Goal: Task Accomplishment & Management: Manage account settings

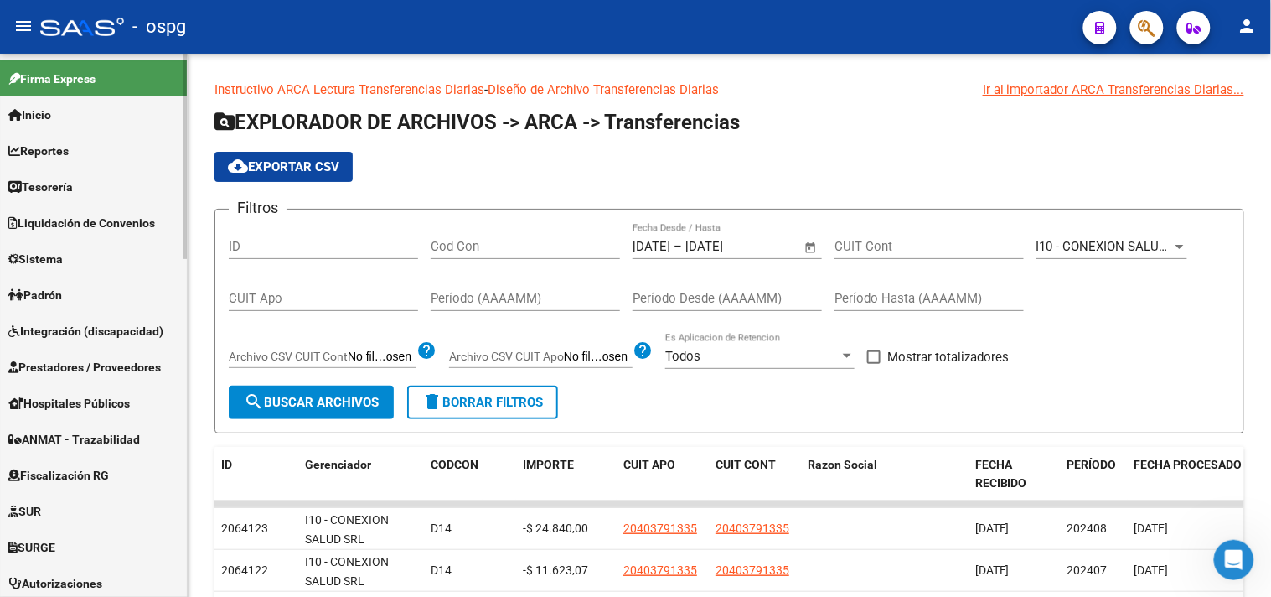
click at [73, 283] on link "Padrón" at bounding box center [93, 295] width 187 height 36
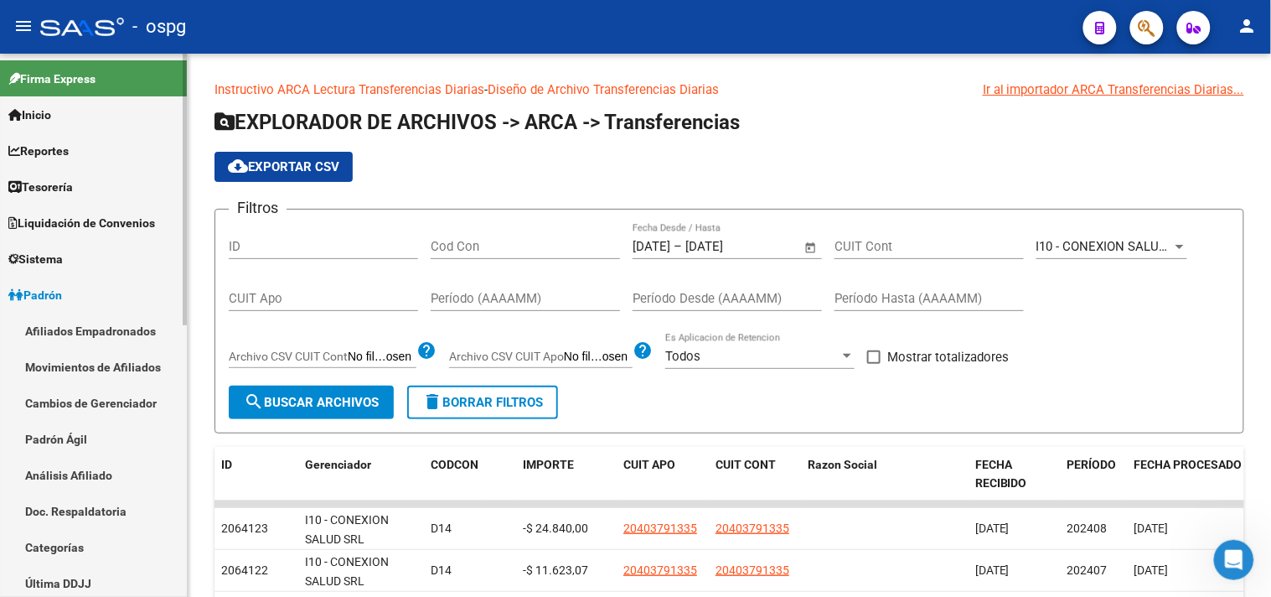
click at [89, 465] on link "Análisis Afiliado" at bounding box center [93, 475] width 187 height 36
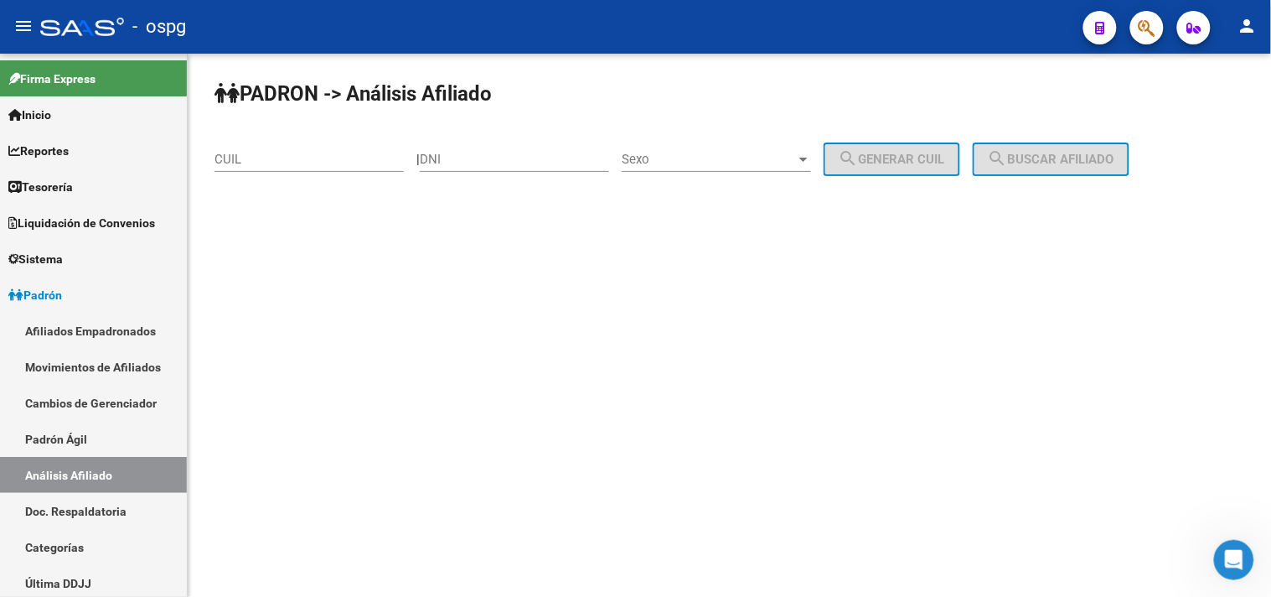
drag, startPoint x: 383, startPoint y: 168, endPoint x: 380, endPoint y: 160, distance: 9.0
click at [382, 168] on div "CUIL" at bounding box center [308, 154] width 189 height 36
click at [382, 146] on div "CUIL" at bounding box center [308, 154] width 189 height 36
paste input "20-21492533-9"
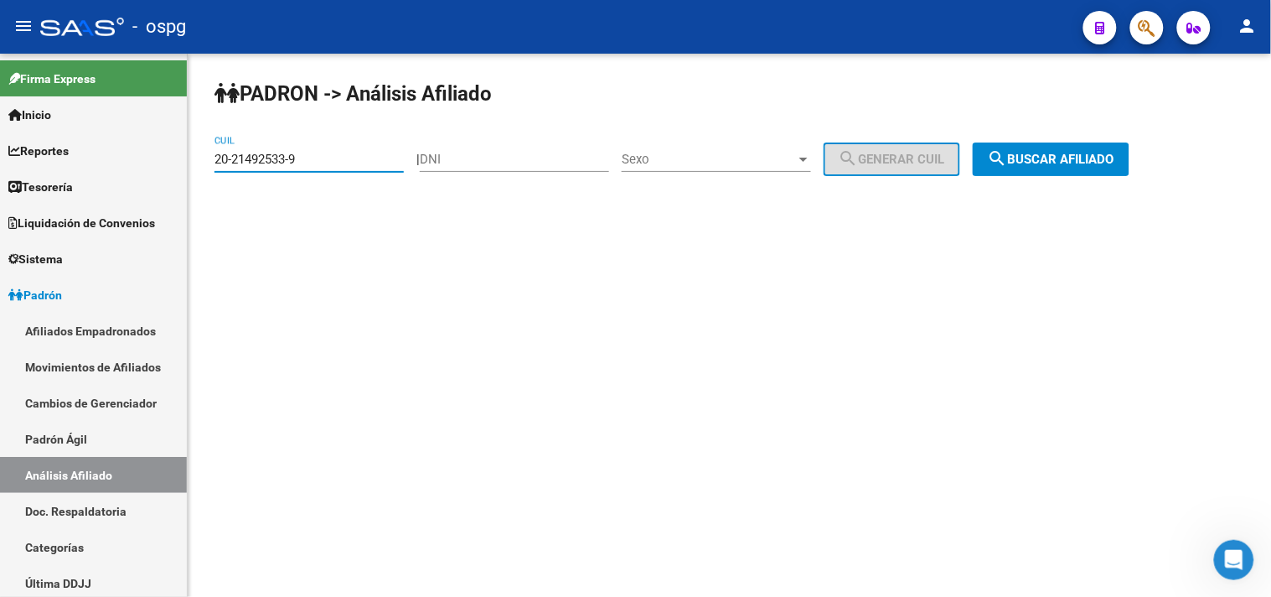
type input "20-21492533-9"
click at [1067, 165] on span "search Buscar afiliado" at bounding box center [1051, 159] width 127 height 15
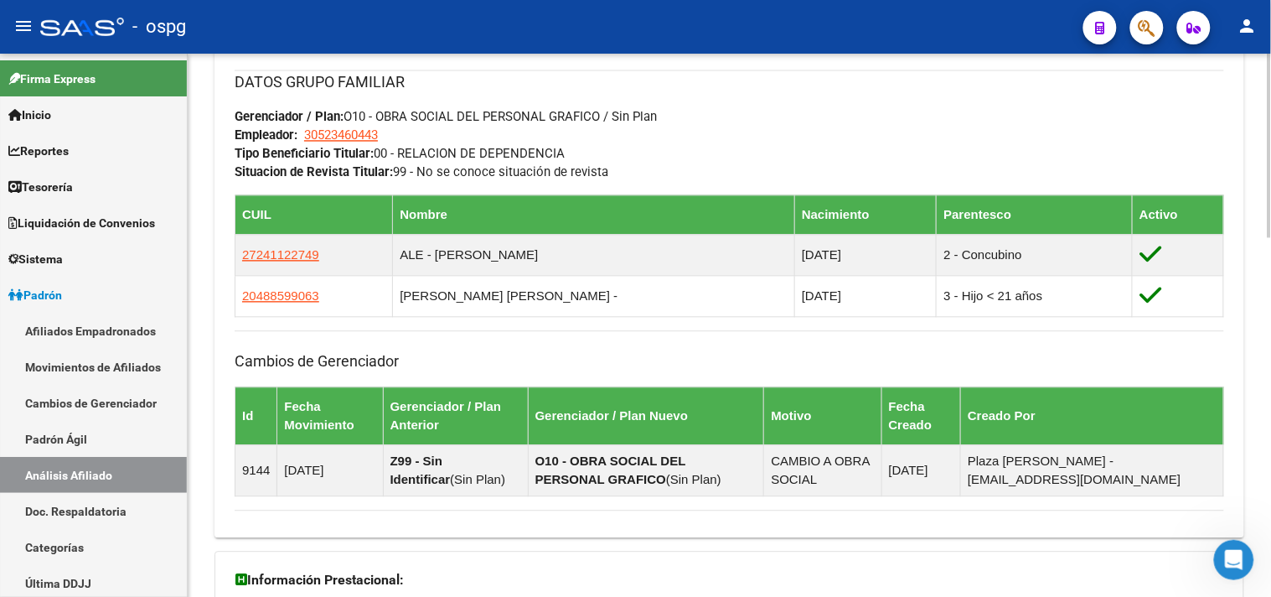
scroll to position [1057, 0]
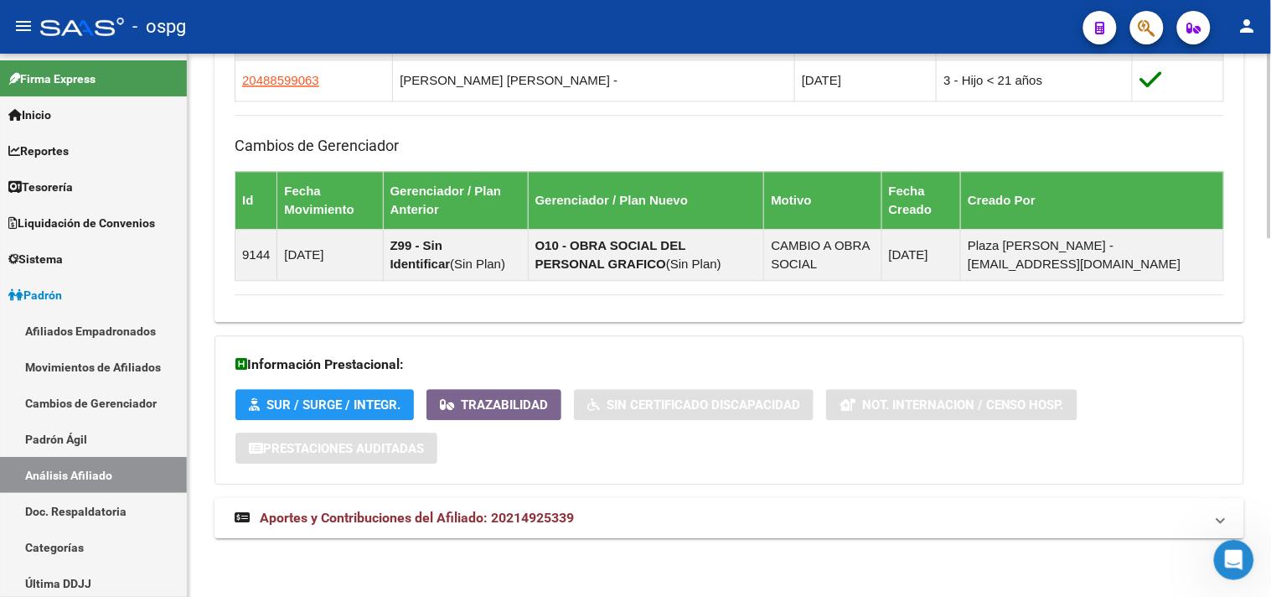
click at [670, 518] on mat-panel-title "Aportes y Contribuciones del Afiliado: 20214925339" at bounding box center [719, 518] width 969 height 18
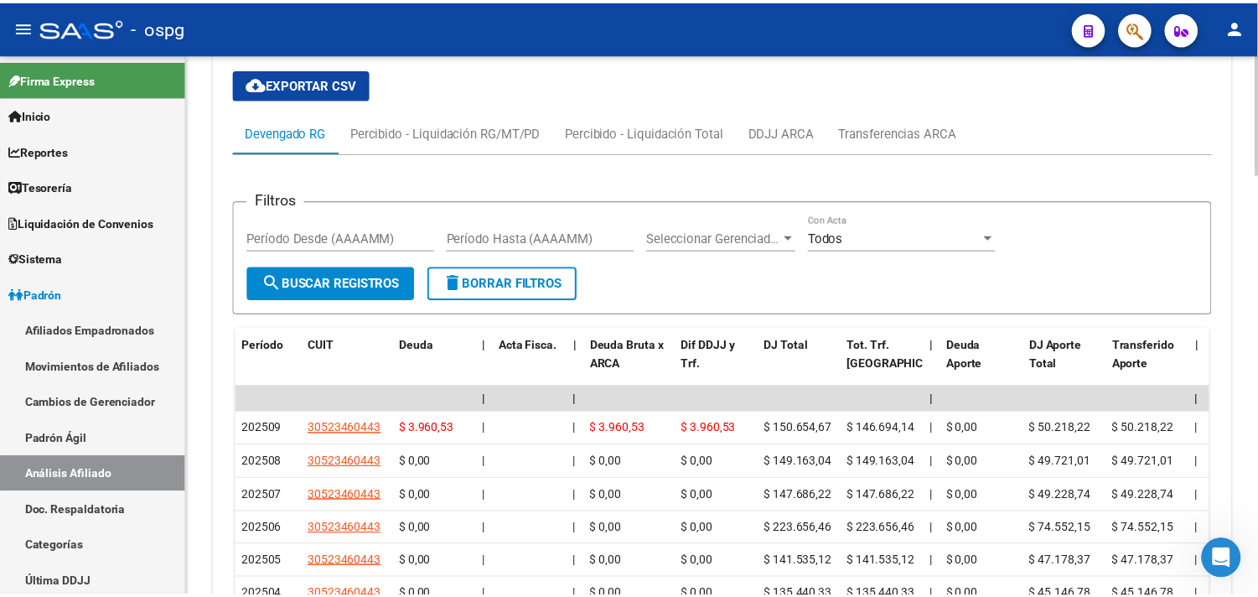
scroll to position [1620, 0]
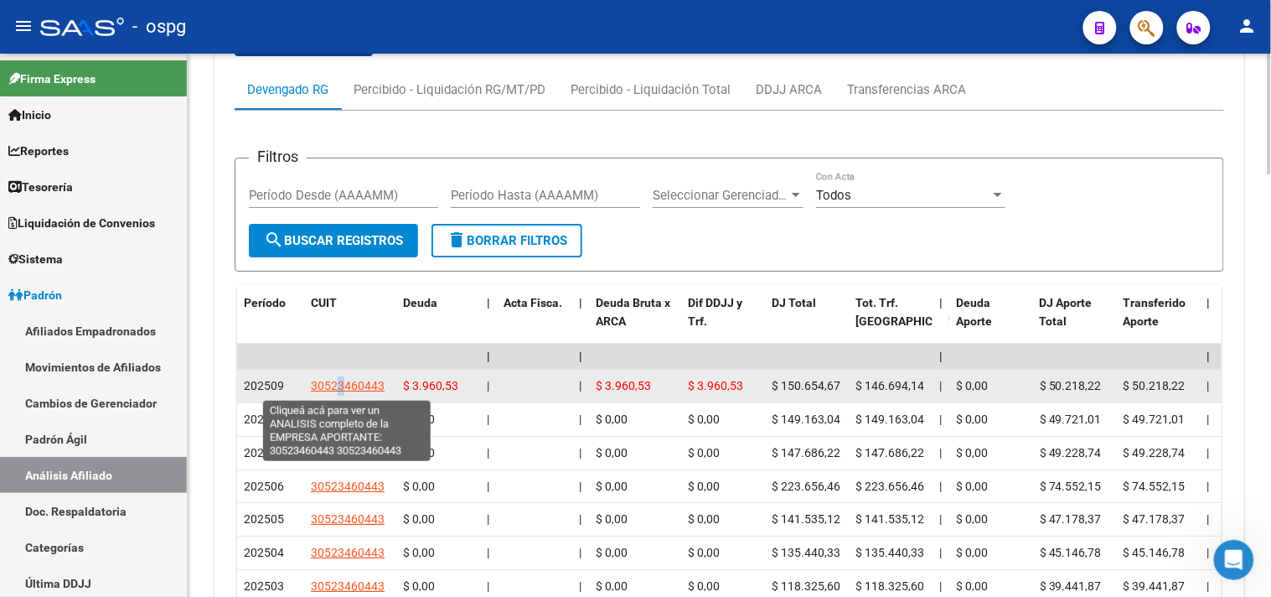
click at [340, 392] on span "30523460443" at bounding box center [348, 385] width 74 height 13
copy span "3"
type textarea "30523460443"
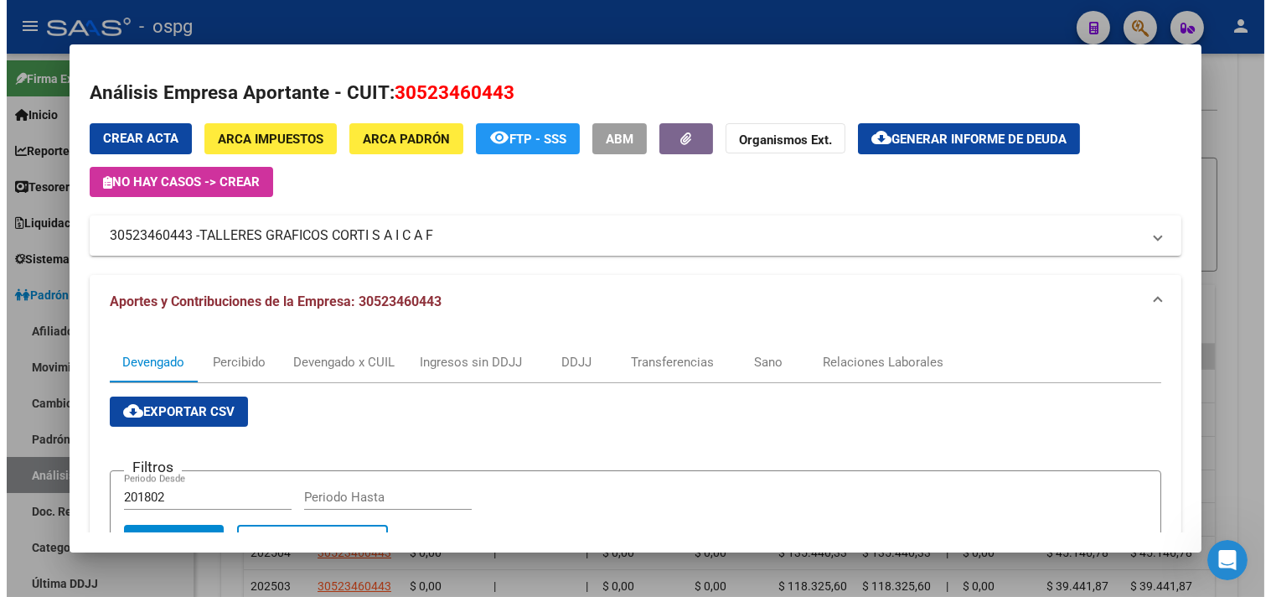
scroll to position [0, 0]
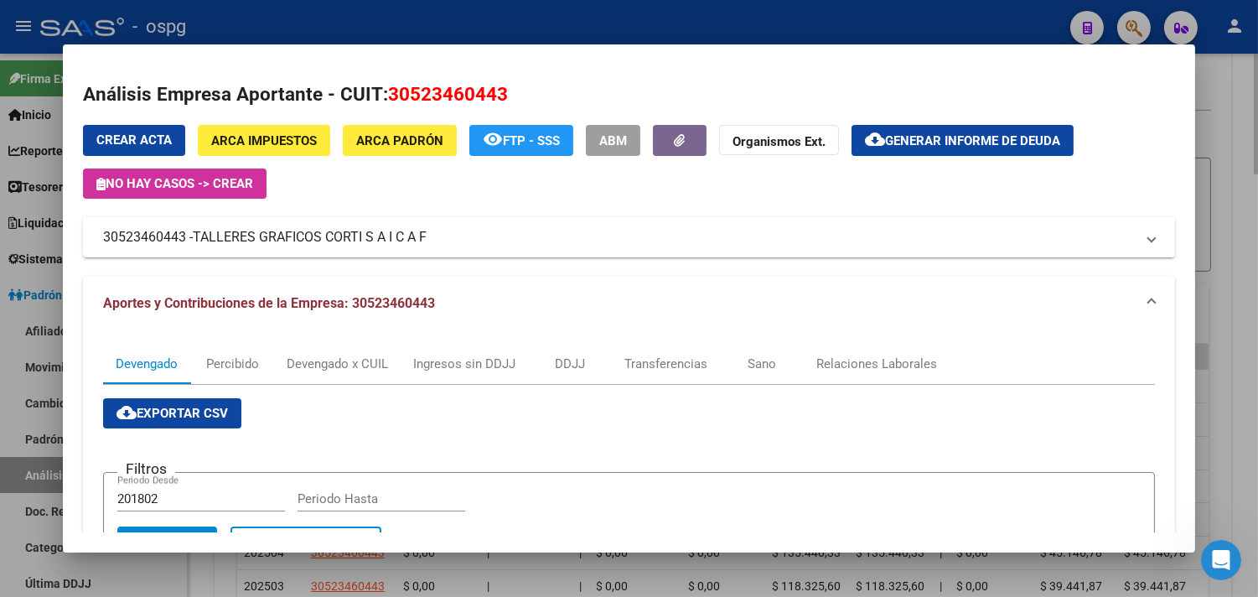
click at [1236, 248] on div at bounding box center [629, 298] width 1258 height 597
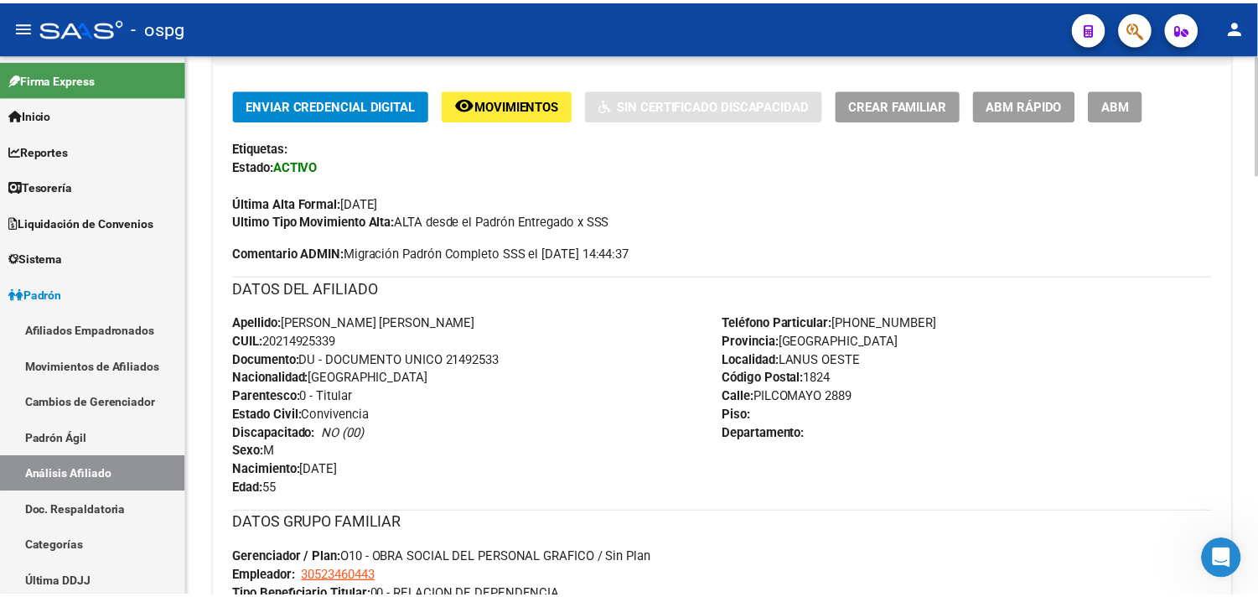
scroll to position [130, 0]
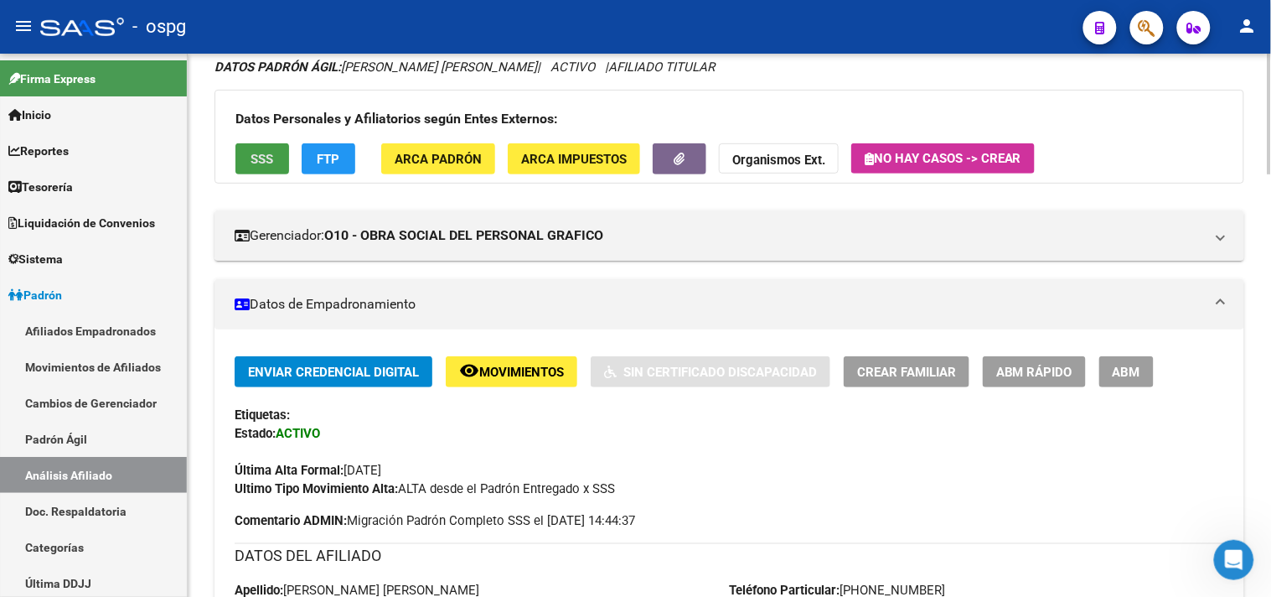
click at [262, 163] on span "SSS" at bounding box center [262, 159] width 23 height 15
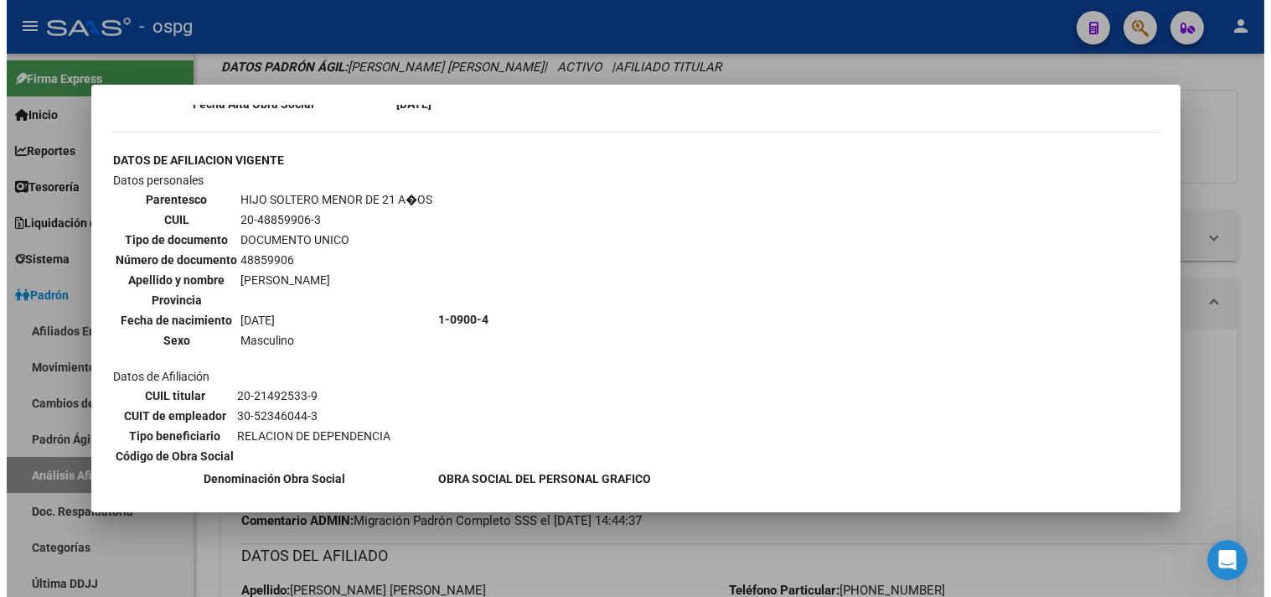
scroll to position [928, 0]
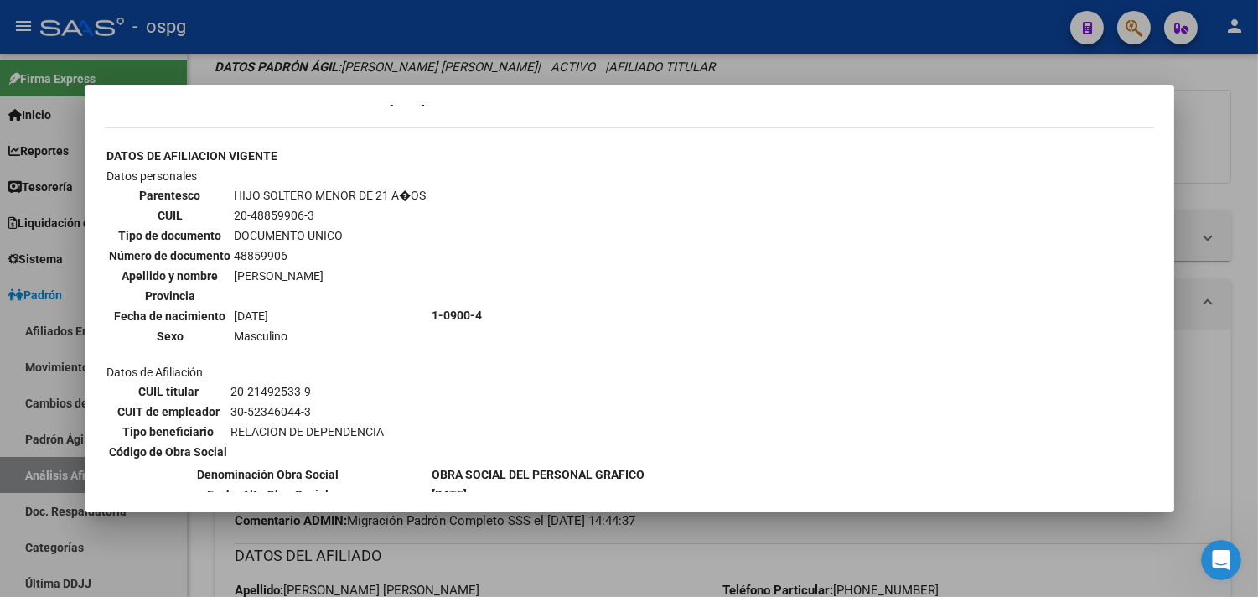
click at [1252, 264] on div at bounding box center [629, 298] width 1258 height 597
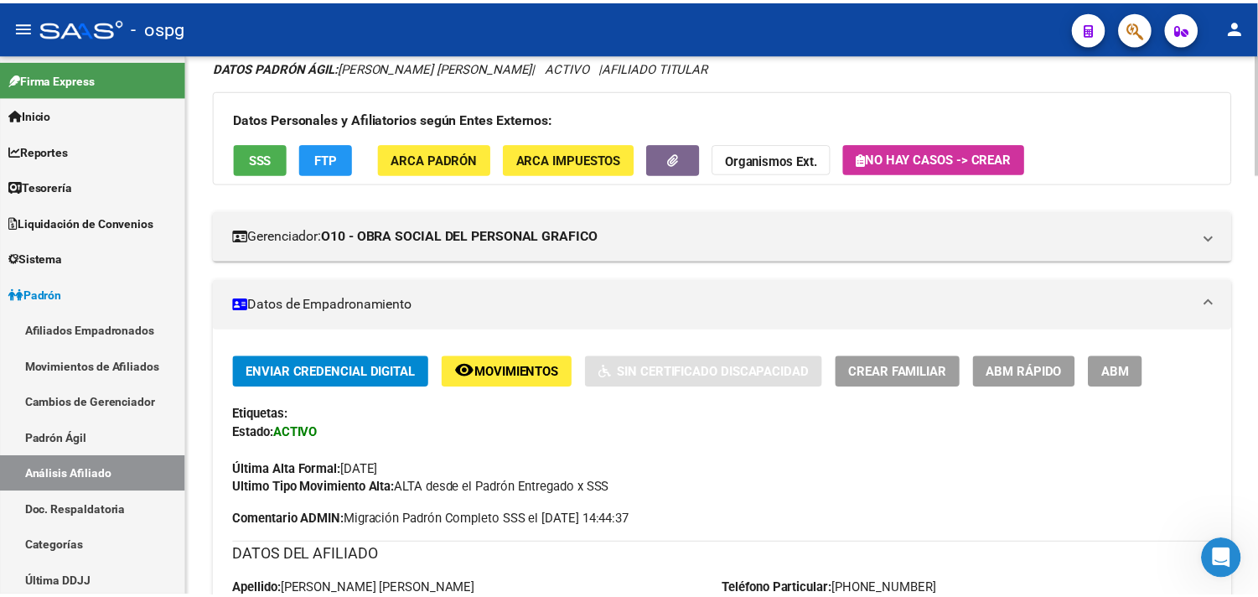
scroll to position [0, 0]
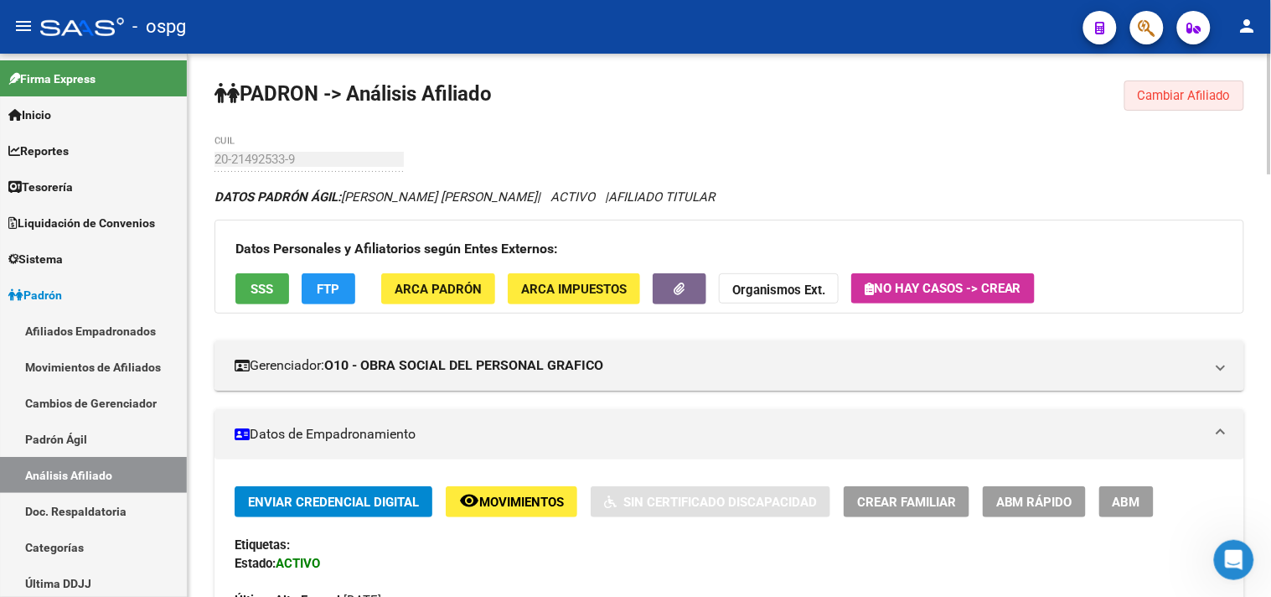
click at [1162, 98] on span "Cambiar Afiliado" at bounding box center [1184, 95] width 93 height 15
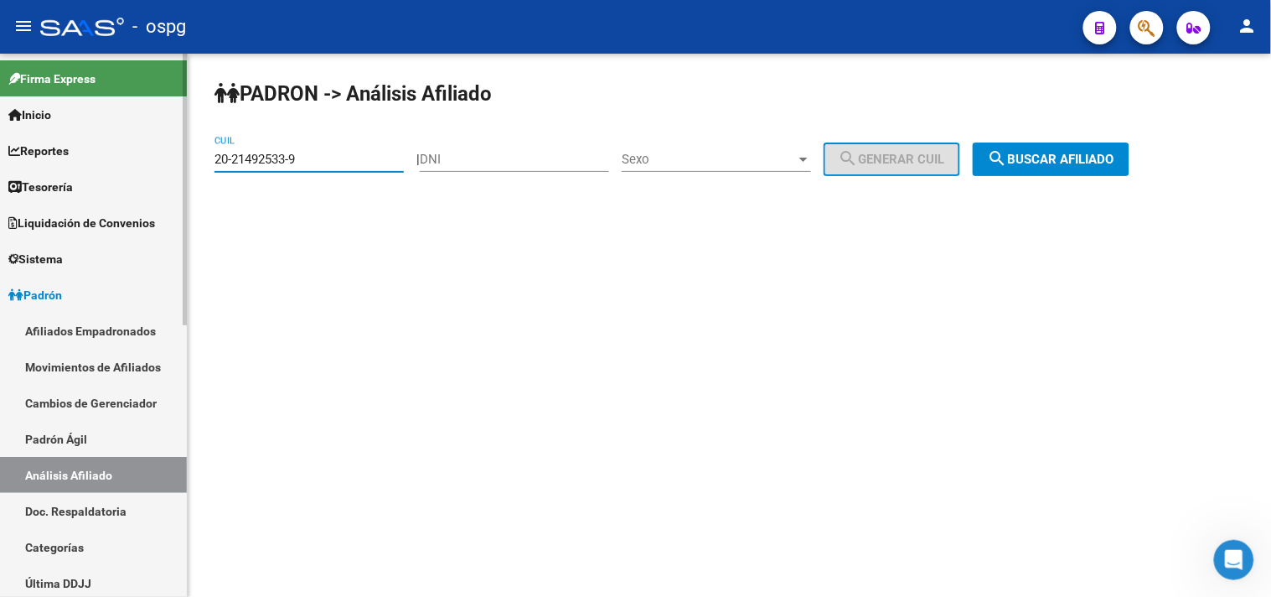
drag, startPoint x: 346, startPoint y: 166, endPoint x: 39, endPoint y: 193, distance: 307.8
click at [32, 195] on mat-sidenav-container "Firma Express Inicio Calendario SSS Instructivos Contacto OS Reportes Tablero d…" at bounding box center [635, 325] width 1271 height 543
paste input "45446749-4"
type input "20-45446749-4"
click at [1083, 169] on button "search Buscar afiliado" at bounding box center [1051, 159] width 157 height 34
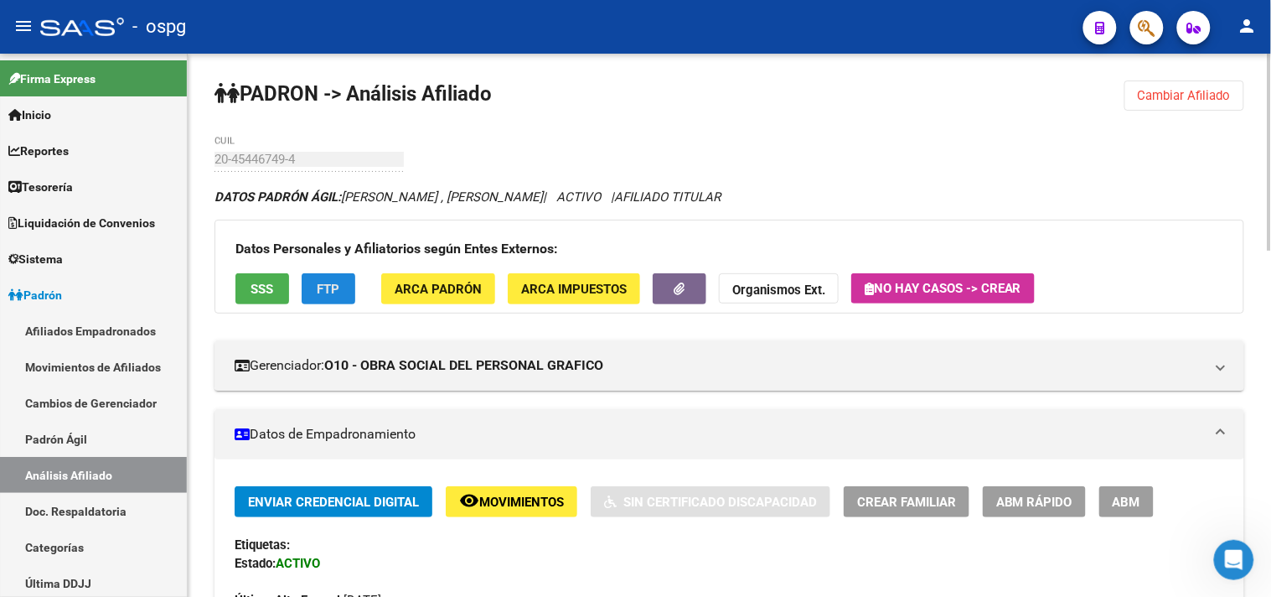
click at [318, 295] on span "FTP" at bounding box center [329, 289] width 23 height 15
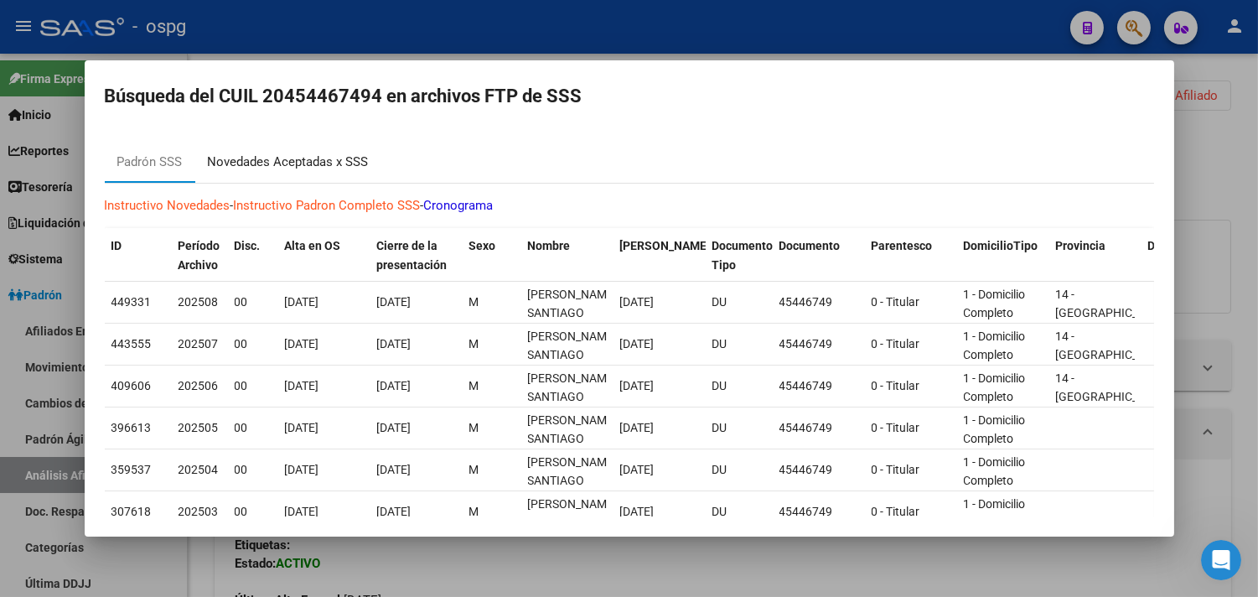
click at [324, 182] on mat-tab-group "Padrón SSS Novedades Aceptadas x SSS Instructivo Novedades - Instructivo Padron…" at bounding box center [629, 452] width 1049 height 620
click at [317, 170] on div "Novedades Aceptadas x SSS" at bounding box center [288, 161] width 161 height 19
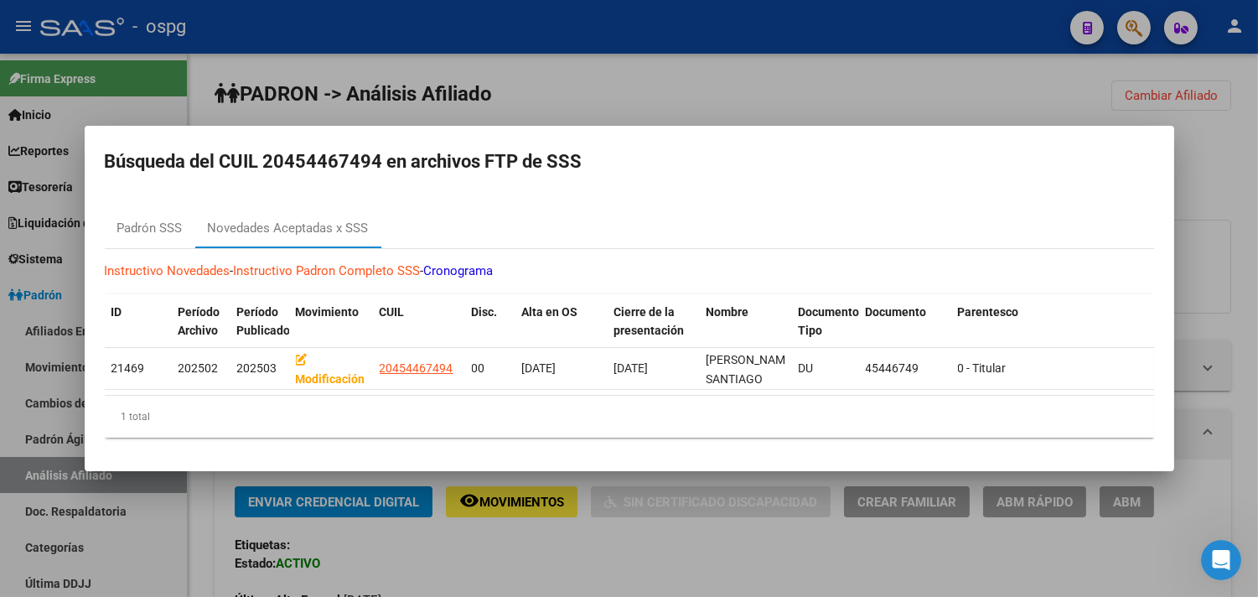
drag, startPoint x: 547, startPoint y: 561, endPoint x: 439, endPoint y: 438, distance: 163.9
click at [547, 556] on div at bounding box center [629, 298] width 1258 height 597
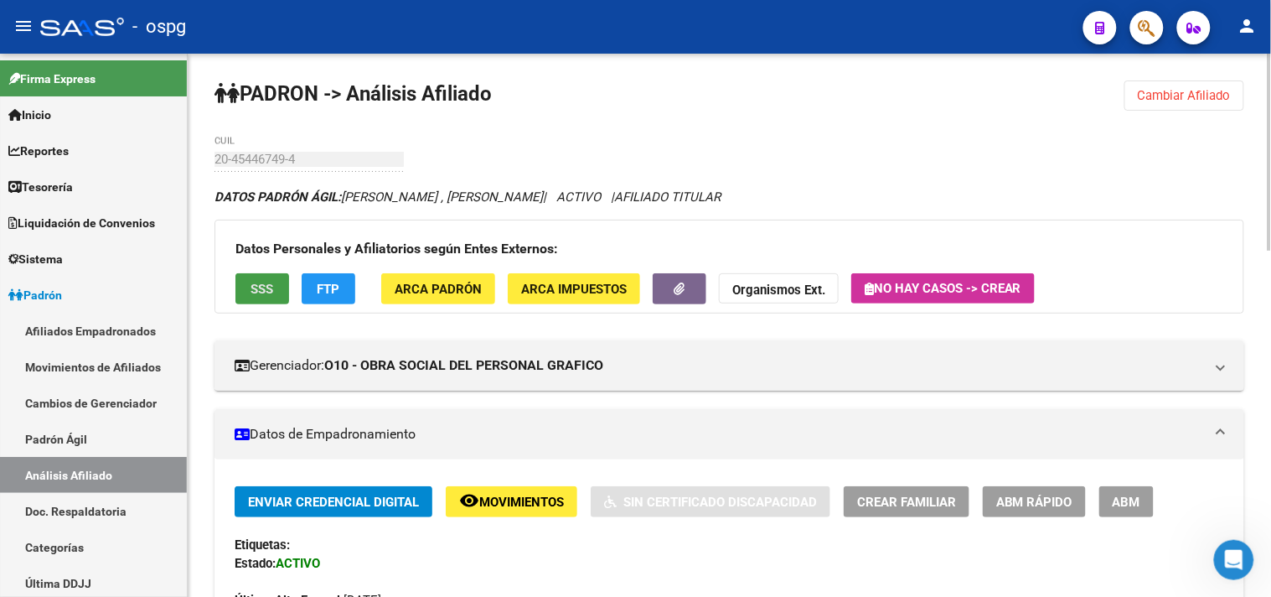
click at [255, 302] on button "SSS" at bounding box center [262, 288] width 54 height 31
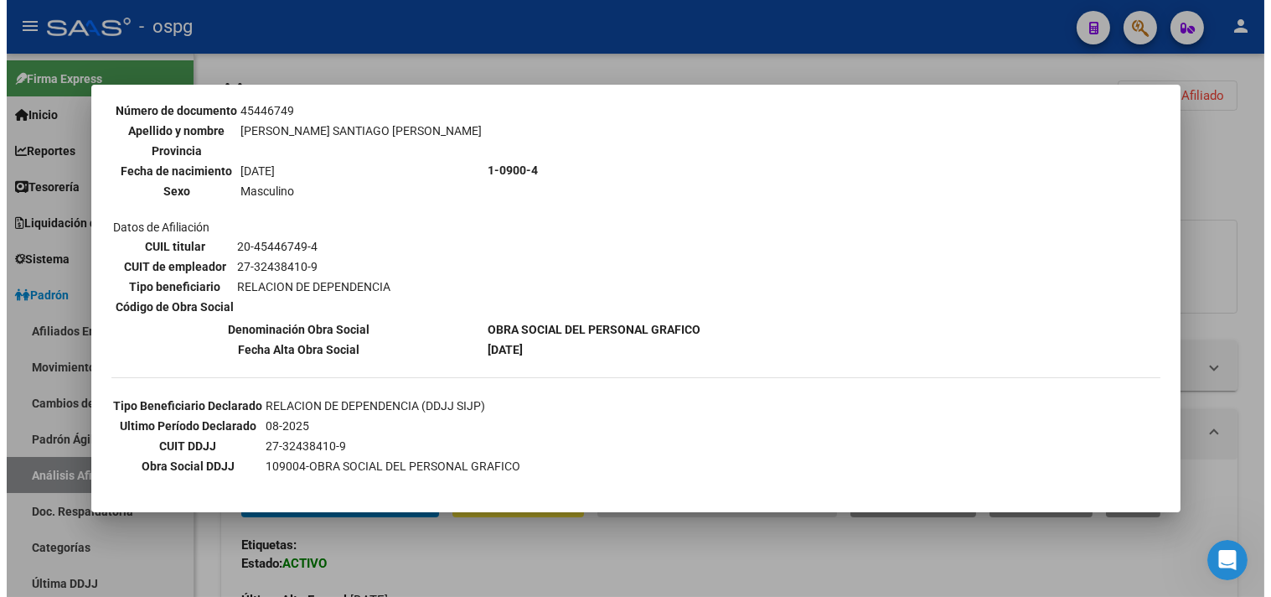
scroll to position [168, 0]
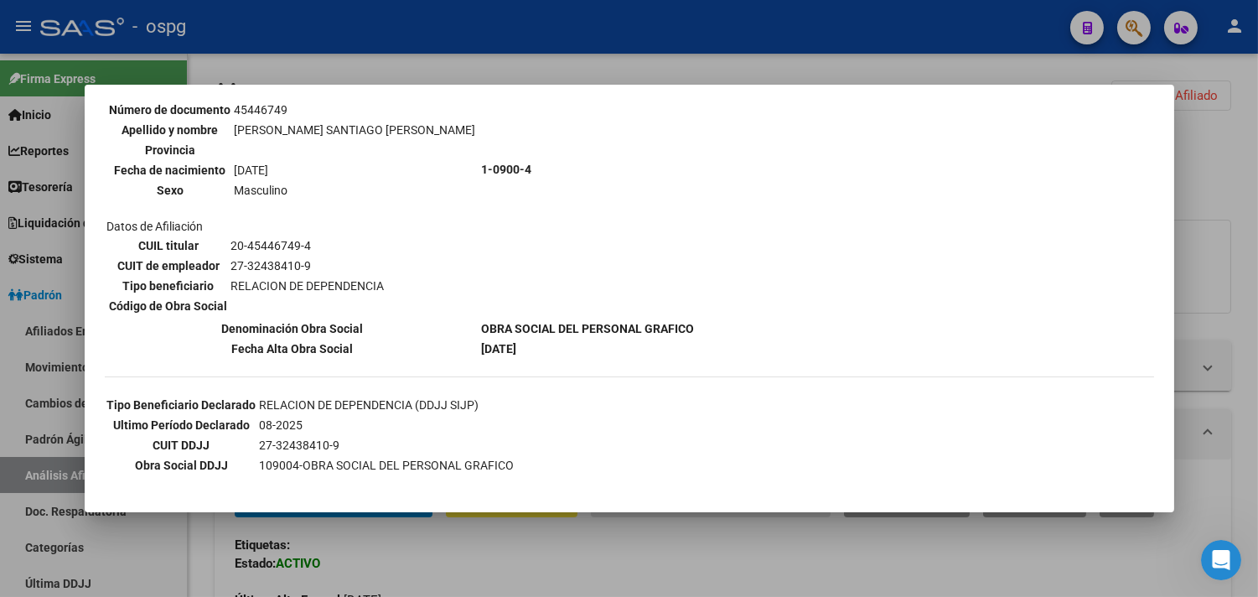
click at [539, 576] on div at bounding box center [629, 298] width 1258 height 597
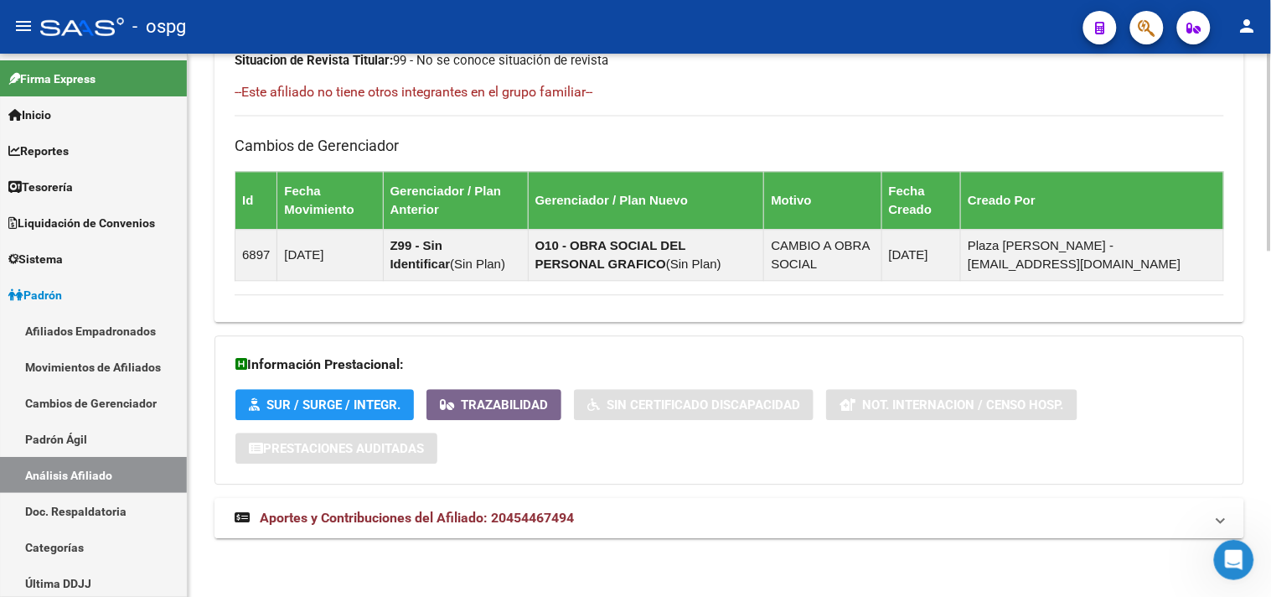
click at [616, 514] on mat-panel-title "Aportes y Contribuciones del Afiliado: 20454467494" at bounding box center [719, 518] width 969 height 18
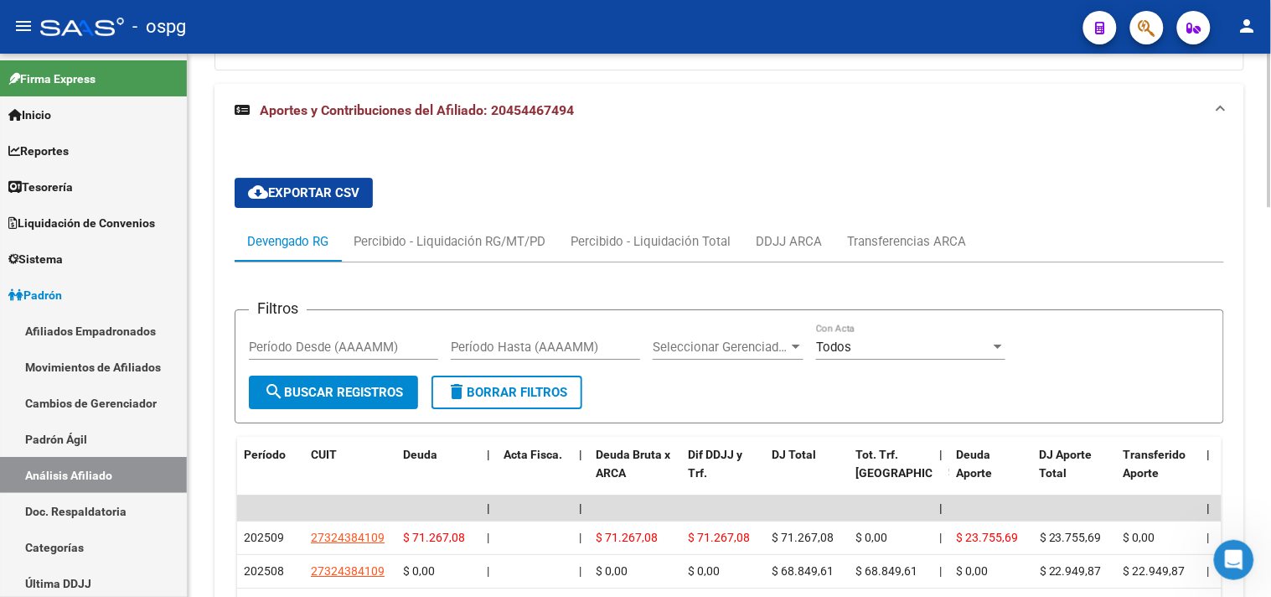
scroll to position [1383, 0]
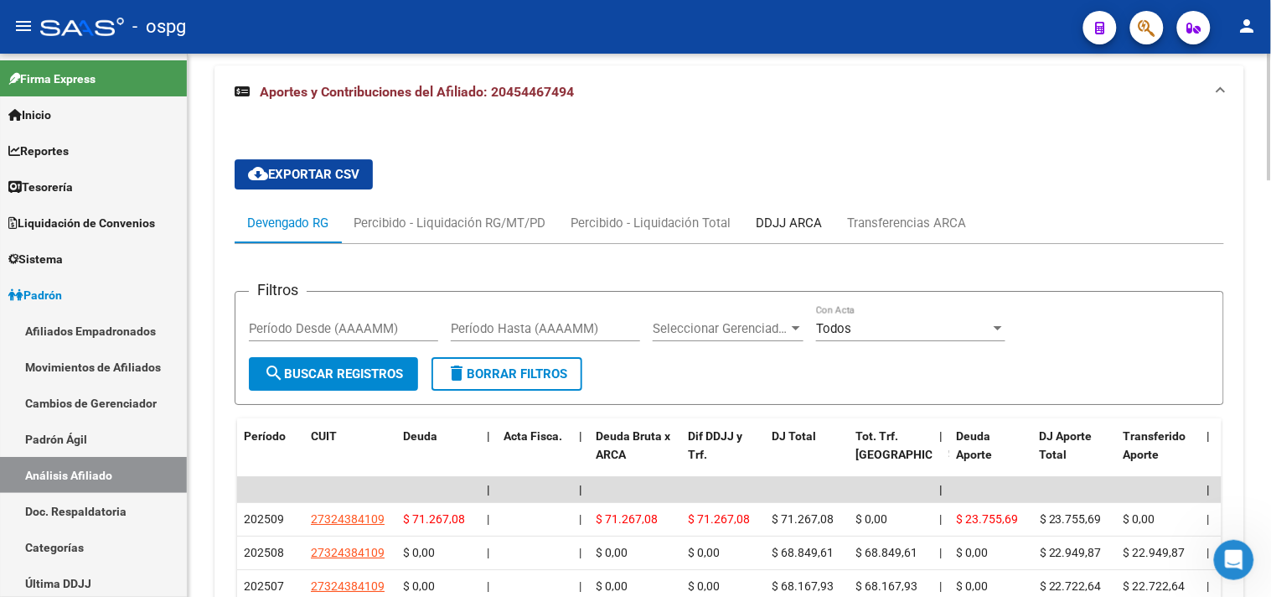
click at [814, 225] on div "DDJJ ARCA" at bounding box center [789, 223] width 66 height 18
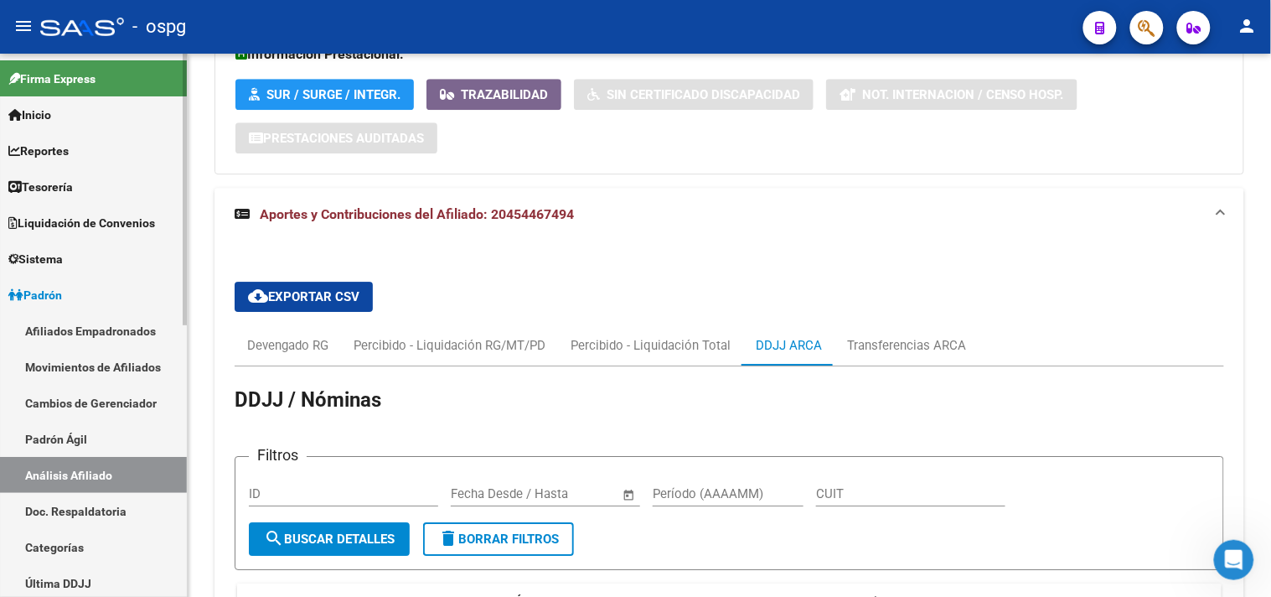
scroll to position [1010, 0]
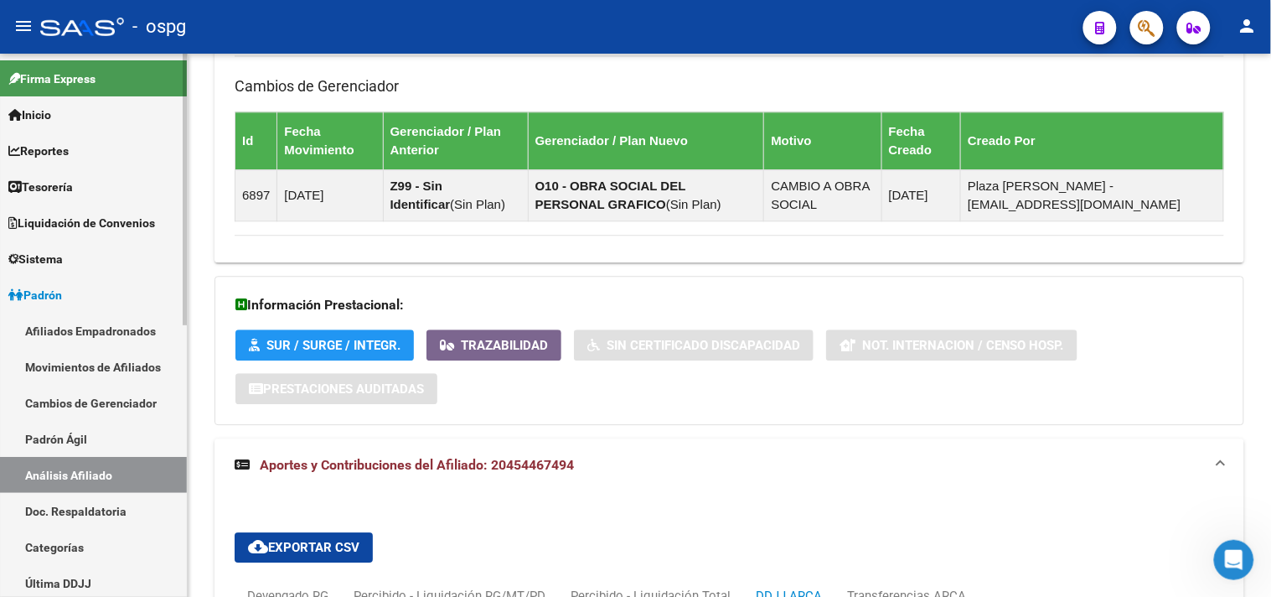
click at [88, 467] on link "Análisis Afiliado" at bounding box center [93, 475] width 187 height 36
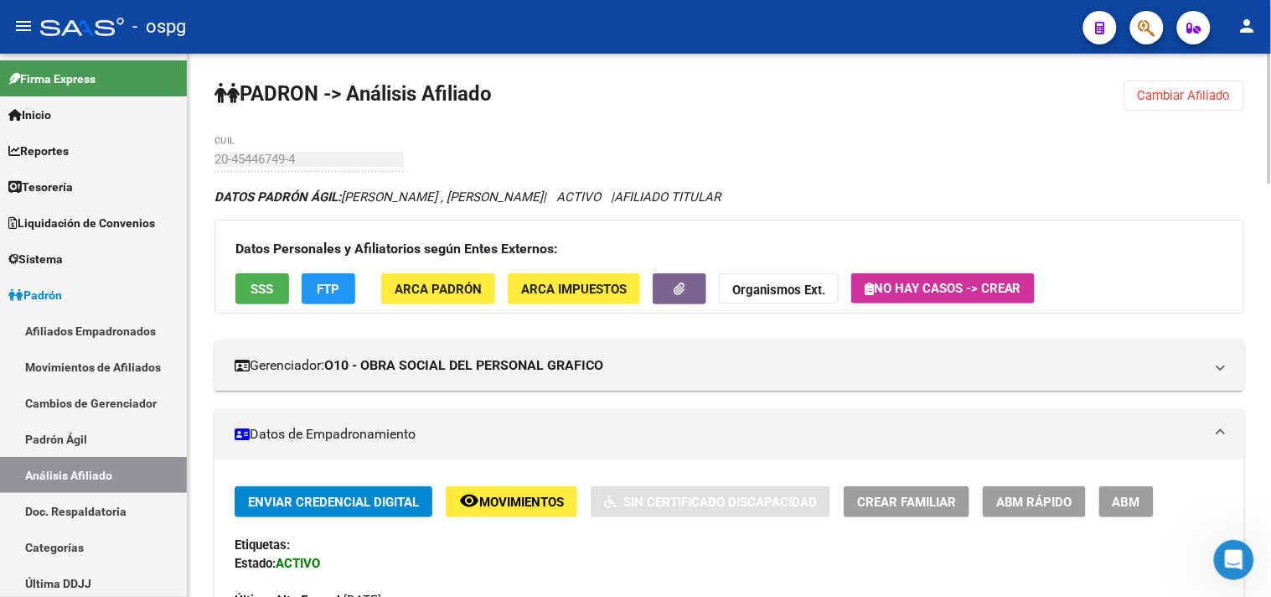
drag, startPoint x: 1179, startPoint y: 99, endPoint x: 951, endPoint y: 102, distance: 227.9
click at [1177, 97] on span "Cambiar Afiliado" at bounding box center [1184, 95] width 93 height 15
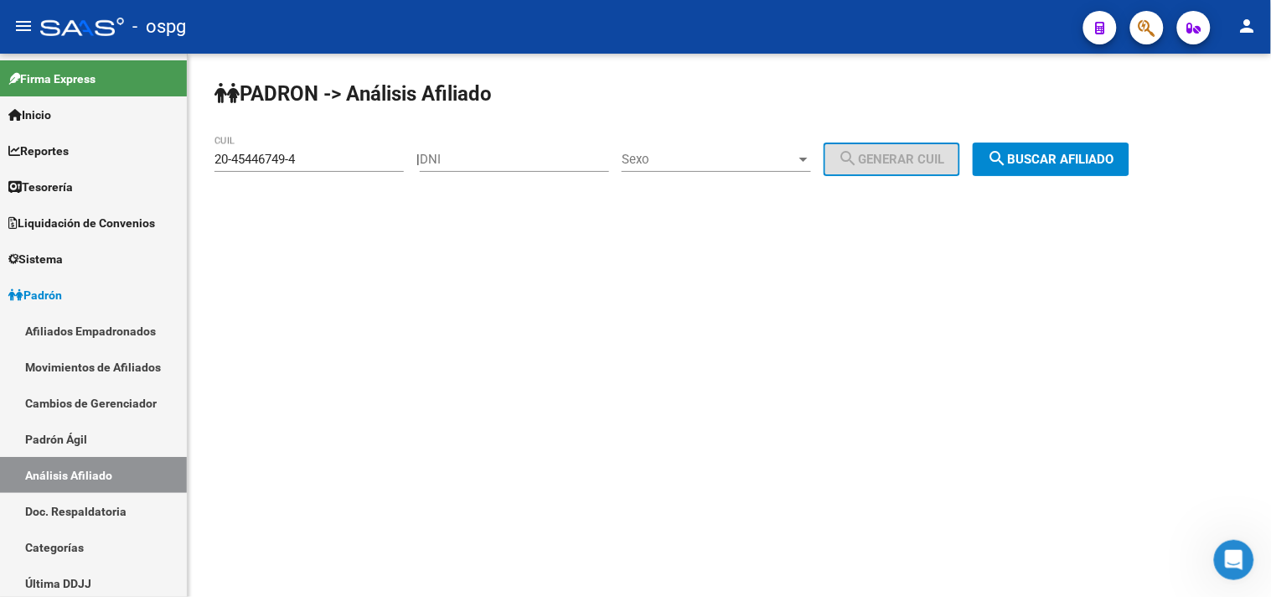
drag, startPoint x: 339, startPoint y: 162, endPoint x: 0, endPoint y: 30, distance: 363.2
click at [0, 85] on mat-sidenav-container "Firma Express Inicio Calendario SSS Instructivos Contacto OS Reportes Tablero d…" at bounding box center [635, 325] width 1271 height 543
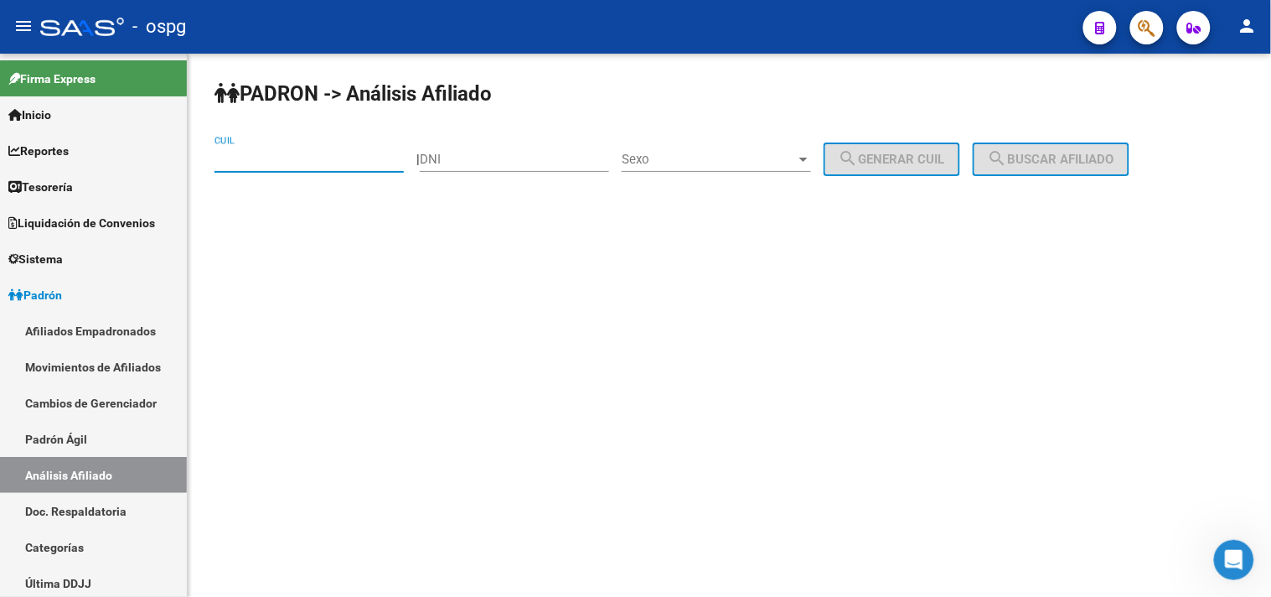
click at [493, 170] on div "DNI" at bounding box center [514, 154] width 189 height 36
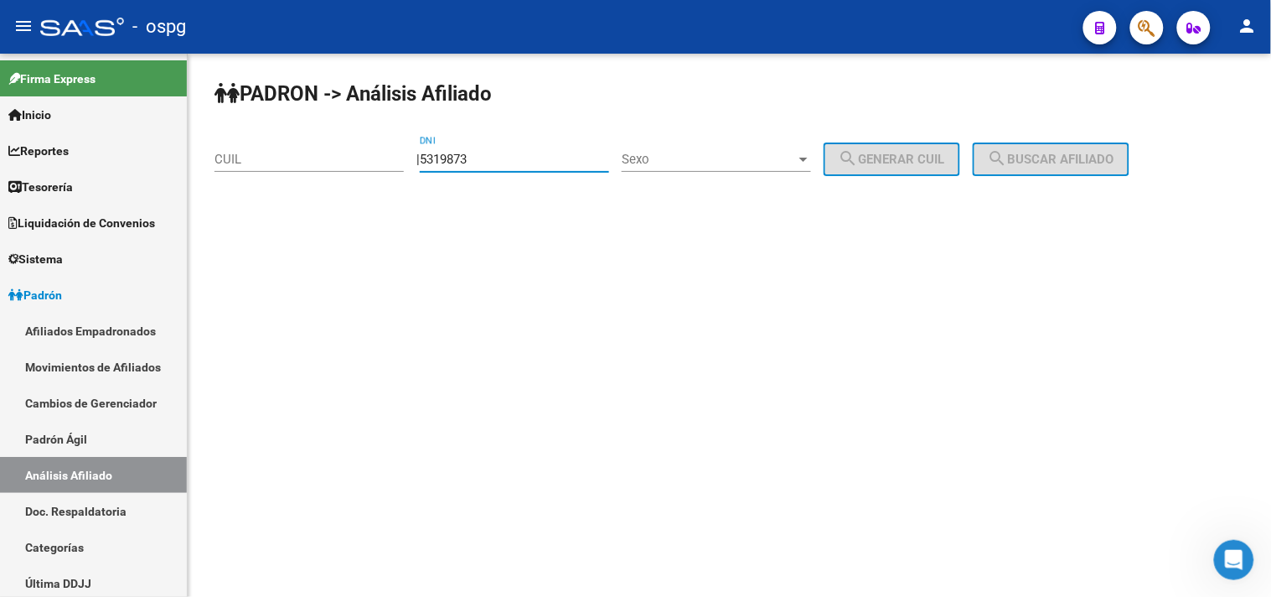
type input "5319873"
click at [676, 163] on span "Sexo" at bounding box center [709, 159] width 174 height 15
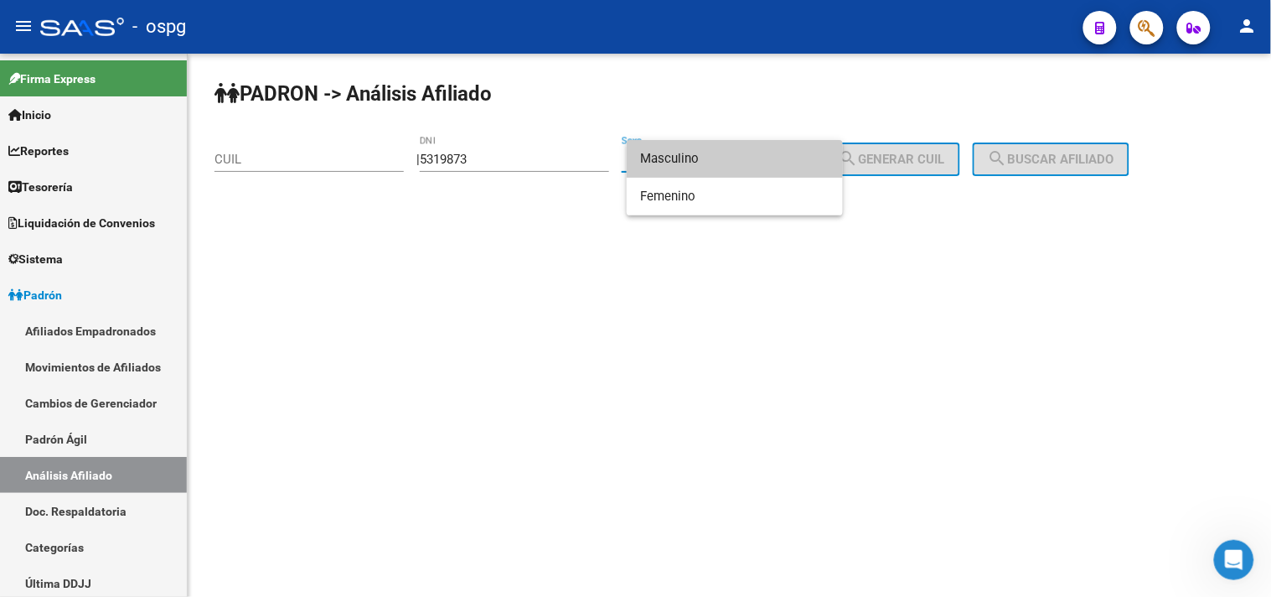
click at [688, 164] on span "Masculino" at bounding box center [734, 159] width 189 height 38
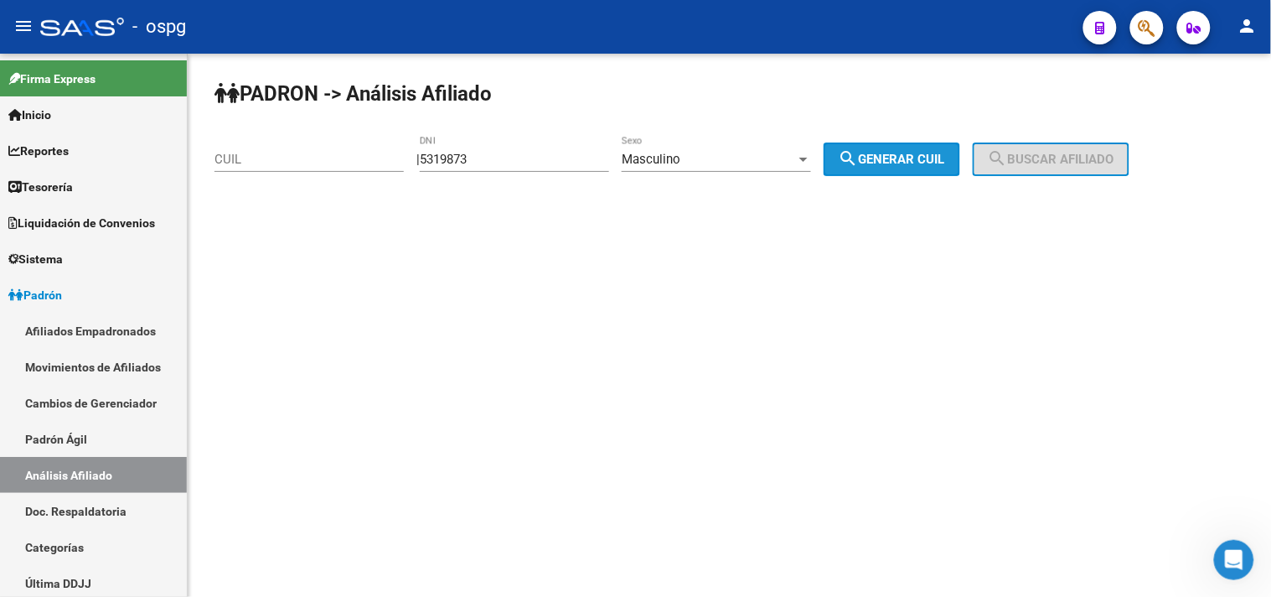
drag, startPoint x: 917, startPoint y: 165, endPoint x: 1056, endPoint y: 161, distance: 138.3
click at [925, 165] on span "search Generar CUIL" at bounding box center [892, 159] width 106 height 15
type input "20-05319873-3"
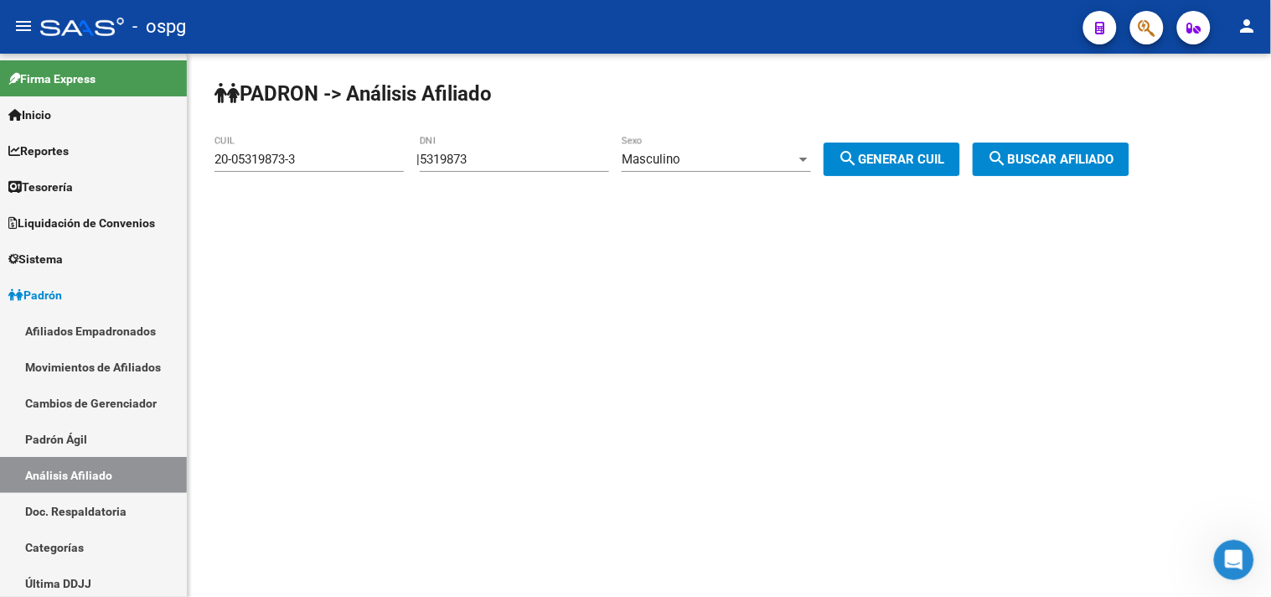
click at [1062, 163] on span "search Buscar afiliado" at bounding box center [1051, 159] width 127 height 15
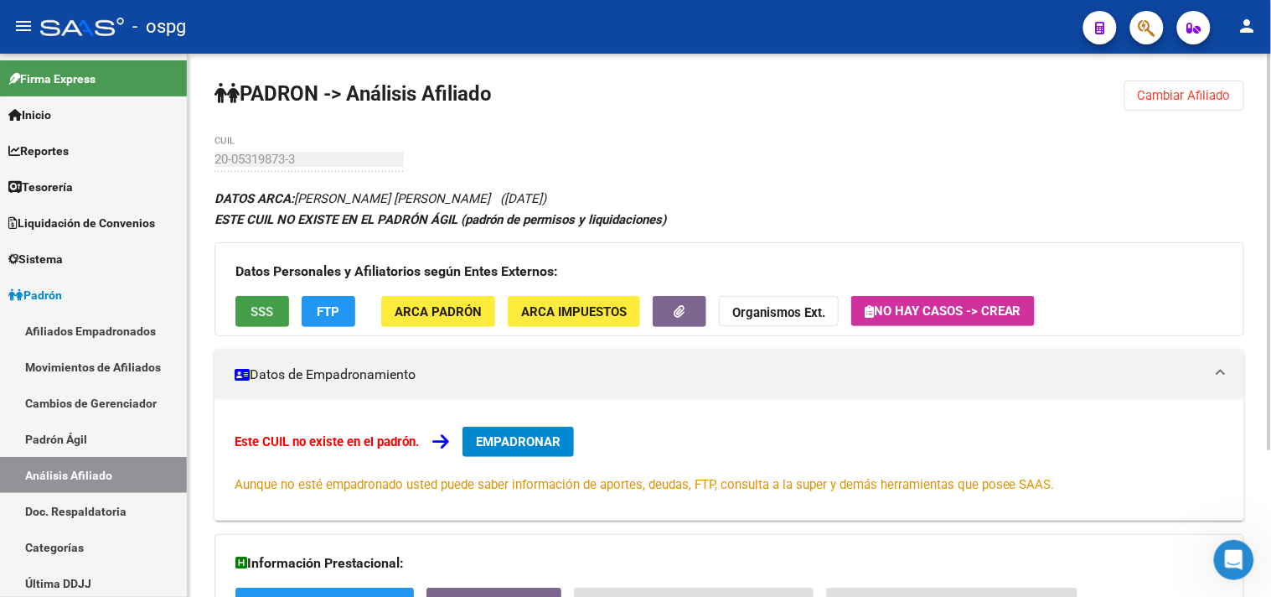
click at [271, 317] on span "SSS" at bounding box center [262, 311] width 23 height 15
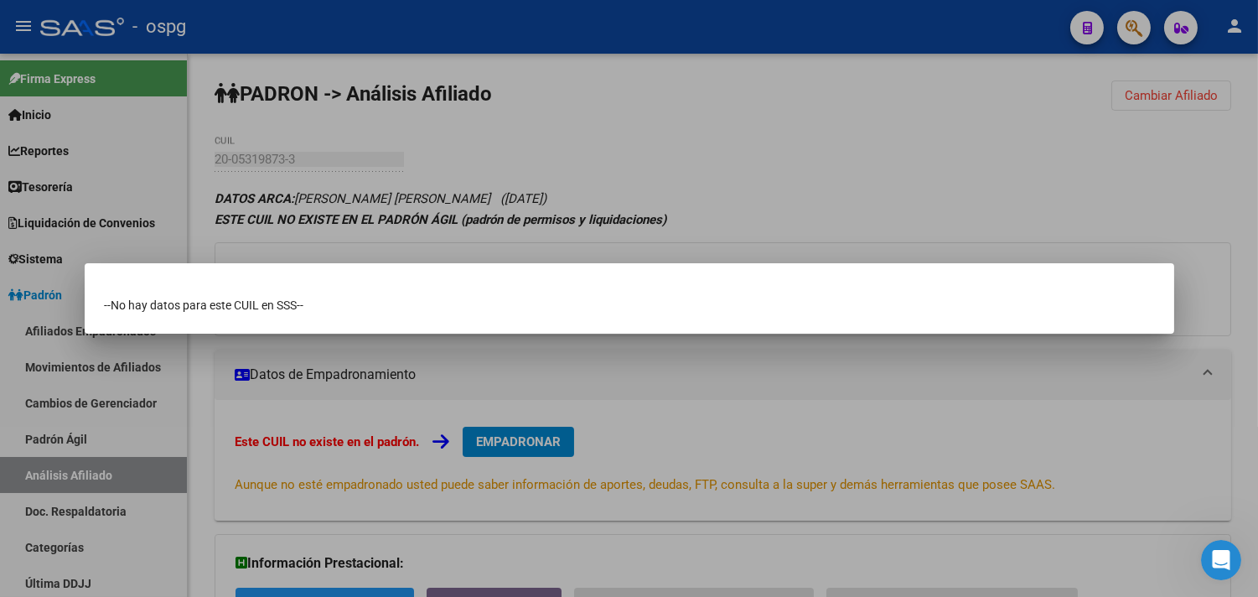
click at [818, 411] on div at bounding box center [629, 298] width 1258 height 597
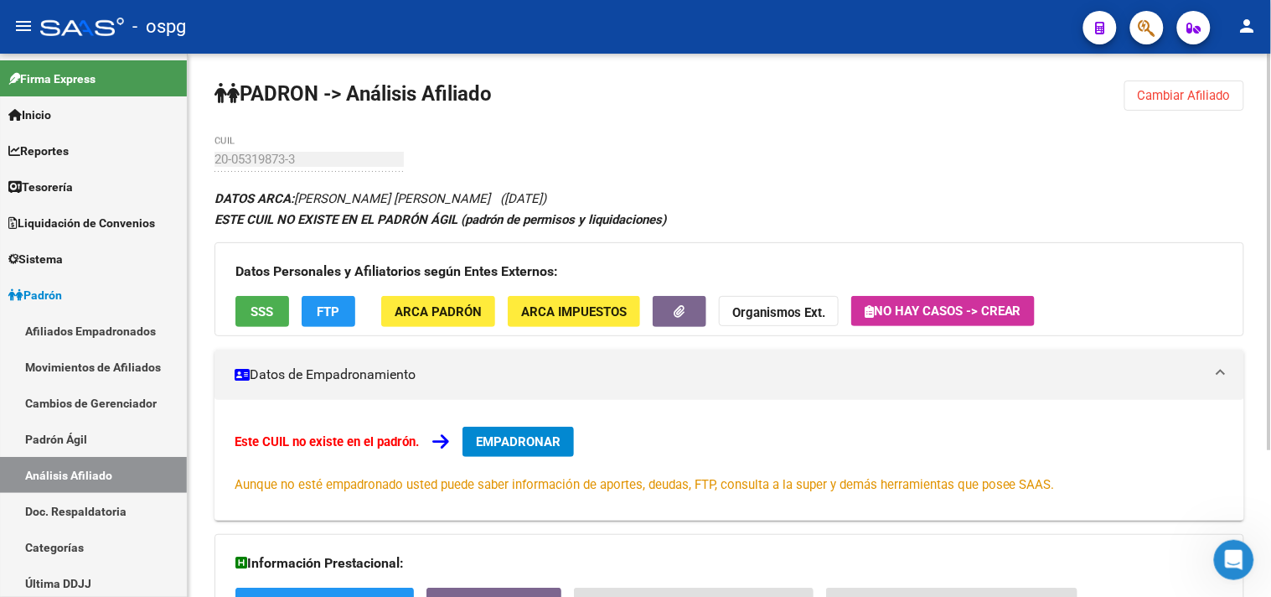
click at [1174, 98] on div "PADRON -> Análisis Afiliado Cambiar Afiliado 20-05319873-3 CUIL DATOS ARCA: [PE…" at bounding box center [729, 425] width 1083 height 742
click at [1202, 90] on span "Cambiar Afiliado" at bounding box center [1184, 95] width 93 height 15
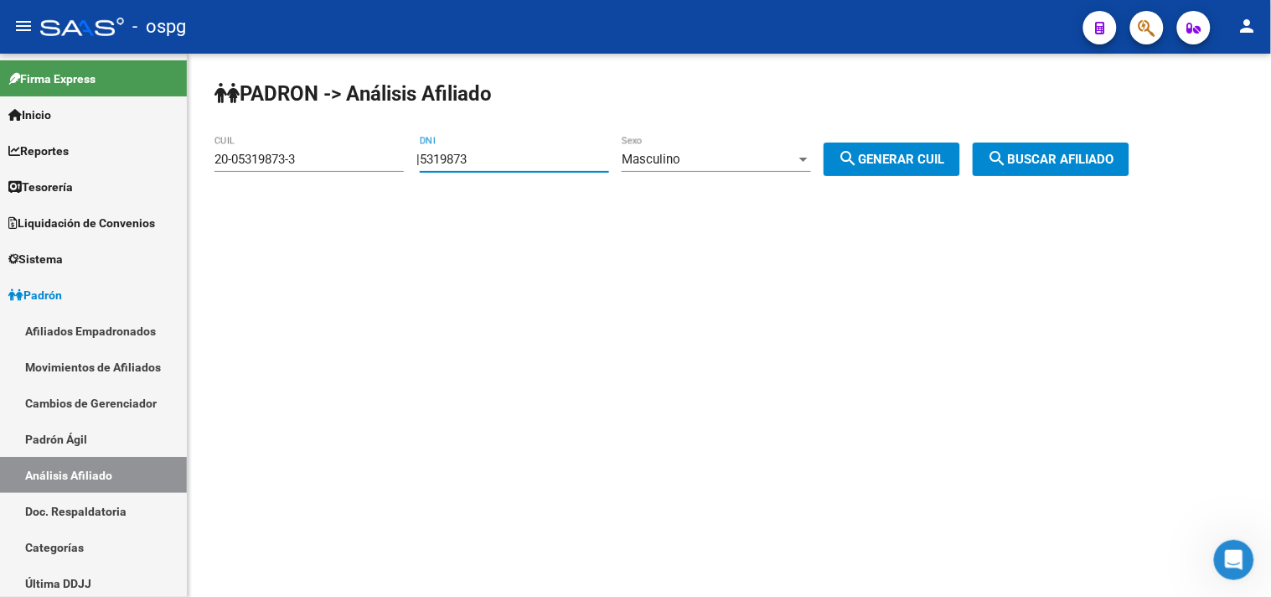
drag, startPoint x: 504, startPoint y: 157, endPoint x: 365, endPoint y: 123, distance: 142.3
click at [359, 132] on div "PADRON -> Análisis Afiliado 20-05319873-3 CUIL | 5319873 DNI Masculino Sexo sea…" at bounding box center [729, 142] width 1083 height 176
type input "53192873"
click at [909, 144] on button "search Generar CUIL" at bounding box center [892, 159] width 137 height 34
type input "20-53192873-4"
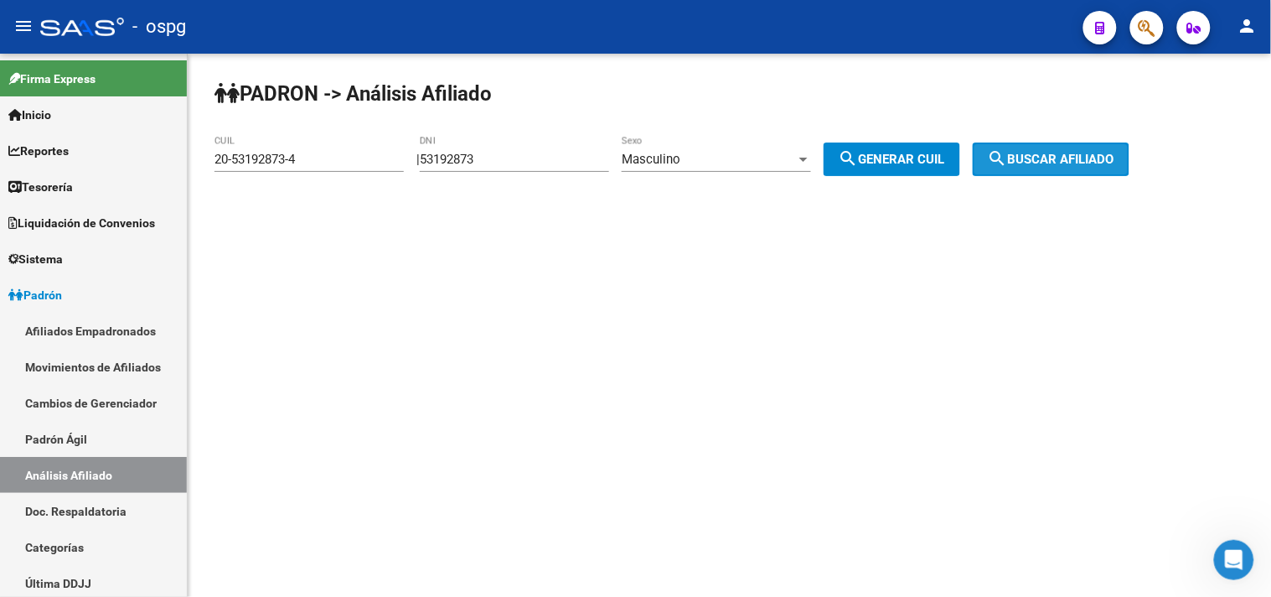
click at [1057, 159] on span "search Buscar afiliado" at bounding box center [1051, 159] width 127 height 15
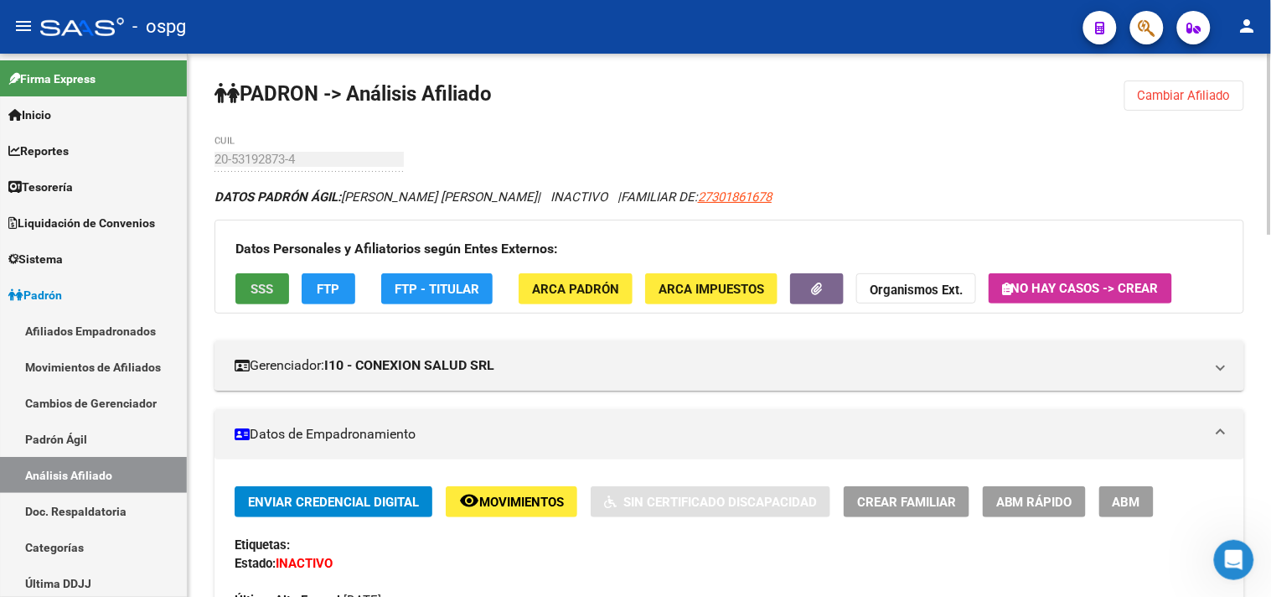
click at [255, 282] on span "SSS" at bounding box center [262, 289] width 23 height 15
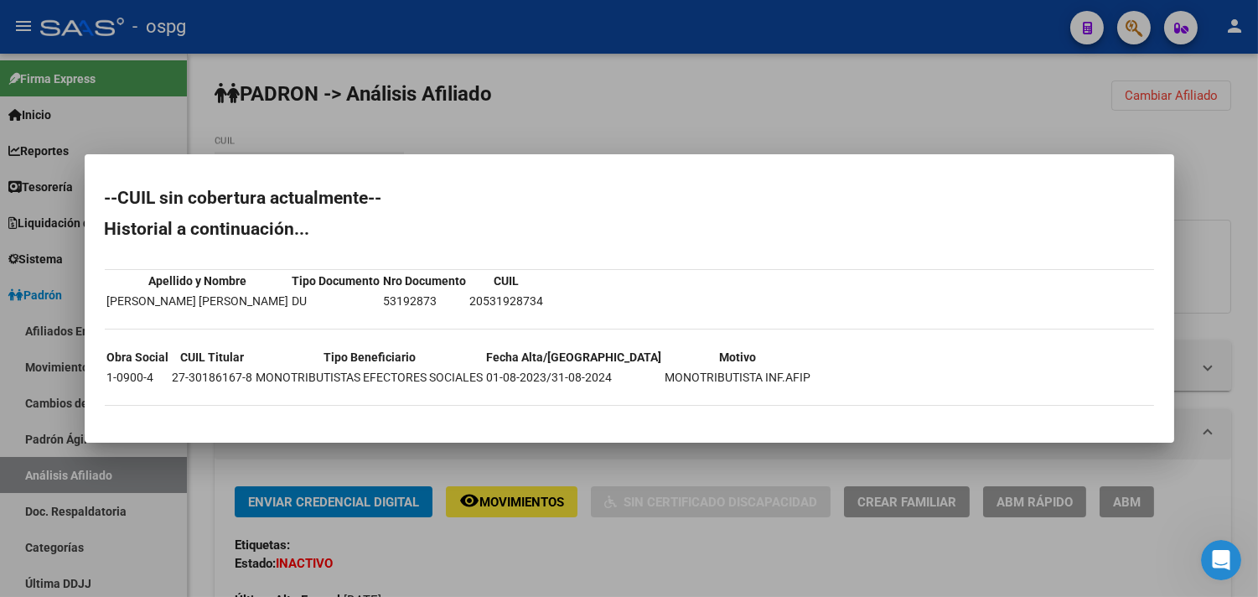
click at [551, 462] on div at bounding box center [629, 298] width 1258 height 597
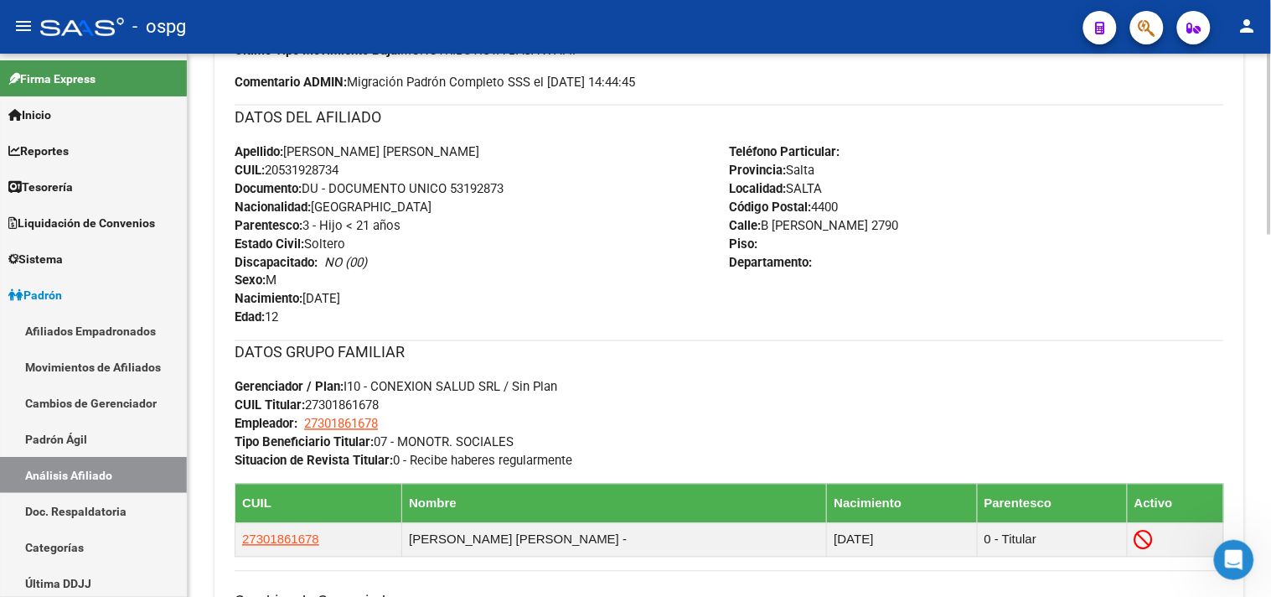
scroll to position [838, 0]
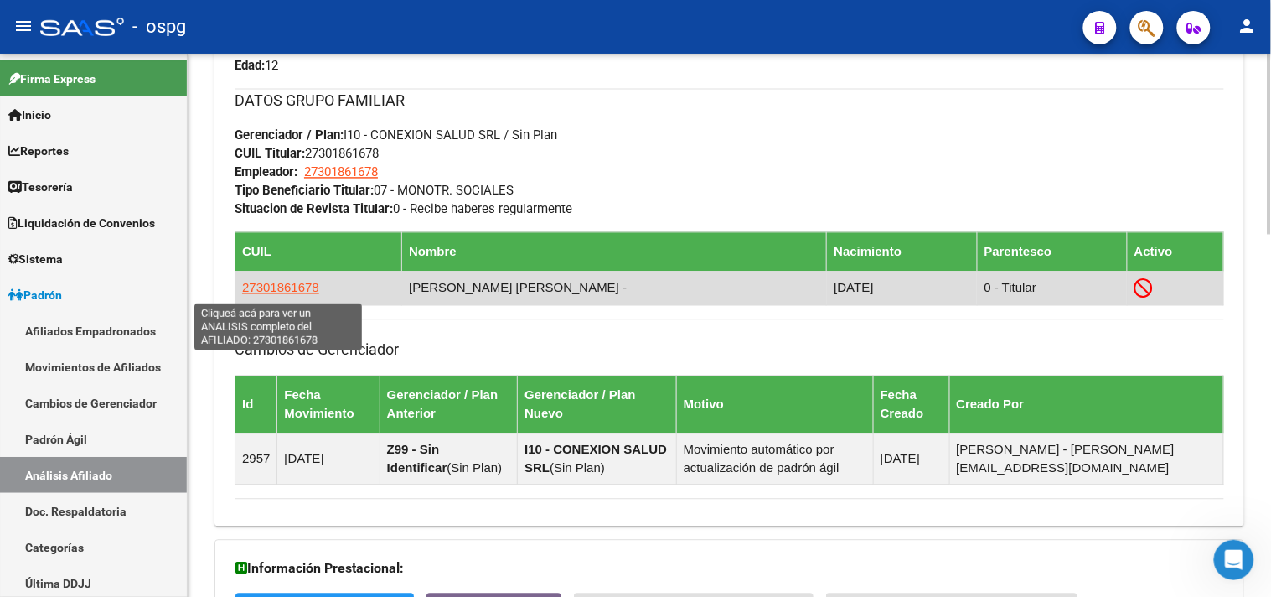
click at [272, 289] on span "27301861678" at bounding box center [280, 288] width 77 height 14
type textarea "27301861678"
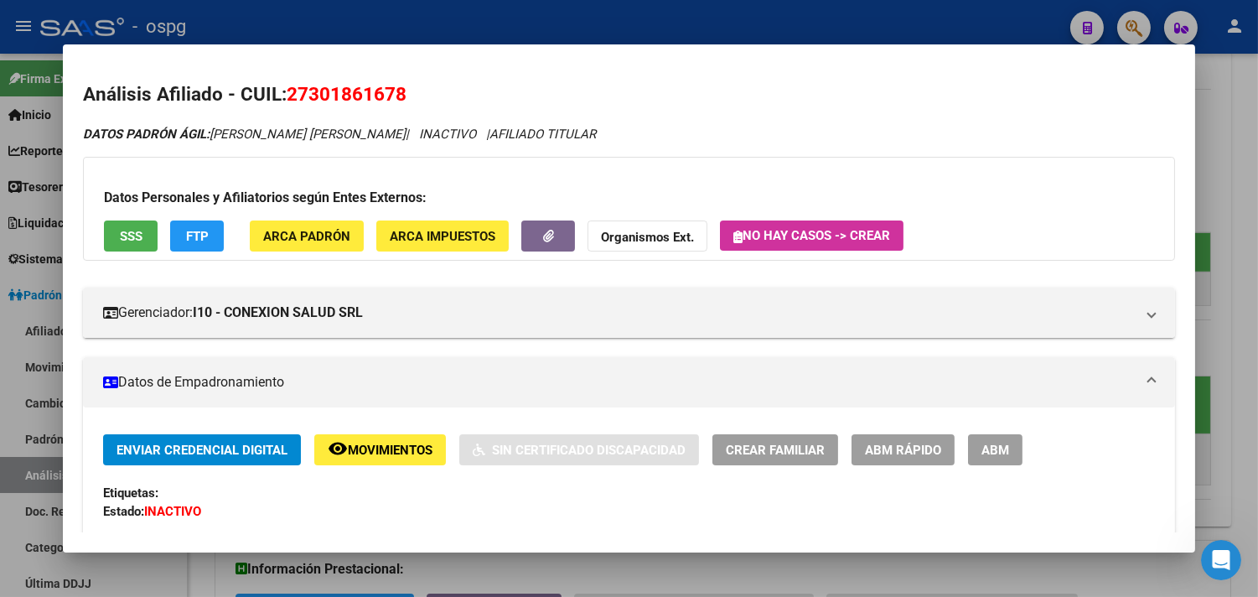
click at [120, 232] on span "SSS" at bounding box center [131, 236] width 23 height 15
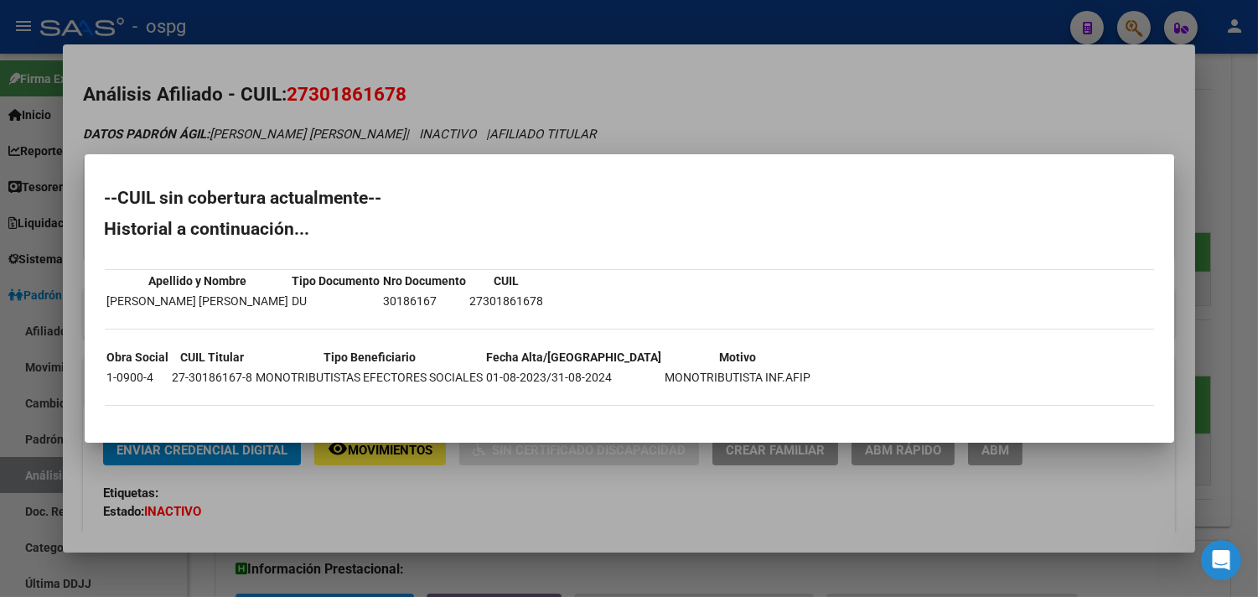
click at [623, 571] on div at bounding box center [629, 298] width 1258 height 597
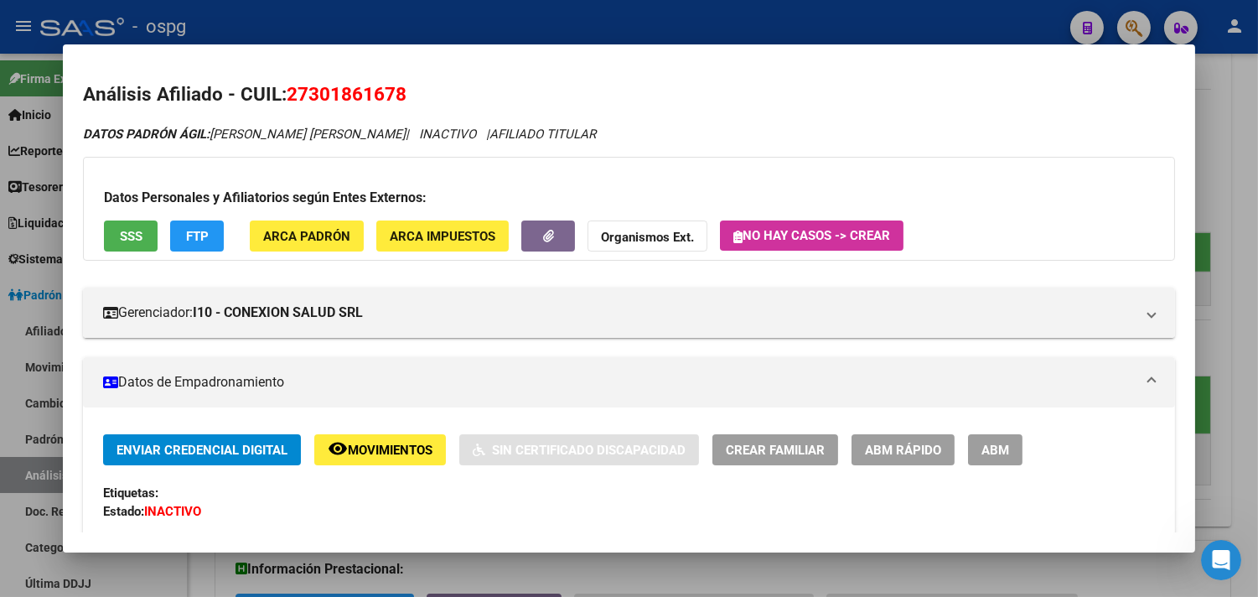
click at [1246, 178] on div at bounding box center [629, 298] width 1258 height 597
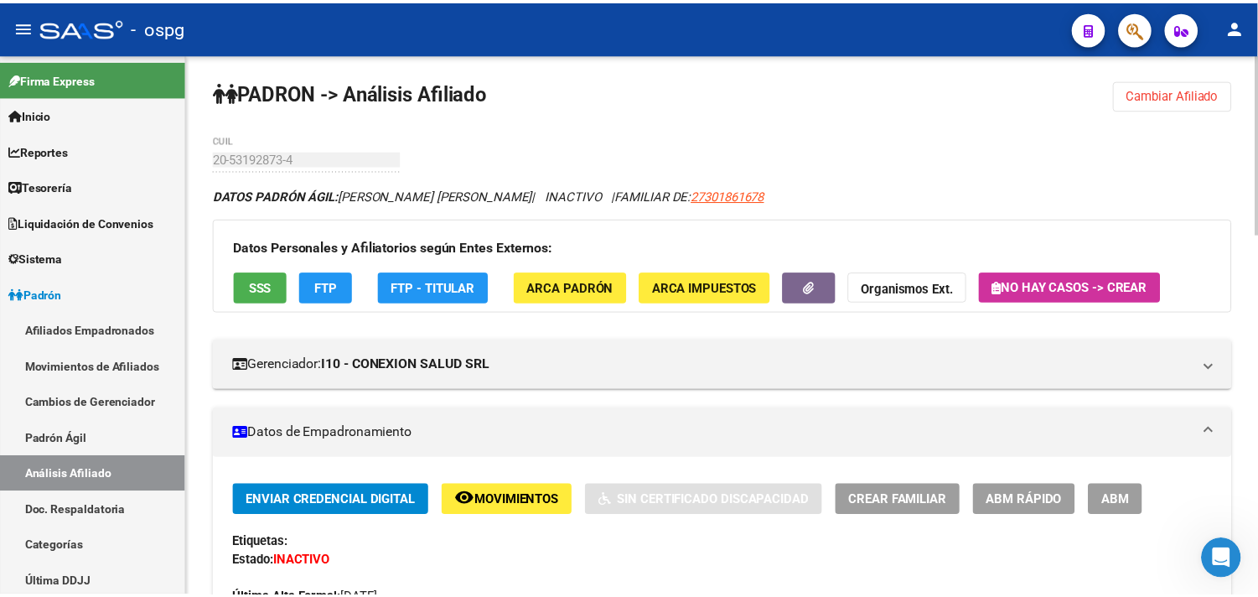
scroll to position [0, 0]
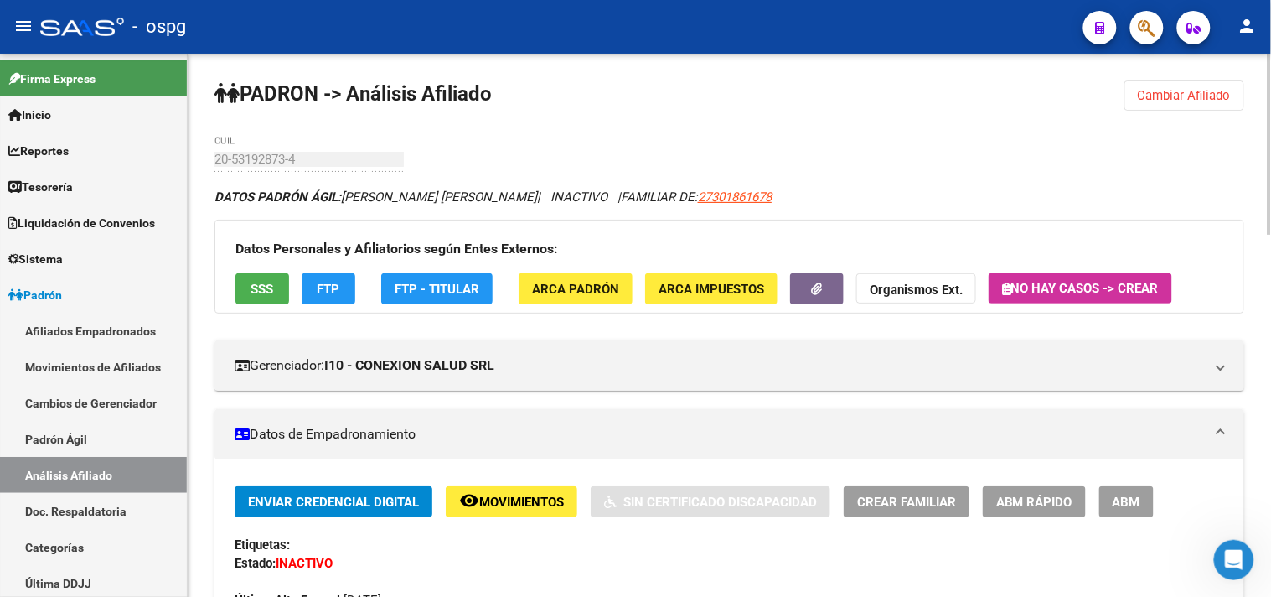
click at [1222, 96] on span "Cambiar Afiliado" at bounding box center [1184, 95] width 93 height 15
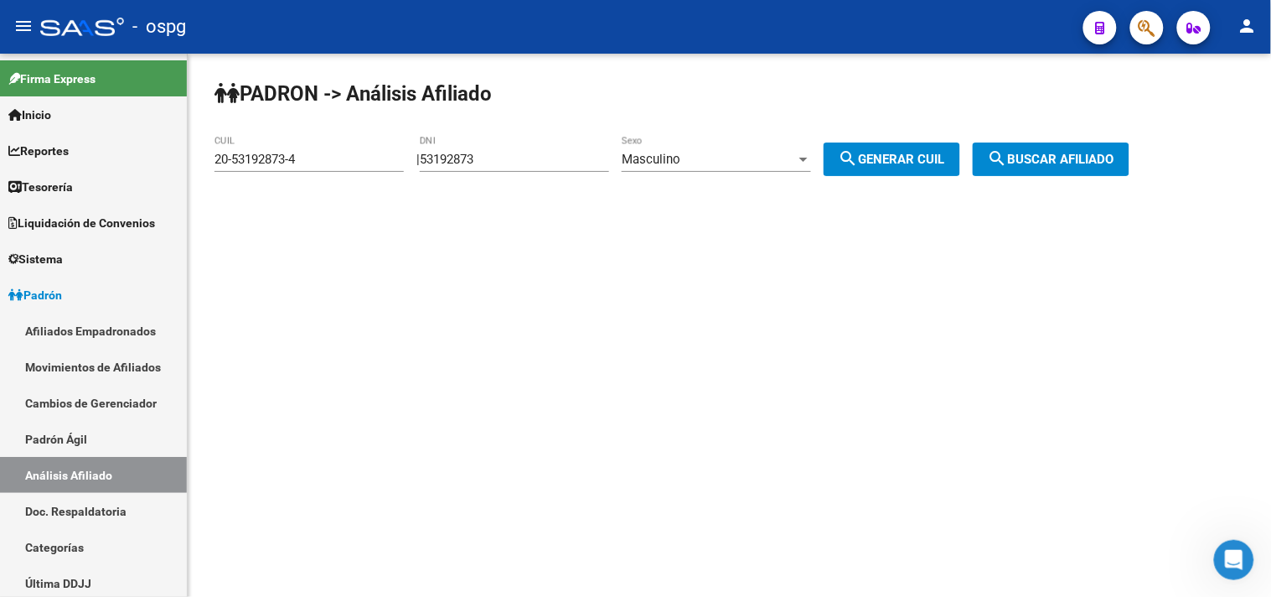
click at [484, 159] on input "53192873" at bounding box center [514, 159] width 189 height 15
drag, startPoint x: 519, startPoint y: 156, endPoint x: 378, endPoint y: 137, distance: 142.9
click at [395, 152] on app-analisis-afiliado "PADRON -> Análisis Afiliado 20-53192873-4 CUIL | 53192873 DNI Masculino Sexo se…" at bounding box center [678, 159] width 928 height 15
type input "28669574"
click at [746, 155] on div "Masculino" at bounding box center [709, 159] width 174 height 15
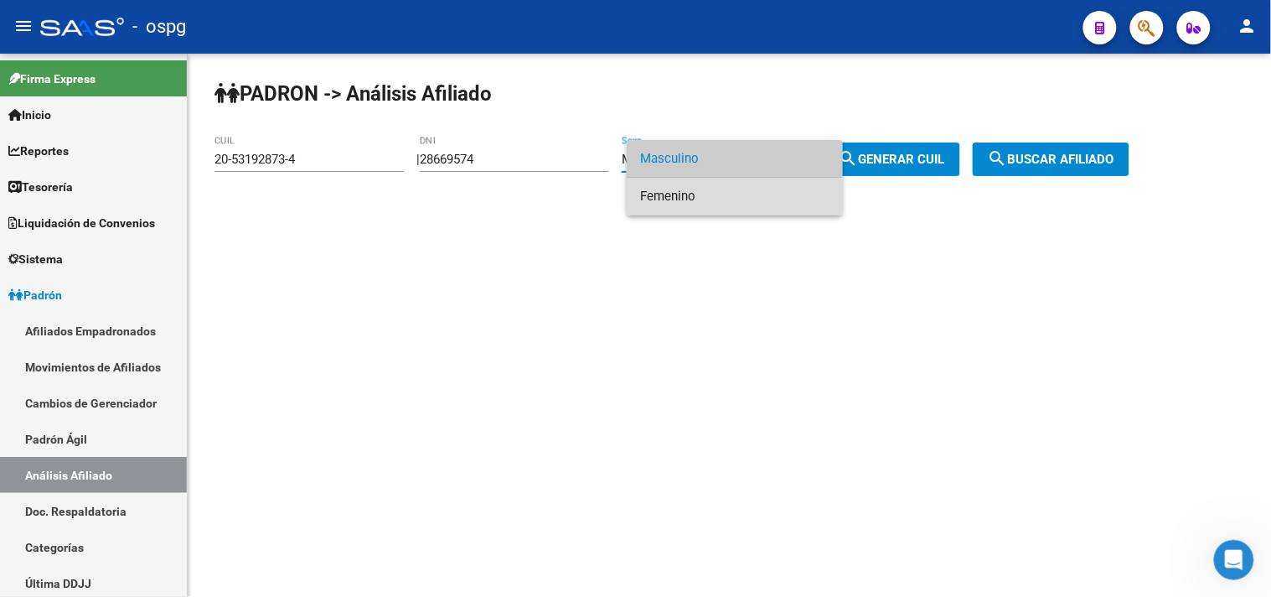
click at [688, 196] on span "Femenino" at bounding box center [734, 197] width 189 height 38
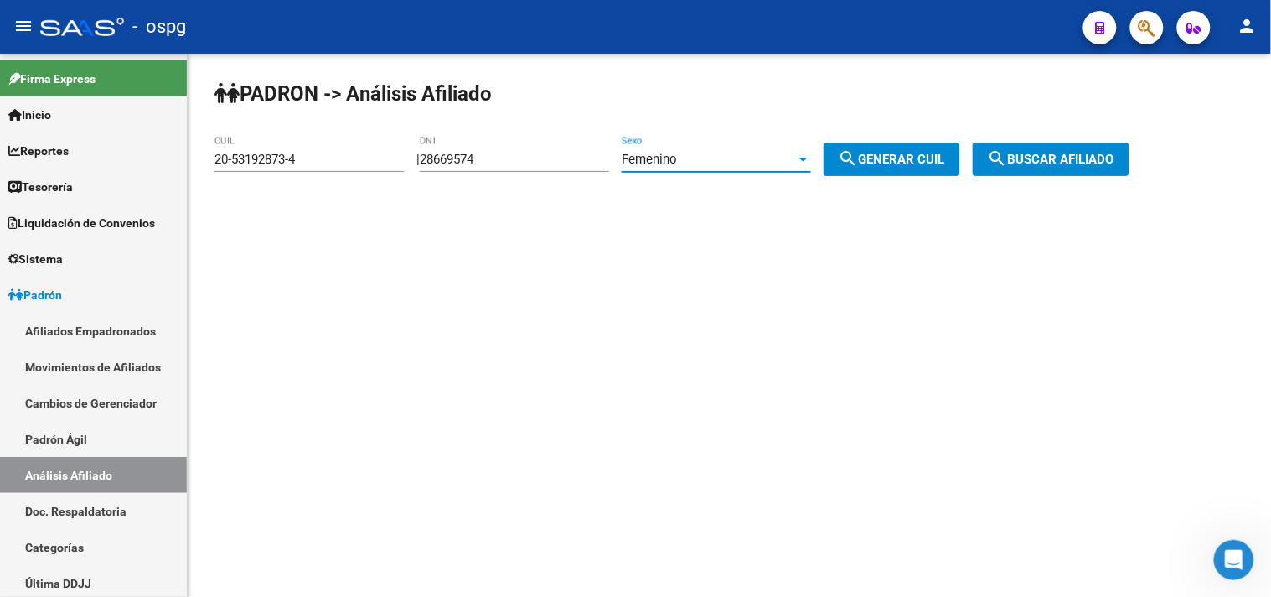
click at [943, 153] on span "search Generar CUIL" at bounding box center [892, 159] width 106 height 15
type input "23-28669574-4"
click at [1129, 151] on button "search Buscar afiliado" at bounding box center [1051, 159] width 157 height 34
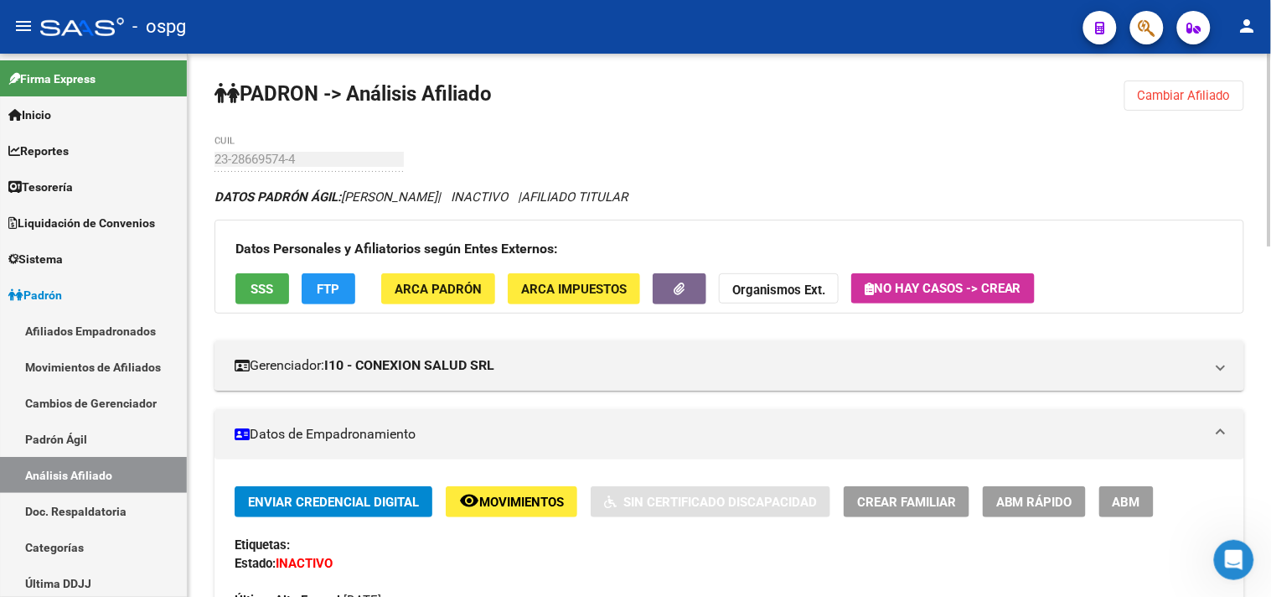
click at [243, 286] on button "SSS" at bounding box center [262, 288] width 54 height 31
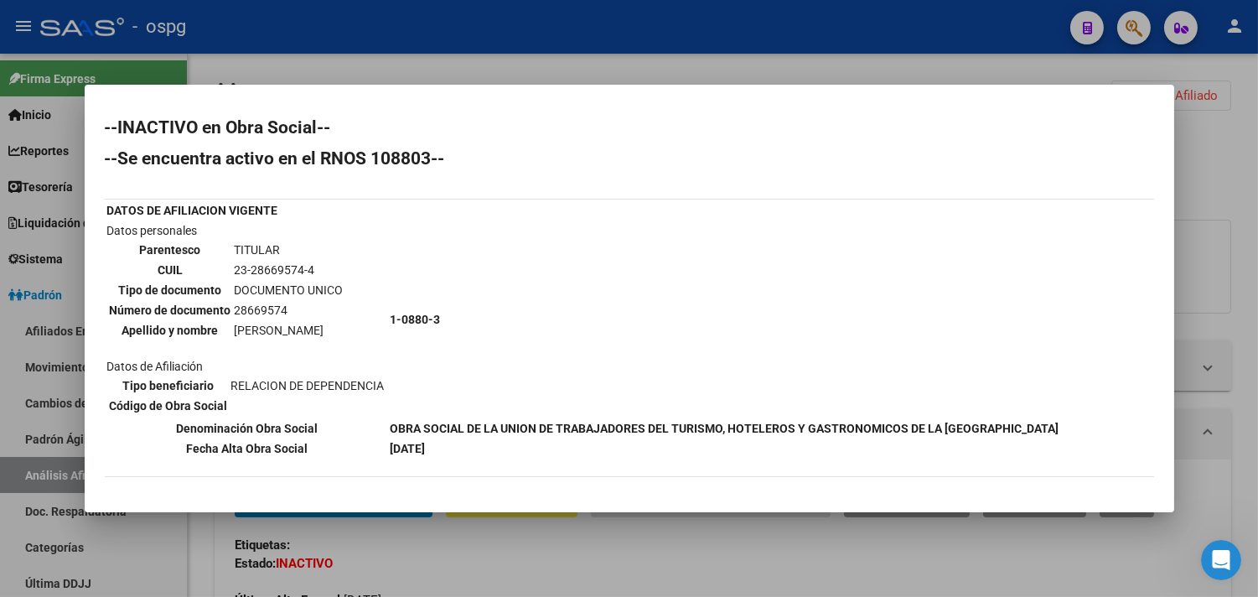
click at [1227, 176] on div at bounding box center [629, 298] width 1258 height 597
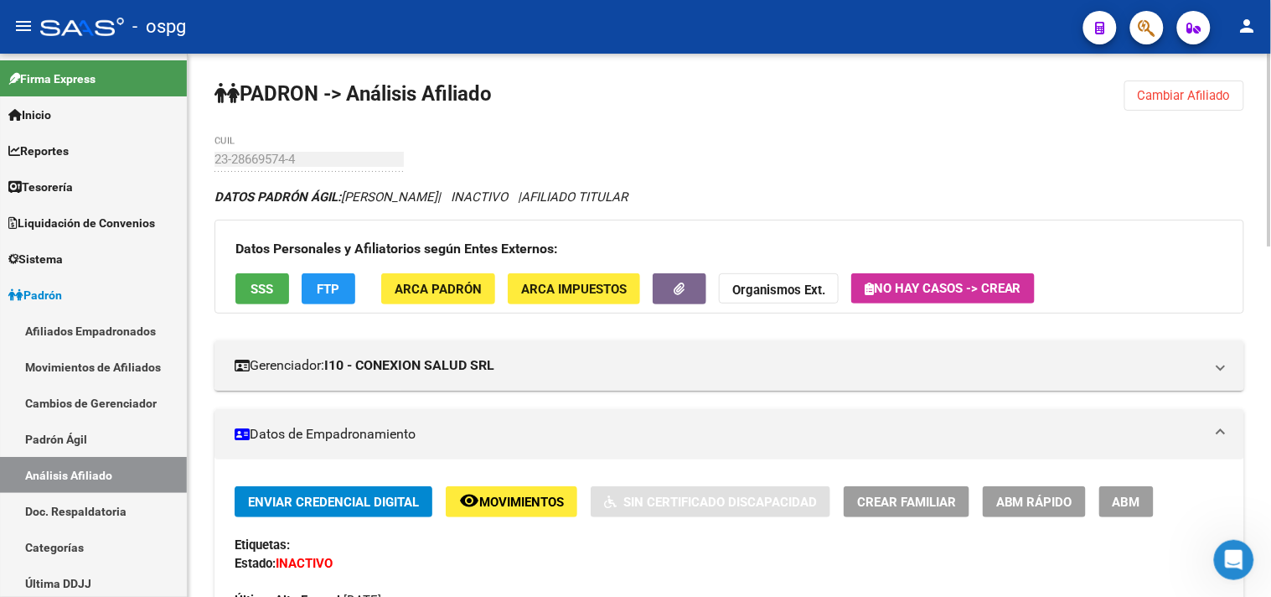
drag, startPoint x: 1192, startPoint y: 94, endPoint x: 1031, endPoint y: 94, distance: 161.7
click at [1186, 94] on span "Cambiar Afiliado" at bounding box center [1184, 95] width 93 height 15
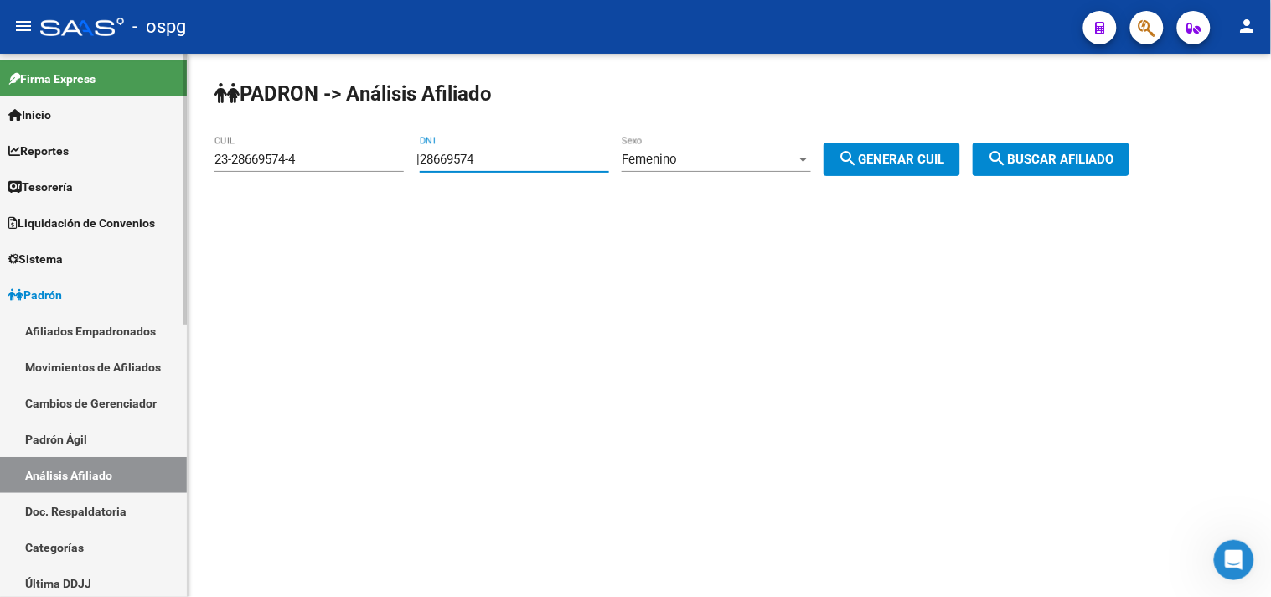
drag, startPoint x: 514, startPoint y: 159, endPoint x: 93, endPoint y: 102, distance: 424.5
click at [266, 152] on app-analisis-afiliado "PADRON -> Análisis Afiliado 23-28669574-4 CUIL | 28669574 DNI Femenino Sexo sea…" at bounding box center [678, 159] width 928 height 15
type input "27693791"
click at [669, 148] on div "Femenino Sexo" at bounding box center [716, 154] width 189 height 36
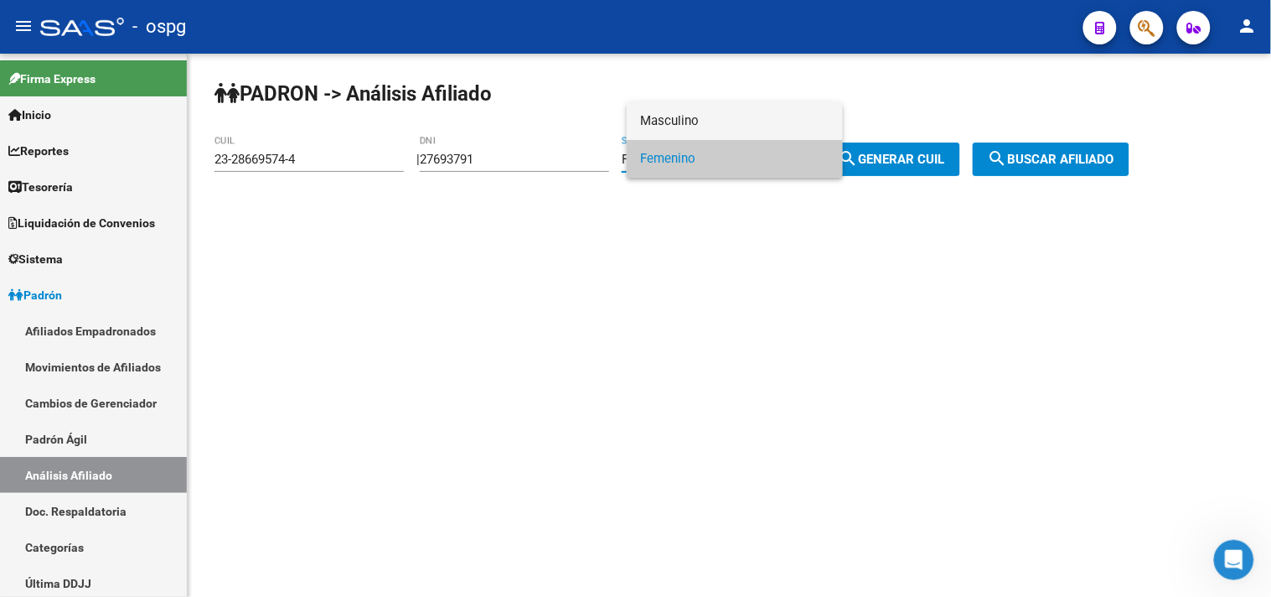
click at [698, 102] on span "Masculino" at bounding box center [734, 121] width 189 height 38
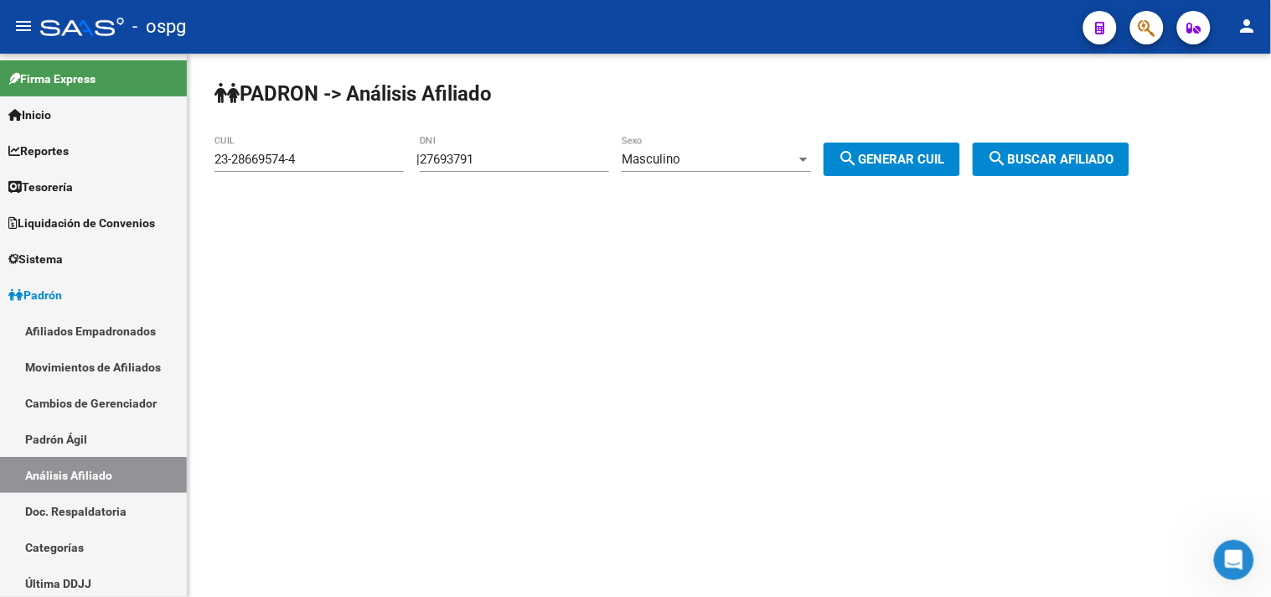
click at [696, 112] on div "PADRON -> Análisis Afiliado 23-28669574-4 CUIL | 27693791 DNI Masculino Sexo se…" at bounding box center [729, 142] width 1083 height 176
click at [936, 152] on button "search Generar CUIL" at bounding box center [892, 159] width 137 height 34
type input "20-27693791-0"
drag, startPoint x: 1052, startPoint y: 151, endPoint x: 1028, endPoint y: 151, distance: 24.3
click at [1041, 151] on button "search Buscar afiliado" at bounding box center [1051, 159] width 157 height 34
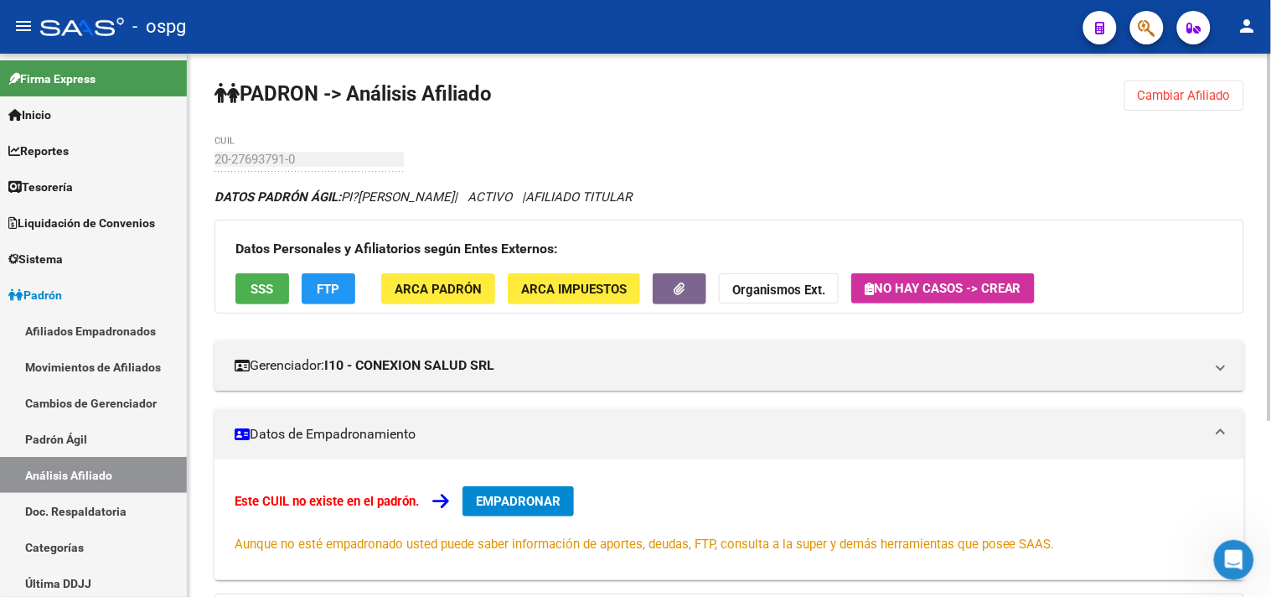
click at [262, 294] on span "SSS" at bounding box center [262, 289] width 23 height 15
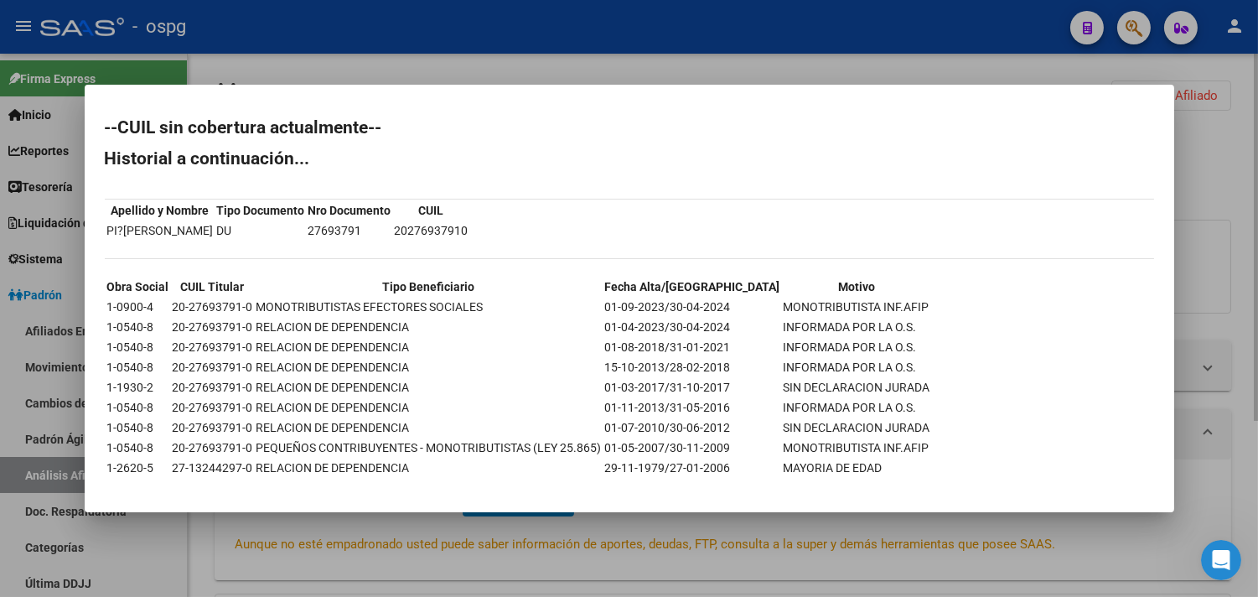
drag, startPoint x: 1221, startPoint y: 173, endPoint x: 1182, endPoint y: 107, distance: 75.9
click at [1217, 169] on div at bounding box center [629, 298] width 1258 height 597
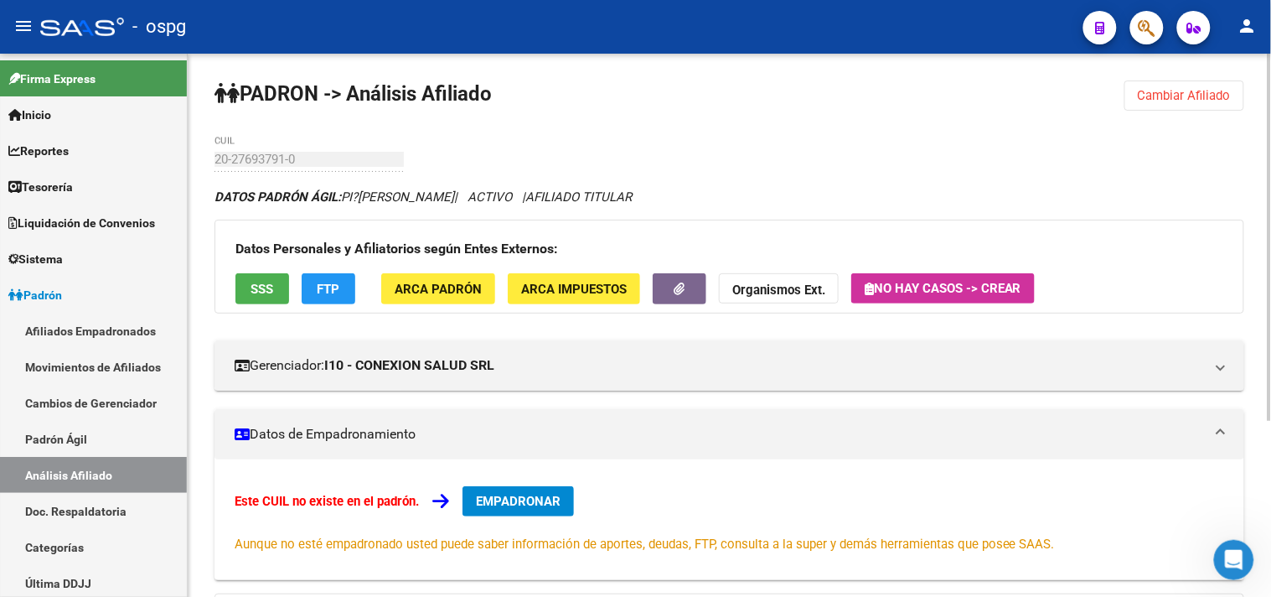
click at [1177, 97] on span "Cambiar Afiliado" at bounding box center [1184, 95] width 93 height 15
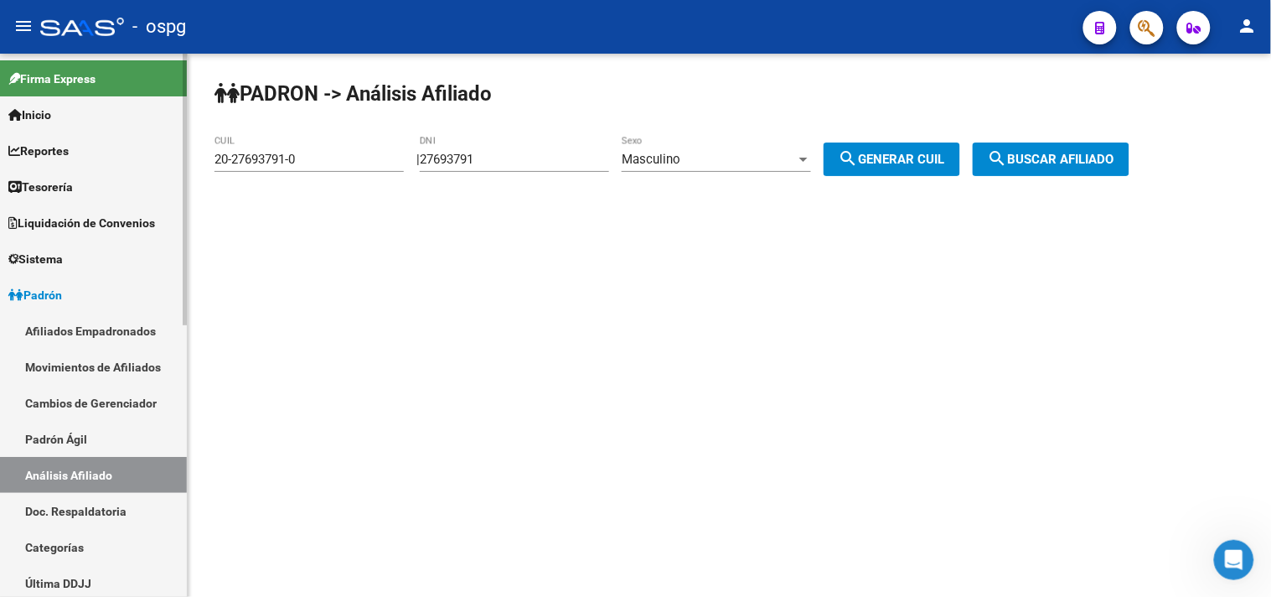
drag, startPoint x: 427, startPoint y: 152, endPoint x: 13, endPoint y: 90, distance: 418.7
click at [65, 107] on mat-sidenav-container "Firma Express Inicio Calendario SSS Instructivos Contacto OS Reportes Tablero d…" at bounding box center [635, 325] width 1271 height 543
type input "25675952"
click at [928, 157] on span "search Generar CUIL" at bounding box center [892, 159] width 106 height 15
drag, startPoint x: 1053, startPoint y: 163, endPoint x: 1029, endPoint y: 162, distance: 24.4
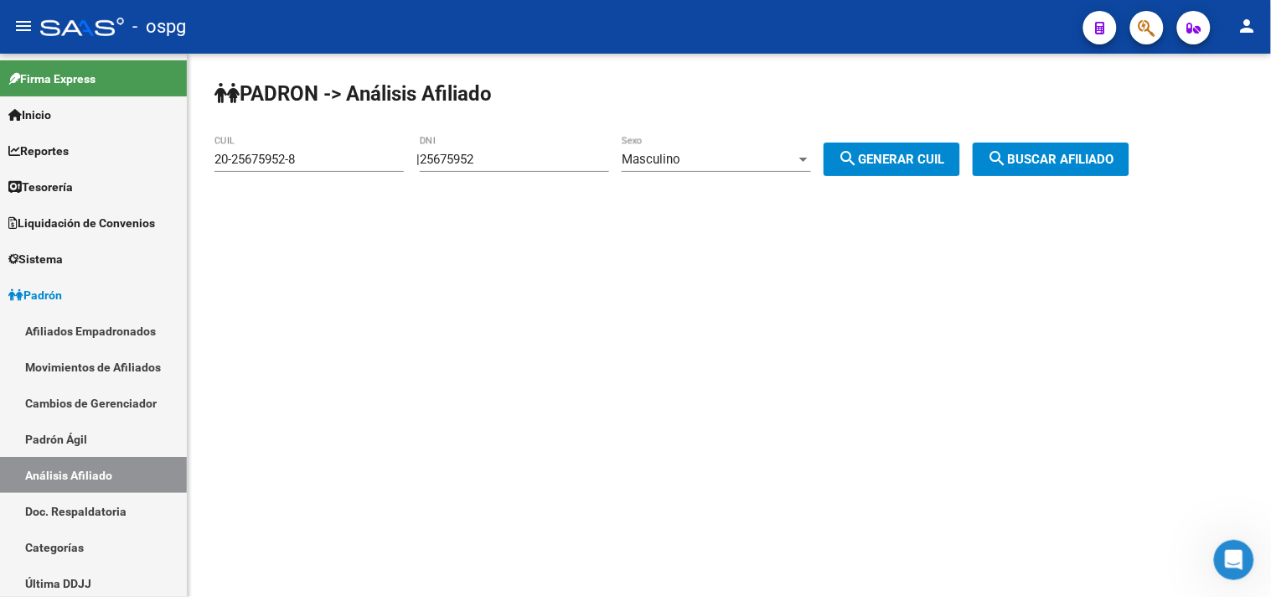
click at [1052, 163] on span "search Buscar afiliado" at bounding box center [1051, 159] width 127 height 15
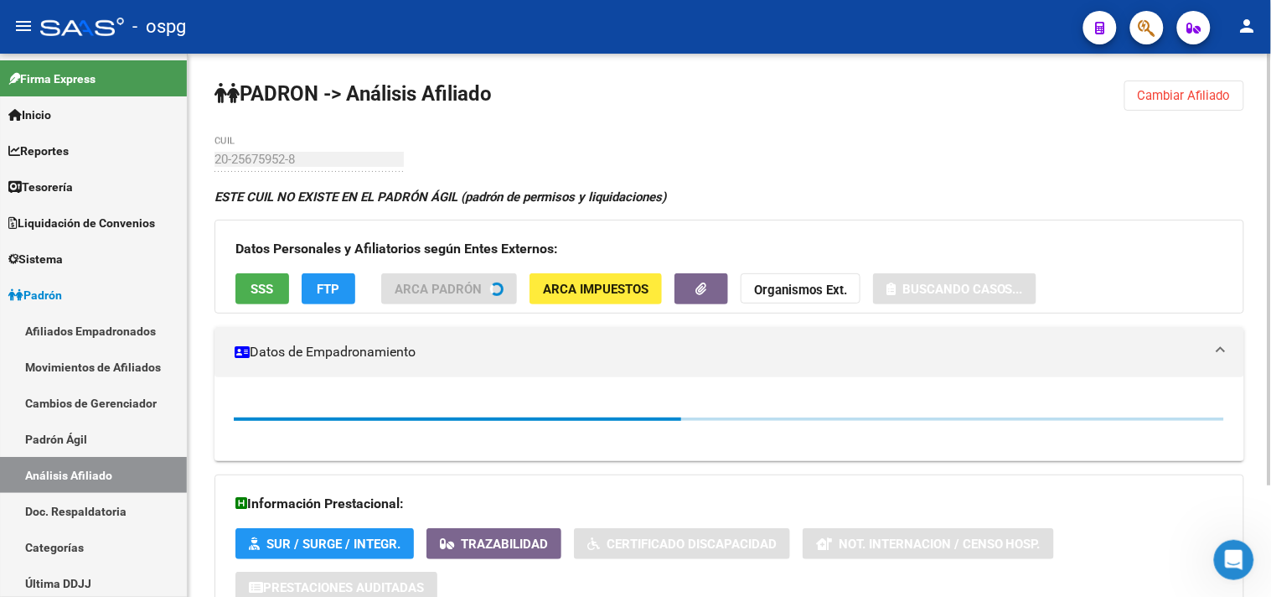
click at [265, 282] on span "SSS" at bounding box center [262, 289] width 23 height 15
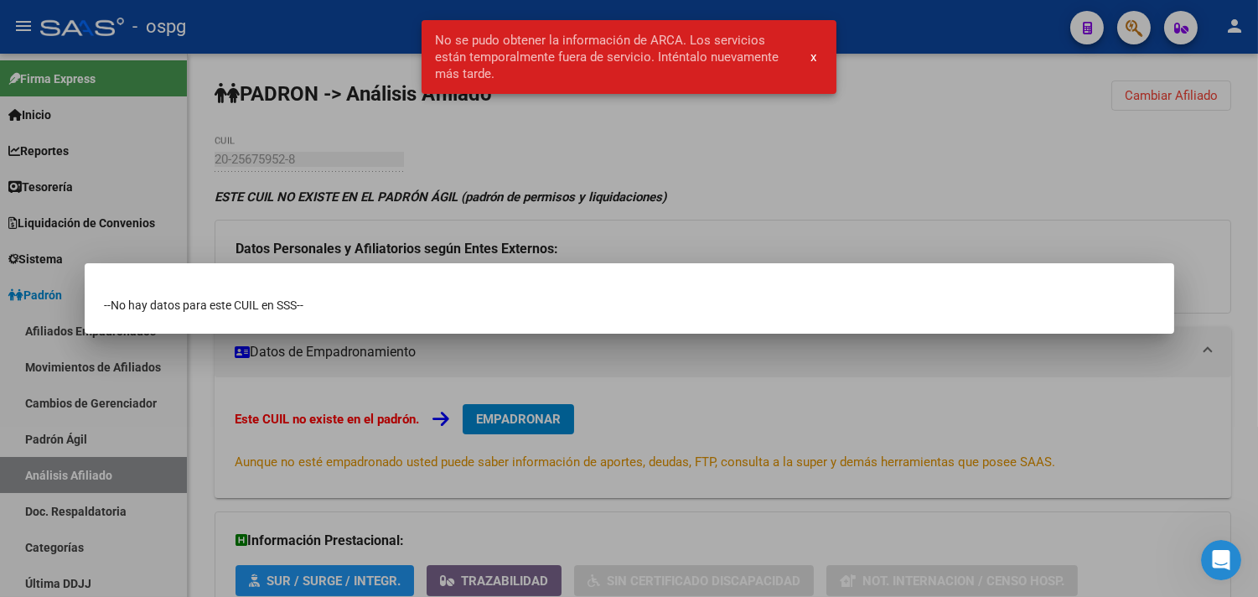
click at [771, 375] on div at bounding box center [629, 298] width 1258 height 597
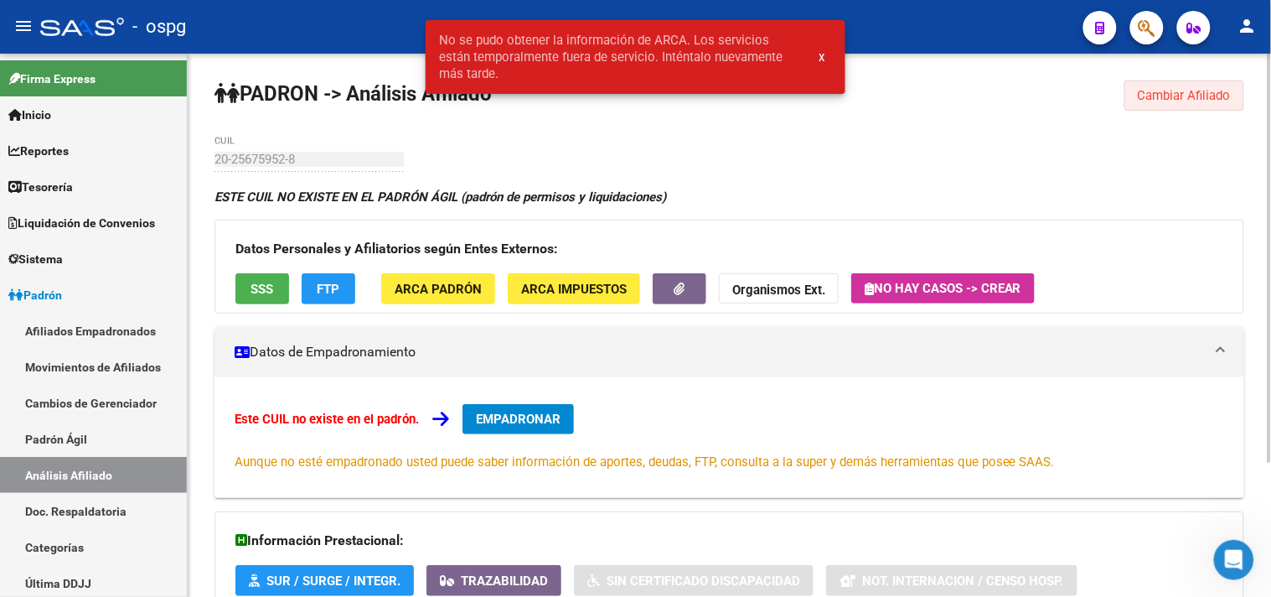
drag, startPoint x: 1178, startPoint y: 109, endPoint x: 1115, endPoint y: 130, distance: 66.2
click at [1179, 107] on button "Cambiar Afiliado" at bounding box center [1184, 95] width 120 height 30
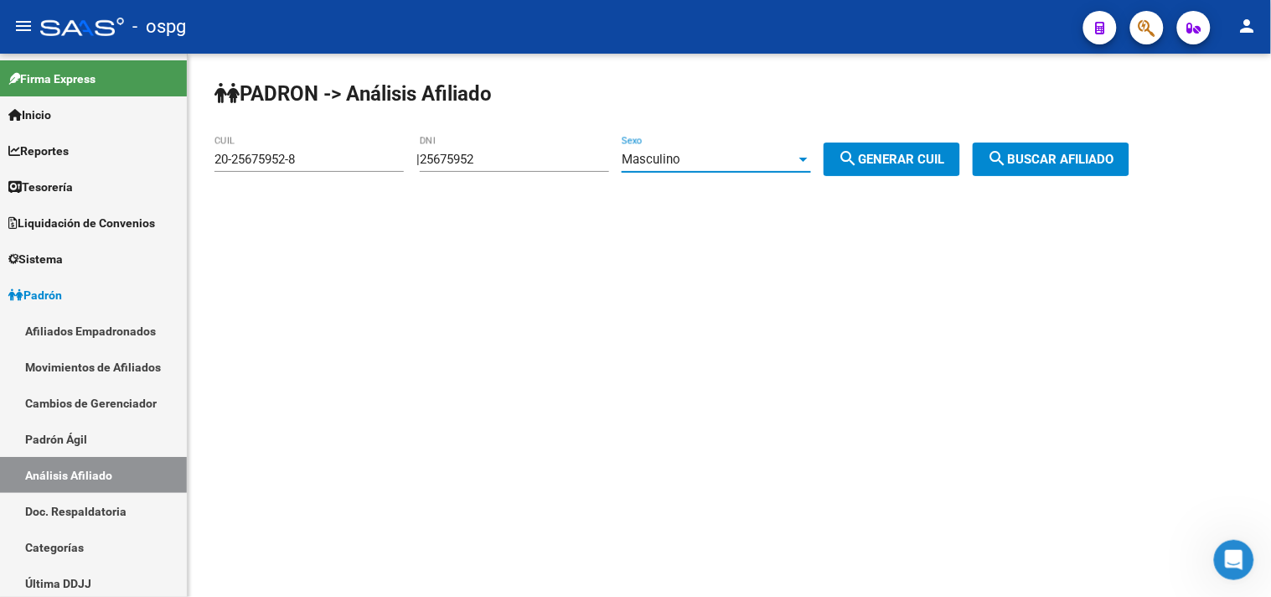
click at [726, 152] on div "Masculino" at bounding box center [709, 159] width 174 height 15
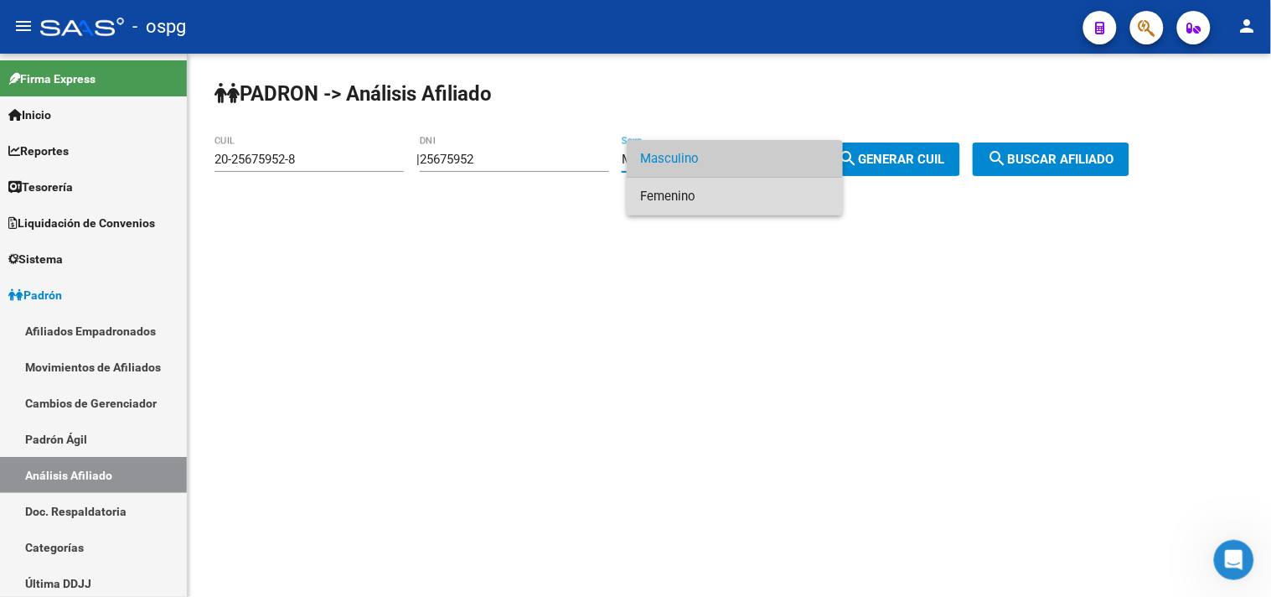
drag, startPoint x: 671, startPoint y: 201, endPoint x: 892, endPoint y: 161, distance: 224.8
click at [671, 199] on span "Femenino" at bounding box center [734, 197] width 189 height 38
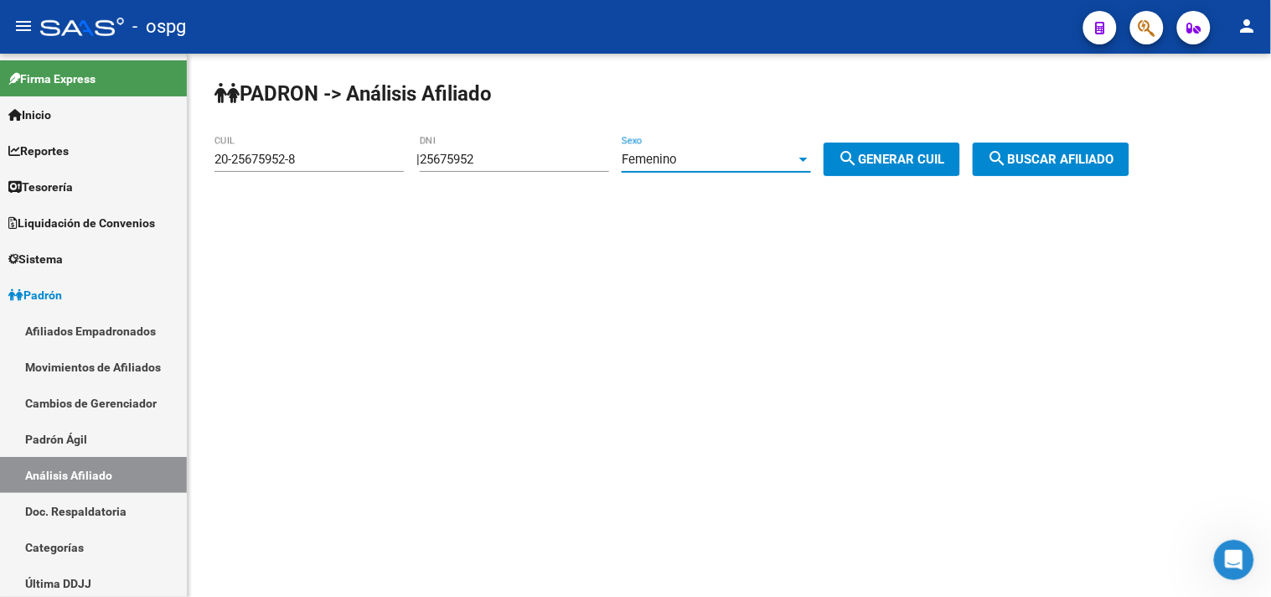
click at [916, 156] on span "search Generar CUIL" at bounding box center [892, 159] width 106 height 15
type input "27-25675952-2"
click at [1053, 157] on span "search Buscar afiliado" at bounding box center [1051, 159] width 127 height 15
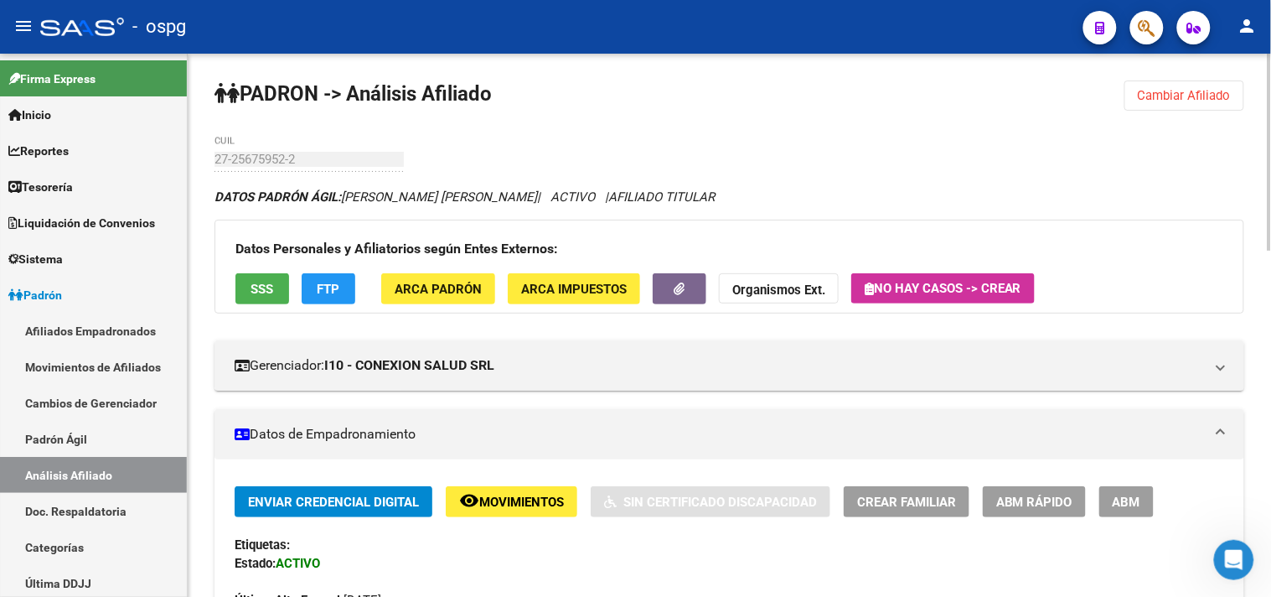
click at [261, 290] on span "SSS" at bounding box center [262, 289] width 23 height 15
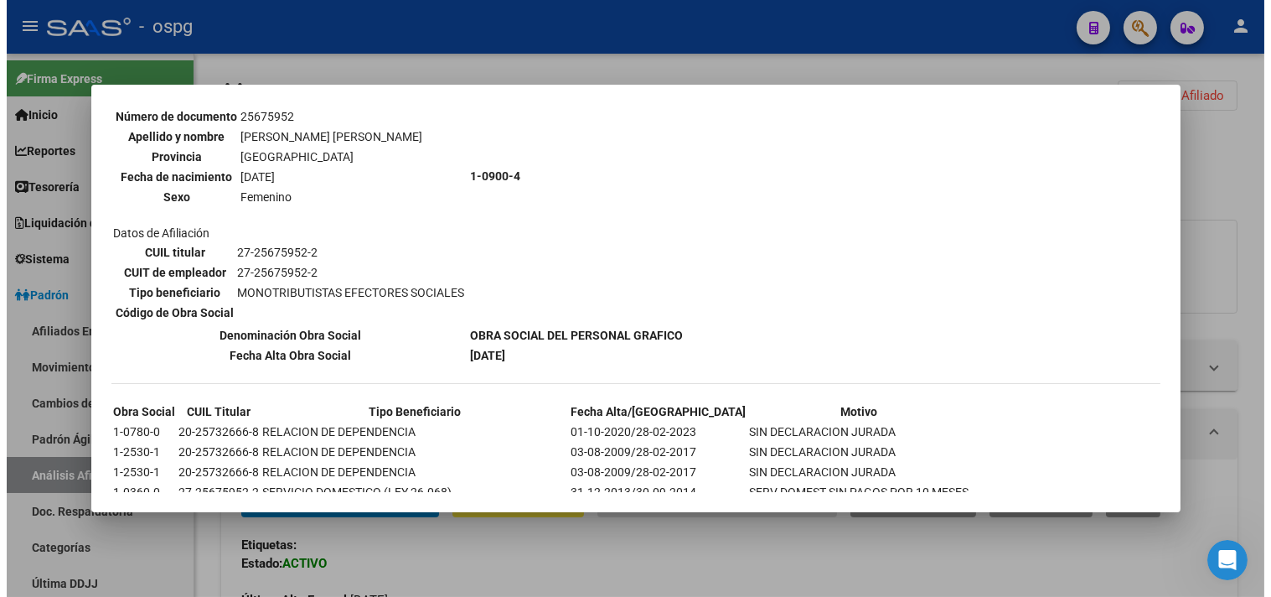
scroll to position [186, 0]
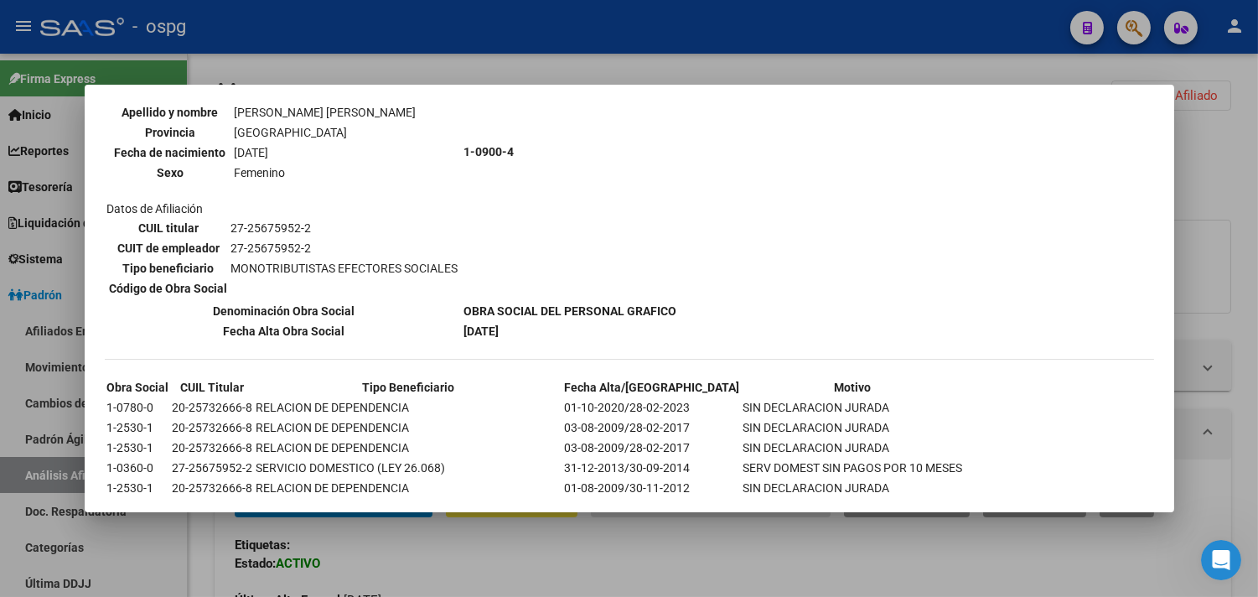
click at [479, 562] on div at bounding box center [629, 298] width 1258 height 597
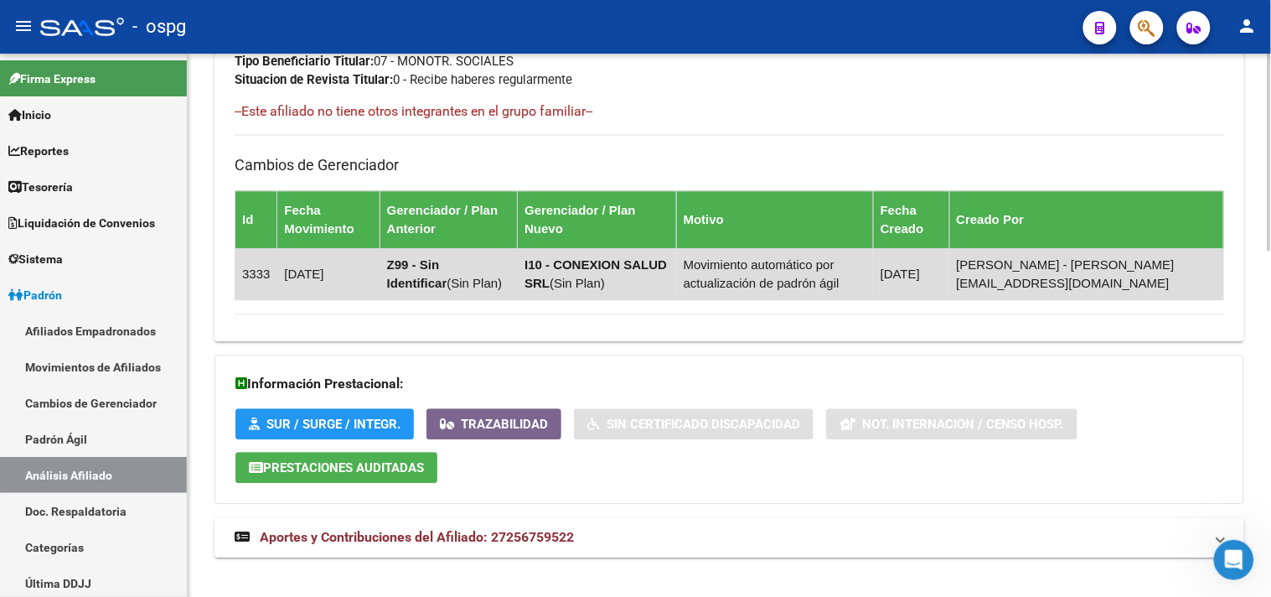
scroll to position [952, 0]
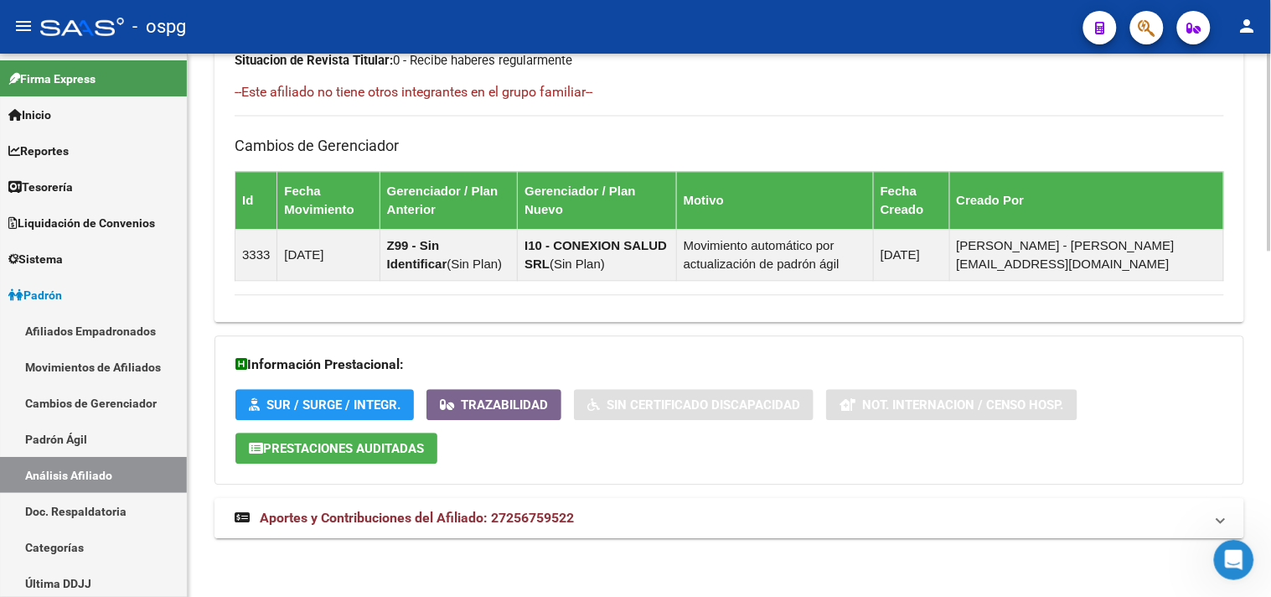
click at [545, 511] on span "Aportes y Contribuciones del Afiliado: 27256759522" at bounding box center [417, 517] width 314 height 16
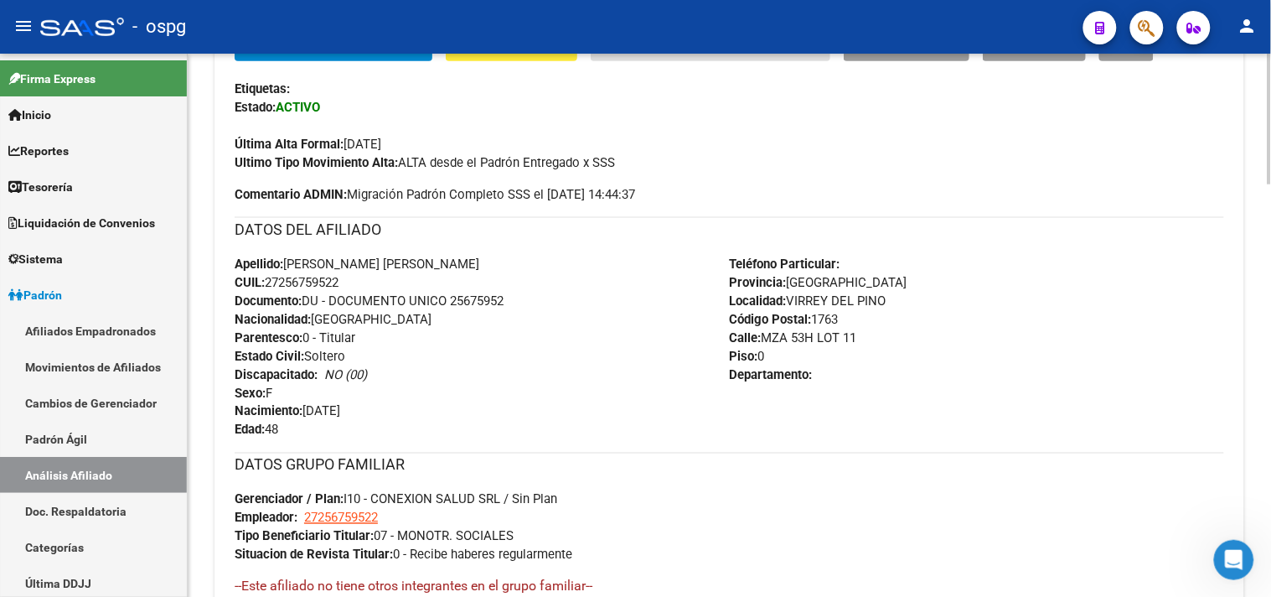
scroll to position [212, 0]
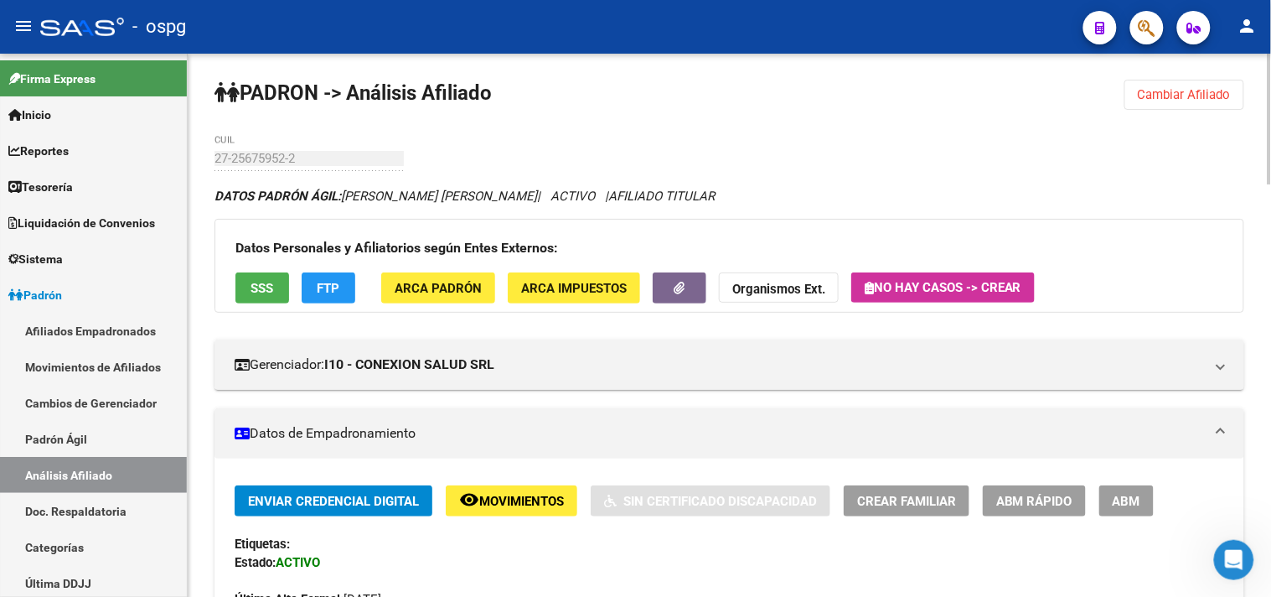
scroll to position [0, 0]
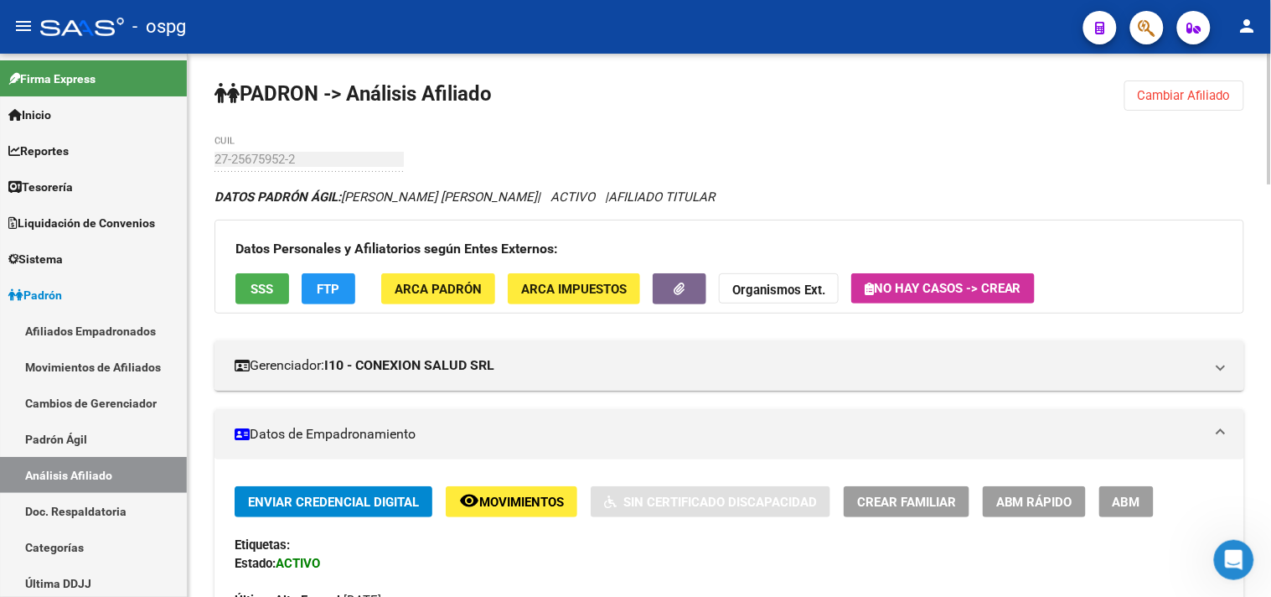
drag, startPoint x: 1192, startPoint y: 93, endPoint x: 1128, endPoint y: 96, distance: 64.6
click at [1186, 92] on span "Cambiar Afiliado" at bounding box center [1184, 95] width 93 height 15
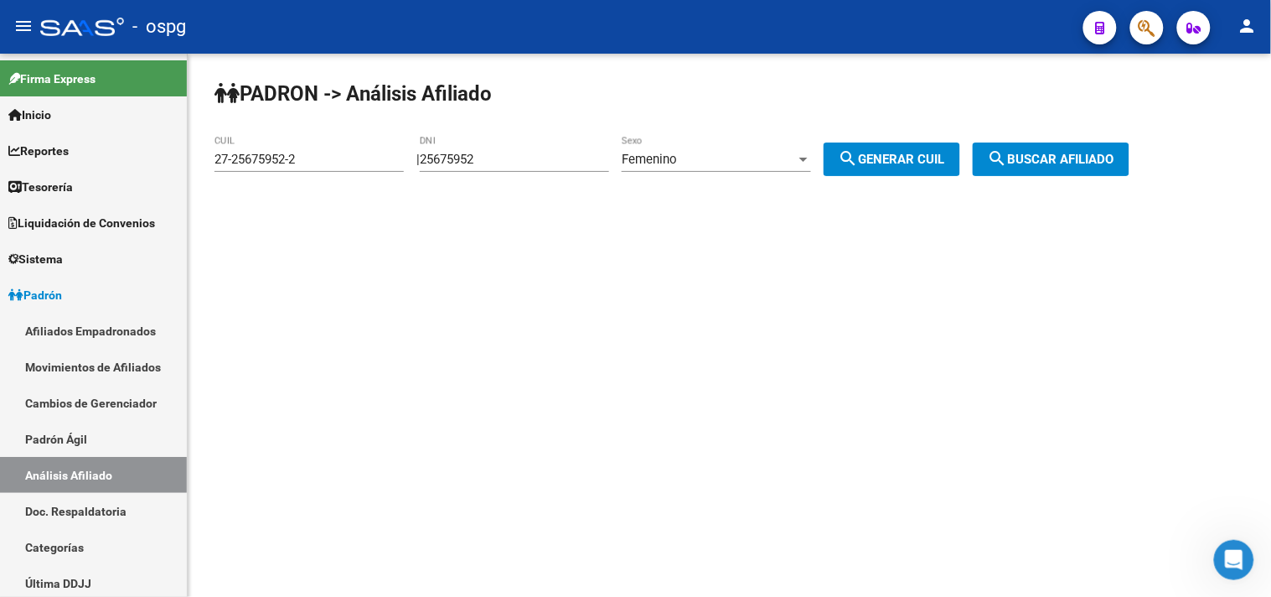
drag, startPoint x: 497, startPoint y: 156, endPoint x: 264, endPoint y: 109, distance: 237.6
click at [287, 121] on div "PADRON -> Análisis Afiliado 27-25675952-2 CUIL | 25675952 DNI Femenino Sexo sea…" at bounding box center [729, 142] width 1083 height 176
type input "24099827"
click at [931, 151] on button "search Generar CUIL" at bounding box center [892, 159] width 137 height 34
type input "27-24099827-6"
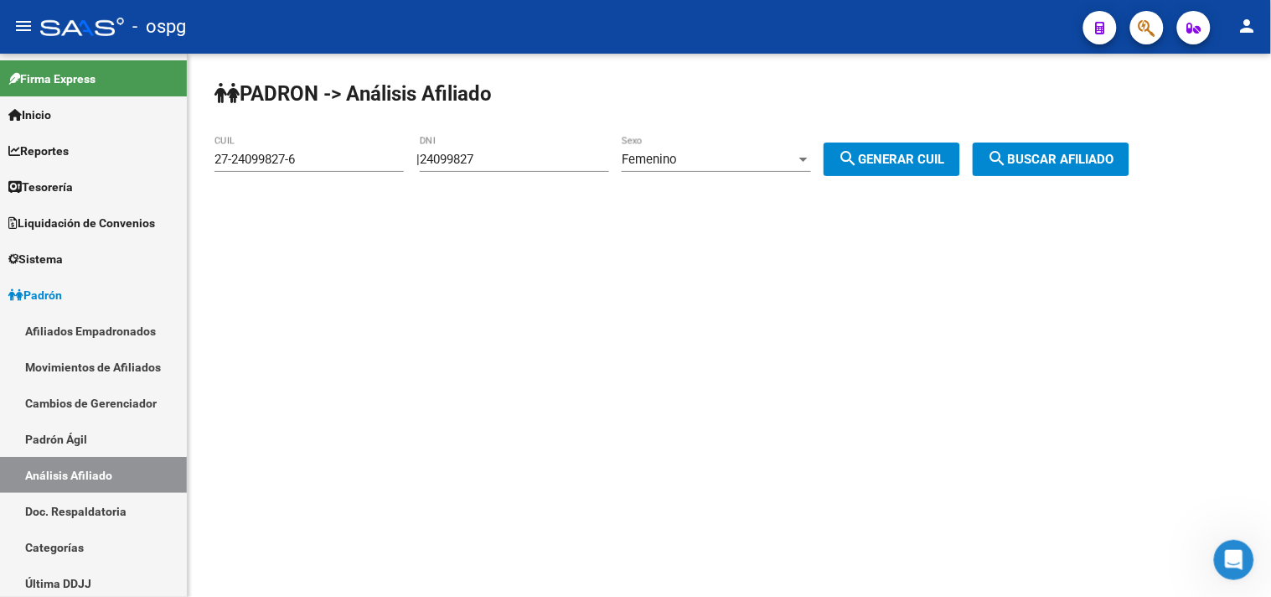
click at [1185, 154] on div "PADRON -> Análisis Afiliado 27-24099827-6 CUIL | 24099827 DNI Femenino Sexo sea…" at bounding box center [729, 142] width 1083 height 176
click at [1108, 172] on button "search Buscar afiliado" at bounding box center [1051, 159] width 157 height 34
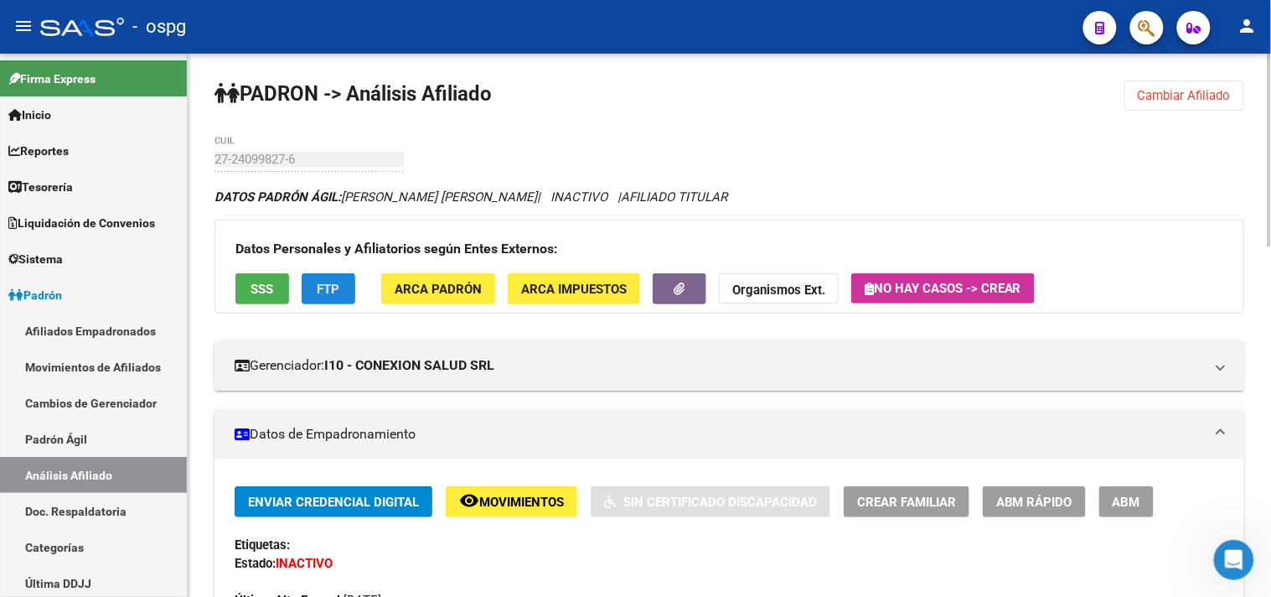
click at [337, 297] on button "FTP" at bounding box center [329, 288] width 54 height 31
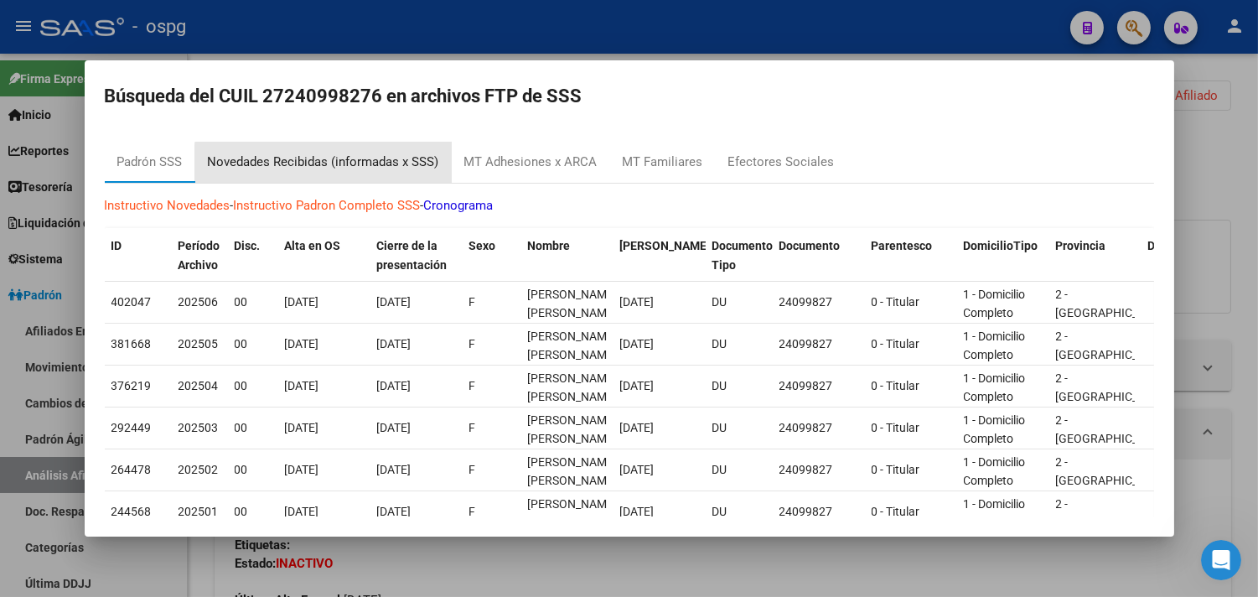
click at [380, 169] on div "Novedades Recibidas (informadas x SSS)" at bounding box center [323, 161] width 231 height 19
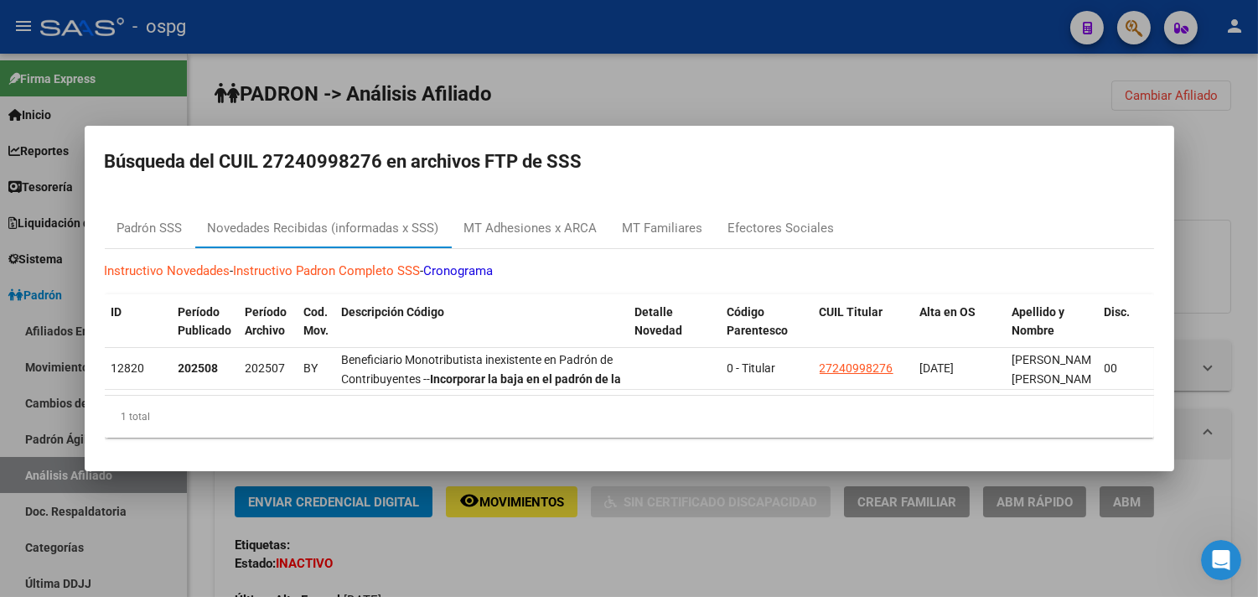
click at [448, 562] on div at bounding box center [629, 298] width 1258 height 597
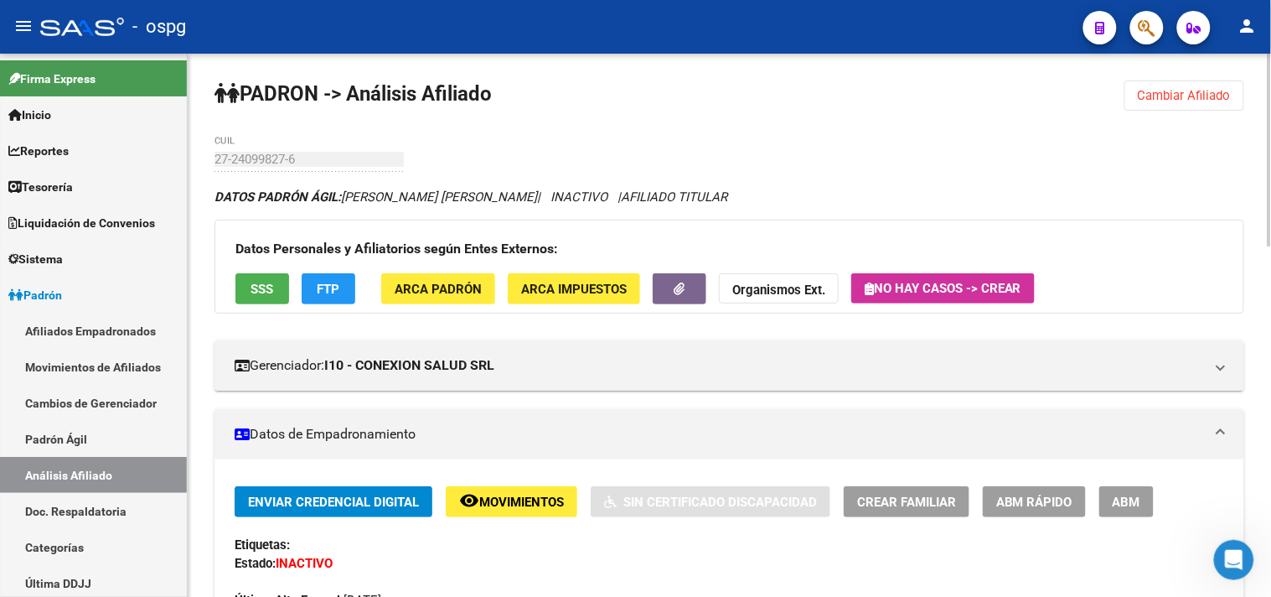
click at [270, 279] on button "SSS" at bounding box center [262, 288] width 54 height 31
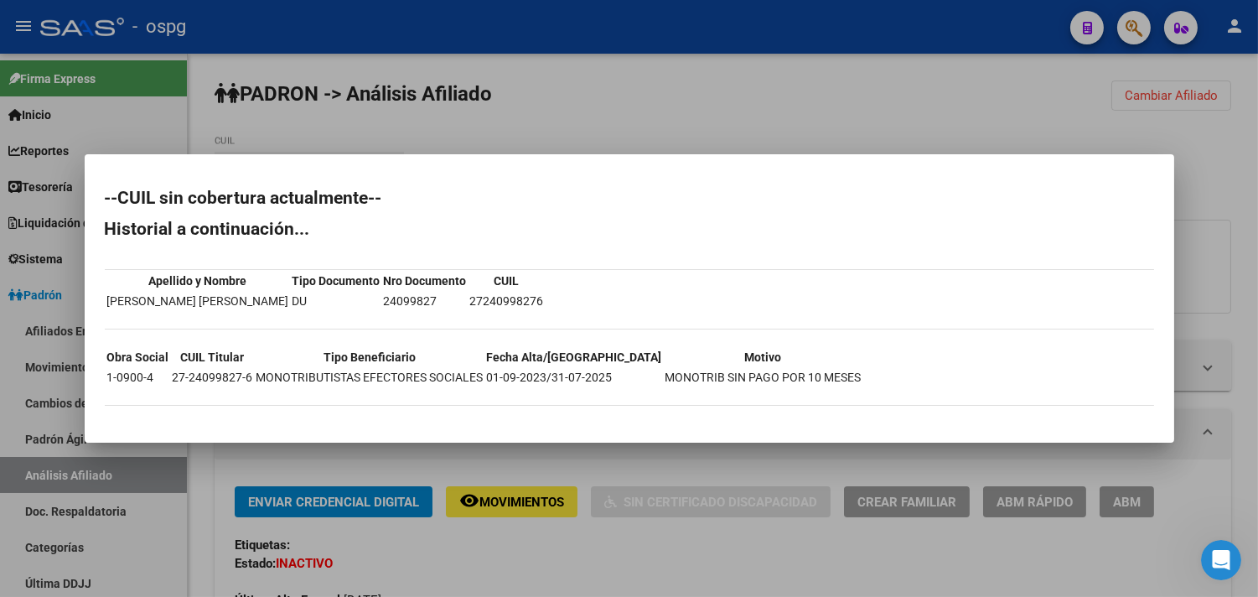
click at [587, 581] on div at bounding box center [629, 298] width 1258 height 597
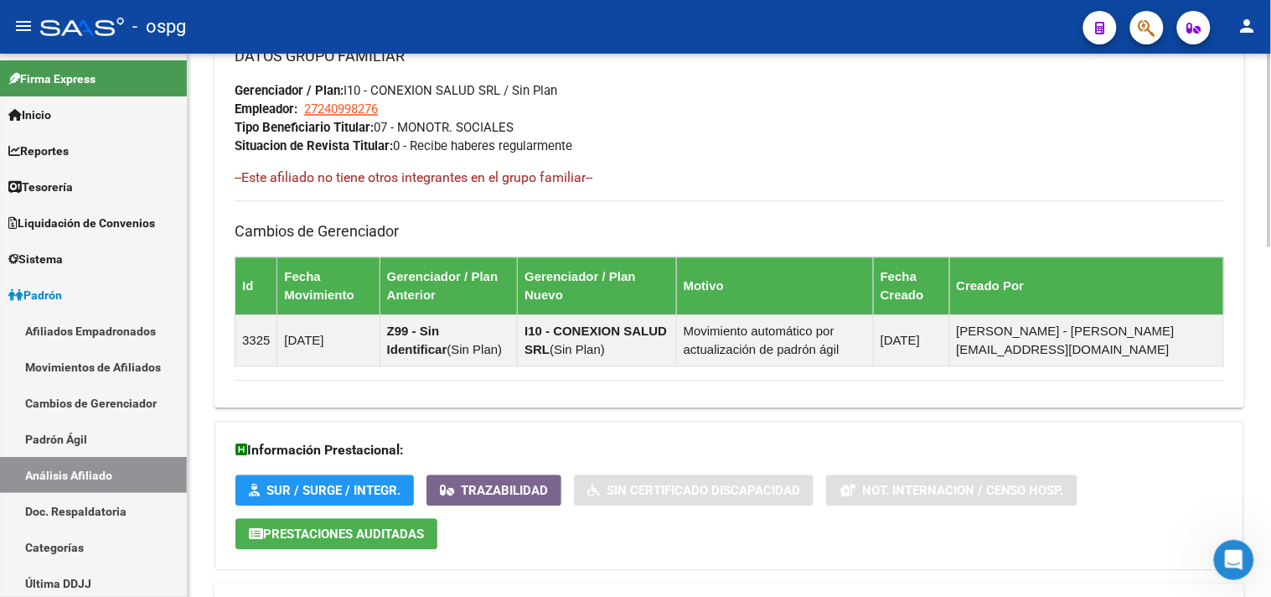
scroll to position [989, 0]
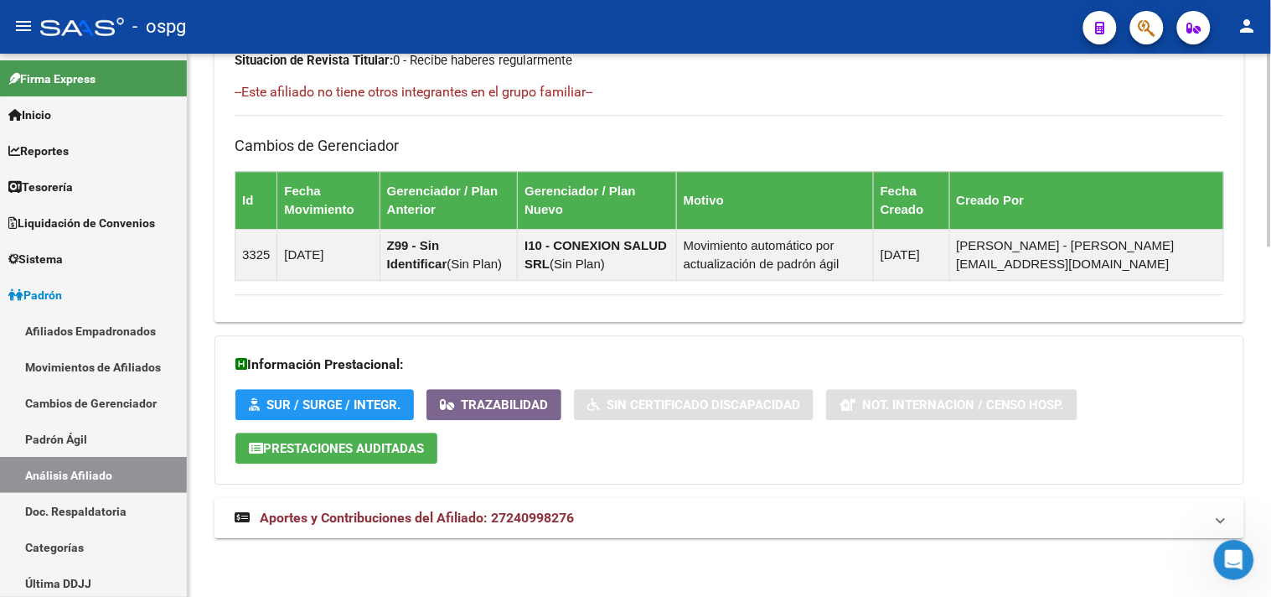
click at [639, 536] on mat-expansion-panel-header "Aportes y Contribuciones del Afiliado: 27240998276" at bounding box center [729, 518] width 1030 height 40
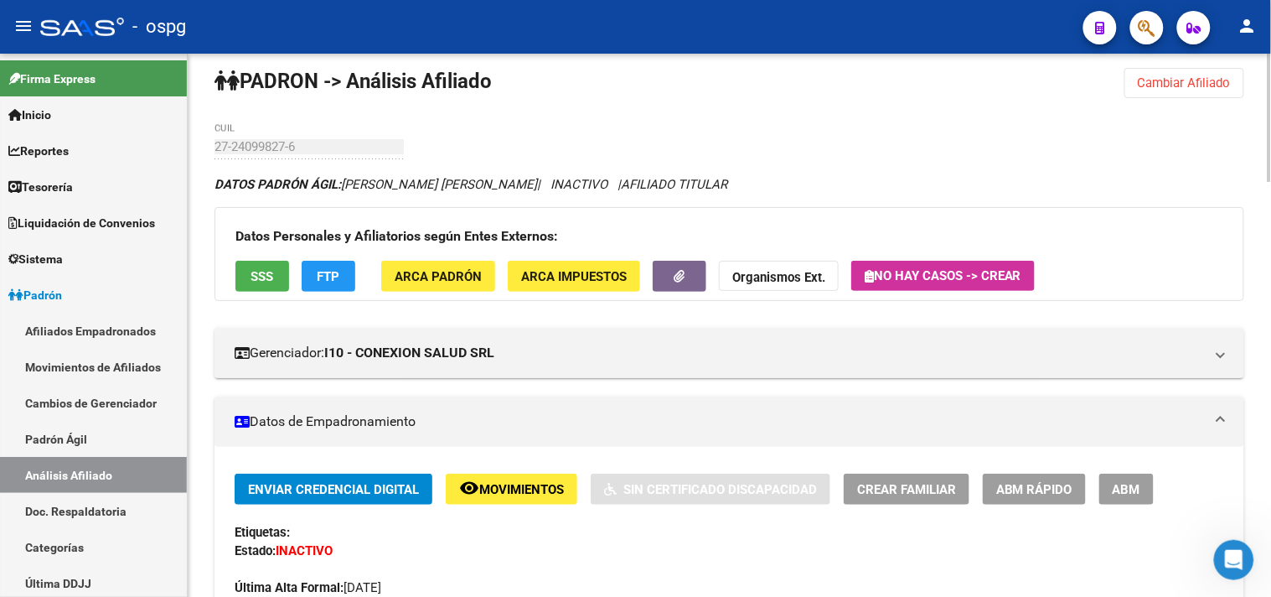
scroll to position [0, 0]
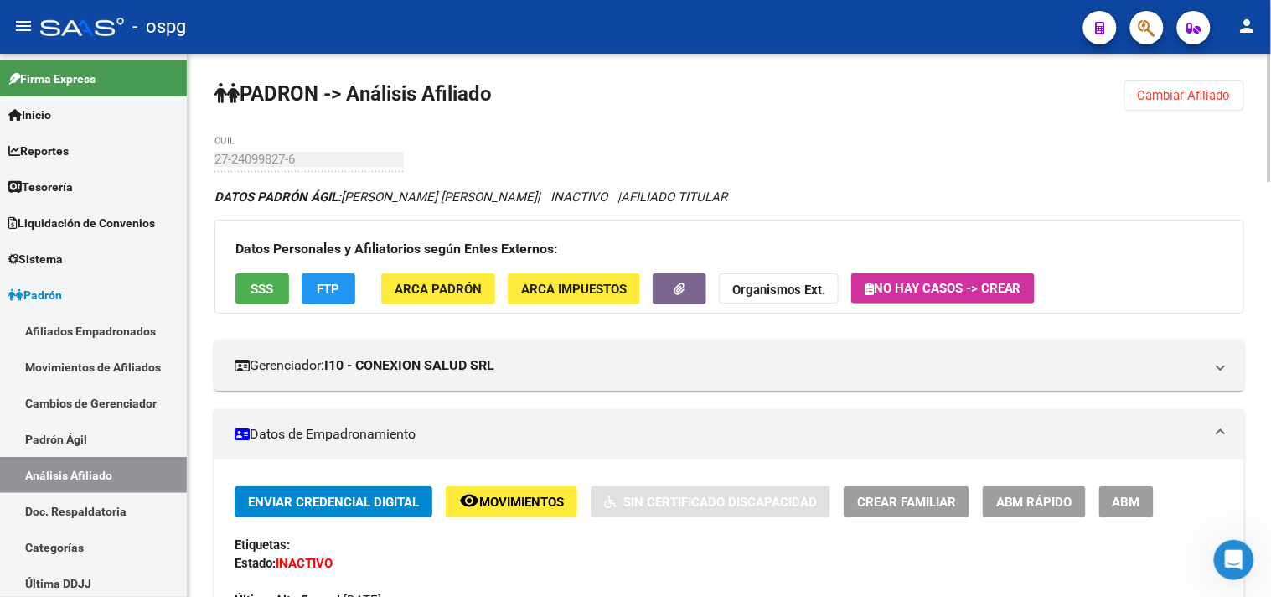
click at [1186, 96] on span "Cambiar Afiliado" at bounding box center [1184, 95] width 93 height 15
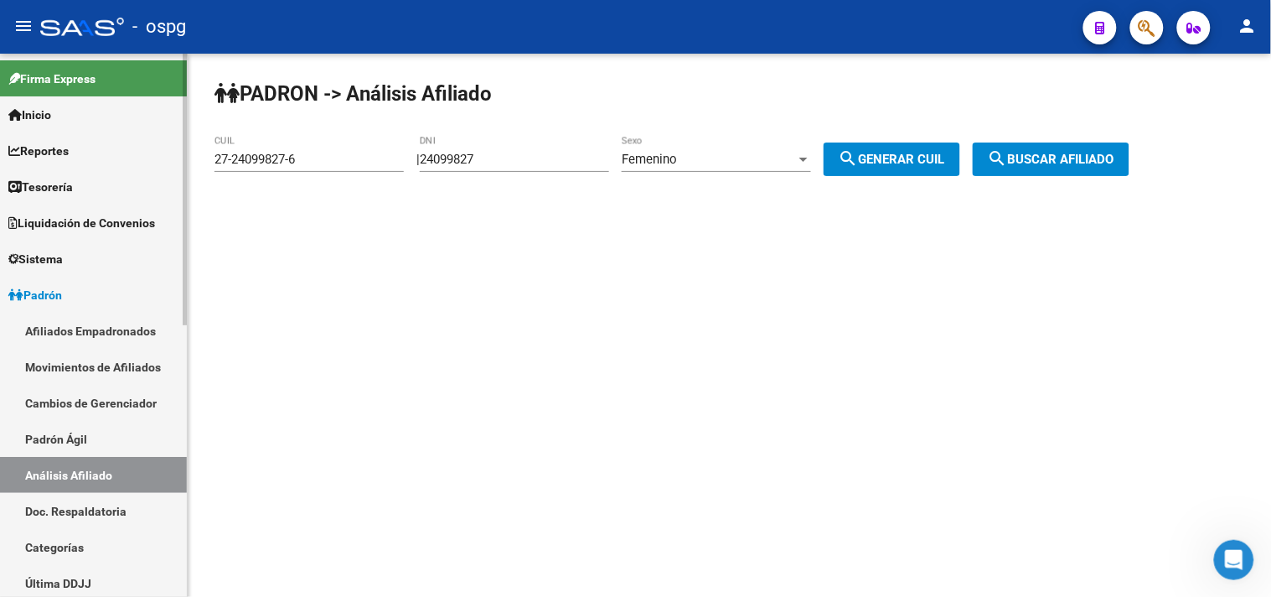
drag, startPoint x: 508, startPoint y: 163, endPoint x: 168, endPoint y: 88, distance: 348.4
click at [210, 101] on div "PADRON -> Análisis Afiliado 27-24099827-6 CUIL | 24099827 DNI Femenino Sexo sea…" at bounding box center [729, 142] width 1083 height 176
type input "25260028"
click at [724, 153] on div "Femenino" at bounding box center [709, 159] width 174 height 15
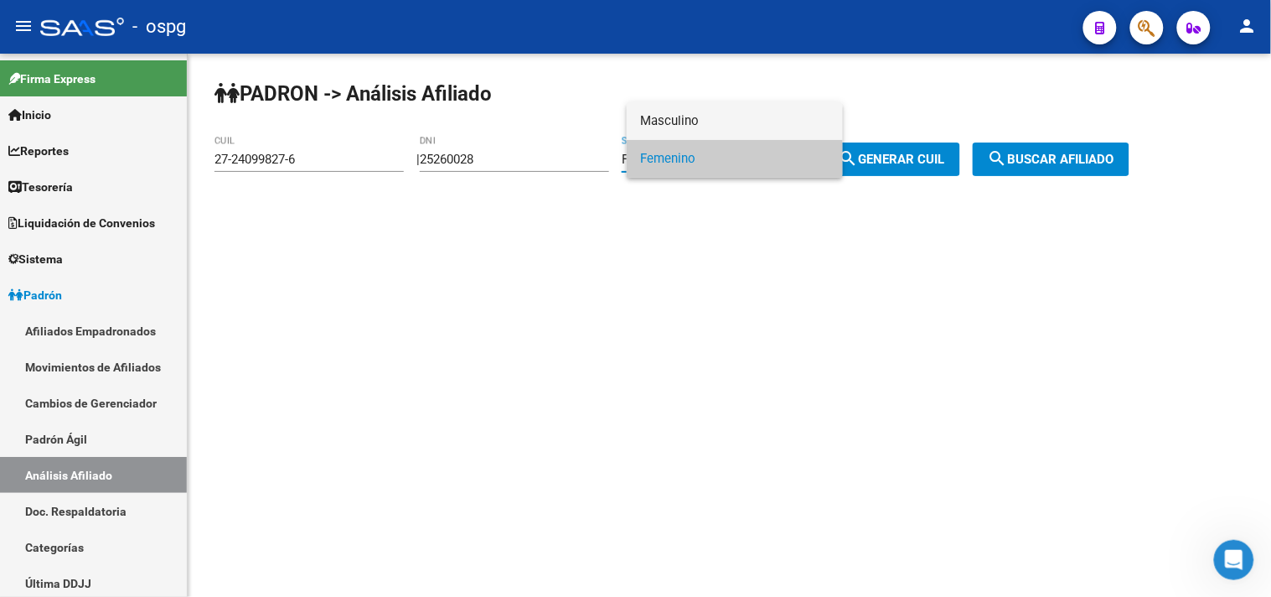
click at [747, 109] on span "Masculino" at bounding box center [734, 121] width 189 height 38
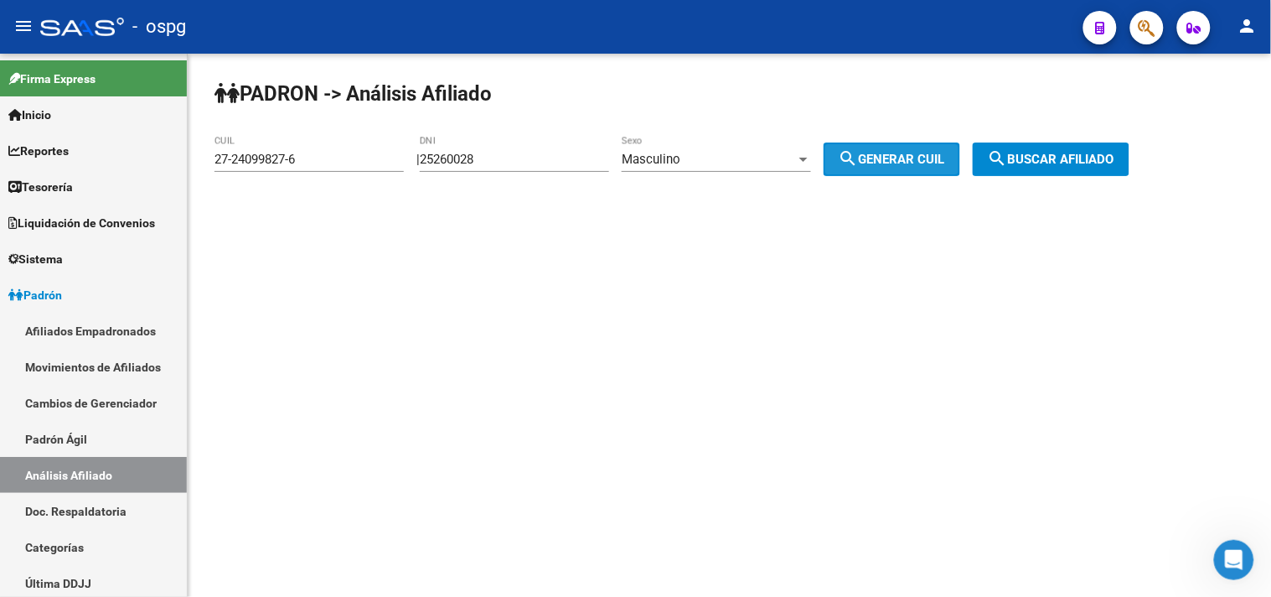
click at [910, 168] on button "search Generar CUIL" at bounding box center [892, 159] width 137 height 34
type input "20-25260028-1"
click at [1096, 158] on span "search Buscar afiliado" at bounding box center [1051, 159] width 127 height 15
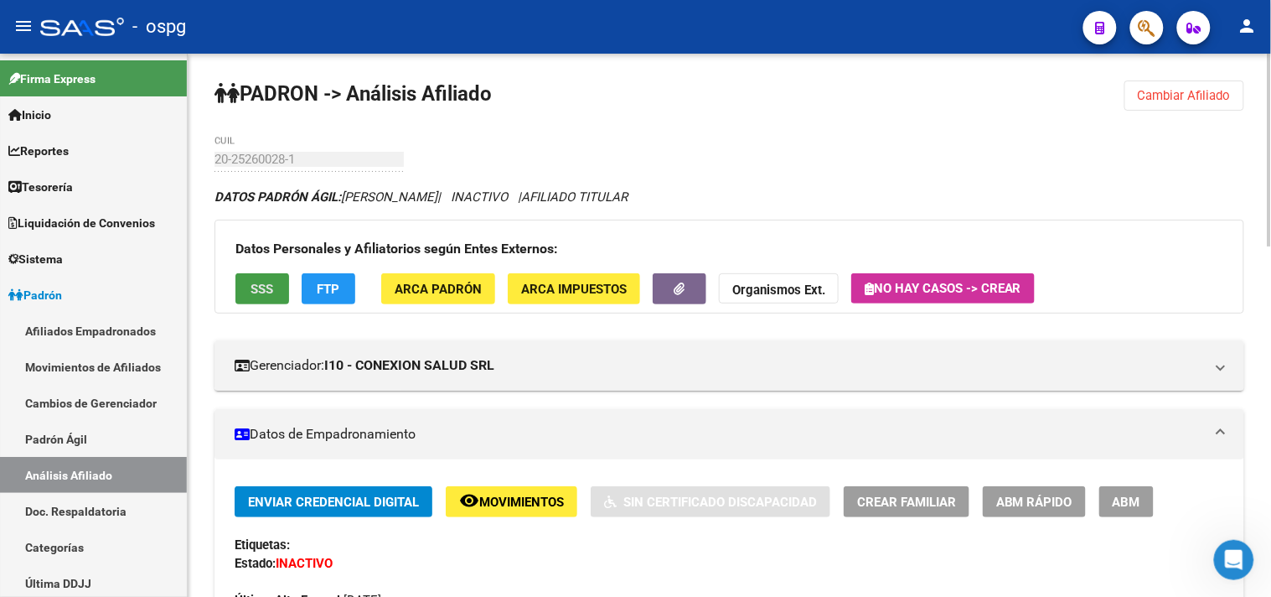
click at [262, 287] on span "SSS" at bounding box center [262, 289] width 23 height 15
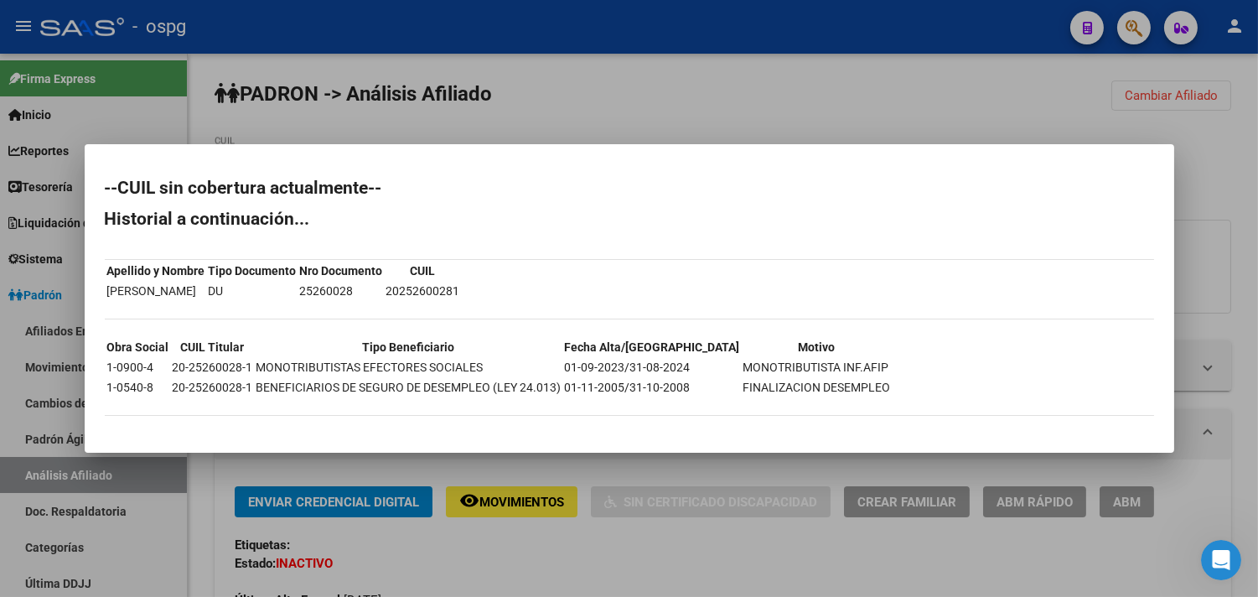
click at [595, 467] on div at bounding box center [629, 298] width 1258 height 597
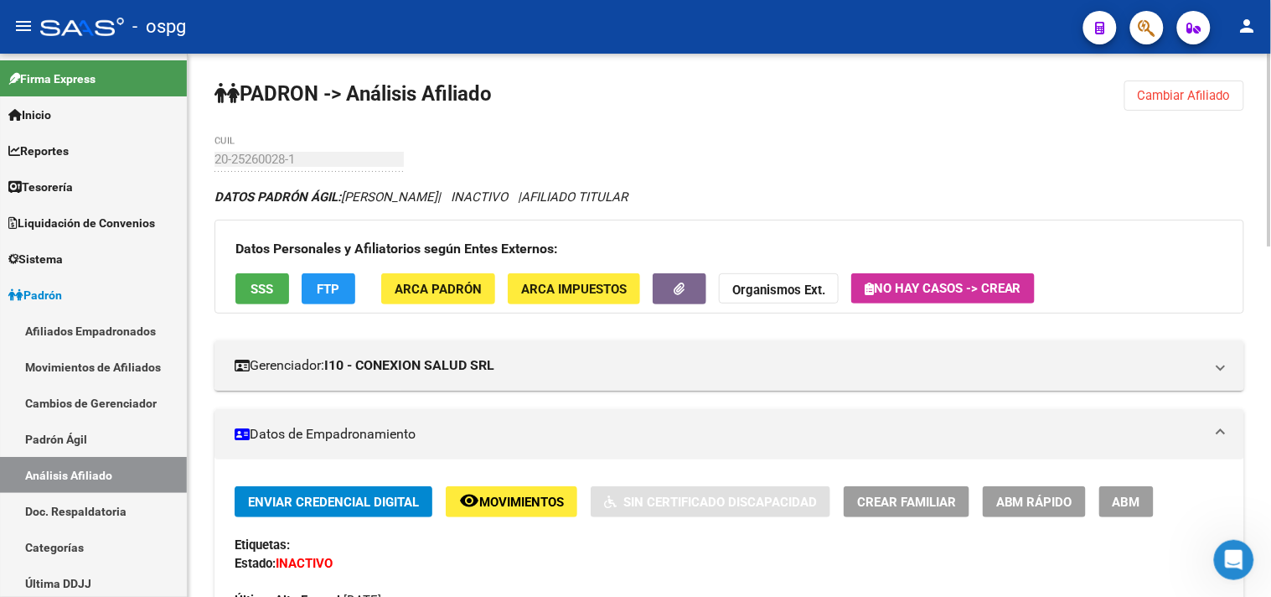
drag, startPoint x: 1207, startPoint y: 90, endPoint x: 575, endPoint y: 131, distance: 633.0
click at [1202, 90] on span "Cambiar Afiliado" at bounding box center [1184, 95] width 93 height 15
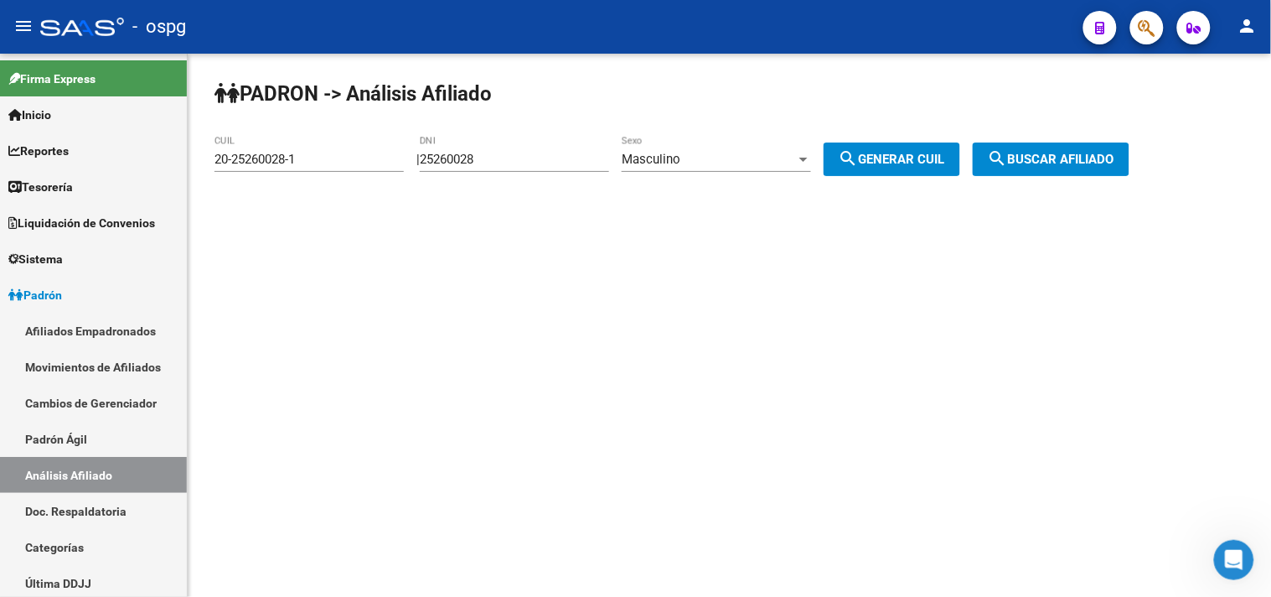
drag, startPoint x: 497, startPoint y: 159, endPoint x: 262, endPoint y: 119, distance: 238.0
click at [262, 119] on div "PADRON -> Análisis Afiliado 20-25260028-1 CUIL | 25260028 DNI Masculino Sexo se…" at bounding box center [729, 142] width 1083 height 176
type input "1"
type input "2"
type input "27437152"
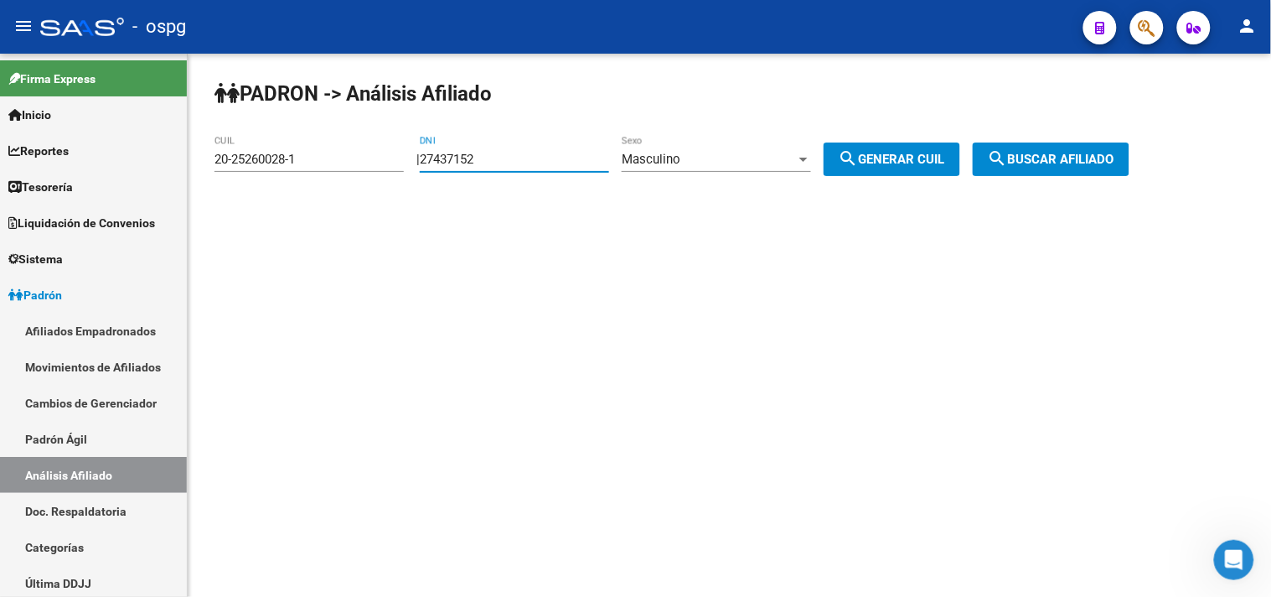
click at [731, 155] on div "Masculino" at bounding box center [709, 159] width 174 height 15
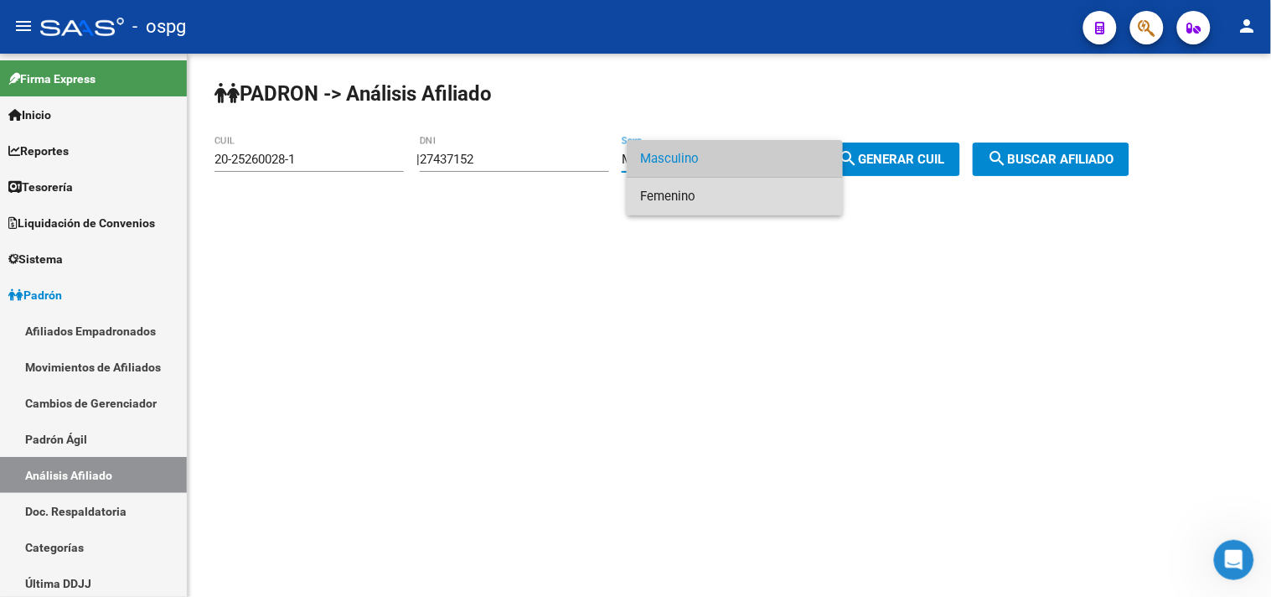
click at [721, 194] on span "Femenino" at bounding box center [734, 197] width 189 height 38
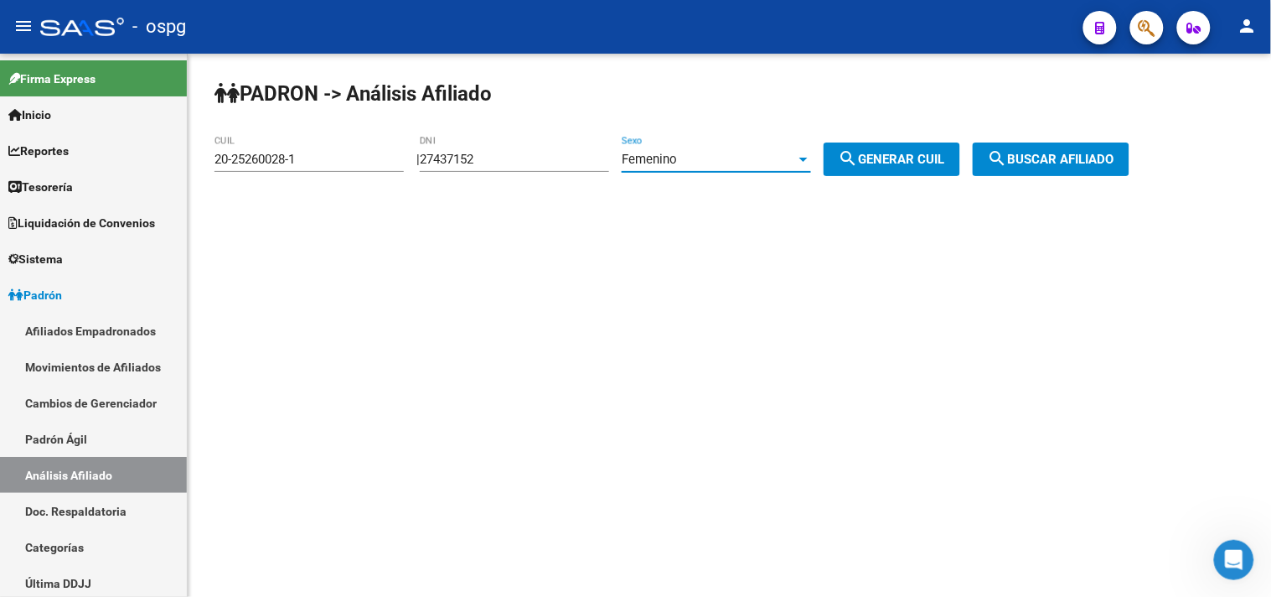
drag, startPoint x: 932, startPoint y: 163, endPoint x: 1016, endPoint y: 162, distance: 84.6
click at [935, 161] on span "search Generar CUIL" at bounding box center [892, 159] width 106 height 15
type input "27-27437152-3"
click at [1008, 162] on mat-icon "search" at bounding box center [998, 158] width 20 height 20
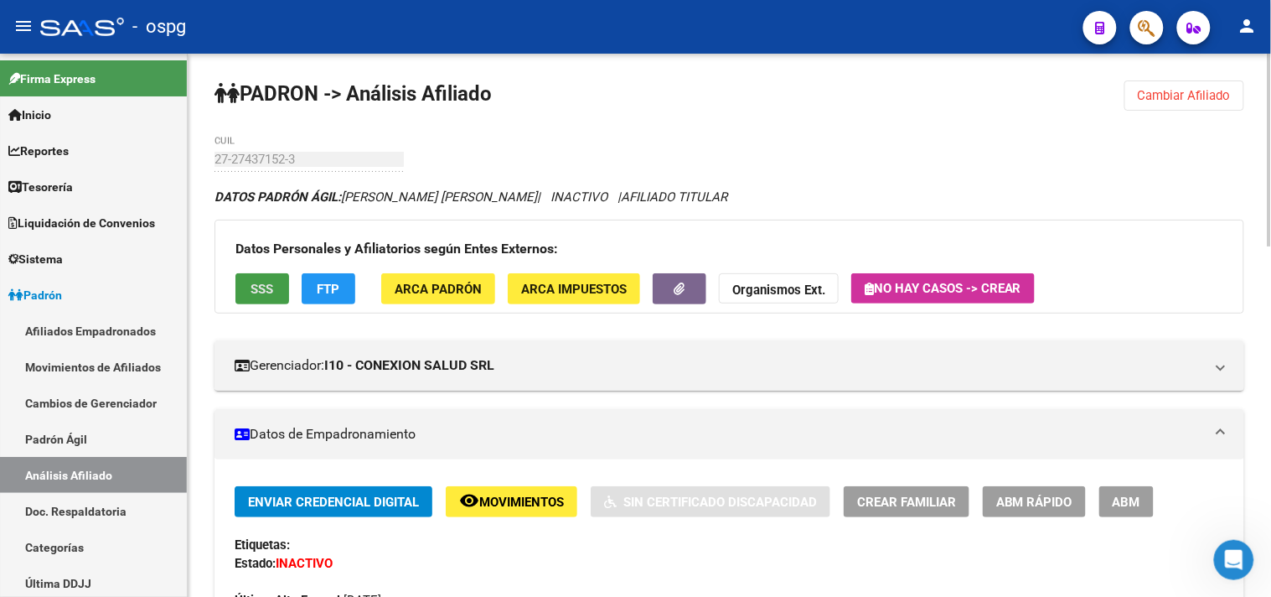
click at [257, 293] on span "SSS" at bounding box center [262, 289] width 23 height 15
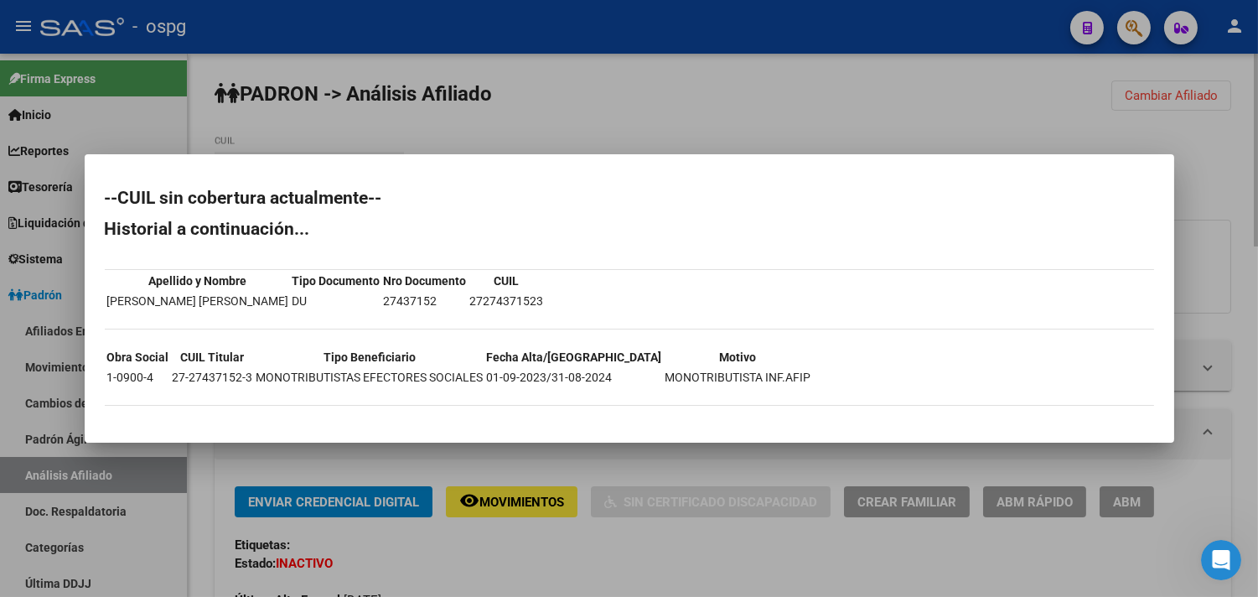
click at [617, 558] on div at bounding box center [629, 298] width 1258 height 597
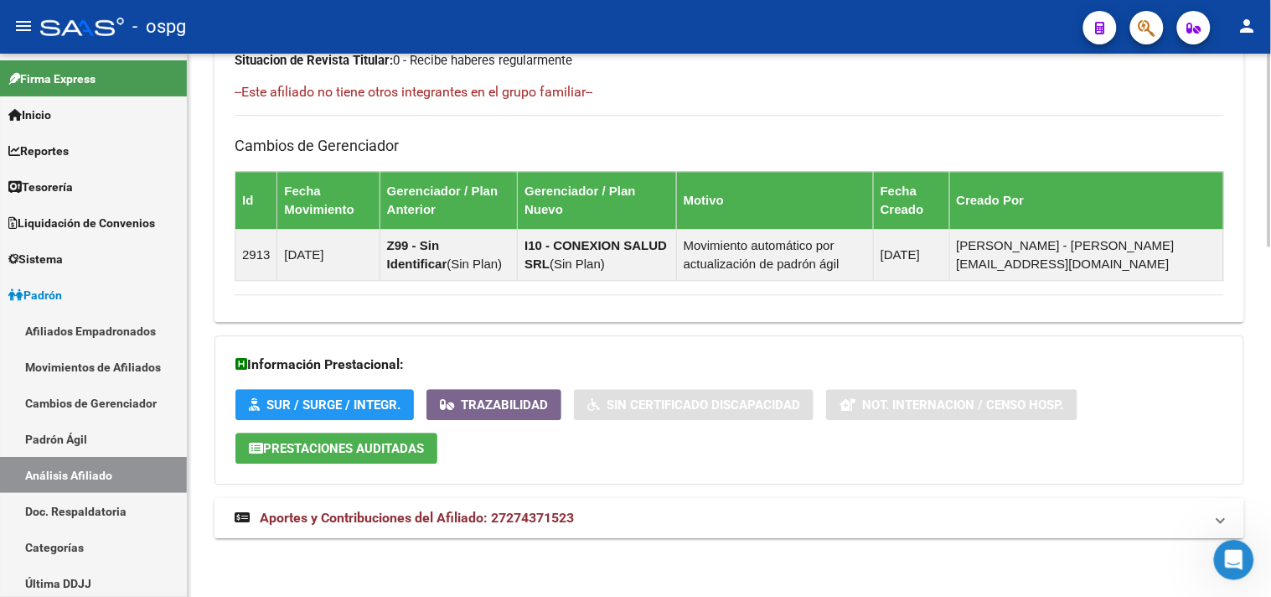
click at [698, 511] on mat-panel-title "Aportes y Contribuciones del Afiliado: 27274371523" at bounding box center [719, 518] width 969 height 18
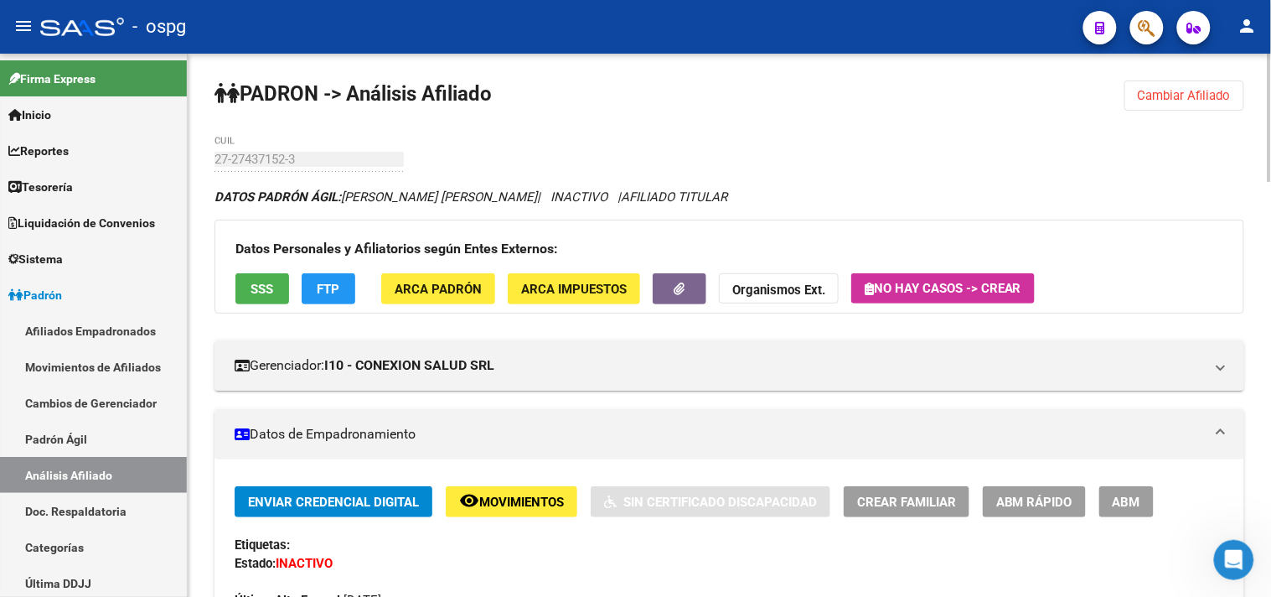
click at [261, 290] on span "SSS" at bounding box center [262, 289] width 23 height 15
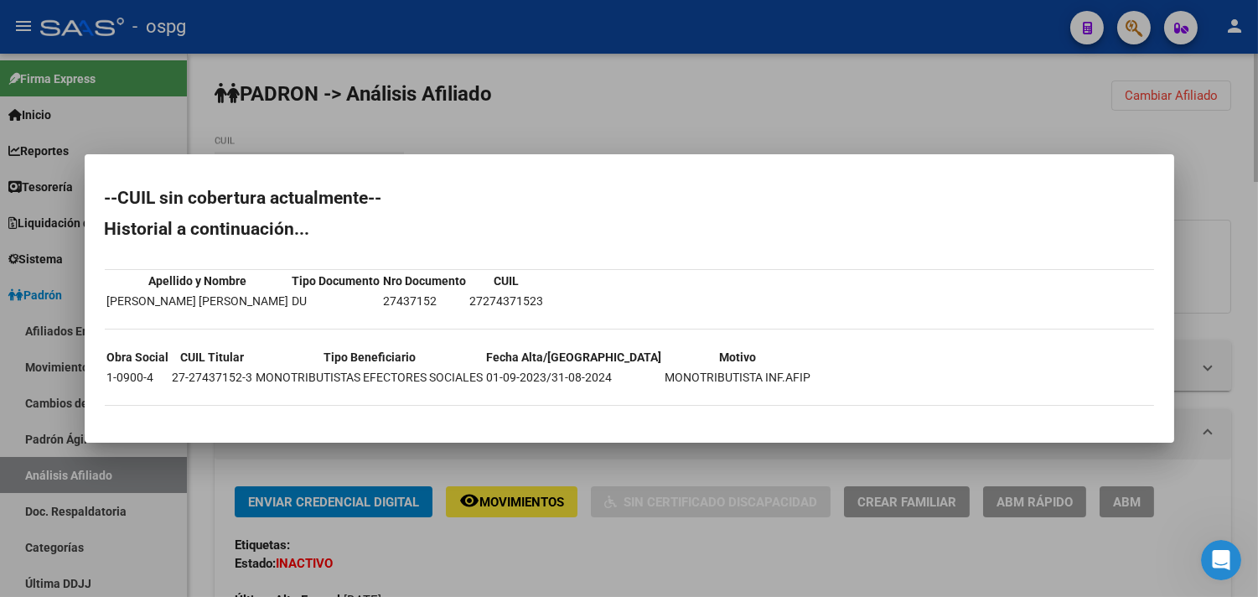
click at [1031, 129] on div at bounding box center [629, 298] width 1258 height 597
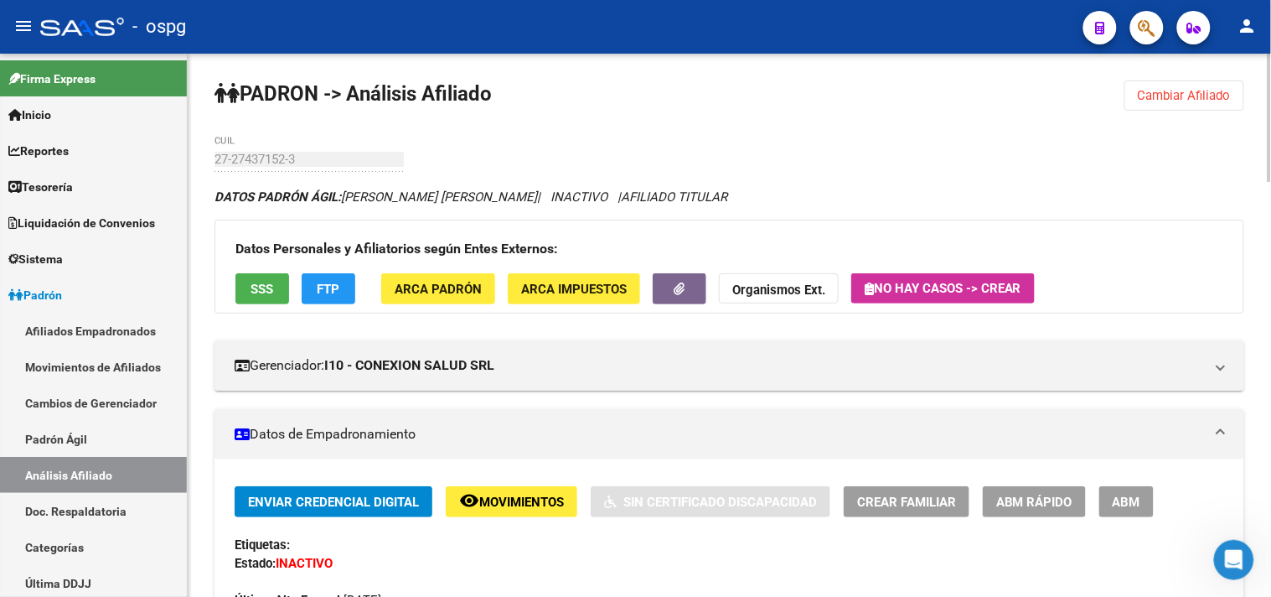
click at [1166, 99] on span "Cambiar Afiliado" at bounding box center [1184, 95] width 93 height 15
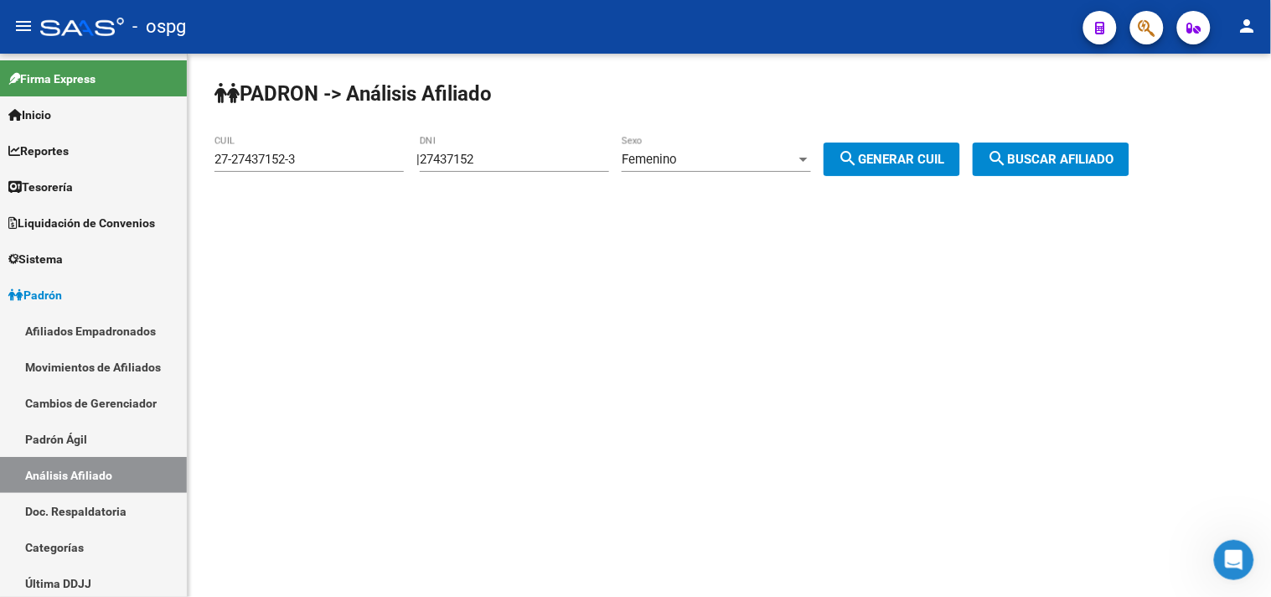
drag, startPoint x: 481, startPoint y: 143, endPoint x: 292, endPoint y: 128, distance: 190.0
click at [341, 152] on app-analisis-afiliado "PADRON -> Análisis Afiliado 27-27437152-3 CUIL | 27437152 DNI Femenino Sexo sea…" at bounding box center [678, 159] width 928 height 15
type input "52665260"
click at [700, 131] on div "PADRON -> Análisis Afiliado 27-27437152-3 CUIL | 52665260 DNI Femenino Sexo sea…" at bounding box center [729, 142] width 1083 height 176
click at [693, 146] on div "Femenino Sexo" at bounding box center [716, 154] width 189 height 36
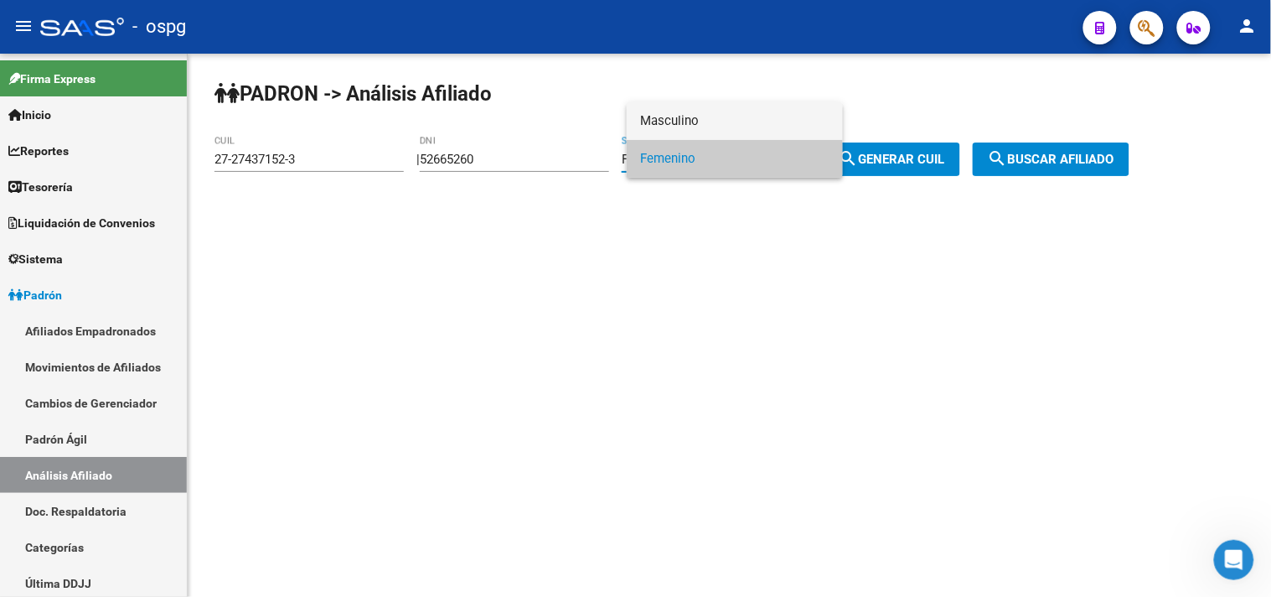
drag, startPoint x: 680, startPoint y: 118, endPoint x: 834, endPoint y: 124, distance: 154.3
click at [692, 113] on span "Masculino" at bounding box center [734, 121] width 189 height 38
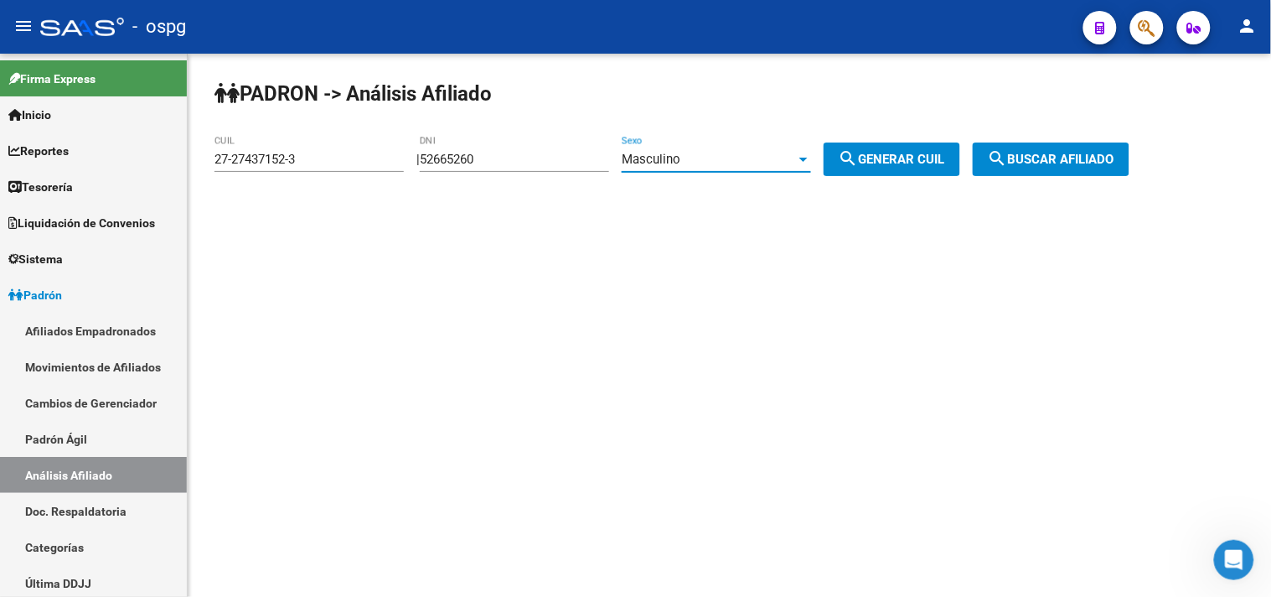
drag, startPoint x: 866, startPoint y: 146, endPoint x: 899, endPoint y: 155, distance: 34.8
click at [881, 151] on button "search Generar CUIL" at bounding box center [892, 159] width 137 height 34
type input "20-52665260-7"
click at [1032, 158] on span "search Buscar afiliado" at bounding box center [1051, 159] width 127 height 15
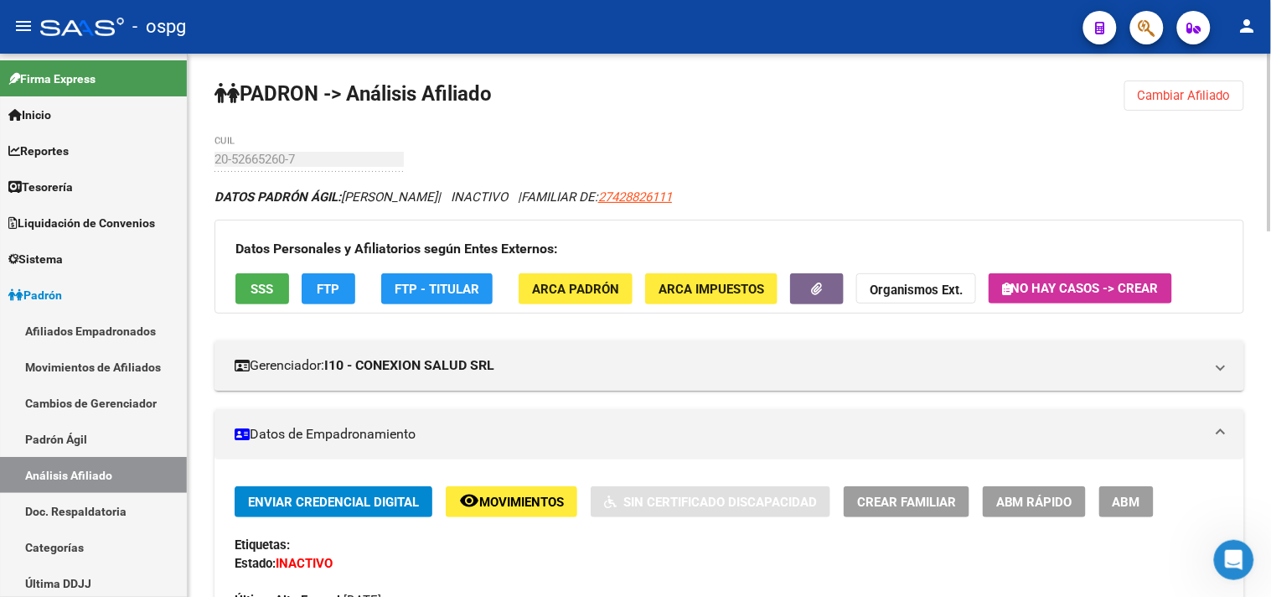
click at [268, 294] on span "SSS" at bounding box center [262, 289] width 23 height 15
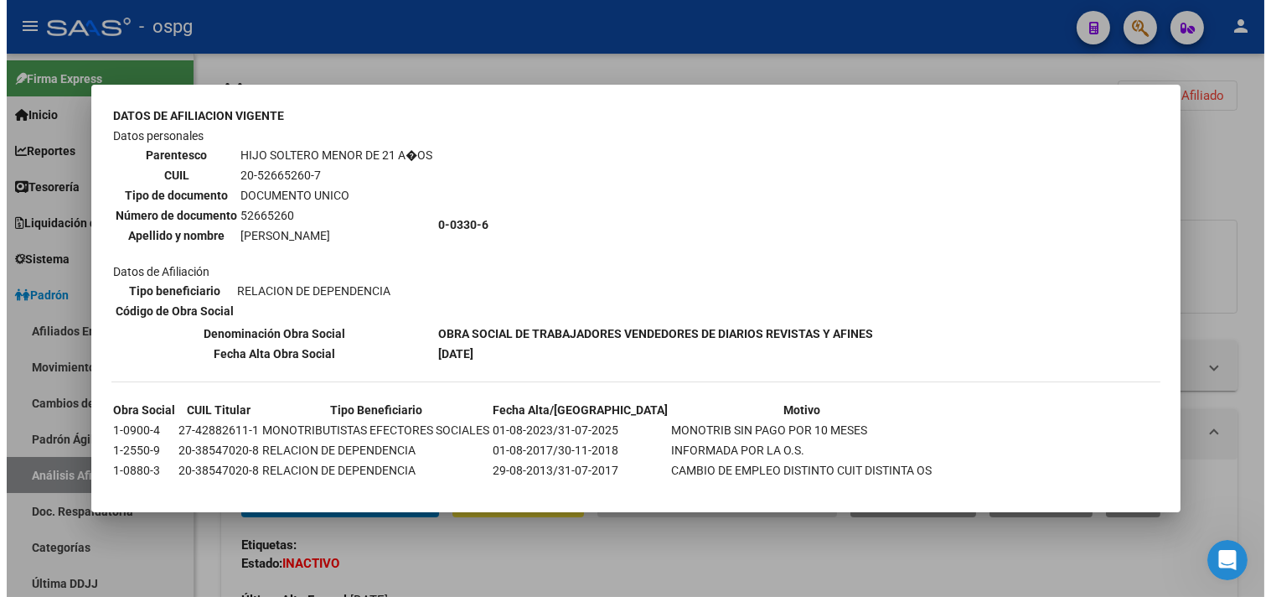
scroll to position [103, 0]
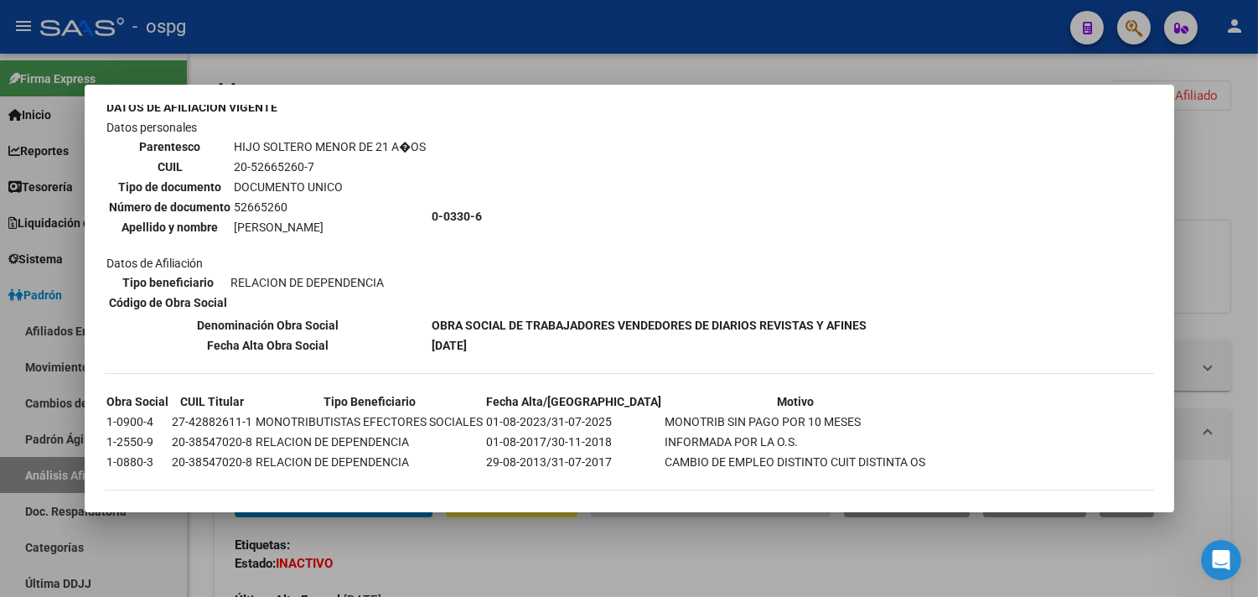
click at [520, 548] on div at bounding box center [629, 298] width 1258 height 597
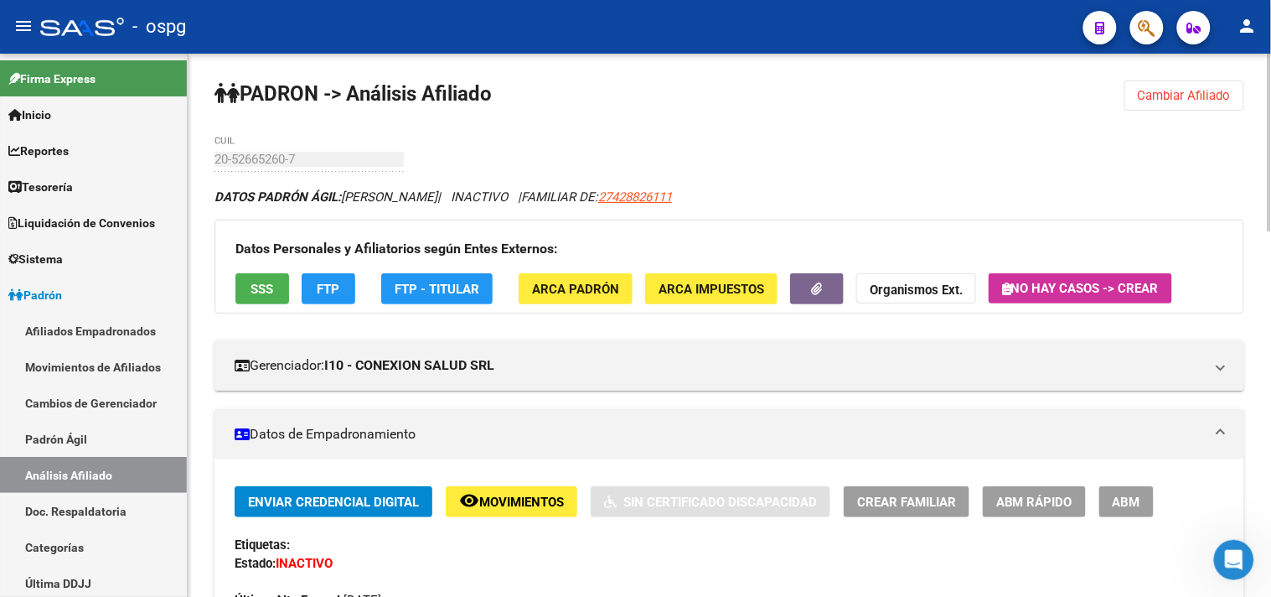
click at [327, 289] on span "FTP" at bounding box center [329, 289] width 23 height 15
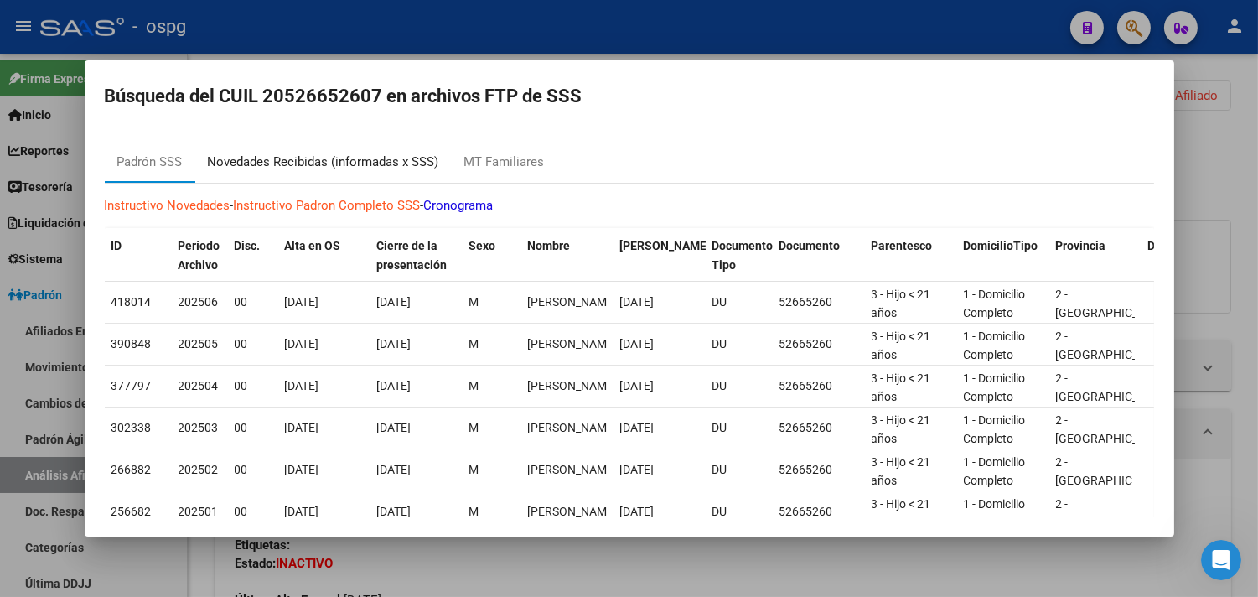
click at [373, 165] on div "Novedades Recibidas (informadas x SSS)" at bounding box center [323, 161] width 231 height 19
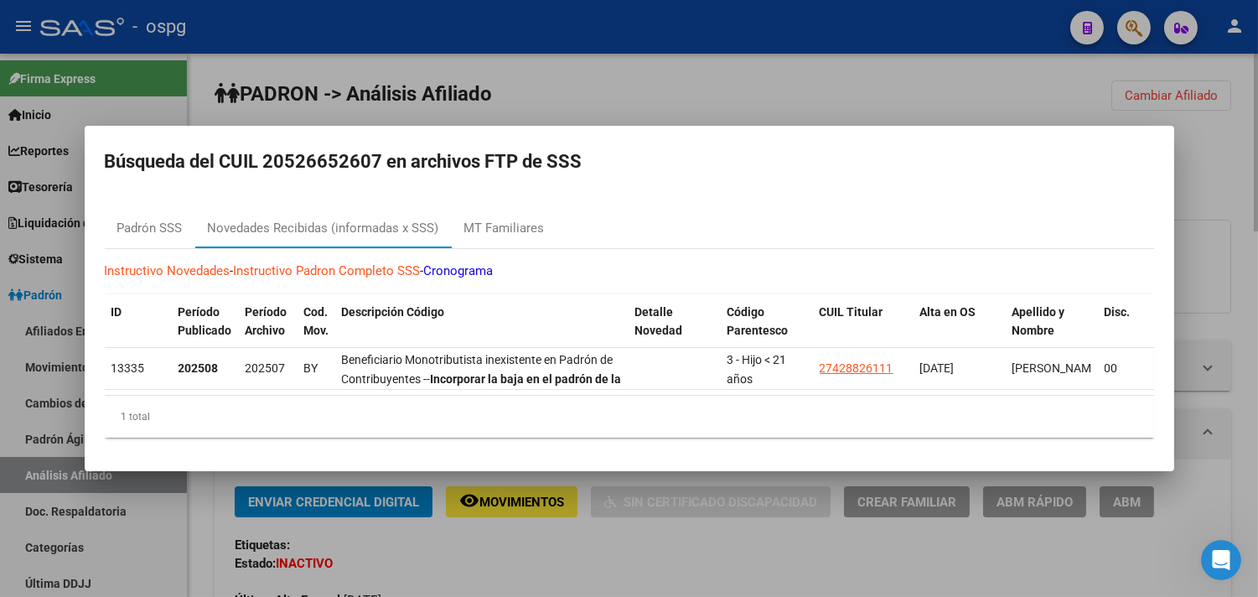
click at [1243, 96] on div at bounding box center [629, 298] width 1258 height 597
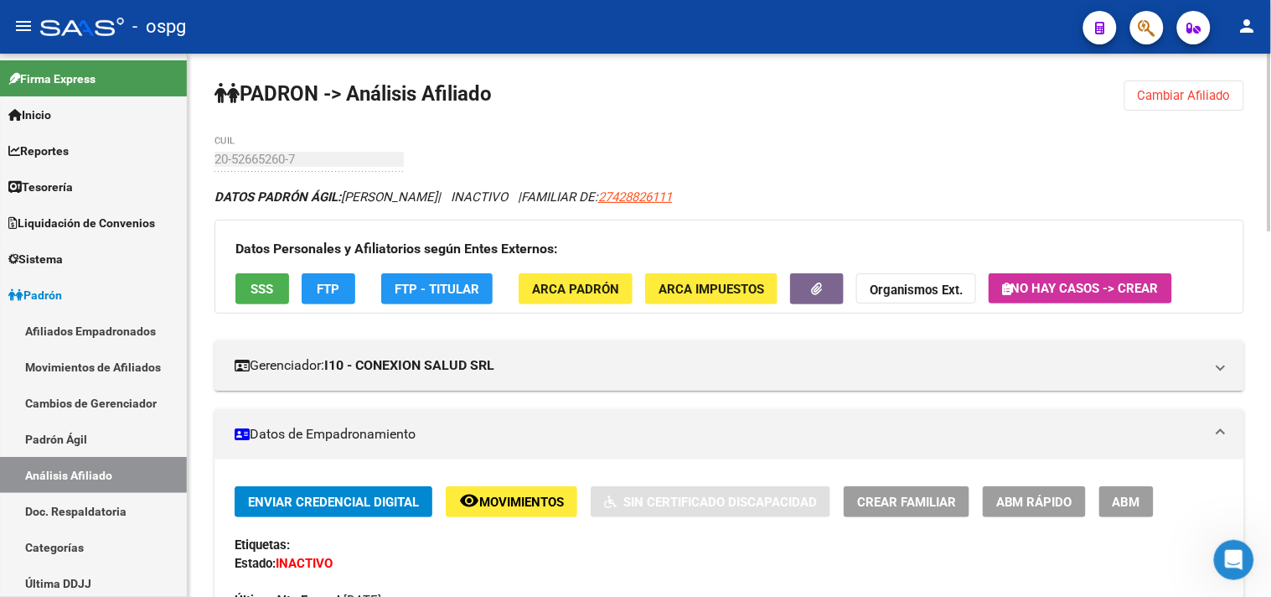
click at [1210, 95] on span "Cambiar Afiliado" at bounding box center [1184, 95] width 93 height 15
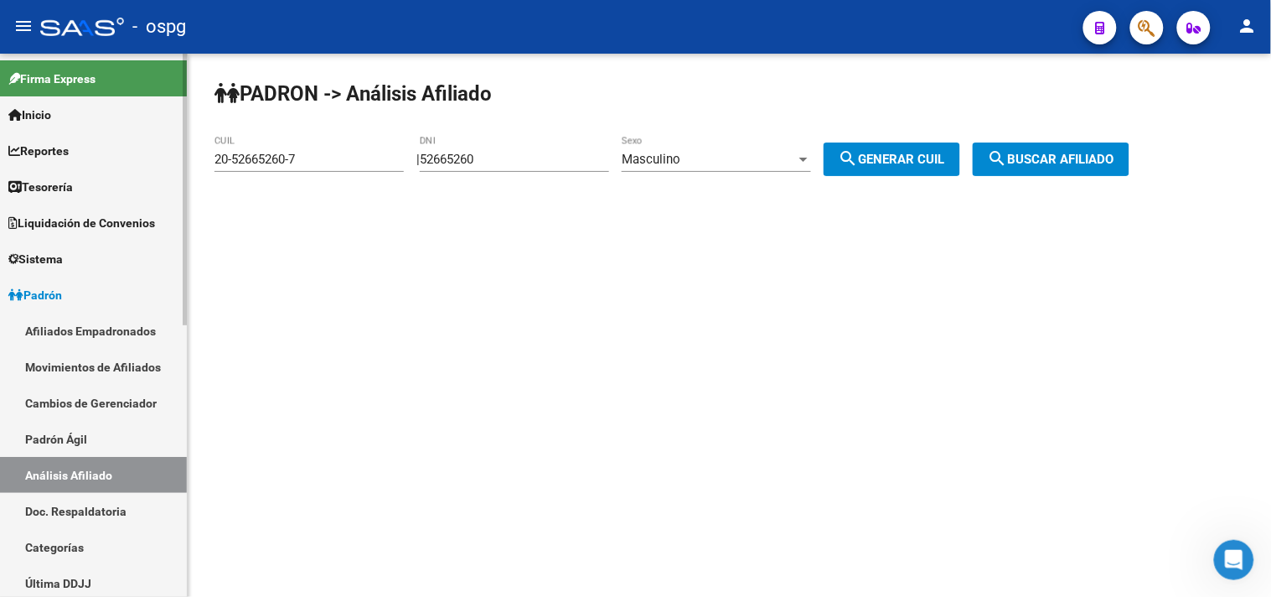
click at [61, 130] on mat-sidenav-container "Firma Express Inicio Calendario SSS Instructivos Contacto OS Reportes Tablero d…" at bounding box center [635, 325] width 1271 height 543
type input "41203355"
click at [685, 147] on div "Masculino Sexo" at bounding box center [716, 154] width 189 height 36
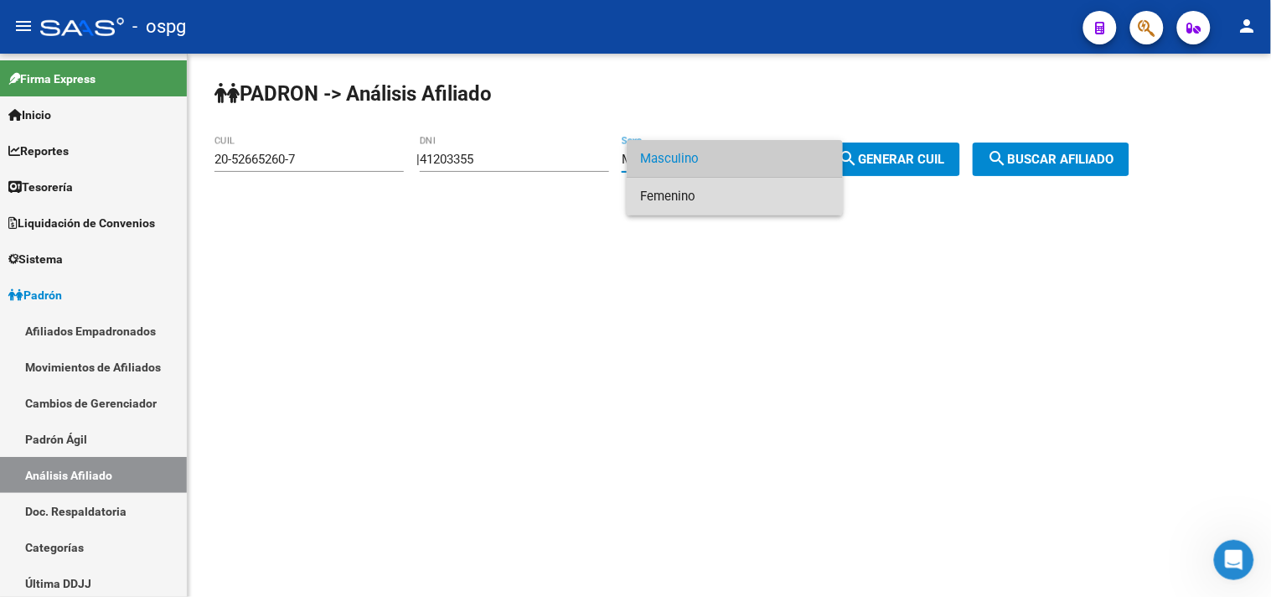
click at [687, 189] on span "Femenino" at bounding box center [734, 197] width 189 height 38
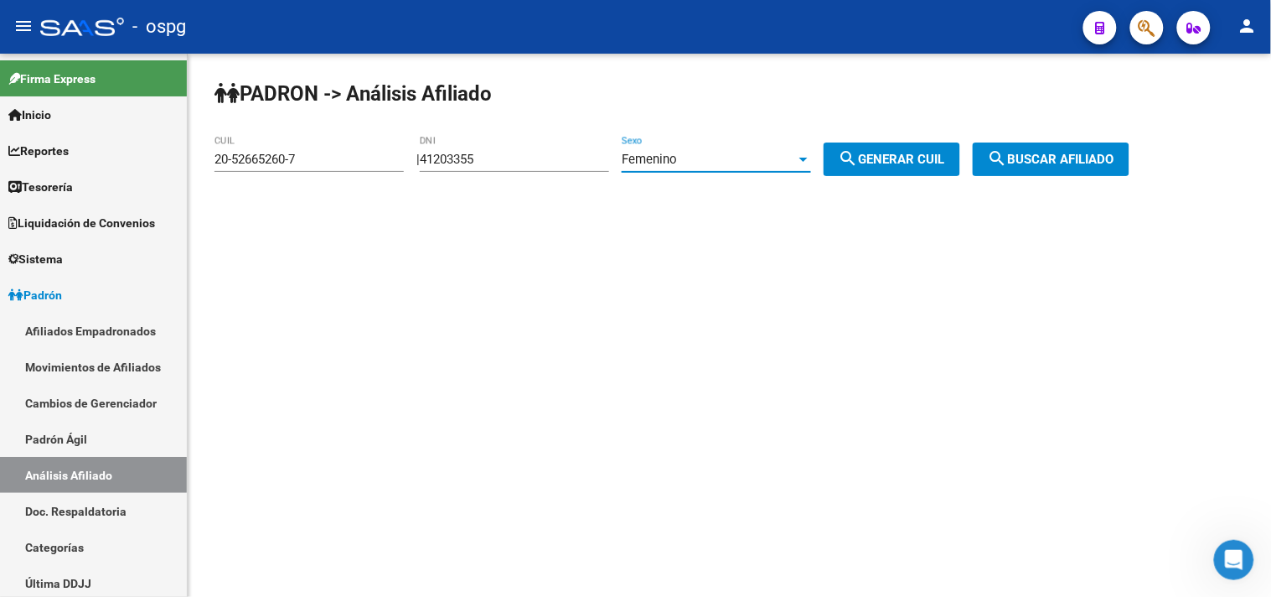
drag, startPoint x: 923, startPoint y: 163, endPoint x: 1134, endPoint y: 157, distance: 211.3
click at [923, 163] on span "search Generar CUIL" at bounding box center [892, 159] width 106 height 15
type input "27-41203355-3"
drag, startPoint x: 1154, startPoint y: 155, endPoint x: 1141, endPoint y: 155, distance: 12.6
click at [1142, 155] on app-analisis-afiliado "PADRON -> Análisis Afiliado 27-41203355-3 CUIL | 41203355 DNI Femenino Sexo sea…" at bounding box center [678, 159] width 928 height 15
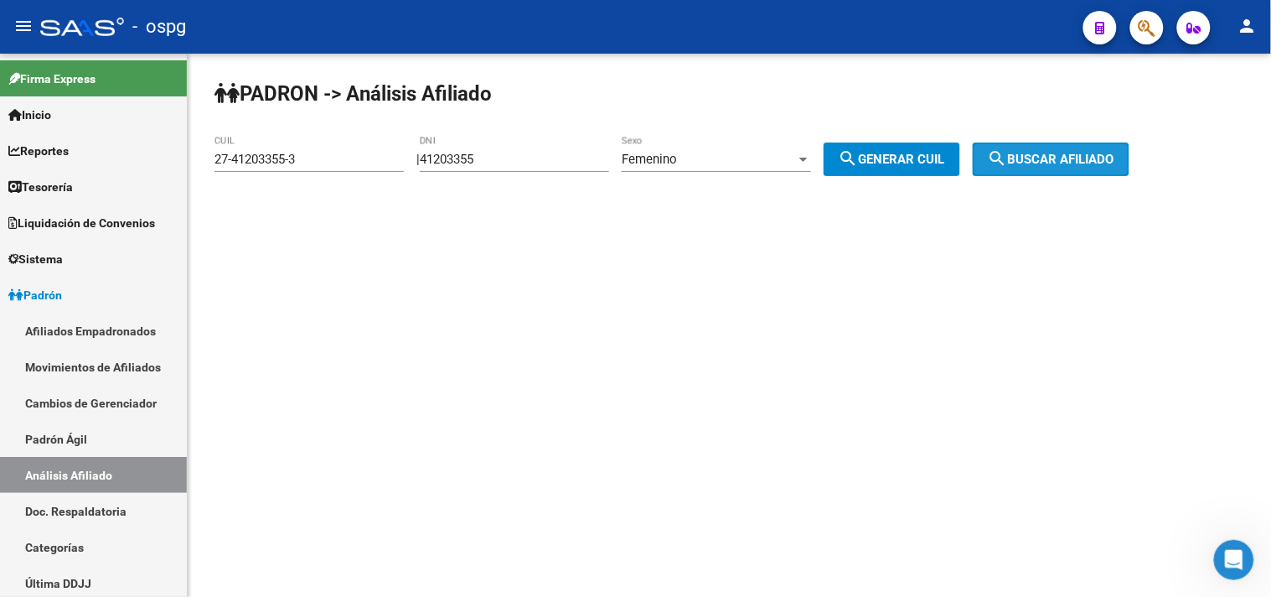
drag, startPoint x: 1108, startPoint y: 163, endPoint x: 1019, endPoint y: 157, distance: 89.0
click at [1107, 163] on span "search Buscar afiliado" at bounding box center [1051, 159] width 127 height 15
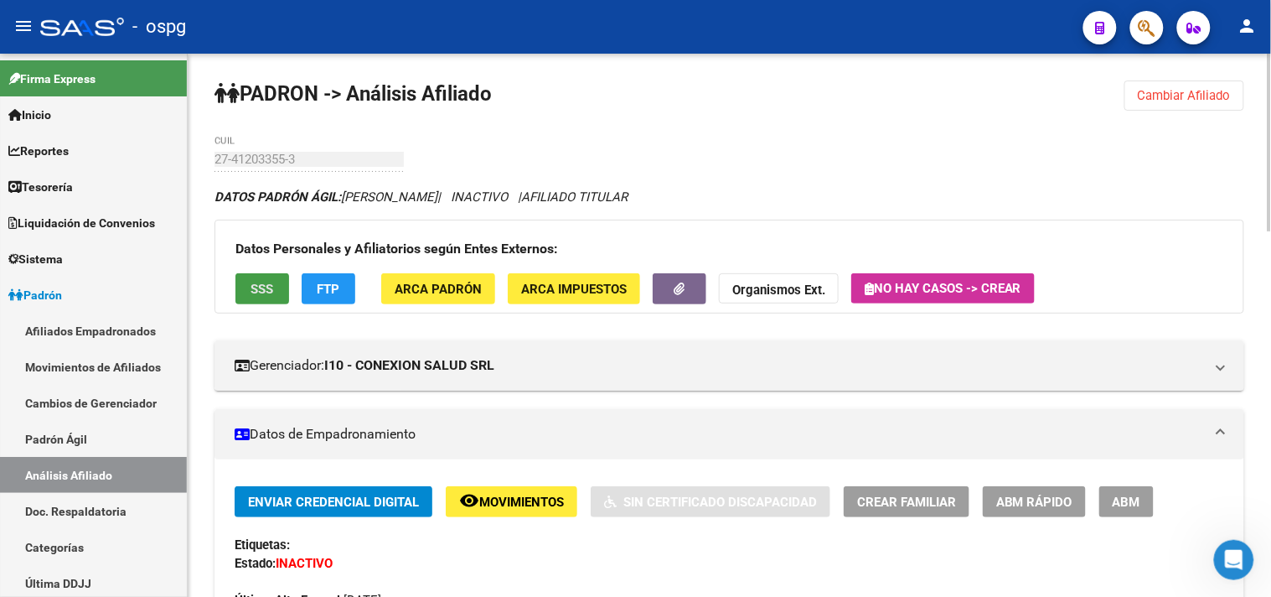
click at [251, 287] on span "SSS" at bounding box center [262, 289] width 23 height 15
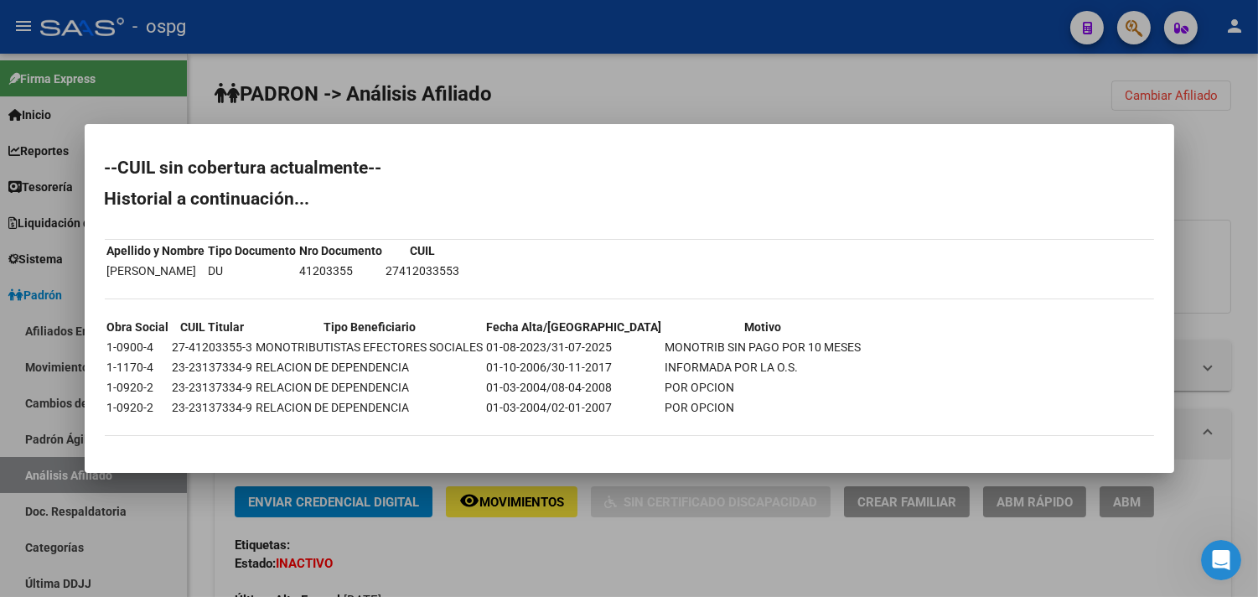
click at [699, 540] on div at bounding box center [629, 298] width 1258 height 597
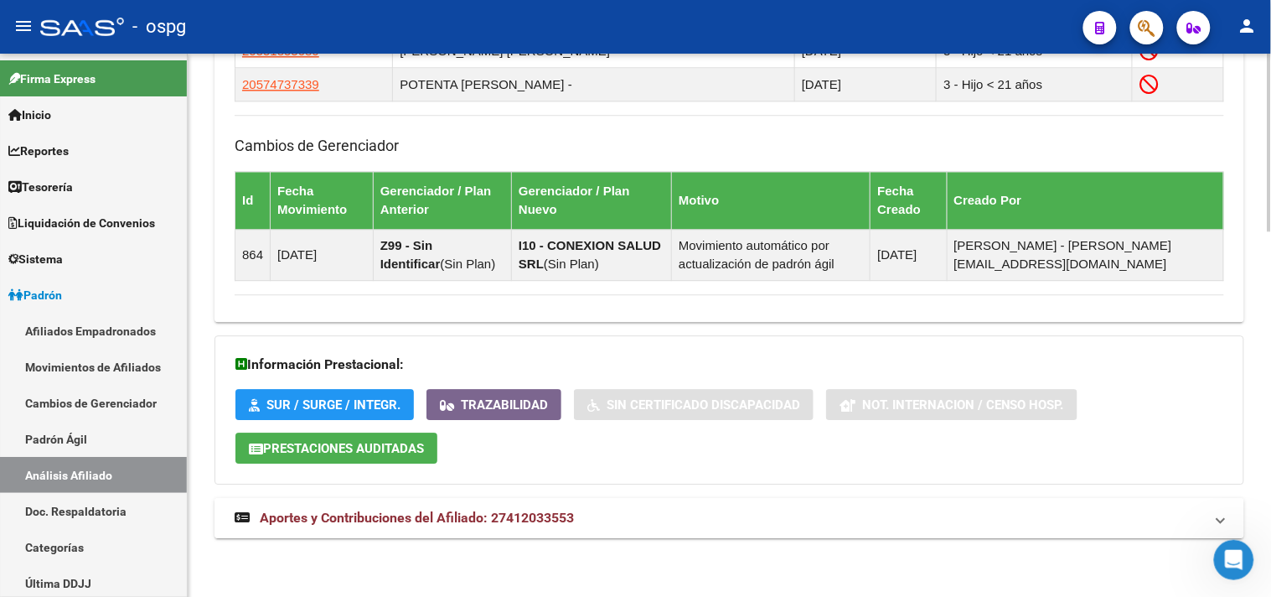
click at [684, 525] on mat-panel-title "Aportes y Contribuciones del Afiliado: 27412033553" at bounding box center [719, 518] width 969 height 18
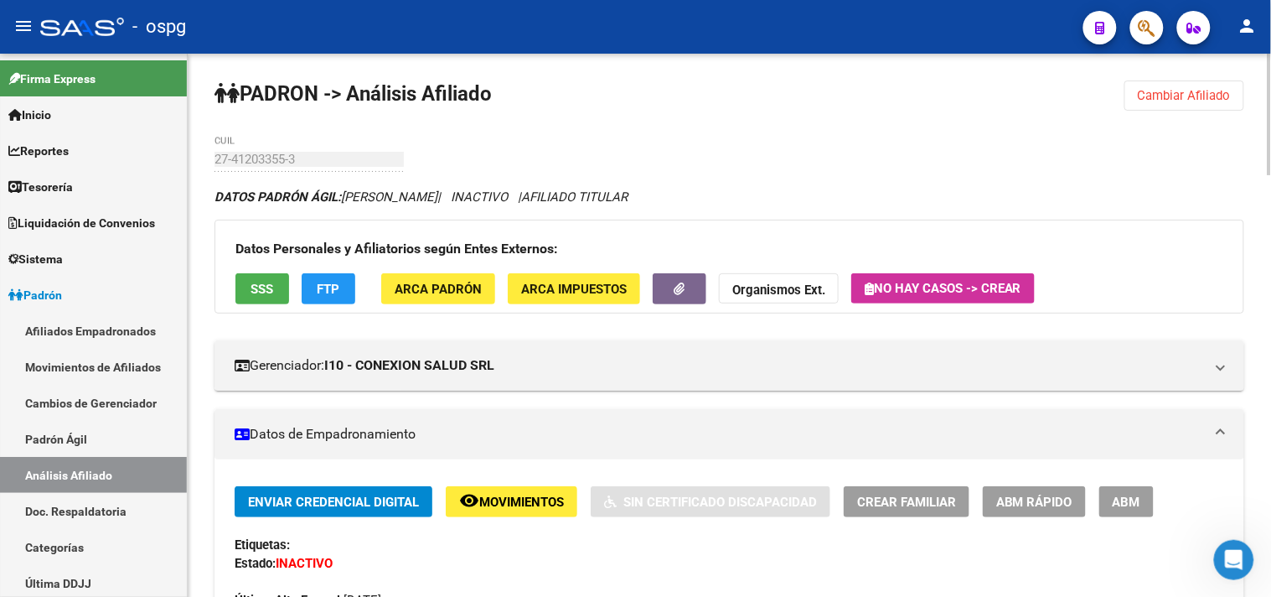
click at [1141, 104] on button "Cambiar Afiliado" at bounding box center [1184, 95] width 120 height 30
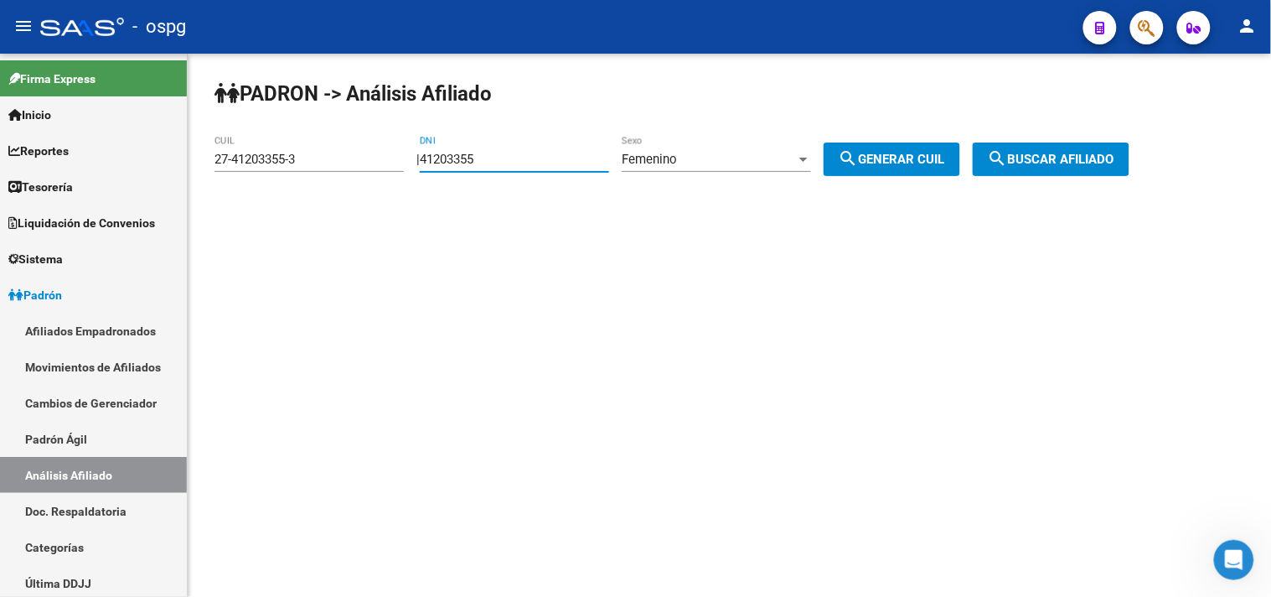
drag, startPoint x: 551, startPoint y: 159, endPoint x: 275, endPoint y: 119, distance: 279.4
click at [349, 131] on div "PADRON -> Análisis Afiliado 27-41203355-3 CUIL | 41203355 DNI Femenino Sexo sea…" at bounding box center [729, 142] width 1083 height 176
type input "47450407"
click at [1049, 152] on span "search Buscar afiliado" at bounding box center [1051, 159] width 127 height 15
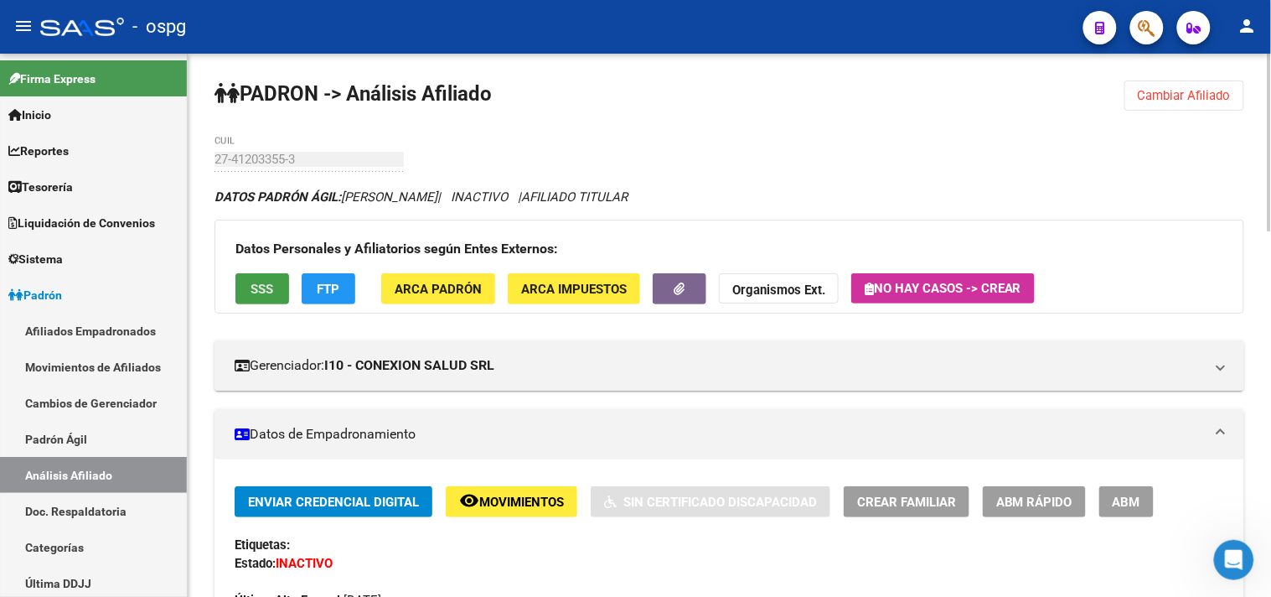
click at [270, 292] on span "SSS" at bounding box center [262, 289] width 23 height 15
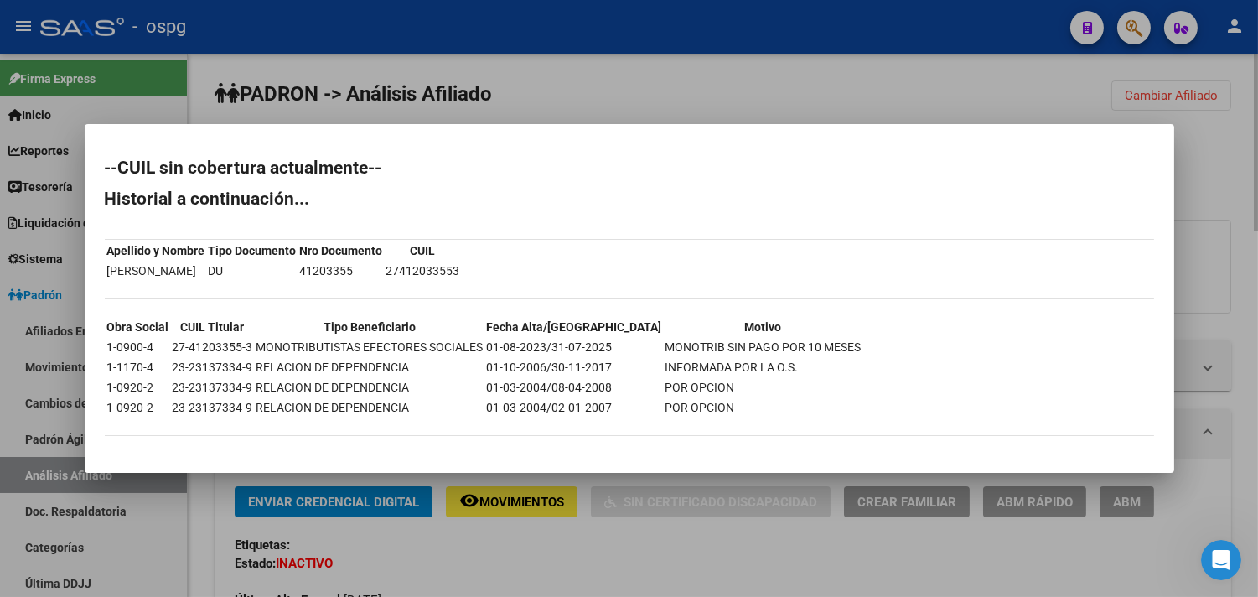
drag, startPoint x: 783, startPoint y: 566, endPoint x: 798, endPoint y: 550, distance: 22.5
click at [782, 564] on div at bounding box center [629, 298] width 1258 height 597
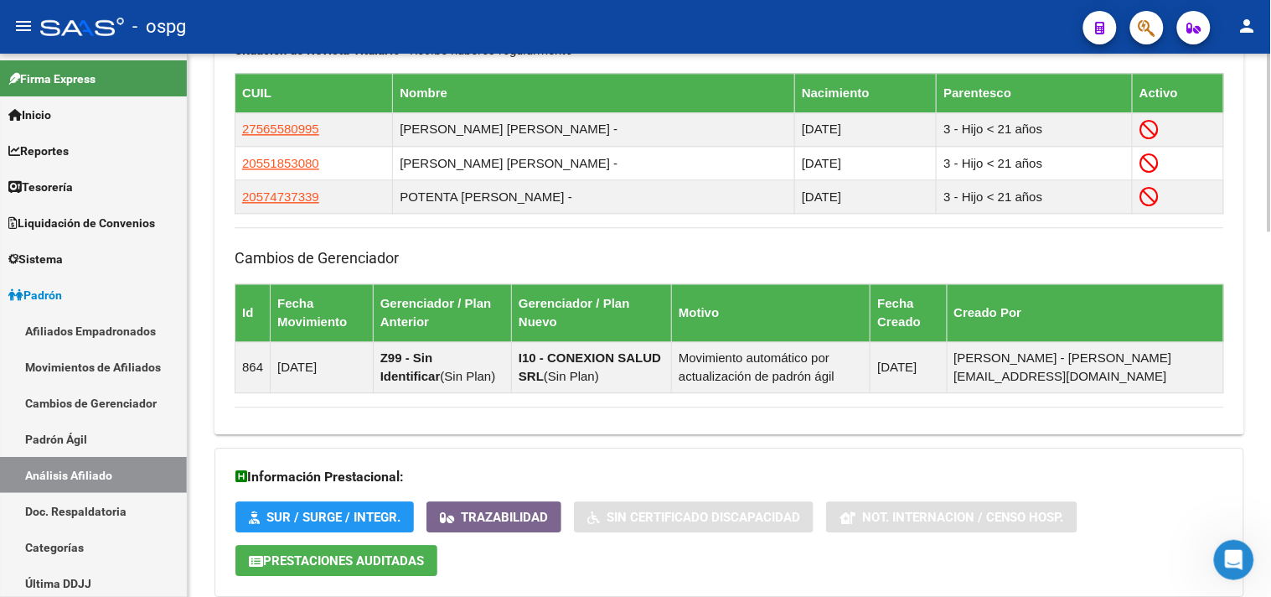
scroll to position [1113, 0]
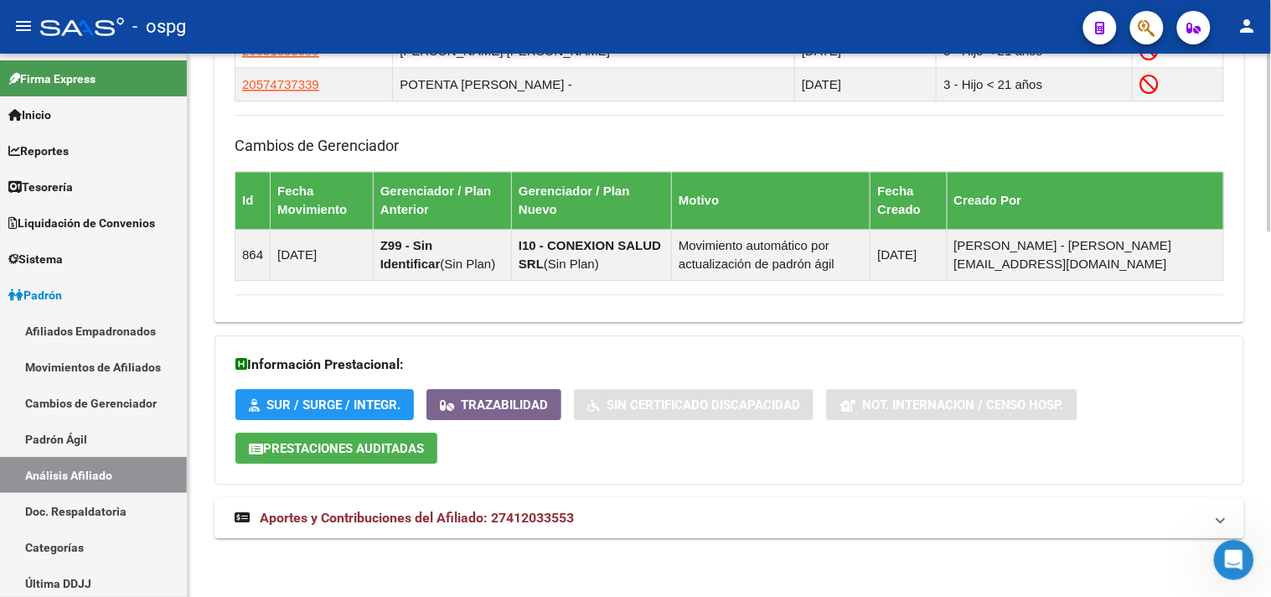
click at [682, 523] on mat-panel-title "Aportes y Contribuciones del Afiliado: 27412033553" at bounding box center [719, 518] width 969 height 18
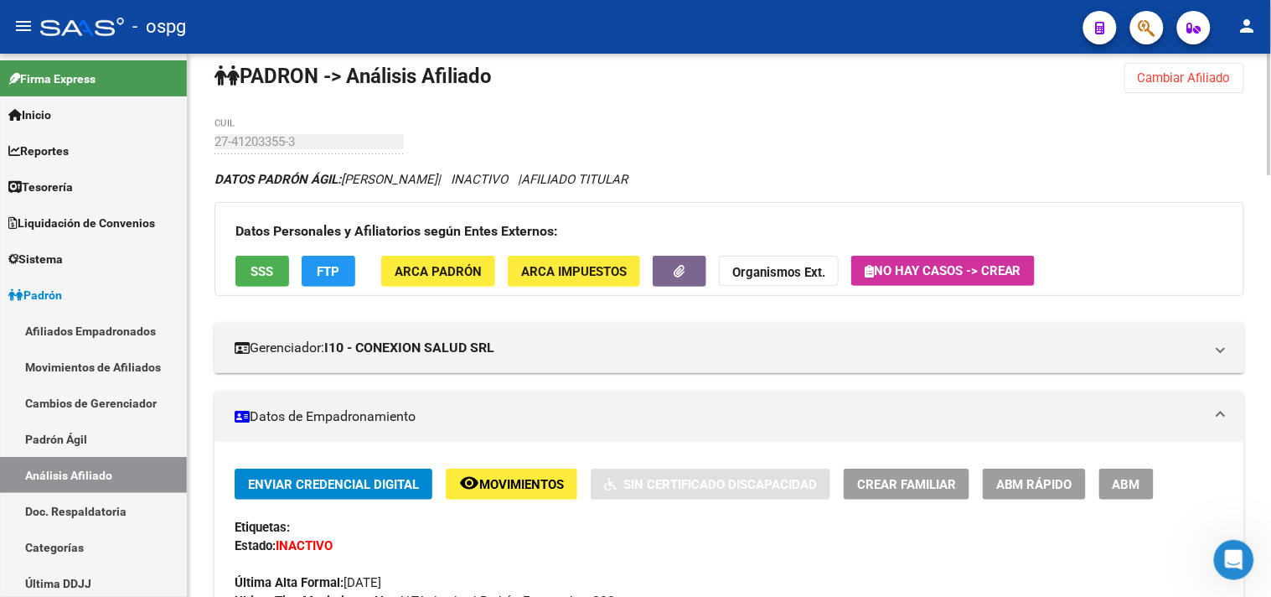
scroll to position [0, 0]
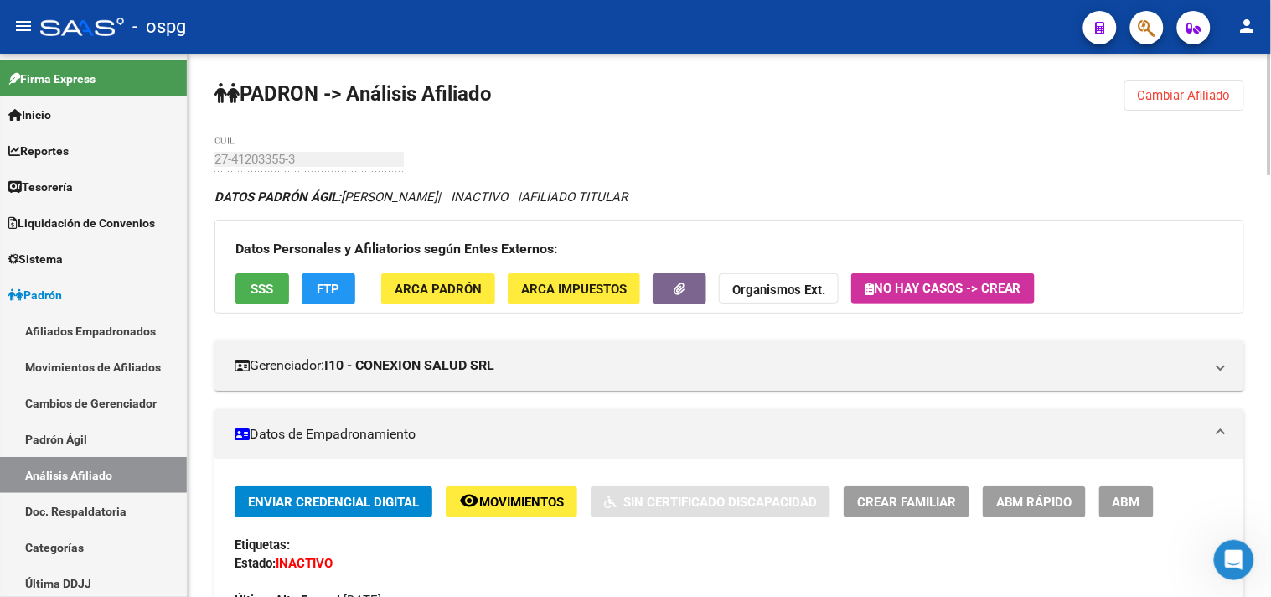
click at [1162, 97] on span "Cambiar Afiliado" at bounding box center [1184, 95] width 93 height 15
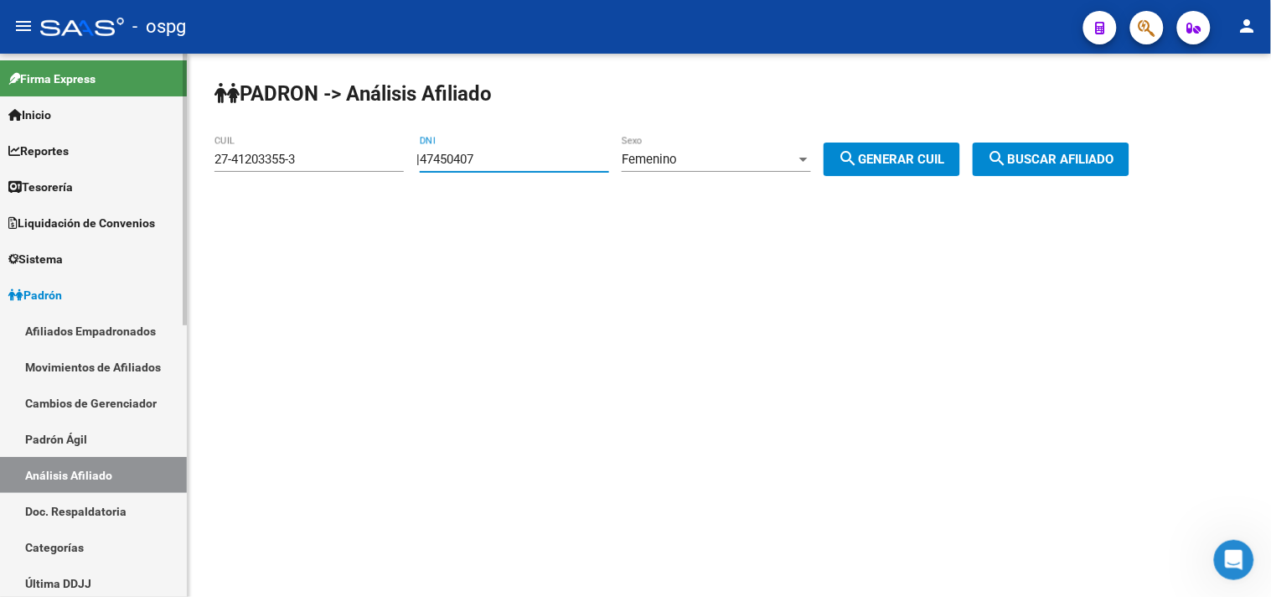
drag, startPoint x: 546, startPoint y: 159, endPoint x: 173, endPoint y: 142, distance: 373.2
click at [194, 142] on div "PADRON -> Análisis Afiliado 27-41203355-3 CUIL | 47450407 DNI Femenino Sexo sea…" at bounding box center [729, 142] width 1083 height 176
type input "28862200"
click at [1008, 151] on mat-icon "search" at bounding box center [998, 158] width 20 height 20
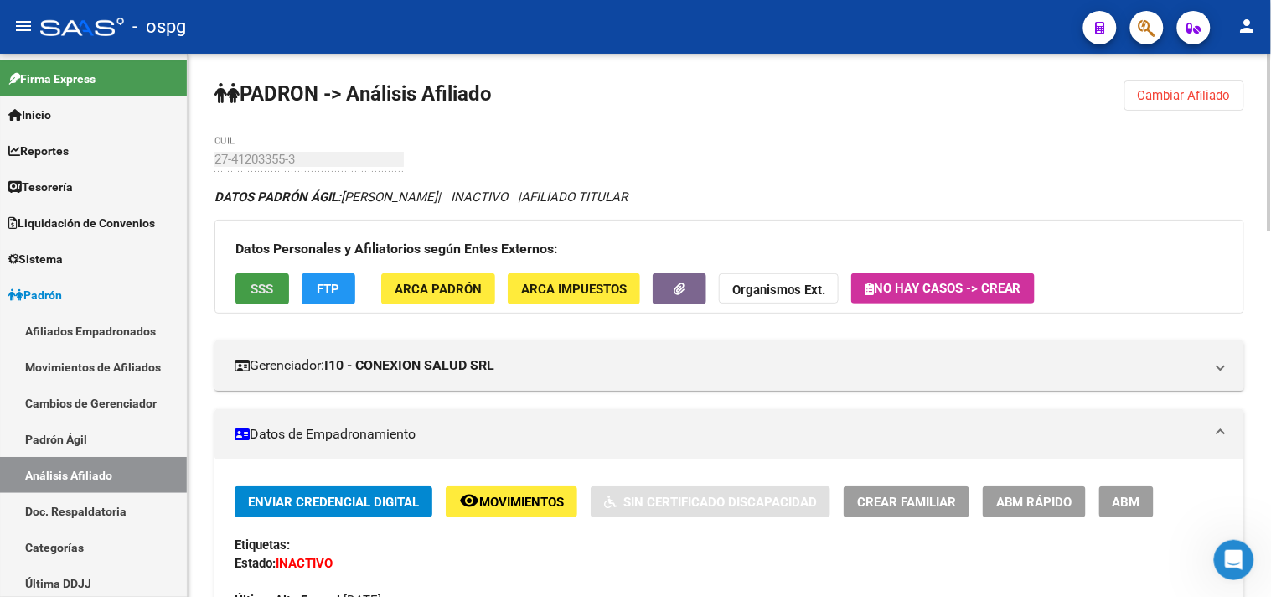
click at [262, 289] on span "SSS" at bounding box center [262, 289] width 23 height 15
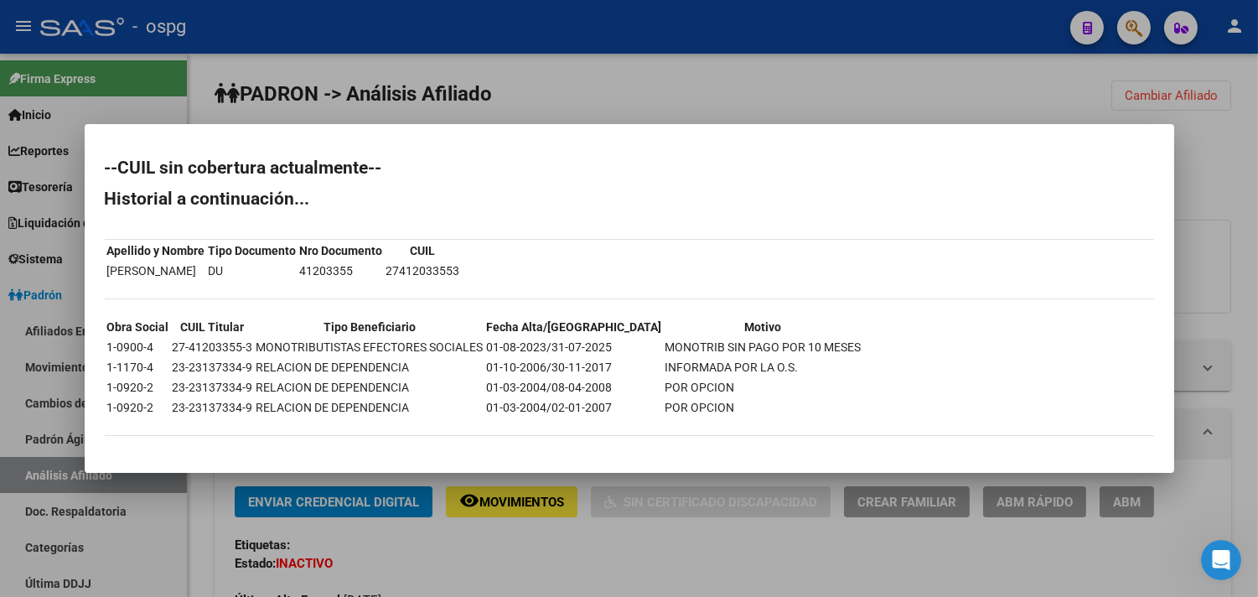
click at [553, 553] on div at bounding box center [629, 298] width 1258 height 597
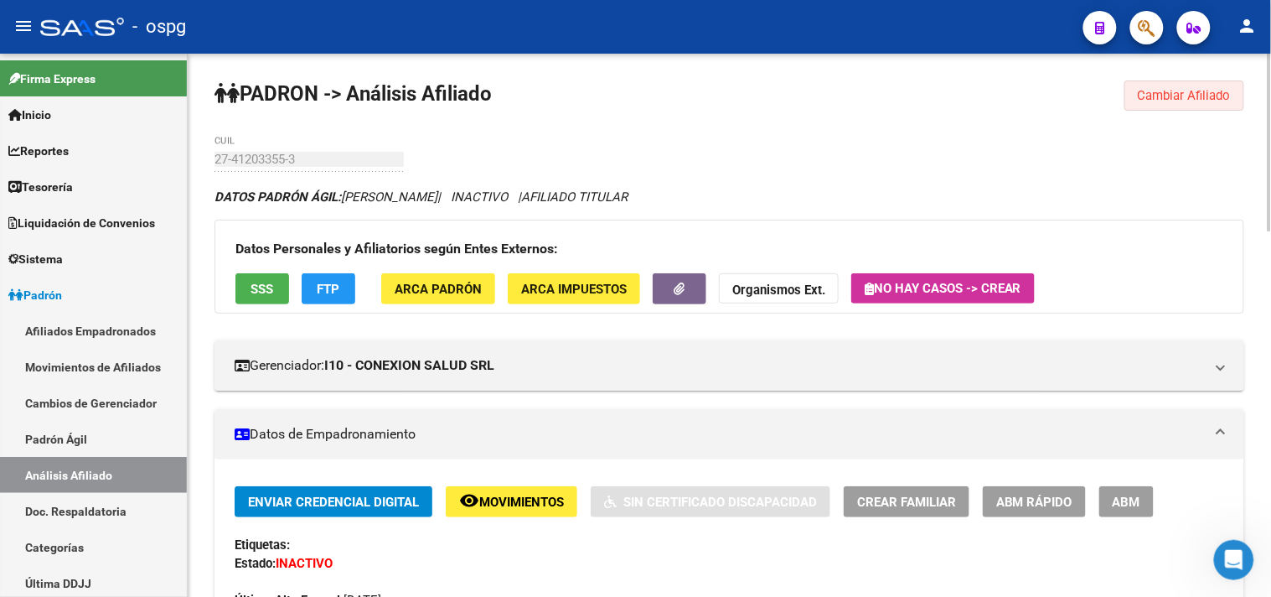
drag, startPoint x: 1223, startPoint y: 97, endPoint x: 600, endPoint y: 99, distance: 623.4
click at [1208, 90] on span "Cambiar Afiliado" at bounding box center [1184, 95] width 93 height 15
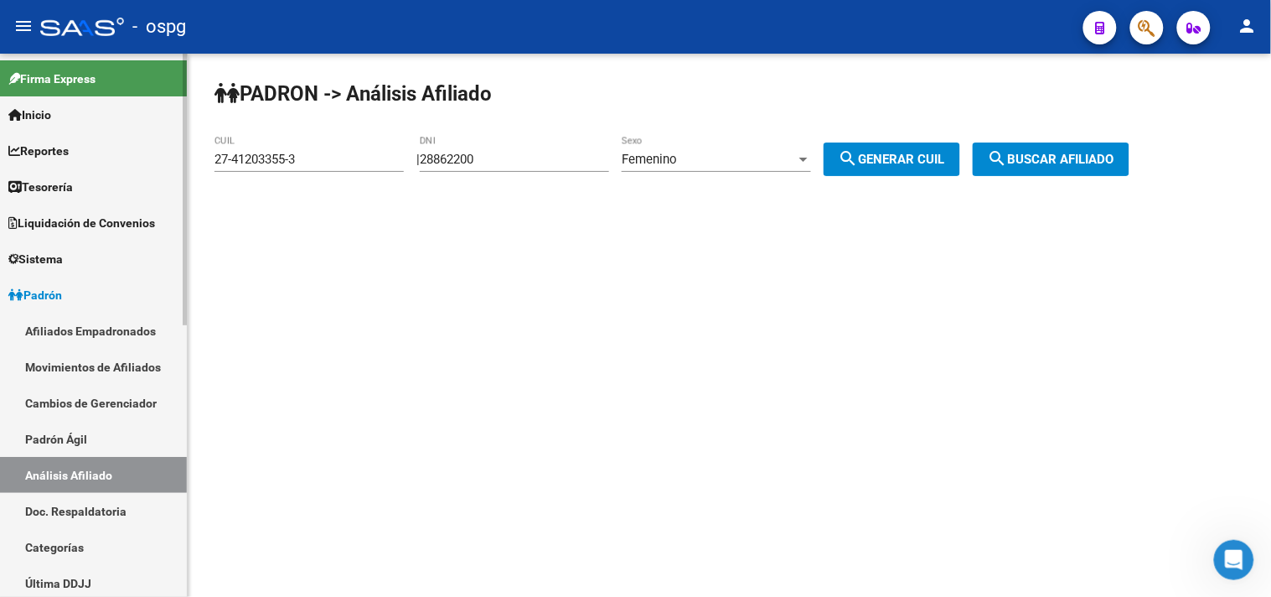
drag, startPoint x: 501, startPoint y: 159, endPoint x: 117, endPoint y: 157, distance: 383.8
click at [260, 152] on app-analisis-afiliado "PADRON -> Análisis Afiliado 27-41203355-3 CUIL | 28862200 DNI Femenino Sexo sea…" at bounding box center [678, 159] width 928 height 15
type input "18837837"
drag, startPoint x: 1131, startPoint y: 173, endPoint x: 799, endPoint y: 159, distance: 332.1
click at [1128, 173] on button "search Buscar afiliado" at bounding box center [1051, 159] width 157 height 34
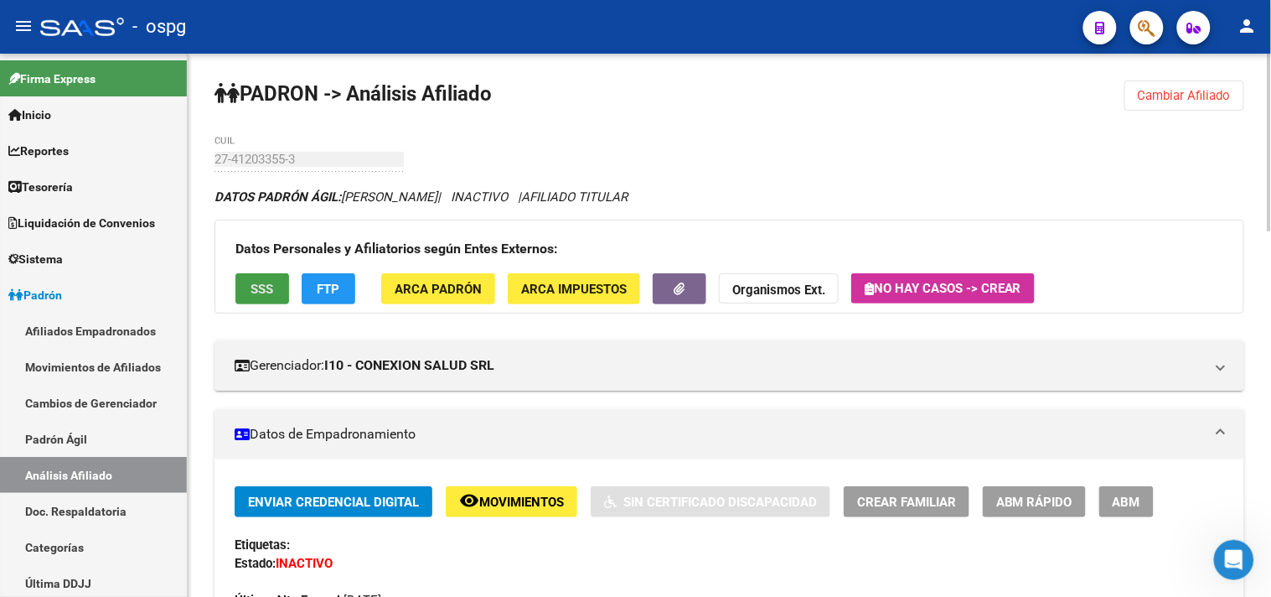
click at [238, 279] on button "SSS" at bounding box center [262, 288] width 54 height 31
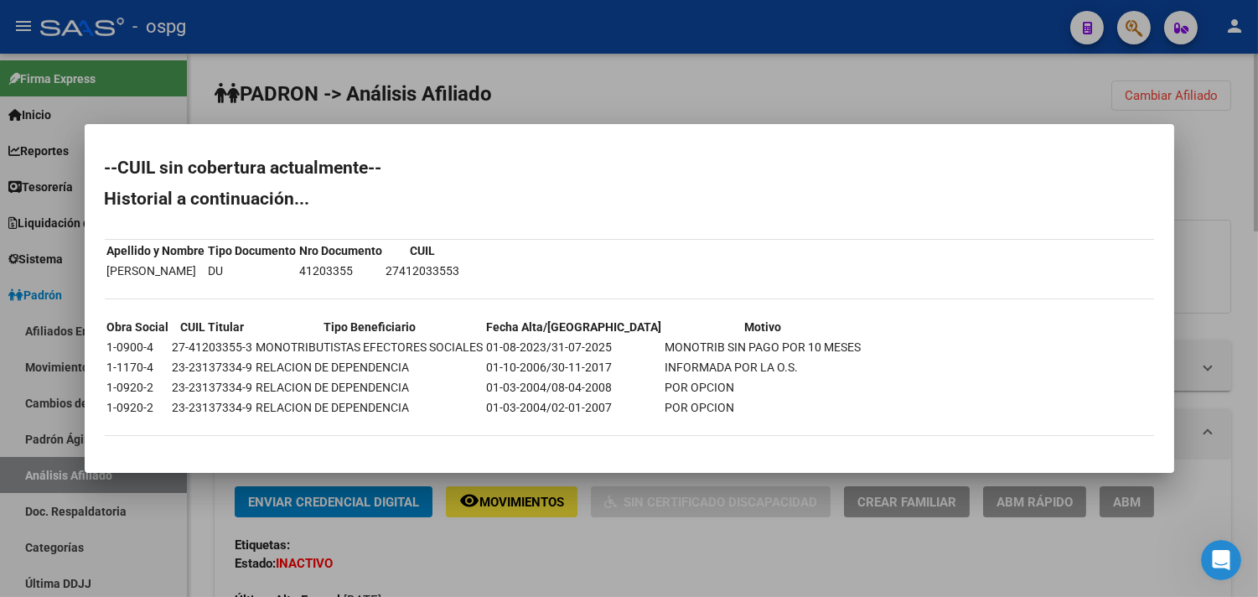
click at [1016, 85] on div at bounding box center [629, 298] width 1258 height 597
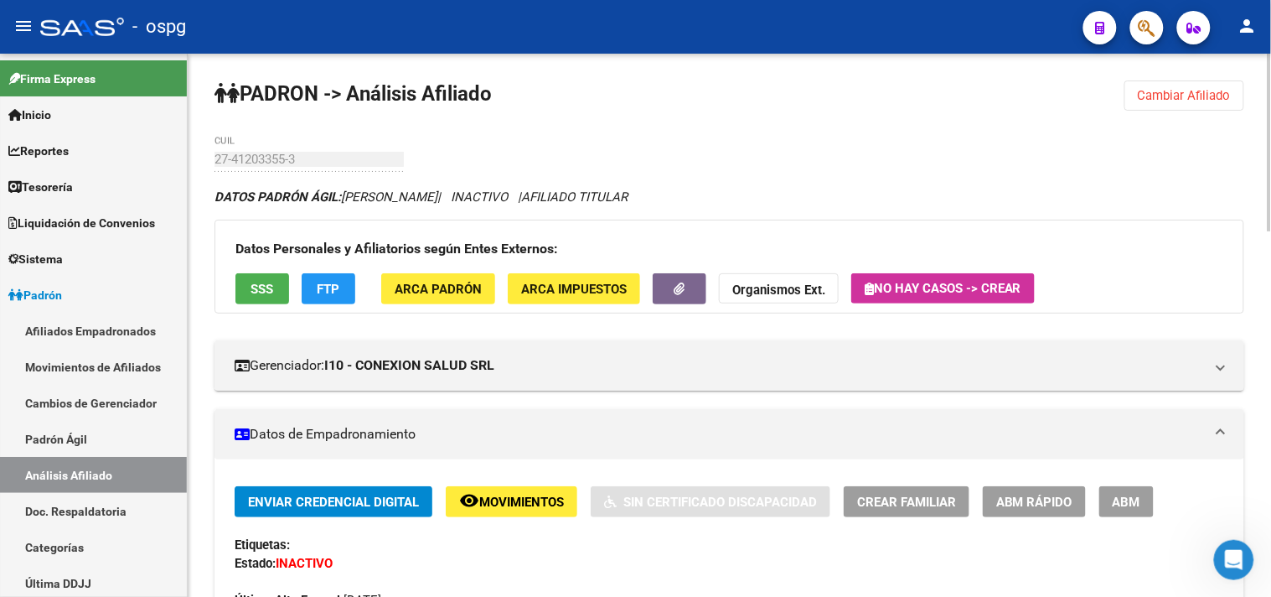
click at [1167, 110] on button "Cambiar Afiliado" at bounding box center [1184, 95] width 120 height 30
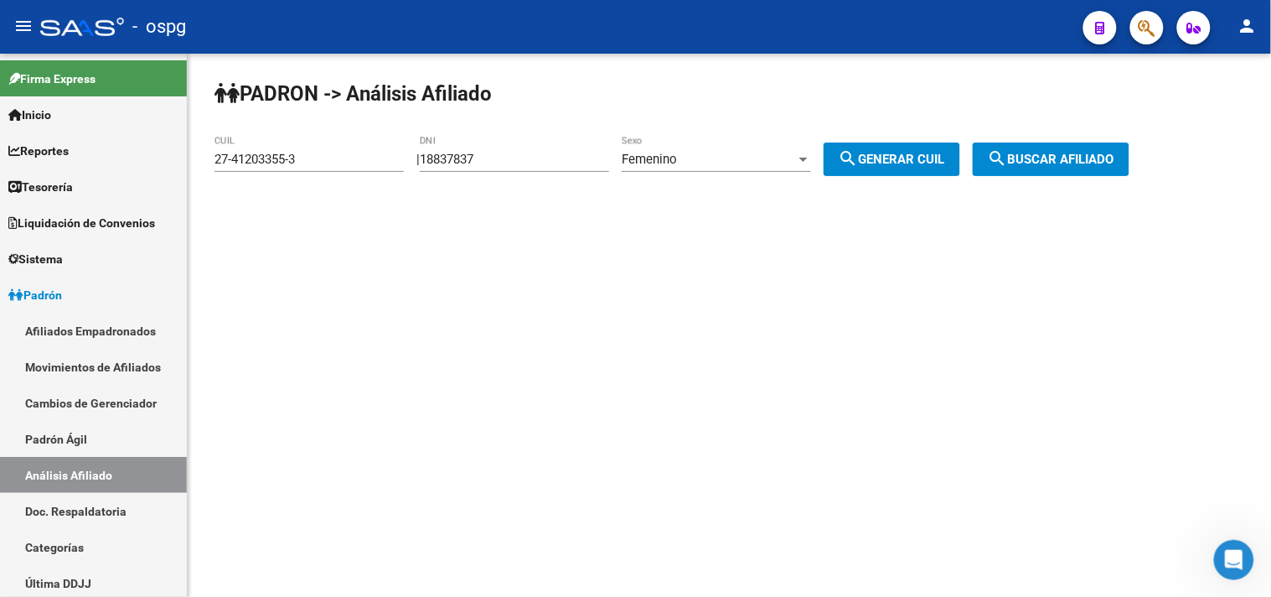
drag, startPoint x: 362, startPoint y: 171, endPoint x: 194, endPoint y: 142, distance: 170.8
click at [194, 142] on div "PADRON -> Análisis Afiliado 27-41203355-3 CUIL | 18837837 DNI Femenino Sexo sea…" at bounding box center [729, 142] width 1083 height 176
drag, startPoint x: 920, startPoint y: 173, endPoint x: 1071, endPoint y: 165, distance: 151.1
click at [920, 172] on button "search Generar CUIL" at bounding box center [892, 159] width 137 height 34
click at [1079, 153] on span "search Buscar afiliado" at bounding box center [1051, 159] width 127 height 15
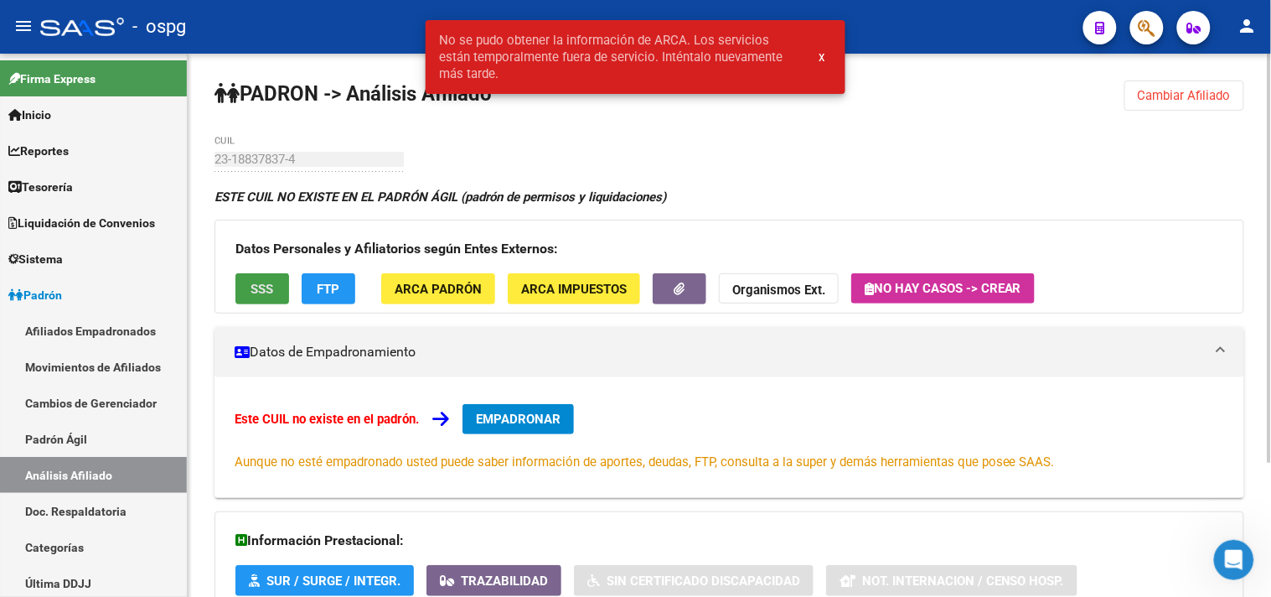
click at [261, 282] on span "SSS" at bounding box center [262, 289] width 23 height 15
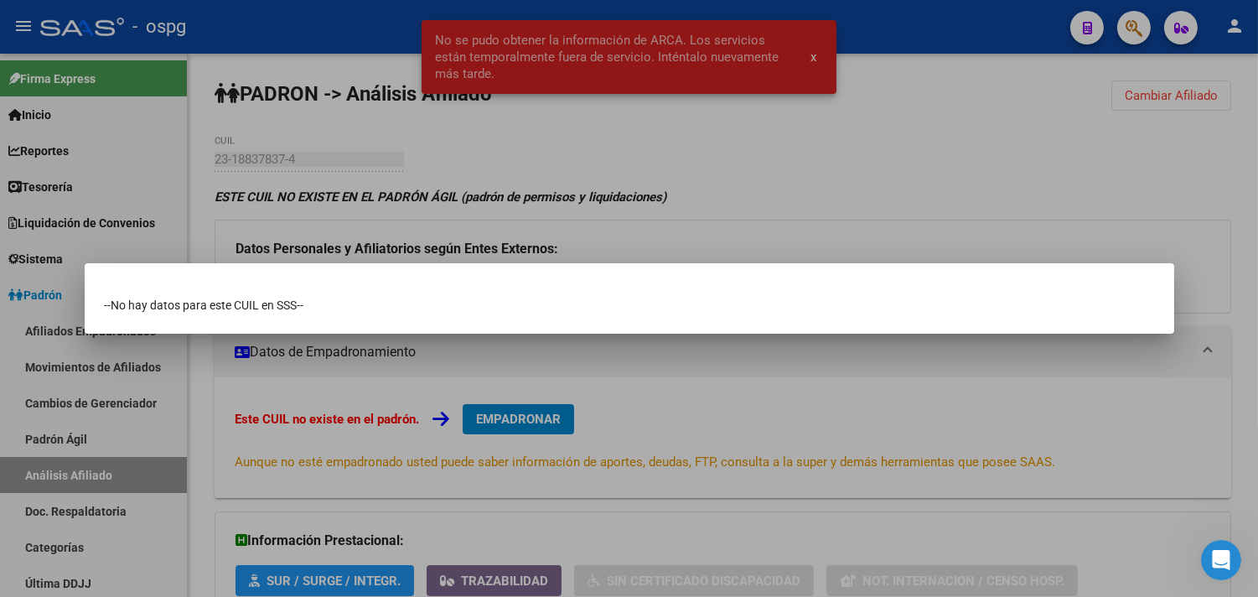
drag, startPoint x: 764, startPoint y: 186, endPoint x: 1088, endPoint y: 71, distance: 343.2
click at [773, 182] on div at bounding box center [629, 298] width 1258 height 597
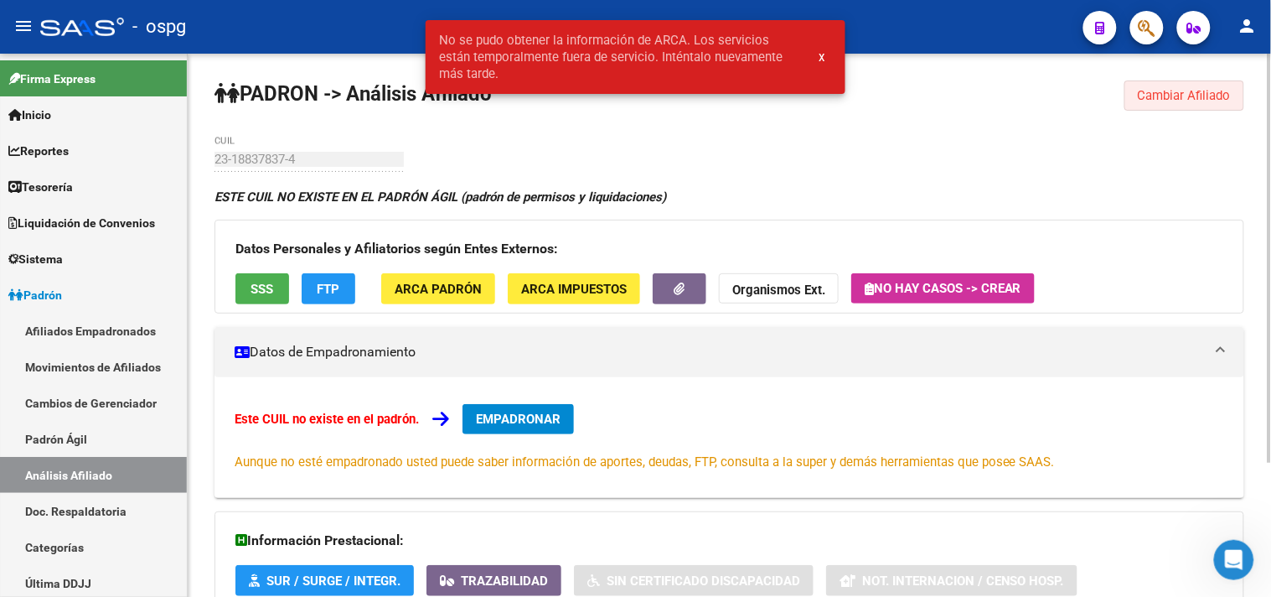
drag, startPoint x: 1174, startPoint y: 93, endPoint x: 1159, endPoint y: 93, distance: 15.1
click at [1173, 93] on span "Cambiar Afiliado" at bounding box center [1184, 95] width 93 height 15
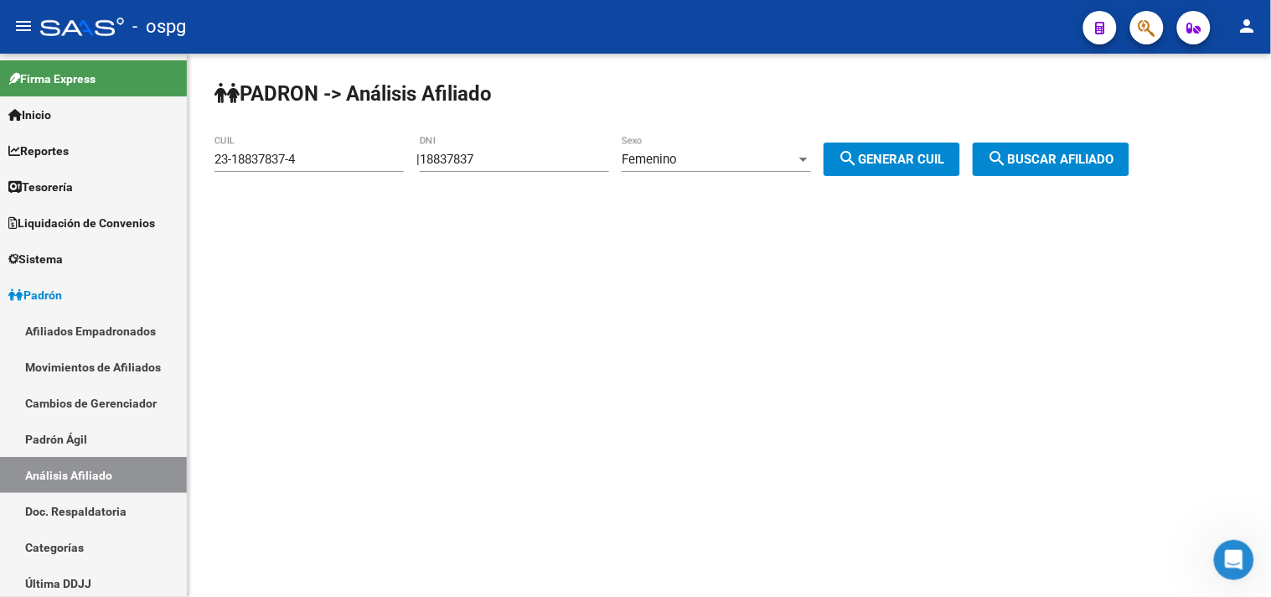
click at [767, 148] on div "Femenino Sexo" at bounding box center [716, 154] width 189 height 36
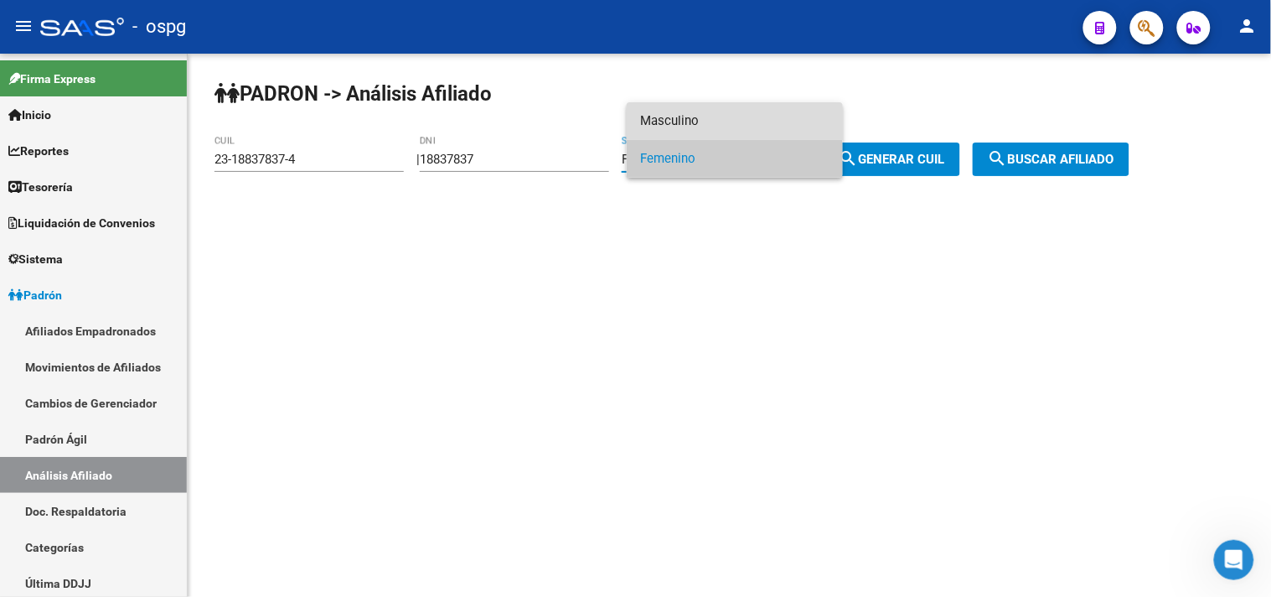
click at [700, 120] on span "Masculino" at bounding box center [734, 121] width 189 height 38
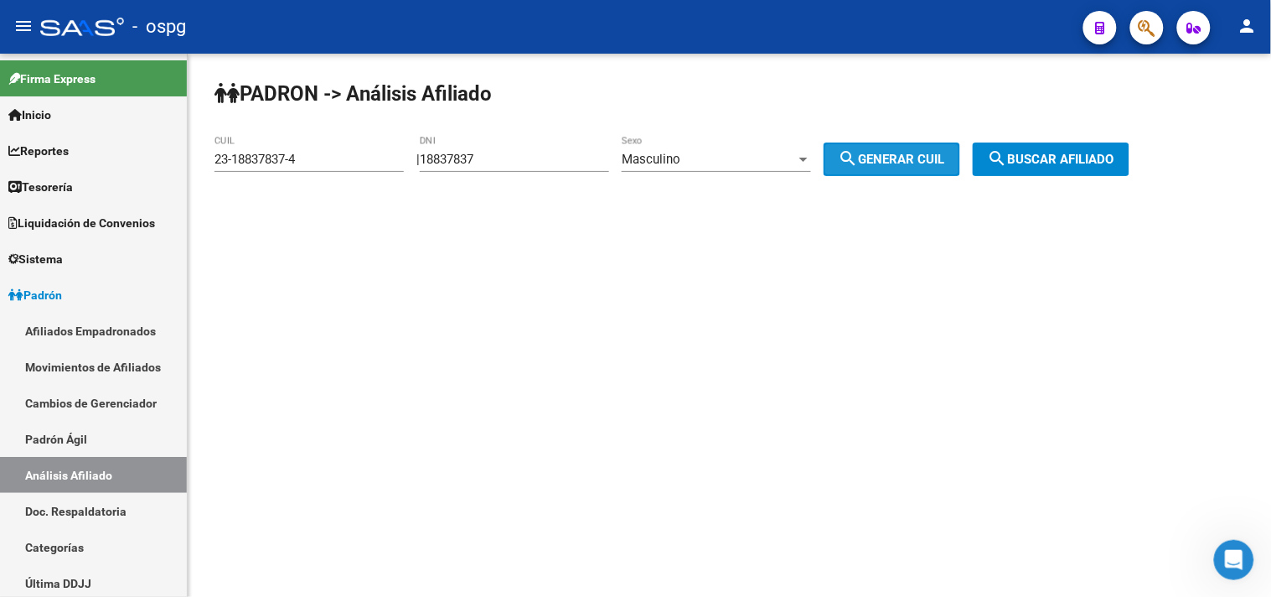
click at [922, 166] on span "search Generar CUIL" at bounding box center [892, 159] width 106 height 15
type input "20-18837837-5"
drag, startPoint x: 1081, startPoint y: 164, endPoint x: 561, endPoint y: 163, distance: 519.5
click at [1078, 164] on span "search Buscar afiliado" at bounding box center [1051, 159] width 127 height 15
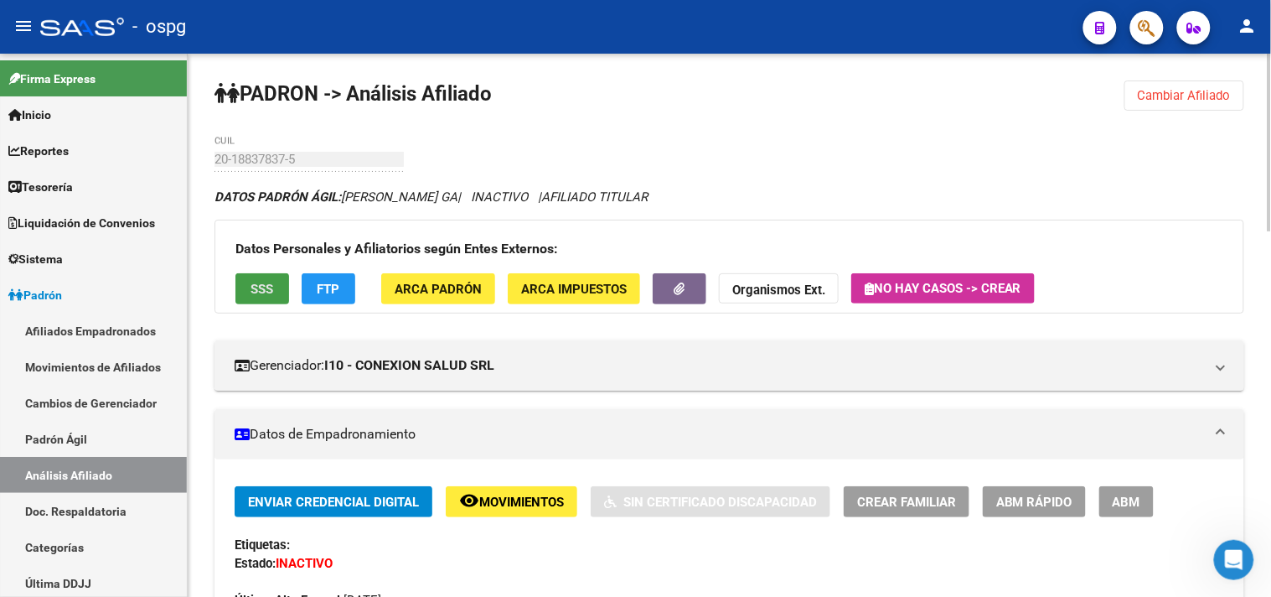
click at [273, 287] on button "SSS" at bounding box center [262, 288] width 54 height 31
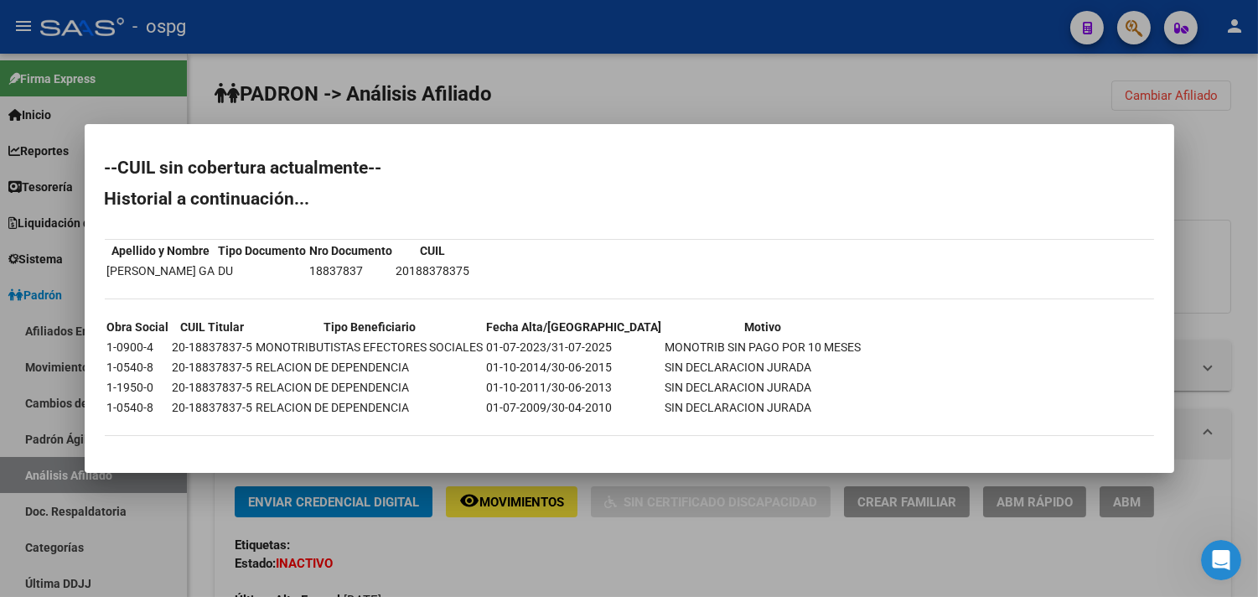
click at [1185, 124] on div at bounding box center [629, 298] width 1258 height 597
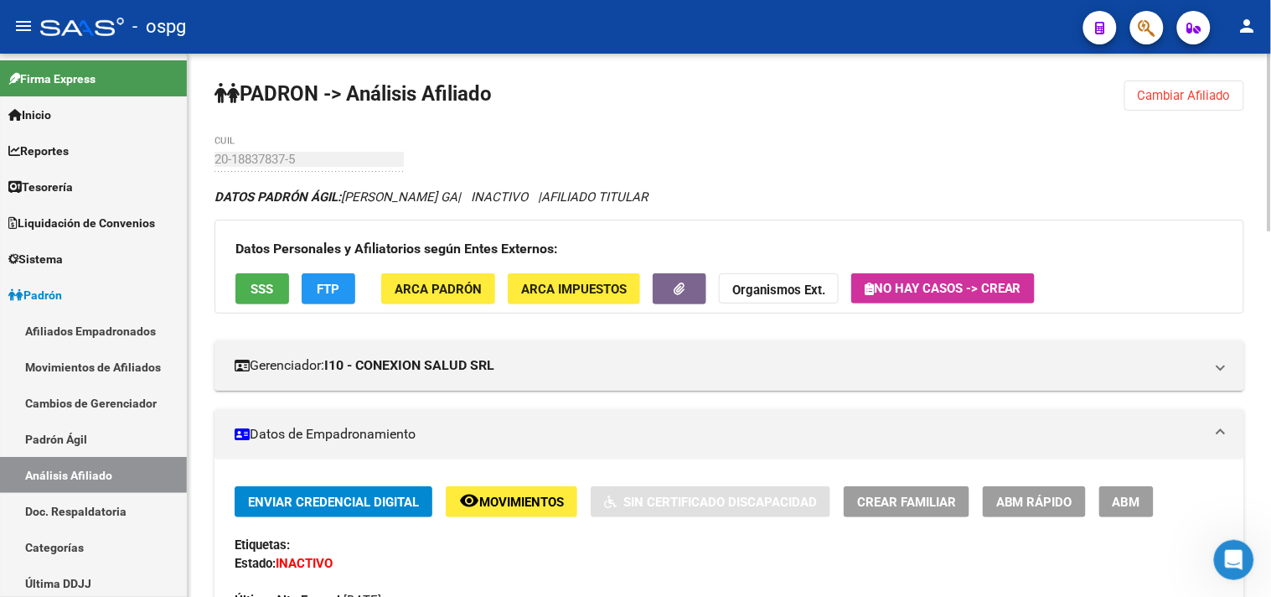
click at [1186, 99] on span "Cambiar Afiliado" at bounding box center [1184, 95] width 93 height 15
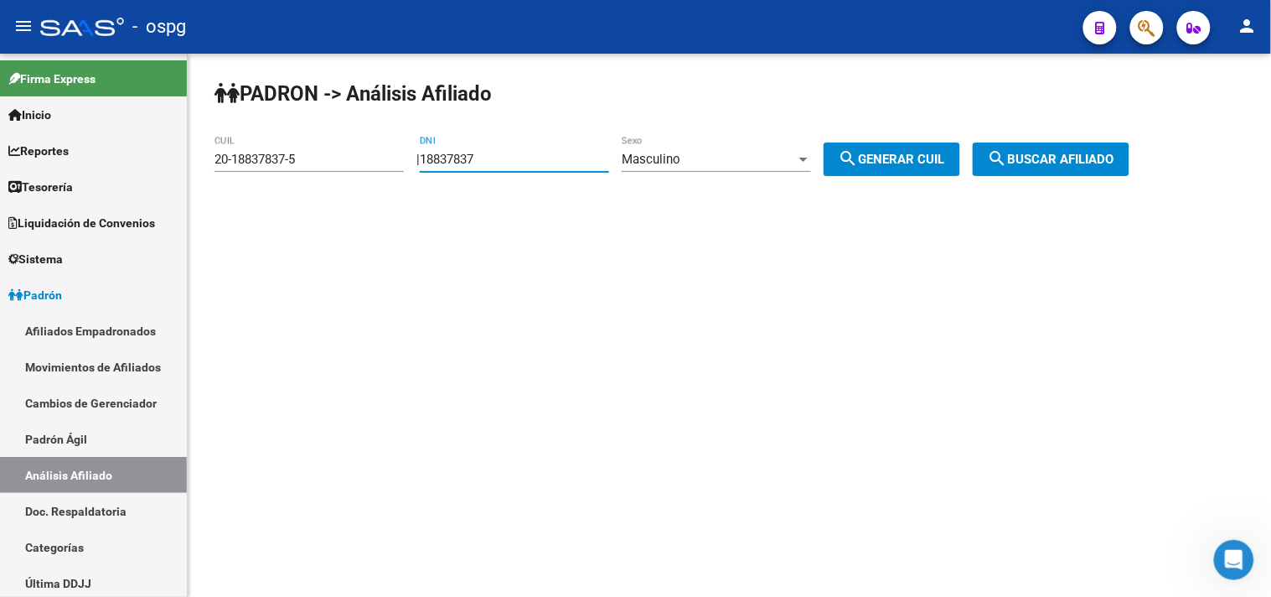
drag, startPoint x: 519, startPoint y: 155, endPoint x: 245, endPoint y: 113, distance: 277.2
click at [260, 113] on div "PADRON -> Análisis Afiliado 20-18837837-5 CUIL | 18837837 DNI Masculino Sexo se…" at bounding box center [729, 142] width 1083 height 176
type input "92132285"
click at [773, 153] on div "Masculino" at bounding box center [709, 159] width 174 height 15
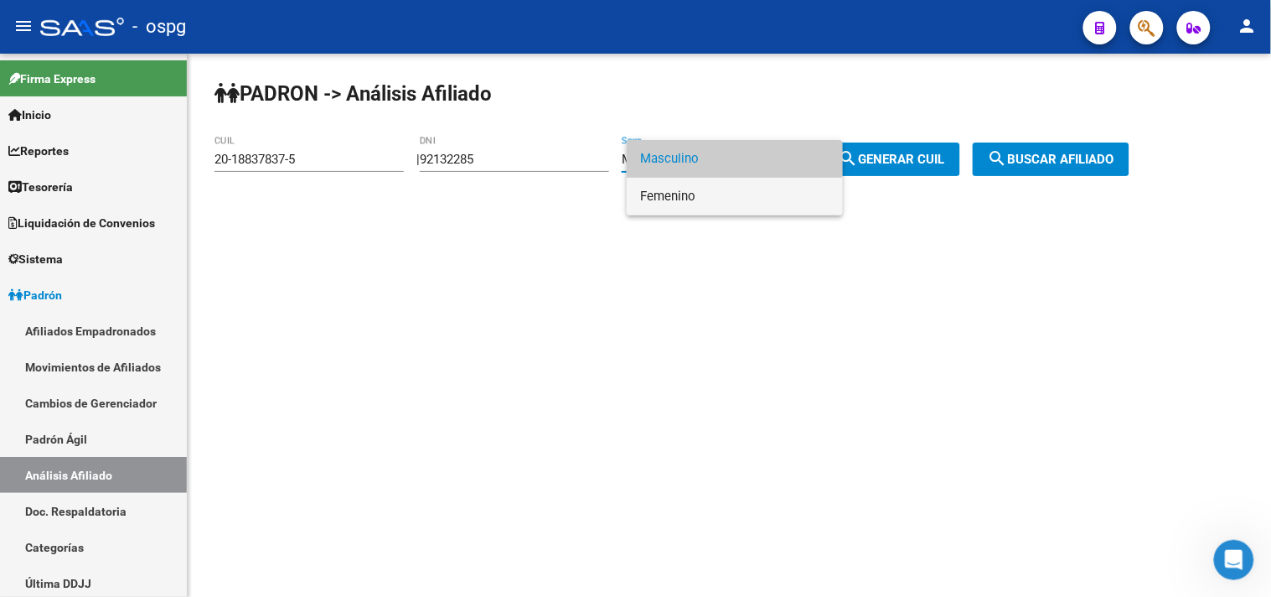
click at [690, 194] on span "Femenino" at bounding box center [734, 197] width 189 height 38
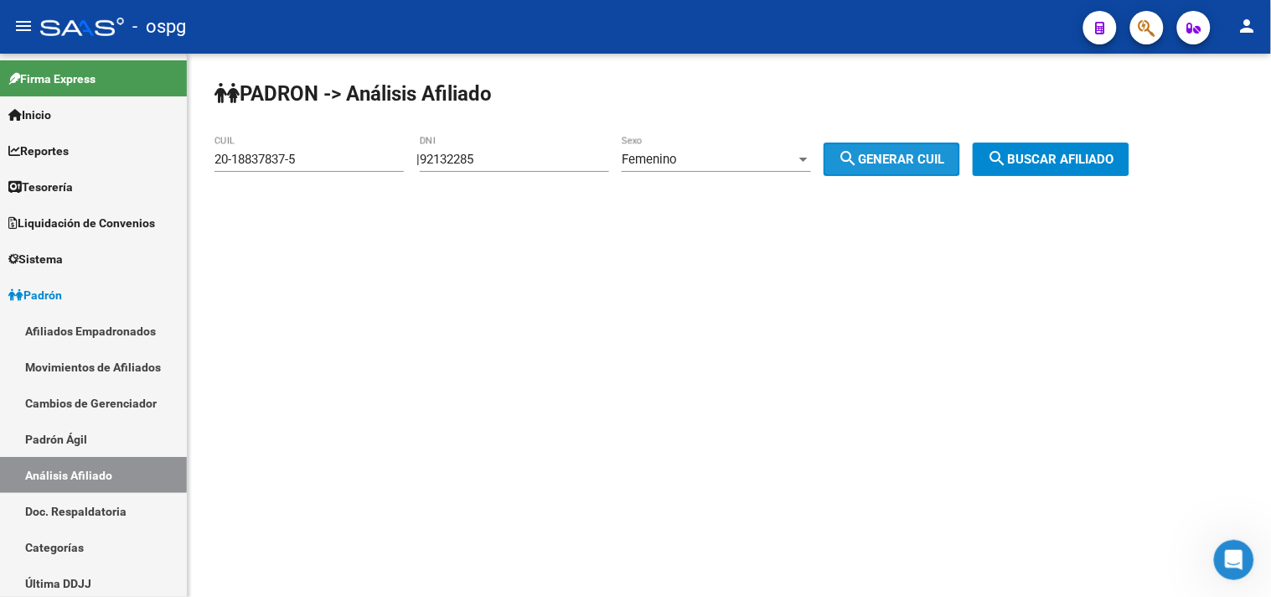
drag, startPoint x: 860, startPoint y: 160, endPoint x: 915, endPoint y: 156, distance: 55.5
click at [859, 160] on mat-icon "search" at bounding box center [849, 158] width 20 height 20
type input "27-92132285-8"
drag, startPoint x: 1111, startPoint y: 156, endPoint x: 1068, endPoint y: 152, distance: 42.9
click at [1109, 156] on span "search Buscar afiliado" at bounding box center [1051, 159] width 127 height 15
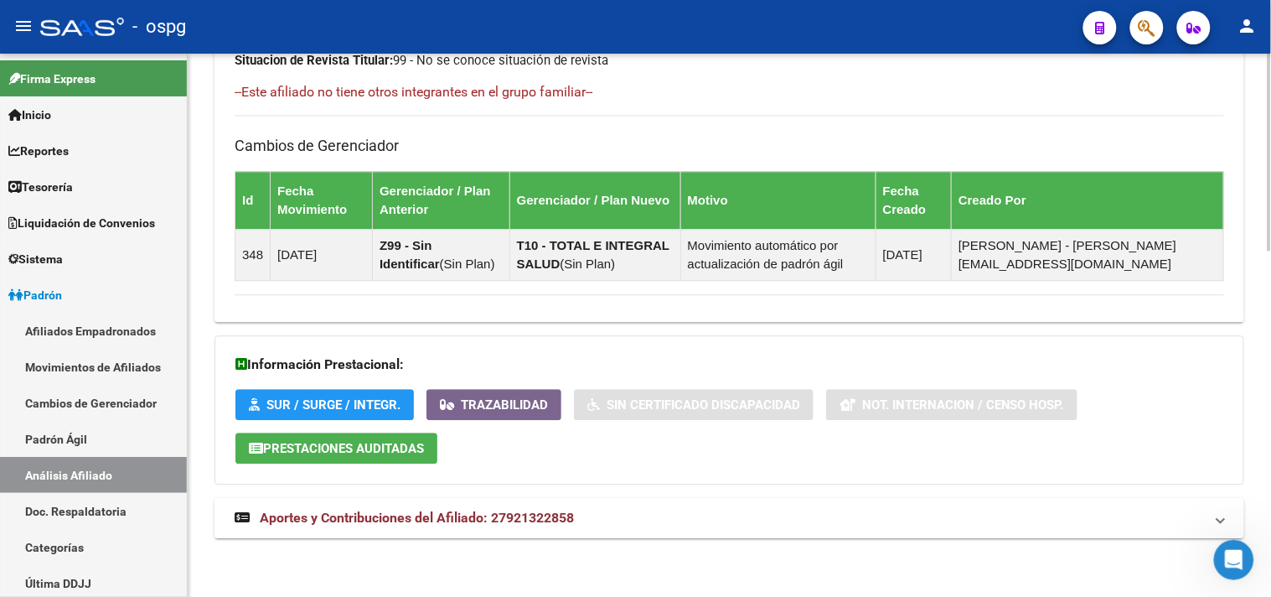
click at [612, 512] on mat-panel-title "Aportes y Contribuciones del Afiliado: 27921322858" at bounding box center [719, 518] width 969 height 18
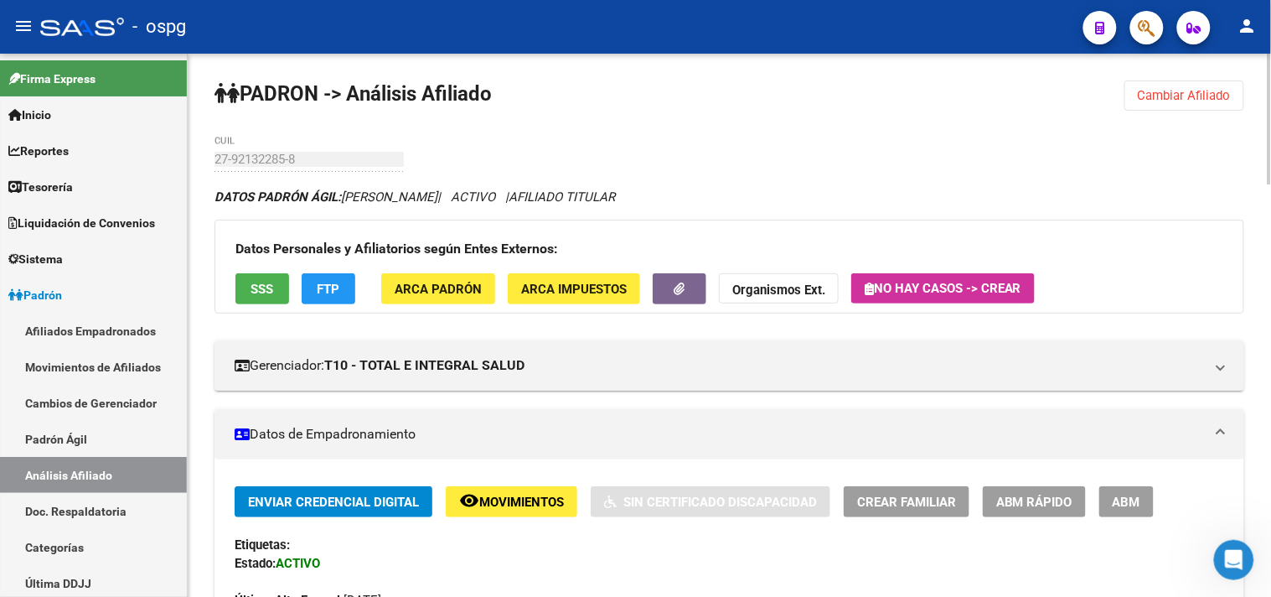
click at [261, 297] on button "SSS" at bounding box center [262, 288] width 54 height 31
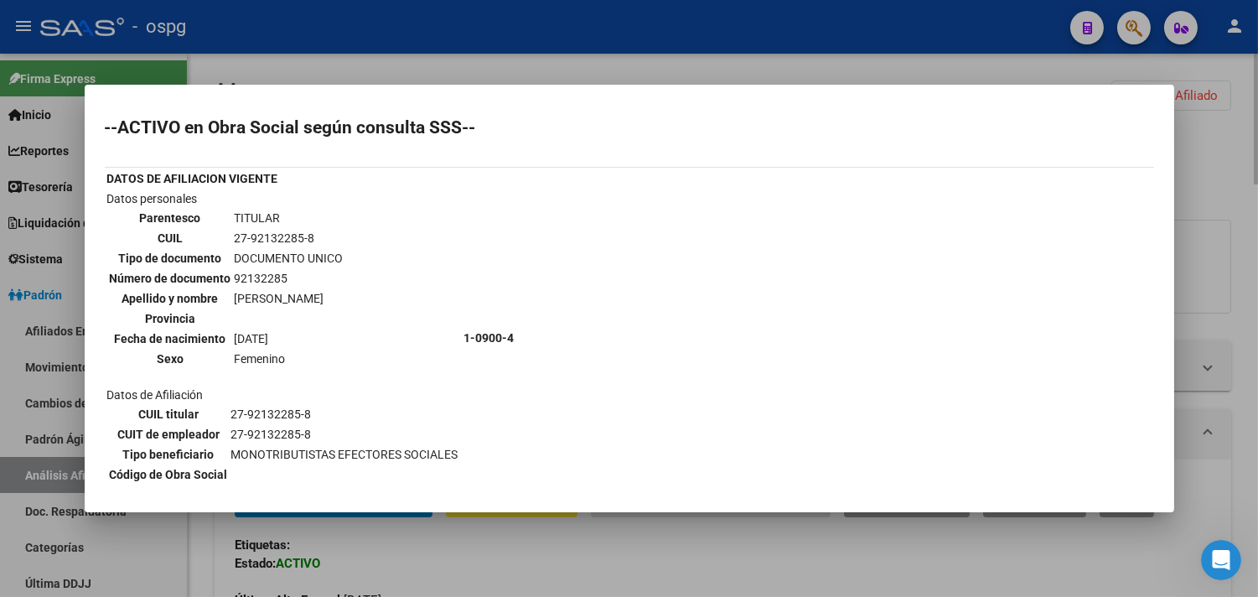
drag, startPoint x: 1229, startPoint y: 174, endPoint x: 1209, endPoint y: 152, distance: 30.3
click at [1215, 162] on div at bounding box center [629, 298] width 1258 height 597
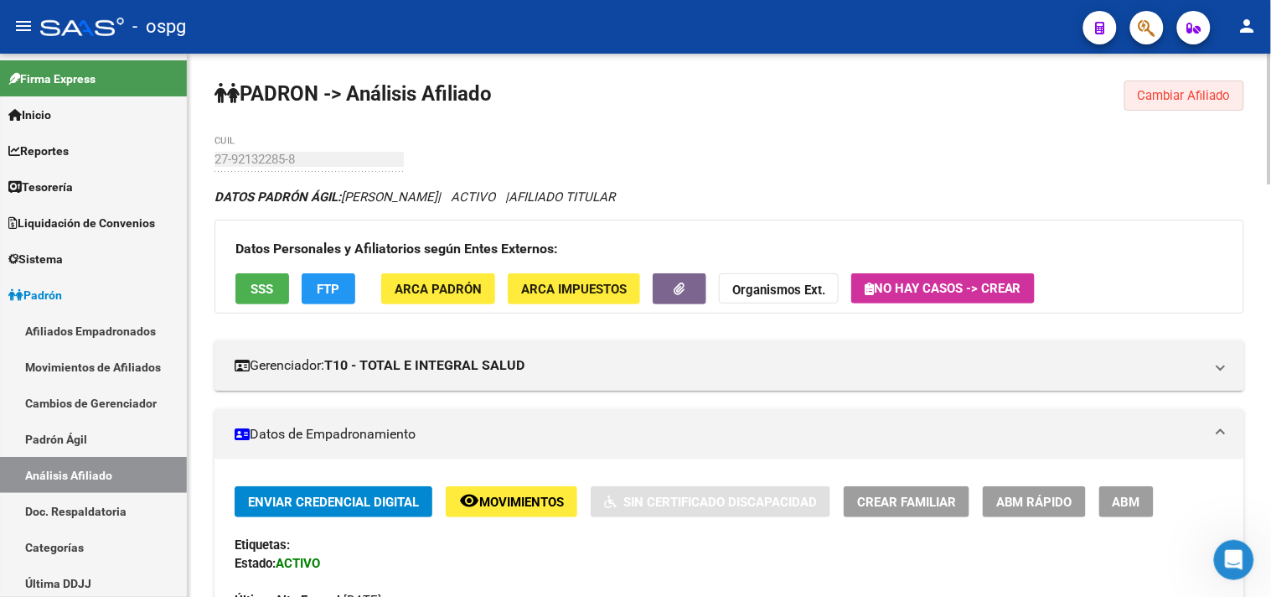
drag, startPoint x: 1184, startPoint y: 99, endPoint x: 835, endPoint y: 145, distance: 351.6
click at [1179, 99] on span "Cambiar Afiliado" at bounding box center [1184, 95] width 93 height 15
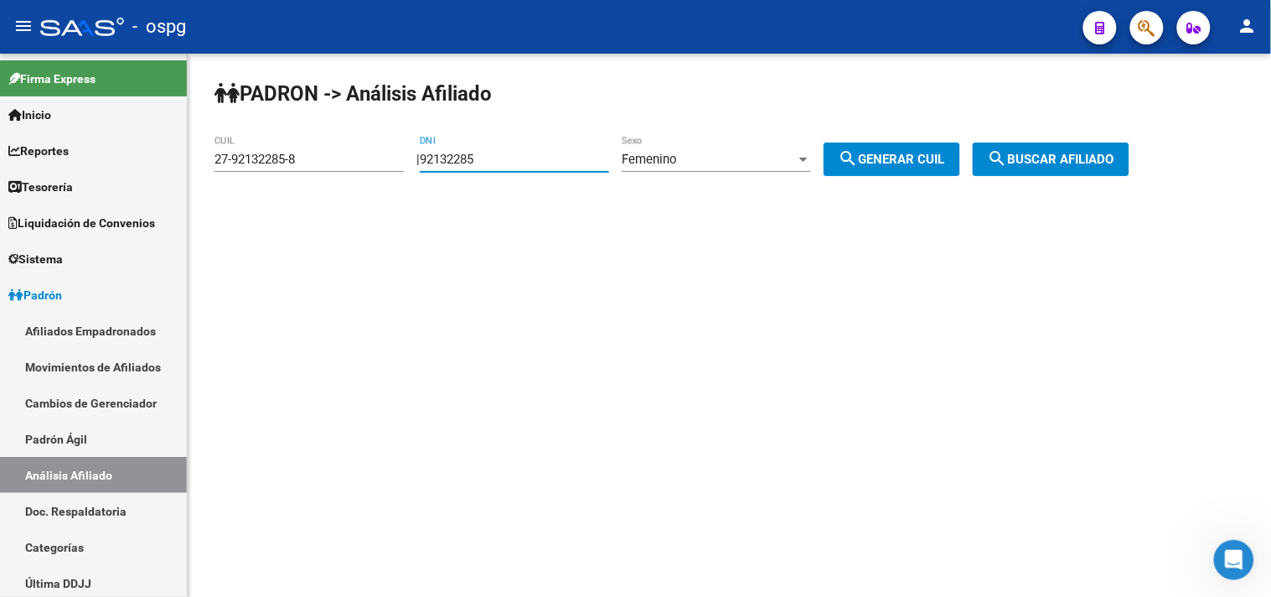
drag, startPoint x: 308, startPoint y: 140, endPoint x: 219, endPoint y: 131, distance: 90.1
click at [219, 131] on div "PADRON -> Análisis Afiliado 27-92132285-8 CUIL | 92132285 DNI Femenino Sexo sea…" at bounding box center [729, 142] width 1083 height 176
type input "38868309"
drag, startPoint x: 866, startPoint y: 162, endPoint x: 875, endPoint y: 162, distance: 9.2
click at [859, 162] on mat-icon "search" at bounding box center [849, 158] width 20 height 20
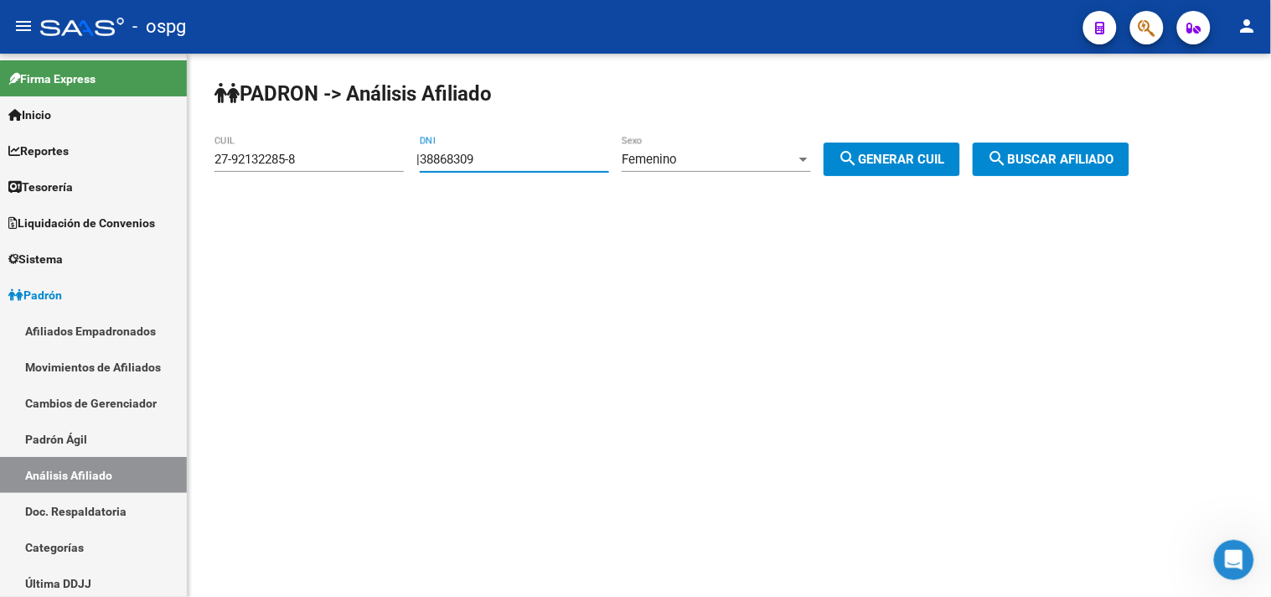
type input "27-38868309-6"
drag, startPoint x: 1087, startPoint y: 155, endPoint x: 979, endPoint y: 182, distance: 111.4
click at [1087, 156] on span "search Buscar afiliado" at bounding box center [1051, 159] width 127 height 15
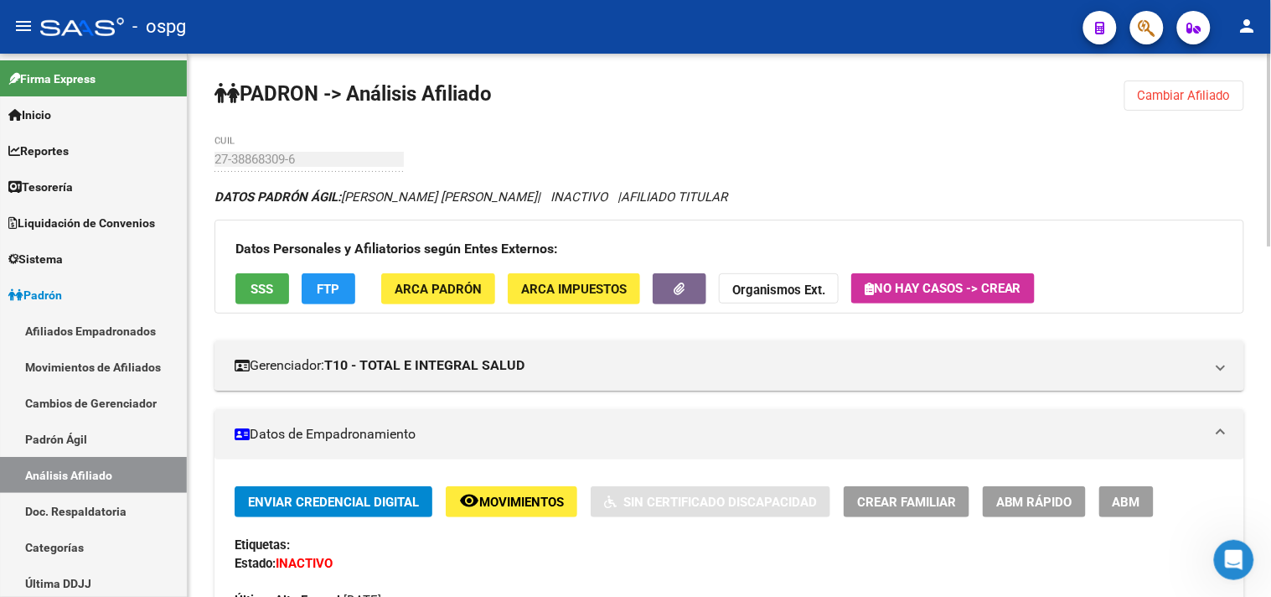
click at [254, 296] on span "SSS" at bounding box center [262, 289] width 23 height 15
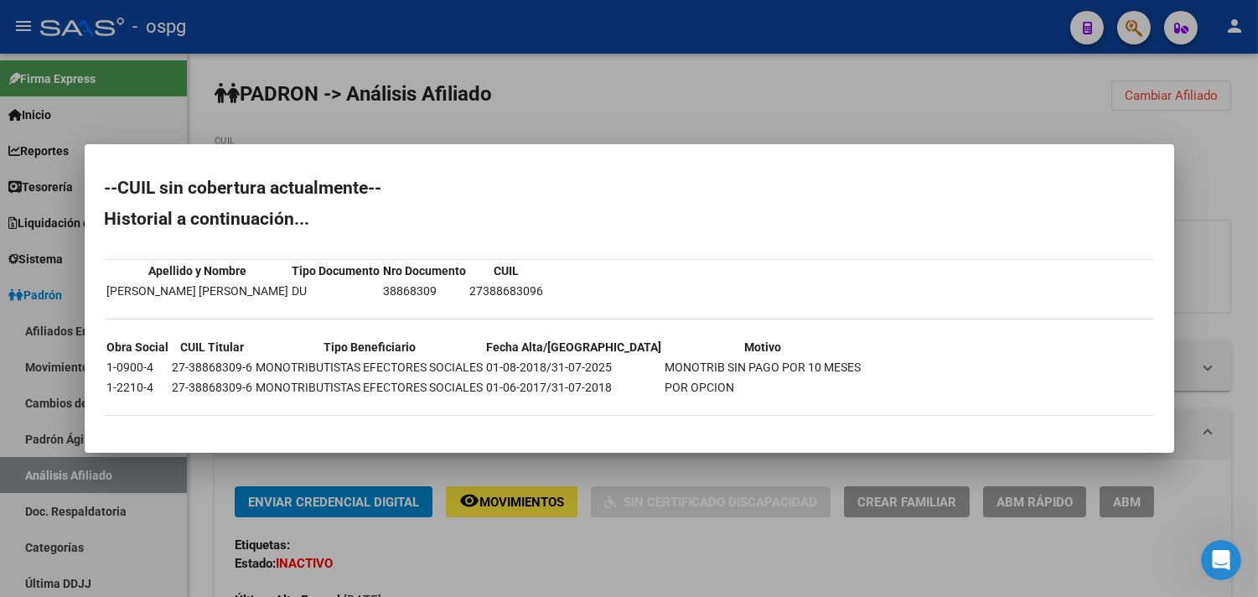
click at [798, 464] on div at bounding box center [629, 298] width 1258 height 597
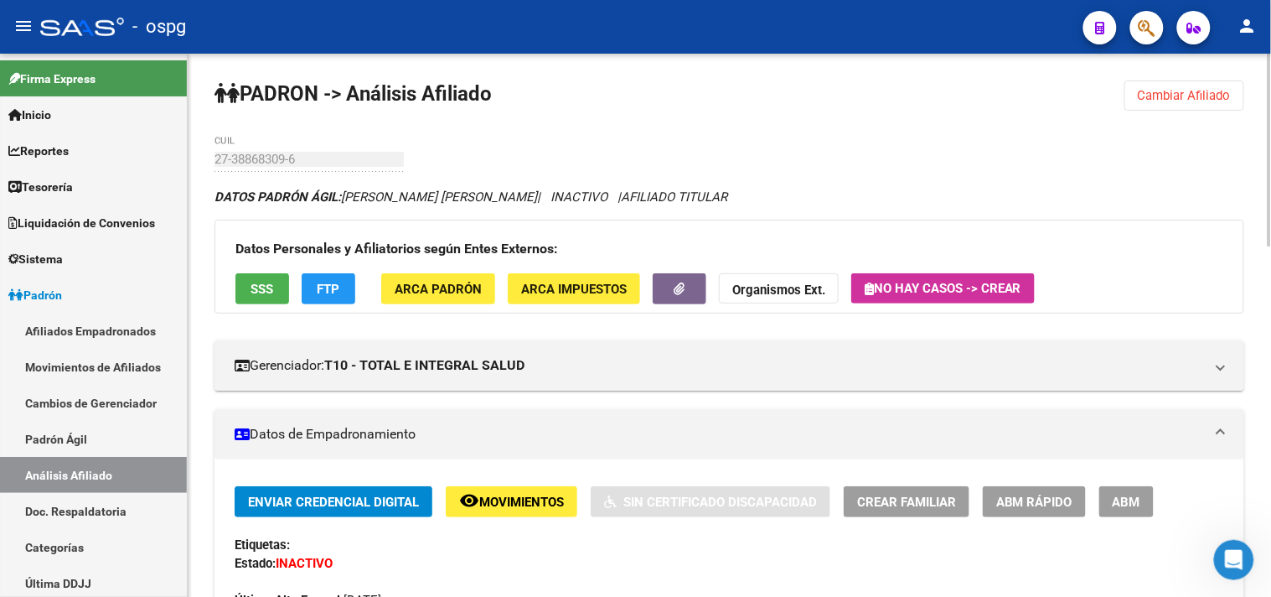
click at [1176, 85] on button "Cambiar Afiliado" at bounding box center [1184, 95] width 120 height 30
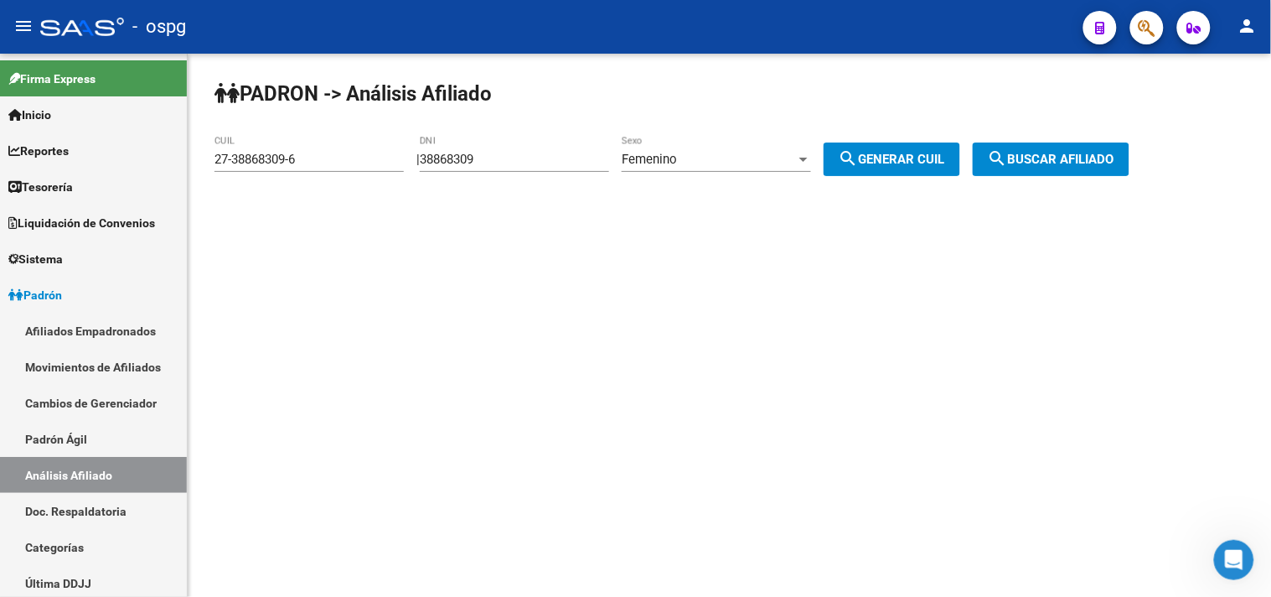
drag, startPoint x: 547, startPoint y: 168, endPoint x: 219, endPoint y: 139, distance: 329.7
click at [219, 152] on app-analisis-afiliado "PADRON -> Análisis Afiliado 27-38868309-6 CUIL | 38868309 DNI Femenino Sexo sea…" at bounding box center [678, 159] width 928 height 15
drag, startPoint x: 576, startPoint y: 185, endPoint x: 550, endPoint y: 166, distance: 32.3
click at [573, 185] on div "38868309 DNI" at bounding box center [514, 162] width 189 height 52
drag, startPoint x: 515, startPoint y: 163, endPoint x: 352, endPoint y: 147, distance: 164.2
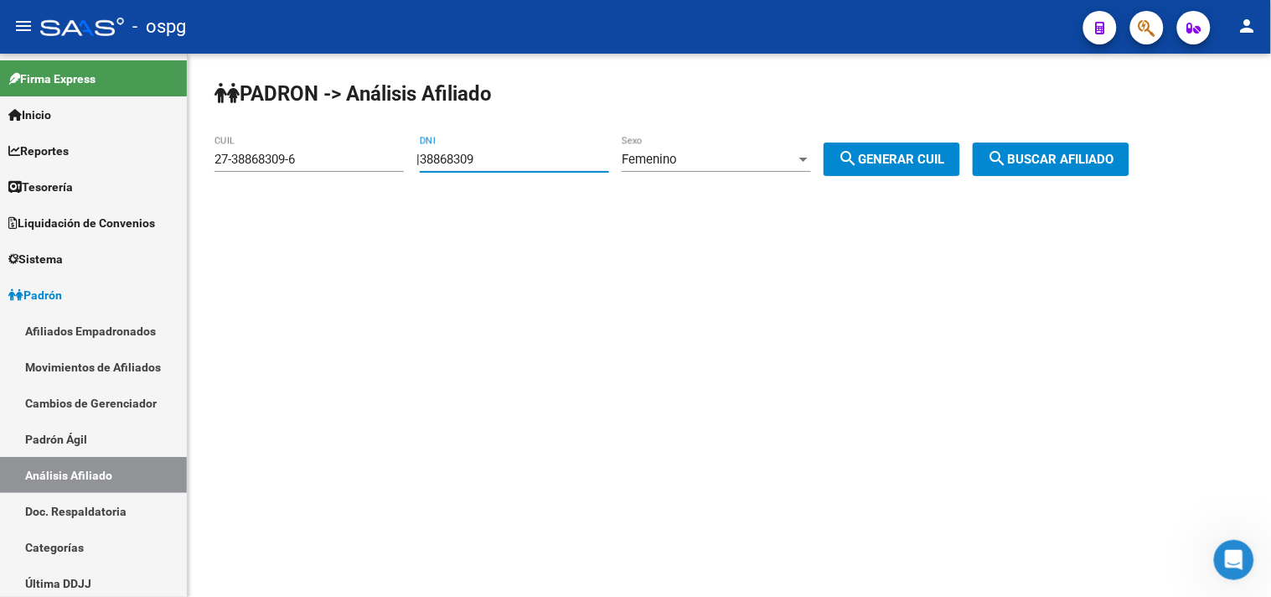
click at [349, 152] on app-analisis-afiliado "PADRON -> Análisis Afiliado 27-38868309-6 CUIL | 38868309 DNI Femenino Sexo sea…" at bounding box center [678, 159] width 928 height 15
type input "48438891"
click at [910, 154] on span "search Generar CUIL" at bounding box center [892, 159] width 106 height 15
type input "27-48438891-7"
click at [1067, 168] on button "search Buscar afiliado" at bounding box center [1051, 159] width 157 height 34
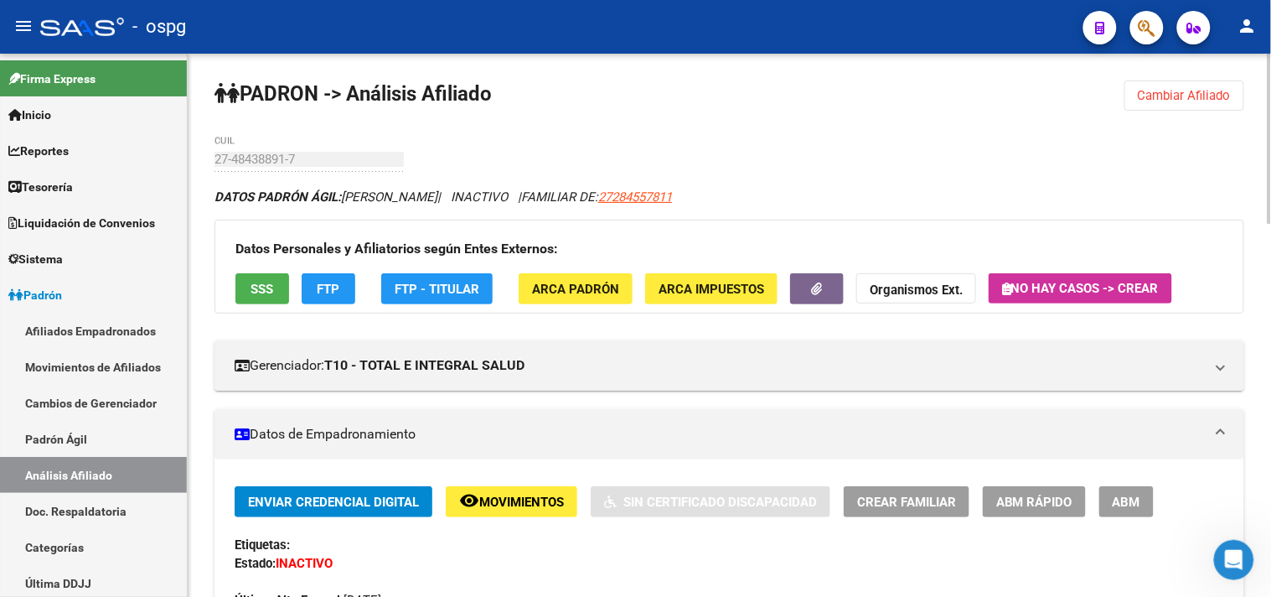
click at [261, 290] on span "SSS" at bounding box center [262, 289] width 23 height 15
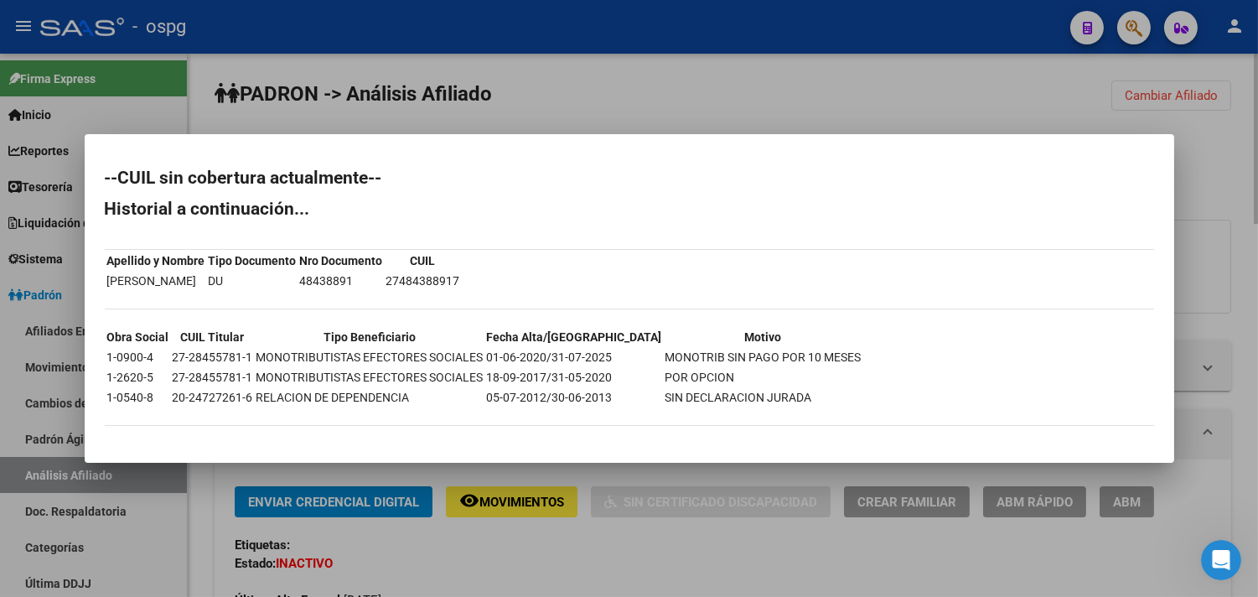
drag, startPoint x: 884, startPoint y: 59, endPoint x: 1270, endPoint y: 117, distance: 390.7
click at [889, 68] on div at bounding box center [629, 298] width 1258 height 597
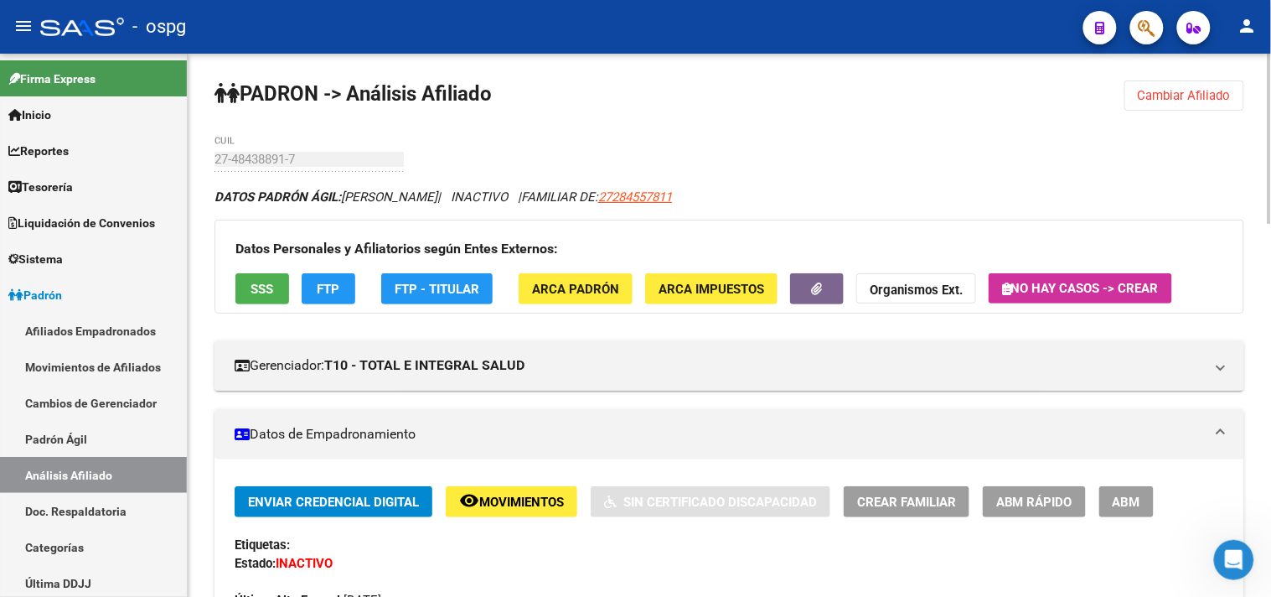
click at [1196, 107] on button "Cambiar Afiliado" at bounding box center [1184, 95] width 120 height 30
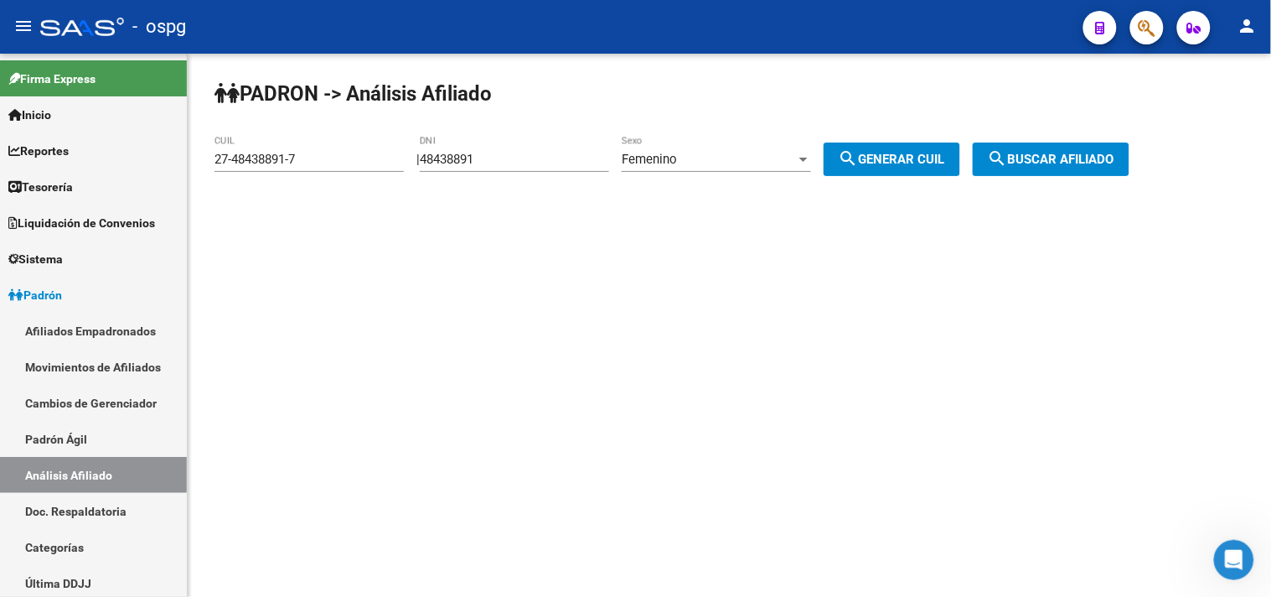
drag, startPoint x: 540, startPoint y: 162, endPoint x: 266, endPoint y: 137, distance: 275.1
click at [308, 152] on app-analisis-afiliado "PADRON -> Análisis Afiliado 27-48438891-7 CUIL | 48438891 DNI Femenino Sexo sea…" at bounding box center [678, 159] width 928 height 15
drag, startPoint x: 265, startPoint y: 137, endPoint x: 597, endPoint y: 107, distance: 333.9
click at [600, 106] on div "PADRON -> Análisis Afiliado 27-48438891-7 CUIL | 48438891 DNI Femenino Sexo sea…" at bounding box center [729, 142] width 1083 height 176
drag, startPoint x: 509, startPoint y: 160, endPoint x: 403, endPoint y: 146, distance: 107.4
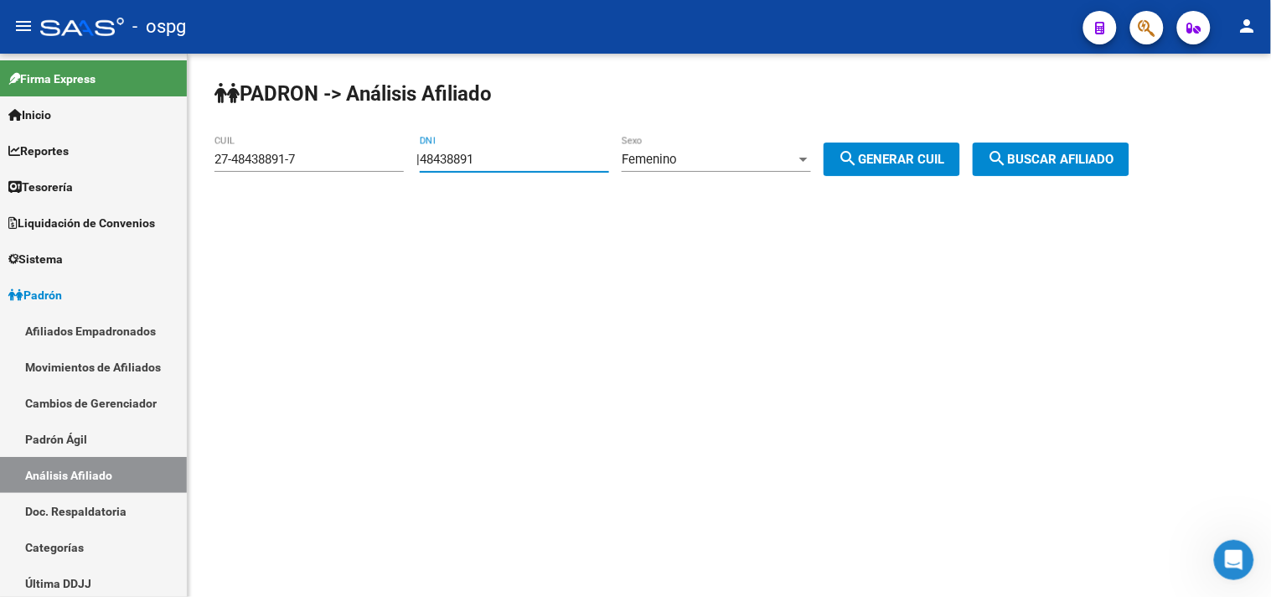
click at [391, 152] on app-analisis-afiliado "PADRON -> Análisis Afiliado 27-48438891-7 CUIL | 48438891 DNI Femenino Sexo sea…" at bounding box center [678, 159] width 928 height 15
type input "95478369"
click at [738, 156] on div "Femenino" at bounding box center [709, 159] width 174 height 15
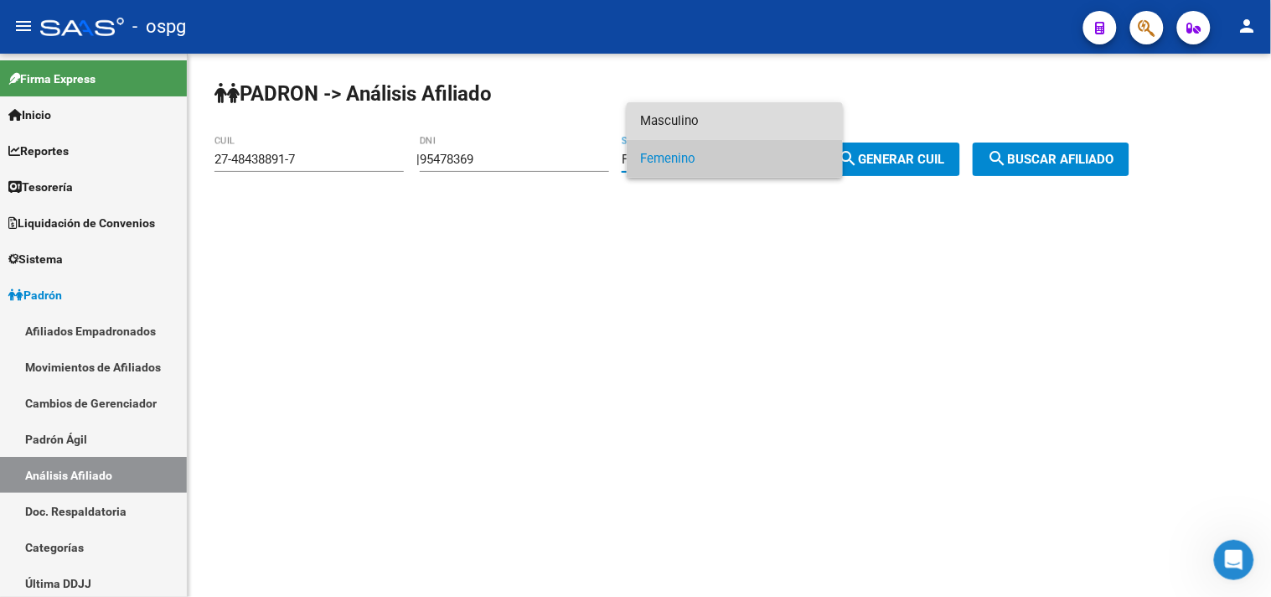
click at [732, 126] on span "Masculino" at bounding box center [734, 121] width 189 height 38
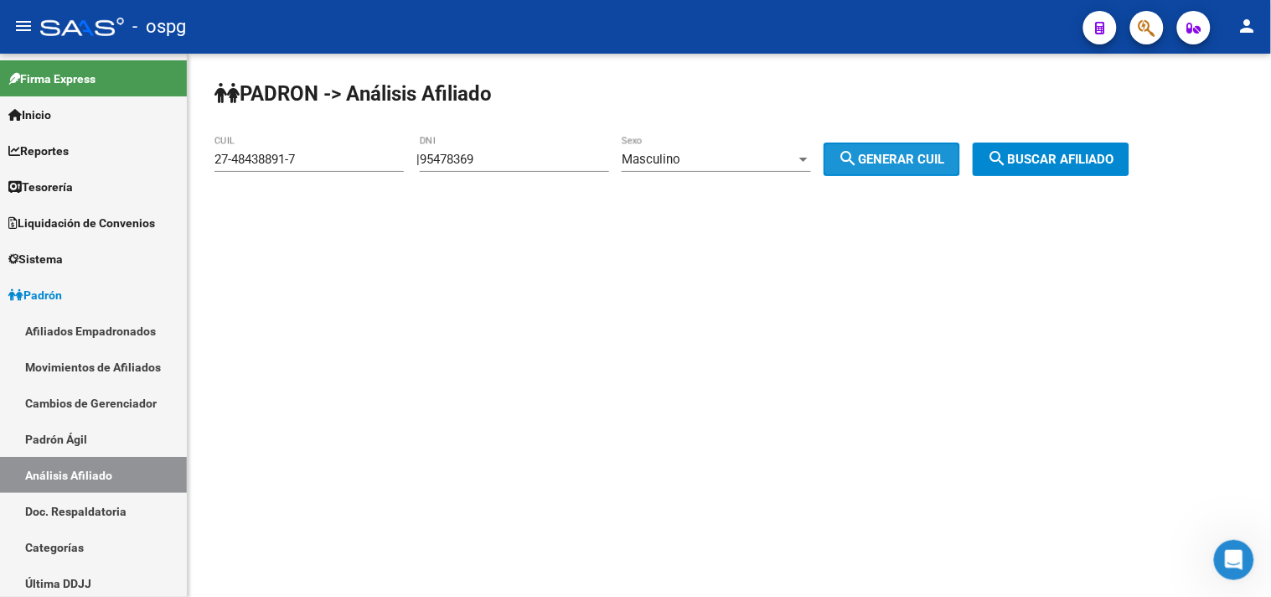
click at [885, 152] on button "search Generar CUIL" at bounding box center [892, 159] width 137 height 34
type input "20-95478369-4"
click at [1114, 158] on span "search Buscar afiliado" at bounding box center [1051, 159] width 127 height 15
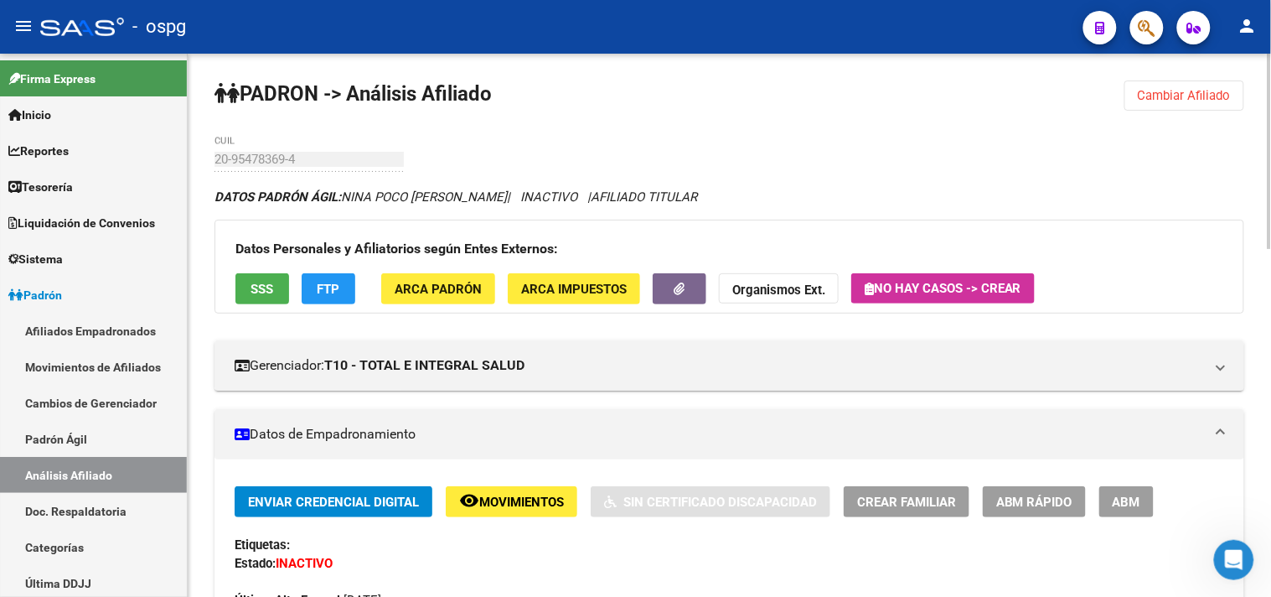
click at [257, 286] on span "SSS" at bounding box center [262, 289] width 23 height 15
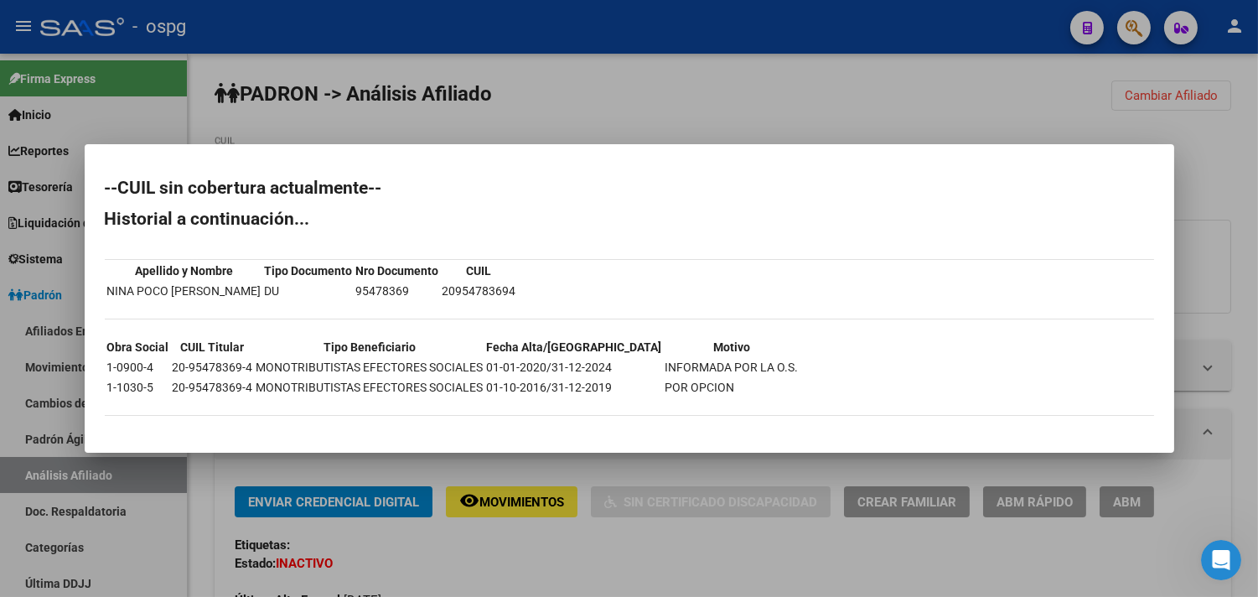
click at [825, 547] on div at bounding box center [629, 298] width 1258 height 597
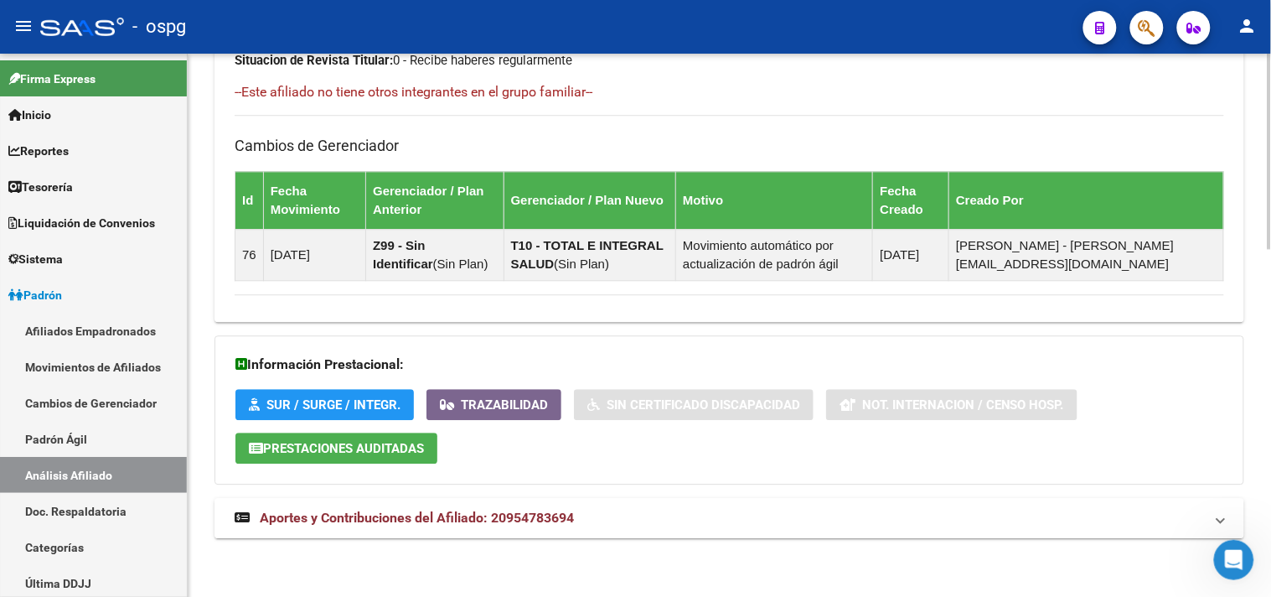
click at [773, 526] on mat-panel-title "Aportes y Contribuciones del Afiliado: 20954783694" at bounding box center [719, 518] width 969 height 18
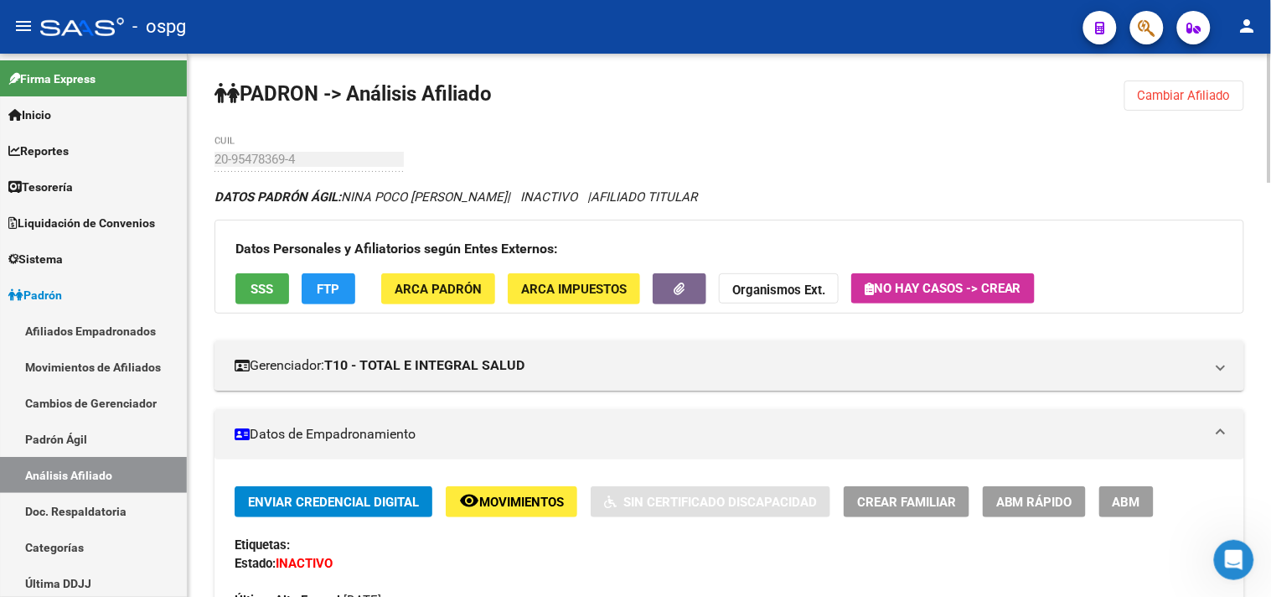
click at [255, 294] on span "SSS" at bounding box center [262, 289] width 23 height 15
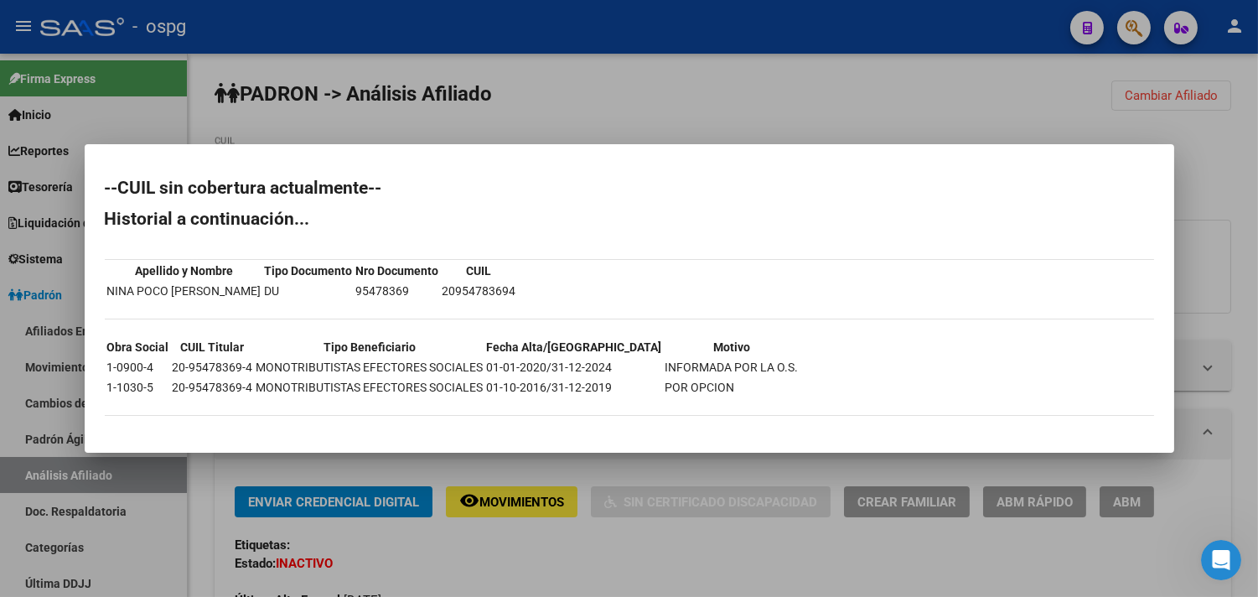
click at [1126, 162] on mat-dialog-container "--CUIL sin cobertura actualmente-- Historial a continuación... Apellido y Nombr…" at bounding box center [629, 298] width 1089 height 308
click at [1144, 122] on div at bounding box center [629, 298] width 1258 height 597
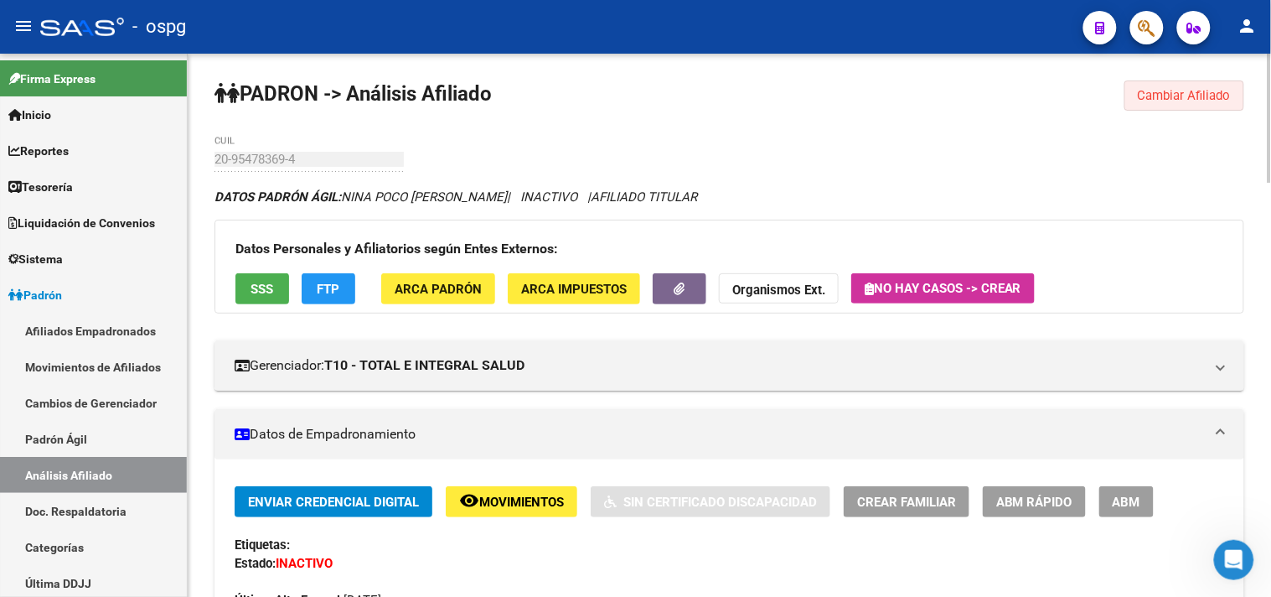
drag, startPoint x: 1145, startPoint y: 95, endPoint x: 1135, endPoint y: 95, distance: 9.2
click at [1145, 95] on span "Cambiar Afiliado" at bounding box center [1184, 95] width 93 height 15
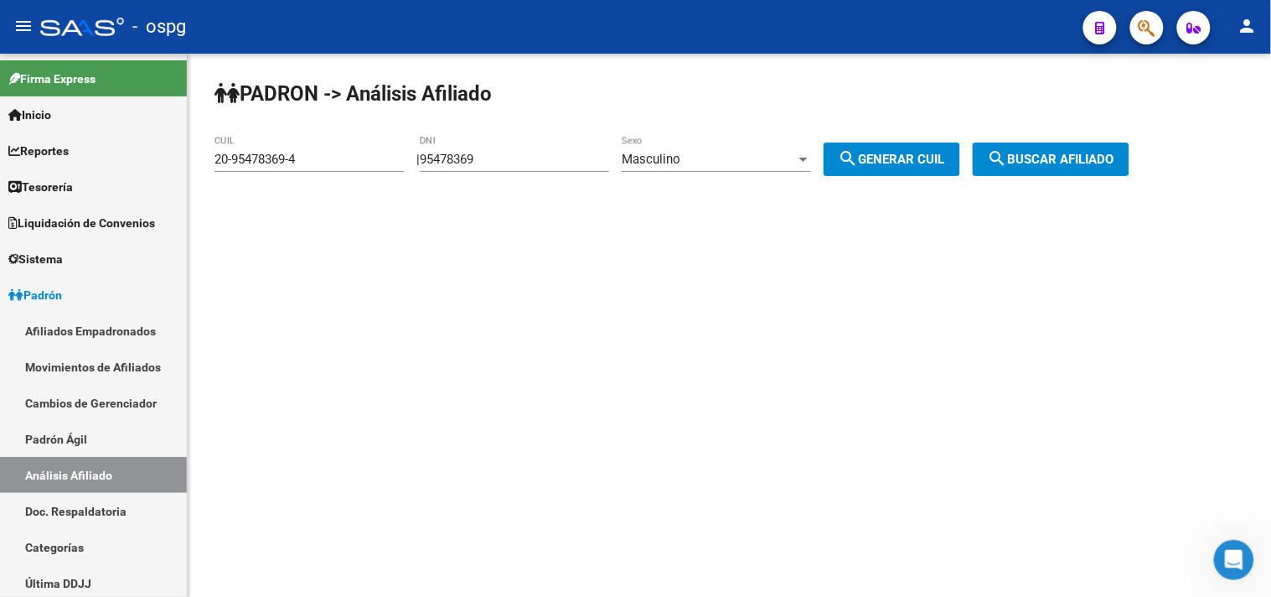
drag, startPoint x: 496, startPoint y: 162, endPoint x: 275, endPoint y: 129, distance: 223.6
click at [292, 132] on div "PADRON -> Análisis Afiliado 20-95478369-4 CUIL | 95478369 DNI Masculino Sexo se…" at bounding box center [729, 142] width 1083 height 176
type input "31529406"
click at [705, 162] on div "Masculino" at bounding box center [709, 159] width 174 height 15
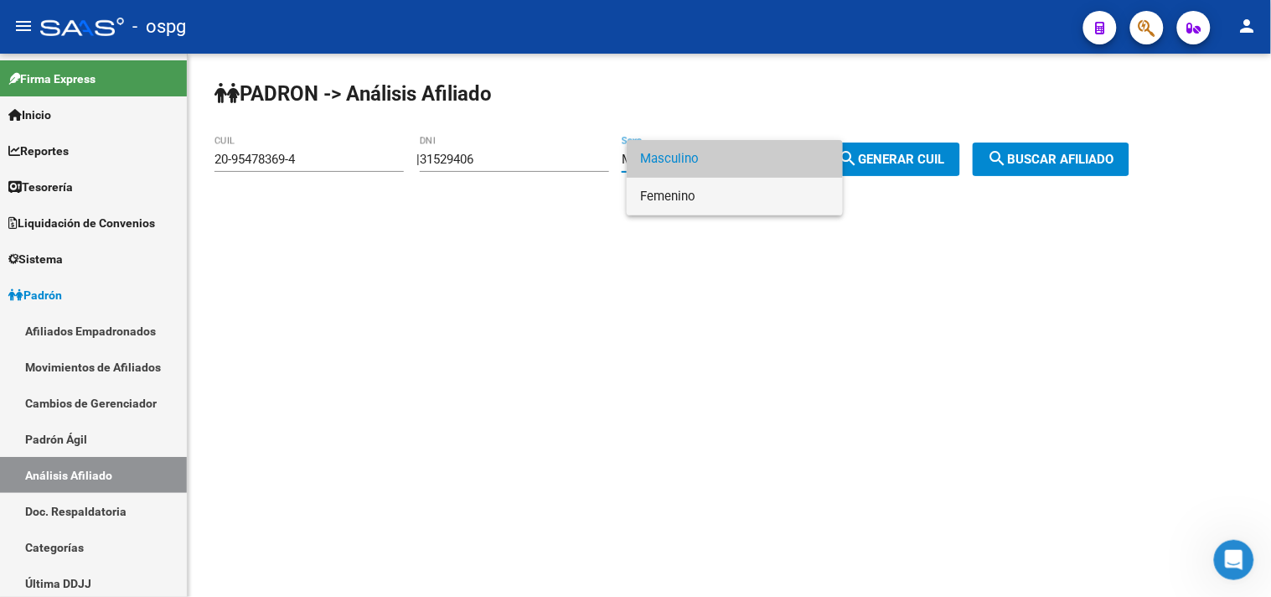
click at [687, 191] on span "Femenino" at bounding box center [734, 197] width 189 height 38
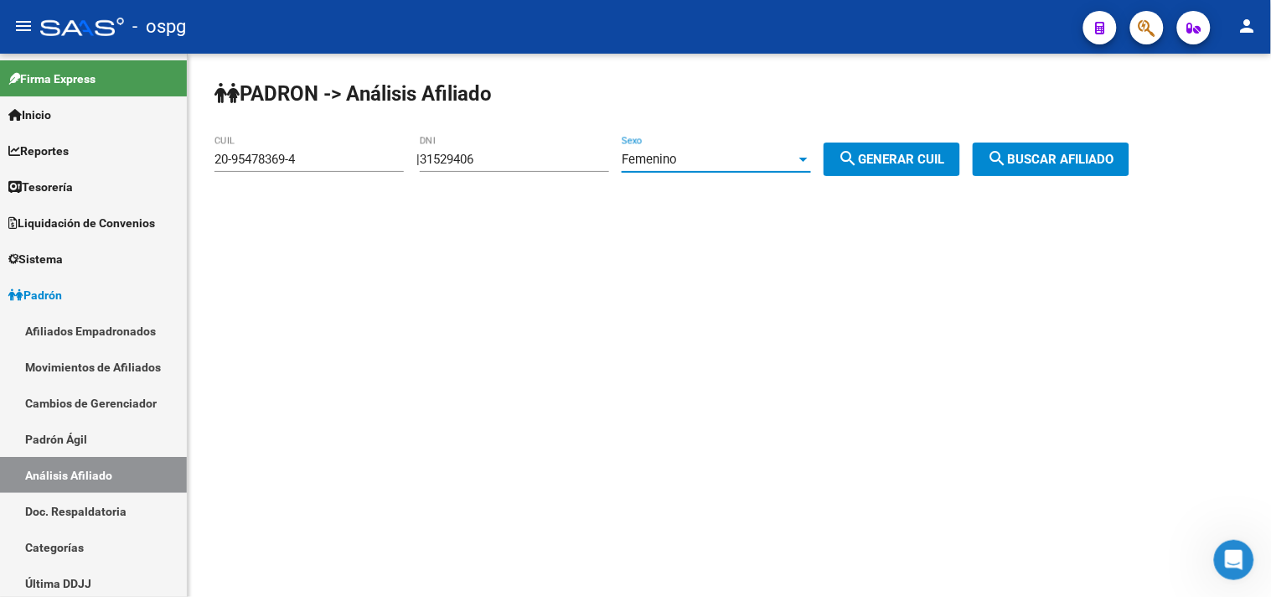
click at [895, 163] on span "search Generar CUIL" at bounding box center [892, 159] width 106 height 15
type input "27-31529406-7"
click at [1103, 157] on span "search Buscar afiliado" at bounding box center [1051, 159] width 127 height 15
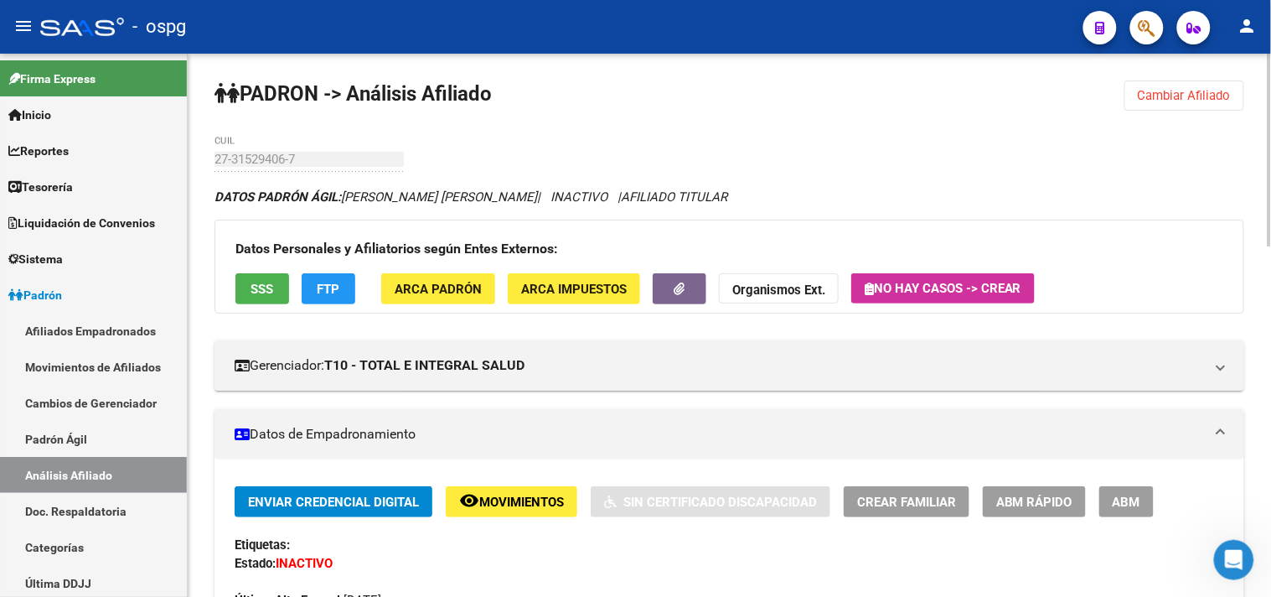
click at [282, 290] on button "SSS" at bounding box center [262, 288] width 54 height 31
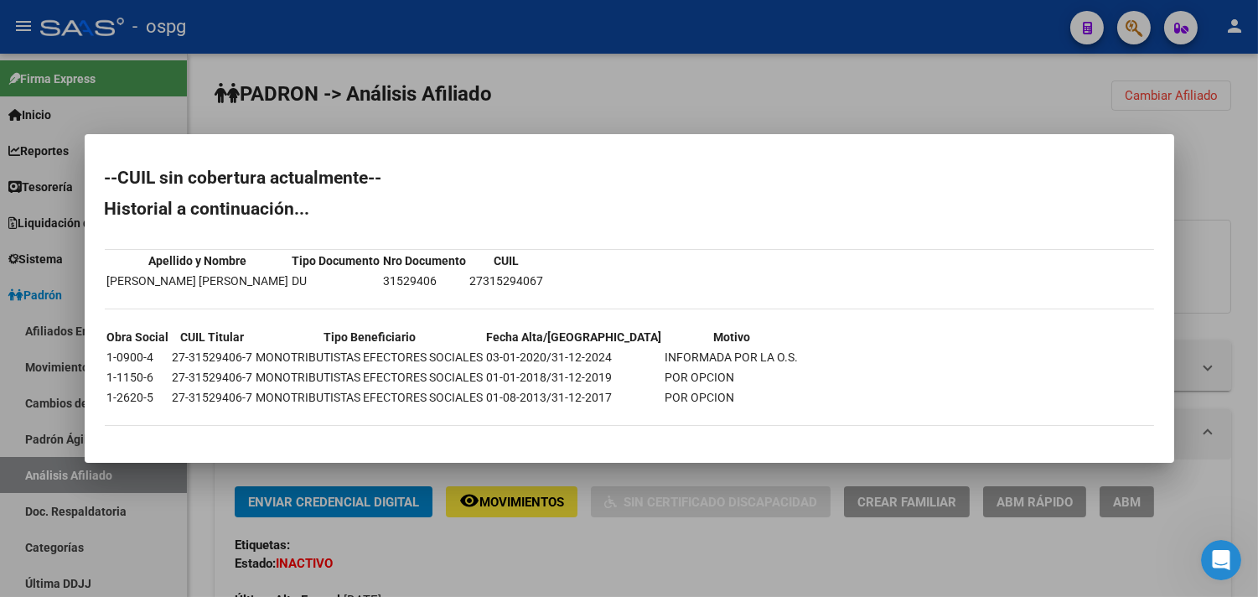
click at [570, 559] on div at bounding box center [629, 298] width 1258 height 597
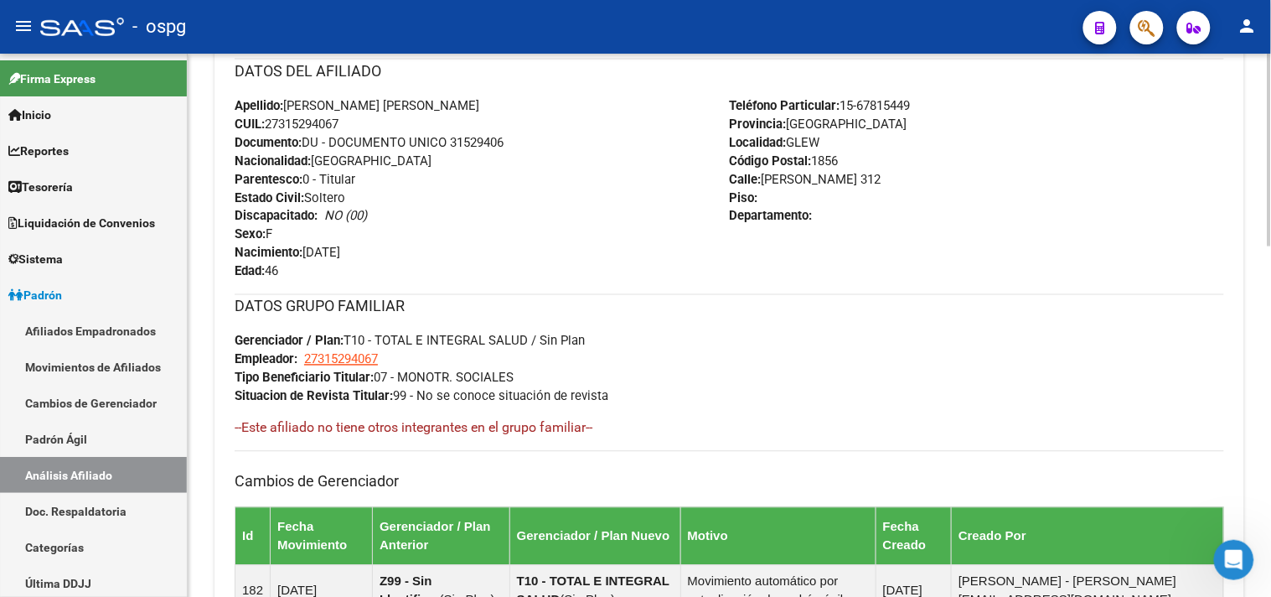
scroll to position [989, 0]
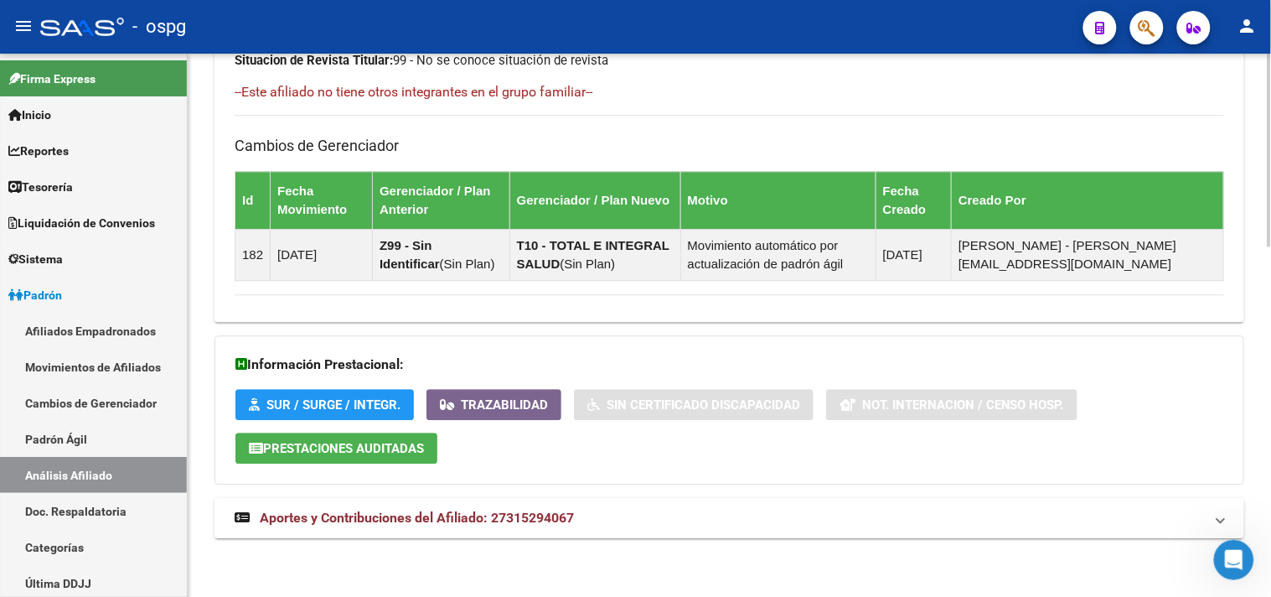
drag, startPoint x: 645, startPoint y: 526, endPoint x: 807, endPoint y: 522, distance: 161.8
click at [645, 525] on mat-panel-title "Aportes y Contribuciones del Afiliado: 27315294067" at bounding box center [719, 518] width 969 height 18
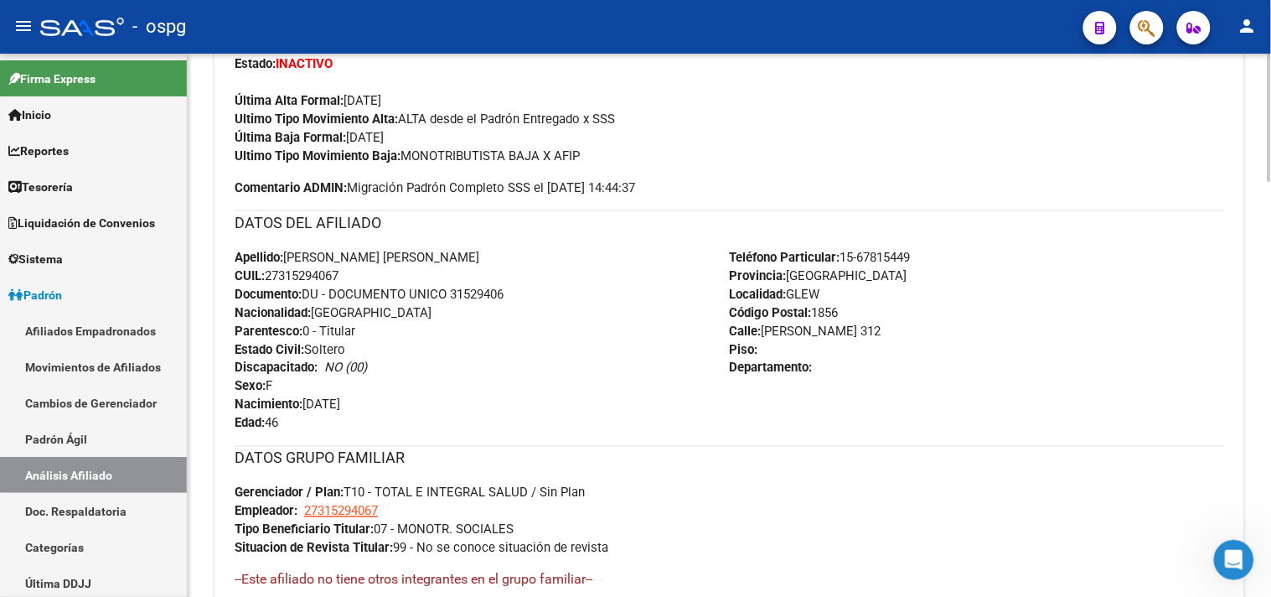
scroll to position [0, 0]
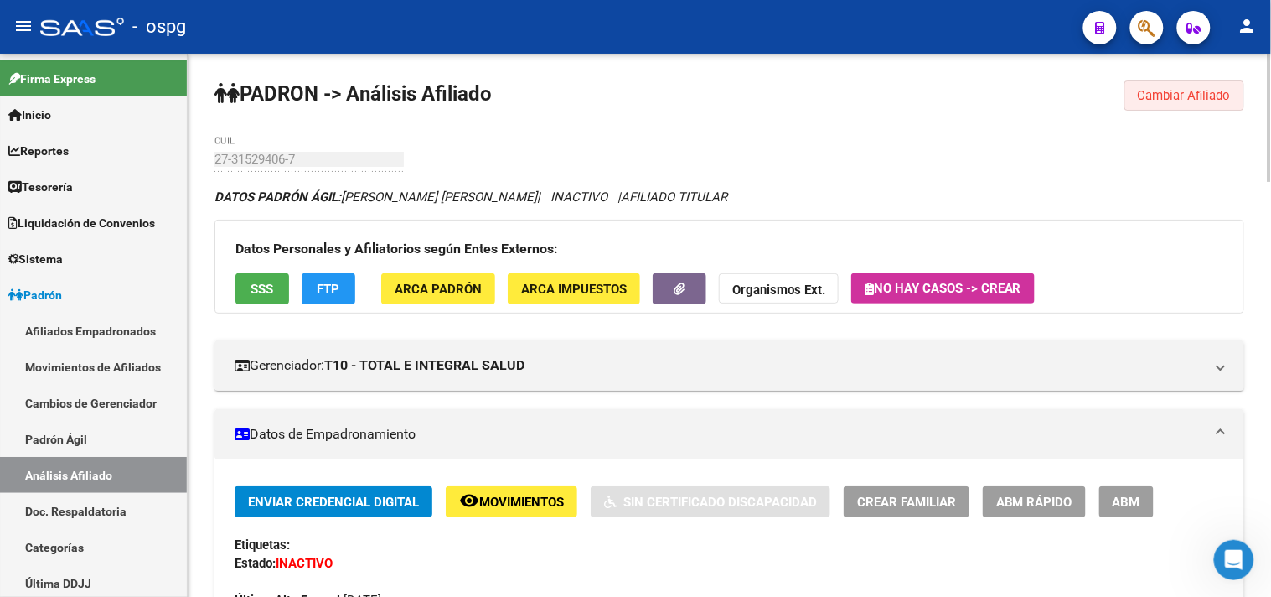
click at [1153, 89] on span "Cambiar Afiliado" at bounding box center [1184, 95] width 93 height 15
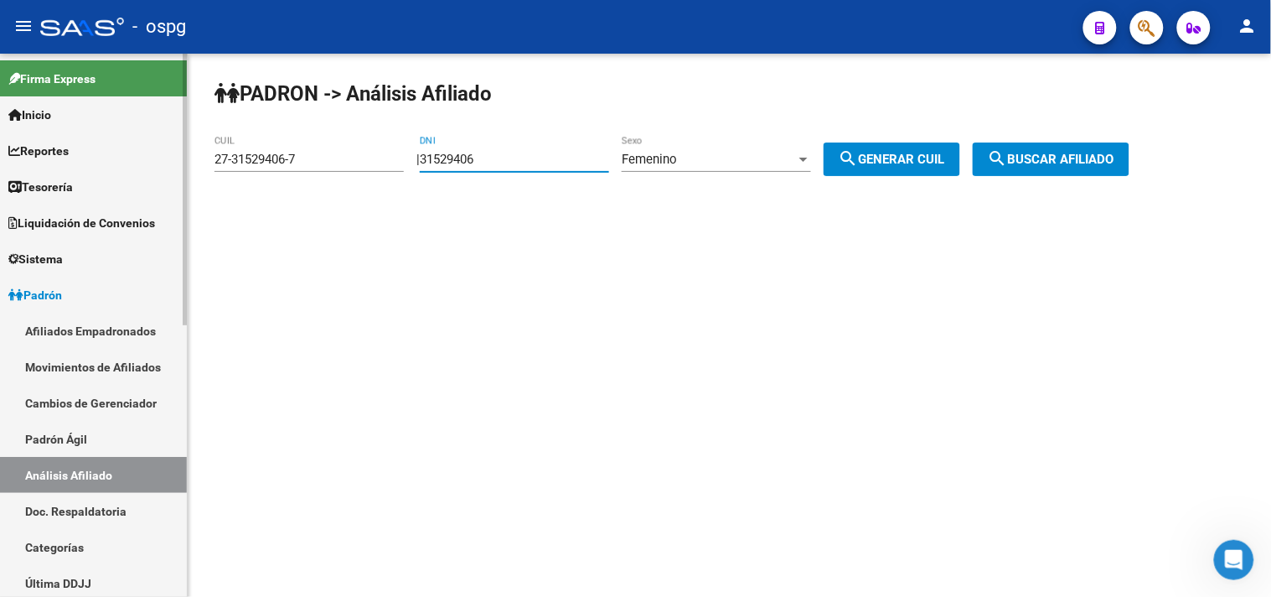
drag, startPoint x: 530, startPoint y: 162, endPoint x: 178, endPoint y: 93, distance: 358.6
click at [178, 95] on mat-sidenav-container "Firma Express Inicio Calendario SSS Instructivos Contacto OS Reportes Tablero d…" at bounding box center [635, 325] width 1271 height 543
type input "33026261"
drag, startPoint x: 1053, startPoint y: 163, endPoint x: 1046, endPoint y: 151, distance: 14.7
click at [1052, 162] on span "search Buscar afiliado" at bounding box center [1051, 159] width 127 height 15
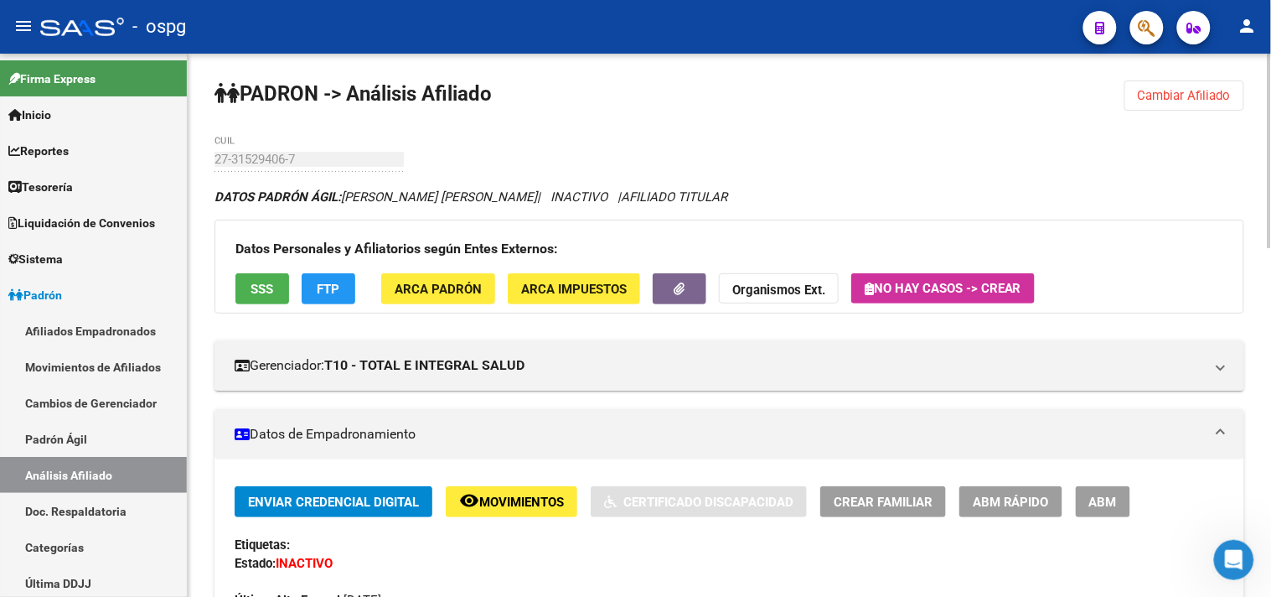
click at [271, 285] on span "SSS" at bounding box center [262, 289] width 23 height 15
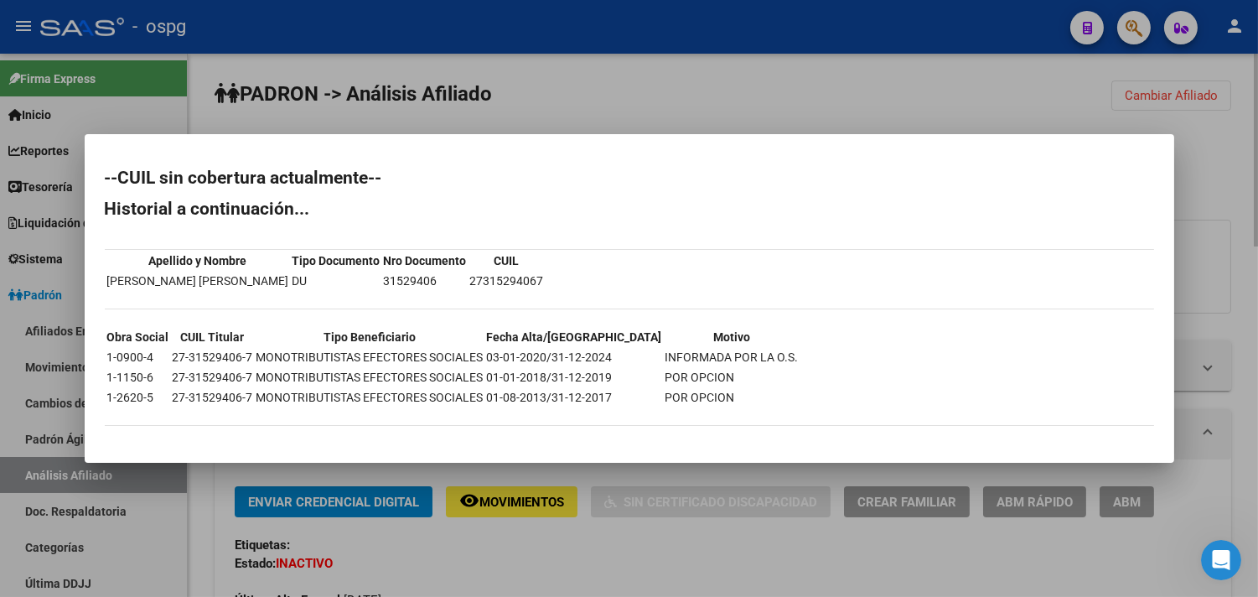
drag, startPoint x: 888, startPoint y: 129, endPoint x: 1053, endPoint y: 106, distance: 166.7
click at [888, 124] on div at bounding box center [629, 298] width 1258 height 597
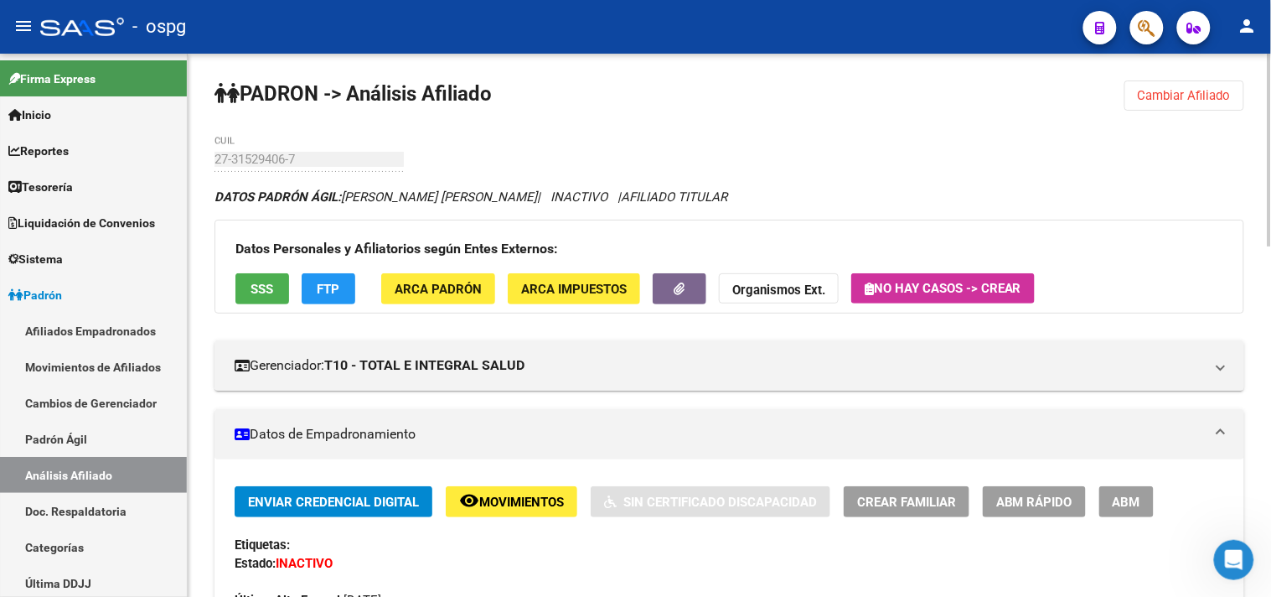
click at [1160, 80] on button "Cambiar Afiliado" at bounding box center [1184, 95] width 120 height 30
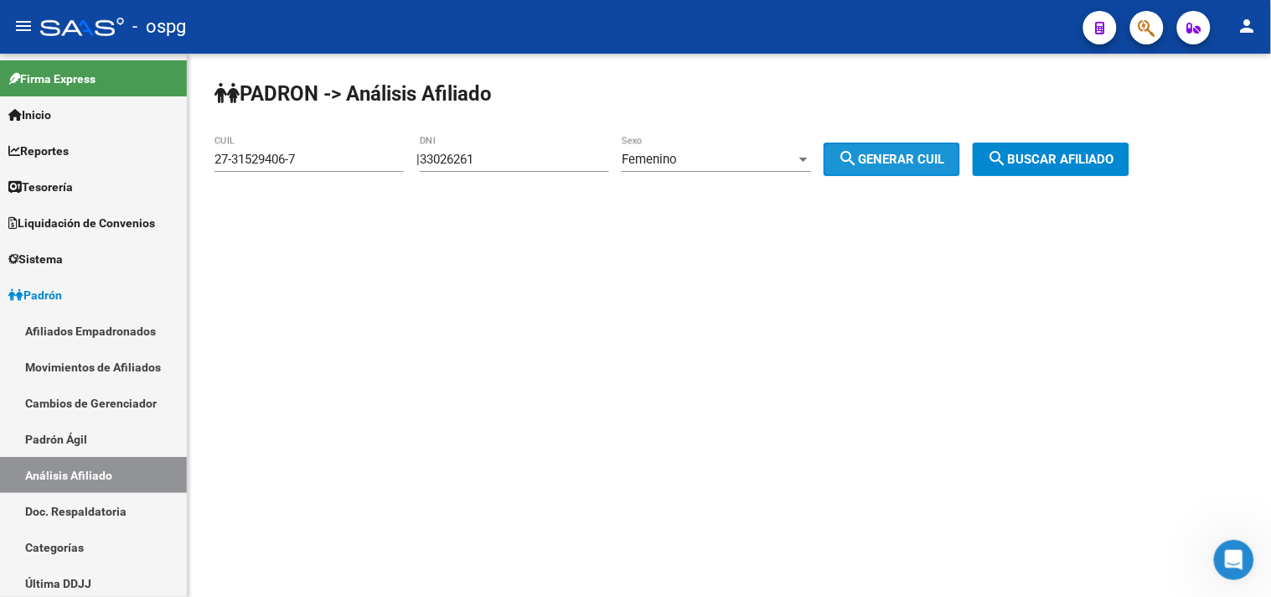
drag, startPoint x: 919, startPoint y: 160, endPoint x: 1069, endPoint y: 147, distance: 150.6
click at [928, 153] on span "search Generar CUIL" at bounding box center [892, 159] width 106 height 15
type input "27-33026261-9"
click at [1075, 151] on button "search Buscar afiliado" at bounding box center [1051, 159] width 157 height 34
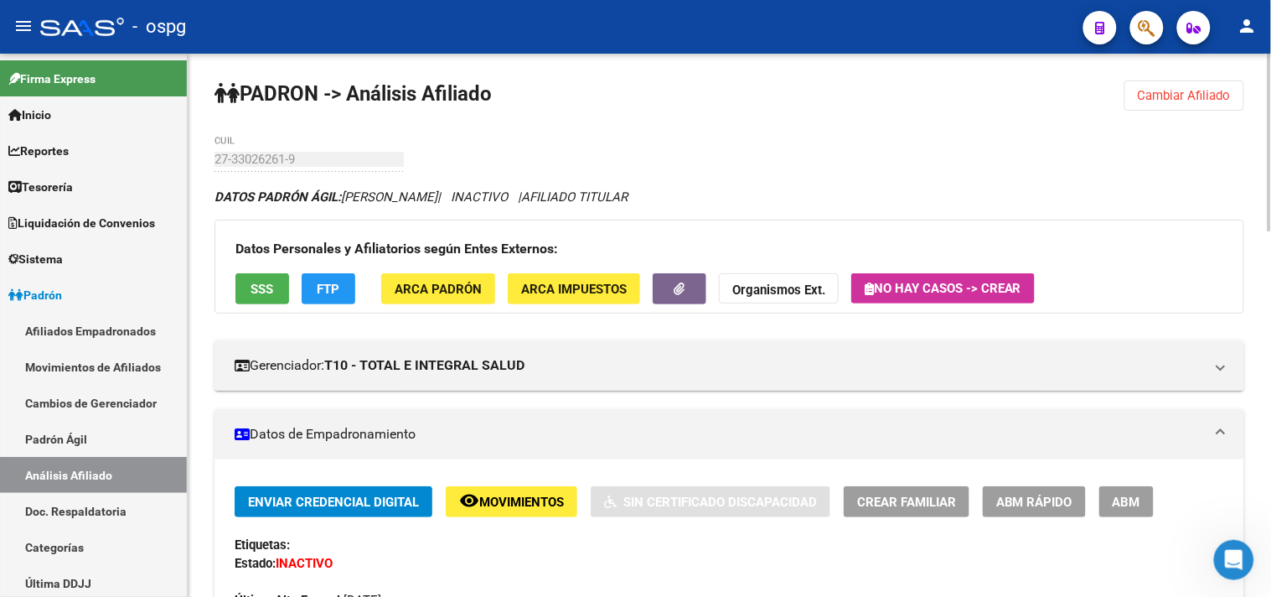
click at [256, 296] on span "SSS" at bounding box center [262, 289] width 23 height 15
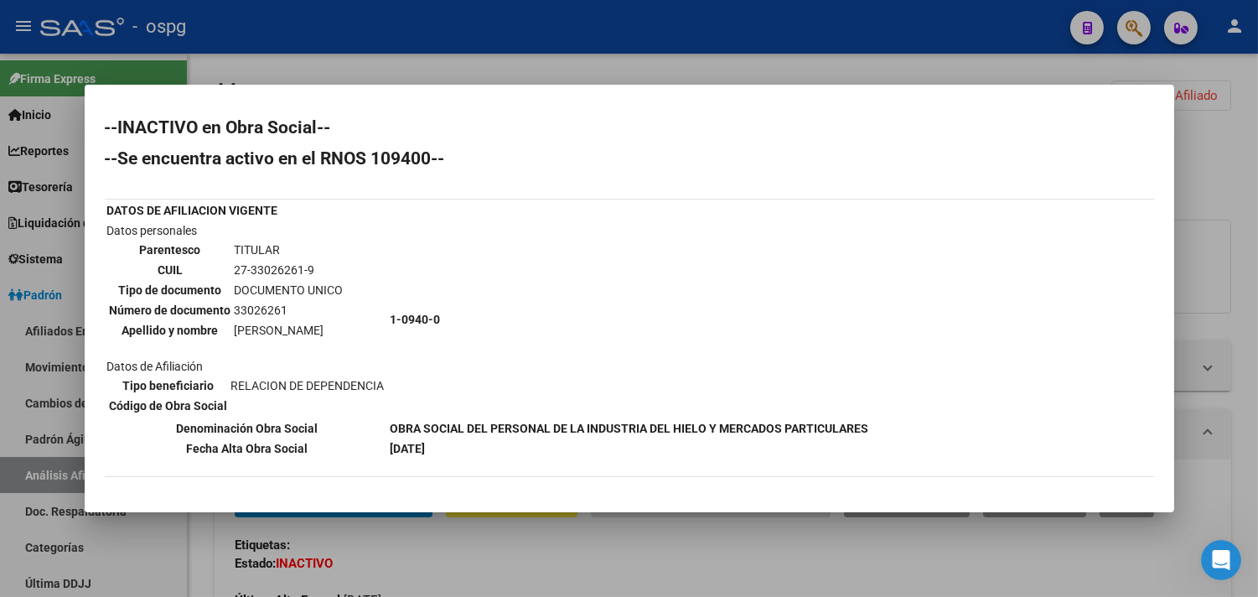
click at [690, 556] on div at bounding box center [629, 298] width 1258 height 597
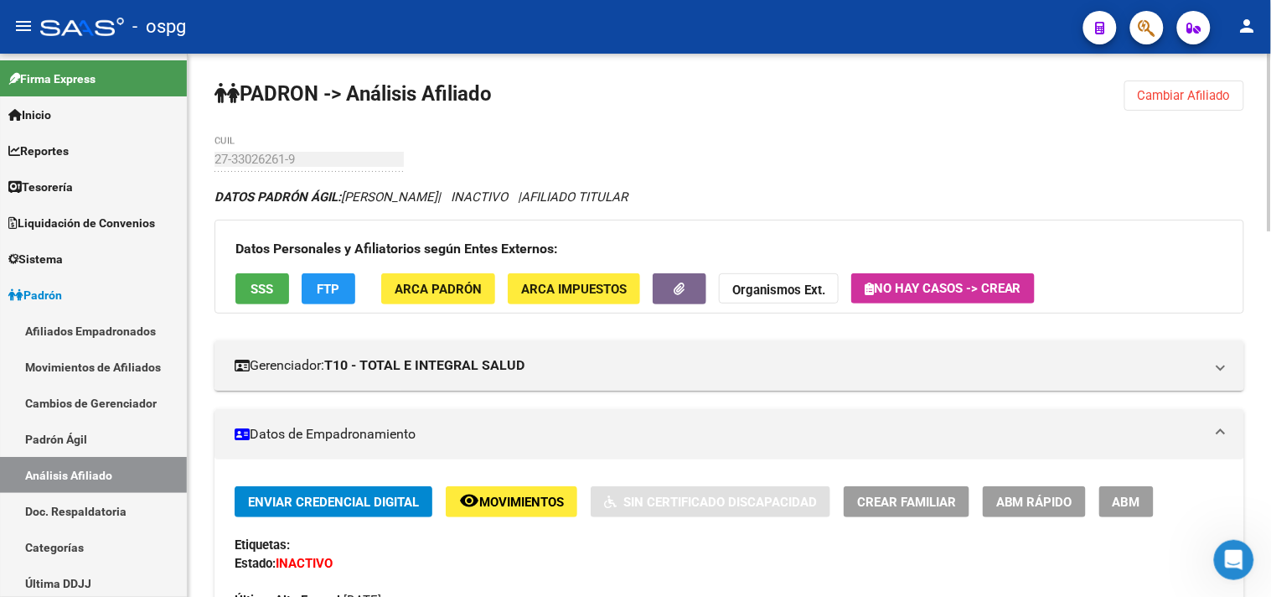
click at [333, 290] on span "FTP" at bounding box center [329, 289] width 23 height 15
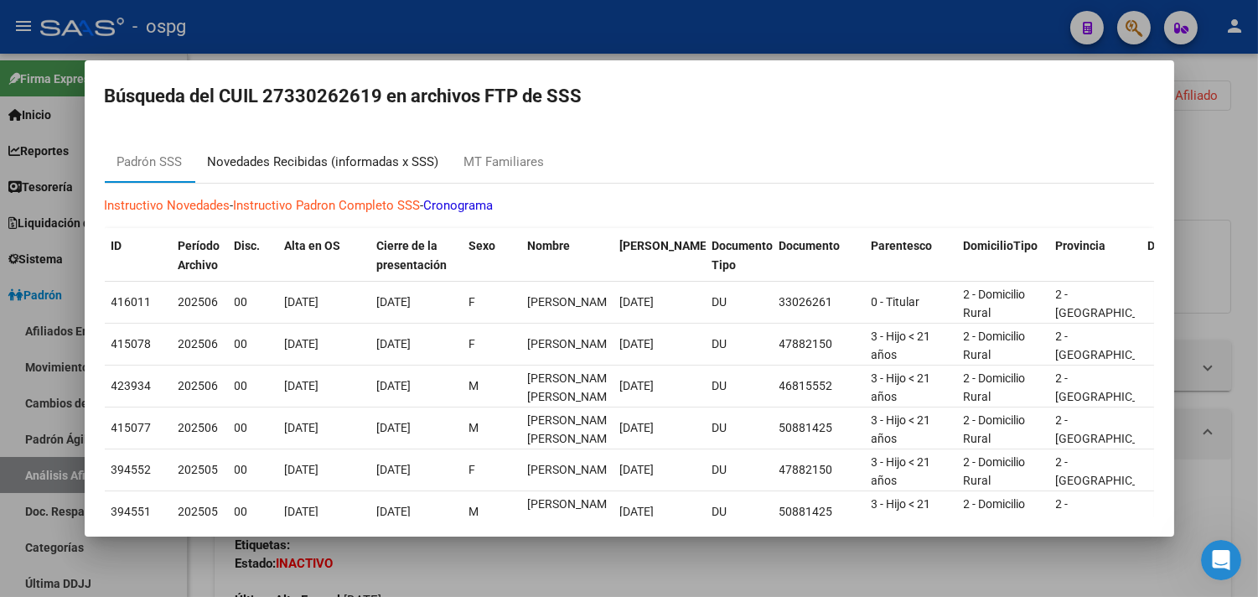
click at [394, 155] on div "Novedades Recibidas (informadas x SSS)" at bounding box center [323, 161] width 231 height 19
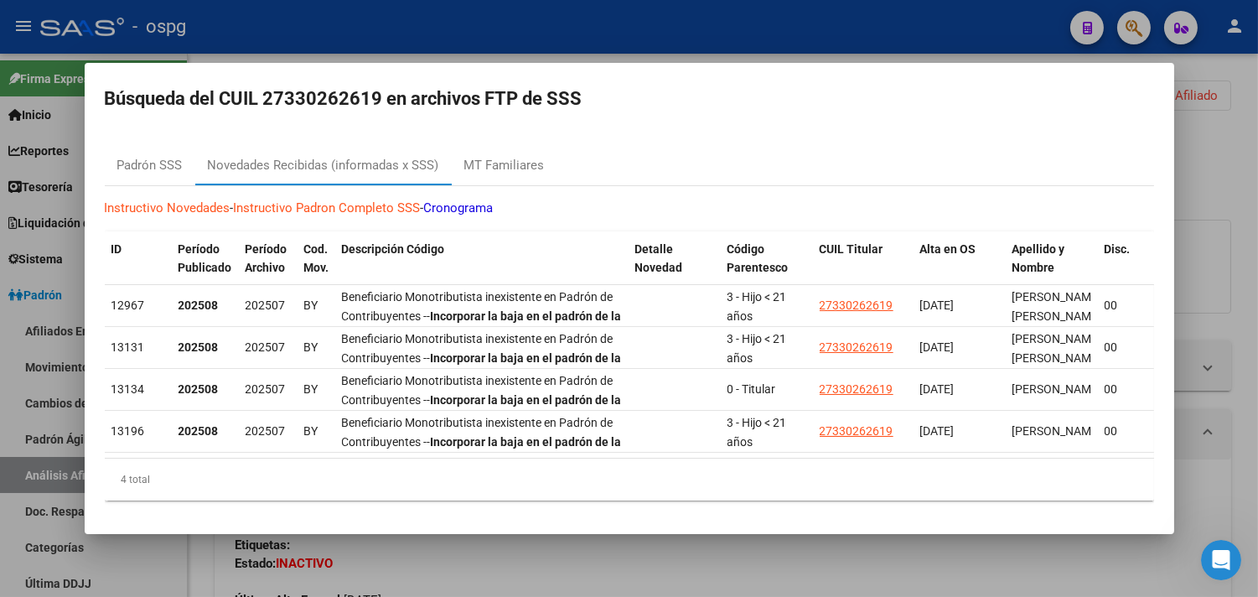
click at [463, 572] on div at bounding box center [629, 298] width 1258 height 597
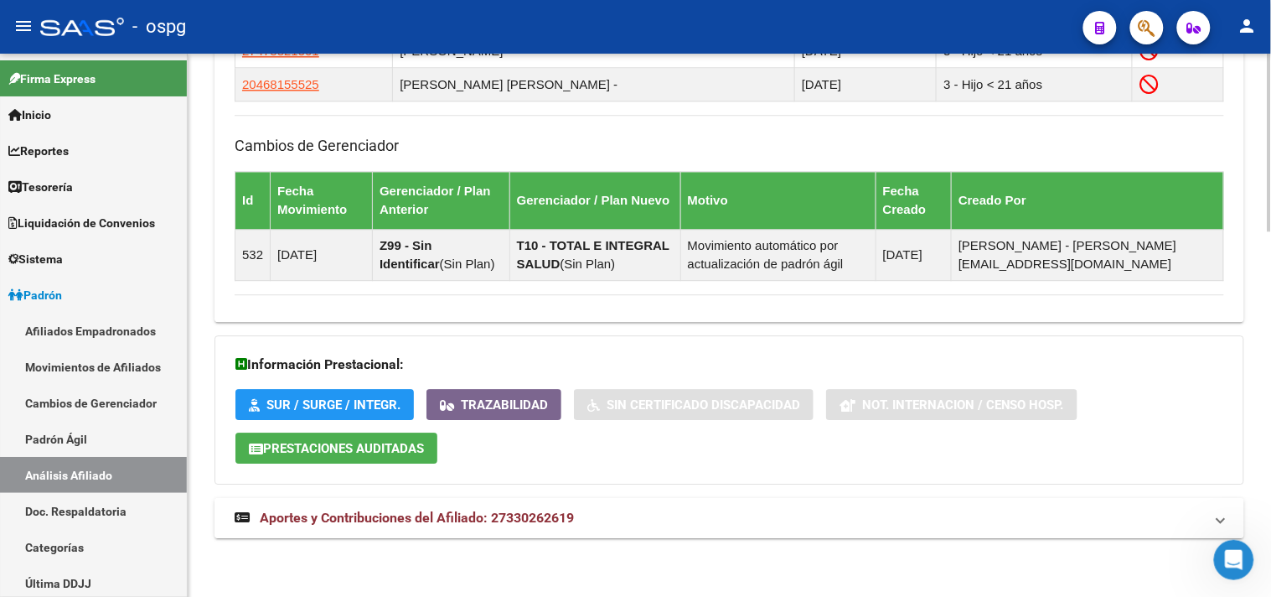
click at [675, 519] on mat-panel-title "Aportes y Contribuciones del Afiliado: 27330262619" at bounding box center [719, 518] width 969 height 18
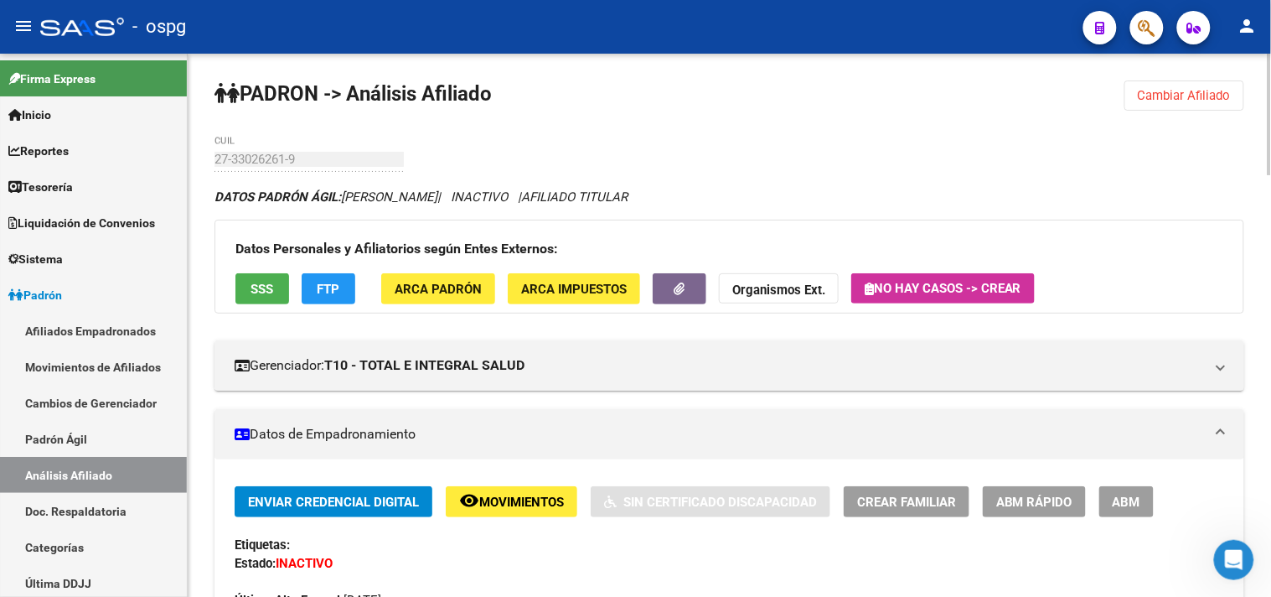
click at [264, 290] on span "SSS" at bounding box center [262, 289] width 23 height 15
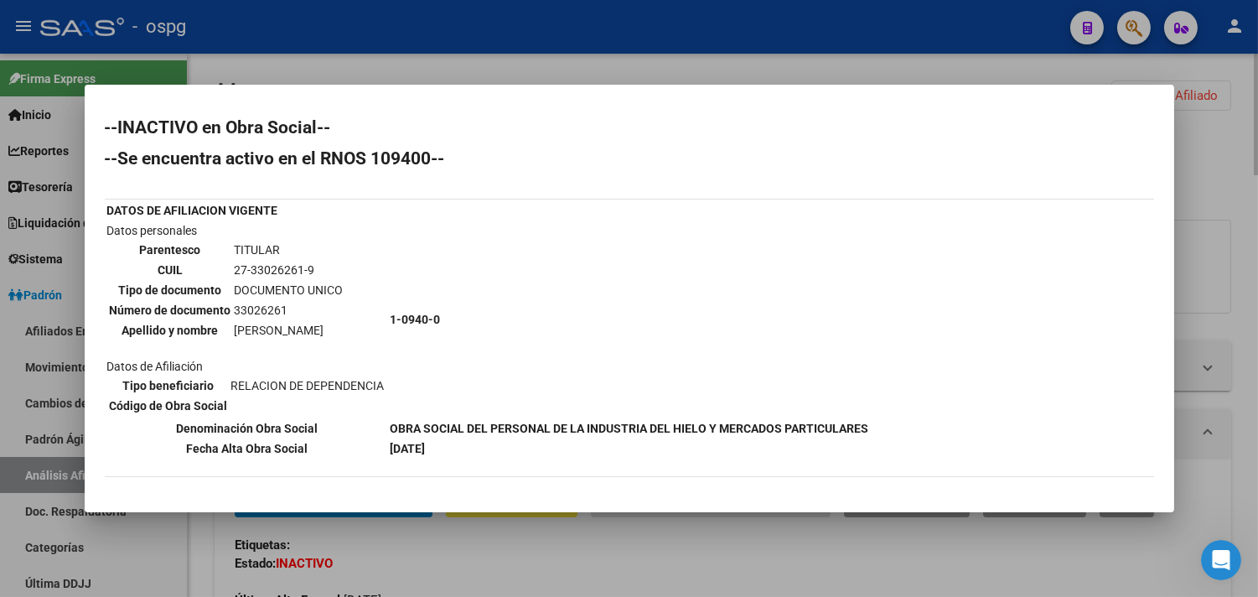
drag, startPoint x: 1213, startPoint y: 159, endPoint x: 1207, endPoint y: 146, distance: 14.6
click at [1207, 146] on div at bounding box center [629, 298] width 1258 height 597
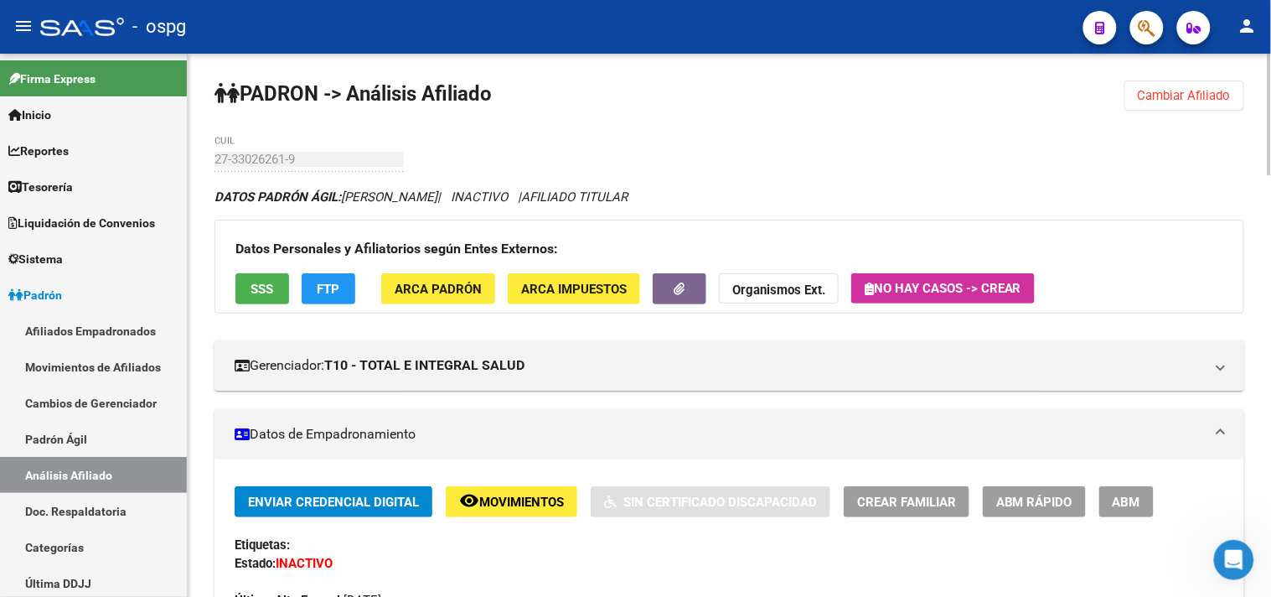
drag, startPoint x: 1190, startPoint y: 89, endPoint x: 641, endPoint y: 102, distance: 549.0
click at [1191, 88] on span "Cambiar Afiliado" at bounding box center [1184, 95] width 93 height 15
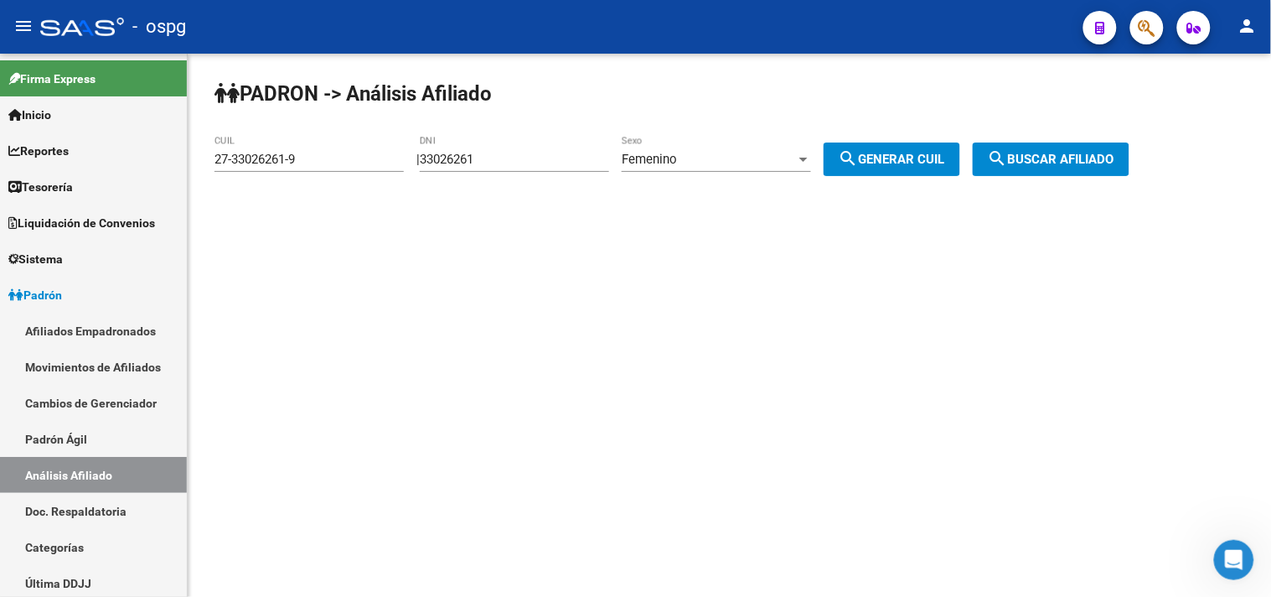
drag, startPoint x: 491, startPoint y: 155, endPoint x: 271, endPoint y: 126, distance: 221.5
click at [328, 152] on app-analisis-afiliado "PADRON -> Análisis Afiliado 27-33026261-9 CUIL | 33026261 DNI Femenino Sexo sea…" at bounding box center [678, 159] width 928 height 15
type input "31332628"
drag, startPoint x: 889, startPoint y: 163, endPoint x: 1000, endPoint y: 152, distance: 112.1
click at [889, 163] on span "search Generar CUIL" at bounding box center [892, 159] width 106 height 15
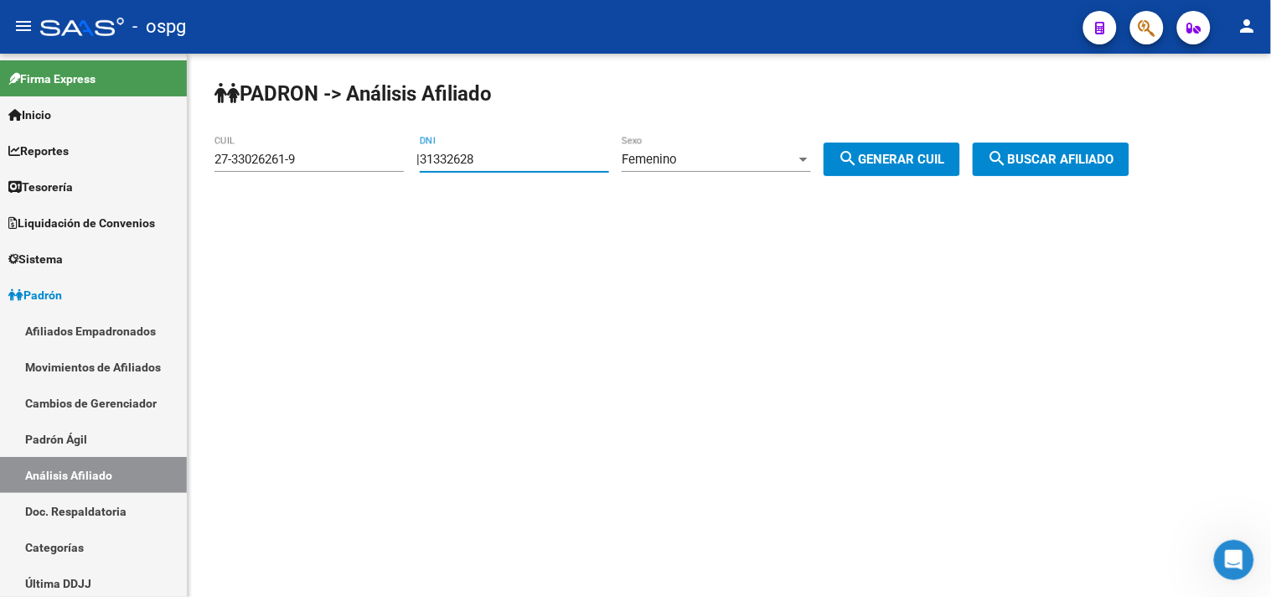
type input "23-31332628-4"
click at [1092, 152] on span "search Buscar afiliado" at bounding box center [1051, 159] width 127 height 15
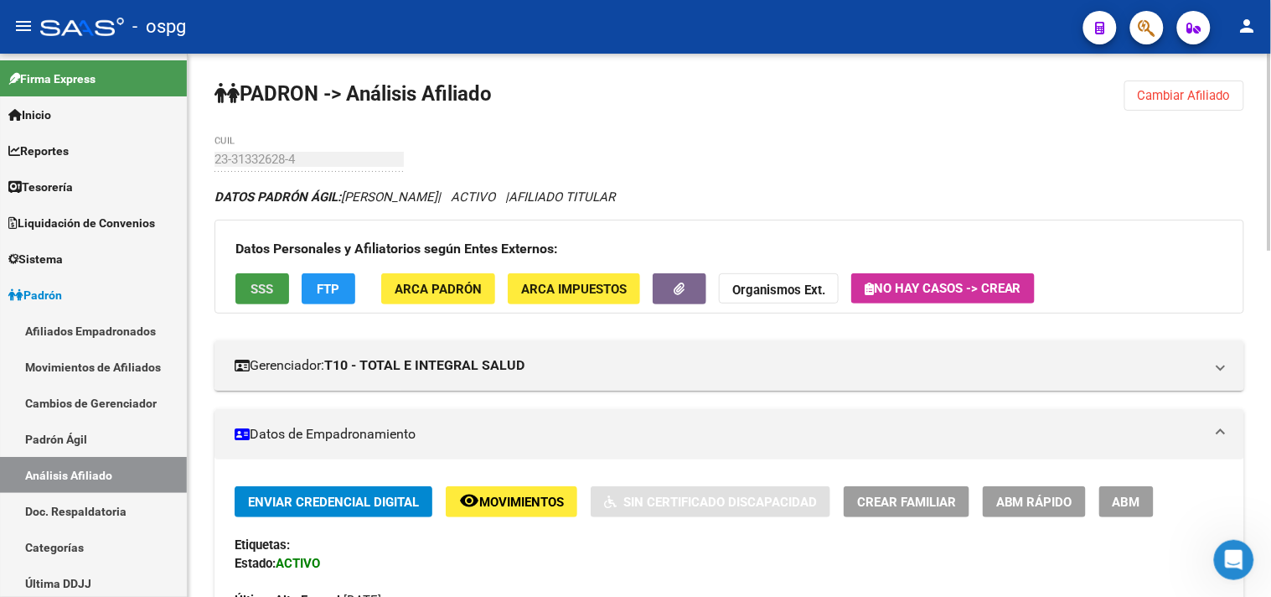
click at [271, 289] on span "SSS" at bounding box center [262, 289] width 23 height 15
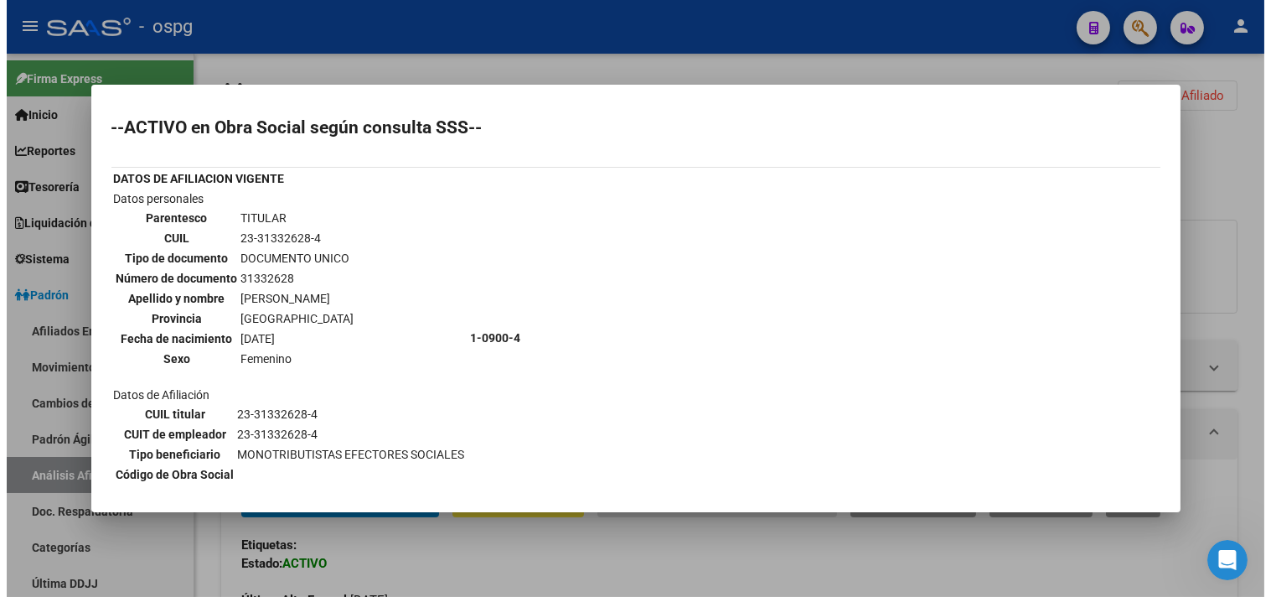
scroll to position [129, 0]
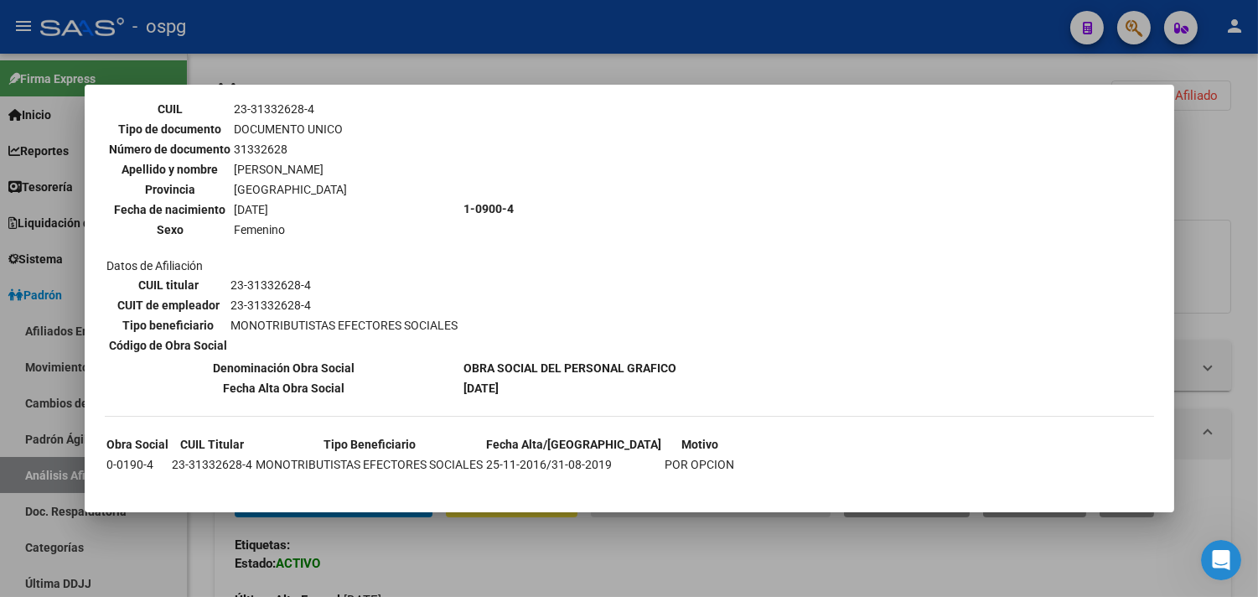
click at [551, 564] on div at bounding box center [629, 298] width 1258 height 597
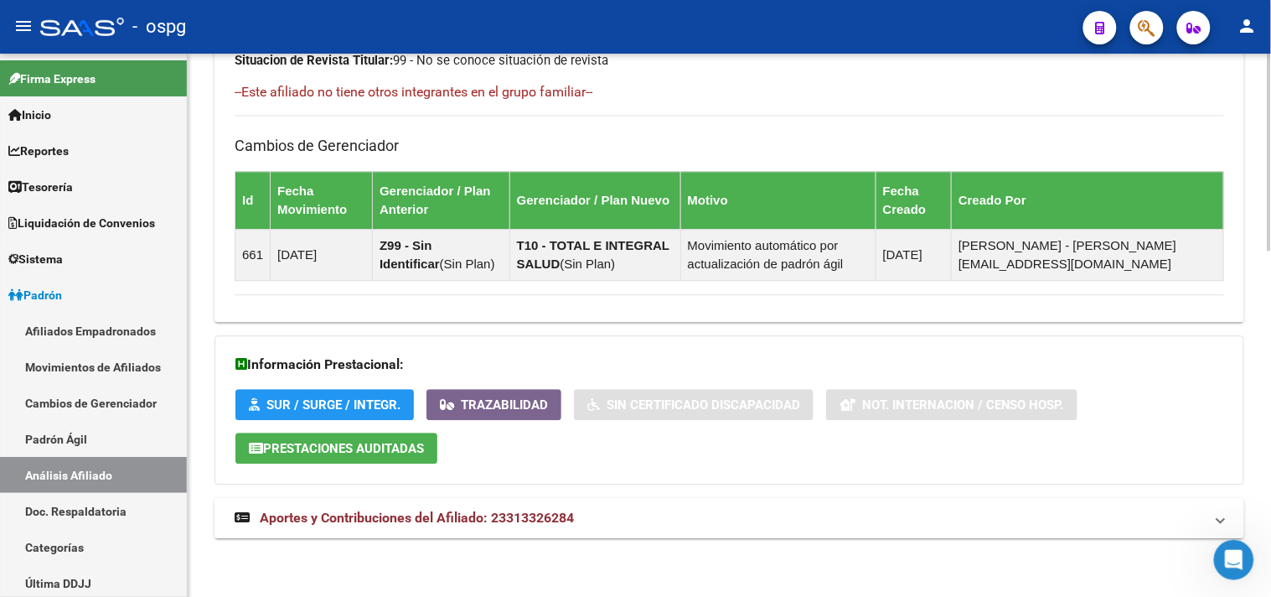
click at [587, 528] on mat-expansion-panel-header "Aportes y Contribuciones del Afiliado: 23313326284" at bounding box center [729, 518] width 1030 height 40
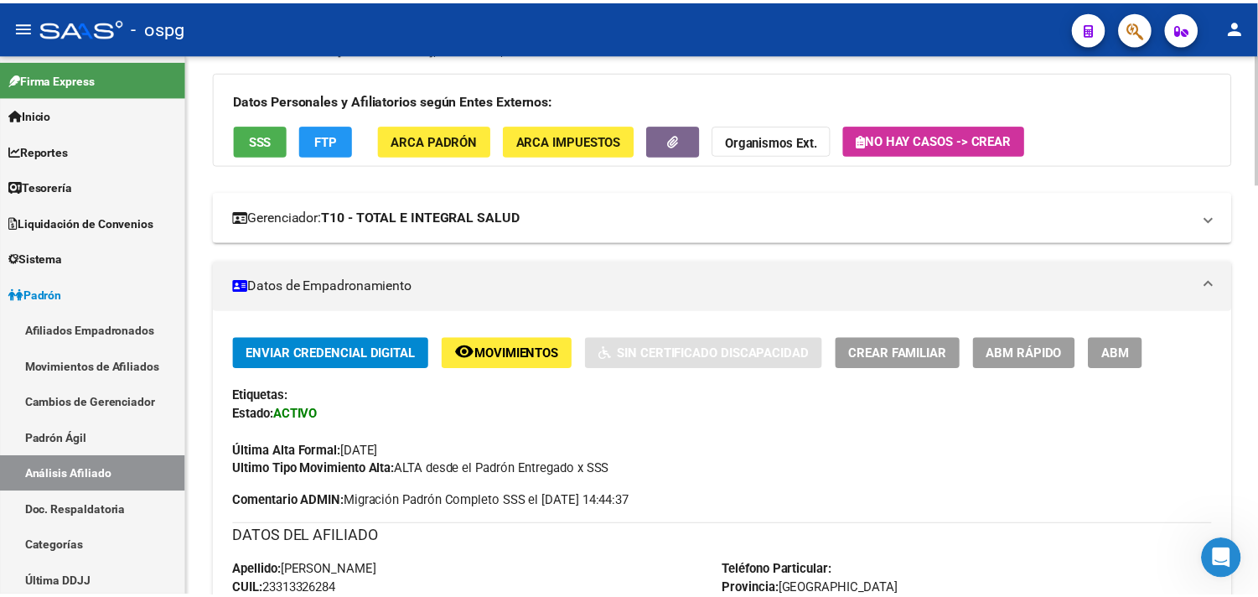
scroll to position [0, 0]
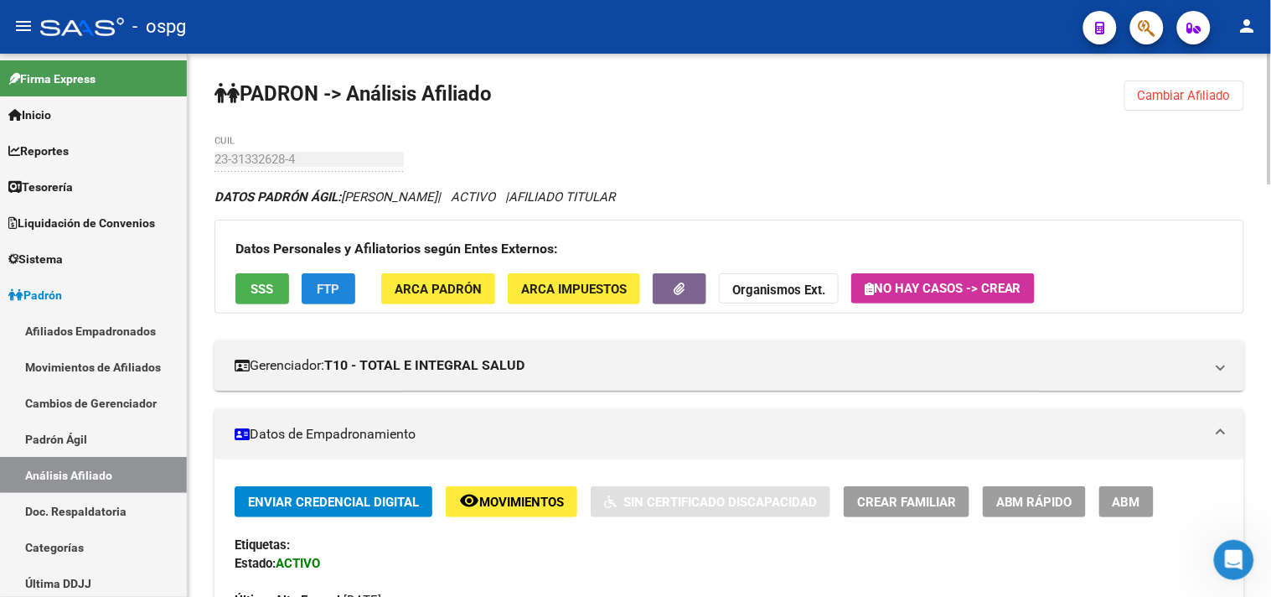
click at [325, 294] on span "FTP" at bounding box center [329, 289] width 23 height 15
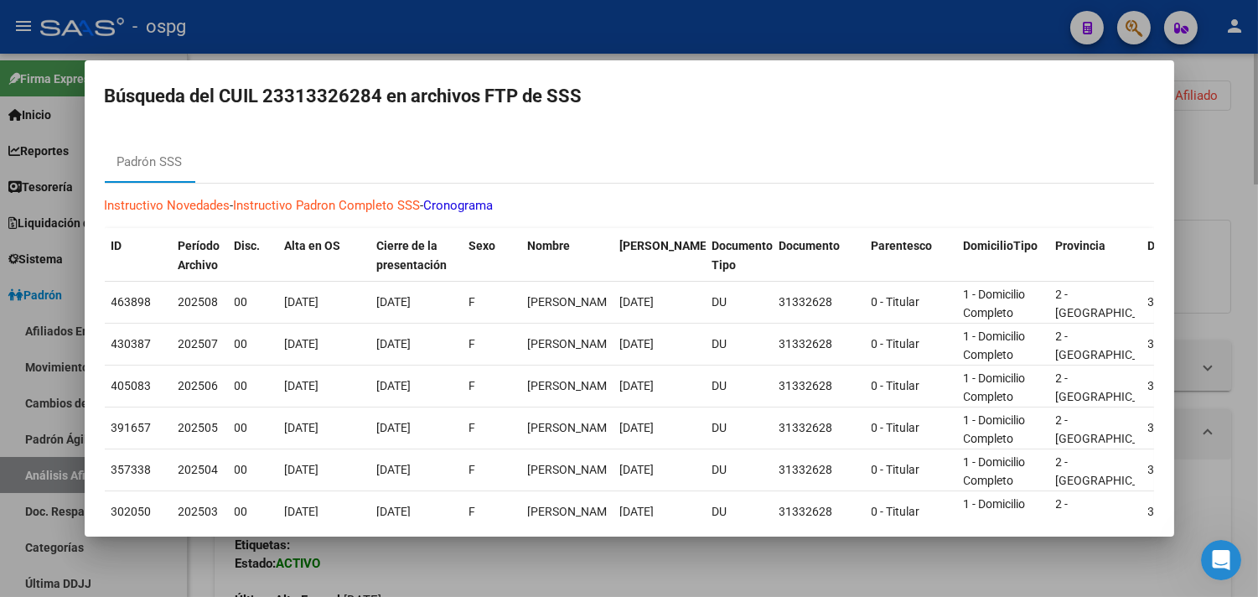
drag, startPoint x: 446, startPoint y: 571, endPoint x: 189, endPoint y: 248, distance: 412.7
click at [440, 572] on div at bounding box center [629, 298] width 1258 height 597
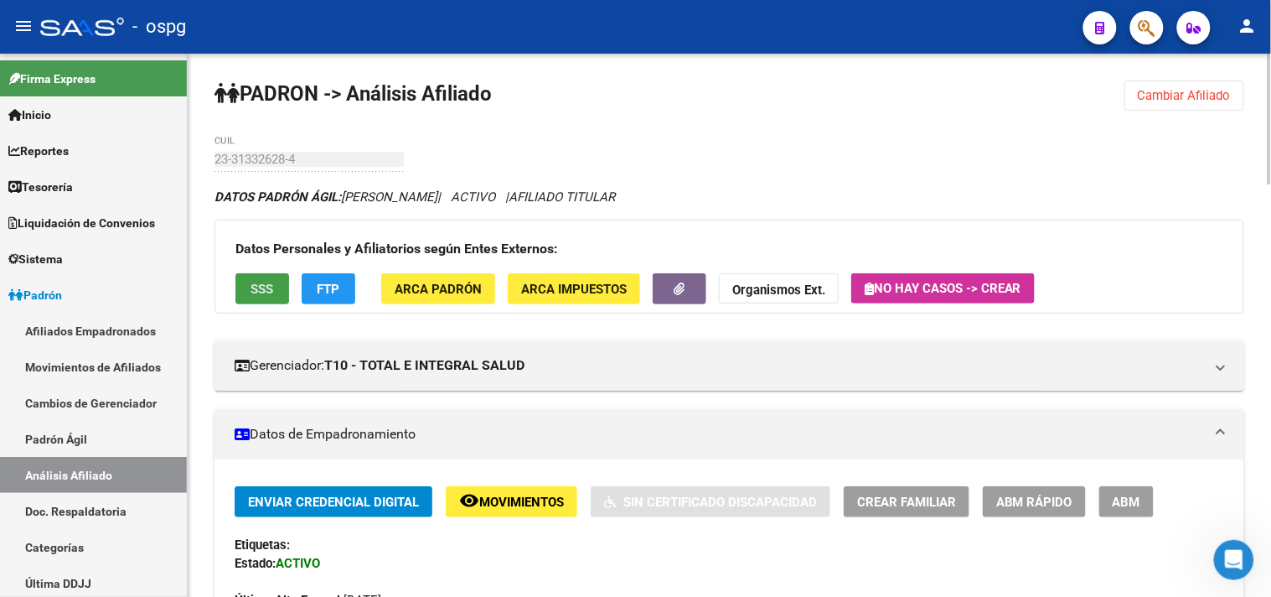
click at [247, 283] on button "SSS" at bounding box center [262, 288] width 54 height 31
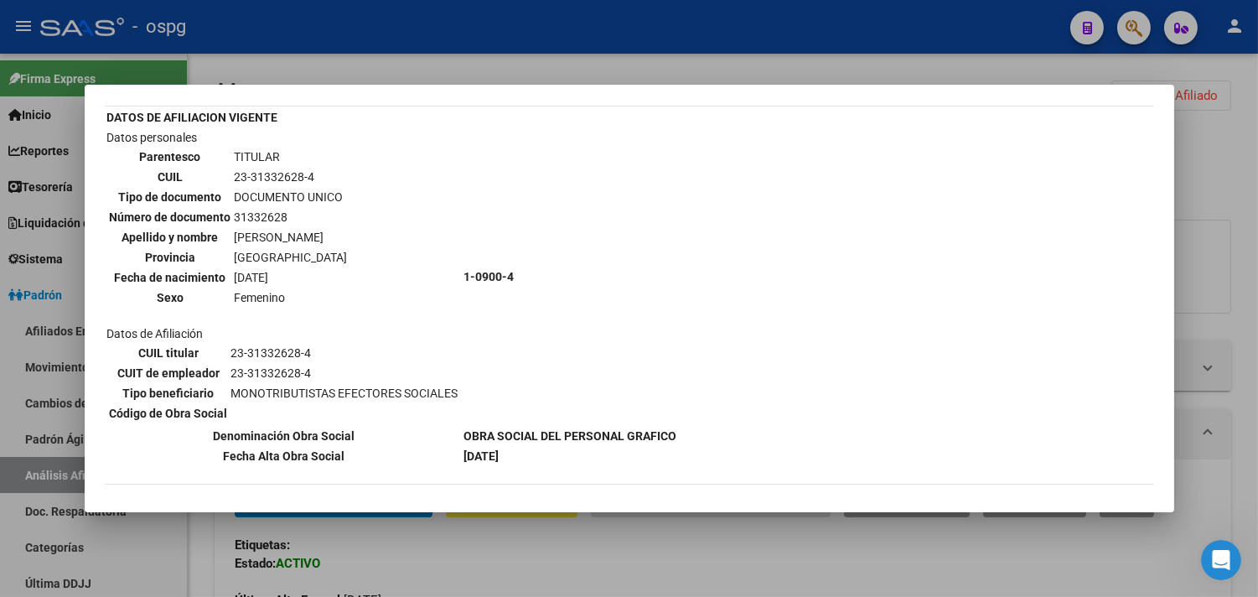
scroll to position [129, 0]
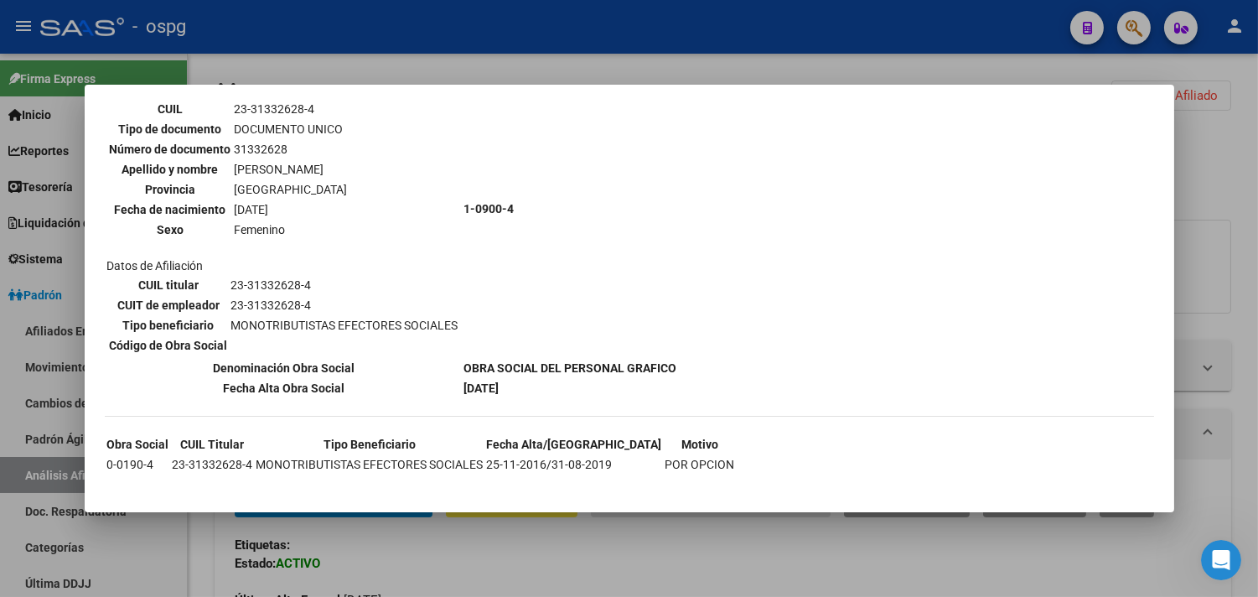
click at [1207, 171] on div at bounding box center [629, 298] width 1258 height 597
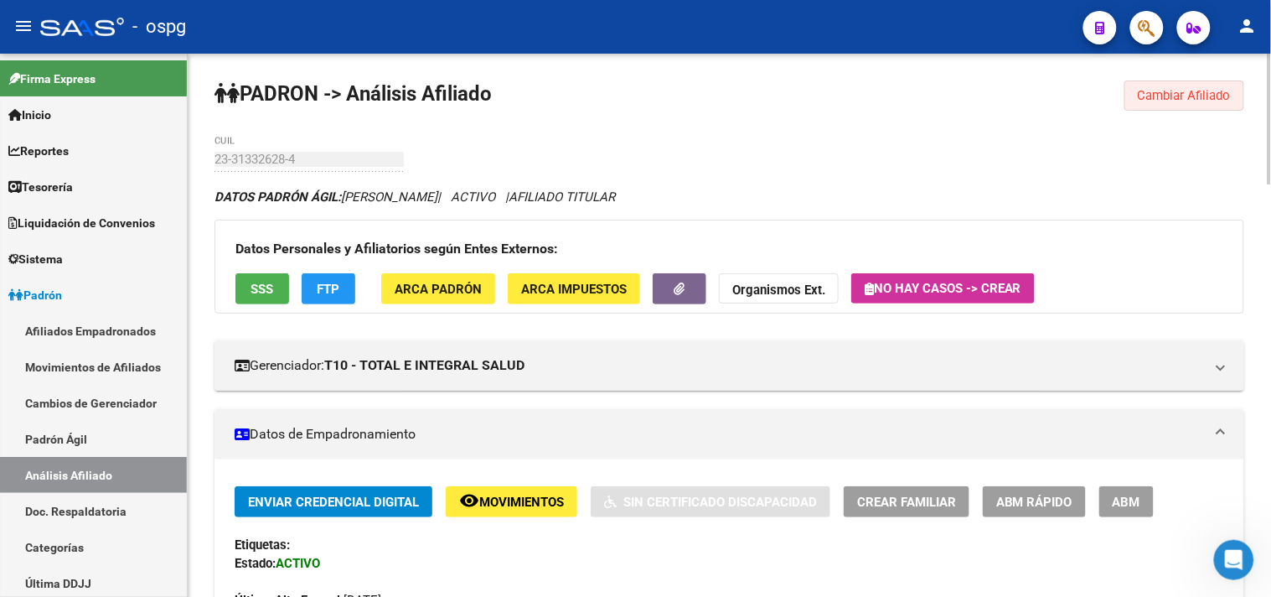
drag, startPoint x: 1203, startPoint y: 88, endPoint x: 637, endPoint y: 131, distance: 568.0
click at [1191, 88] on span "Cambiar Afiliado" at bounding box center [1184, 95] width 93 height 15
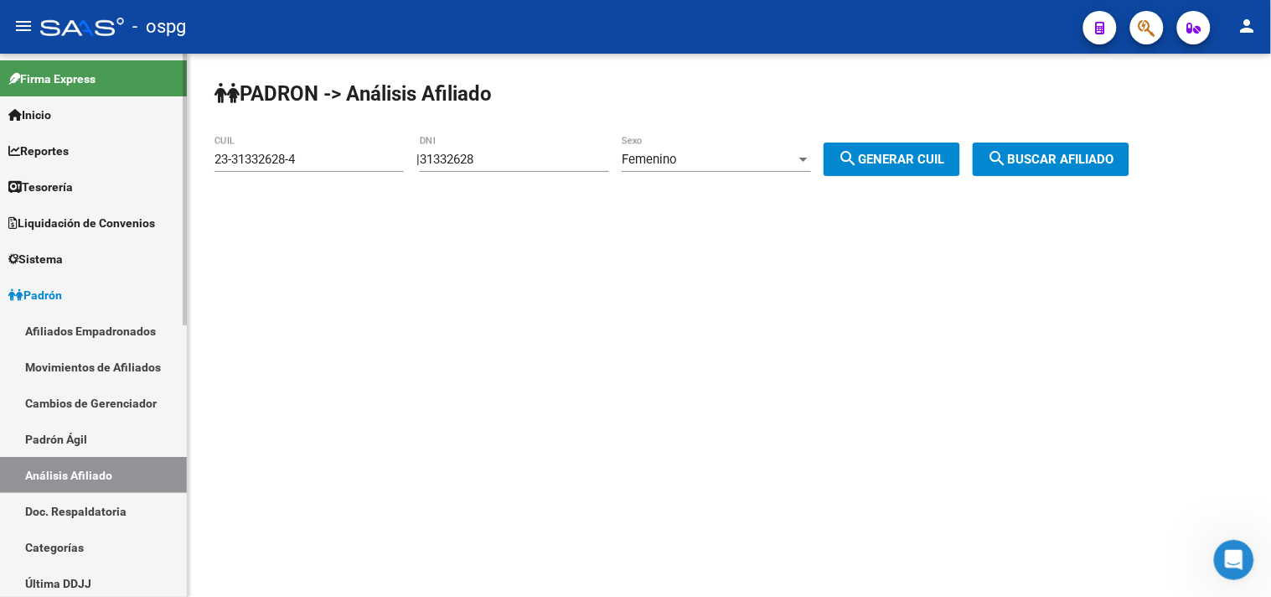
drag, startPoint x: 499, startPoint y: 163, endPoint x: 116, endPoint y: 113, distance: 386.1
click at [222, 152] on app-analisis-afiliado "PADRON -> Análisis Afiliado 23-31332628-4 CUIL | 31332628 DNI Femenino Sexo sea…" at bounding box center [678, 159] width 928 height 15
type input "25371273"
click at [1056, 152] on span "search Buscar afiliado" at bounding box center [1051, 159] width 127 height 15
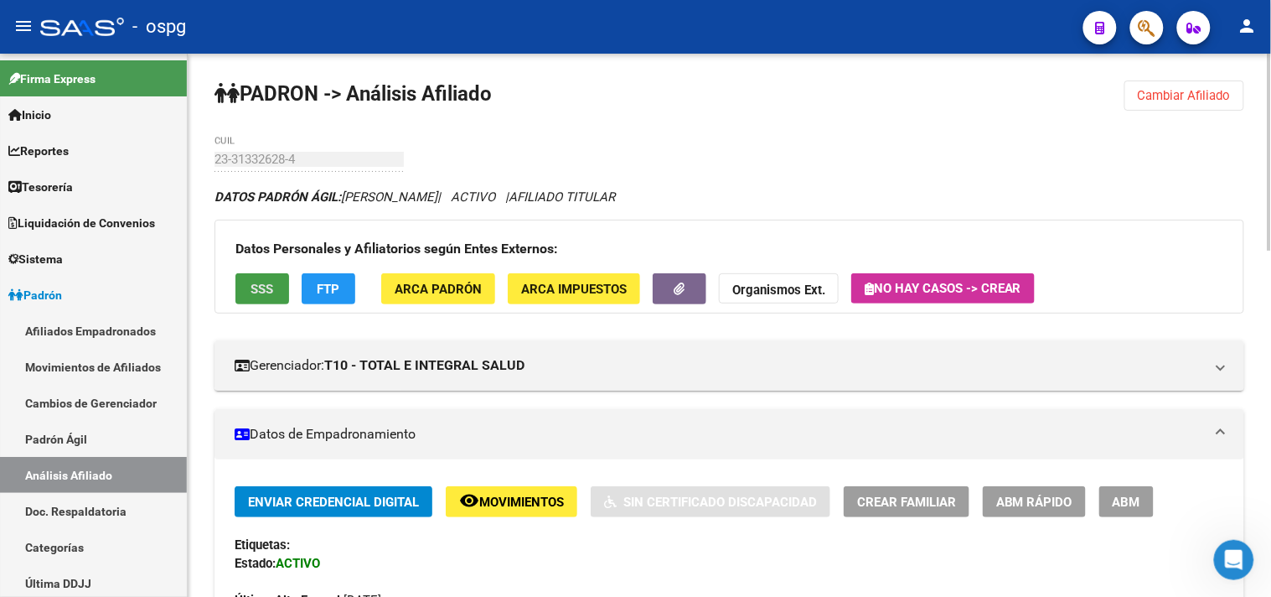
click at [255, 285] on span "SSS" at bounding box center [262, 289] width 23 height 15
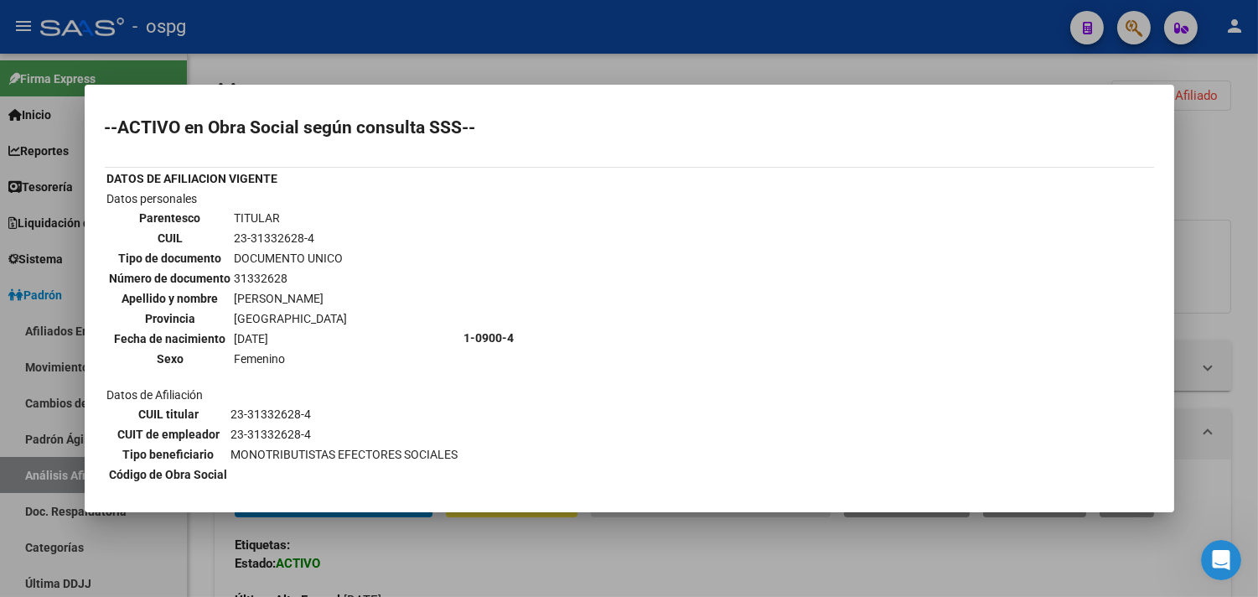
drag, startPoint x: 1245, startPoint y: 173, endPoint x: 1200, endPoint y: 123, distance: 67.6
click at [1244, 173] on div at bounding box center [629, 298] width 1258 height 597
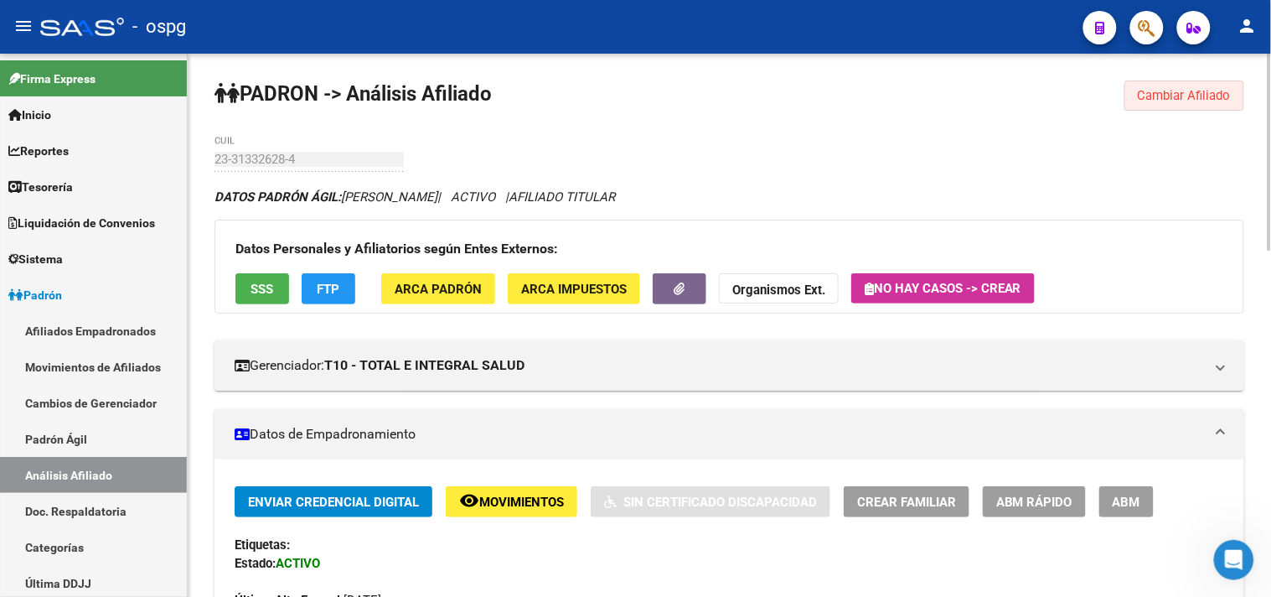
drag, startPoint x: 1176, startPoint y: 95, endPoint x: 1160, endPoint y: 95, distance: 15.9
click at [1175, 95] on span "Cambiar Afiliado" at bounding box center [1184, 95] width 93 height 15
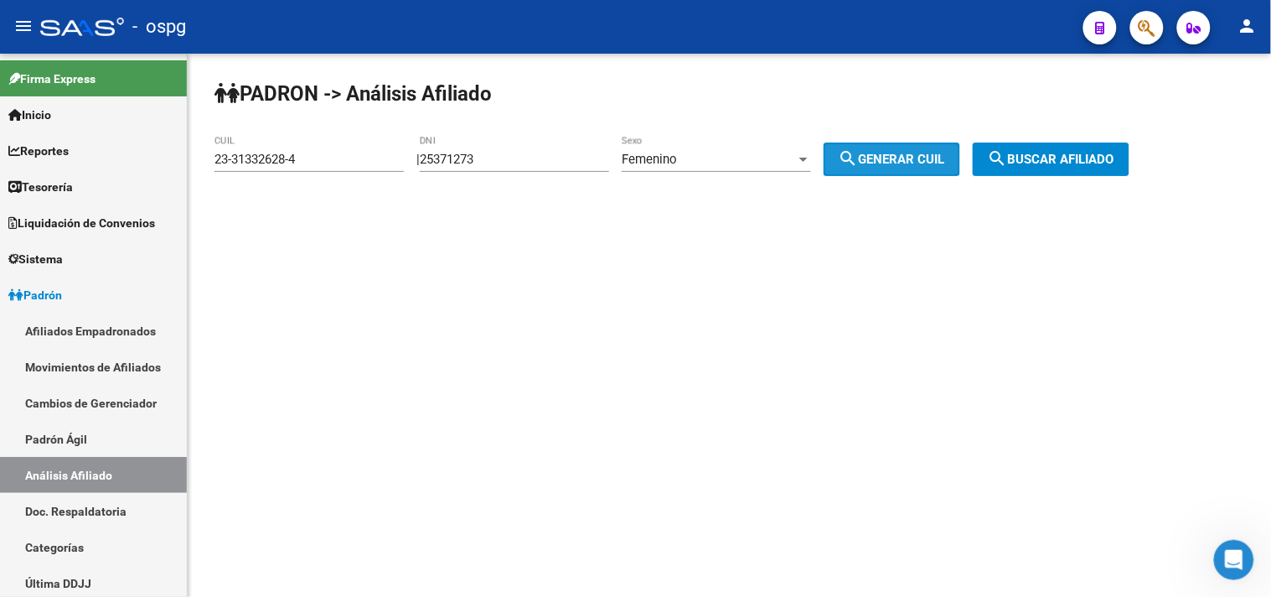
drag, startPoint x: 861, startPoint y: 147, endPoint x: 1100, endPoint y: 152, distance: 238.8
click at [864, 147] on button "search Generar CUIL" at bounding box center [892, 159] width 137 height 34
type input "27-25371273-8"
click at [1114, 152] on span "search Buscar afiliado" at bounding box center [1051, 159] width 127 height 15
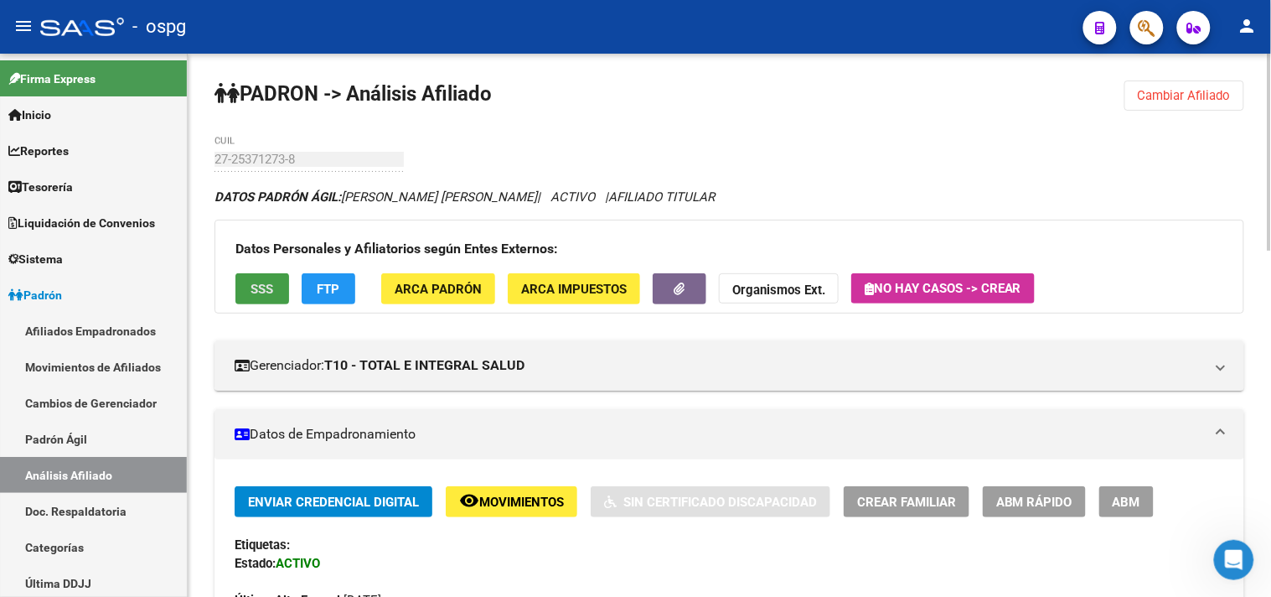
click at [269, 273] on button "SSS" at bounding box center [262, 288] width 54 height 31
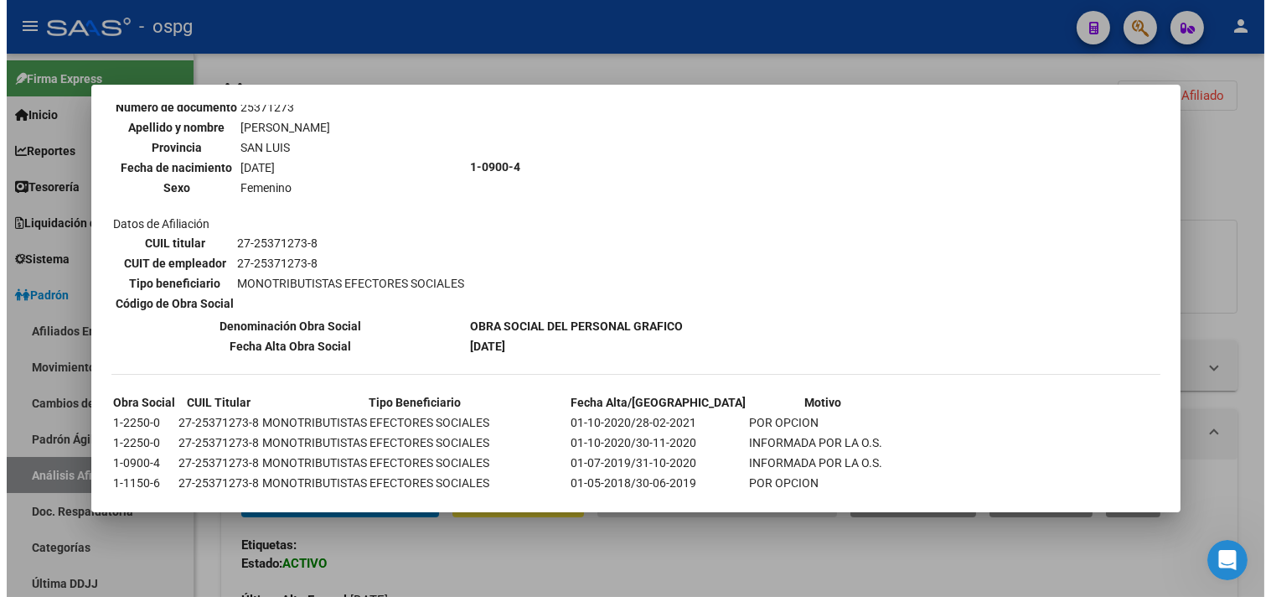
scroll to position [186, 0]
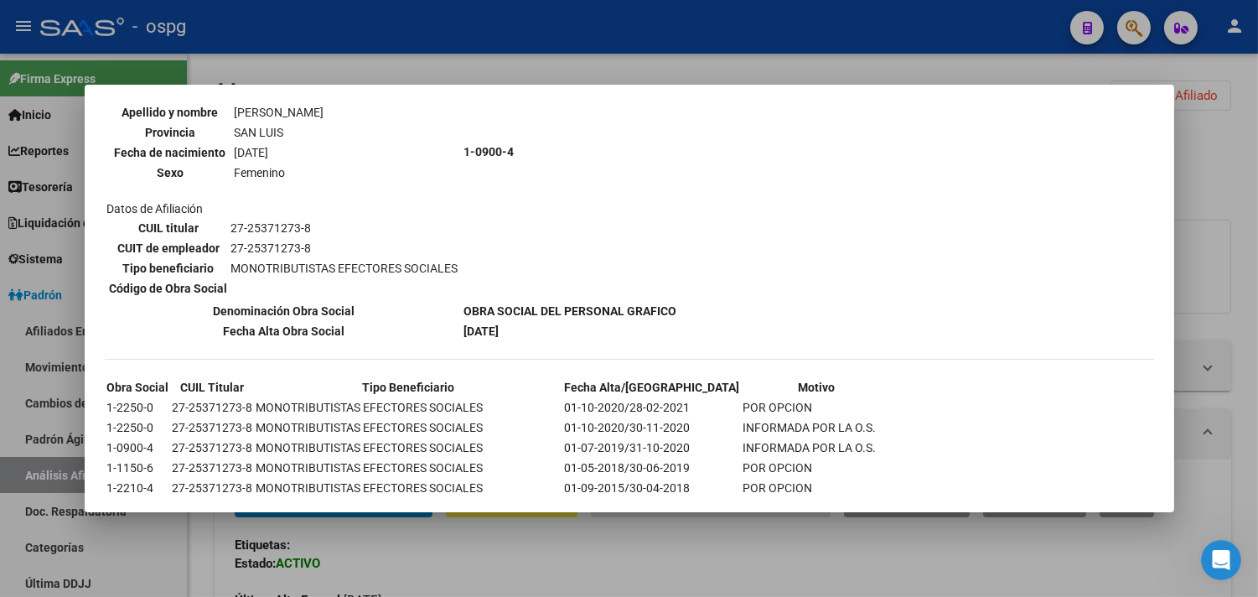
click at [546, 567] on div at bounding box center [629, 298] width 1258 height 597
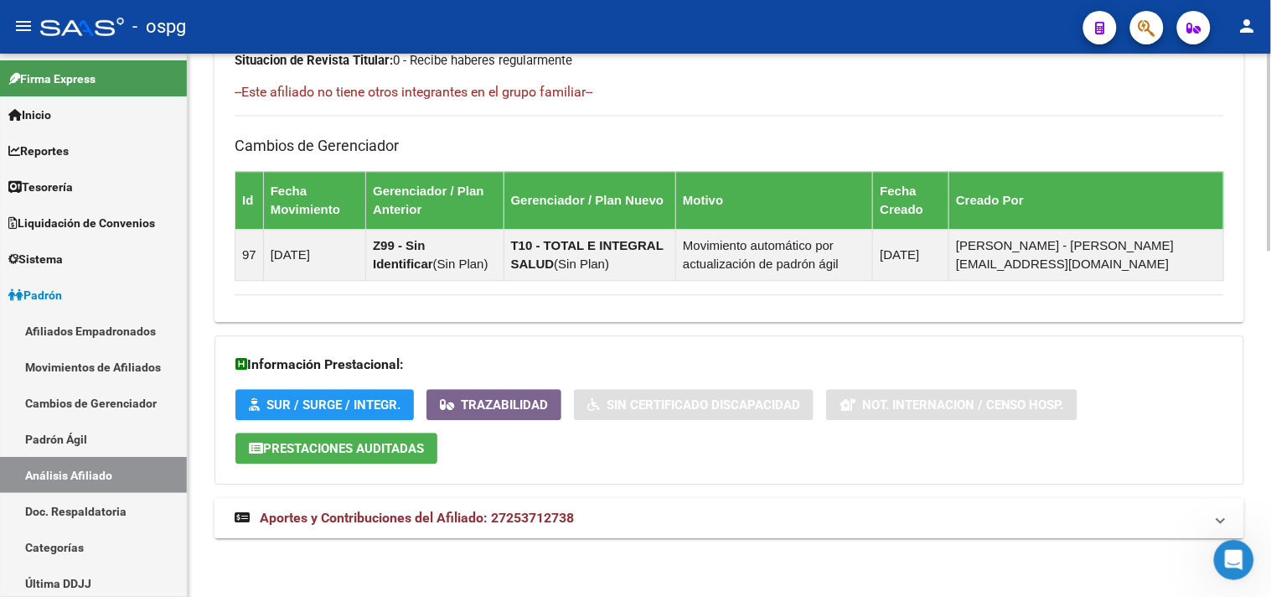
drag, startPoint x: 605, startPoint y: 547, endPoint x: 605, endPoint y: 531, distance: 15.9
click at [607, 524] on mat-panel-title "Aportes y Contribuciones del Afiliado: 27253712738" at bounding box center [719, 518] width 969 height 18
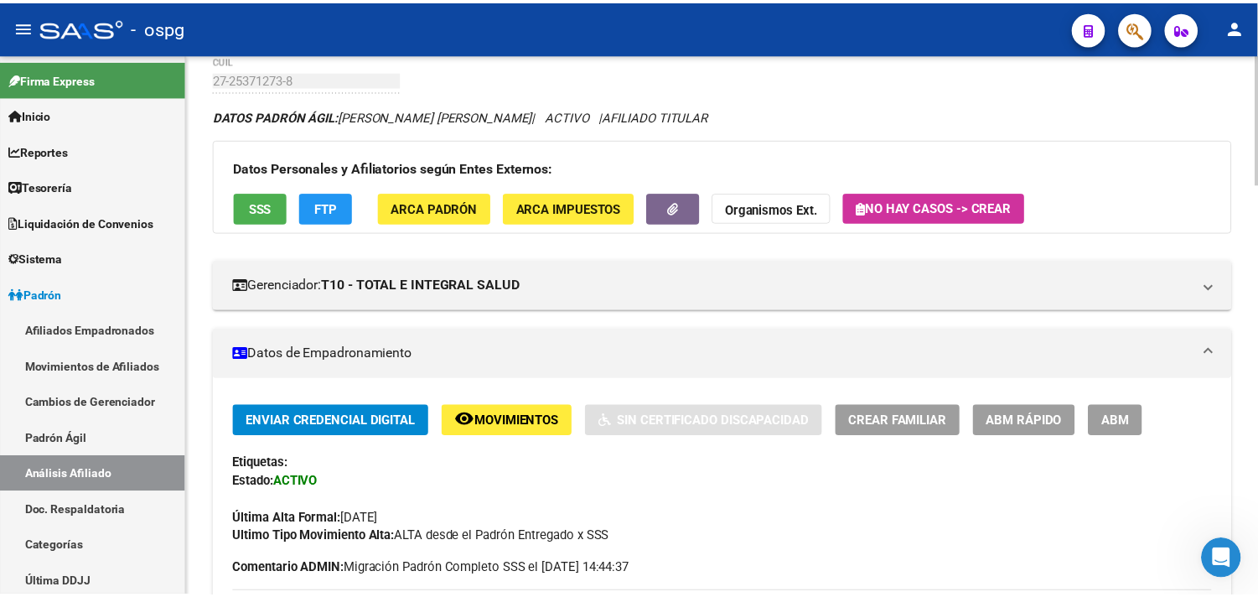
scroll to position [0, 0]
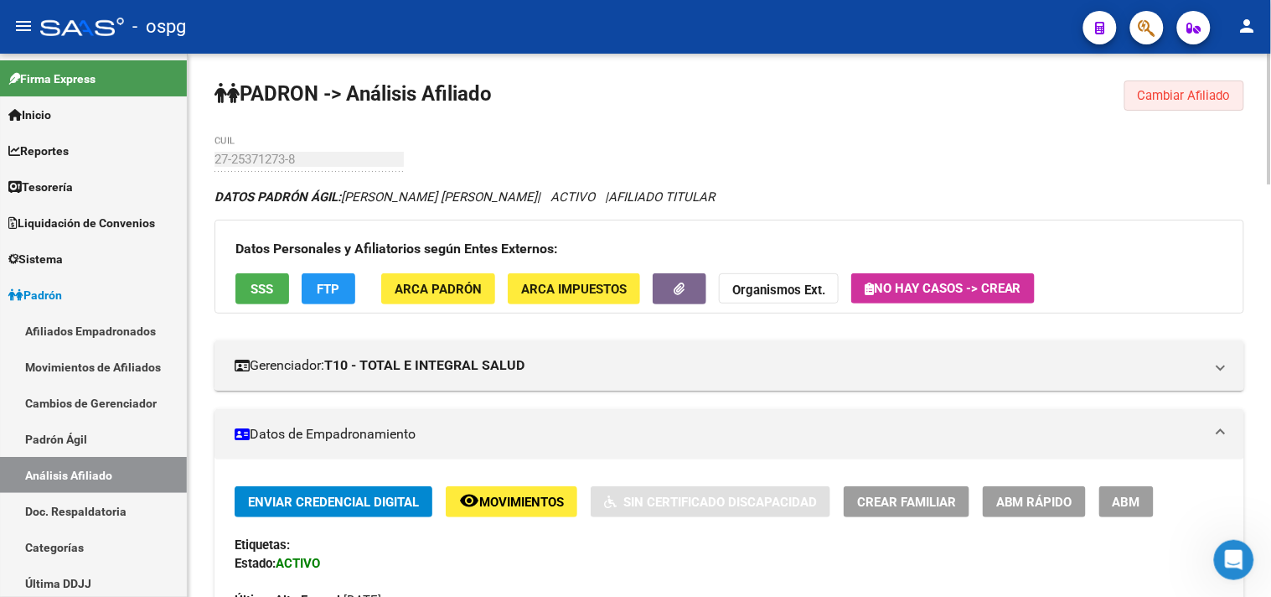
click at [1165, 94] on span "Cambiar Afiliado" at bounding box center [1184, 95] width 93 height 15
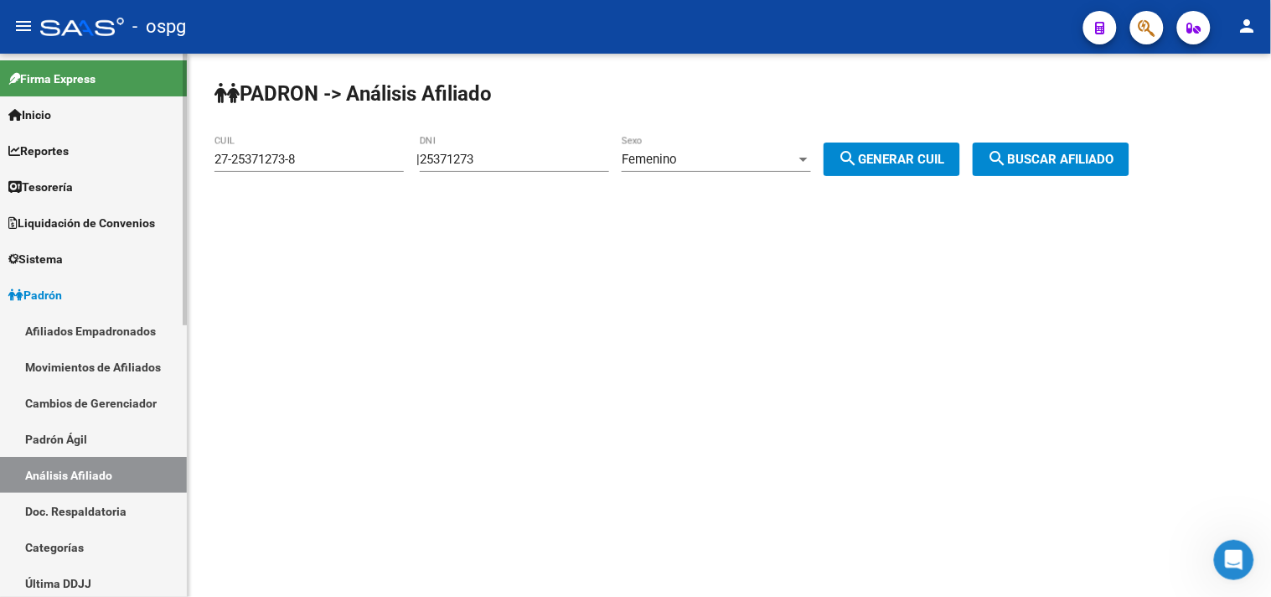
drag, startPoint x: 421, startPoint y: 159, endPoint x: 69, endPoint y: 147, distance: 352.1
click at [79, 151] on mat-sidenav-container "Firma Express Inicio Calendario SSS Instructivos Contacto OS Reportes Tablero d…" at bounding box center [635, 325] width 1271 height 543
type input "24450460"
click at [1039, 152] on span "search Buscar afiliado" at bounding box center [1051, 159] width 127 height 15
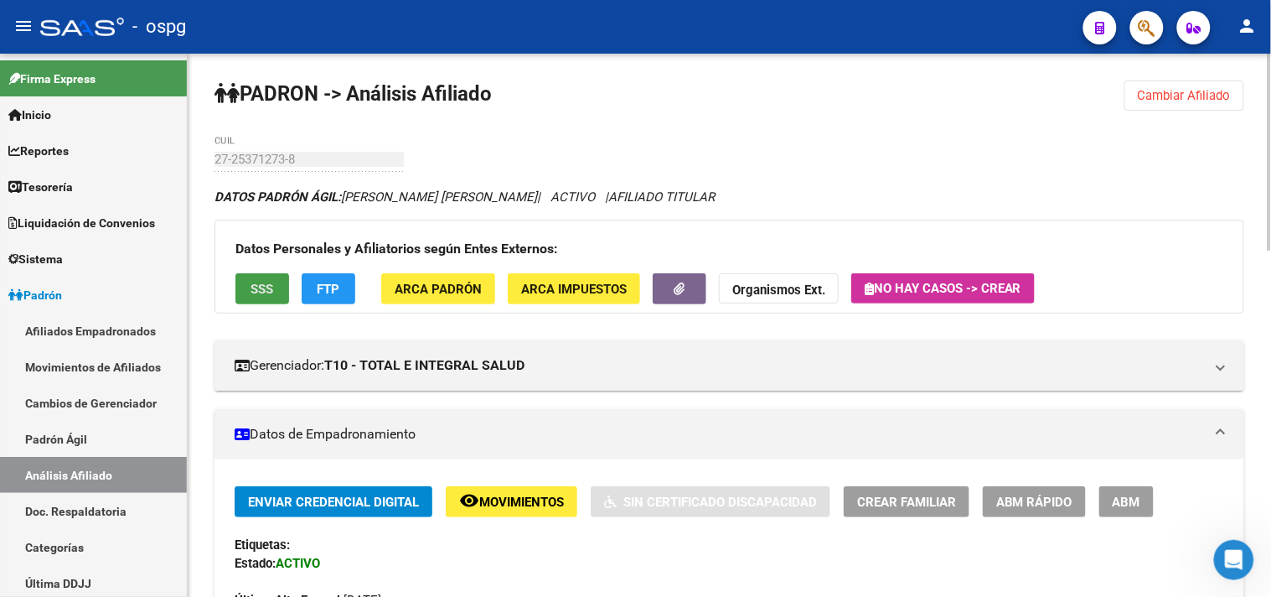
click at [261, 282] on span "SSS" at bounding box center [262, 289] width 23 height 15
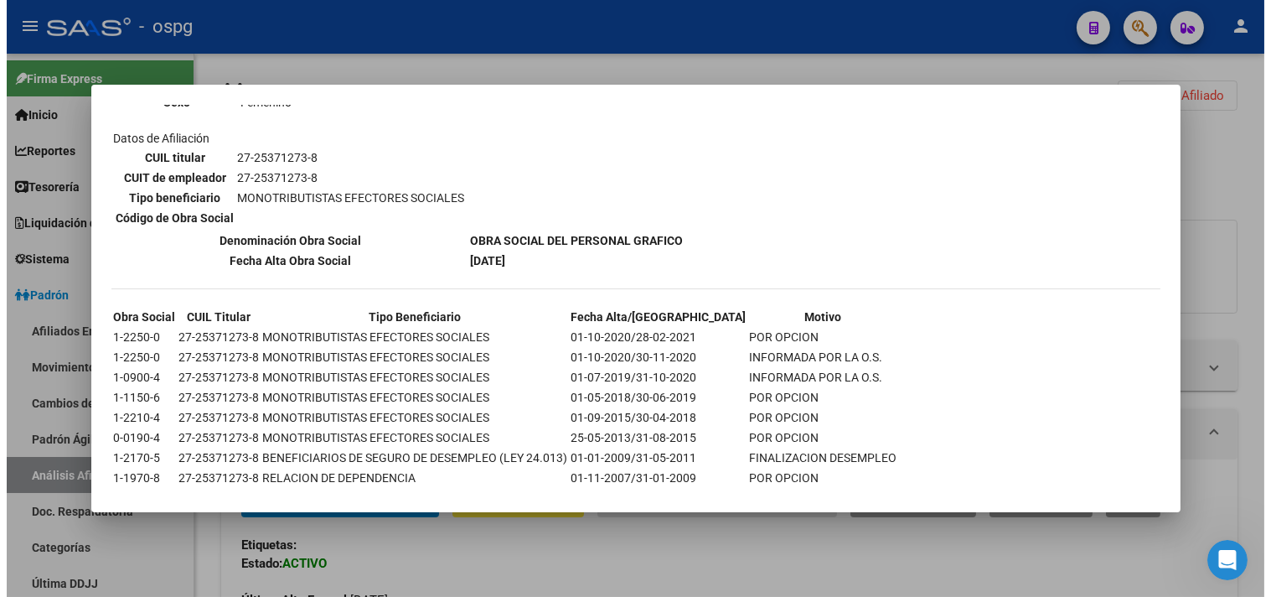
scroll to position [265, 0]
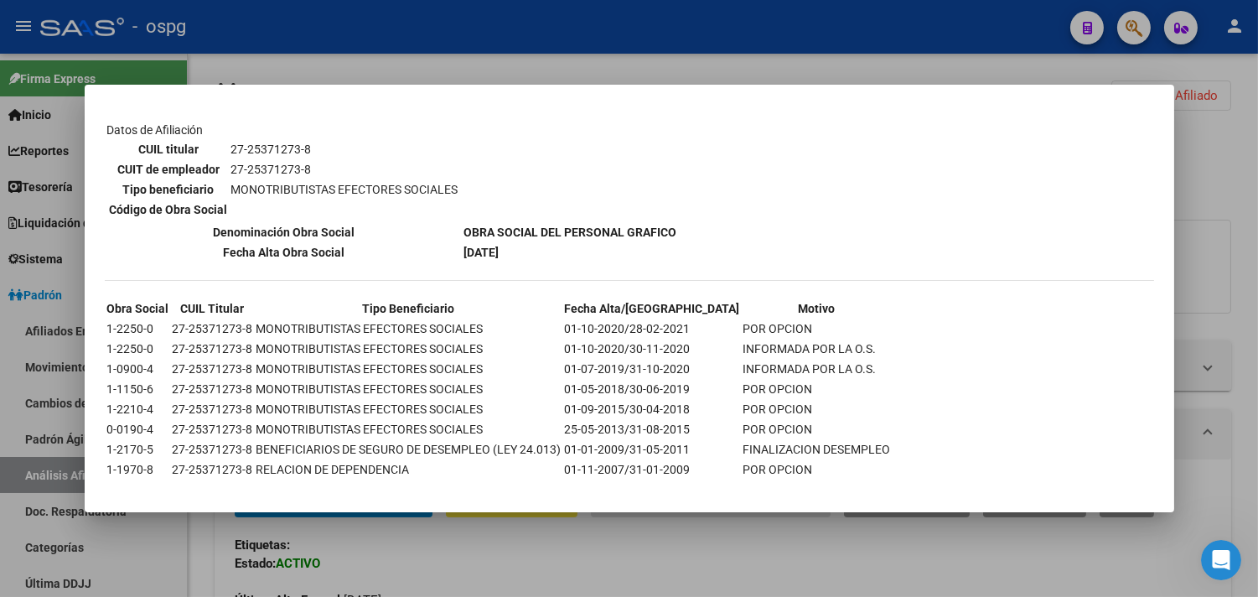
click at [512, 558] on div at bounding box center [629, 298] width 1258 height 597
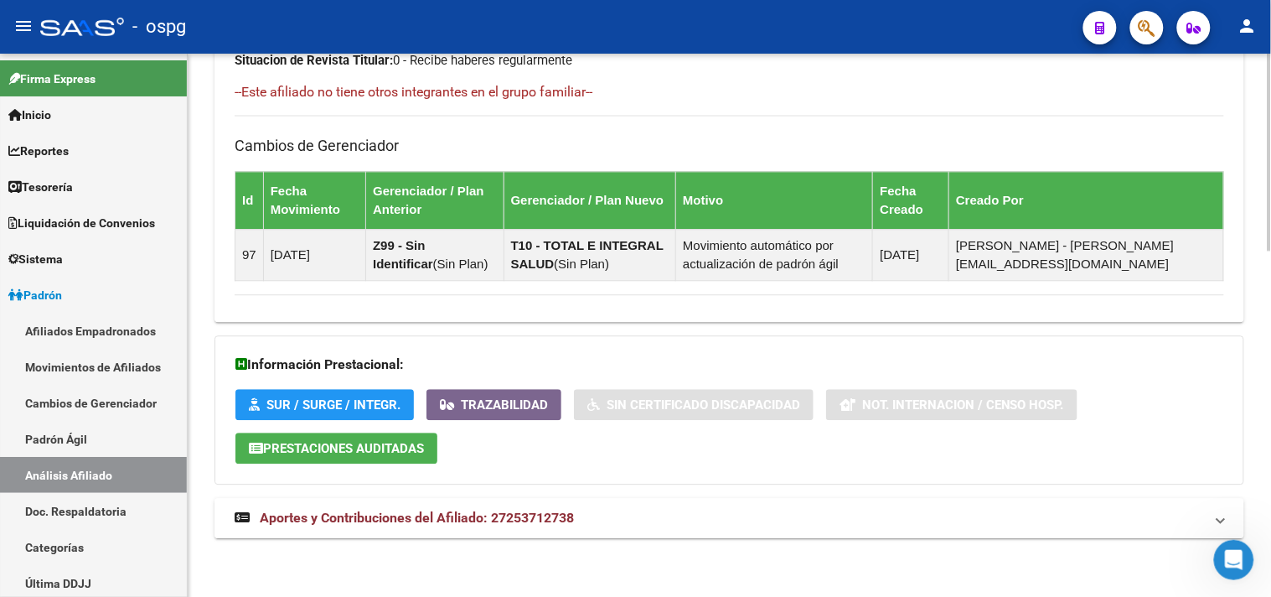
click at [559, 535] on mat-expansion-panel-header "Aportes y Contribuciones del Afiliado: 27253712738" at bounding box center [729, 518] width 1030 height 40
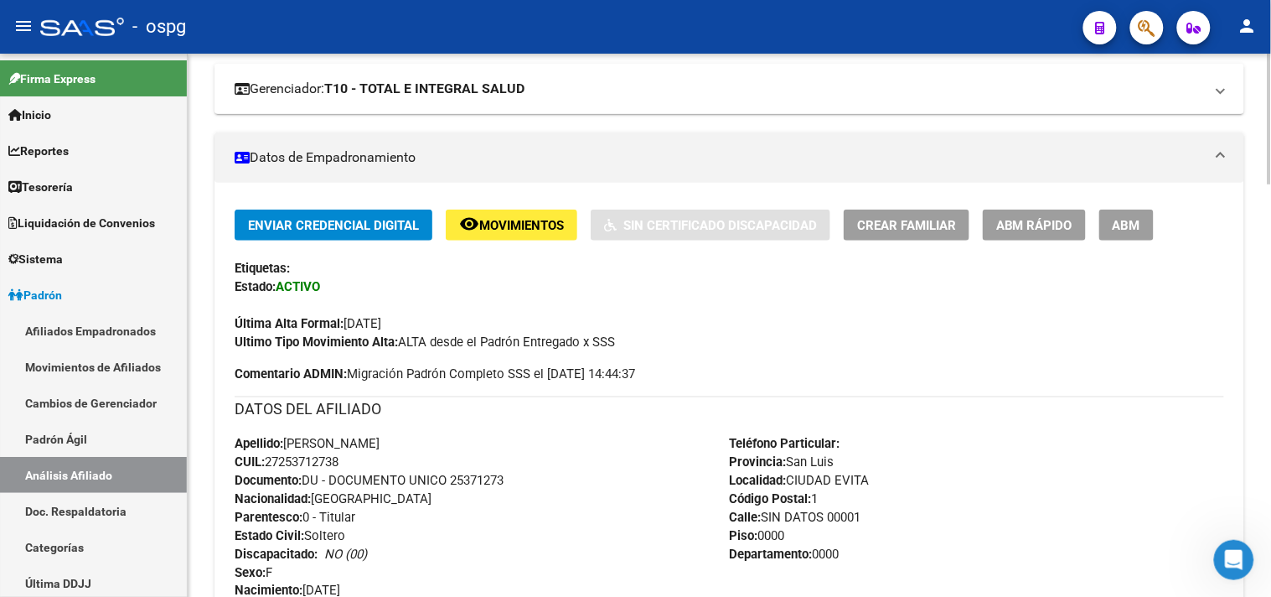
scroll to position [0, 0]
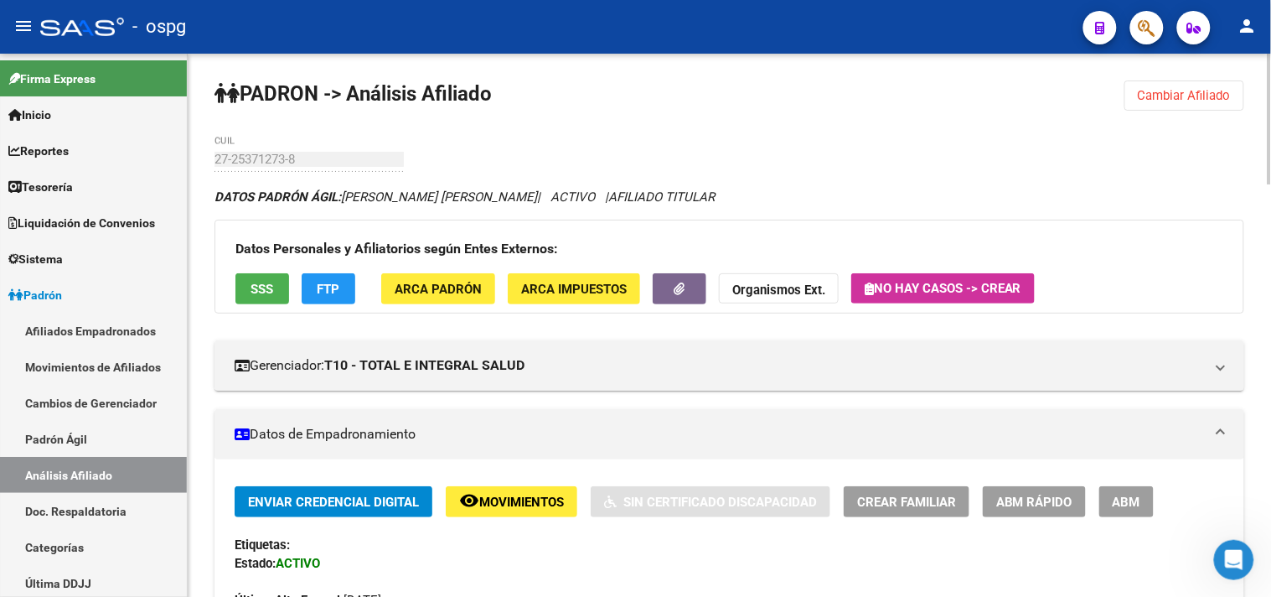
drag, startPoint x: 1202, startPoint y: 94, endPoint x: 1174, endPoint y: 96, distance: 27.7
click at [1199, 94] on span "Cambiar Afiliado" at bounding box center [1184, 95] width 93 height 15
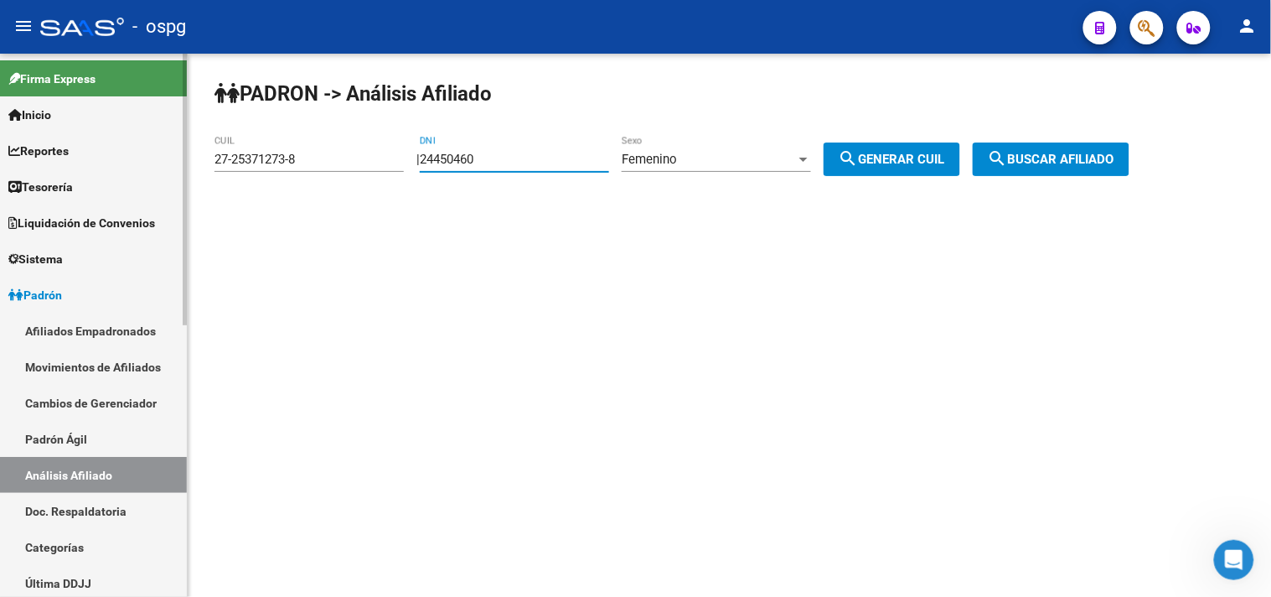
drag, startPoint x: 523, startPoint y: 156, endPoint x: 144, endPoint y: 119, distance: 380.5
click at [166, 141] on mat-sidenav-container "Firma Express Inicio Calendario SSS Instructivos Contacto OS Reportes Tablero d…" at bounding box center [635, 325] width 1271 height 543
type input "36460477"
drag, startPoint x: 1059, startPoint y: 161, endPoint x: 700, endPoint y: 178, distance: 359.0
click at [1056, 162] on span "search Buscar afiliado" at bounding box center [1051, 159] width 127 height 15
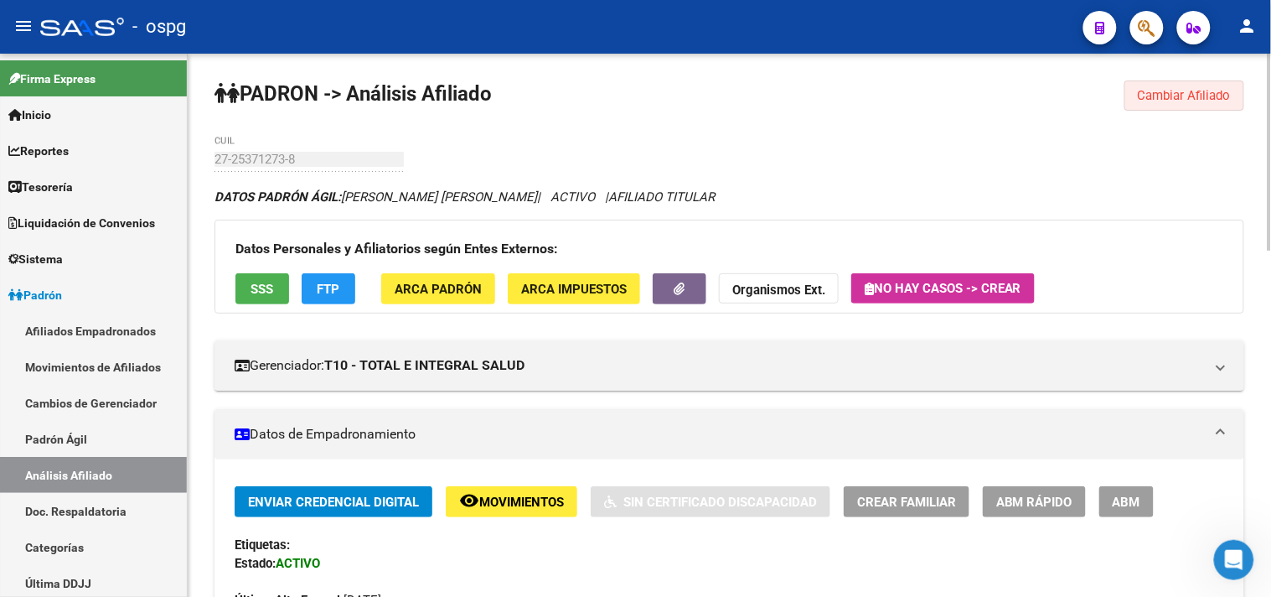
click at [1210, 98] on span "Cambiar Afiliado" at bounding box center [1184, 95] width 93 height 15
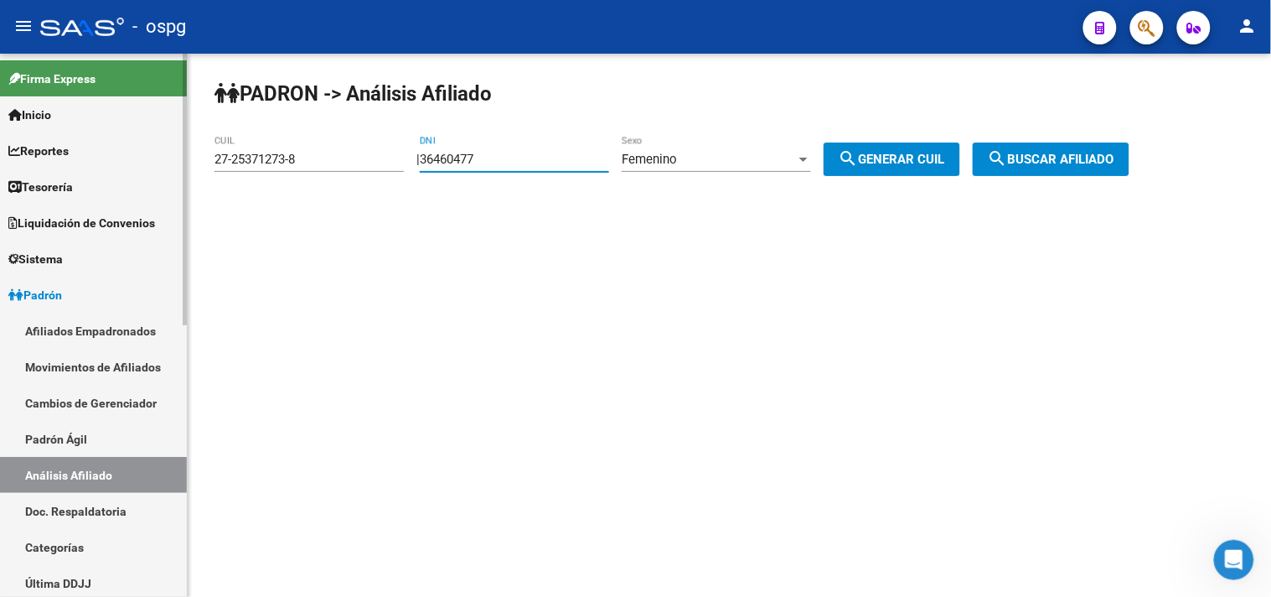
drag, startPoint x: 548, startPoint y: 152, endPoint x: 86, endPoint y: 117, distance: 463.0
click at [173, 152] on mat-sidenav-container "Firma Express Inicio Calendario SSS Instructivos Contacto OS Reportes Tablero d…" at bounding box center [635, 325] width 1271 height 543
type input "24450460"
click at [747, 155] on div "Femenino" at bounding box center [709, 159] width 174 height 15
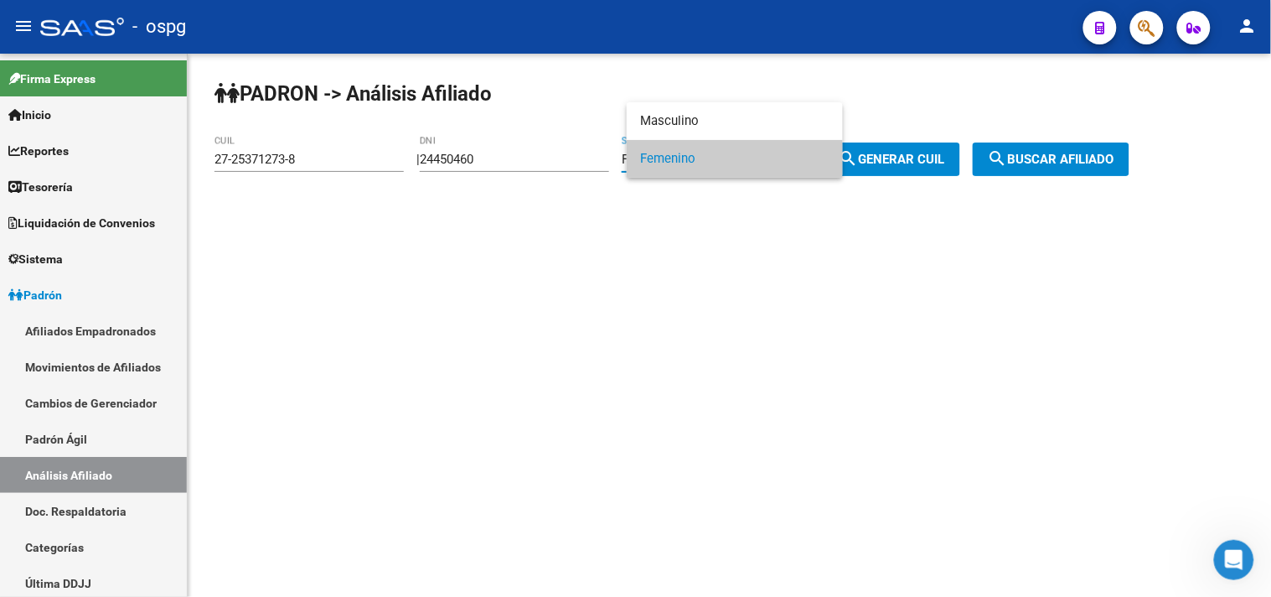
drag, startPoint x: 765, startPoint y: 163, endPoint x: 811, endPoint y: 152, distance: 47.2
click at [767, 163] on span "Femenino" at bounding box center [734, 159] width 189 height 38
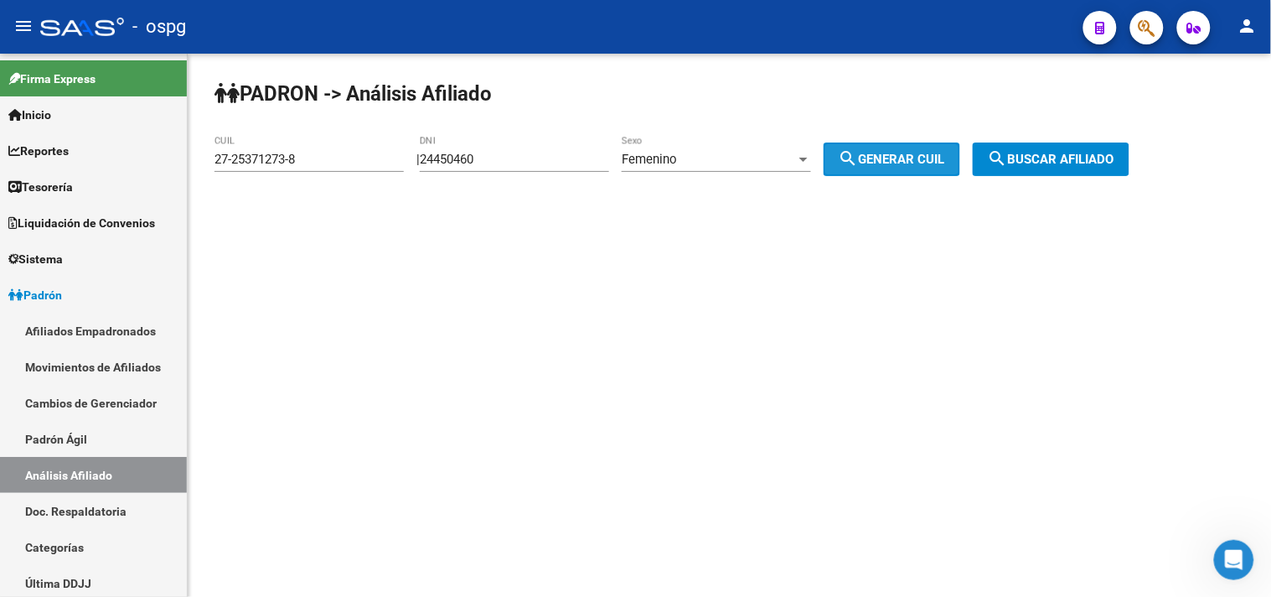
click at [928, 158] on span "search Generar CUIL" at bounding box center [892, 159] width 106 height 15
type input "23-24450460-4"
click at [1114, 154] on span "search Buscar afiliado" at bounding box center [1051, 159] width 127 height 15
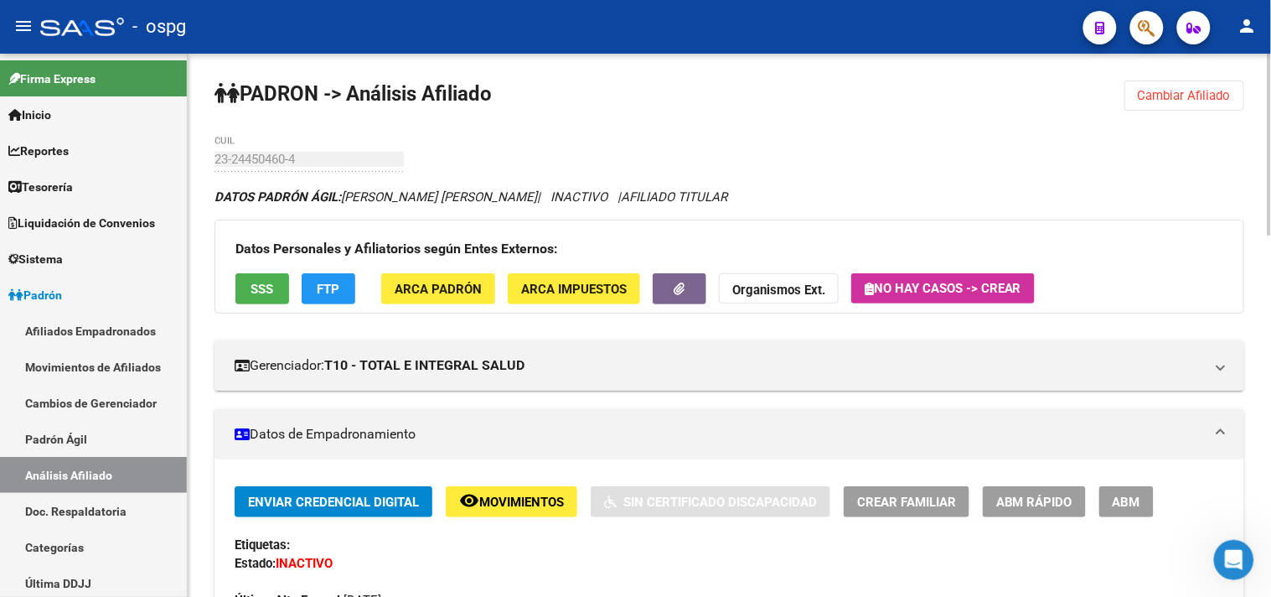
click at [255, 297] on button "SSS" at bounding box center [262, 288] width 54 height 31
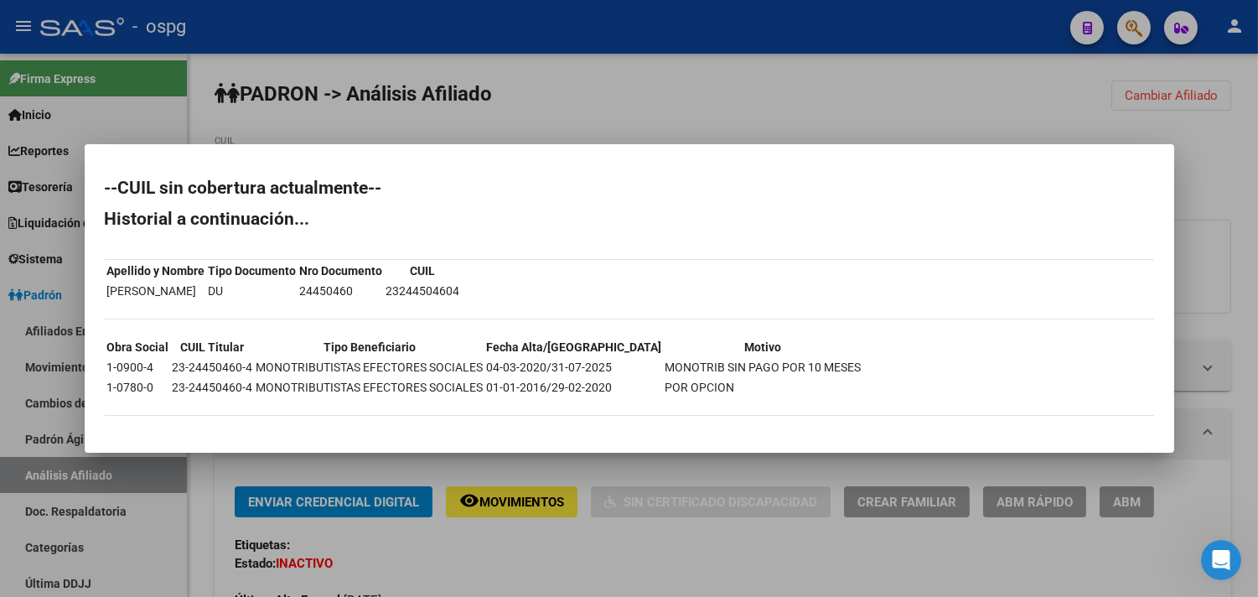
drag, startPoint x: 489, startPoint y: 585, endPoint x: 494, endPoint y: 573, distance: 12.8
click at [488, 585] on div at bounding box center [629, 298] width 1258 height 597
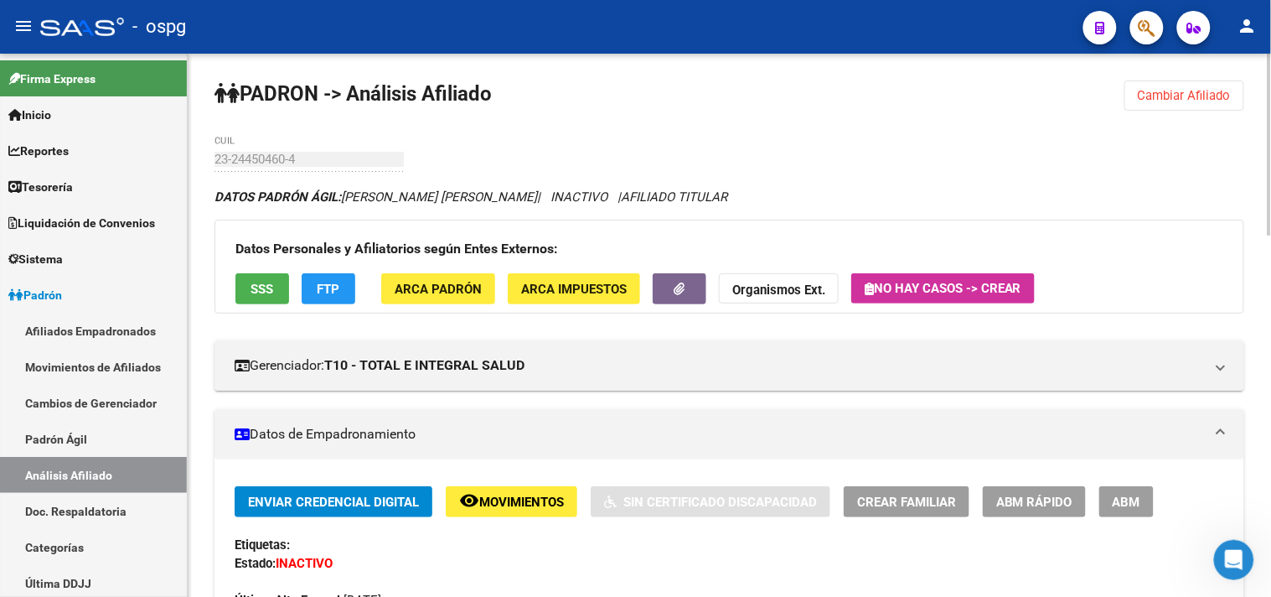
click at [1201, 106] on button "Cambiar Afiliado" at bounding box center [1184, 95] width 120 height 30
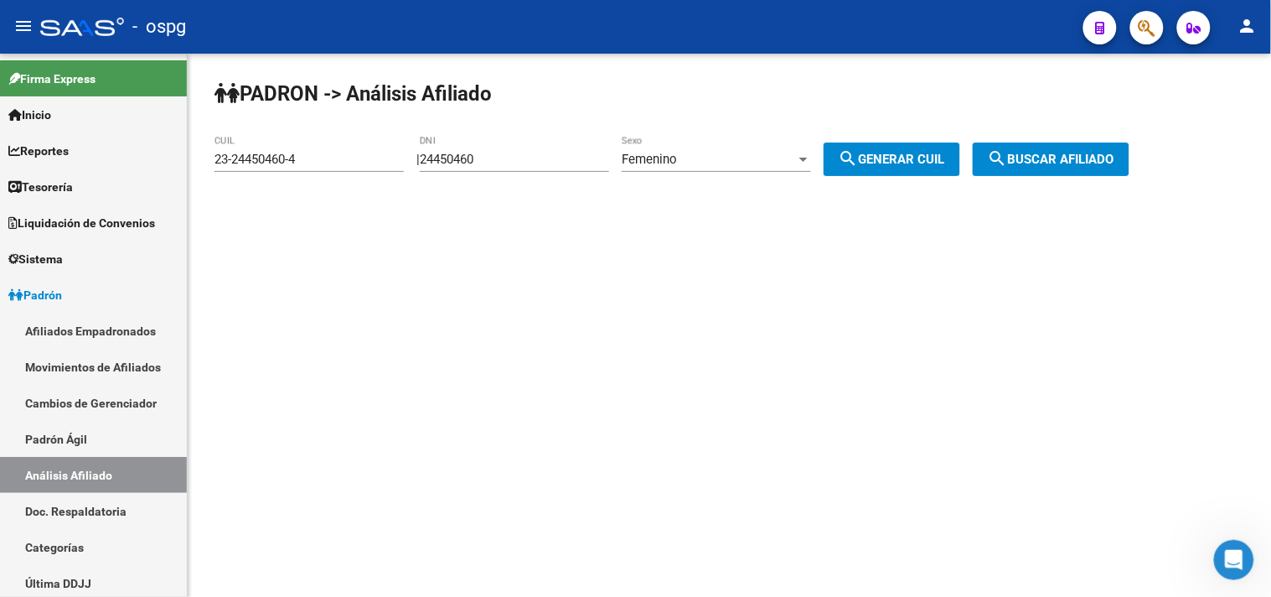
drag, startPoint x: 506, startPoint y: 161, endPoint x: 206, endPoint y: 149, distance: 300.2
click at [230, 161] on app-analisis-afiliado "PADRON -> Análisis Afiliado 23-24450460-4 CUIL | 24450460 DNI Femenino Sexo sea…" at bounding box center [678, 159] width 928 height 15
type input "36460477"
click at [945, 159] on span "search Generar CUIL" at bounding box center [892, 159] width 106 height 15
type input "27-36460477-2"
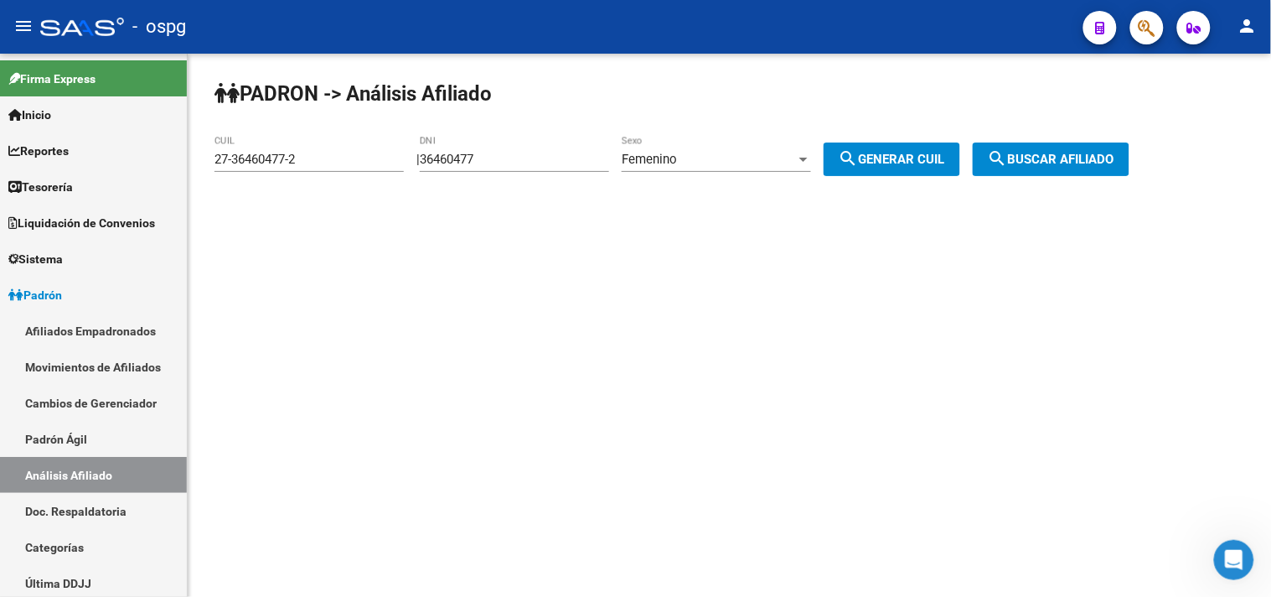
click at [1073, 163] on span "search Buscar afiliado" at bounding box center [1051, 159] width 127 height 15
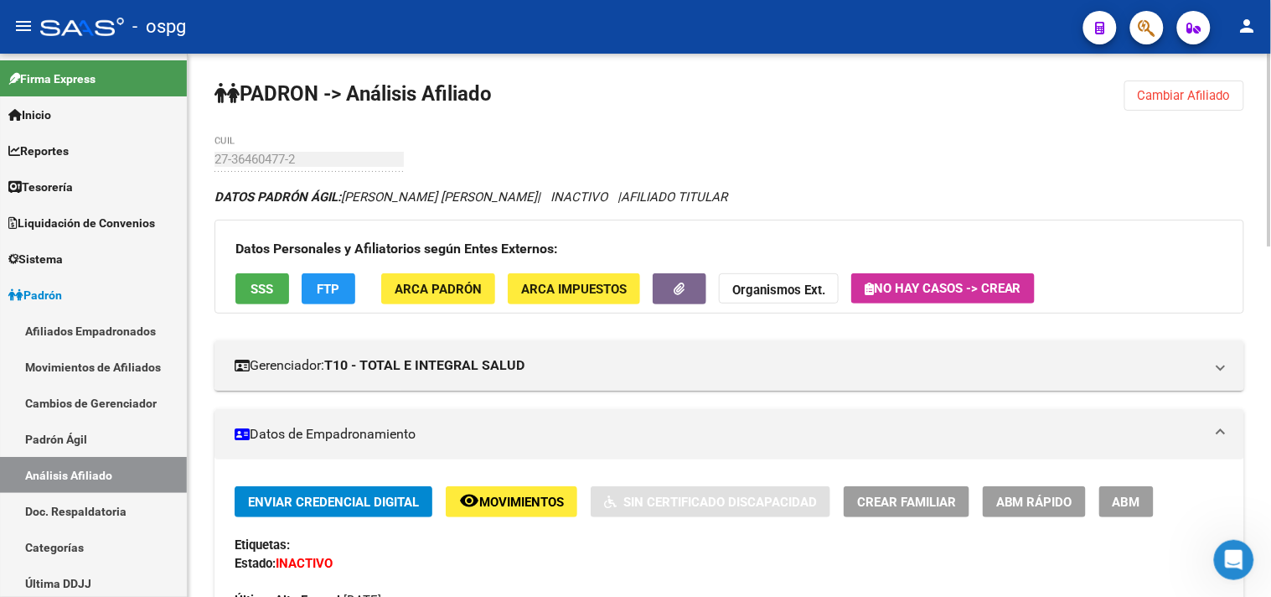
click at [232, 296] on div "Datos Personales y Afiliatorios según Entes Externos: SSS FTP ARCA Padrón ARCA …" at bounding box center [729, 267] width 1030 height 94
click at [266, 285] on span "SSS" at bounding box center [262, 289] width 23 height 15
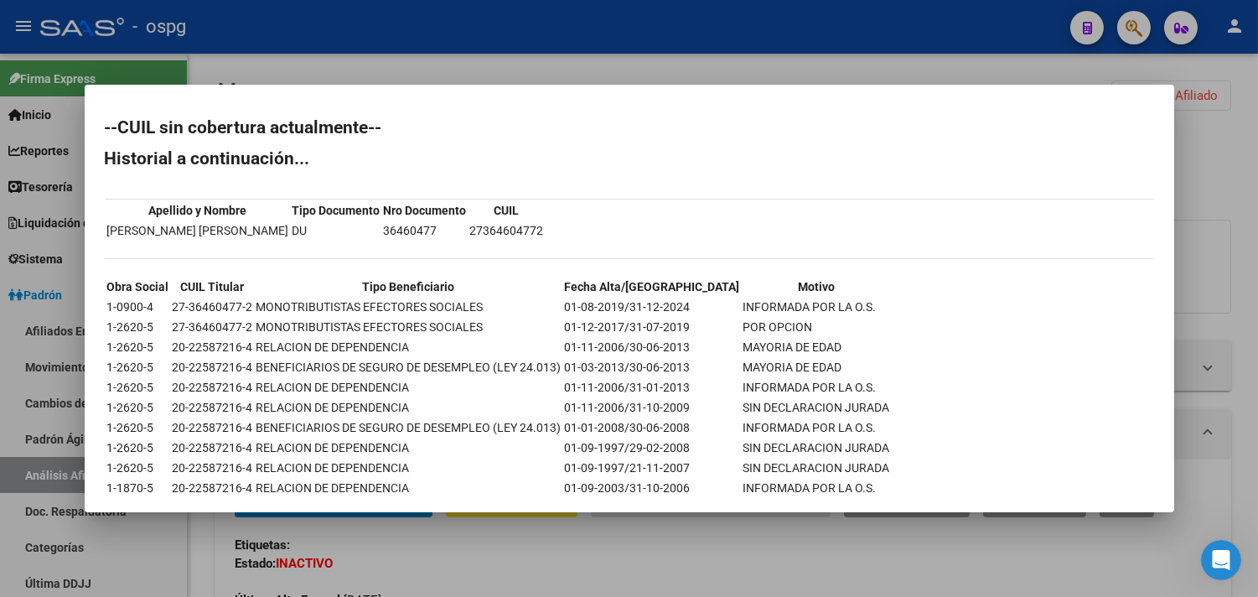
click at [504, 546] on div at bounding box center [629, 298] width 1258 height 597
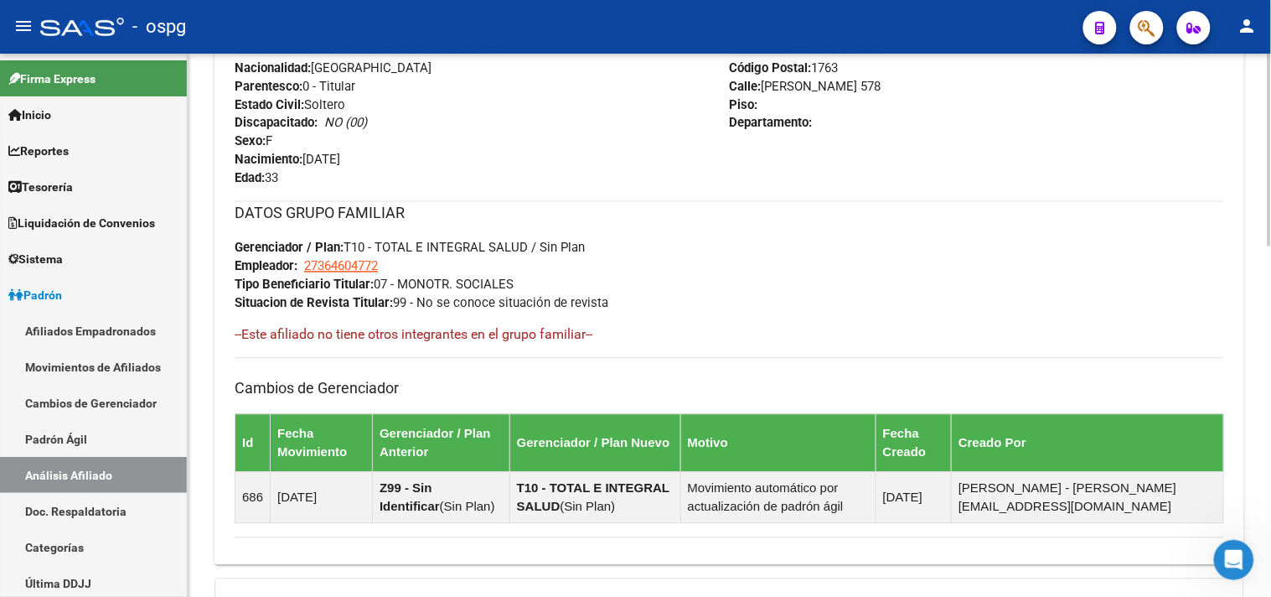
scroll to position [989, 0]
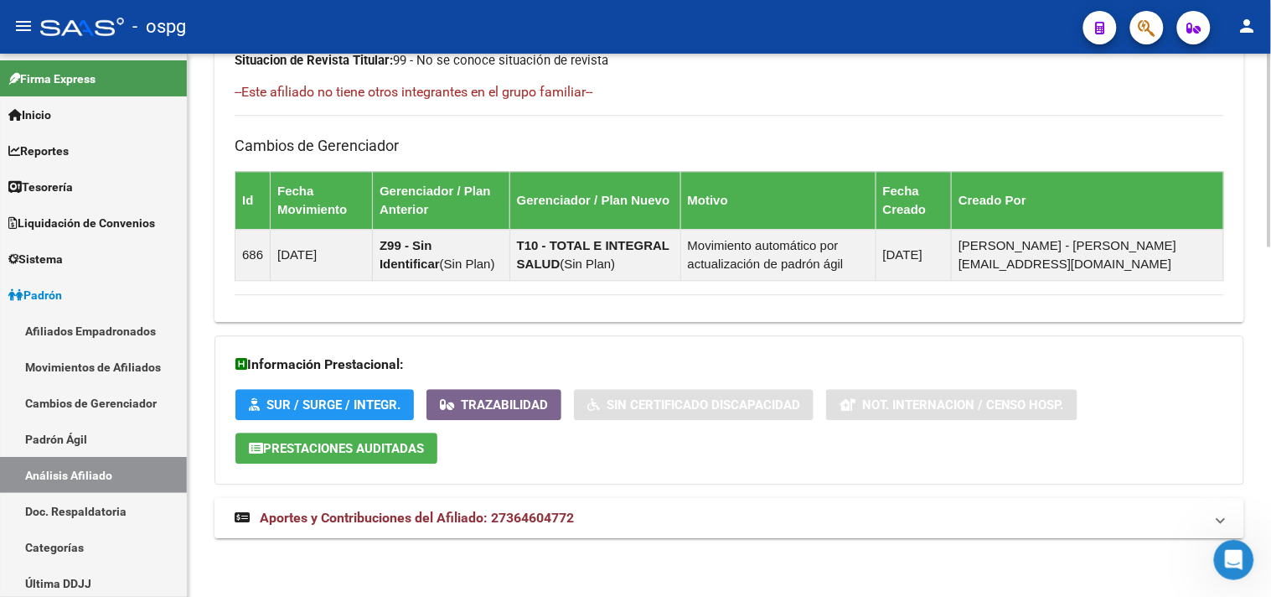
drag, startPoint x: 550, startPoint y: 525, endPoint x: 719, endPoint y: 530, distance: 168.5
click at [550, 524] on span "Aportes y Contribuciones del Afiliado: 27364604772" at bounding box center [417, 517] width 314 height 16
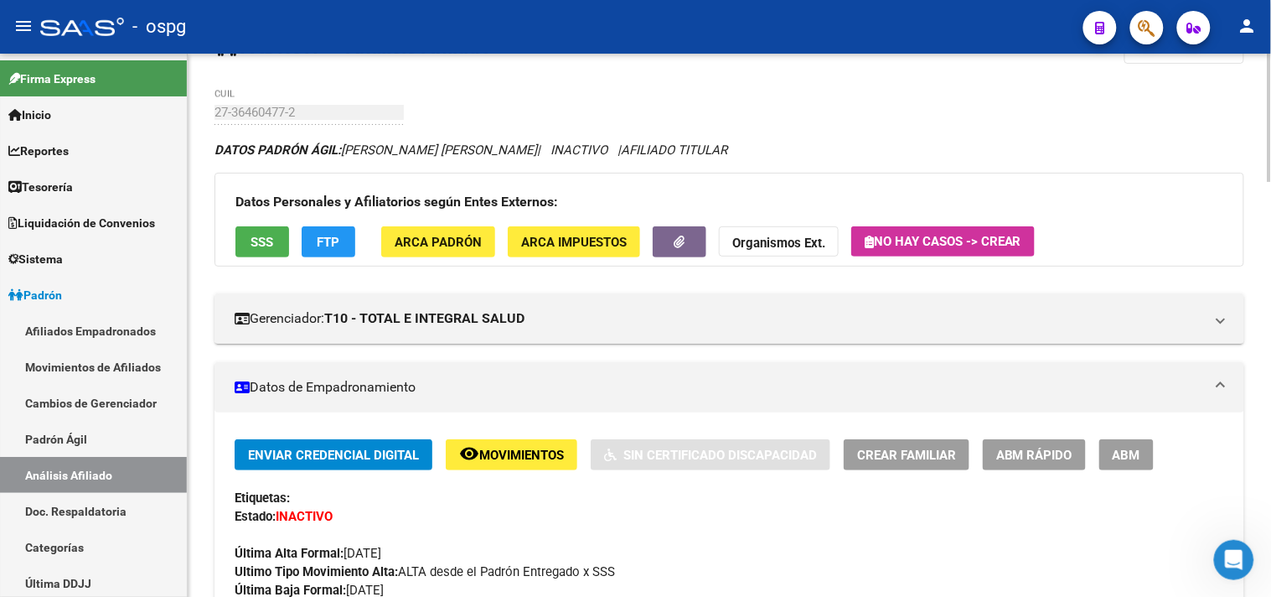
scroll to position [0, 0]
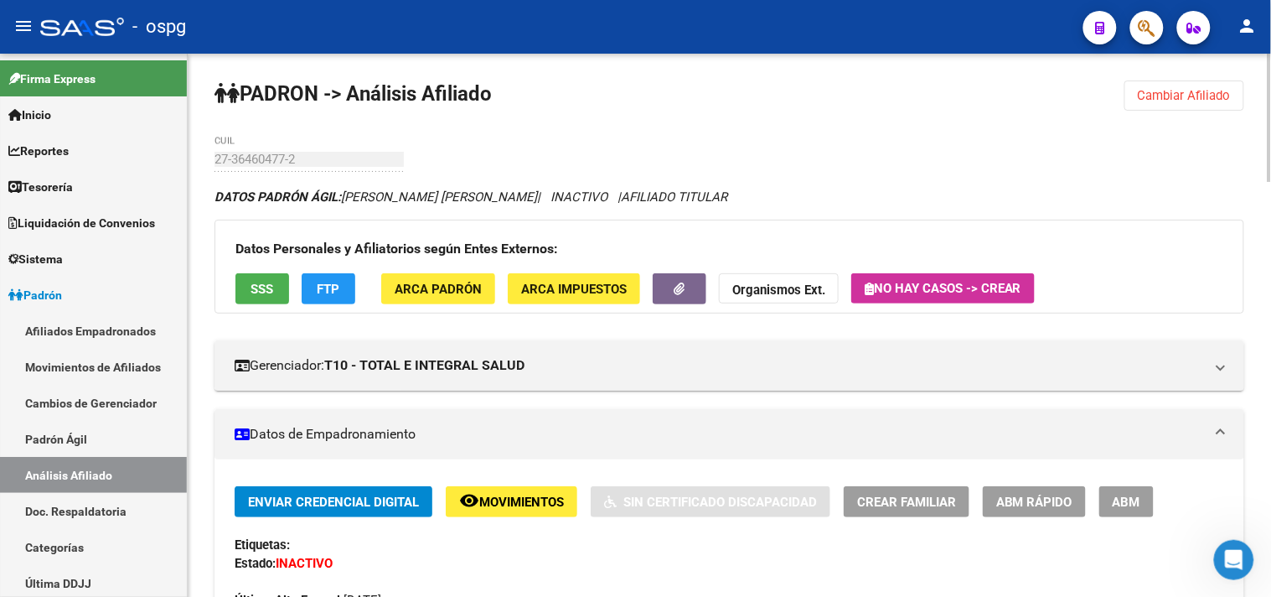
drag, startPoint x: 1198, startPoint y: 97, endPoint x: 804, endPoint y: 130, distance: 395.2
click at [1196, 97] on span "Cambiar Afiliado" at bounding box center [1184, 95] width 93 height 15
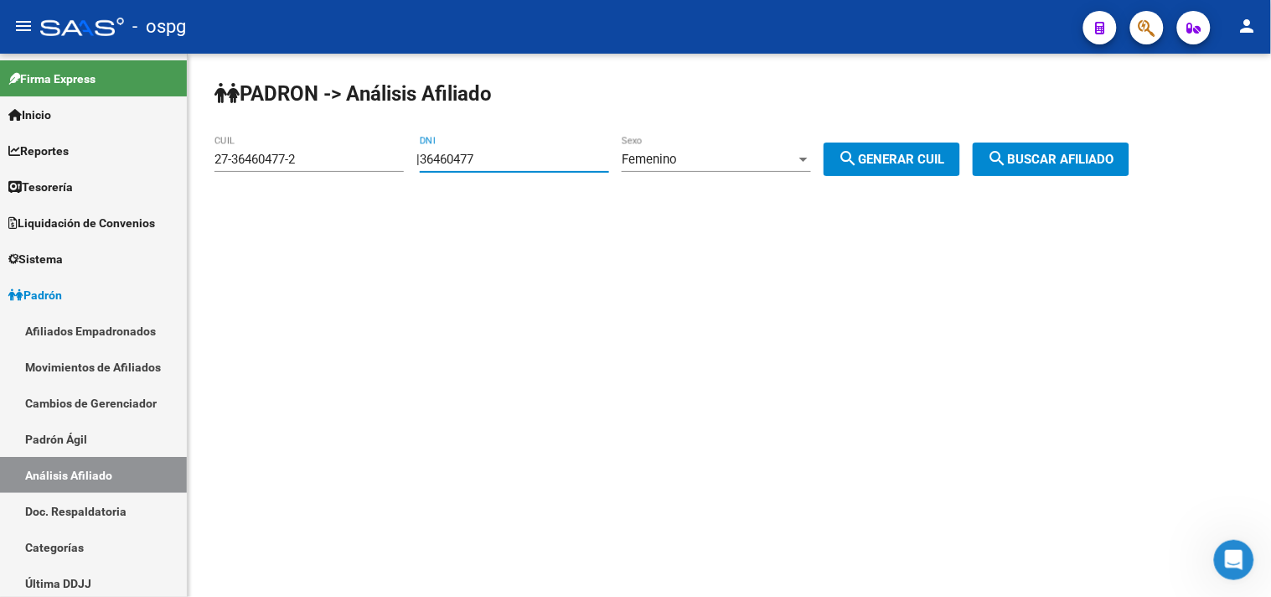
drag, startPoint x: 525, startPoint y: 154, endPoint x: 231, endPoint y: 154, distance: 293.3
click at [245, 156] on app-analisis-afiliado "PADRON -> Análisis Afiliado 27-36460477-2 CUIL | 36460477 DNI Femenino Sexo sea…" at bounding box center [678, 159] width 928 height 15
type input "25899329"
click at [877, 157] on span "search Generar CUIL" at bounding box center [892, 159] width 106 height 15
type input "27-25899329-8"
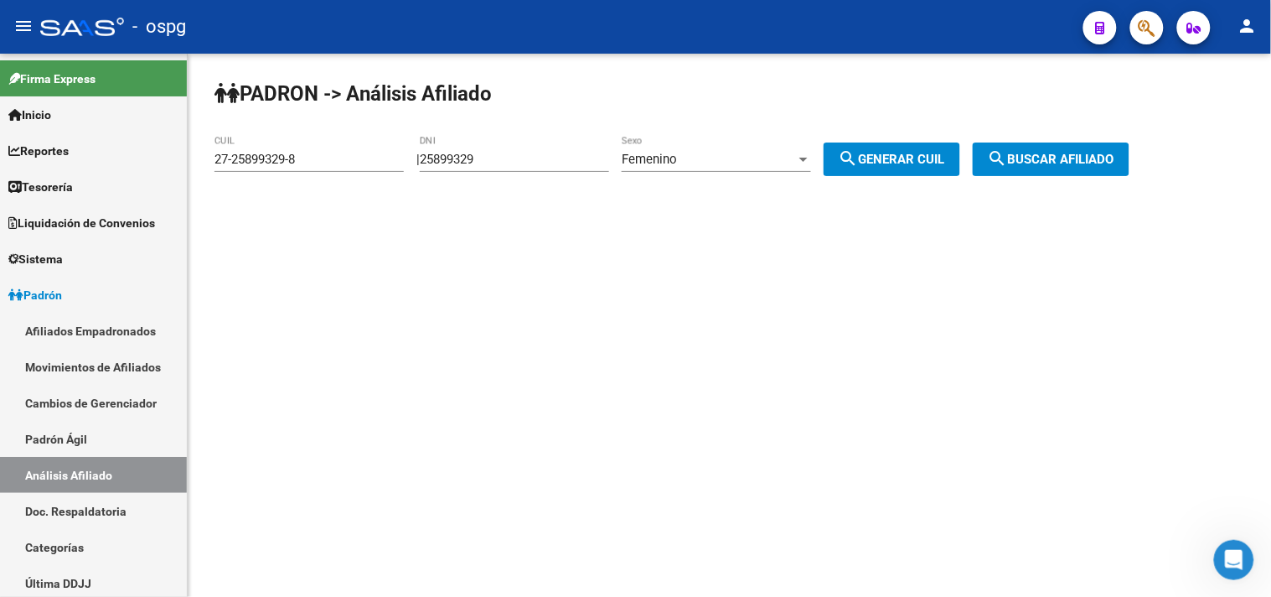
click at [1109, 141] on div "PADRON -> Análisis Afiliado 27-25899329-8 CUIL | 25899329 DNI Femenino Sexo sea…" at bounding box center [729, 142] width 1083 height 176
drag, startPoint x: 1093, startPoint y: 152, endPoint x: 1034, endPoint y: 140, distance: 60.8
click at [1092, 152] on span "search Buscar afiliado" at bounding box center [1051, 159] width 127 height 15
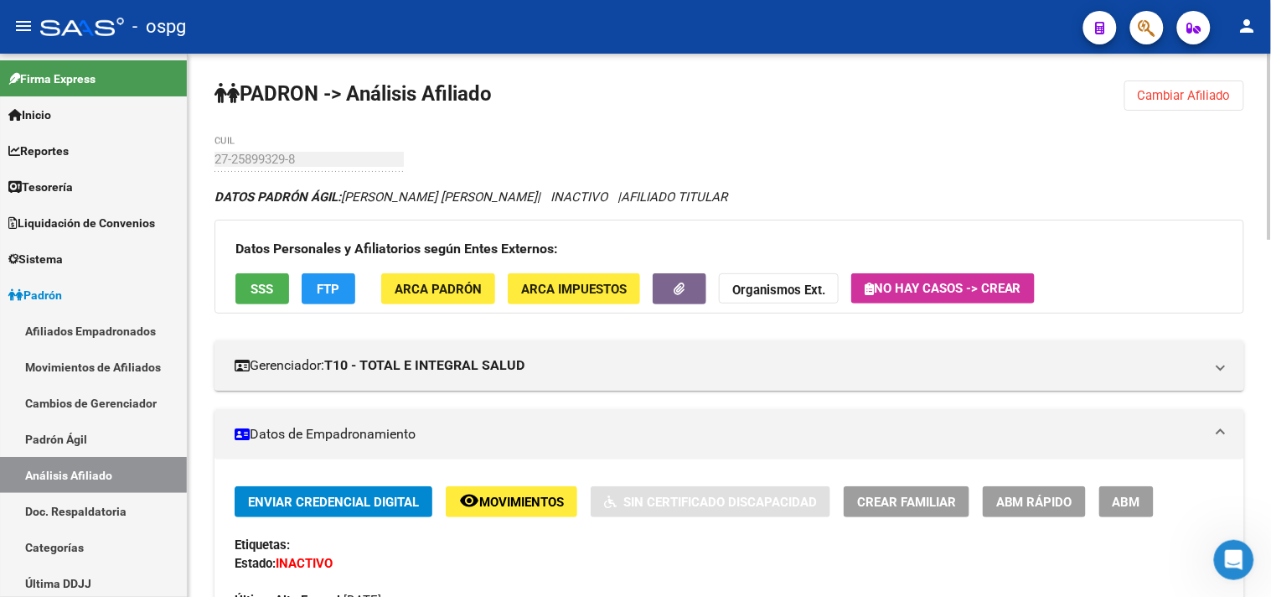
click at [286, 281] on button "SSS" at bounding box center [262, 288] width 54 height 31
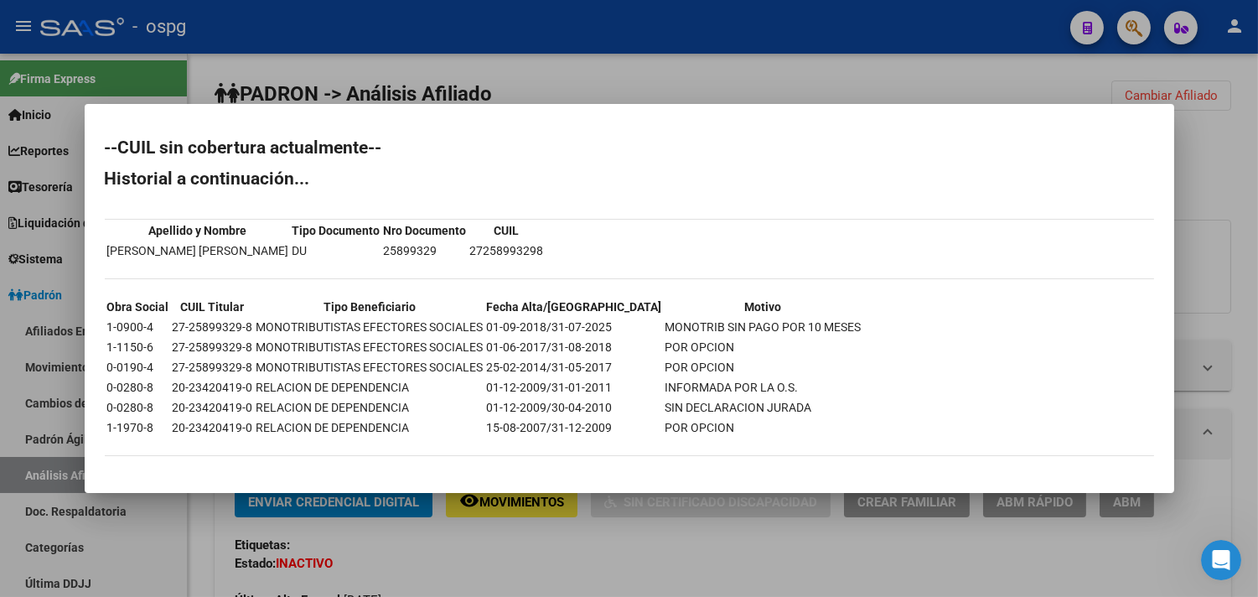
click at [441, 547] on div at bounding box center [629, 298] width 1258 height 597
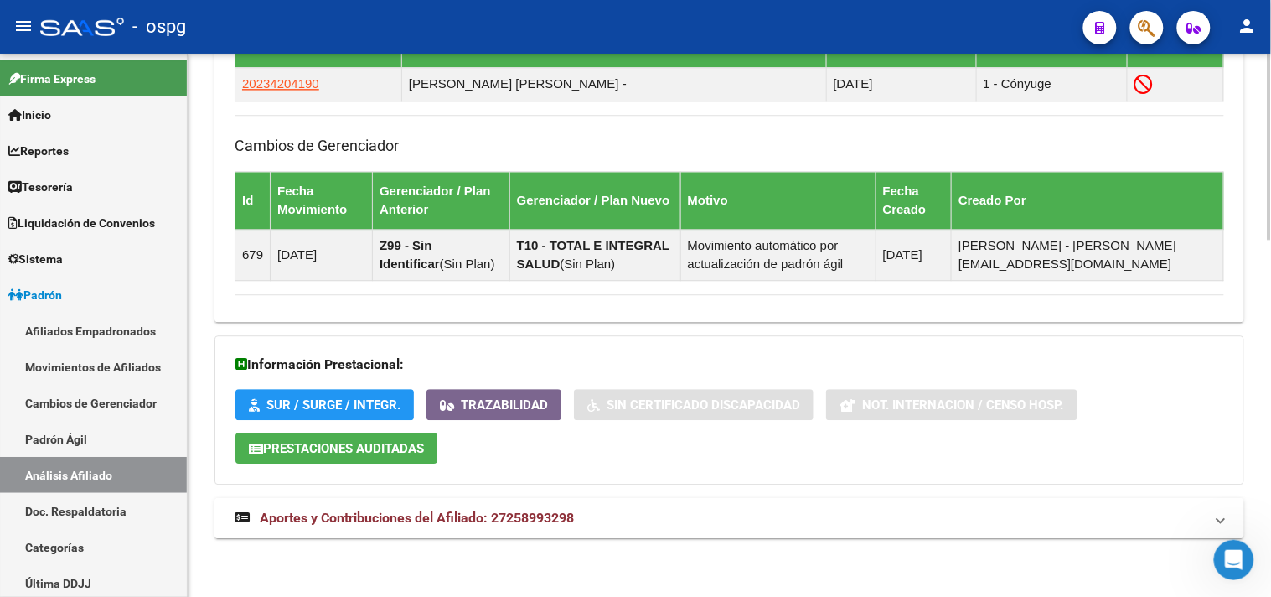
drag, startPoint x: 620, startPoint y: 528, endPoint x: 645, endPoint y: 538, distance: 27.1
click at [620, 525] on mat-panel-title "Aportes y Contribuciones del Afiliado: 27258993298" at bounding box center [719, 518] width 969 height 18
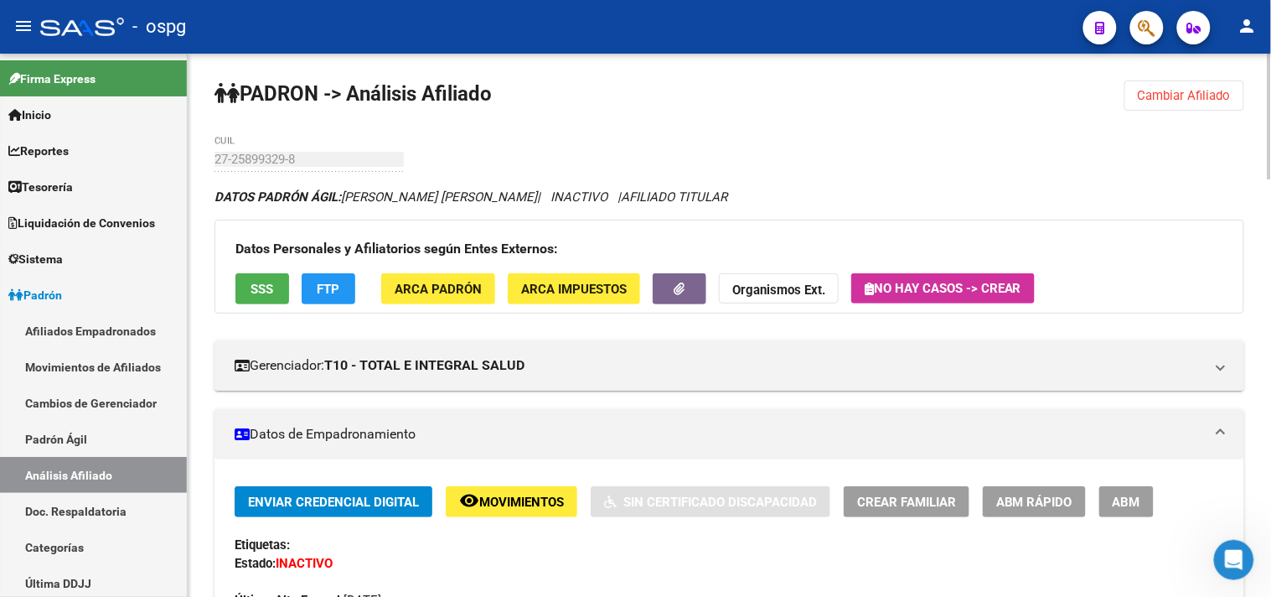
click at [319, 289] on span "FTP" at bounding box center [329, 289] width 23 height 15
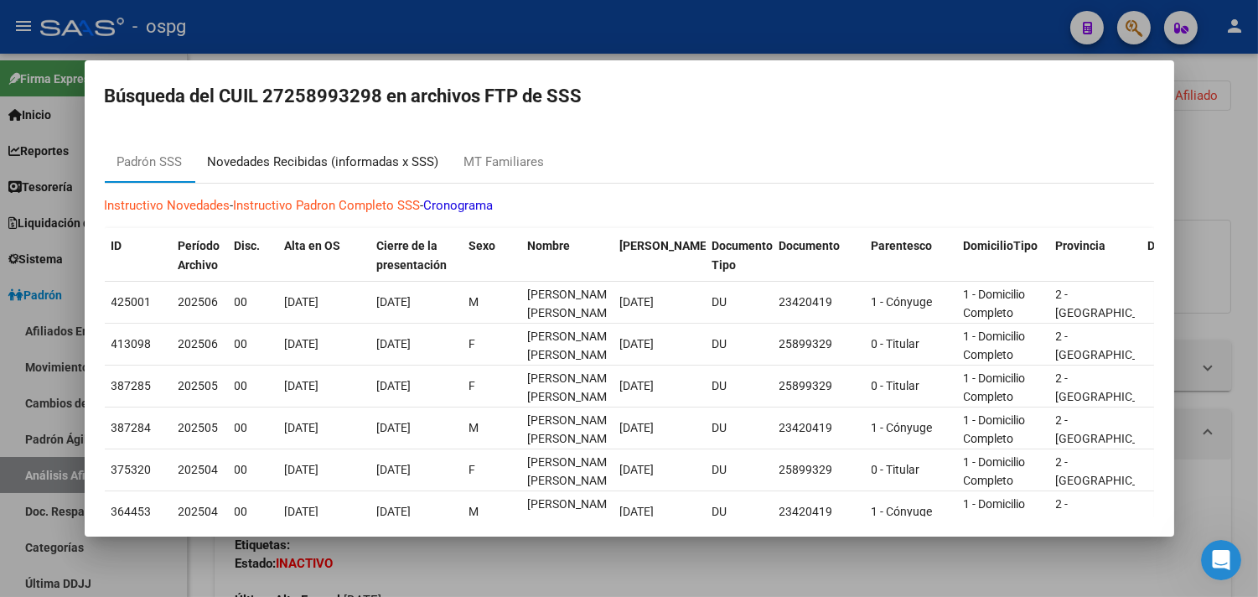
click at [332, 163] on div "Novedades Recibidas (informadas x SSS)" at bounding box center [323, 161] width 231 height 19
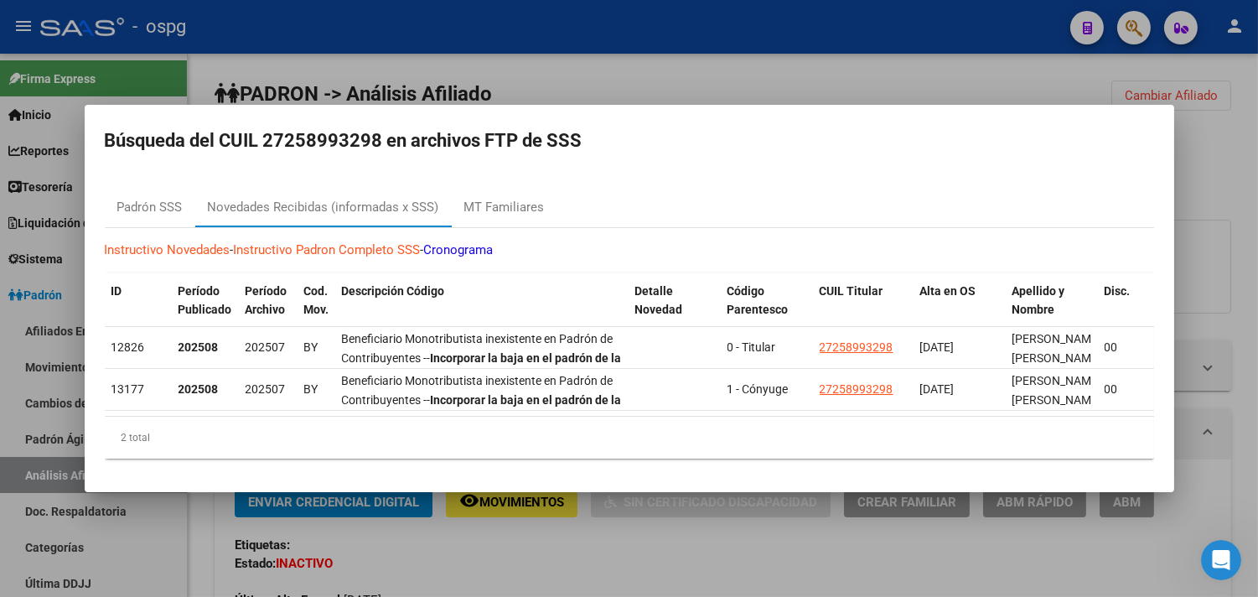
click at [498, 573] on div at bounding box center [629, 298] width 1258 height 597
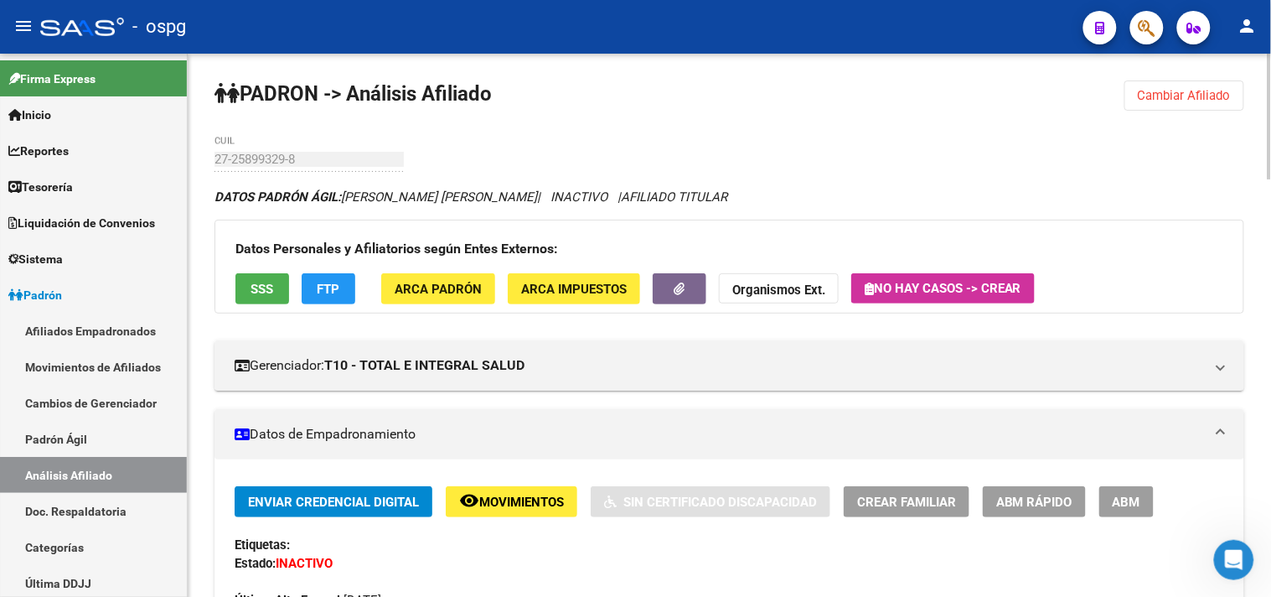
click at [185, 161] on mat-sidenav-container "Firma Express Inicio Calendario SSS Instructivos Contacto OS Reportes Tablero d…" at bounding box center [635, 325] width 1271 height 543
click at [1145, 106] on button "Cambiar Afiliado" at bounding box center [1184, 95] width 120 height 30
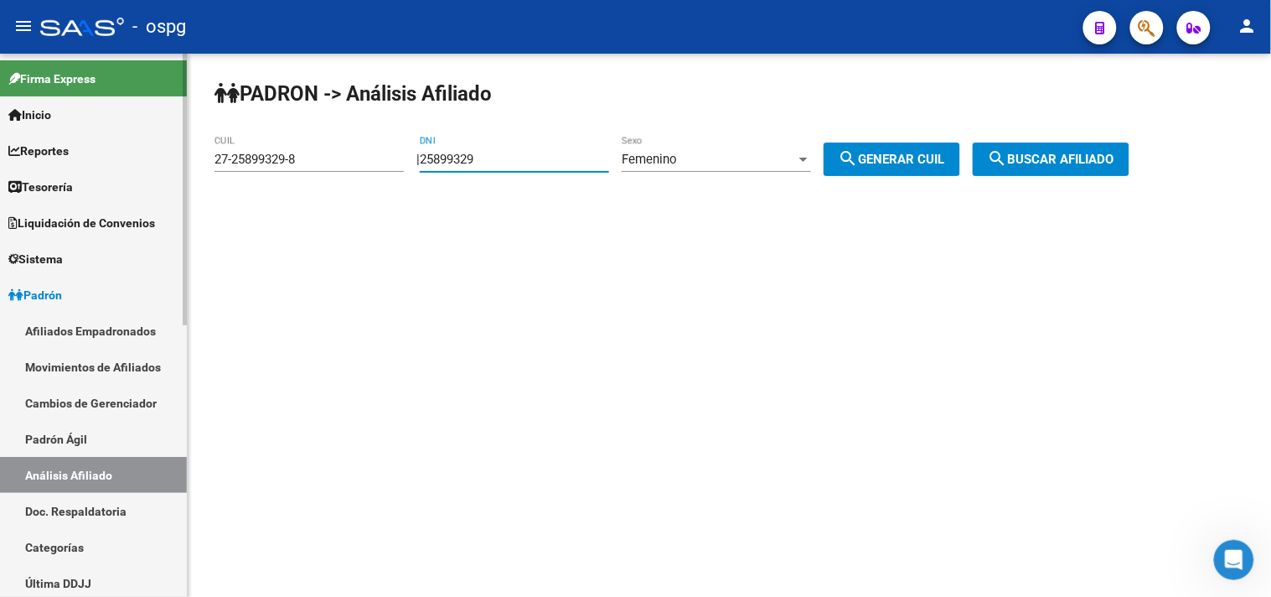
drag, startPoint x: 525, startPoint y: 152, endPoint x: 80, endPoint y: 109, distance: 447.0
click at [98, 121] on mat-sidenav-container "Firma Express Inicio Calendario SSS Instructivos Contacto OS Reportes Tablero d…" at bounding box center [635, 325] width 1271 height 543
type input "1"
type input "32186262"
click at [877, 153] on span "search Generar CUIL" at bounding box center [892, 159] width 106 height 15
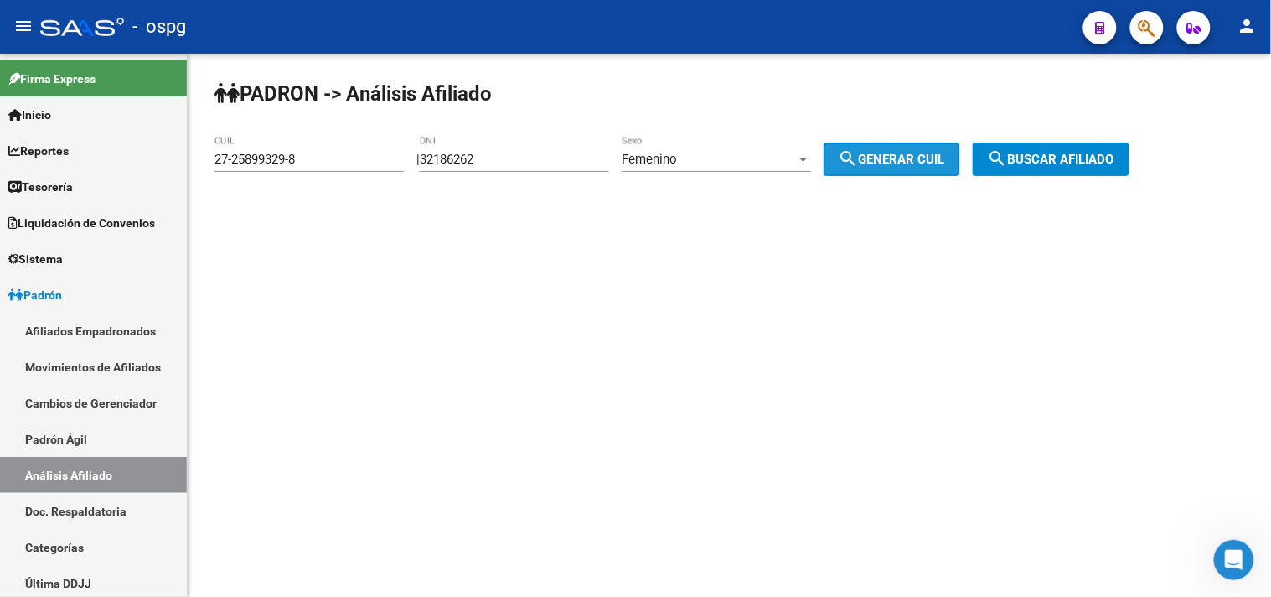
type input "23-32186262-4"
click at [1066, 157] on span "search Buscar afiliado" at bounding box center [1051, 159] width 127 height 15
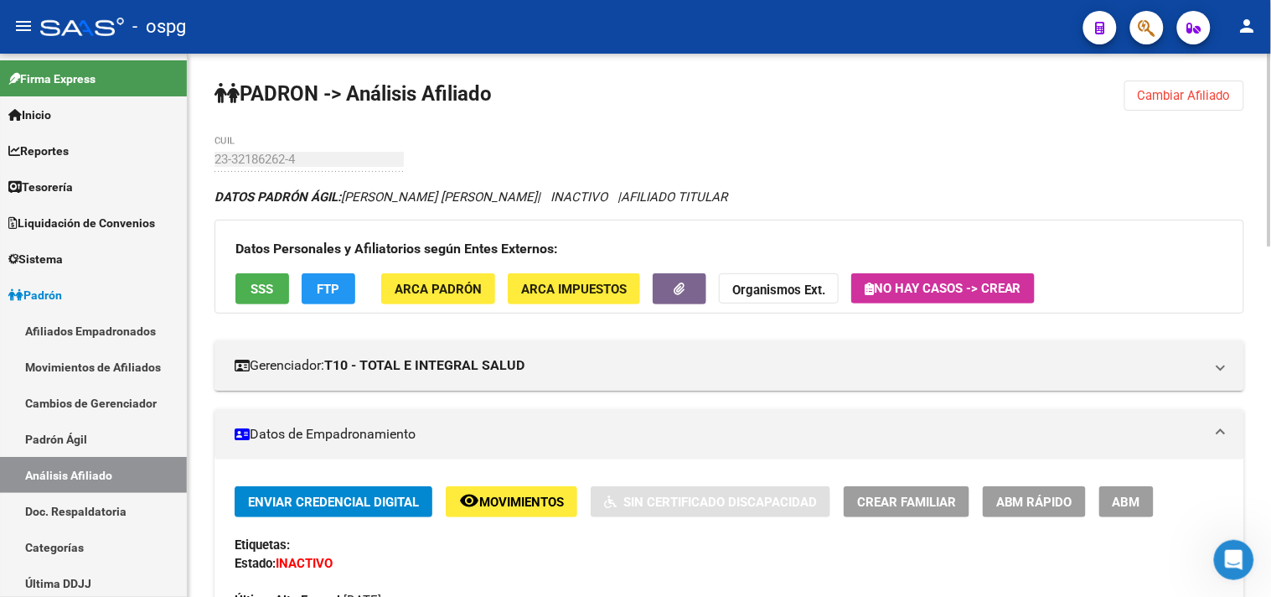
click at [261, 275] on button "SSS" at bounding box center [262, 288] width 54 height 31
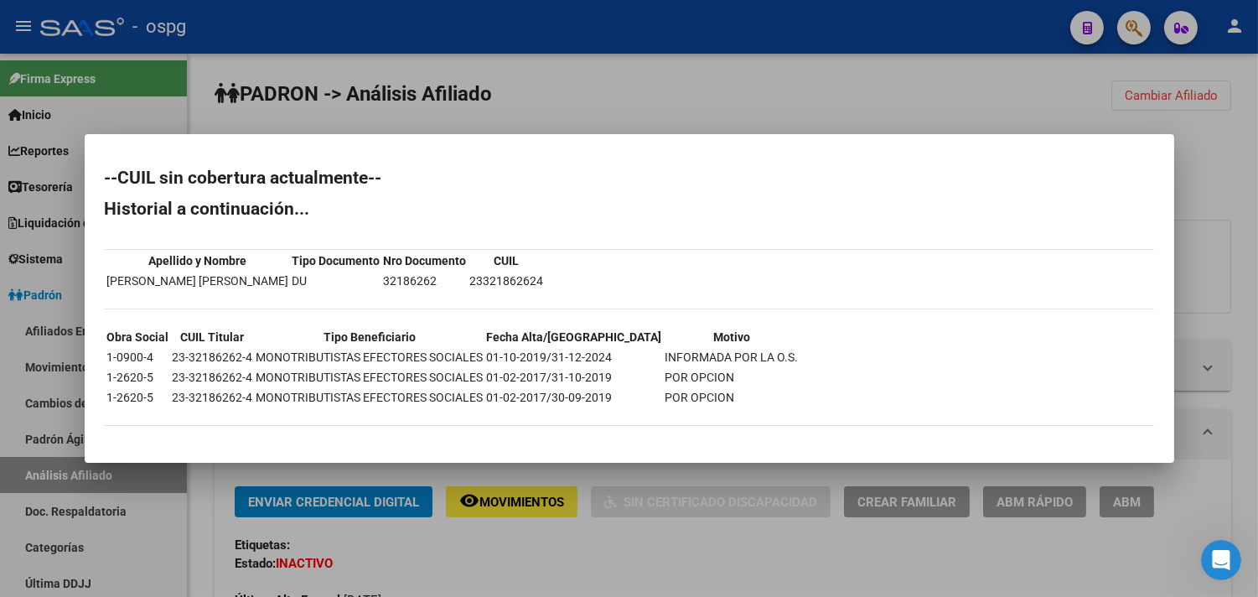
click at [654, 559] on div at bounding box center [629, 298] width 1258 height 597
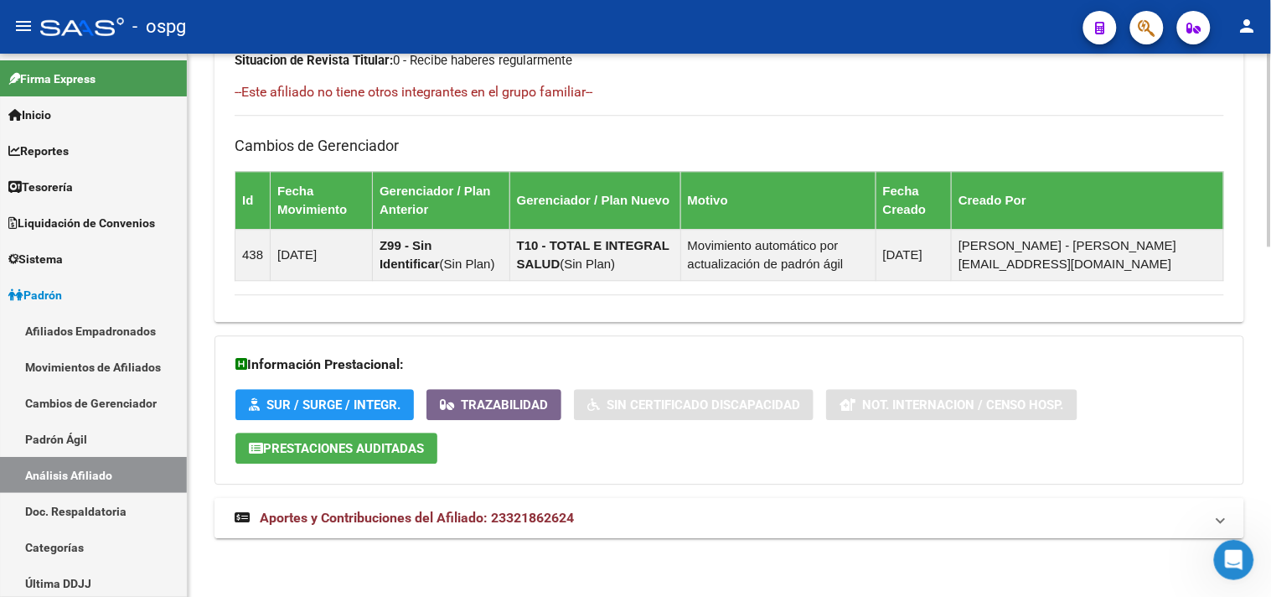
click at [663, 526] on mat-panel-title "Aportes y Contribuciones del Afiliado: 23321862624" at bounding box center [719, 518] width 969 height 18
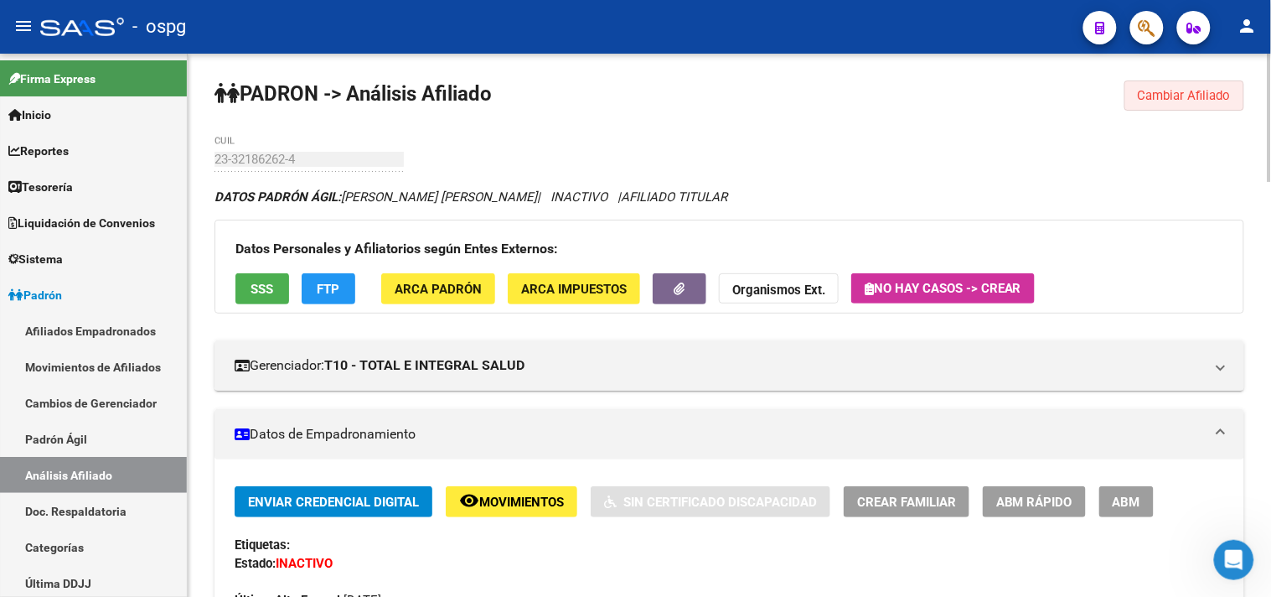
click at [1171, 99] on span "Cambiar Afiliado" at bounding box center [1184, 95] width 93 height 15
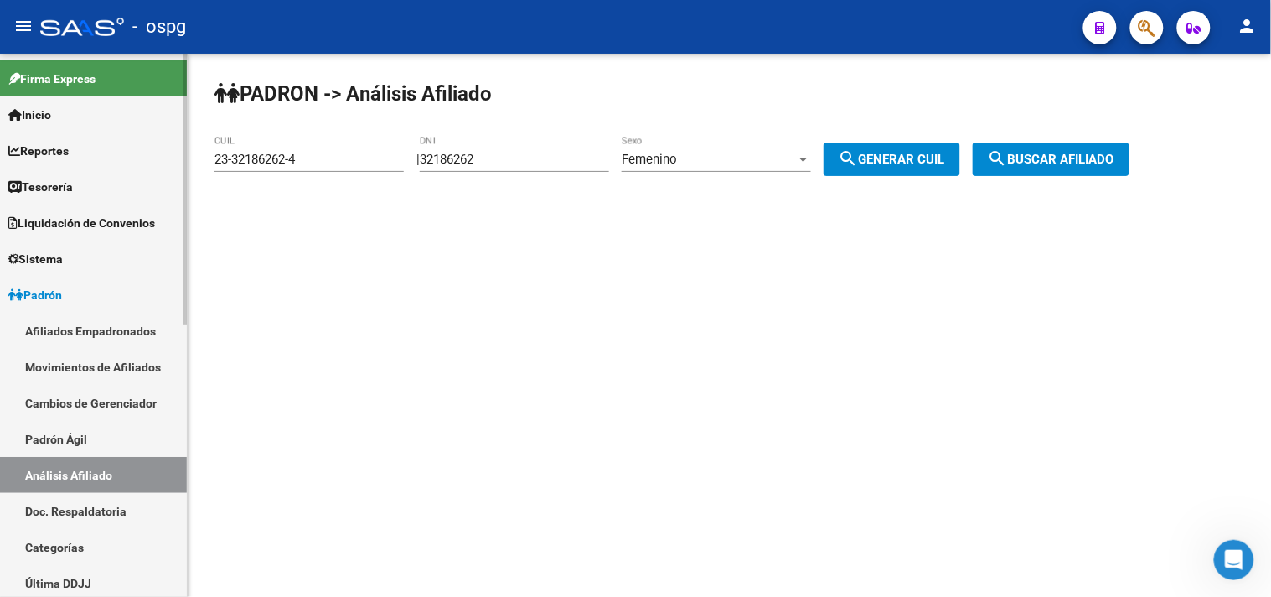
drag, startPoint x: 566, startPoint y: 159, endPoint x: 159, endPoint y: 84, distance: 414.1
click at [318, 152] on app-analisis-afiliado "PADRON -> Análisis Afiliado 23-32186262-4 CUIL | 32186262 DNI Femenino Sexo sea…" at bounding box center [678, 159] width 928 height 15
type input "33197931"
click at [893, 157] on span "search Generar CUIL" at bounding box center [892, 159] width 106 height 15
type input "27-33197931-2"
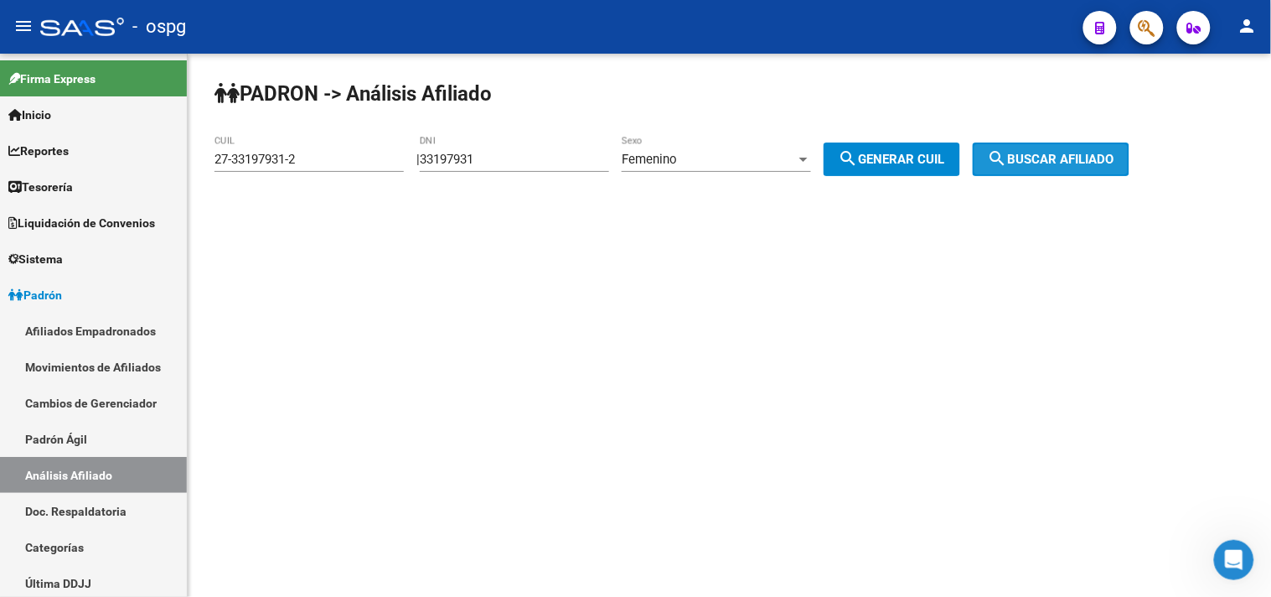
click at [1103, 149] on button "search Buscar afiliado" at bounding box center [1051, 159] width 157 height 34
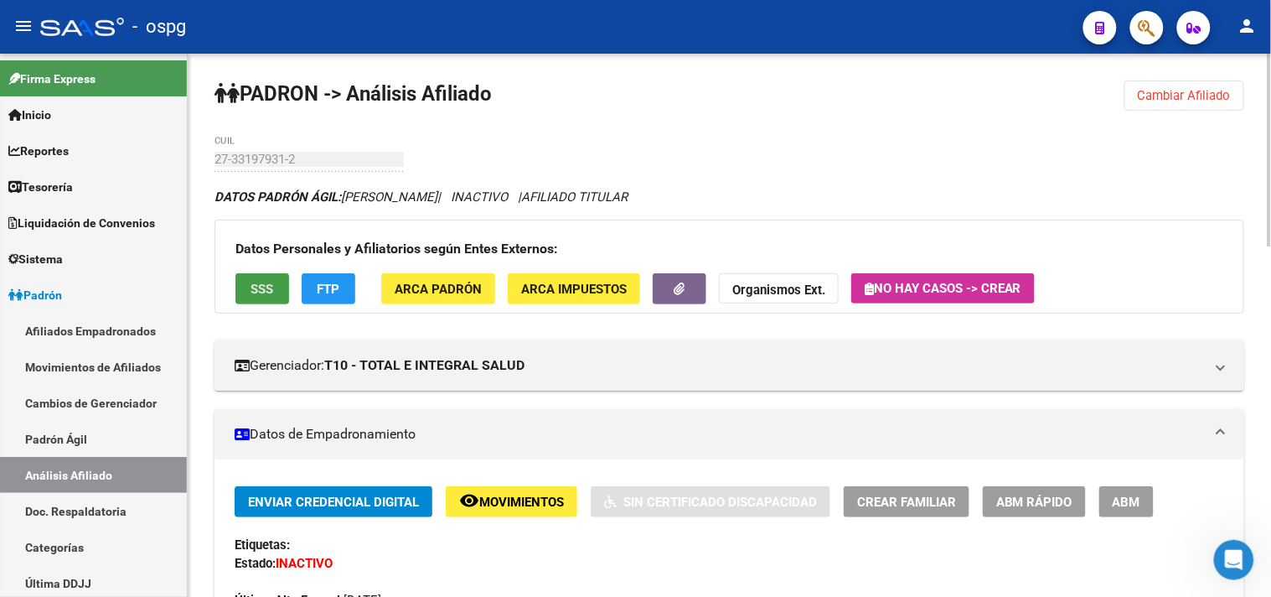
click at [266, 297] on span "SSS" at bounding box center [262, 289] width 23 height 15
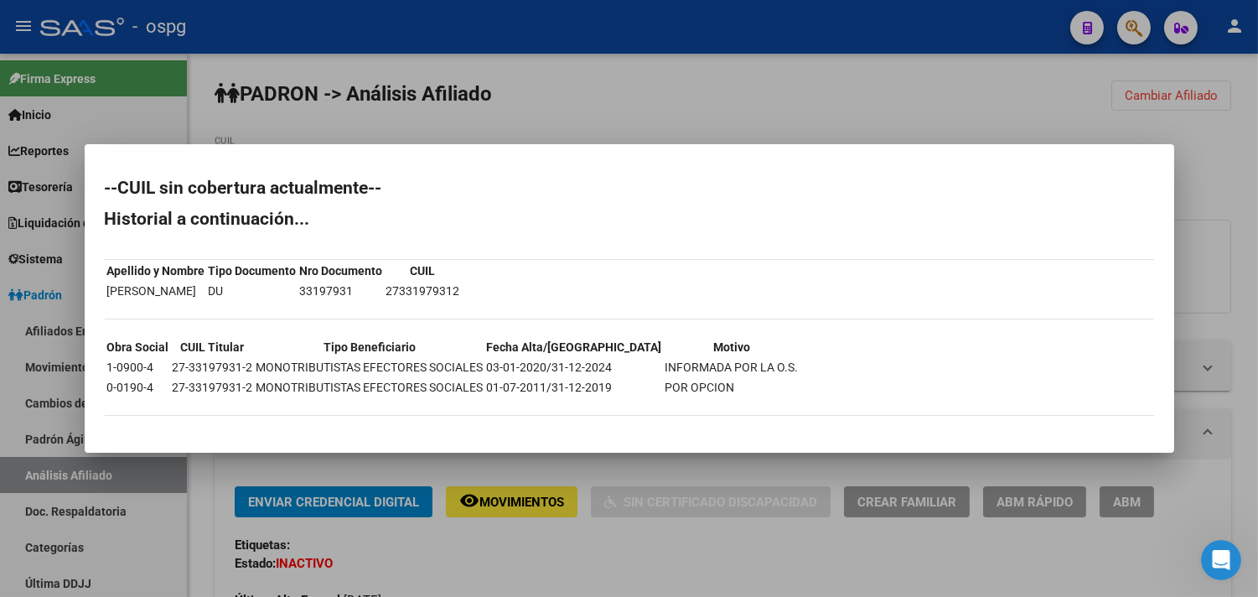
click at [588, 538] on div at bounding box center [629, 298] width 1258 height 597
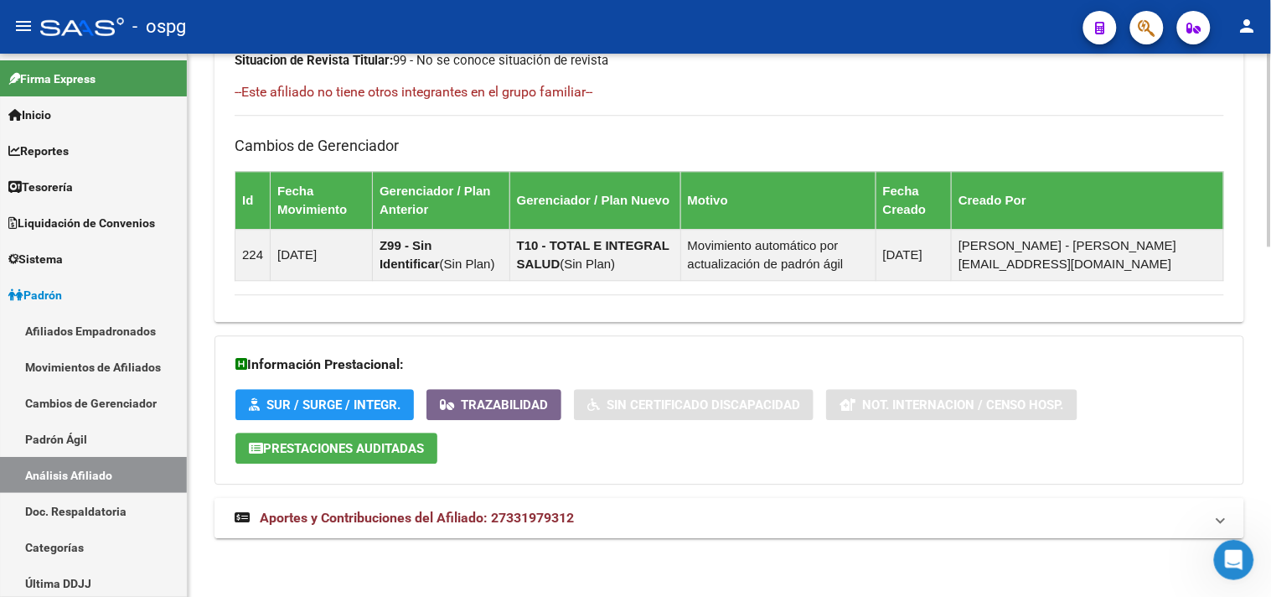
click at [616, 535] on mat-expansion-panel-header "Aportes y Contribuciones del Afiliado: 27331979312" at bounding box center [729, 518] width 1030 height 40
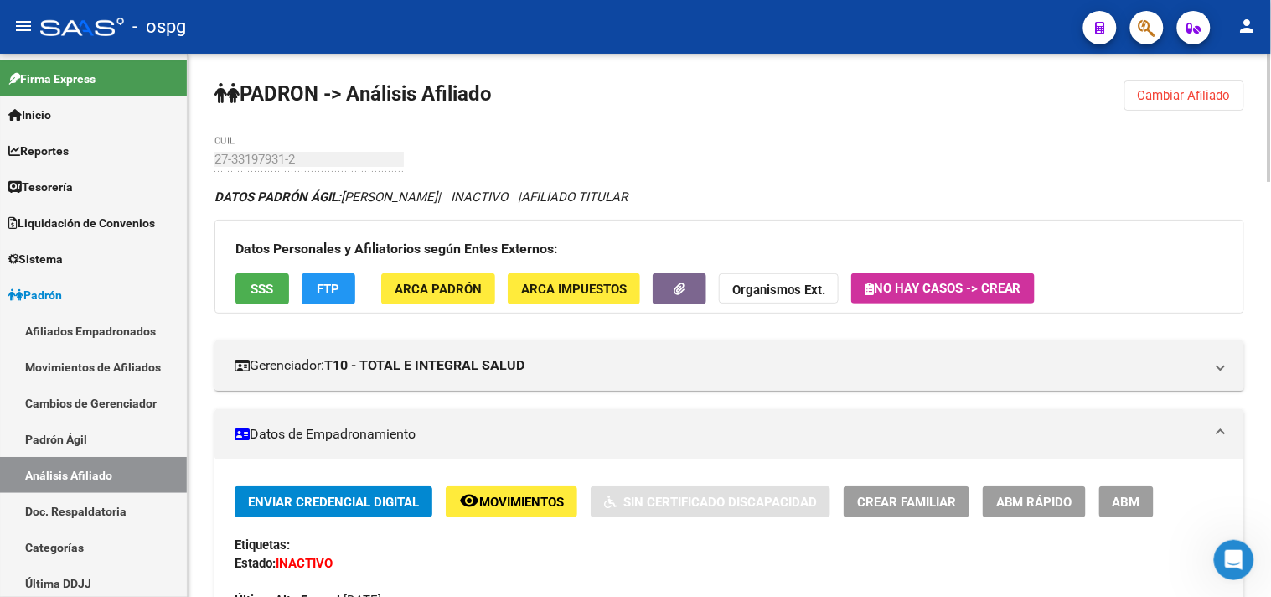
click at [1219, 95] on button "Cambiar Afiliado" at bounding box center [1184, 95] width 120 height 30
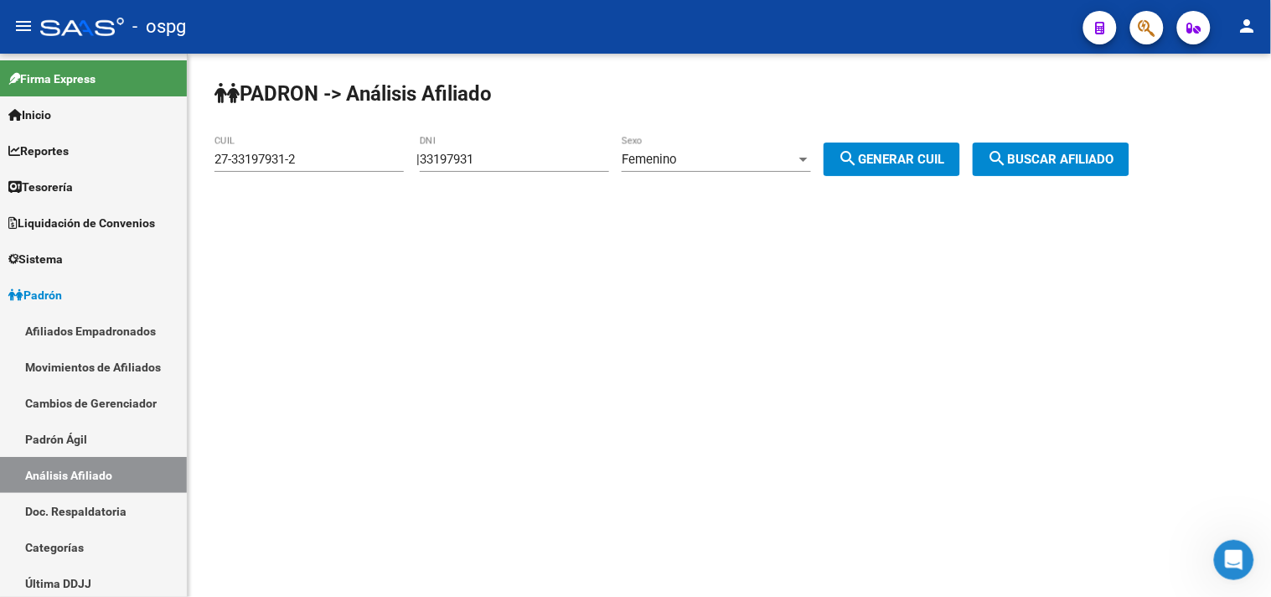
drag, startPoint x: 519, startPoint y: 155, endPoint x: 229, endPoint y: 122, distance: 292.6
click at [258, 129] on div "PADRON -> Análisis Afiliado 27-33197931-2 CUIL | 33197931 DNI Femenino Sexo sea…" at bounding box center [729, 142] width 1083 height 176
type input "20000923"
click at [909, 157] on span "search Generar CUIL" at bounding box center [892, 159] width 106 height 15
type input "27-20000923-7"
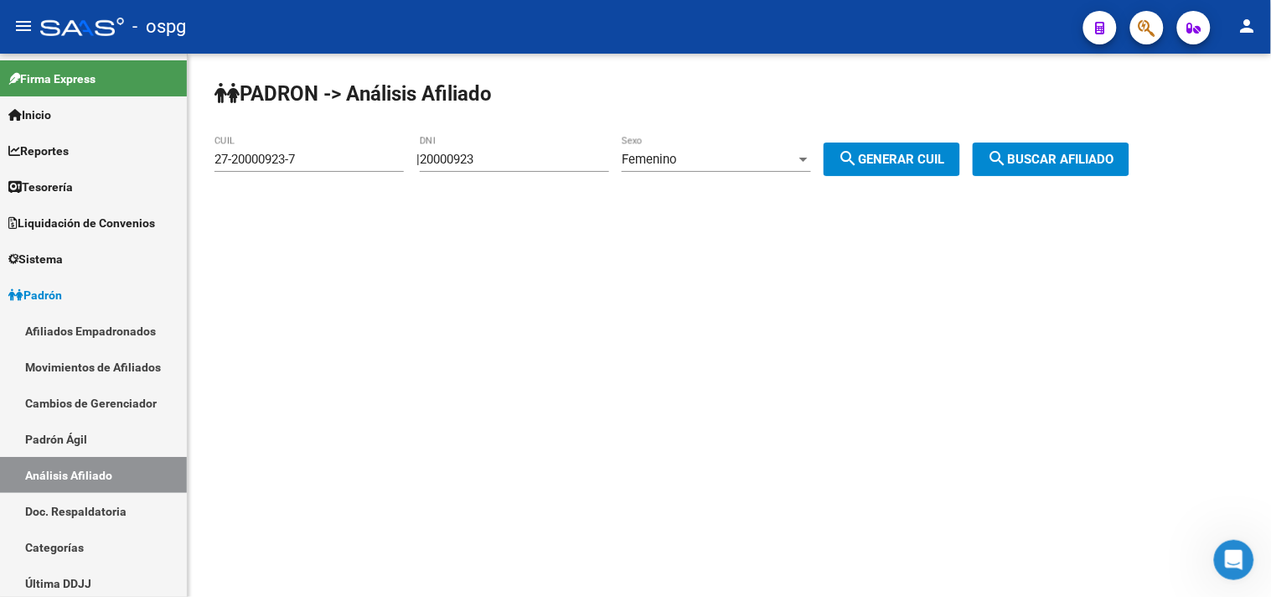
click at [1046, 163] on span "search Buscar afiliado" at bounding box center [1051, 159] width 127 height 15
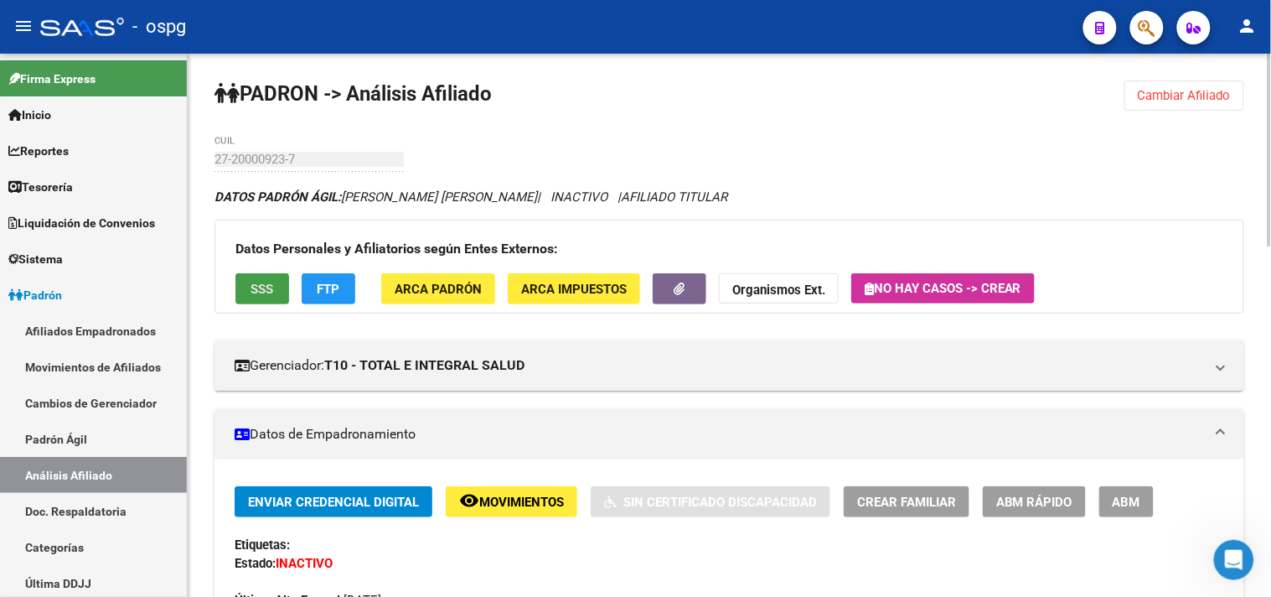
click at [261, 291] on span "SSS" at bounding box center [262, 289] width 23 height 15
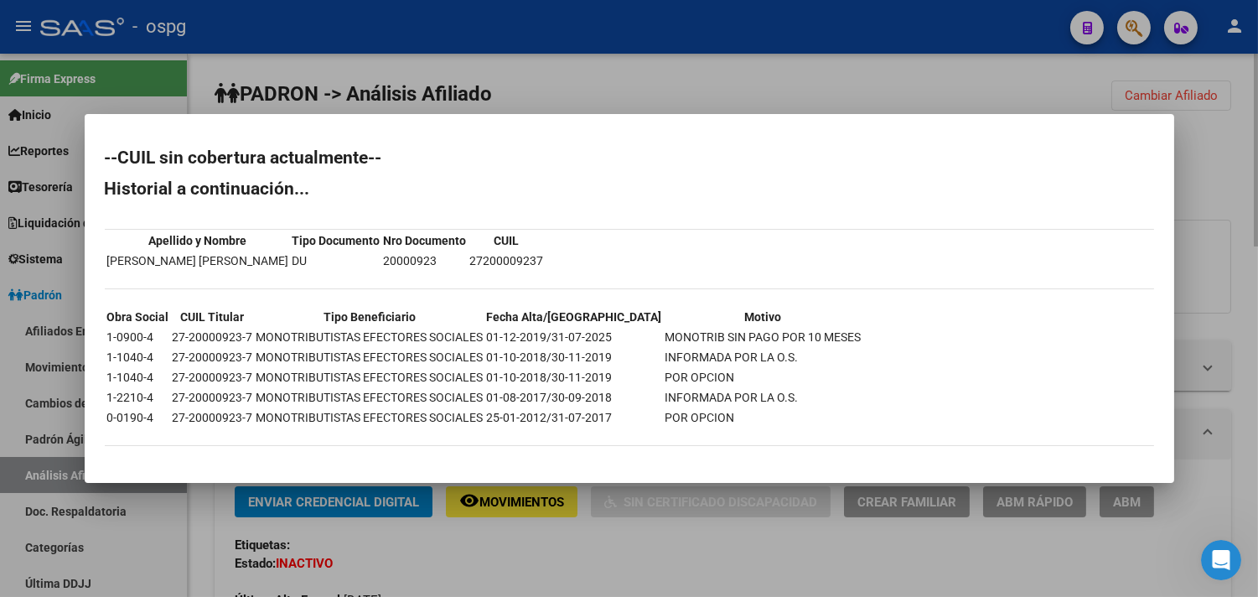
click at [480, 556] on div at bounding box center [629, 298] width 1258 height 597
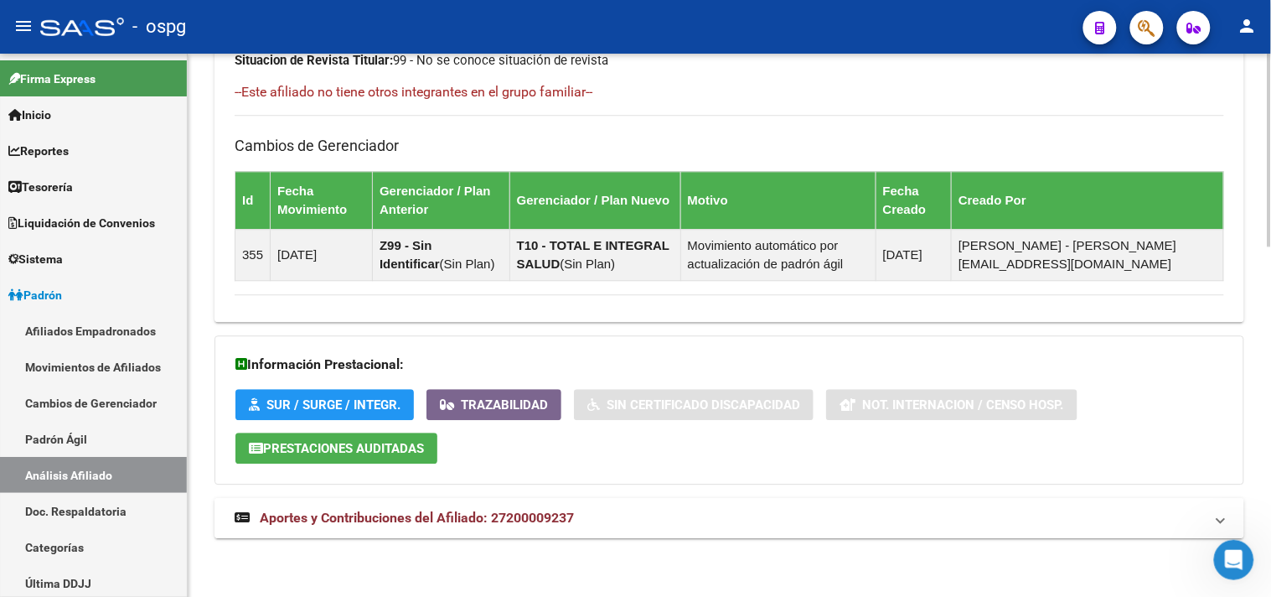
click at [539, 517] on span "Aportes y Contribuciones del Afiliado: 27200009237" at bounding box center [417, 517] width 314 height 16
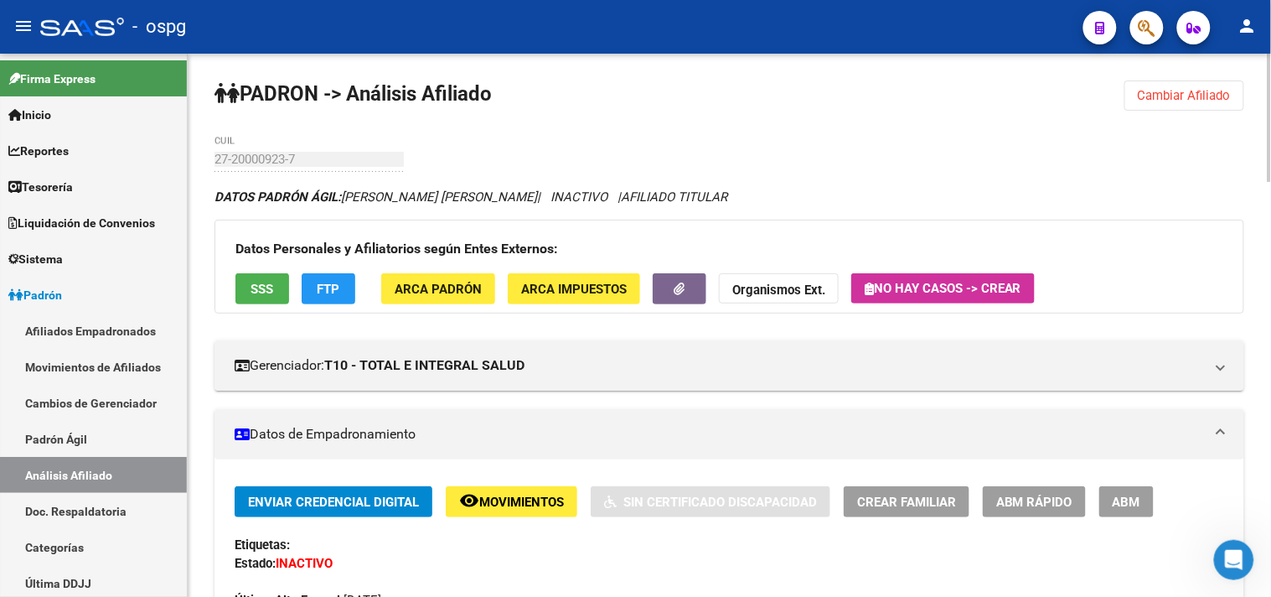
click at [1233, 94] on button "Cambiar Afiliado" at bounding box center [1184, 95] width 120 height 30
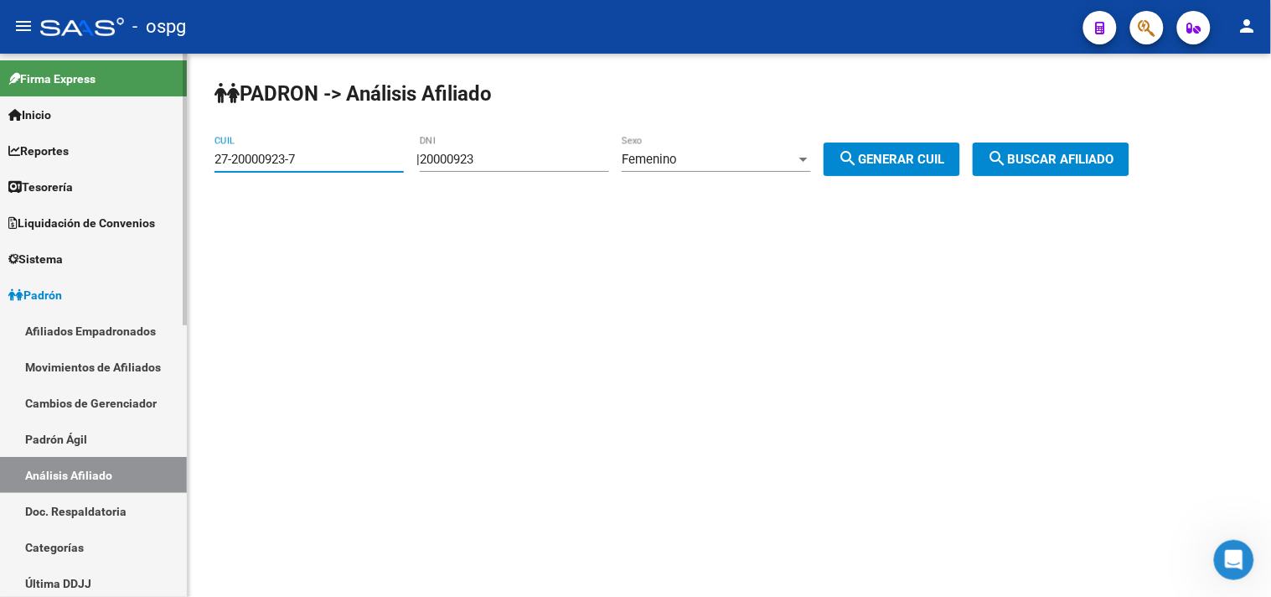
drag, startPoint x: 328, startPoint y: 153, endPoint x: 121, endPoint y: 147, distance: 207.0
click at [123, 148] on mat-sidenav-container "Firma Express Inicio Calendario SSS Instructivos Contacto OS Reportes Tablero d…" at bounding box center [635, 325] width 1271 height 543
drag, startPoint x: 479, startPoint y: 166, endPoint x: 432, endPoint y: 154, distance: 48.4
click at [446, 165] on input "20000923" at bounding box center [514, 159] width 189 height 15
type input "25899329"
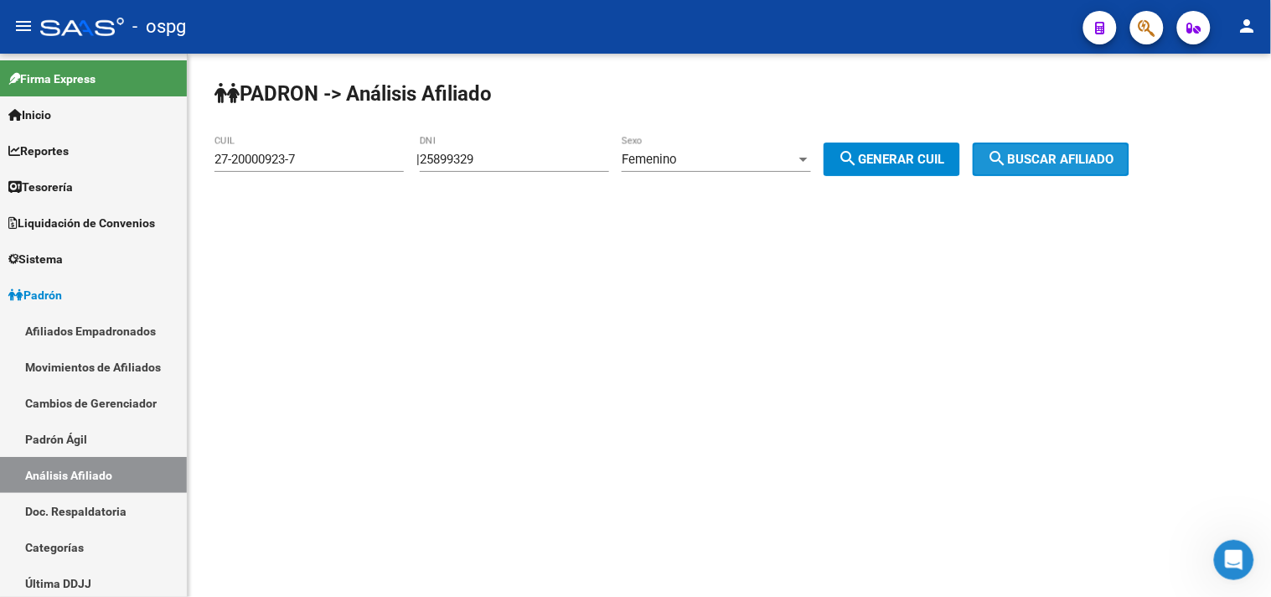
click at [1034, 160] on span "search Buscar afiliado" at bounding box center [1051, 159] width 127 height 15
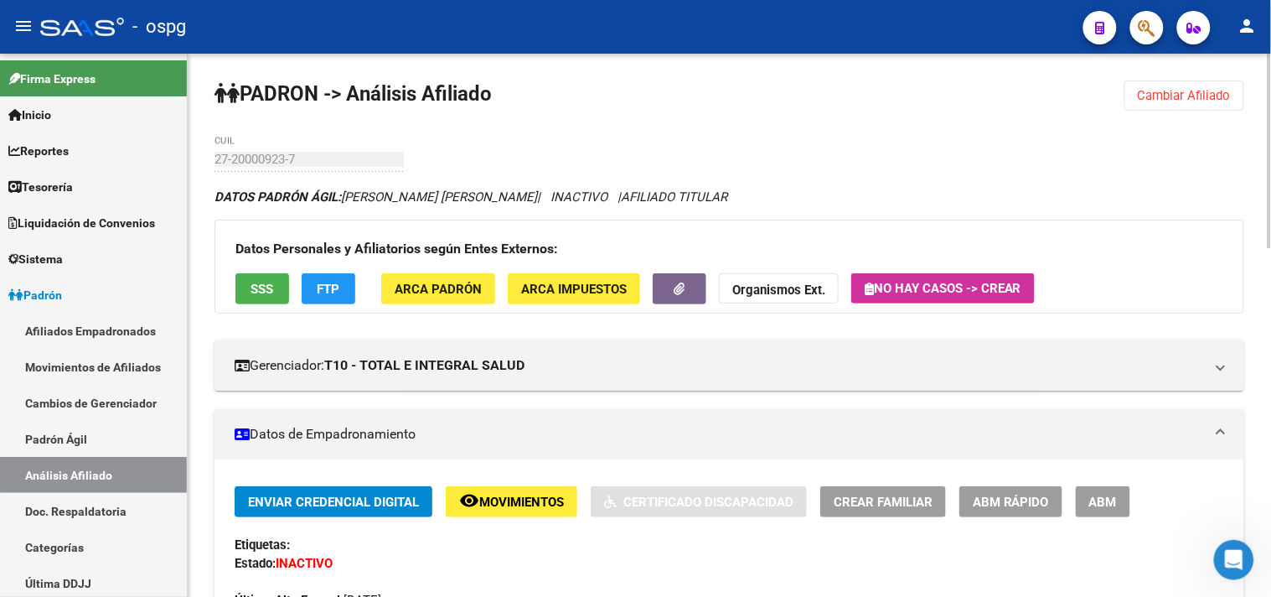
click at [1155, 98] on span "Cambiar Afiliado" at bounding box center [1184, 95] width 93 height 15
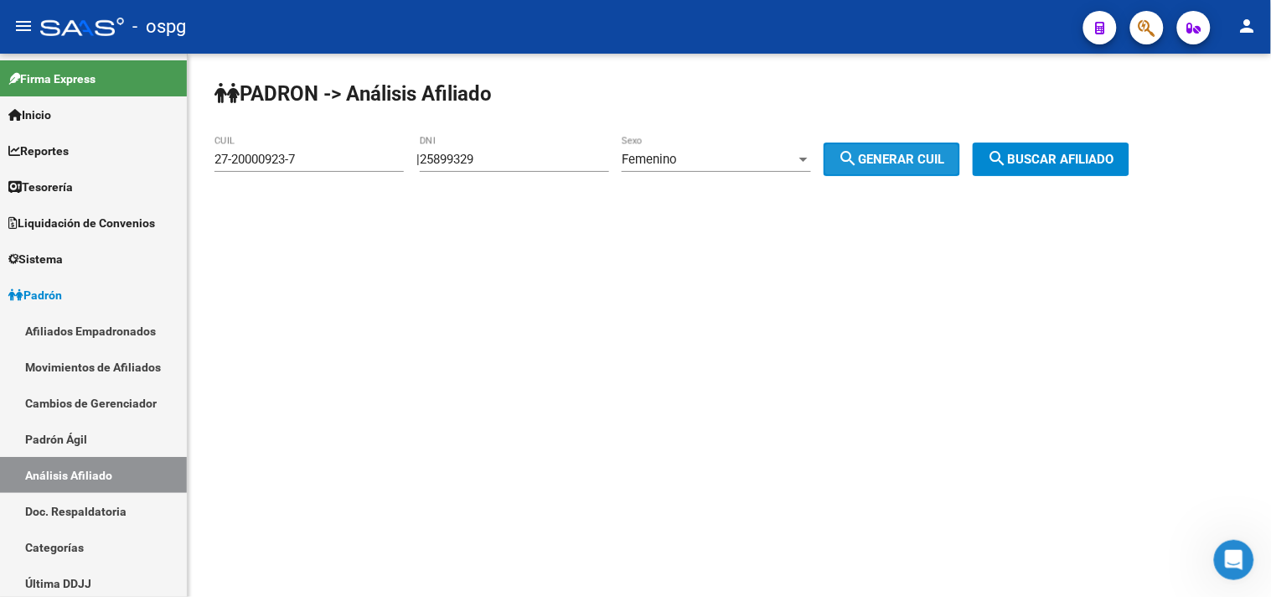
drag, startPoint x: 949, startPoint y: 155, endPoint x: 1035, endPoint y: 154, distance: 85.5
click at [945, 155] on span "search Generar CUIL" at bounding box center [892, 159] width 106 height 15
type input "27-25899329-8"
click at [1050, 154] on span "search Buscar afiliado" at bounding box center [1051, 159] width 127 height 15
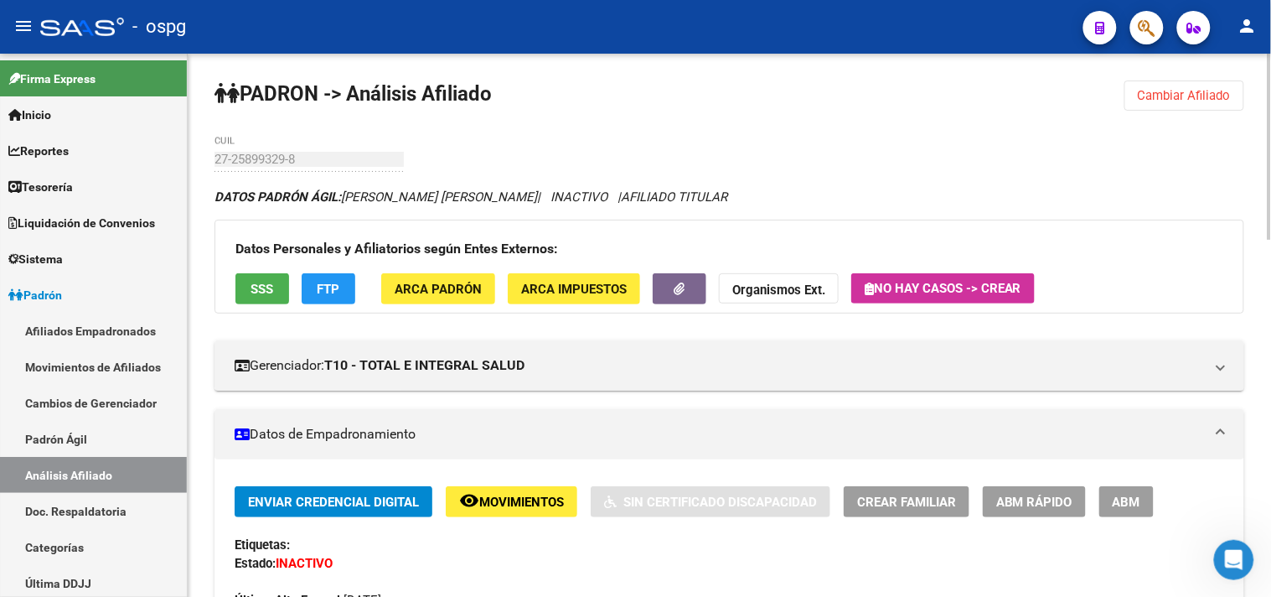
click at [289, 290] on div "Datos Personales y Afiliatorios según Entes Externos: SSS FTP ARCA Padrón ARCA …" at bounding box center [729, 267] width 1030 height 94
click at [279, 297] on button "SSS" at bounding box center [262, 288] width 54 height 31
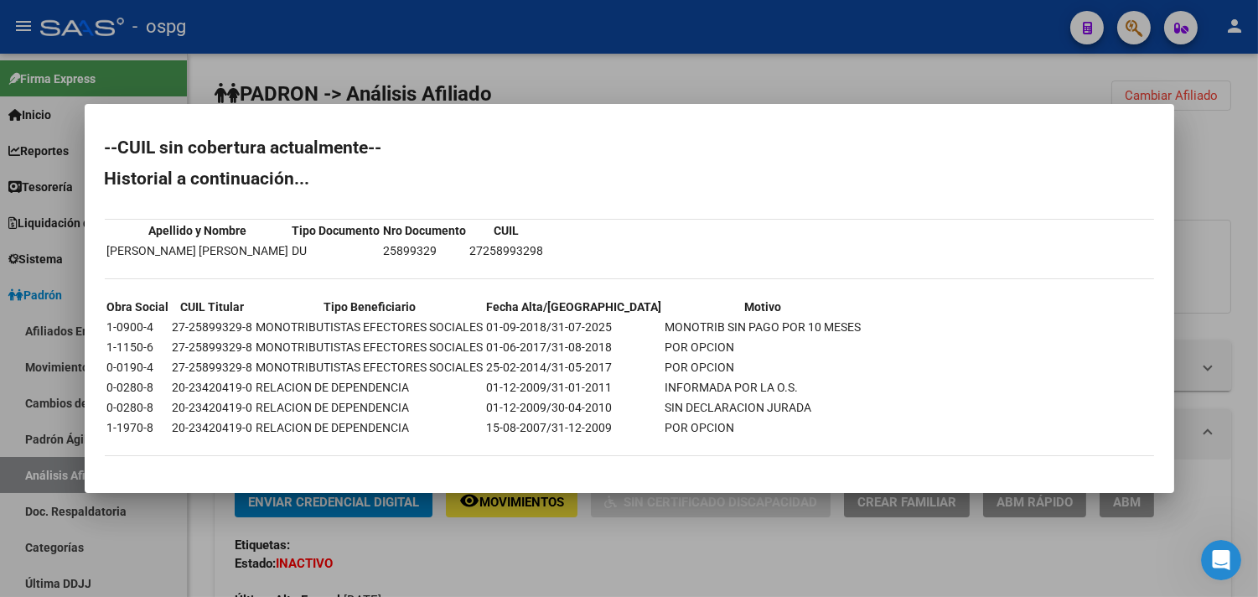
click at [462, 536] on div at bounding box center [629, 298] width 1258 height 597
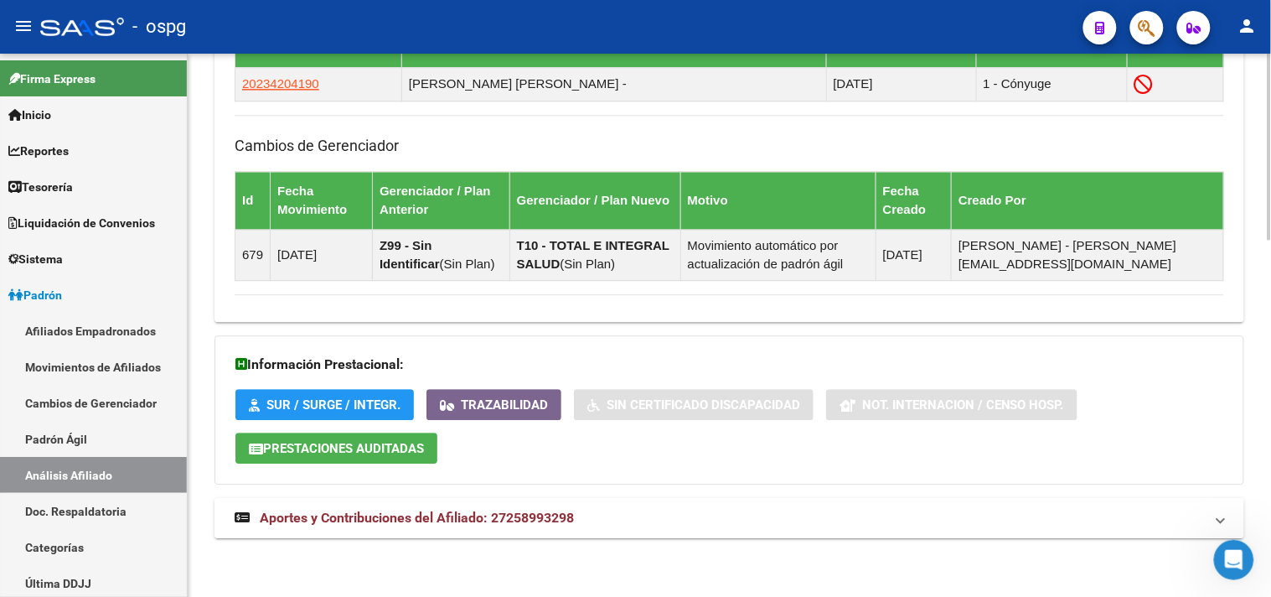
drag, startPoint x: 579, startPoint y: 512, endPoint x: 598, endPoint y: 512, distance: 19.3
click at [580, 512] on mat-panel-title "Aportes y Contribuciones del Afiliado: 27258993298" at bounding box center [719, 518] width 969 height 18
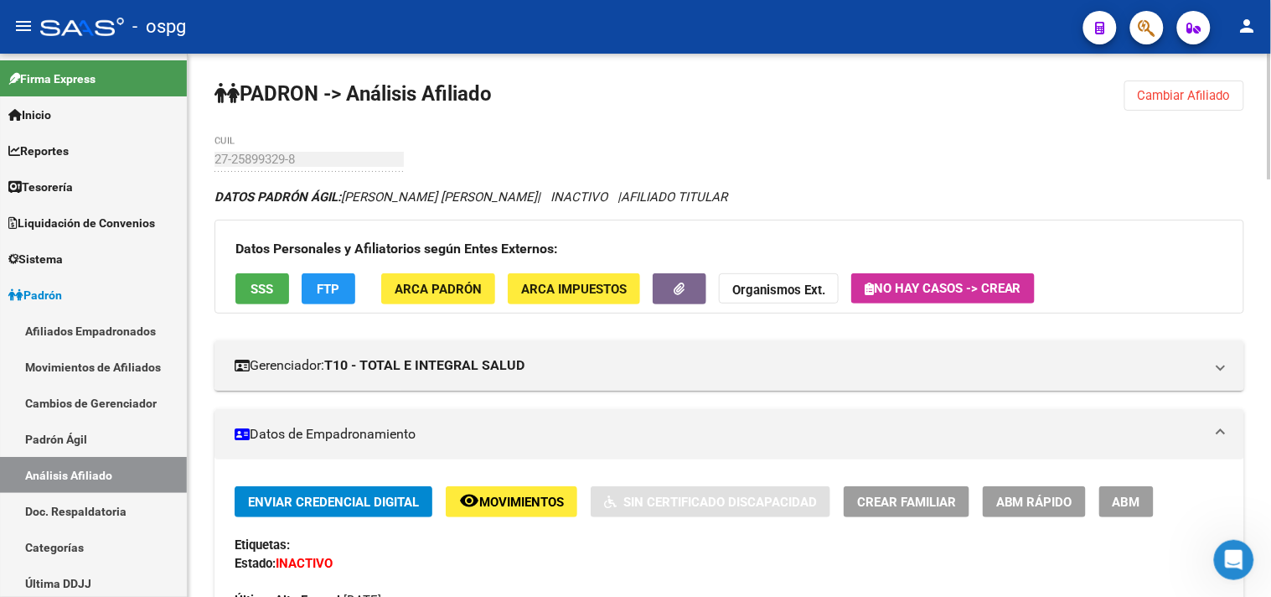
click at [1203, 96] on span "Cambiar Afiliado" at bounding box center [1184, 95] width 93 height 15
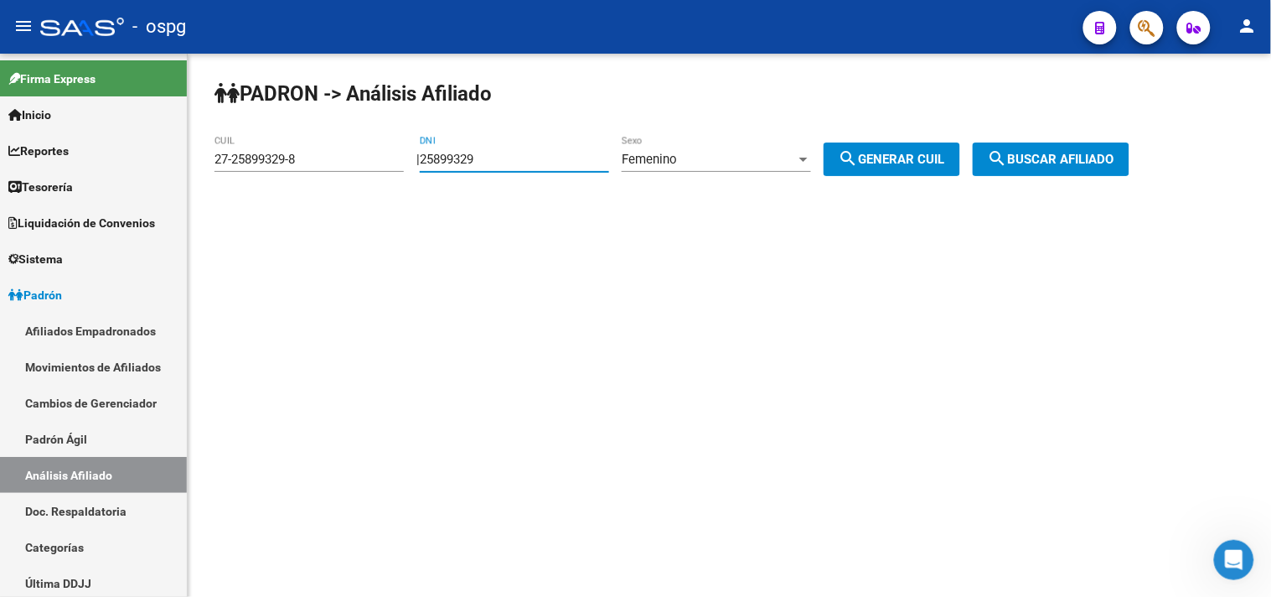
drag, startPoint x: 596, startPoint y: 157, endPoint x: 152, endPoint y: 101, distance: 447.6
click at [173, 106] on mat-sidenav-container "Firma Express Inicio Calendario SSS Instructivos Contacto OS Reportes Tablero d…" at bounding box center [635, 325] width 1271 height 543
type input "25103976"
click at [878, 158] on span "search Generar CUIL" at bounding box center [892, 159] width 106 height 15
type input "27-25103976-9"
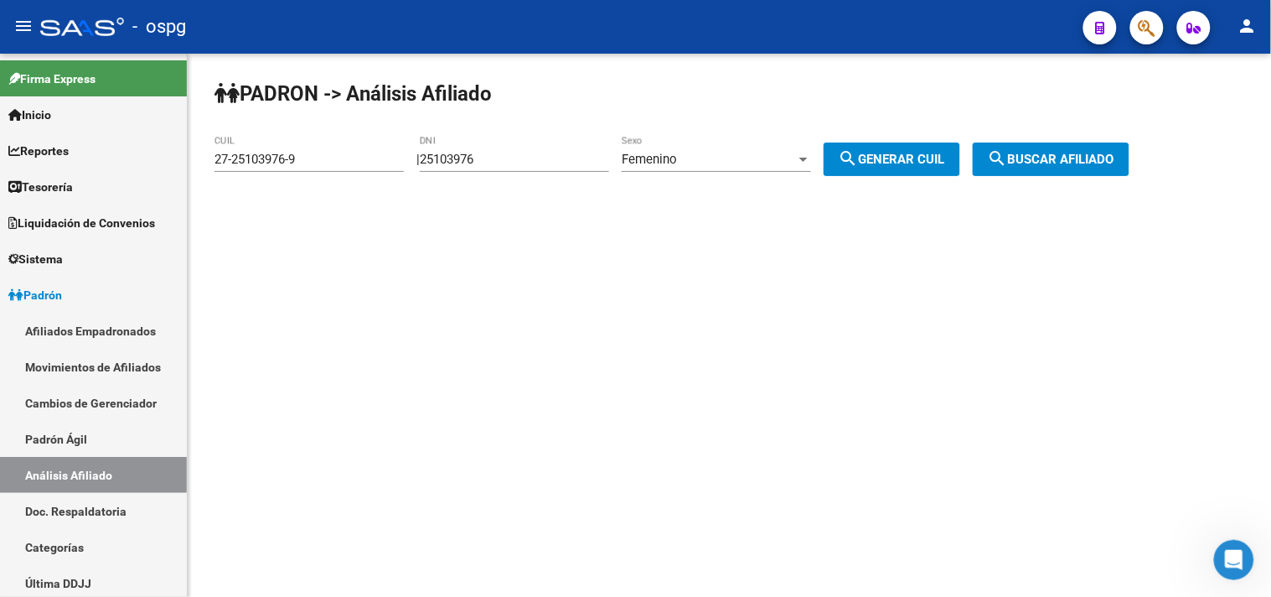
click at [1106, 159] on span "search Buscar afiliado" at bounding box center [1051, 159] width 127 height 15
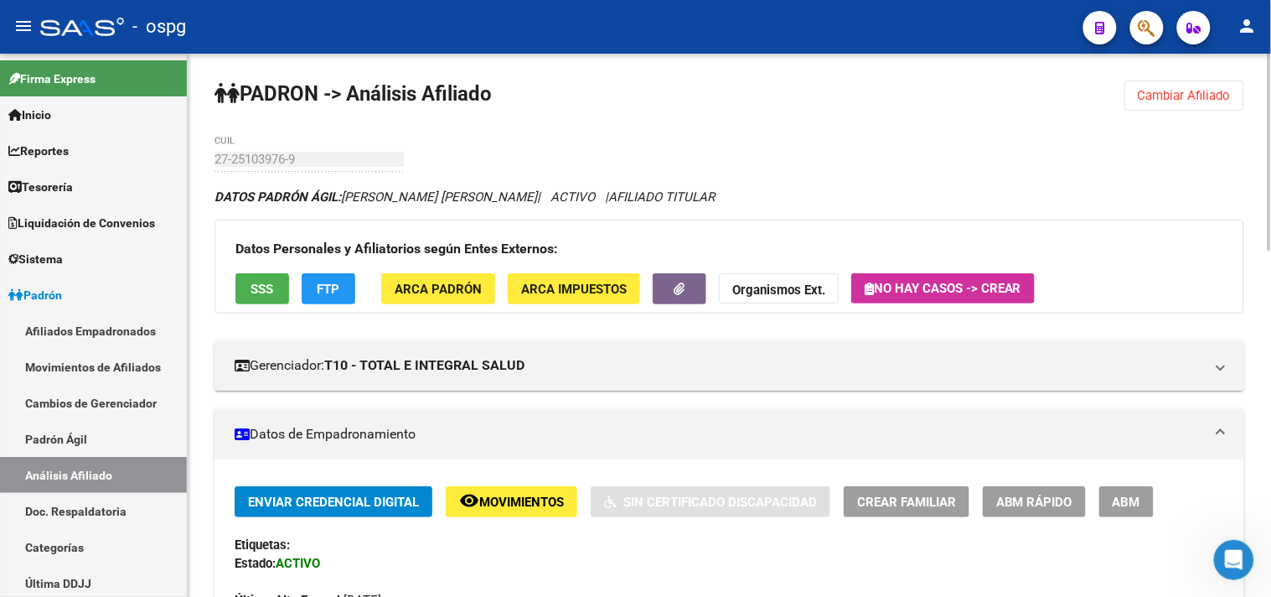
click at [313, 296] on button "FTP" at bounding box center [329, 288] width 54 height 31
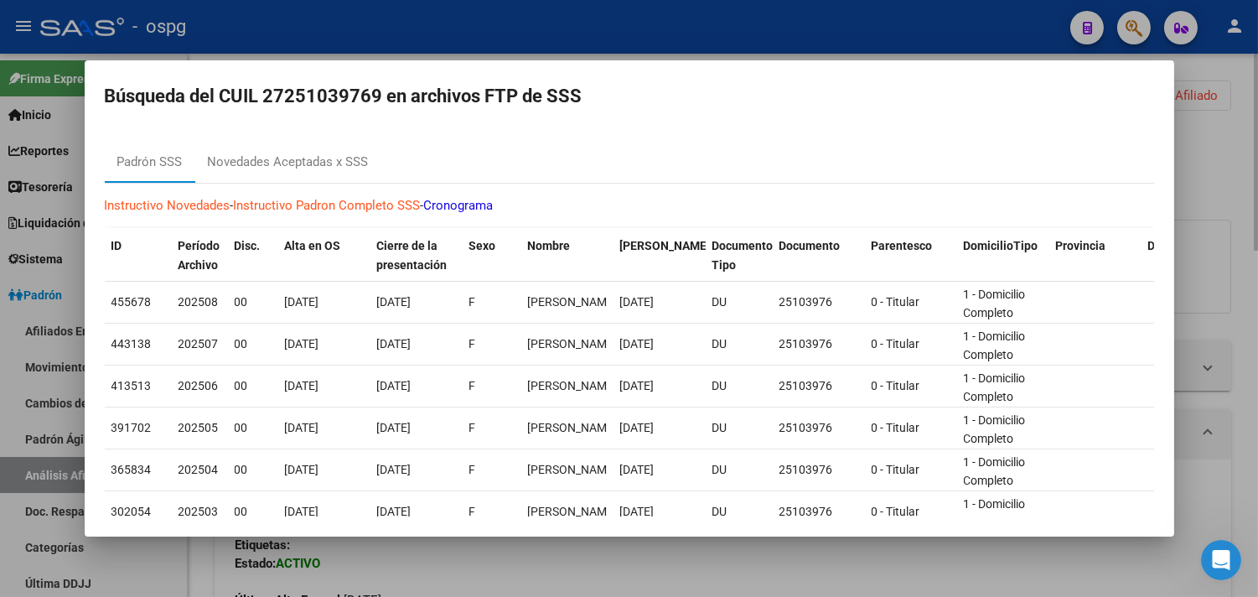
drag, startPoint x: 486, startPoint y: 576, endPoint x: 437, endPoint y: 539, distance: 61.7
click at [470, 570] on div at bounding box center [629, 298] width 1258 height 597
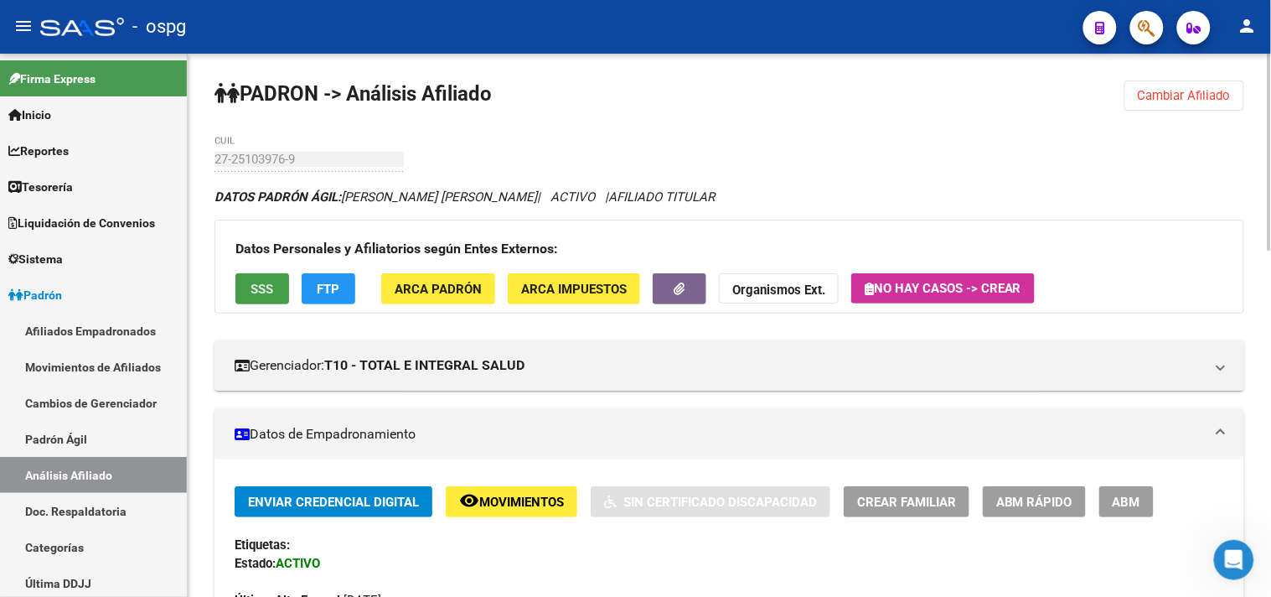
click at [270, 296] on span "SSS" at bounding box center [262, 289] width 23 height 15
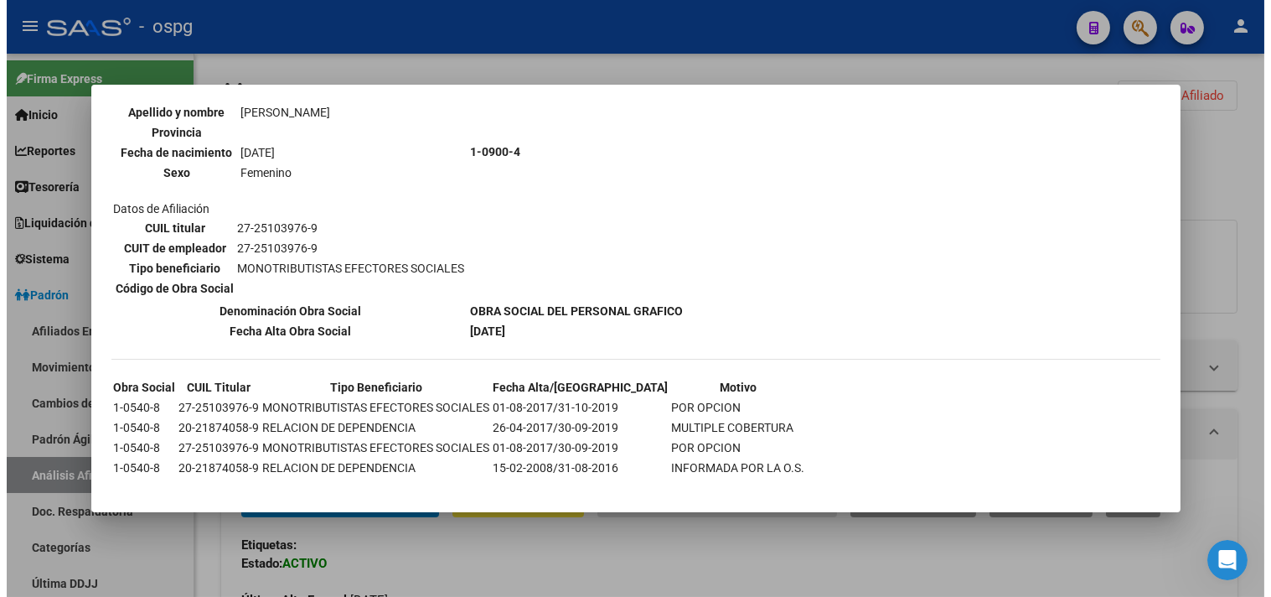
scroll to position [188, 0]
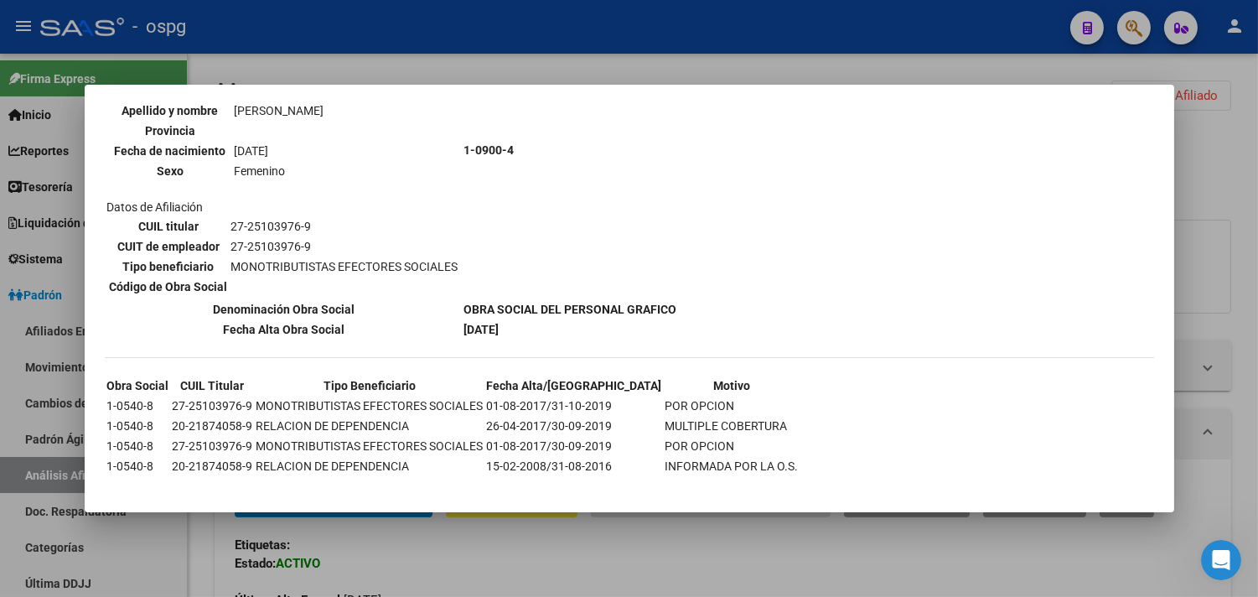
click at [442, 596] on div at bounding box center [629, 298] width 1258 height 597
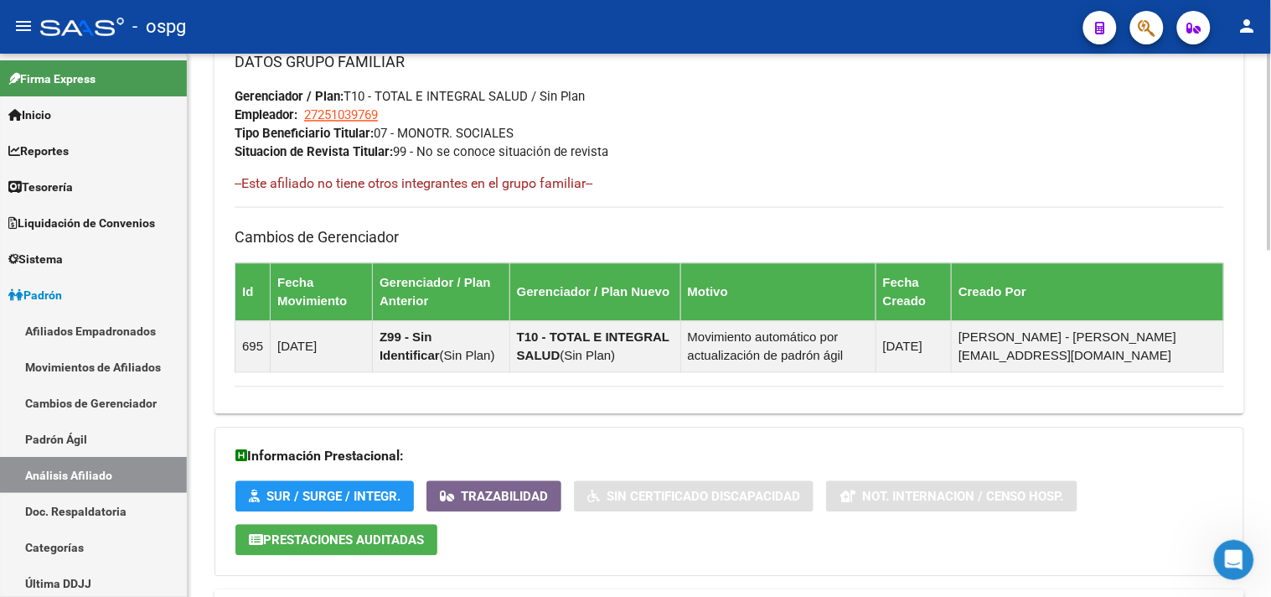
scroll to position [952, 0]
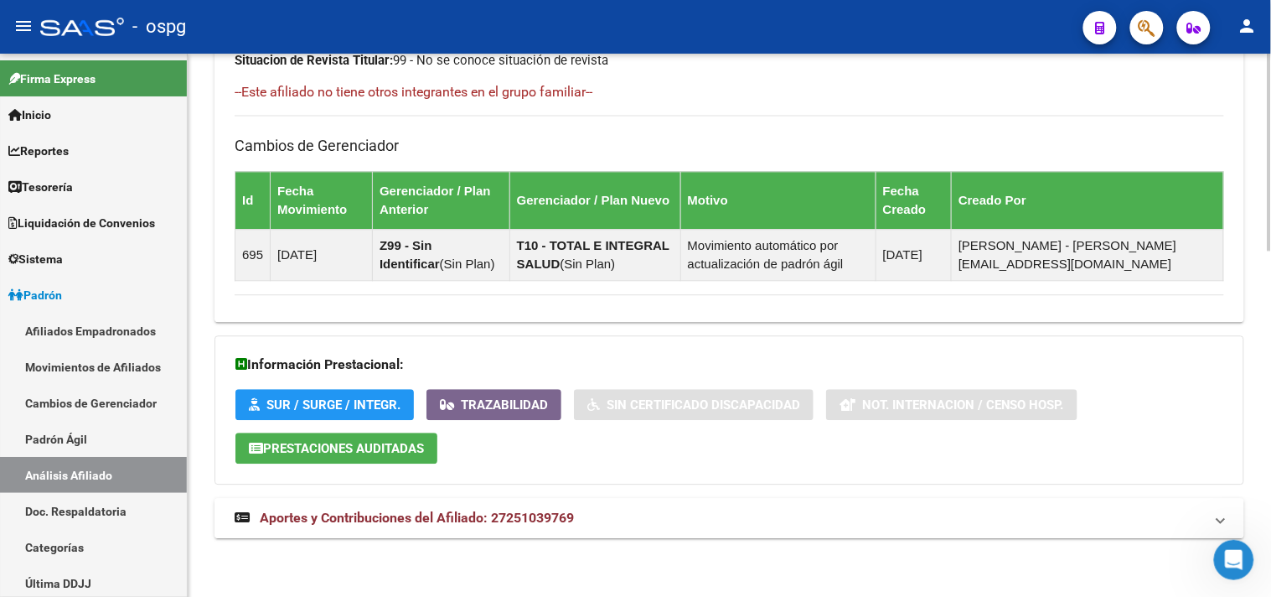
click at [541, 512] on span "Aportes y Contribuciones del Afiliado: 27251039769" at bounding box center [417, 517] width 314 height 16
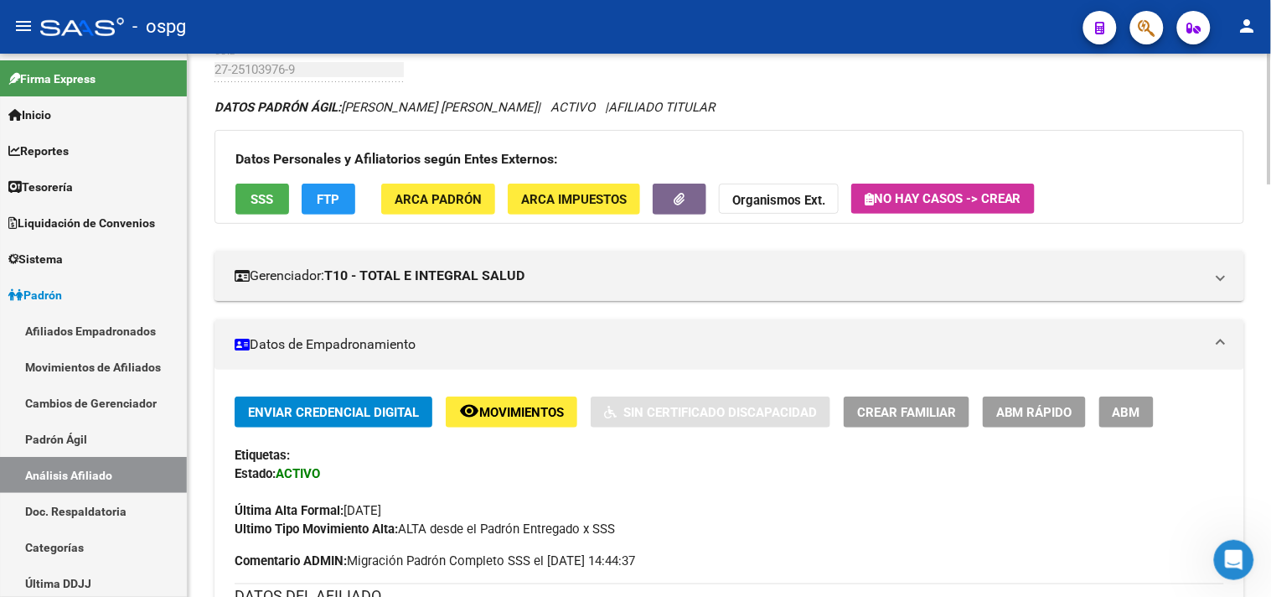
scroll to position [0, 0]
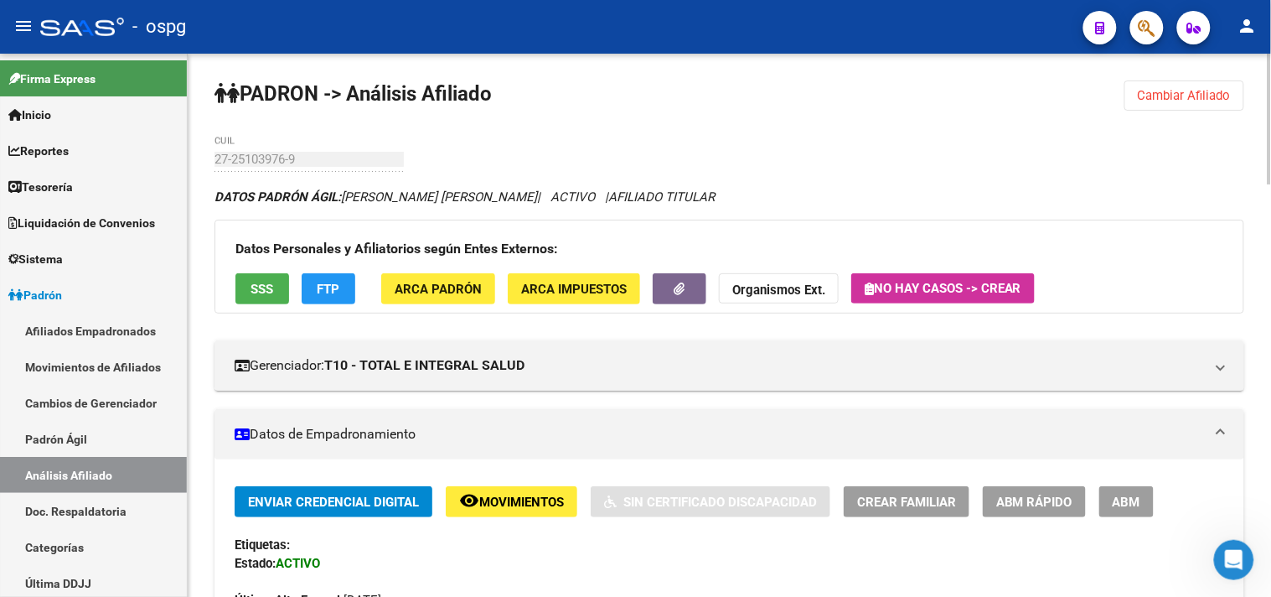
click at [1188, 95] on span "Cambiar Afiliado" at bounding box center [1184, 95] width 93 height 15
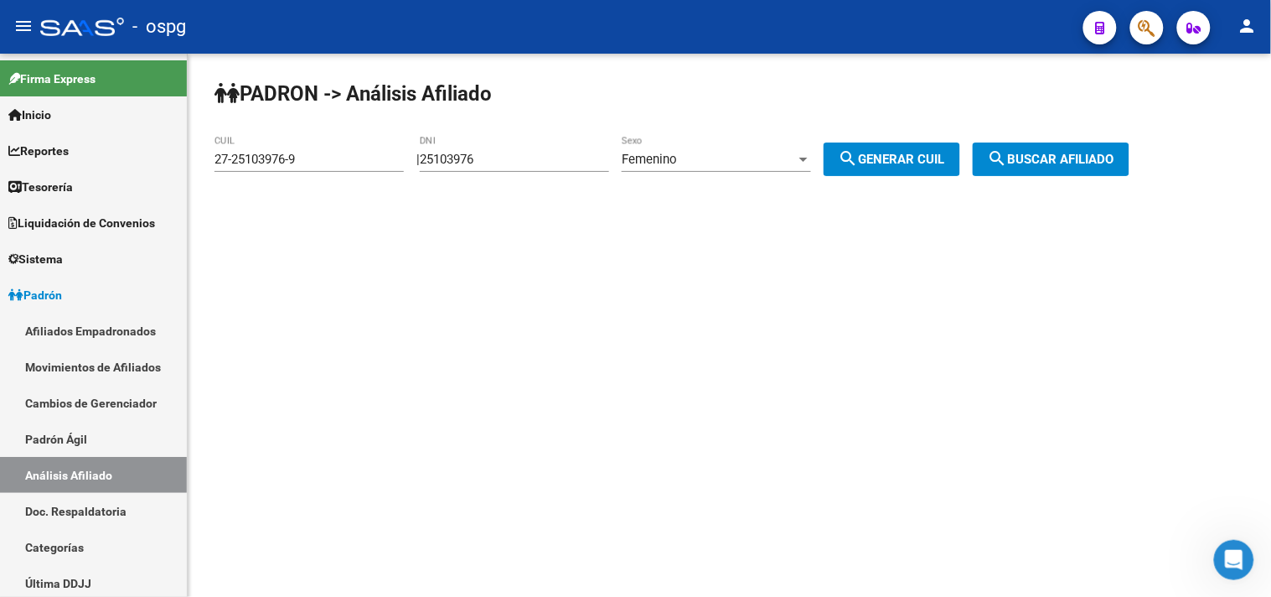
drag, startPoint x: 506, startPoint y: 159, endPoint x: 236, endPoint y: 142, distance: 270.3
click at [266, 153] on app-analisis-afiliado "PADRON -> Análisis Afiliado 27-25103976-9 CUIL | 25103976 DNI Femenino Sexo sea…" at bounding box center [678, 159] width 928 height 15
type input "23420419"
click at [677, 152] on span "Femenino" at bounding box center [649, 159] width 55 height 15
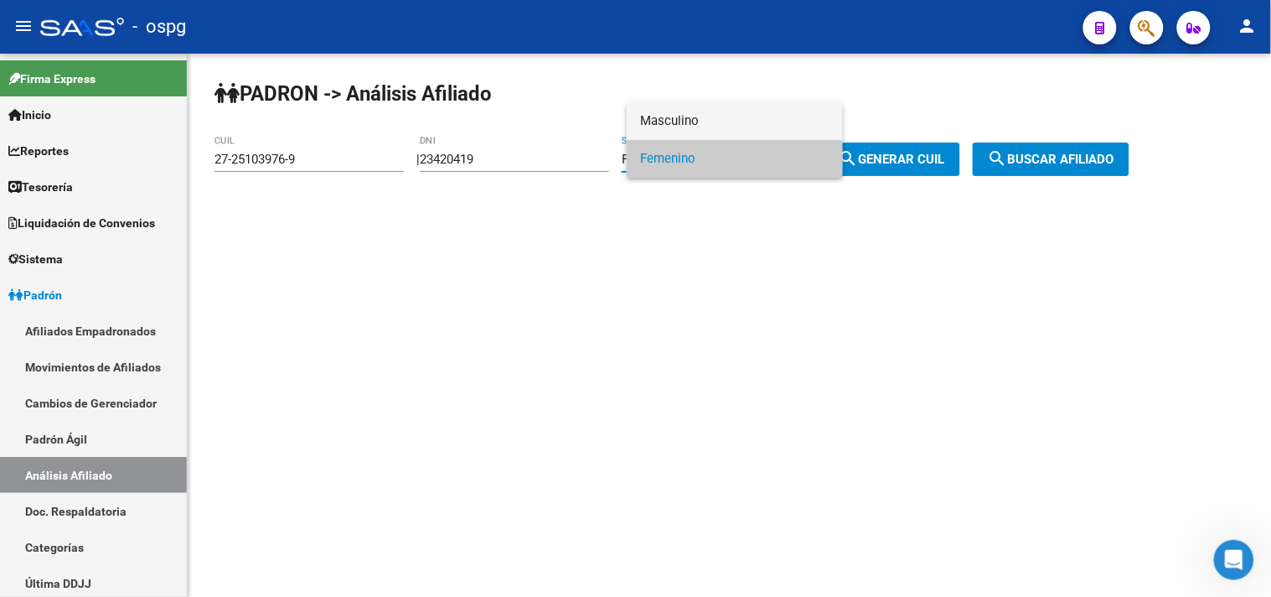
click at [692, 121] on span "Masculino" at bounding box center [734, 121] width 189 height 38
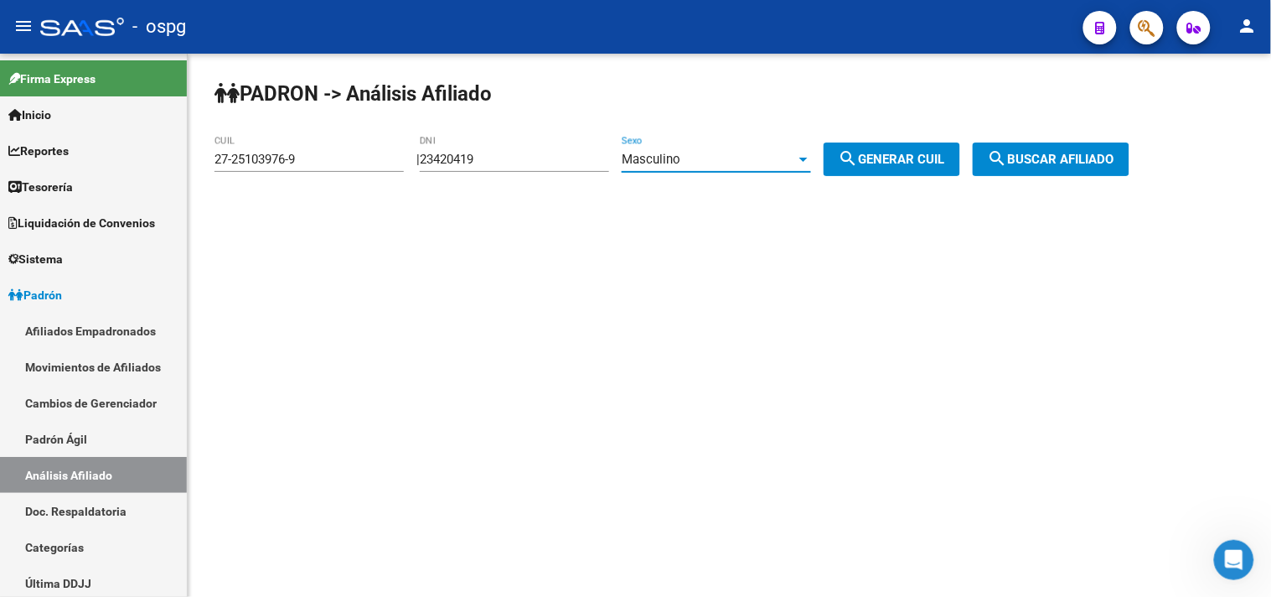
click at [923, 160] on span "search Generar CUIL" at bounding box center [892, 159] width 106 height 15
type input "20-23420419-0"
drag, startPoint x: 1045, startPoint y: 152, endPoint x: 1021, endPoint y: 148, distance: 24.5
click at [1046, 151] on button "search Buscar afiliado" at bounding box center [1051, 159] width 157 height 34
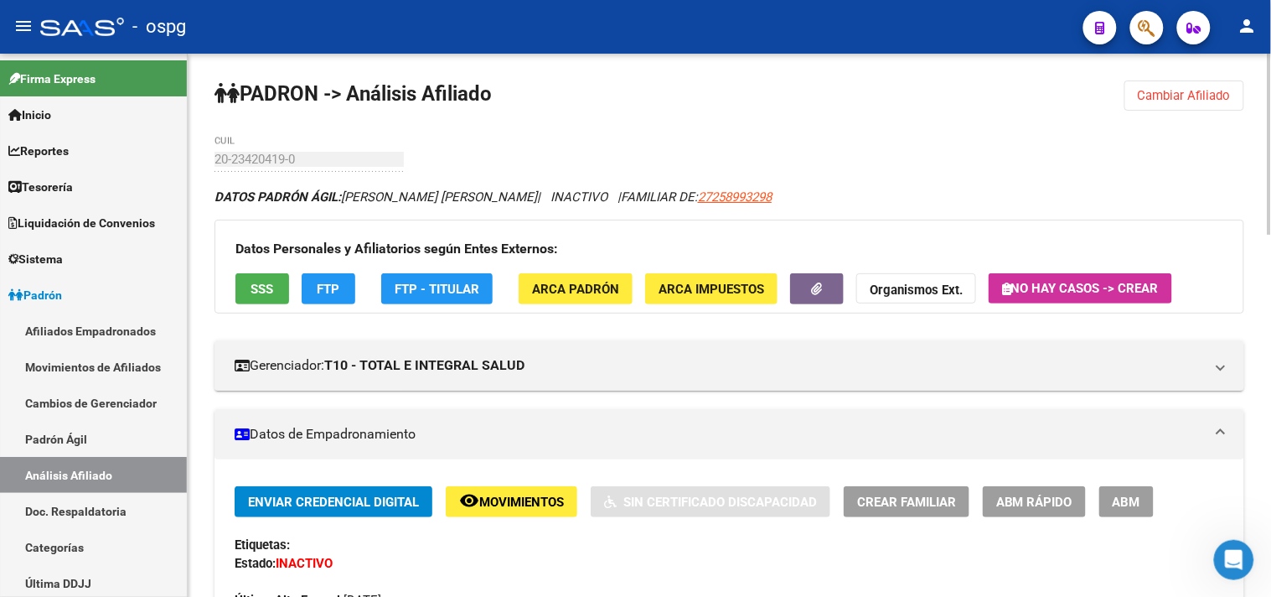
click at [272, 292] on span "SSS" at bounding box center [262, 289] width 23 height 15
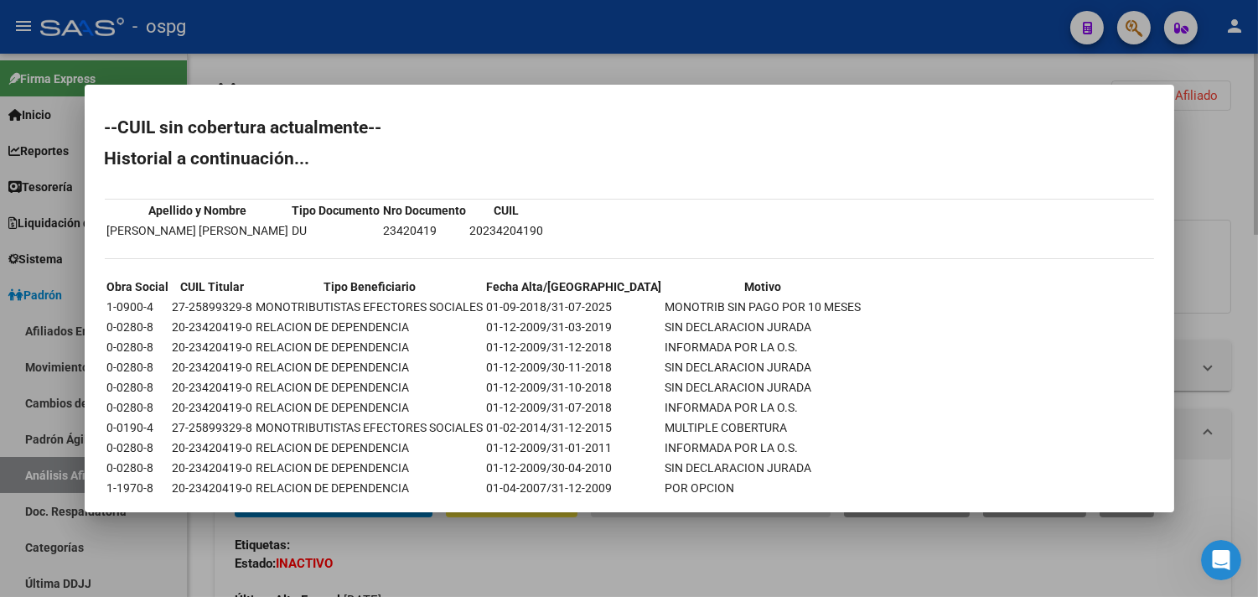
click at [432, 556] on div at bounding box center [629, 298] width 1258 height 597
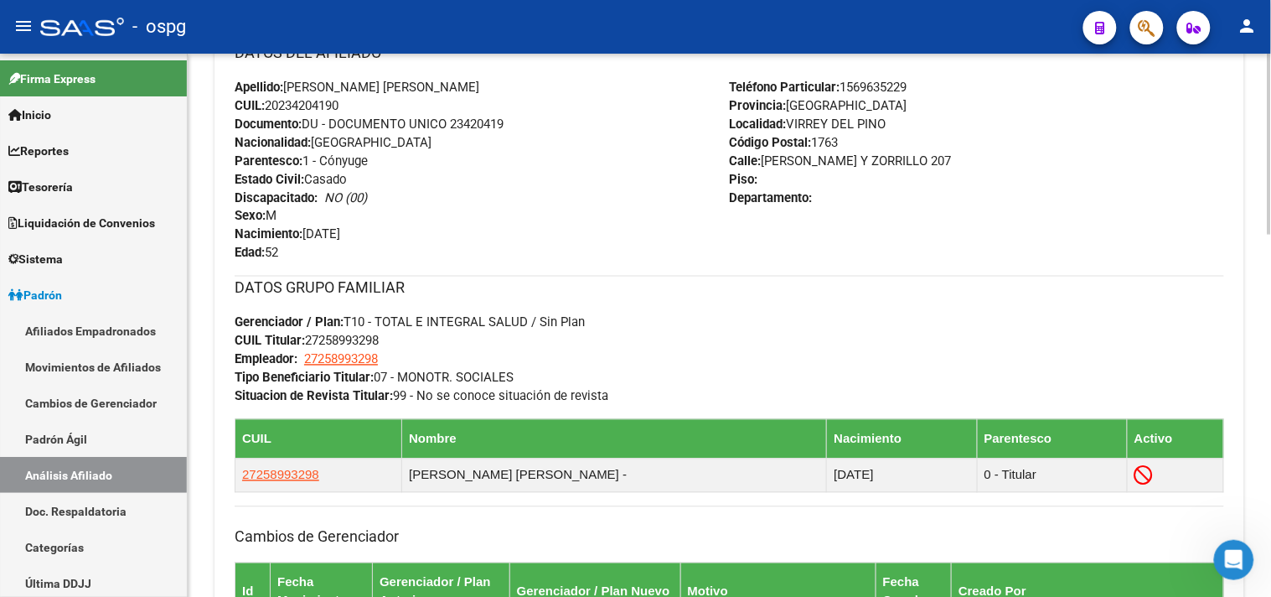
scroll to position [1085, 0]
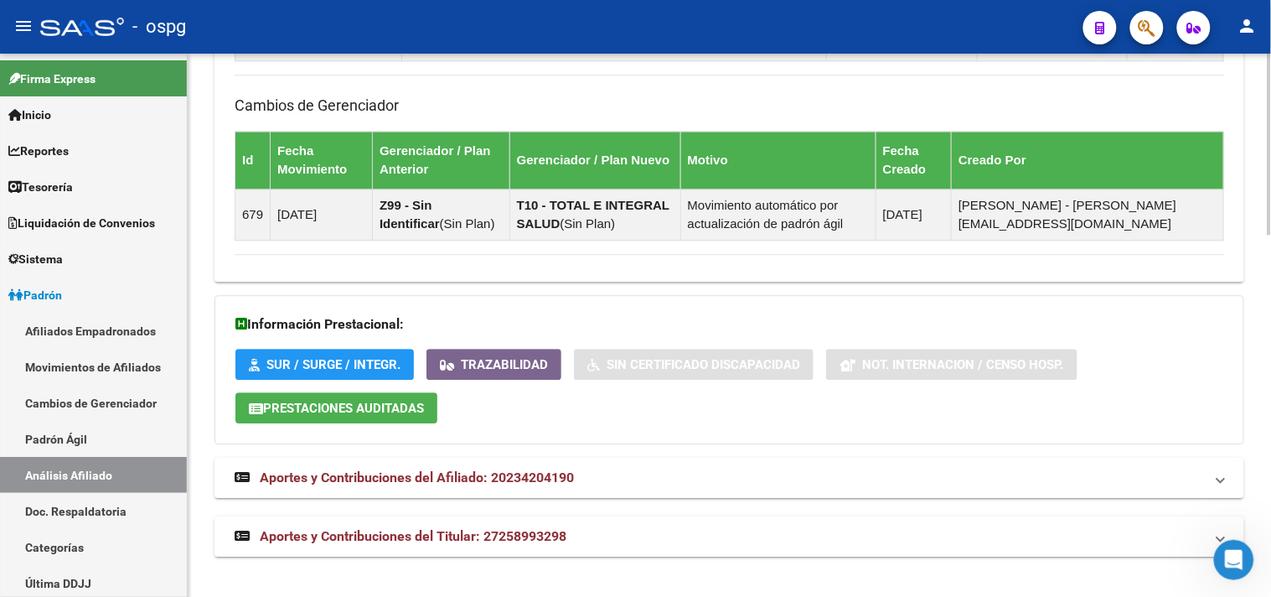
click at [541, 547] on mat-expansion-panel-header "Aportes y Contribuciones del Titular: 27258993298" at bounding box center [729, 536] width 1030 height 40
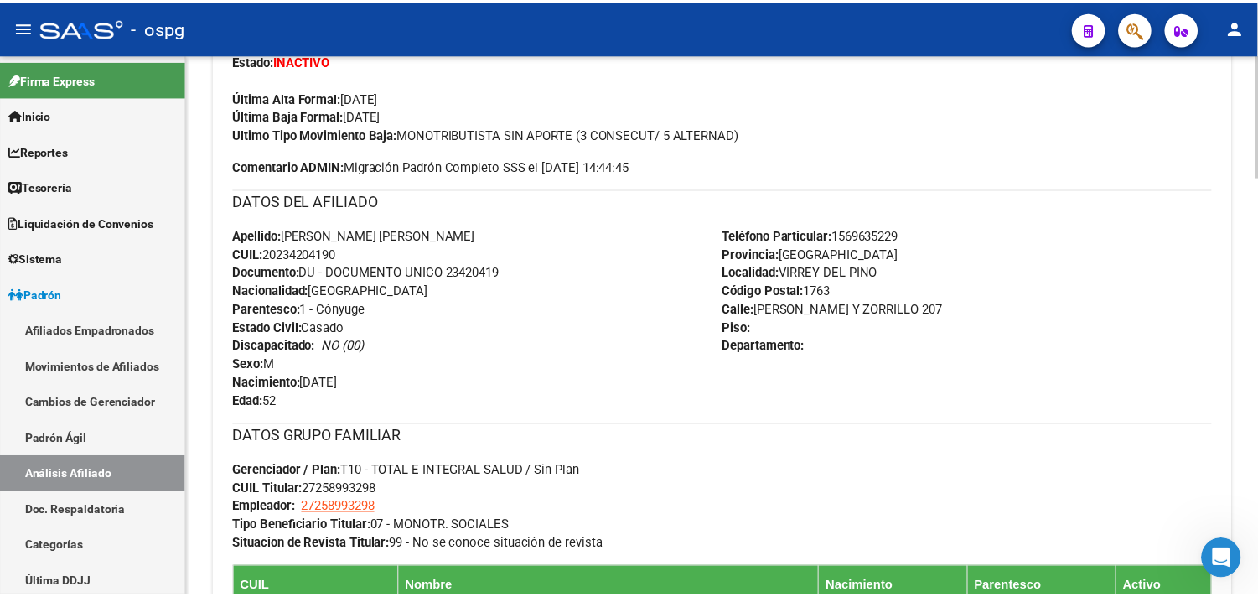
scroll to position [0, 0]
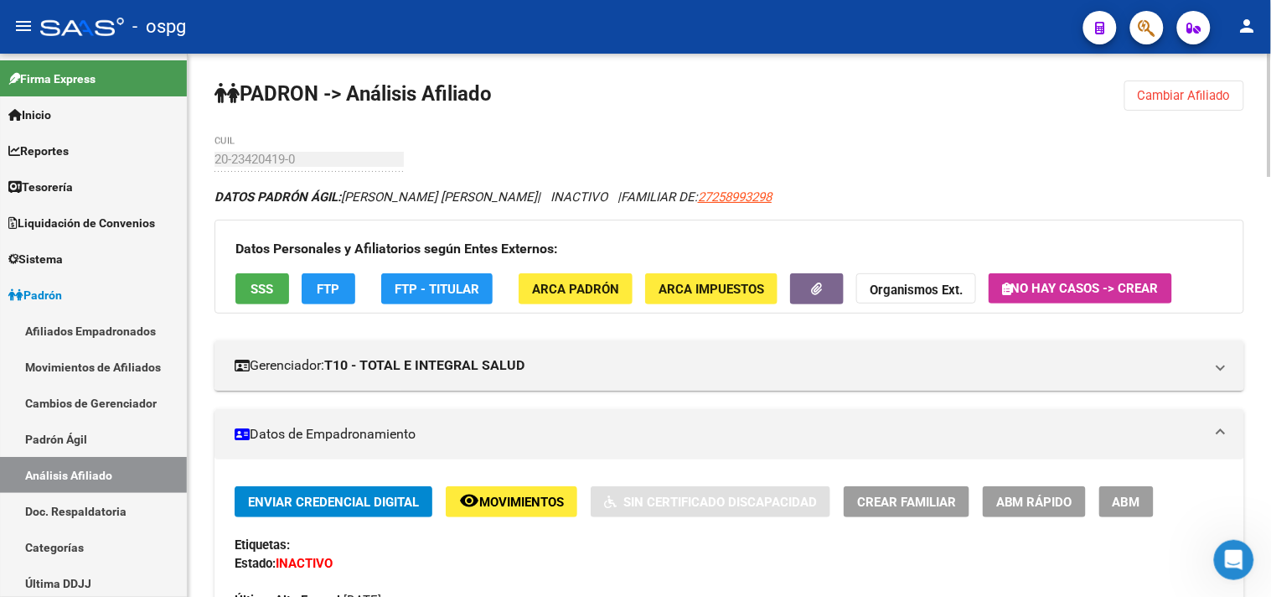
drag, startPoint x: 1160, startPoint y: 106, endPoint x: 1151, endPoint y: 69, distance: 38.8
click at [1160, 99] on span "Cambiar Afiliado" at bounding box center [1184, 95] width 93 height 15
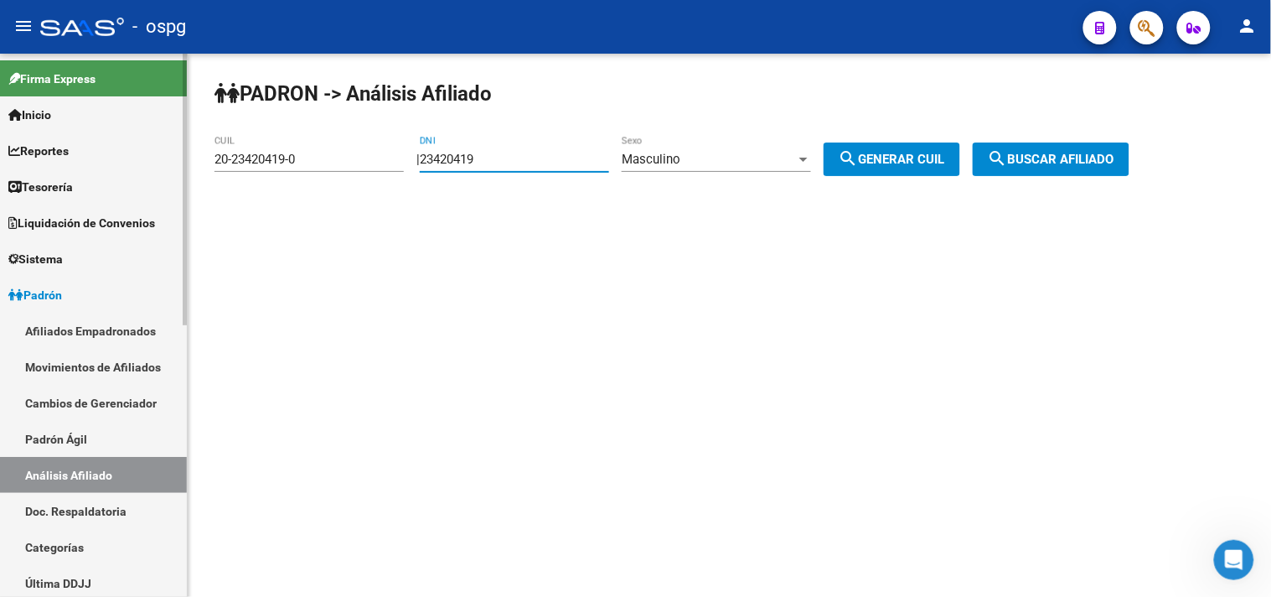
drag, startPoint x: 505, startPoint y: 161, endPoint x: 184, endPoint y: 152, distance: 321.0
click at [187, 156] on mat-sidenav-container "Firma Express Inicio Calendario SSS Instructivos Contacto OS Reportes Tablero d…" at bounding box center [635, 325] width 1271 height 543
type input "25103976"
click at [750, 165] on div "Masculino" at bounding box center [709, 159] width 174 height 15
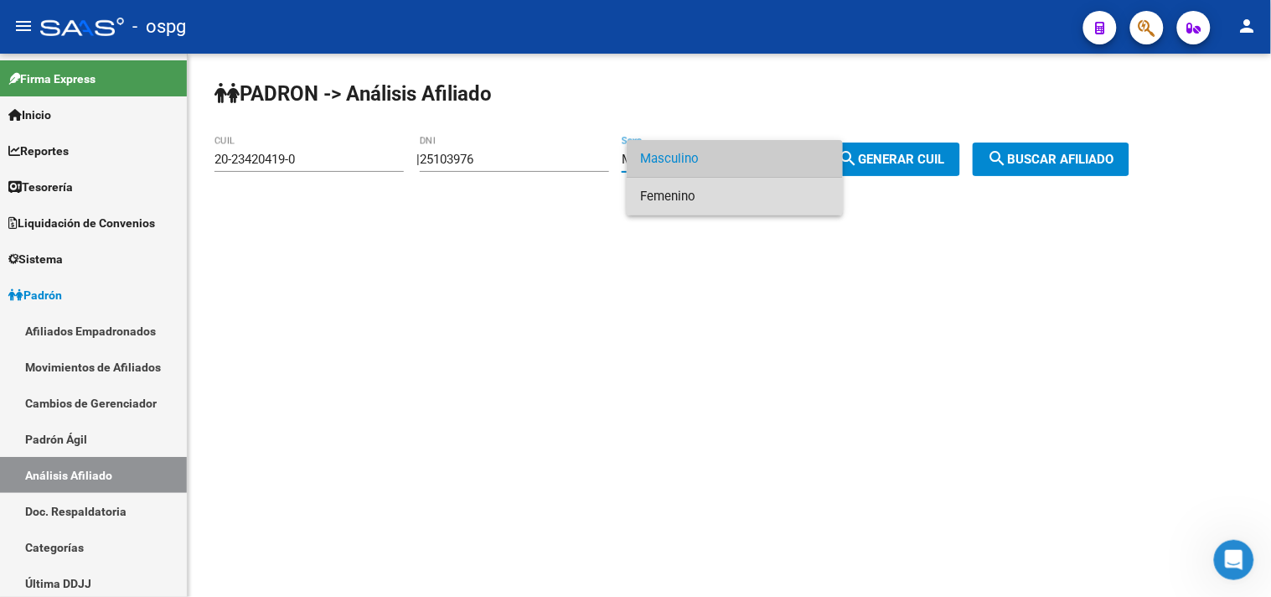
click at [734, 197] on span "Femenino" at bounding box center [734, 197] width 189 height 38
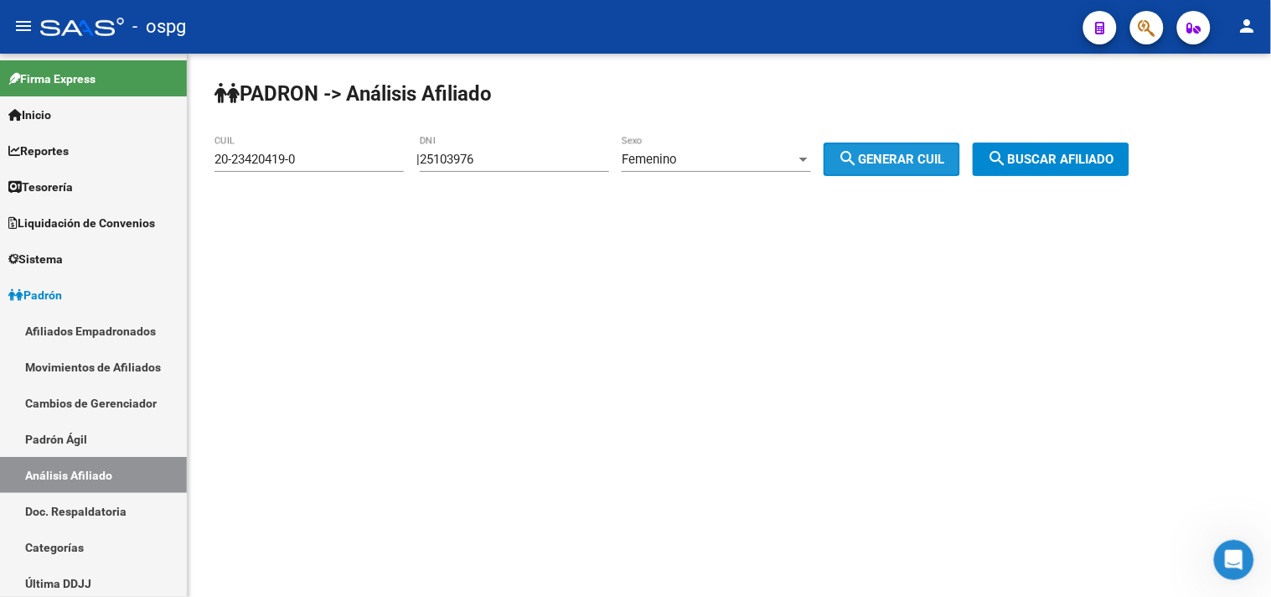
click at [924, 147] on button "search Generar CUIL" at bounding box center [892, 159] width 137 height 34
type input "27-25103976-9"
drag, startPoint x: 1103, startPoint y: 162, endPoint x: 907, endPoint y: 148, distance: 196.5
click at [1098, 162] on span "search Buscar afiliado" at bounding box center [1051, 159] width 127 height 15
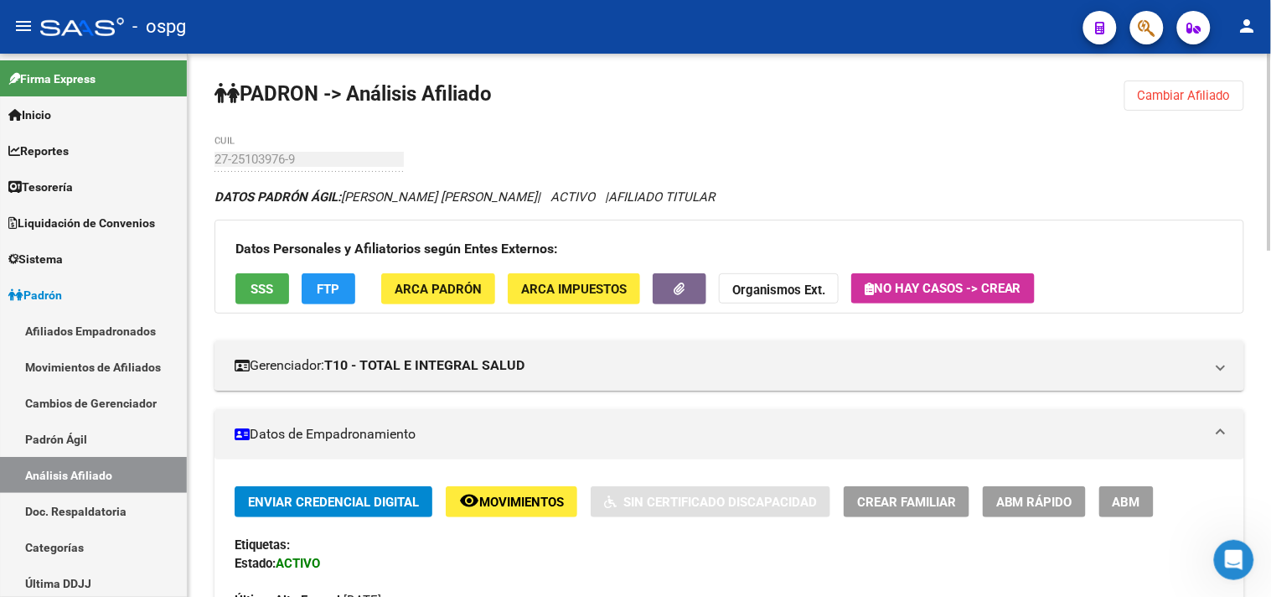
drag, startPoint x: 262, startPoint y: 305, endPoint x: 254, endPoint y: 297, distance: 11.8
click at [262, 302] on div "Datos Personales y Afiliatorios según Entes Externos: SSS FTP ARCA Padrón ARCA …" at bounding box center [729, 267] width 1030 height 94
click at [254, 297] on span "SSS" at bounding box center [262, 289] width 23 height 15
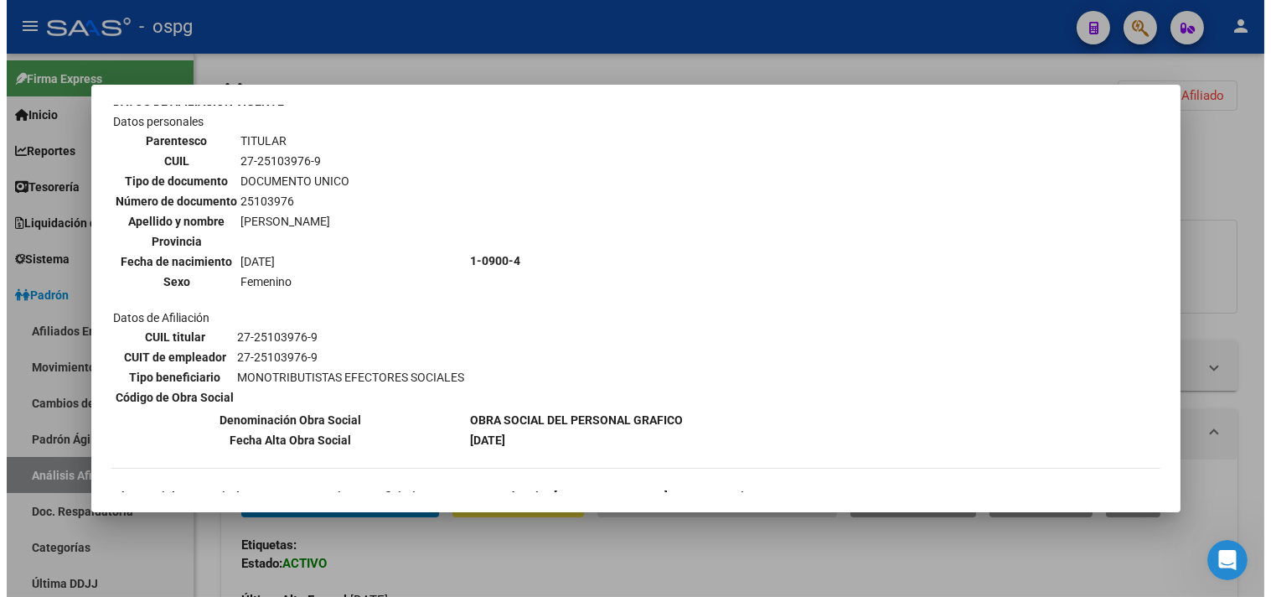
scroll to position [188, 0]
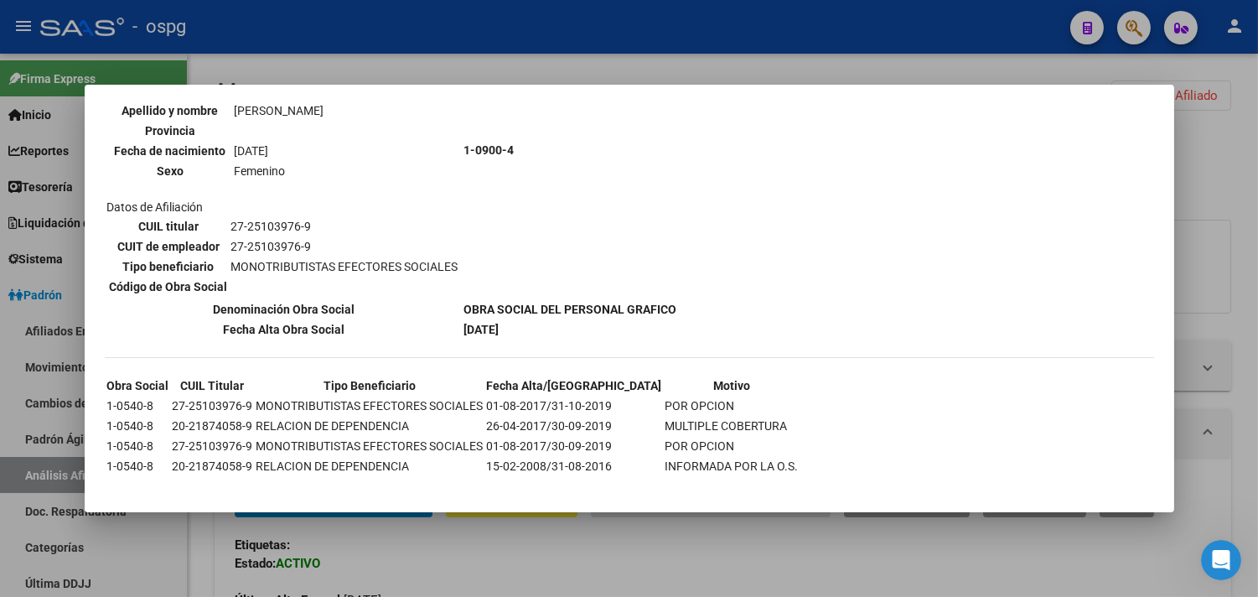
click at [534, 570] on div at bounding box center [629, 298] width 1258 height 597
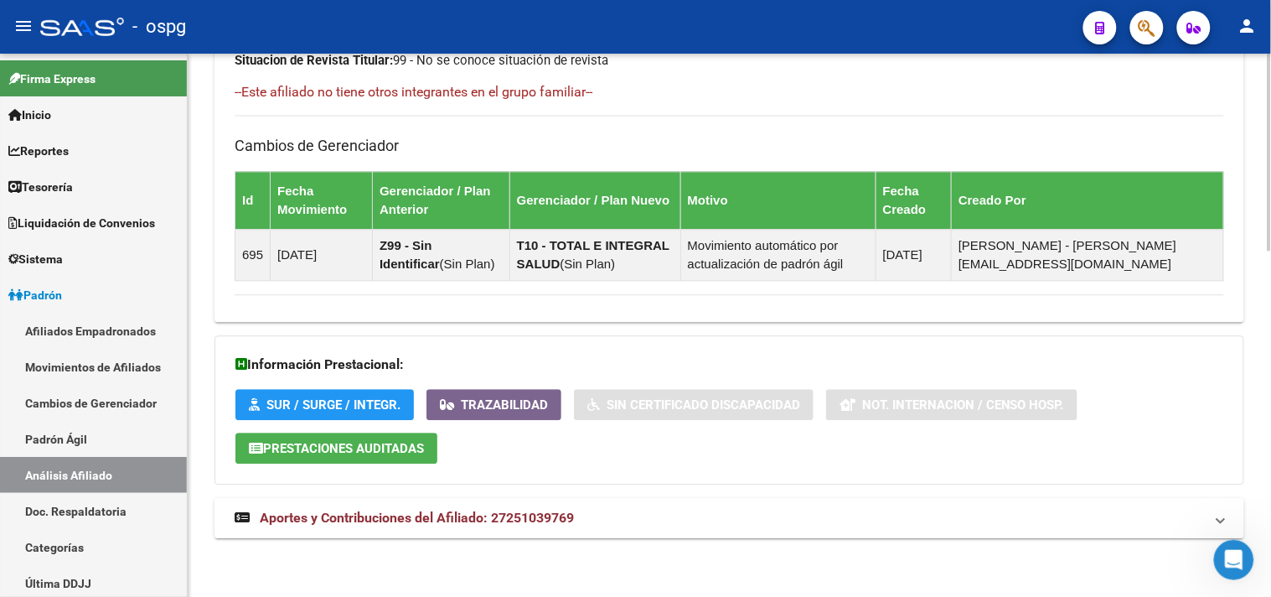
click at [585, 528] on mat-expansion-panel-header "Aportes y Contribuciones del Afiliado: 27251039769" at bounding box center [729, 518] width 1030 height 40
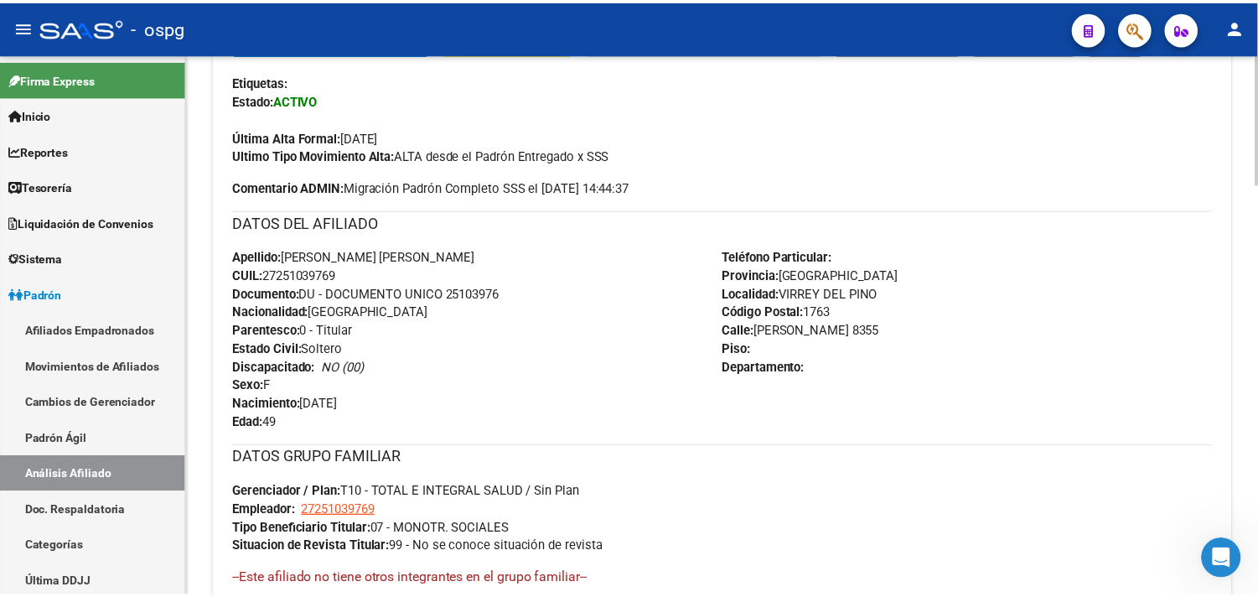
scroll to position [0, 0]
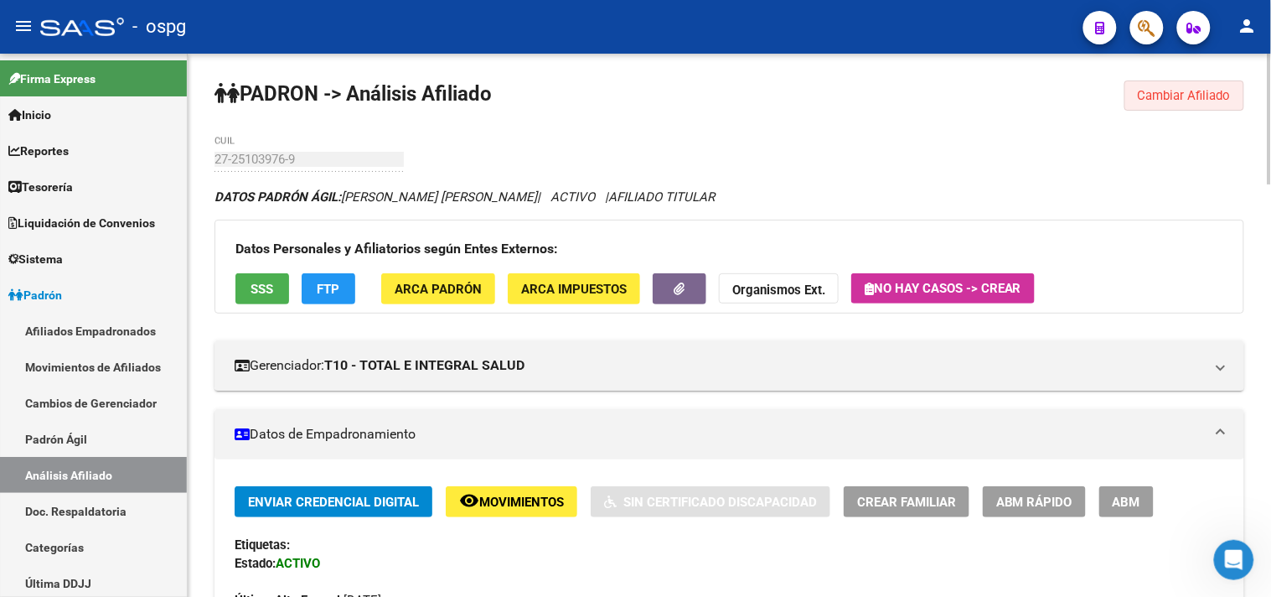
drag, startPoint x: 1176, startPoint y: 96, endPoint x: 937, endPoint y: 127, distance: 240.7
click at [1176, 90] on span "Cambiar Afiliado" at bounding box center [1184, 95] width 93 height 15
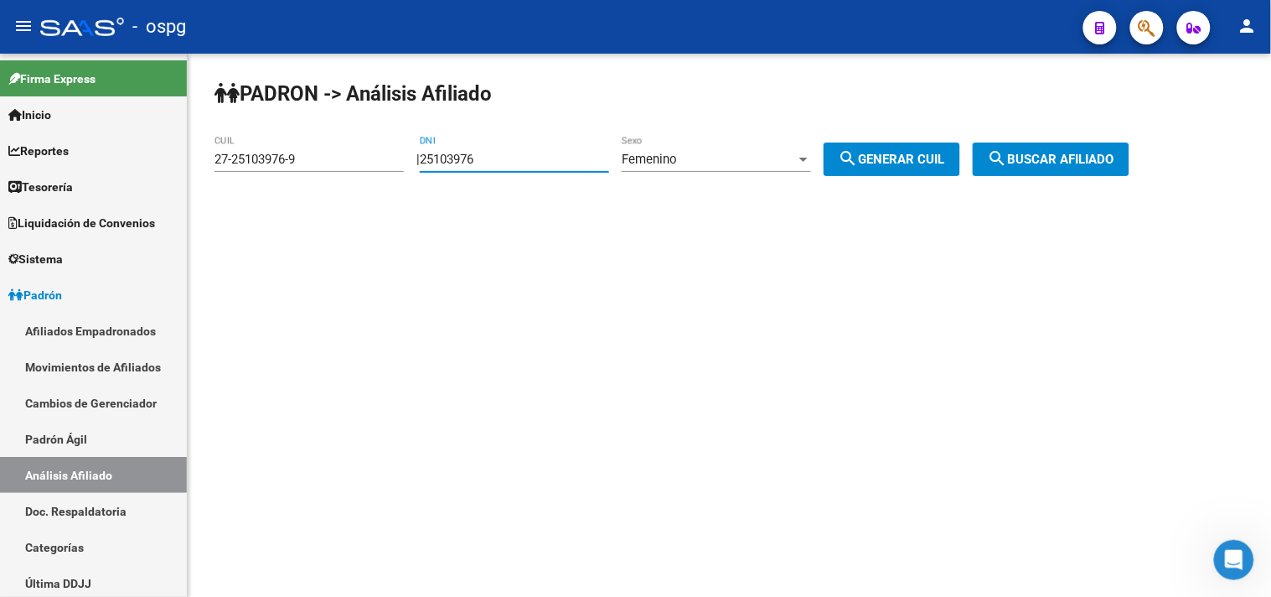
drag, startPoint x: 514, startPoint y: 162, endPoint x: 333, endPoint y: 134, distance: 183.9
click at [333, 134] on div "PADRON -> Análisis Afiliado 27-25103976-9 CUIL | 25103976 DNI Femenino Sexo sea…" at bounding box center [729, 142] width 1083 height 176
type input "92132285"
click at [913, 154] on span "search Generar CUIL" at bounding box center [892, 159] width 106 height 15
type input "27-92132285-8"
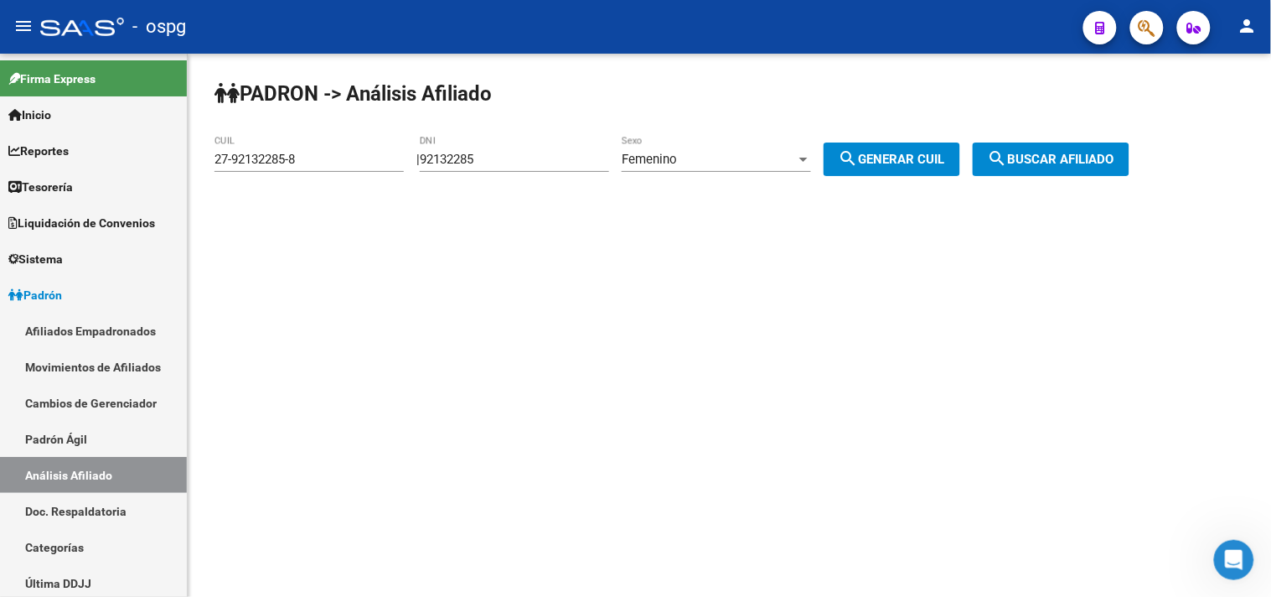
click at [1092, 155] on span "search Buscar afiliado" at bounding box center [1051, 159] width 127 height 15
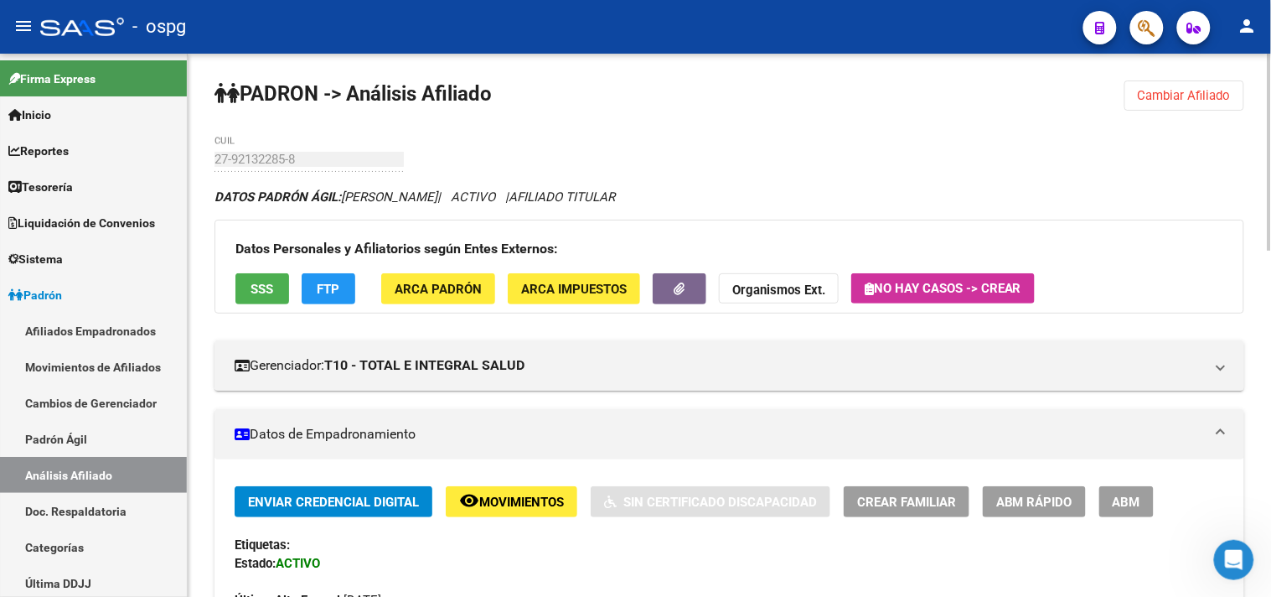
click at [245, 288] on button "SSS" at bounding box center [262, 288] width 54 height 31
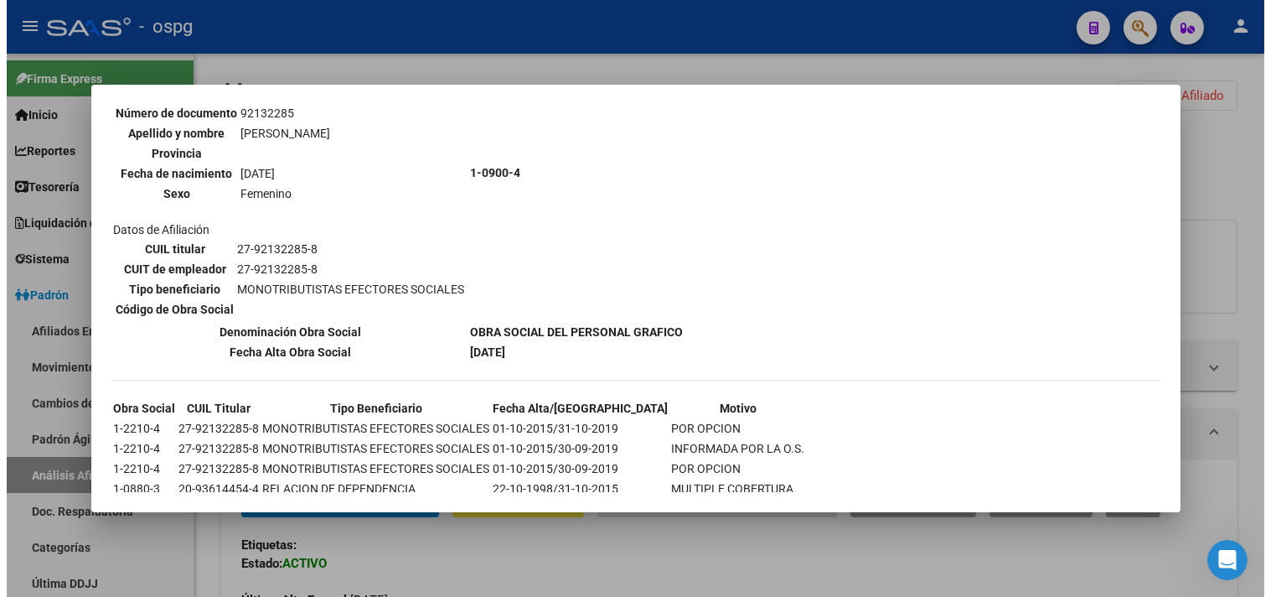
scroll to position [188, 0]
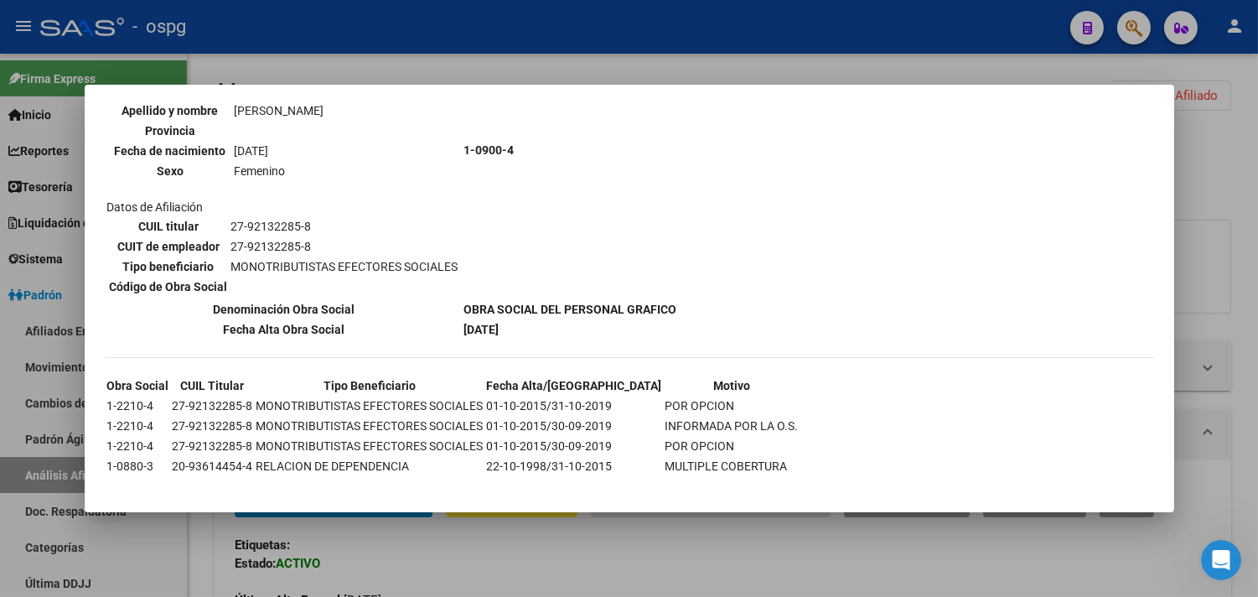
click at [505, 514] on div at bounding box center [629, 298] width 1258 height 597
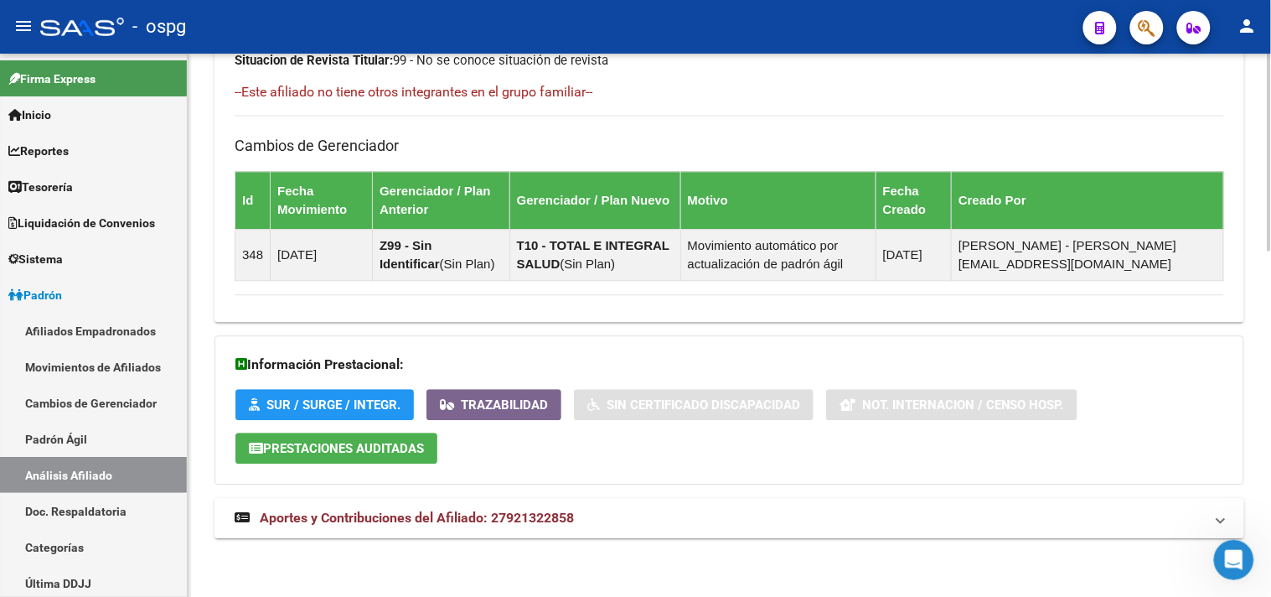
click at [576, 523] on mat-panel-title "Aportes y Contribuciones del Afiliado: 27921322858" at bounding box center [719, 518] width 969 height 18
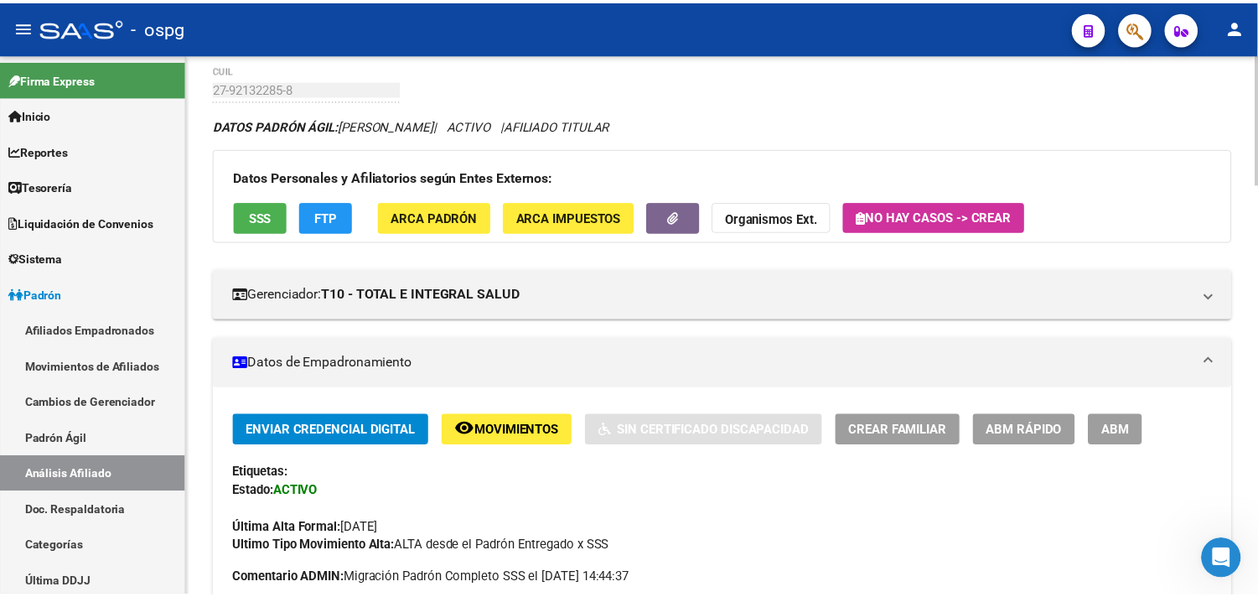
scroll to position [0, 0]
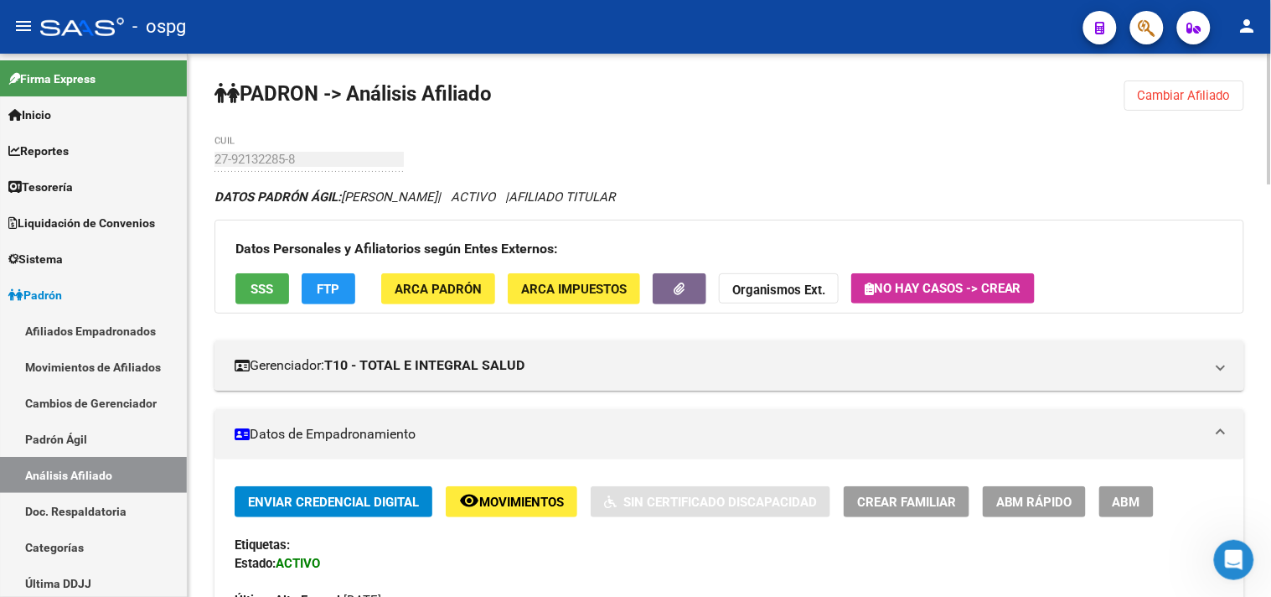
click at [1192, 84] on button "Cambiar Afiliado" at bounding box center [1184, 95] width 120 height 30
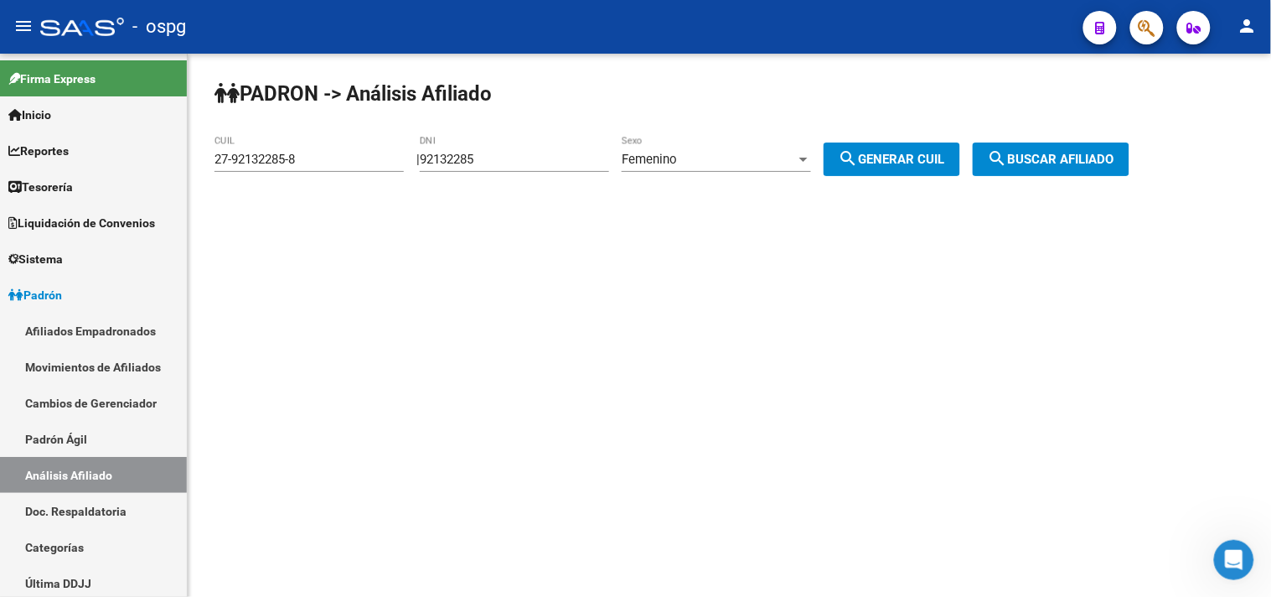
drag, startPoint x: 519, startPoint y: 163, endPoint x: 426, endPoint y: 160, distance: 93.9
click at [428, 160] on div "| 92132285 DNI Femenino Sexo search Generar CUIL" at bounding box center [694, 159] width 556 height 15
type input "21794466"
drag, startPoint x: 897, startPoint y: 142, endPoint x: 890, endPoint y: 155, distance: 14.7
click at [895, 147] on div "PADRON -> Análisis Afiliado 27-92132285-8 CUIL | 21794466 DNI Femenino Sexo sea…" at bounding box center [729, 142] width 1083 height 176
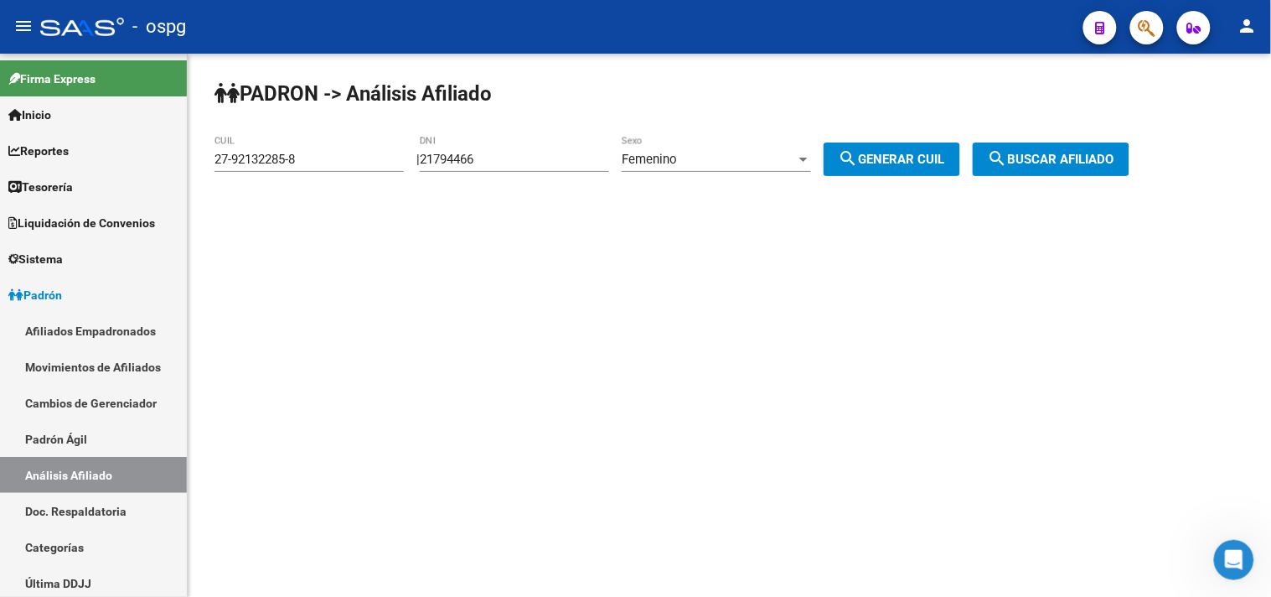
click at [892, 163] on span "search Generar CUIL" at bounding box center [892, 159] width 106 height 15
type input "27-21794466-5"
click at [1103, 156] on span "search Buscar afiliado" at bounding box center [1051, 159] width 127 height 15
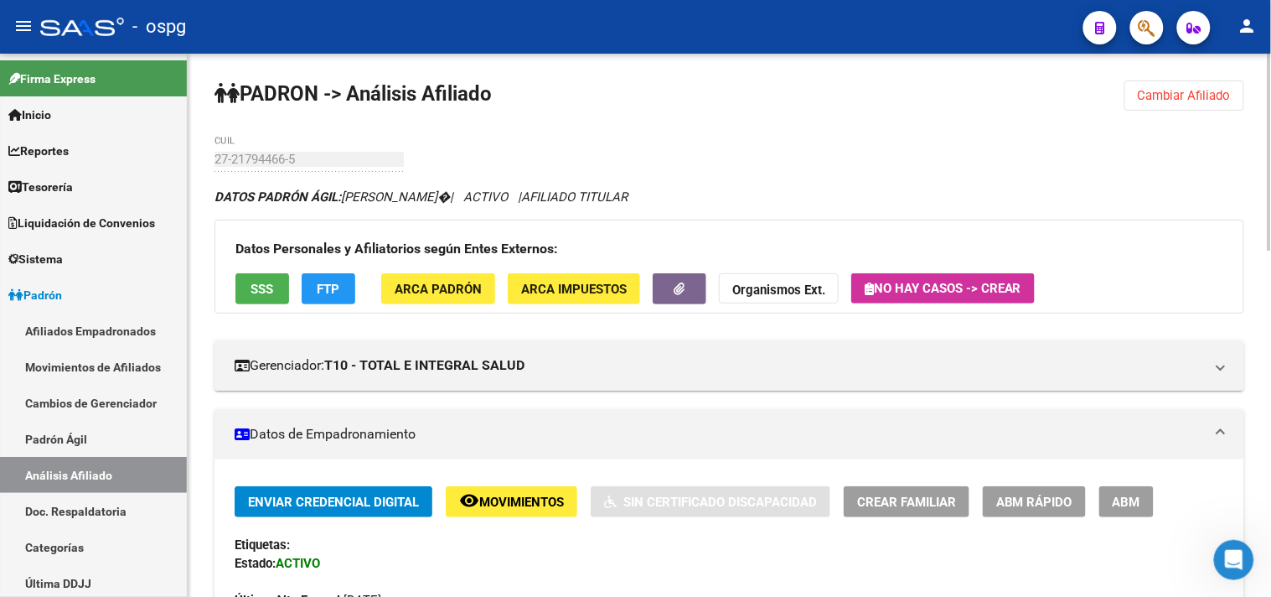
click at [271, 293] on span "SSS" at bounding box center [262, 289] width 23 height 15
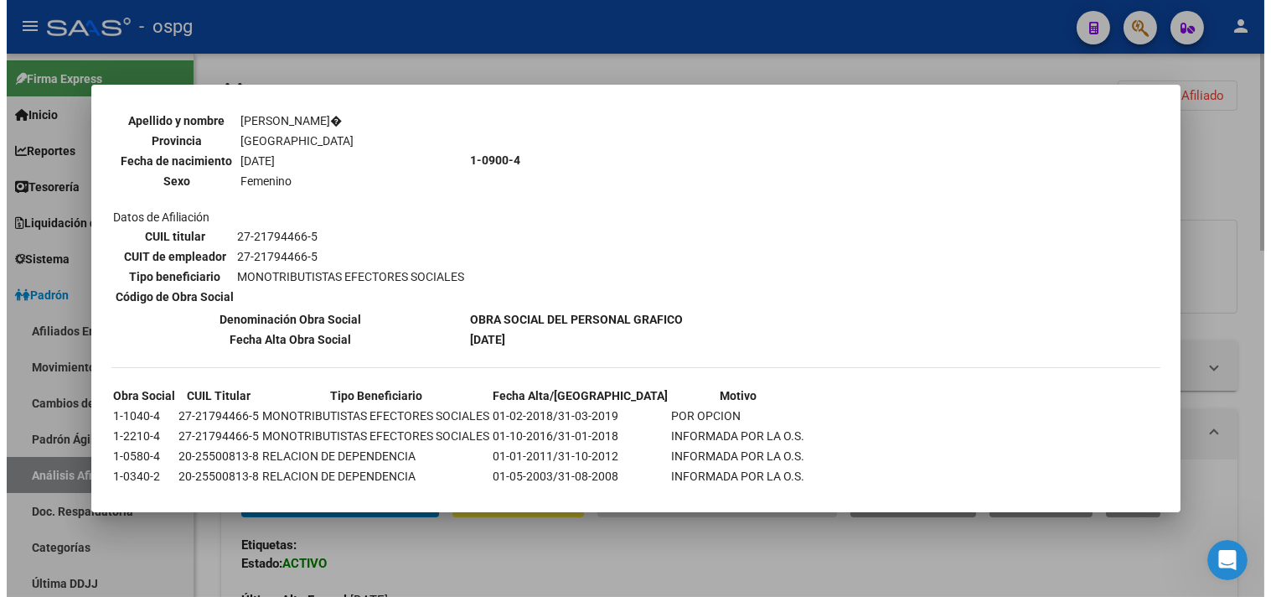
scroll to position [188, 0]
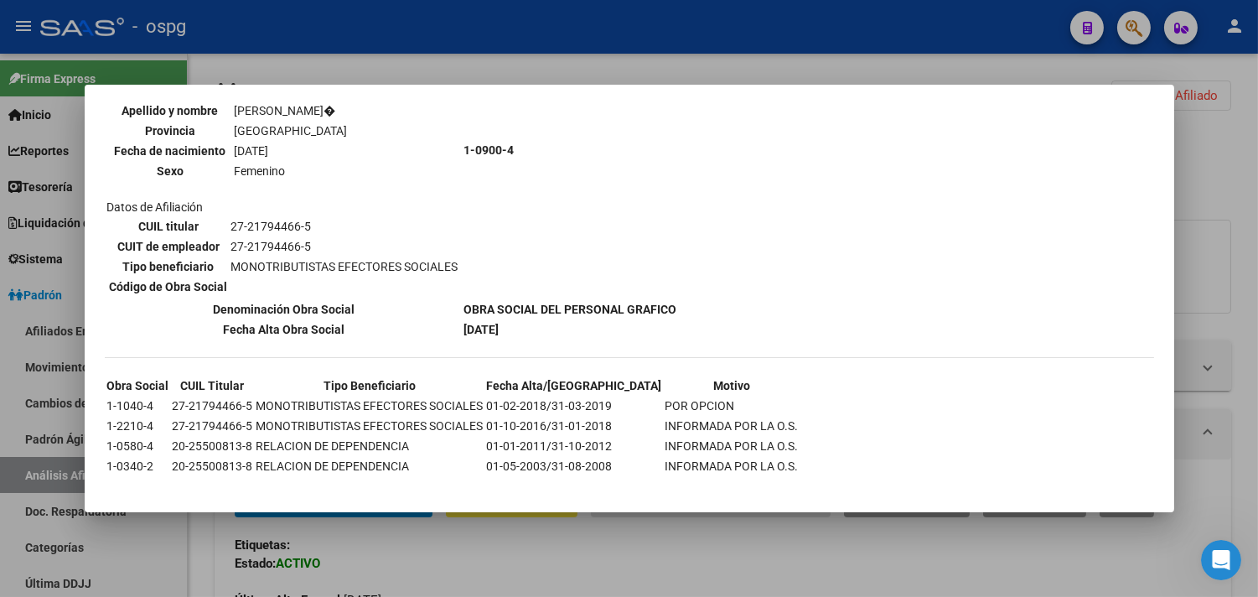
click at [468, 567] on div at bounding box center [629, 298] width 1258 height 597
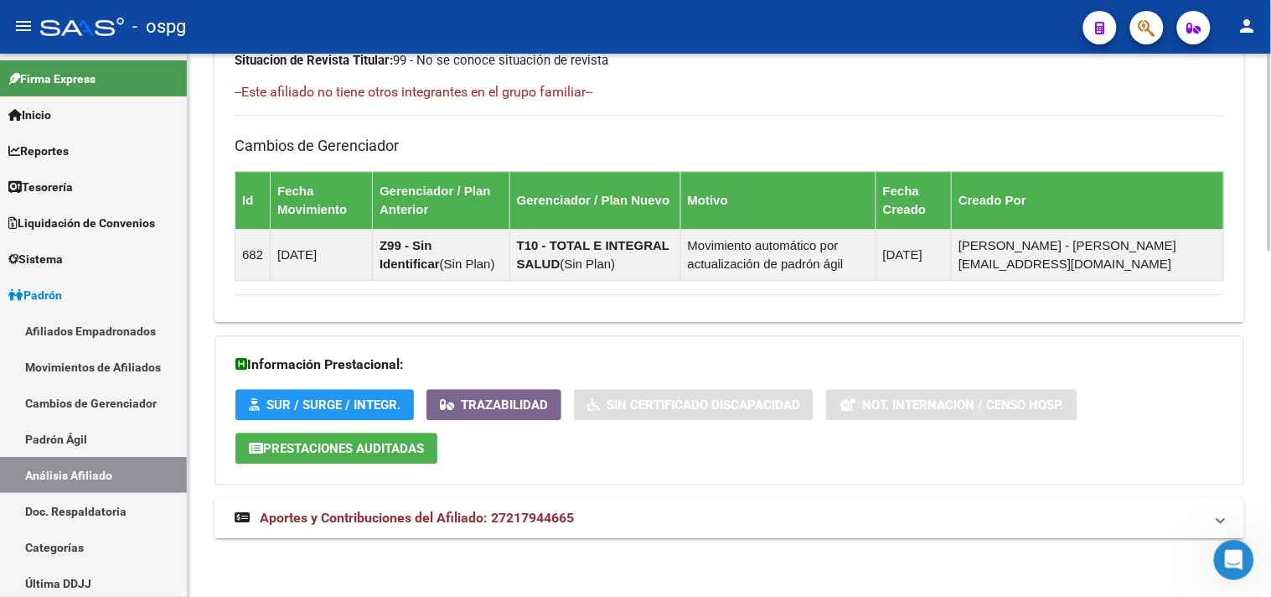
click at [540, 514] on span "Aportes y Contribuciones del Afiliado: 27217944665" at bounding box center [417, 517] width 314 height 16
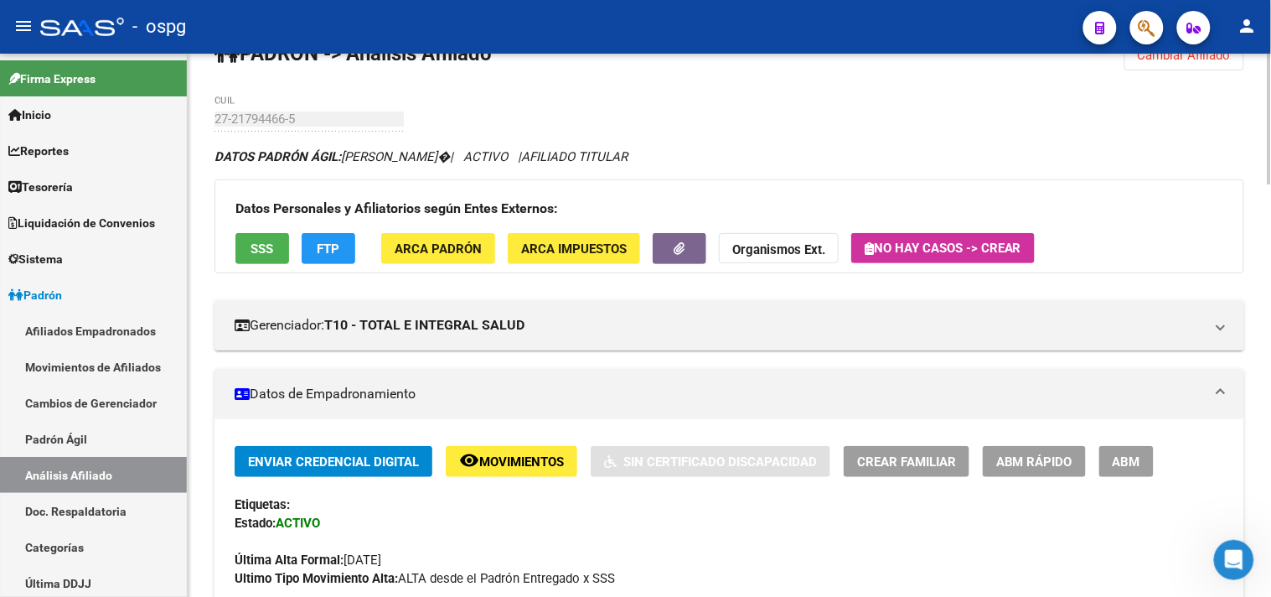
scroll to position [0, 0]
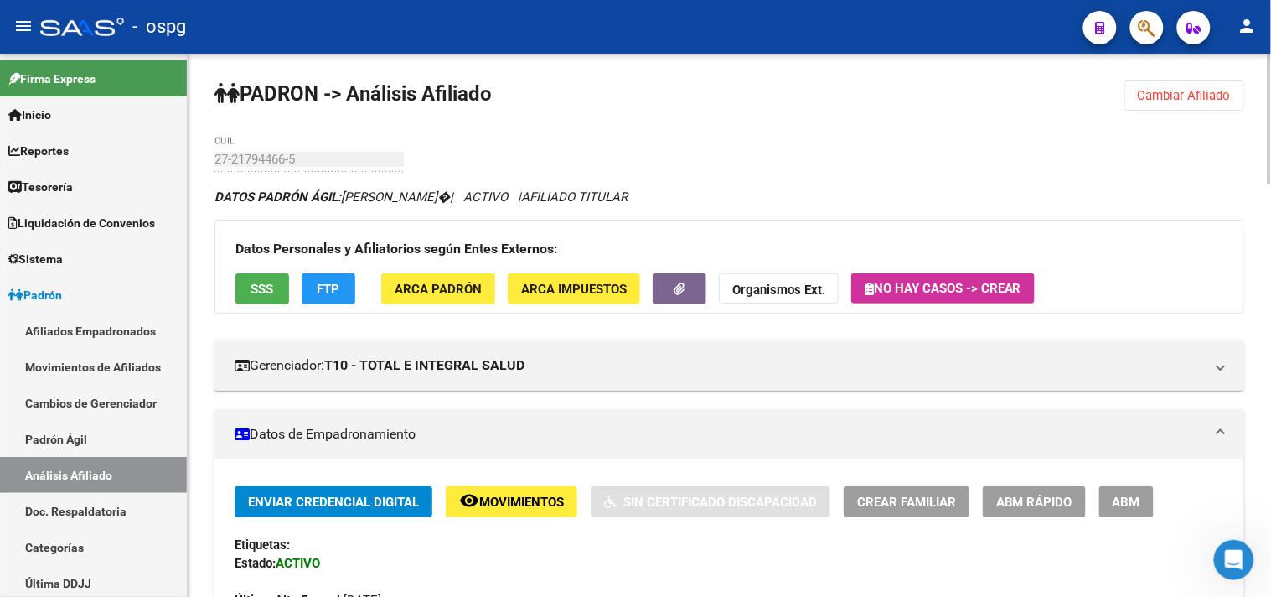
click at [1190, 96] on span "Cambiar Afiliado" at bounding box center [1184, 95] width 93 height 15
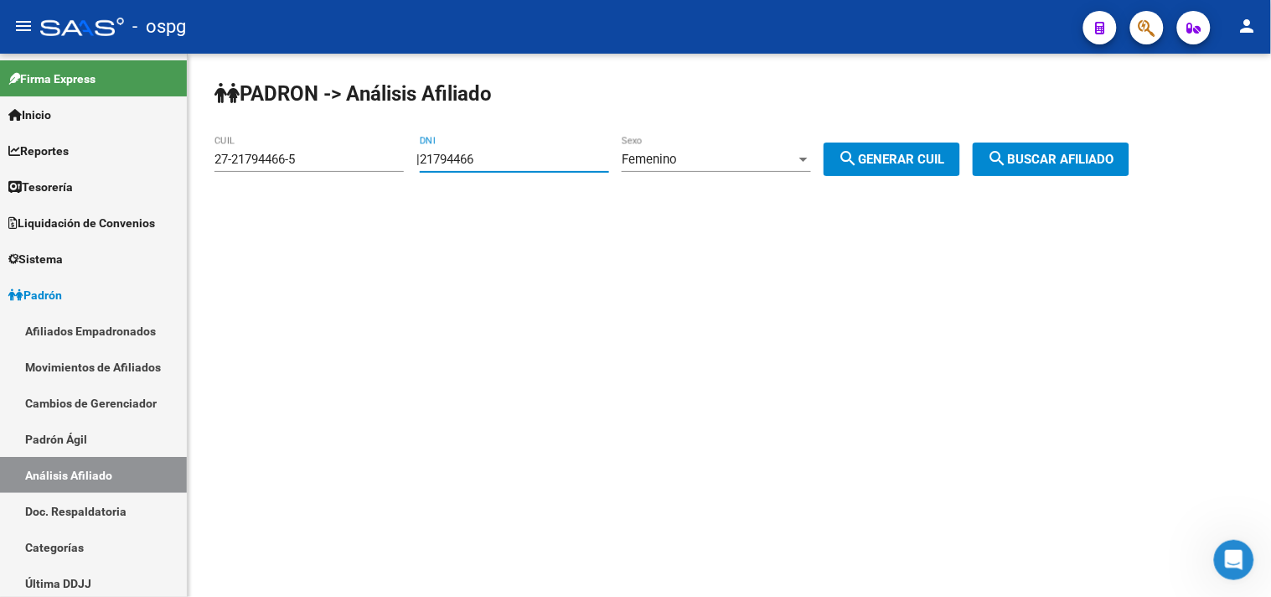
drag, startPoint x: 551, startPoint y: 153, endPoint x: 374, endPoint y: 154, distance: 177.6
click at [374, 154] on app-analisis-afiliado "PADRON -> Análisis Afiliado 27-21794466-5 CUIL | 21794466 DNI Femenino Sexo sea…" at bounding box center [678, 159] width 928 height 15
type input "26264729"
click at [923, 157] on span "search Generar CUIL" at bounding box center [892, 159] width 106 height 15
type input "27-26264729-9"
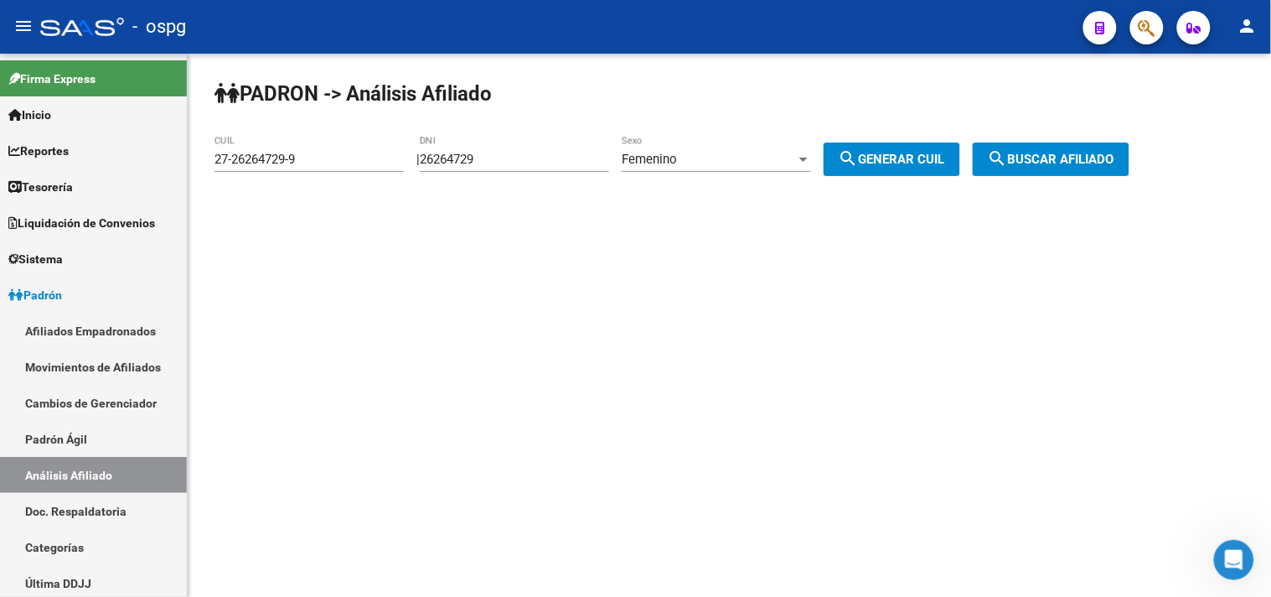
click at [1059, 155] on span "search Buscar afiliado" at bounding box center [1051, 159] width 127 height 15
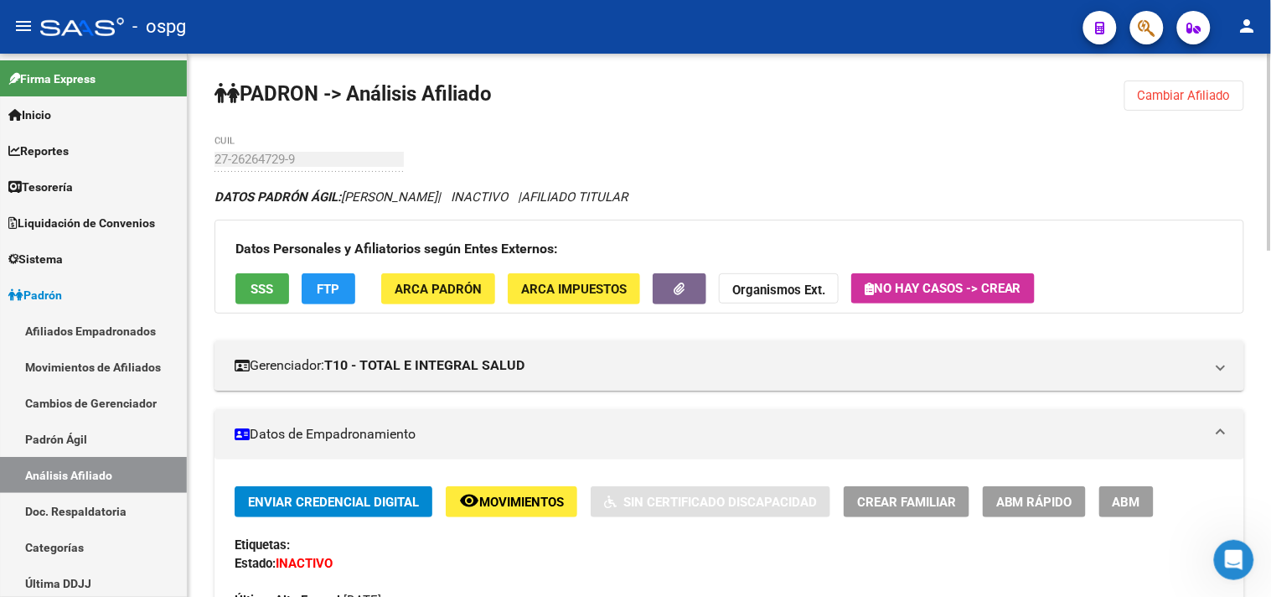
click at [262, 295] on span "SSS" at bounding box center [262, 289] width 23 height 15
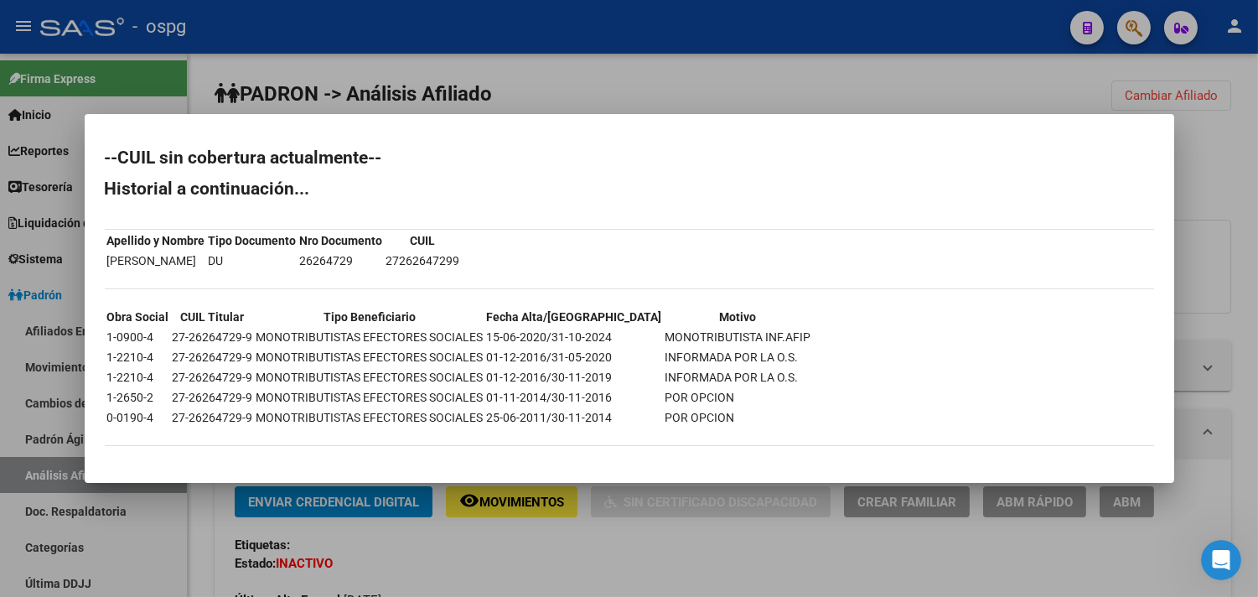
click at [632, 533] on div at bounding box center [629, 298] width 1258 height 597
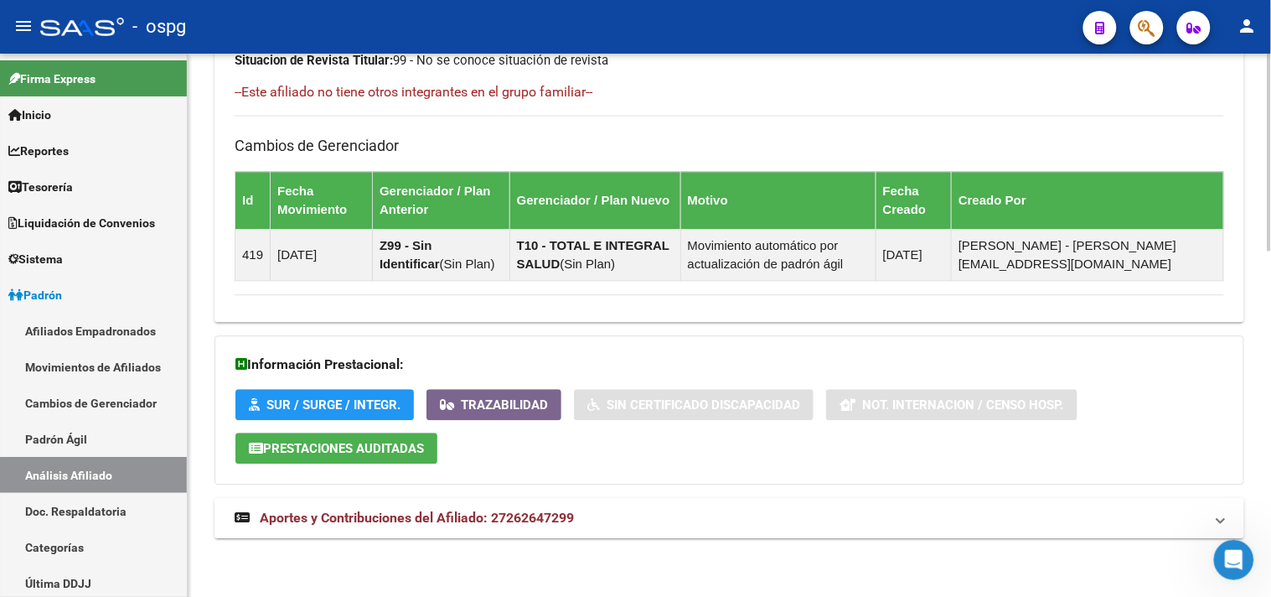
drag, startPoint x: 654, startPoint y: 521, endPoint x: 708, endPoint y: 517, distance: 53.8
click at [655, 519] on mat-panel-title "Aportes y Contribuciones del Afiliado: 27262647299" at bounding box center [719, 518] width 969 height 18
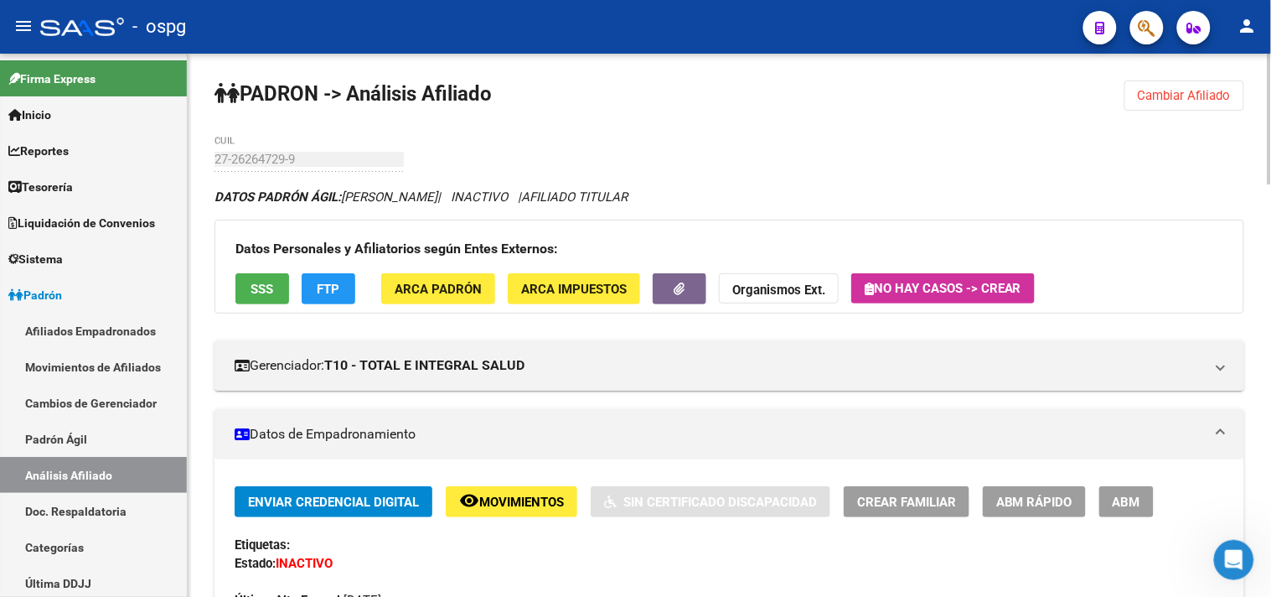
click at [1144, 95] on span "Cambiar Afiliado" at bounding box center [1184, 95] width 93 height 15
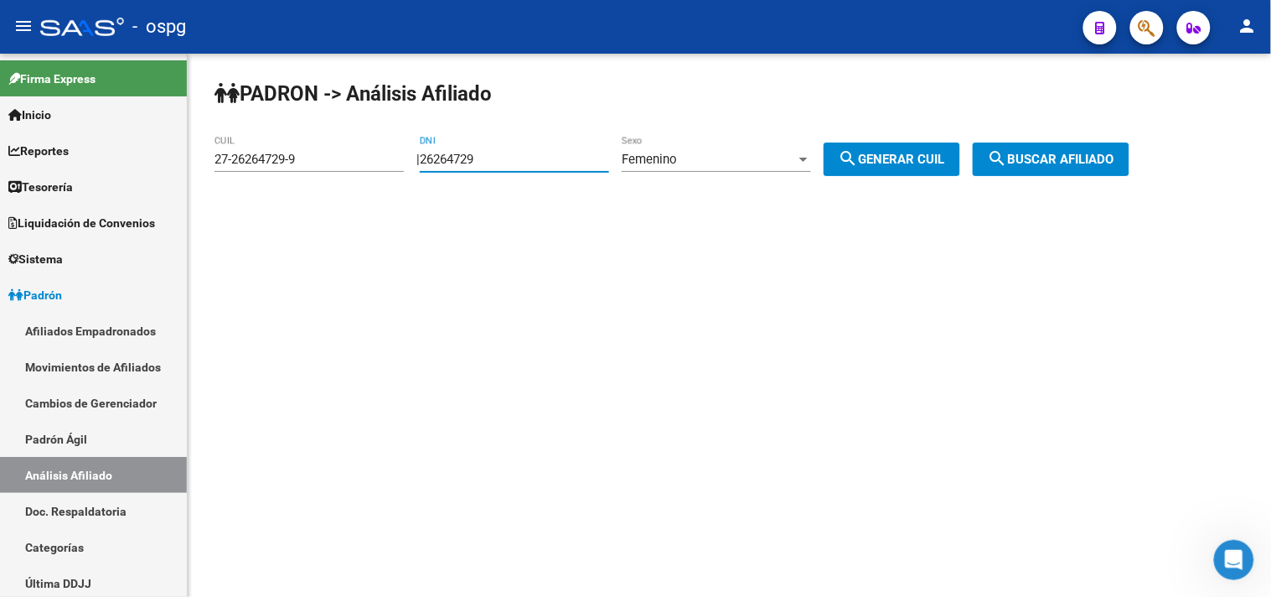
drag, startPoint x: 349, startPoint y: 157, endPoint x: 266, endPoint y: 156, distance: 82.1
click at [270, 157] on app-analisis-afiliado "PADRON -> Análisis Afiliado 27-26264729-9 CUIL | 26264729 DNI Femenino Sexo sea…" at bounding box center [678, 159] width 928 height 15
type input "26962297"
drag, startPoint x: 936, startPoint y: 162, endPoint x: 985, endPoint y: 160, distance: 49.5
click at [937, 162] on span "search Generar CUIL" at bounding box center [892, 159] width 106 height 15
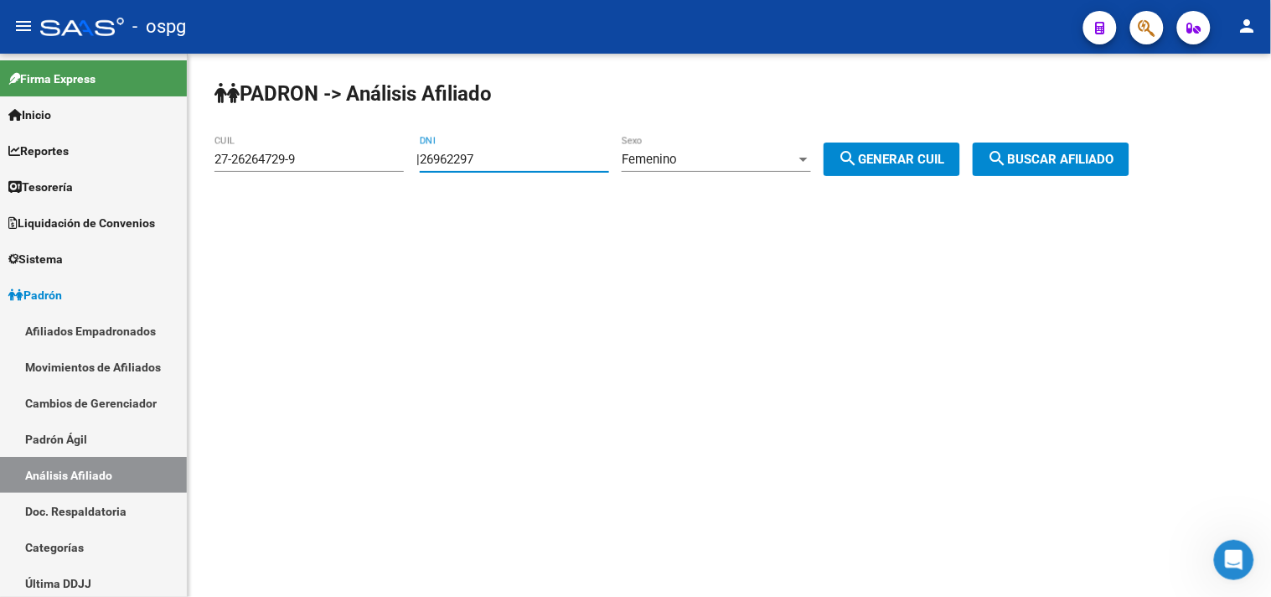
type input "27-26962297-6"
click at [1028, 160] on span "search Buscar afiliado" at bounding box center [1051, 159] width 127 height 15
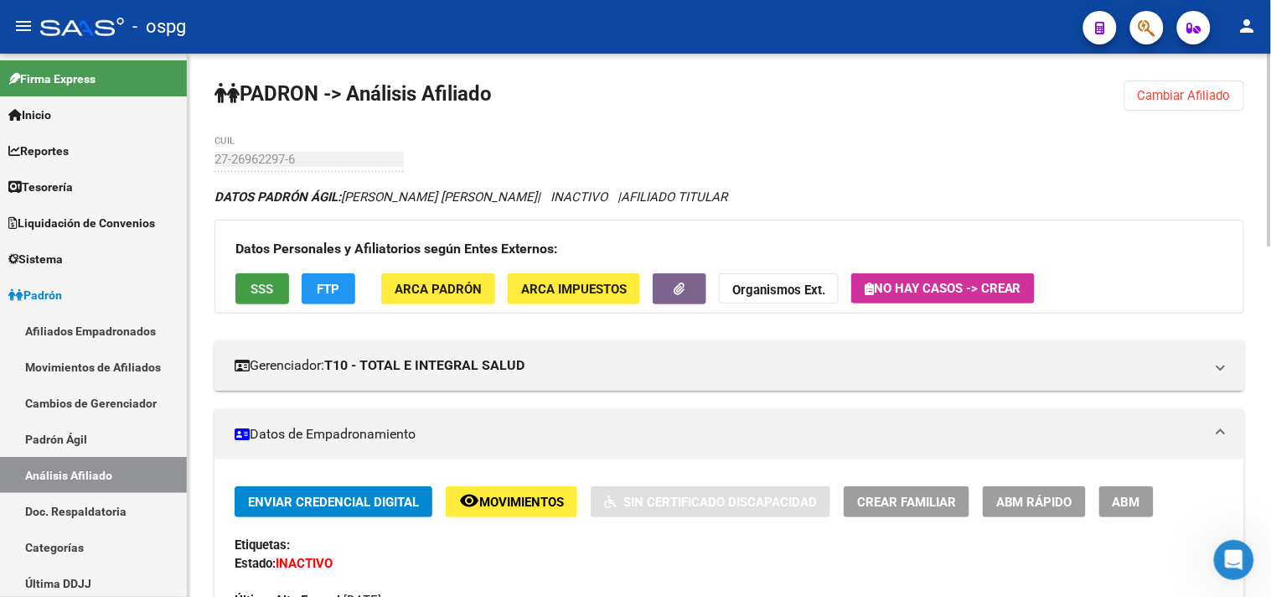
click at [256, 297] on span "SSS" at bounding box center [262, 289] width 23 height 15
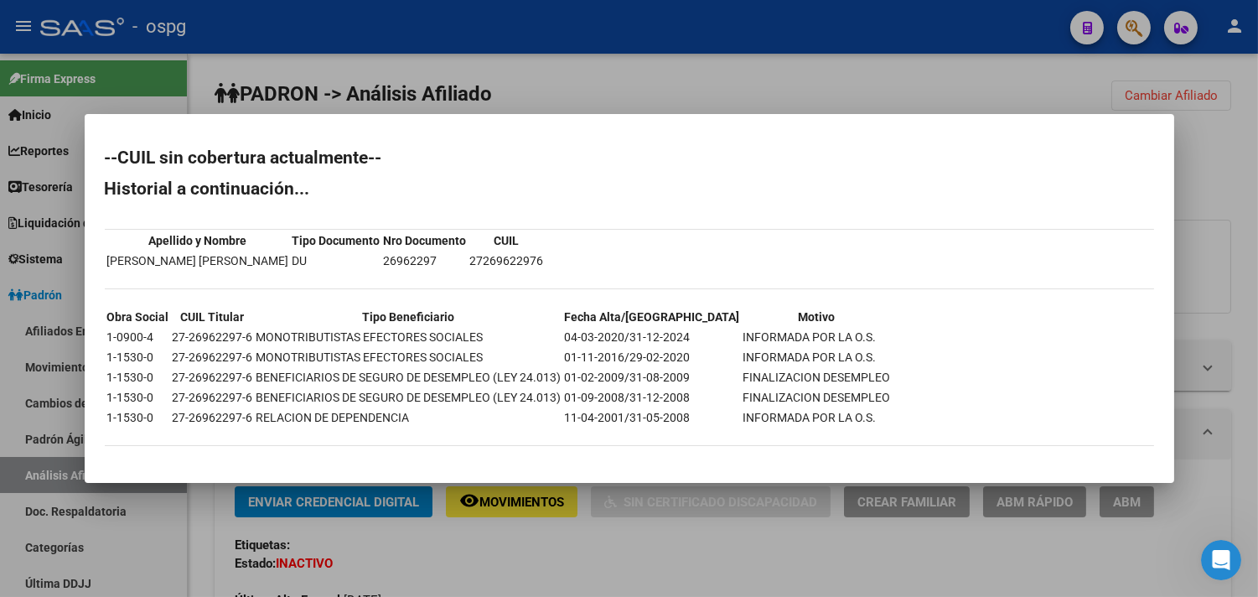
click at [501, 554] on div at bounding box center [629, 298] width 1258 height 597
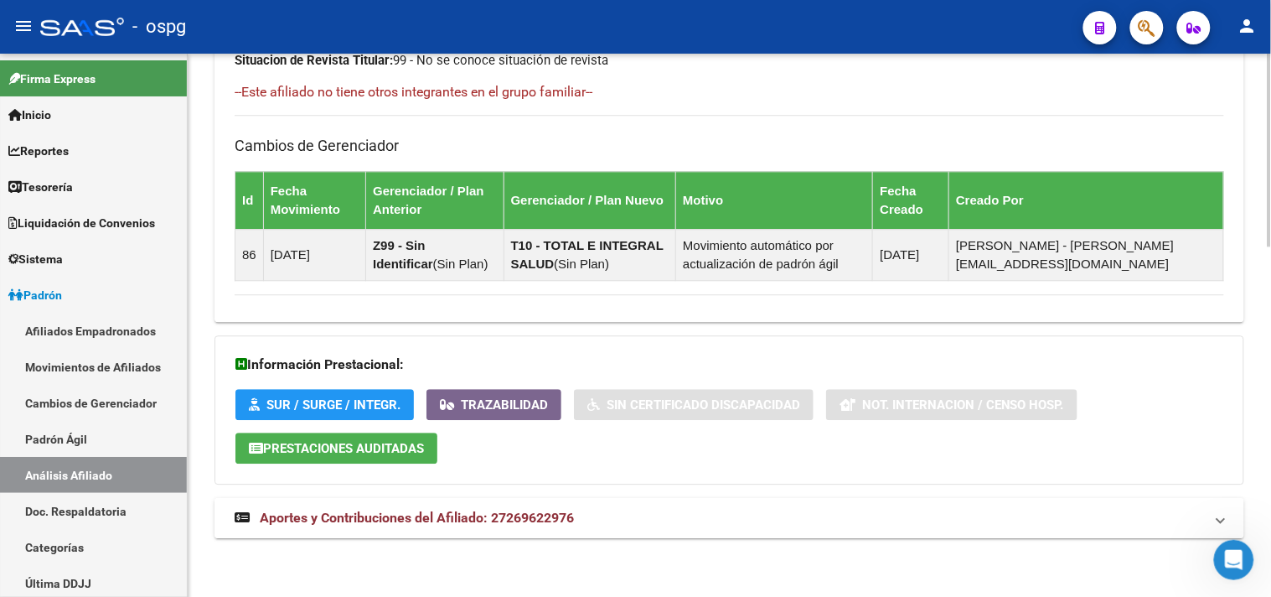
click at [535, 529] on mat-expansion-panel-header "Aportes y Contribuciones del Afiliado: 27269622976" at bounding box center [729, 518] width 1030 height 40
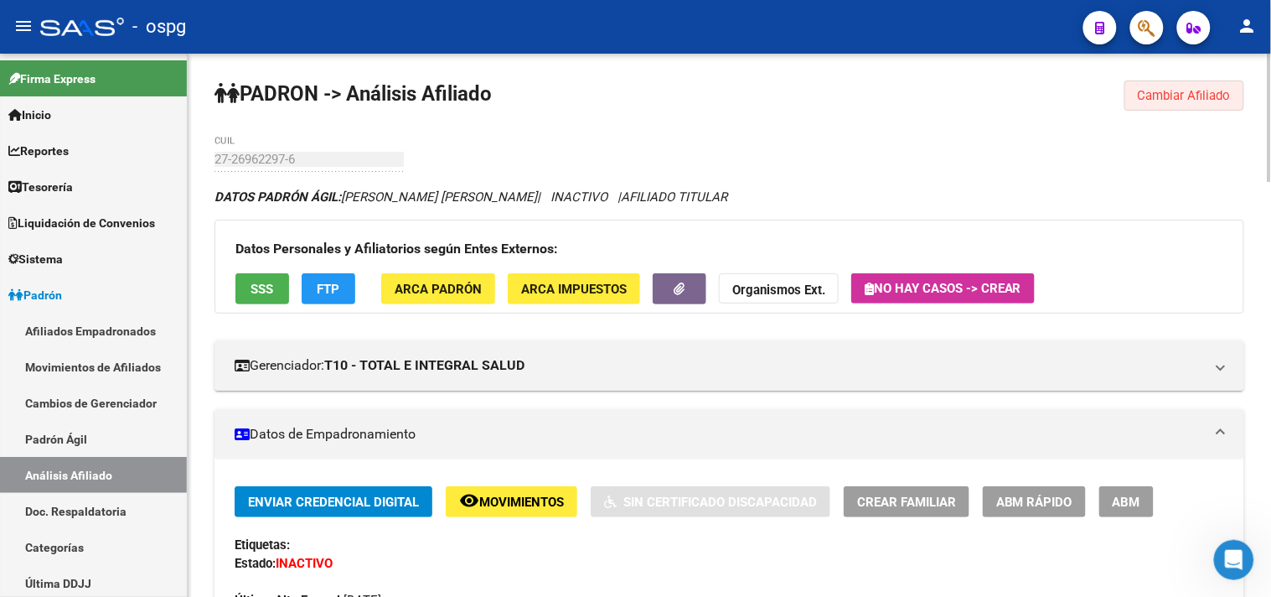
drag, startPoint x: 1171, startPoint y: 89, endPoint x: 860, endPoint y: 127, distance: 314.1
click at [1170, 89] on span "Cambiar Afiliado" at bounding box center [1184, 95] width 93 height 15
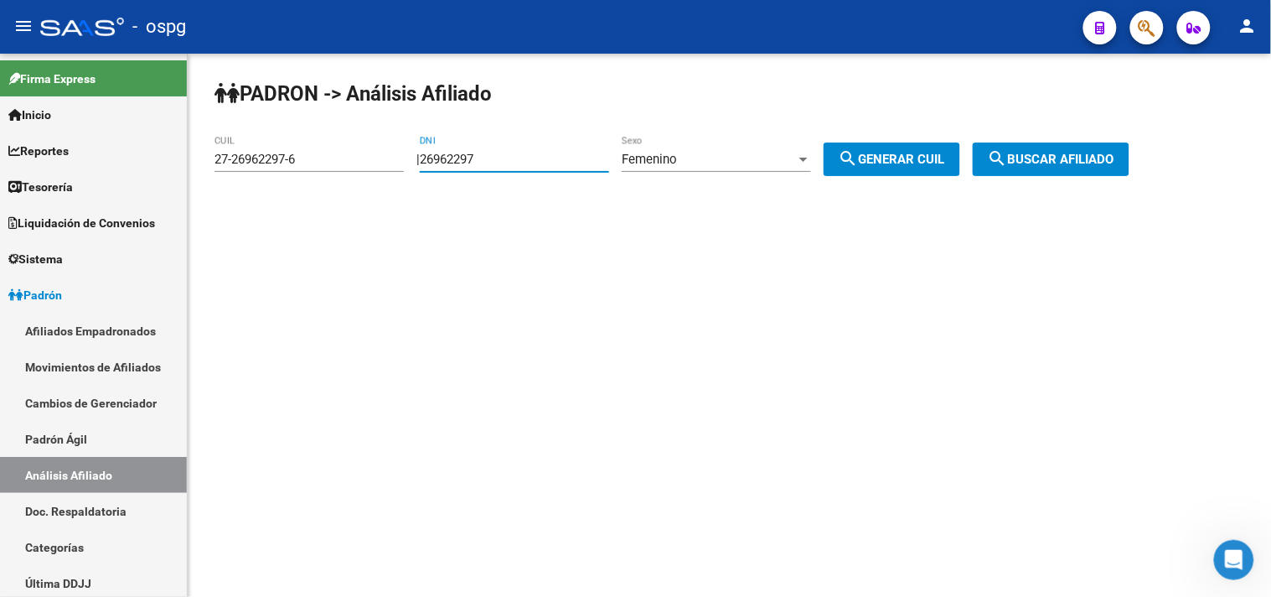
drag, startPoint x: 507, startPoint y: 156, endPoint x: 269, endPoint y: 139, distance: 238.5
click at [277, 152] on app-analisis-afiliado "PADRON -> Análisis Afiliado 27-26962297-6 CUIL | 26962297 DNI Femenino Sexo sea…" at bounding box center [678, 159] width 928 height 15
type input "27559231"
click at [906, 153] on span "search Generar CUIL" at bounding box center [892, 159] width 106 height 15
type input "27-27559231-0"
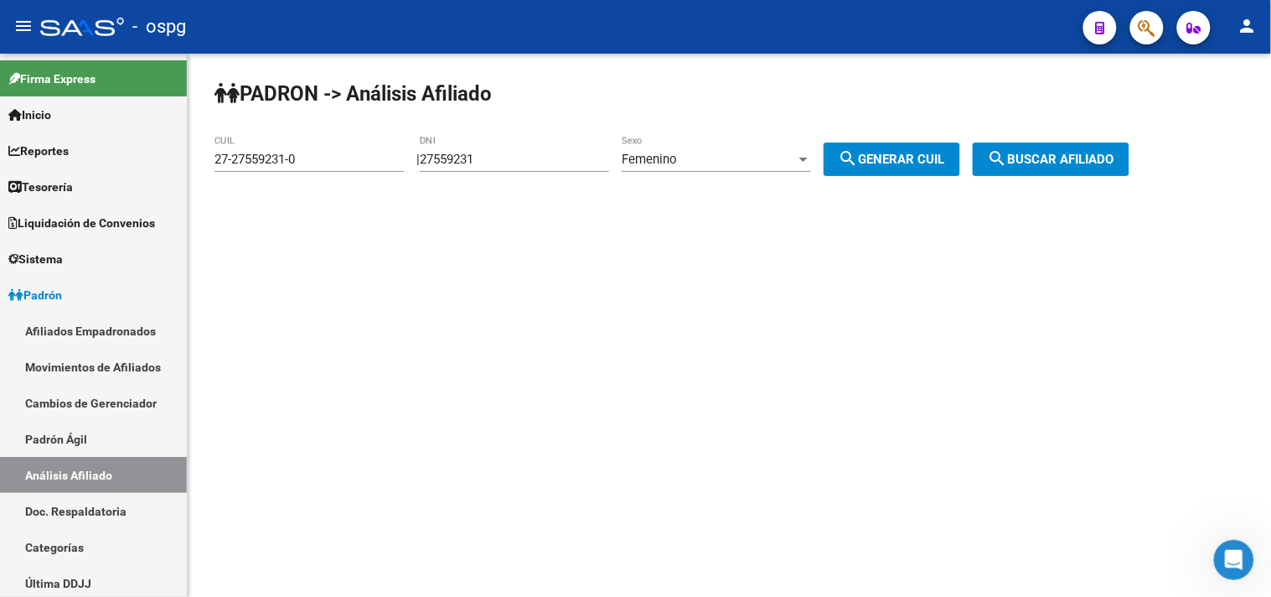
click at [1024, 147] on button "search Buscar afiliado" at bounding box center [1051, 159] width 157 height 34
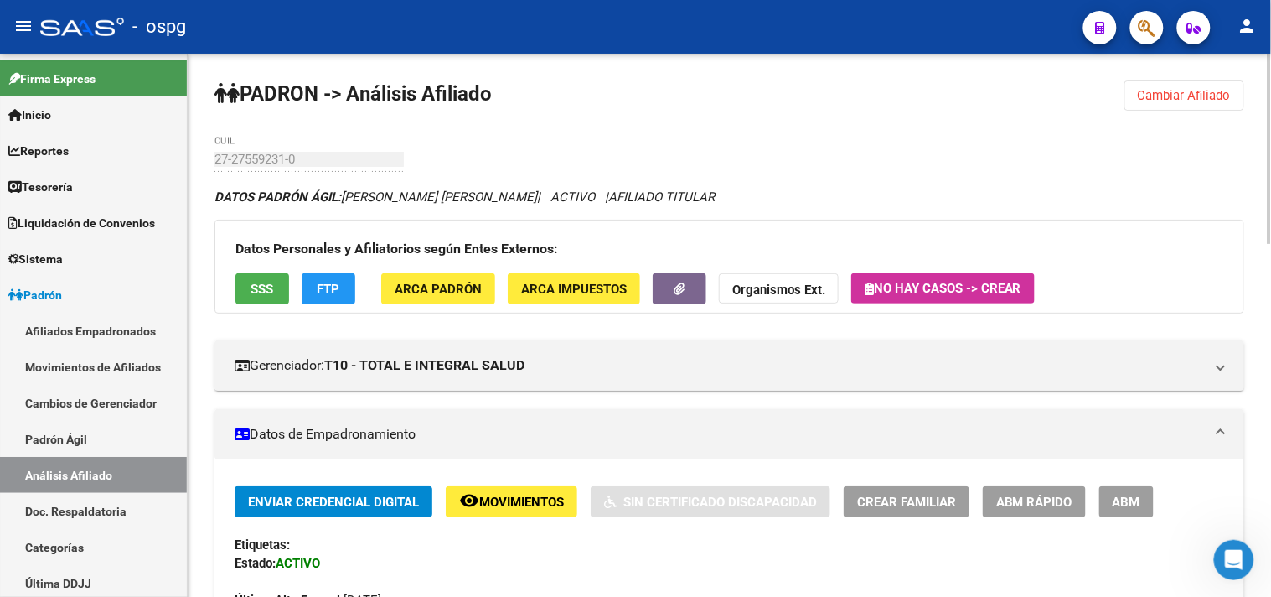
click at [262, 293] on span "SSS" at bounding box center [262, 289] width 23 height 15
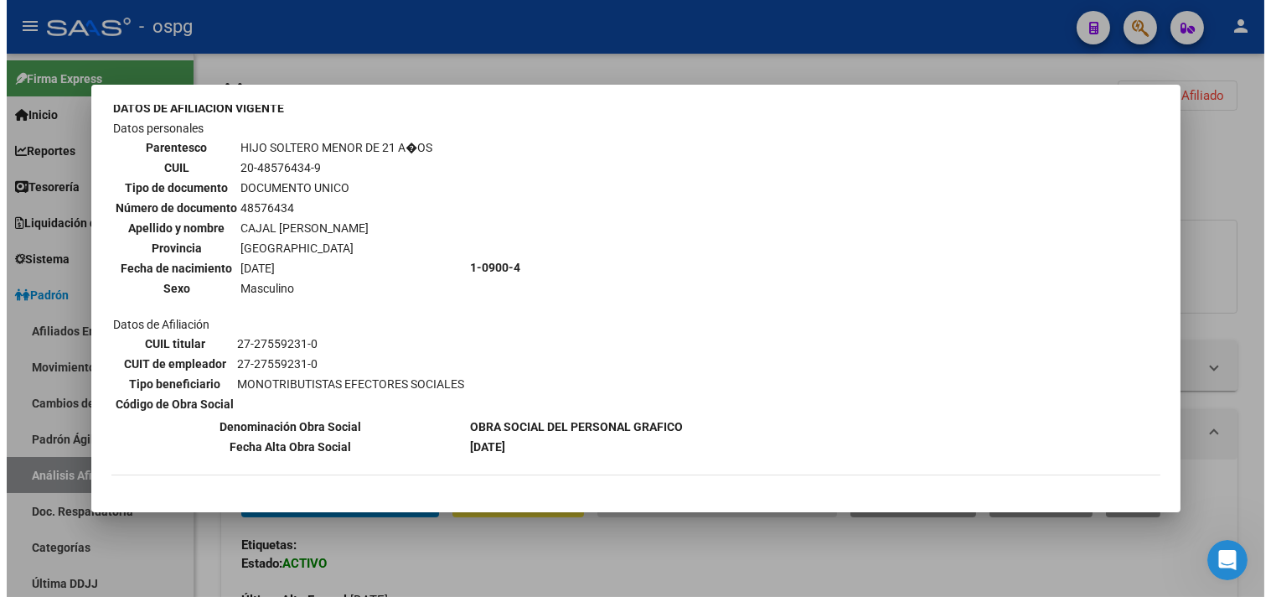
scroll to position [530, 0]
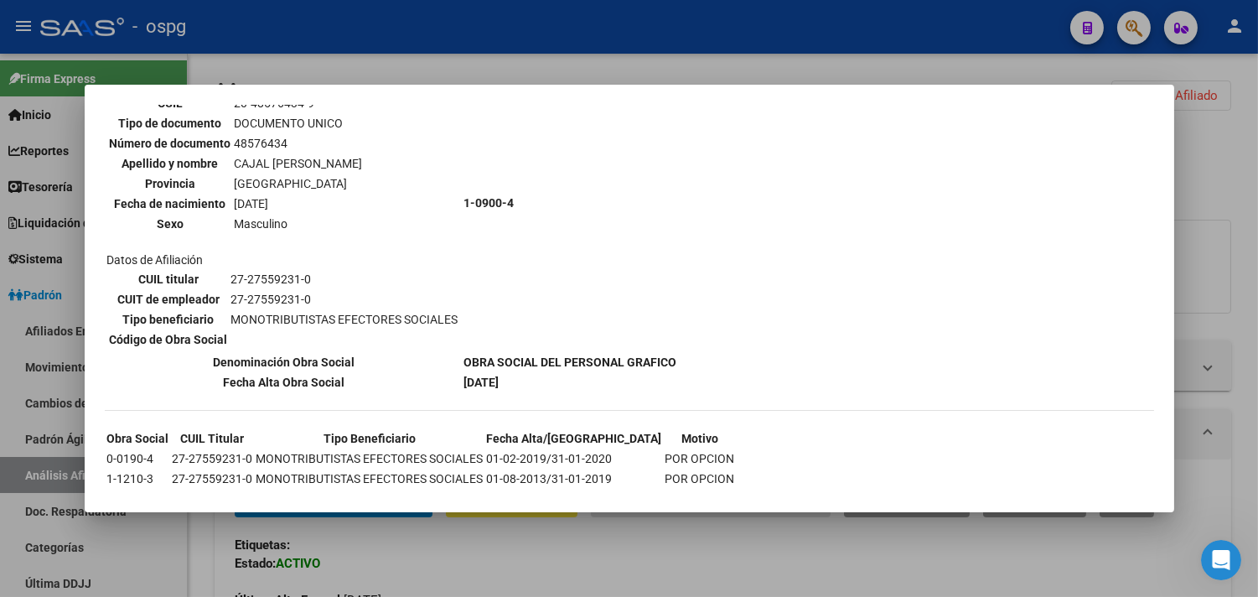
click at [491, 565] on div at bounding box center [629, 298] width 1258 height 597
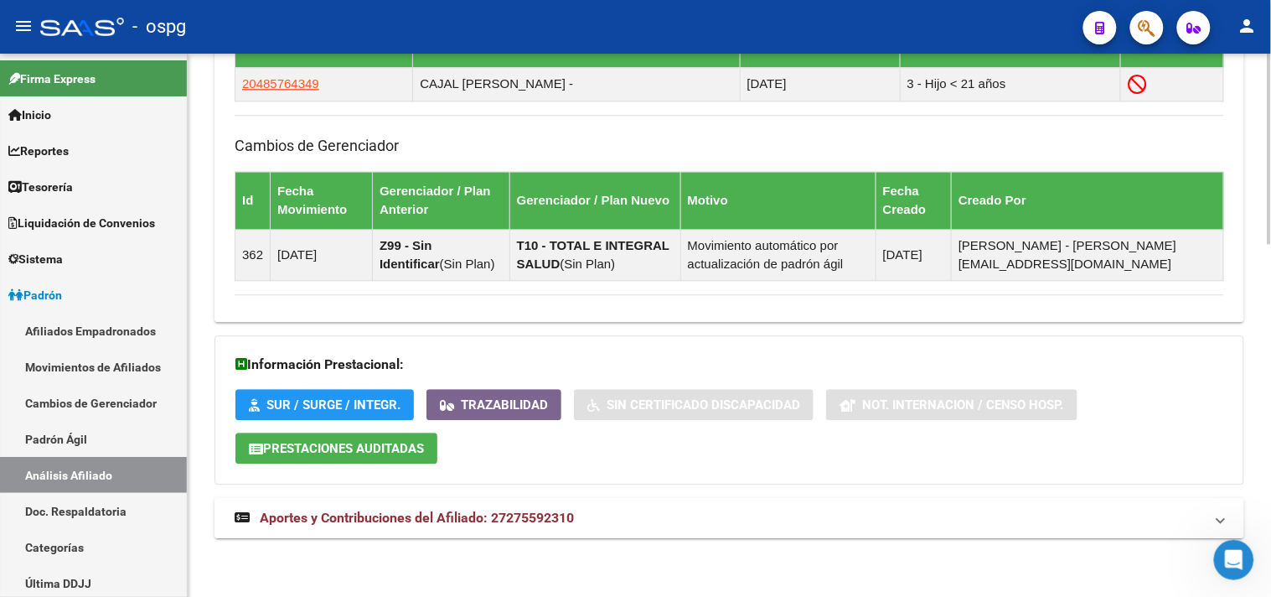
click at [521, 530] on mat-expansion-panel-header "Aportes y Contribuciones del Afiliado: 27275592310" at bounding box center [729, 518] width 1030 height 40
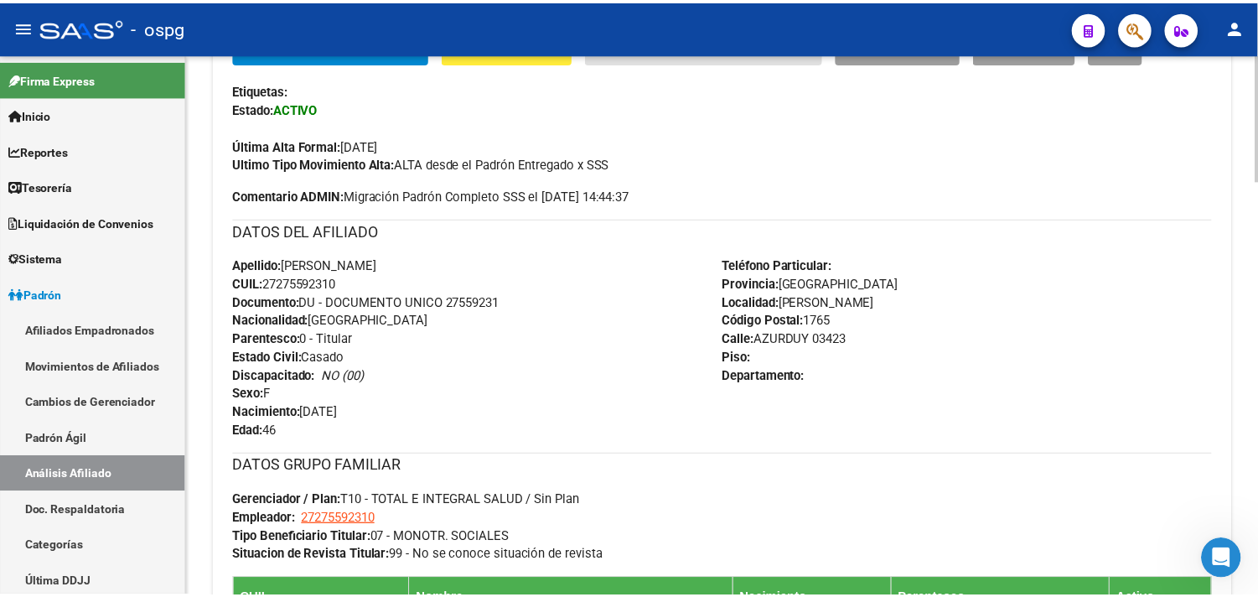
scroll to position [0, 0]
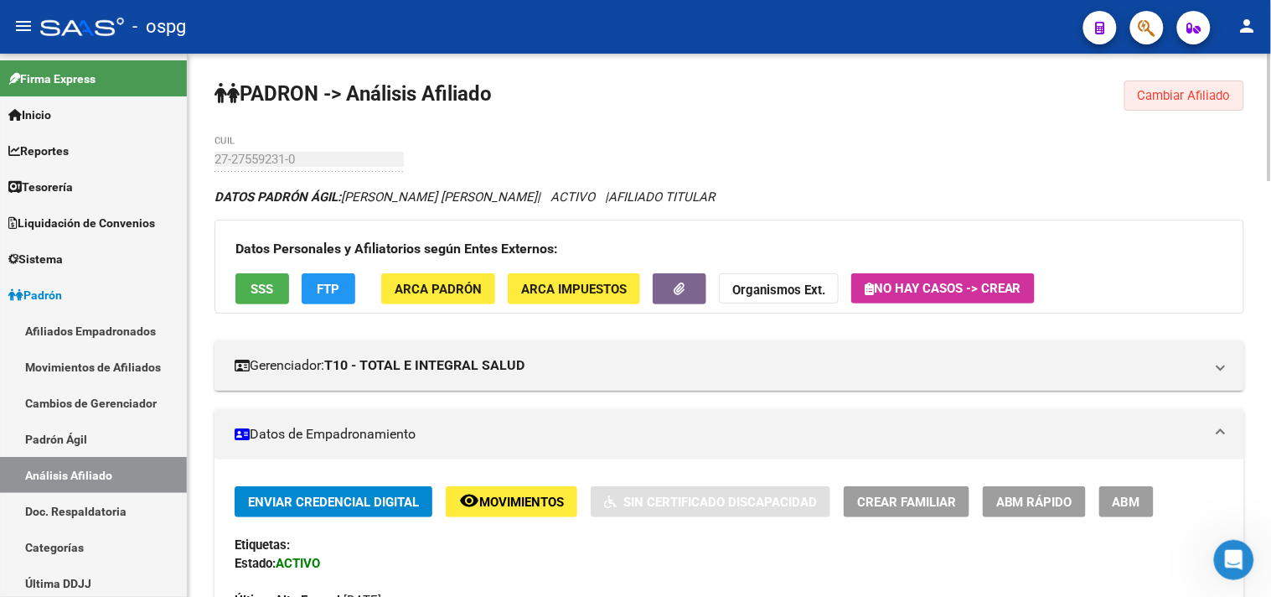
drag, startPoint x: 1209, startPoint y: 84, endPoint x: 1152, endPoint y: 87, distance: 57.1
click at [1207, 86] on button "Cambiar Afiliado" at bounding box center [1184, 95] width 120 height 30
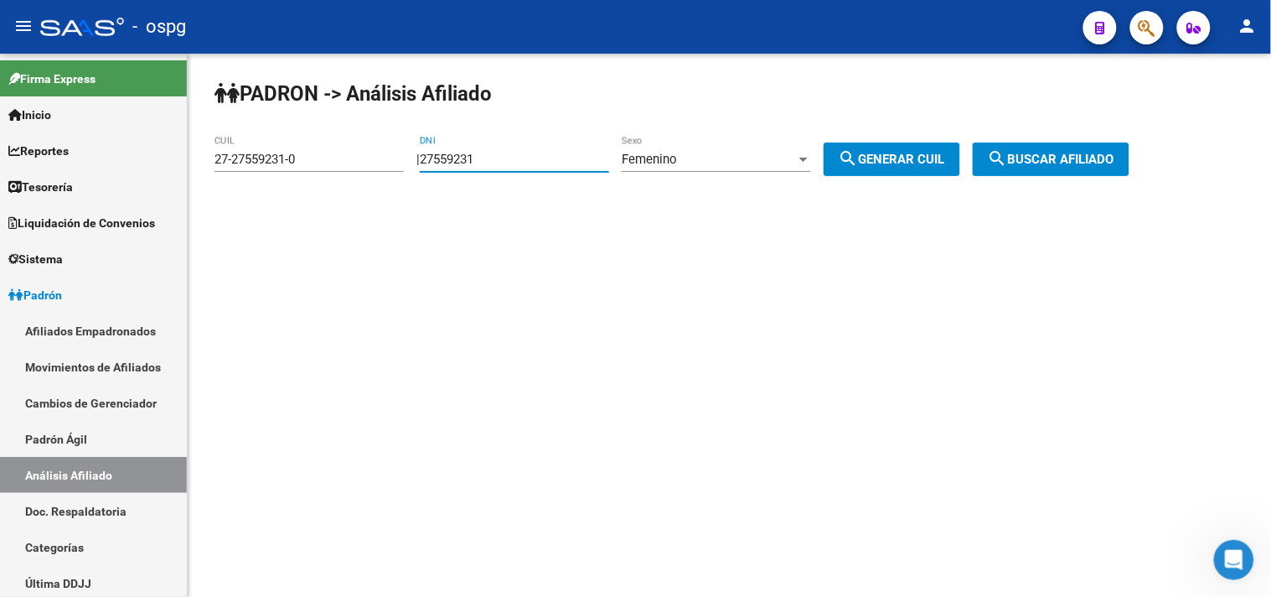
drag, startPoint x: 545, startPoint y: 161, endPoint x: 256, endPoint y: 132, distance: 290.6
click at [256, 132] on div "PADRON -> Análisis Afiliado 27-27559231-0 CUIL | 27559231 DNI Femenino Sexo sea…" at bounding box center [729, 142] width 1083 height 176
type input "31332628"
drag, startPoint x: 876, startPoint y: 157, endPoint x: 994, endPoint y: 148, distance: 117.6
click at [876, 157] on span "search Generar CUIL" at bounding box center [892, 159] width 106 height 15
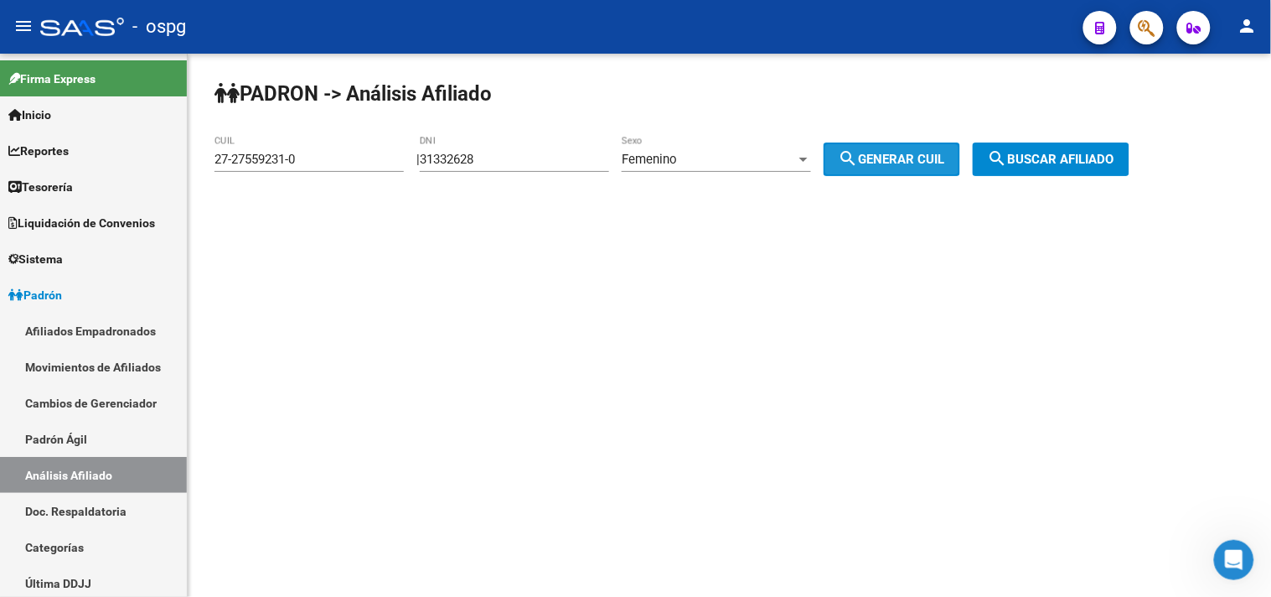
type input "23-31332628-4"
click at [1069, 153] on span "search Buscar afiliado" at bounding box center [1051, 159] width 127 height 15
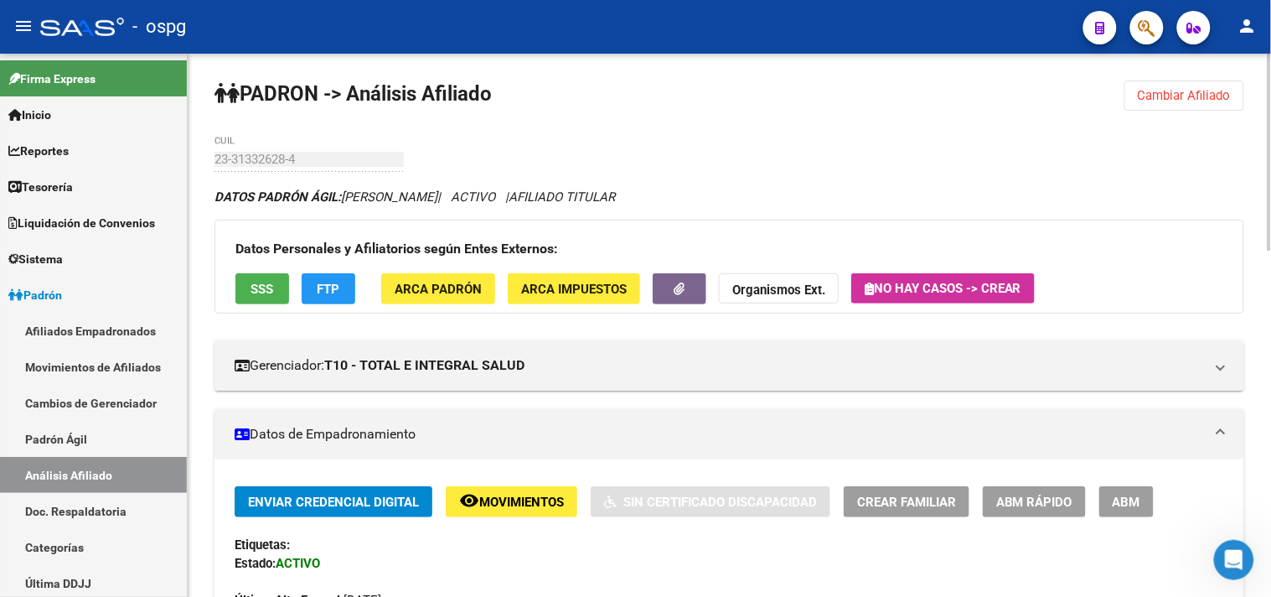
click at [264, 291] on span "SSS" at bounding box center [262, 289] width 23 height 15
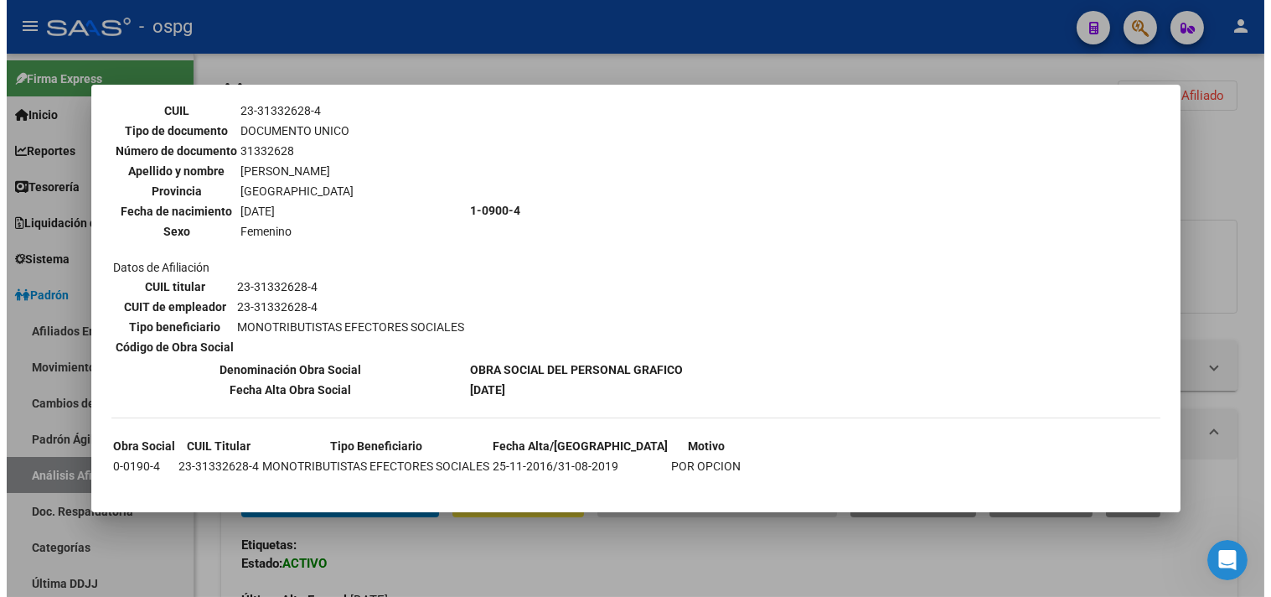
scroll to position [129, 0]
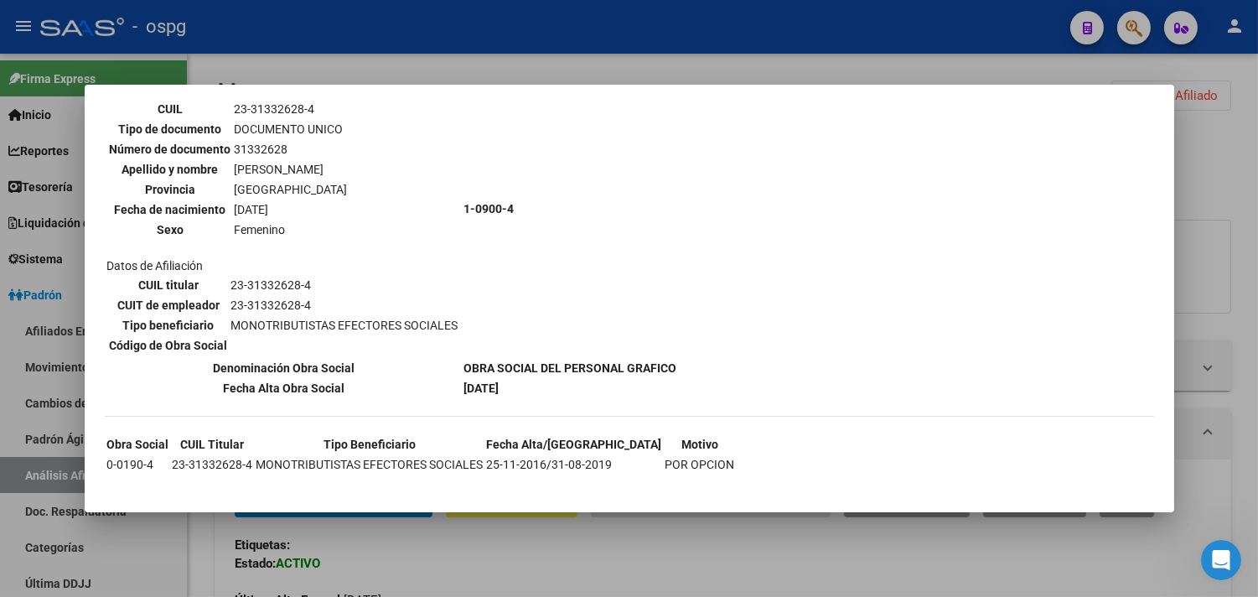
click at [511, 568] on div at bounding box center [629, 298] width 1258 height 597
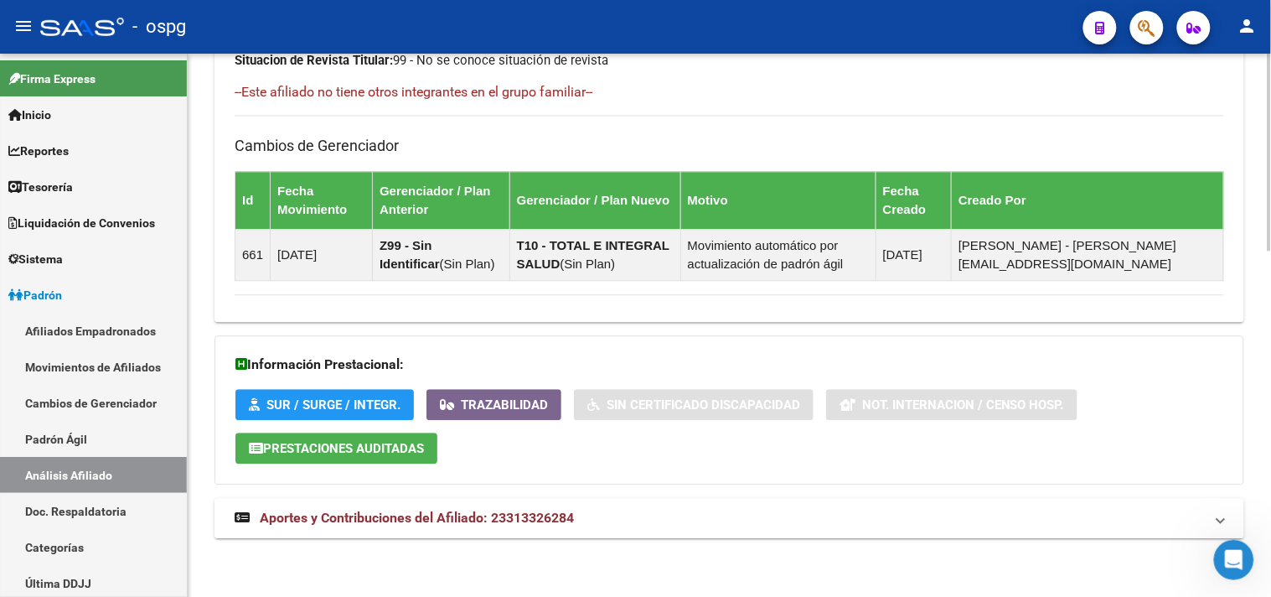
click at [557, 522] on span "Aportes y Contribuciones del Afiliado: 23313326284" at bounding box center [417, 517] width 314 height 16
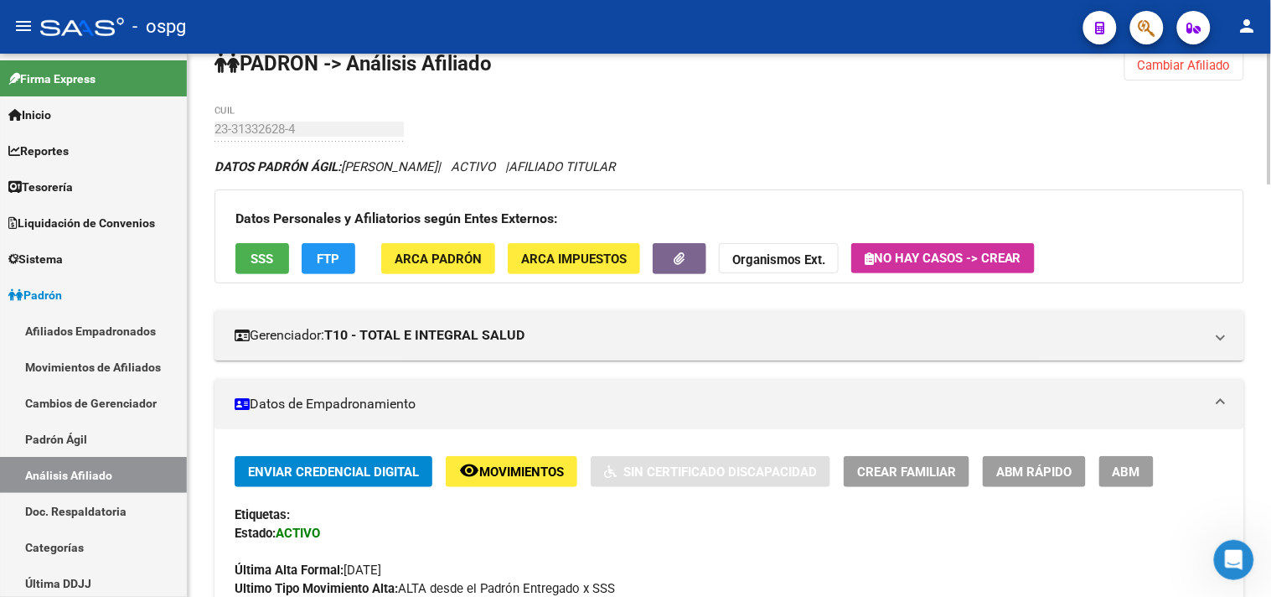
scroll to position [0, 0]
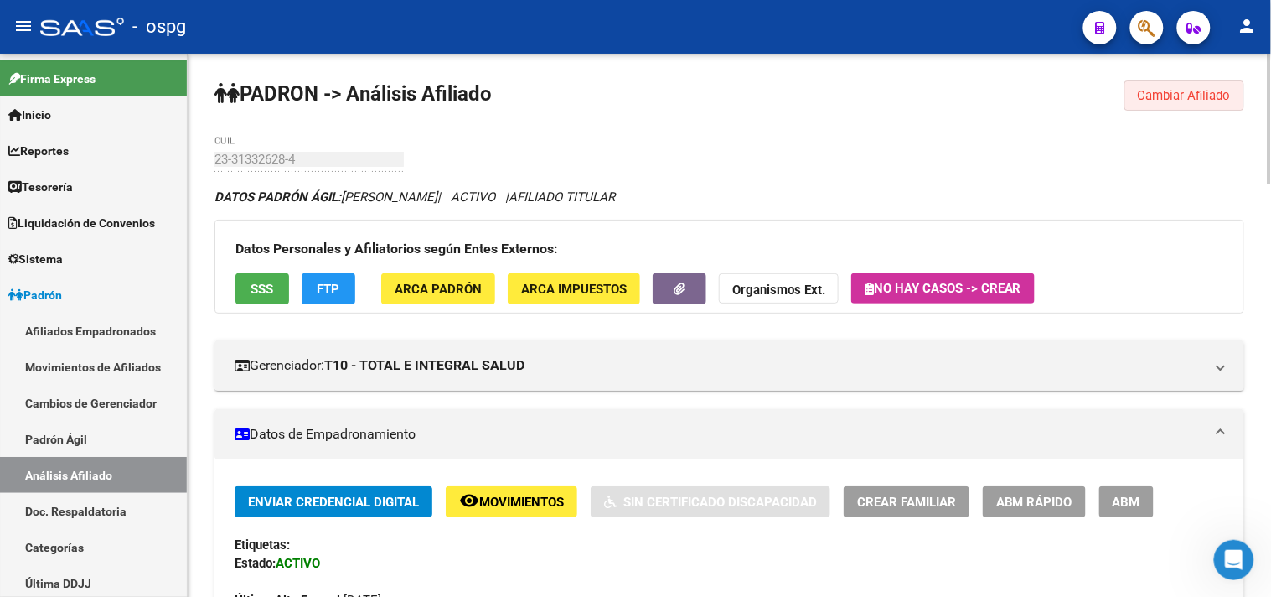
drag, startPoint x: 1201, startPoint y: 90, endPoint x: 674, endPoint y: 102, distance: 527.2
click at [1200, 90] on span "Cambiar Afiliado" at bounding box center [1184, 95] width 93 height 15
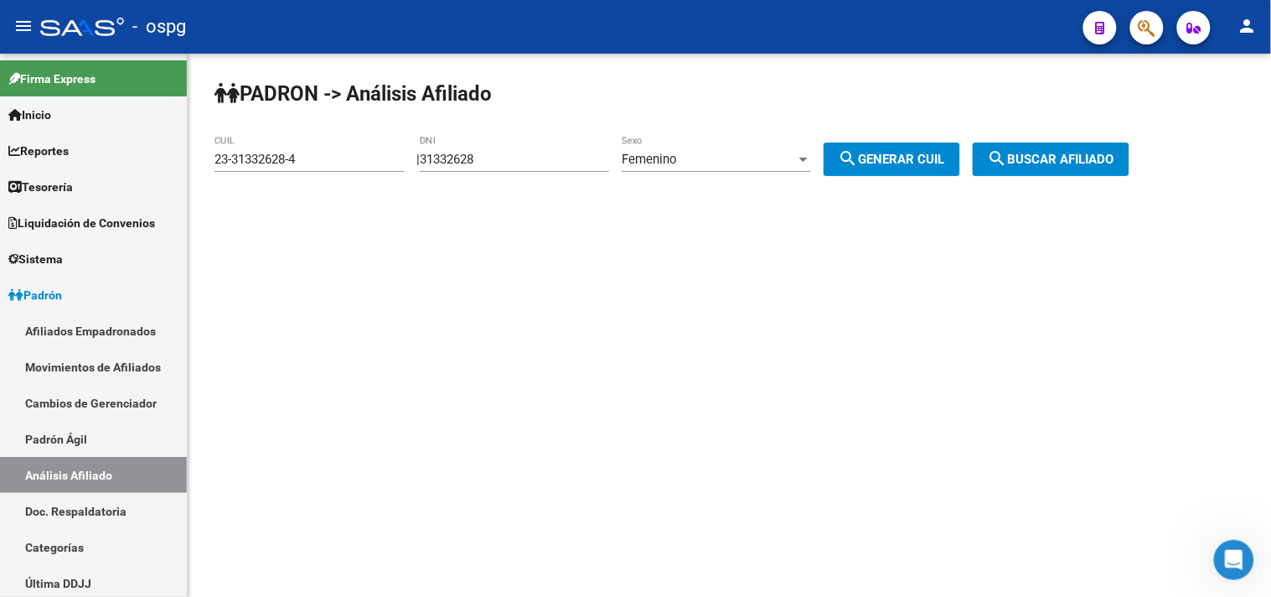
drag, startPoint x: 498, startPoint y: 161, endPoint x: 399, endPoint y: 145, distance: 100.1
click at [404, 152] on app-analisis-afiliado "PADRON -> Análisis Afiliado 23-31332628-4 CUIL | 31332628 DNI Femenino Sexo sea…" at bounding box center [678, 159] width 928 height 15
type input "22878315"
drag, startPoint x: 876, startPoint y: 158, endPoint x: 1098, endPoint y: 144, distance: 222.4
click at [876, 156] on span "search Generar CUIL" at bounding box center [892, 159] width 106 height 15
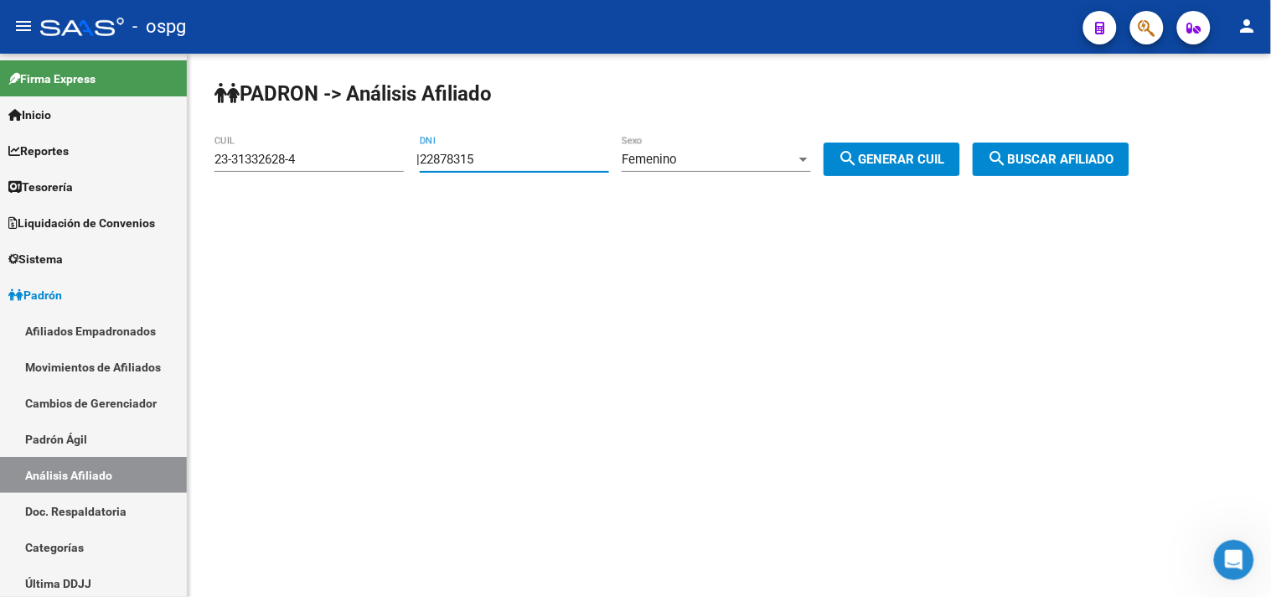
type input "27-22878315-9"
click at [1114, 160] on span "search Buscar afiliado" at bounding box center [1051, 159] width 127 height 15
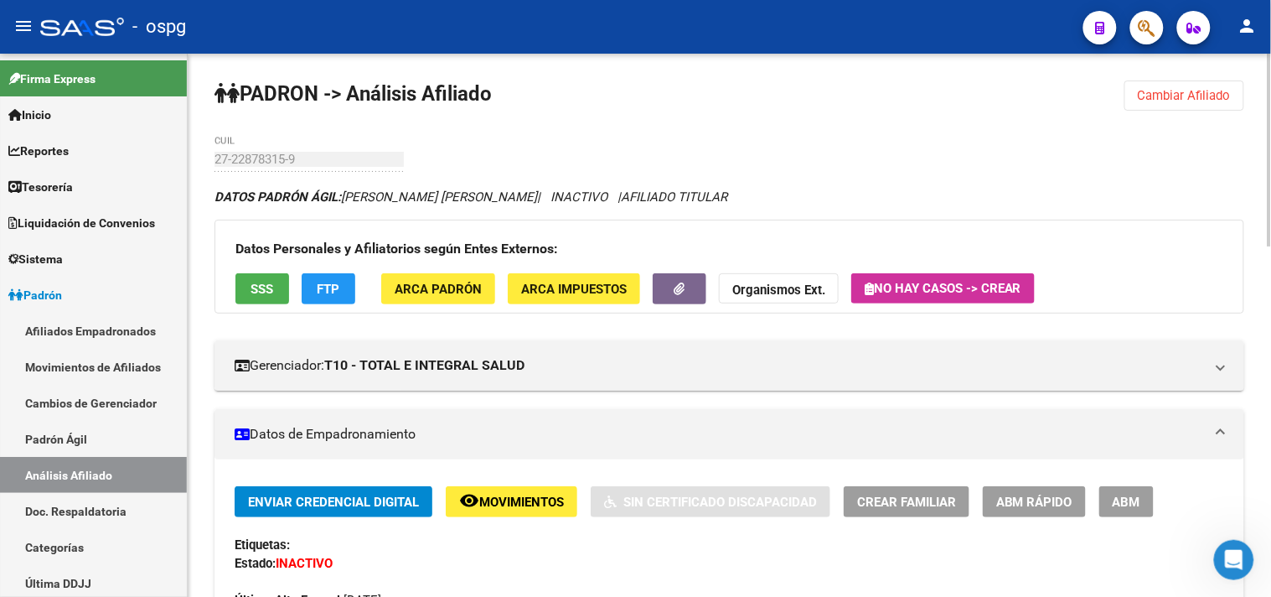
click at [251, 277] on button "SSS" at bounding box center [262, 288] width 54 height 31
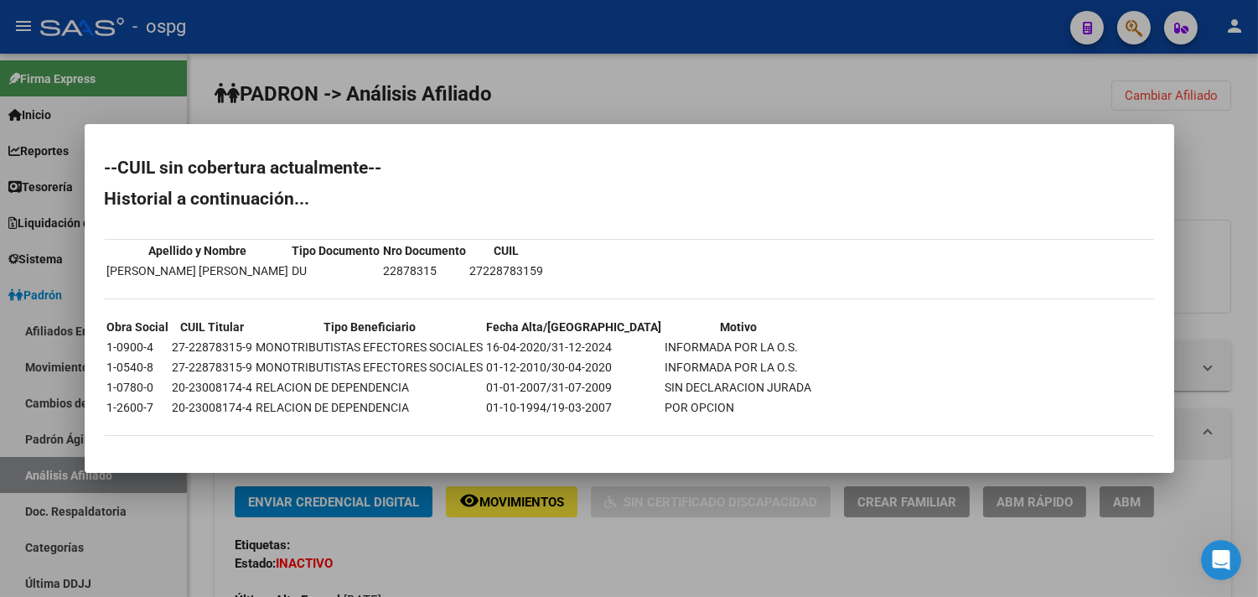
click at [490, 553] on div at bounding box center [629, 298] width 1258 height 597
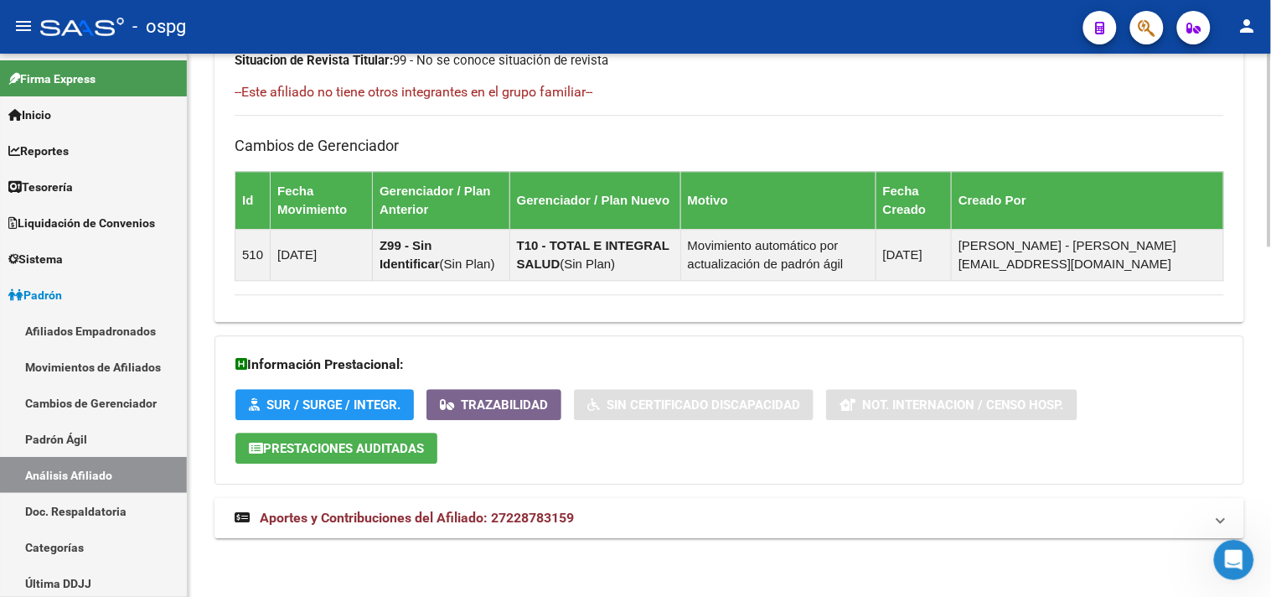
click at [615, 525] on mat-panel-title "Aportes y Contribuciones del Afiliado: 27228783159" at bounding box center [719, 518] width 969 height 18
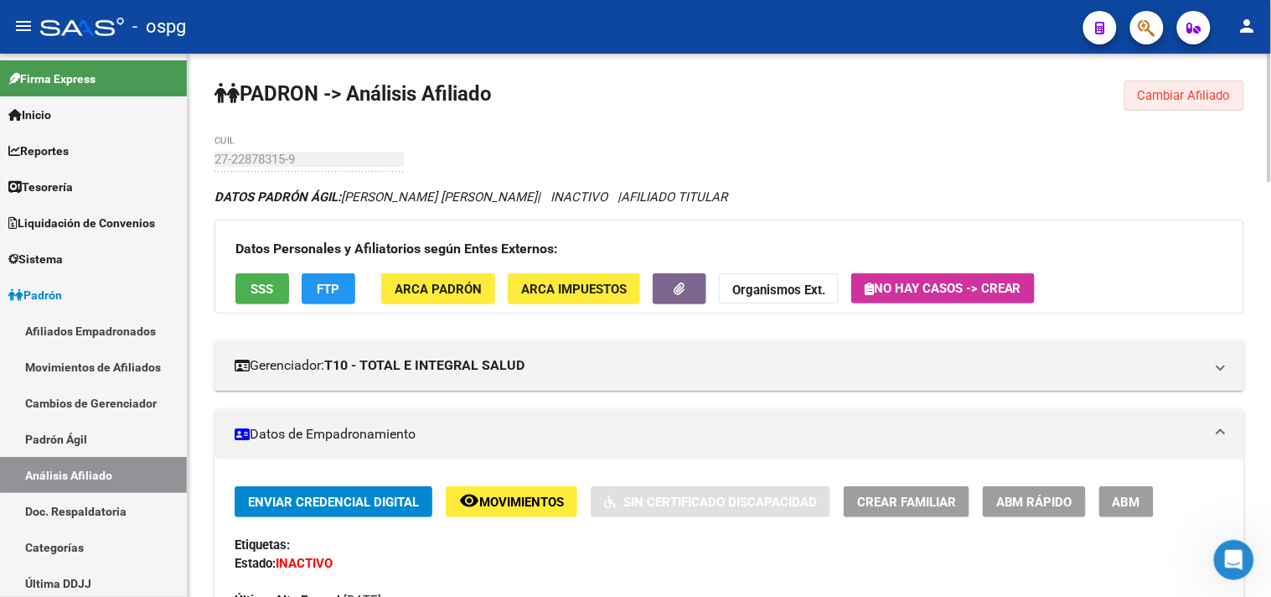
drag, startPoint x: 1192, startPoint y: 109, endPoint x: 1186, endPoint y: 90, distance: 19.3
click at [1192, 97] on button "Cambiar Afiliado" at bounding box center [1184, 95] width 120 height 30
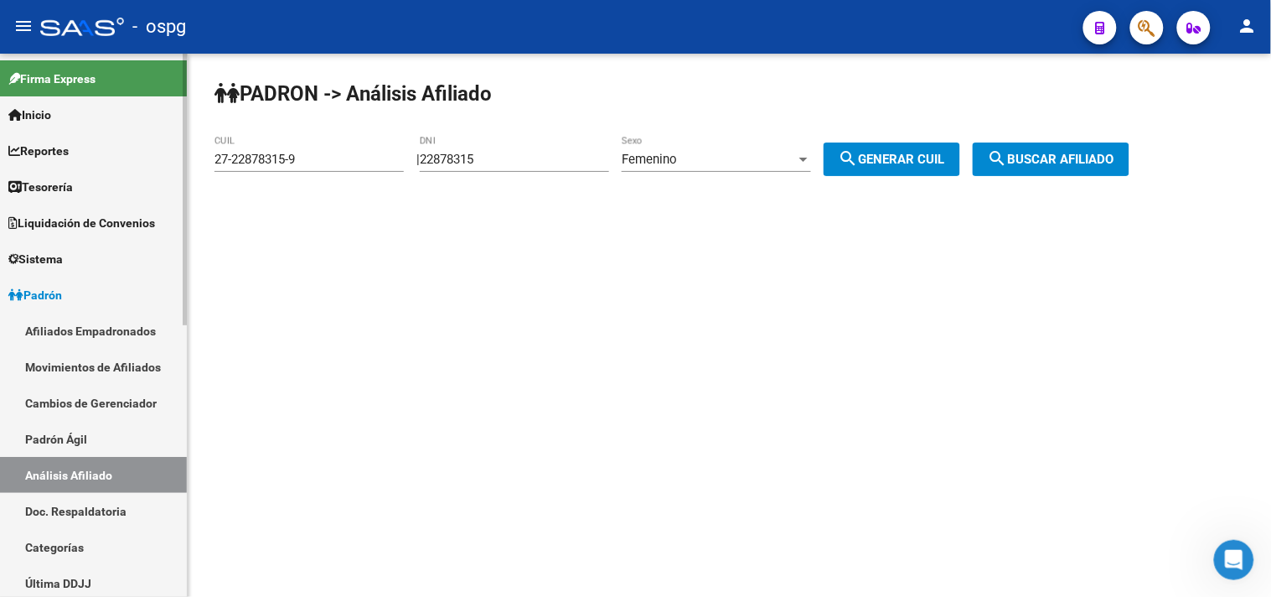
drag, startPoint x: 528, startPoint y: 157, endPoint x: 182, endPoint y: 105, distance: 349.9
click at [227, 116] on div "PADRON -> Análisis Afiliado 27-22878315-9 CUIL | 22878315 DNI Femenino Sexo sea…" at bounding box center [729, 142] width 1083 height 176
type input "45191557"
click at [932, 157] on span "search Generar CUIL" at bounding box center [892, 159] width 106 height 15
type input "27-45191557-1"
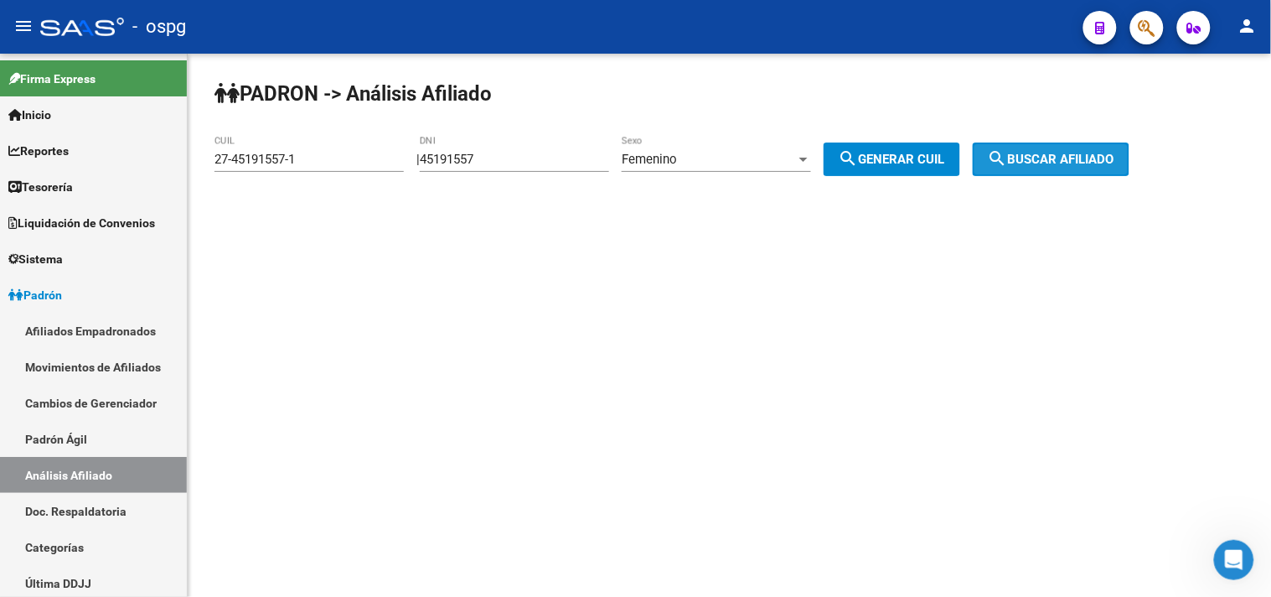
click at [1065, 154] on span "search Buscar afiliado" at bounding box center [1051, 159] width 127 height 15
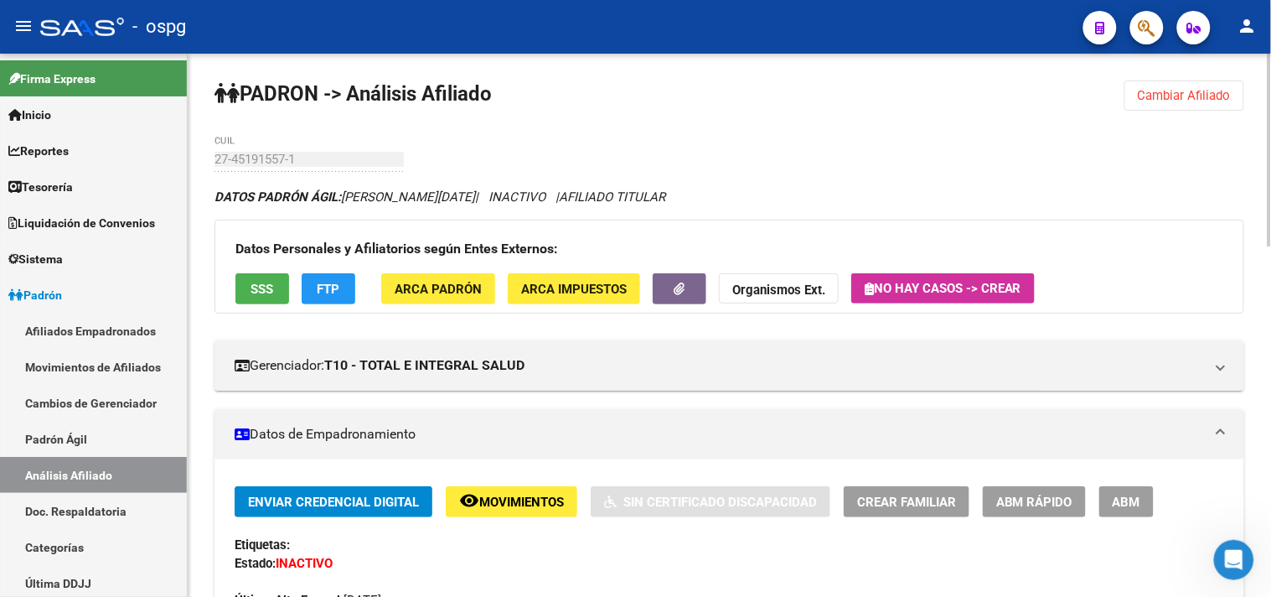
click at [274, 290] on button "SSS" at bounding box center [262, 288] width 54 height 31
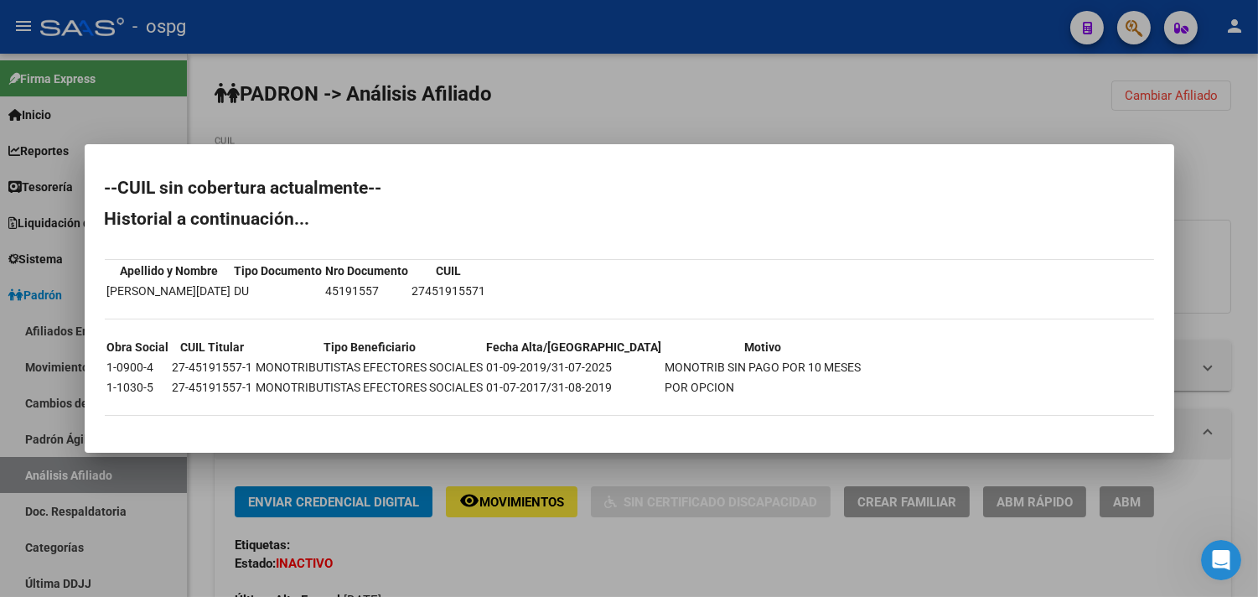
click at [509, 551] on div at bounding box center [629, 298] width 1258 height 597
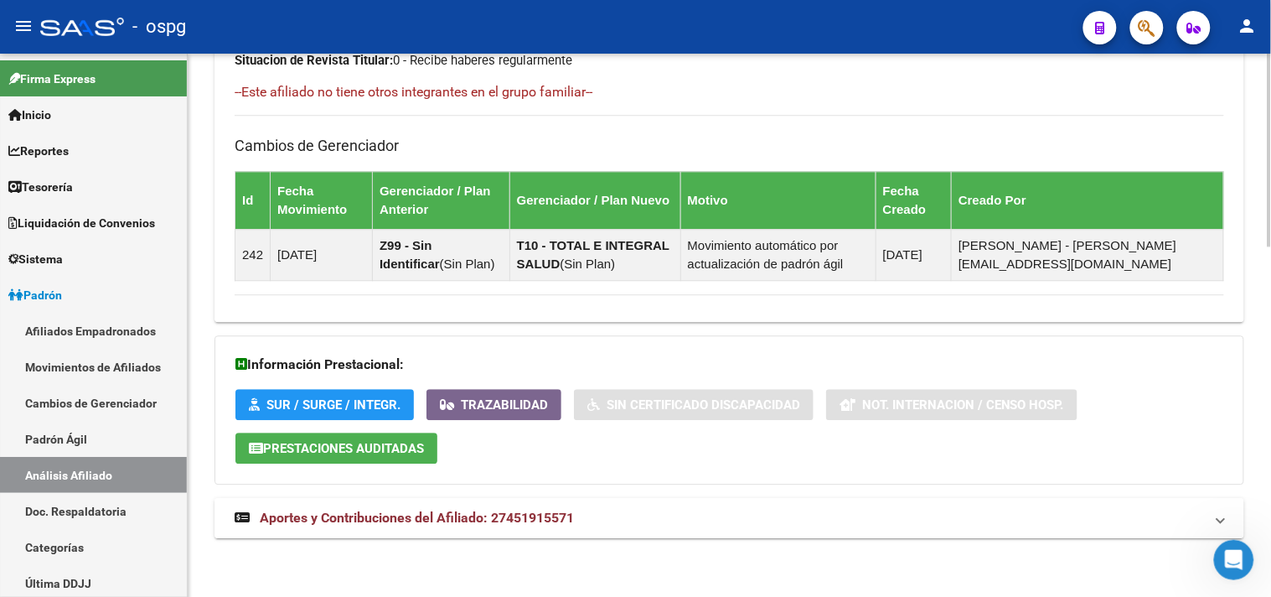
click at [540, 528] on mat-expansion-panel-header "Aportes y Contribuciones del Afiliado: 27451915571" at bounding box center [729, 518] width 1030 height 40
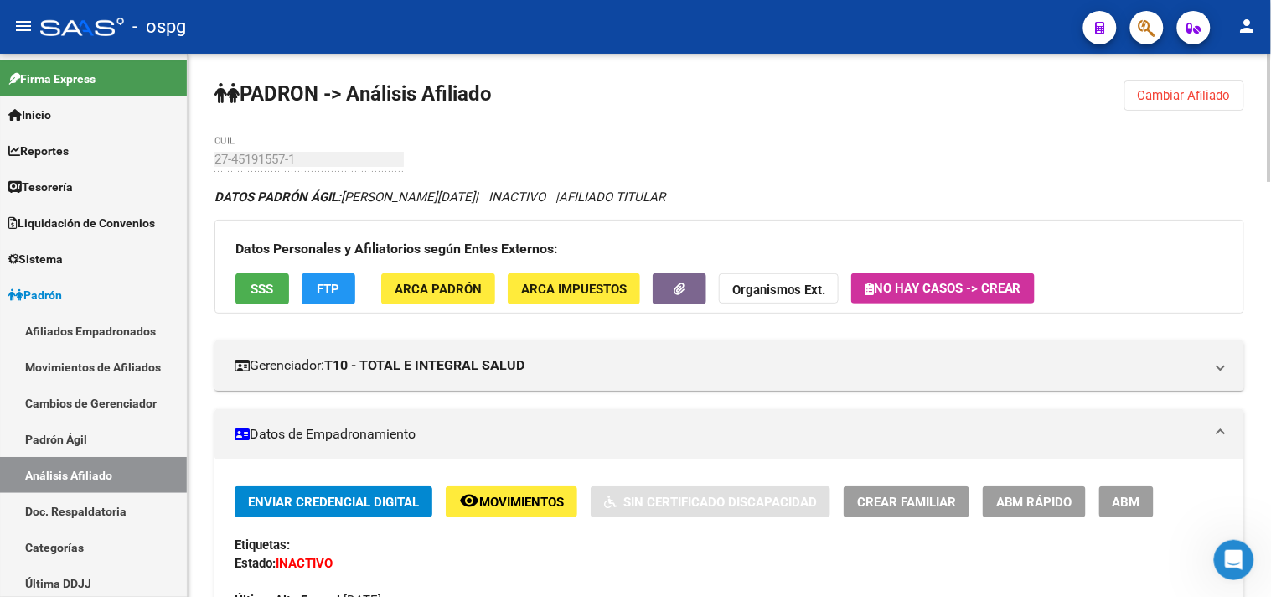
click at [257, 289] on span "SSS" at bounding box center [262, 289] width 23 height 15
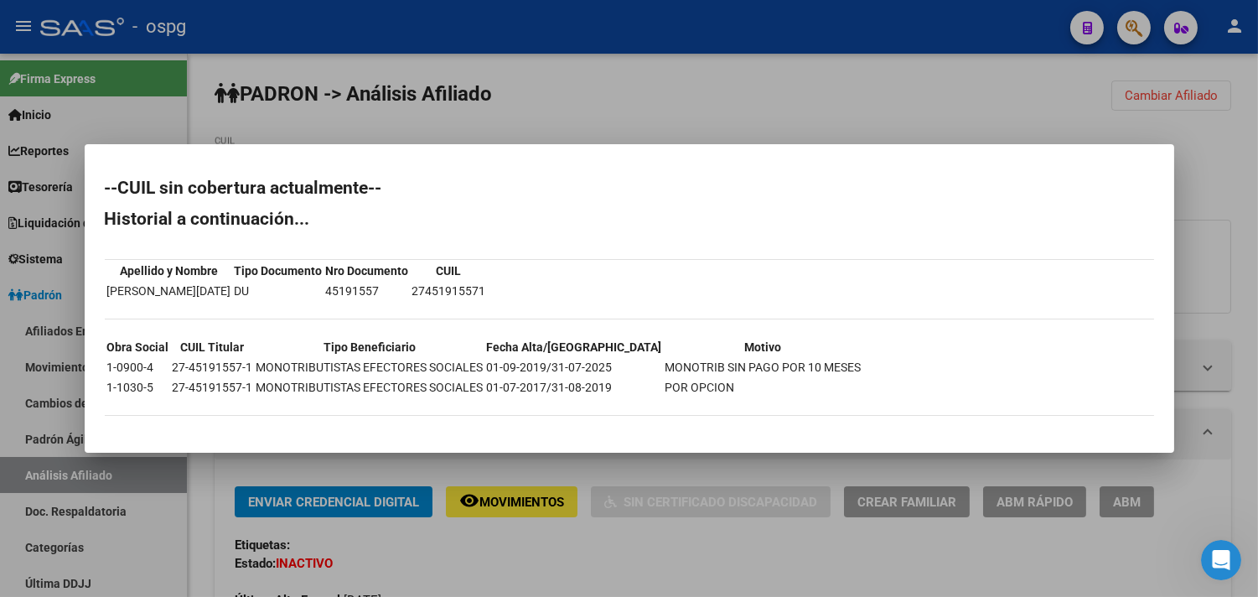
click at [747, 576] on div at bounding box center [629, 298] width 1258 height 597
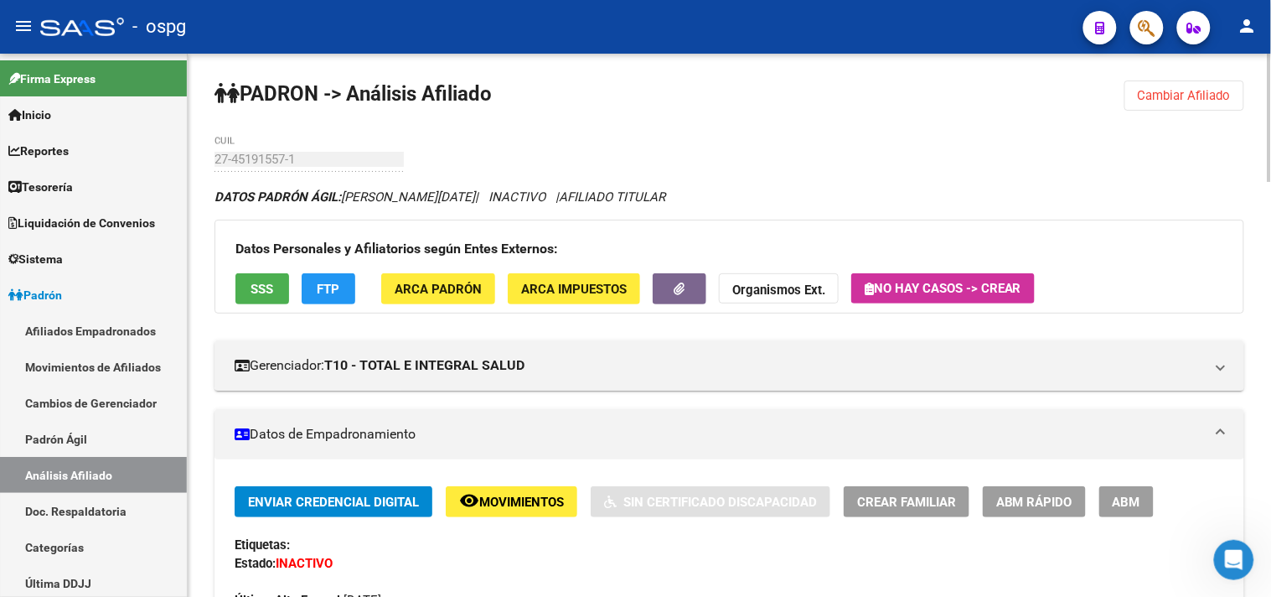
drag, startPoint x: 1176, startPoint y: 105, endPoint x: 620, endPoint y: 80, distance: 556.0
click at [1160, 104] on button "Cambiar Afiliado" at bounding box center [1184, 95] width 120 height 30
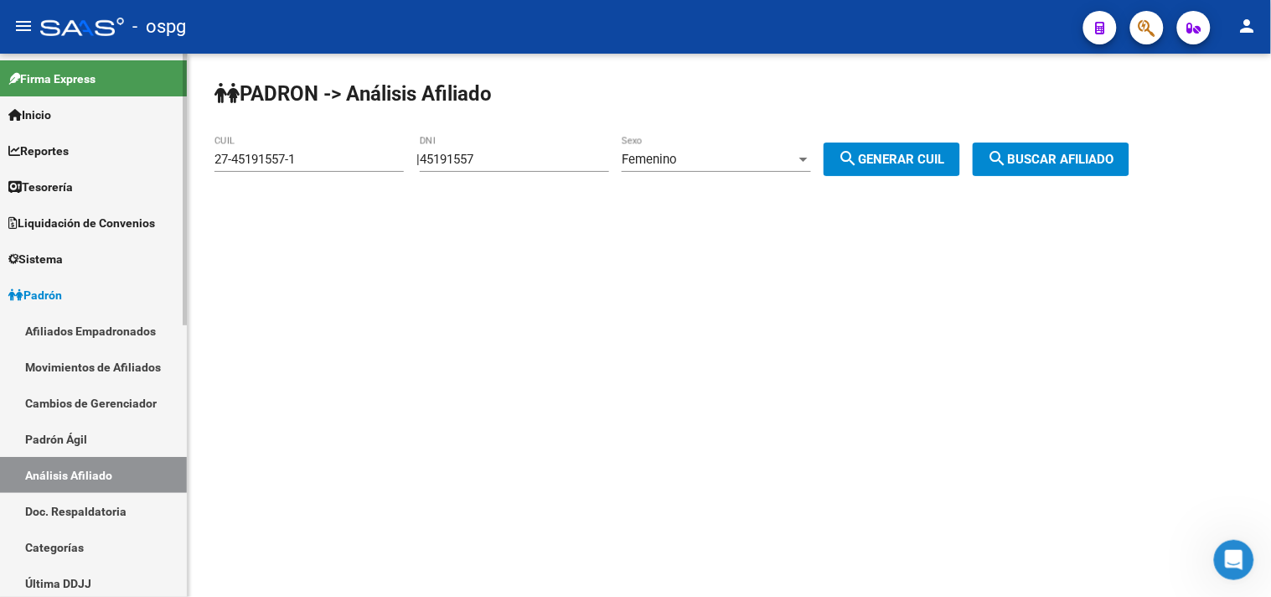
drag, startPoint x: 350, startPoint y: 164, endPoint x: 62, endPoint y: 136, distance: 289.6
click at [68, 137] on mat-sidenav-container "Firma Express Inicio Calendario SSS Instructivos Contacto OS Reportes Tablero d…" at bounding box center [635, 325] width 1271 height 543
drag, startPoint x: 495, startPoint y: 164, endPoint x: 431, endPoint y: 157, distance: 65.0
click at [448, 156] on input "45191557" at bounding box center [514, 159] width 189 height 15
type input "4"
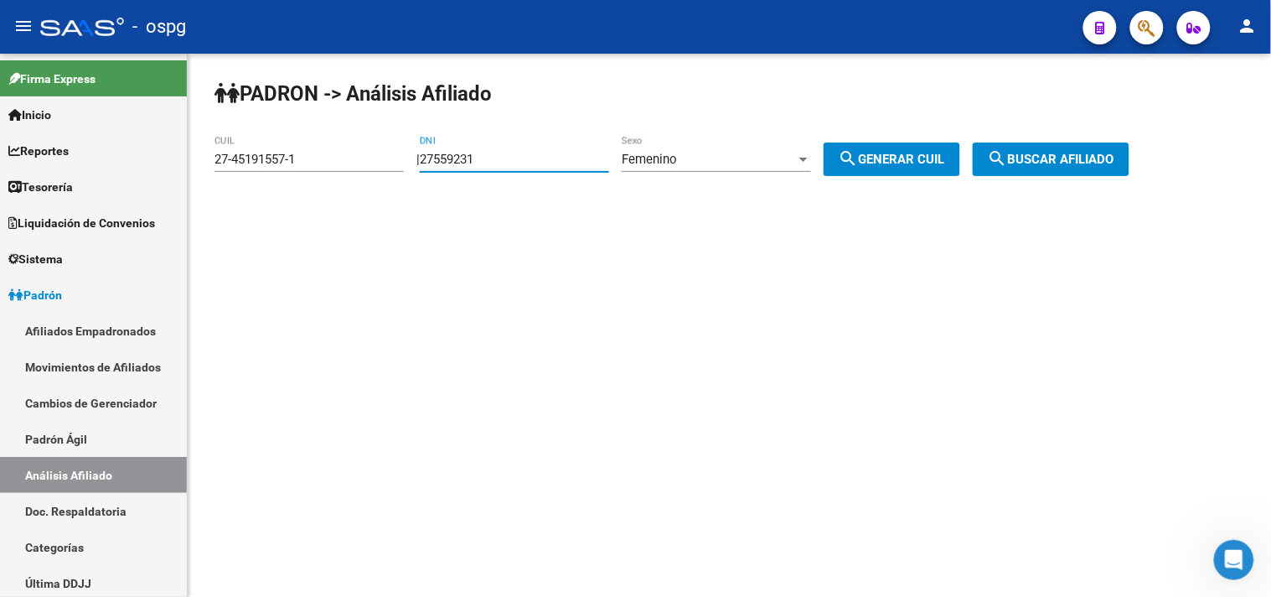
type input "27559231"
click at [859, 152] on mat-icon "search" at bounding box center [849, 158] width 20 height 20
type input "27-27559231-0"
click at [1049, 152] on span "search Buscar afiliado" at bounding box center [1051, 159] width 127 height 15
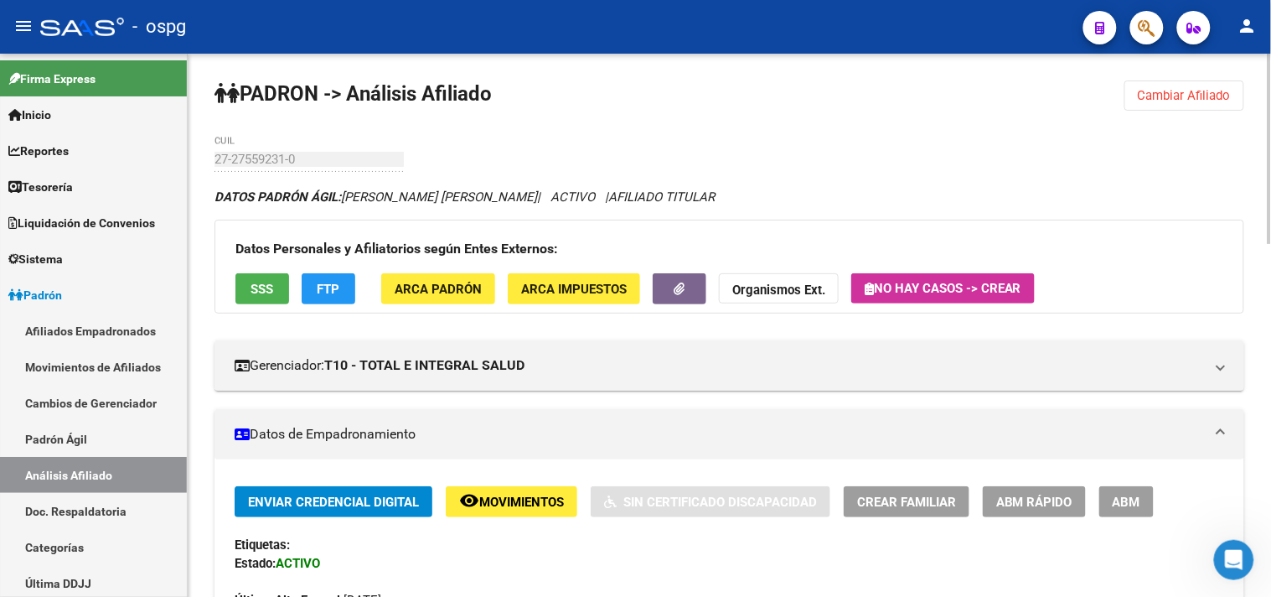
click at [1141, 90] on span "Cambiar Afiliado" at bounding box center [1184, 95] width 93 height 15
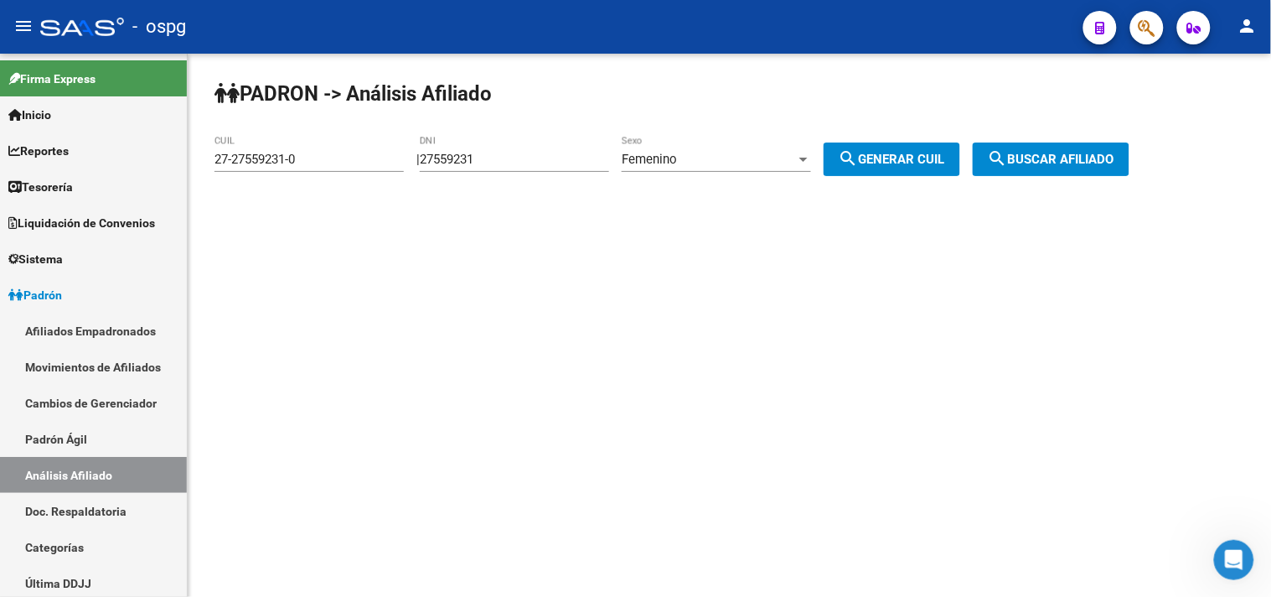
click at [252, 121] on div "PADRON -> Análisis Afiliado 27-27559231-0 CUIL | 27559231 DNI Femenino Sexo sea…" at bounding box center [729, 142] width 1083 height 176
type input "48438891"
click at [898, 164] on span "search Generar CUIL" at bounding box center [892, 159] width 106 height 15
type input "27-48438891-7"
click at [1041, 162] on span "search Buscar afiliado" at bounding box center [1051, 159] width 127 height 15
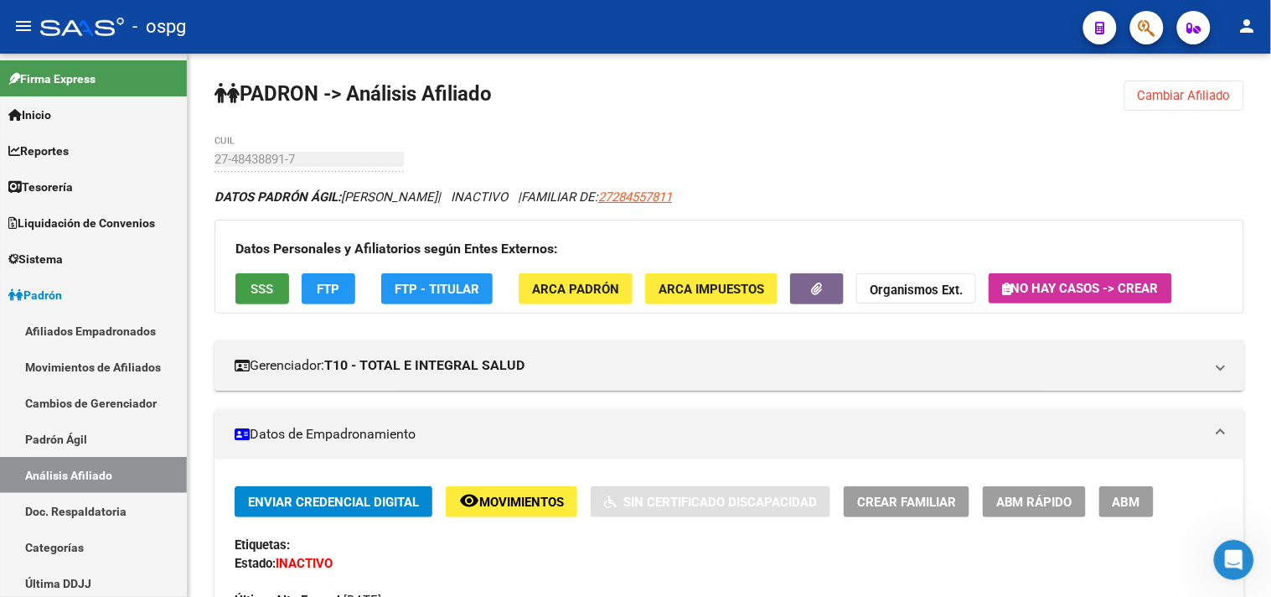
click at [264, 296] on span "SSS" at bounding box center [262, 289] width 23 height 15
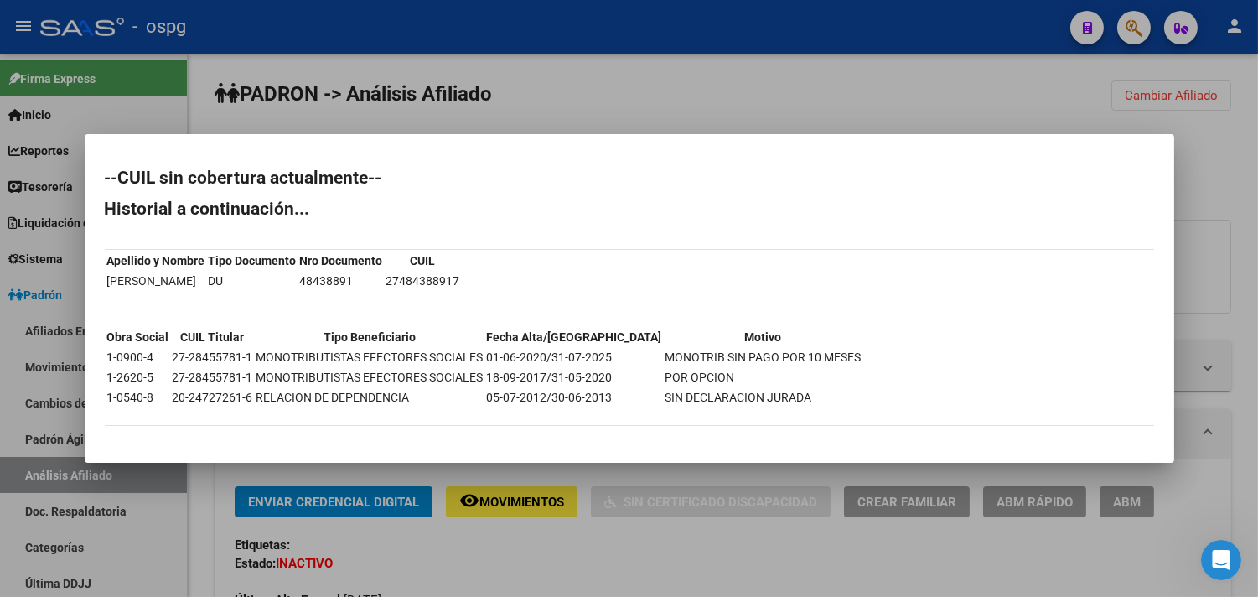
click at [542, 563] on div at bounding box center [629, 298] width 1258 height 597
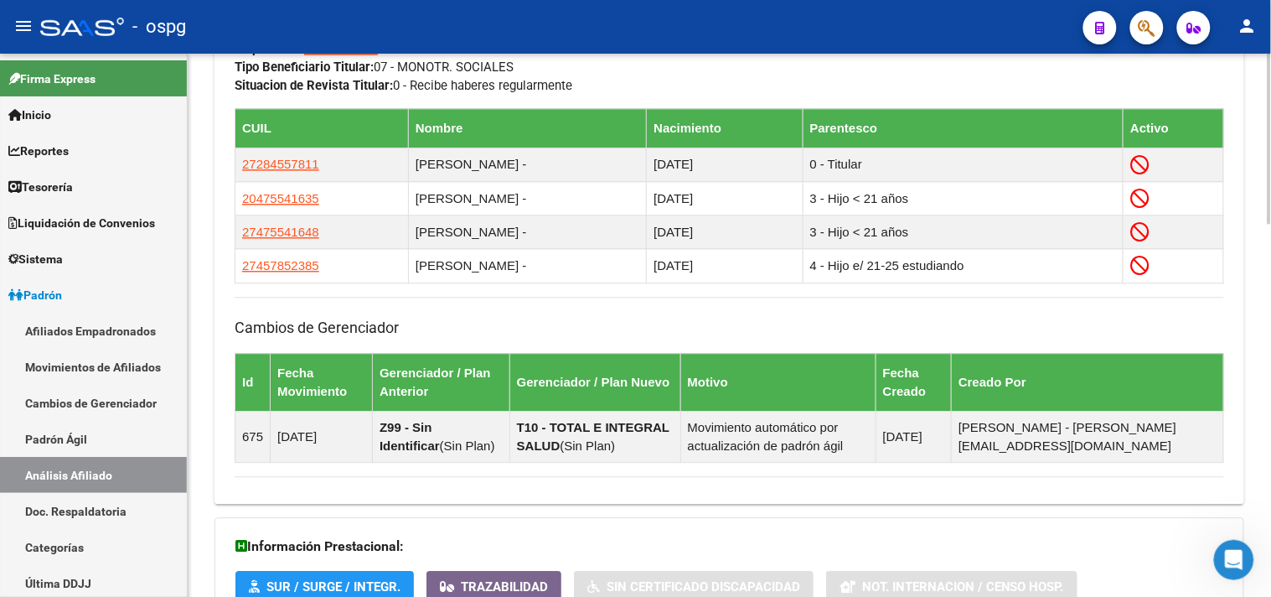
scroll to position [1187, 0]
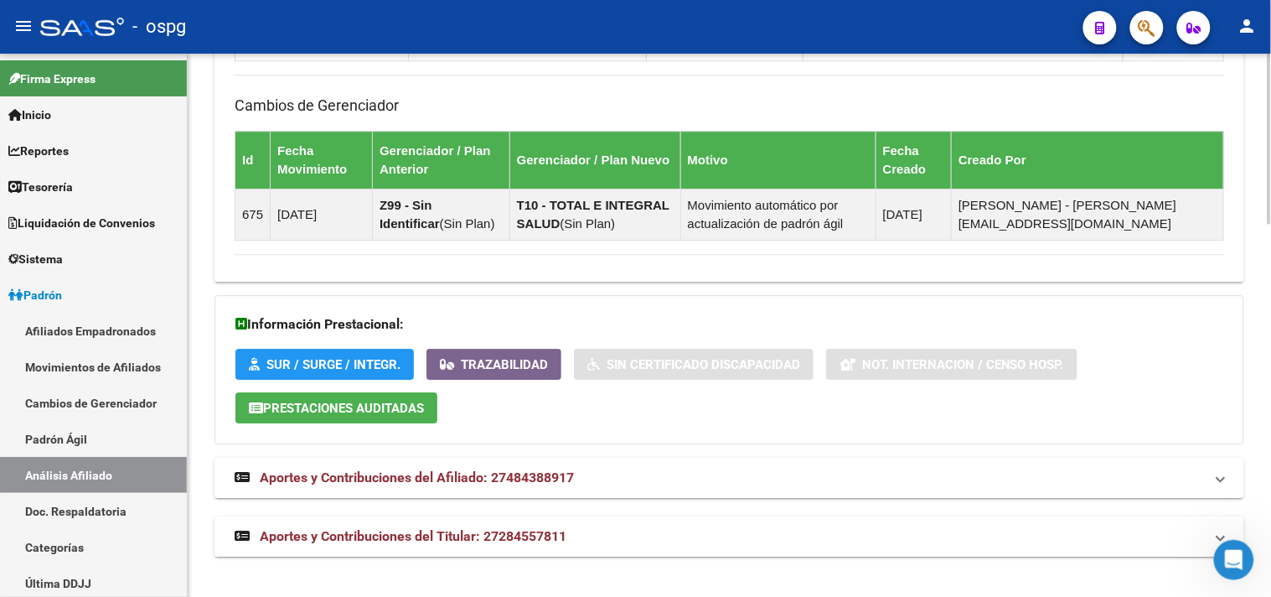
click at [588, 542] on mat-panel-title "Aportes y Contribuciones del Titular: 27284557811" at bounding box center [719, 536] width 969 height 18
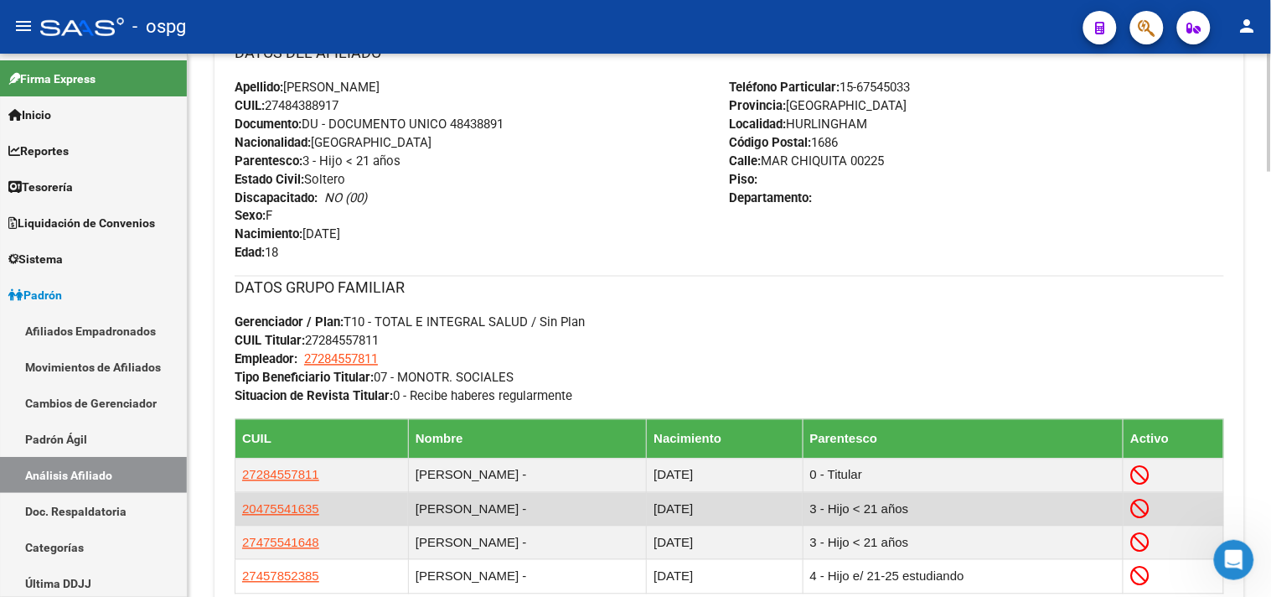
scroll to position [1117, 0]
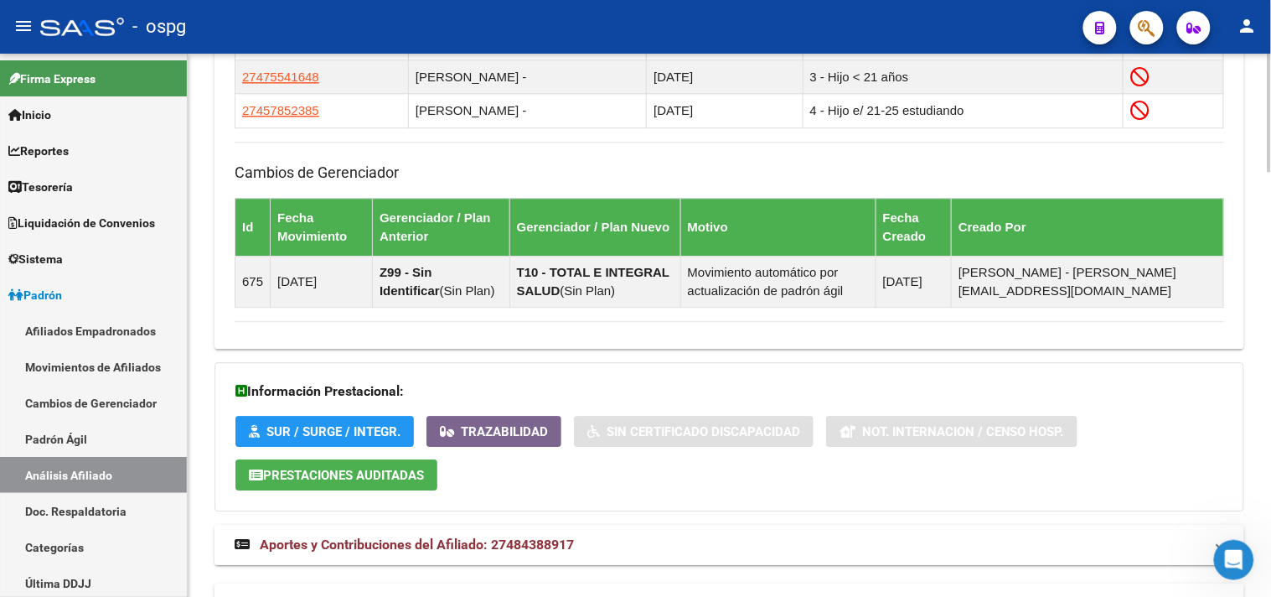
click at [583, 547] on mat-panel-title "Aportes y Contribuciones del Afiliado: 27484388917" at bounding box center [719, 544] width 969 height 18
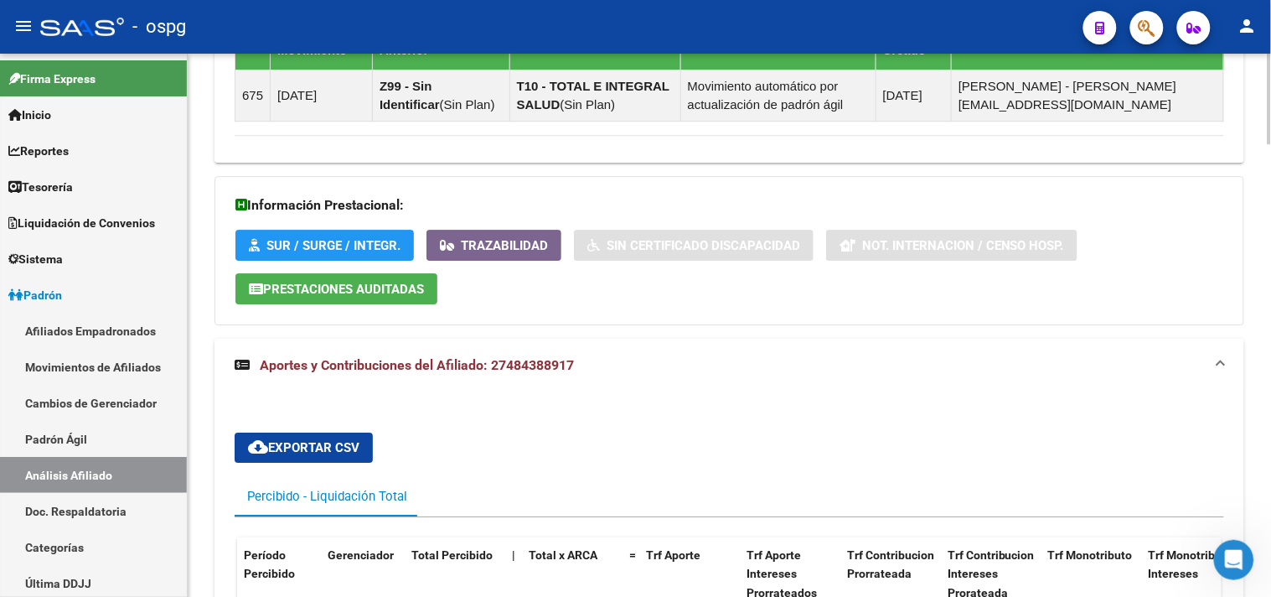
scroll to position [1582, 0]
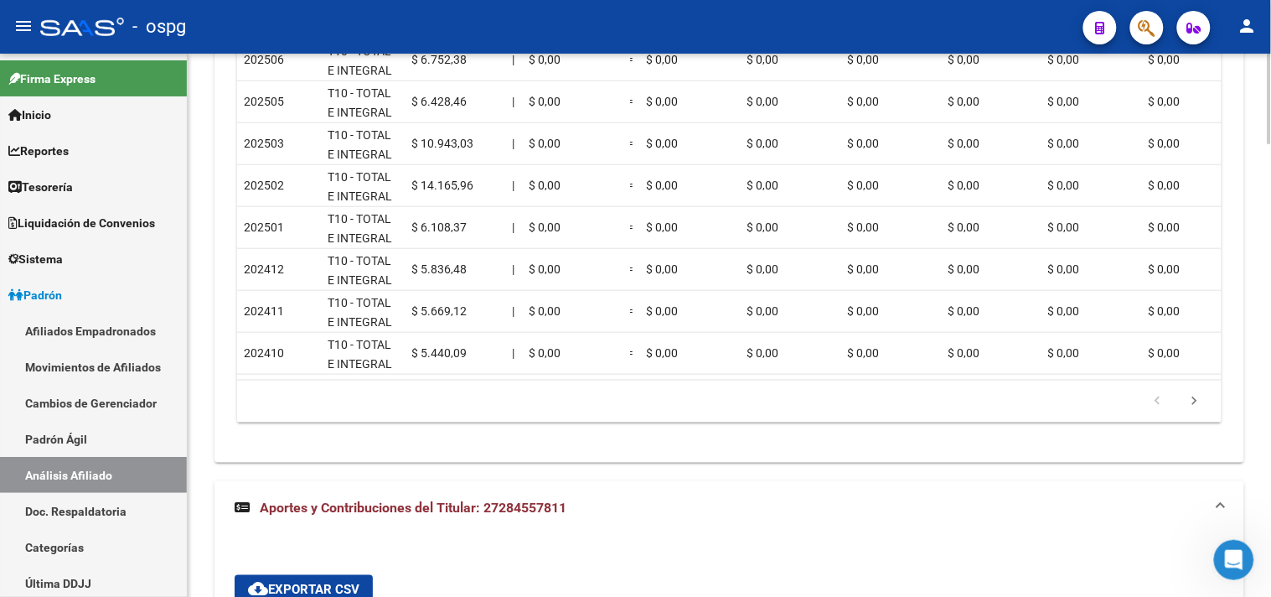
click at [469, 509] on mat-expansion-panel-header "Aportes y Contribuciones del Titular: 27284557811" at bounding box center [729, 508] width 1030 height 54
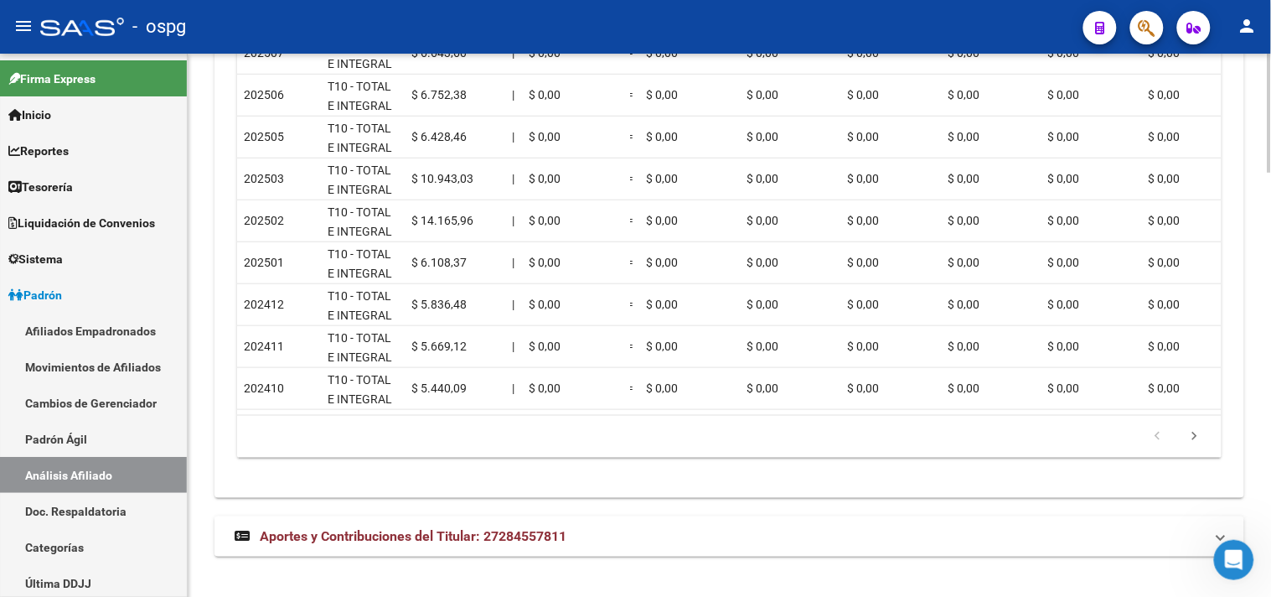
click at [550, 535] on span "Aportes y Contribuciones del Titular: 27284557811" at bounding box center [413, 536] width 307 height 16
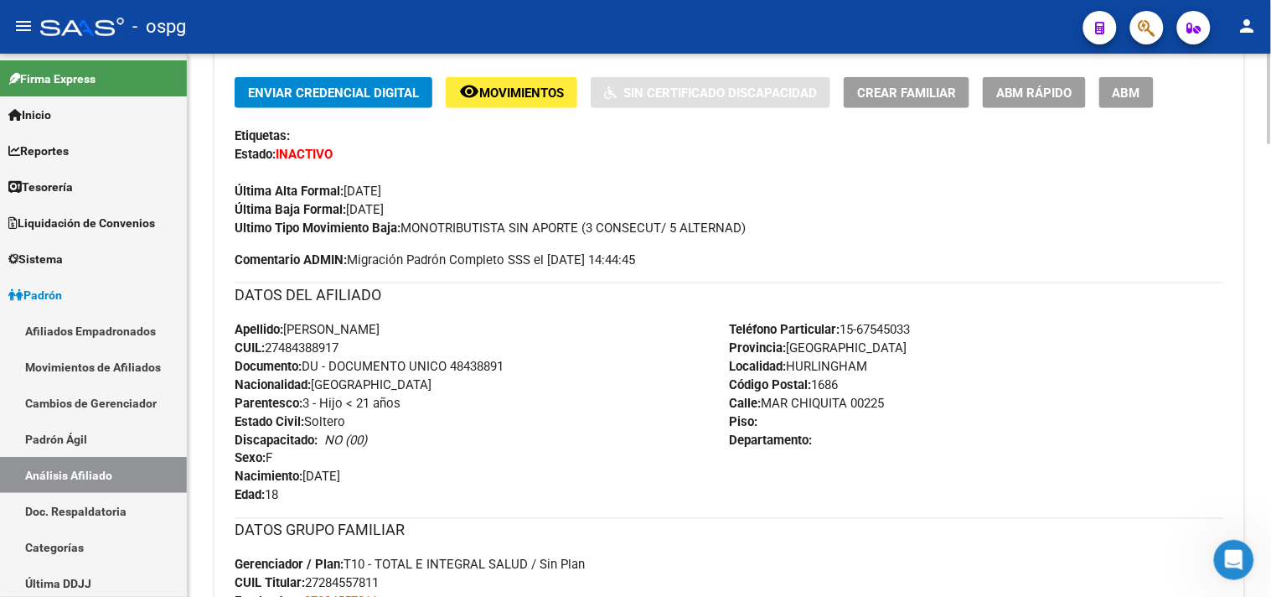
scroll to position [145, 0]
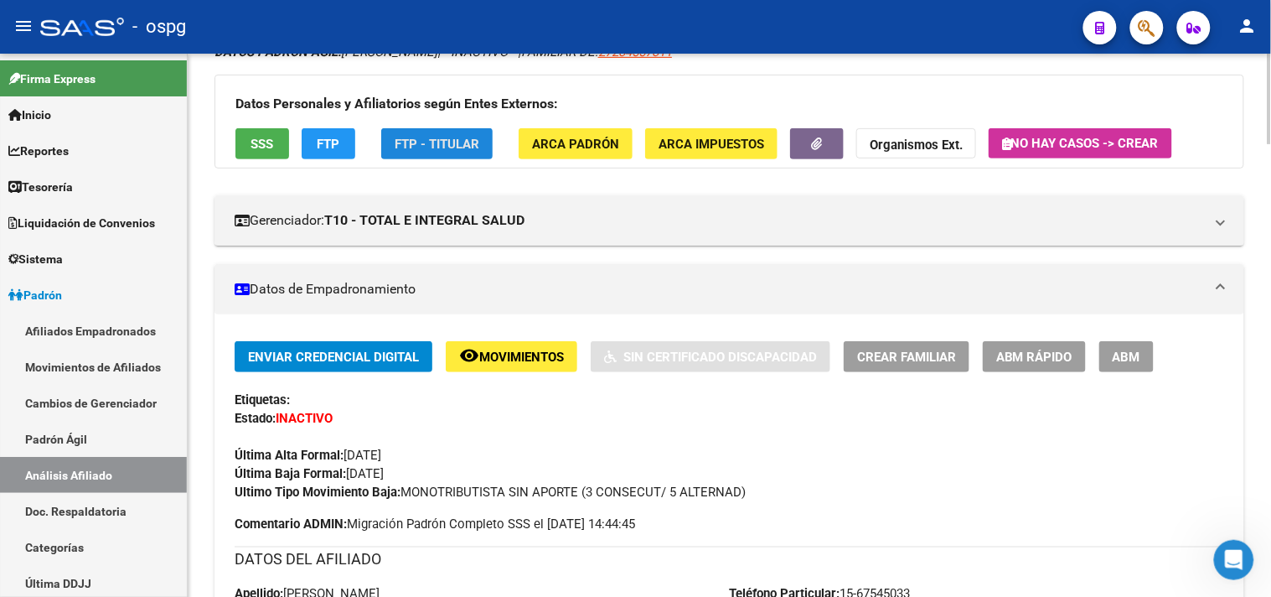
click at [433, 154] on button "FTP - Titular" at bounding box center [436, 143] width 111 height 31
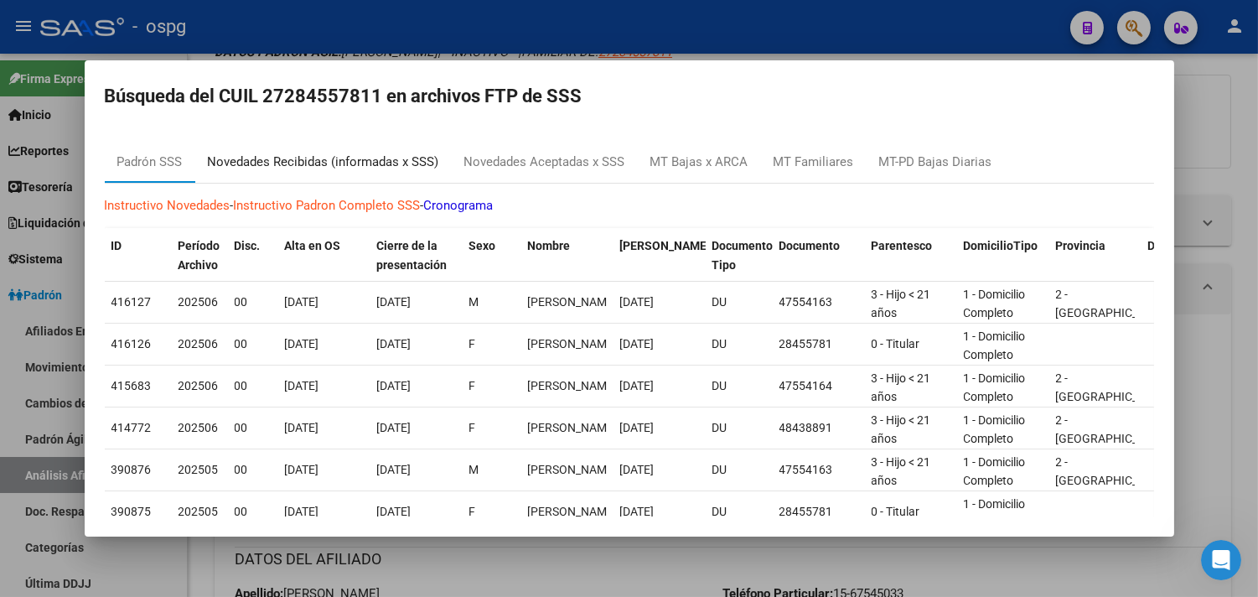
click at [333, 169] on div "Novedades Recibidas (informadas x SSS)" at bounding box center [323, 161] width 231 height 19
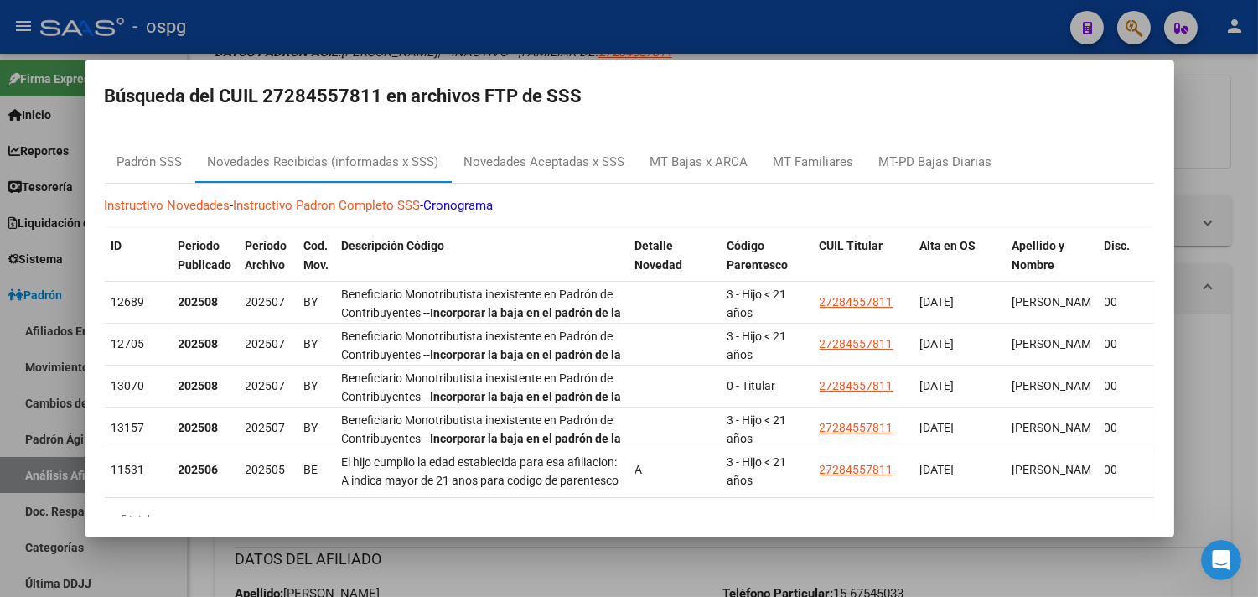
click at [1223, 164] on div at bounding box center [629, 298] width 1258 height 597
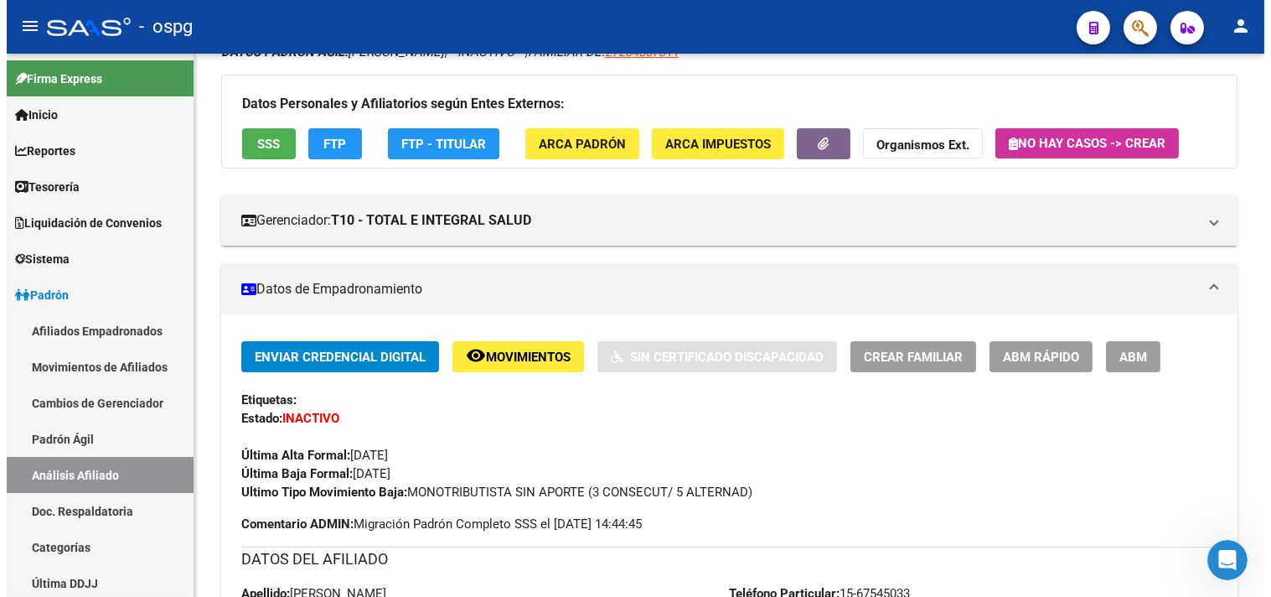
scroll to position [0, 0]
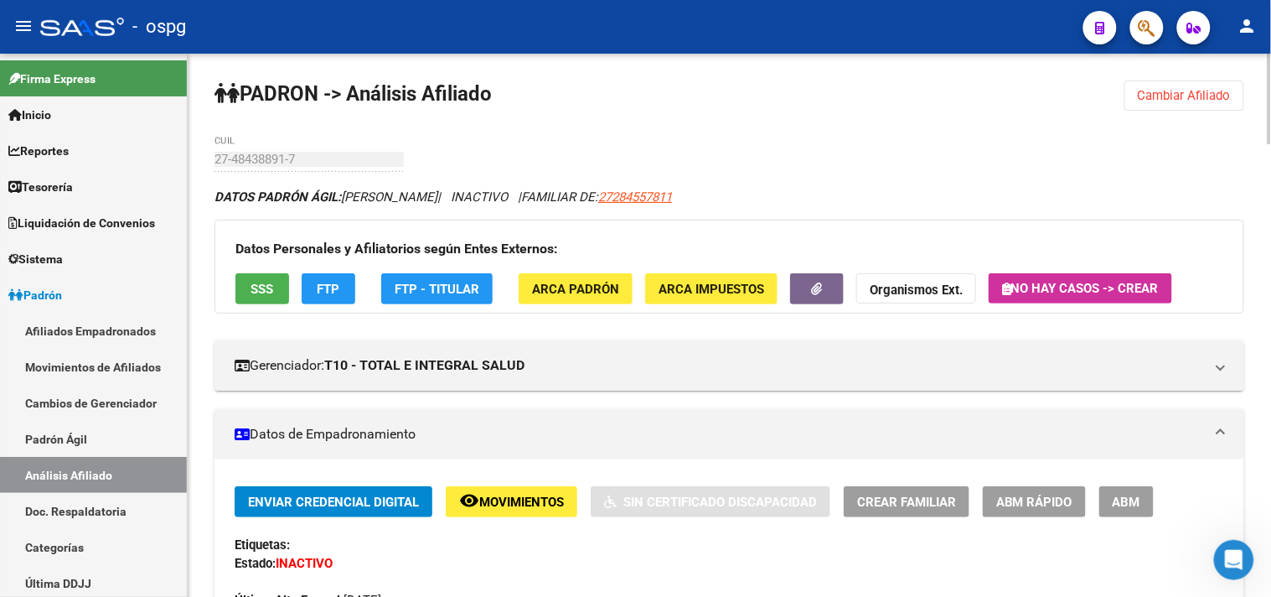
click at [1193, 105] on button "Cambiar Afiliado" at bounding box center [1184, 95] width 120 height 30
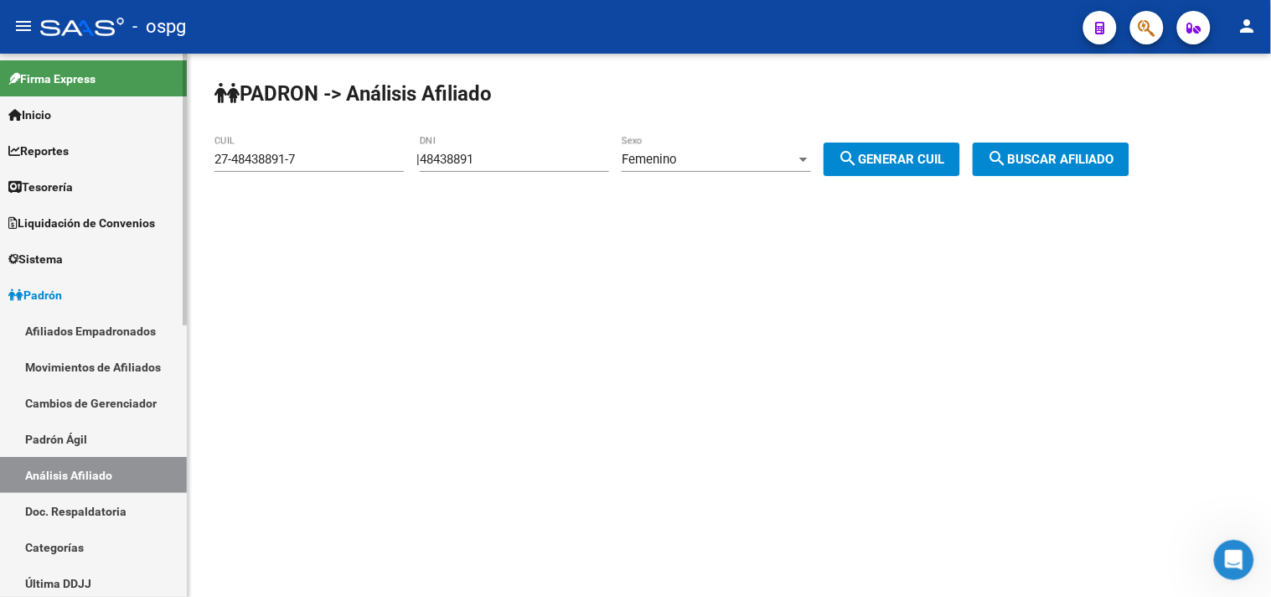
drag, startPoint x: 323, startPoint y: 163, endPoint x: 30, endPoint y: 130, distance: 294.2
click at [60, 138] on mat-sidenav-container "Firma Express Inicio Calendario SSS Instructivos Contacto OS Reportes Tablero d…" at bounding box center [635, 325] width 1271 height 543
type input "95134732"
click at [931, 155] on span "search Generar CUIL" at bounding box center [892, 159] width 106 height 15
type input "27-95134732-4"
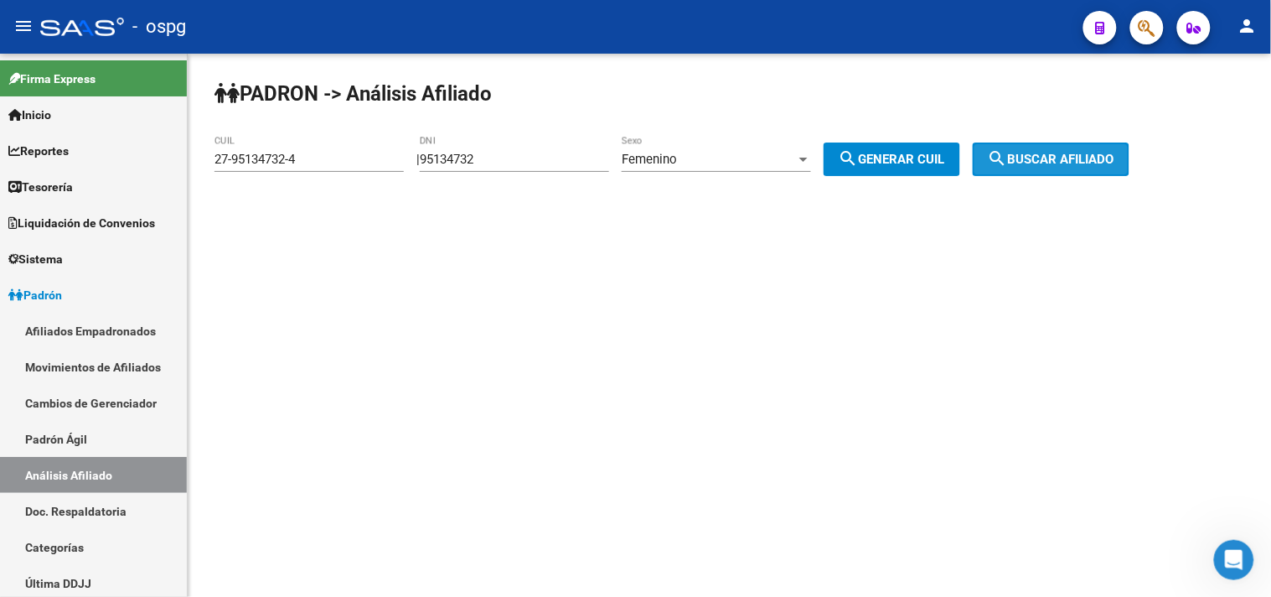
click at [1036, 146] on button "search Buscar afiliado" at bounding box center [1051, 159] width 157 height 34
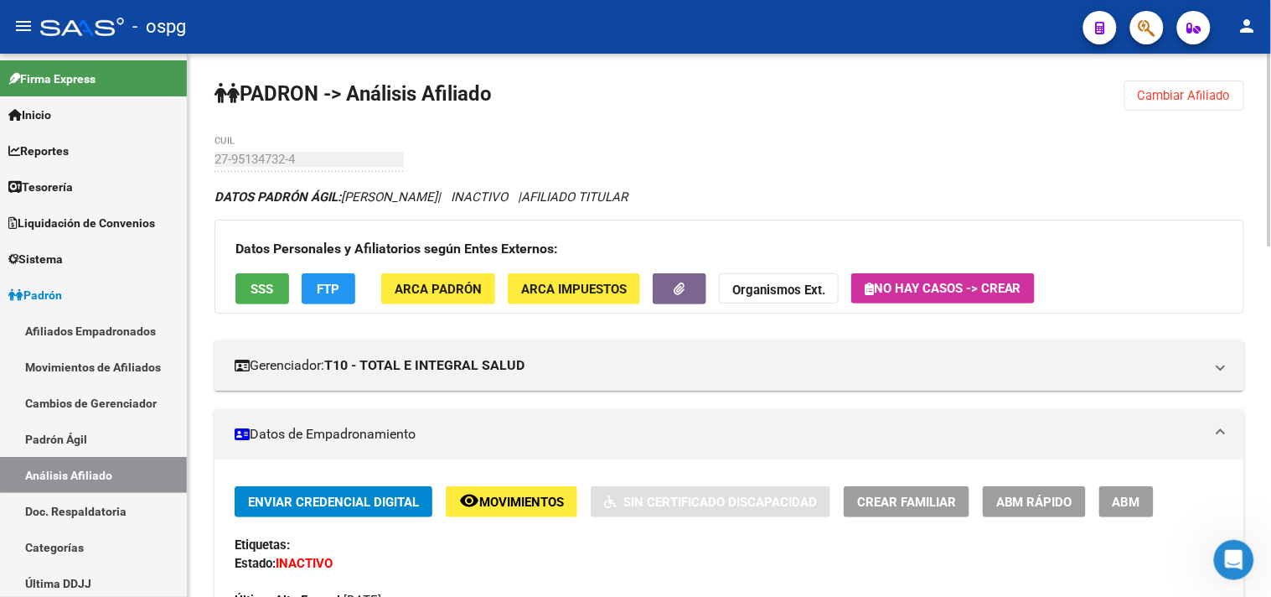
click at [275, 294] on button "SSS" at bounding box center [262, 288] width 54 height 31
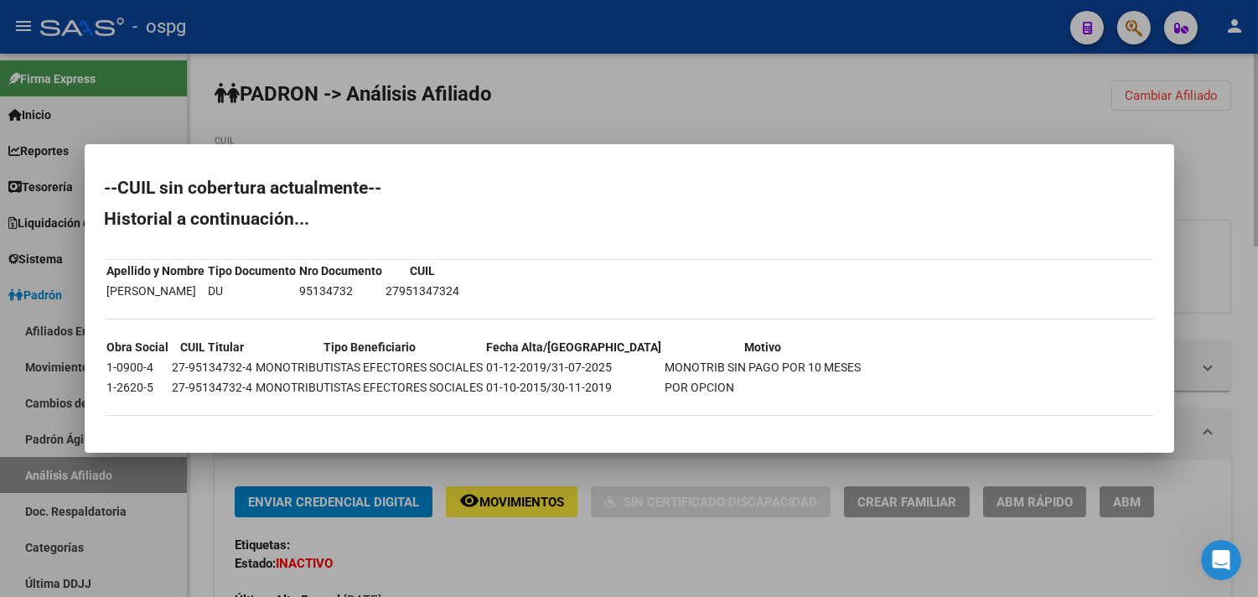
drag, startPoint x: 626, startPoint y: 571, endPoint x: 631, endPoint y: 564, distance: 9.1
click at [626, 572] on div at bounding box center [629, 298] width 1258 height 597
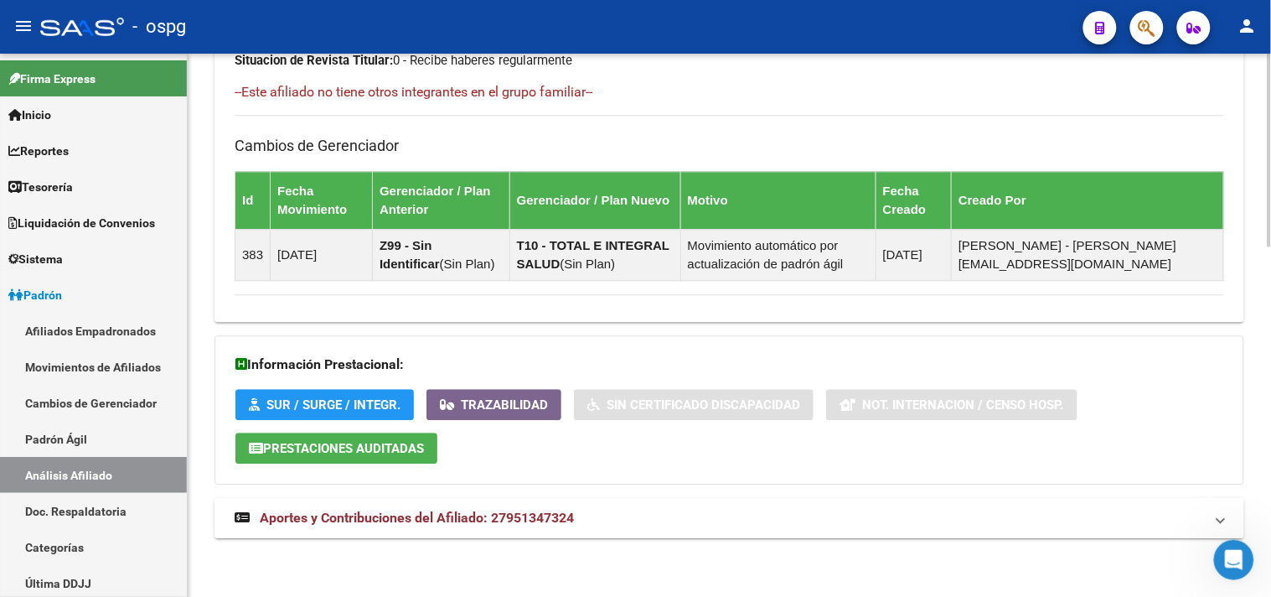
click at [659, 525] on mat-panel-title "Aportes y Contribuciones del Afiliado: 27951347324" at bounding box center [719, 518] width 969 height 18
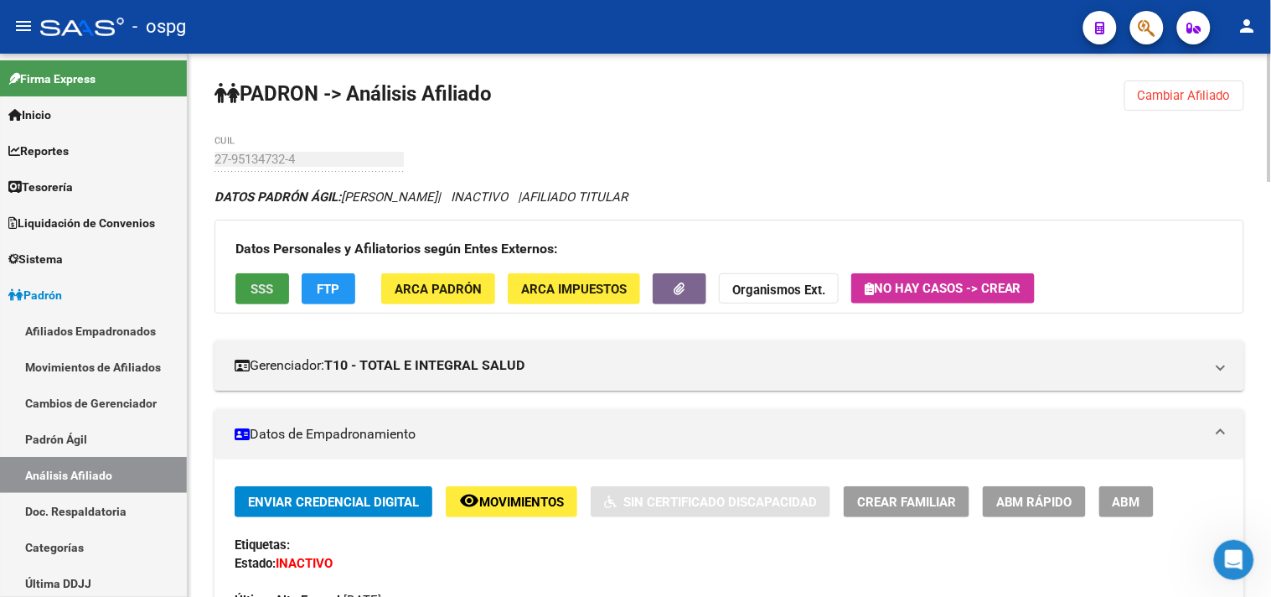
click at [255, 290] on span "SSS" at bounding box center [262, 289] width 23 height 15
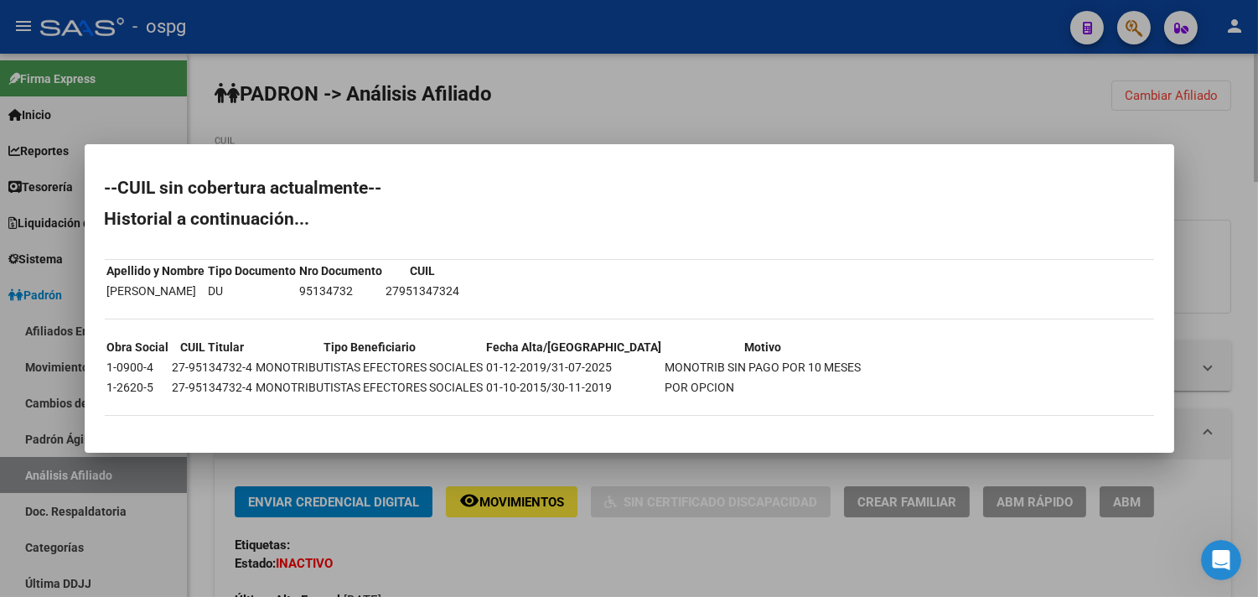
click at [1068, 105] on div at bounding box center [629, 298] width 1258 height 597
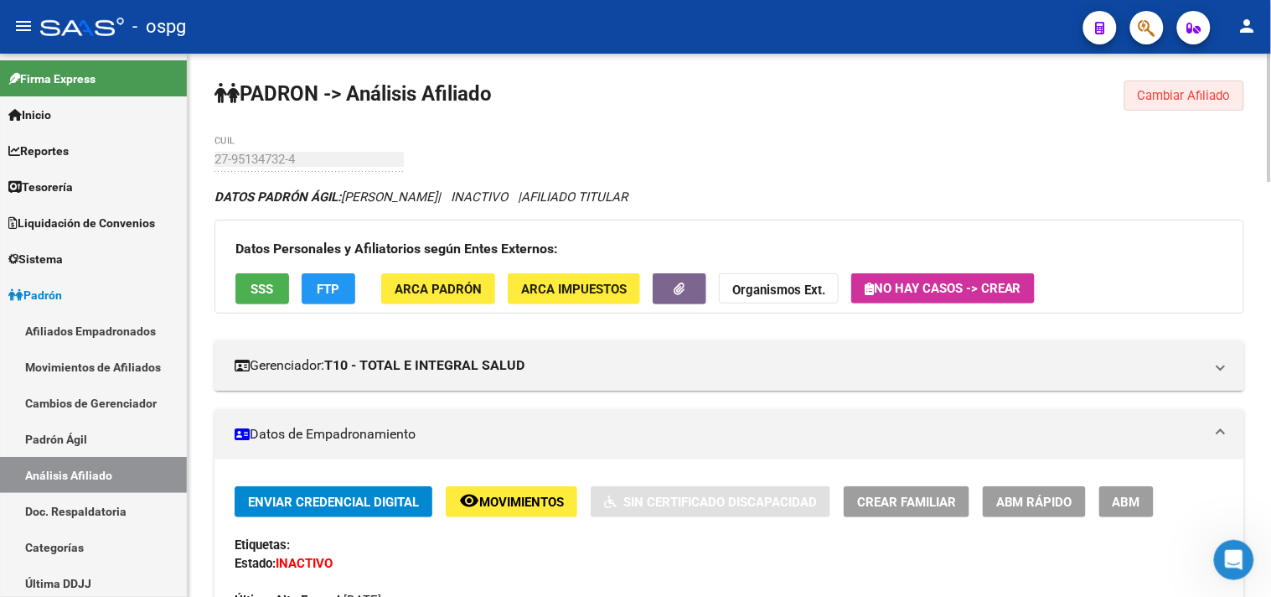
drag, startPoint x: 1145, startPoint y: 93, endPoint x: 1112, endPoint y: 78, distance: 36.0
click at [1136, 85] on button "Cambiar Afiliado" at bounding box center [1184, 95] width 120 height 30
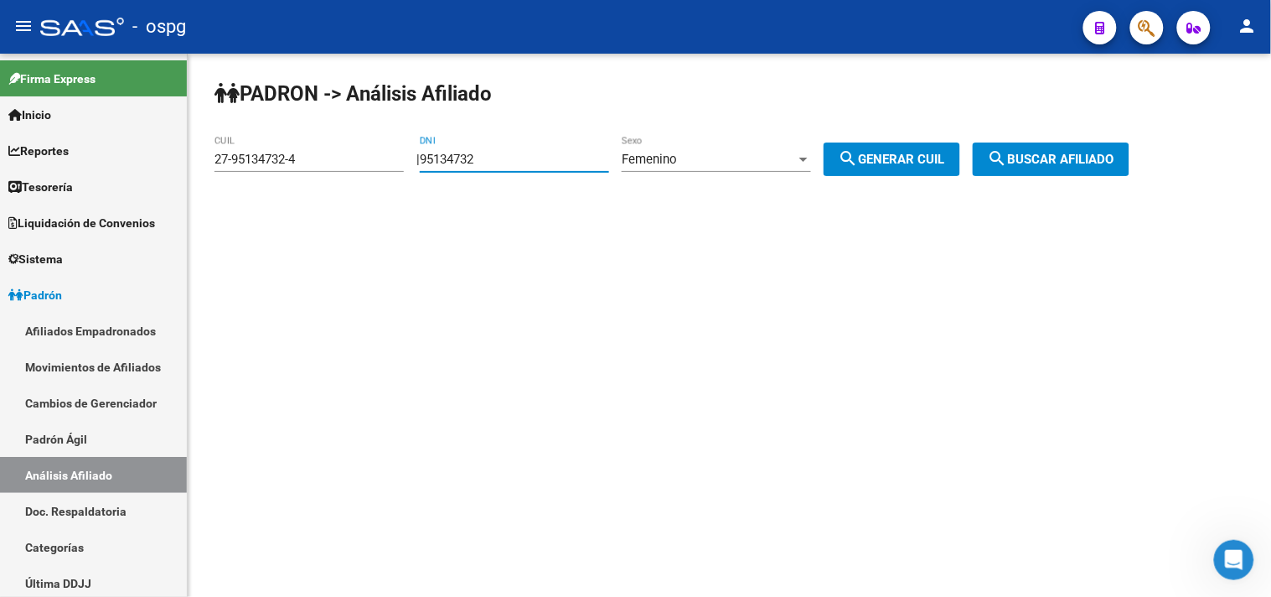
drag, startPoint x: 529, startPoint y: 162, endPoint x: 308, endPoint y: 120, distance: 225.1
click at [316, 121] on div "PADRON -> Análisis Afiliado 27-95134732-4 CUIL | 95134732 DNI Femenino Sexo sea…" at bounding box center [729, 142] width 1083 height 176
type input "31529406"
click at [902, 159] on span "search Generar CUIL" at bounding box center [892, 159] width 106 height 15
type input "27-31529406-7"
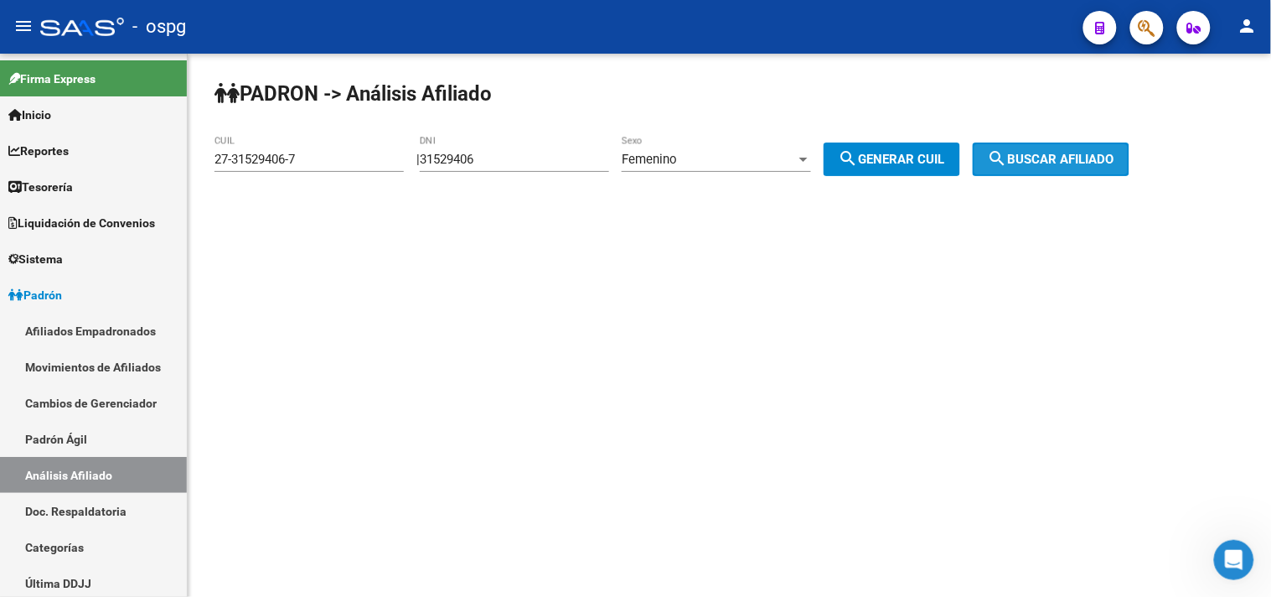
click at [1065, 153] on span "search Buscar afiliado" at bounding box center [1051, 159] width 127 height 15
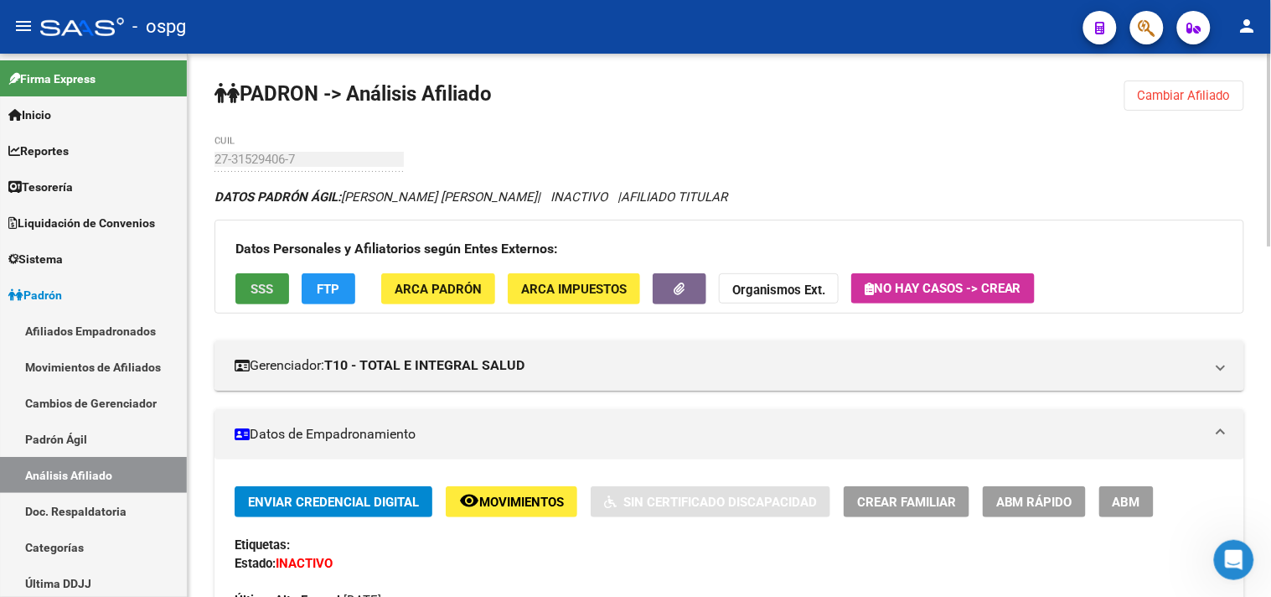
click at [249, 287] on button "SSS" at bounding box center [262, 288] width 54 height 31
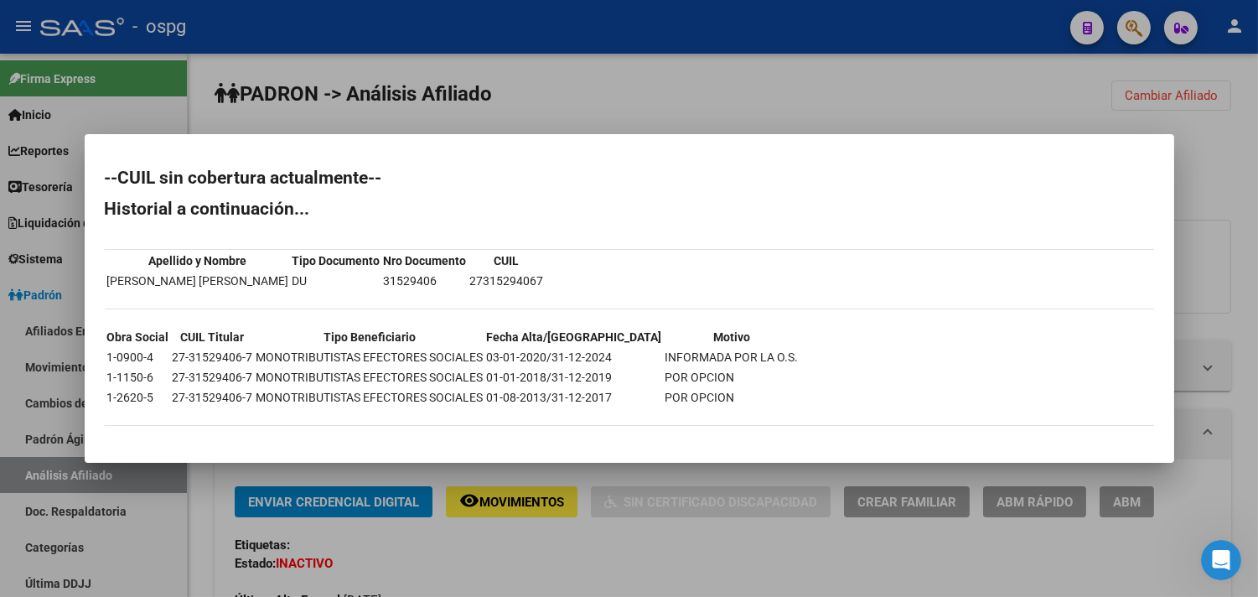
click at [453, 559] on div at bounding box center [629, 298] width 1258 height 597
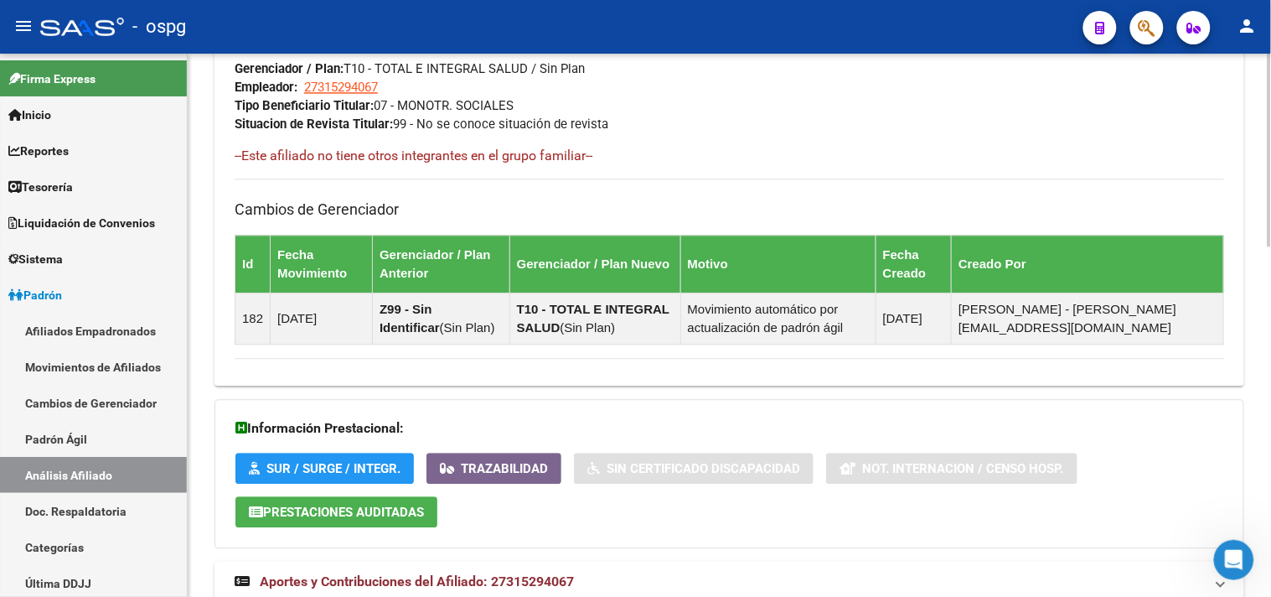
scroll to position [989, 0]
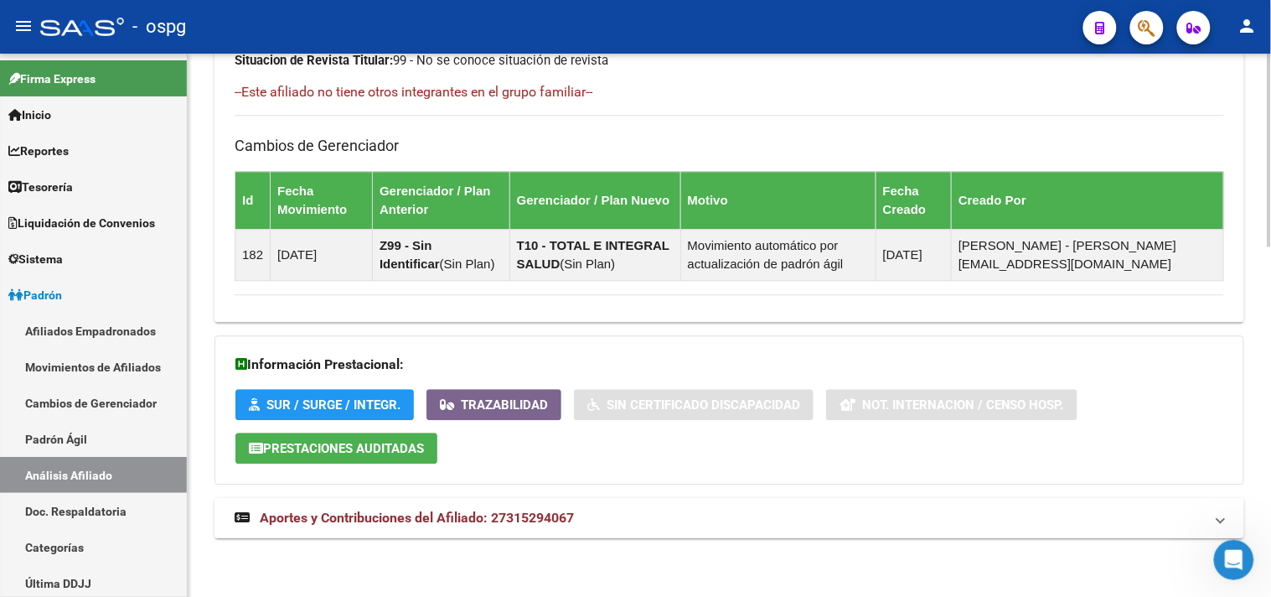
drag, startPoint x: 657, startPoint y: 534, endPoint x: 659, endPoint y: 521, distance: 12.7
click at [659, 523] on mat-expansion-panel-header "Aportes y Contribuciones del Afiliado: 27315294067" at bounding box center [729, 518] width 1030 height 40
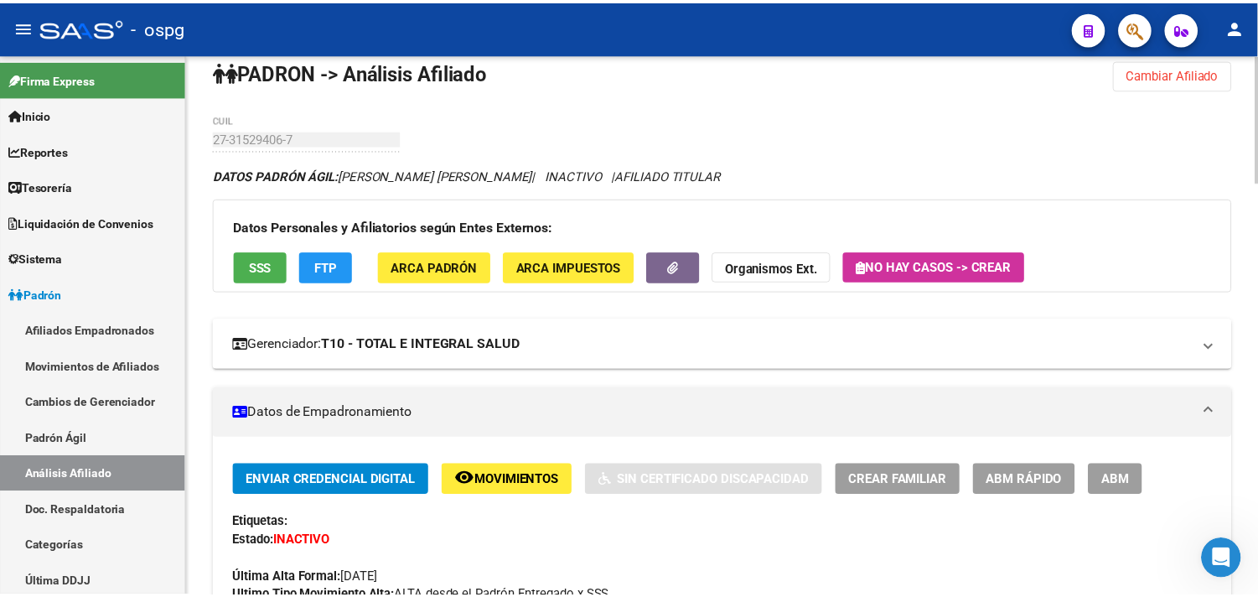
scroll to position [0, 0]
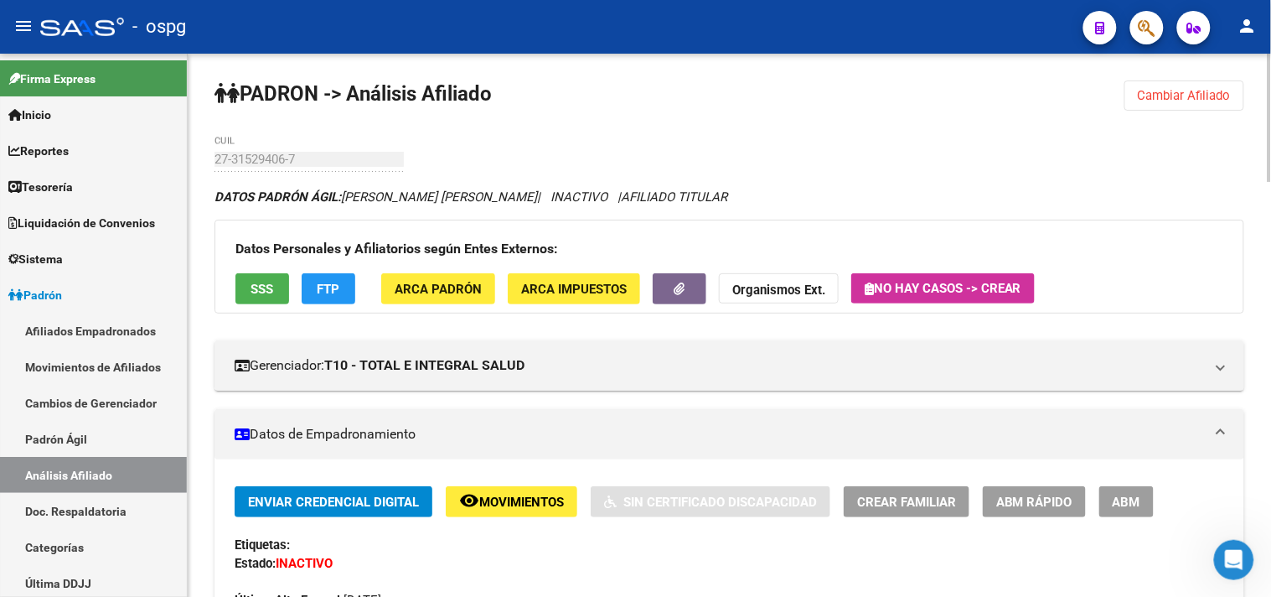
drag, startPoint x: 1207, startPoint y: 89, endPoint x: 1064, endPoint y: 126, distance: 147.9
click at [1205, 89] on span "Cambiar Afiliado" at bounding box center [1184, 95] width 93 height 15
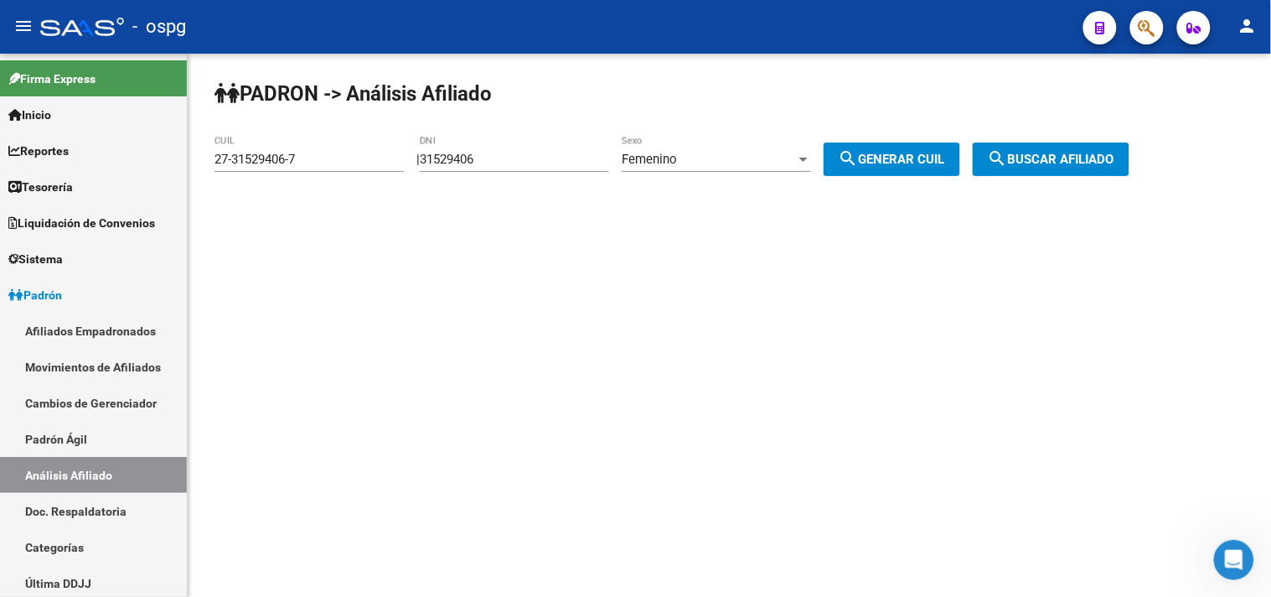
drag, startPoint x: 543, startPoint y: 153, endPoint x: 328, endPoint y: 119, distance: 217.2
click at [333, 121] on div "PADRON -> Análisis Afiliado 27-31529406-7 CUIL | 31529406 DNI Femenino Sexo sea…" at bounding box center [729, 142] width 1083 height 176
type input "48110857"
click at [757, 154] on div "Femenino" at bounding box center [709, 159] width 174 height 15
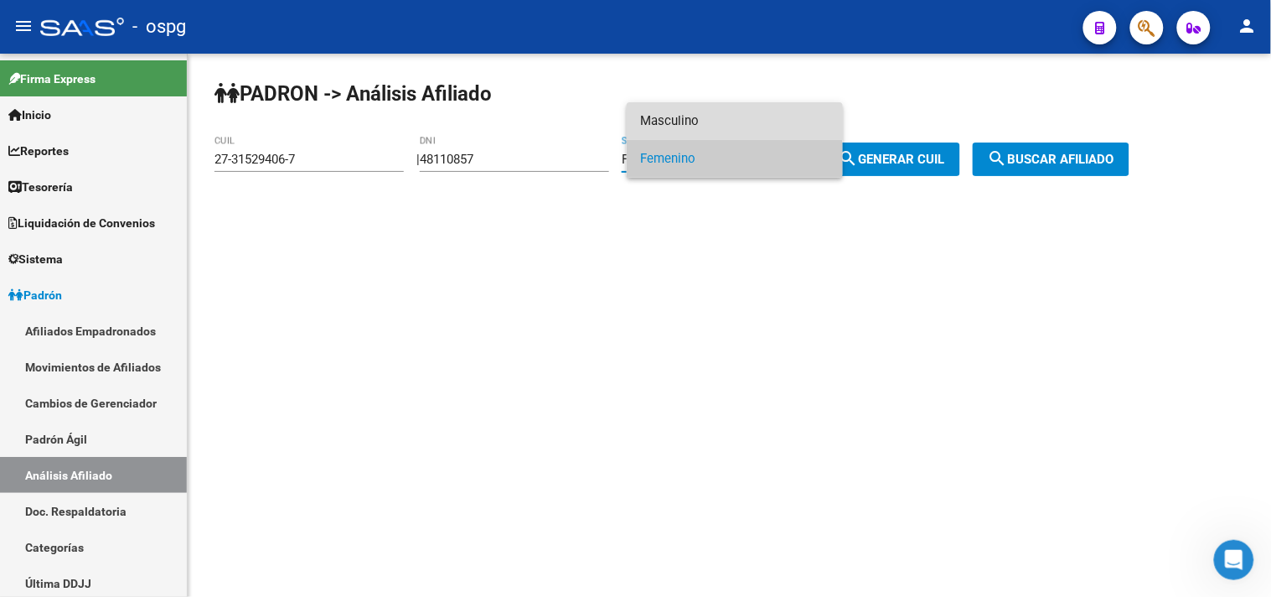
click at [692, 113] on span "Masculino" at bounding box center [734, 121] width 189 height 38
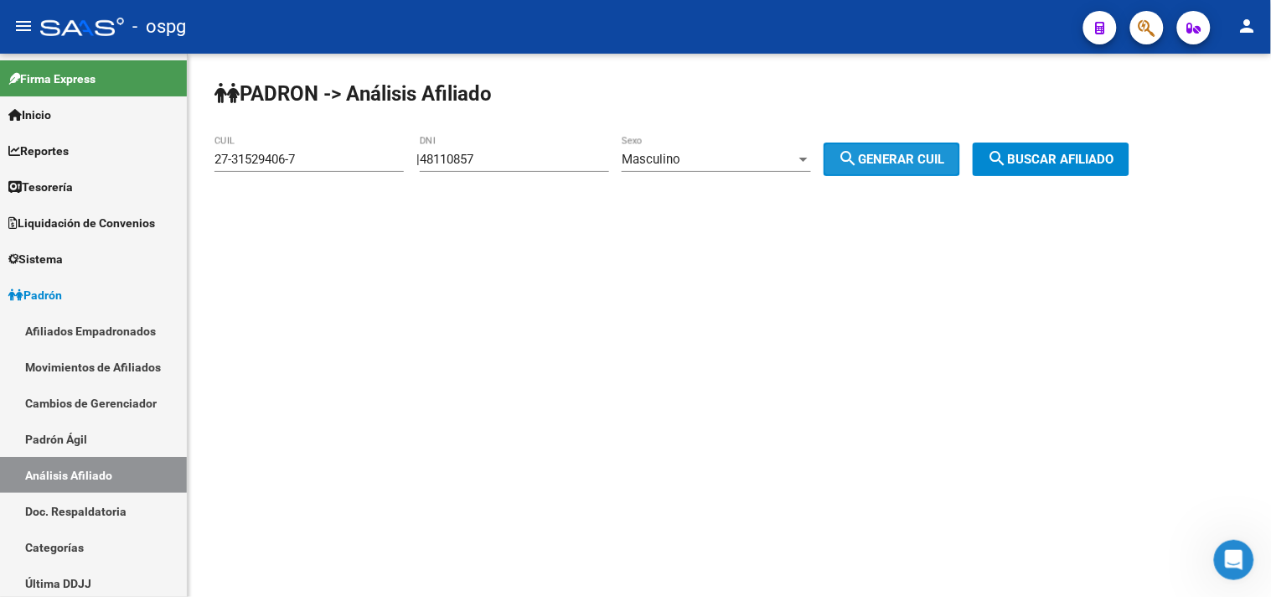
drag, startPoint x: 881, startPoint y: 163, endPoint x: 912, endPoint y: 152, distance: 32.9
click at [902, 155] on span "search Generar CUIL" at bounding box center [892, 159] width 106 height 15
type input "20-48110857-9"
click at [1076, 157] on span "search Buscar afiliado" at bounding box center [1051, 159] width 127 height 15
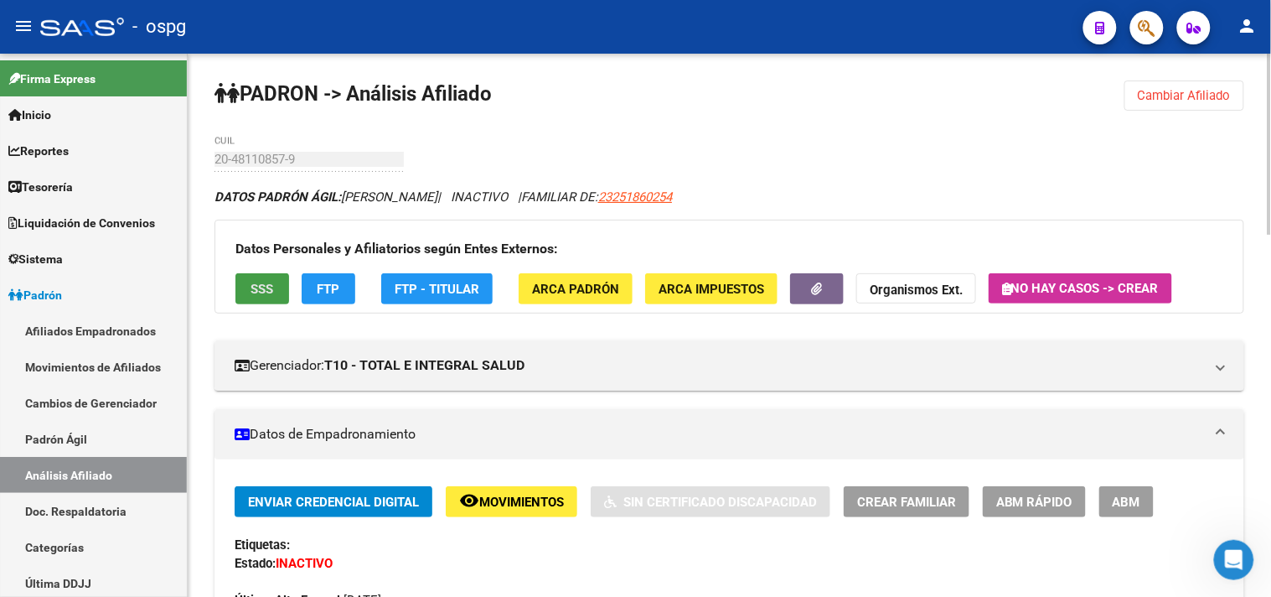
click at [245, 278] on button "SSS" at bounding box center [262, 288] width 54 height 31
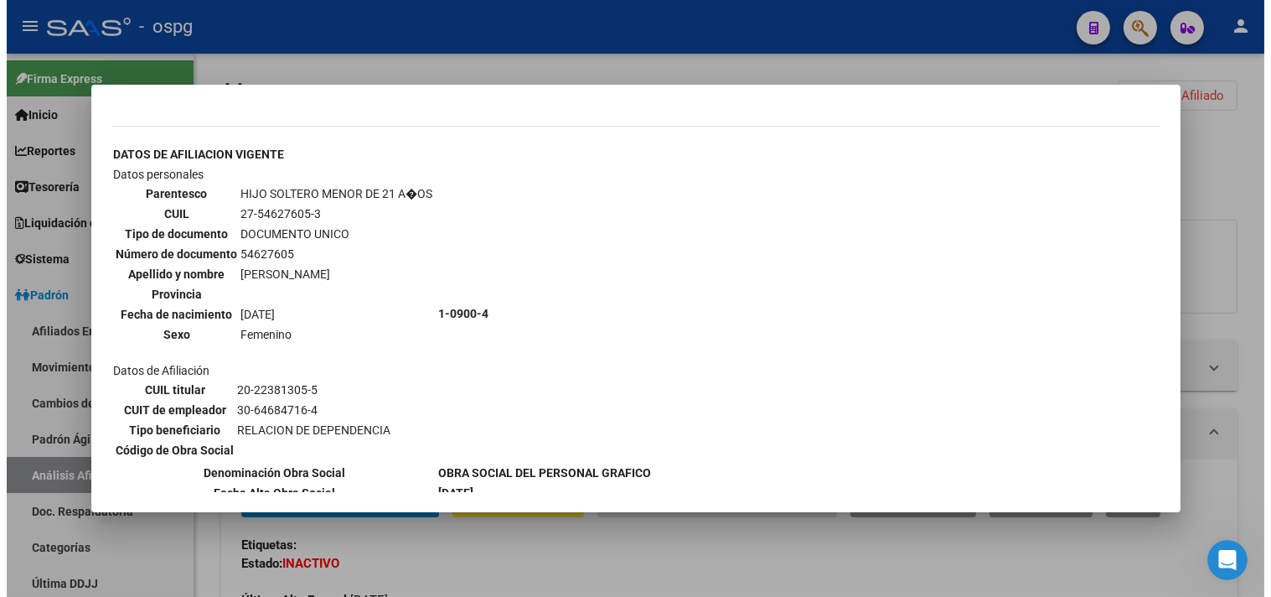
scroll to position [931, 0]
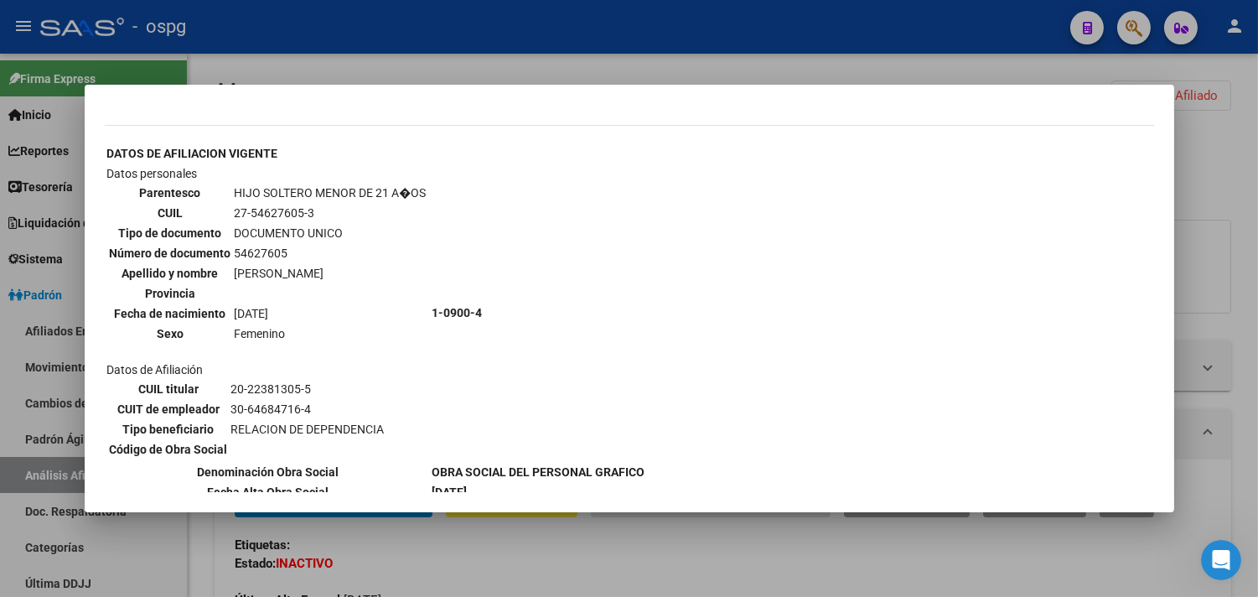
click at [657, 557] on div at bounding box center [629, 298] width 1258 height 597
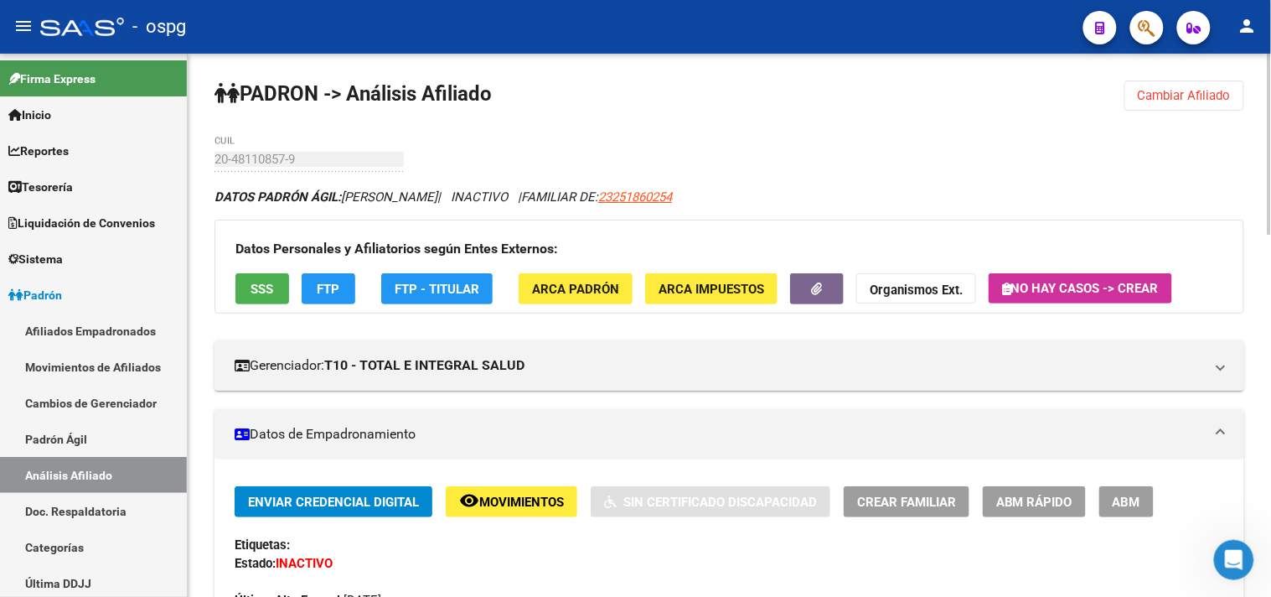
click at [332, 282] on span "FTP" at bounding box center [329, 289] width 23 height 15
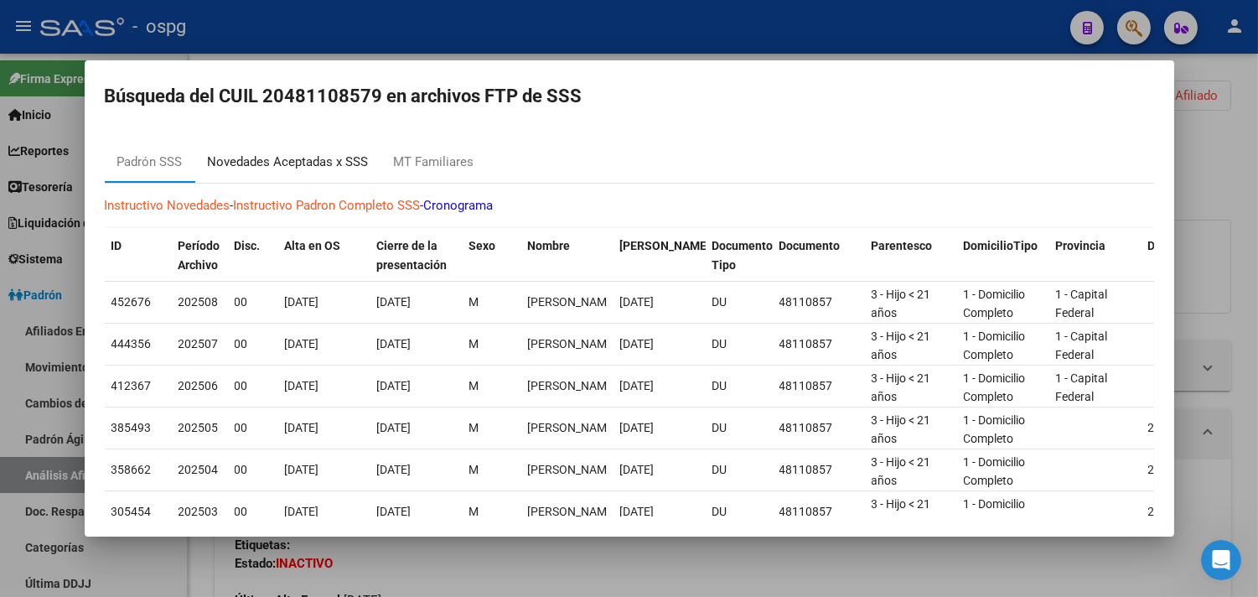
click at [323, 157] on div "Novedades Aceptadas x SSS" at bounding box center [288, 161] width 161 height 19
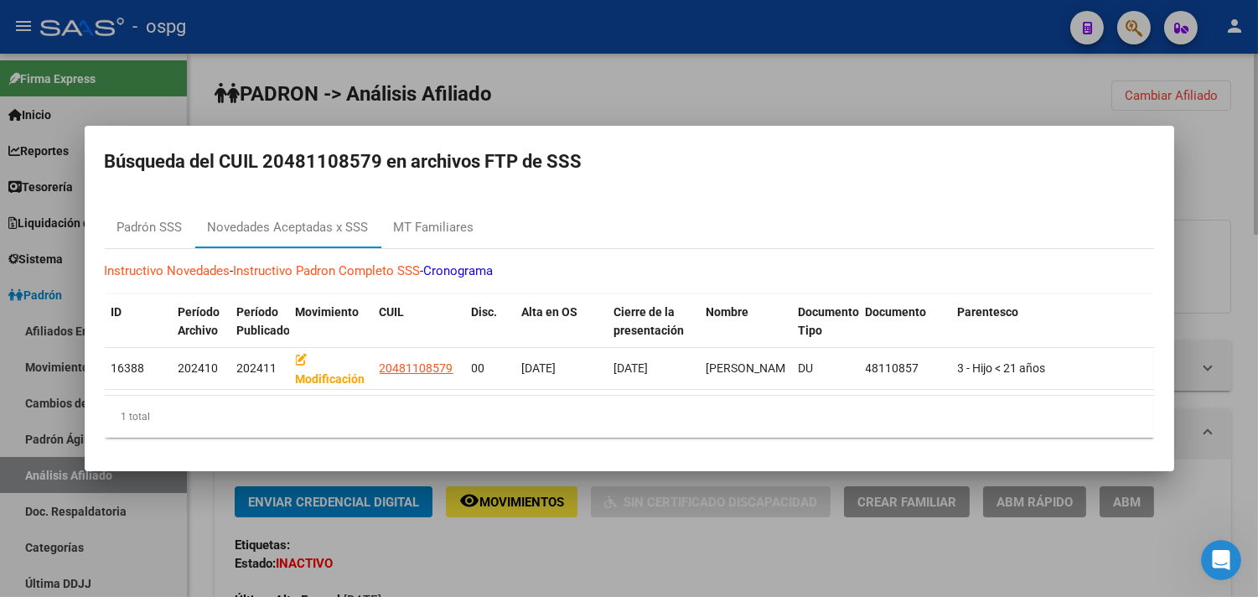
drag, startPoint x: 545, startPoint y: 566, endPoint x: 348, endPoint y: 277, distance: 349.1
click at [539, 550] on div at bounding box center [629, 298] width 1258 height 597
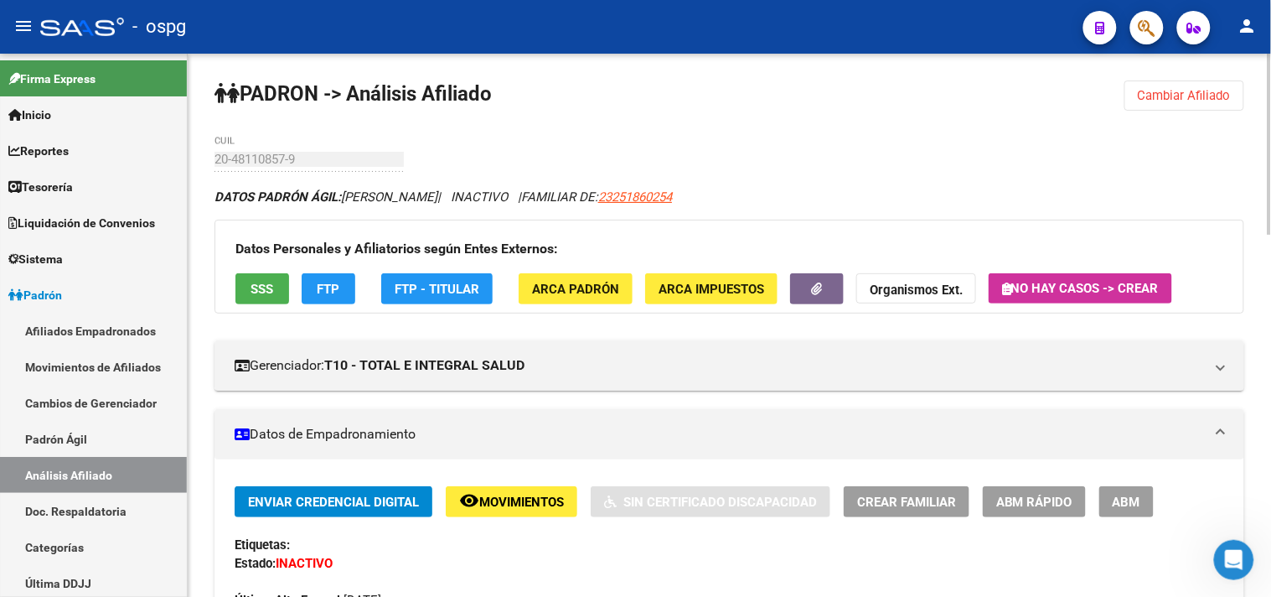
click at [421, 288] on span "FTP - Titular" at bounding box center [437, 289] width 85 height 15
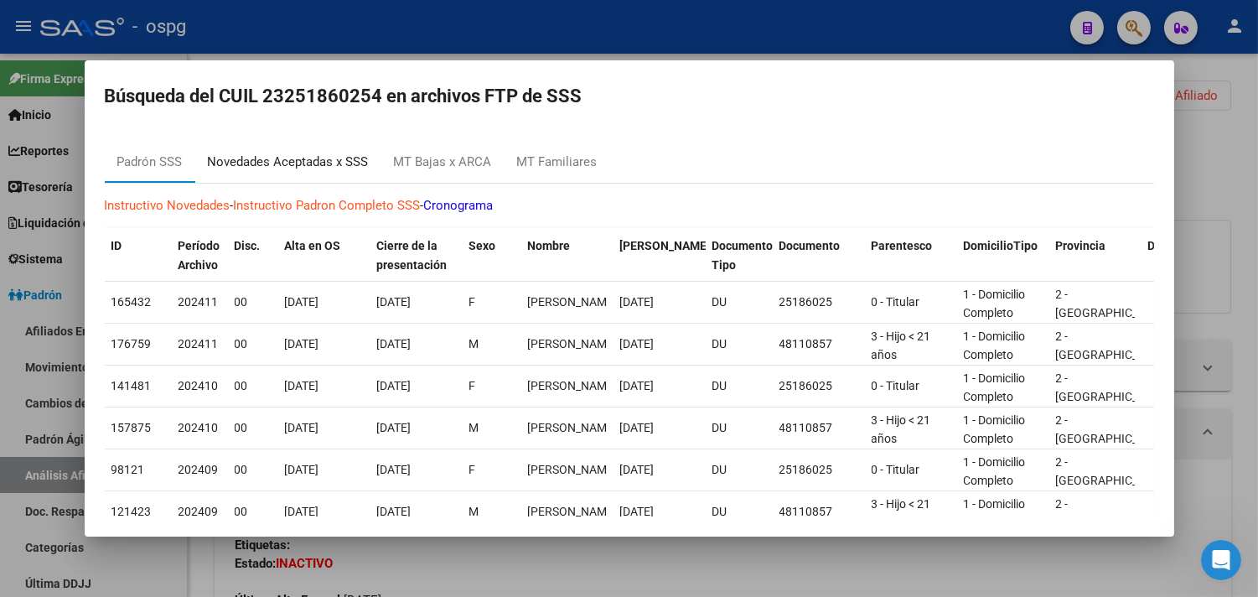
click at [311, 157] on div "Novedades Aceptadas x SSS" at bounding box center [288, 161] width 161 height 19
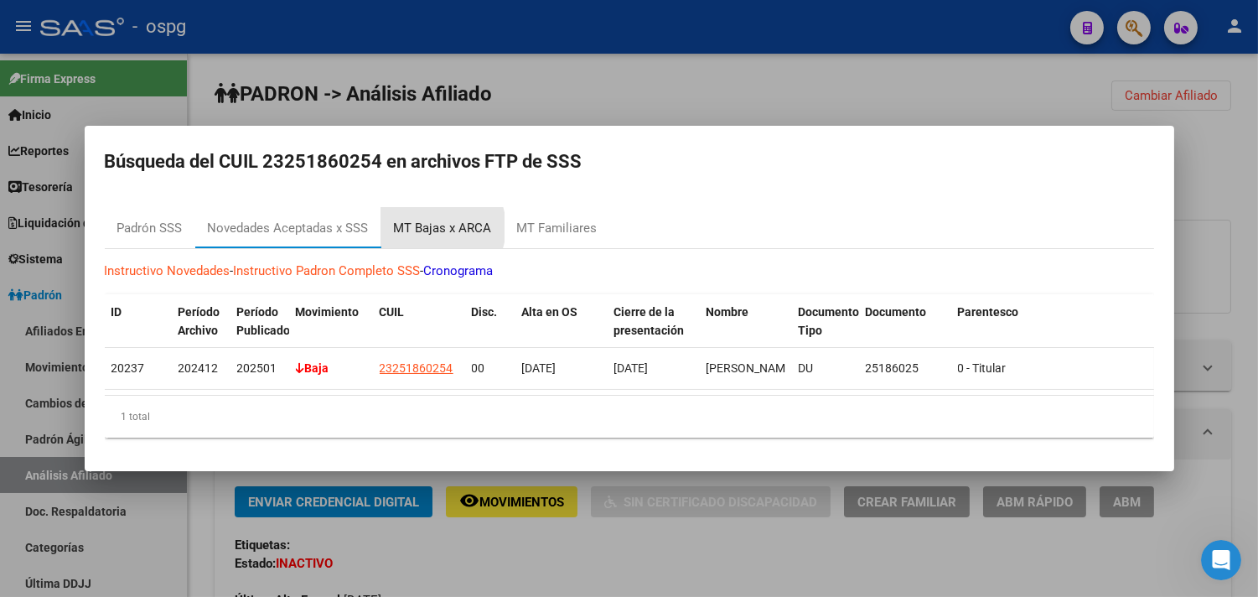
click at [437, 220] on div "MT Bajas x ARCA" at bounding box center [443, 228] width 98 height 19
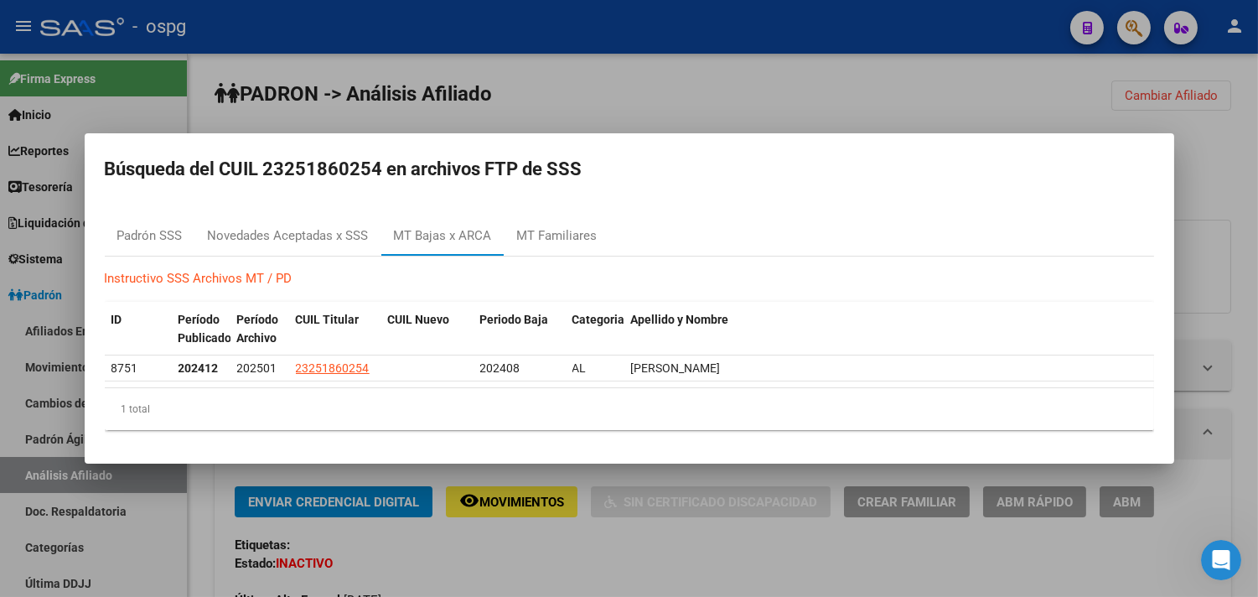
click at [571, 556] on div at bounding box center [629, 298] width 1258 height 597
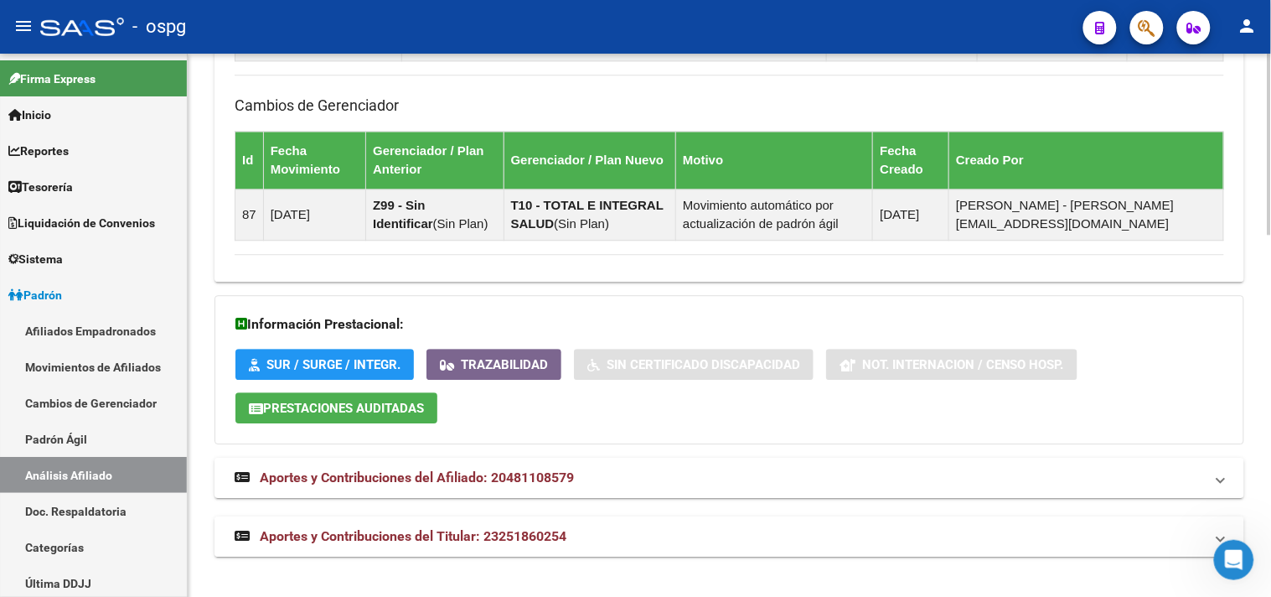
click at [597, 545] on mat-panel-title "Aportes y Contribuciones del Titular: 23251860254" at bounding box center [719, 536] width 969 height 18
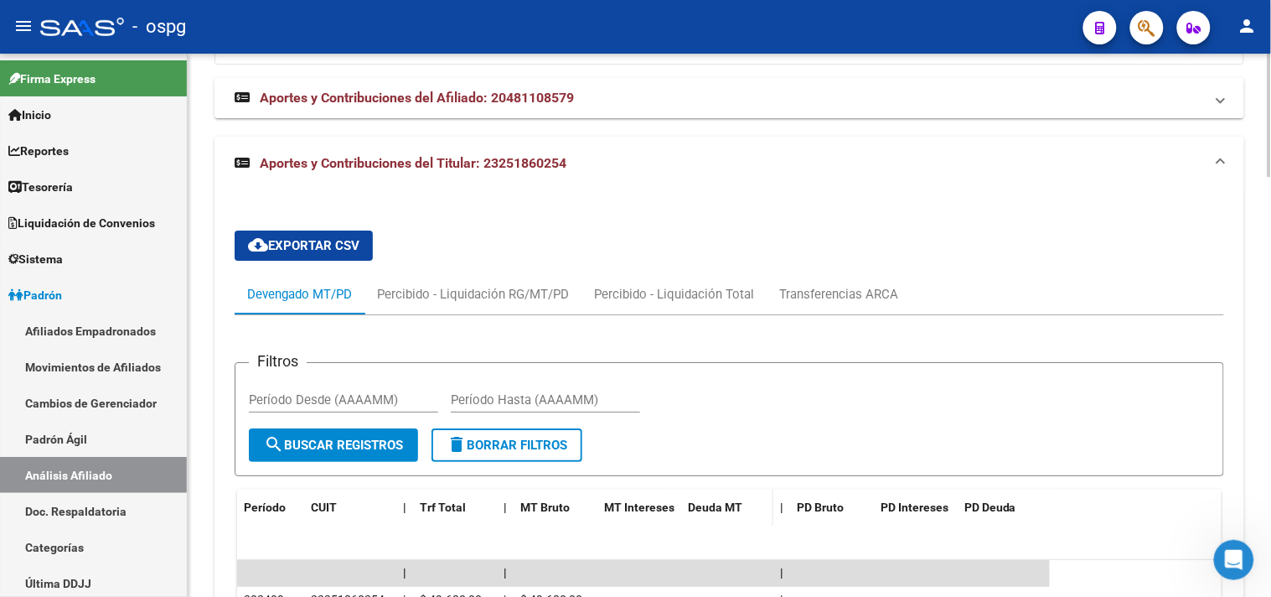
scroll to position [1183, 0]
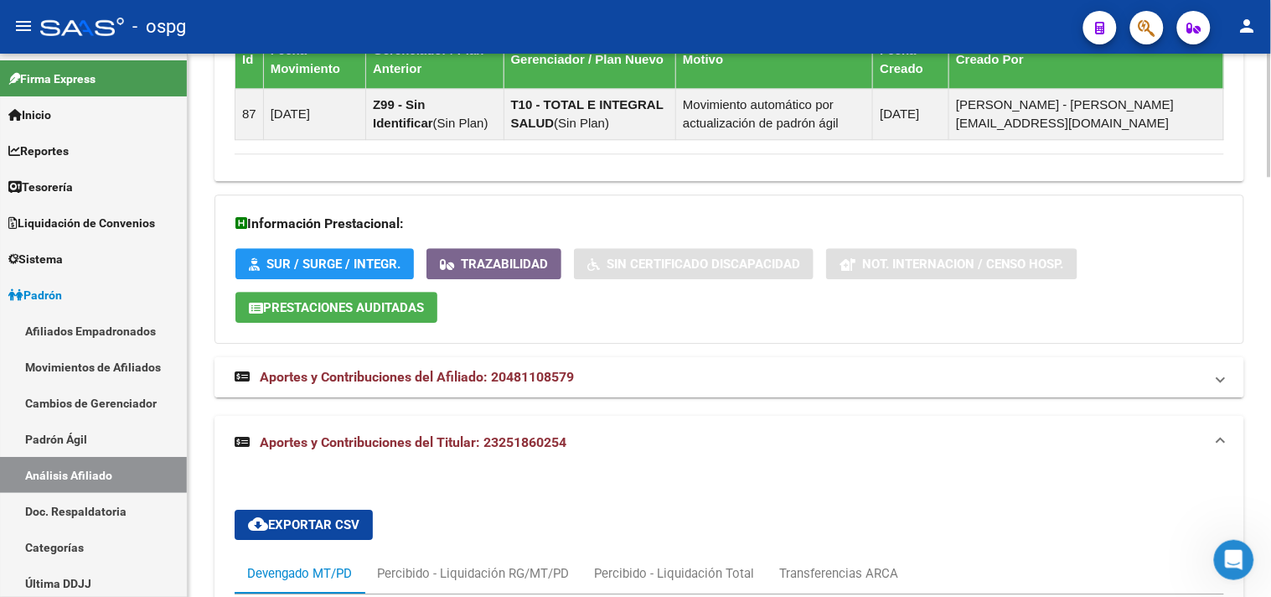
click at [690, 386] on mat-panel-title "Aportes y Contribuciones del Afiliado: 20481108579" at bounding box center [719, 377] width 969 height 18
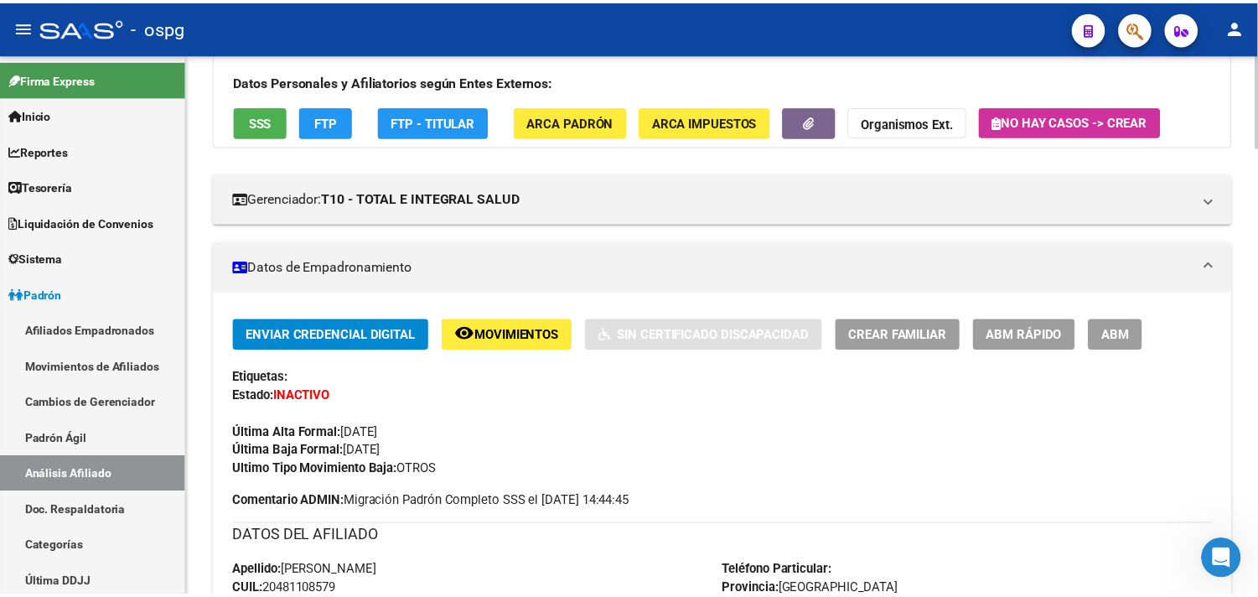
scroll to position [0, 0]
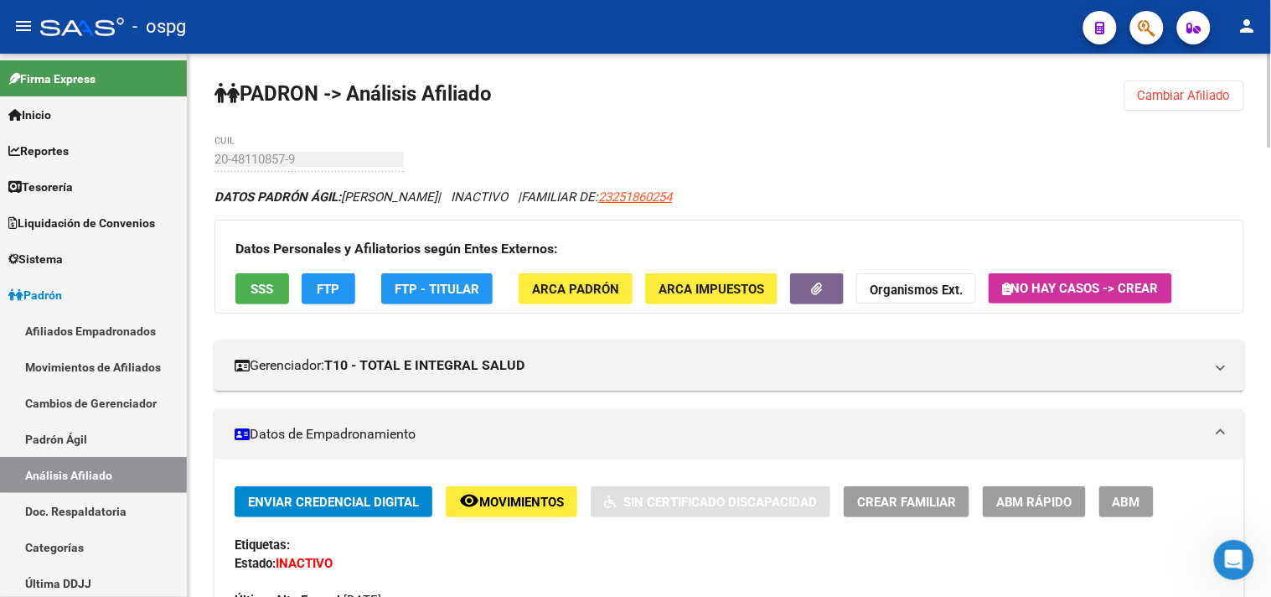
click at [269, 295] on span "SSS" at bounding box center [262, 289] width 23 height 15
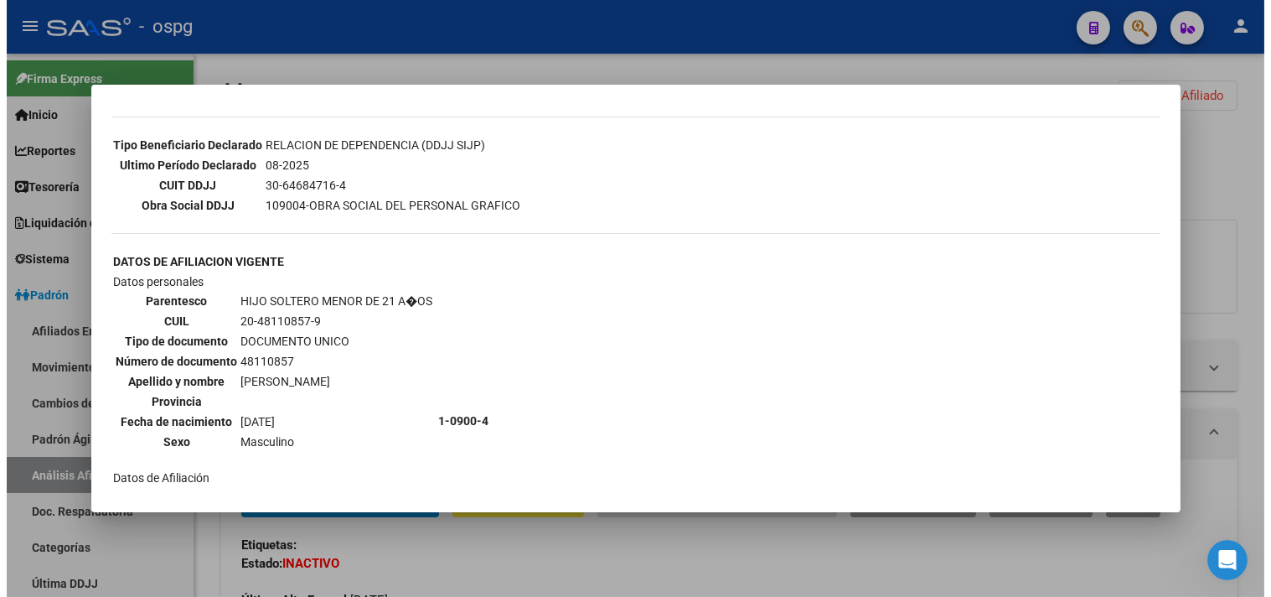
scroll to position [465, 0]
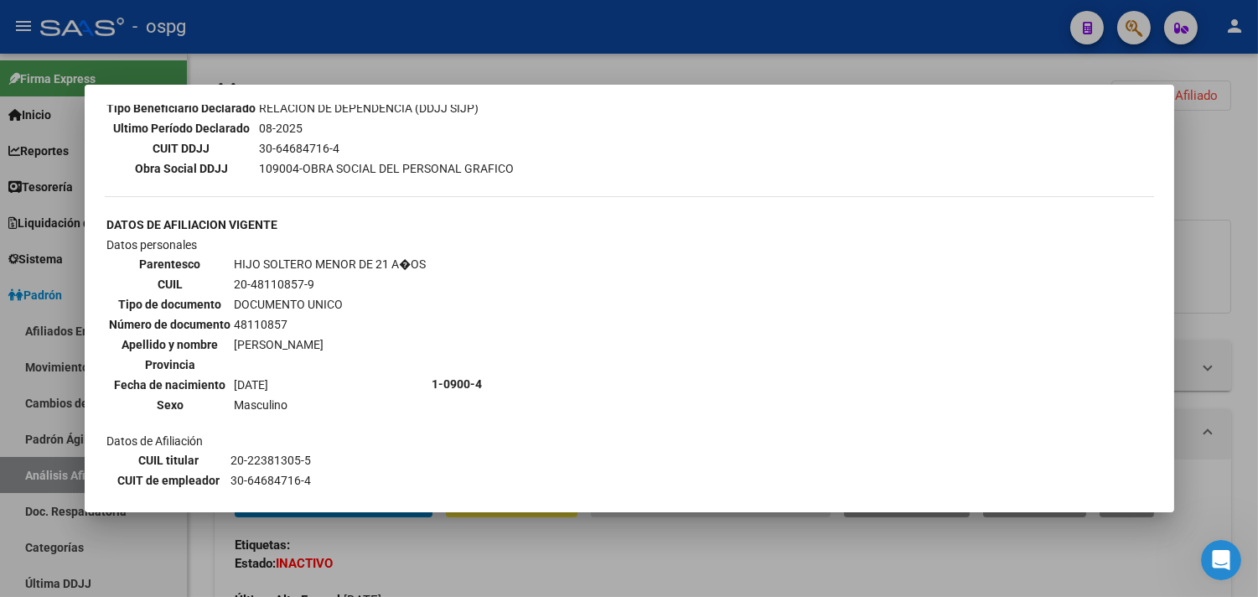
click at [655, 558] on div at bounding box center [629, 298] width 1258 height 597
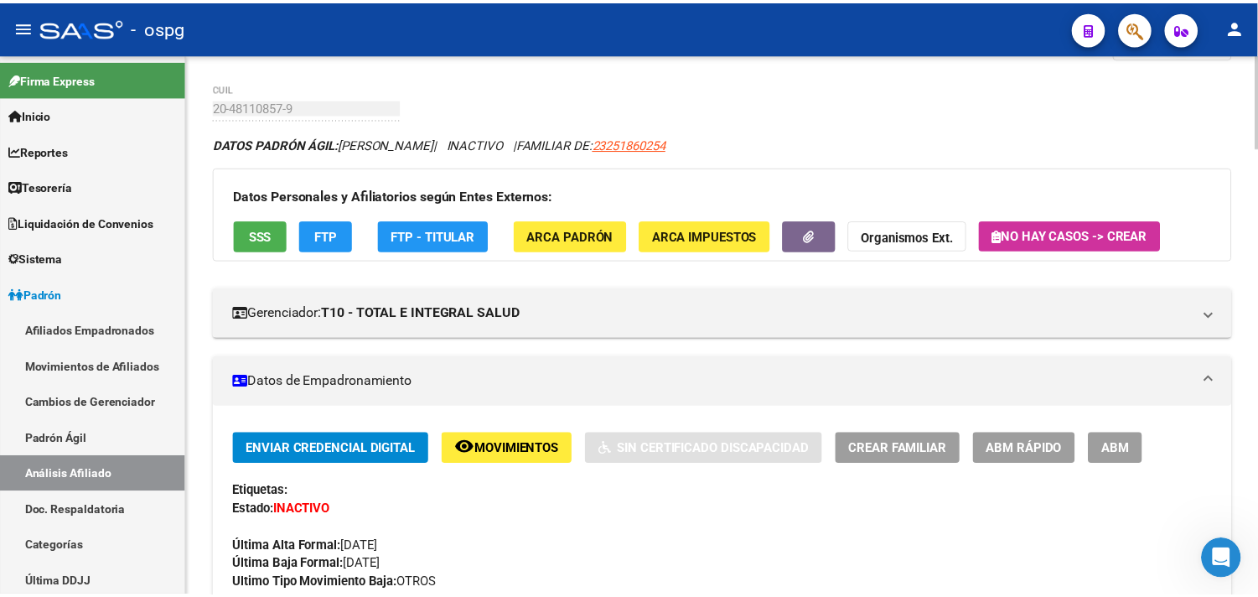
scroll to position [0, 0]
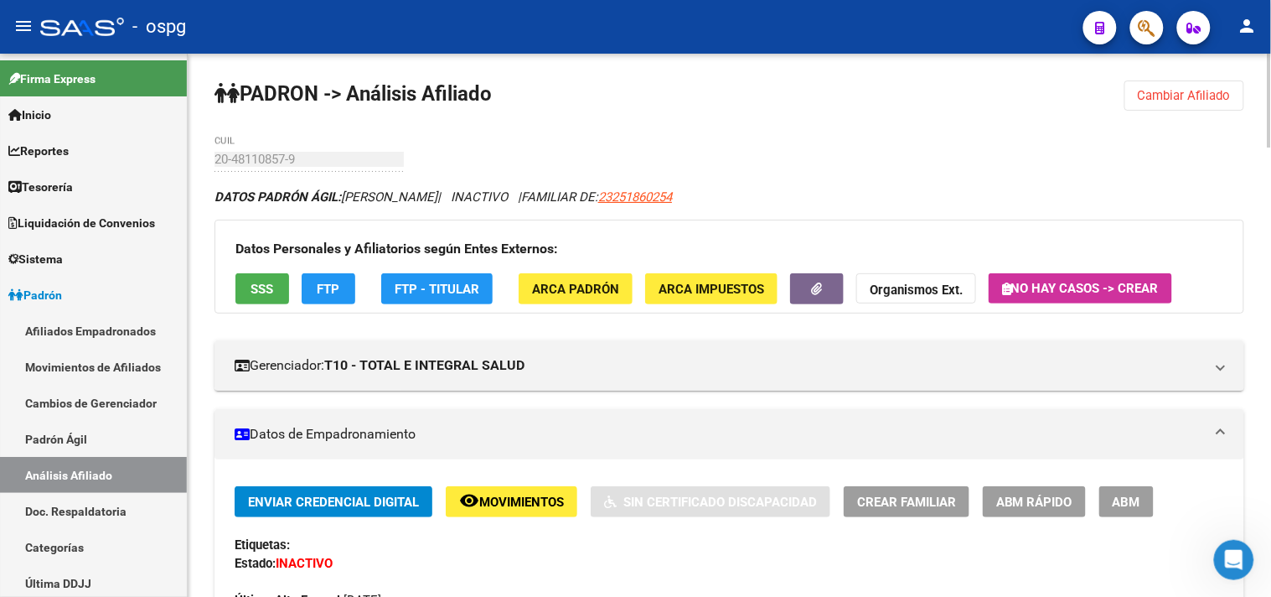
drag, startPoint x: 1182, startPoint y: 96, endPoint x: 870, endPoint y: 119, distance: 313.4
click at [1182, 93] on span "Cambiar Afiliado" at bounding box center [1184, 95] width 93 height 15
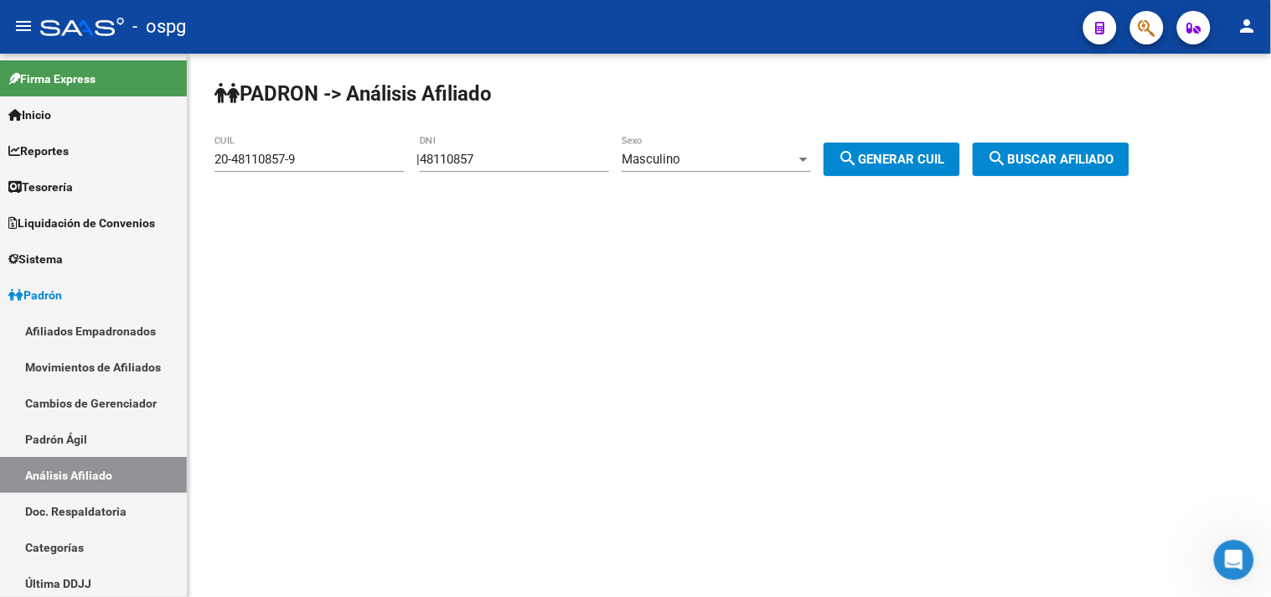
drag, startPoint x: 499, startPoint y: 151, endPoint x: 321, endPoint y: 121, distance: 180.2
click at [344, 129] on div "PADRON -> Análisis Afiliado 20-48110857-9 CUIL | 48110857 DNI Masculino Sexo se…" at bounding box center [729, 142] width 1083 height 176
type input "94303940"
click at [717, 130] on div "PADRON -> Análisis Afiliado 20-48110857-9 CUIL | 94303940 DNI Masculino Sexo se…" at bounding box center [729, 142] width 1083 height 176
click at [698, 147] on div "Masculino Sexo" at bounding box center [716, 154] width 189 height 36
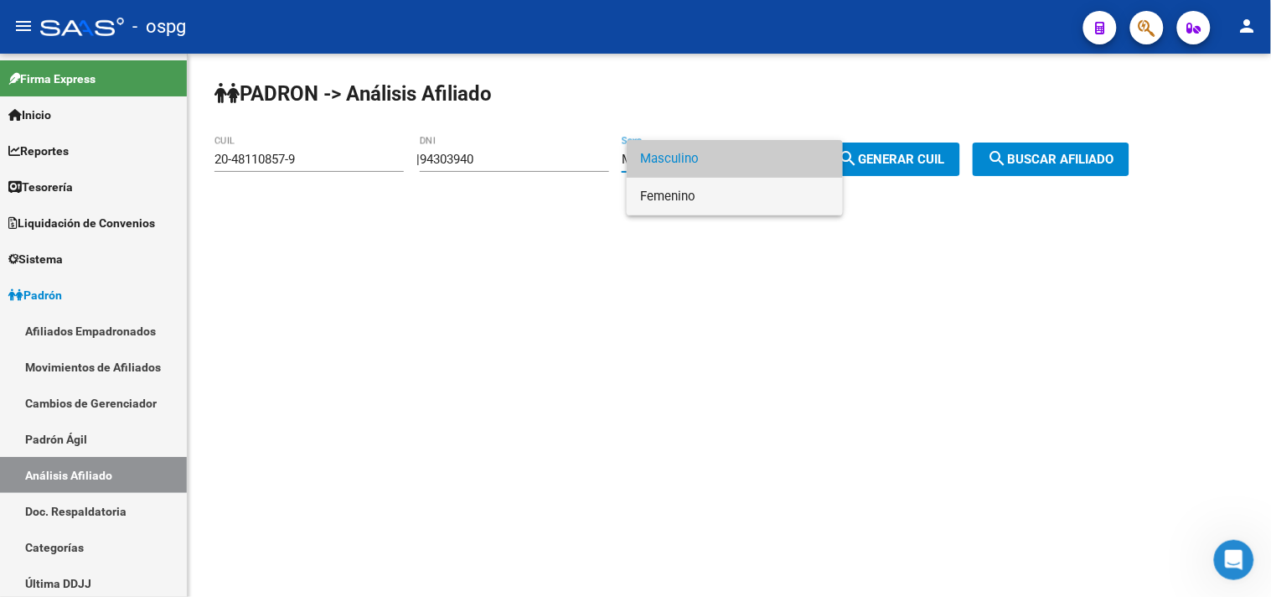
click at [698, 185] on span "Femenino" at bounding box center [734, 197] width 189 height 38
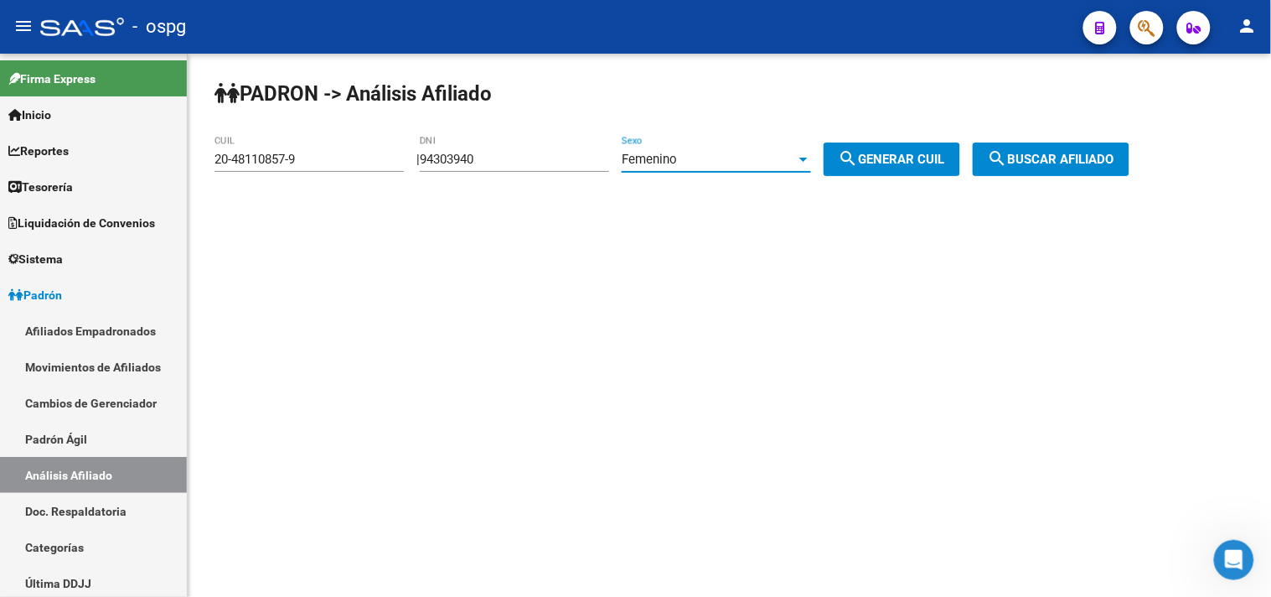
click at [859, 161] on mat-icon "search" at bounding box center [849, 158] width 20 height 20
type input "27-94303940-8"
click at [1052, 163] on span "search Buscar afiliado" at bounding box center [1051, 159] width 127 height 15
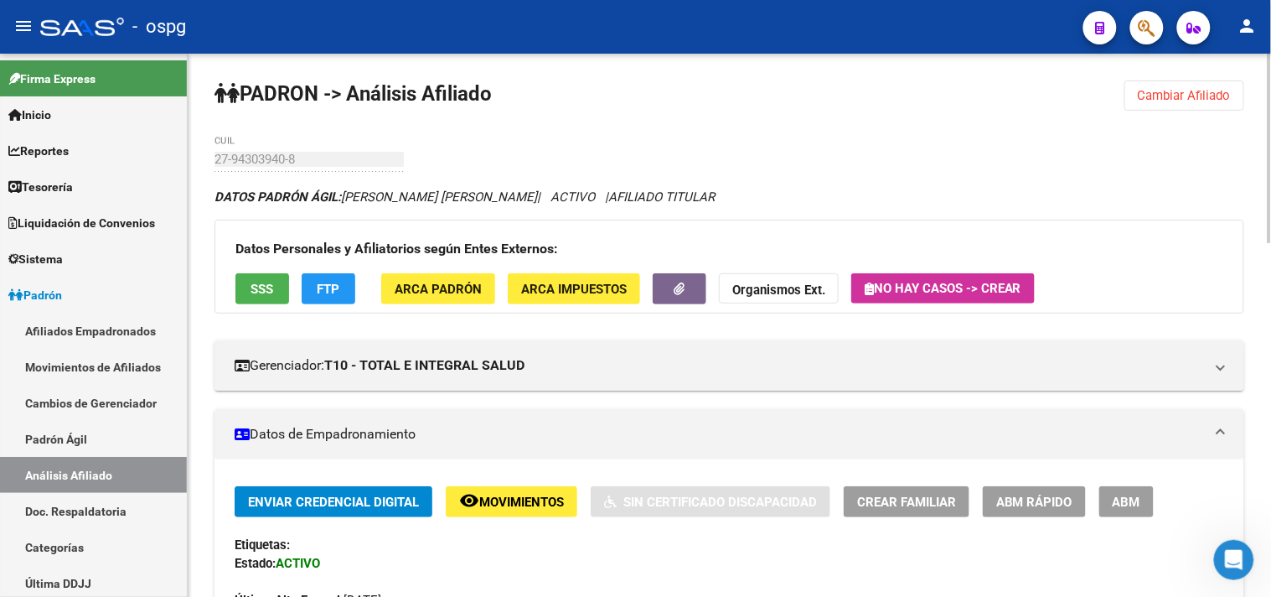
click at [319, 285] on span "FTP" at bounding box center [329, 289] width 23 height 15
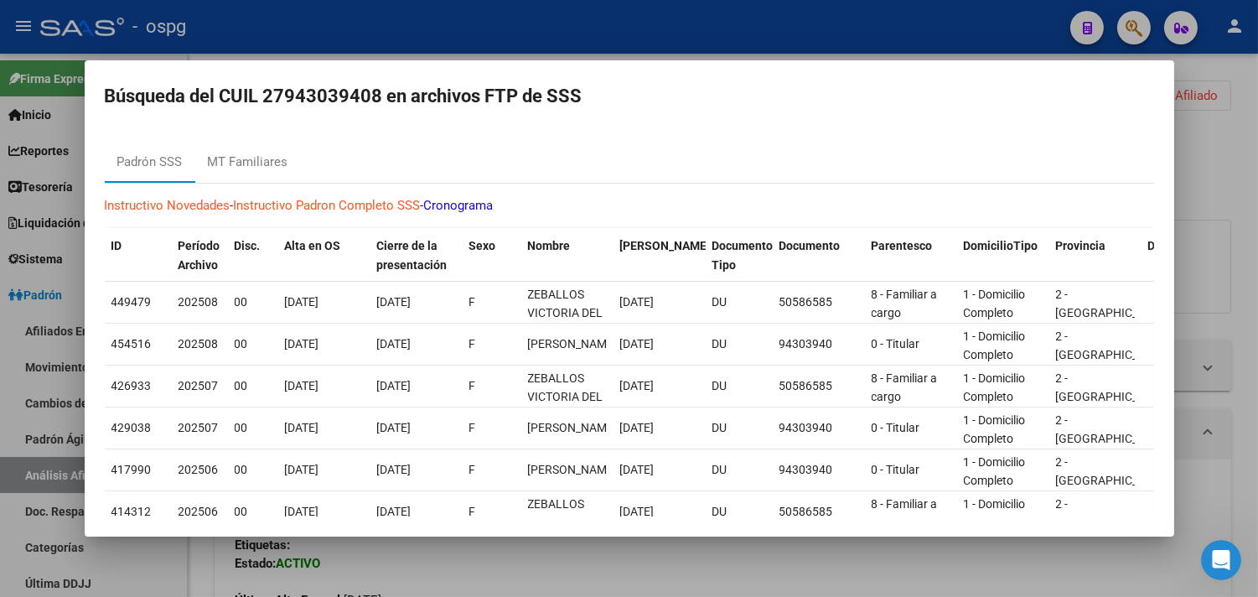
drag, startPoint x: 379, startPoint y: 571, endPoint x: 323, endPoint y: 530, distance: 69.4
click at [370, 570] on div at bounding box center [629, 298] width 1258 height 597
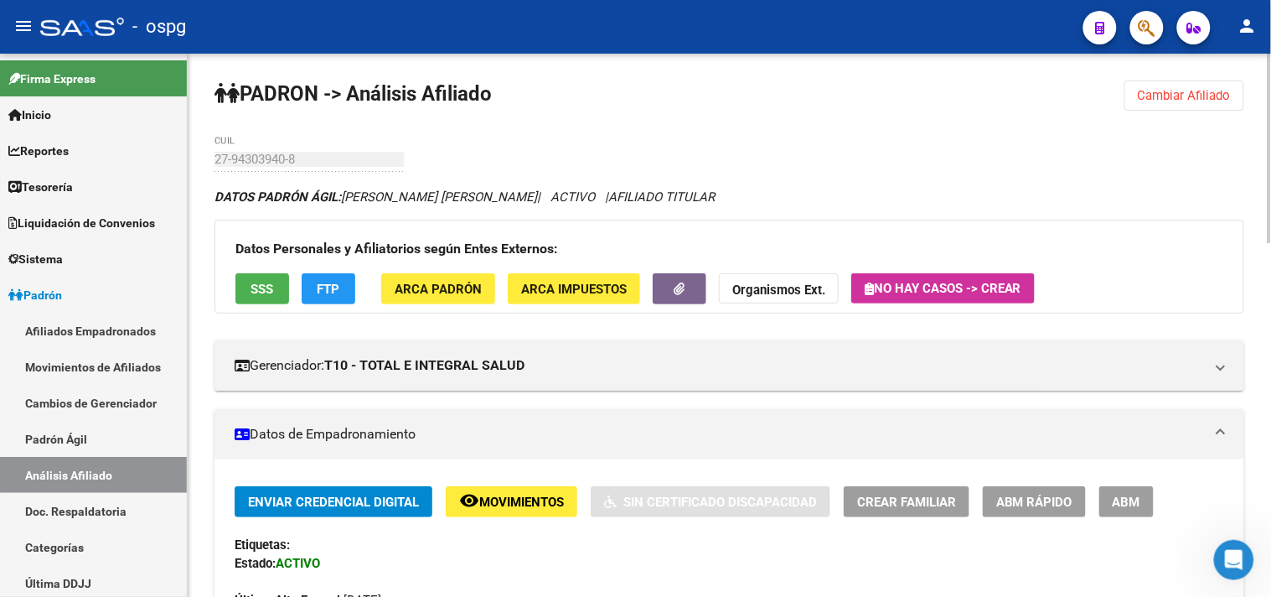
click at [257, 281] on button "SSS" at bounding box center [262, 288] width 54 height 31
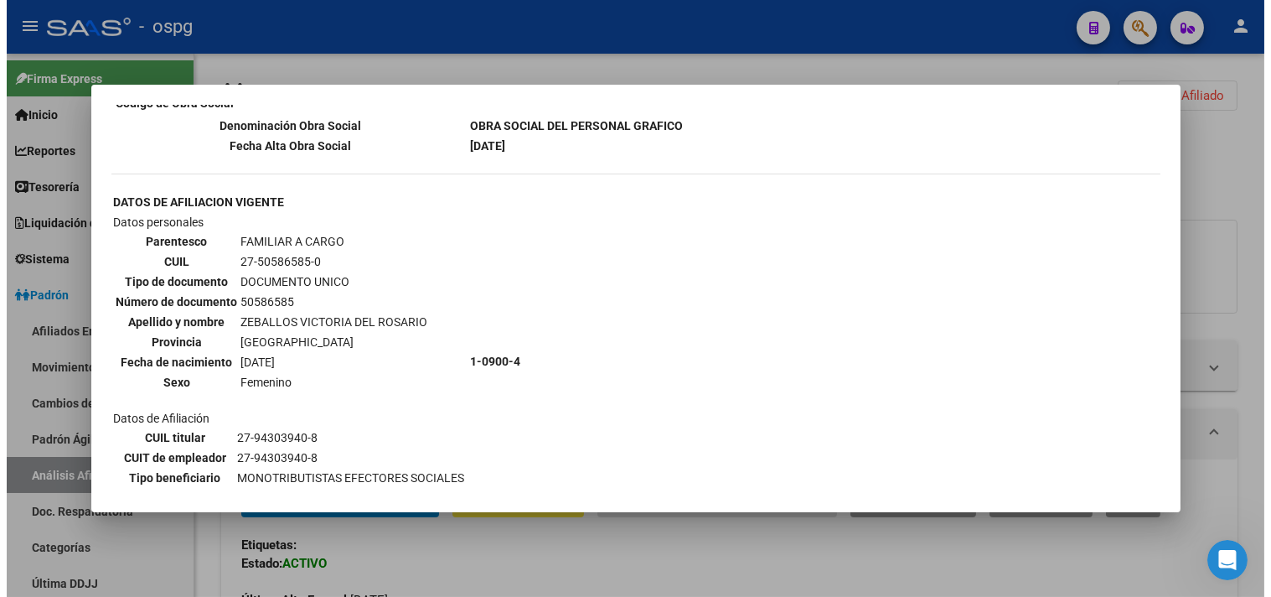
scroll to position [372, 0]
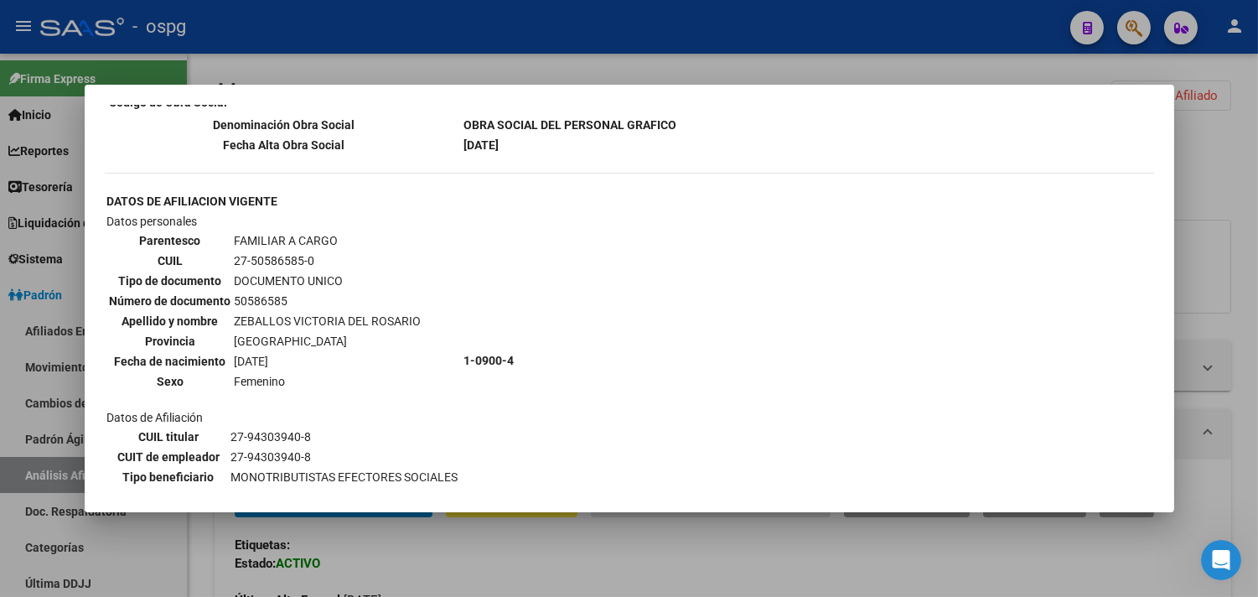
click at [500, 514] on div at bounding box center [629, 298] width 1258 height 597
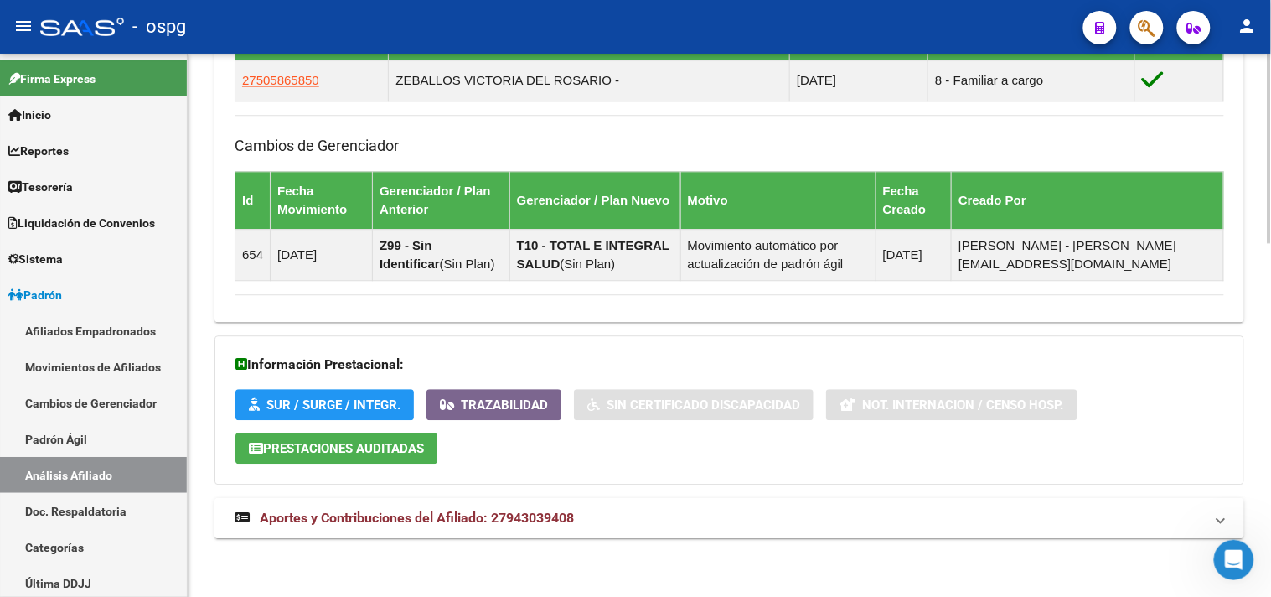
click at [572, 499] on mat-expansion-panel-header "Aportes y Contribuciones del Afiliado: 27943039408" at bounding box center [729, 518] width 1030 height 40
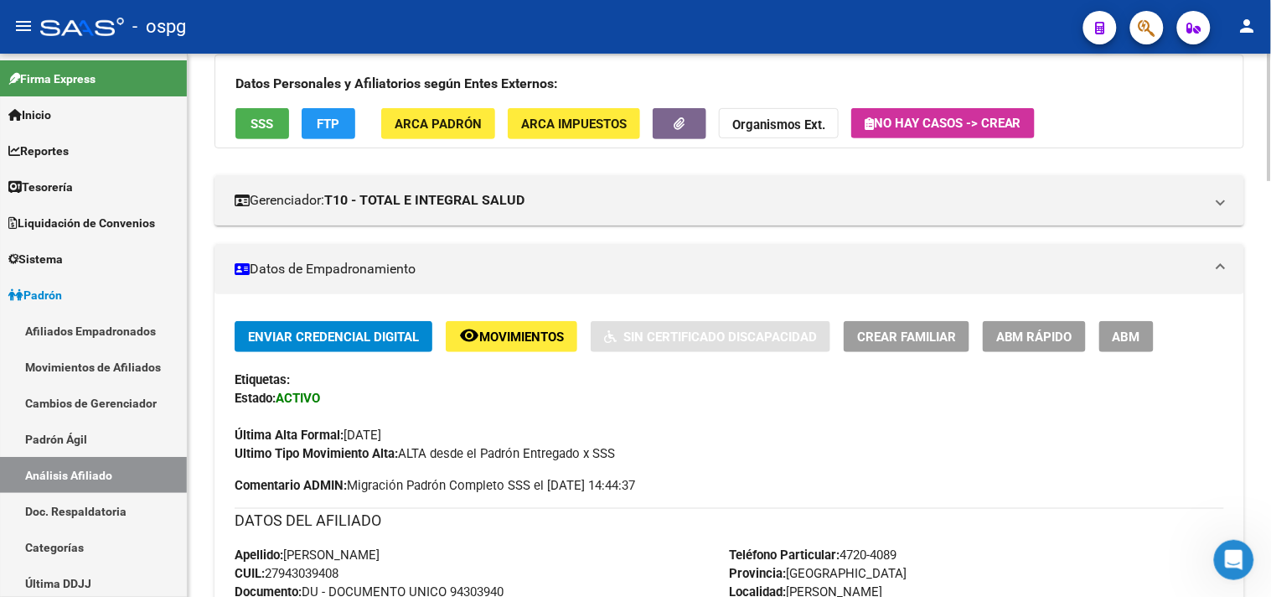
scroll to position [0, 0]
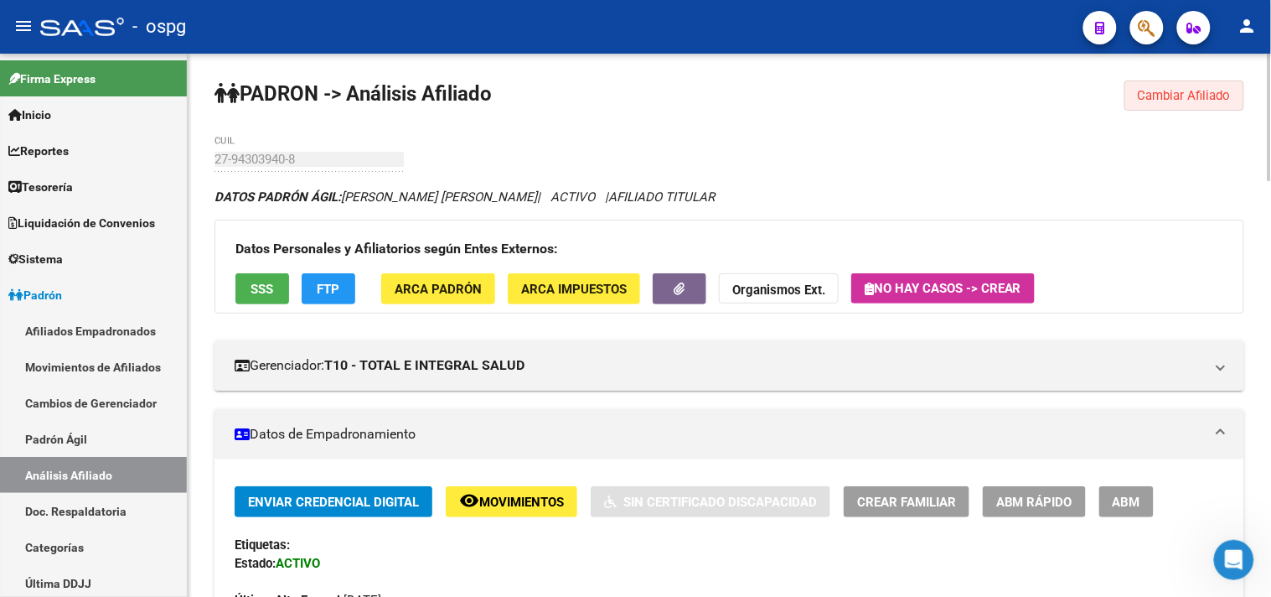
click at [1202, 94] on span "Cambiar Afiliado" at bounding box center [1184, 95] width 93 height 15
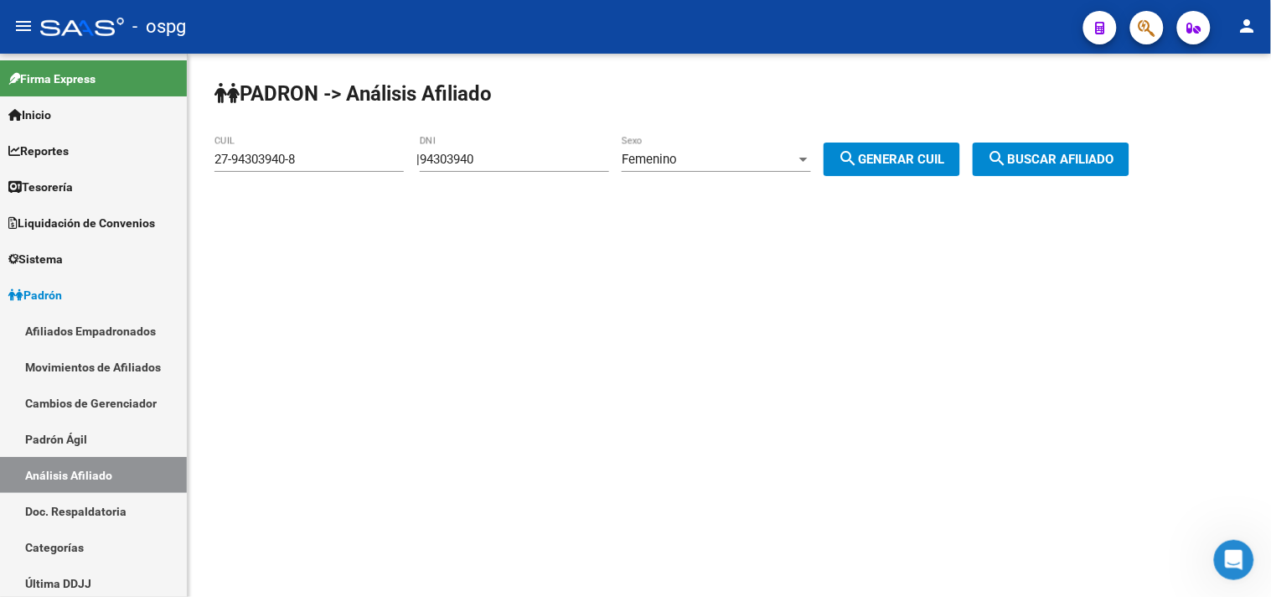
drag, startPoint x: 492, startPoint y: 160, endPoint x: 269, endPoint y: 149, distance: 223.1
click at [327, 152] on app-analisis-afiliado "PADRON -> Análisis Afiliado 27-94303940-8 CUIL | 94303940 DNI Femenino Sexo sea…" at bounding box center [678, 159] width 928 height 15
click at [428, 176] on div "PADRON -> Análisis Afiliado 27-94303940-8 CUIL | 94303940 DNI Femenino Sexo sea…" at bounding box center [729, 142] width 1083 height 176
drag, startPoint x: 498, startPoint y: 158, endPoint x: 375, endPoint y: 152, distance: 122.5
click at [375, 152] on app-analisis-afiliado "PADRON -> Análisis Afiliado 27-94303940-8 CUIL | 94303940 DNI Femenino Sexo sea…" at bounding box center [678, 159] width 928 height 15
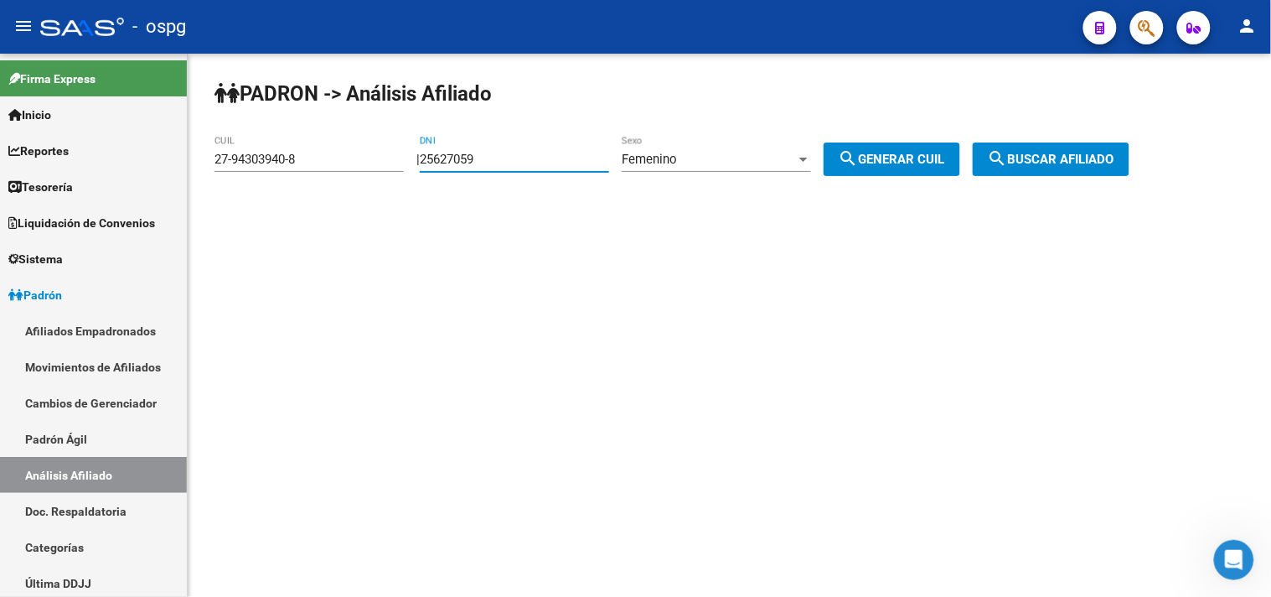
type input "25627059"
click at [886, 156] on span "search Generar CUIL" at bounding box center [892, 159] width 106 height 15
type input "27-25627059-0"
click at [1106, 159] on span "search Buscar afiliado" at bounding box center [1051, 159] width 127 height 15
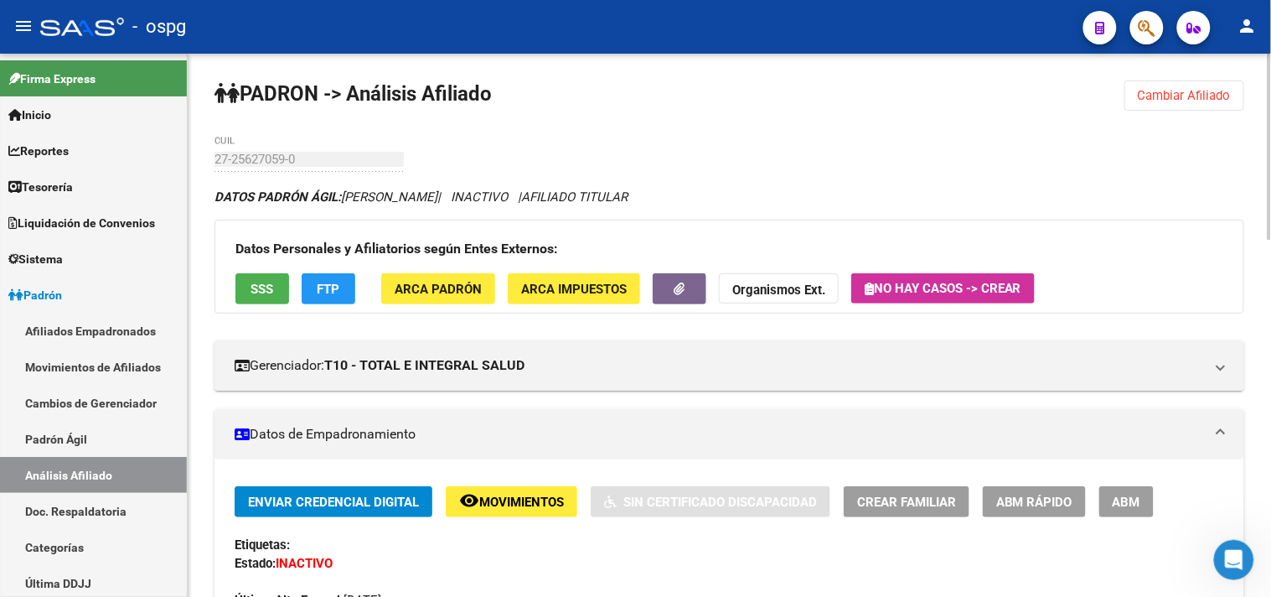
click at [261, 290] on span "SSS" at bounding box center [262, 289] width 23 height 15
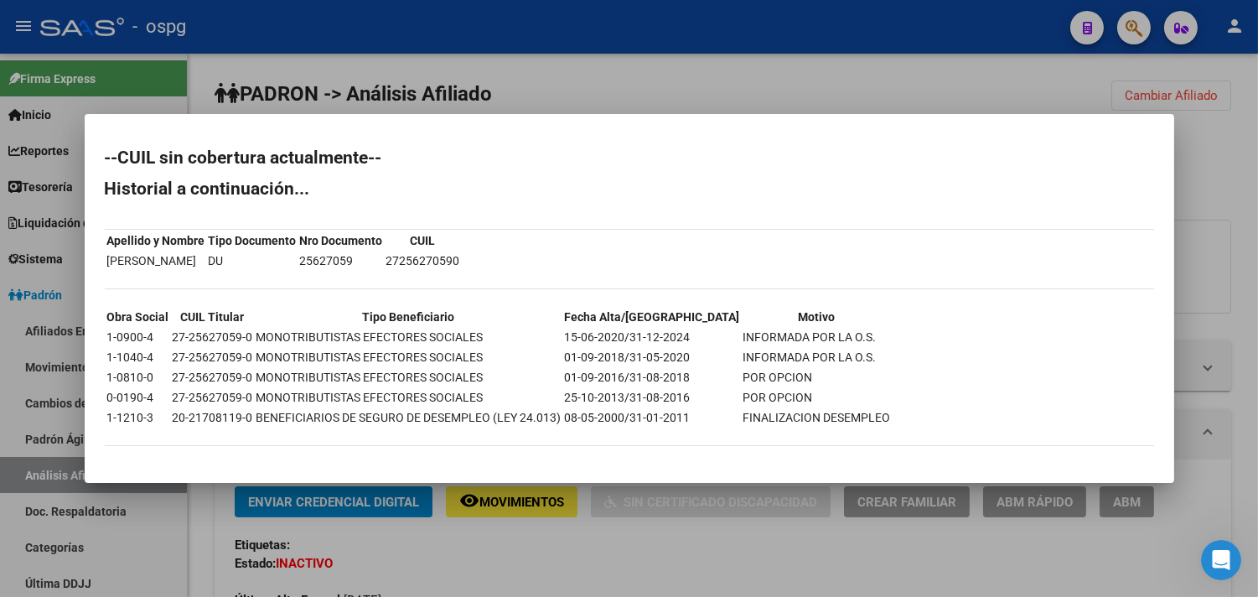
click at [409, 541] on div at bounding box center [629, 298] width 1258 height 597
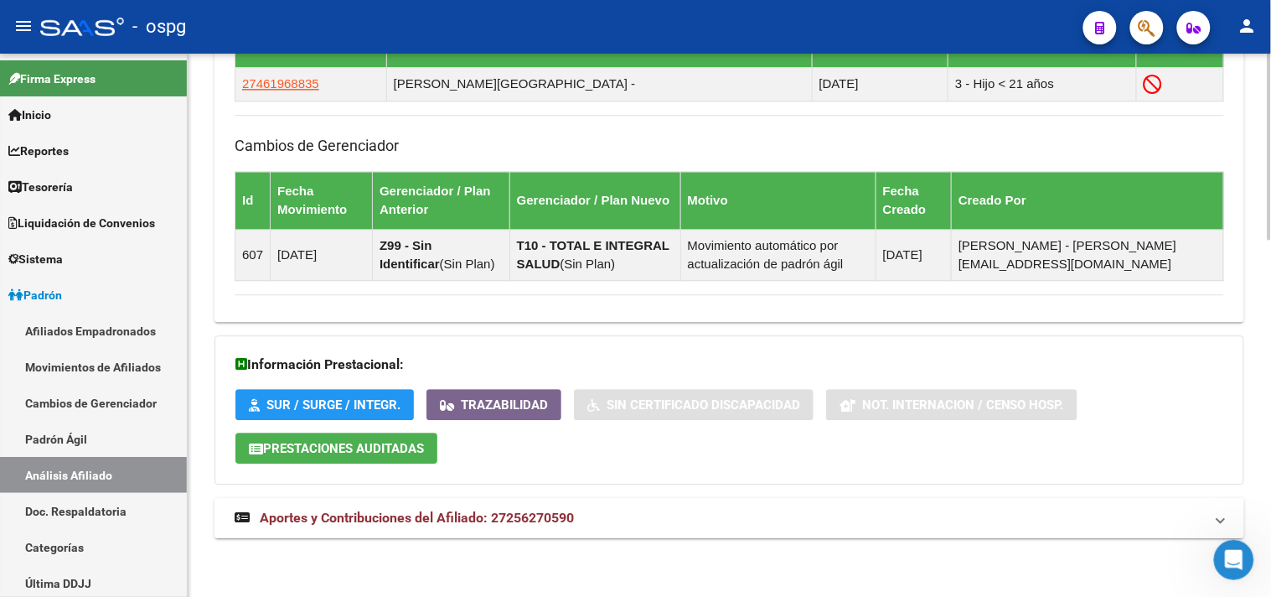
click at [541, 508] on mat-expansion-panel-header "Aportes y Contribuciones del Afiliado: 27256270590" at bounding box center [729, 518] width 1030 height 40
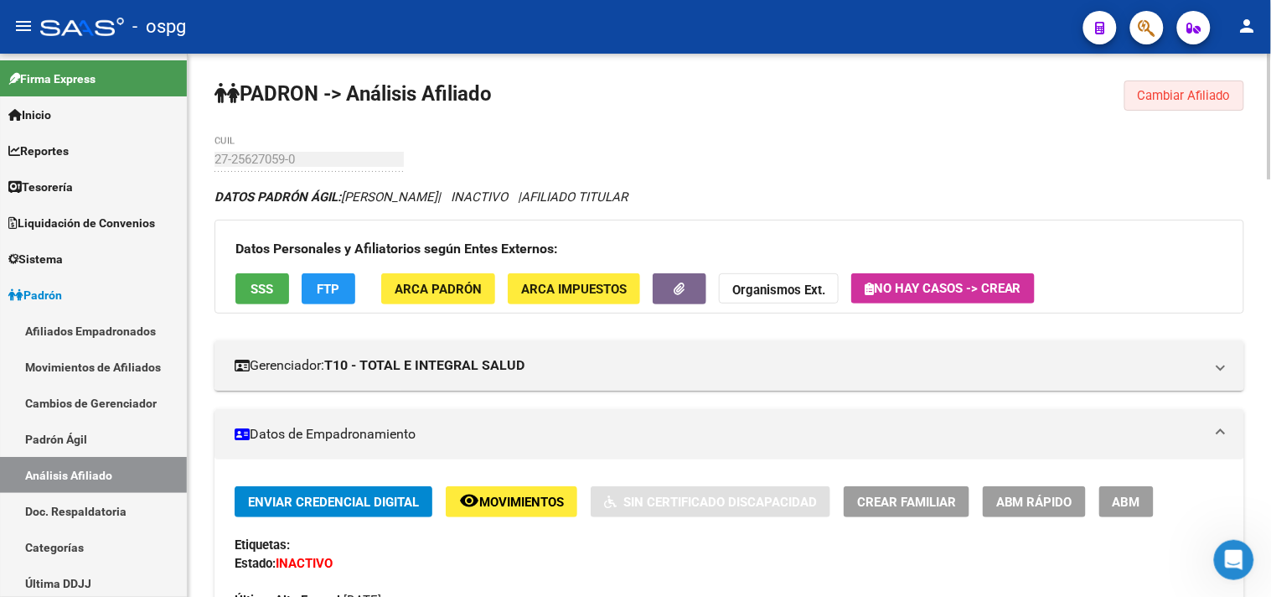
drag, startPoint x: 1238, startPoint y: 101, endPoint x: 1230, endPoint y: 101, distance: 8.4
click at [1238, 101] on button "Cambiar Afiliado" at bounding box center [1184, 95] width 120 height 30
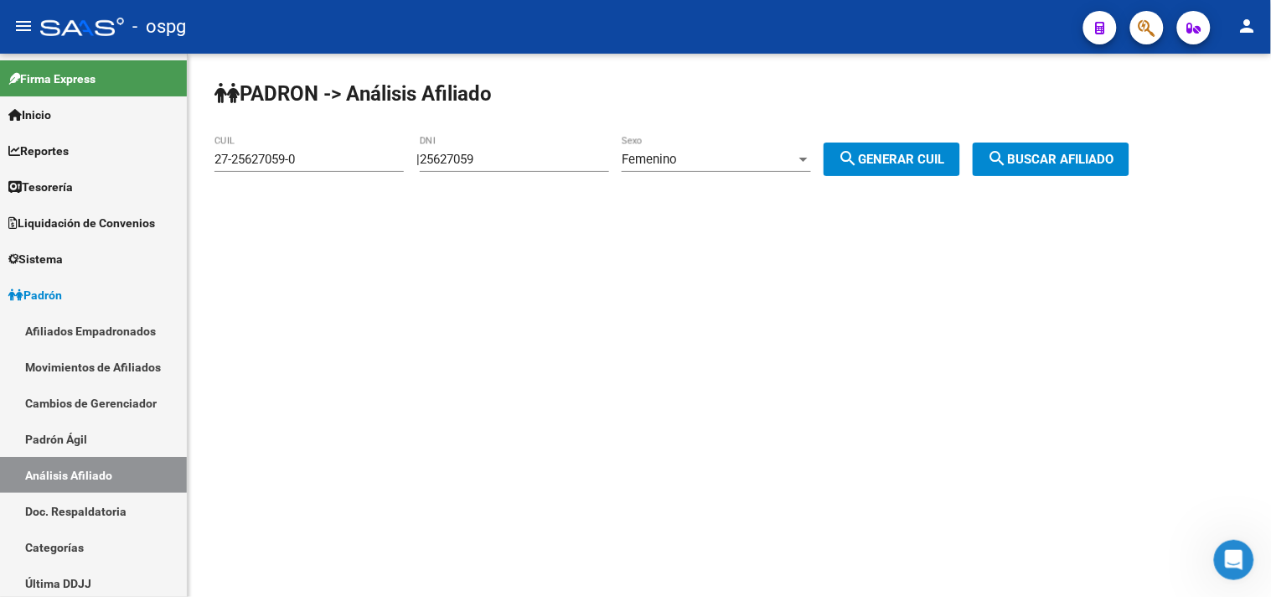
drag, startPoint x: 523, startPoint y: 160, endPoint x: 386, endPoint y: 142, distance: 137.7
click at [388, 152] on app-analisis-afiliado "PADRON -> Análisis Afiliado 27-25627059-0 CUIL | 25627059 DNI Femenino Sexo sea…" at bounding box center [678, 159] width 928 height 15
type input "24849470"
drag, startPoint x: 1120, startPoint y: 164, endPoint x: 700, endPoint y: 230, distance: 425.7
click at [1114, 164] on span "search Buscar afiliado" at bounding box center [1051, 159] width 127 height 15
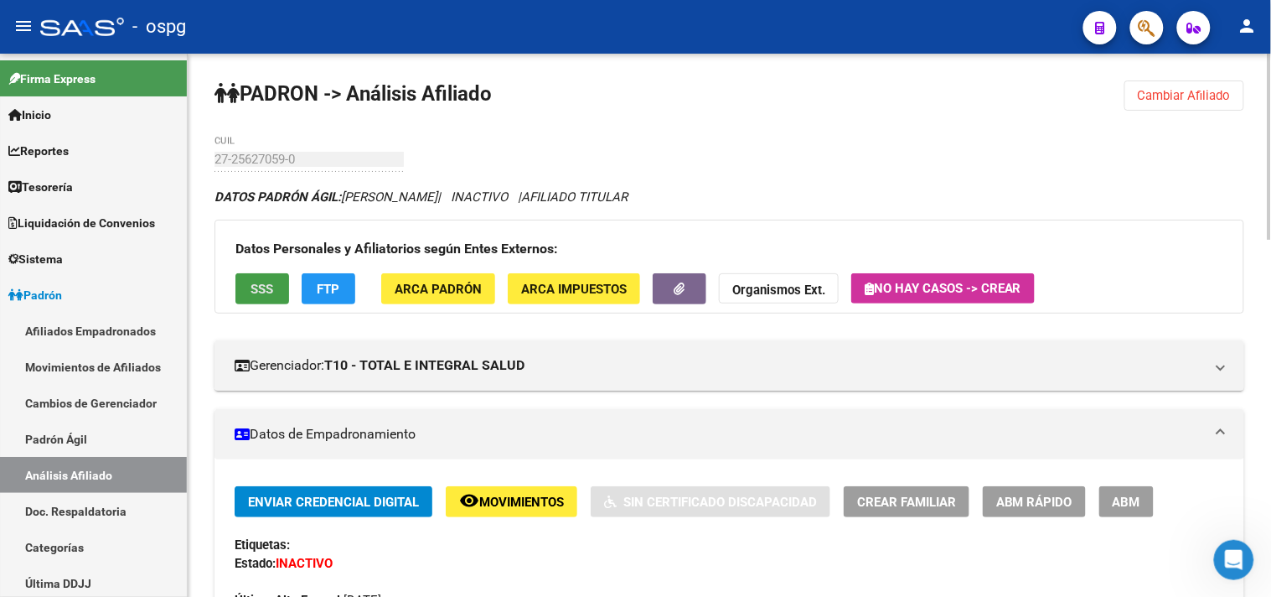
click at [264, 289] on span "SSS" at bounding box center [262, 289] width 23 height 15
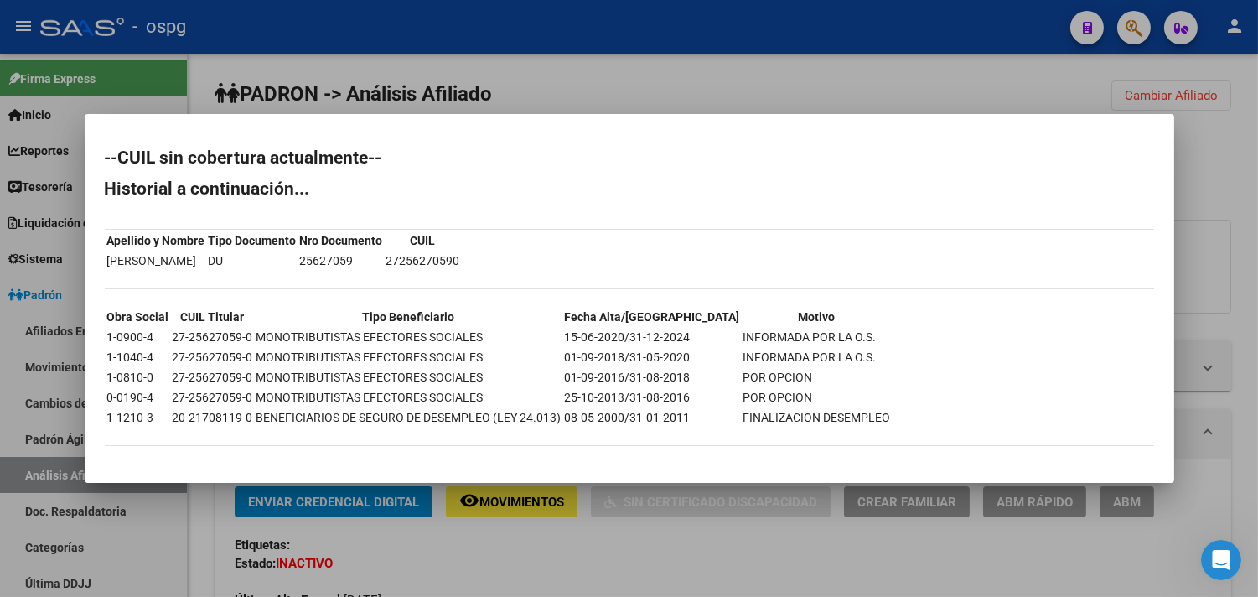
drag, startPoint x: 1086, startPoint y: 88, endPoint x: 1165, endPoint y: 74, distance: 80.0
click at [1087, 88] on div at bounding box center [629, 298] width 1258 height 597
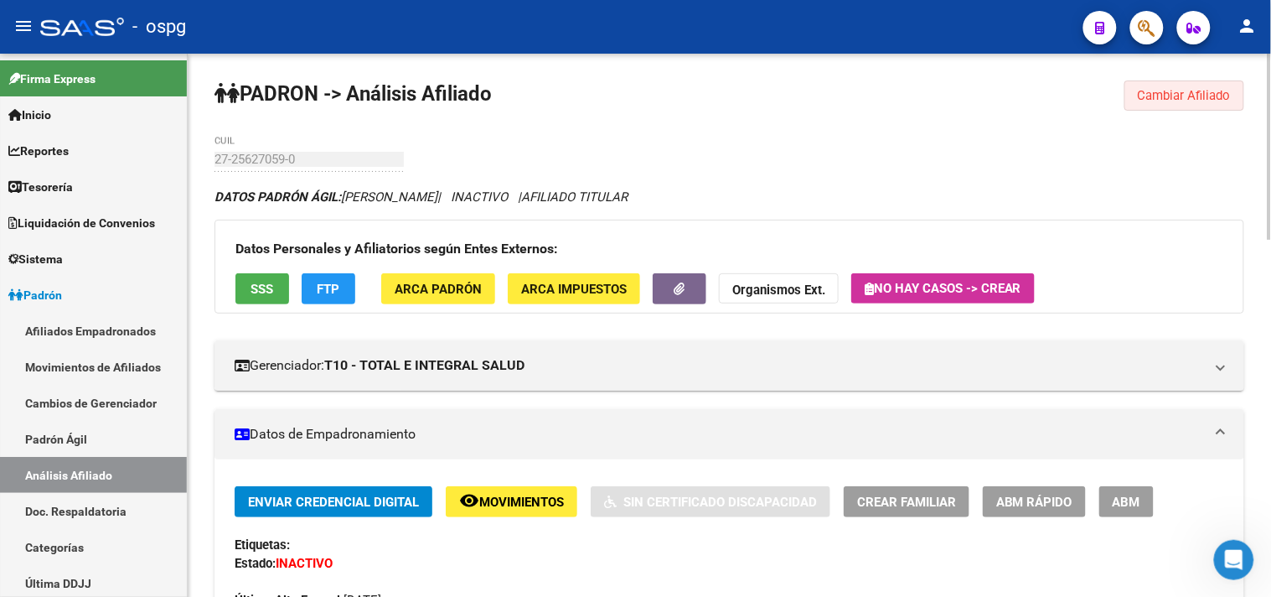
drag, startPoint x: 1165, startPoint y: 90, endPoint x: 899, endPoint y: 122, distance: 268.3
click at [1156, 89] on span "Cambiar Afiliado" at bounding box center [1184, 95] width 93 height 15
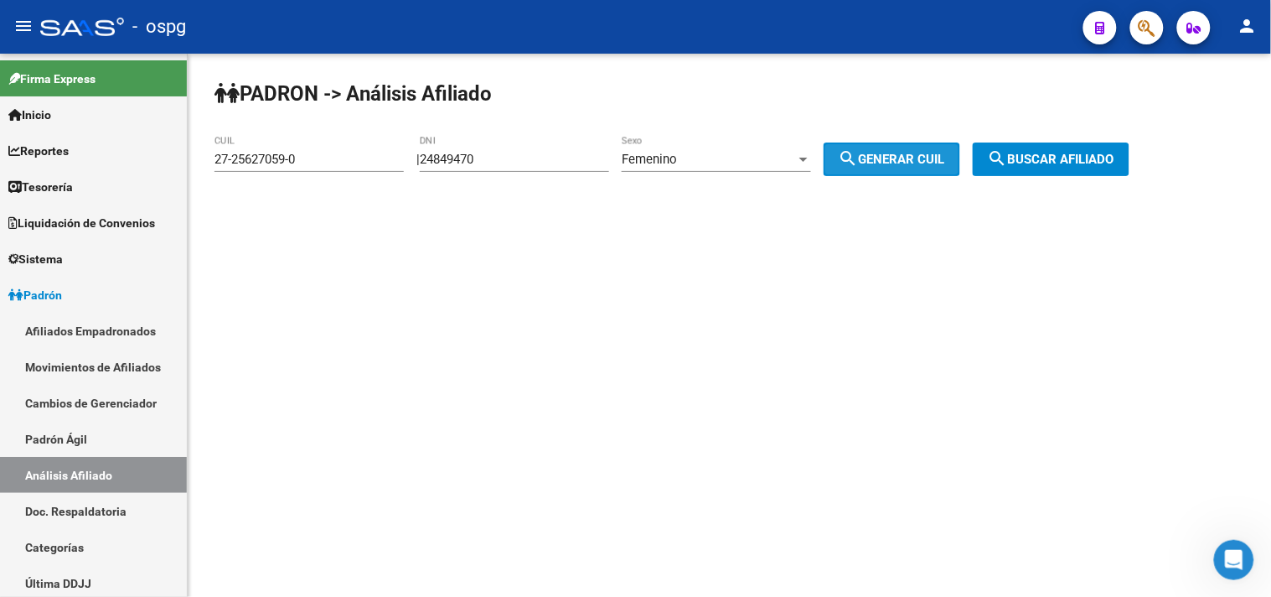
click at [917, 154] on span "search Generar CUIL" at bounding box center [892, 159] width 106 height 15
type input "27-24849470-6"
click at [1057, 155] on span "search Buscar afiliado" at bounding box center [1051, 159] width 127 height 15
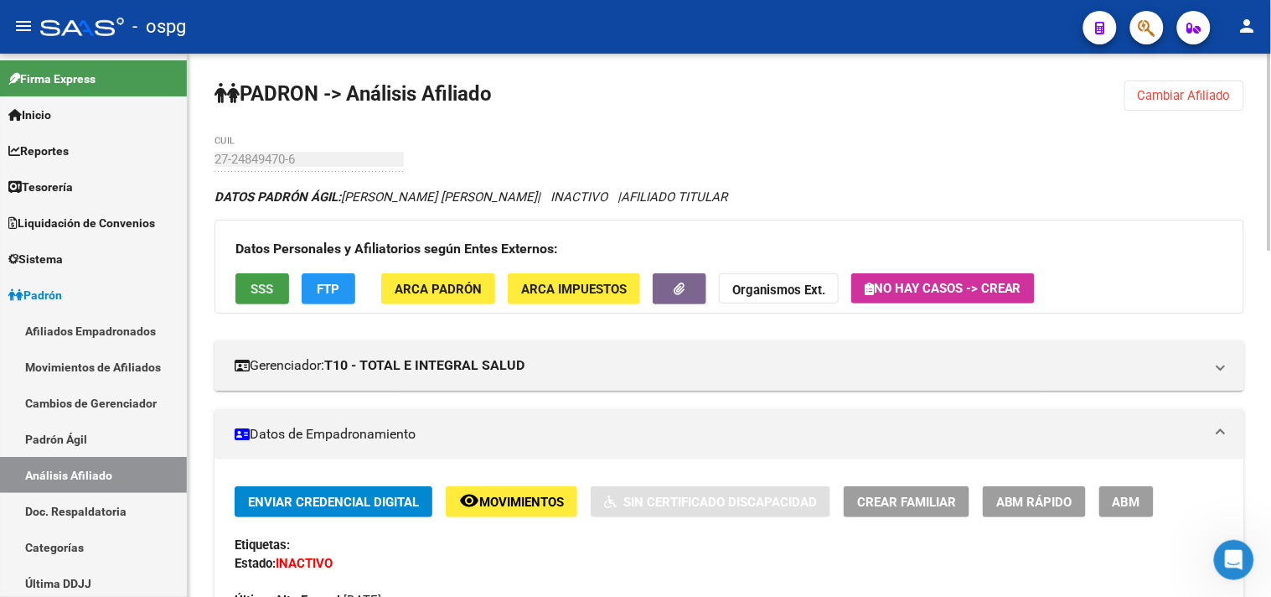
click at [256, 283] on span "SSS" at bounding box center [262, 289] width 23 height 15
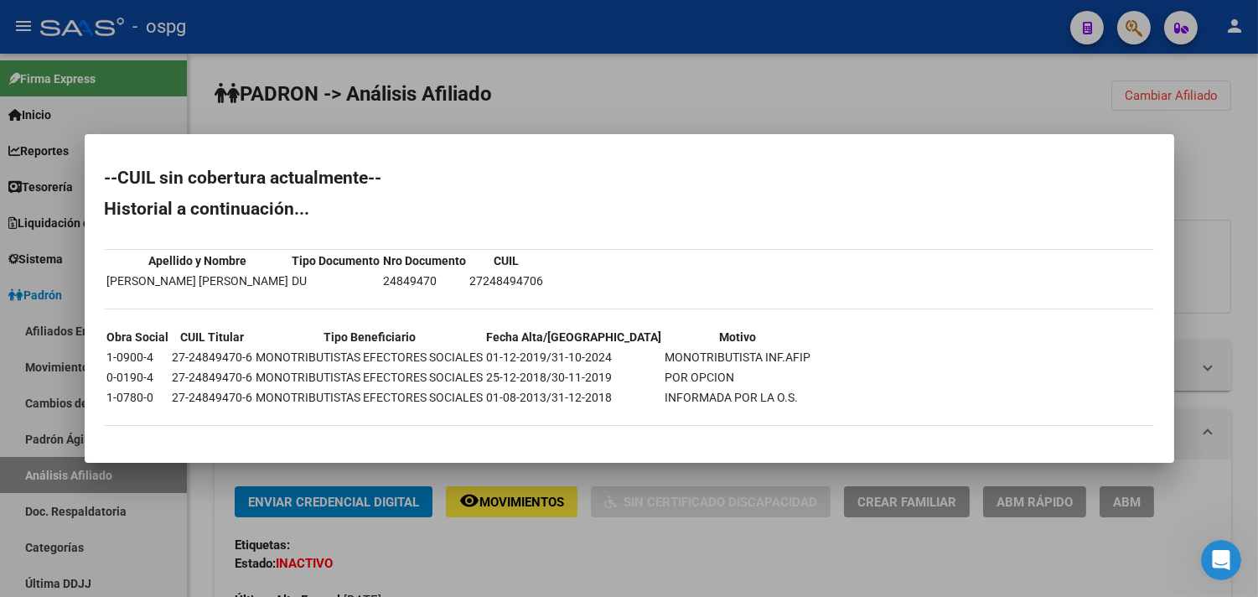
click at [572, 558] on div at bounding box center [629, 298] width 1258 height 597
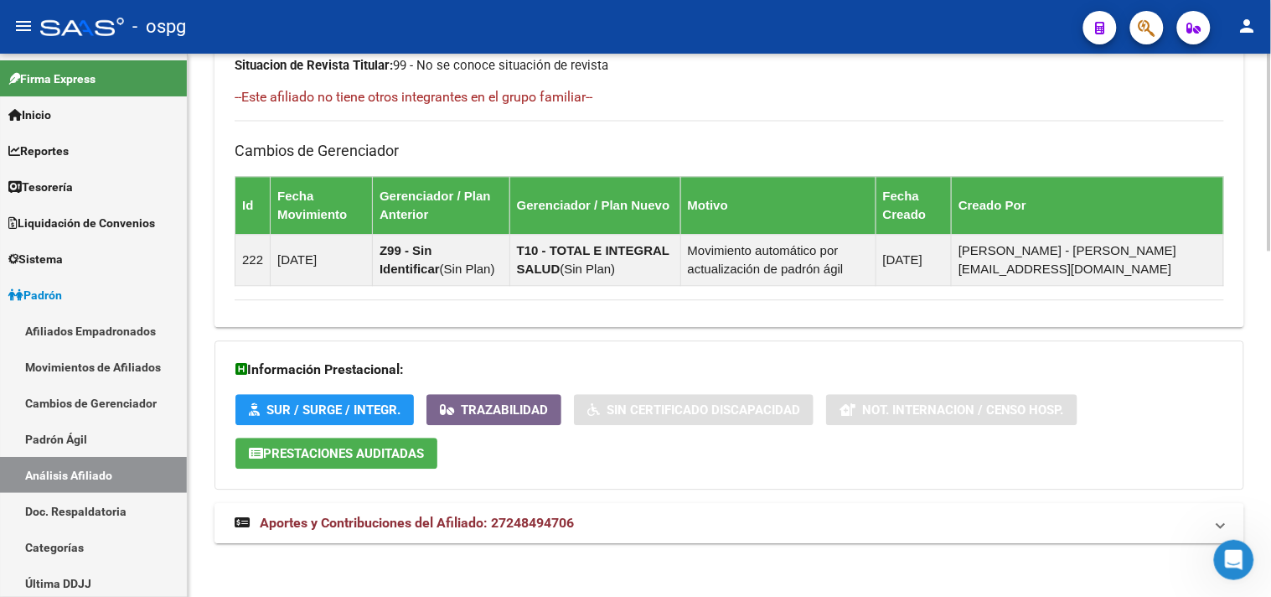
scroll to position [952, 0]
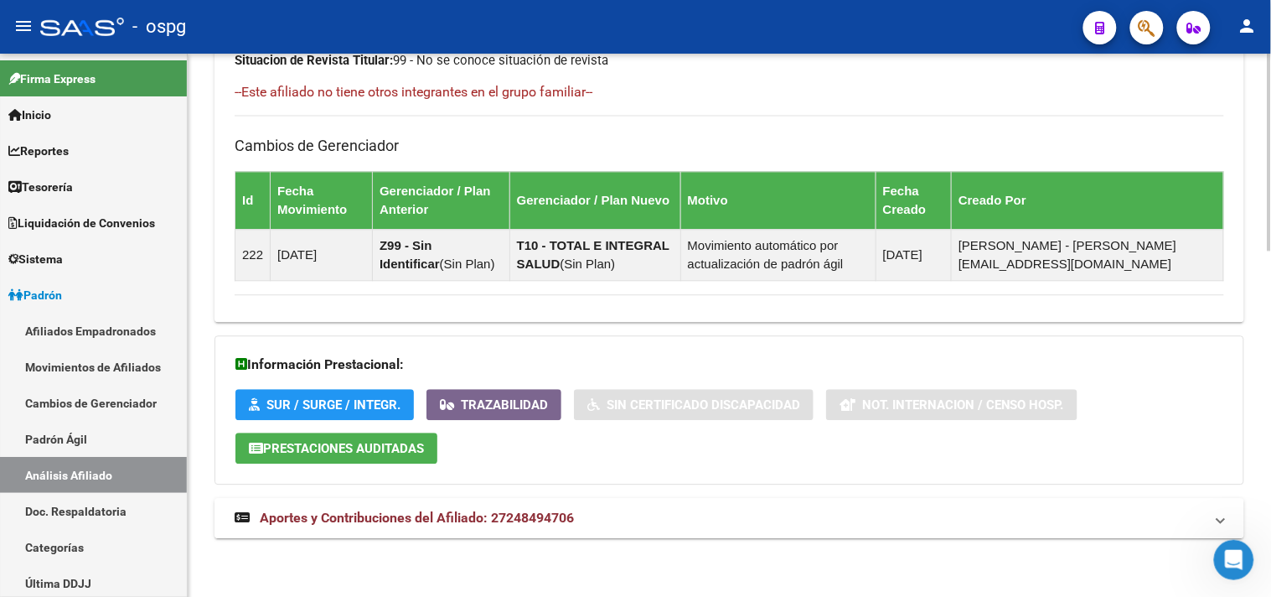
click at [580, 518] on mat-panel-title "Aportes y Contribuciones del Afiliado: 27248494706" at bounding box center [719, 518] width 969 height 18
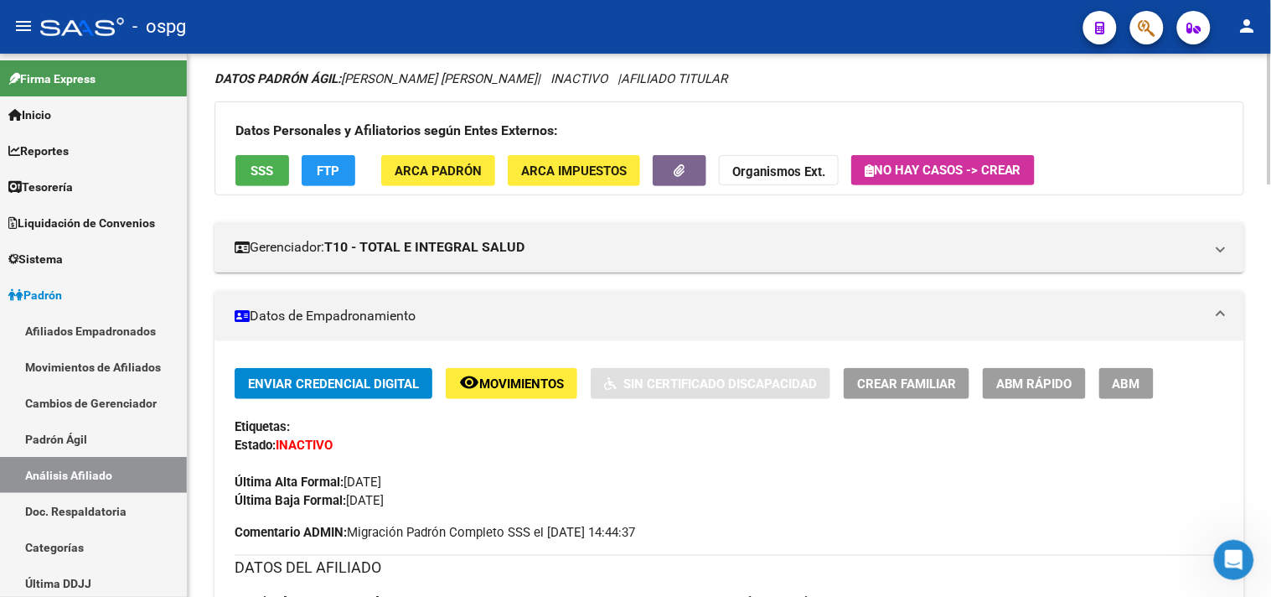
scroll to position [0, 0]
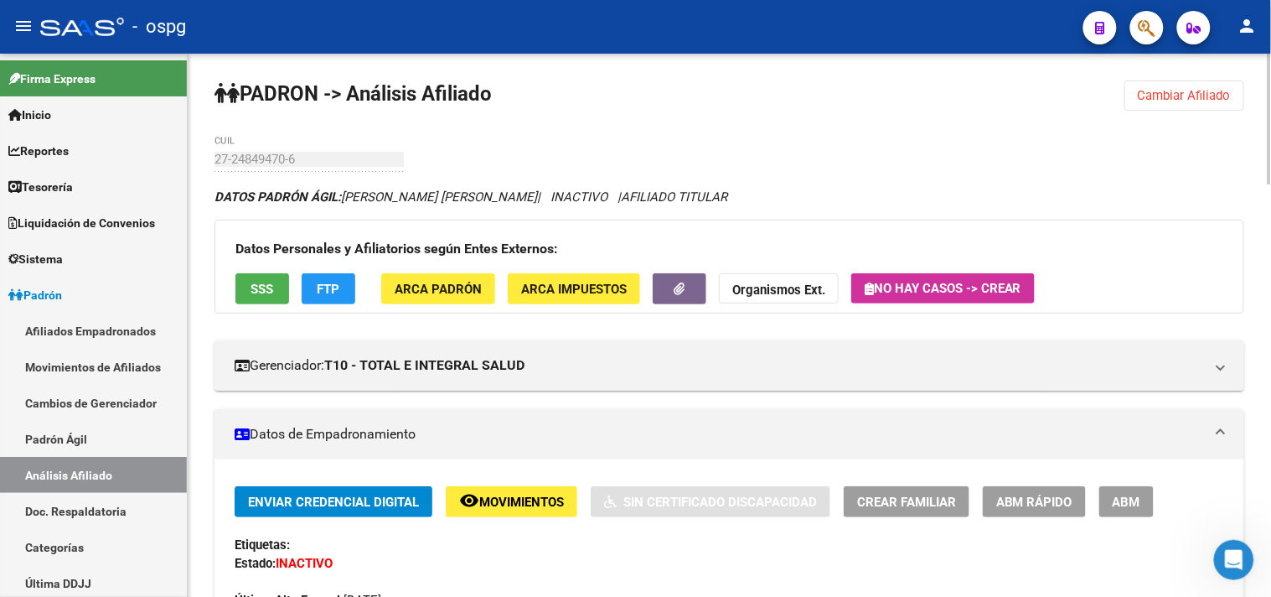
click at [1178, 102] on span "Cambiar Afiliado" at bounding box center [1184, 95] width 93 height 15
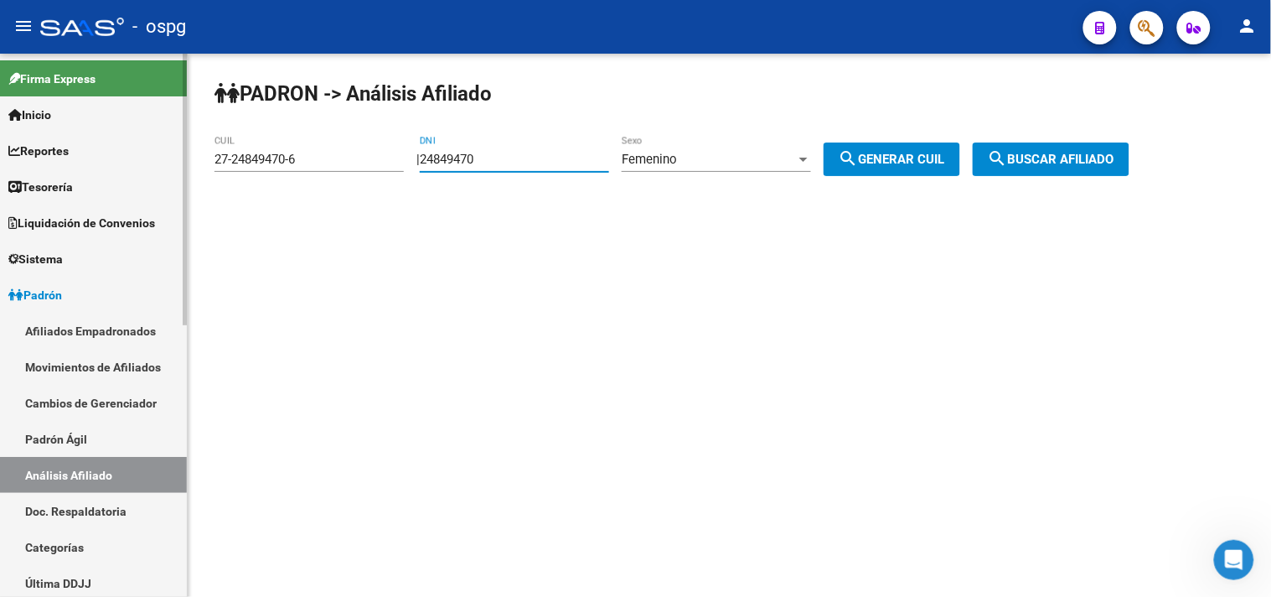
drag, startPoint x: 553, startPoint y: 157, endPoint x: 168, endPoint y: 130, distance: 386.4
click at [198, 140] on div "PADRON -> Análisis Afiliado 27-24849470-6 CUIL | 24849470 DNI Femenino Sexo sea…" at bounding box center [729, 142] width 1083 height 176
type input "28839247"
click at [941, 164] on span "search Generar CUIL" at bounding box center [892, 159] width 106 height 15
type input "27-28839247-7"
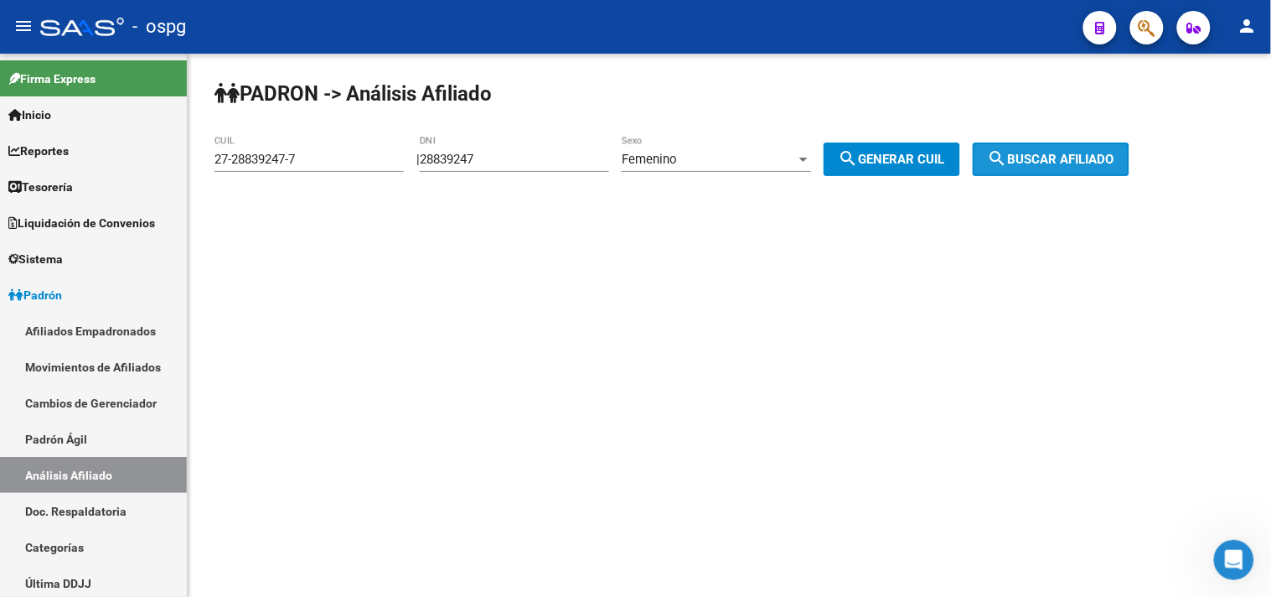
click at [1043, 153] on span "search Buscar afiliado" at bounding box center [1051, 159] width 127 height 15
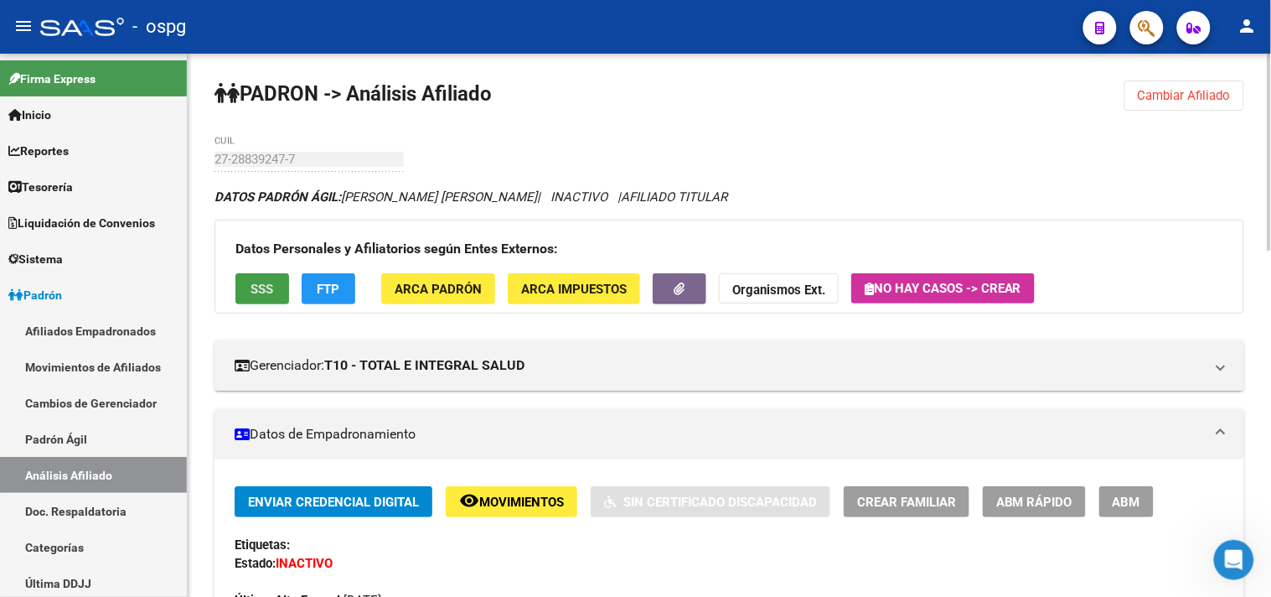
click at [261, 296] on span "SSS" at bounding box center [262, 289] width 23 height 15
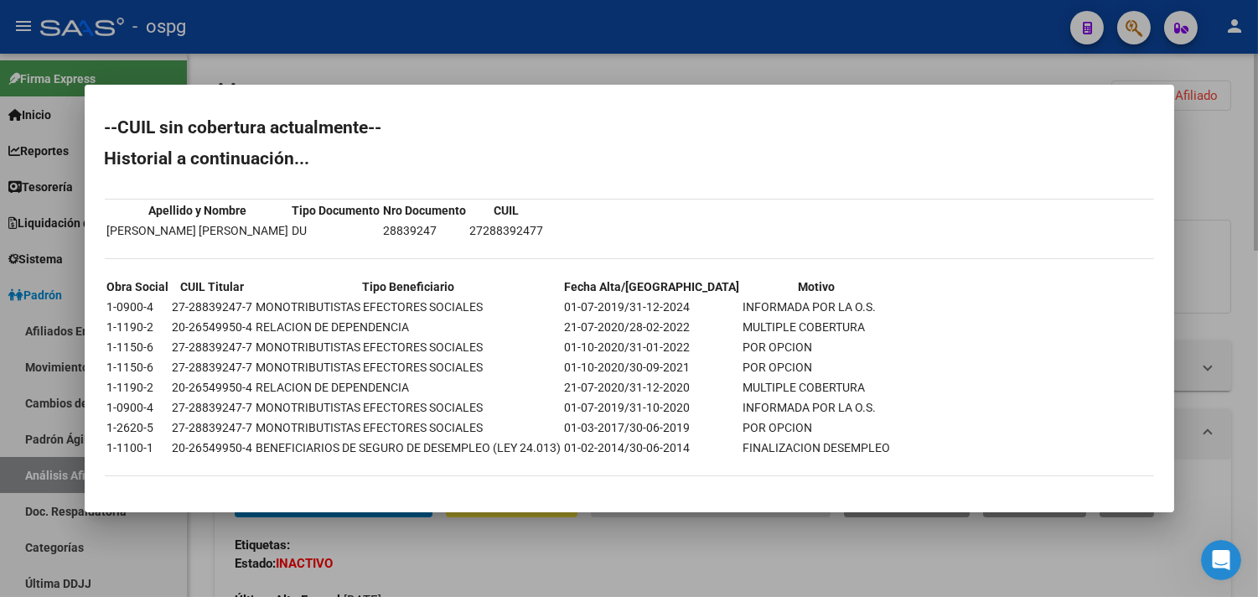
click at [484, 529] on div at bounding box center [629, 298] width 1258 height 597
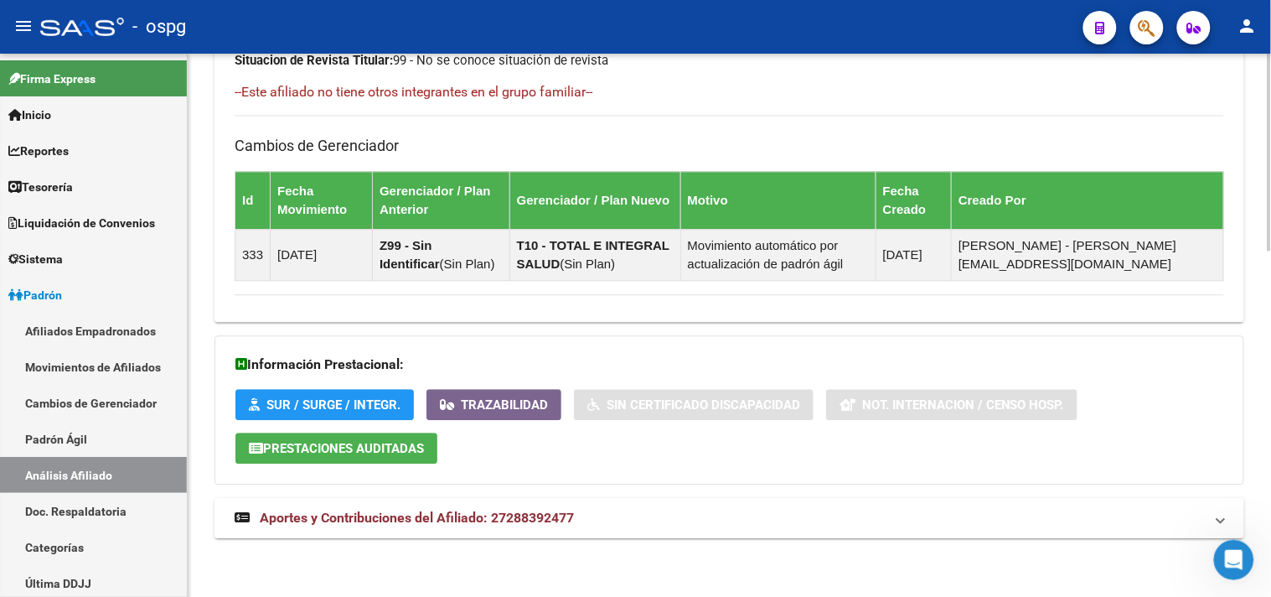
drag, startPoint x: 612, startPoint y: 536, endPoint x: 680, endPoint y: 523, distance: 69.2
click at [615, 535] on mat-expansion-panel-header "Aportes y Contribuciones del Afiliado: 27288392477" at bounding box center [729, 518] width 1030 height 40
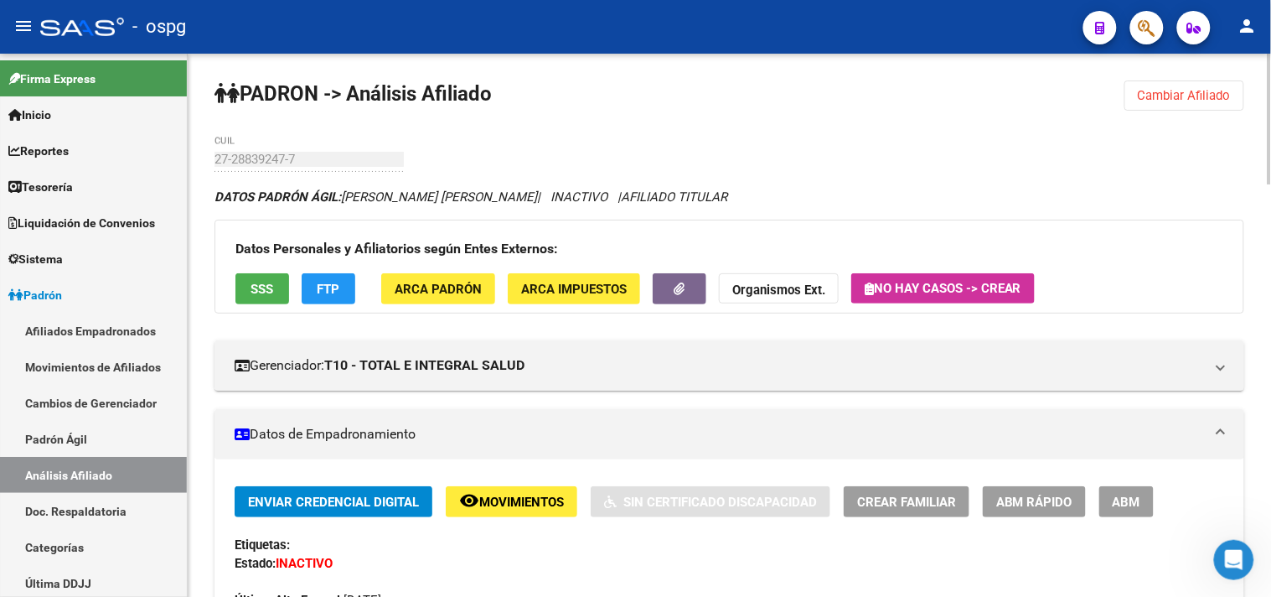
drag, startPoint x: 1194, startPoint y: 89, endPoint x: 888, endPoint y: 120, distance: 307.4
click at [1190, 90] on span "Cambiar Afiliado" at bounding box center [1184, 95] width 93 height 15
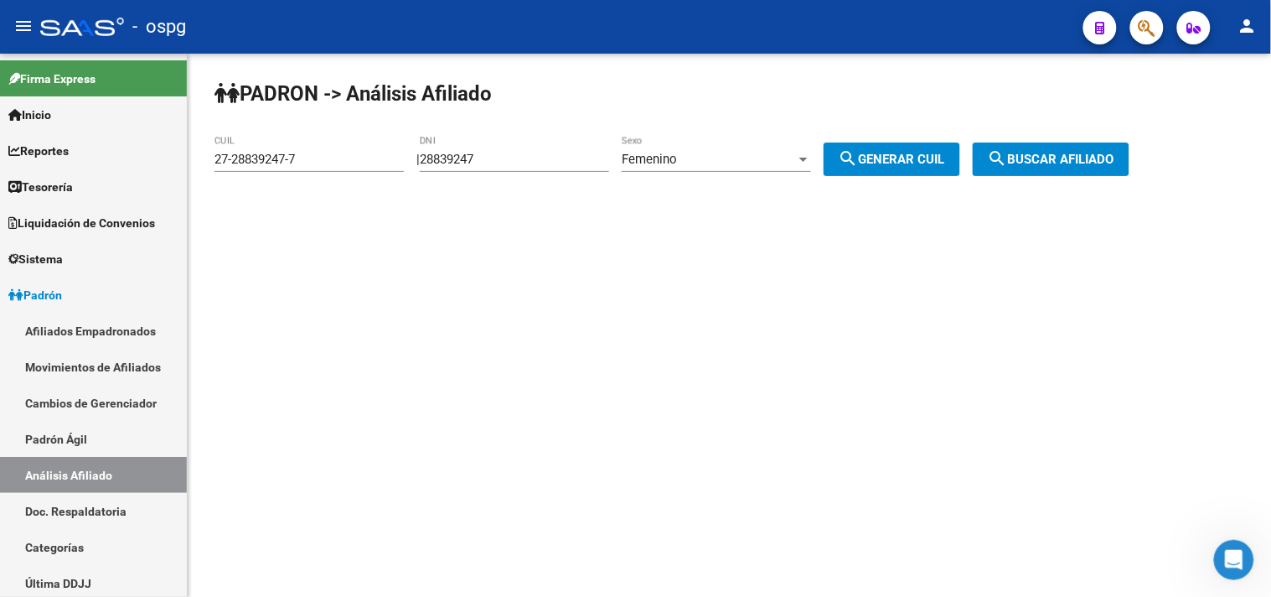
drag, startPoint x: 571, startPoint y: 168, endPoint x: 403, endPoint y: 130, distance: 171.8
click at [403, 130] on div "PADRON -> Análisis Afiliado 27-28839247-7 CUIL | 28839247 DNI Femenino Sexo sea…" at bounding box center [729, 142] width 1083 height 176
drag, startPoint x: 614, startPoint y: 215, endPoint x: 546, endPoint y: 170, distance: 81.6
click at [608, 209] on div "PADRON -> Análisis Afiliado 27-28839247-7 CUIL | 28839247 DNI Femenino Sexo sea…" at bounding box center [729, 142] width 1083 height 176
drag, startPoint x: 513, startPoint y: 166, endPoint x: 299, endPoint y: 163, distance: 213.7
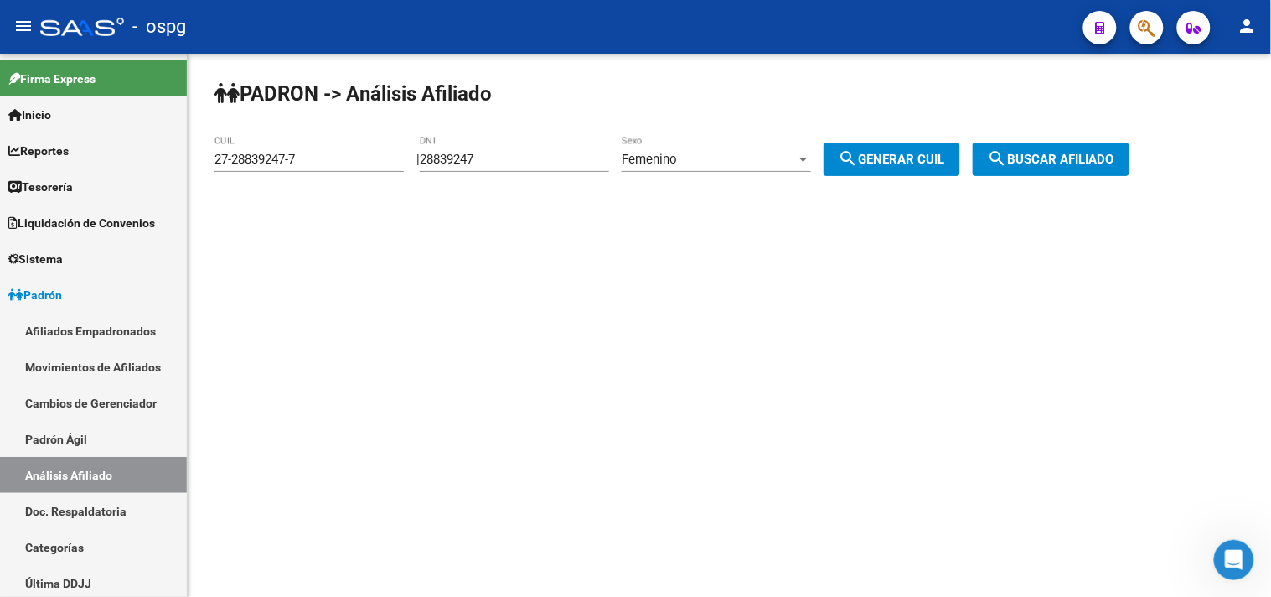
click at [316, 166] on app-analisis-afiliado "PADRON -> Análisis Afiliado 27-28839247-7 CUIL | 28839247 DNI Femenino Sexo sea…" at bounding box center [678, 159] width 928 height 15
type input "36460477"
drag, startPoint x: 907, startPoint y: 149, endPoint x: 964, endPoint y: 163, distance: 57.9
click at [907, 151] on button "search Generar CUIL" at bounding box center [892, 159] width 137 height 34
type input "27-36460477-2"
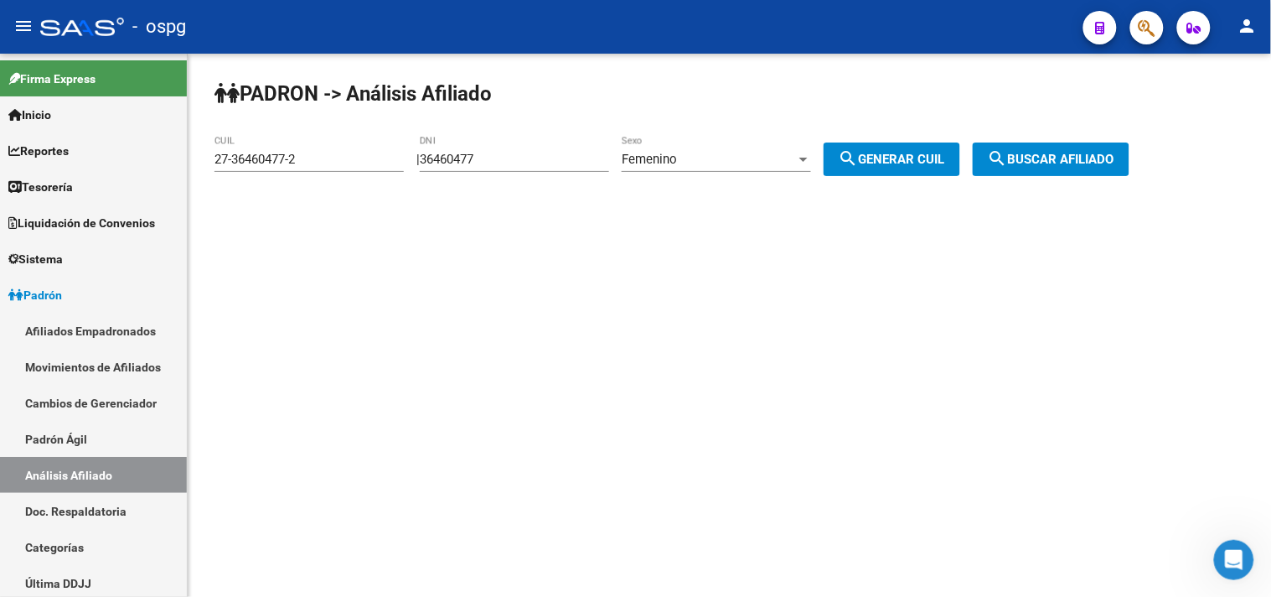
click at [1073, 140] on div "PADRON -> Análisis Afiliado 27-36460477-2 CUIL | 36460477 DNI Femenino Sexo sea…" at bounding box center [729, 142] width 1083 height 176
drag, startPoint x: 1026, startPoint y: 164, endPoint x: 886, endPoint y: 154, distance: 141.1
click at [1024, 163] on span "search Buscar afiliado" at bounding box center [1051, 159] width 127 height 15
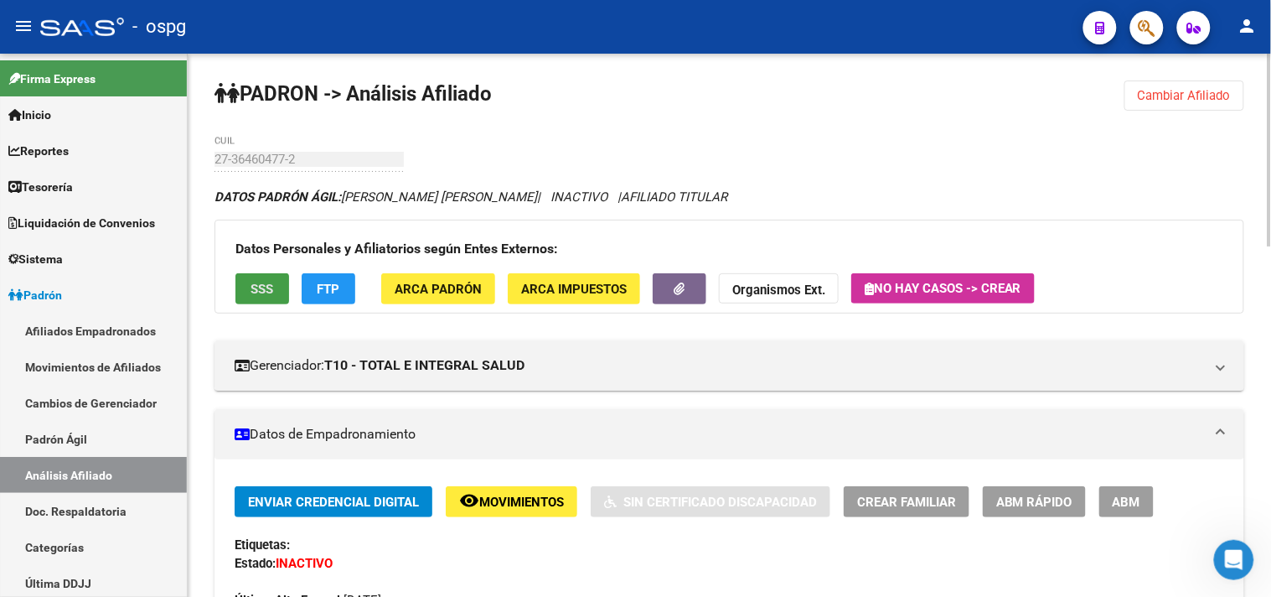
click at [270, 290] on button "SSS" at bounding box center [262, 288] width 54 height 31
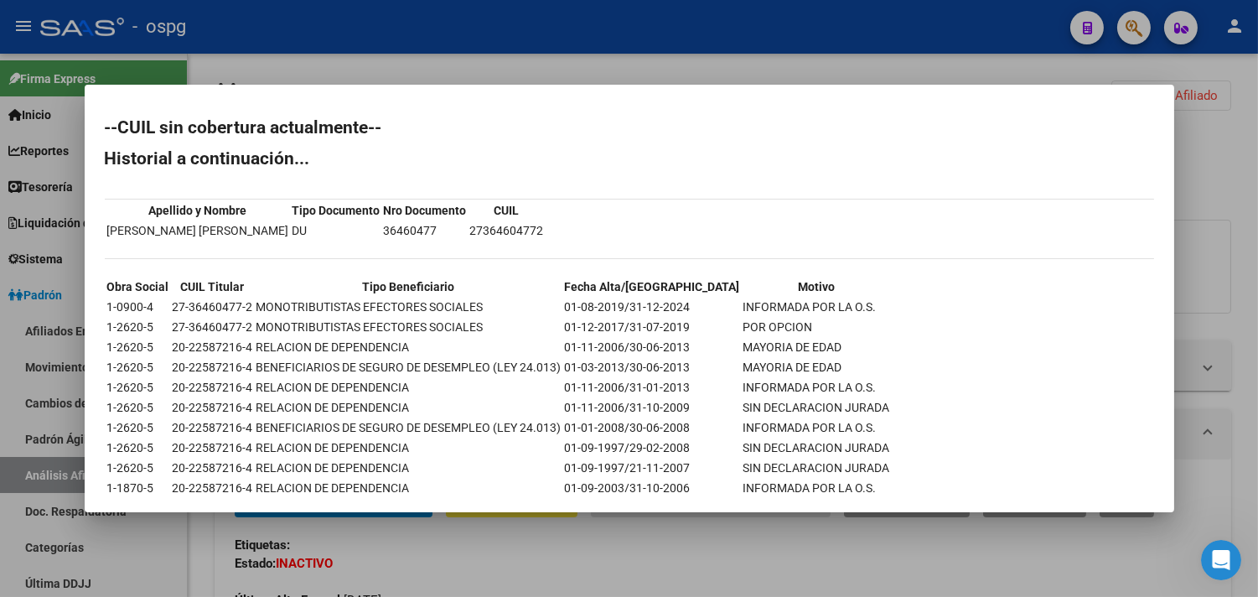
click at [574, 571] on div at bounding box center [629, 298] width 1258 height 597
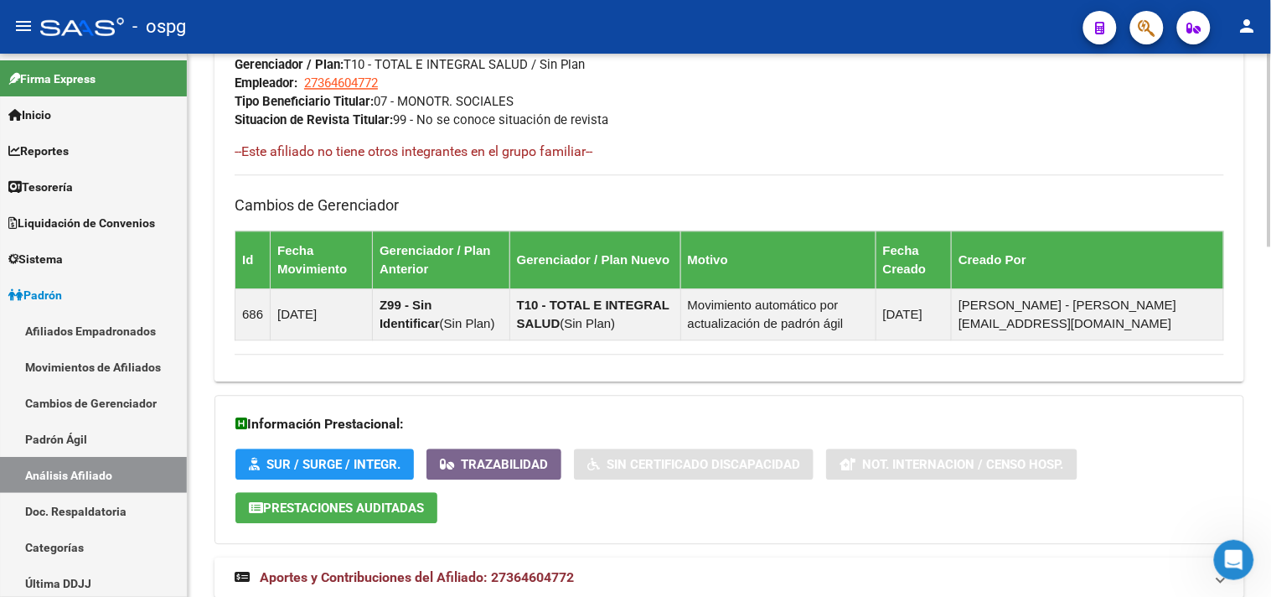
scroll to position [989, 0]
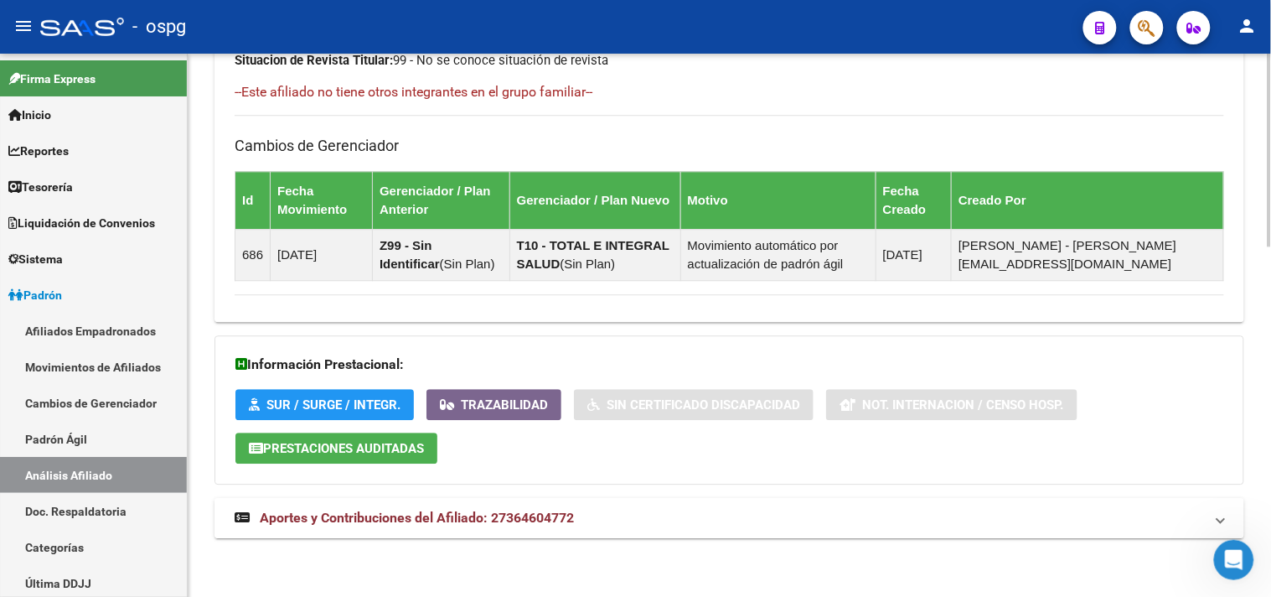
click at [659, 532] on mat-expansion-panel-header "Aportes y Contribuciones del Afiliado: 27364604772" at bounding box center [729, 518] width 1030 height 40
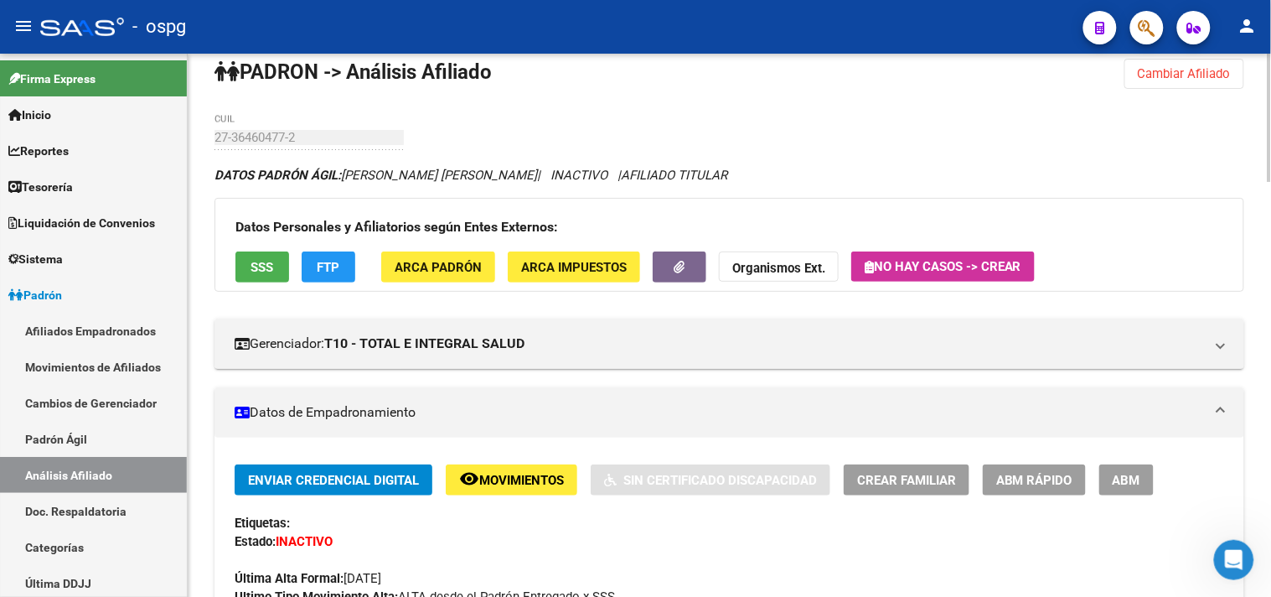
scroll to position [0, 0]
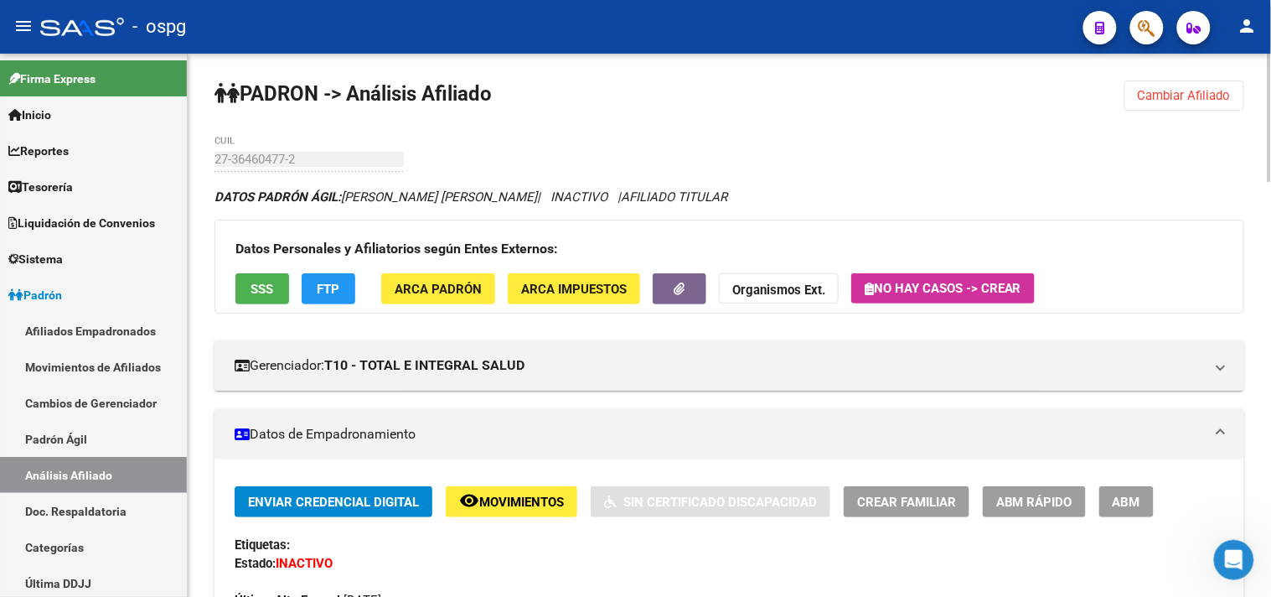
click at [1224, 102] on button "Cambiar Afiliado" at bounding box center [1184, 95] width 120 height 30
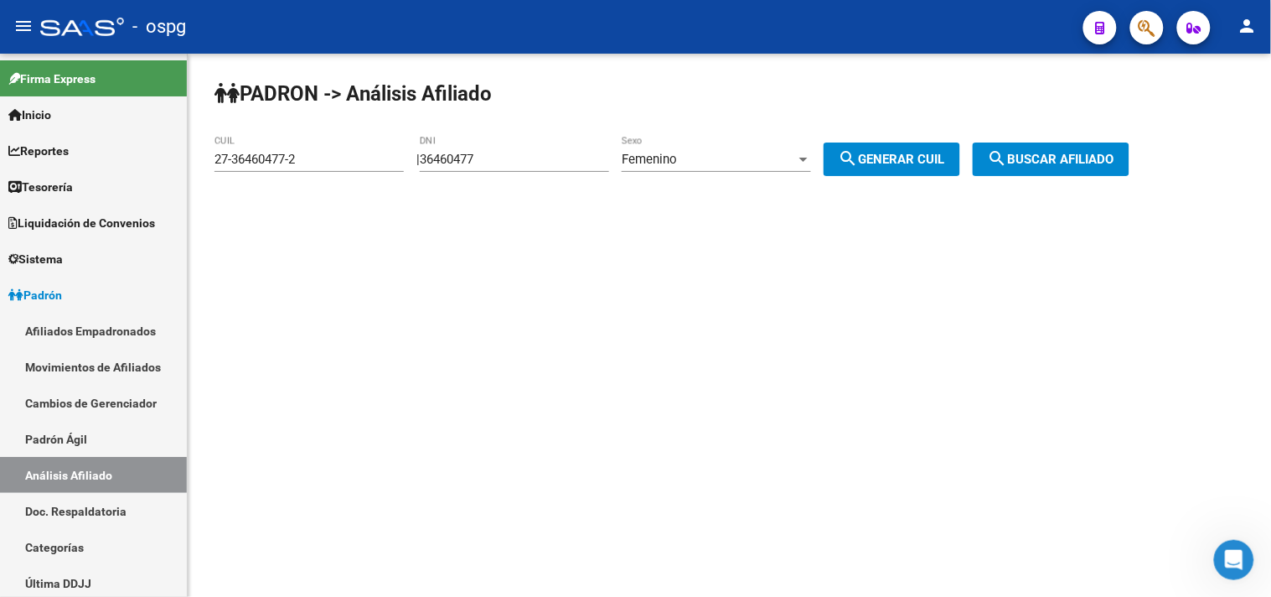
drag, startPoint x: 540, startPoint y: 168, endPoint x: 265, endPoint y: 112, distance: 280.3
click at [265, 112] on div "PADRON -> Análisis Afiliado 27-36460477-2 CUIL | 36460477 DNI Femenino Sexo sea…" at bounding box center [729, 142] width 1083 height 176
click at [530, 172] on div "36460477 DNI" at bounding box center [514, 154] width 189 height 36
drag, startPoint x: 459, startPoint y: 156, endPoint x: 417, endPoint y: 154, distance: 41.9
click at [417, 154] on div "| 36460477 DNI Femenino Sexo search Generar CUIL" at bounding box center [694, 159] width 556 height 15
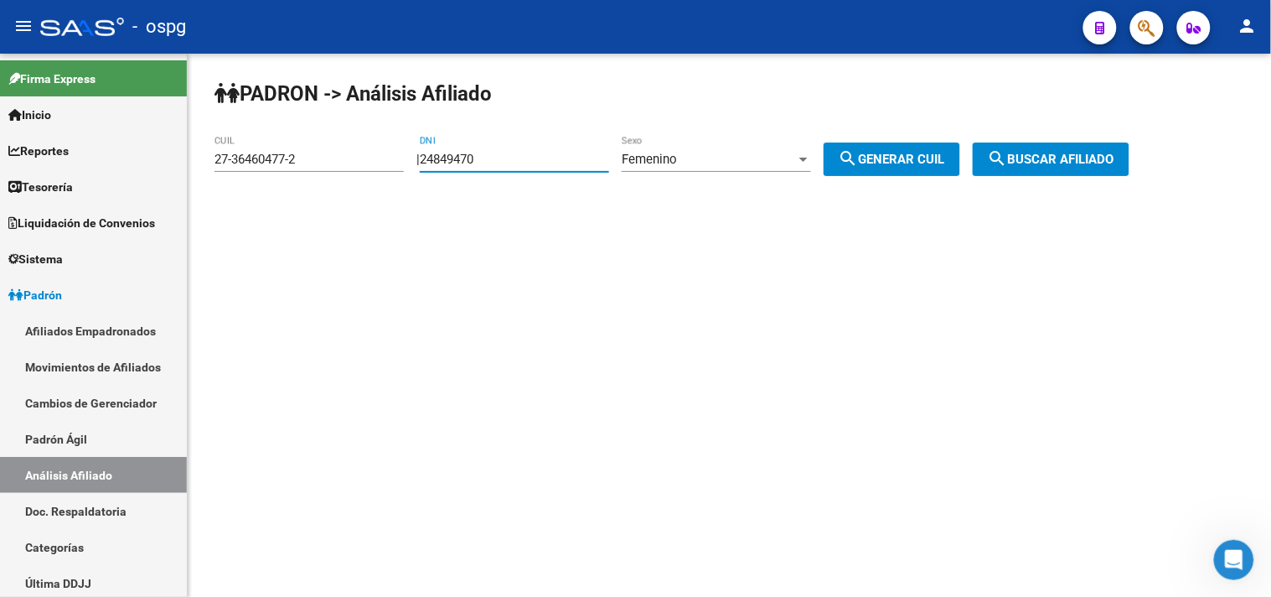
type input "24849470"
click at [892, 151] on button "search Generar CUIL" at bounding box center [892, 159] width 137 height 34
type input "27-24849470-6"
click at [931, 157] on span "search Generar CUIL" at bounding box center [892, 159] width 106 height 15
click at [905, 154] on span "search Generar CUIL" at bounding box center [892, 159] width 106 height 15
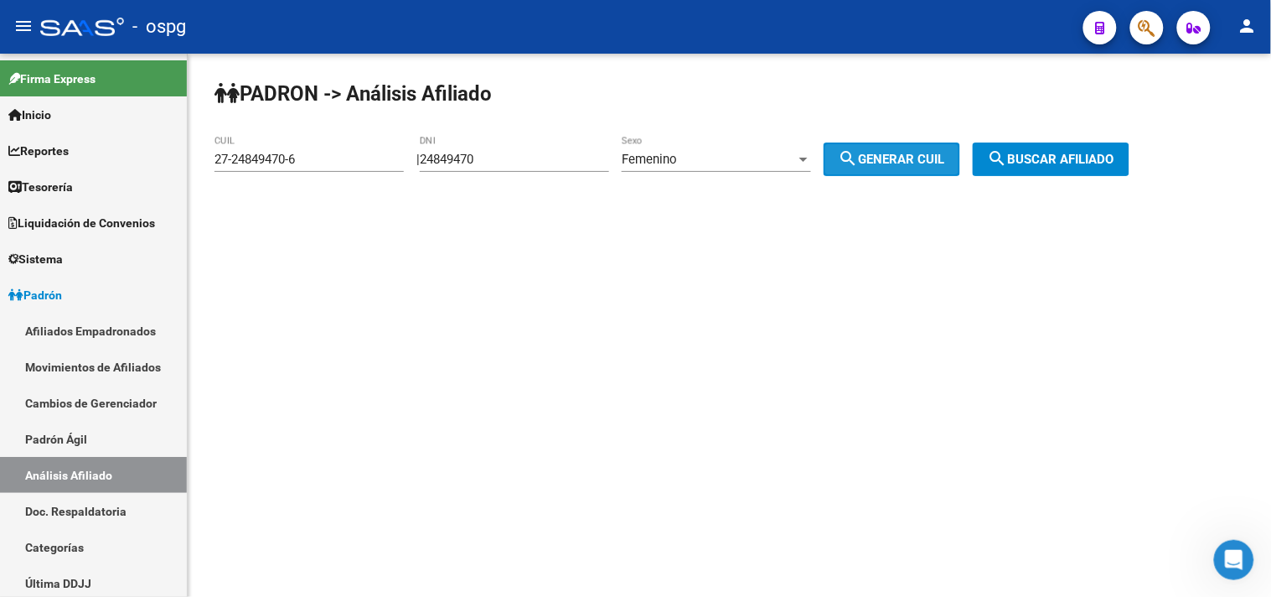
click at [1062, 155] on span "search Buscar afiliado" at bounding box center [1051, 159] width 127 height 15
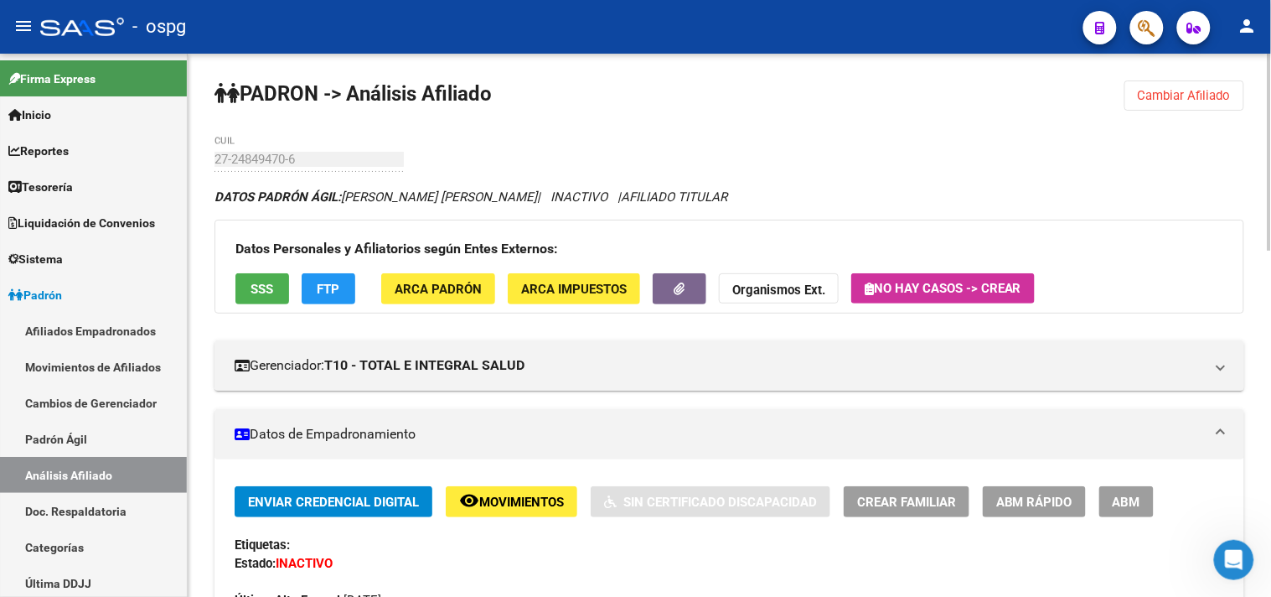
click at [263, 291] on span "SSS" at bounding box center [262, 289] width 23 height 15
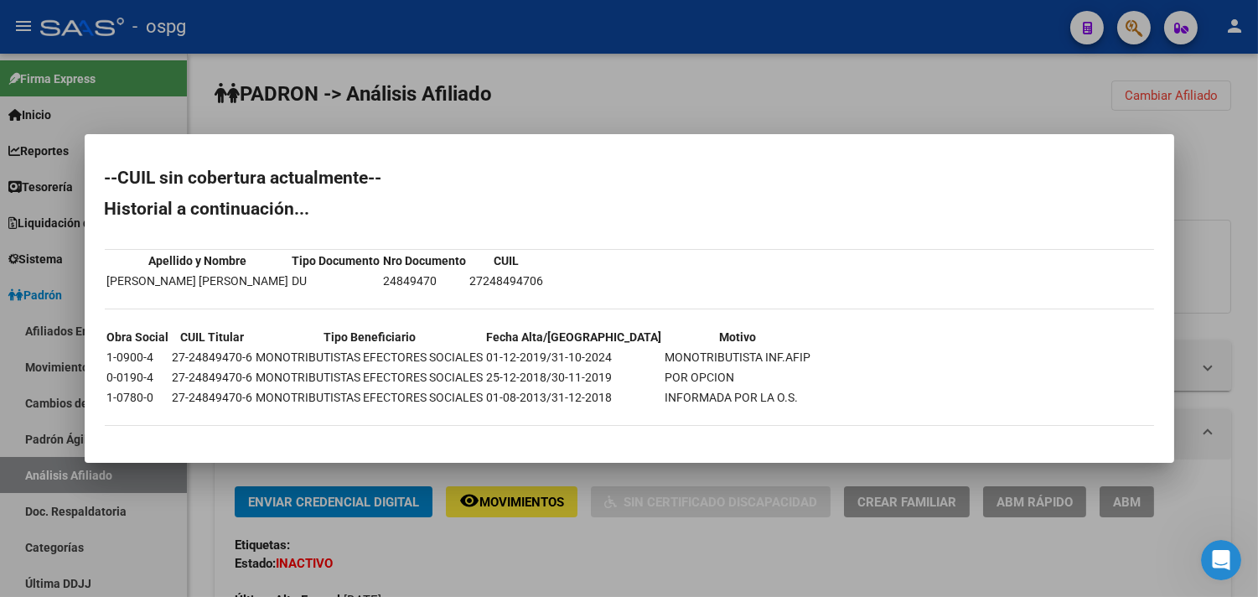
drag, startPoint x: 1061, startPoint y: 117, endPoint x: 1171, endPoint y: 101, distance: 110.9
click at [1064, 117] on div at bounding box center [629, 298] width 1258 height 597
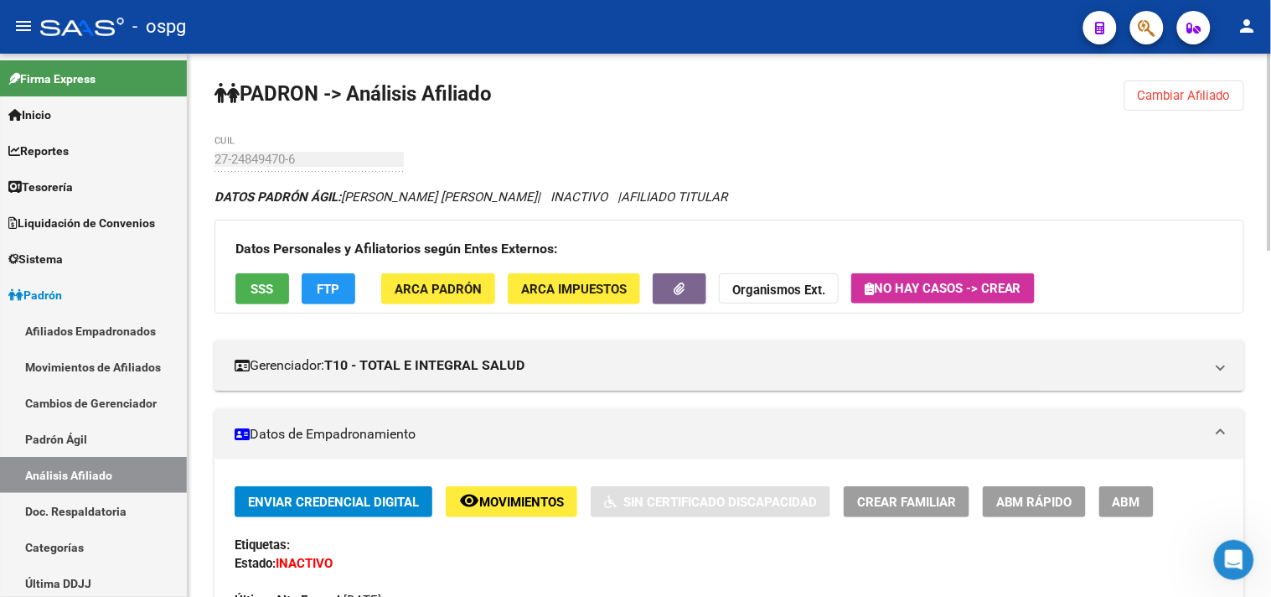
drag, startPoint x: 1178, startPoint y: 98, endPoint x: 974, endPoint y: 132, distance: 206.5
click at [1174, 98] on span "Cambiar Afiliado" at bounding box center [1184, 95] width 93 height 15
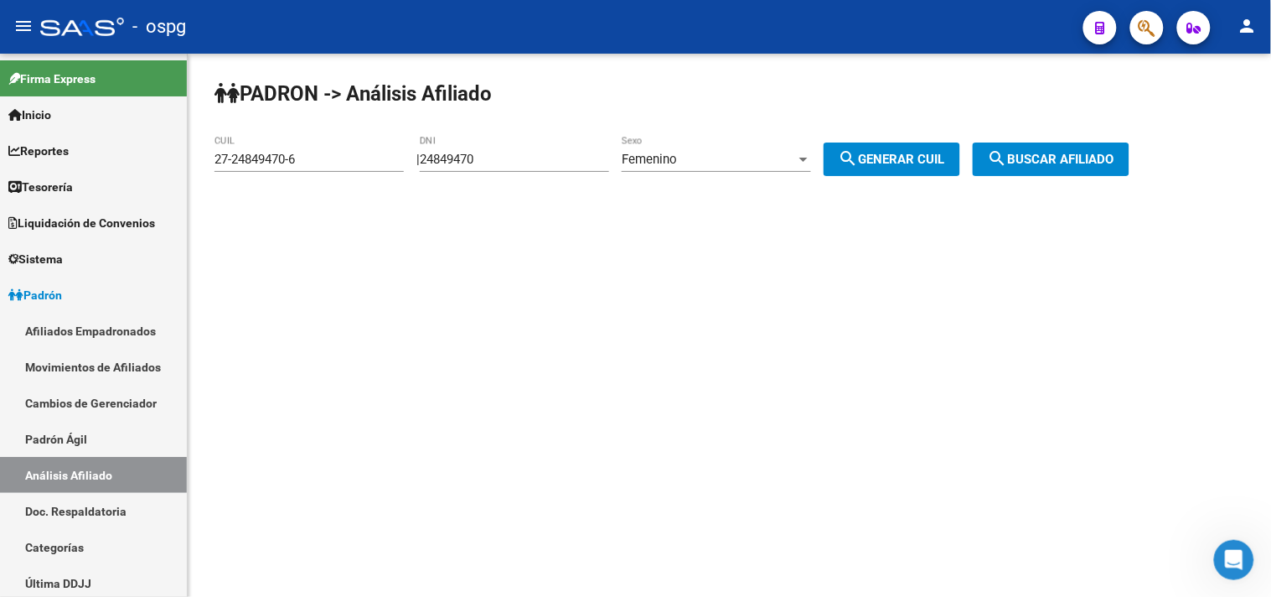
drag, startPoint x: 574, startPoint y: 154, endPoint x: 231, endPoint y: 140, distance: 343.0
click at [272, 152] on app-analisis-afiliado "PADRON -> Análisis Afiliado 27-24849470-6 CUIL | 24849470 DNI Femenino Sexo sea…" at bounding box center [678, 159] width 928 height 15
type input "35234512"
click at [928, 160] on span "search Generar CUIL" at bounding box center [892, 159] width 106 height 15
type input "27-35234512-7"
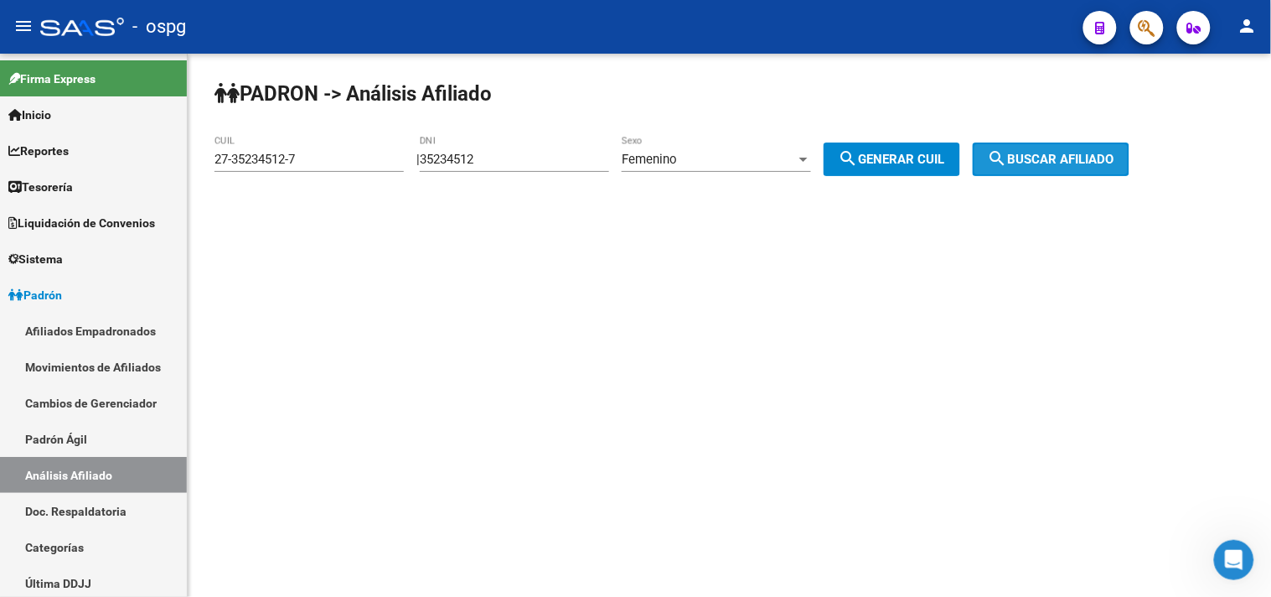
drag, startPoint x: 1104, startPoint y: 160, endPoint x: 1094, endPoint y: 160, distance: 10.1
click at [1102, 161] on span "search Buscar afiliado" at bounding box center [1051, 159] width 127 height 15
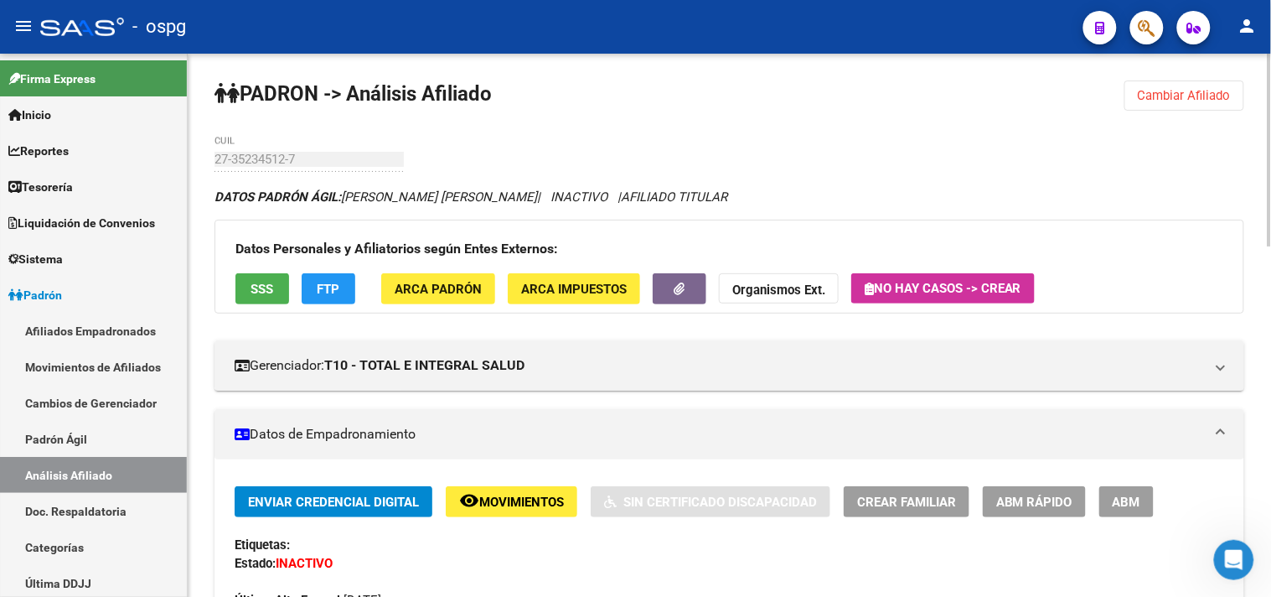
click at [240, 304] on button "SSS" at bounding box center [262, 288] width 54 height 31
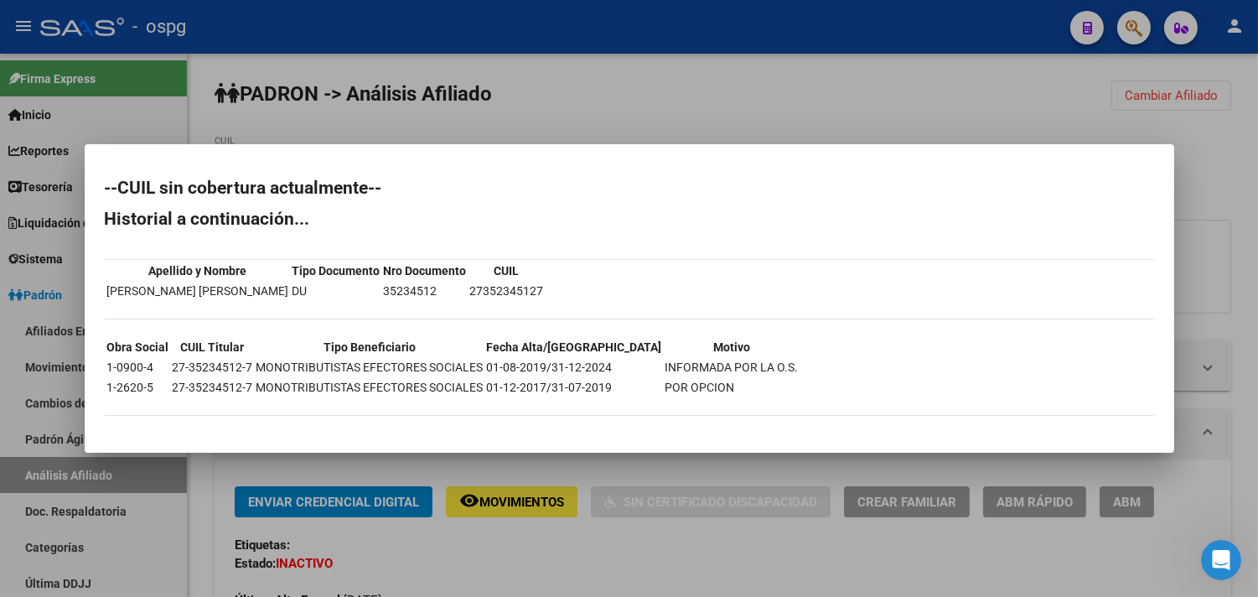
click at [540, 559] on div at bounding box center [629, 298] width 1258 height 597
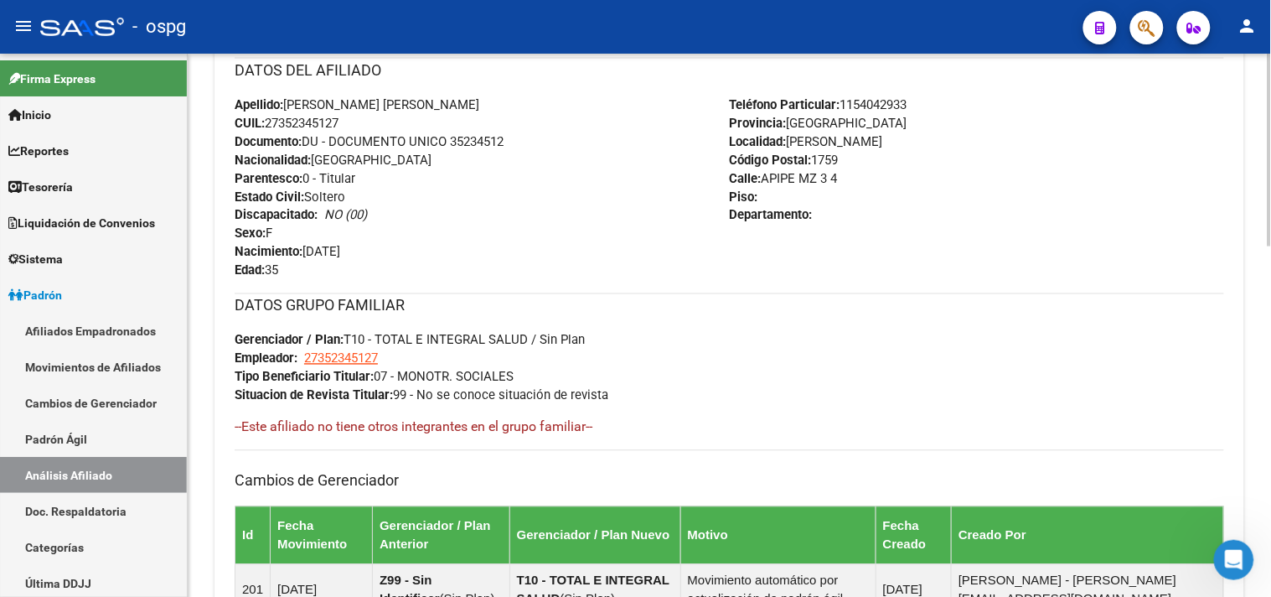
scroll to position [989, 0]
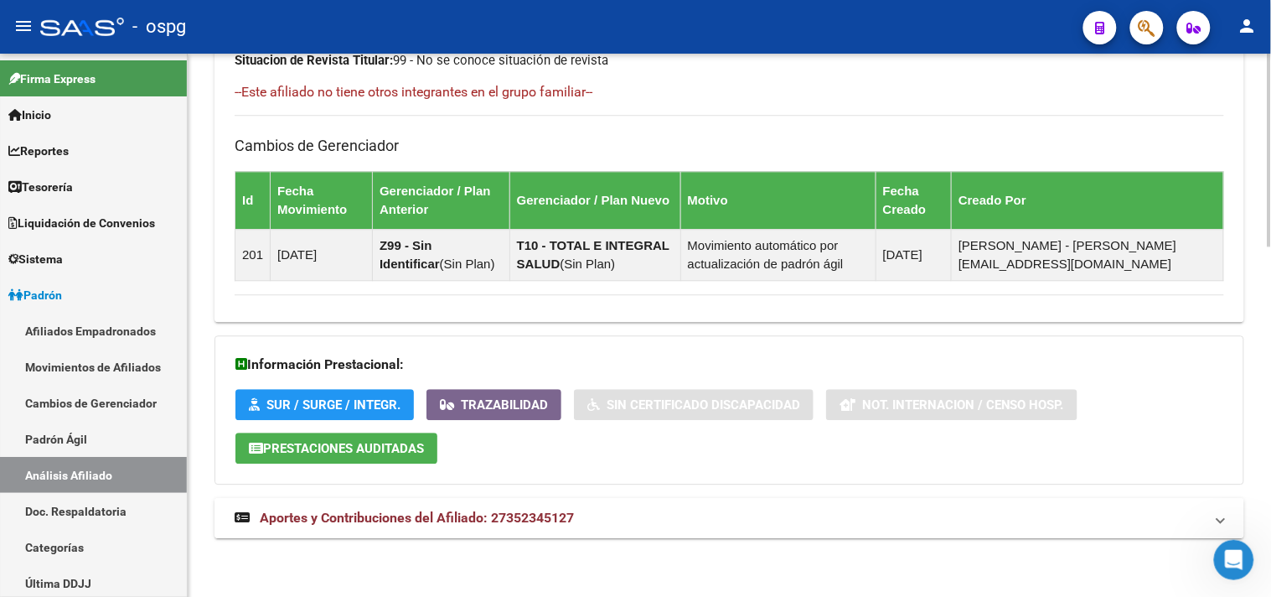
click at [571, 529] on mat-expansion-panel-header "Aportes y Contribuciones del Afiliado: 27352345127" at bounding box center [729, 518] width 1030 height 40
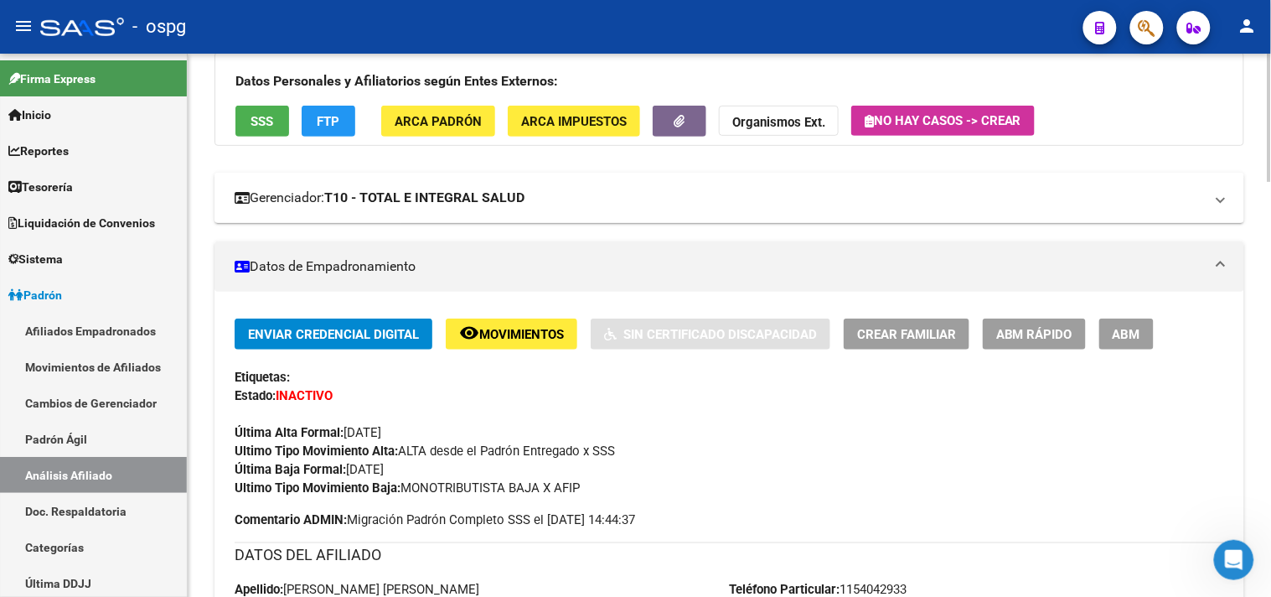
scroll to position [0, 0]
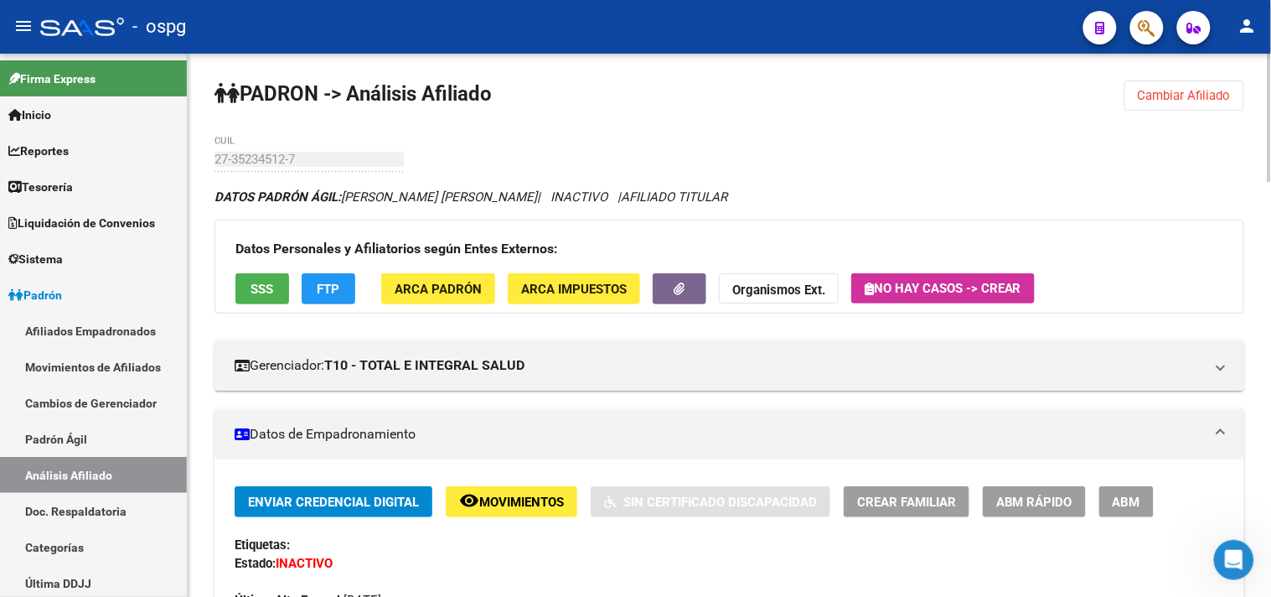
drag, startPoint x: 1178, startPoint y: 90, endPoint x: 1124, endPoint y: 90, distance: 54.5
click at [1177, 90] on span "Cambiar Afiliado" at bounding box center [1184, 95] width 93 height 15
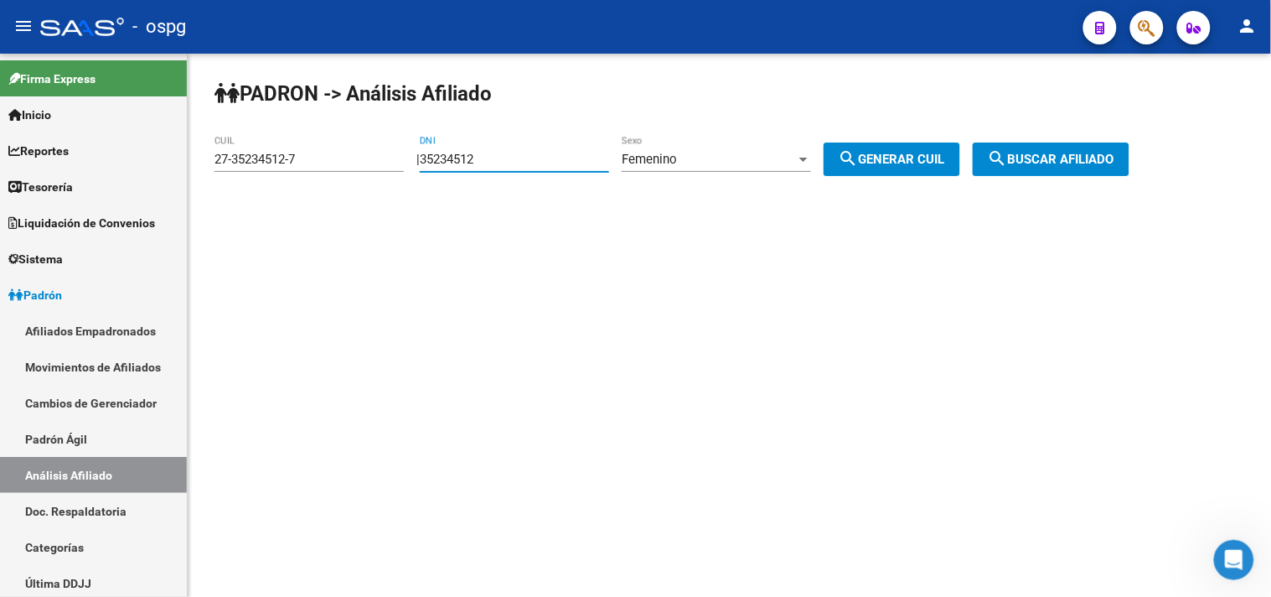
drag, startPoint x: 411, startPoint y: 139, endPoint x: 390, endPoint y: 140, distance: 21.8
click at [390, 152] on app-analisis-afiliado "PADRON -> Análisis Afiliado 27-35234512-7 CUIL | 35234512 DNI Femenino Sexo sea…" at bounding box center [678, 159] width 928 height 15
type input "27476872"
drag, startPoint x: 886, startPoint y: 147, endPoint x: 1129, endPoint y: 152, distance: 243.1
click at [886, 147] on button "search Generar CUIL" at bounding box center [892, 159] width 137 height 34
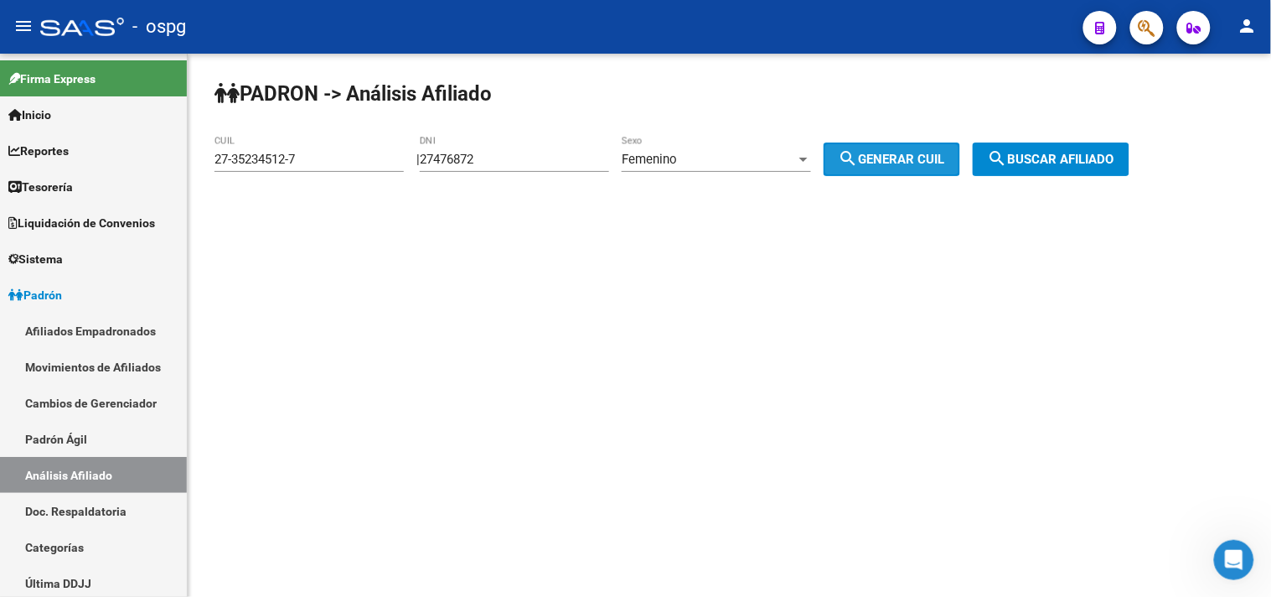
type input "27-27476872-5"
click at [1114, 152] on span "search Buscar afiliado" at bounding box center [1051, 159] width 127 height 15
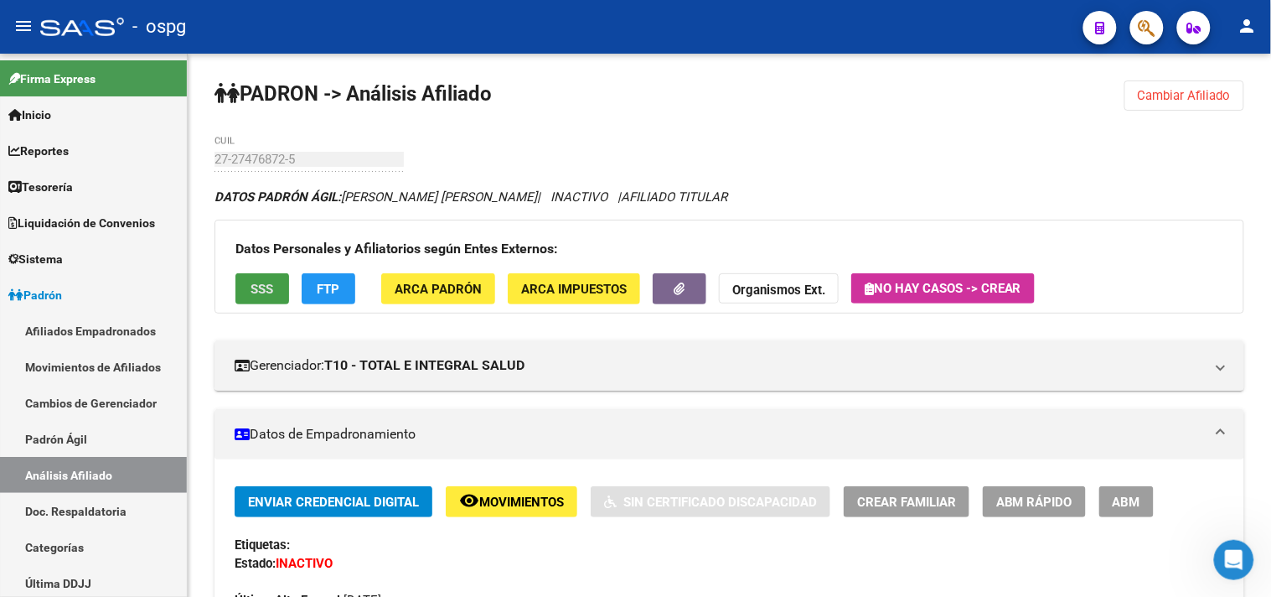
click at [248, 283] on button "SSS" at bounding box center [262, 288] width 54 height 31
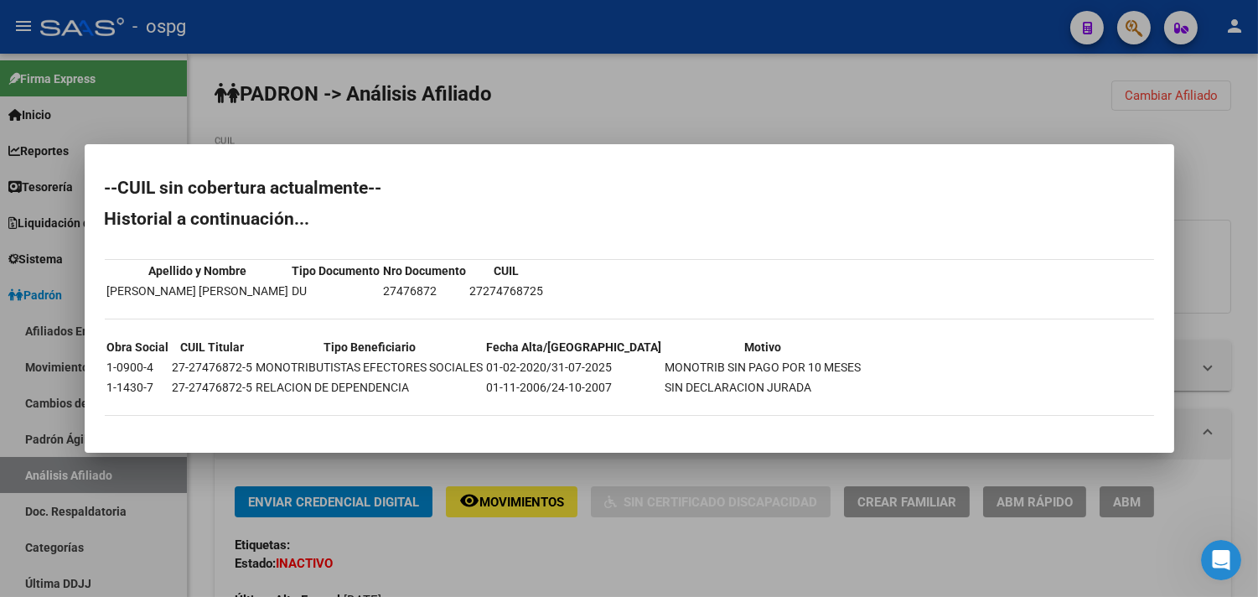
click at [674, 564] on div at bounding box center [629, 298] width 1258 height 597
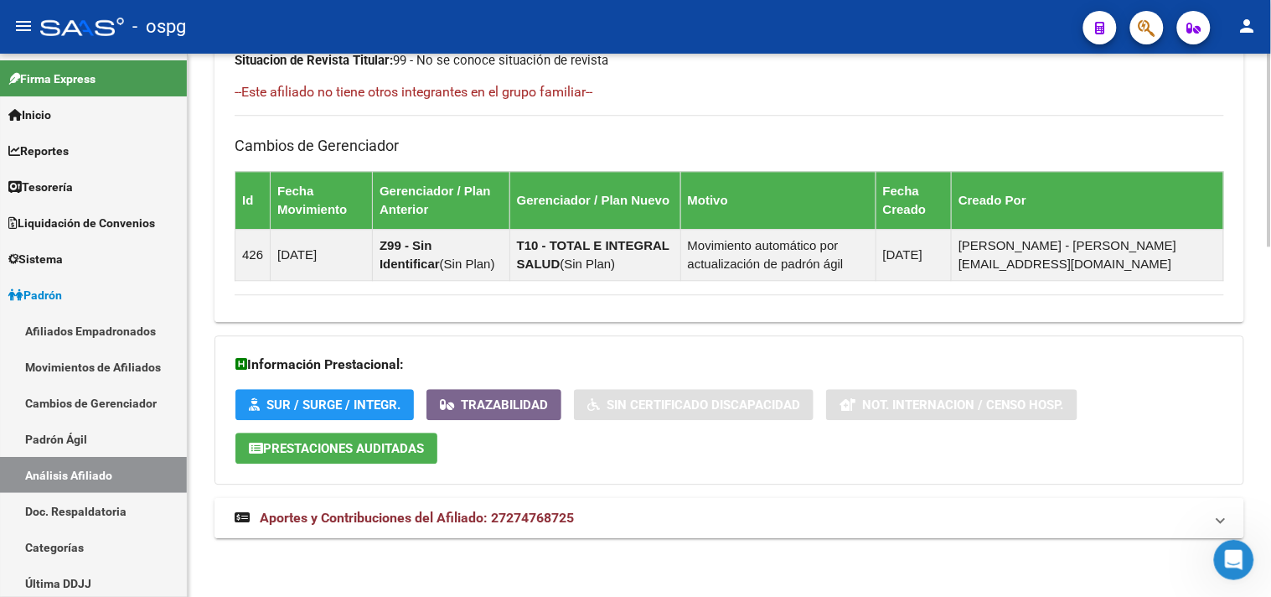
click at [679, 530] on mat-expansion-panel-header "Aportes y Contribuciones del Afiliado: 27274768725" at bounding box center [729, 518] width 1030 height 40
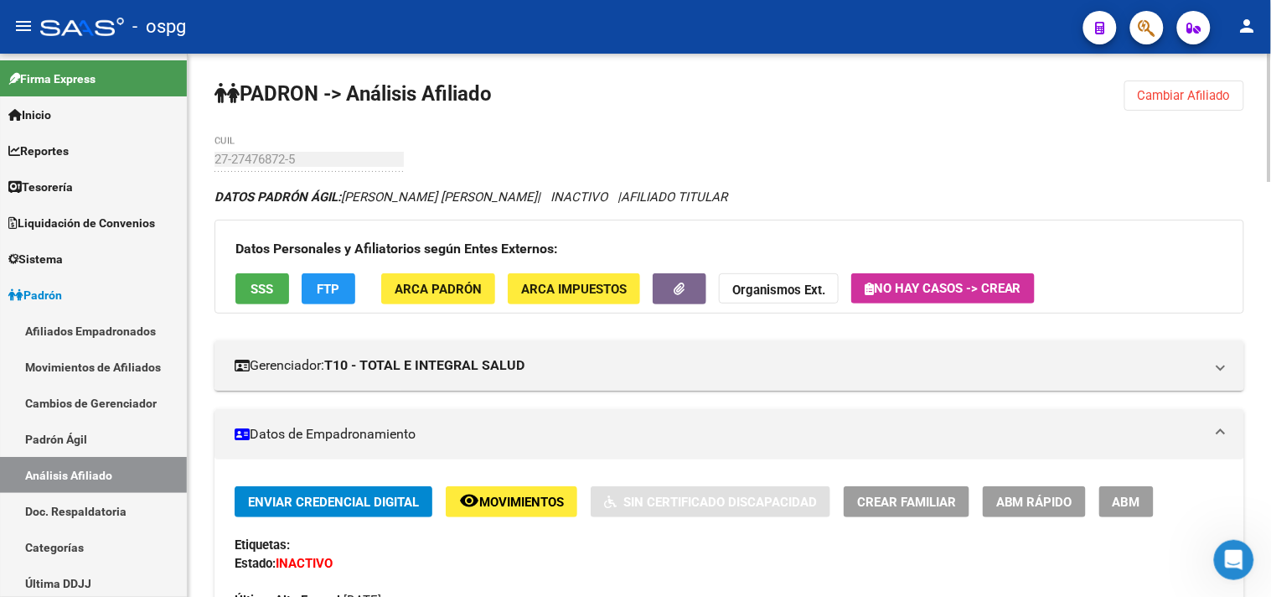
click at [1210, 85] on button "Cambiar Afiliado" at bounding box center [1184, 95] width 120 height 30
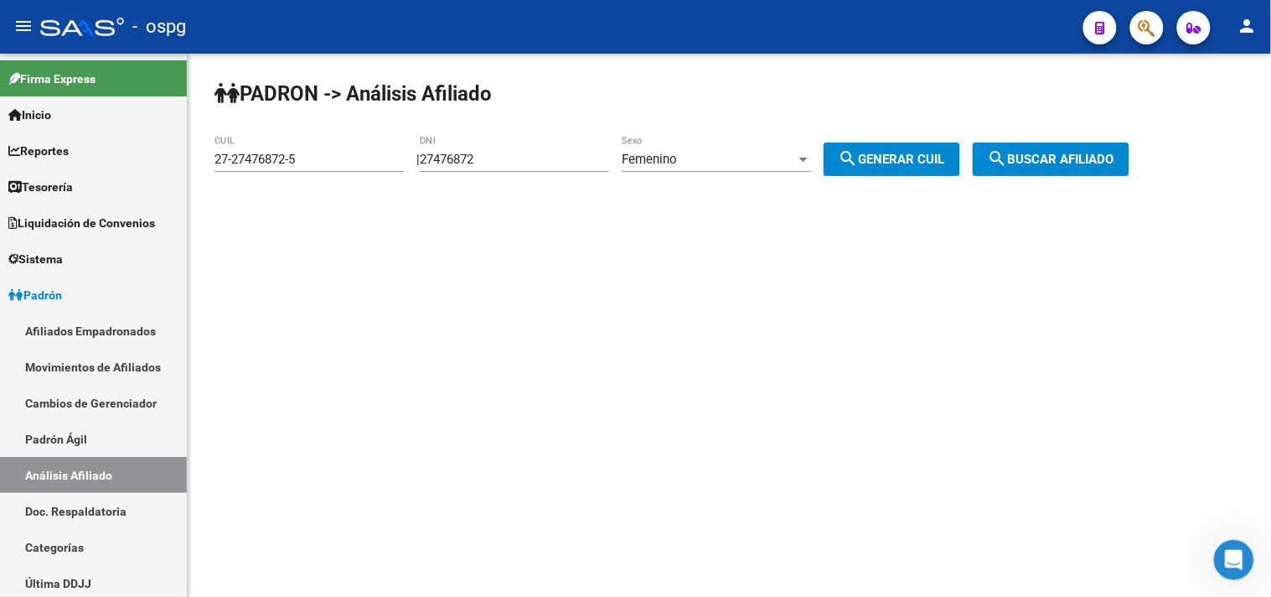
drag, startPoint x: 549, startPoint y: 152, endPoint x: 296, endPoint y: 154, distance: 253.0
click at [308, 159] on app-analisis-afiliado "PADRON -> Análisis Afiliado 27-27476872-5 CUIL | 27476872 DNI Femenino Sexo sea…" at bounding box center [678, 159] width 928 height 15
type input "25310528"
click at [1059, 161] on span "search Buscar afiliado" at bounding box center [1051, 159] width 127 height 15
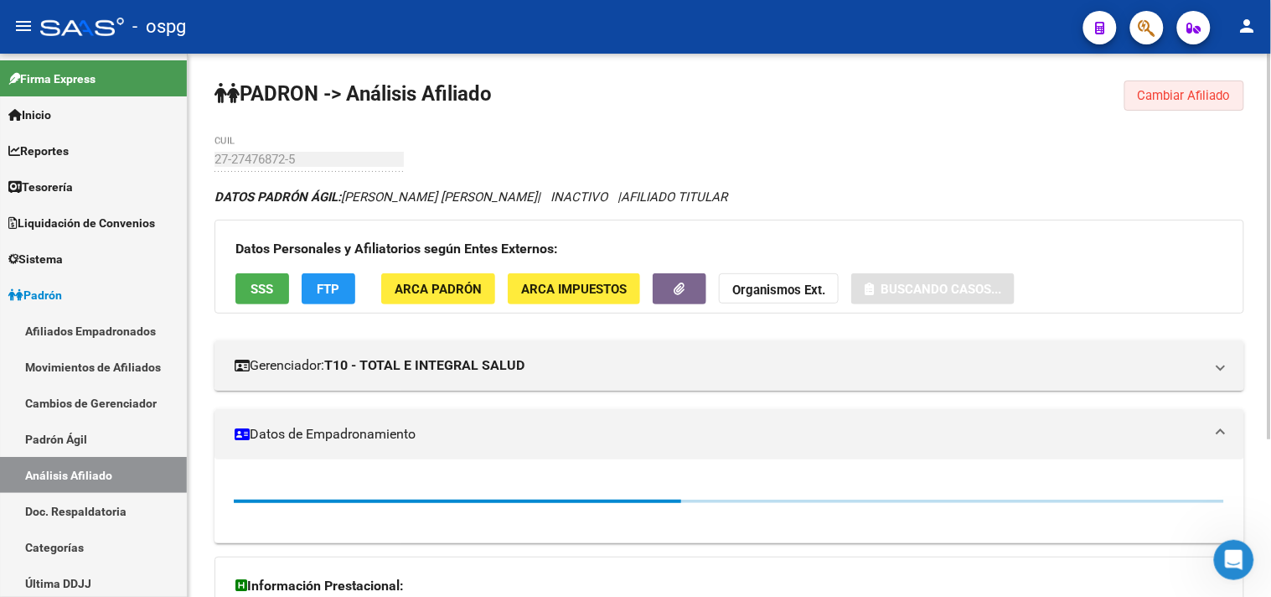
drag, startPoint x: 1196, startPoint y: 96, endPoint x: 1173, endPoint y: 94, distance: 22.7
click at [1194, 97] on span "Cambiar Afiliado" at bounding box center [1184, 95] width 93 height 15
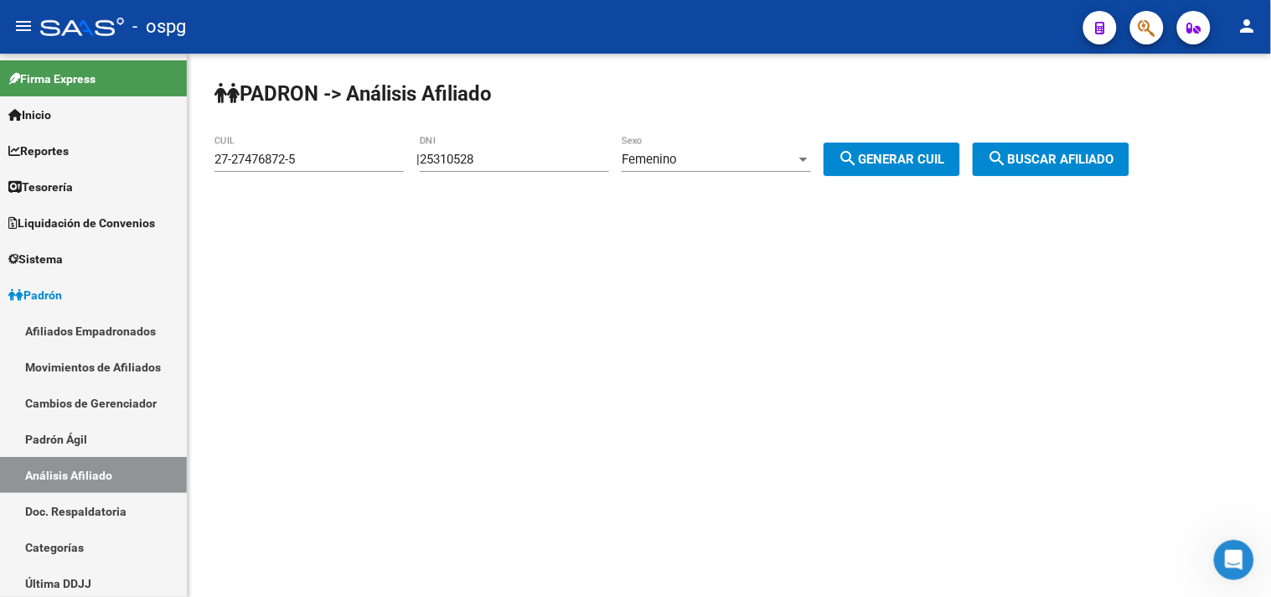
drag, startPoint x: 892, startPoint y: 163, endPoint x: 1052, endPoint y: 154, distance: 160.3
click at [894, 163] on span "search Generar CUIL" at bounding box center [892, 159] width 106 height 15
type input "27-25310528-9"
click at [1102, 153] on span "search Buscar afiliado" at bounding box center [1051, 159] width 127 height 15
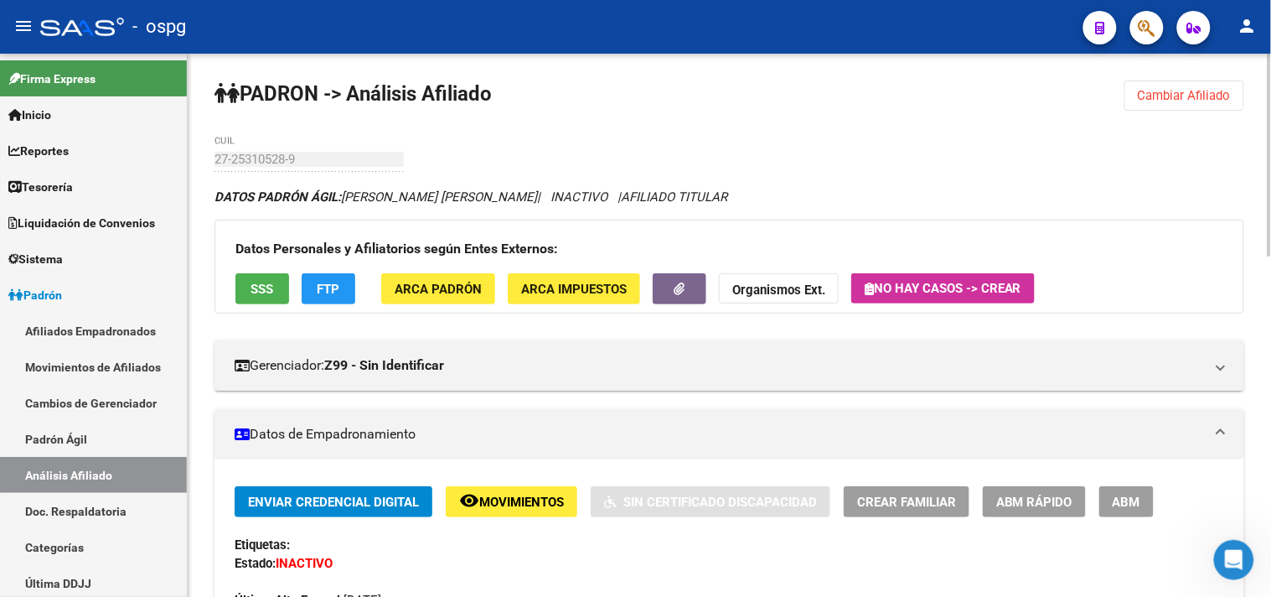
click at [268, 287] on span "SSS" at bounding box center [262, 289] width 23 height 15
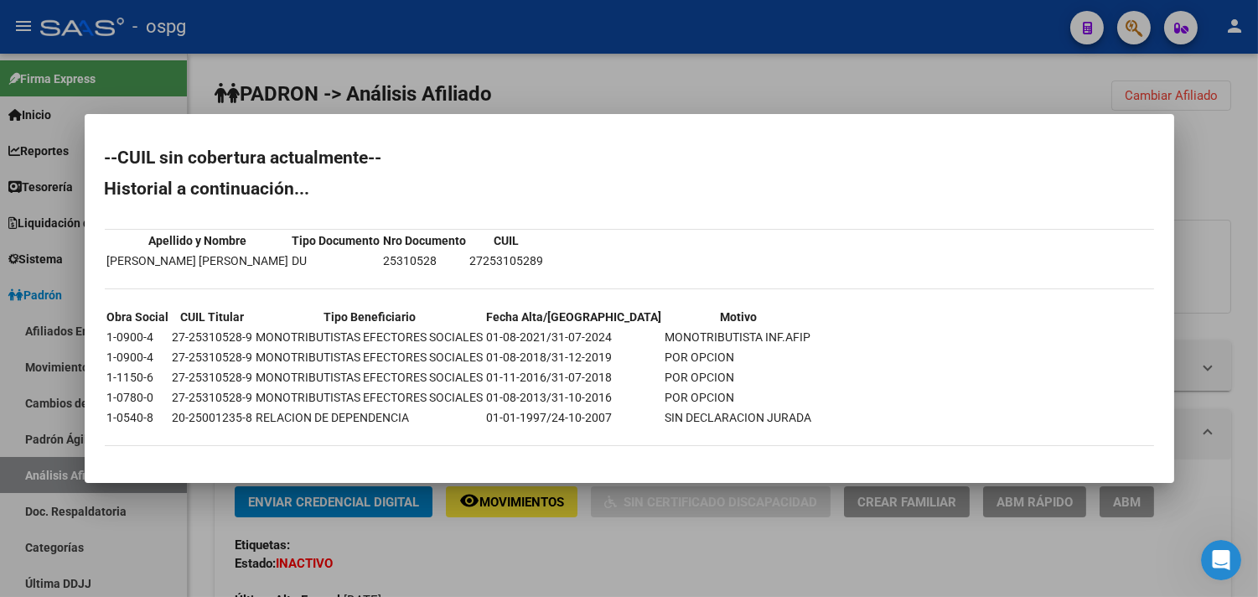
click at [524, 567] on div at bounding box center [629, 298] width 1258 height 597
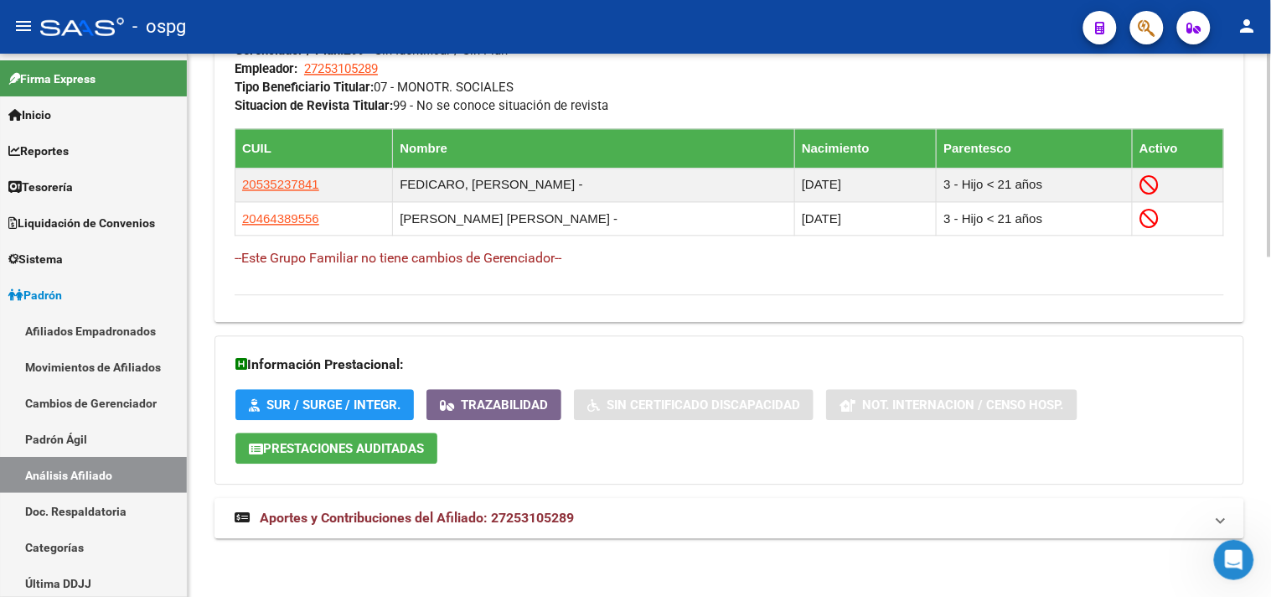
drag, startPoint x: 563, startPoint y: 522, endPoint x: 783, endPoint y: 528, distance: 219.6
click at [564, 522] on span "Aportes y Contribuciones del Afiliado: 27253105289" at bounding box center [417, 517] width 314 height 16
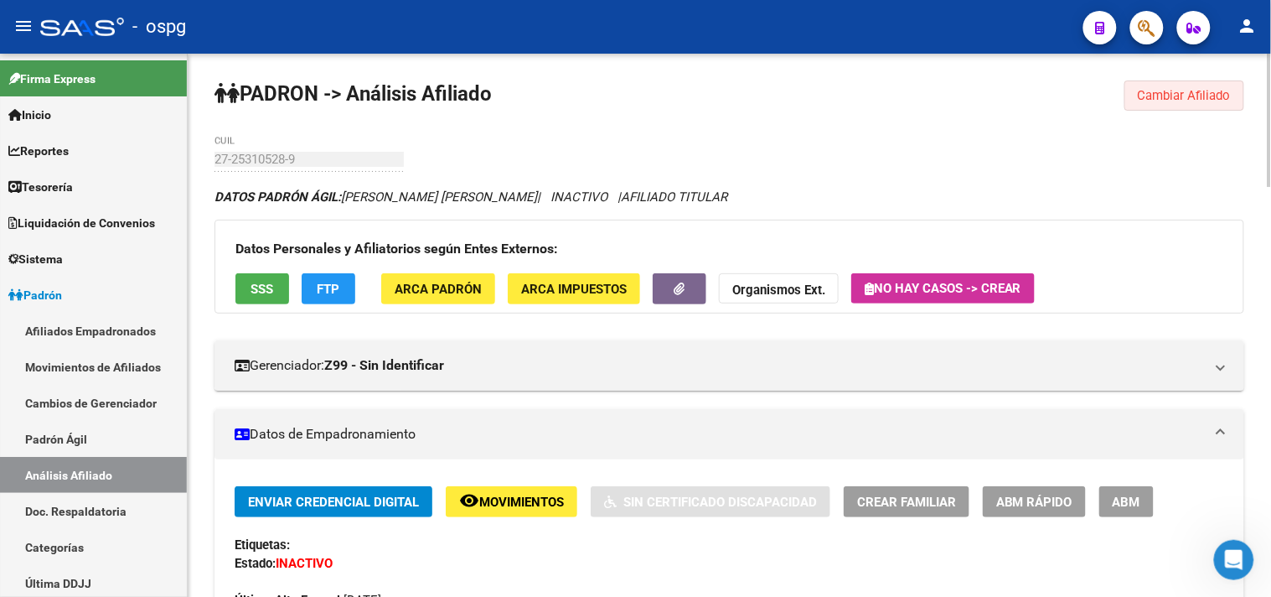
drag, startPoint x: 1218, startPoint y: 96, endPoint x: 499, endPoint y: 96, distance: 718.9
click at [1207, 96] on span "Cambiar Afiliado" at bounding box center [1184, 95] width 93 height 15
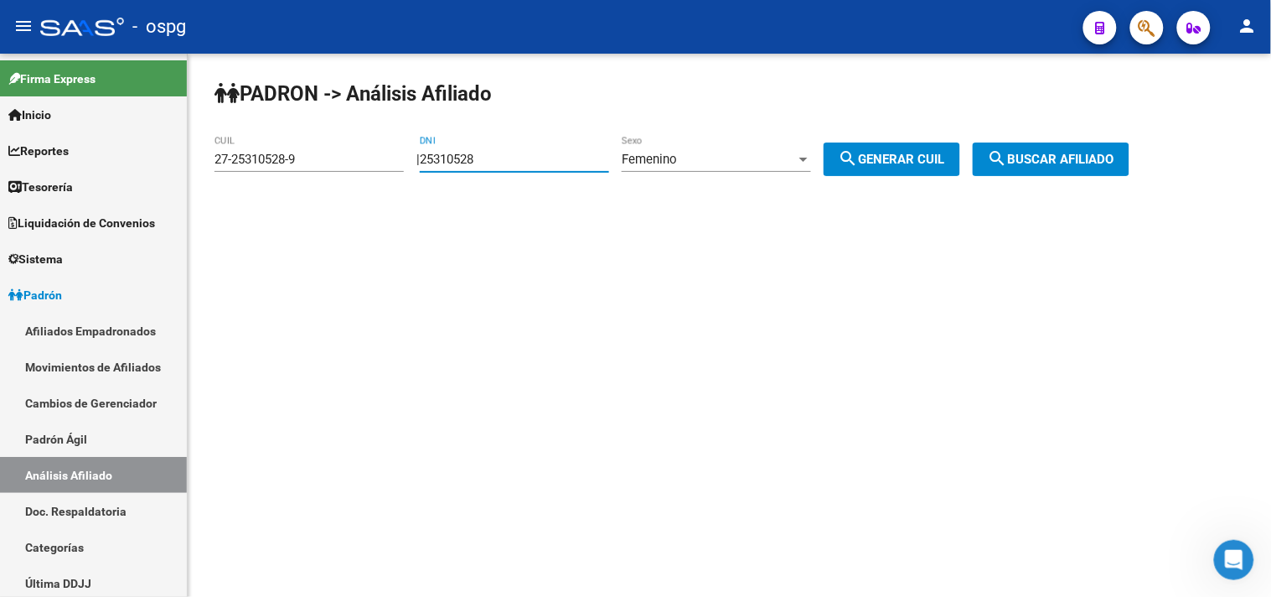
drag, startPoint x: 500, startPoint y: 153, endPoint x: 305, endPoint y: 135, distance: 196.1
click at [319, 158] on app-analisis-afiliado "PADRON -> Análisis Afiliado 27-25310528-9 CUIL | 25310528 DNI Femenino Sexo sea…" at bounding box center [678, 159] width 928 height 15
type input "27435660"
drag, startPoint x: 911, startPoint y: 157, endPoint x: 981, endPoint y: 154, distance: 70.4
click at [911, 158] on span "search Generar CUIL" at bounding box center [892, 159] width 106 height 15
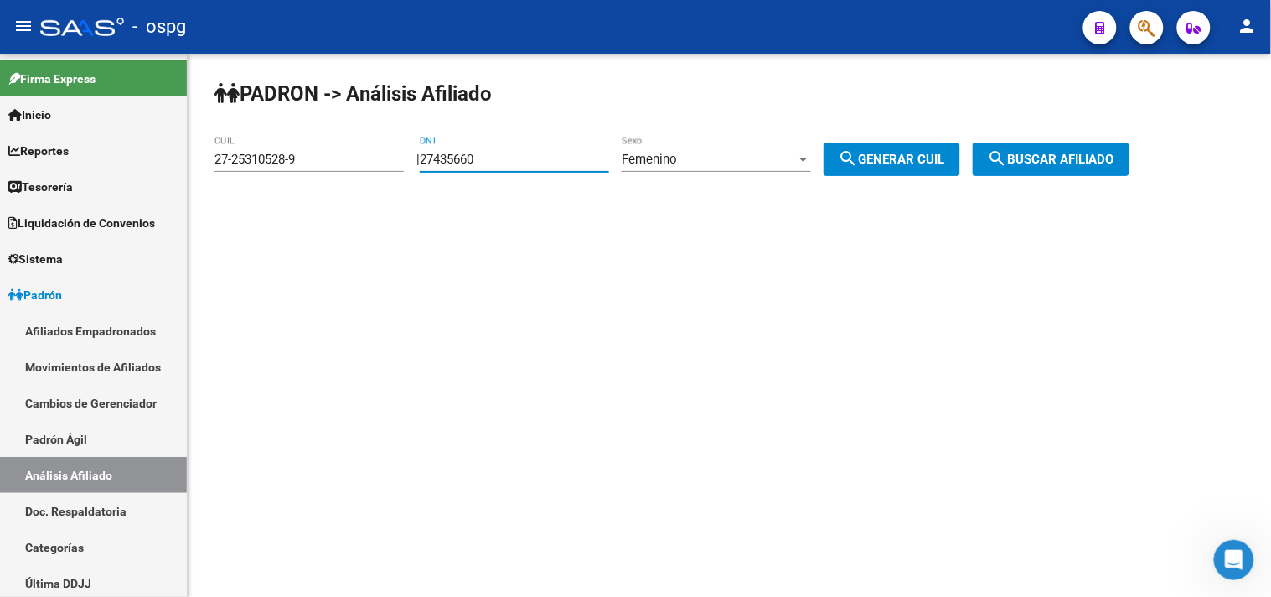
type input "27-27435660-5"
drag, startPoint x: 1031, startPoint y: 162, endPoint x: 1022, endPoint y: 160, distance: 8.5
click at [1029, 162] on span "search Buscar afiliado" at bounding box center [1051, 159] width 127 height 15
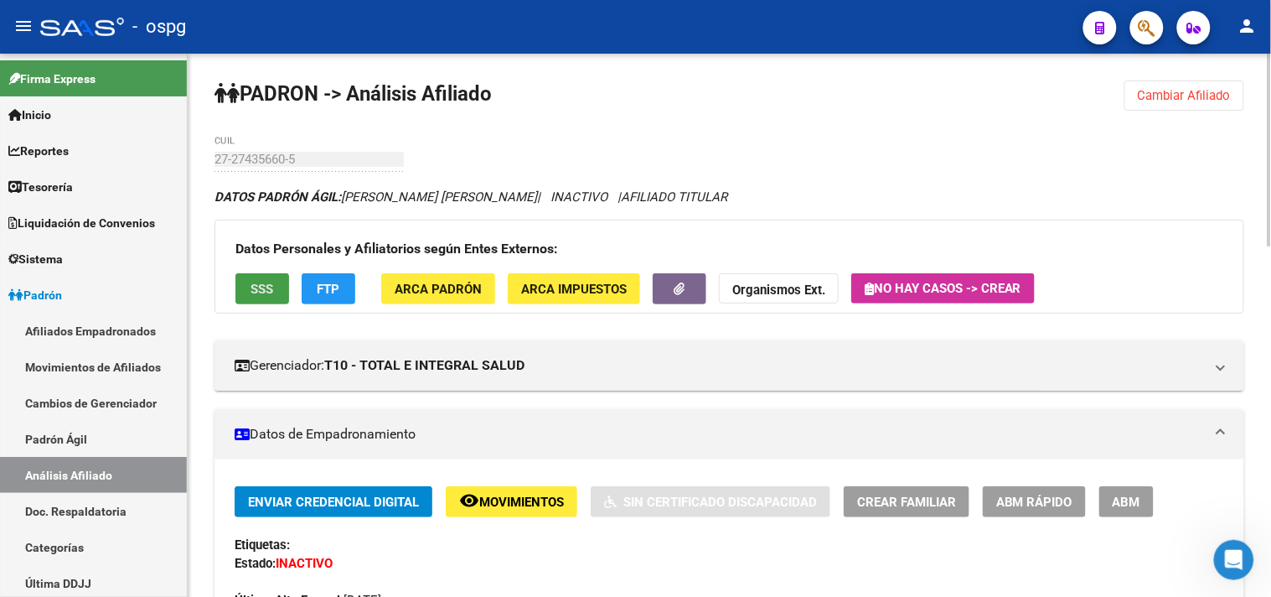
click at [271, 290] on button "SSS" at bounding box center [262, 288] width 54 height 31
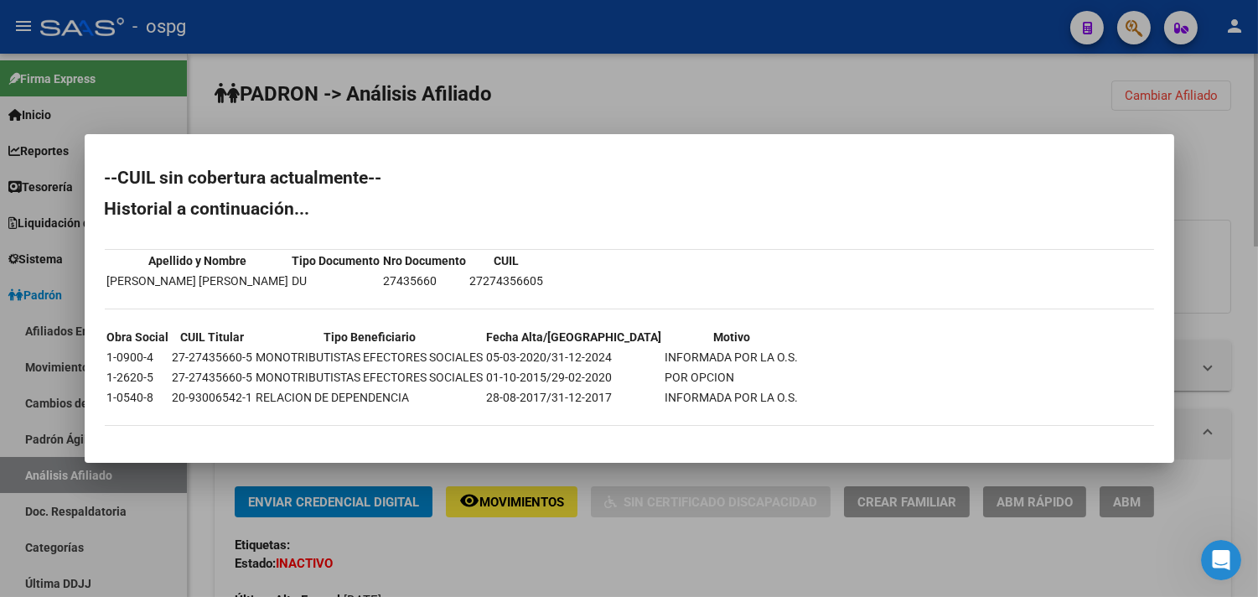
drag, startPoint x: 680, startPoint y: 548, endPoint x: 672, endPoint y: 549, distance: 8.4
click at [680, 549] on div at bounding box center [629, 298] width 1258 height 597
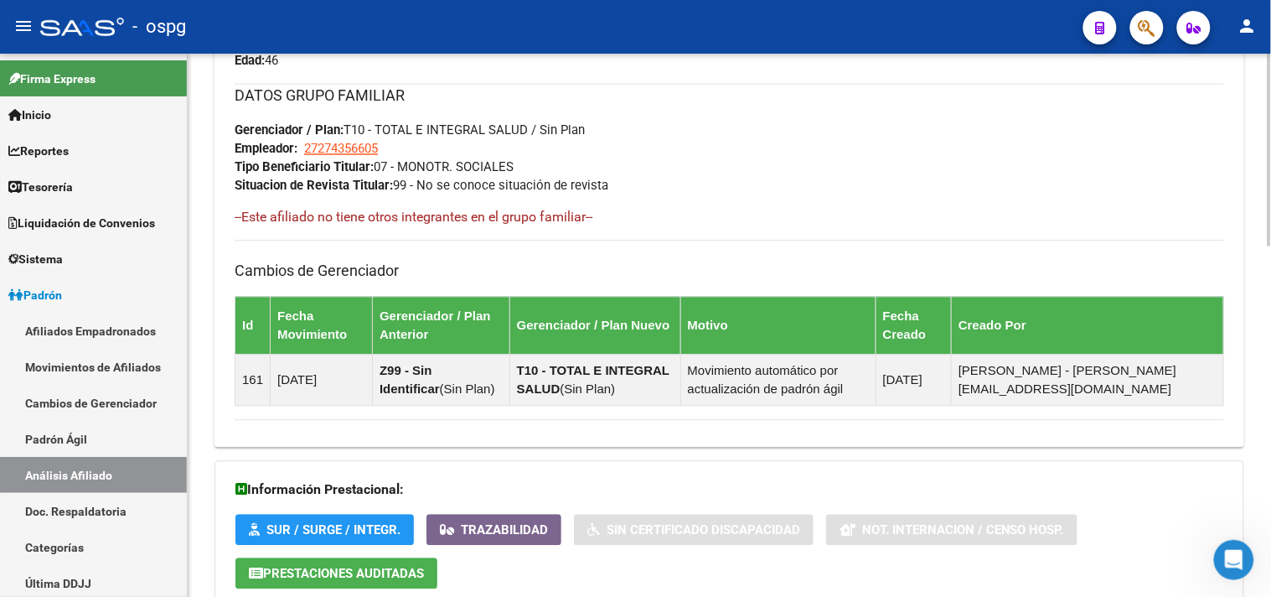
scroll to position [989, 0]
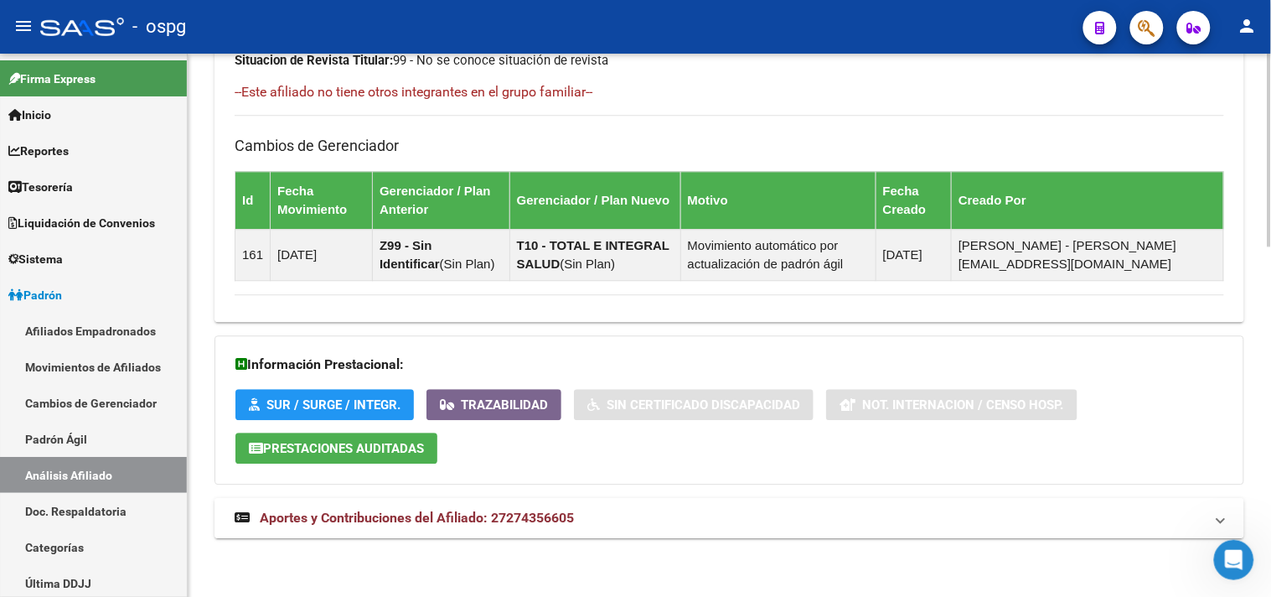
click at [702, 521] on mat-panel-title "Aportes y Contribuciones del Afiliado: 27274356605" at bounding box center [719, 518] width 969 height 18
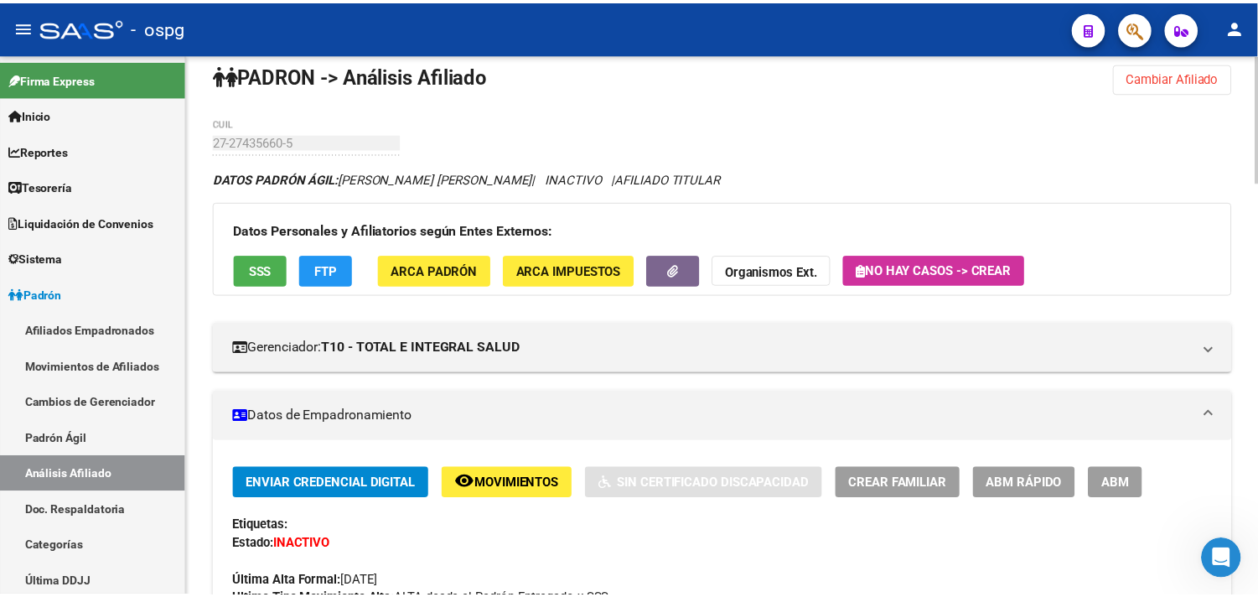
scroll to position [0, 0]
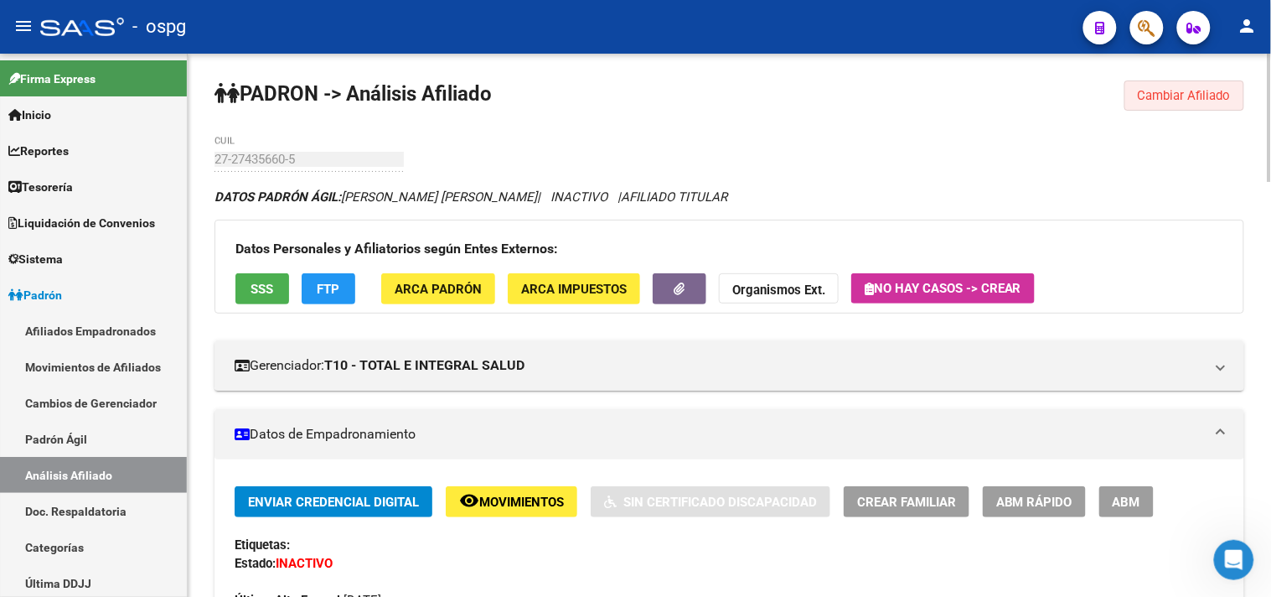
drag, startPoint x: 1218, startPoint y: 96, endPoint x: 886, endPoint y: 114, distance: 332.3
click at [1217, 96] on span "Cambiar Afiliado" at bounding box center [1184, 95] width 93 height 15
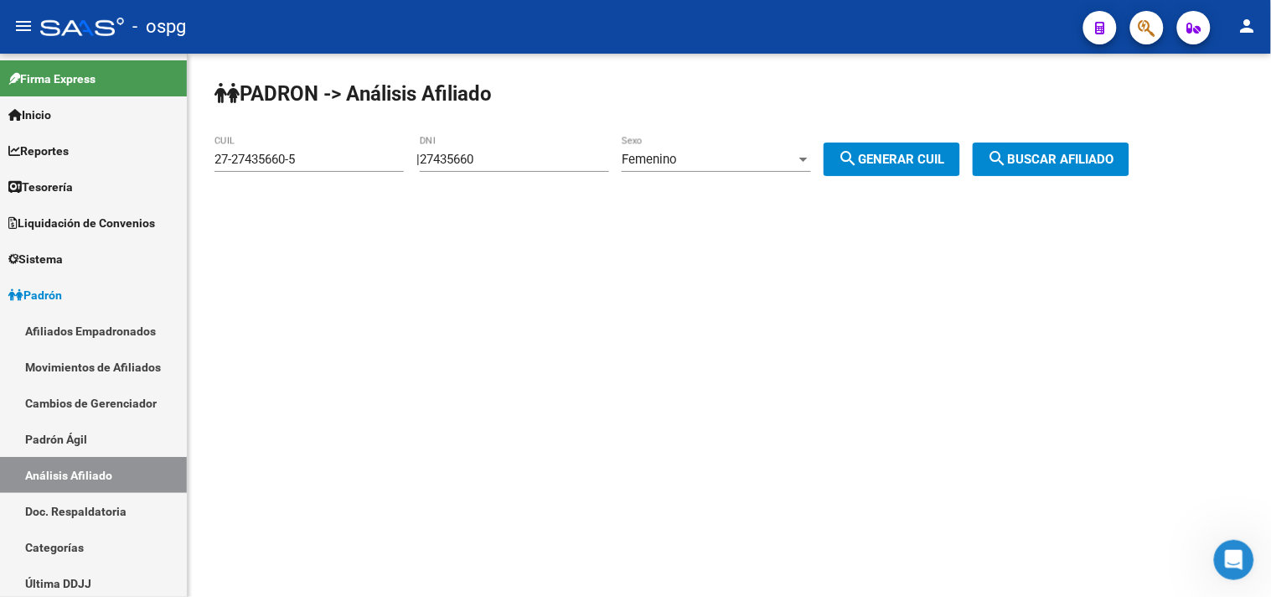
drag, startPoint x: 521, startPoint y: 159, endPoint x: 312, endPoint y: 145, distance: 210.0
click at [348, 152] on app-analisis-afiliado "PADRON -> Análisis Afiliado 27-27435660-5 CUIL | 27435660 DNI Femenino Sexo sea…" at bounding box center [678, 159] width 928 height 15
type input "48110857"
click at [777, 171] on div "Femenino Sexo" at bounding box center [716, 154] width 189 height 36
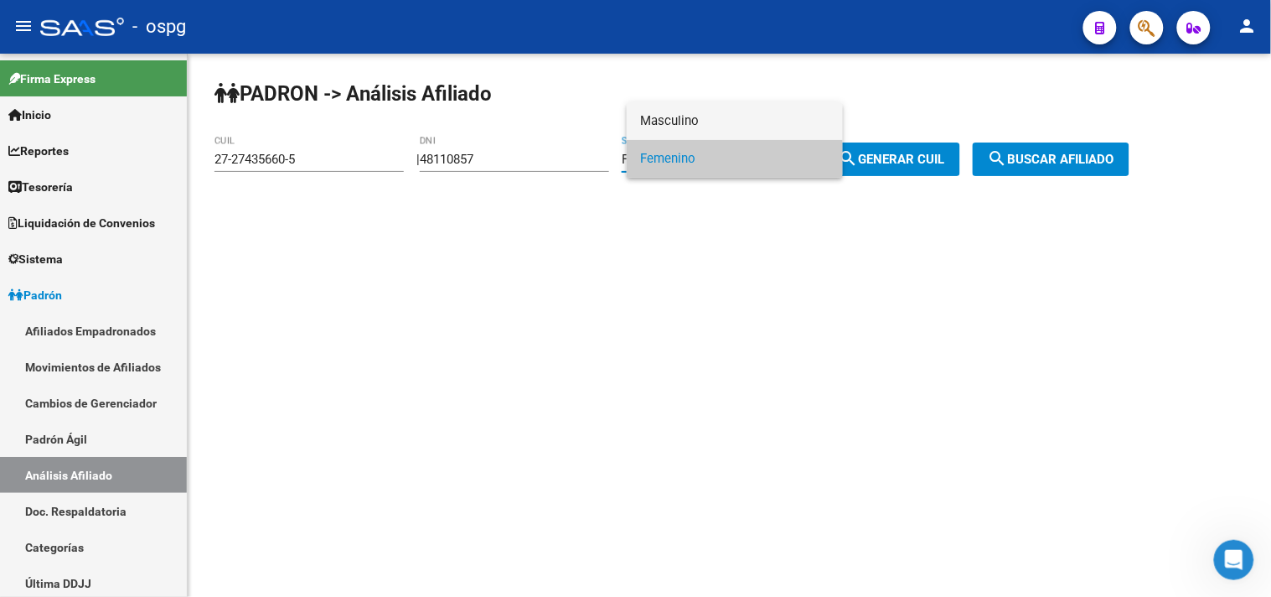
click at [739, 128] on span "Masculino" at bounding box center [734, 121] width 189 height 38
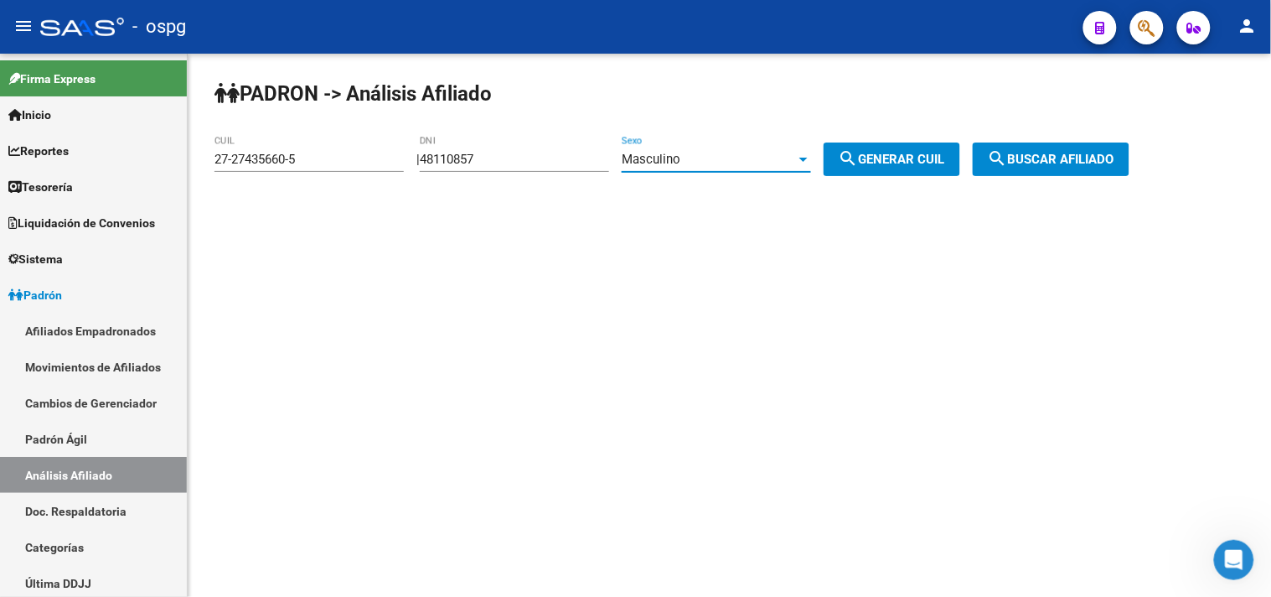
drag, startPoint x: 943, startPoint y: 158, endPoint x: 1007, endPoint y: 152, distance: 63.9
click at [942, 158] on span "search Generar CUIL" at bounding box center [892, 159] width 106 height 15
click at [1045, 153] on span "search Buscar afiliado" at bounding box center [1051, 159] width 127 height 15
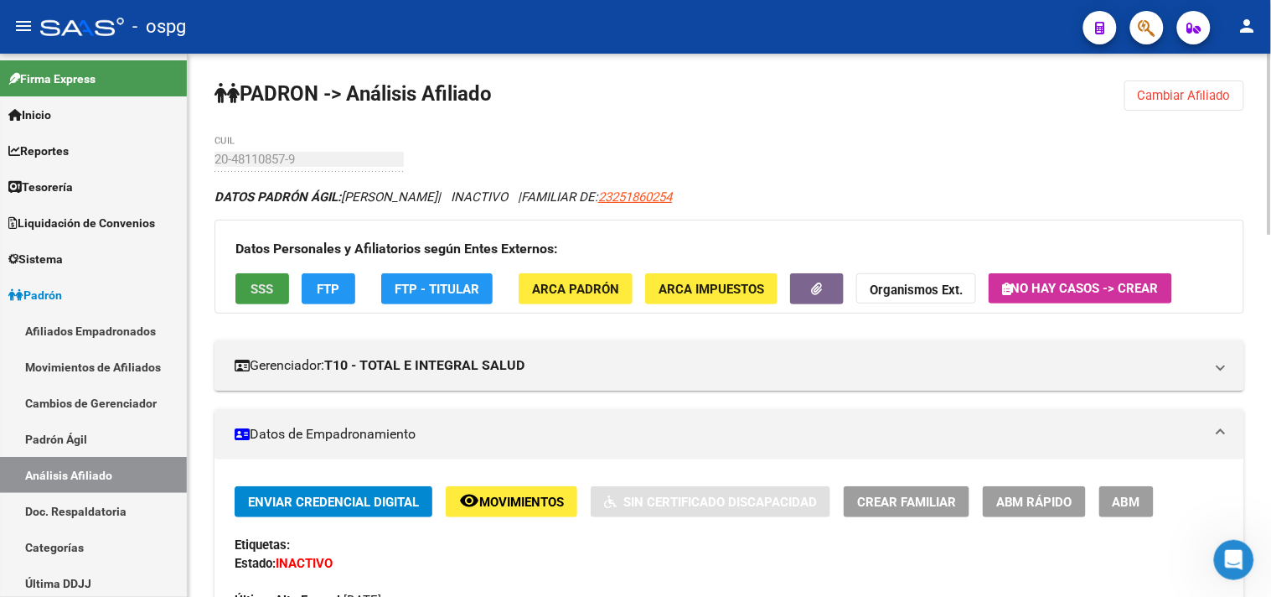
click at [269, 280] on button "SSS" at bounding box center [262, 288] width 54 height 31
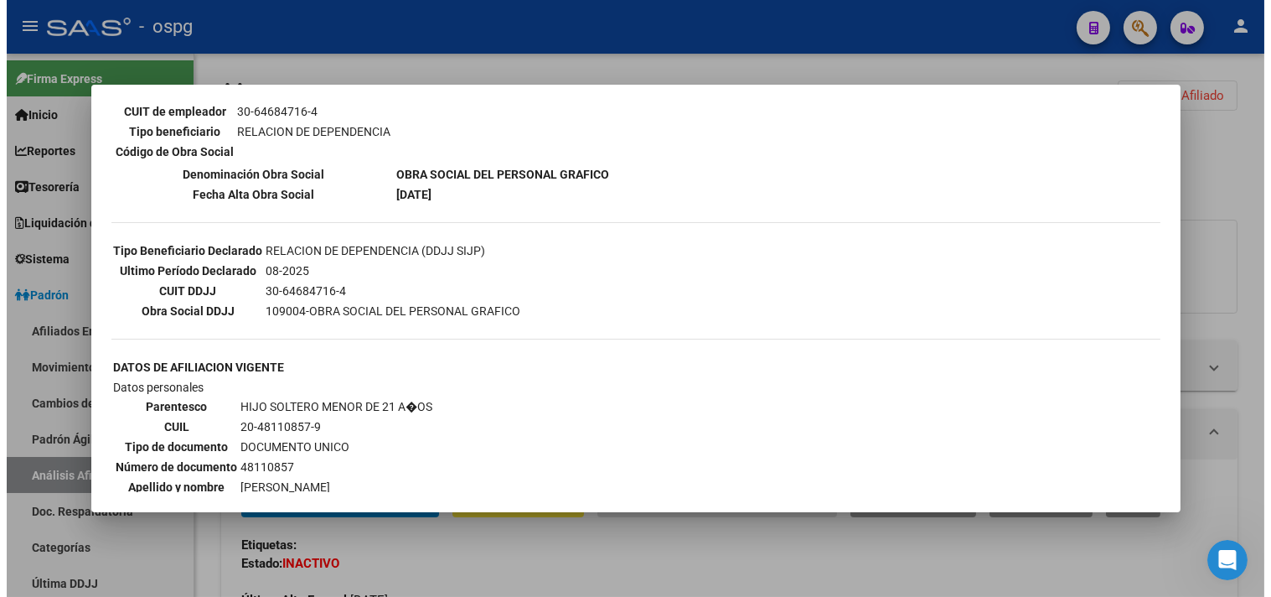
scroll to position [558, 0]
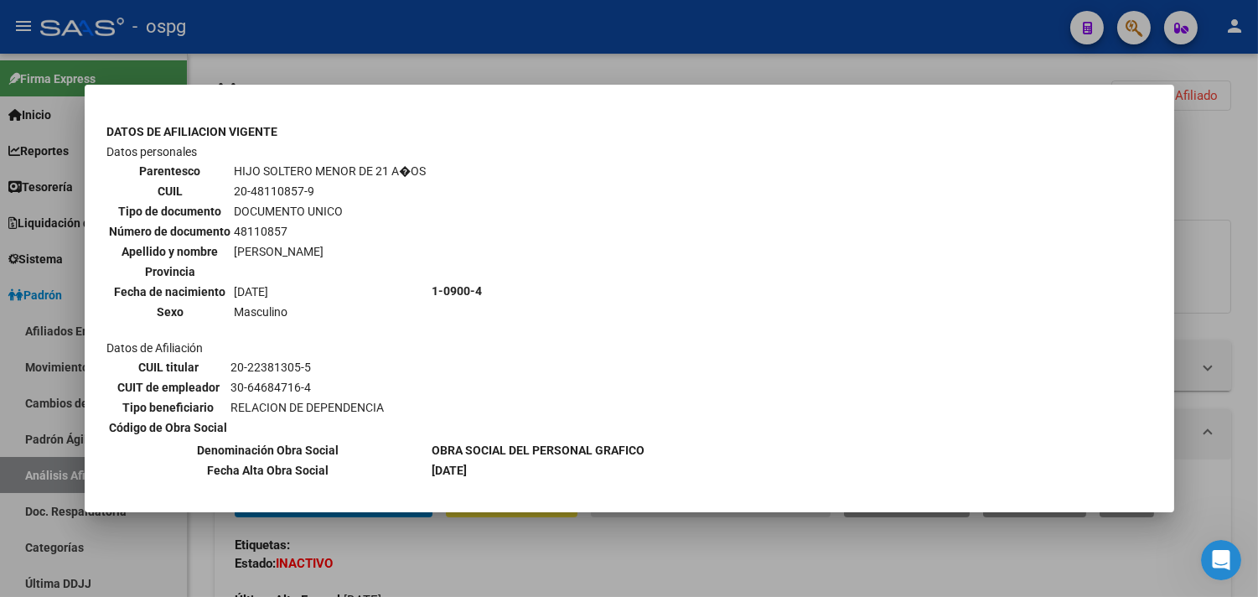
drag, startPoint x: 314, startPoint y: 338, endPoint x: 215, endPoint y: 340, distance: 98.9
click at [215, 358] on tr "CUIL titular 20-22381305-5" at bounding box center [247, 367] width 277 height 18
copy tr "20-22381305-5"
click at [793, 560] on div at bounding box center [629, 298] width 1258 height 597
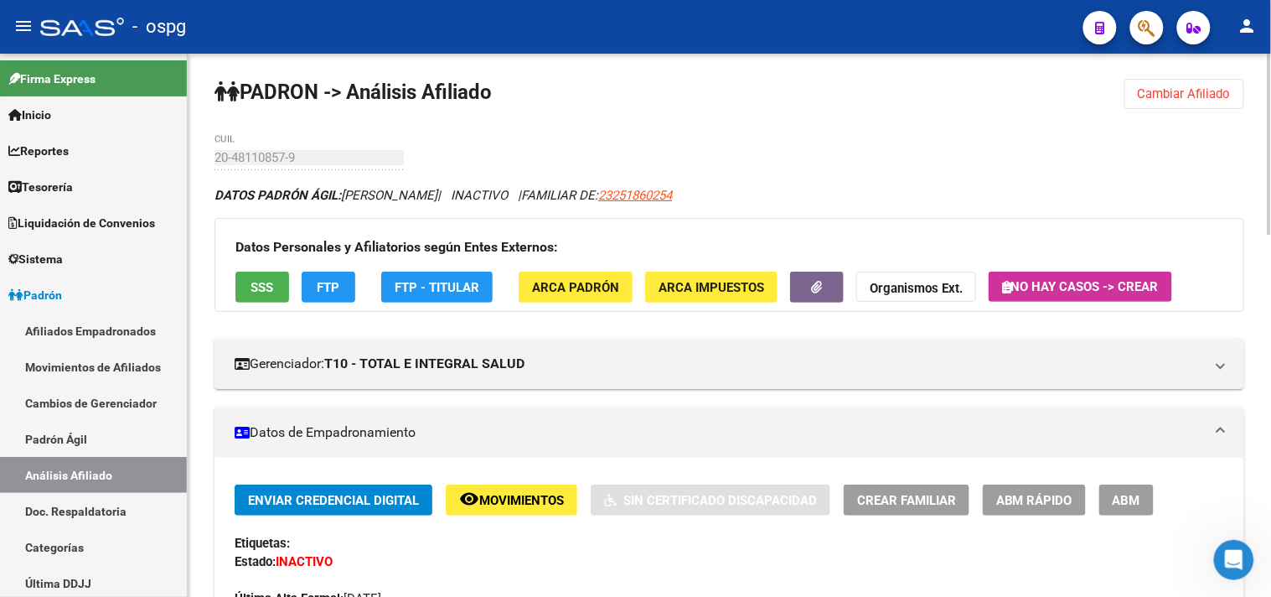
scroll to position [0, 0]
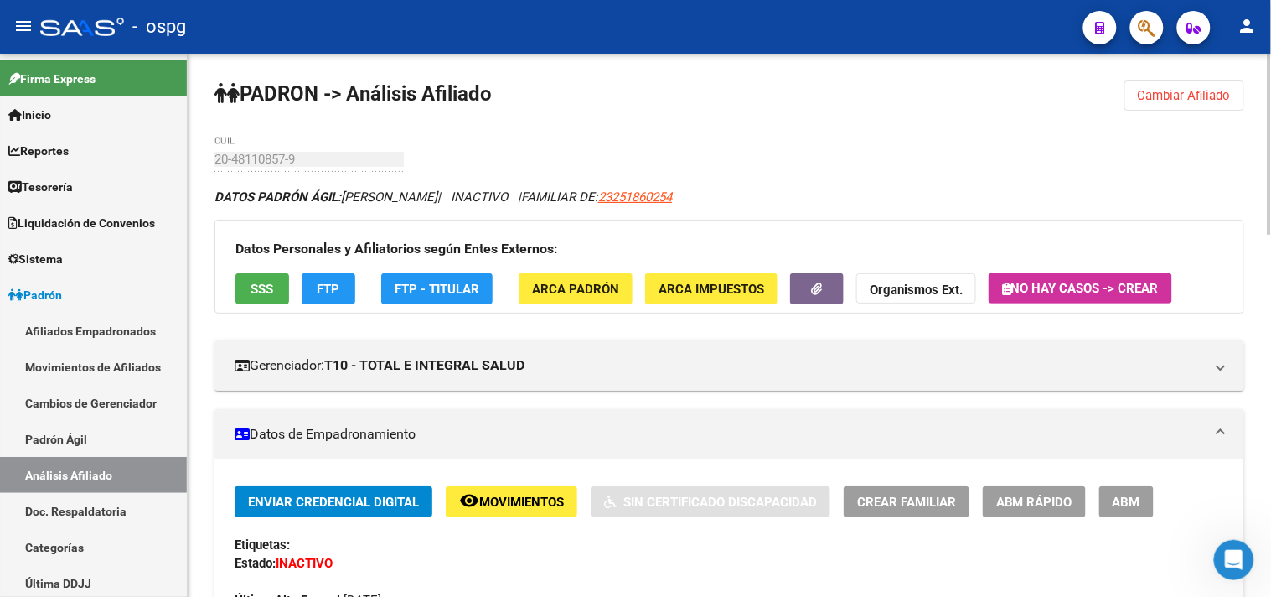
drag, startPoint x: 1228, startPoint y: 105, endPoint x: 1088, endPoint y: 103, distance: 140.8
click at [1227, 105] on button "Cambiar Afiliado" at bounding box center [1184, 95] width 120 height 30
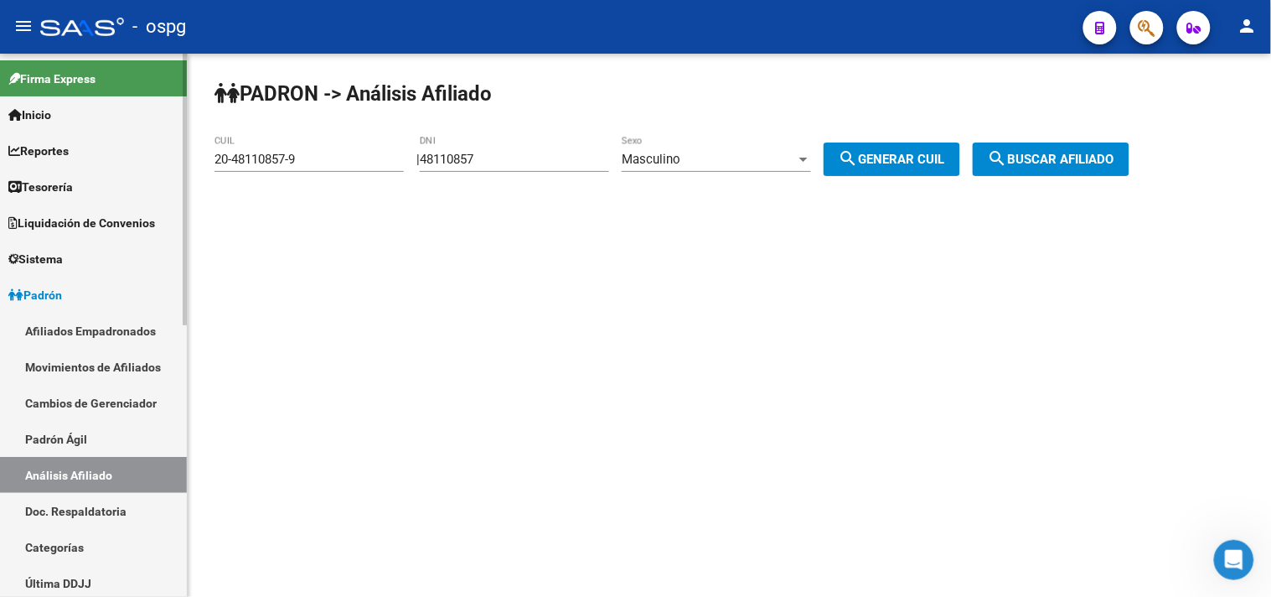
drag, startPoint x: 345, startPoint y: 159, endPoint x: 101, endPoint y: 147, distance: 244.1
click at [101, 147] on mat-sidenav-container "Firma Express Inicio Calendario SSS Instructivos Contacto OS Reportes Tablero d…" at bounding box center [635, 325] width 1271 height 543
drag, startPoint x: 311, startPoint y: 177, endPoint x: 302, endPoint y: 163, distance: 17.0
click at [302, 163] on input "20-48110857-9" at bounding box center [308, 159] width 189 height 15
drag, startPoint x: 302, startPoint y: 162, endPoint x: 233, endPoint y: 163, distance: 69.6
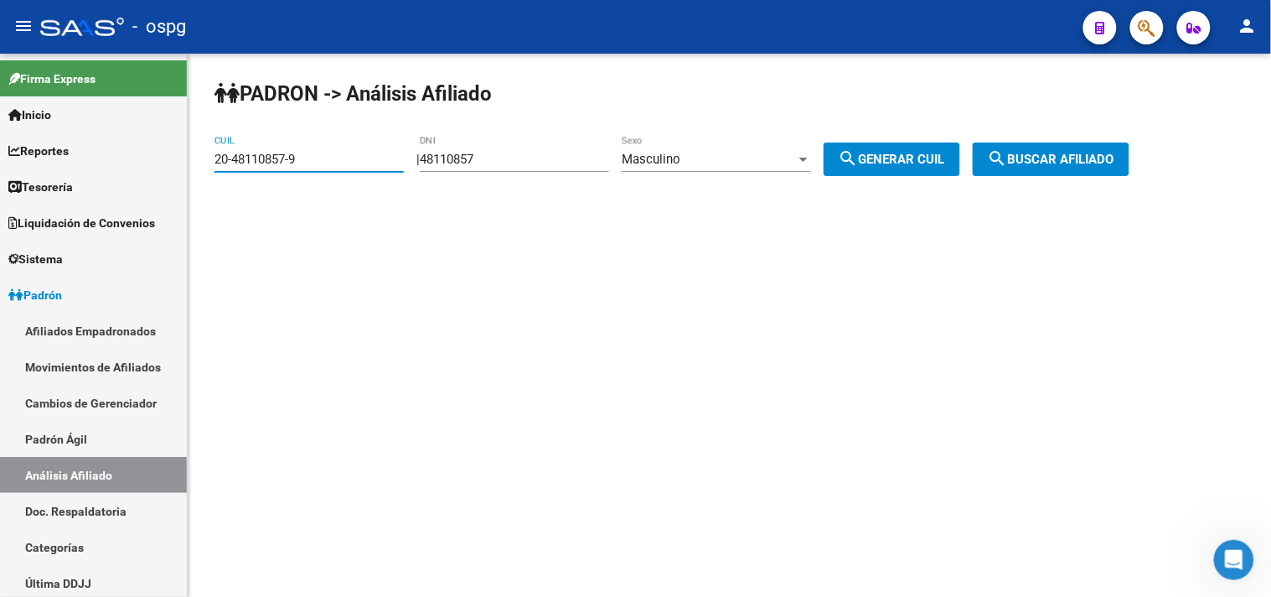
click at [47, 155] on mat-sidenav-container "Firma Express Inicio Calendario SSS Instructivos Contacto OS Reportes Tablero d…" at bounding box center [635, 325] width 1271 height 543
paste input "22381305-5"
type input "20-22381305-5"
drag, startPoint x: 1057, startPoint y: 158, endPoint x: 1044, endPoint y: 160, distance: 12.8
click at [1056, 160] on span "search Buscar afiliado" at bounding box center [1051, 159] width 127 height 15
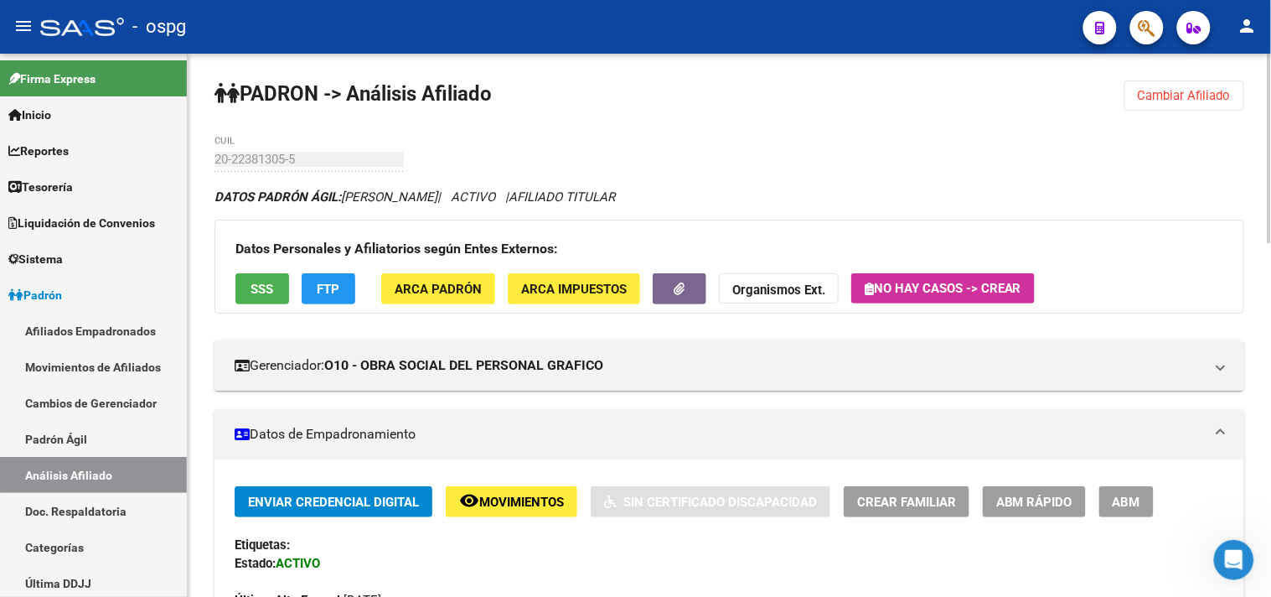
click at [917, 499] on span "Crear Familiar" at bounding box center [906, 501] width 99 height 15
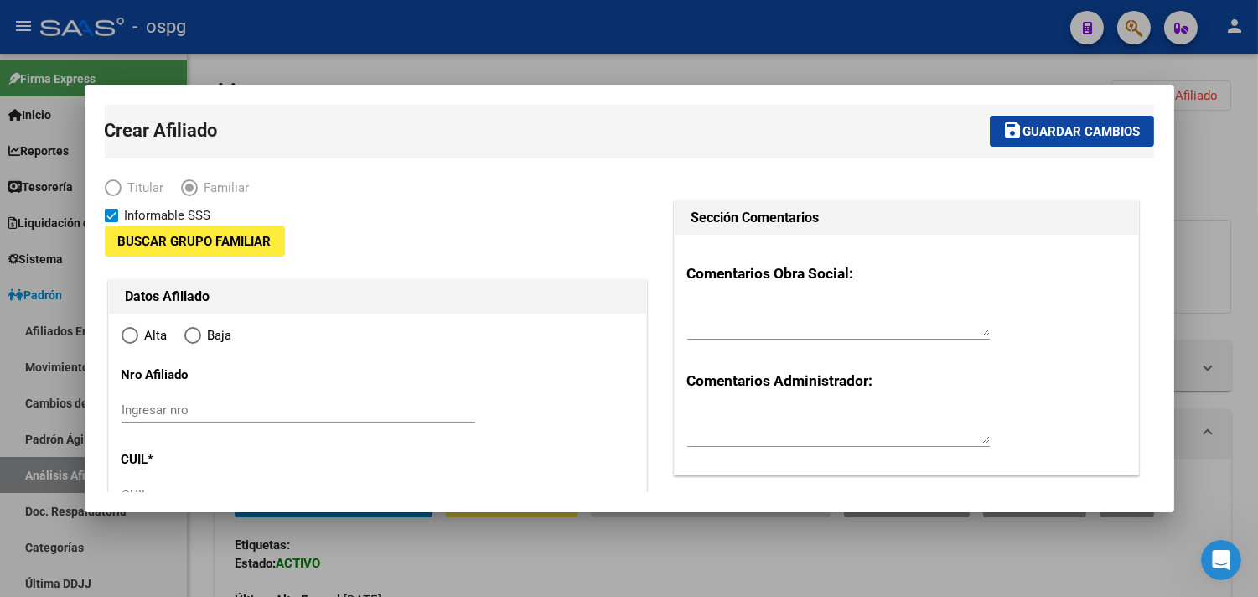
type input "30-64684716-4"
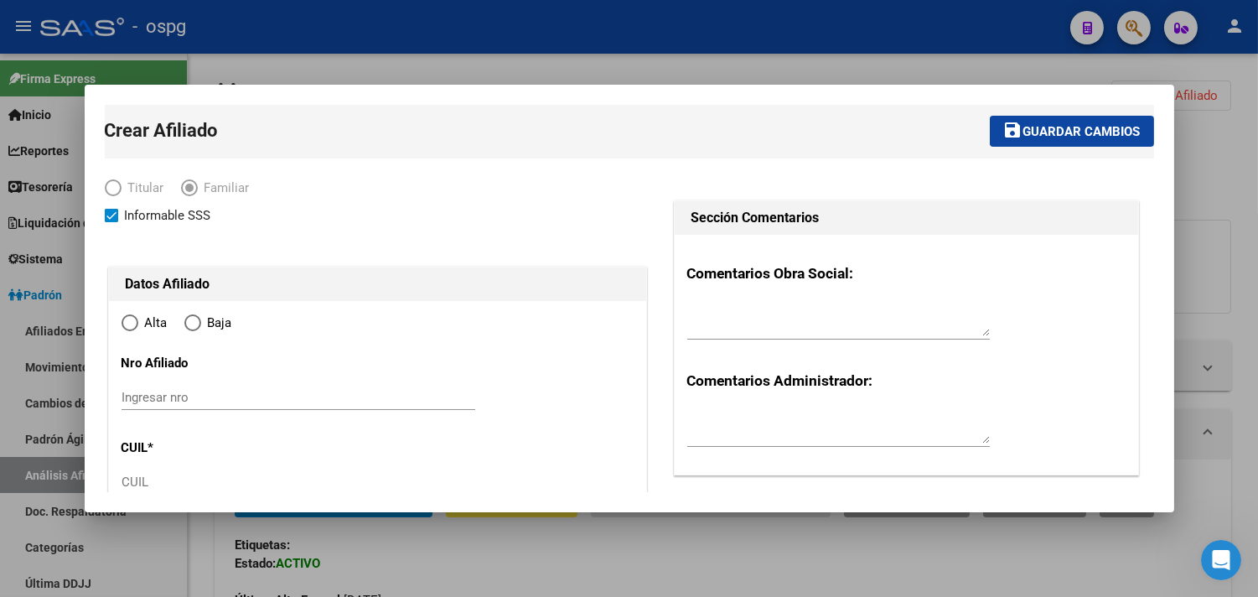
radio input "true"
type input "CAPITAL FEDERAL"
type input "1164"
type input "0"
type input "30-64684716-4"
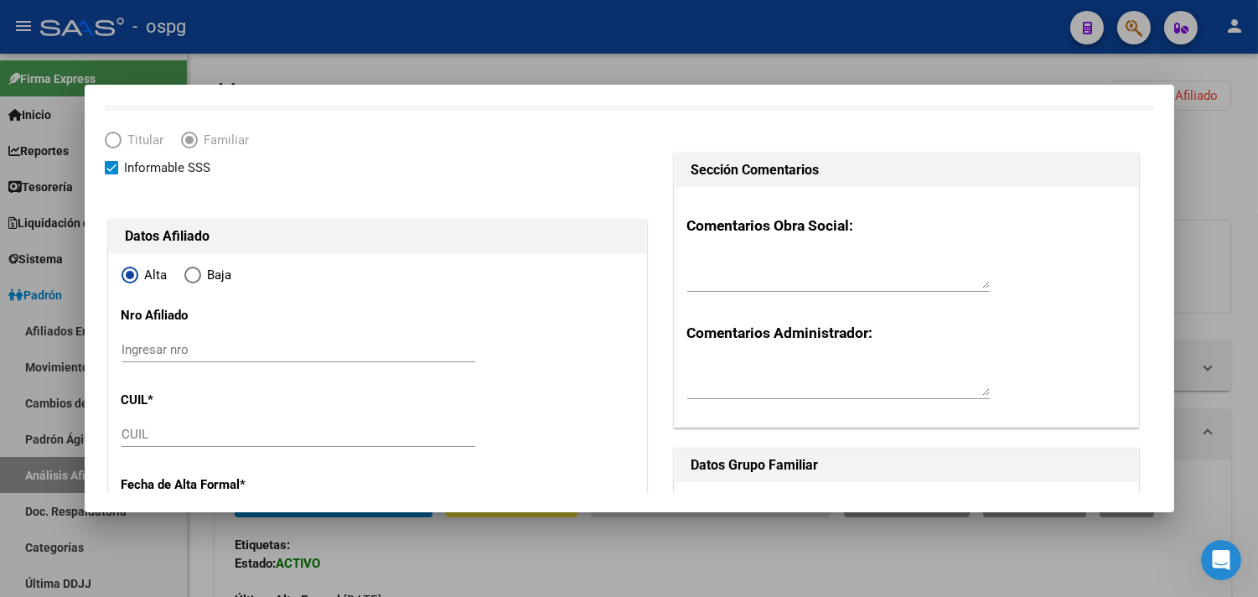
scroll to position [93, 0]
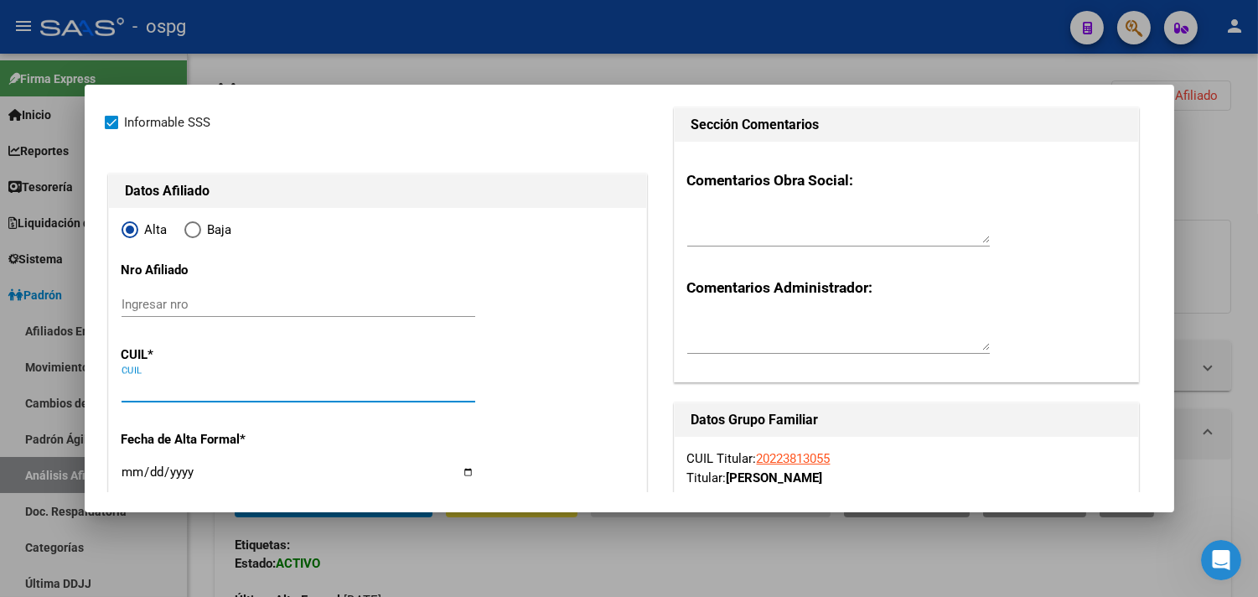
click at [180, 390] on input "CUIL" at bounding box center [298, 388] width 354 height 15
paste input "20-48110857-9"
type input "20-48110857-9"
type input "48110857"
type input "[PERSON_NAME]"
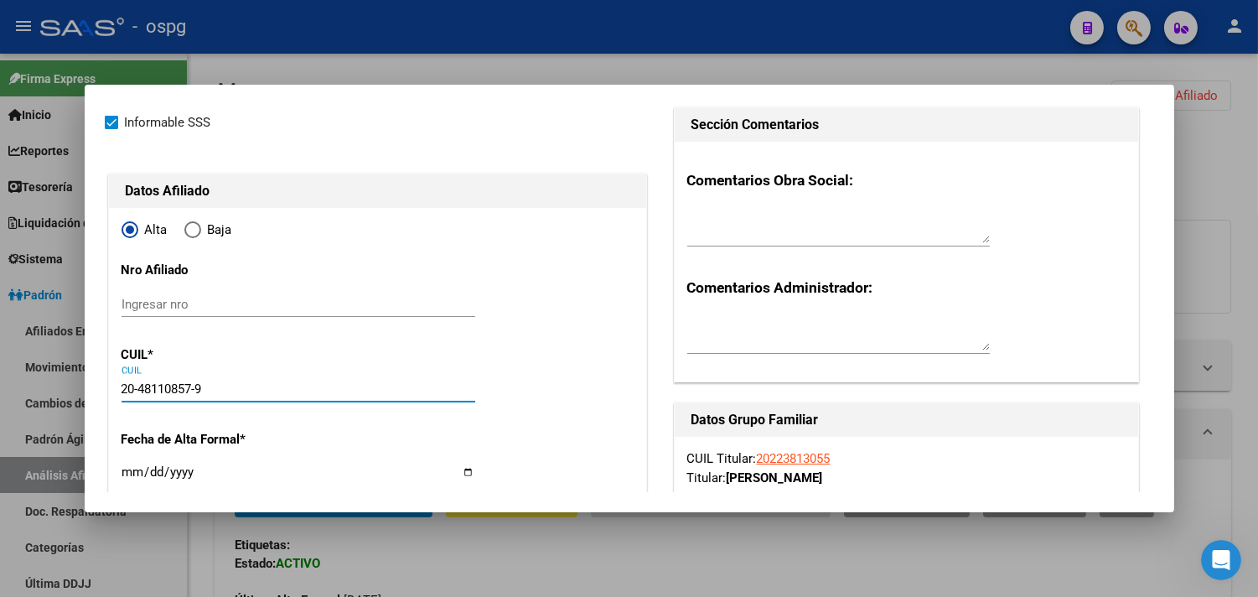
type input "[PERSON_NAME]"
type input "[DATE]"
type input "CABA"
type input "HERNANDARIAS"
type input "749"
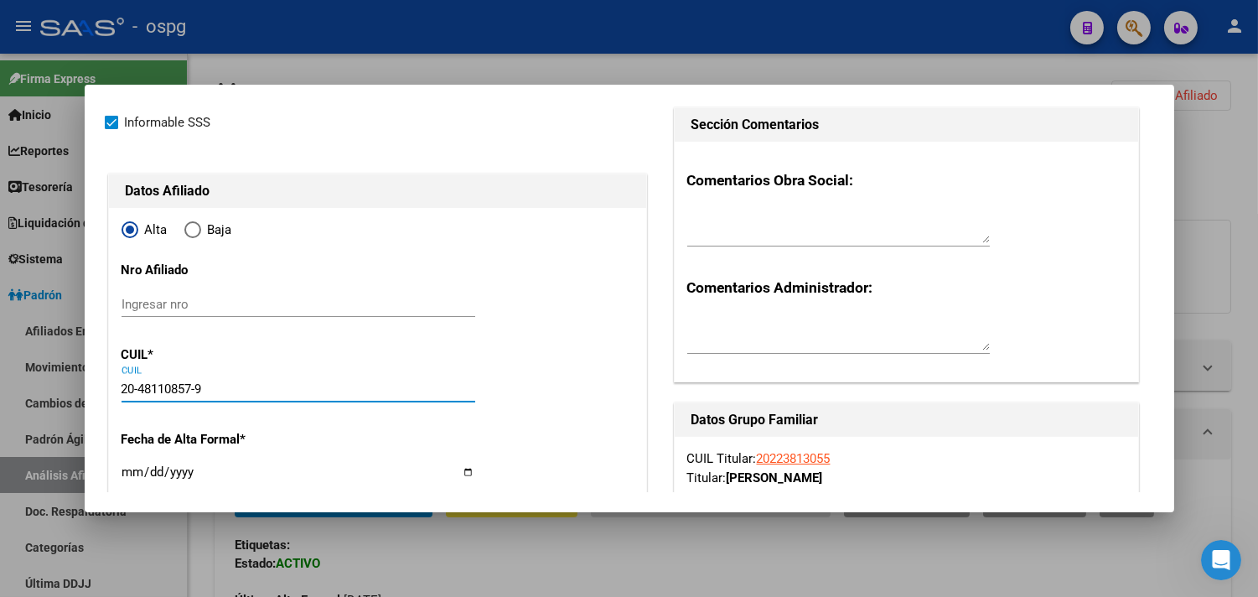
type input "01"
type input "20-48110857-9"
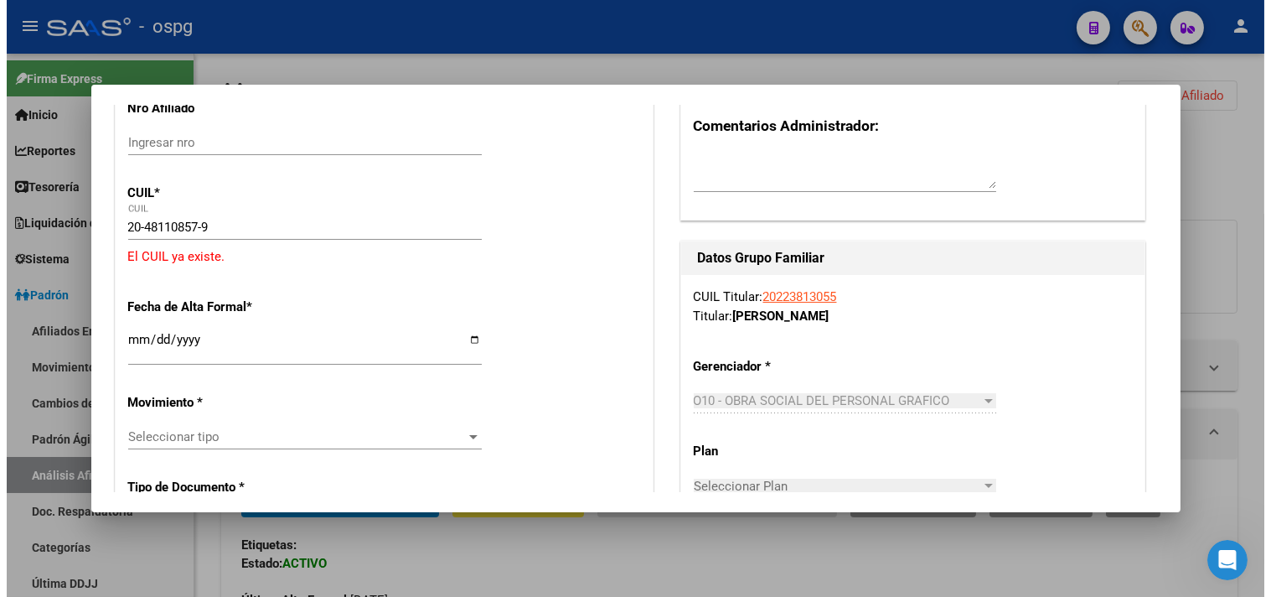
scroll to position [279, 0]
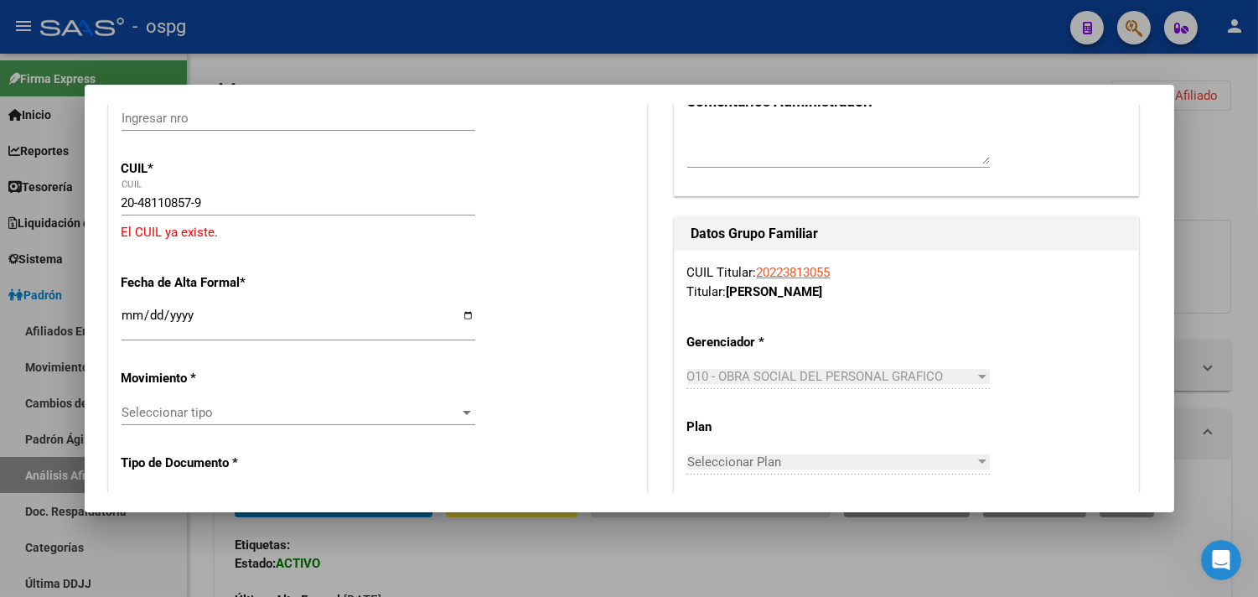
click at [602, 571] on div at bounding box center [629, 298] width 1258 height 597
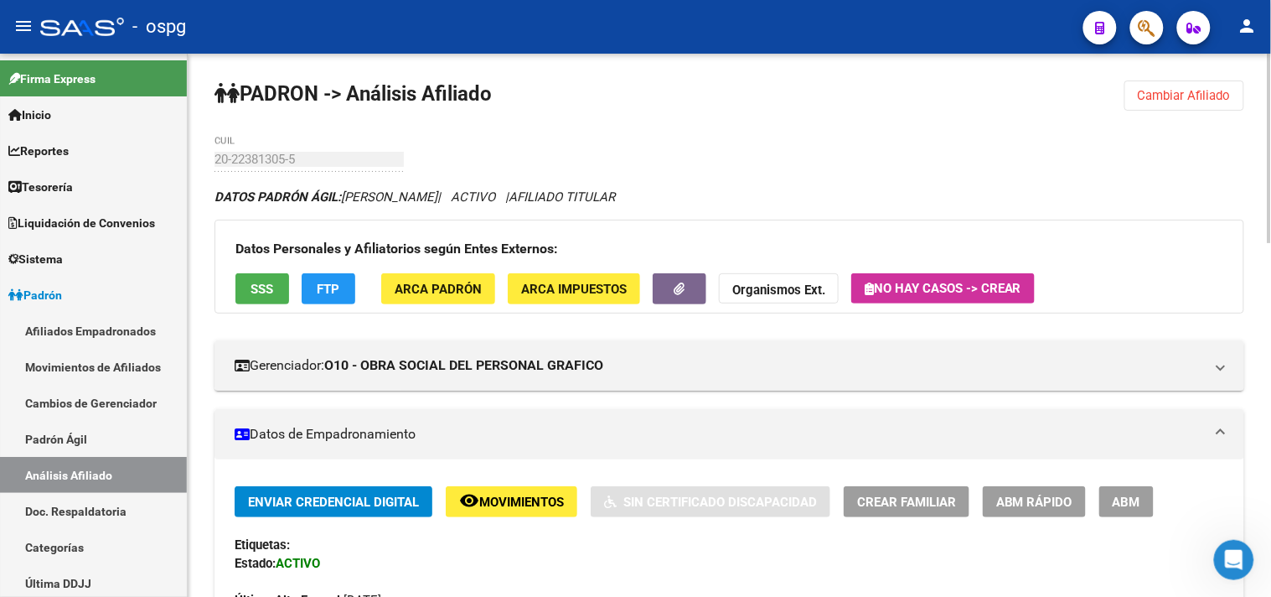
drag, startPoint x: 1165, startPoint y: 96, endPoint x: 1022, endPoint y: 126, distance: 146.2
click at [1165, 96] on span "Cambiar Afiliado" at bounding box center [1184, 95] width 93 height 15
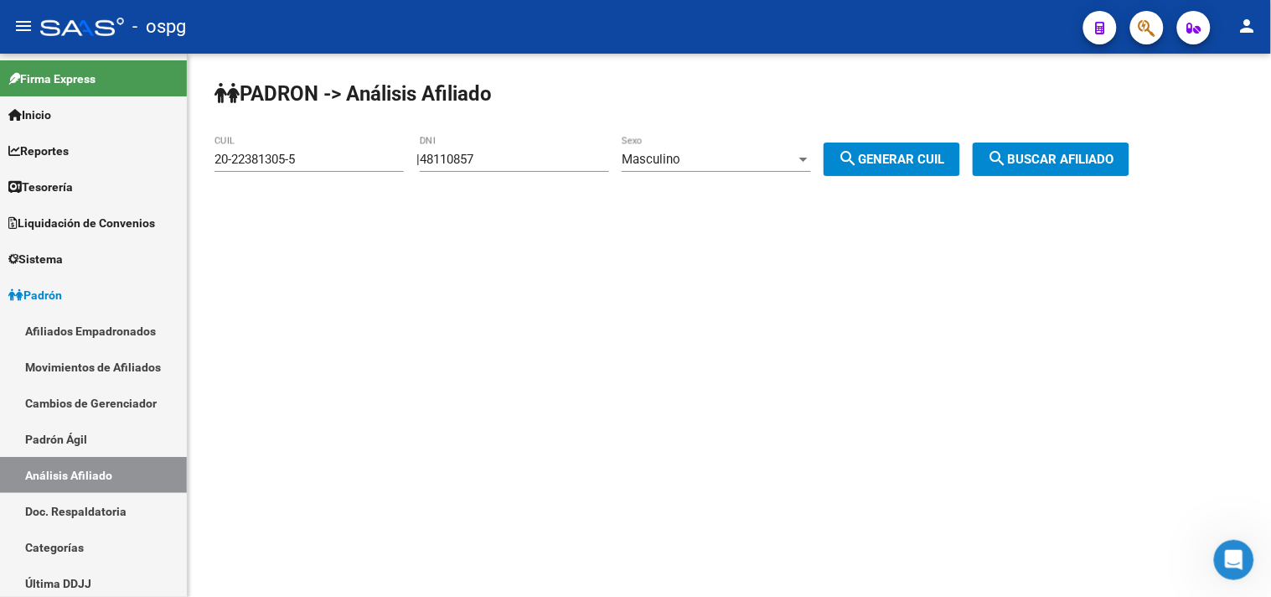
click at [178, 162] on mat-sidenav-container "Firma Express Inicio Calendario SSS Instructivos Contacto OS Reportes Tablero d…" at bounding box center [635, 325] width 1271 height 543
click at [363, 172] on div "20-22381305-5 CUIL" at bounding box center [308, 154] width 189 height 36
drag, startPoint x: 339, startPoint y: 155, endPoint x: 174, endPoint y: 157, distance: 164.2
click at [174, 157] on mat-sidenav-container "Firma Express Inicio Calendario SSS Instructivos Contacto OS Reportes Tablero d…" at bounding box center [635, 325] width 1271 height 543
paste input "48110857-9"
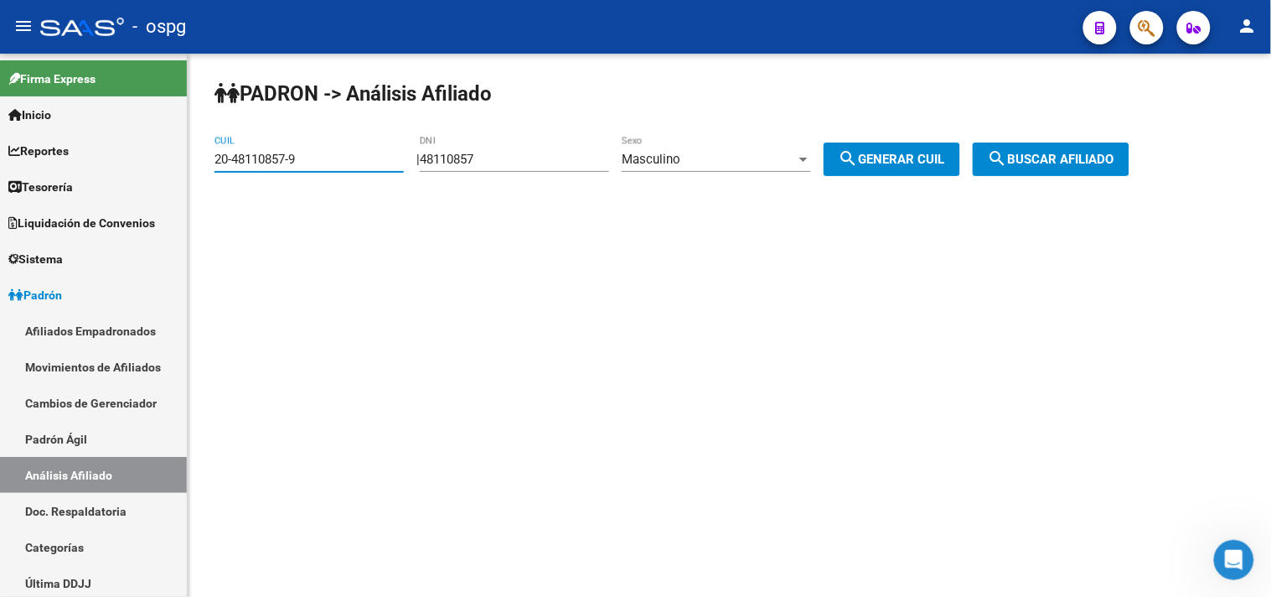
type input "20-48110857-9"
click at [1045, 152] on span "search Buscar afiliado" at bounding box center [1051, 159] width 127 height 15
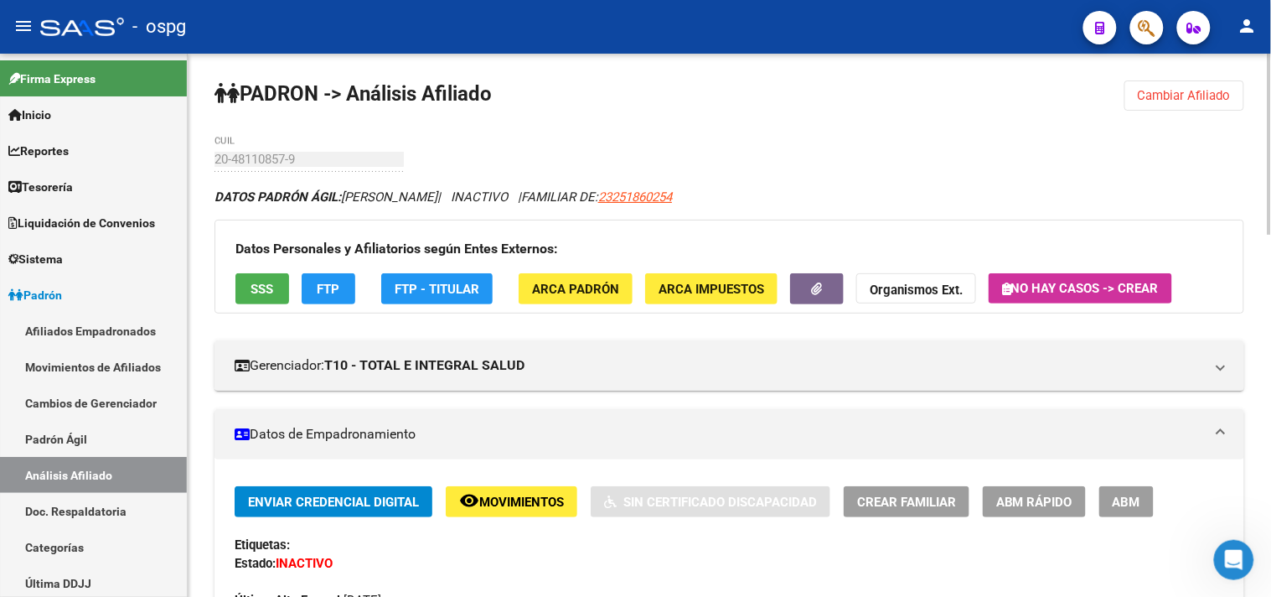
click at [1137, 507] on span "ABM" at bounding box center [1127, 501] width 28 height 15
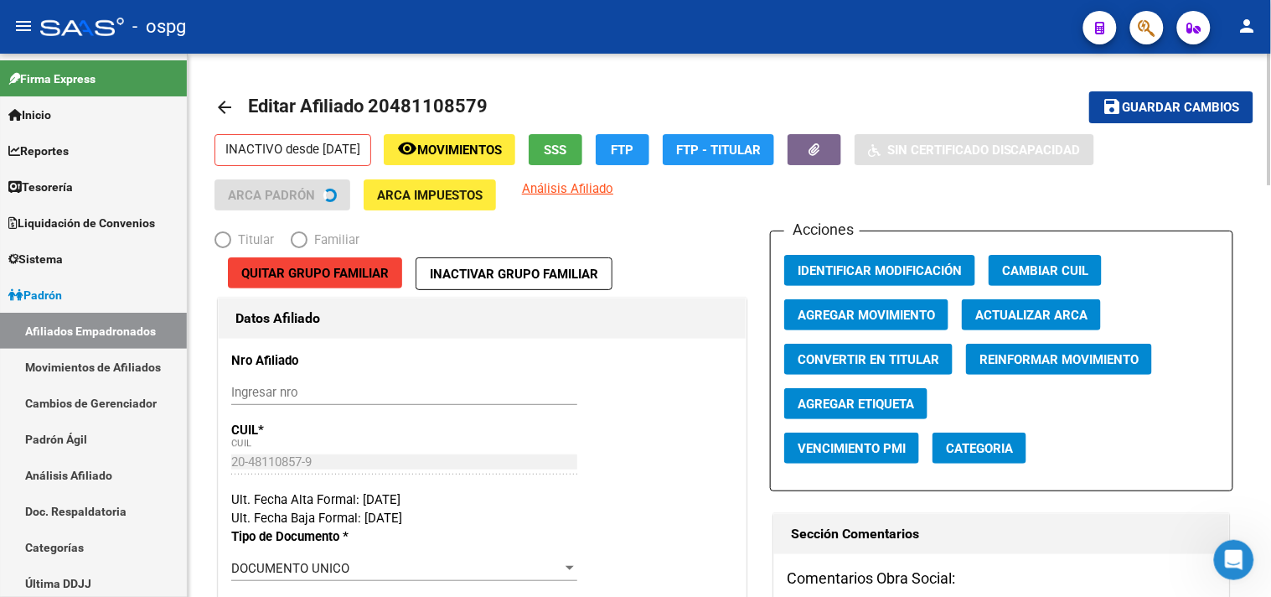
radio input "true"
type input "23-25186025-4"
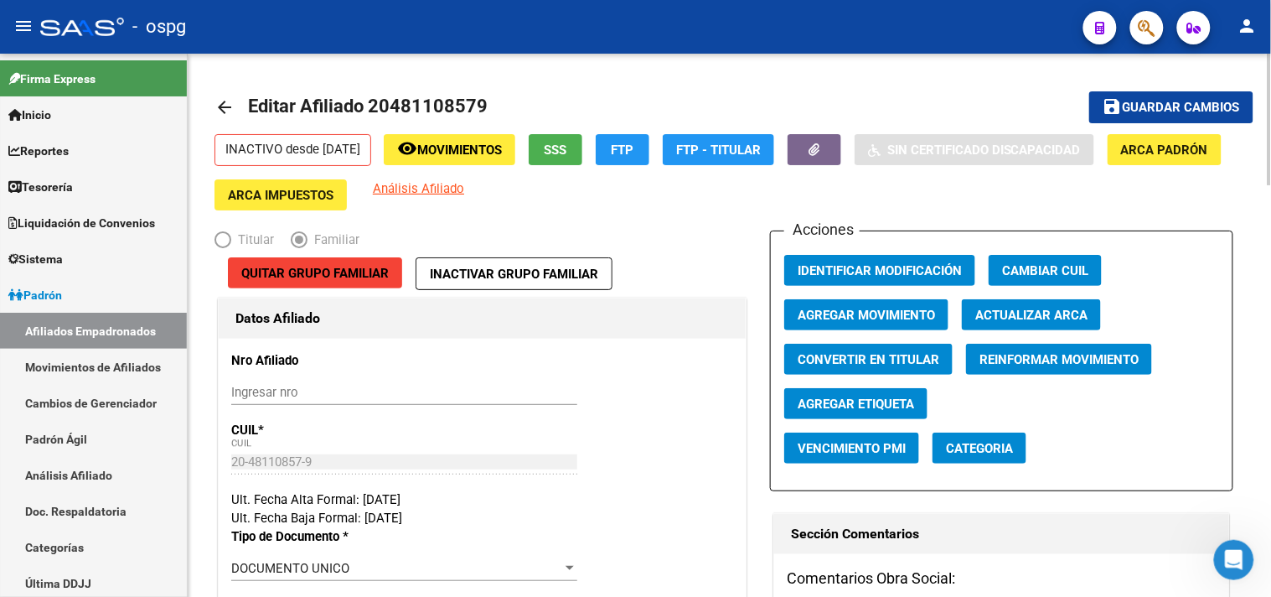
click at [347, 278] on span "Quitar Grupo Familiar" at bounding box center [314, 273] width 147 height 15
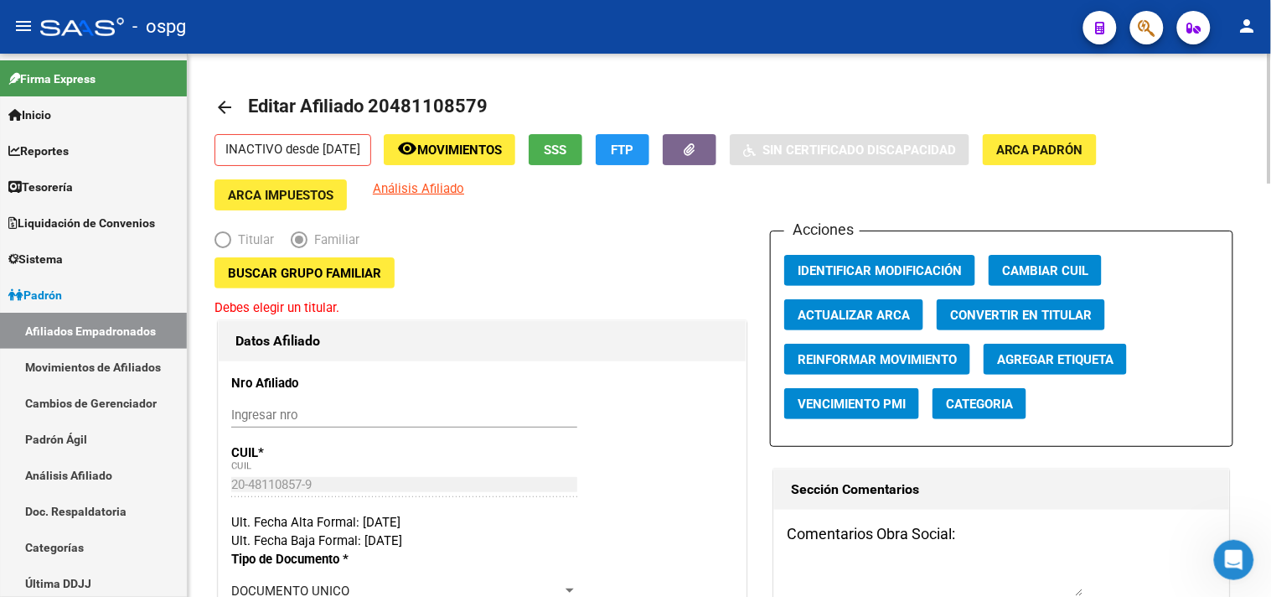
click at [227, 103] on mat-icon "arrow_back" at bounding box center [224, 107] width 20 height 20
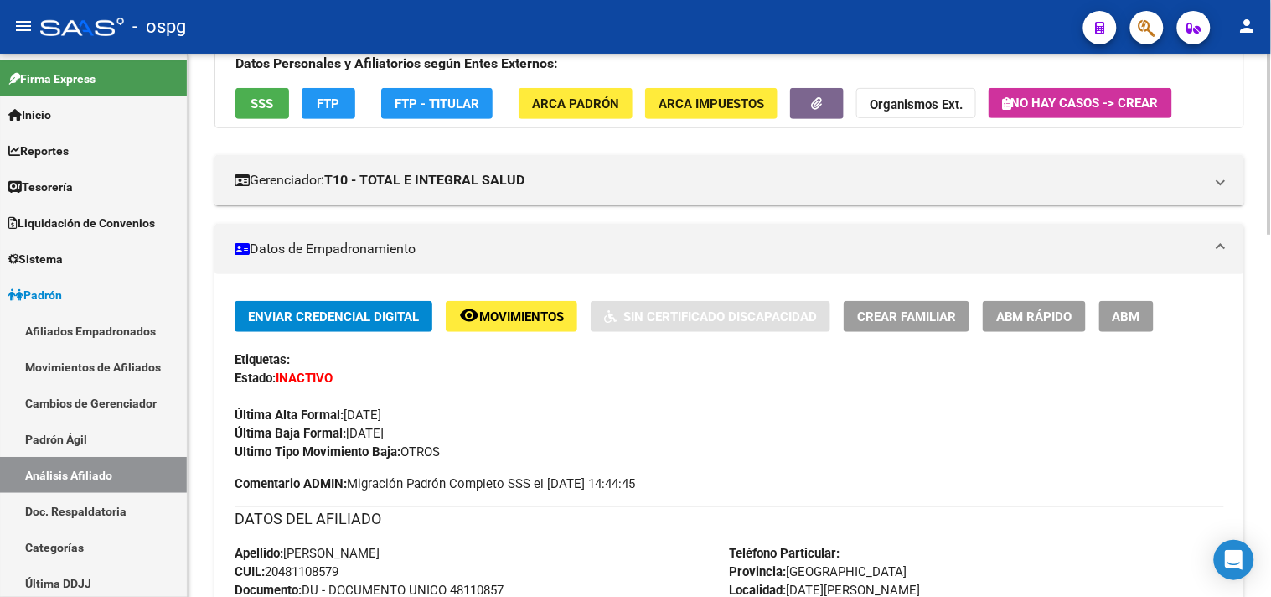
scroll to position [186, 0]
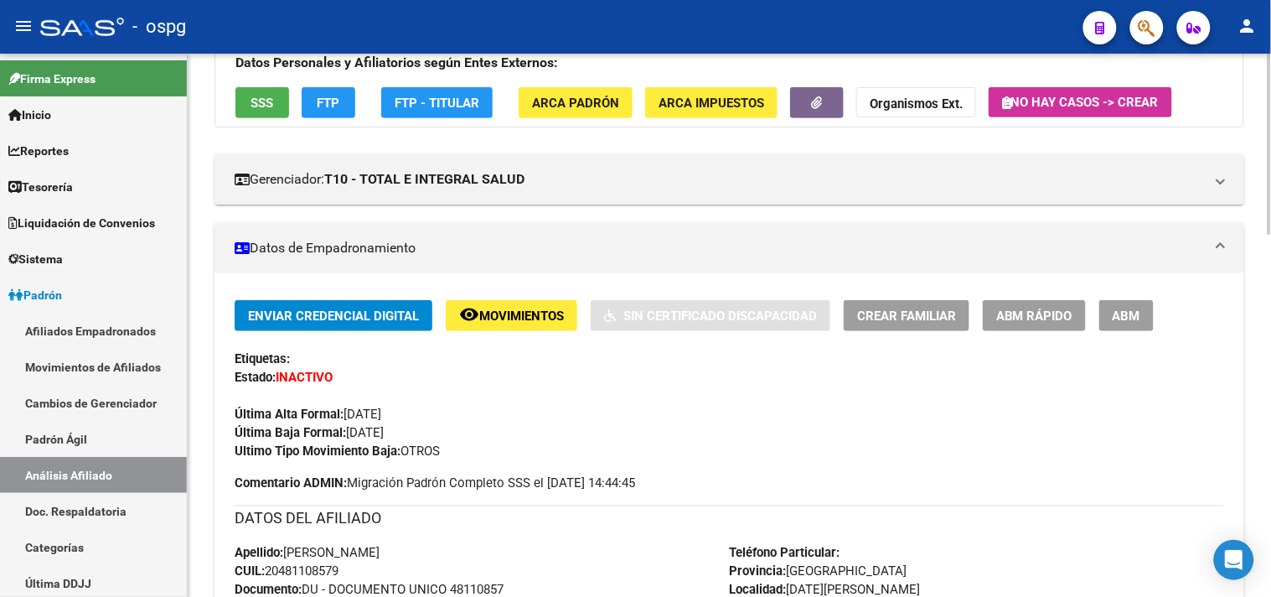
click at [1126, 323] on span "ABM" at bounding box center [1127, 315] width 28 height 15
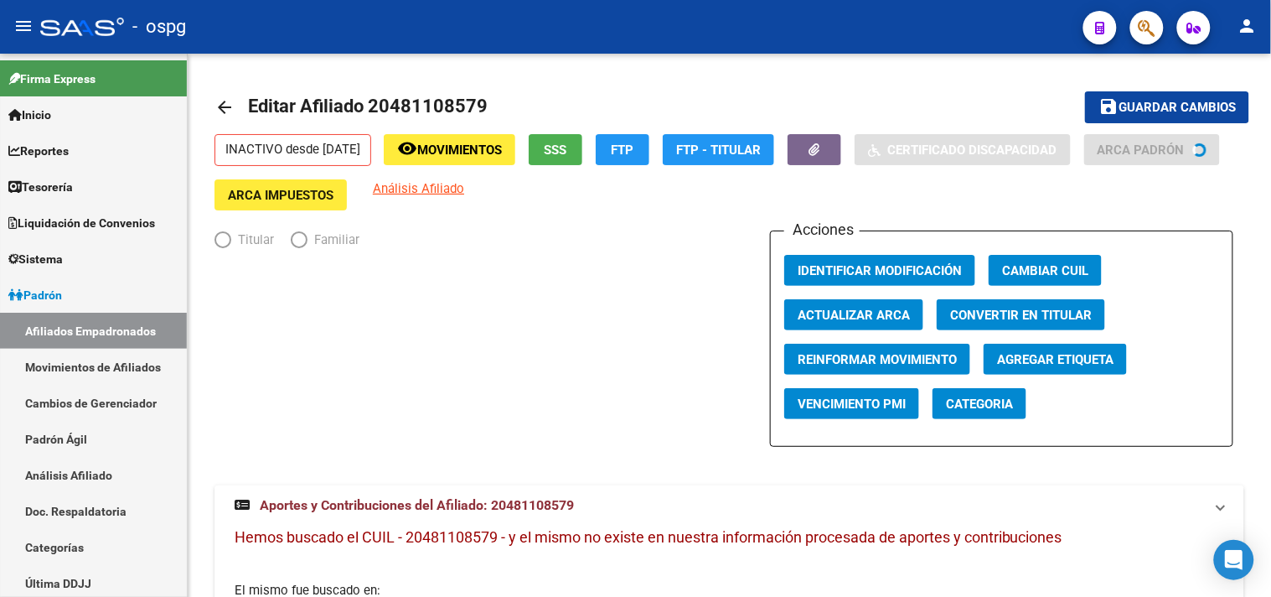
click at [349, 423] on div "Titular Familiar" at bounding box center [481, 347] width 535 height 235
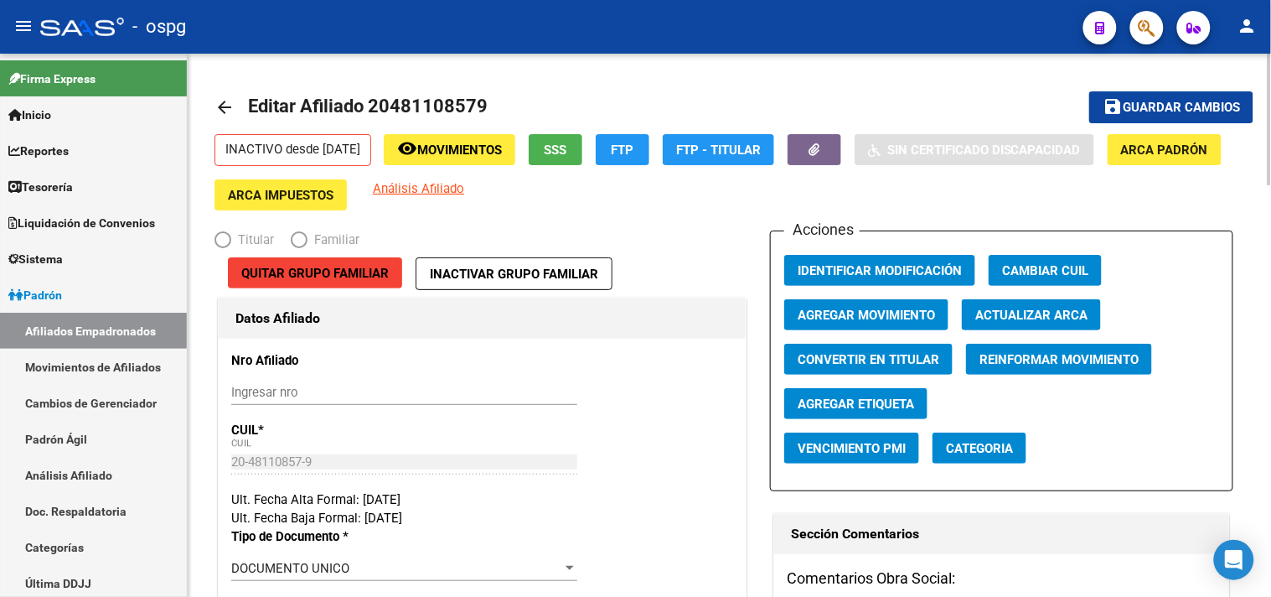
radio input "true"
type input "23-25186025-4"
click at [271, 269] on span "Quitar Grupo Familiar" at bounding box center [314, 273] width 147 height 15
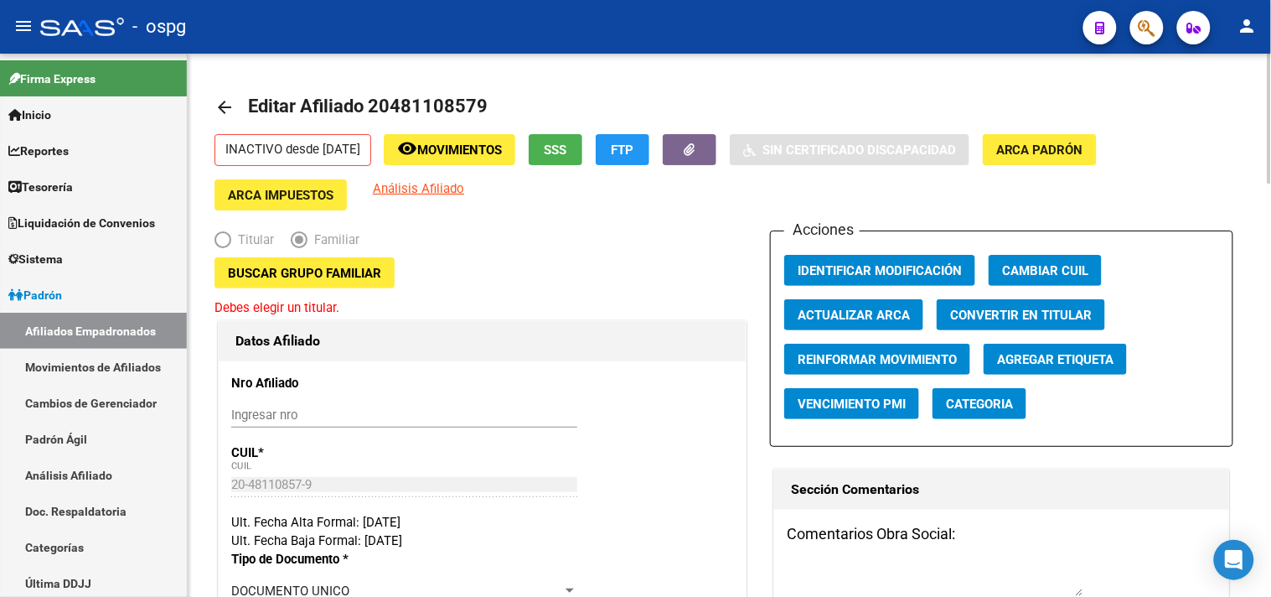
click at [500, 315] on div "Buscar Grupo Familiar Debes elegir un titular." at bounding box center [481, 286] width 535 height 59
click at [355, 277] on span "Buscar Grupo Familiar" at bounding box center [304, 273] width 153 height 15
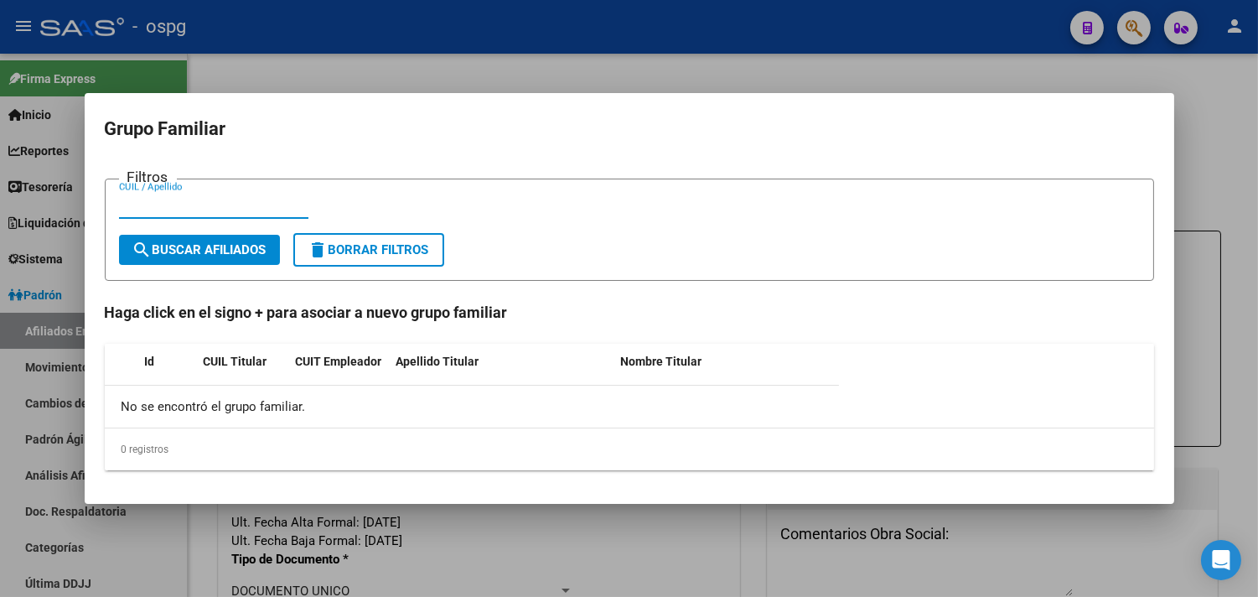
click at [250, 212] on input "CUIL / Apellido" at bounding box center [213, 205] width 189 height 15
paste input "20-22381305-5"
click at [197, 203] on input "20-22381305-5" at bounding box center [213, 205] width 189 height 15
click at [137, 204] on input "20-223813055" at bounding box center [213, 205] width 189 height 15
type input "20223813055"
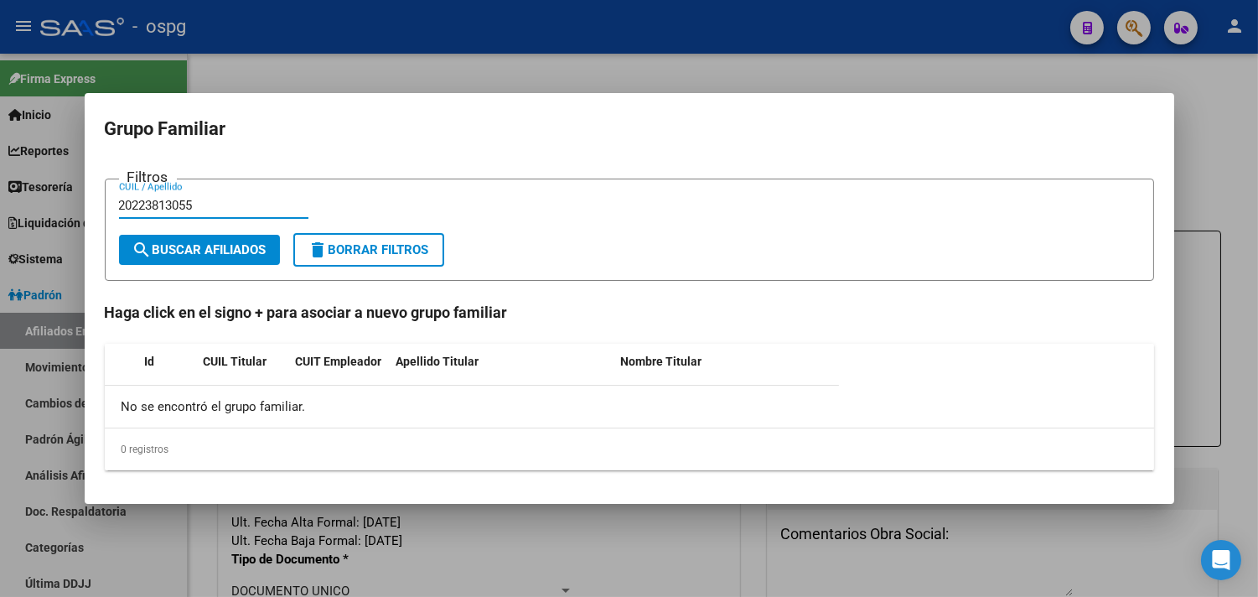
click at [222, 270] on form "Filtros 20223813055 CUIL / Apellido search Buscar Afiliados delete Borrar Filtr…" at bounding box center [629, 229] width 1049 height 103
click at [224, 254] on span "search Buscar Afiliados" at bounding box center [199, 249] width 134 height 15
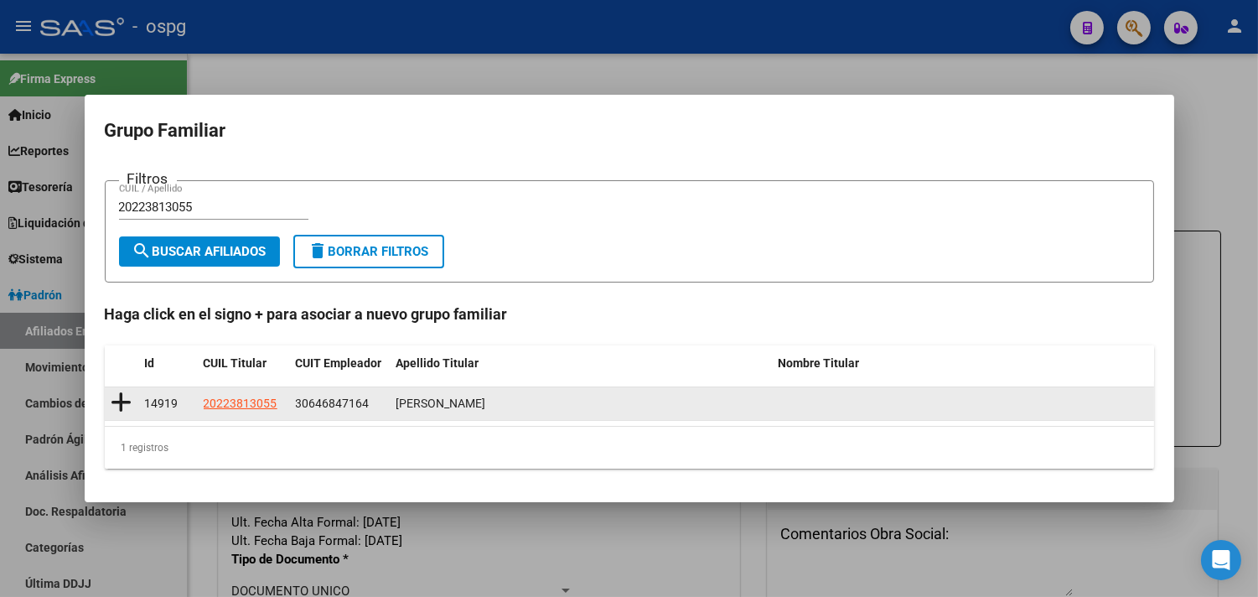
click at [121, 395] on icon at bounding box center [121, 401] width 21 height 23
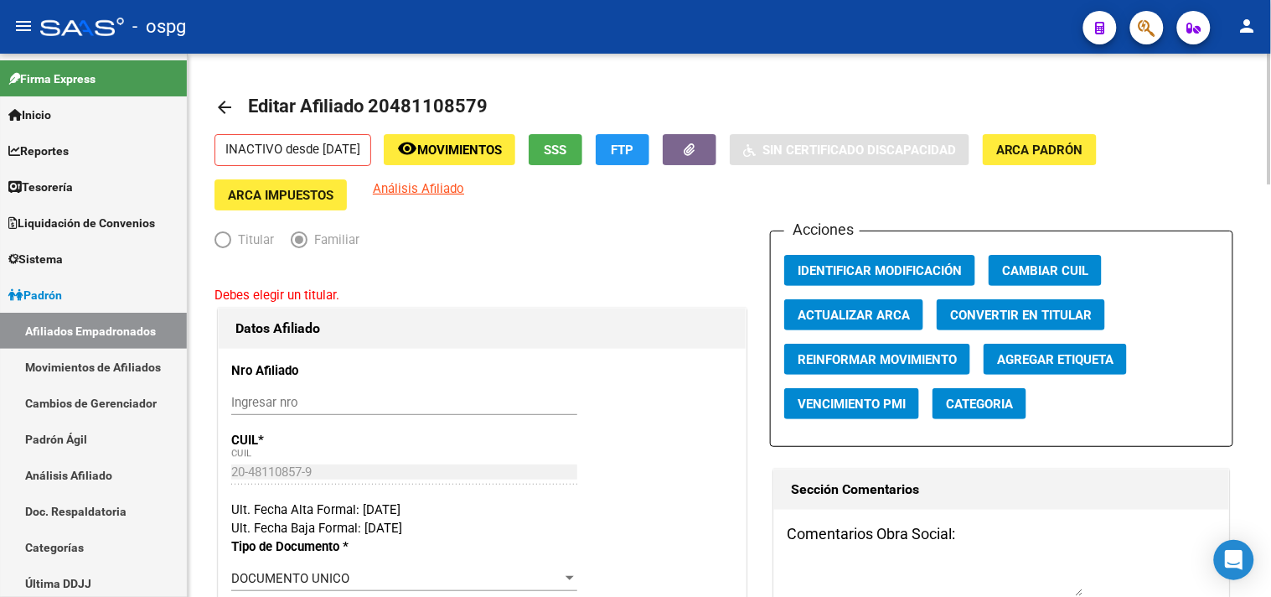
type input "30-64684716-4"
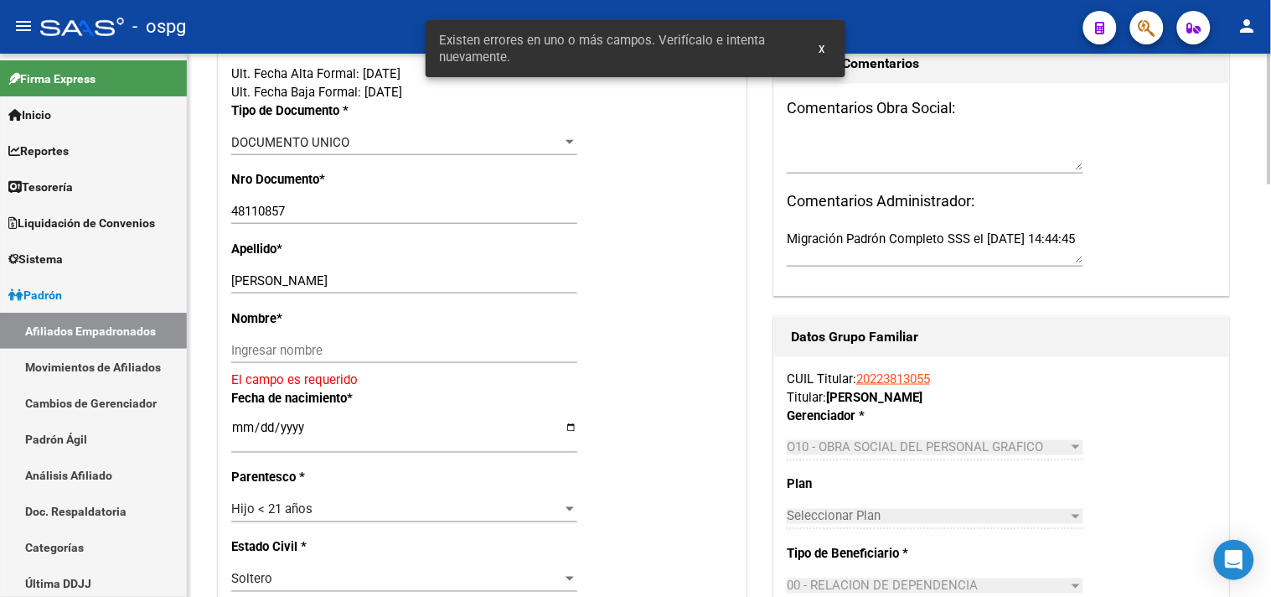
scroll to position [372, 0]
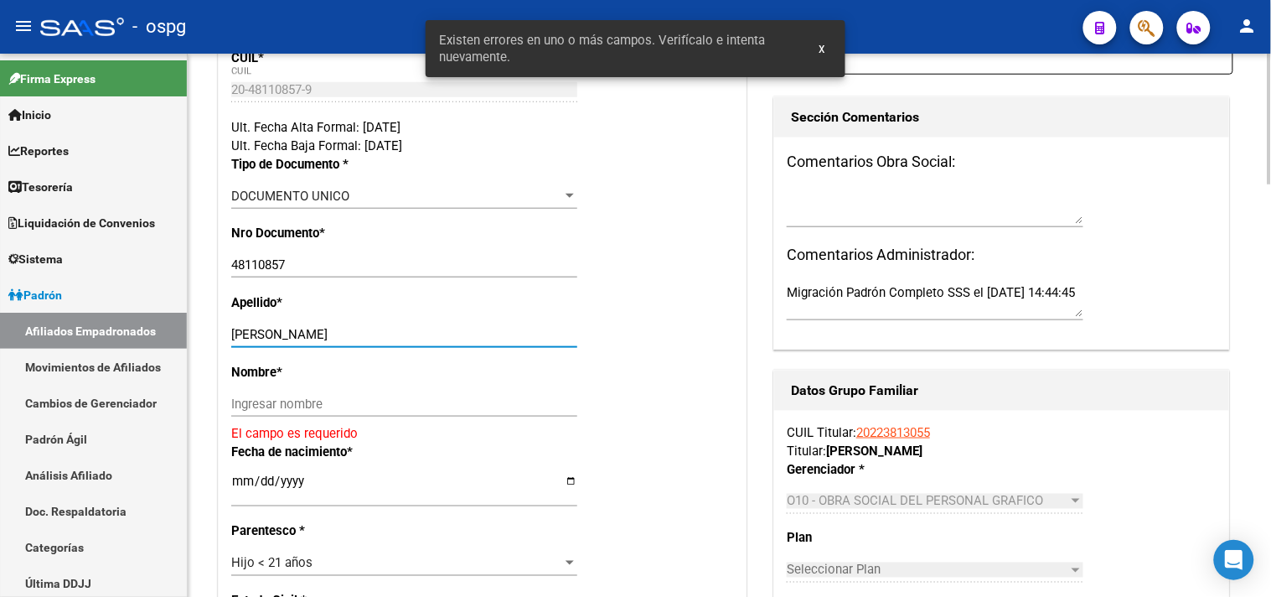
drag, startPoint x: 283, startPoint y: 333, endPoint x: 347, endPoint y: 333, distance: 63.7
click at [347, 333] on input "[PERSON_NAME]" at bounding box center [404, 334] width 346 height 15
drag, startPoint x: 317, startPoint y: 333, endPoint x: 327, endPoint y: 335, distance: 10.2
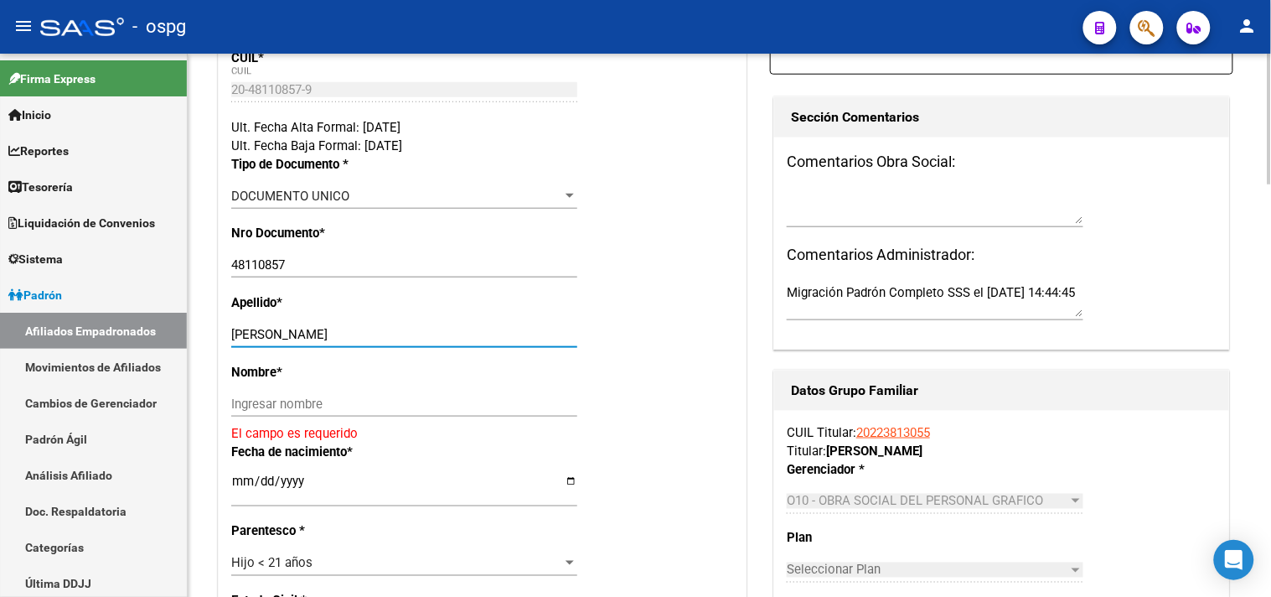
type input "[PERSON_NAME]"
paste input "[PERSON_NAME]"
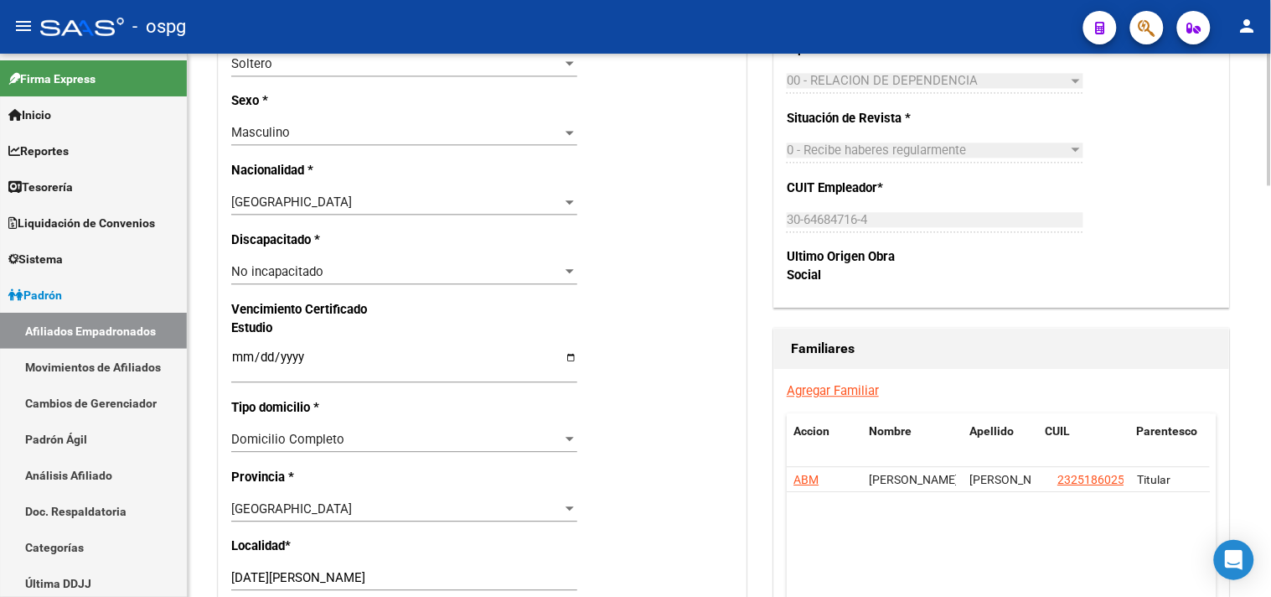
scroll to position [1024, 0]
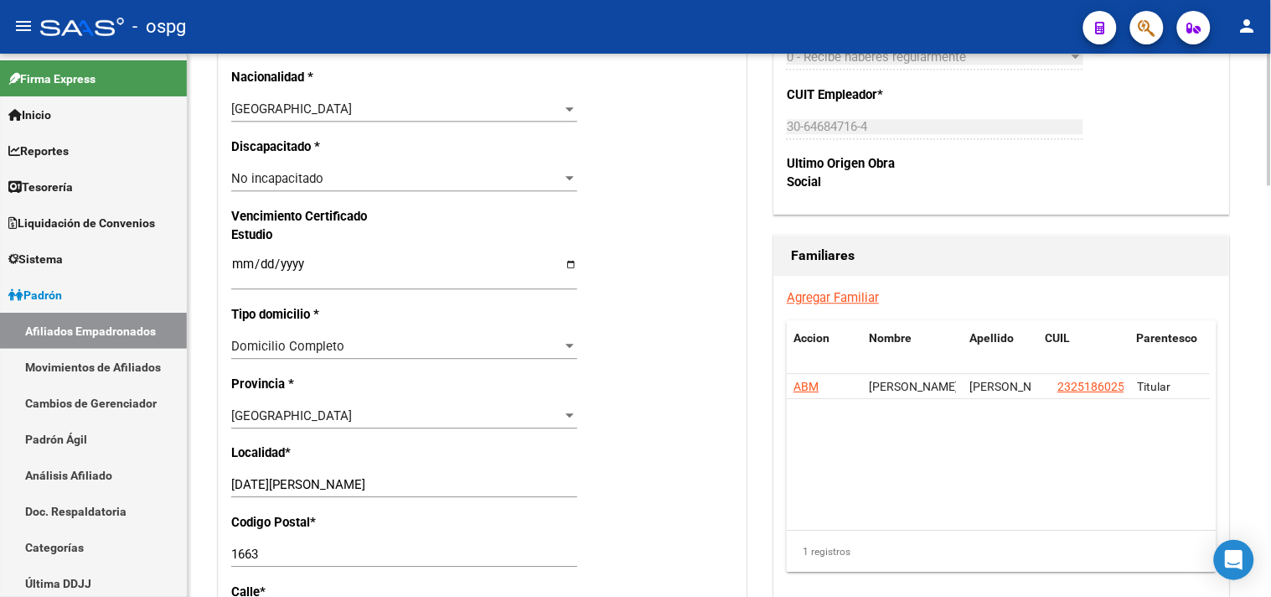
type input "[PERSON_NAME]"
drag, startPoint x: 263, startPoint y: 486, endPoint x: 224, endPoint y: 490, distance: 39.6
click at [225, 490] on div "Nro Afiliado Ingresar nro CUIL * 20-48110857-9 CUIL ARCA Padrón Ult. Fecha Alta…" at bounding box center [482, 232] width 527 height 1835
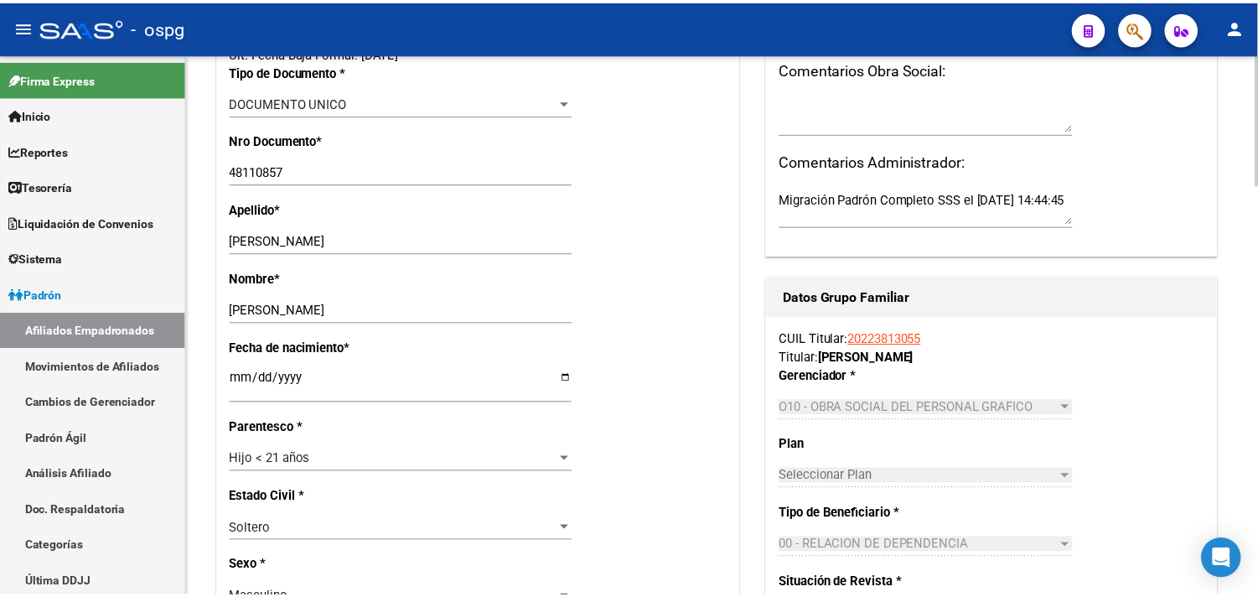
scroll to position [0, 0]
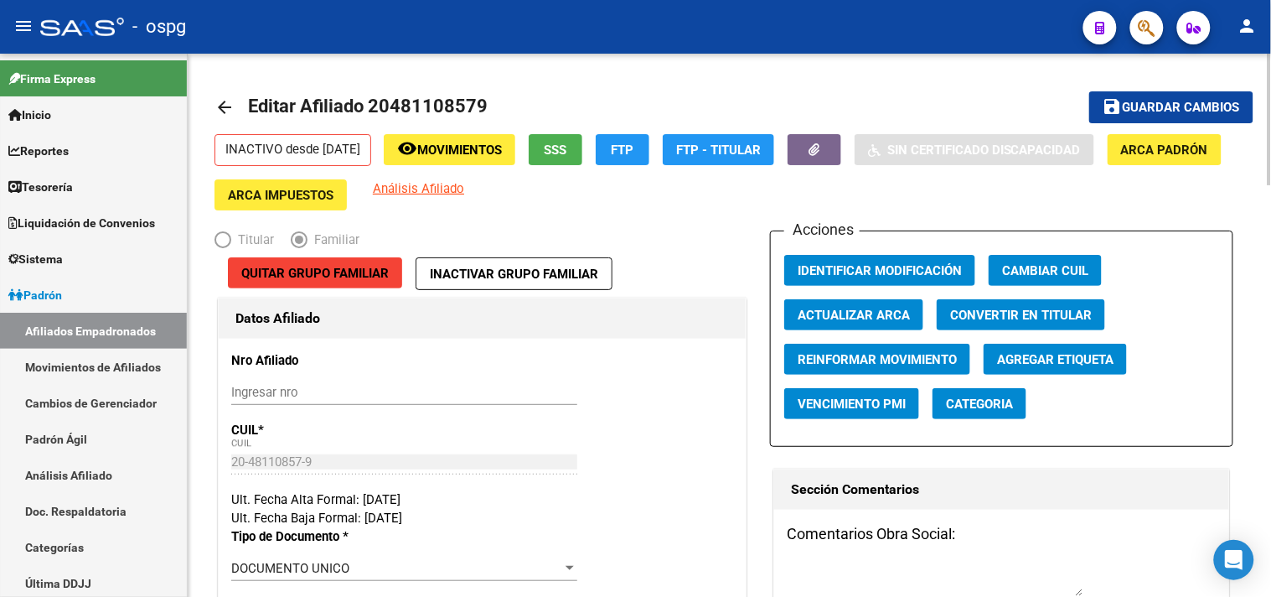
type input "[DATE][PERSON_NAME]"
click at [1161, 106] on span "Guardar cambios" at bounding box center [1181, 108] width 117 height 15
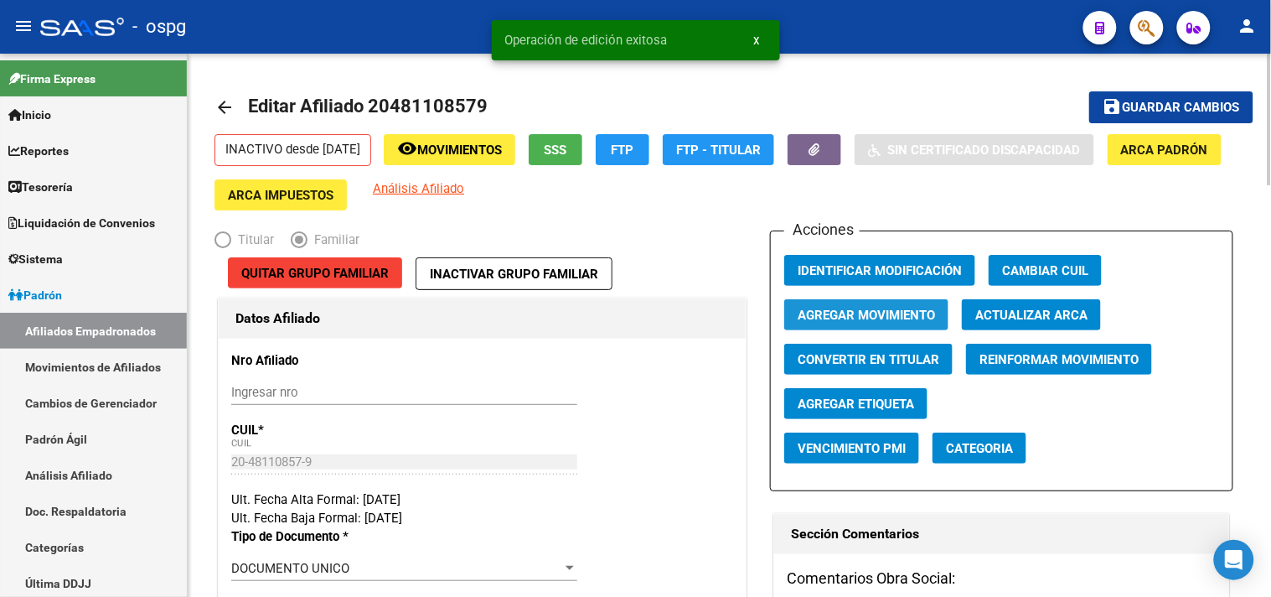
click at [890, 313] on span "Agregar Movimiento" at bounding box center [866, 315] width 137 height 15
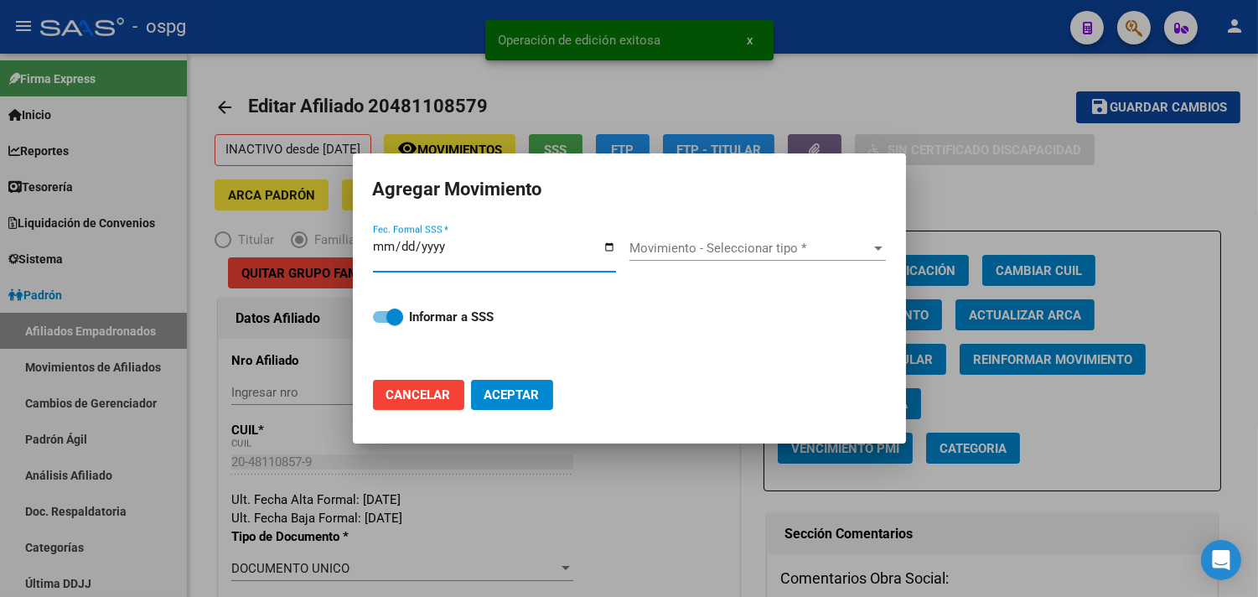
click at [608, 245] on input "Fec. Formal SSS *" at bounding box center [494, 253] width 243 height 27
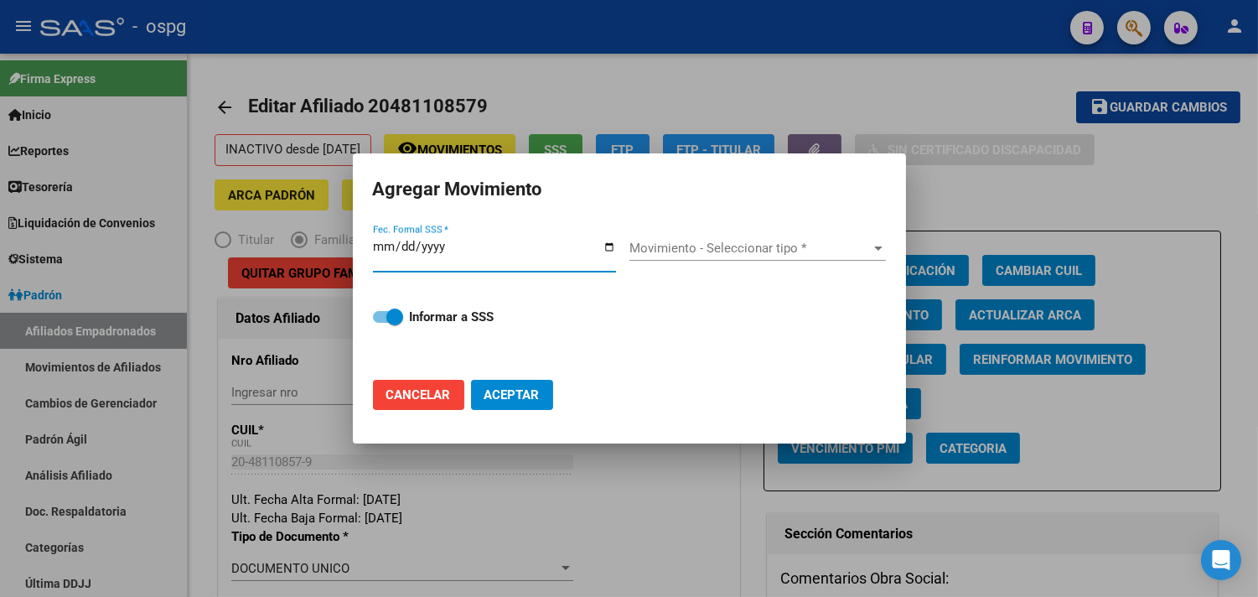
type input "2025-10-01"
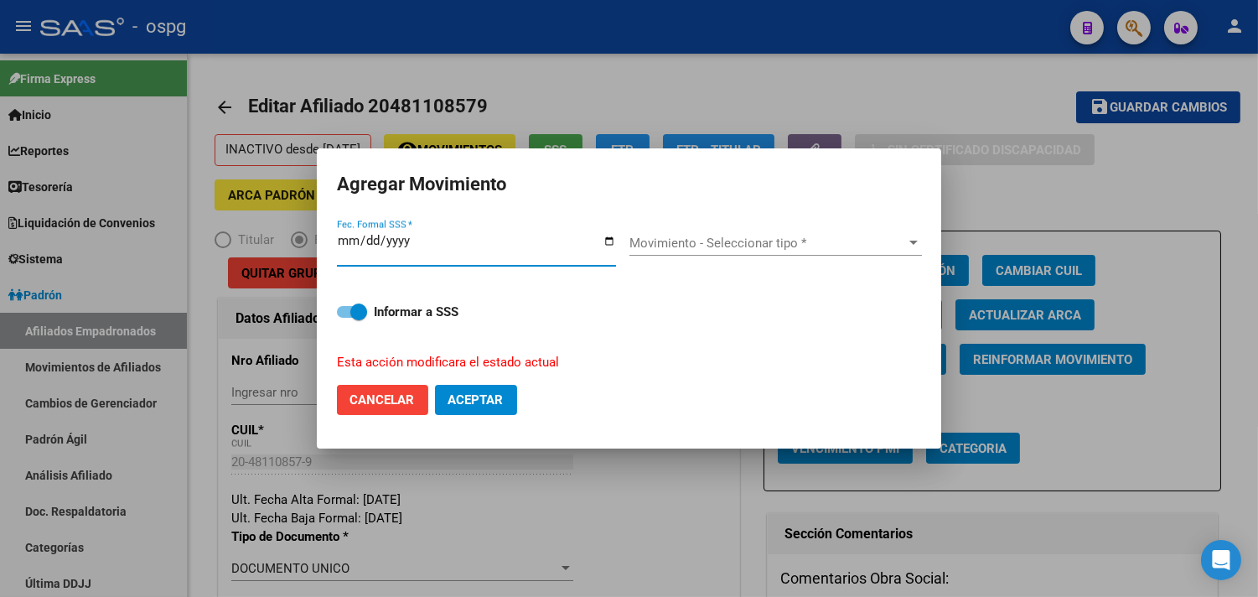
click at [654, 257] on div "Movimiento - Seleccionar tipo * Movimiento - Seleccionar tipo *" at bounding box center [775, 250] width 292 height 41
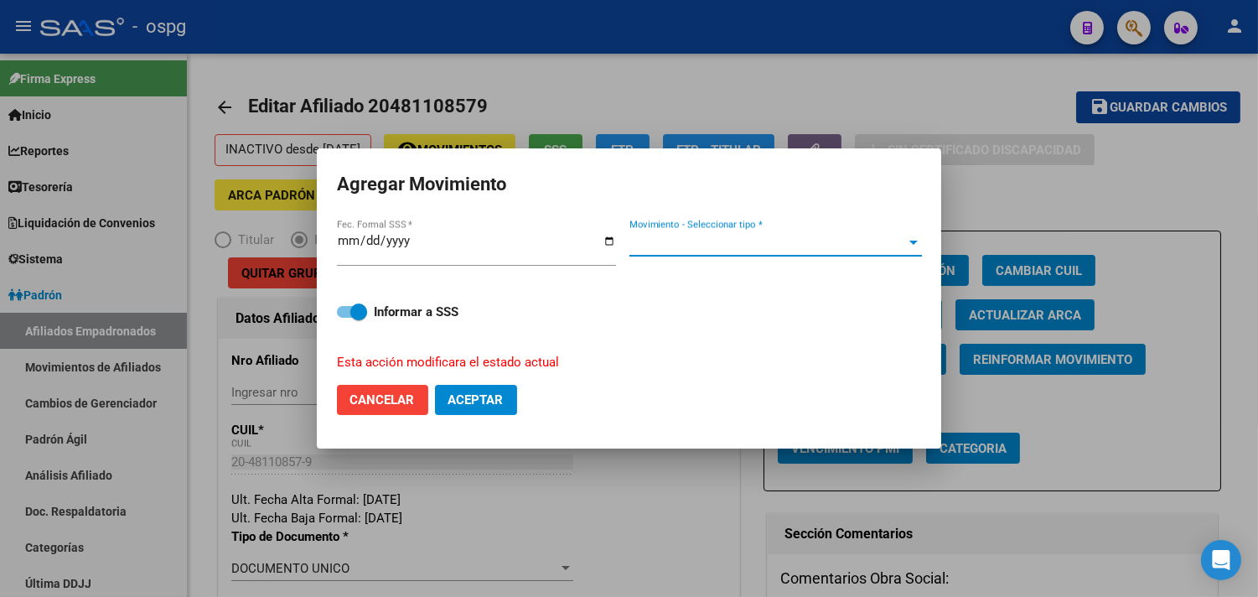
click at [659, 240] on span "Movimiento - Seleccionar tipo *" at bounding box center [767, 242] width 277 height 15
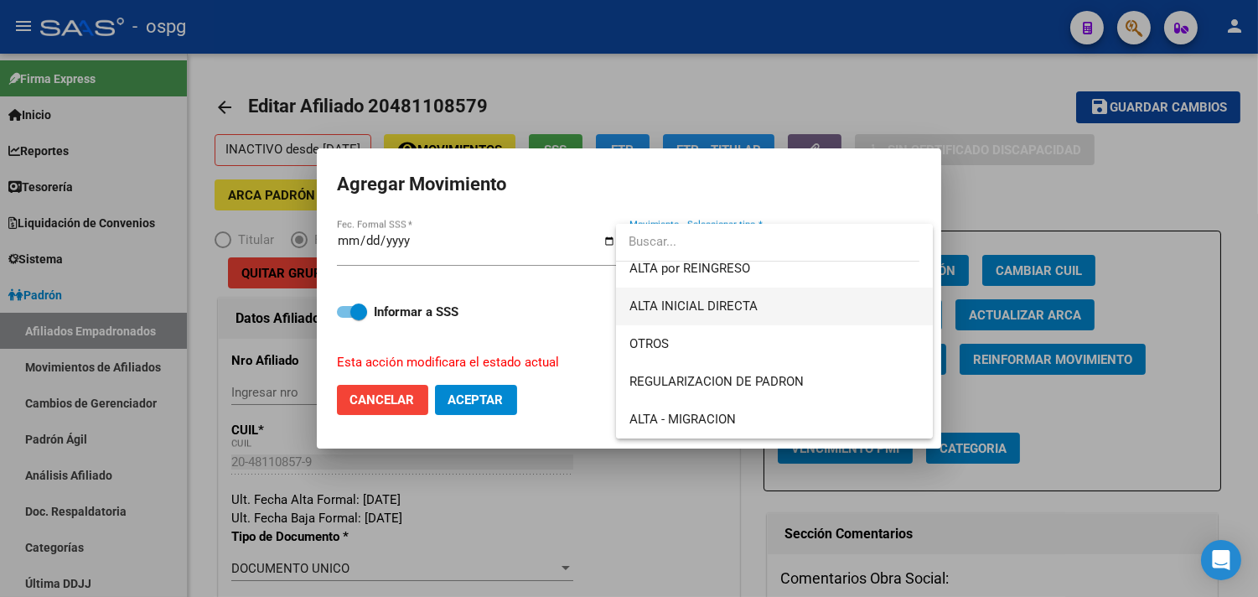
scroll to position [186, 0]
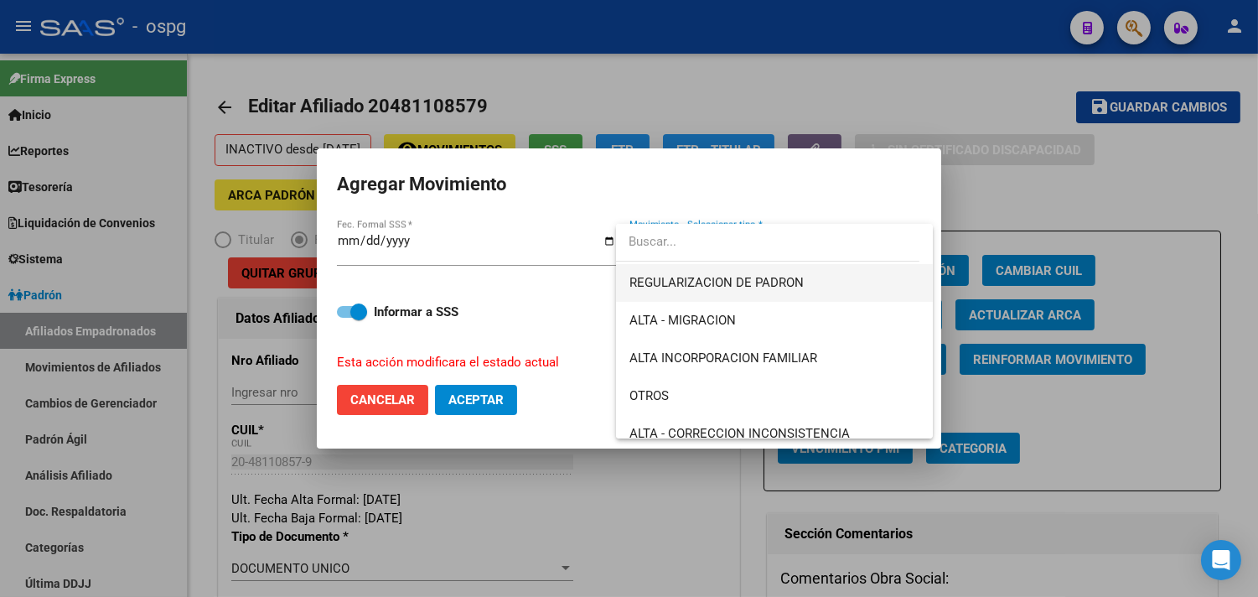
drag, startPoint x: 765, startPoint y: 296, endPoint x: 682, endPoint y: 314, distance: 85.0
click at [765, 295] on span "REGULARIZACION DE PADRON" at bounding box center [774, 283] width 291 height 38
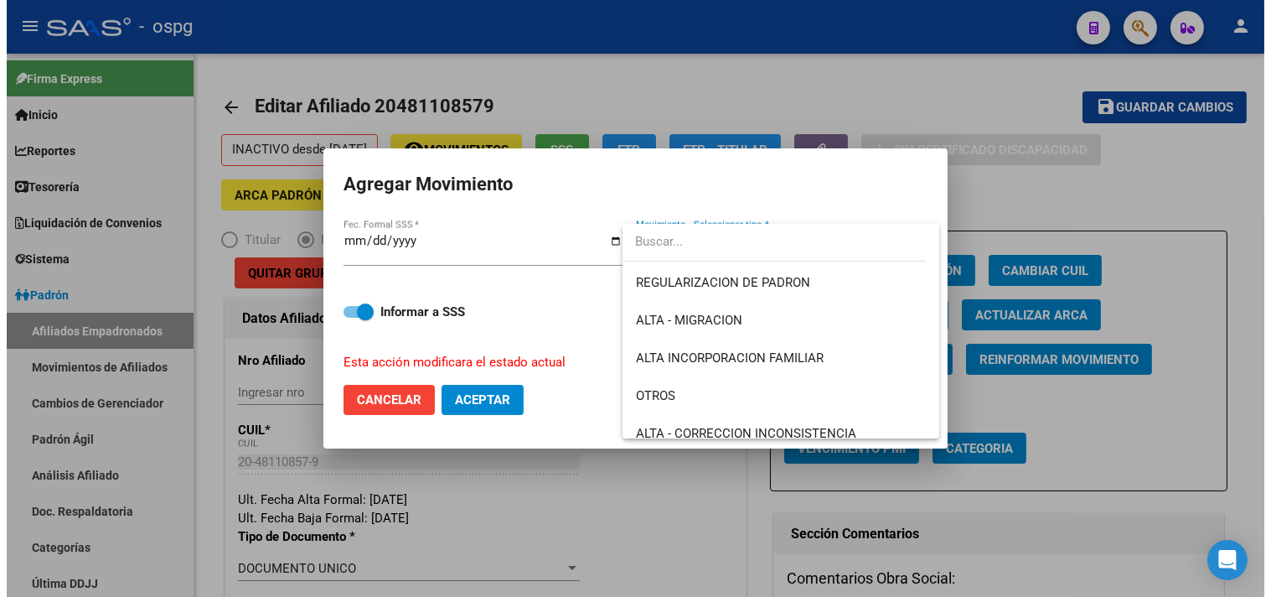
scroll to position [189, 0]
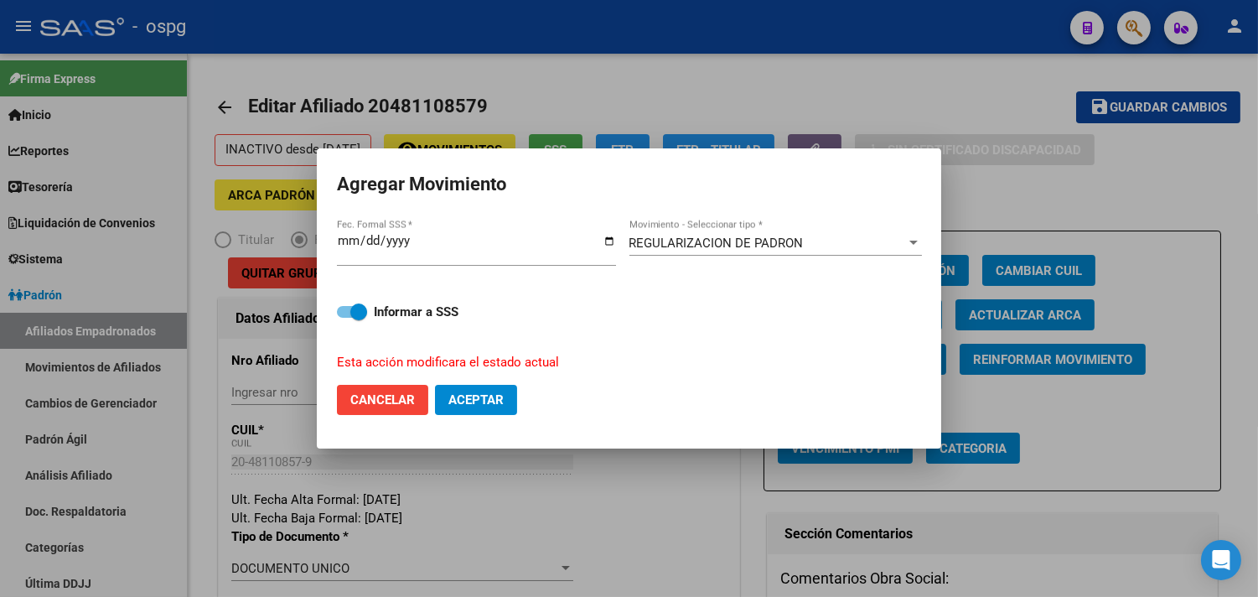
click at [521, 401] on mat-dialog-actions "Cancelar Aceptar" at bounding box center [629, 399] width 584 height 57
click at [499, 402] on span "Aceptar" at bounding box center [475, 399] width 55 height 15
checkbox input "false"
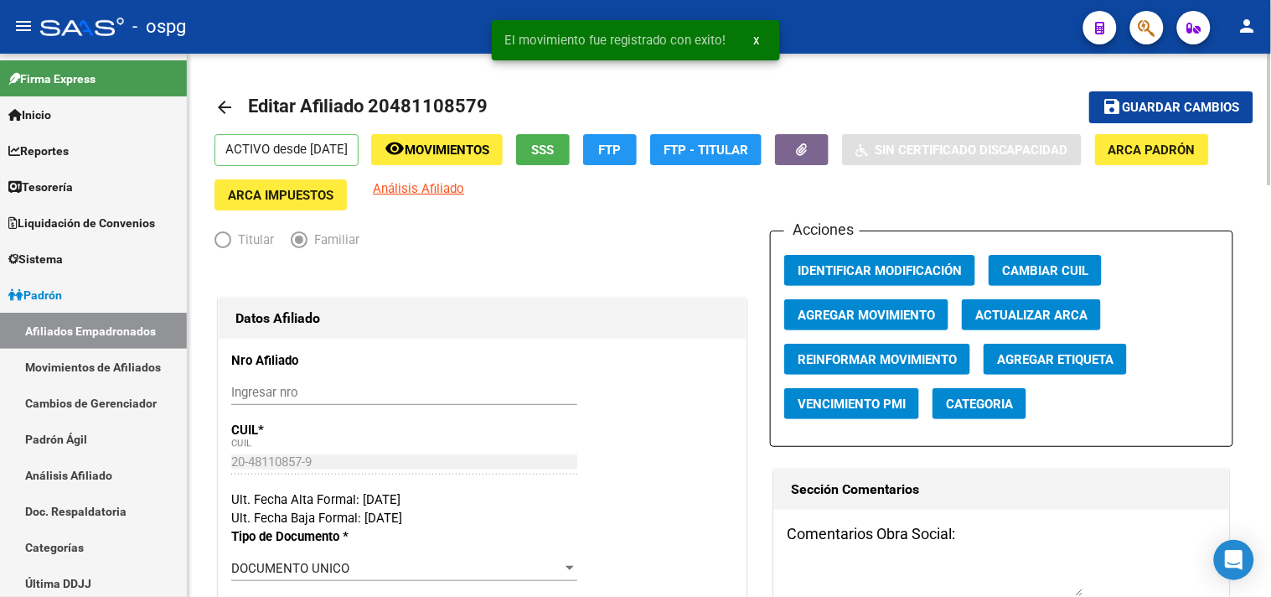
click at [215, 103] on mat-icon "arrow_back" at bounding box center [224, 107] width 20 height 20
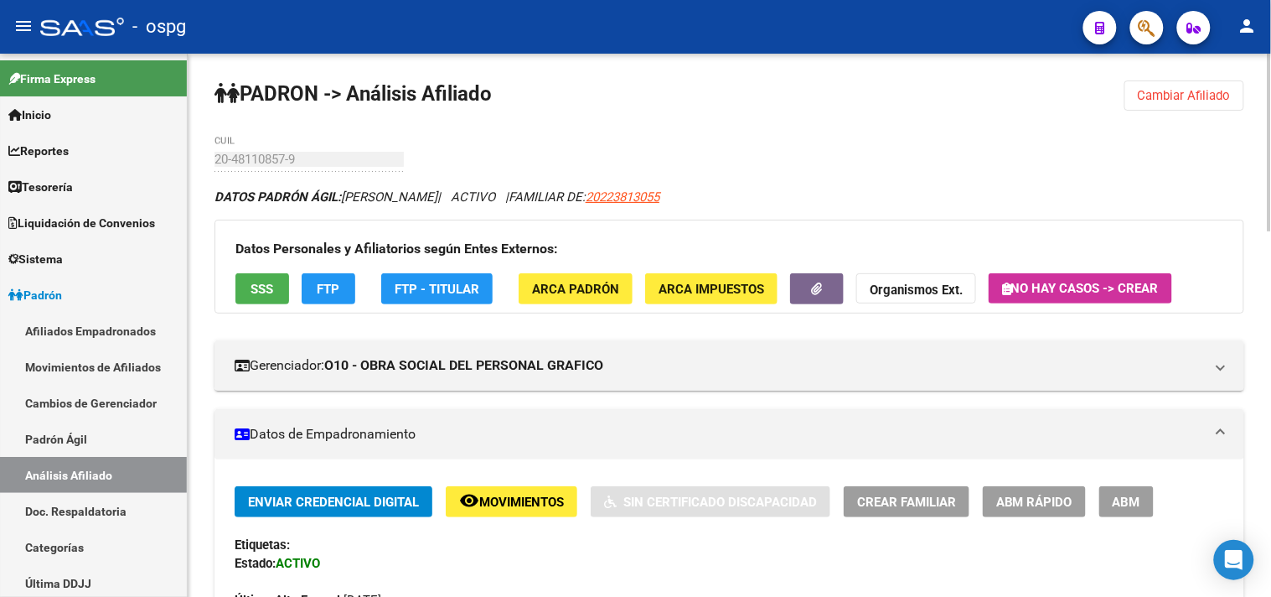
click at [1202, 95] on span "Cambiar Afiliado" at bounding box center [1184, 95] width 93 height 15
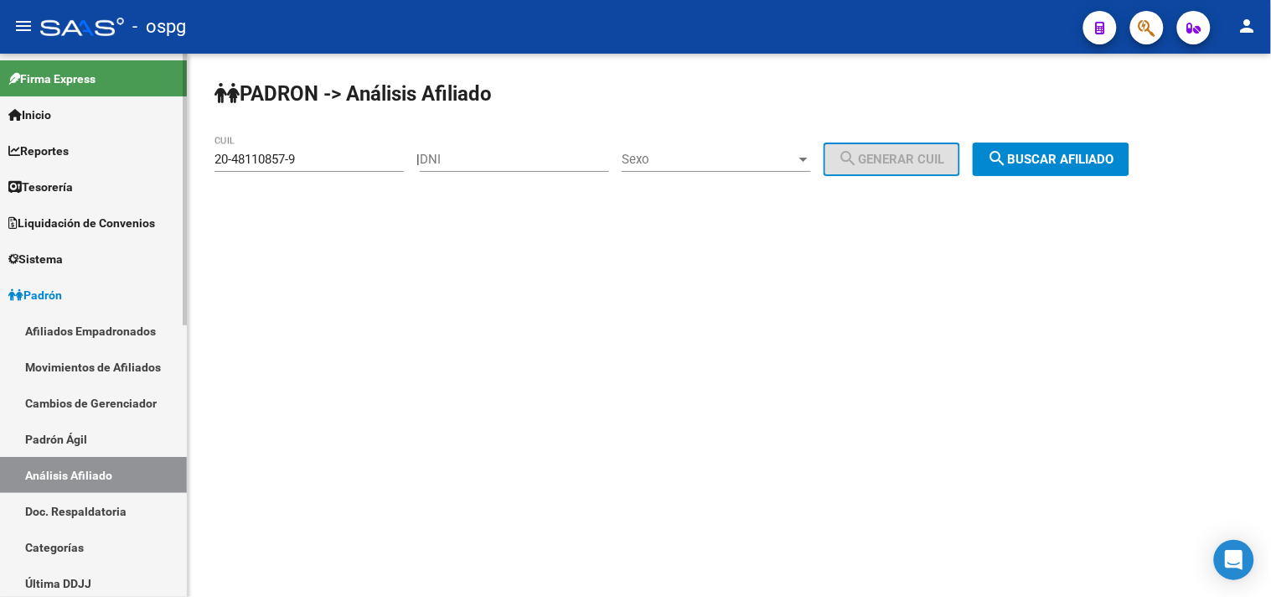
click at [20, 193] on mat-sidenav-container "Firma Express Inicio Calendario SSS Instructivos Contacto OS Reportes Tablero d…" at bounding box center [635, 325] width 1271 height 543
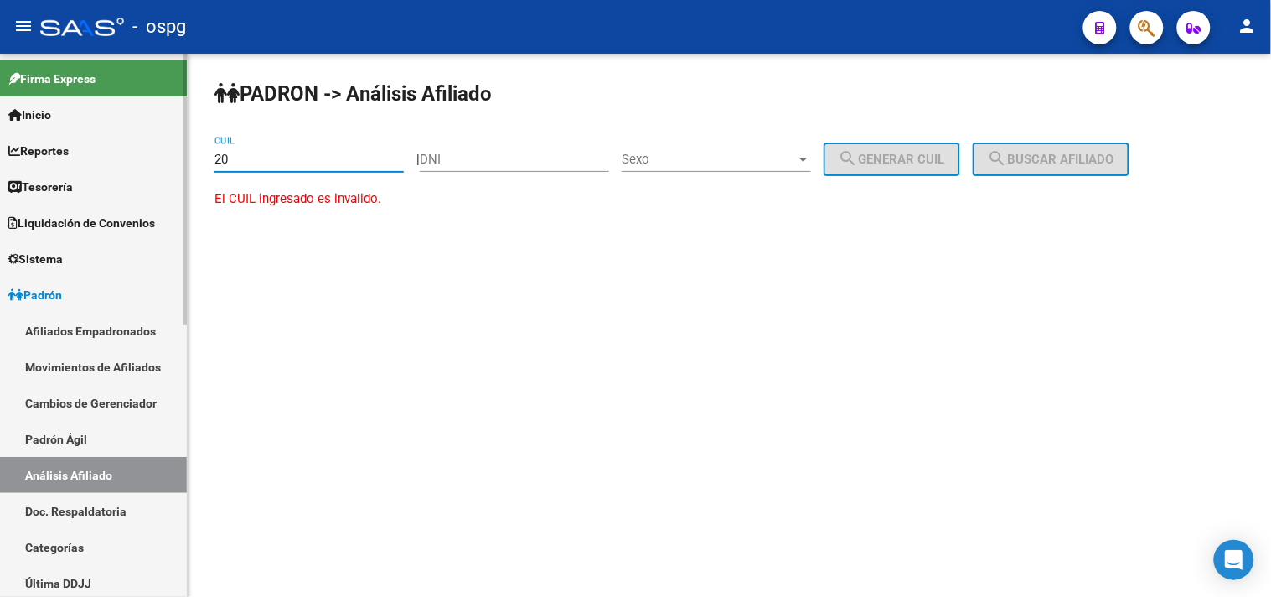
type input "2"
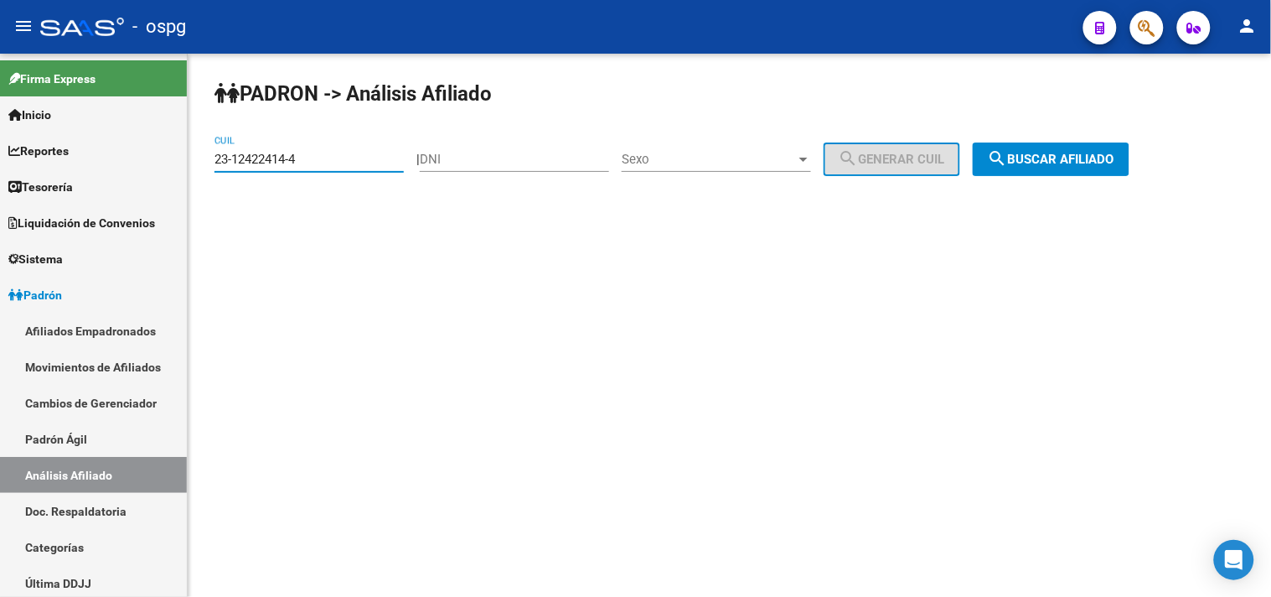
type input "23-12422414-4"
click at [1087, 153] on span "search Buscar afiliado" at bounding box center [1051, 159] width 127 height 15
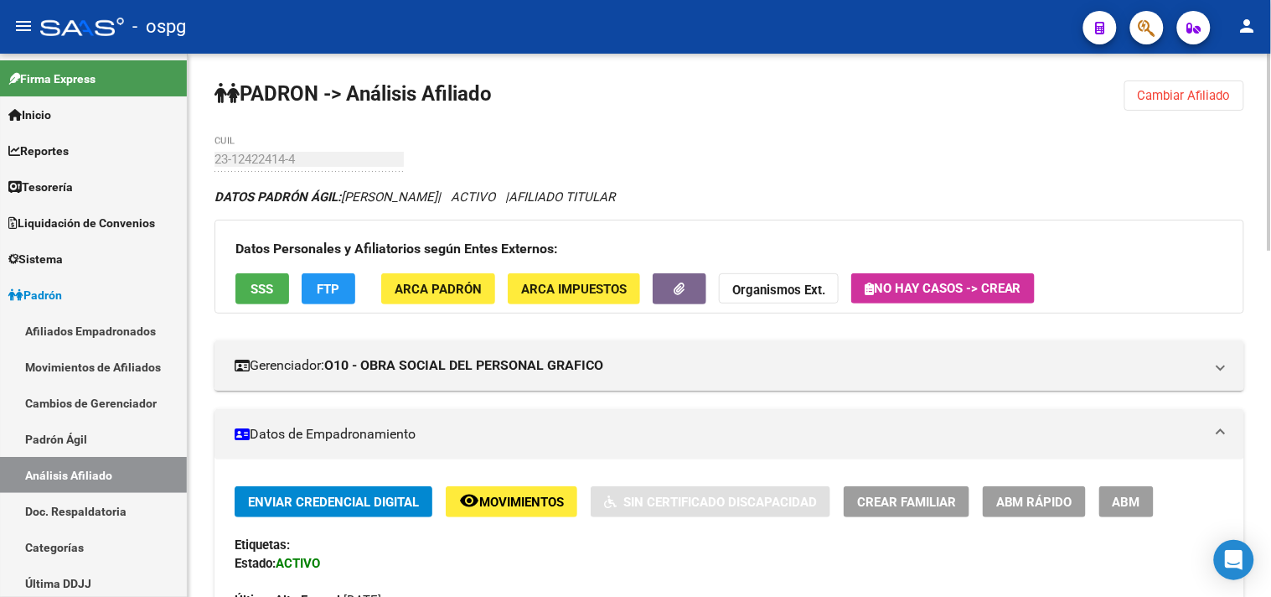
drag, startPoint x: 218, startPoint y: 159, endPoint x: 202, endPoint y: 141, distance: 24.4
click at [277, 285] on button "SSS" at bounding box center [262, 288] width 54 height 31
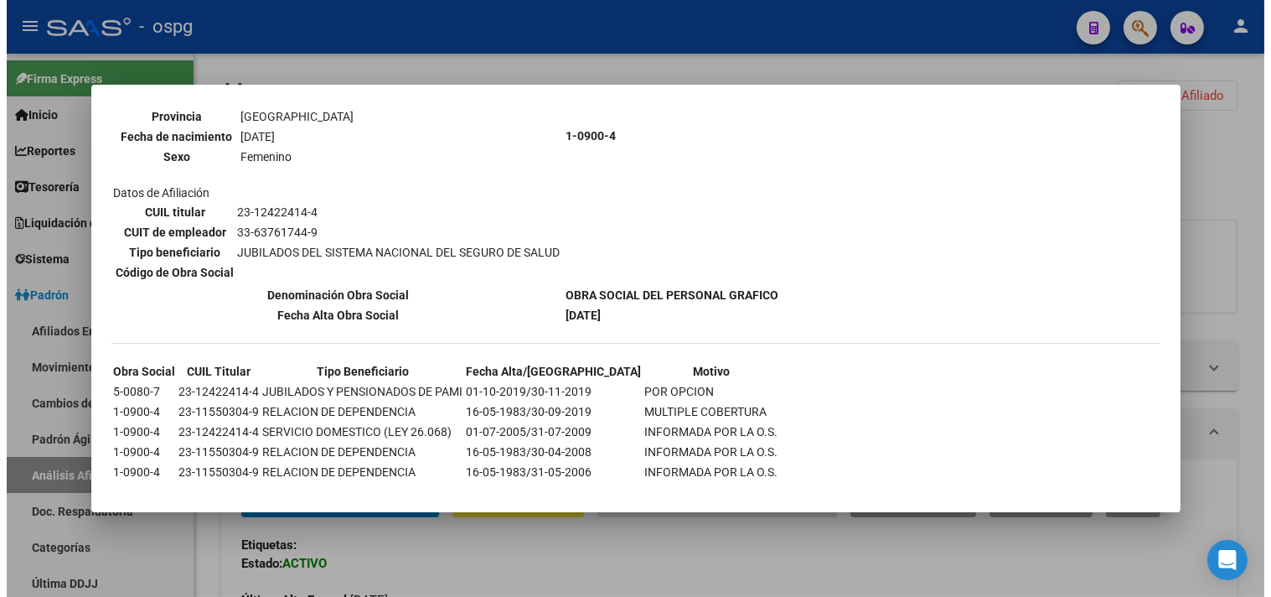
scroll to position [207, 0]
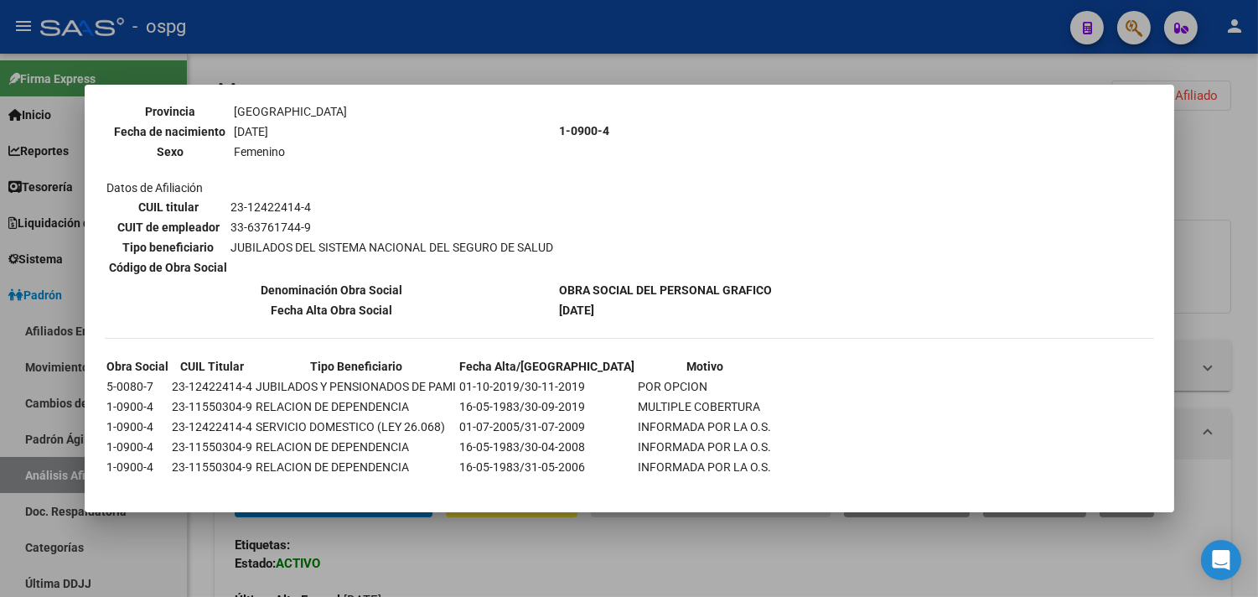
click at [671, 568] on div at bounding box center [629, 298] width 1258 height 597
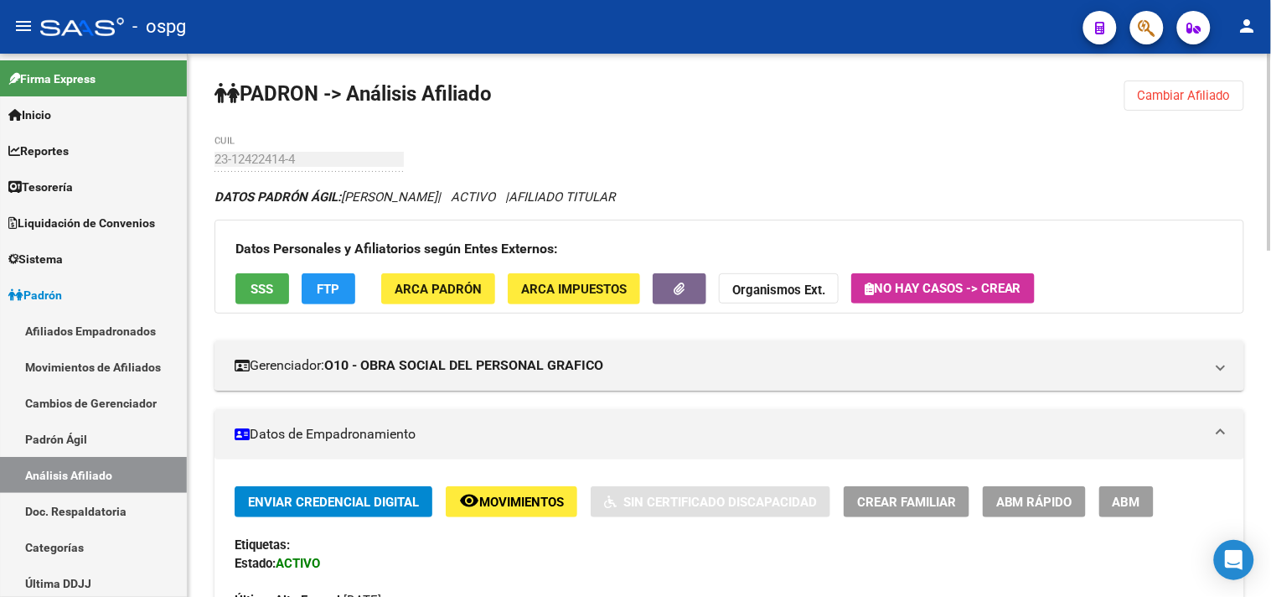
click at [328, 281] on span "FTP" at bounding box center [329, 288] width 23 height 15
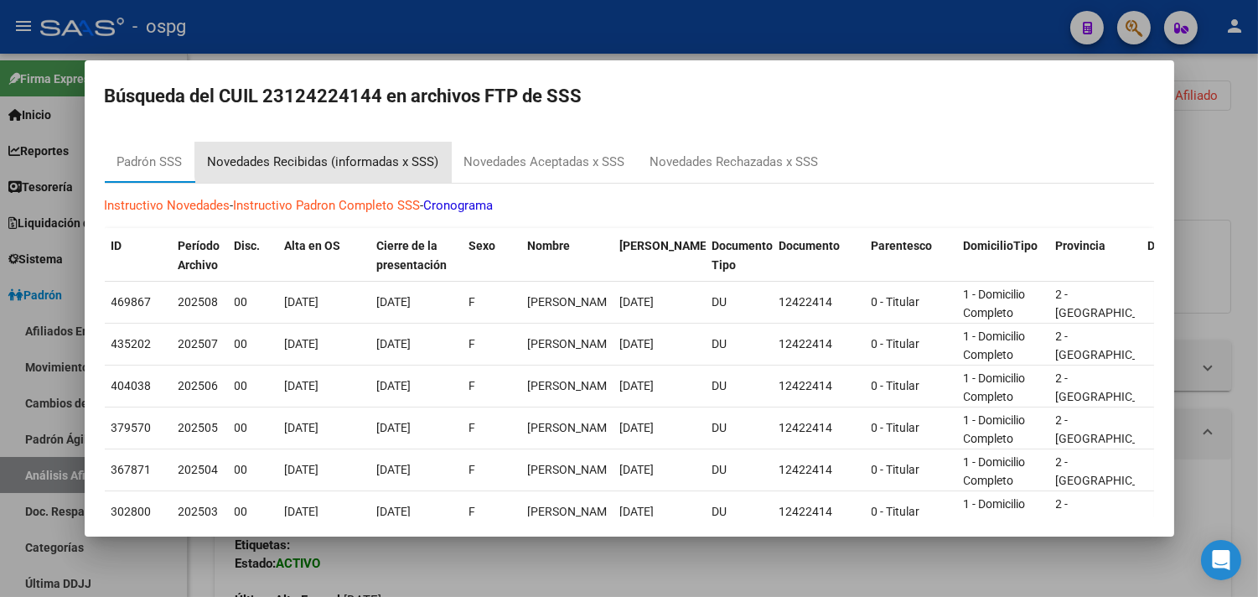
click at [342, 156] on div "Novedades Recibidas (informadas x SSS)" at bounding box center [323, 161] width 231 height 19
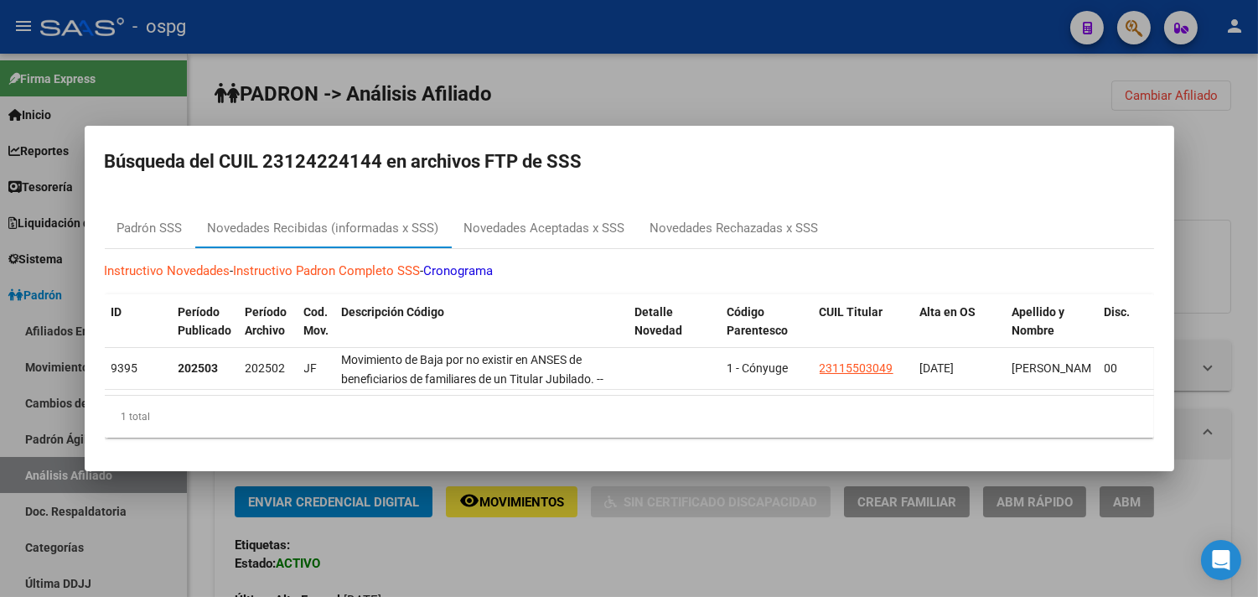
click at [542, 556] on div at bounding box center [629, 298] width 1258 height 597
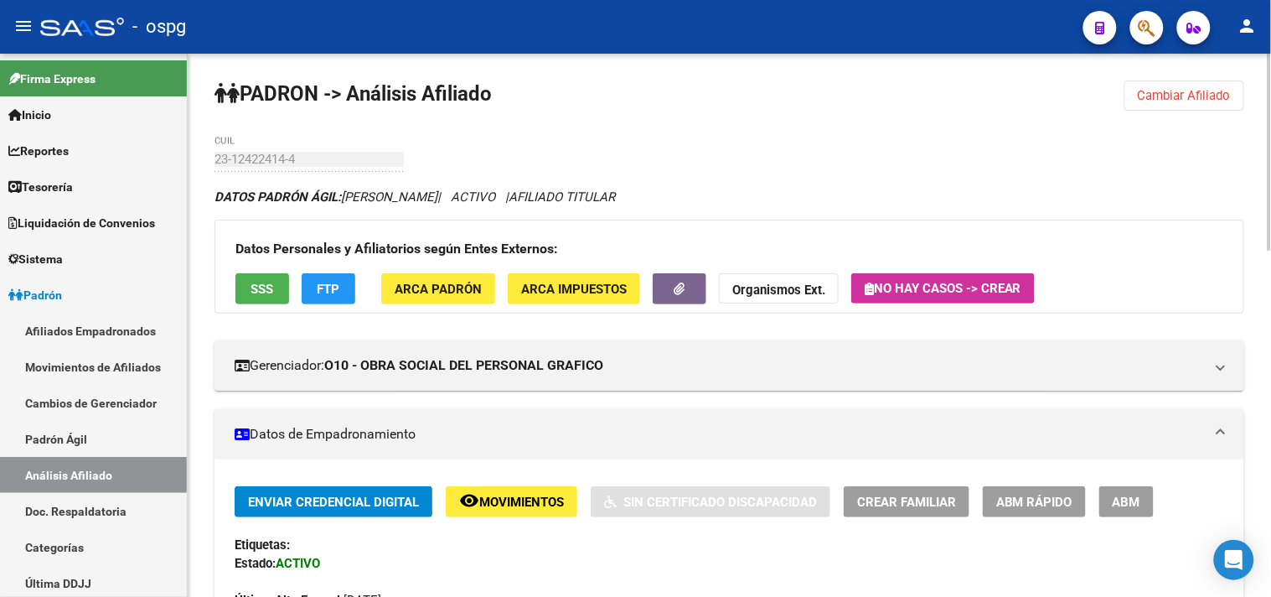
click at [554, 554] on div "Etiquetas:" at bounding box center [730, 544] width 990 height 18
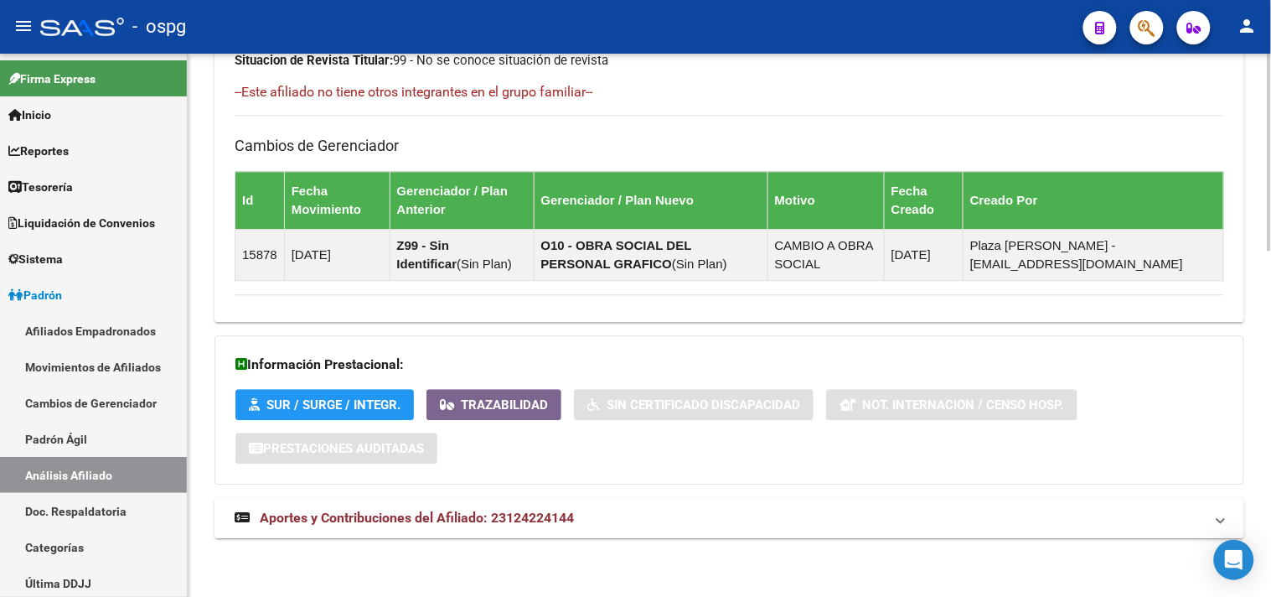
drag, startPoint x: 570, startPoint y: 529, endPoint x: 738, endPoint y: 515, distance: 168.9
click at [571, 529] on mat-expansion-panel-header "Aportes y Contribuciones del Afiliado: 23124224144" at bounding box center [729, 518] width 1030 height 40
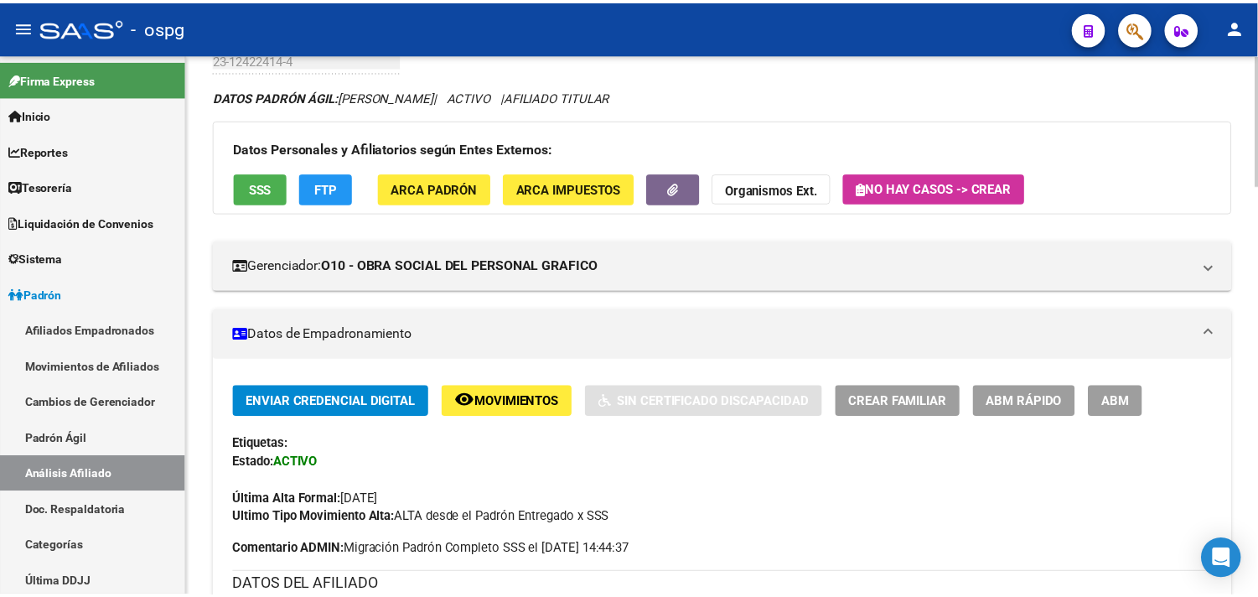
scroll to position [0, 0]
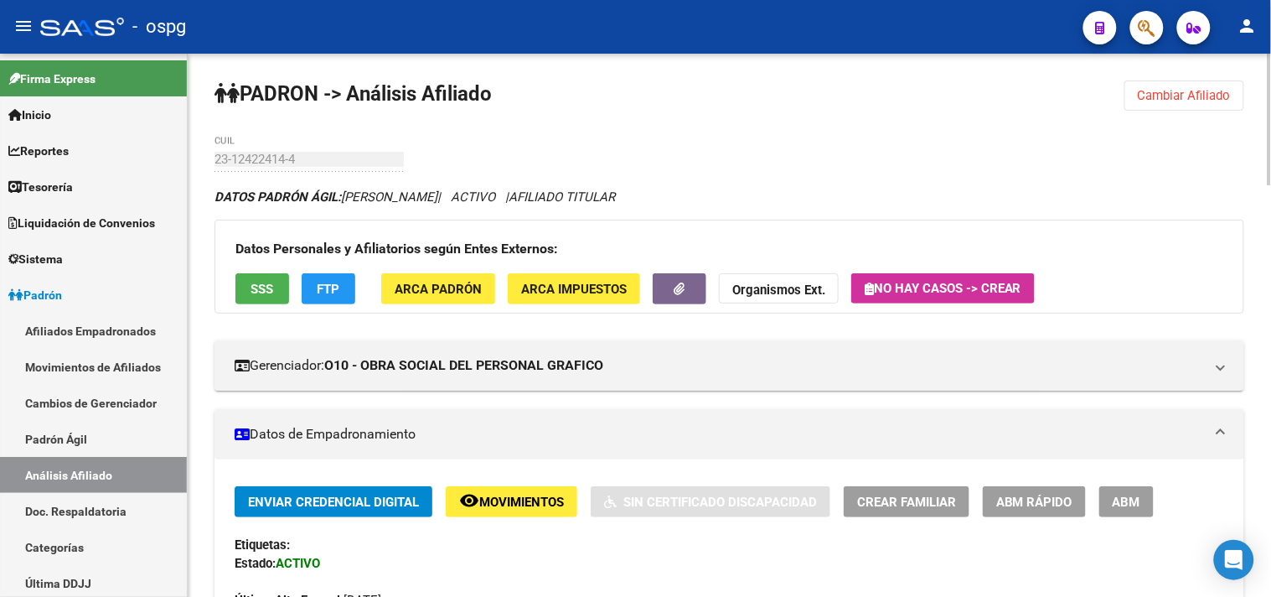
click at [248, 287] on button "SSS" at bounding box center [262, 288] width 54 height 31
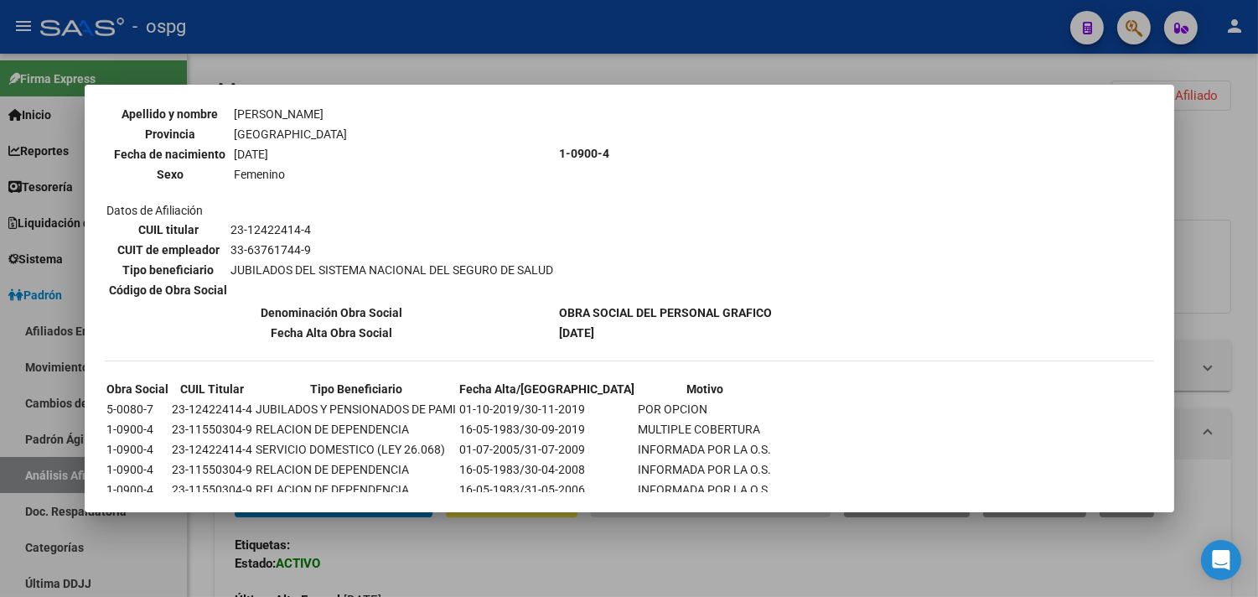
scroll to position [186, 0]
click at [567, 566] on div at bounding box center [629, 298] width 1258 height 597
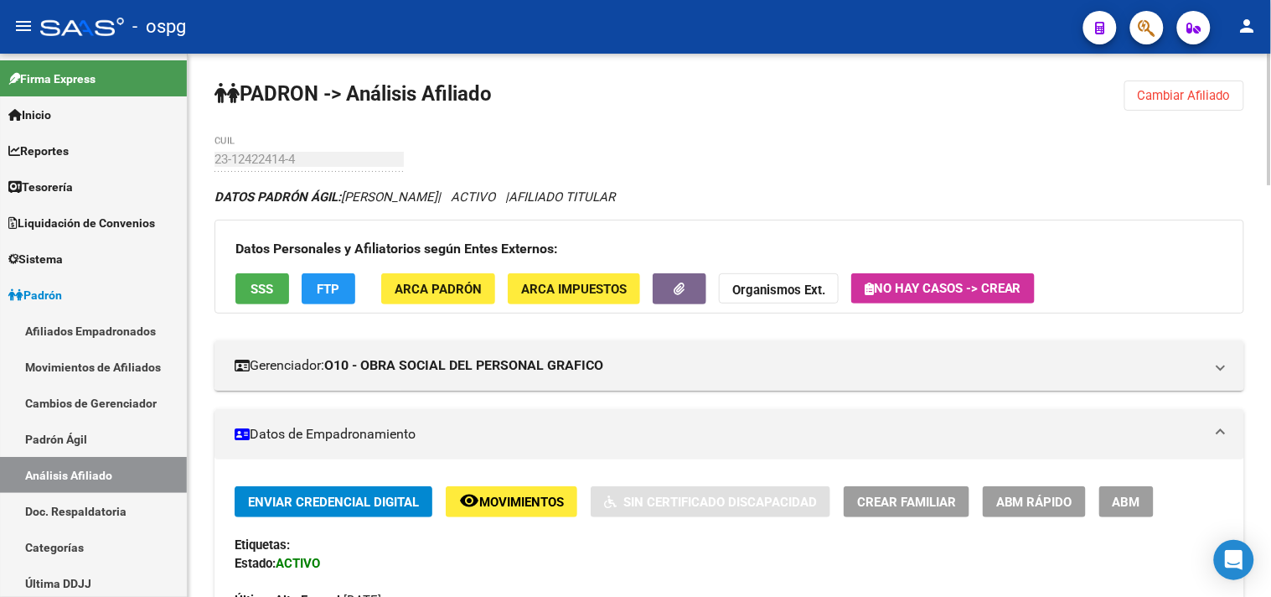
click at [1140, 504] on span "ABM" at bounding box center [1127, 501] width 28 height 15
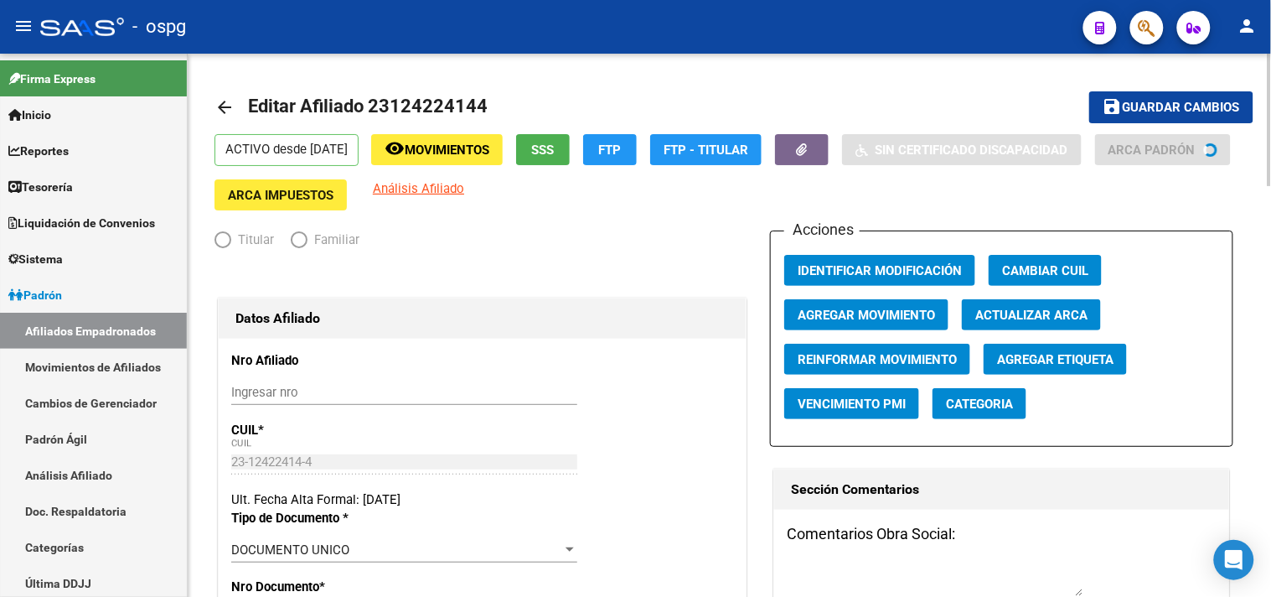
radio input "true"
type input "33-63761744-9"
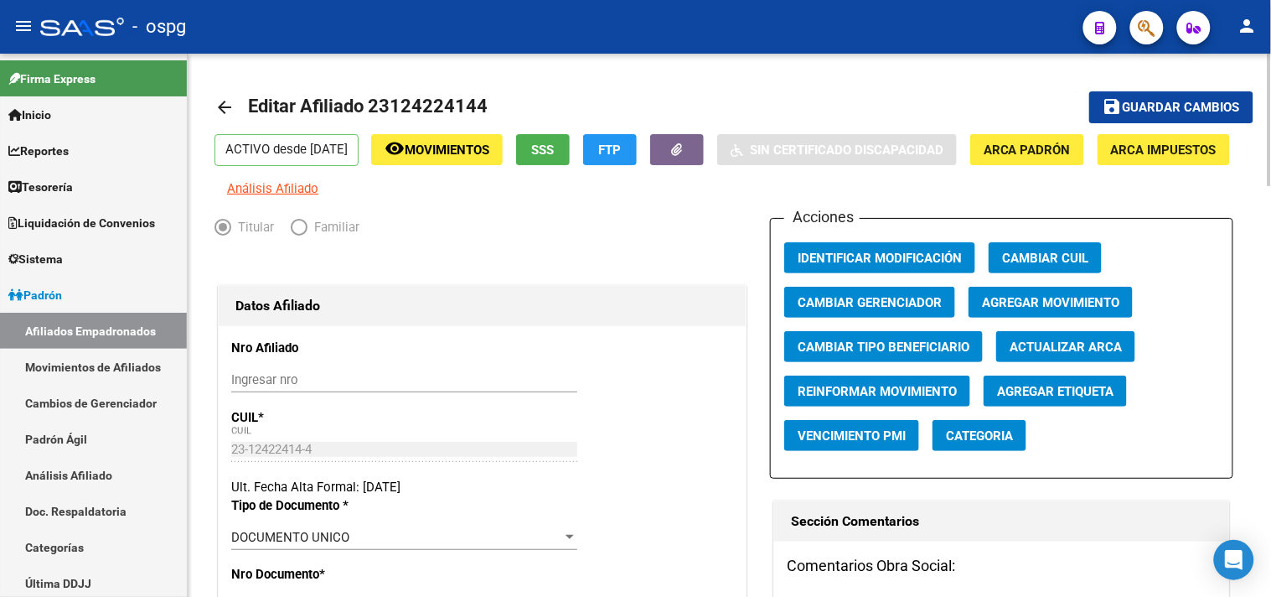
click at [1068, 399] on span "Agregar Etiqueta" at bounding box center [1055, 391] width 116 height 15
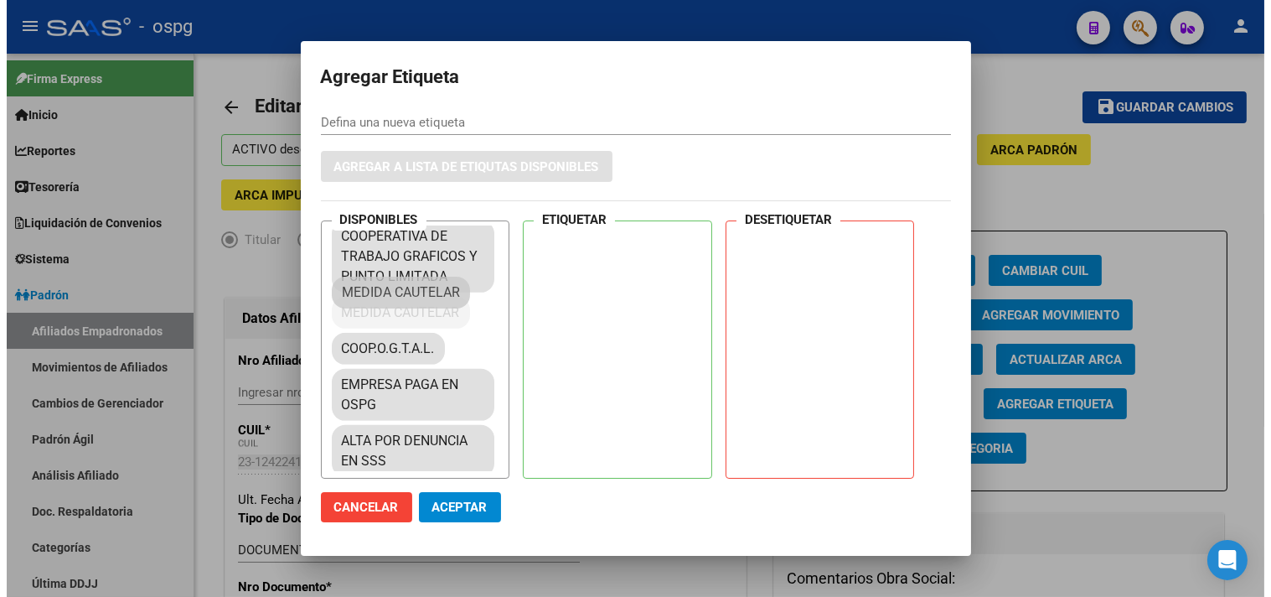
scroll to position [1575, 0]
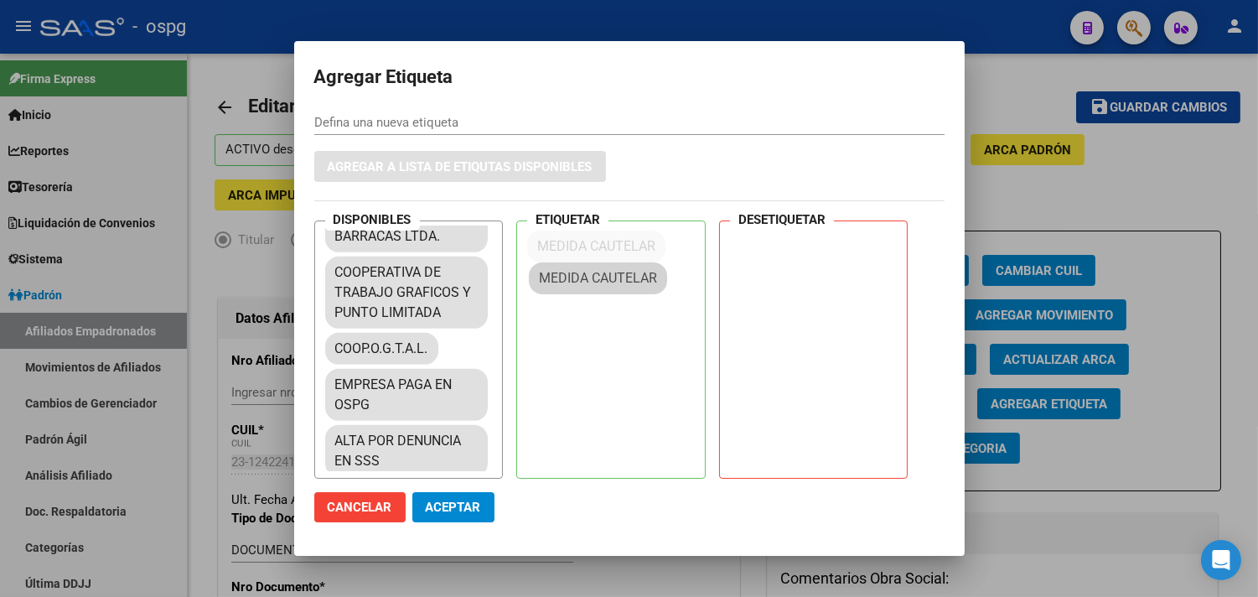
drag, startPoint x: 385, startPoint y: 294, endPoint x: 595, endPoint y: 272, distance: 210.6
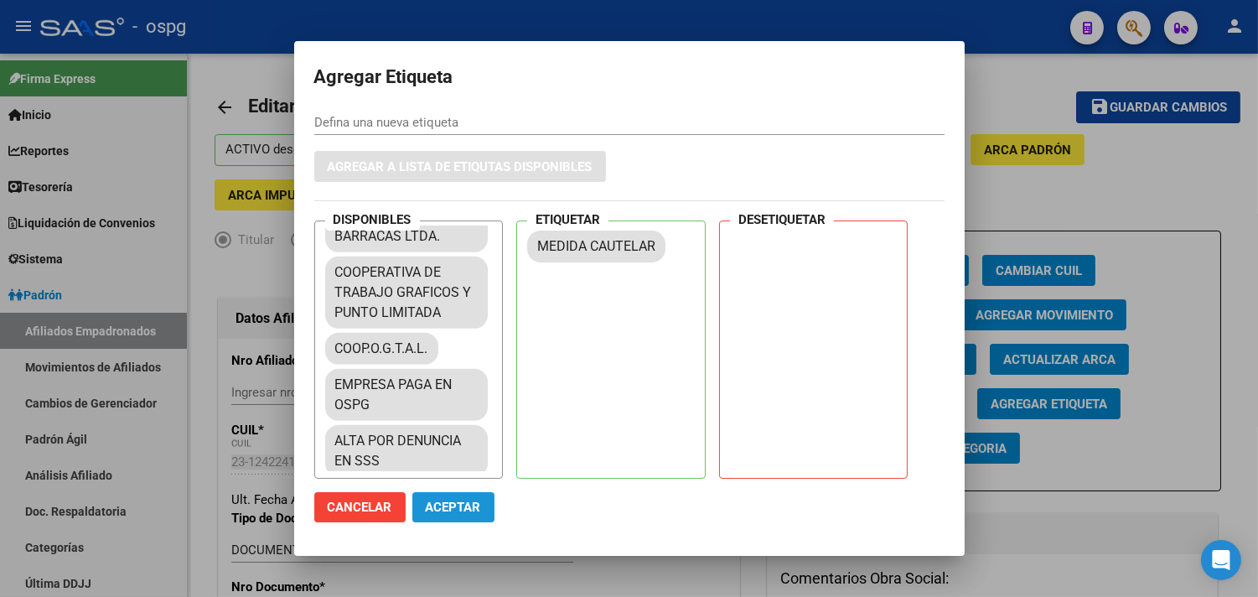
click at [465, 506] on span "Aceptar" at bounding box center [453, 506] width 55 height 15
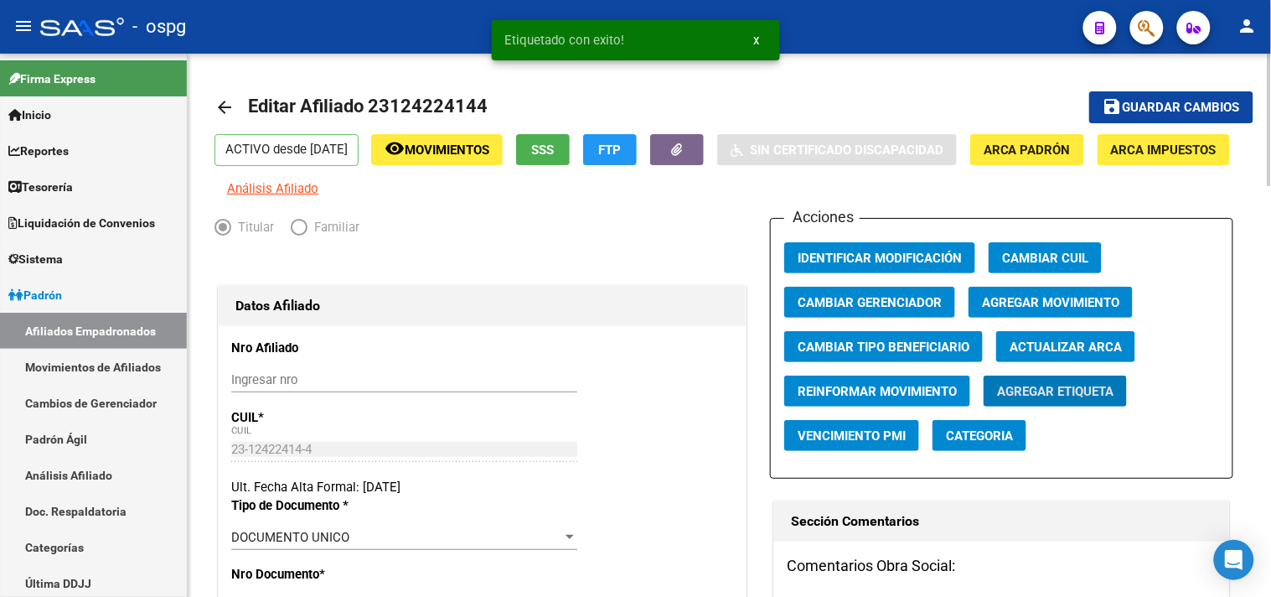
click at [1207, 106] on span "Guardar cambios" at bounding box center [1181, 108] width 117 height 15
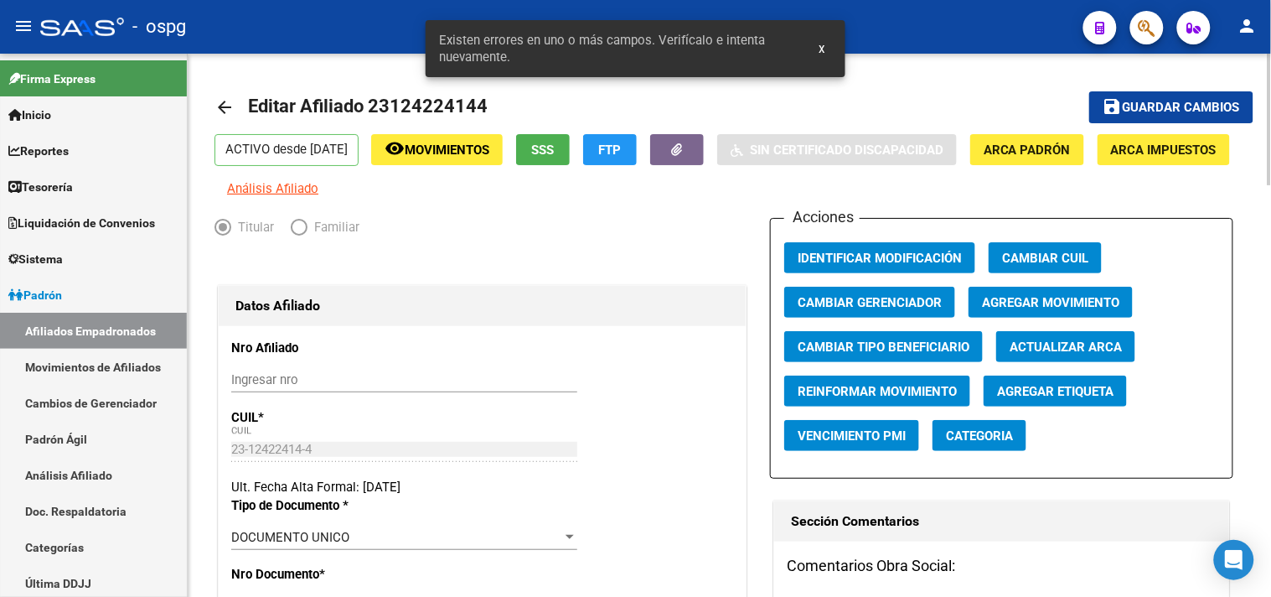
click at [228, 102] on mat-icon "arrow_back" at bounding box center [224, 107] width 20 height 20
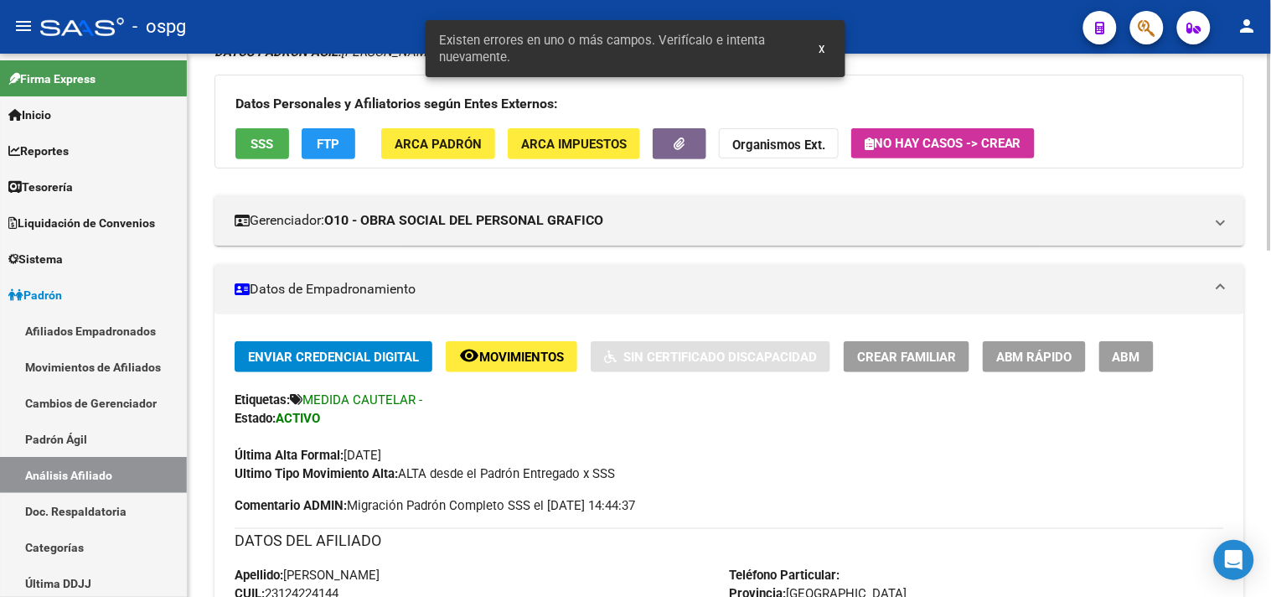
scroll to position [186, 0]
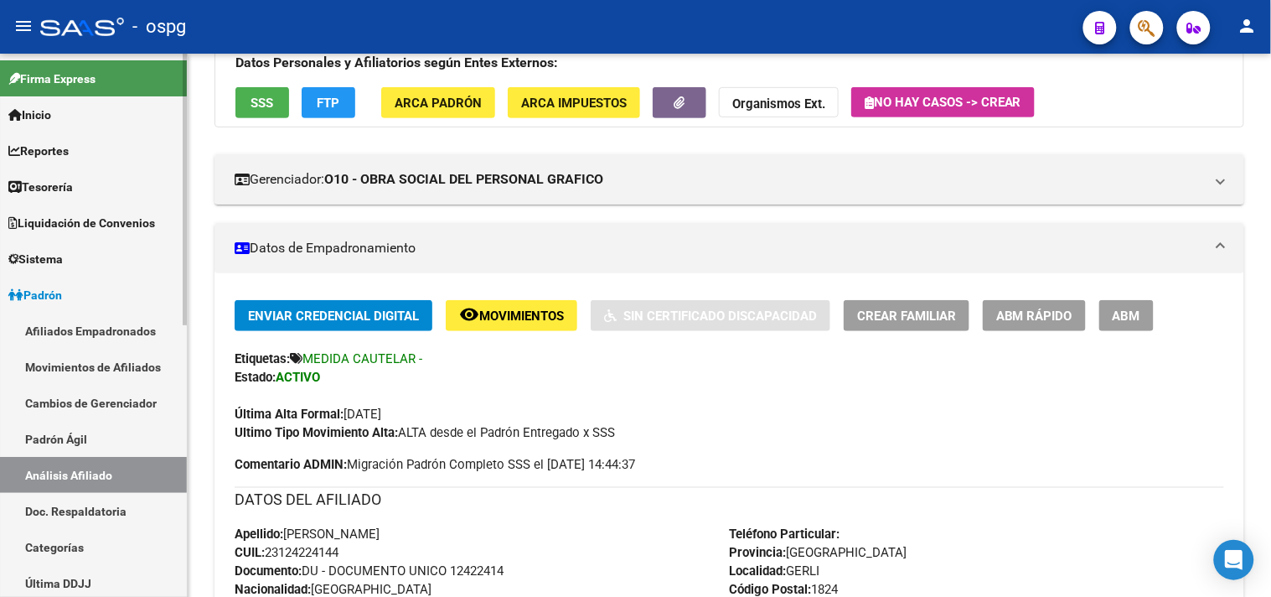
click at [65, 333] on link "Afiliados Empadronados" at bounding box center [93, 331] width 187 height 36
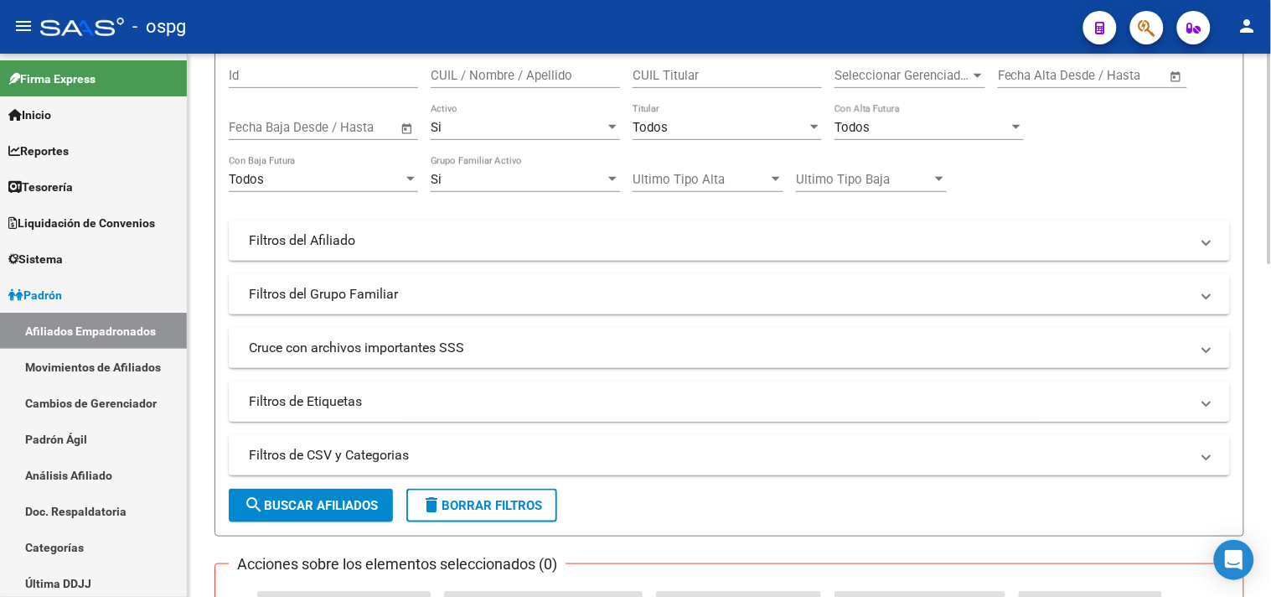
click at [747, 409] on mat-panel-title "Filtros de Etiquetas" at bounding box center [719, 401] width 941 height 18
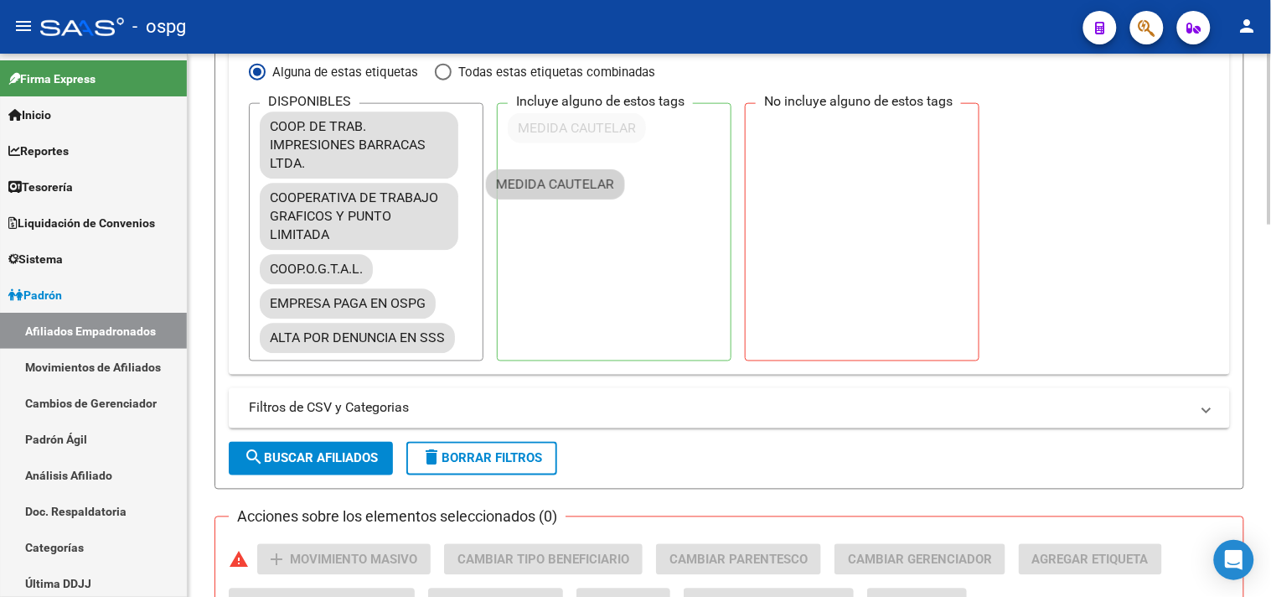
scroll to position [1166, 0]
drag, startPoint x: 366, startPoint y: 219, endPoint x: 603, endPoint y: 156, distance: 245.3
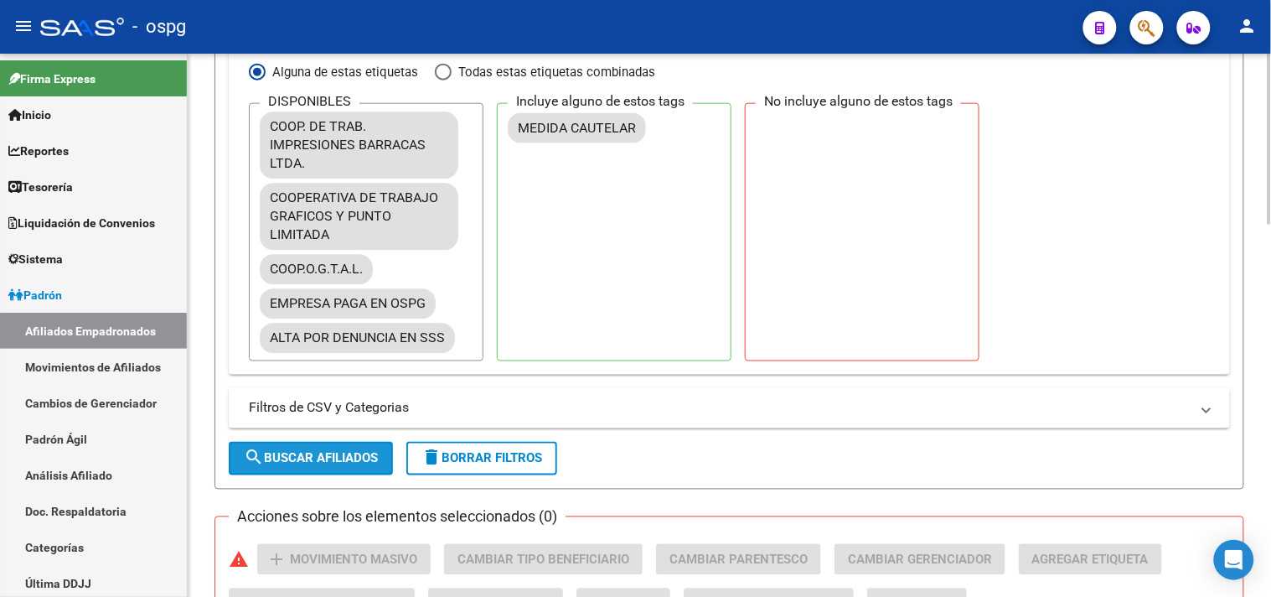
click at [292, 457] on span "search Buscar Afiliados" at bounding box center [311, 458] width 134 height 15
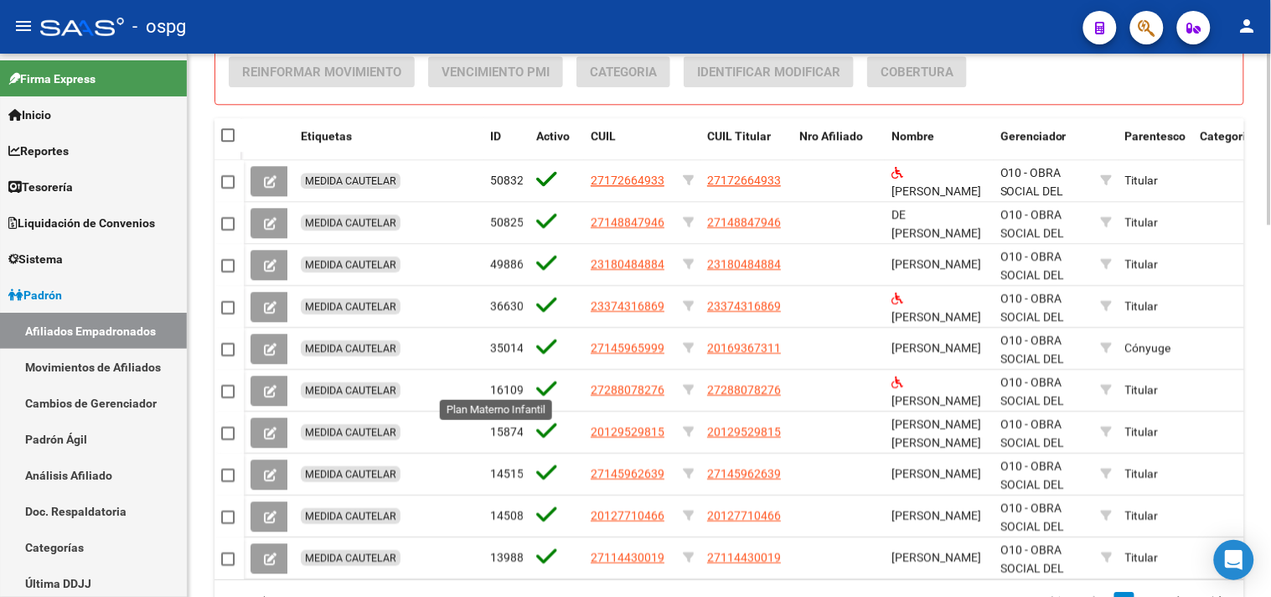
scroll to position [624, 0]
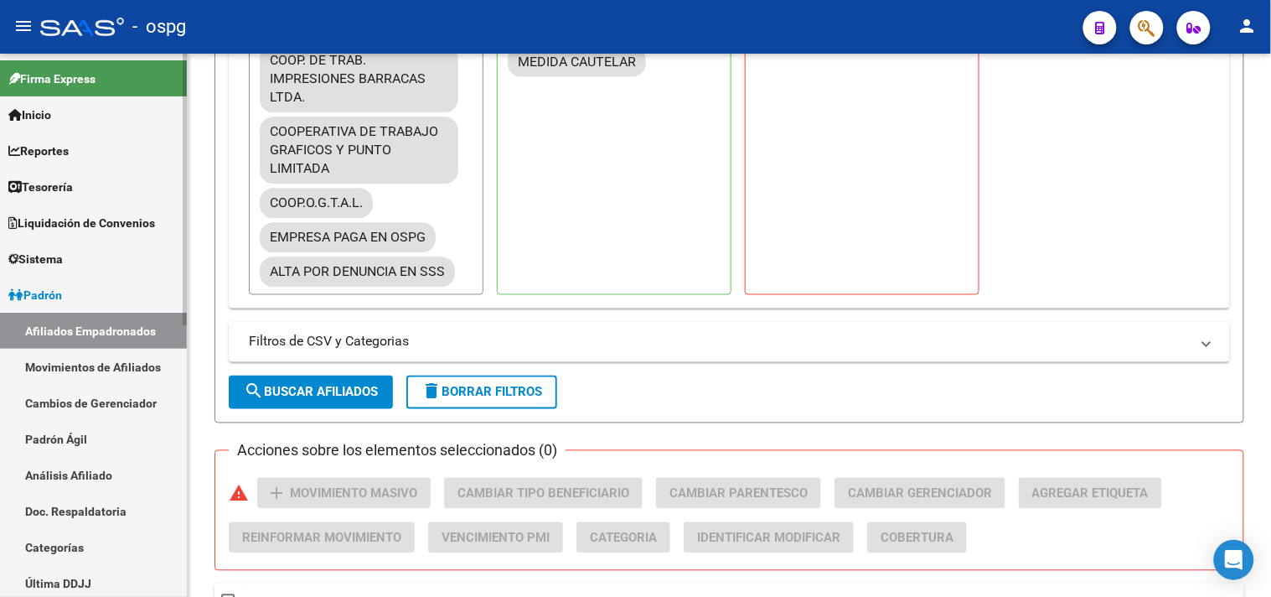
click at [43, 476] on link "Análisis Afiliado" at bounding box center [93, 475] width 187 height 36
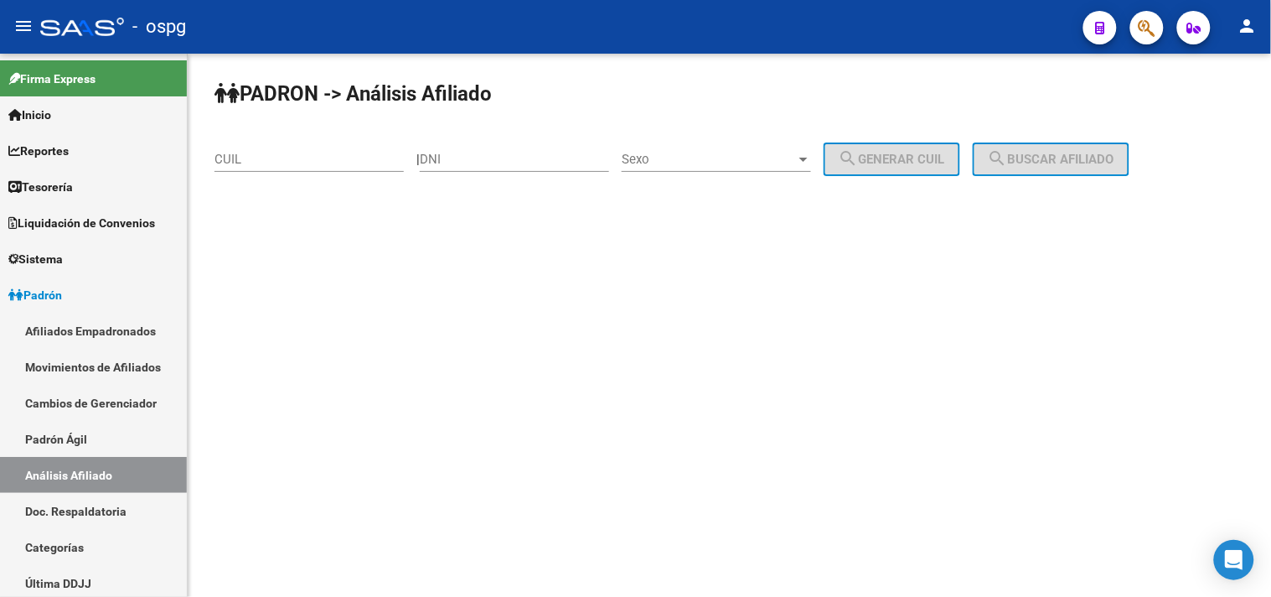
click at [562, 151] on div "DNI" at bounding box center [514, 154] width 189 height 36
type input "28711052"
click at [680, 166] on span "Sexo" at bounding box center [709, 159] width 174 height 15
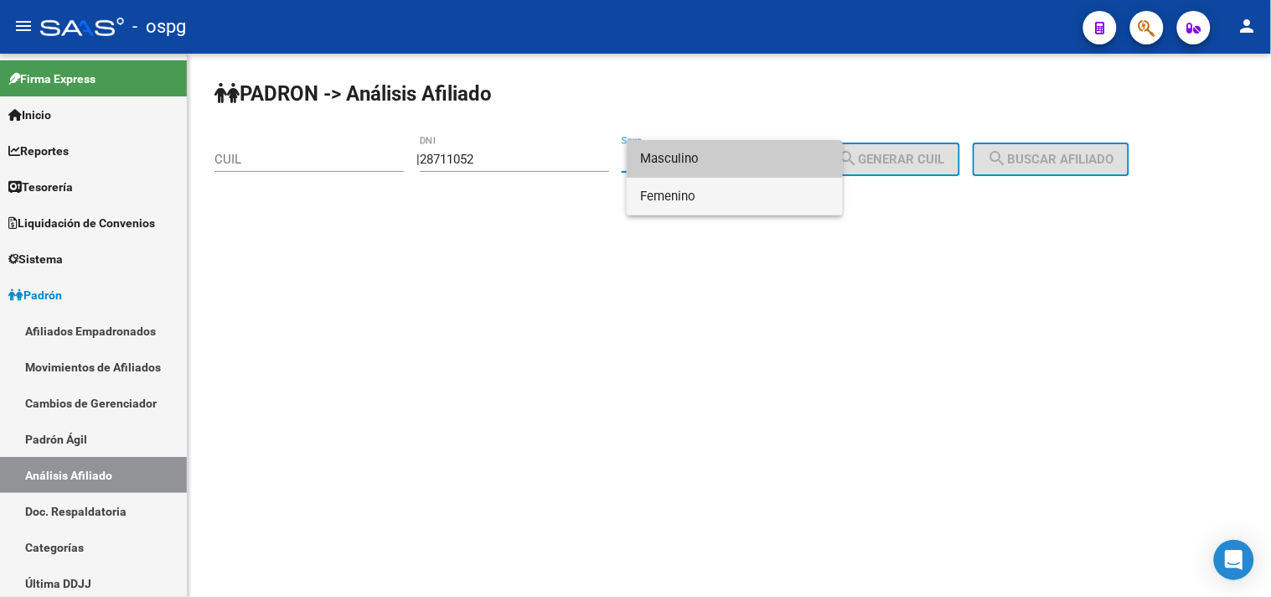
click at [676, 194] on span "Femenino" at bounding box center [734, 197] width 189 height 38
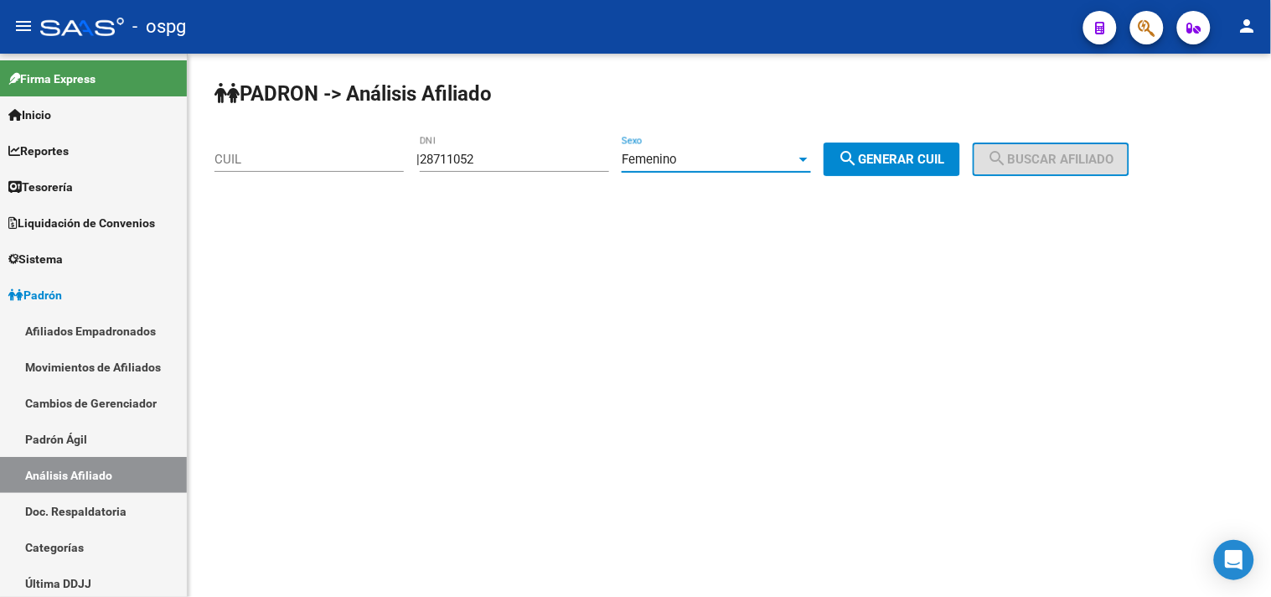
click at [864, 154] on div "| 28711052 DNI Femenino Sexo search Generar CUIL" at bounding box center [694, 159] width 556 height 15
drag, startPoint x: 928, startPoint y: 161, endPoint x: 1065, endPoint y: 153, distance: 137.6
click at [930, 162] on span "search Generar CUIL" at bounding box center [892, 159] width 106 height 15
type input "27-28711052-4"
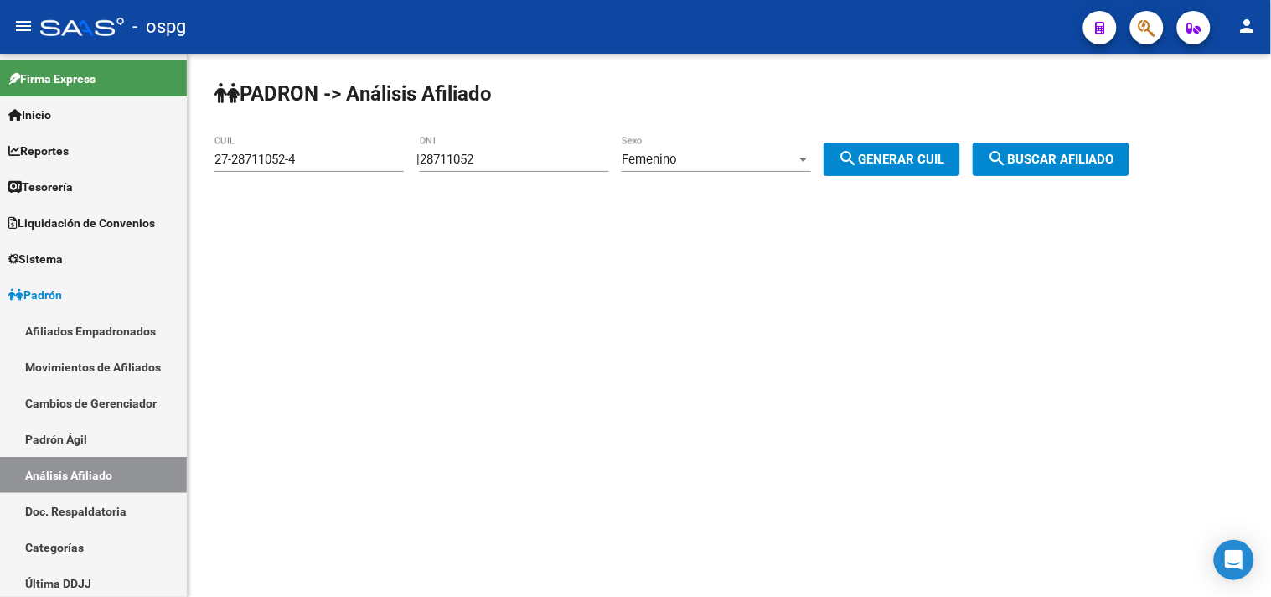
click at [1072, 157] on span "search Buscar afiliado" at bounding box center [1051, 159] width 127 height 15
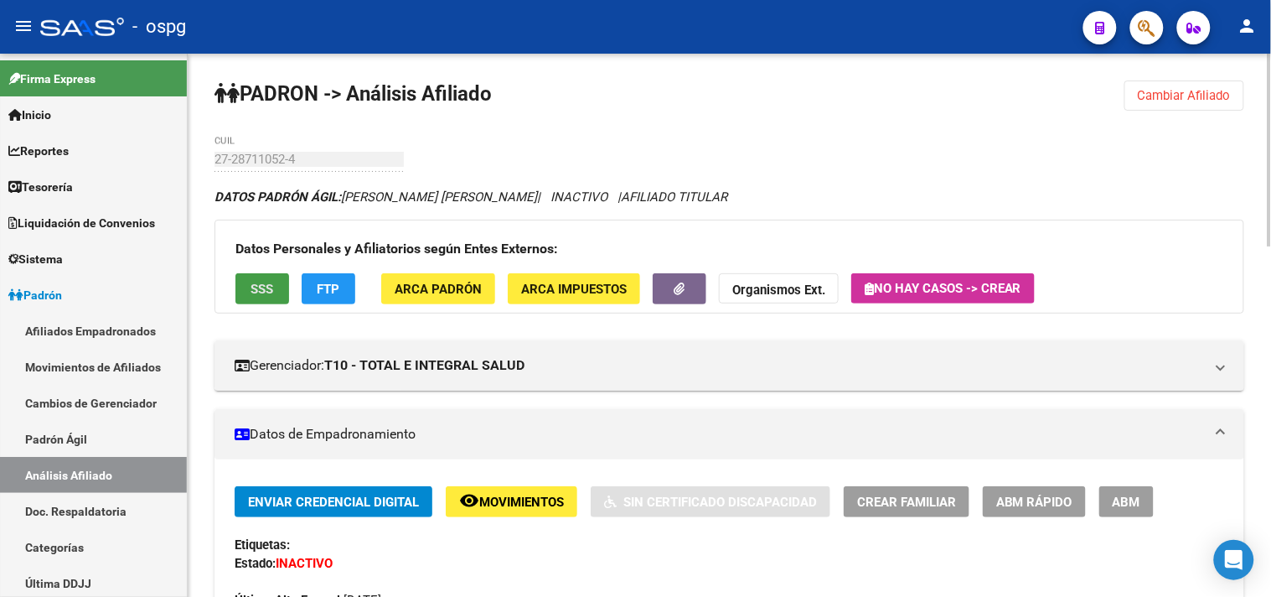
click at [288, 277] on button "SSS" at bounding box center [262, 288] width 54 height 31
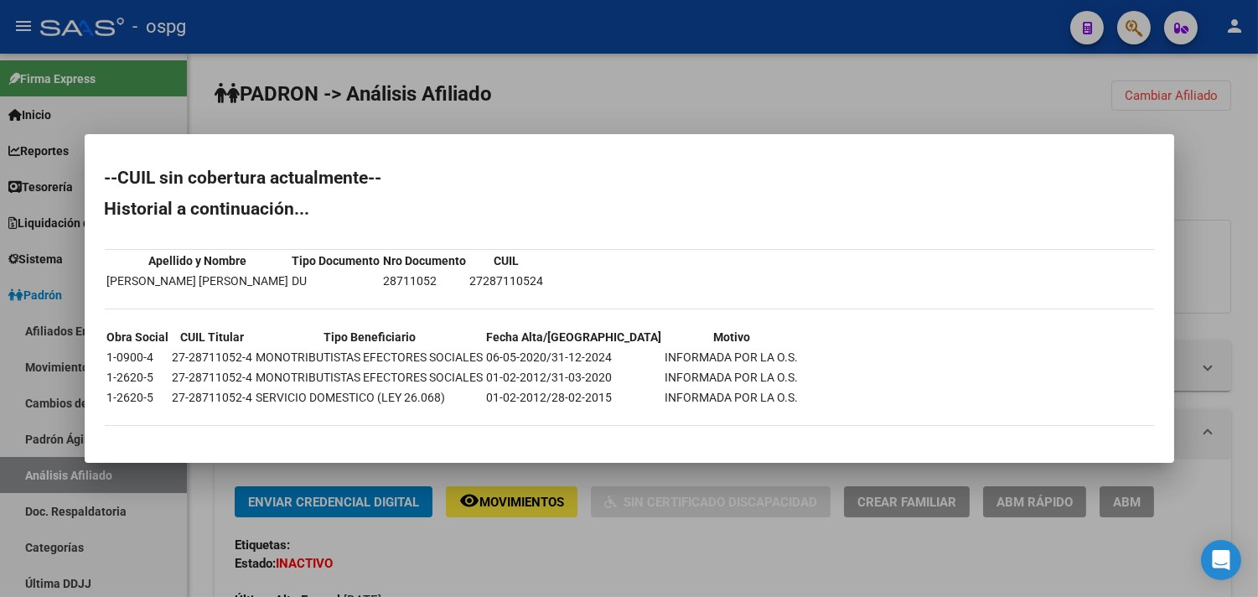
click at [625, 588] on div at bounding box center [629, 298] width 1258 height 597
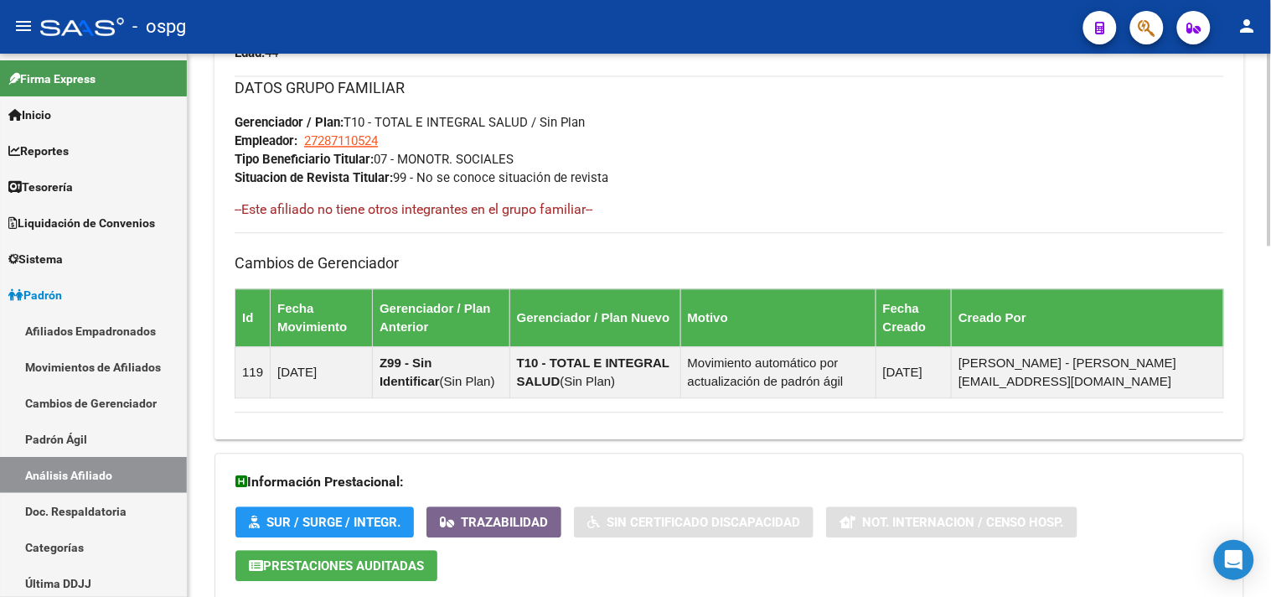
scroll to position [989, 0]
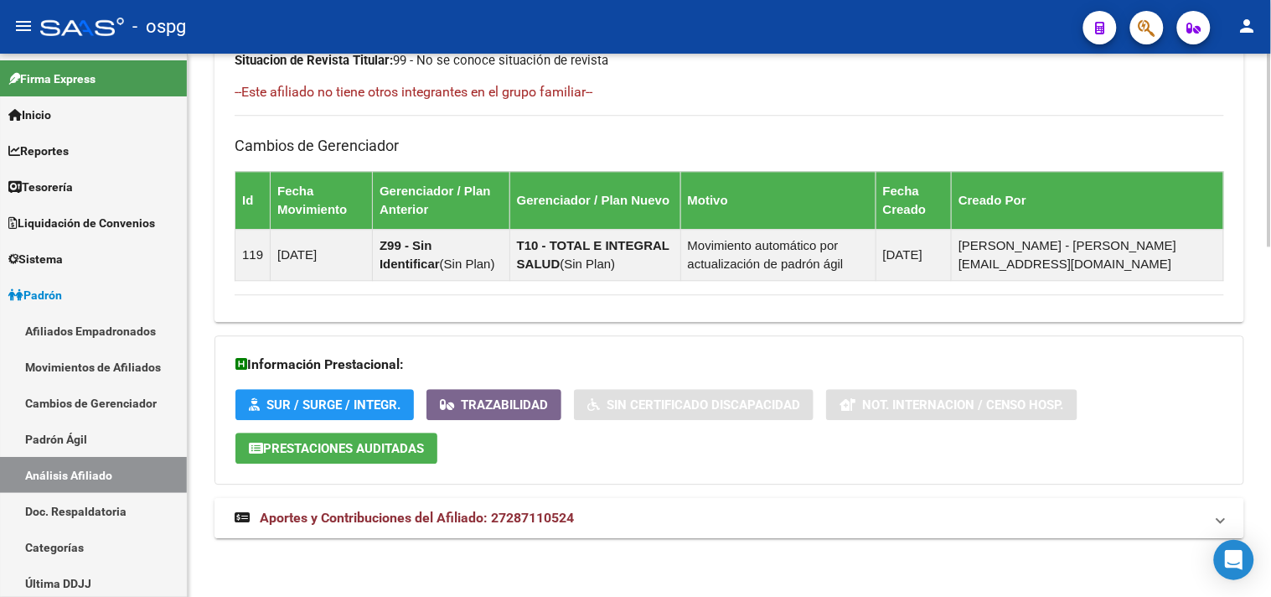
click at [630, 533] on mat-expansion-panel-header "Aportes y Contribuciones del Afiliado: 27287110524" at bounding box center [729, 518] width 1030 height 40
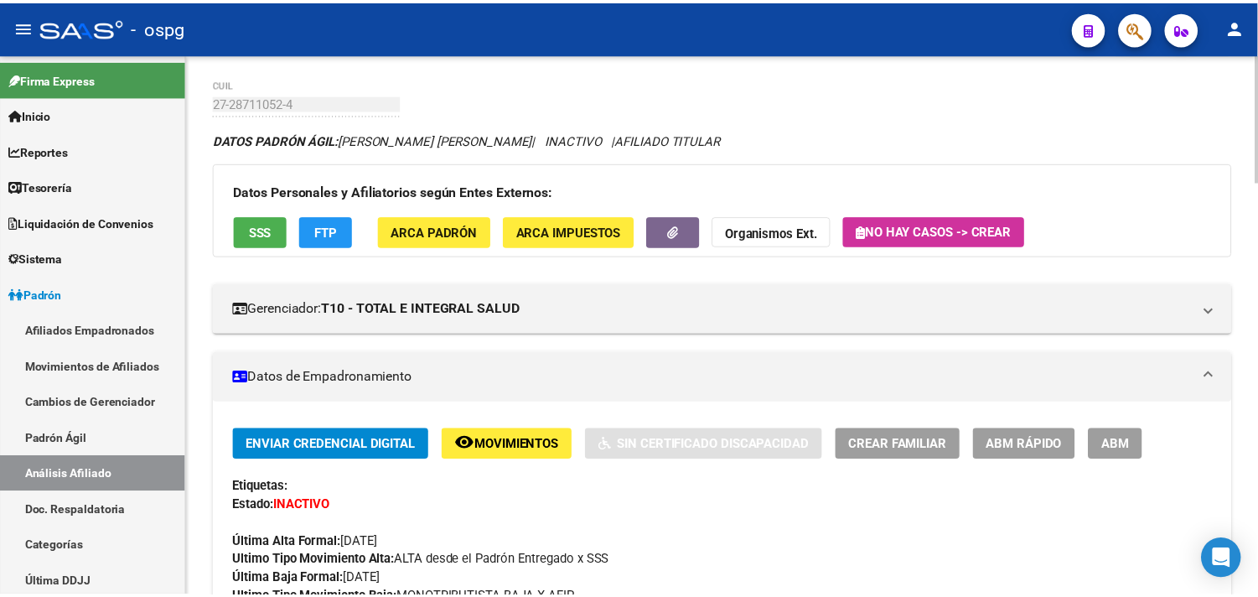
scroll to position [0, 0]
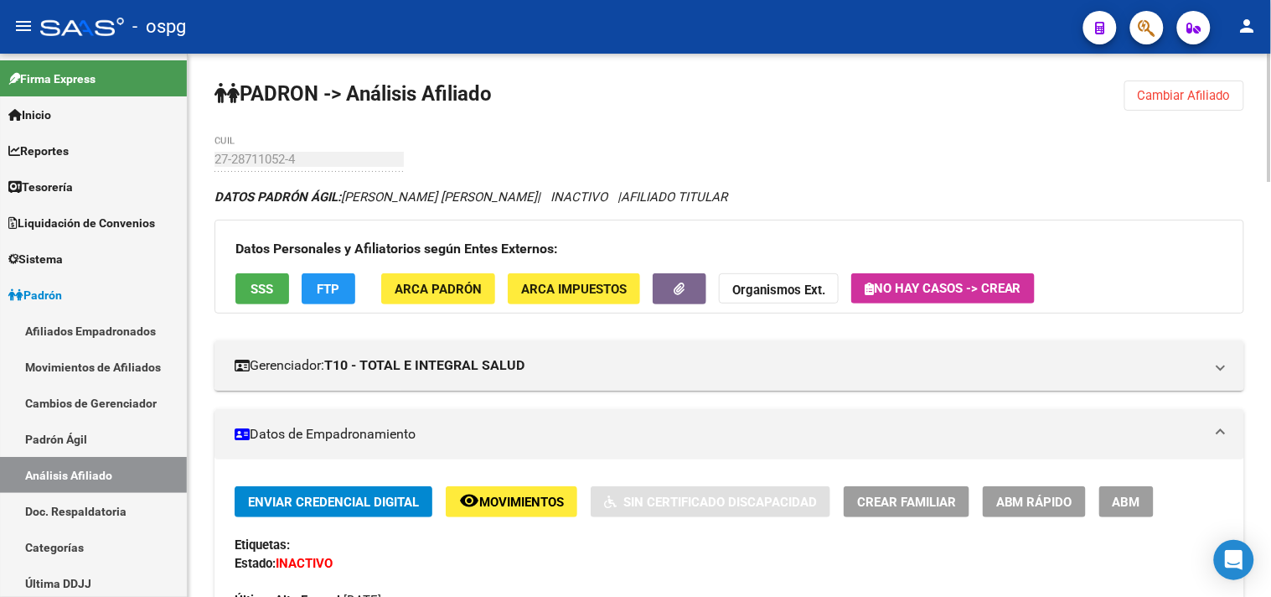
drag, startPoint x: 1204, startPoint y: 93, endPoint x: 446, endPoint y: 124, distance: 758.9
click at [1196, 98] on span "Cambiar Afiliado" at bounding box center [1184, 95] width 93 height 15
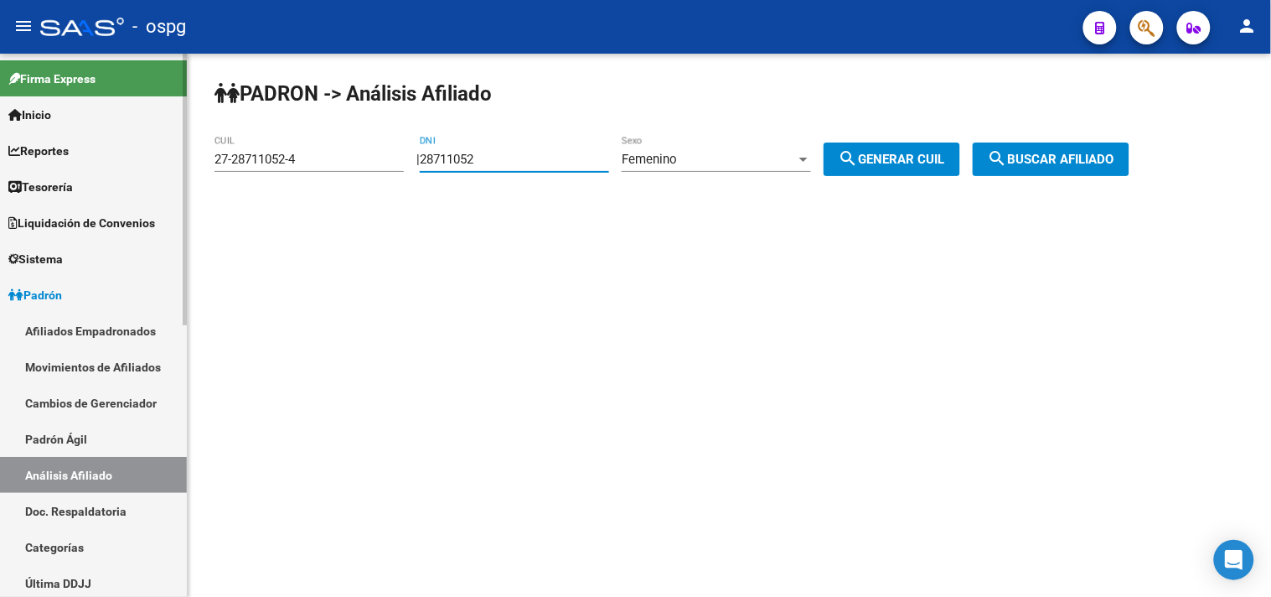
drag, startPoint x: 486, startPoint y: 161, endPoint x: 101, endPoint y: 77, distance: 394.4
click at [180, 168] on mat-sidenav-container "Firma Express Inicio Calendario SSS Instructivos Contacto OS Reportes Tablero d…" at bounding box center [635, 325] width 1271 height 543
type input "2"
type input "22803505"
click at [635, 151] on div "PADRON -> Análisis Afiliado 27-28711052-4 CUIL | 22803505 DNI Femenino Sexo sea…" at bounding box center [729, 142] width 1083 height 176
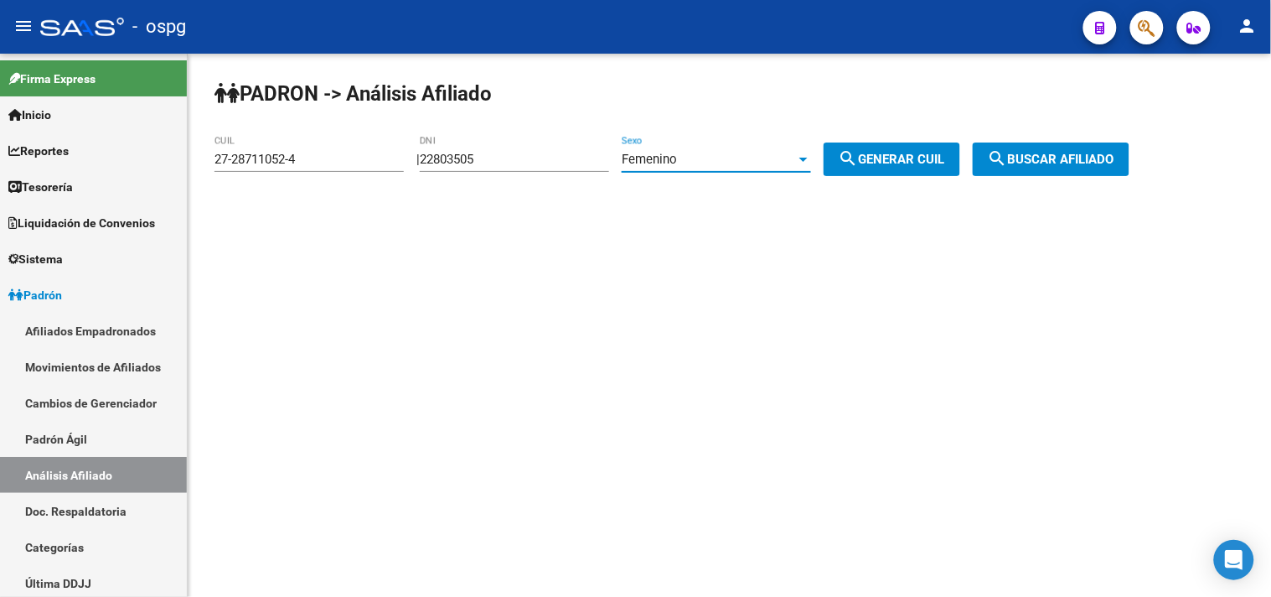
click at [664, 155] on span "Femenino" at bounding box center [649, 159] width 55 height 15
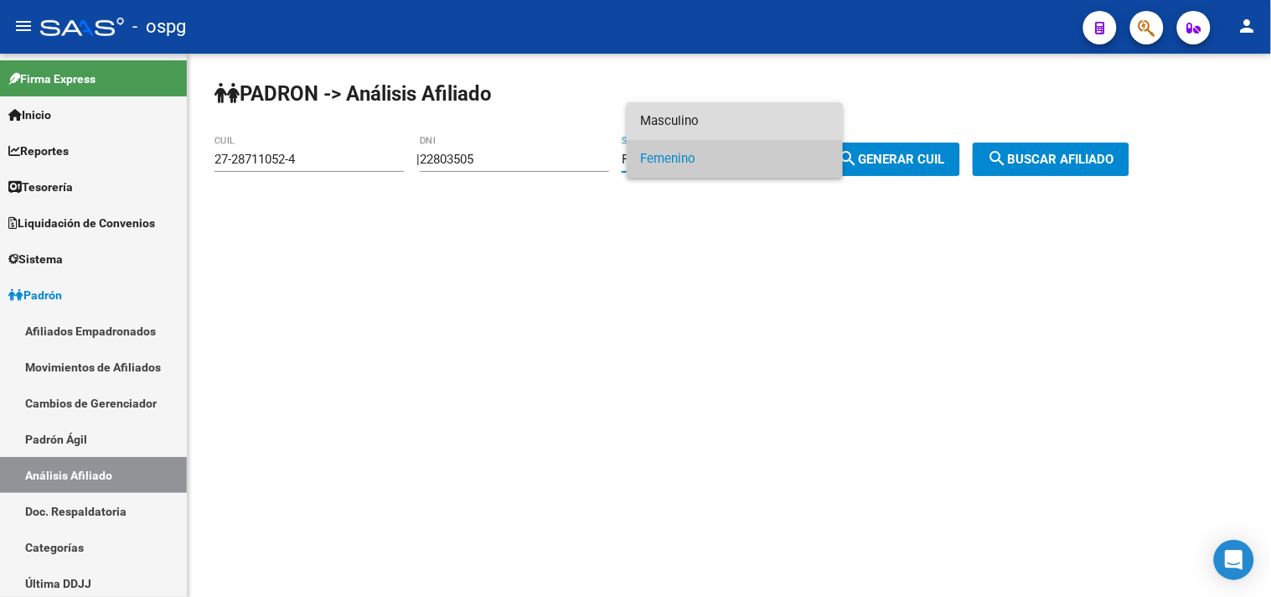
click at [710, 118] on span "Masculino" at bounding box center [734, 121] width 189 height 38
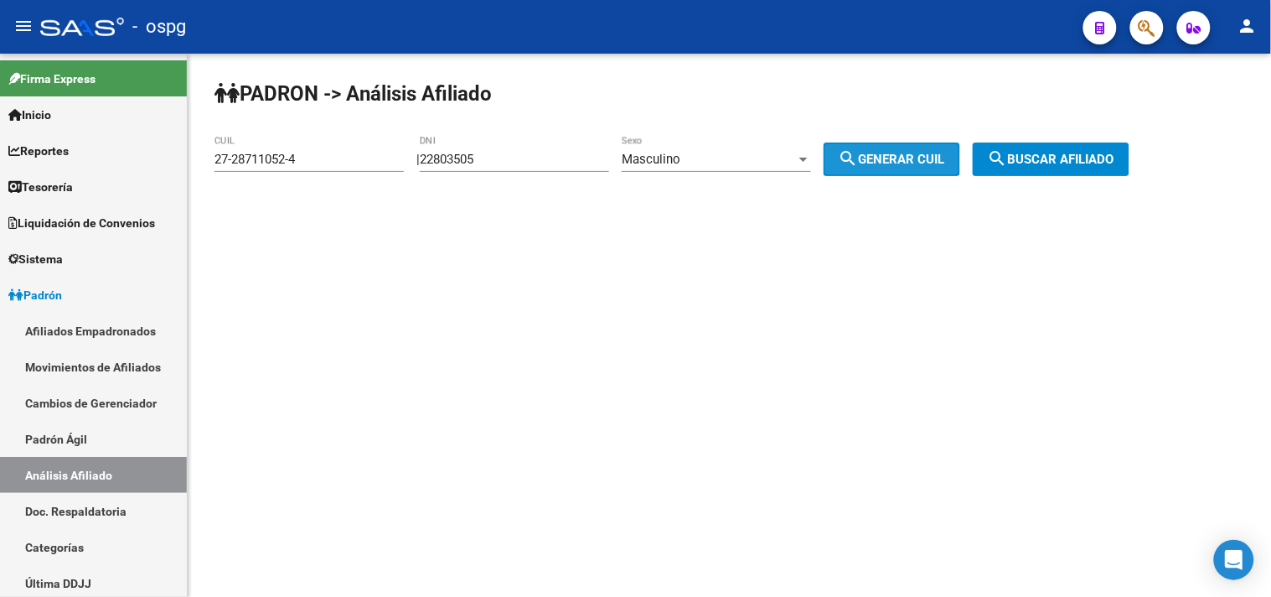
click at [859, 159] on mat-icon "search" at bounding box center [849, 158] width 20 height 20
type input "20-22803505-0"
click at [1053, 157] on span "search Buscar afiliado" at bounding box center [1051, 159] width 127 height 15
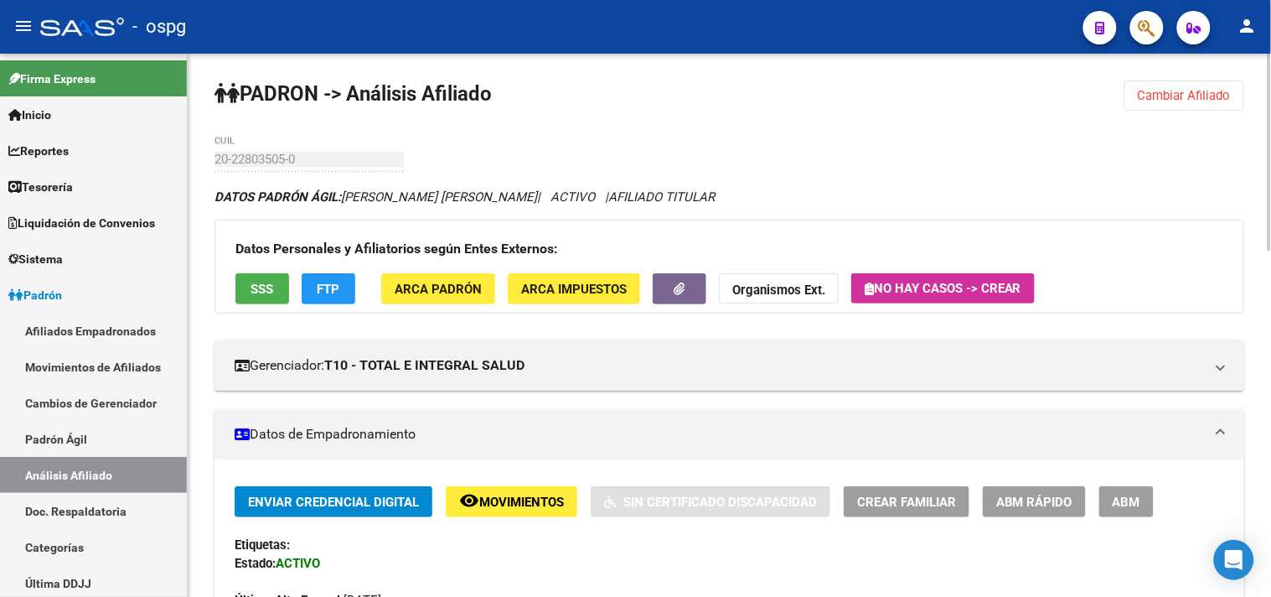
click at [253, 281] on span "SSS" at bounding box center [262, 288] width 23 height 15
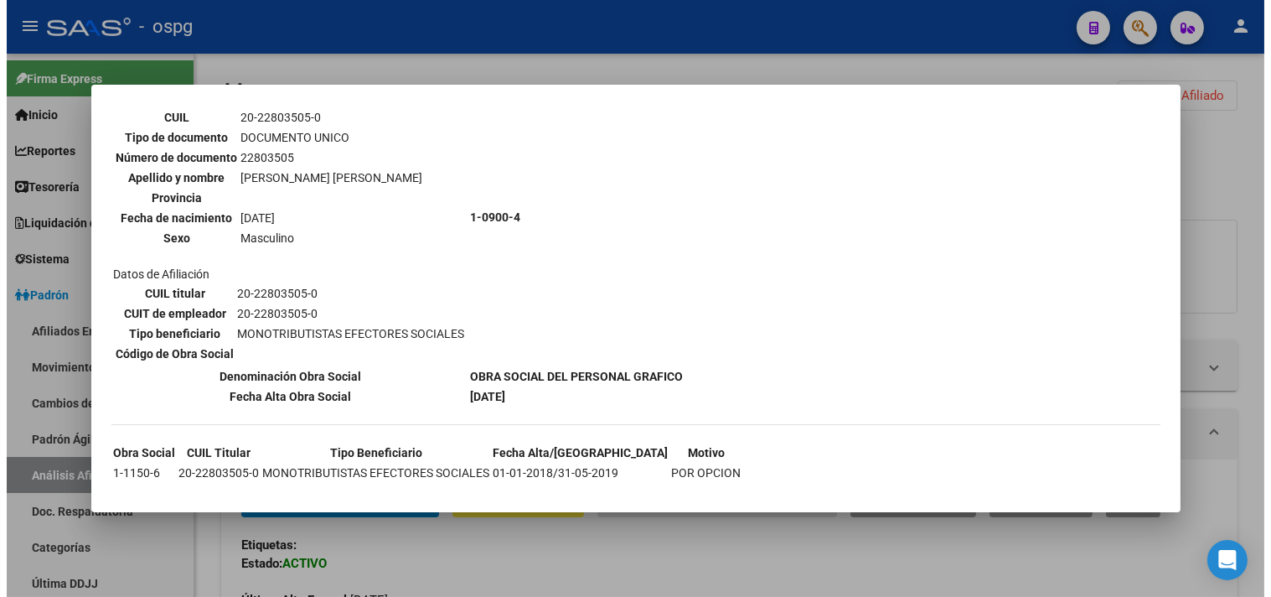
scroll to position [129, 0]
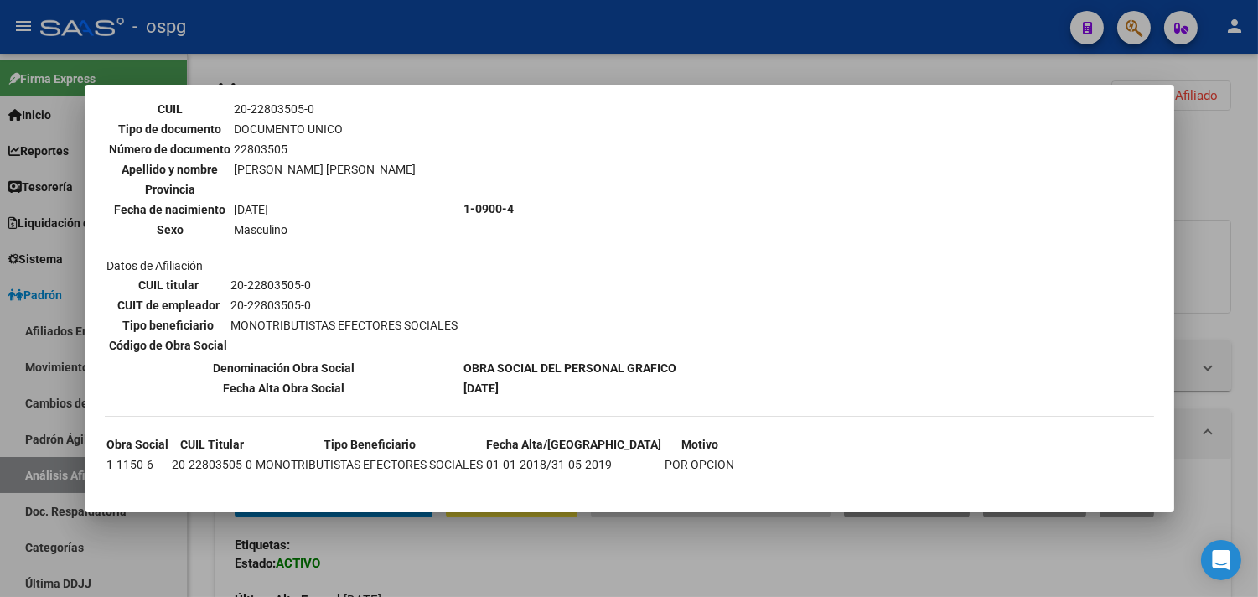
click at [530, 537] on div at bounding box center [629, 298] width 1258 height 597
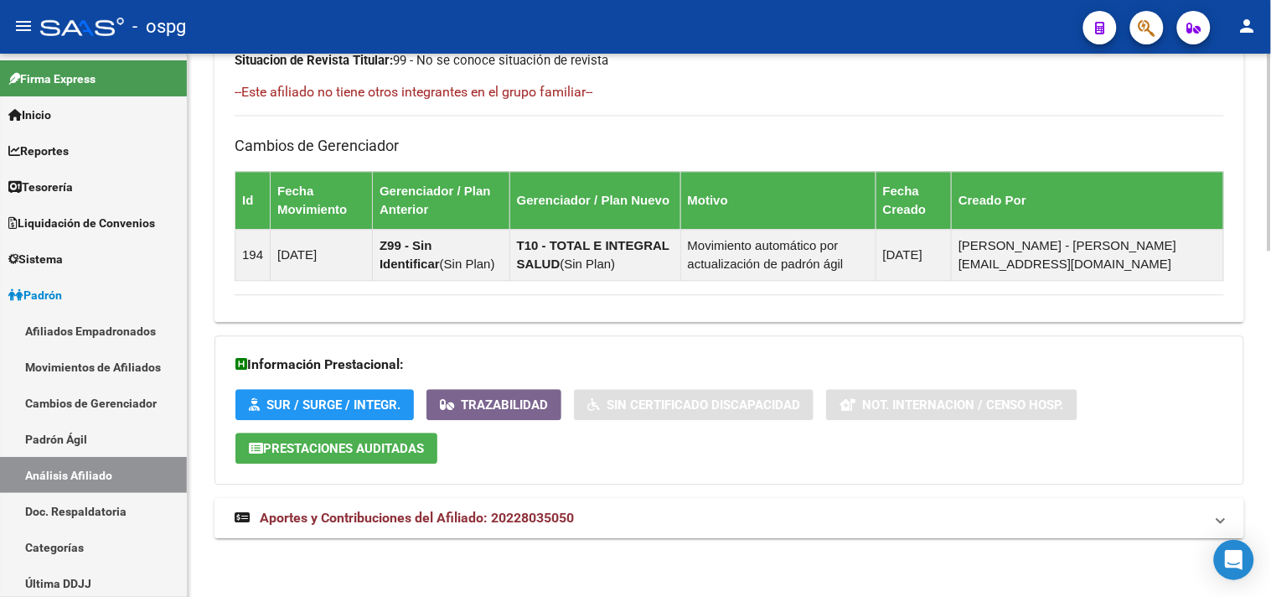
click at [712, 530] on mat-expansion-panel-header "Aportes y Contribuciones del Afiliado: 20228035050" at bounding box center [729, 518] width 1030 height 40
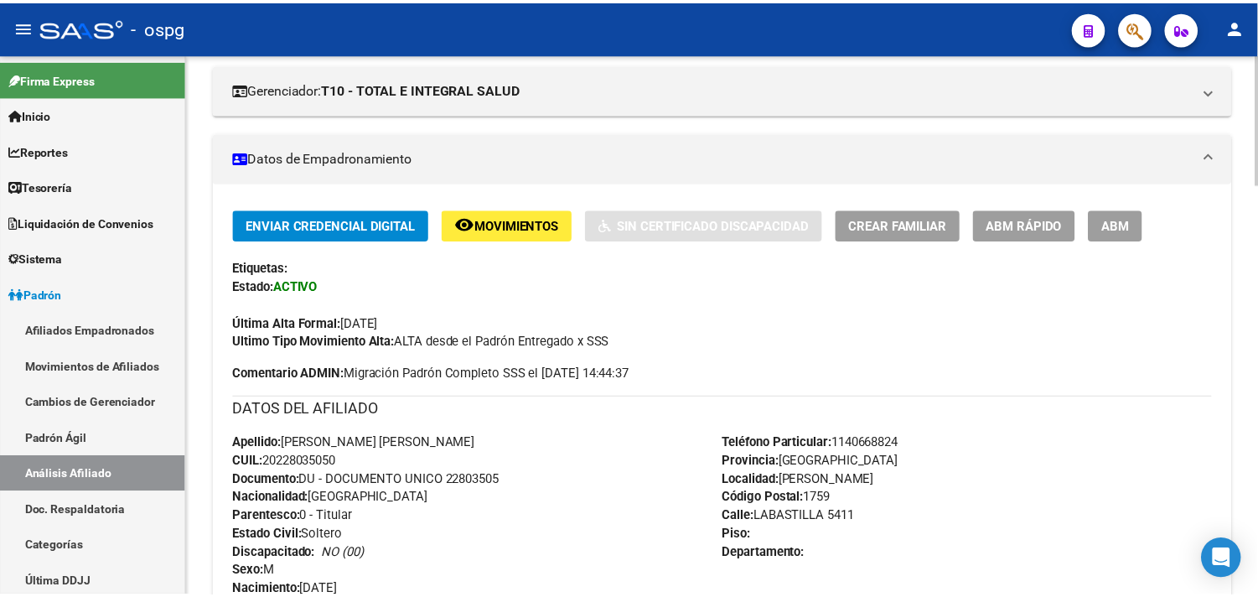
scroll to position [0, 0]
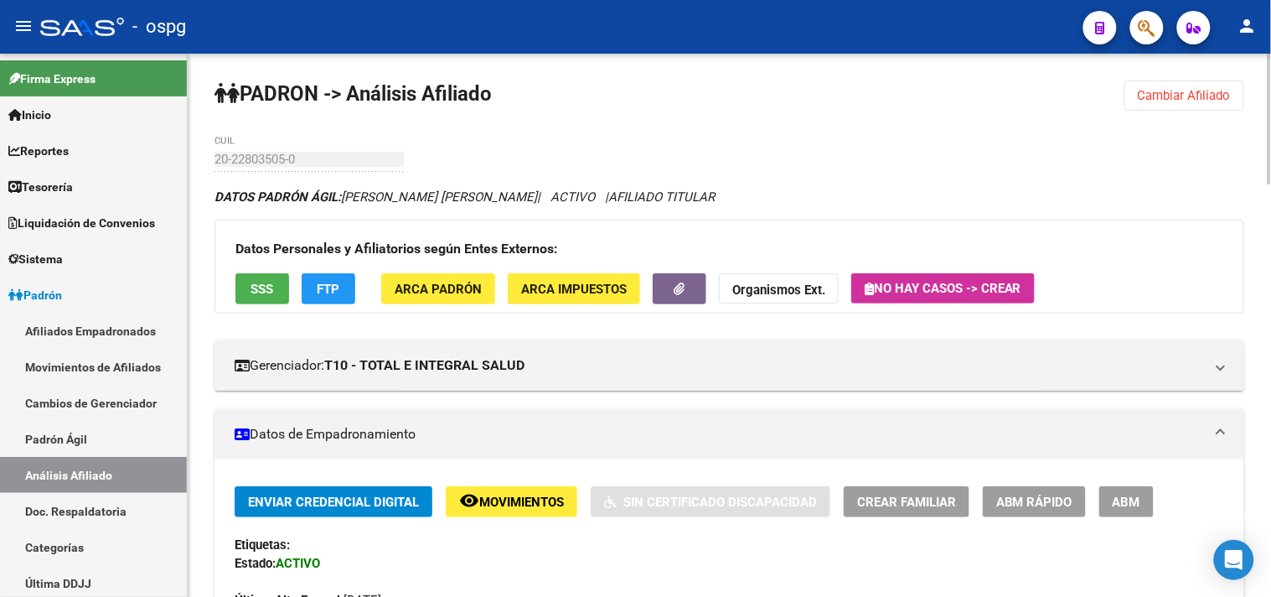
drag, startPoint x: 1185, startPoint y: 109, endPoint x: 1047, endPoint y: 126, distance: 138.4
click at [1186, 106] on button "Cambiar Afiliado" at bounding box center [1184, 95] width 120 height 30
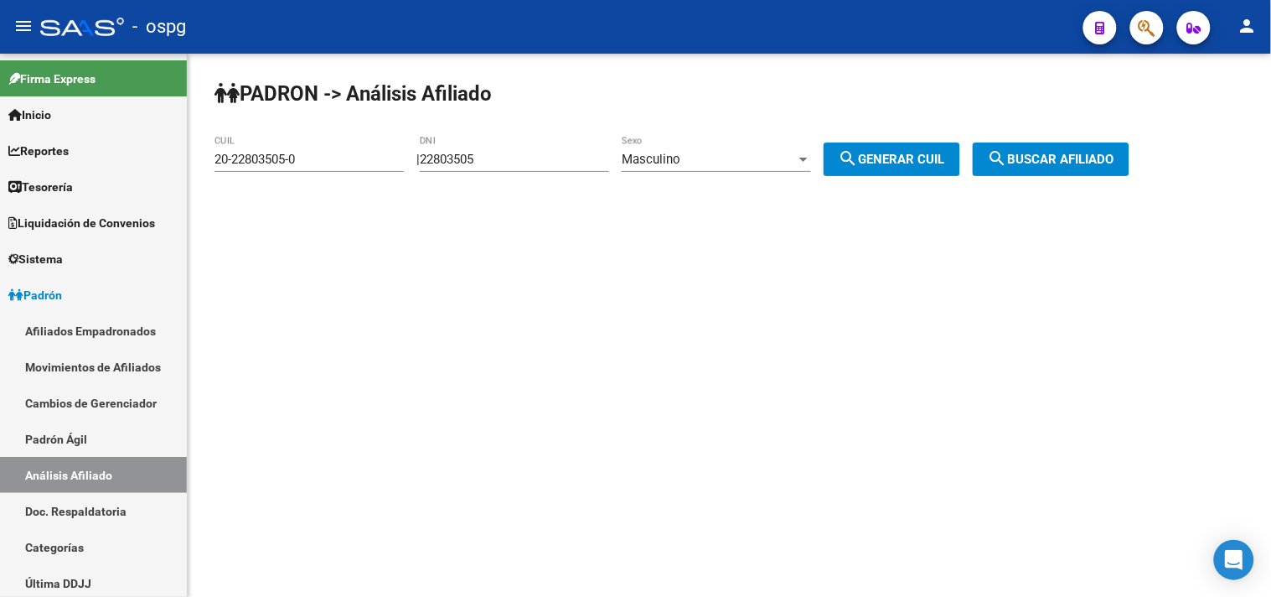
drag, startPoint x: 565, startPoint y: 168, endPoint x: 451, endPoint y: 162, distance: 114.1
click at [451, 162] on div "22803505 DNI" at bounding box center [514, 154] width 189 height 36
drag, startPoint x: 497, startPoint y: 152, endPoint x: 295, endPoint y: 117, distance: 205.0
click at [328, 152] on app-analisis-afiliado "PADRON -> Análisis Afiliado 20-22803505-0 CUIL | 22803505 DNI Masculino Sexo se…" at bounding box center [678, 159] width 928 height 15
type input "24143076"
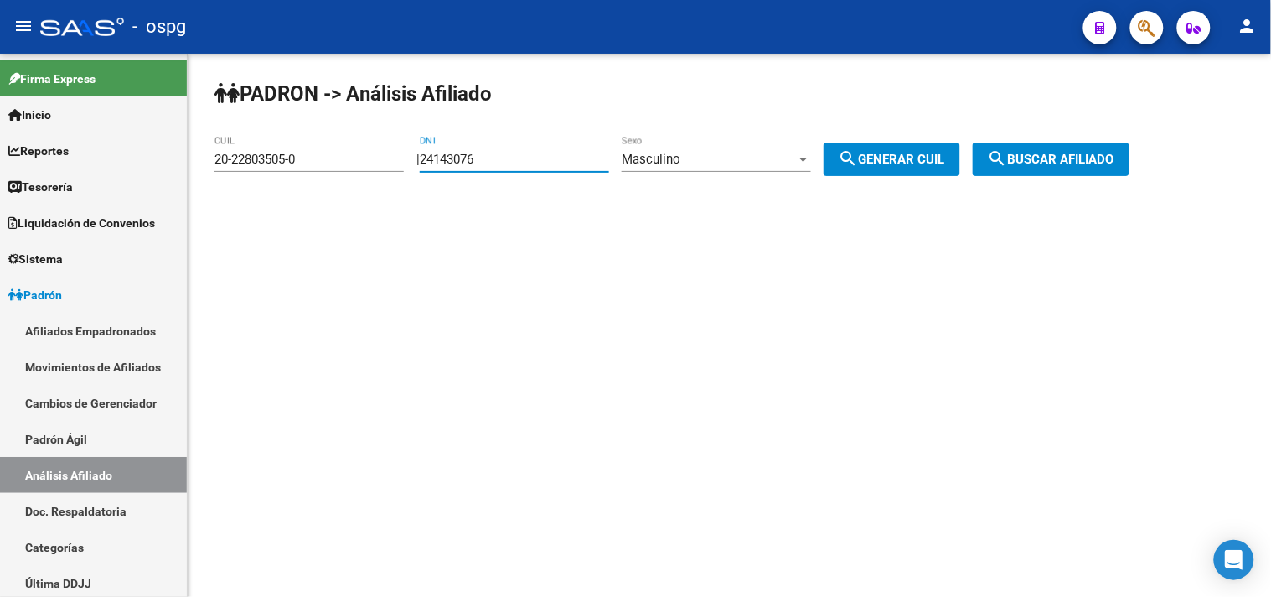
click at [680, 153] on span "Masculino" at bounding box center [651, 159] width 59 height 15
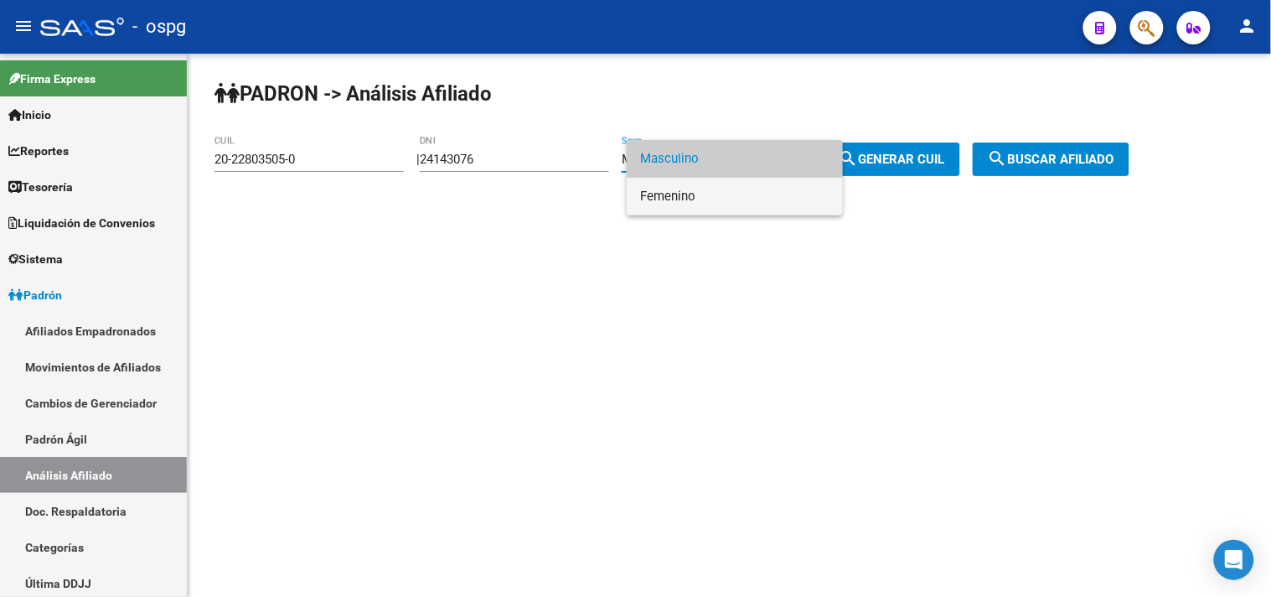
drag, startPoint x: 688, startPoint y: 195, endPoint x: 819, endPoint y: 163, distance: 134.7
click at [691, 197] on span "Femenino" at bounding box center [734, 197] width 189 height 38
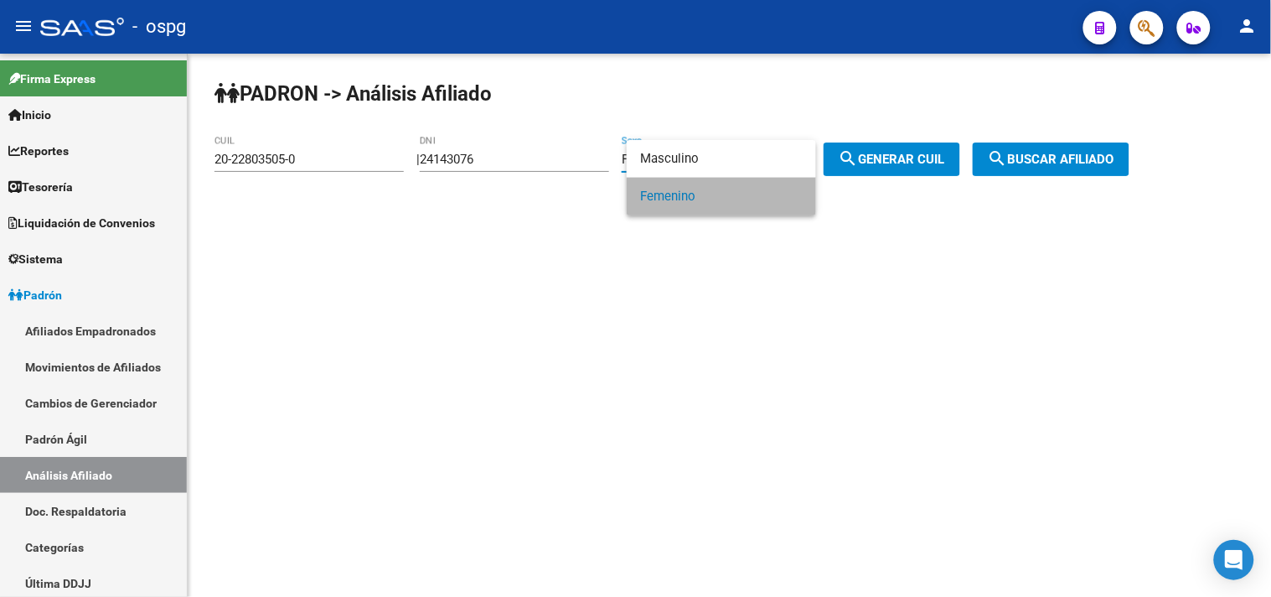
drag, startPoint x: 863, startPoint y: 163, endPoint x: 892, endPoint y: 164, distance: 28.5
click at [881, 164] on span "search Generar CUIL" at bounding box center [892, 159] width 106 height 15
type input "27-24143076-1"
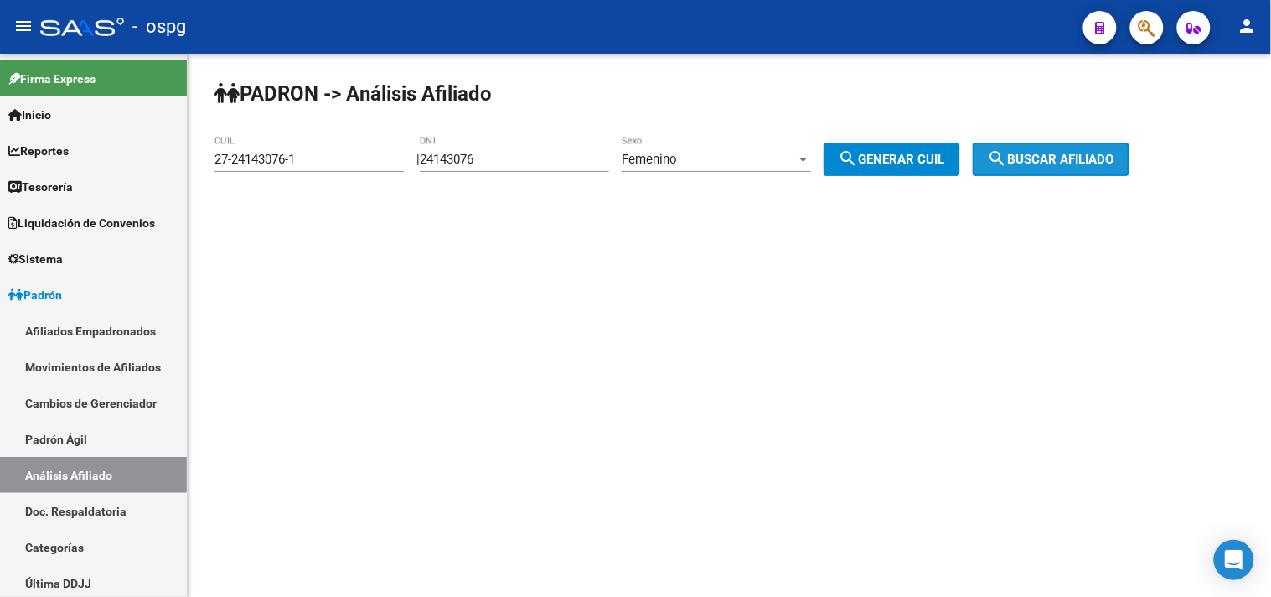
click at [1070, 165] on span "search Buscar afiliado" at bounding box center [1051, 159] width 127 height 15
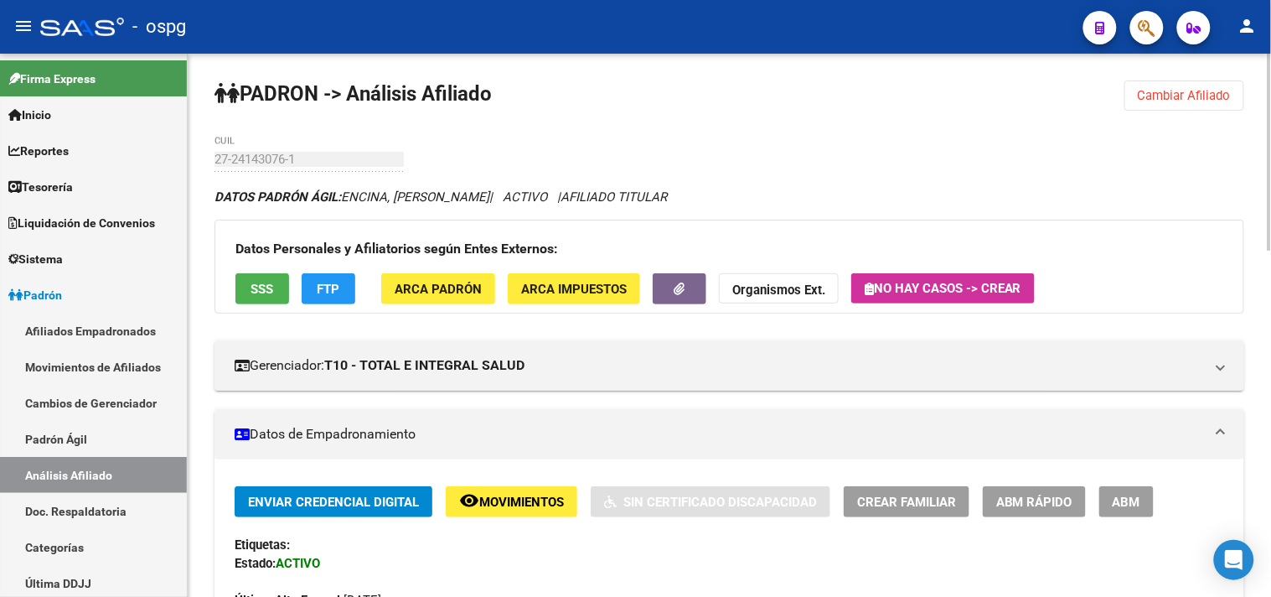
click at [249, 275] on button "SSS" at bounding box center [262, 288] width 54 height 31
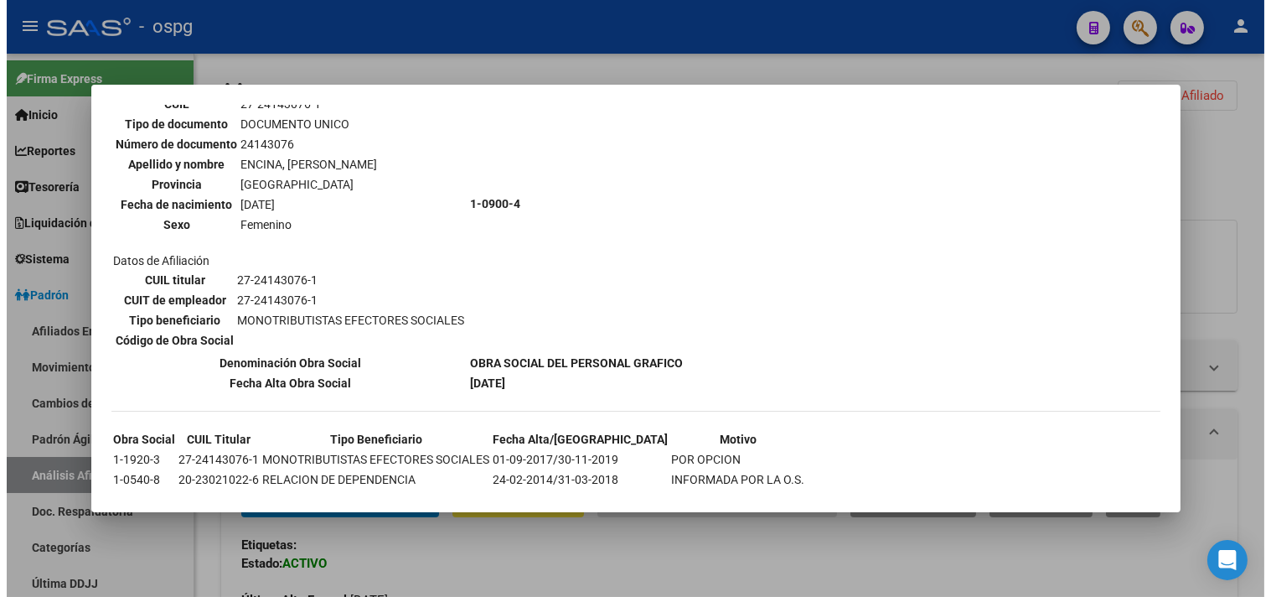
scroll to position [148, 0]
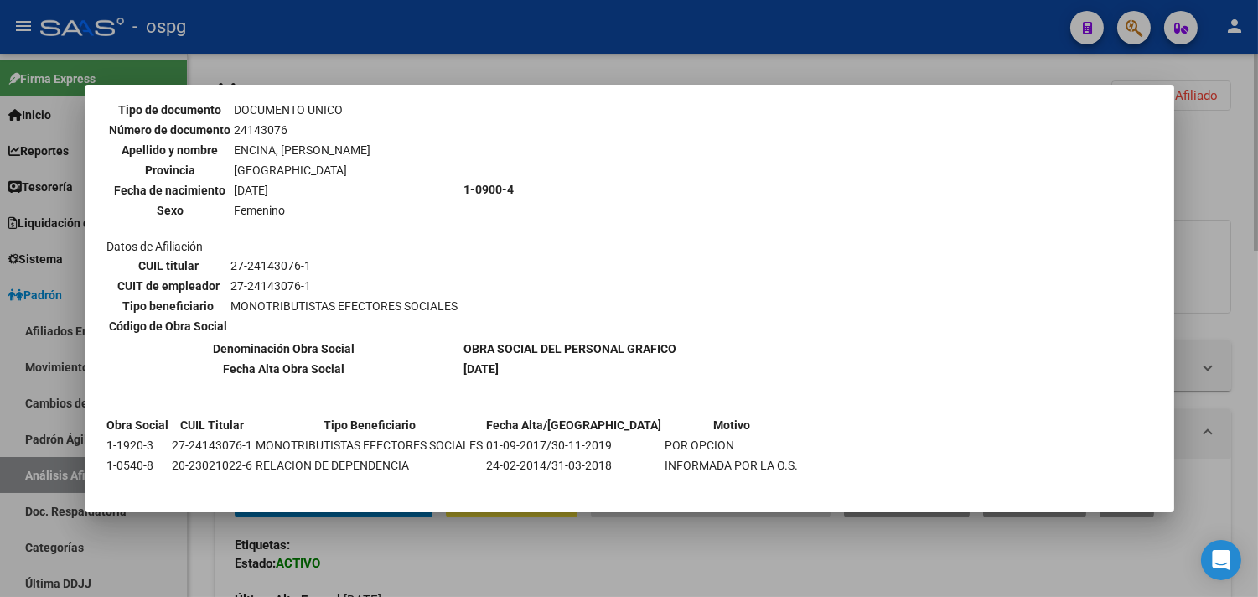
click at [495, 541] on div at bounding box center [629, 298] width 1258 height 597
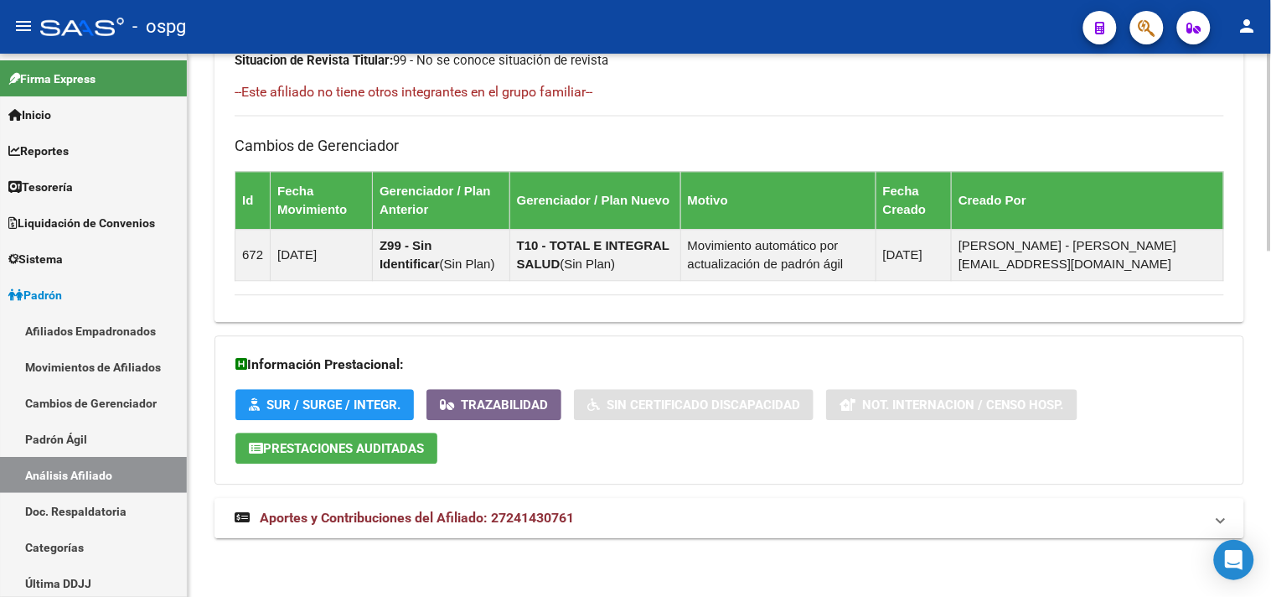
click at [561, 522] on span "Aportes y Contribuciones del Afiliado: 27241430761" at bounding box center [417, 517] width 314 height 16
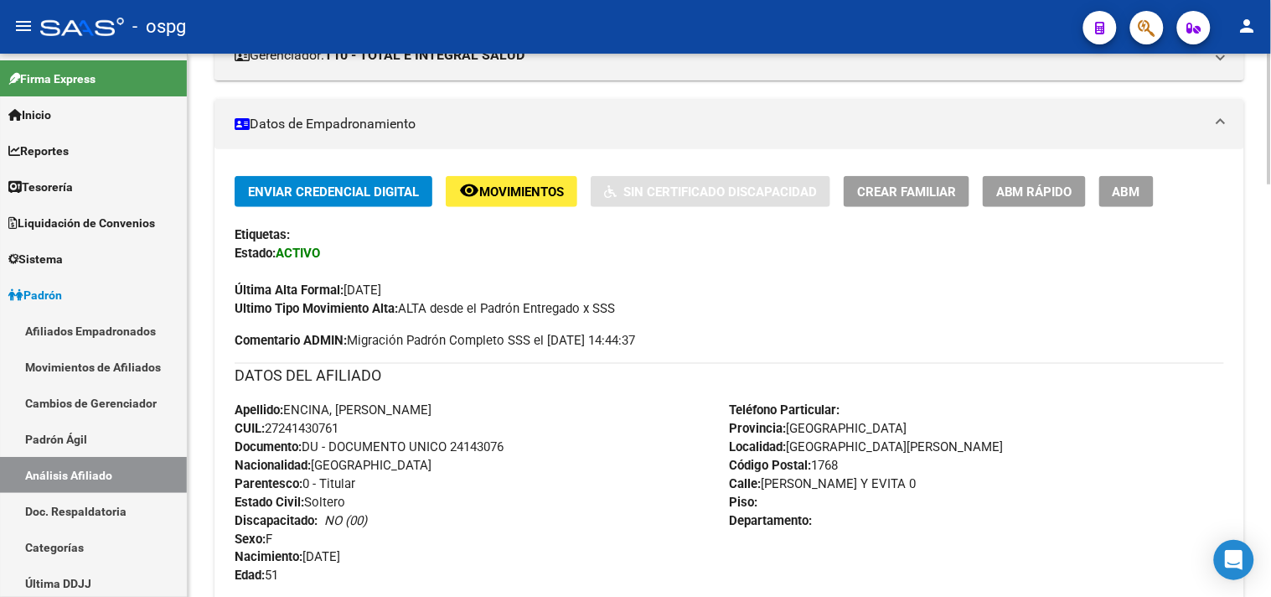
scroll to position [0, 0]
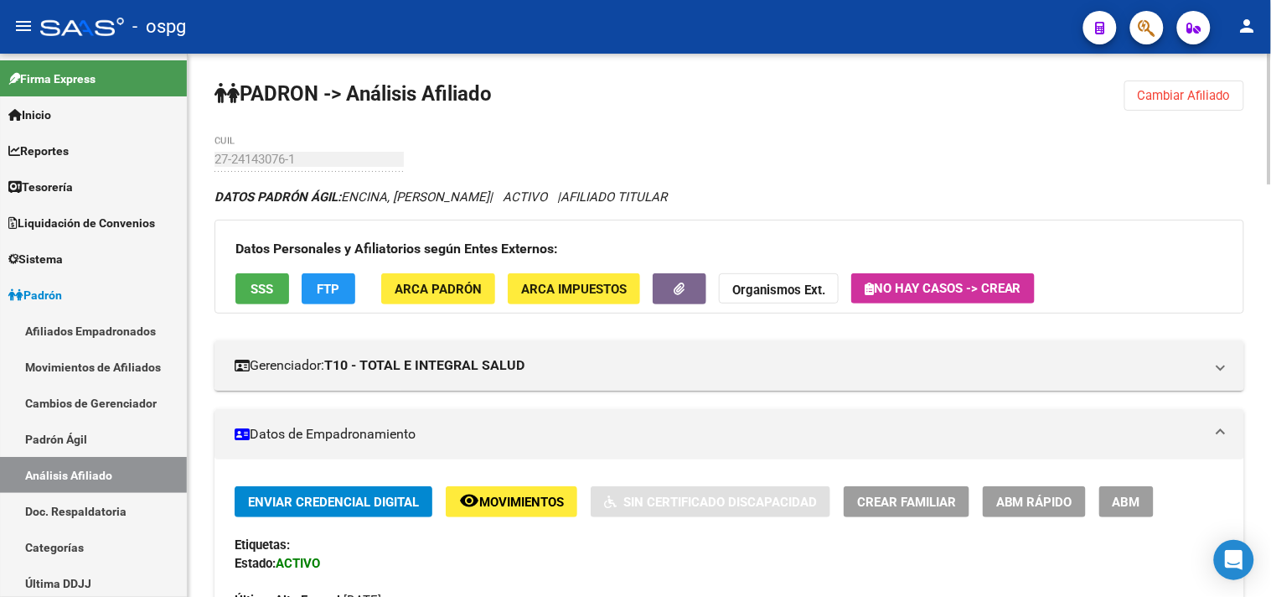
click at [1198, 104] on button "Cambiar Afiliado" at bounding box center [1184, 95] width 120 height 30
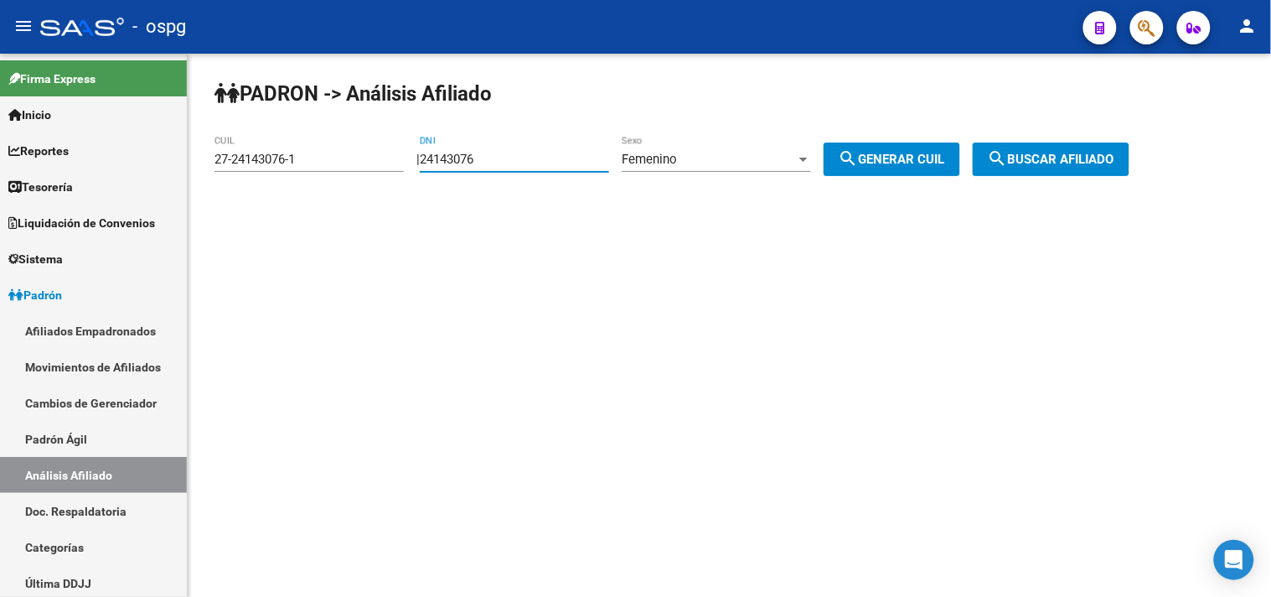
drag, startPoint x: 506, startPoint y: 174, endPoint x: 408, endPoint y: 161, distance: 98.9
click at [420, 168] on div "PADRON -> Análisis Afiliado 27-24143076-1 CUIL | 24143076 DNI Femenino Sexo sea…" at bounding box center [729, 142] width 1083 height 176
type input "28513374"
click at [905, 170] on button "search Generar CUIL" at bounding box center [892, 159] width 137 height 34
type input "27-28513374-8"
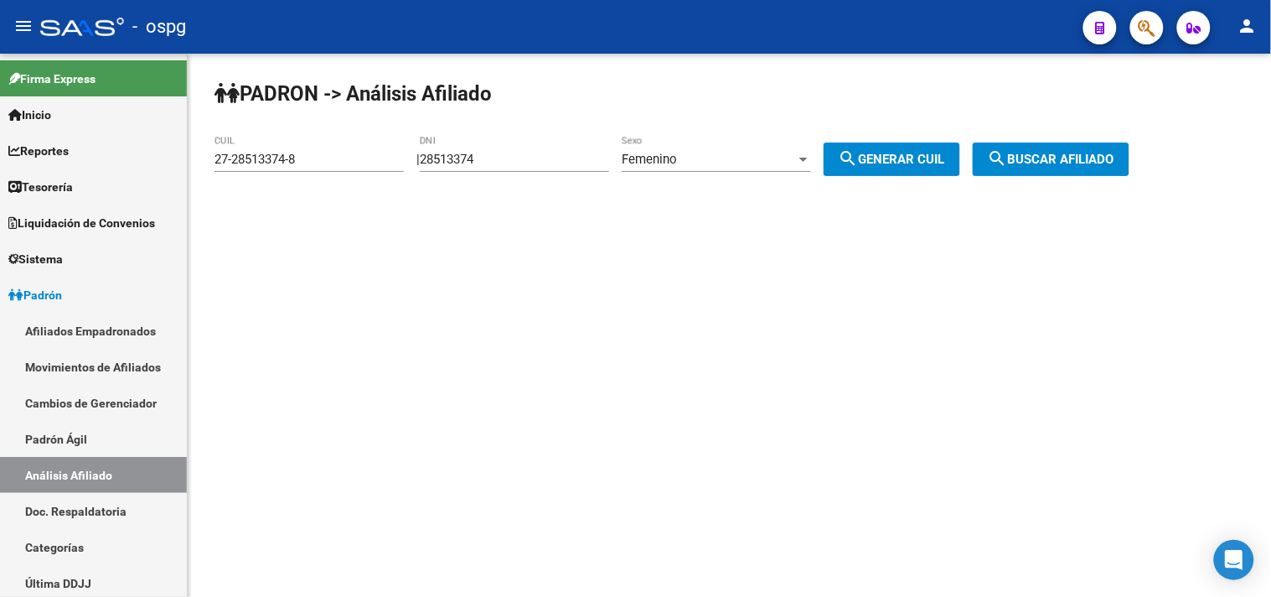
click at [1115, 179] on div "PADRON -> Análisis Afiliado 27-28513374-8 CUIL | 28513374 DNI Femenino Sexo sea…" at bounding box center [729, 142] width 1083 height 176
drag, startPoint x: 1100, startPoint y: 164, endPoint x: 1104, endPoint y: 128, distance: 36.3
click at [1104, 134] on div "PADRON -> Análisis Afiliado 27-28513374-8 CUIL | 28513374 DNI Femenino Sexo sea…" at bounding box center [729, 142] width 1083 height 176
click at [1074, 163] on span "search Buscar afiliado" at bounding box center [1051, 159] width 127 height 15
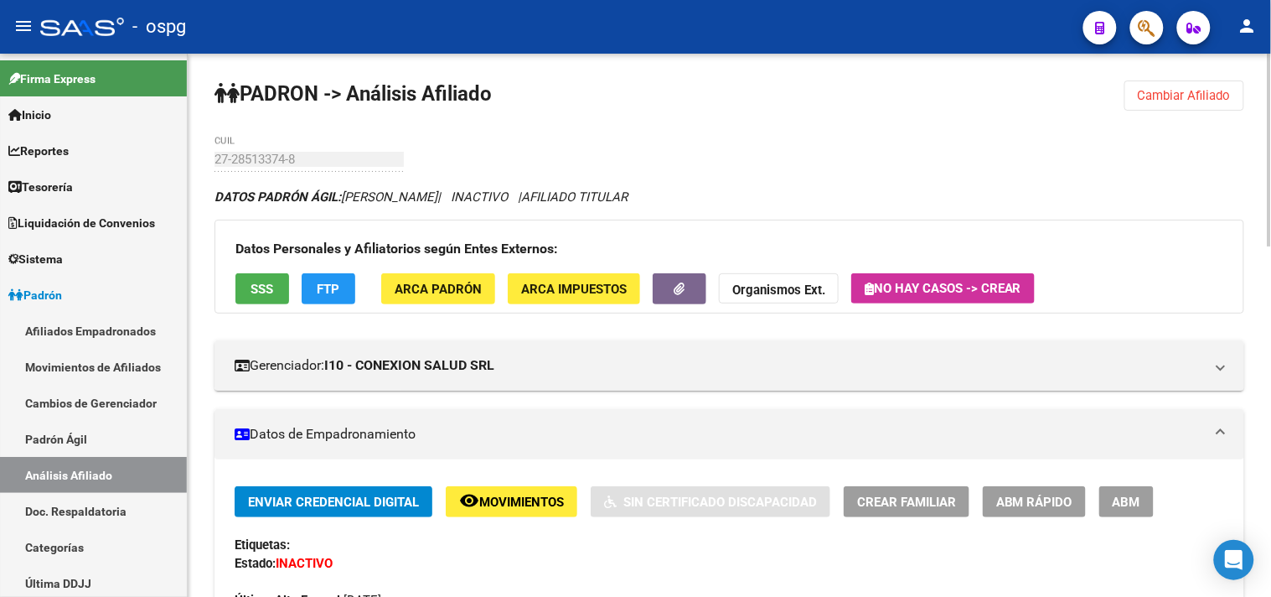
click at [255, 297] on button "SSS" at bounding box center [262, 288] width 54 height 31
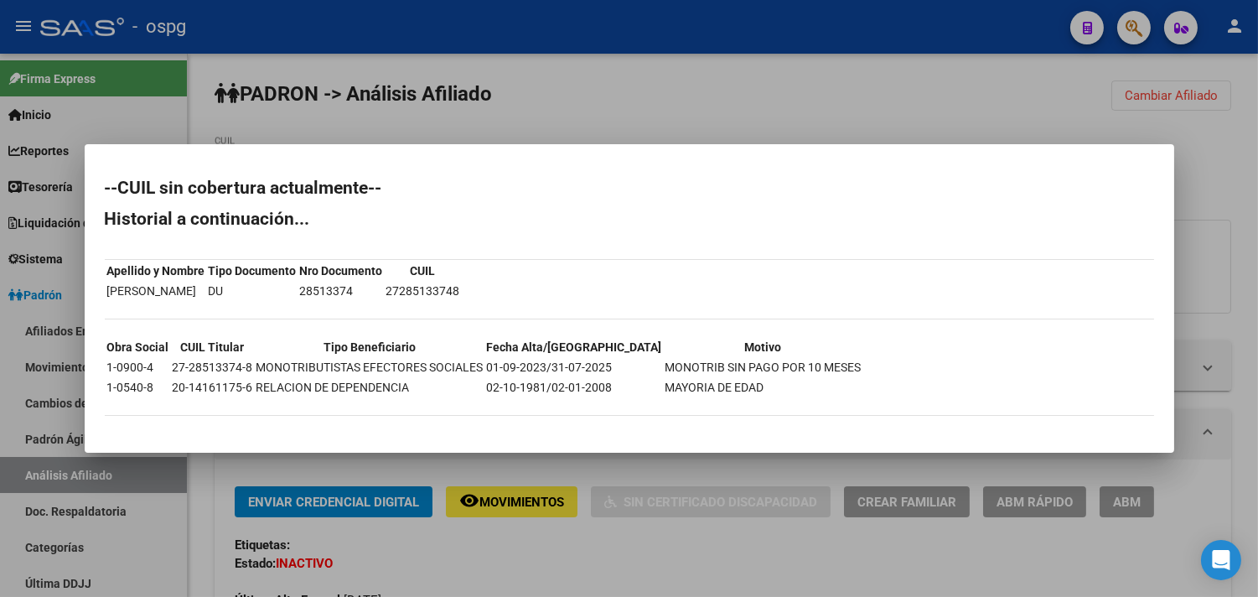
click at [648, 550] on div at bounding box center [629, 298] width 1258 height 597
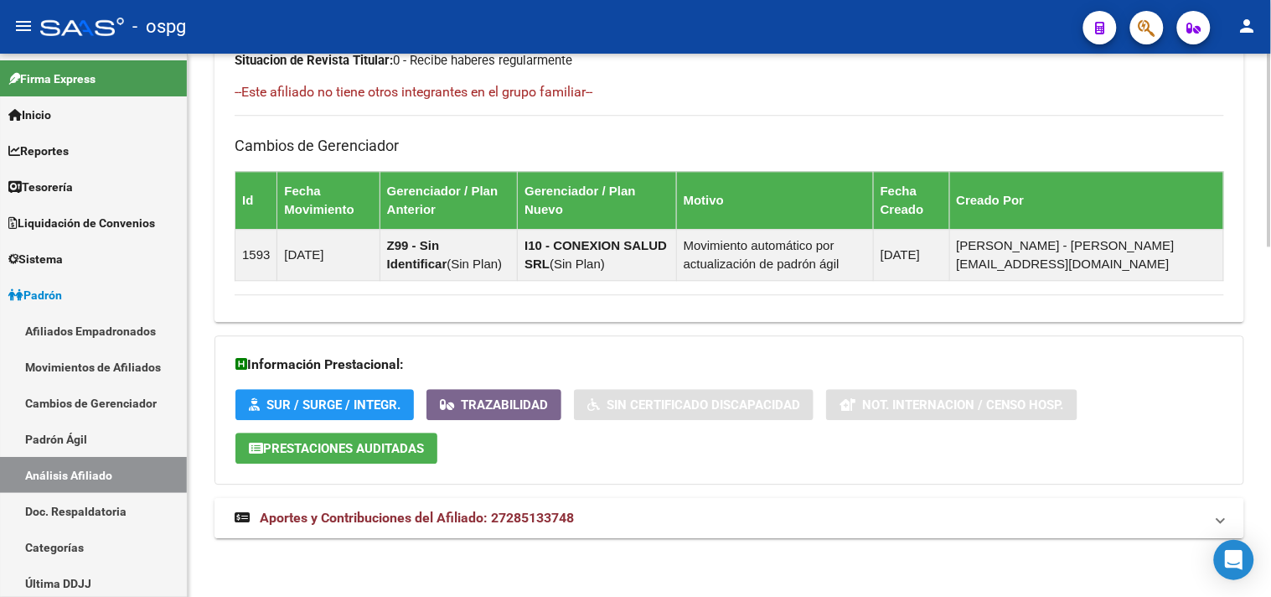
click at [638, 514] on mat-panel-title "Aportes y Contribuciones del Afiliado: 27285133748" at bounding box center [719, 518] width 969 height 18
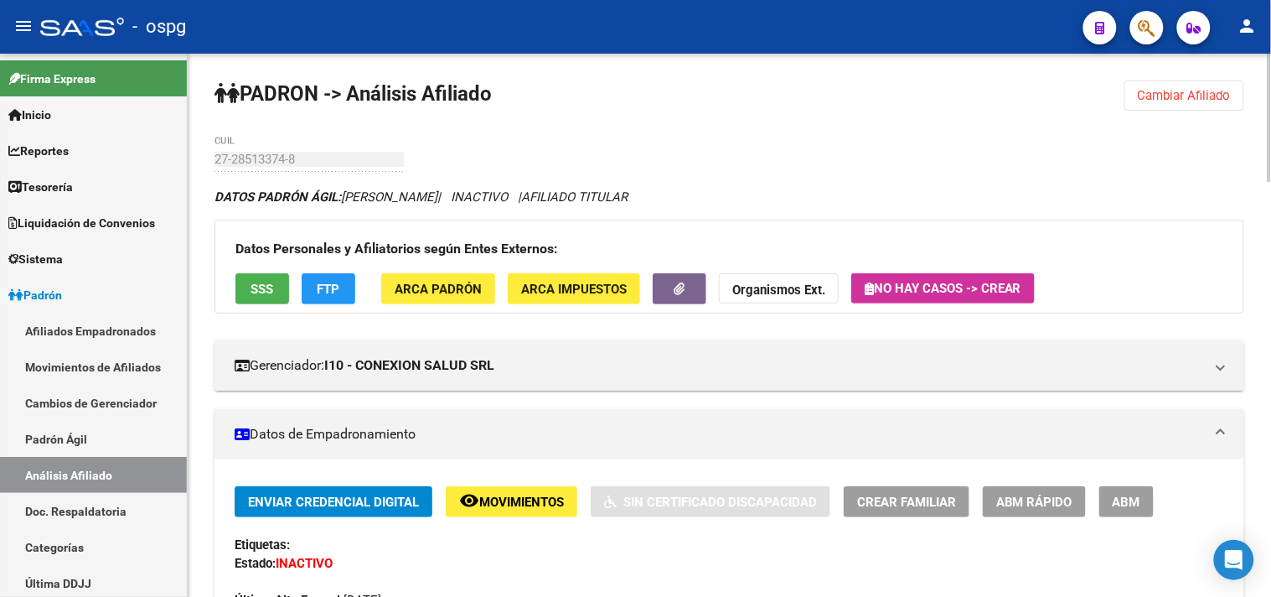
click at [1165, 109] on button "Cambiar Afiliado" at bounding box center [1184, 95] width 120 height 30
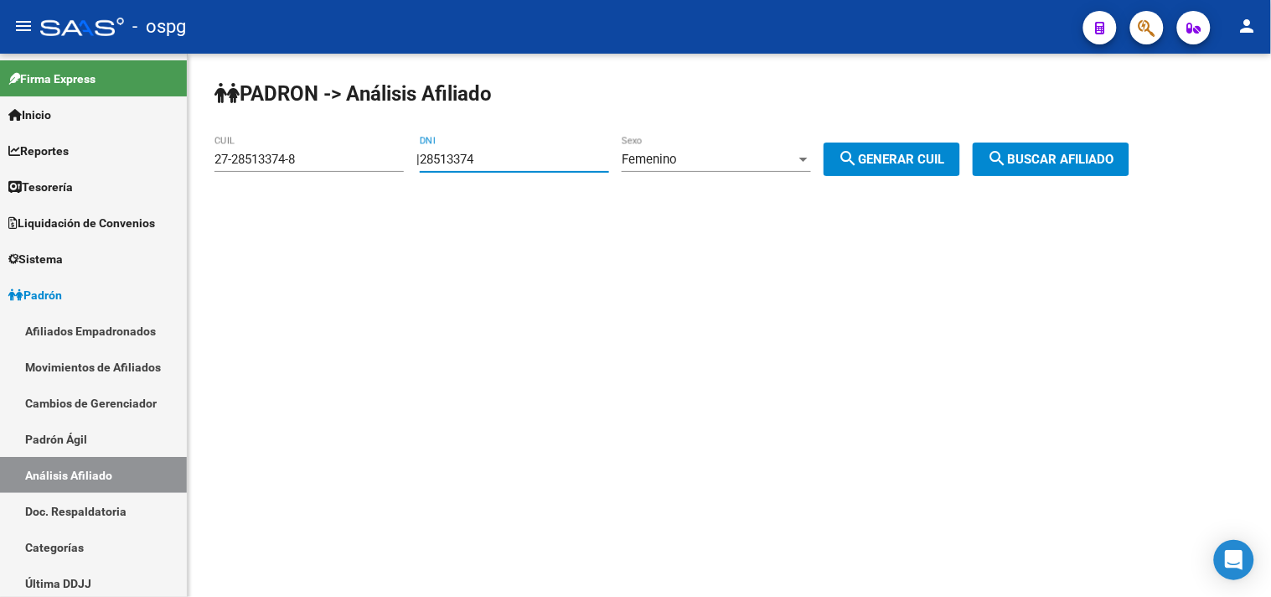
drag, startPoint x: 487, startPoint y: 160, endPoint x: 316, endPoint y: 131, distance: 173.4
click at [317, 131] on div "PADRON -> Análisis Afiliado 27-28513374-8 CUIL | 28513374 DNI Femenino Sexo sea…" at bounding box center [729, 142] width 1083 height 176
drag, startPoint x: 515, startPoint y: 165, endPoint x: 322, endPoint y: 129, distance: 196.9
click at [354, 152] on app-analisis-afiliado "PADRON -> Análisis Afiliado 27-28513374-8 CUIL | 28513374 DNI Femenino Sexo sea…" at bounding box center [678, 159] width 928 height 15
type input "50721670"
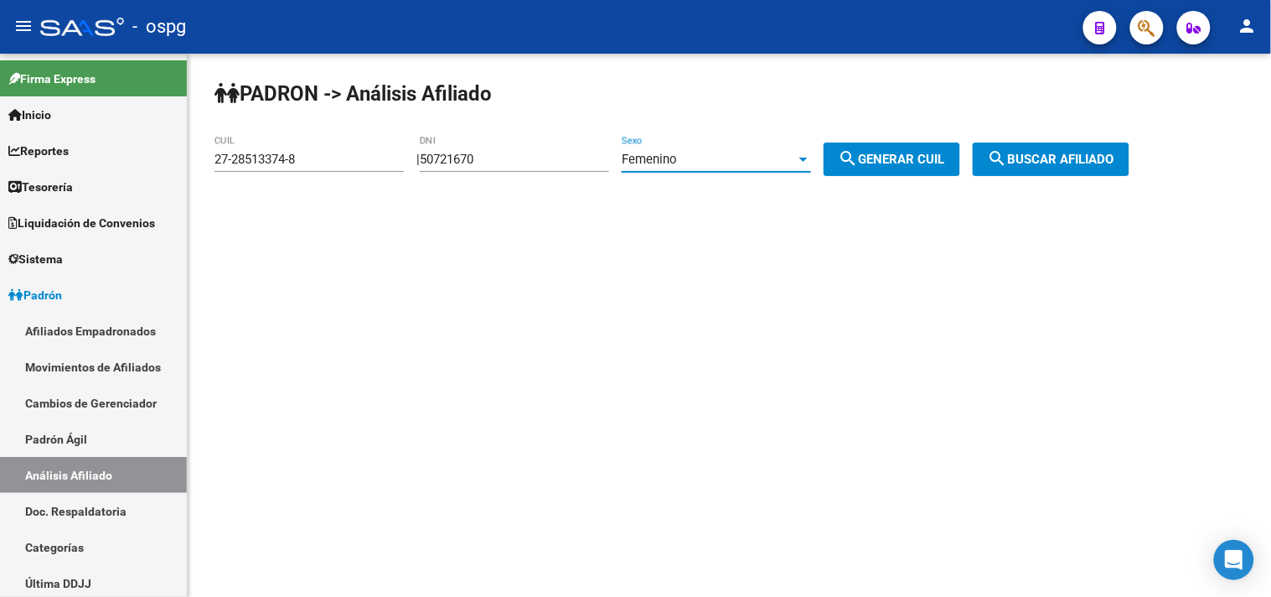
click at [721, 162] on div "Femenino" at bounding box center [709, 159] width 174 height 15
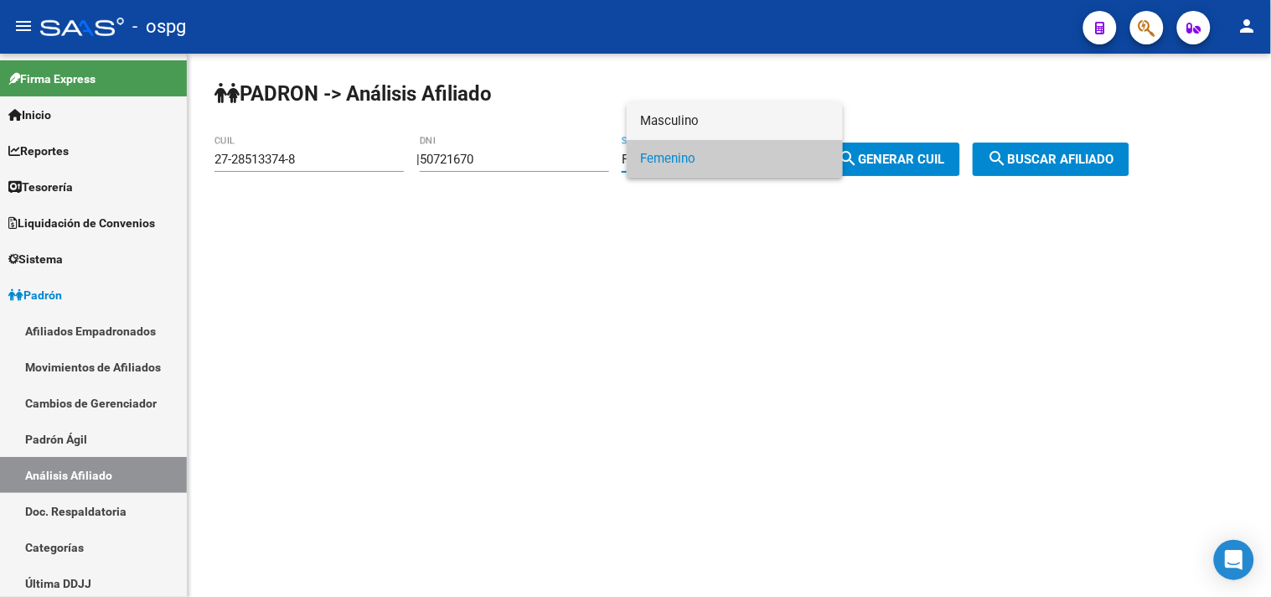
click at [712, 120] on span "Masculino" at bounding box center [734, 121] width 189 height 38
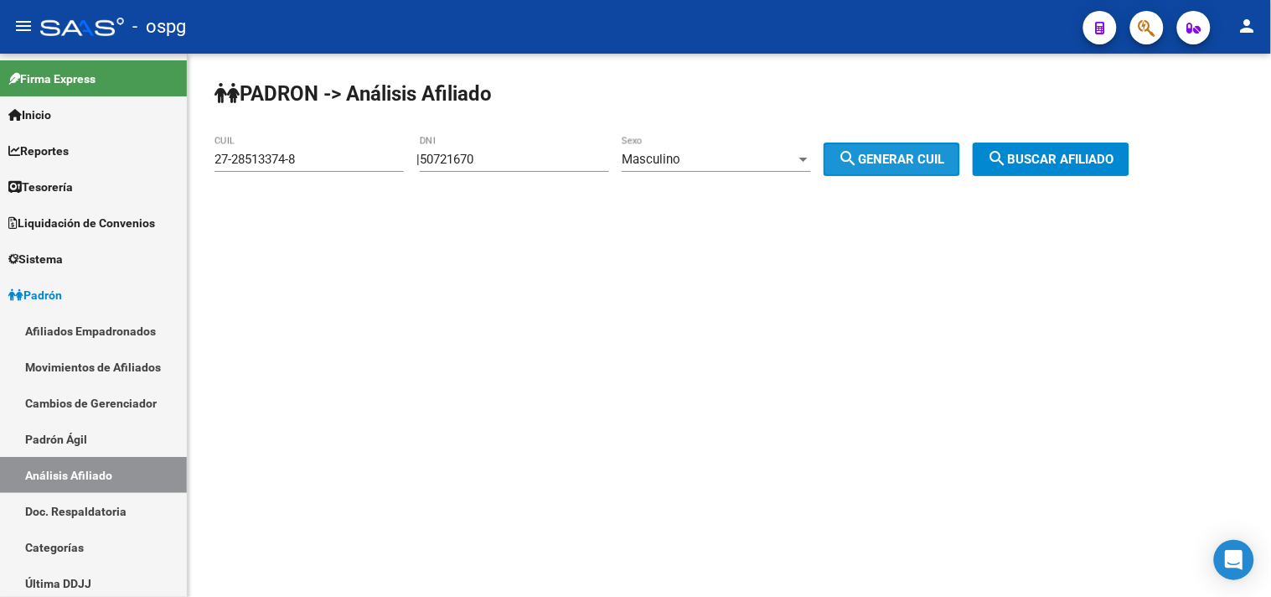
click at [905, 159] on span "search Generar CUIL" at bounding box center [892, 159] width 106 height 15
type input "20-50721670-7"
click at [1045, 155] on span "search Buscar afiliado" at bounding box center [1051, 159] width 127 height 15
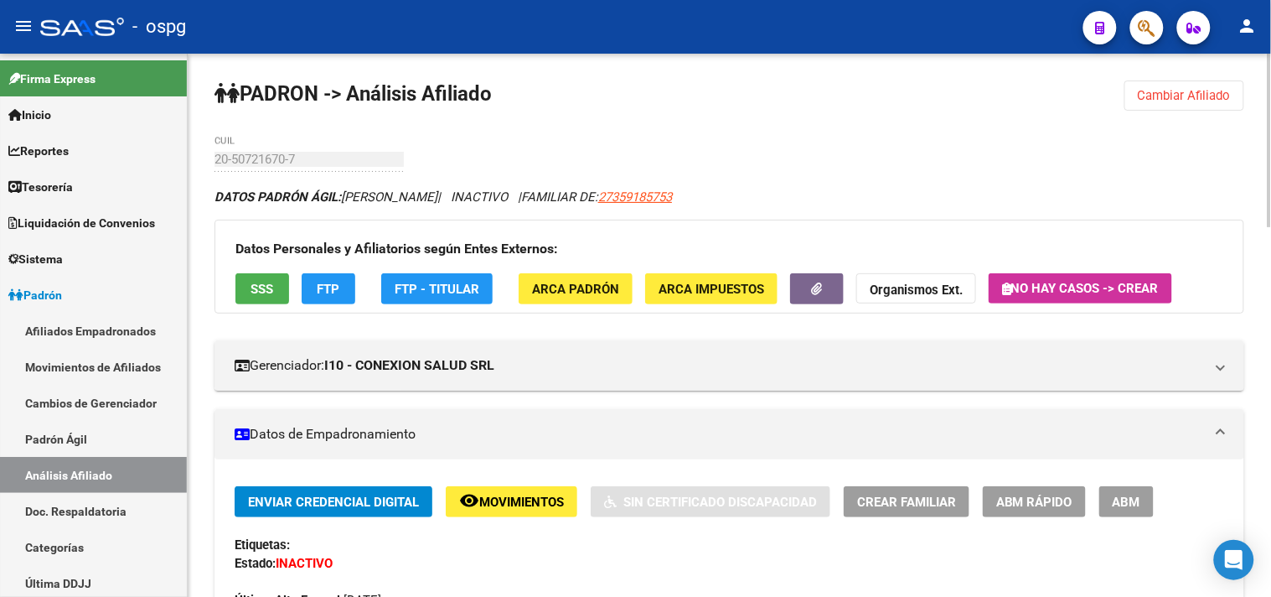
click at [279, 285] on button "SSS" at bounding box center [262, 288] width 54 height 31
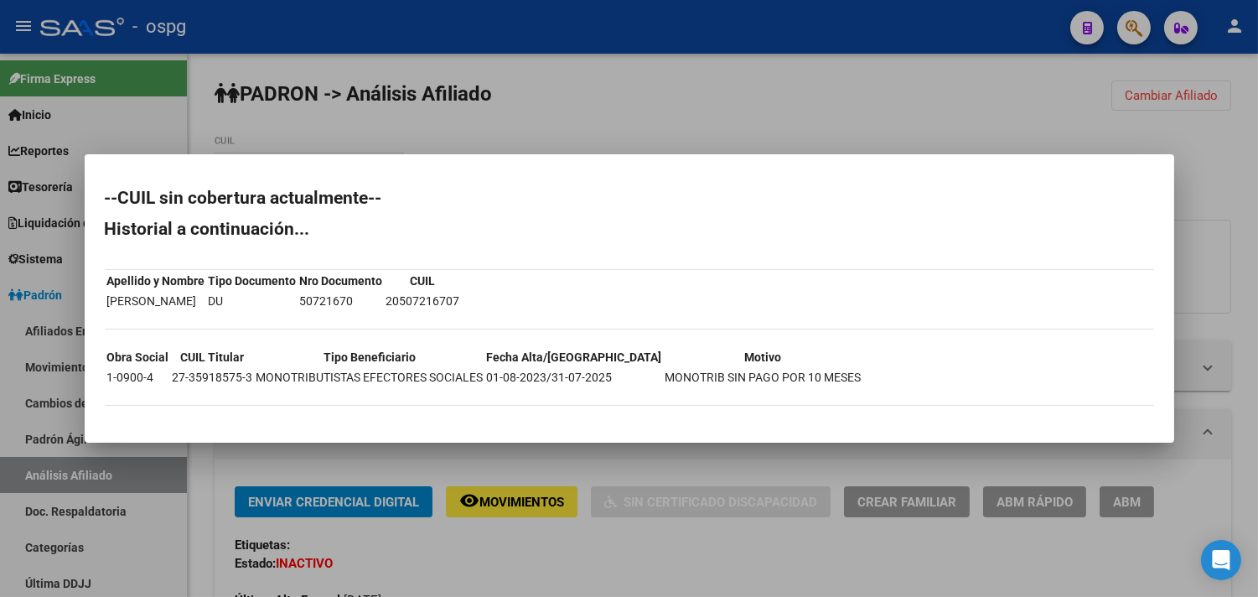
click at [529, 560] on div at bounding box center [629, 298] width 1258 height 597
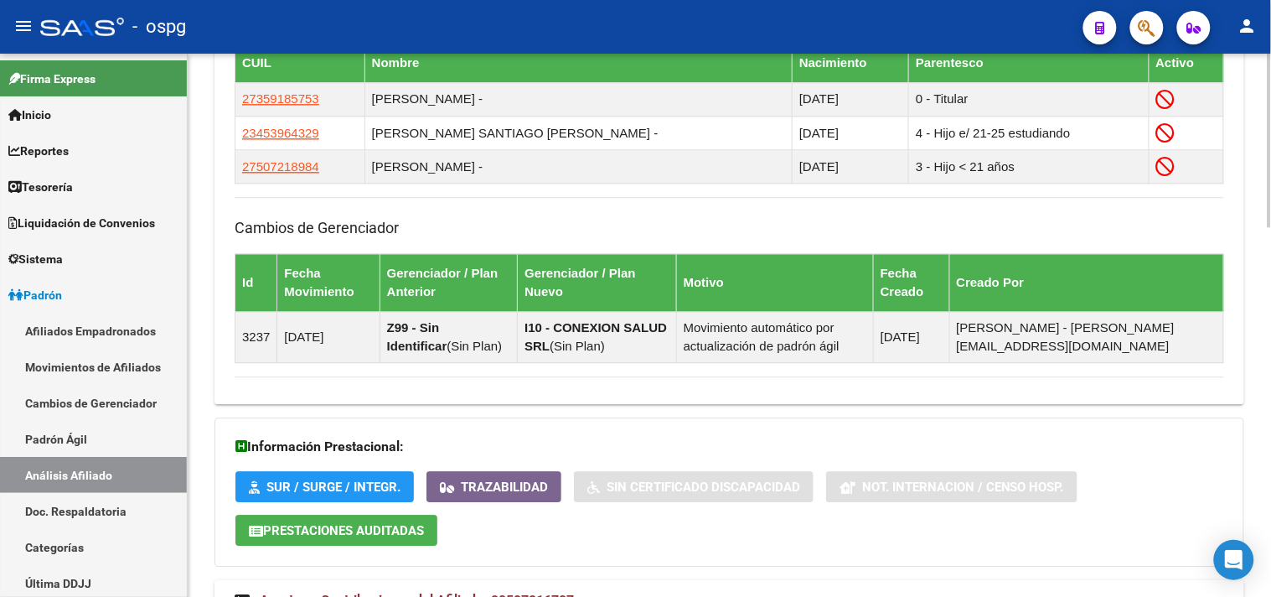
scroll to position [1153, 0]
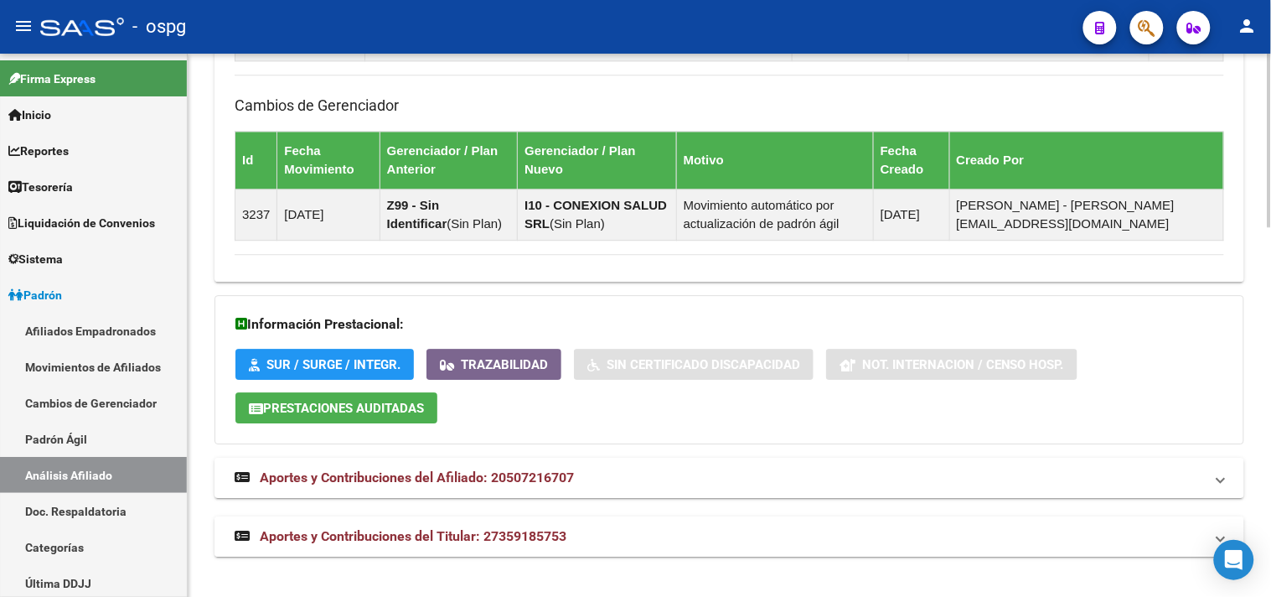
click at [556, 547] on mat-expansion-panel-header "Aportes y Contribuciones del Titular: 27359185753" at bounding box center [729, 536] width 1030 height 40
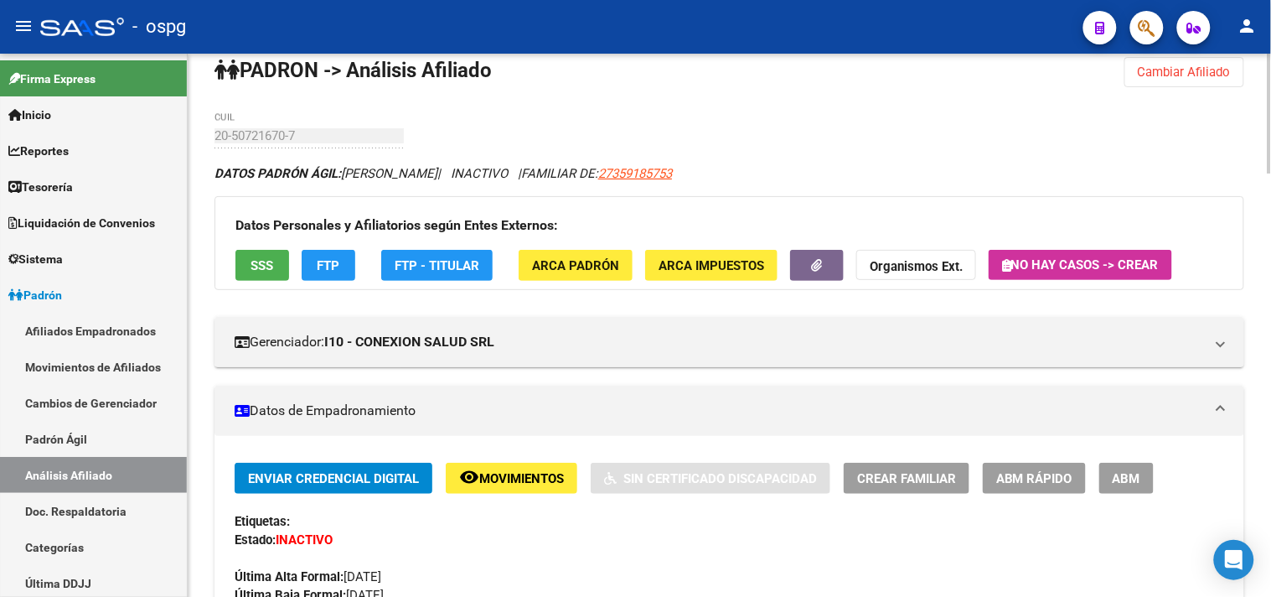
scroll to position [0, 0]
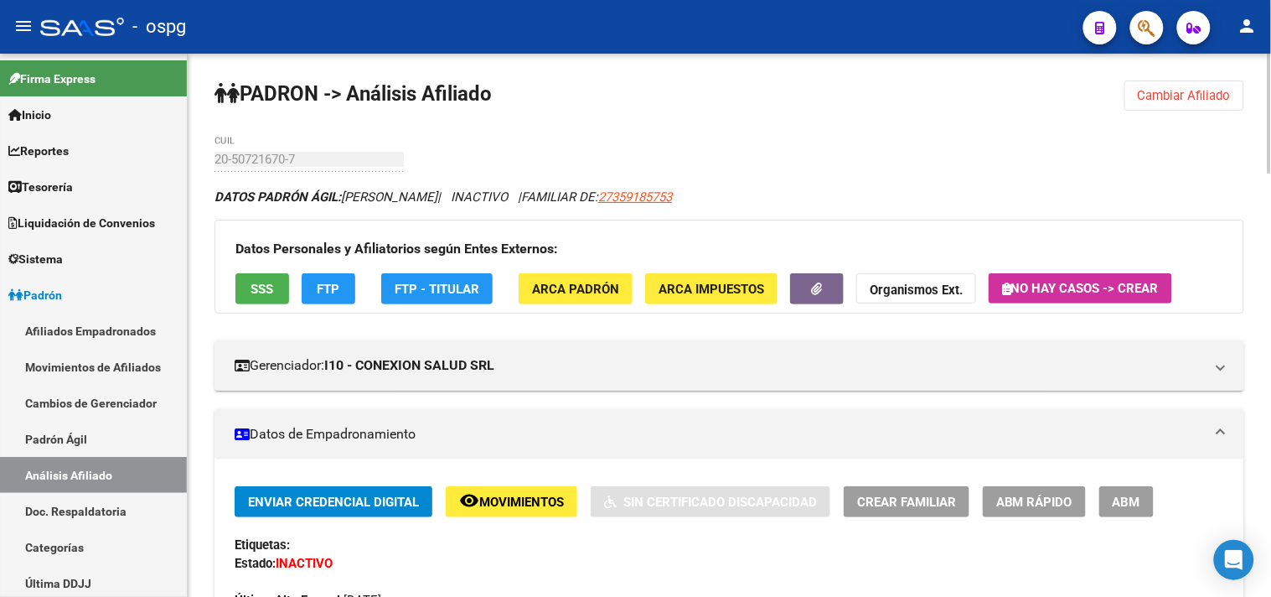
drag, startPoint x: 1177, startPoint y: 96, endPoint x: 1157, endPoint y: 97, distance: 20.1
click at [1173, 97] on span "Cambiar Afiliado" at bounding box center [1184, 95] width 93 height 15
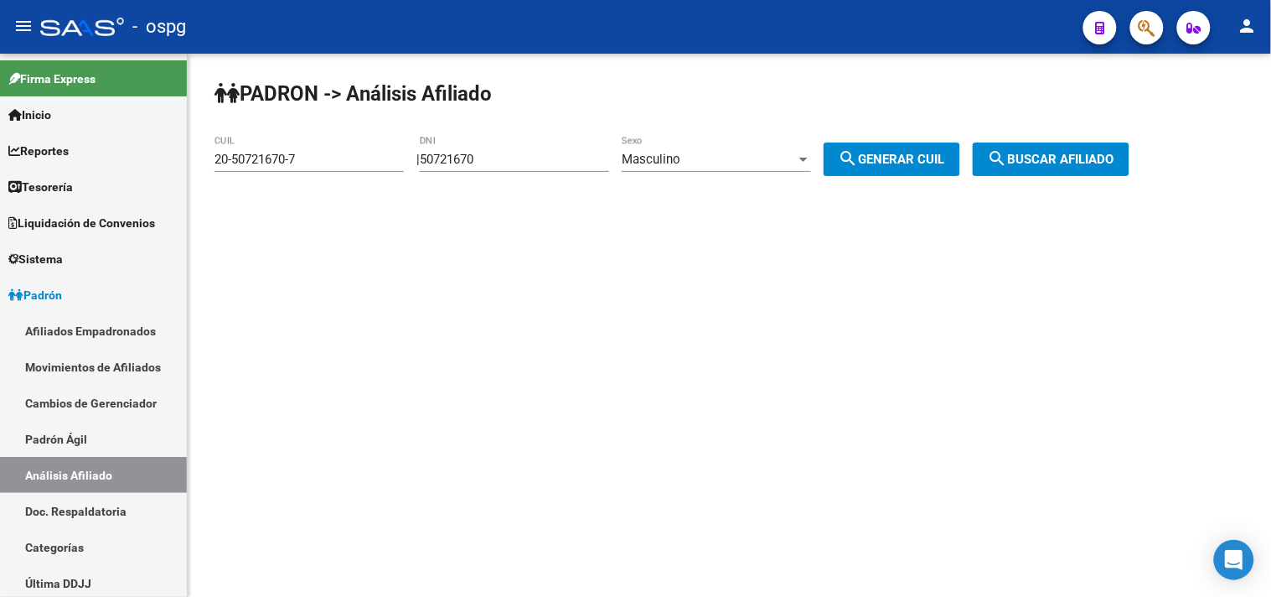
drag, startPoint x: 540, startPoint y: 147, endPoint x: 402, endPoint y: 139, distance: 137.6
click at [404, 152] on app-analisis-afiliado "PADRON -> Análisis Afiliado 20-50721670-7 CUIL | 50721670 DNI Masculino Sexo se…" at bounding box center [678, 159] width 928 height 15
click at [483, 148] on div "50721670 DNI" at bounding box center [514, 154] width 189 height 36
drag, startPoint x: 517, startPoint y: 163, endPoint x: 354, endPoint y: 148, distance: 163.2
click at [367, 156] on app-analisis-afiliado "PADRON -> Análisis Afiliado 20-50721670-7 CUIL | 50721670 DNI Masculino Sexo se…" at bounding box center [678, 159] width 928 height 15
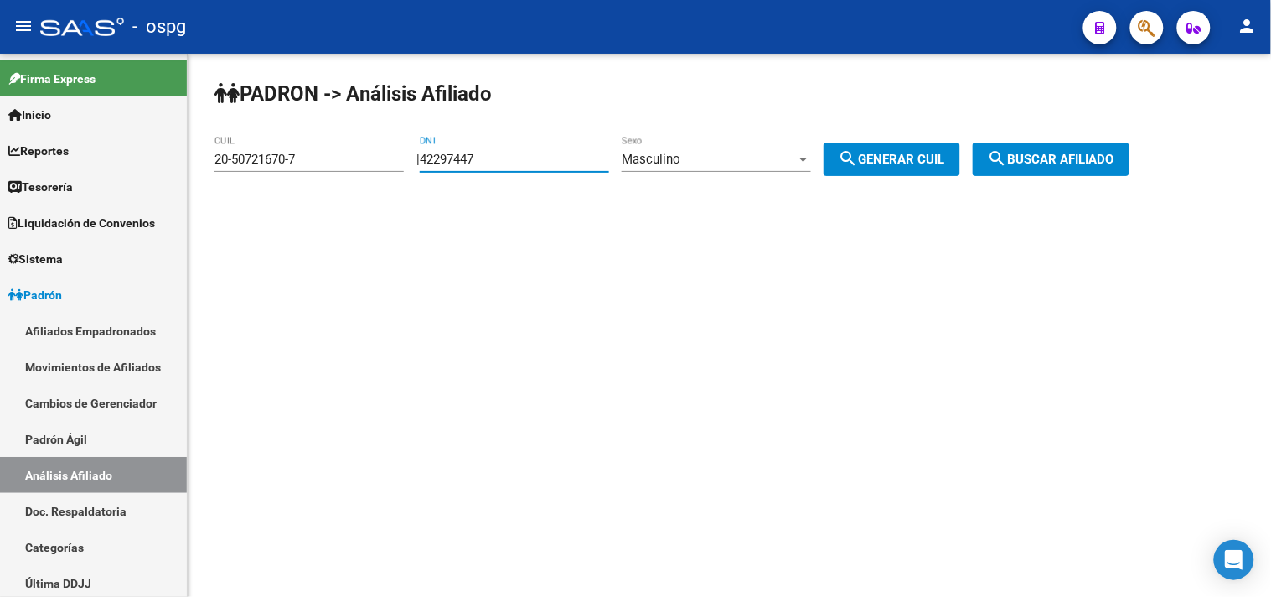
type input "42297447"
click at [708, 157] on div "Masculino" at bounding box center [709, 159] width 174 height 15
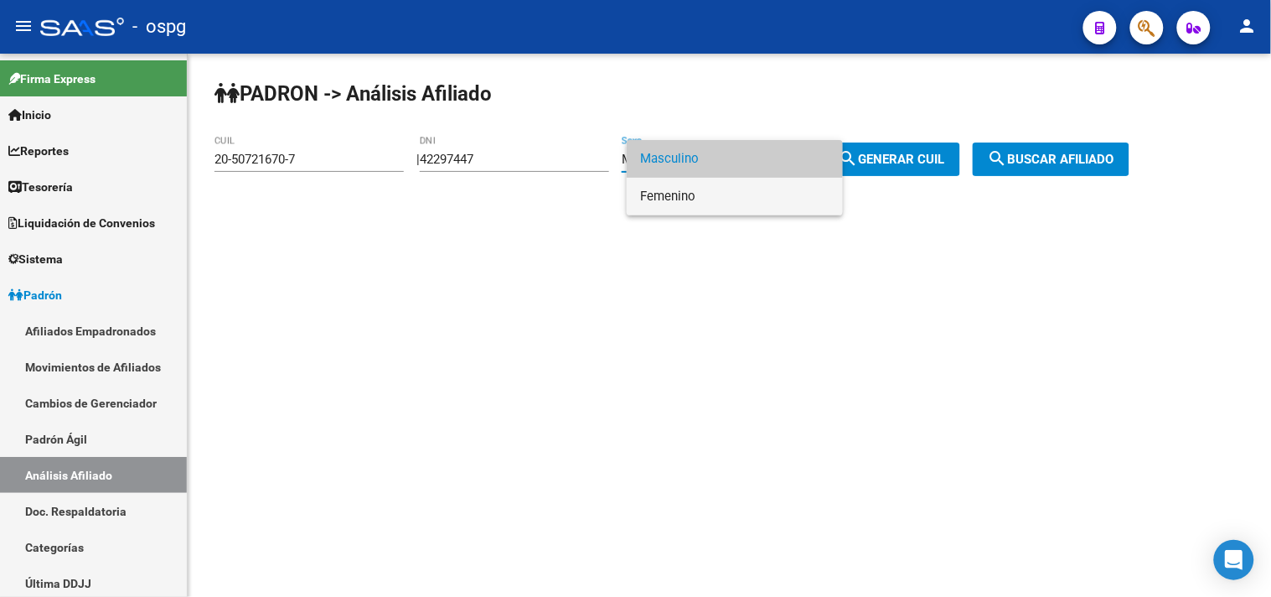
click at [696, 204] on span "Femenino" at bounding box center [734, 197] width 189 height 38
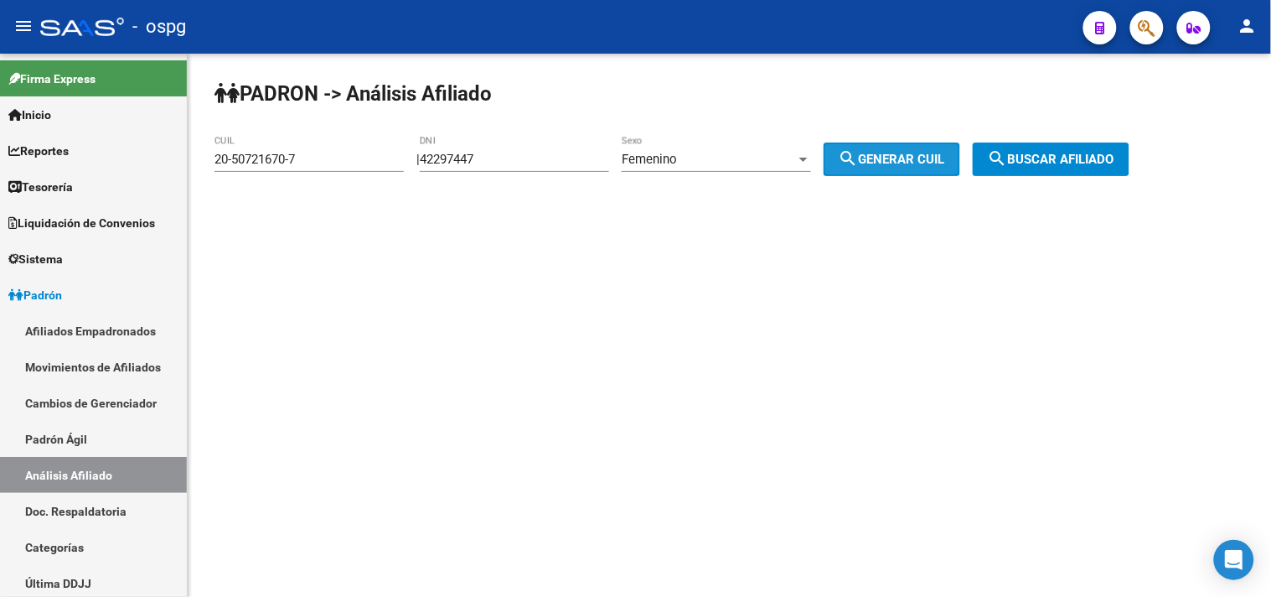
drag, startPoint x: 888, startPoint y: 168, endPoint x: 1059, endPoint y: 157, distance: 171.3
click at [892, 168] on button "search Generar CUIL" at bounding box center [892, 159] width 137 height 34
type input "23-42297447-4"
click at [1061, 158] on span "search Buscar afiliado" at bounding box center [1051, 159] width 127 height 15
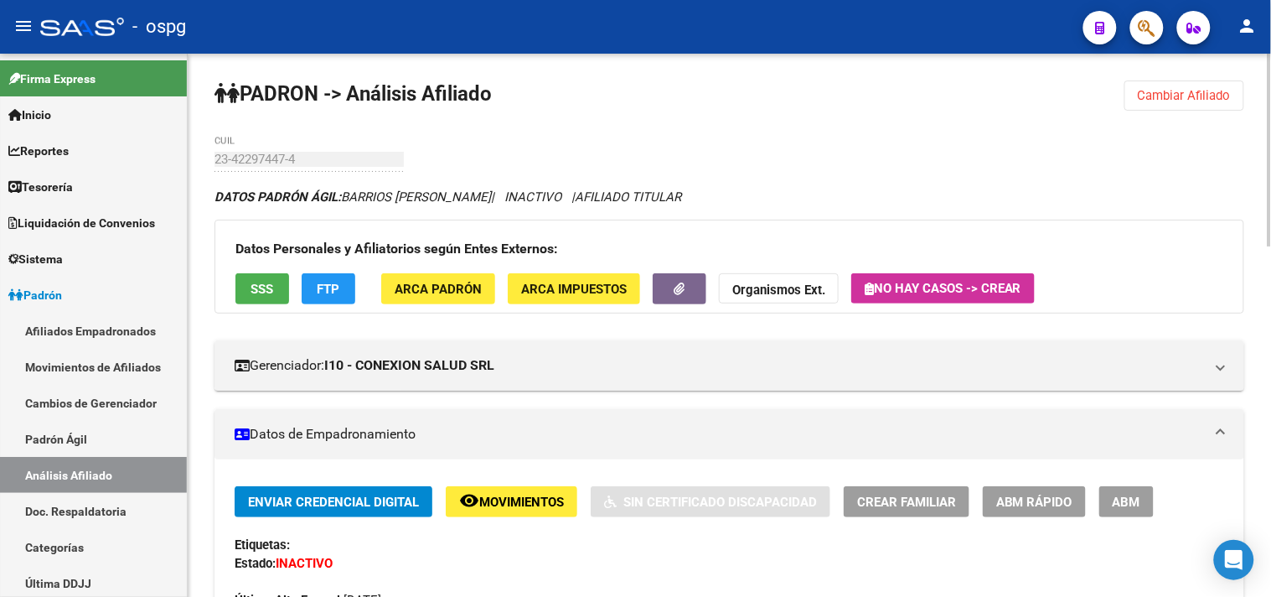
click at [258, 281] on button "SSS" at bounding box center [262, 288] width 54 height 31
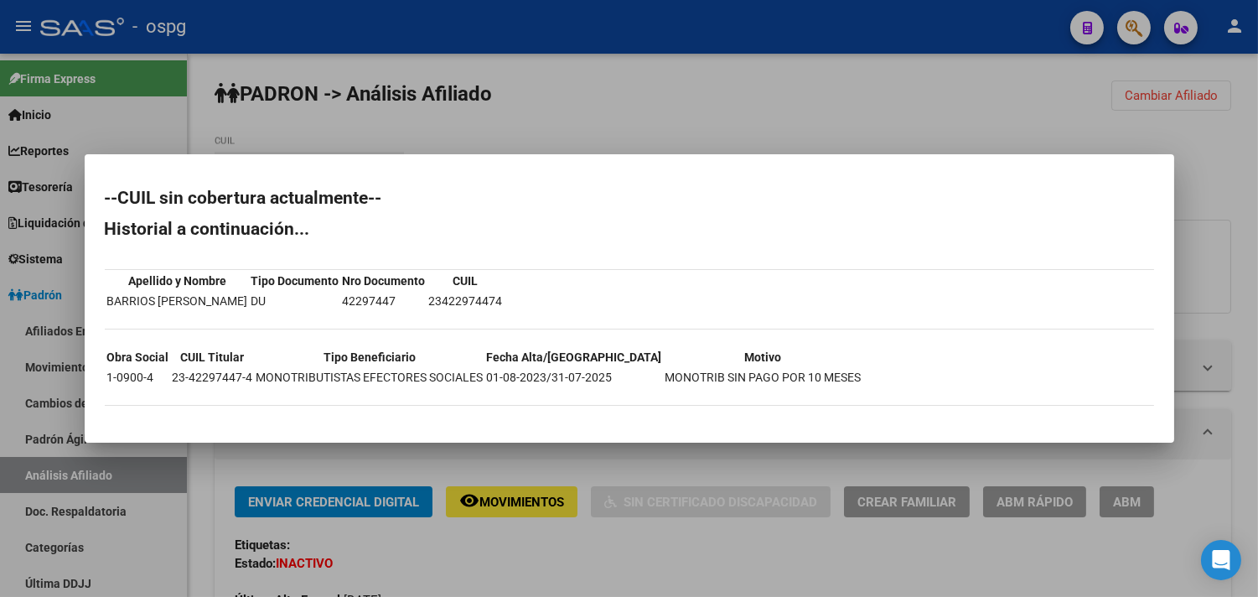
click at [524, 550] on div at bounding box center [629, 298] width 1258 height 597
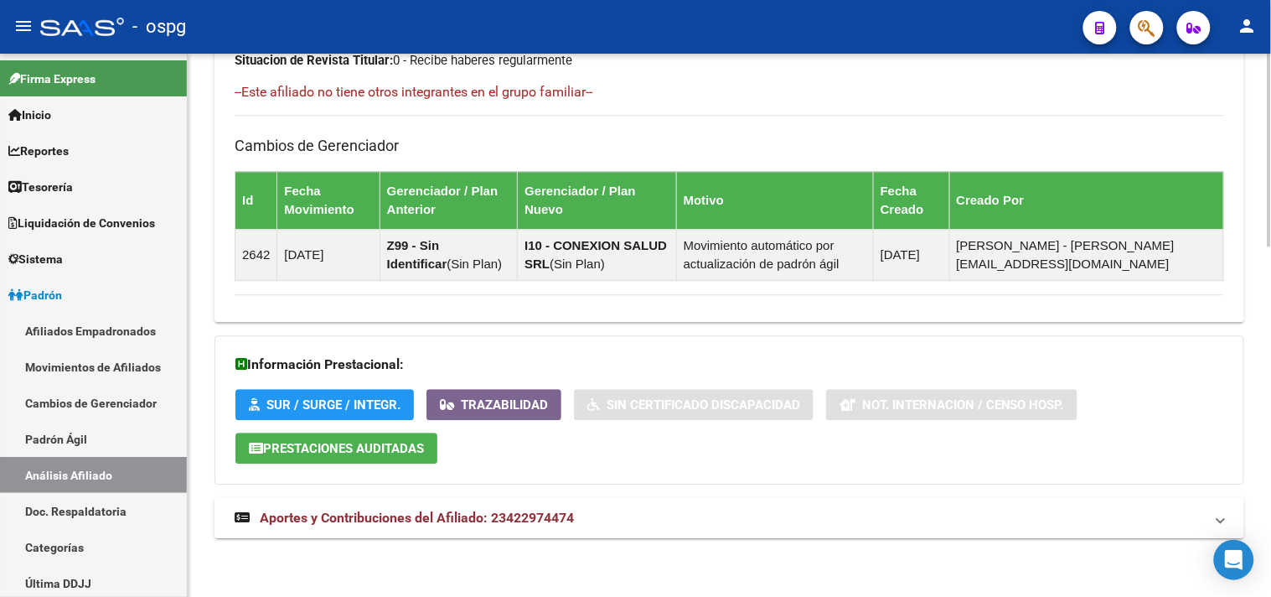
click at [620, 508] on mat-expansion-panel-header "Aportes y Contribuciones del Afiliado: 23422974474" at bounding box center [729, 518] width 1030 height 40
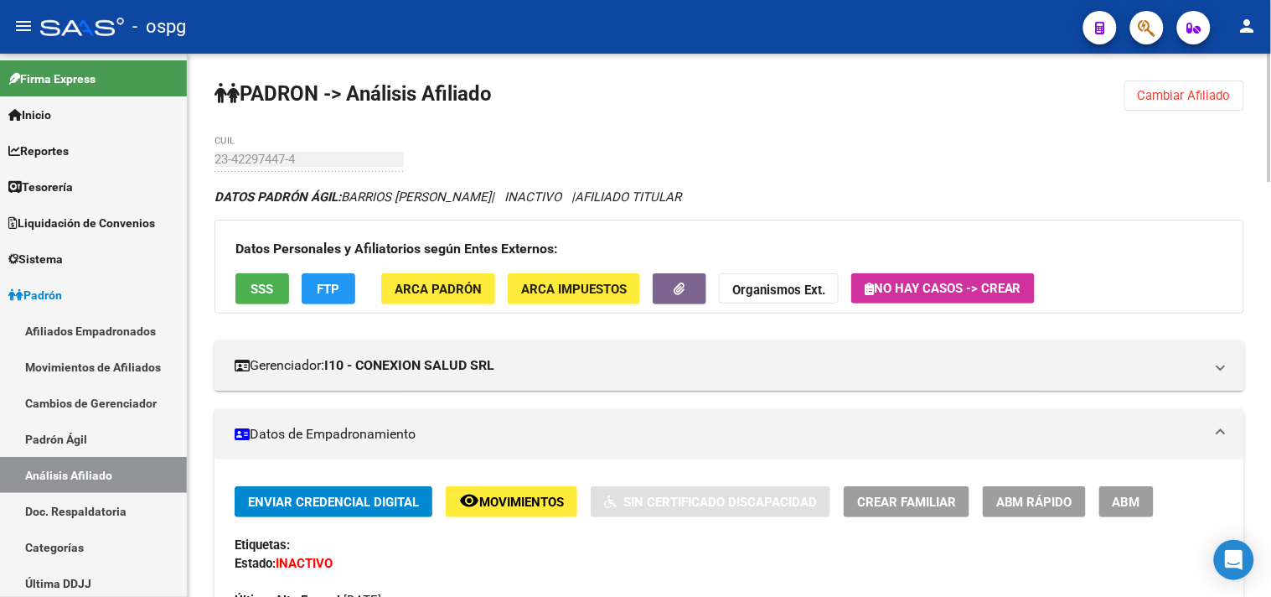
click at [1177, 89] on span "Cambiar Afiliado" at bounding box center [1184, 95] width 93 height 15
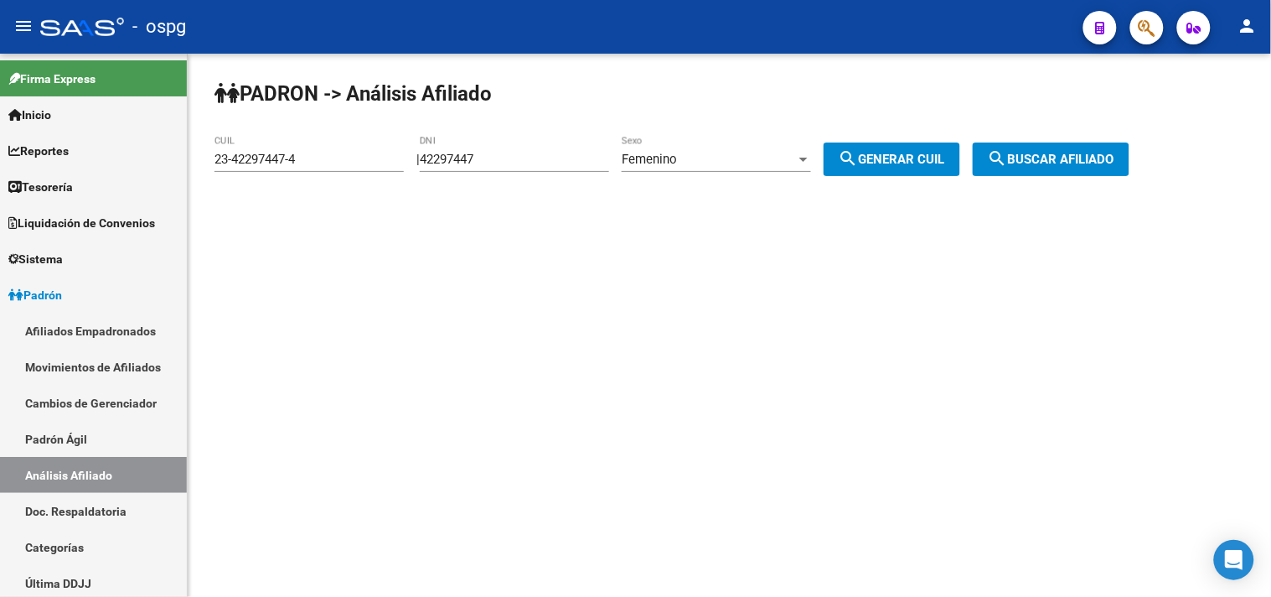
drag, startPoint x: 526, startPoint y: 163, endPoint x: 354, endPoint y: 154, distance: 172.0
click at [366, 159] on app-analisis-afiliado "PADRON -> Análisis Afiliado 23-42297447-4 CUIL | 42297447 DNI Femenino Sexo sea…" at bounding box center [678, 159] width 928 height 15
type input "37180599"
drag, startPoint x: 847, startPoint y: 162, endPoint x: 877, endPoint y: 152, distance: 31.5
click at [876, 152] on button "search Generar CUIL" at bounding box center [892, 159] width 137 height 34
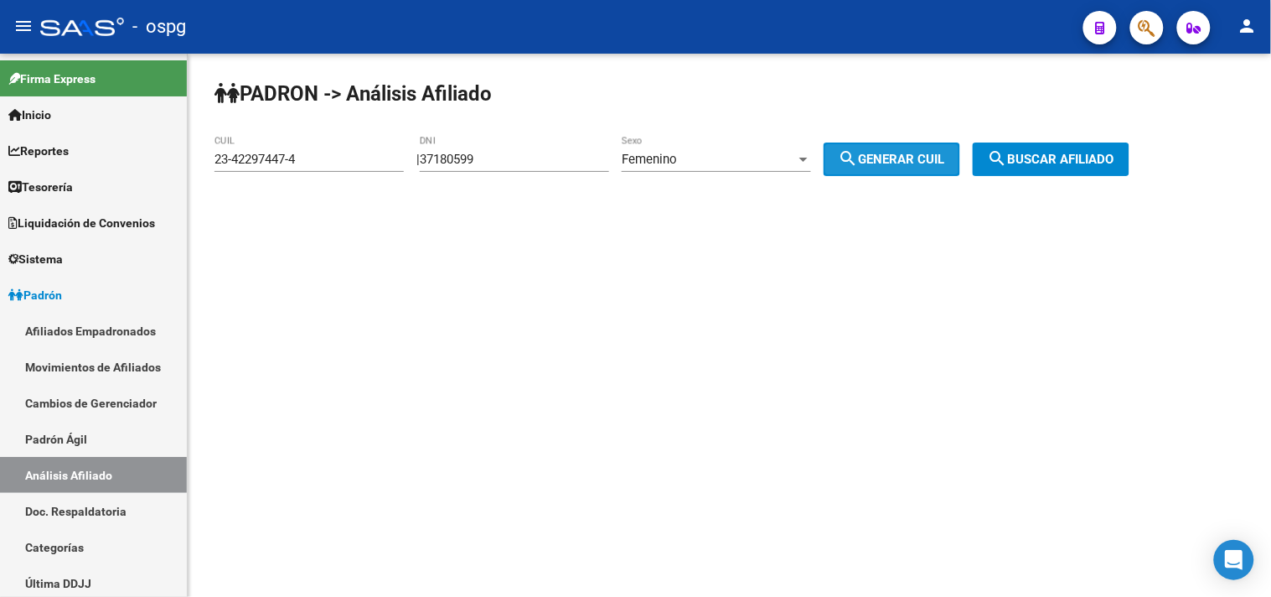
type input "27-37180599-6"
click at [1008, 159] on mat-icon "search" at bounding box center [998, 158] width 20 height 20
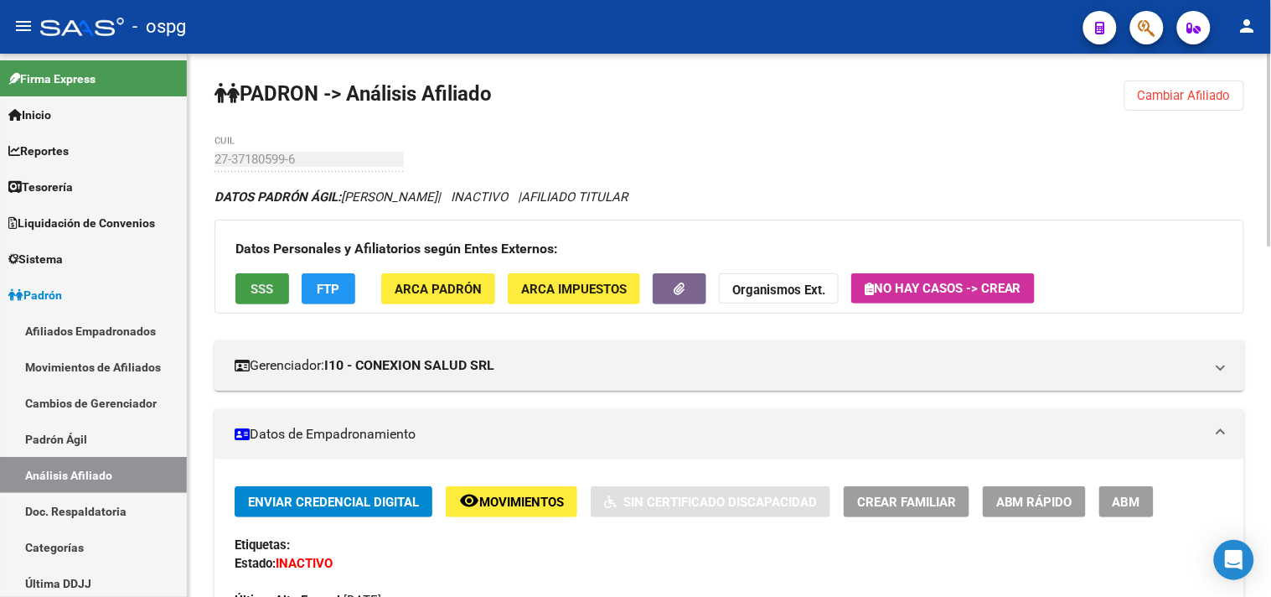
click at [240, 282] on button "SSS" at bounding box center [262, 288] width 54 height 31
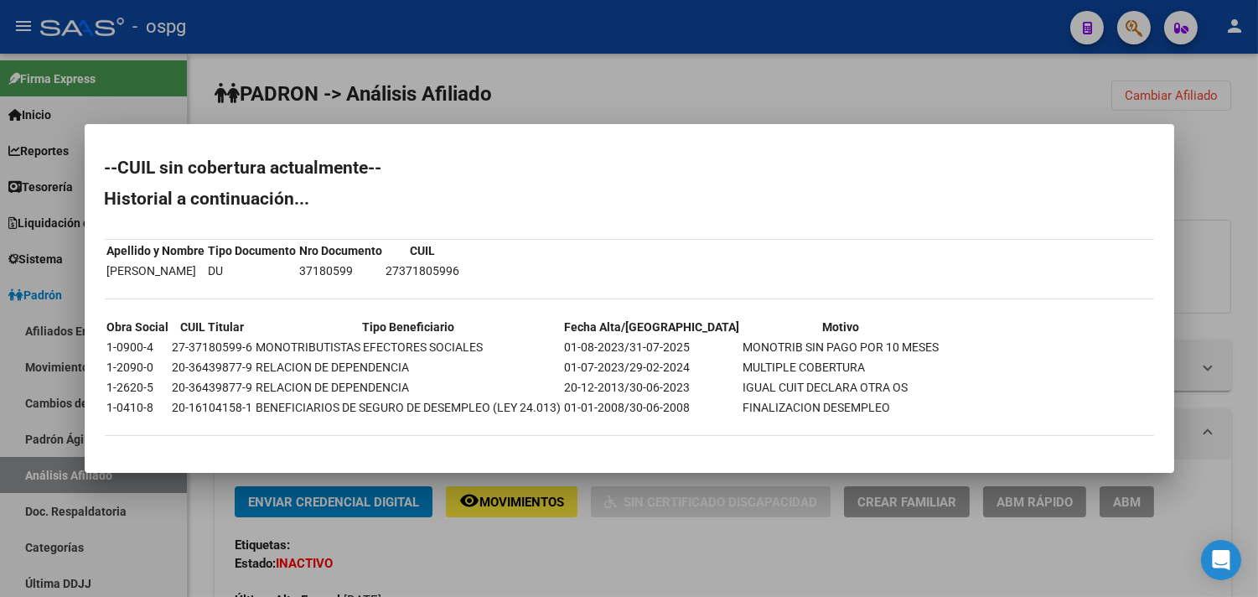
click at [482, 541] on div at bounding box center [629, 298] width 1258 height 597
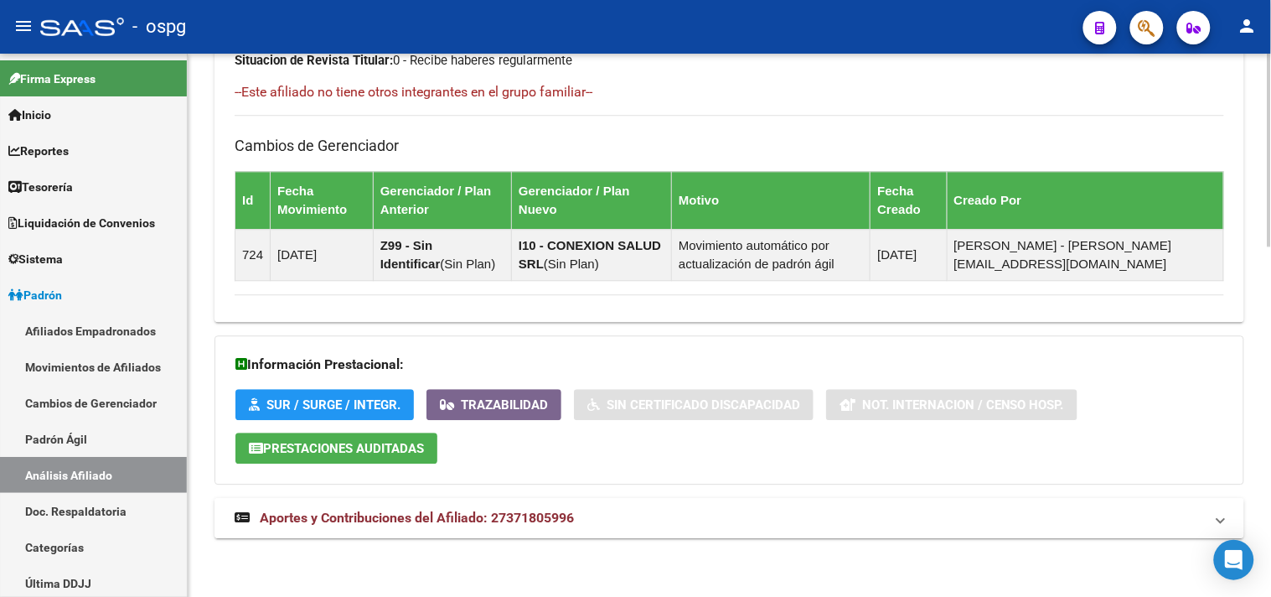
drag, startPoint x: 559, startPoint y: 518, endPoint x: 707, endPoint y: 517, distance: 148.3
click at [563, 518] on span "Aportes y Contribuciones del Afiliado: 27371805996" at bounding box center [417, 517] width 314 height 16
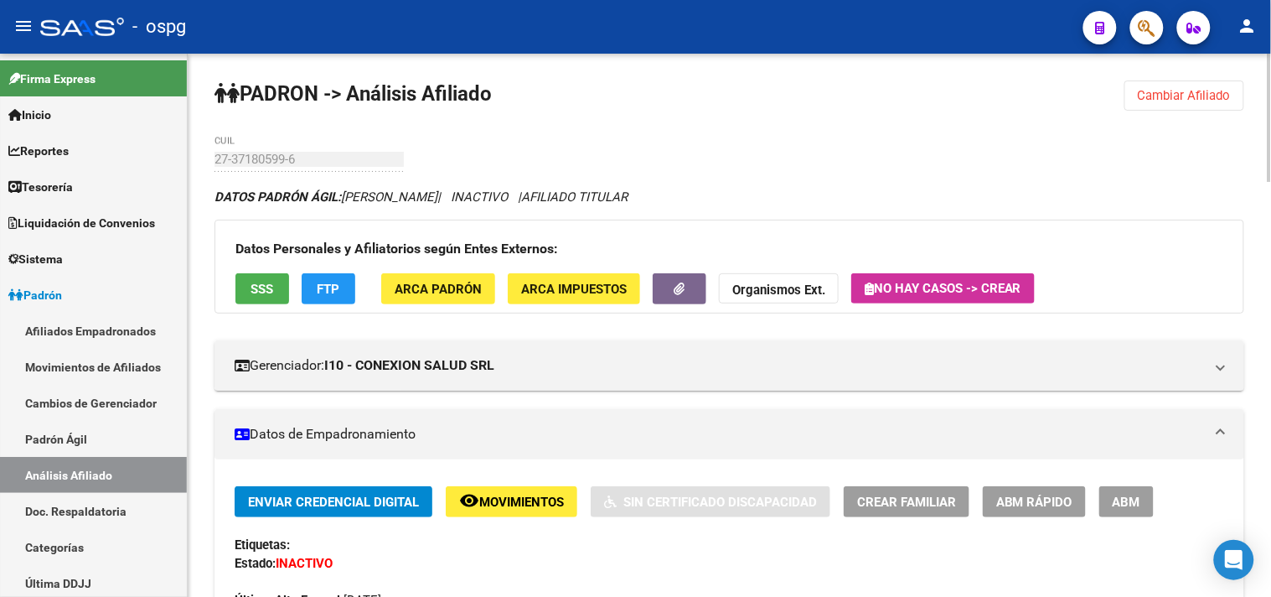
click at [1165, 109] on button "Cambiar Afiliado" at bounding box center [1184, 95] width 120 height 30
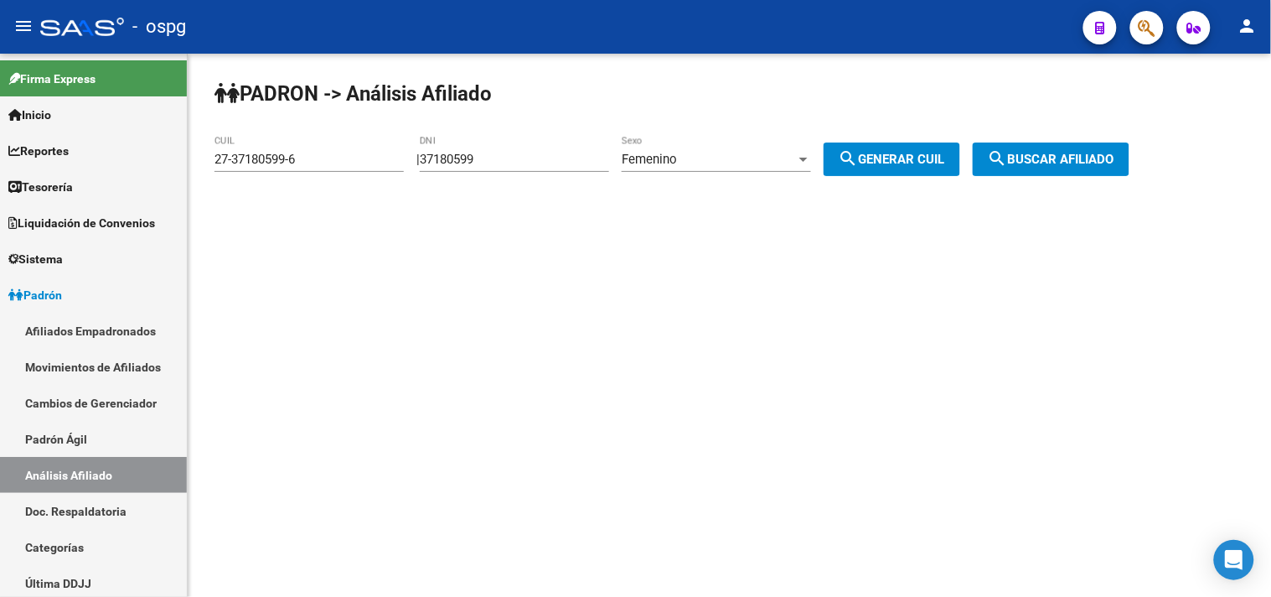
drag, startPoint x: 495, startPoint y: 163, endPoint x: 220, endPoint y: 137, distance: 276.0
click at [255, 152] on app-analisis-afiliado "PADRON -> Análisis Afiliado 27-37180599-6 CUIL | 37180599 DNI Femenino Sexo sea…" at bounding box center [678, 159] width 928 height 15
type input "35479844"
click at [909, 153] on span "search Generar CUIL" at bounding box center [892, 159] width 106 height 15
type input "27-35479844-7"
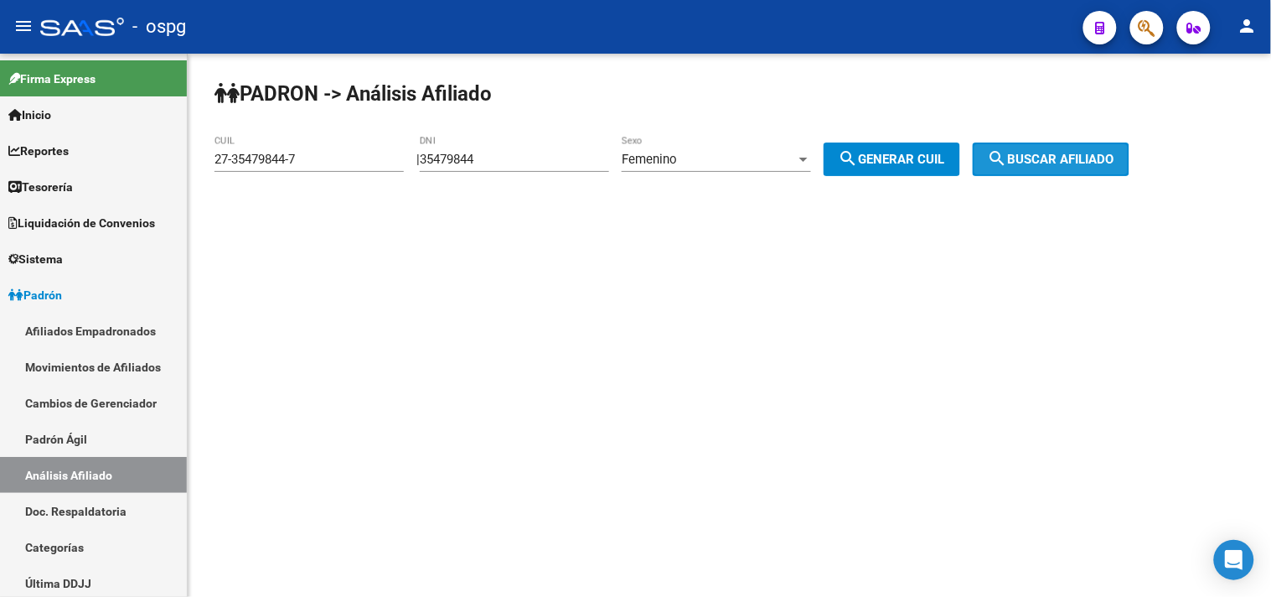
click at [1041, 154] on span "search Buscar afiliado" at bounding box center [1051, 159] width 127 height 15
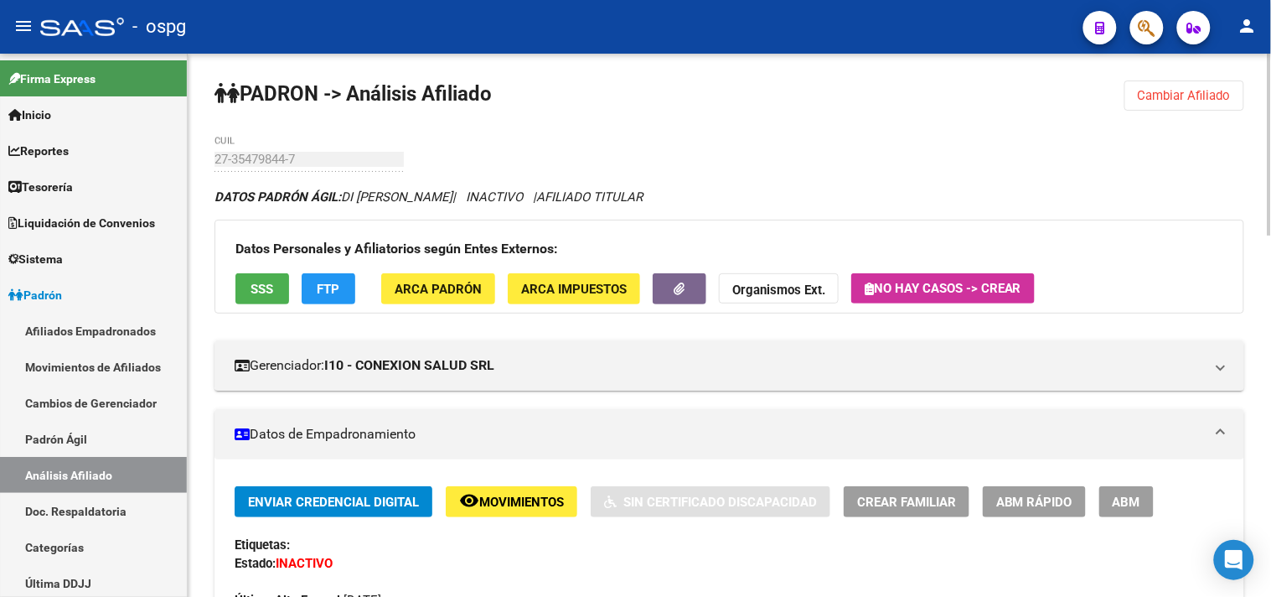
click at [280, 297] on button "SSS" at bounding box center [262, 288] width 54 height 31
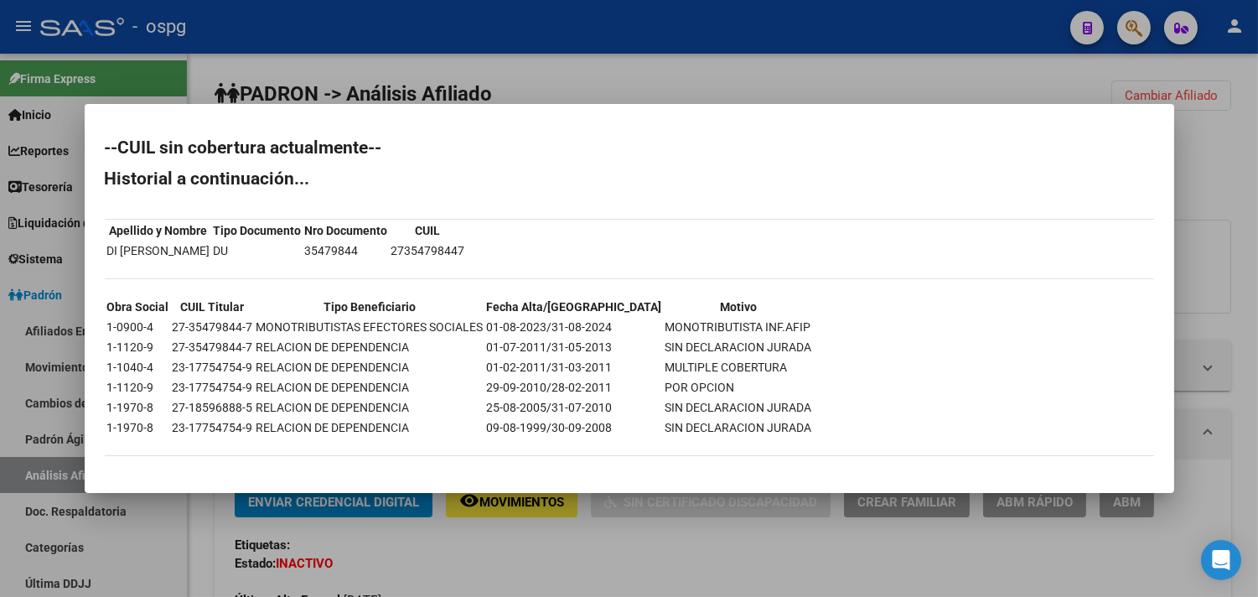
click at [597, 547] on div at bounding box center [629, 298] width 1258 height 597
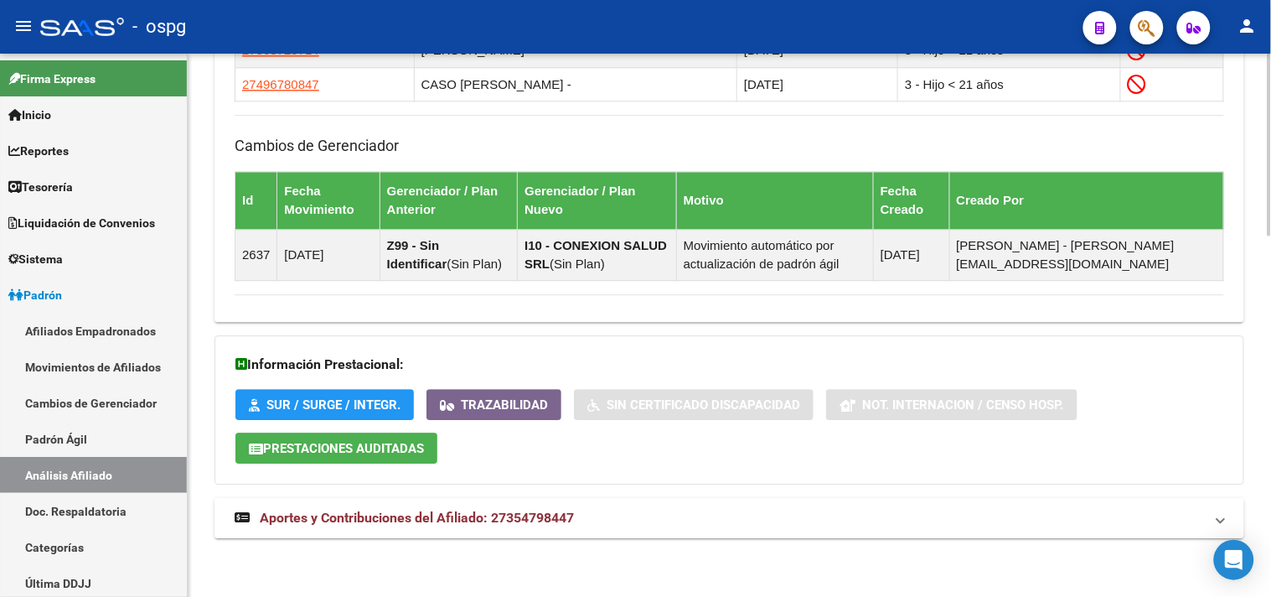
drag, startPoint x: 694, startPoint y: 525, endPoint x: 961, endPoint y: 519, distance: 267.3
click at [696, 525] on mat-panel-title "Aportes y Contribuciones del Afiliado: 27354798447" at bounding box center [719, 518] width 969 height 18
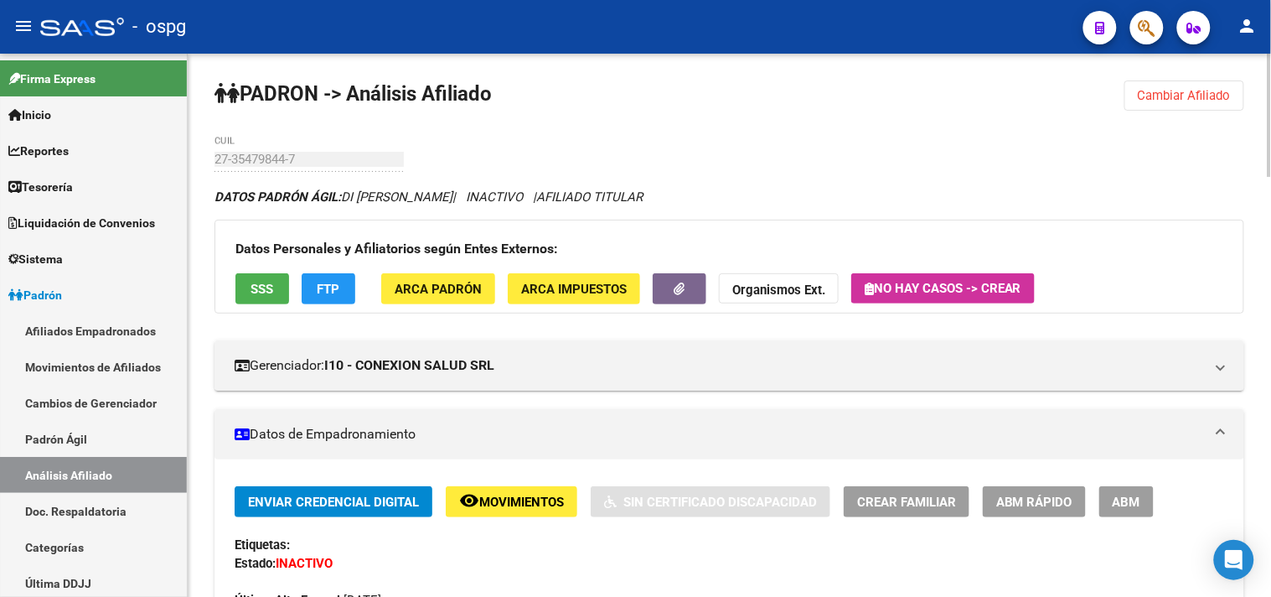
drag, startPoint x: 1178, startPoint y: 96, endPoint x: 1004, endPoint y: 105, distance: 174.5
click at [1178, 95] on span "Cambiar Afiliado" at bounding box center [1184, 95] width 93 height 15
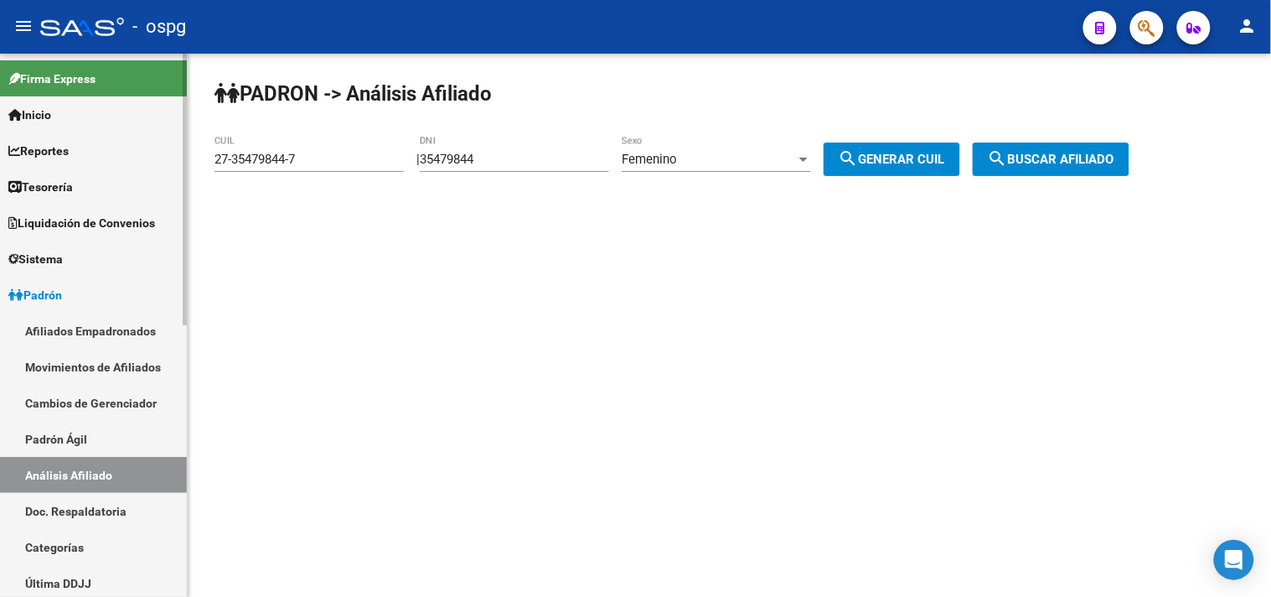
drag, startPoint x: 325, startPoint y: 163, endPoint x: 37, endPoint y: 122, distance: 291.0
click at [40, 126] on mat-sidenav-container "Firma Express Inicio Calendario SSS Instructivos Contacto OS Reportes Tablero d…" at bounding box center [635, 325] width 1271 height 543
drag, startPoint x: 549, startPoint y: 158, endPoint x: 412, endPoint y: 162, distance: 136.6
click at [411, 162] on app-analisis-afiliado "PADRON -> Análisis Afiliado 27-35479844-7 CUIL | 35479844 DNI Femenino Sexo sea…" at bounding box center [678, 159] width 928 height 15
type input "36758110"
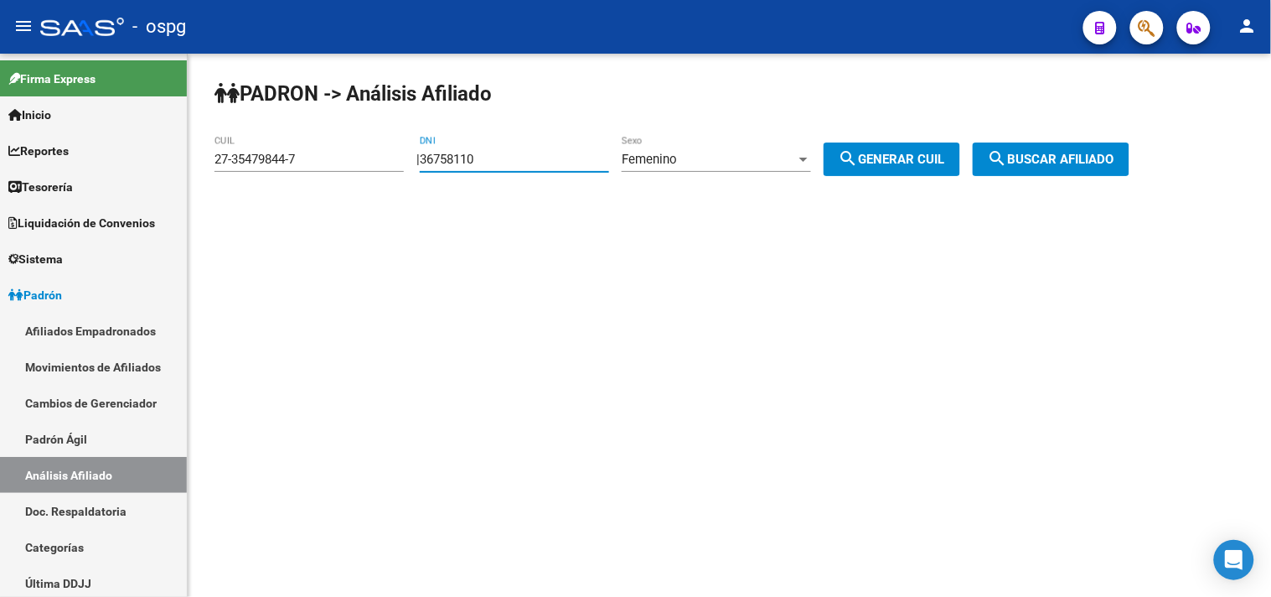
click at [710, 149] on div "Femenino Sexo" at bounding box center [716, 154] width 189 height 36
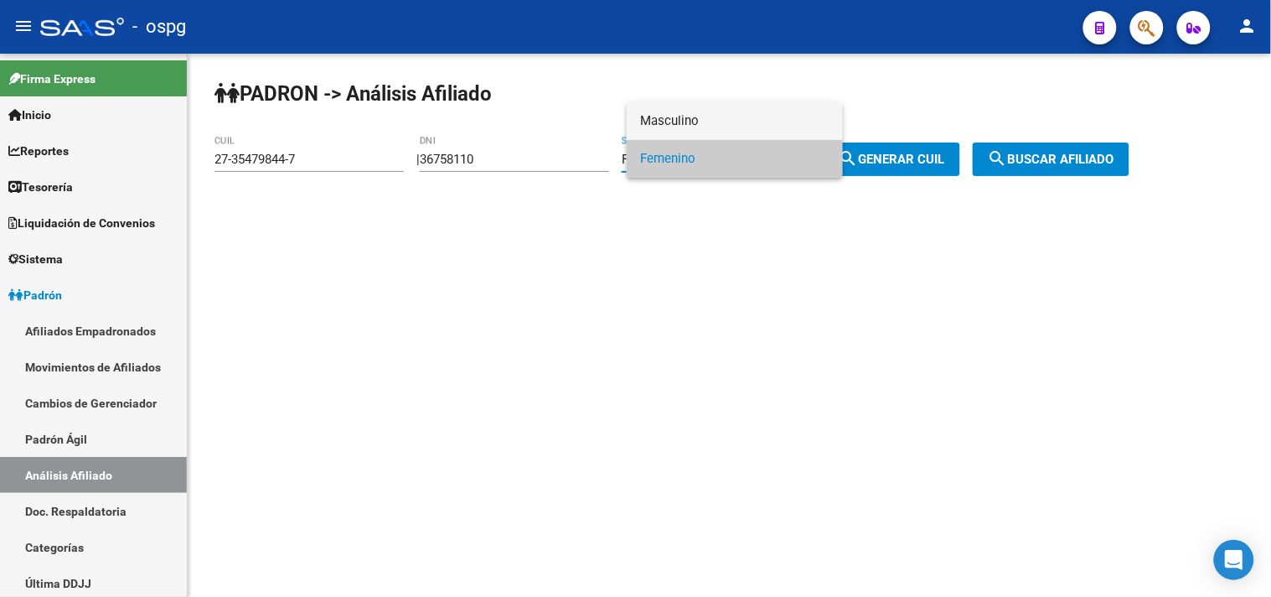
click at [701, 122] on span "Masculino" at bounding box center [734, 121] width 189 height 38
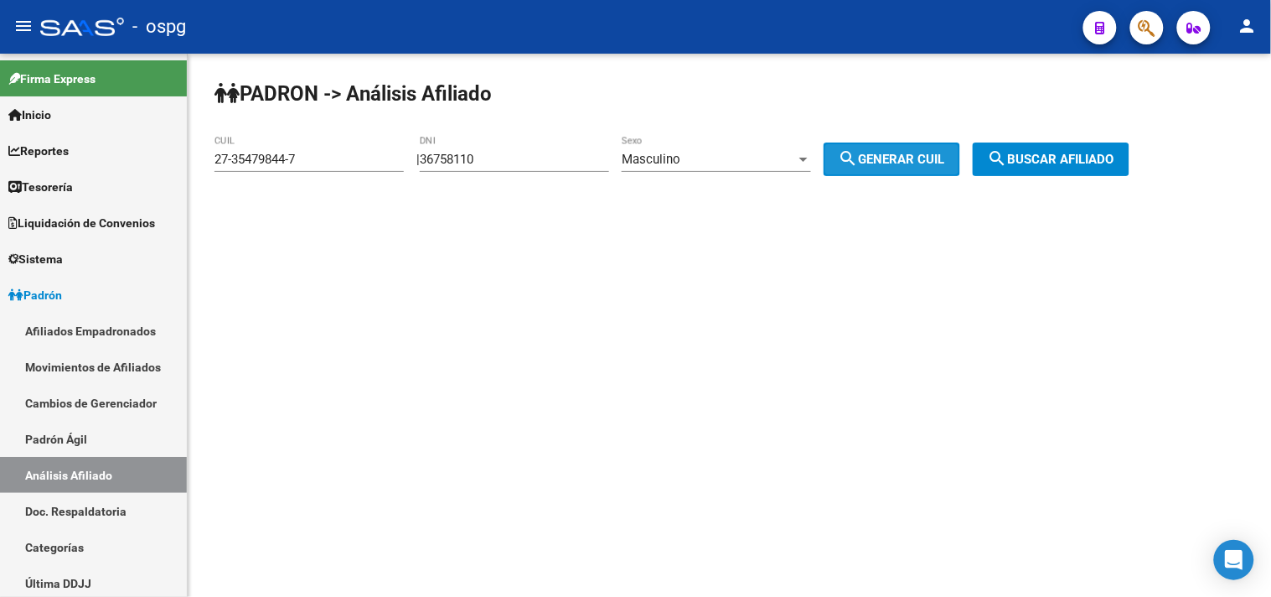
click at [942, 163] on span "search Generar CUIL" at bounding box center [892, 159] width 106 height 15
click at [1059, 159] on span "search Buscar afiliado" at bounding box center [1051, 159] width 127 height 15
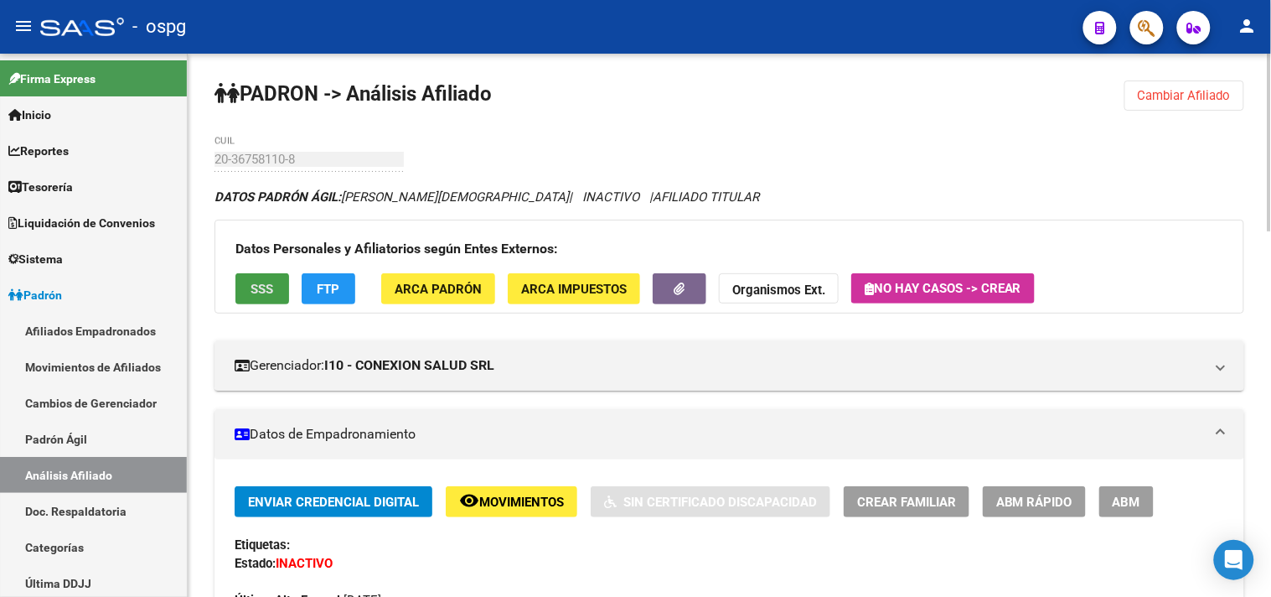
click at [264, 294] on span "SSS" at bounding box center [262, 289] width 23 height 15
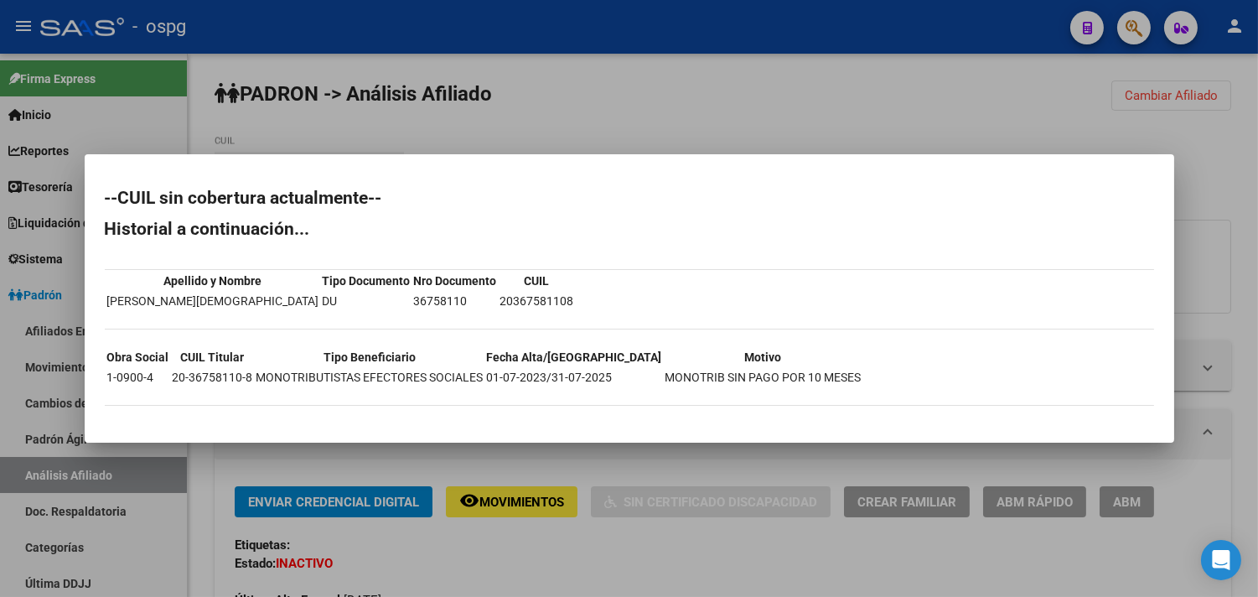
click at [488, 550] on div at bounding box center [629, 298] width 1258 height 597
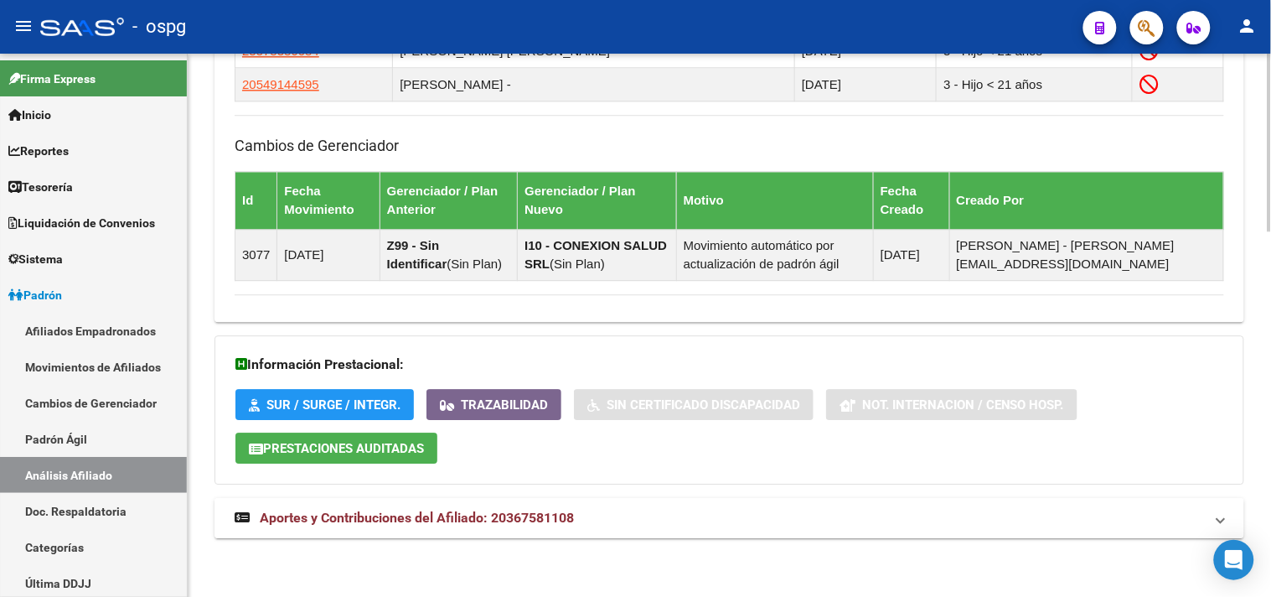
click at [518, 520] on span "Aportes y Contribuciones del Afiliado: 20367581108" at bounding box center [417, 517] width 314 height 16
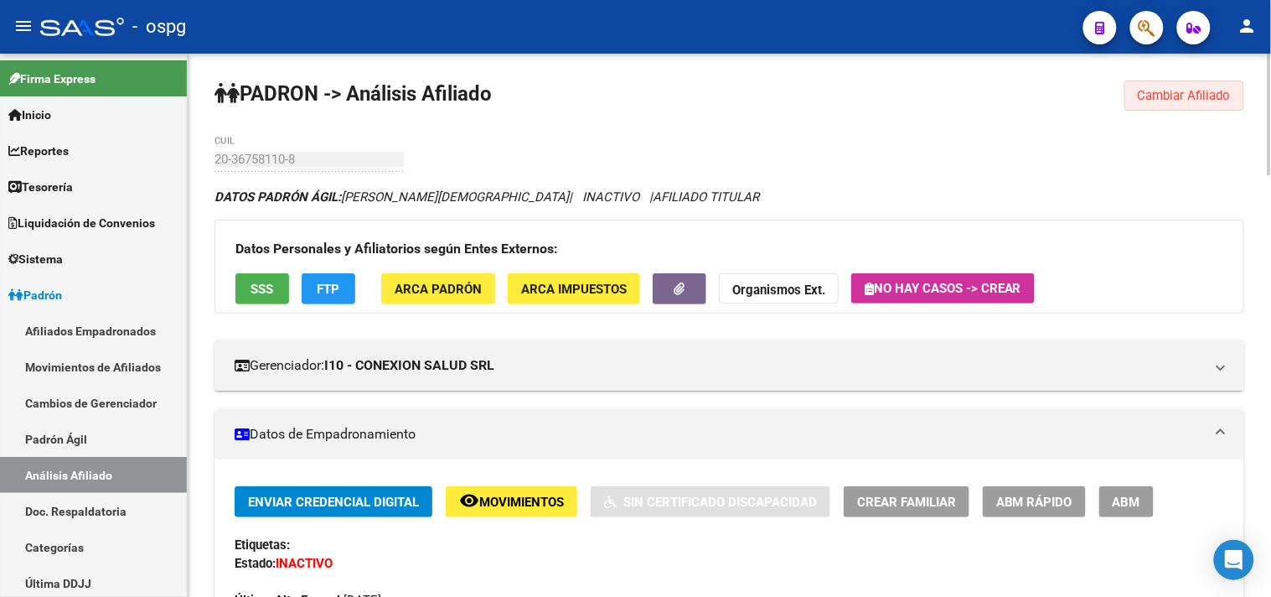
click at [1212, 101] on span "Cambiar Afiliado" at bounding box center [1184, 95] width 93 height 15
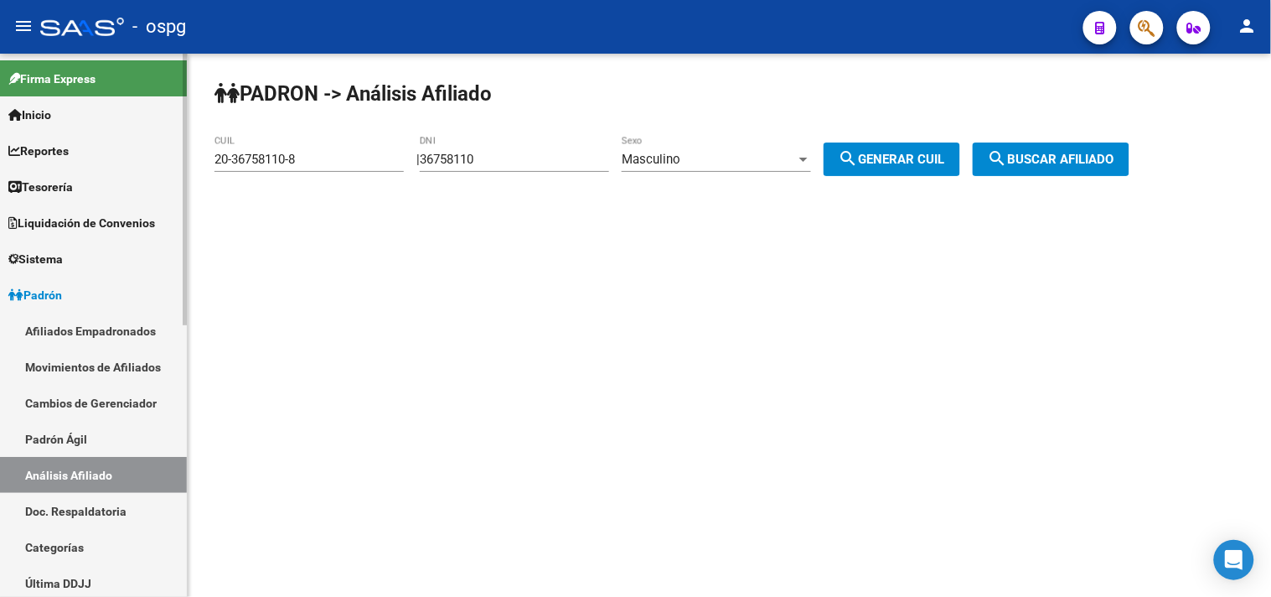
drag, startPoint x: 306, startPoint y: 163, endPoint x: 0, endPoint y: 93, distance: 313.8
click at [0, 98] on mat-sidenav-container "Firma Express Inicio Calendario SSS Instructivos Contacto OS Reportes Tablero d…" at bounding box center [635, 325] width 1271 height 543
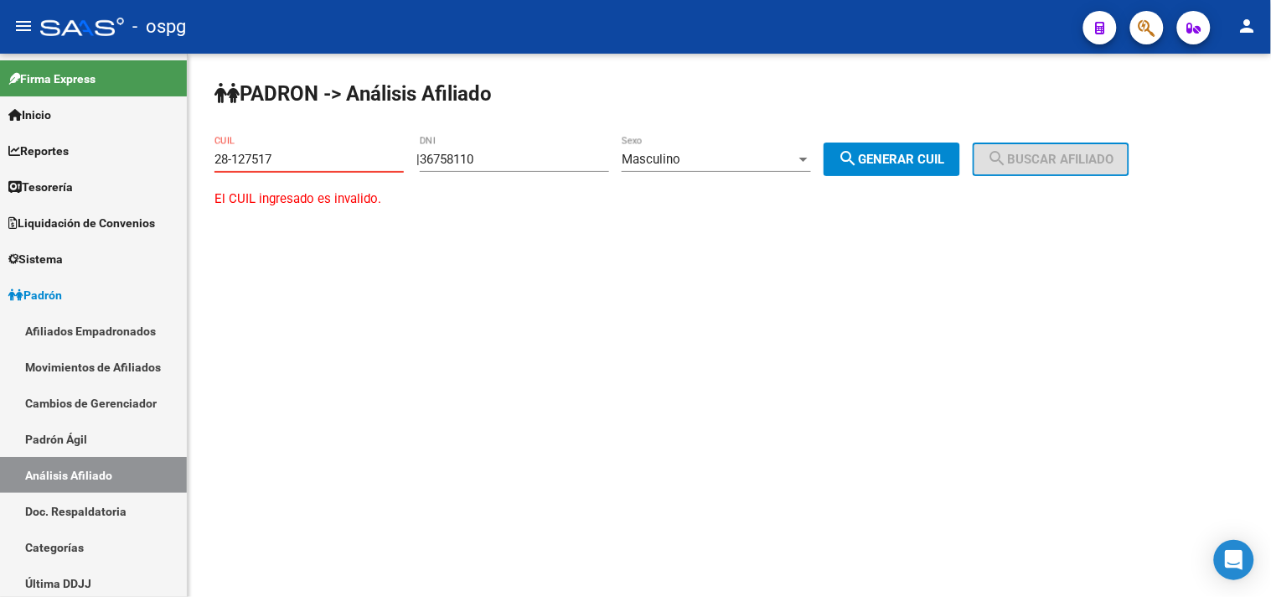
type input "28-127517"
drag, startPoint x: 521, startPoint y: 159, endPoint x: 297, endPoint y: 143, distance: 224.3
click at [287, 152] on app-analisis-afiliado "PADRON -> Análisis Afiliado 28-127517 CUIL | 36758110 DNI Masculino Sexo search…" at bounding box center [729, 189] width 1030 height 75
type input "28127517"
click at [734, 153] on div "Masculino" at bounding box center [709, 159] width 174 height 15
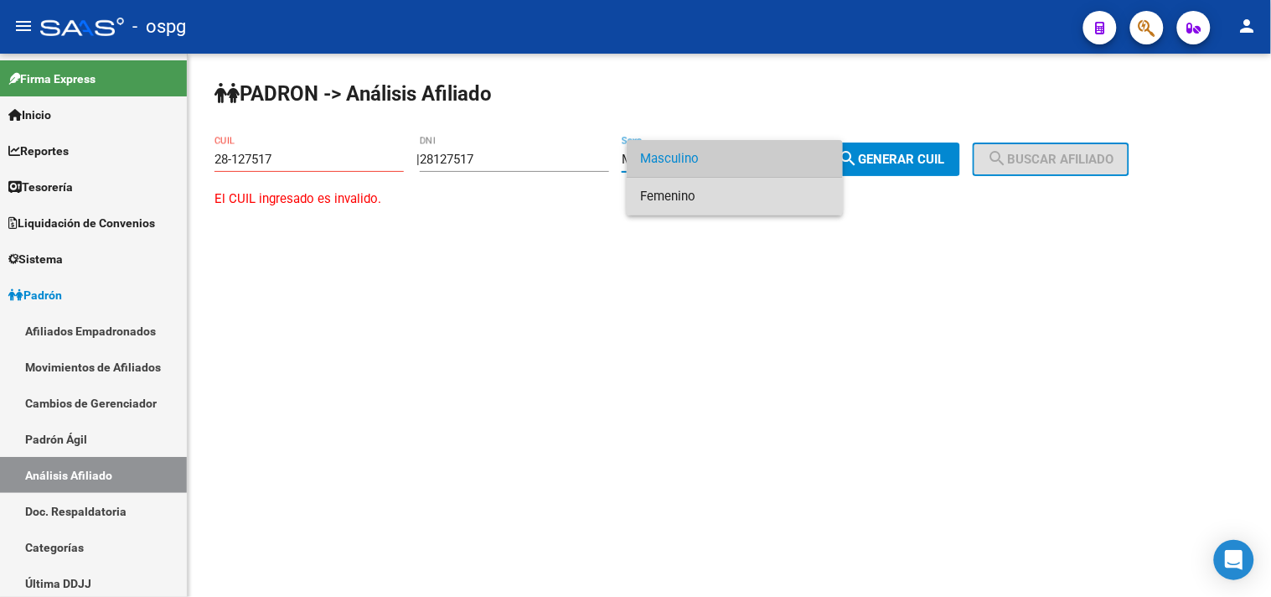
click at [698, 199] on span "Femenino" at bounding box center [734, 197] width 189 height 38
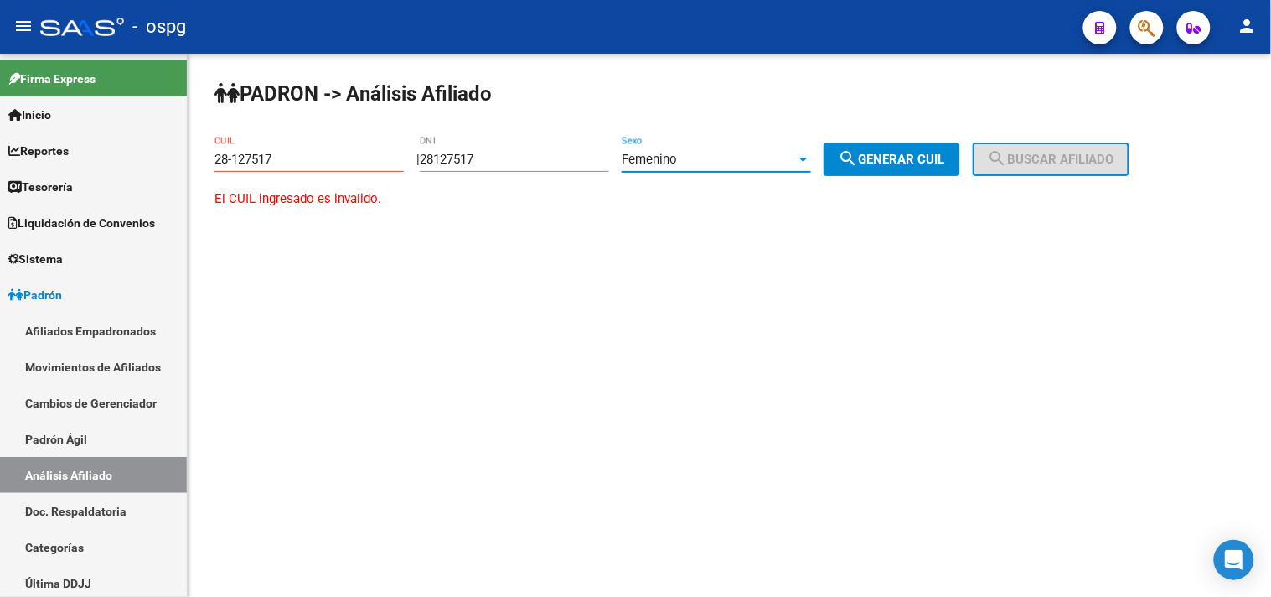
click at [900, 149] on button "search Generar CUIL" at bounding box center [892, 159] width 137 height 34
type input "27-28127517-3"
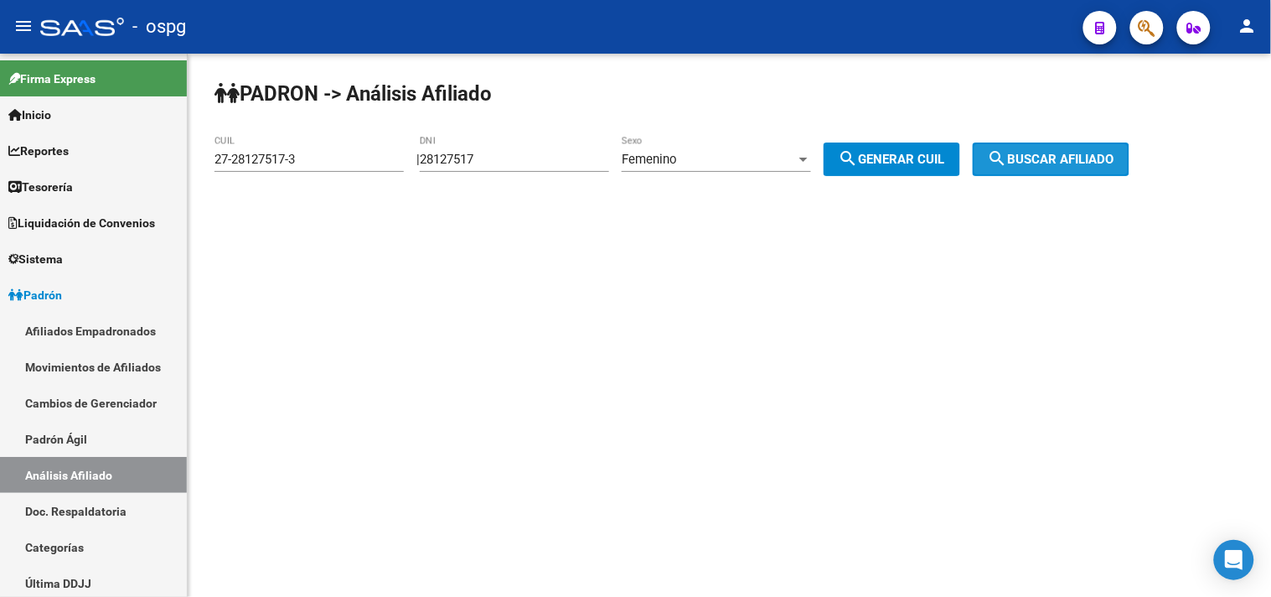
click at [1129, 143] on button "search Buscar afiliado" at bounding box center [1051, 159] width 157 height 34
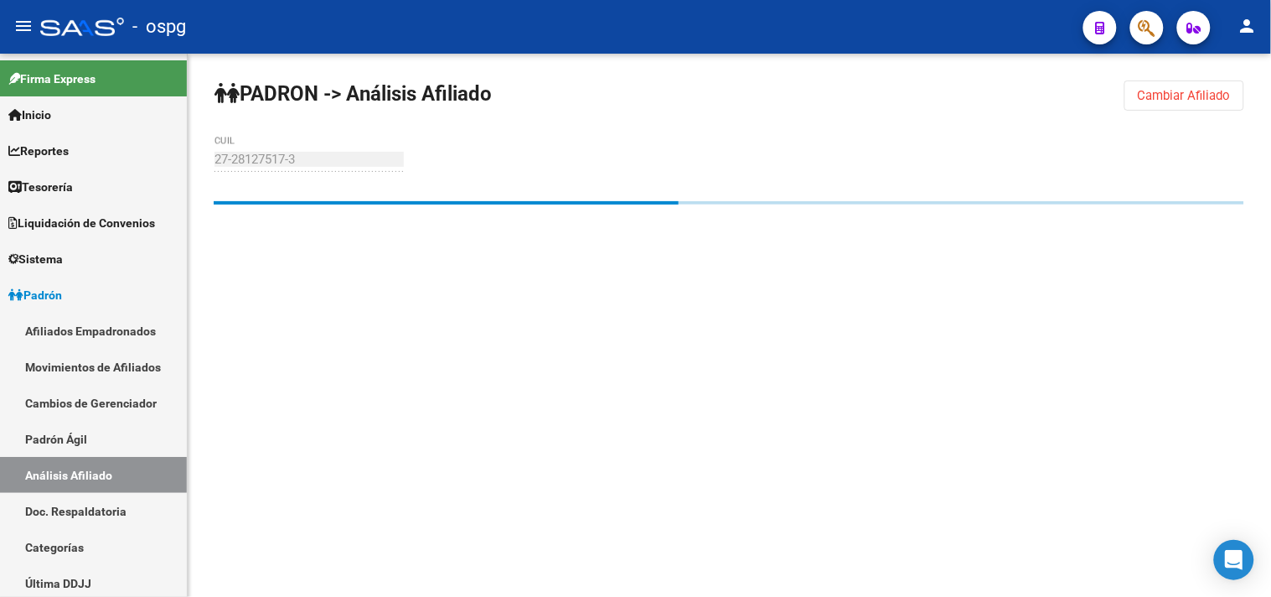
click at [1119, 158] on div "PADRON -> Análisis Afiliado Cambiar Afiliado 27-28127517-3 CUIL" at bounding box center [729, 174] width 1083 height 241
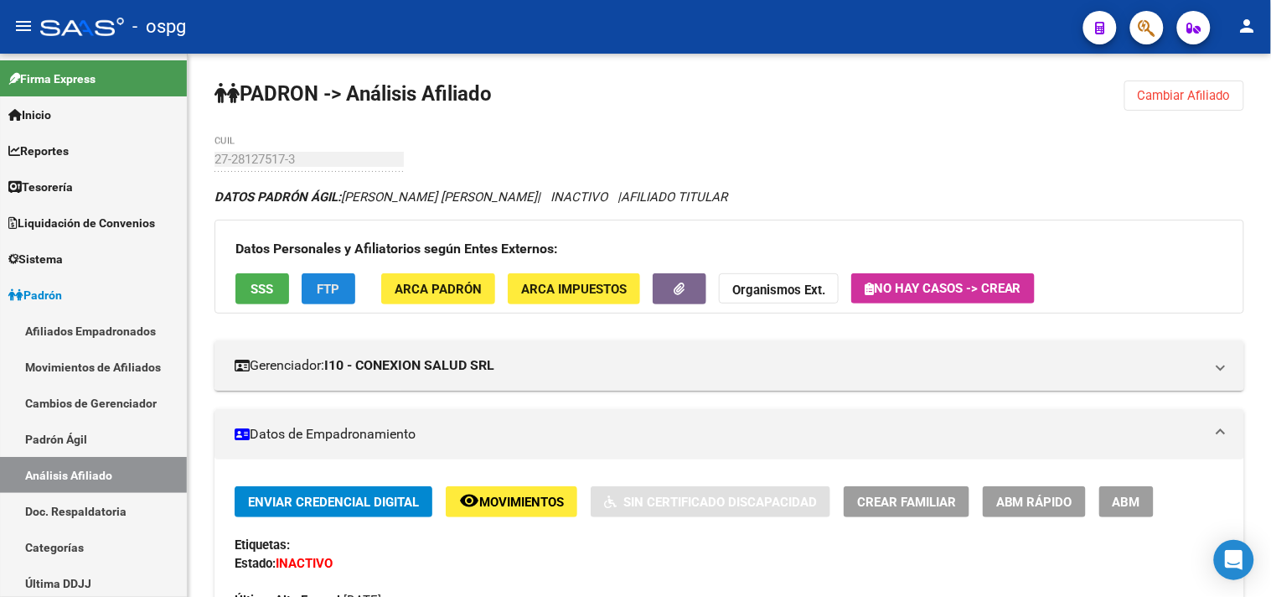
click at [335, 288] on span "FTP" at bounding box center [329, 289] width 23 height 15
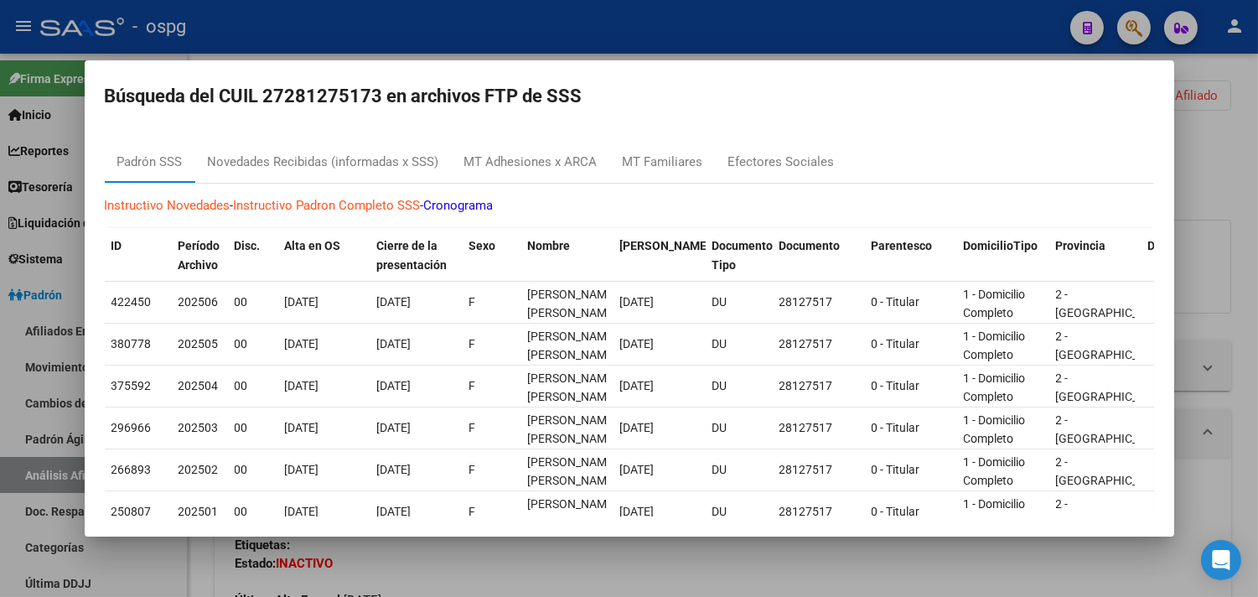
click at [554, 570] on div at bounding box center [629, 298] width 1258 height 597
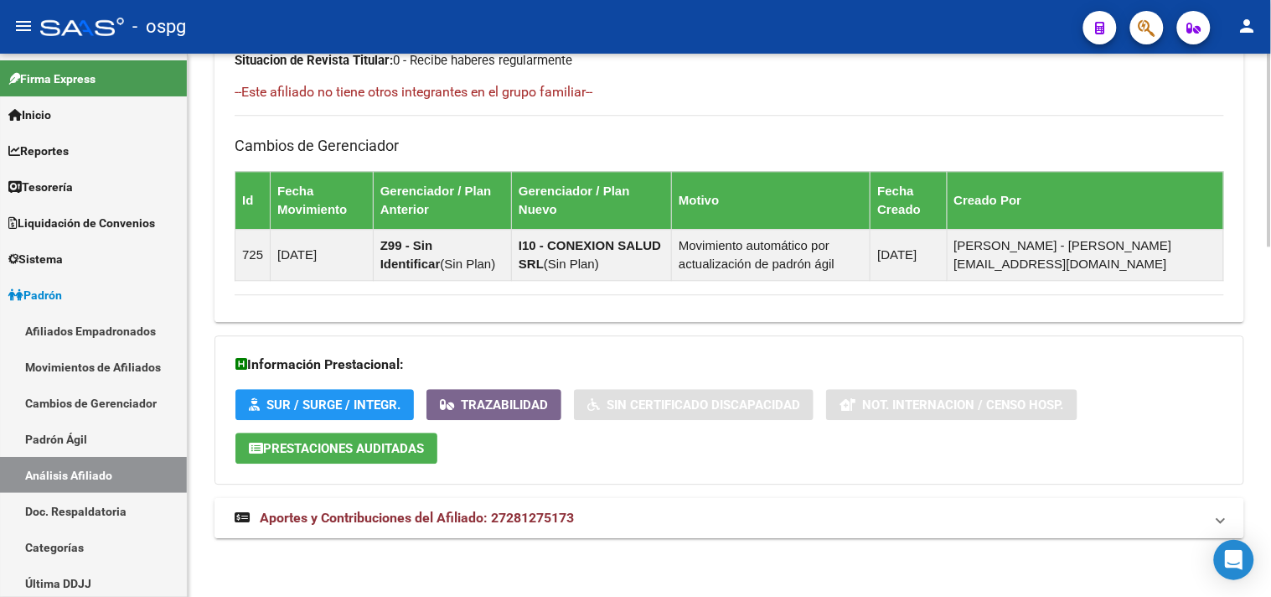
click at [639, 514] on mat-panel-title "Aportes y Contribuciones del Afiliado: 27281275173" at bounding box center [719, 518] width 969 height 18
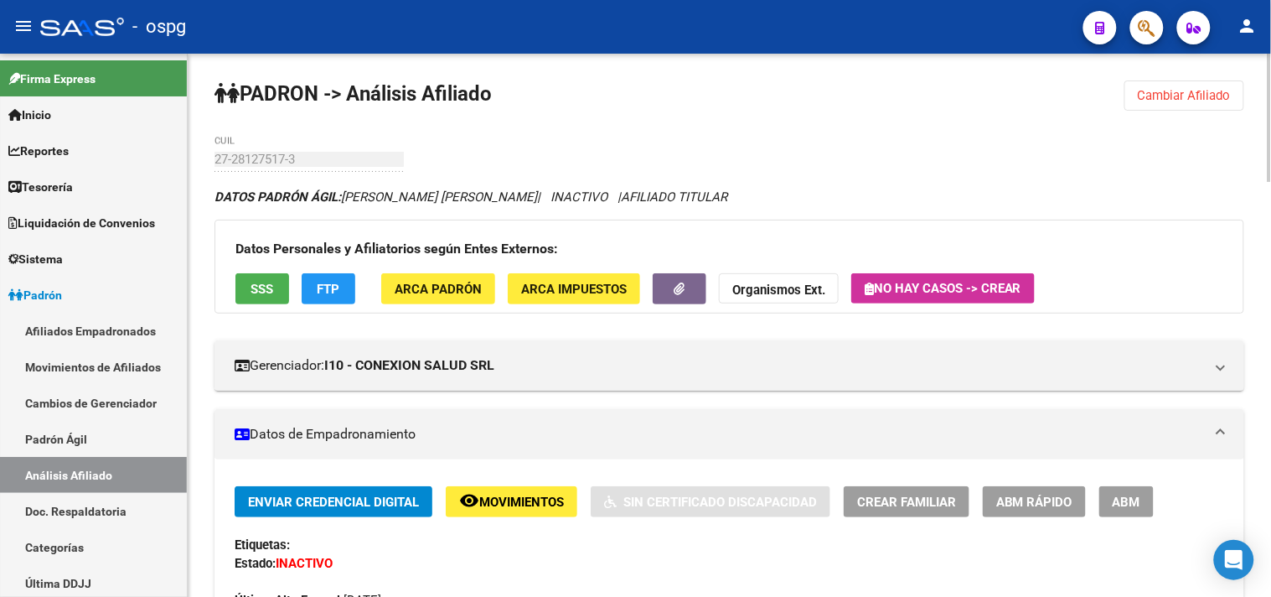
click at [241, 306] on div "Datos Personales y Afiliatorios según Entes Externos: SSS FTP ARCA Padrón ARCA …" at bounding box center [729, 267] width 1030 height 94
click at [243, 298] on button "SSS" at bounding box center [262, 288] width 54 height 31
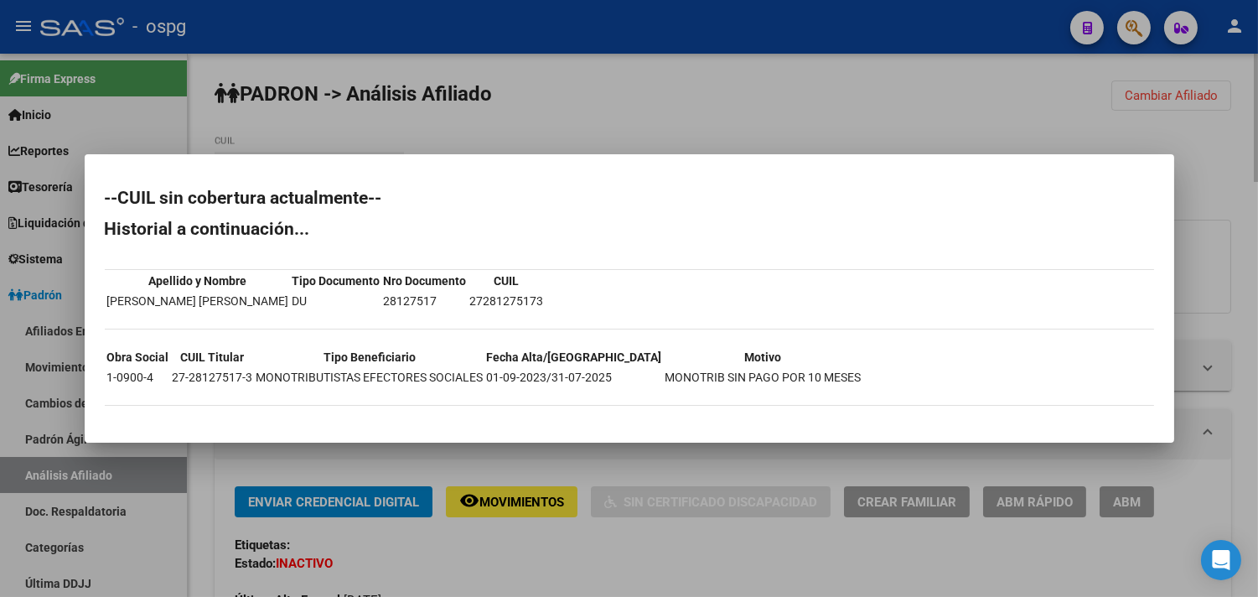
click at [682, 570] on div at bounding box center [629, 298] width 1258 height 597
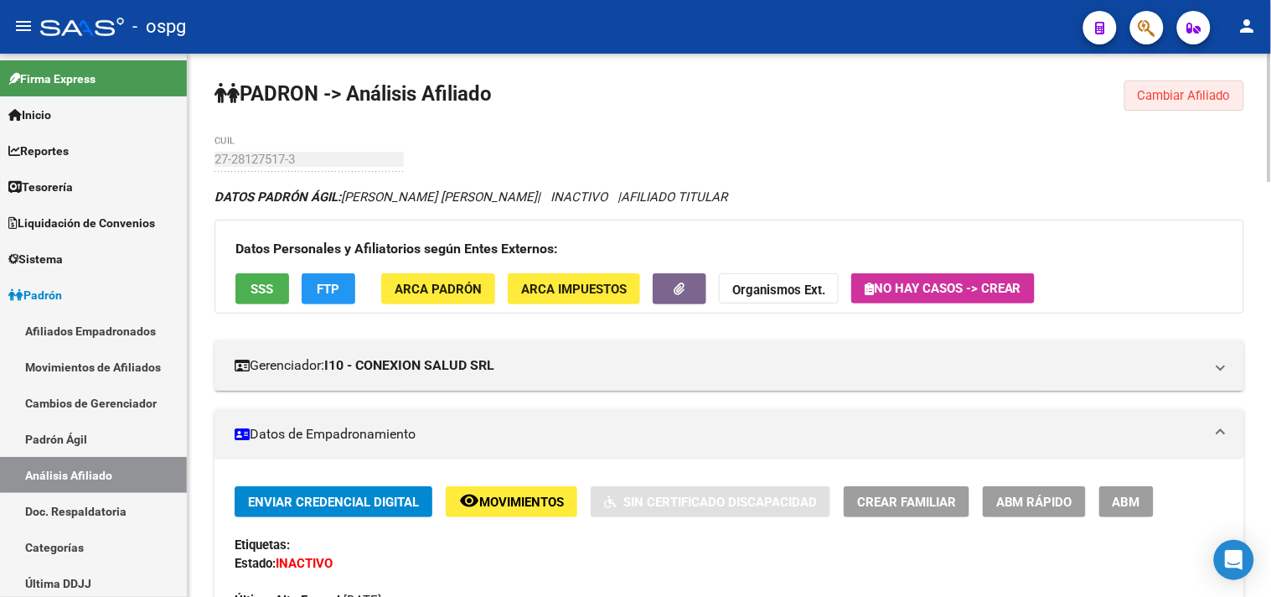
click at [1144, 96] on span "Cambiar Afiliado" at bounding box center [1184, 95] width 93 height 15
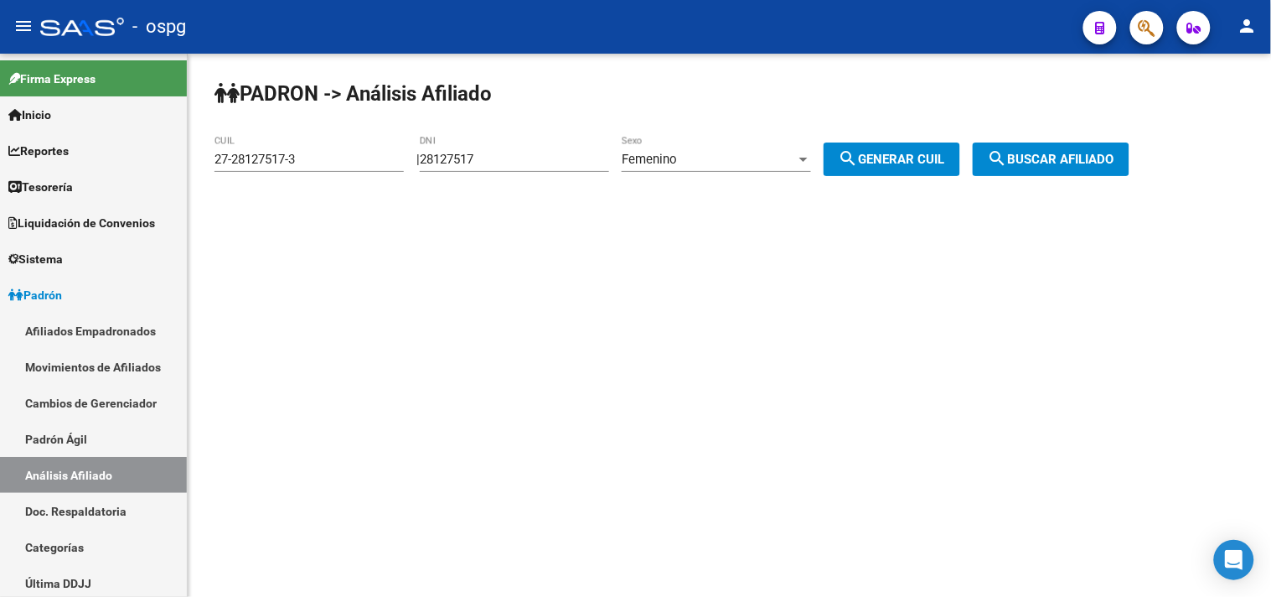
drag, startPoint x: 526, startPoint y: 154, endPoint x: 395, endPoint y: 139, distance: 132.4
click at [406, 139] on div "PADRON -> Análisis Afiliado 27-28127517-3 CUIL | 28127517 DNI Femenino Sexo sea…" at bounding box center [729, 142] width 1083 height 176
type input "49525359"
click at [758, 166] on div "Femenino" at bounding box center [709, 159] width 174 height 15
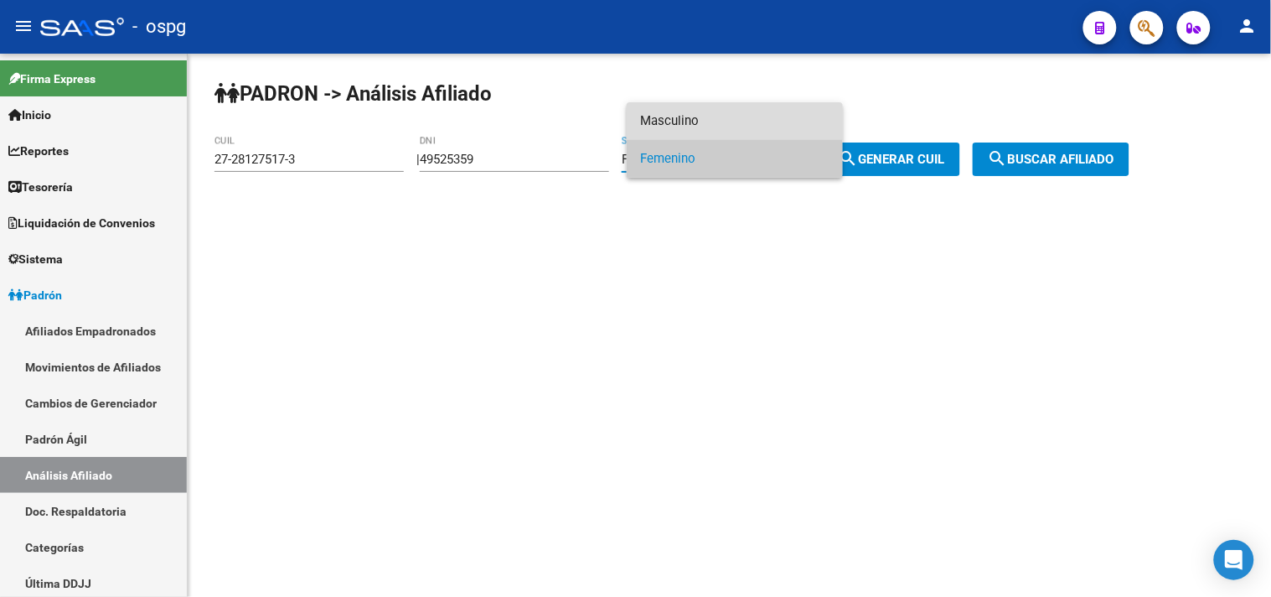
click at [741, 114] on span "Masculino" at bounding box center [734, 121] width 189 height 38
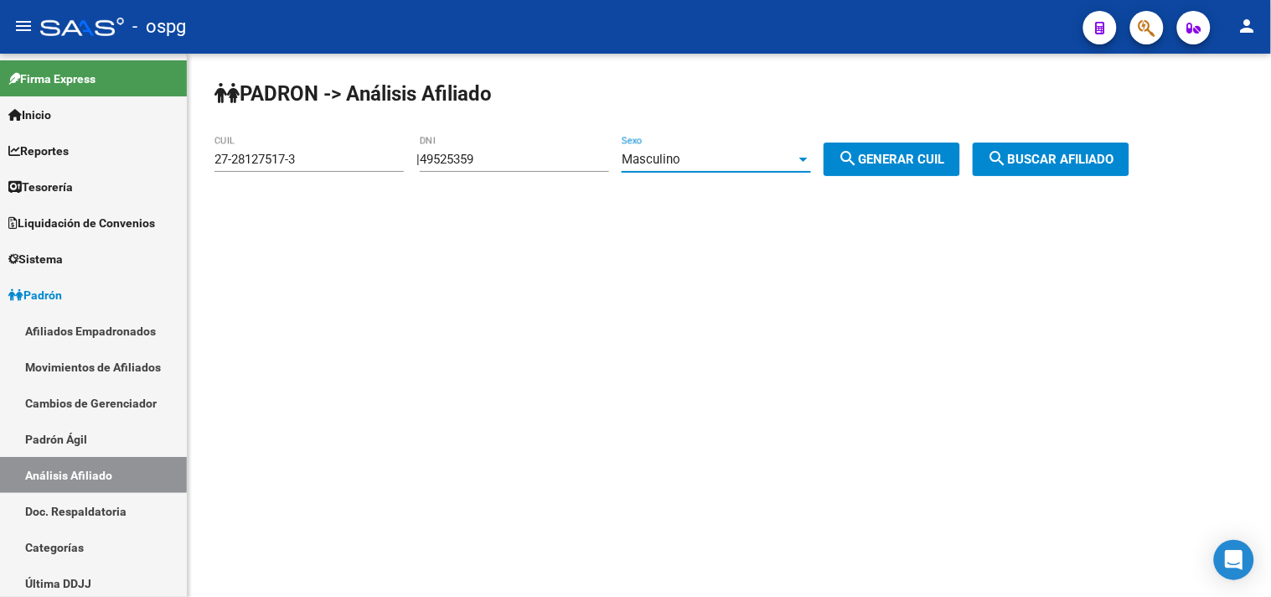
click at [884, 156] on span "search Generar CUIL" at bounding box center [892, 159] width 106 height 15
type input "20-49525359-8"
click at [1044, 147] on button "search Buscar afiliado" at bounding box center [1051, 159] width 157 height 34
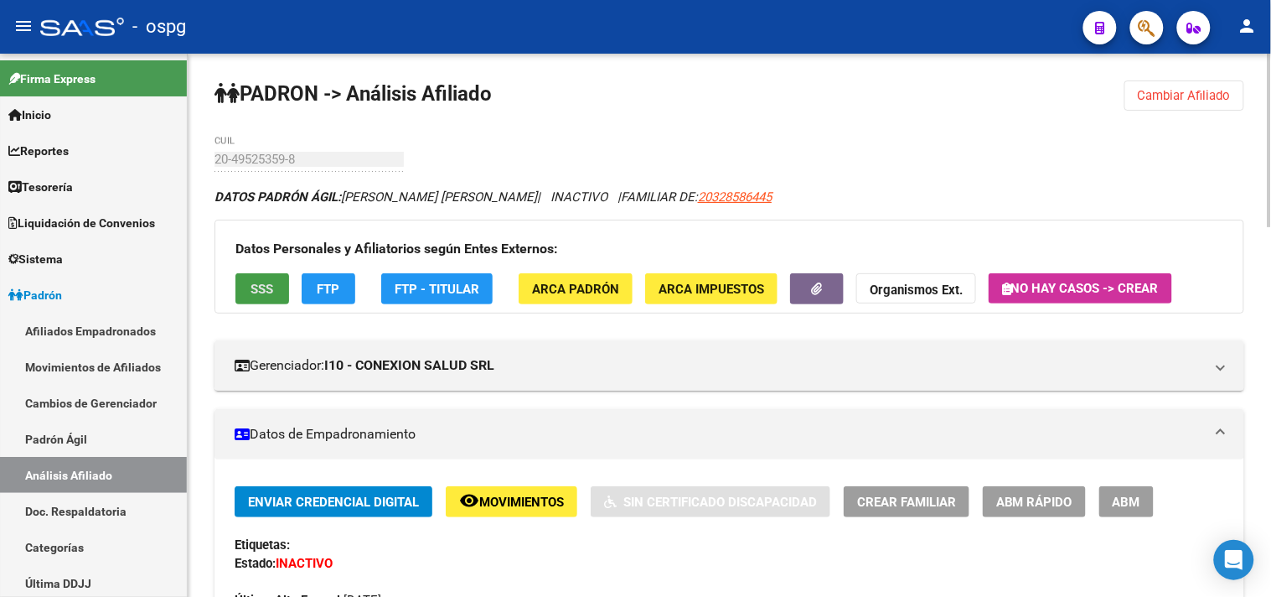
click at [273, 290] on span "SSS" at bounding box center [262, 289] width 23 height 15
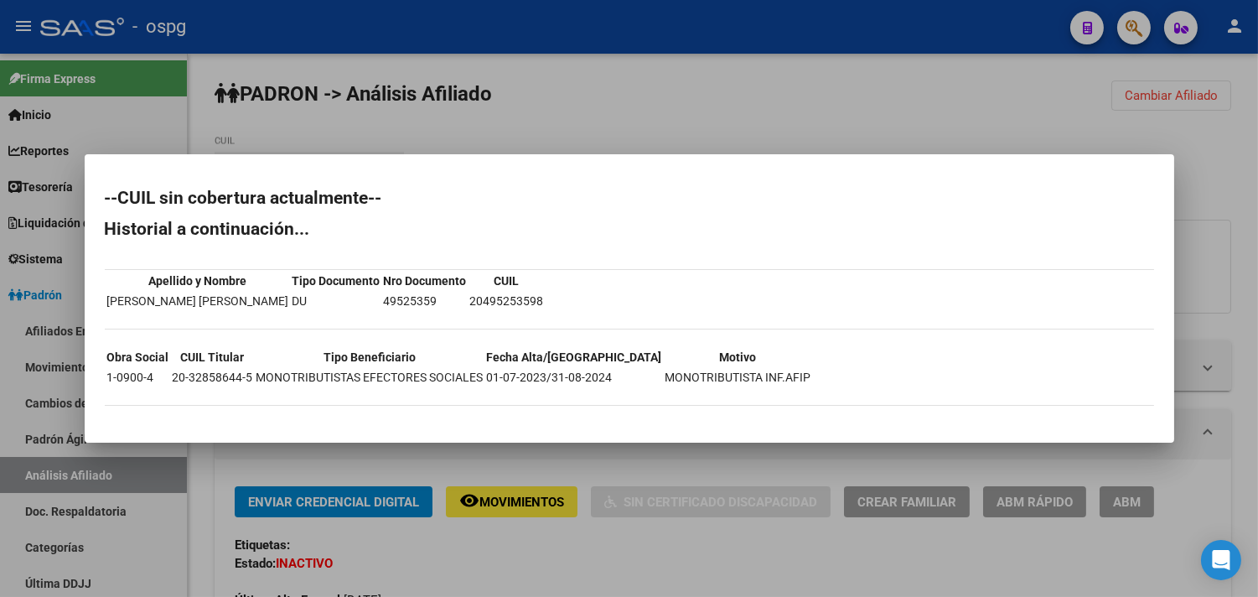
drag, startPoint x: 618, startPoint y: 556, endPoint x: 620, endPoint y: 545, distance: 11.8
click at [618, 554] on div at bounding box center [629, 298] width 1258 height 597
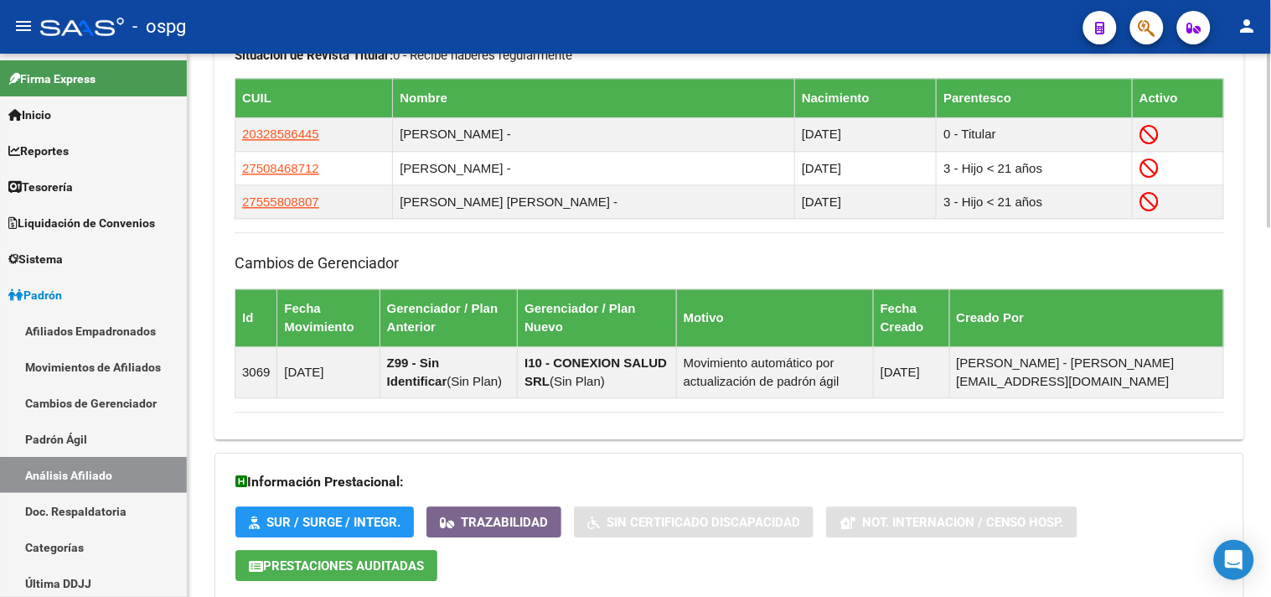
scroll to position [1153, 0]
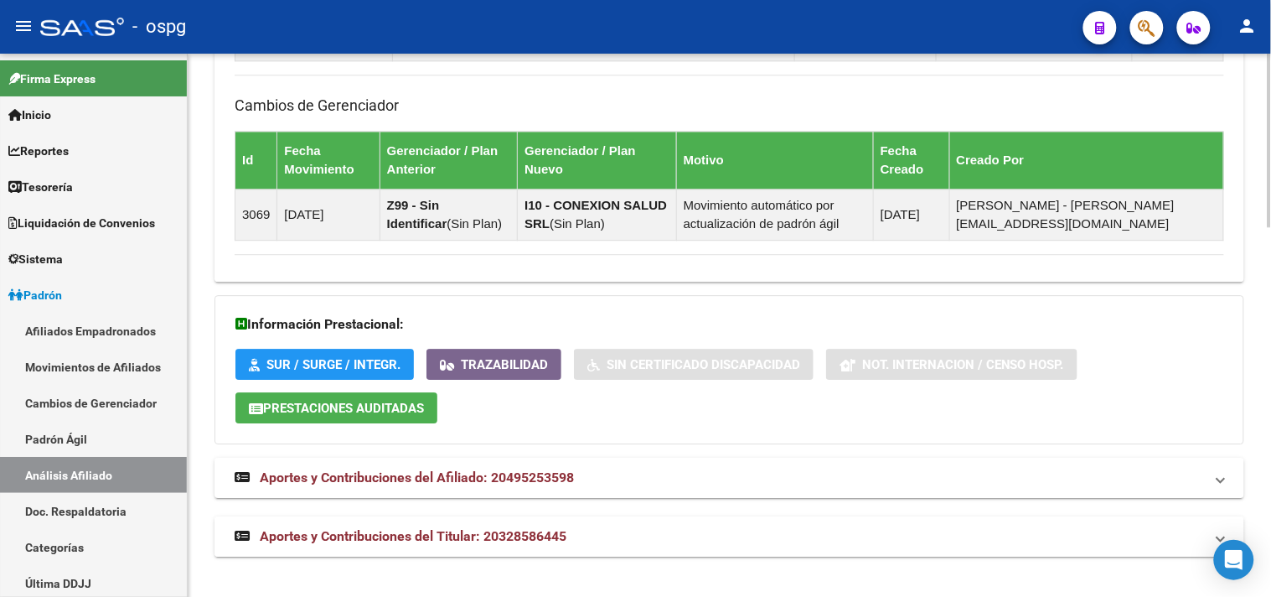
click at [631, 545] on mat-panel-title "Aportes y Contribuciones del Titular: 20328586445" at bounding box center [719, 536] width 969 height 18
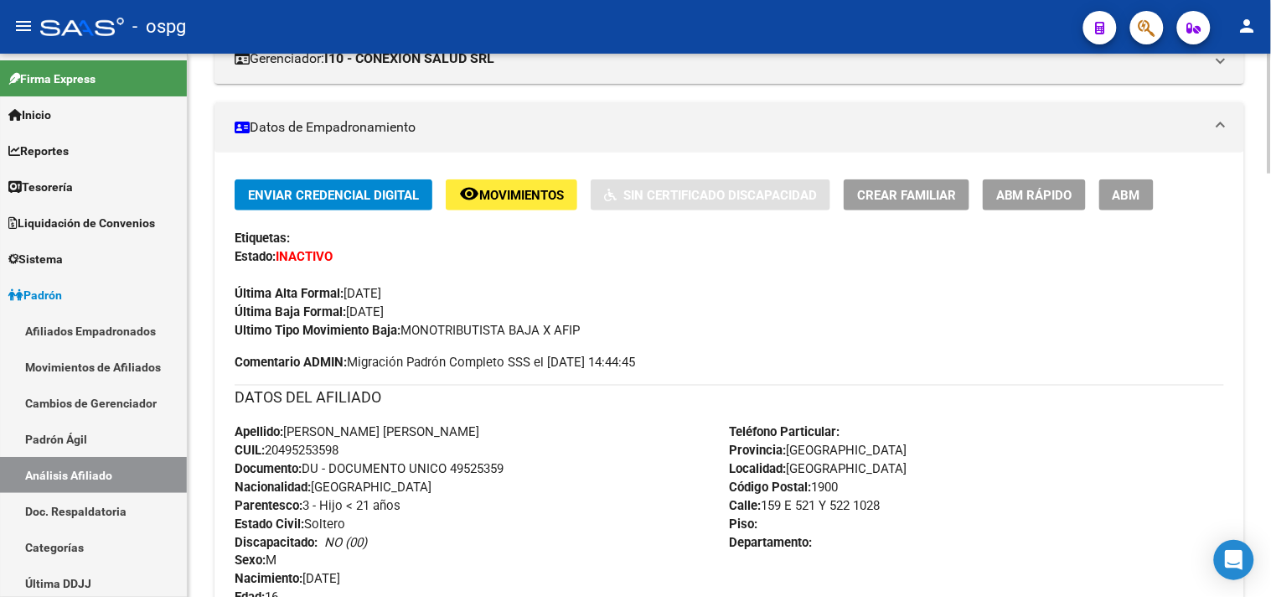
scroll to position [36, 0]
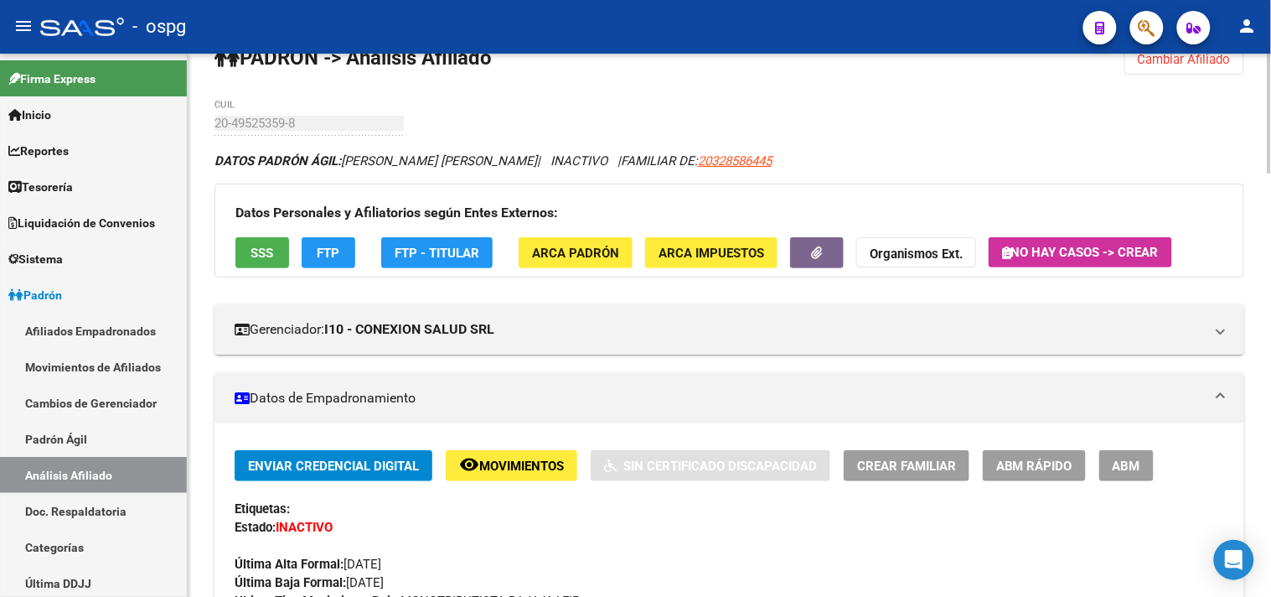
click at [1219, 67] on button "Cambiar Afiliado" at bounding box center [1184, 59] width 120 height 30
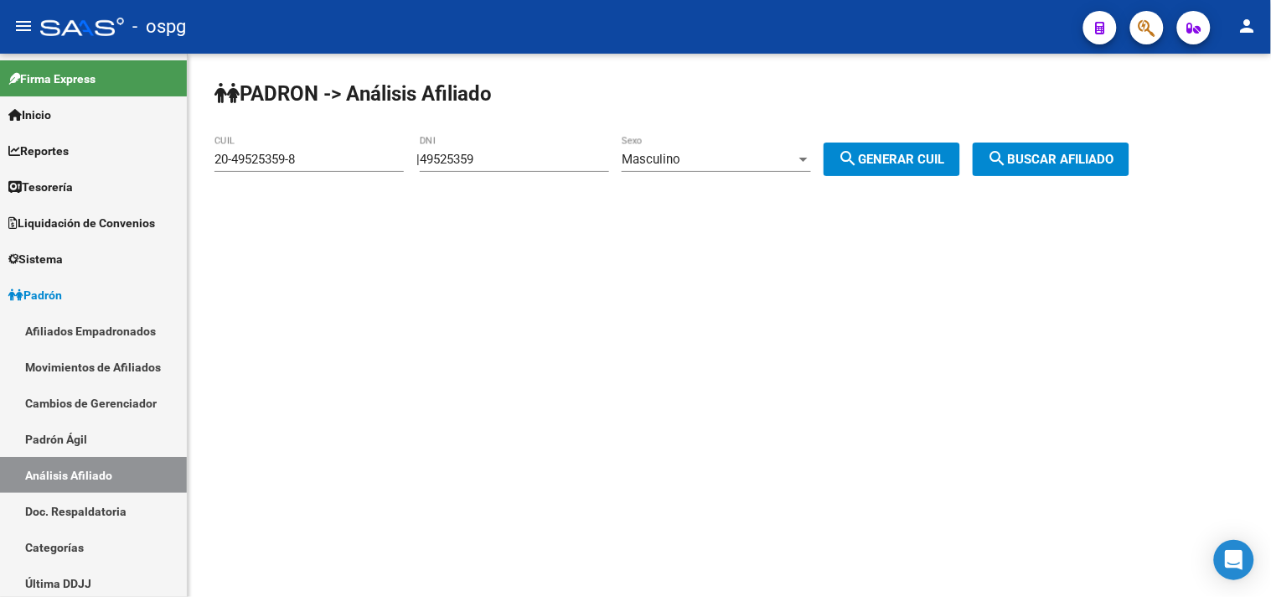
drag, startPoint x: 457, startPoint y: 165, endPoint x: 398, endPoint y: 165, distance: 59.5
click at [398, 165] on app-analisis-afiliado "PADRON -> Análisis Afiliado 20-49525359-8 CUIL | 49525359 DNI Masculino Sexo se…" at bounding box center [678, 159] width 928 height 15
type input "95389505"
click at [676, 163] on span "Masculino" at bounding box center [651, 159] width 59 height 15
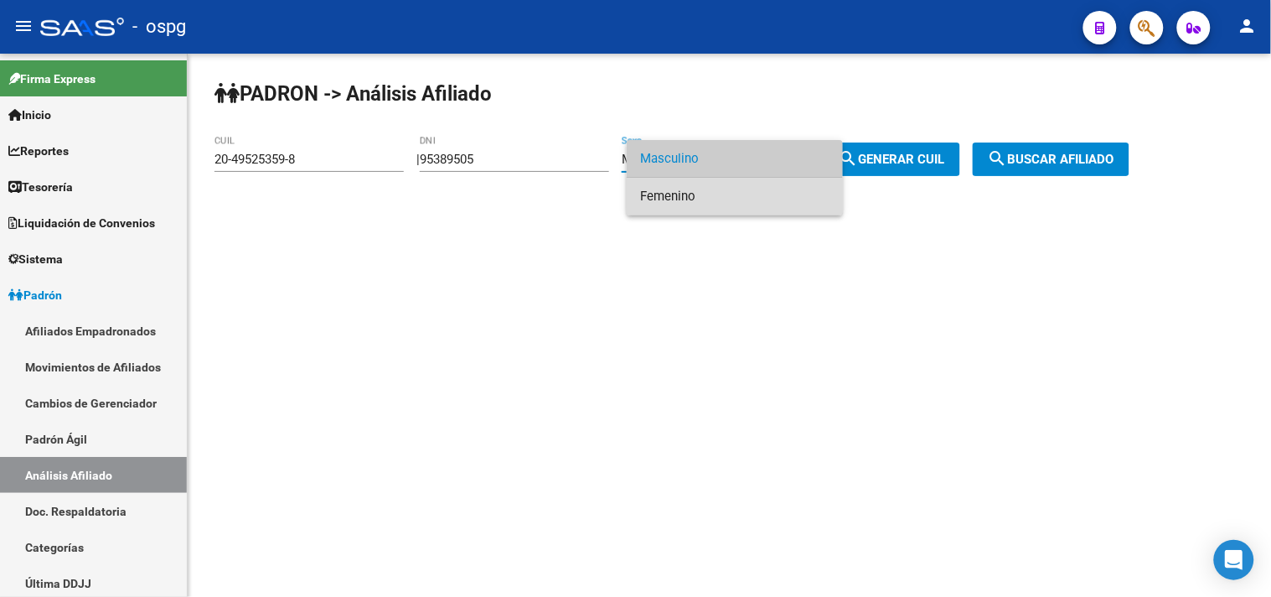
drag, startPoint x: 683, startPoint y: 199, endPoint x: 858, endPoint y: 170, distance: 177.6
click at [684, 199] on span "Femenino" at bounding box center [734, 197] width 189 height 38
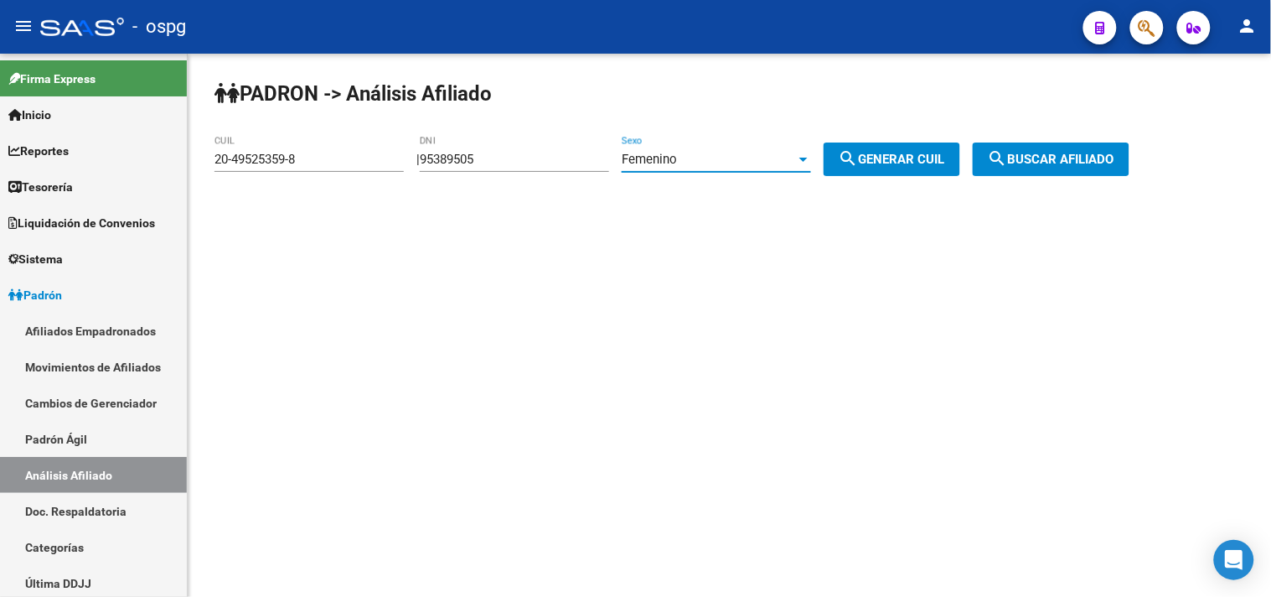
click at [886, 155] on span "search Generar CUIL" at bounding box center [892, 159] width 106 height 15
type input "27-95389505-1"
click at [1062, 152] on span "search Buscar afiliado" at bounding box center [1051, 159] width 127 height 15
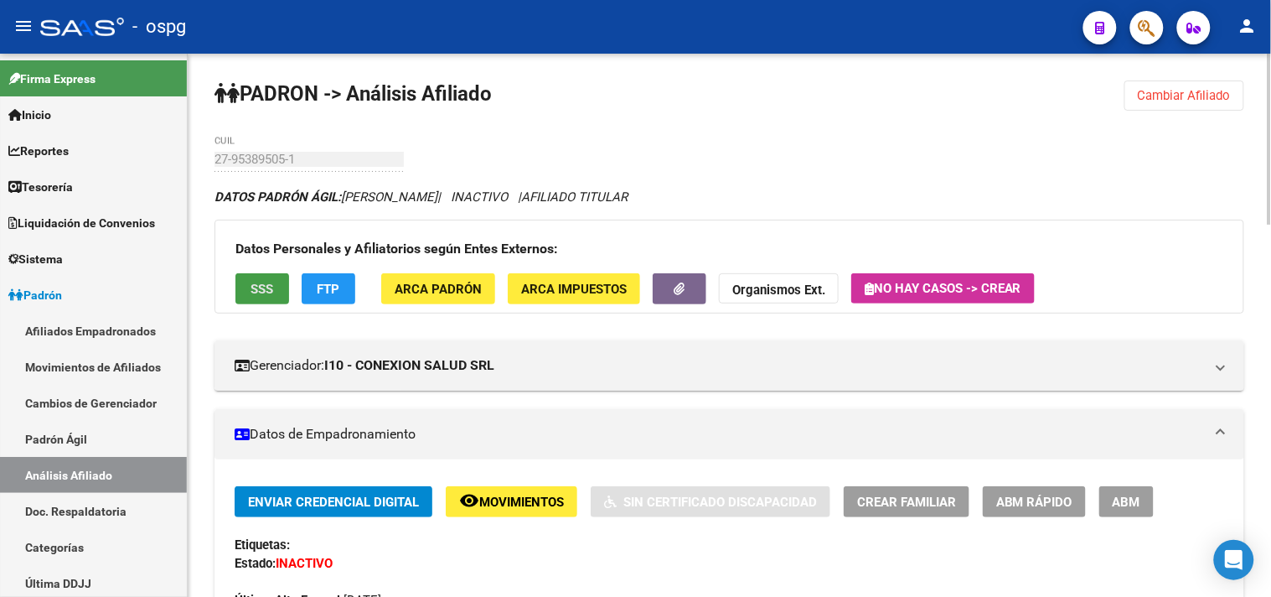
click at [272, 287] on span "SSS" at bounding box center [262, 289] width 23 height 15
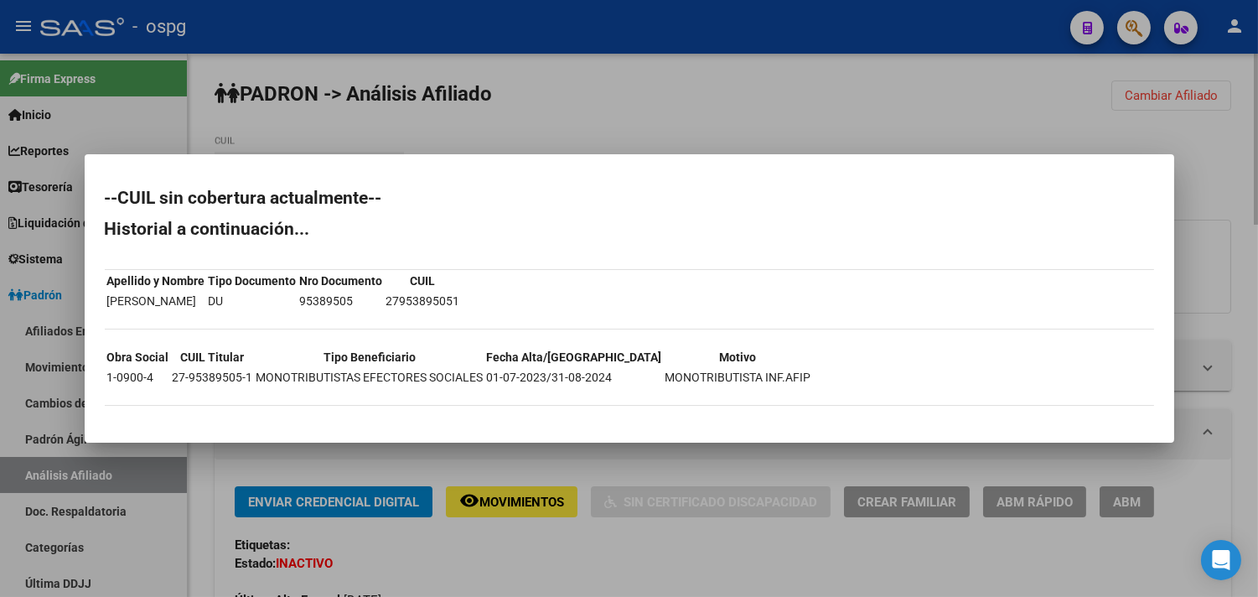
click at [1062, 111] on div at bounding box center [629, 298] width 1258 height 597
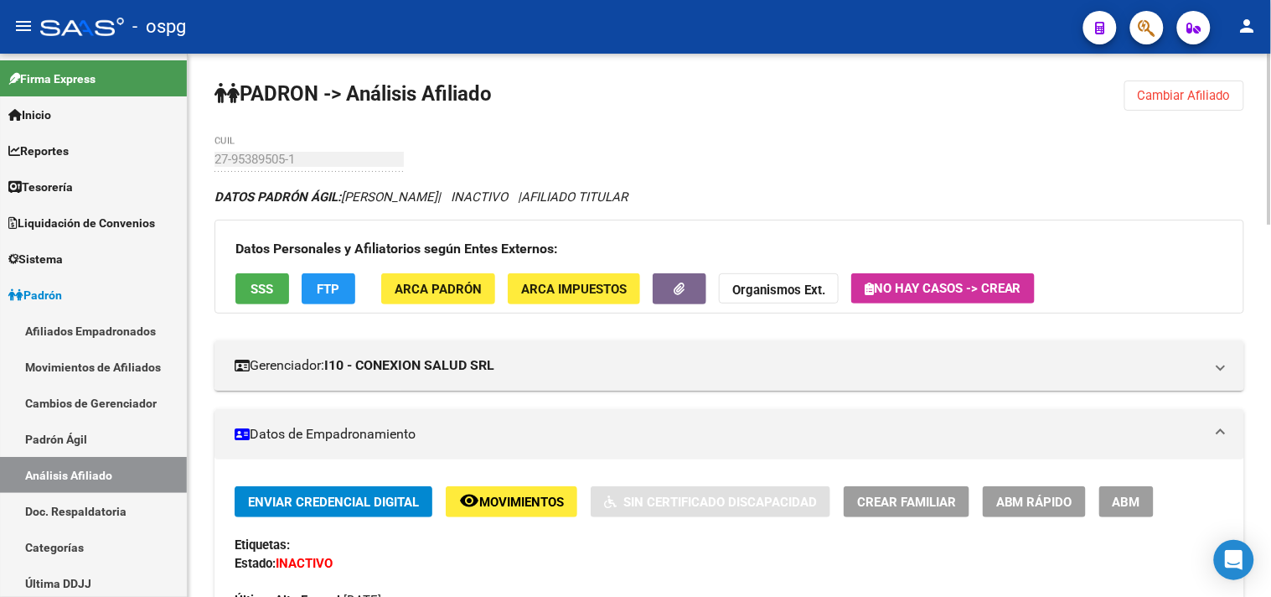
click at [1184, 101] on span "Cambiar Afiliado" at bounding box center [1184, 95] width 93 height 15
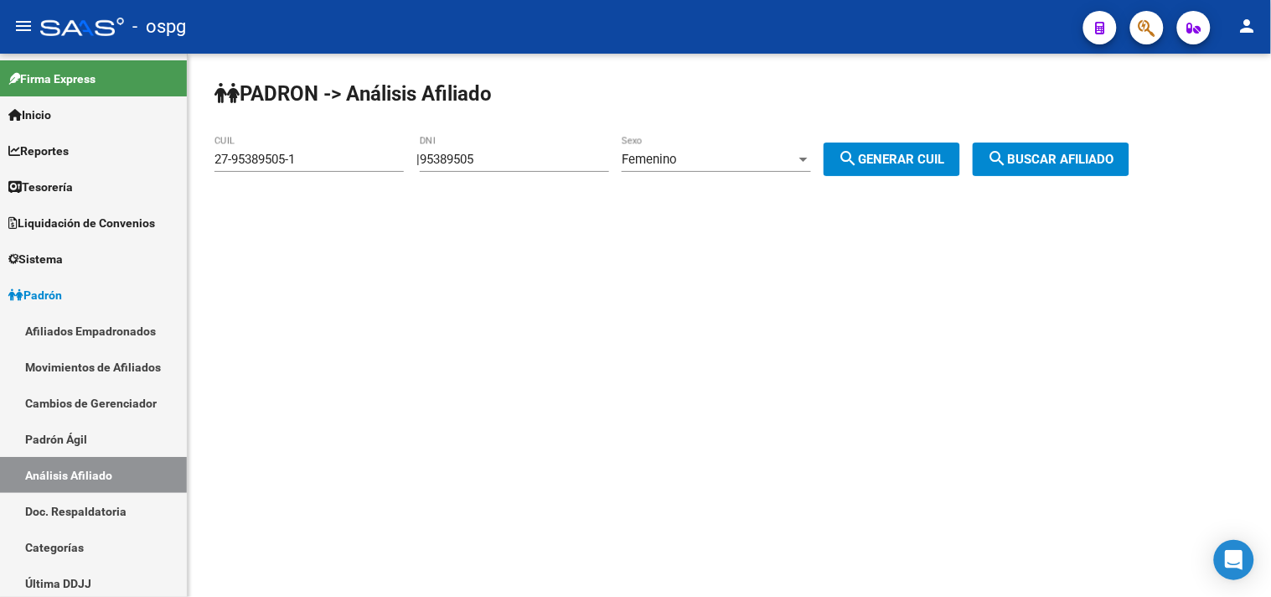
drag, startPoint x: 467, startPoint y: 147, endPoint x: 286, endPoint y: 103, distance: 186.4
click at [297, 110] on div "PADRON -> Análisis Afiliado 27-95389505-1 CUIL | 95389505 DNI Femenino Sexo sea…" at bounding box center [729, 142] width 1083 height 176
type input "47161908"
drag, startPoint x: 881, startPoint y: 154, endPoint x: 1049, endPoint y: 155, distance: 167.6
click at [889, 155] on span "search Generar CUIL" at bounding box center [892, 159] width 106 height 15
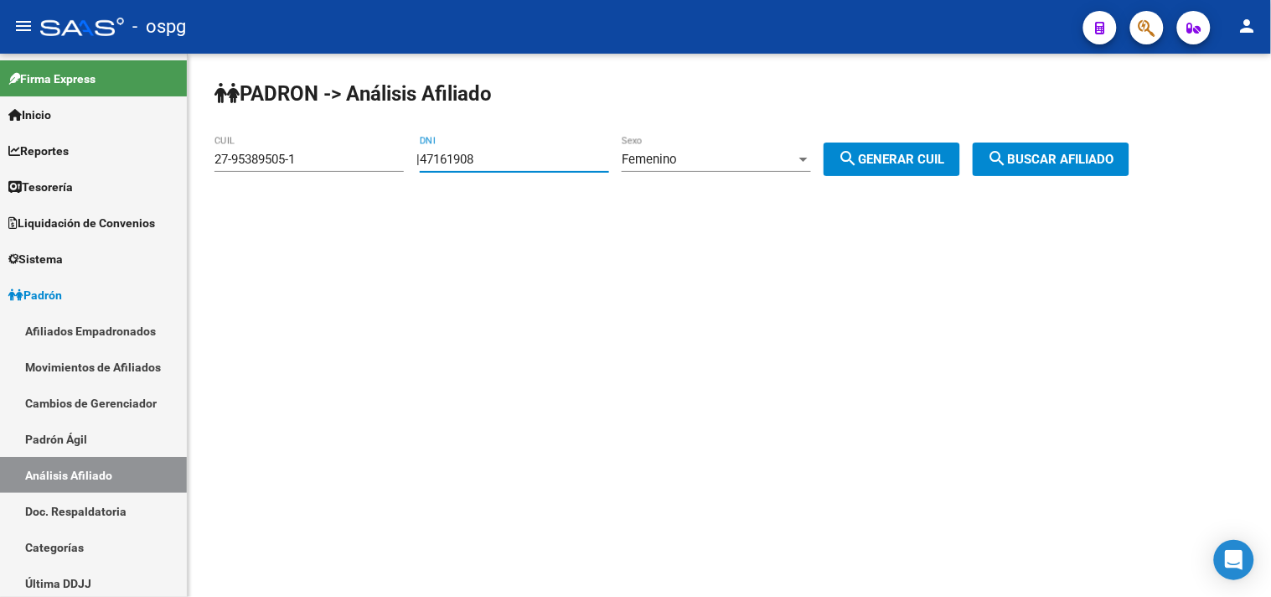
type input "27-47161908-1"
click at [1098, 147] on button "search Buscar afiliado" at bounding box center [1051, 159] width 157 height 34
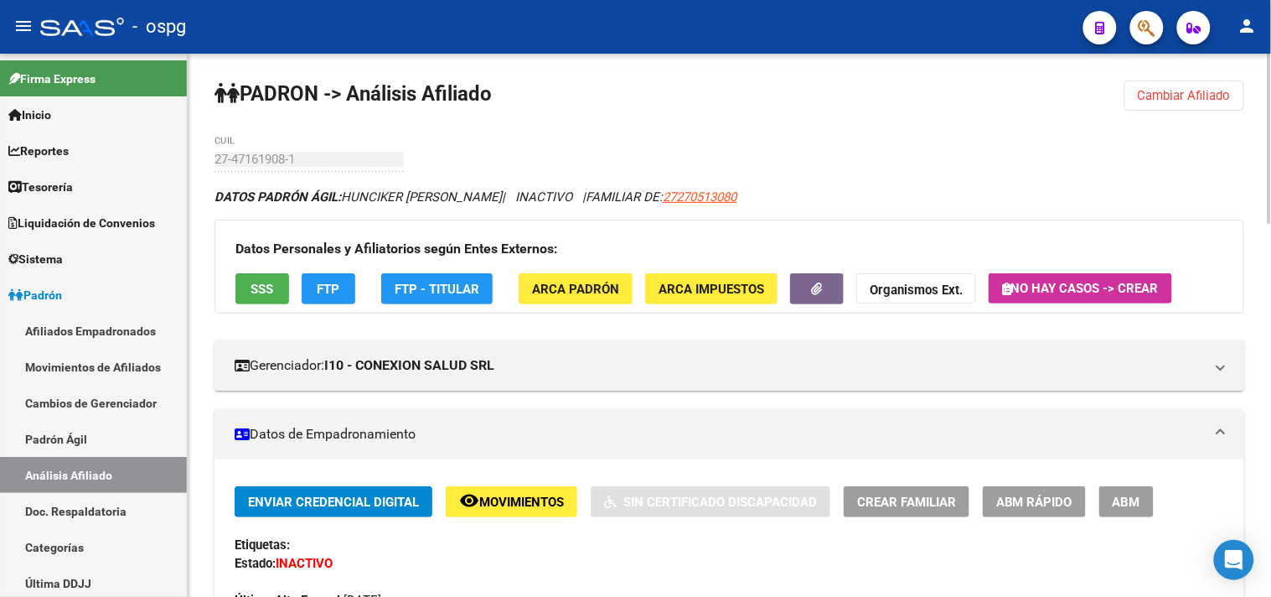
click at [277, 292] on button "SSS" at bounding box center [262, 288] width 54 height 31
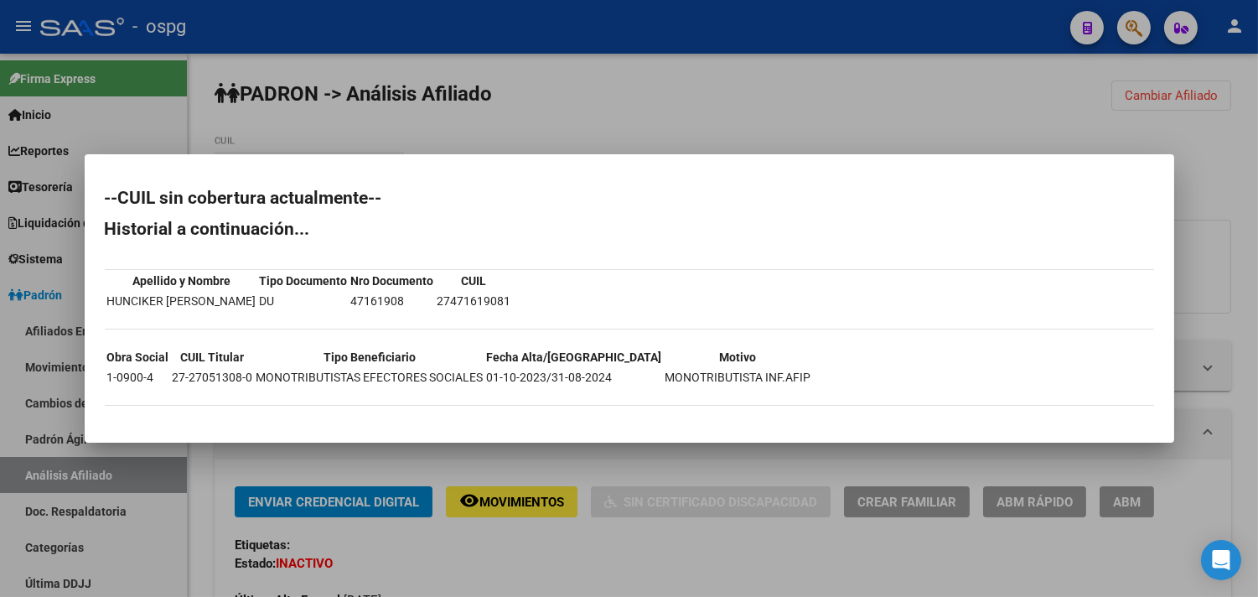
click at [573, 549] on div at bounding box center [629, 298] width 1258 height 597
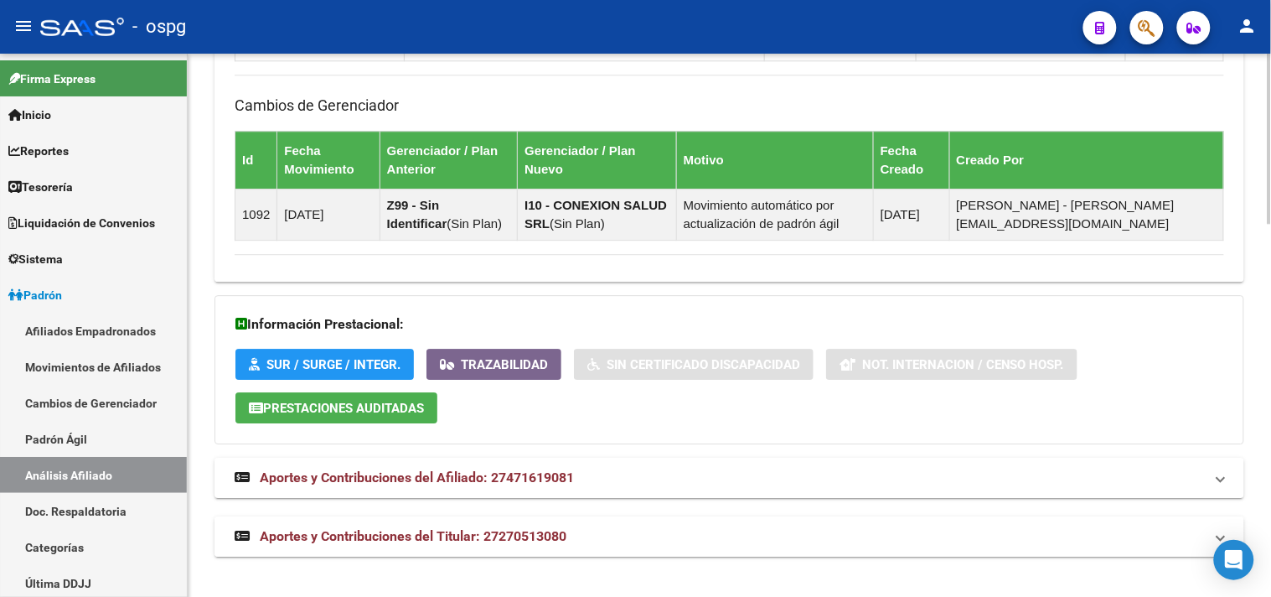
click at [582, 548] on mat-expansion-panel-header "Aportes y Contribuciones del Titular: 27270513080" at bounding box center [729, 536] width 1030 height 40
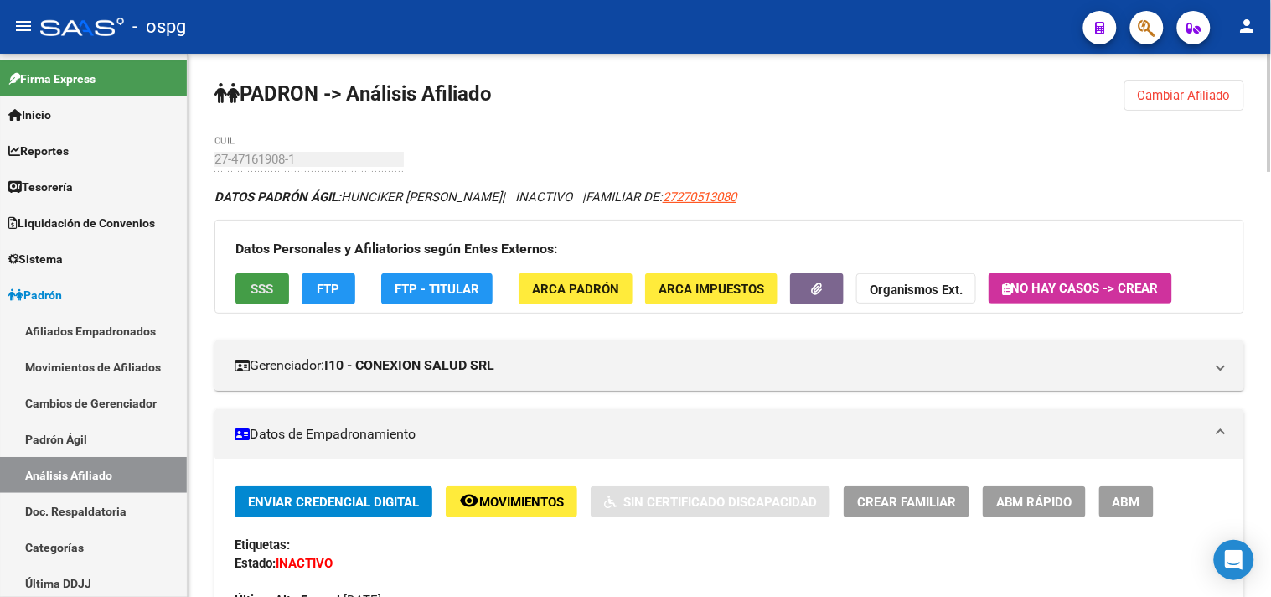
click at [257, 288] on span "SSS" at bounding box center [262, 289] width 23 height 15
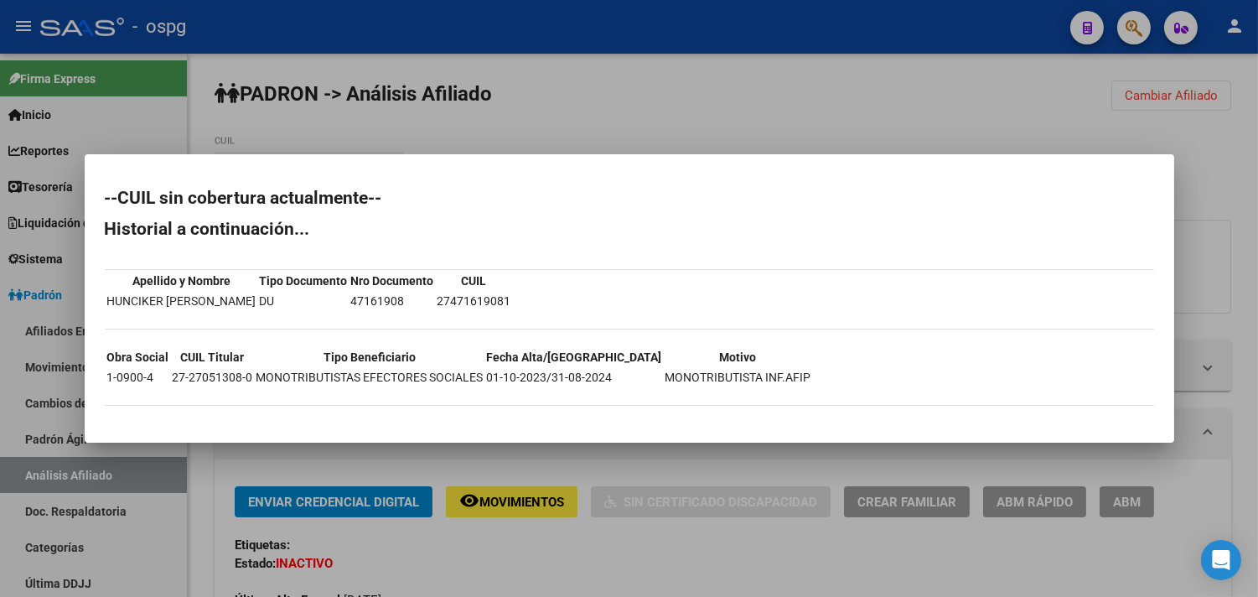
click at [464, 563] on div at bounding box center [629, 298] width 1258 height 597
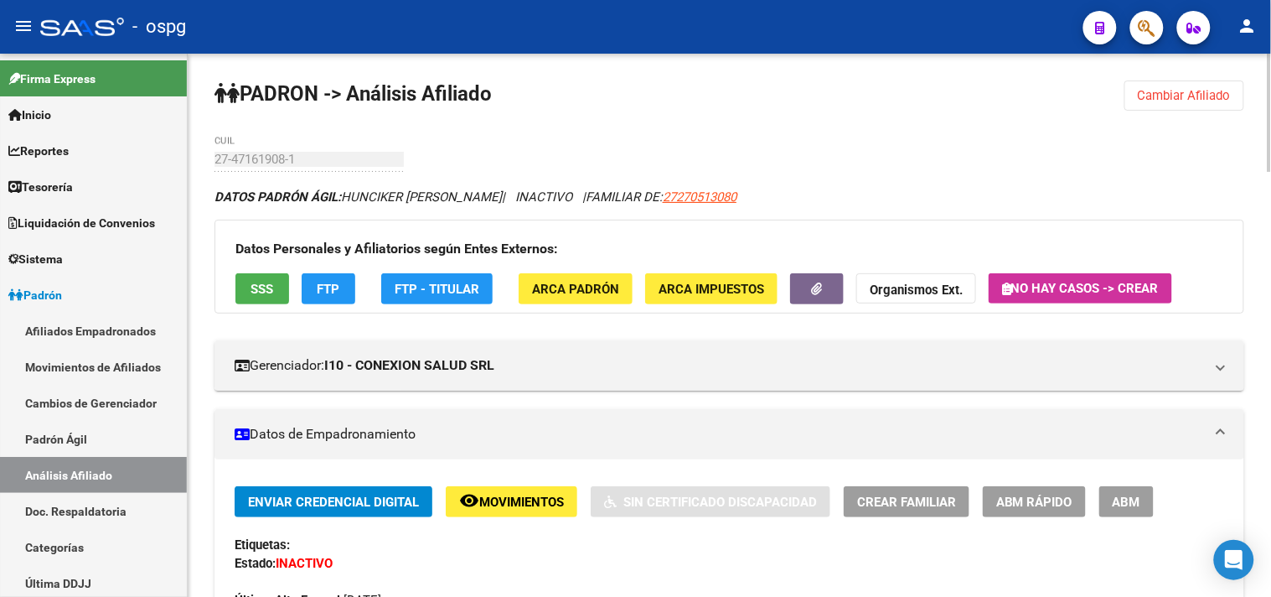
click at [1187, 98] on span "Cambiar Afiliado" at bounding box center [1184, 95] width 93 height 15
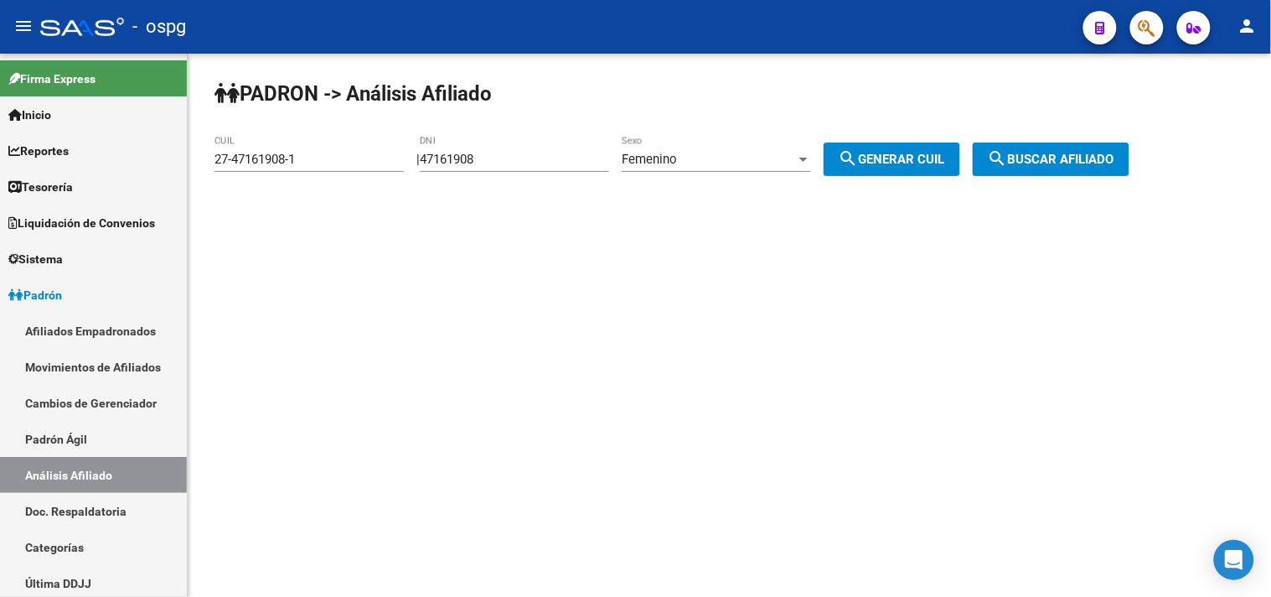
drag, startPoint x: 423, startPoint y: 173, endPoint x: 405, endPoint y: 170, distance: 18.6
click at [419, 176] on div "PADRON -> Análisis Afiliado 27-47161908-1 CUIL | 47161908 DNI Femenino Sexo sea…" at bounding box center [729, 142] width 1083 height 176
click at [481, 170] on div "47161908 DNI" at bounding box center [514, 154] width 189 height 36
drag, startPoint x: 493, startPoint y: 163, endPoint x: 440, endPoint y: 198, distance: 63.4
click at [440, 198] on div "PADRON -> Análisis Afiliado 27-47161908-1 CUIL | 47161908 DNI Femenino Sexo sea…" at bounding box center [729, 142] width 1083 height 176
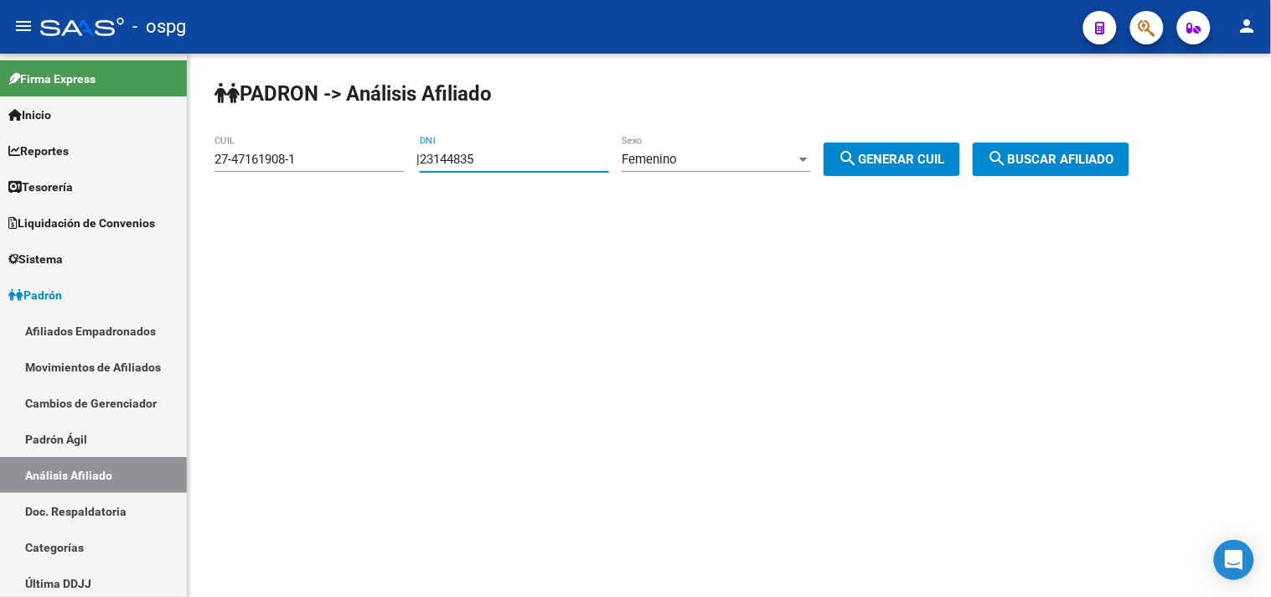
type input "23144835"
drag, startPoint x: 866, startPoint y: 137, endPoint x: 870, endPoint y: 147, distance: 10.9
click at [867, 146] on div "PADRON -> Análisis Afiliado 27-47161908-1 CUIL | 23144835 DNI Femenino Sexo sea…" at bounding box center [729, 142] width 1083 height 176
click at [881, 147] on button "search Generar CUIL" at bounding box center [892, 159] width 137 height 34
drag, startPoint x: 1067, startPoint y: 159, endPoint x: 1067, endPoint y: 146, distance: 13.4
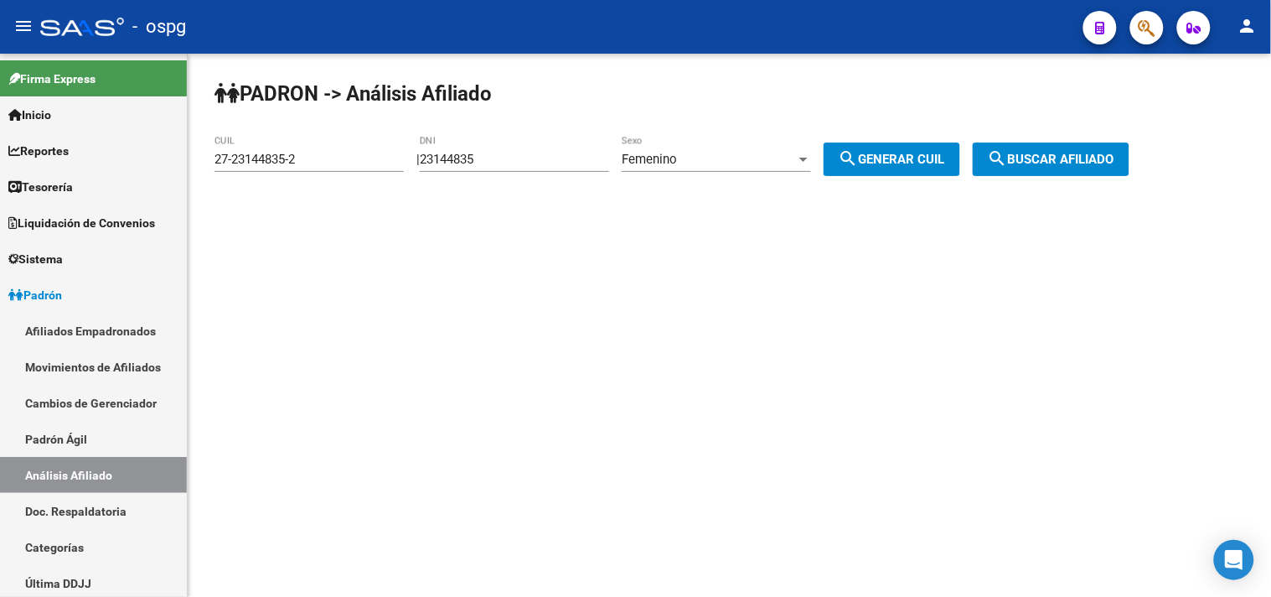
click at [1068, 159] on span "search Buscar afiliado" at bounding box center [1051, 159] width 127 height 15
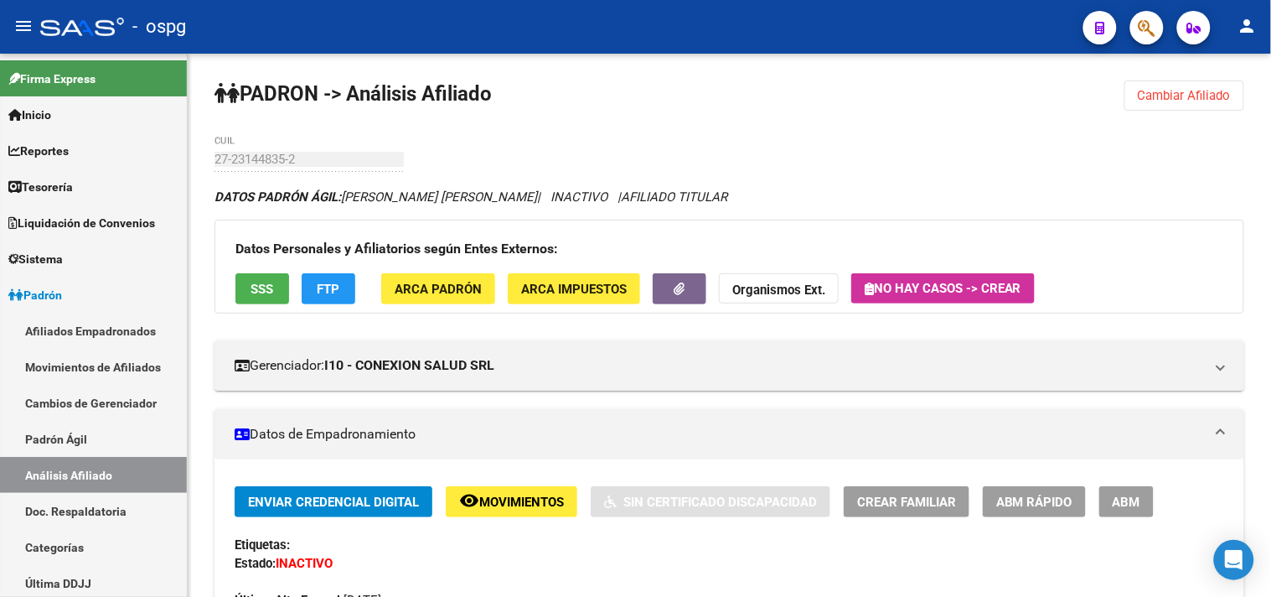
click at [243, 287] on button "SSS" at bounding box center [262, 288] width 54 height 31
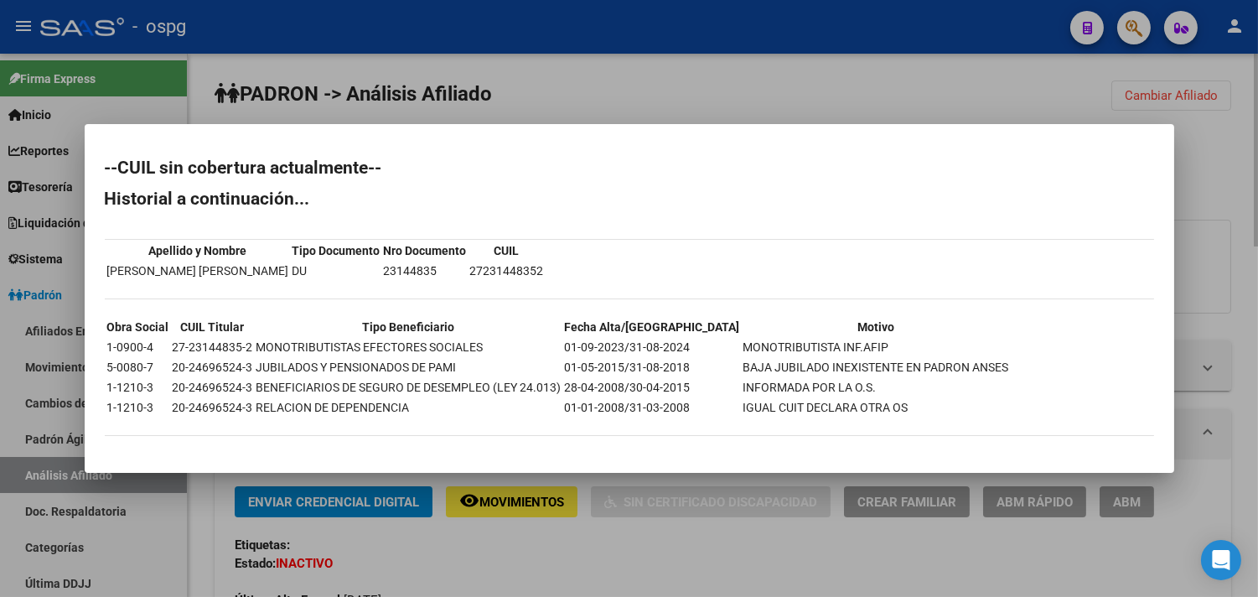
click at [547, 563] on div at bounding box center [629, 298] width 1258 height 597
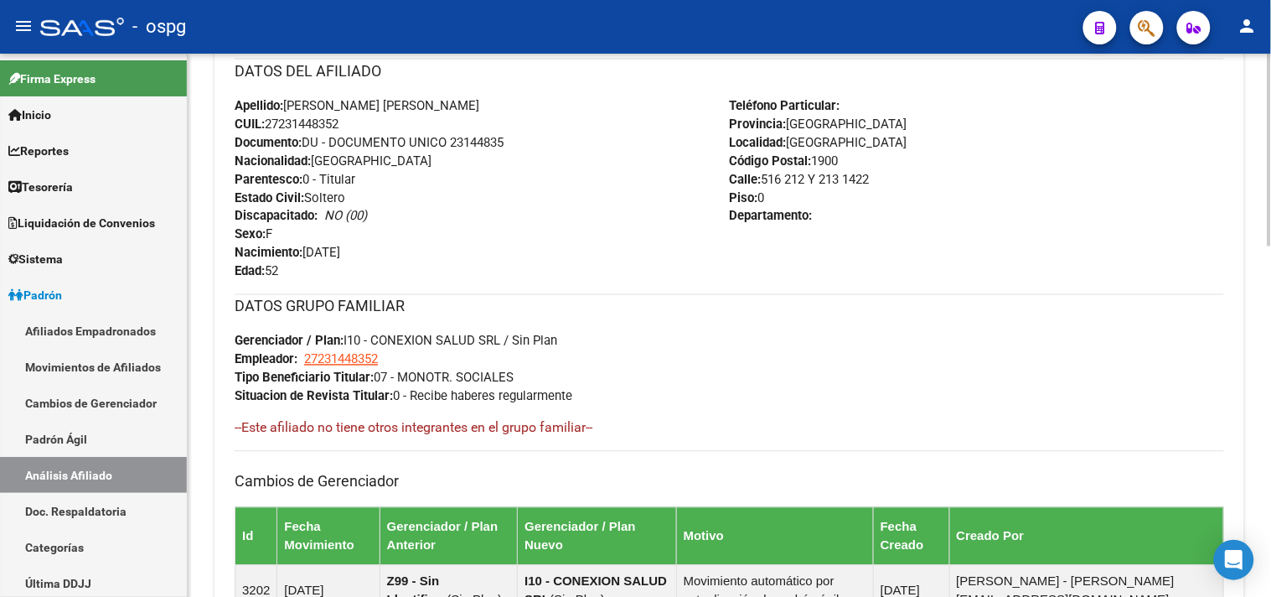
scroll to position [989, 0]
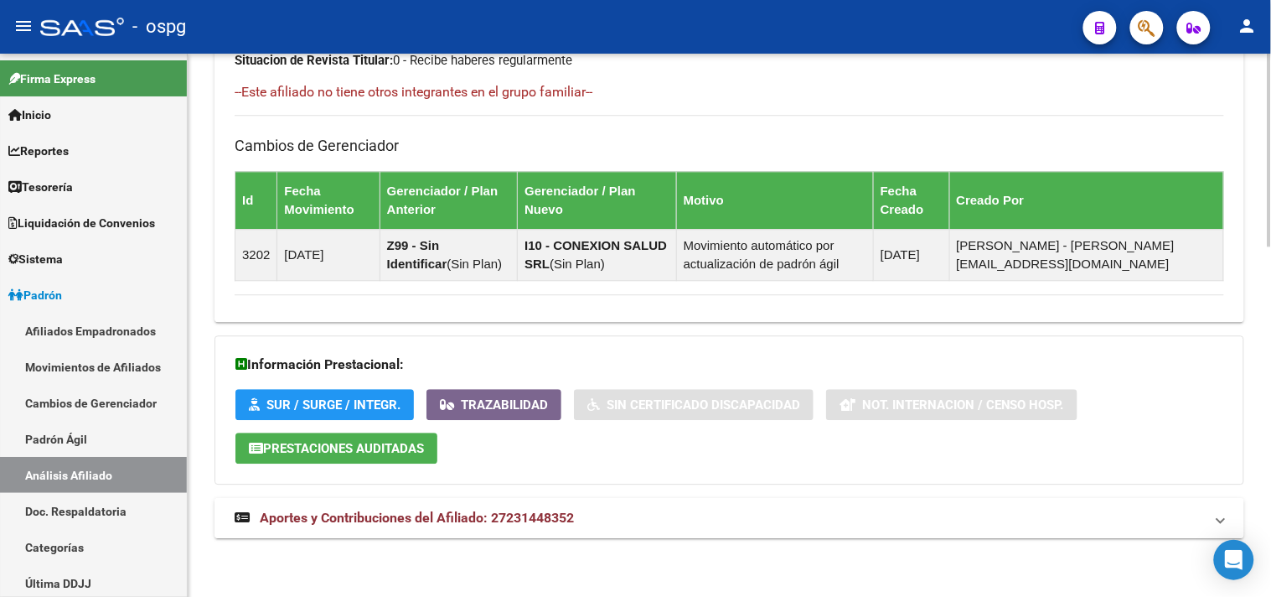
drag, startPoint x: 617, startPoint y: 519, endPoint x: 604, endPoint y: 515, distance: 13.2
click at [616, 519] on mat-panel-title "Aportes y Contribuciones del Afiliado: 27231448352" at bounding box center [719, 518] width 969 height 18
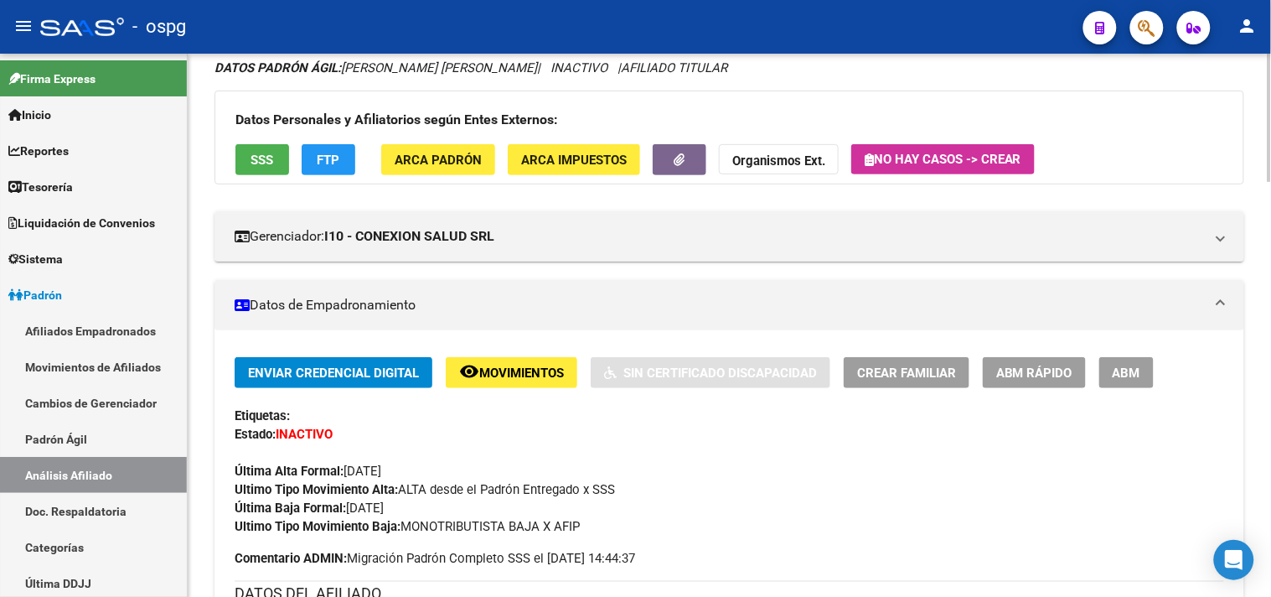
scroll to position [0, 0]
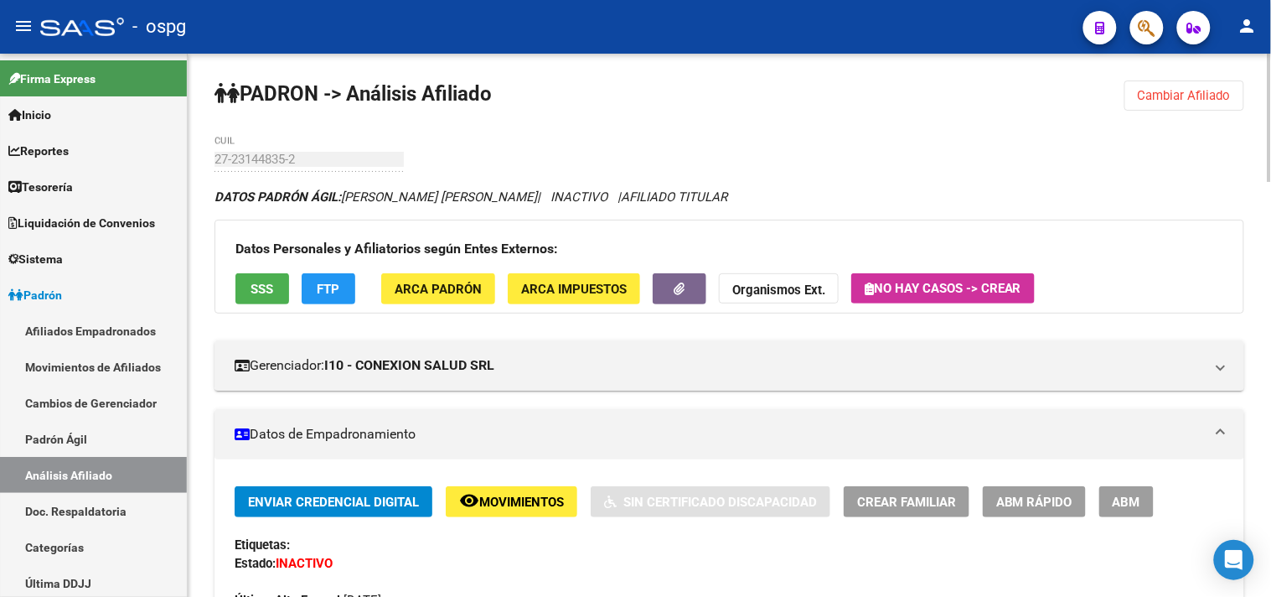
drag, startPoint x: 1192, startPoint y: 97, endPoint x: 880, endPoint y: 95, distance: 312.5
click at [1192, 96] on span "Cambiar Afiliado" at bounding box center [1184, 95] width 93 height 15
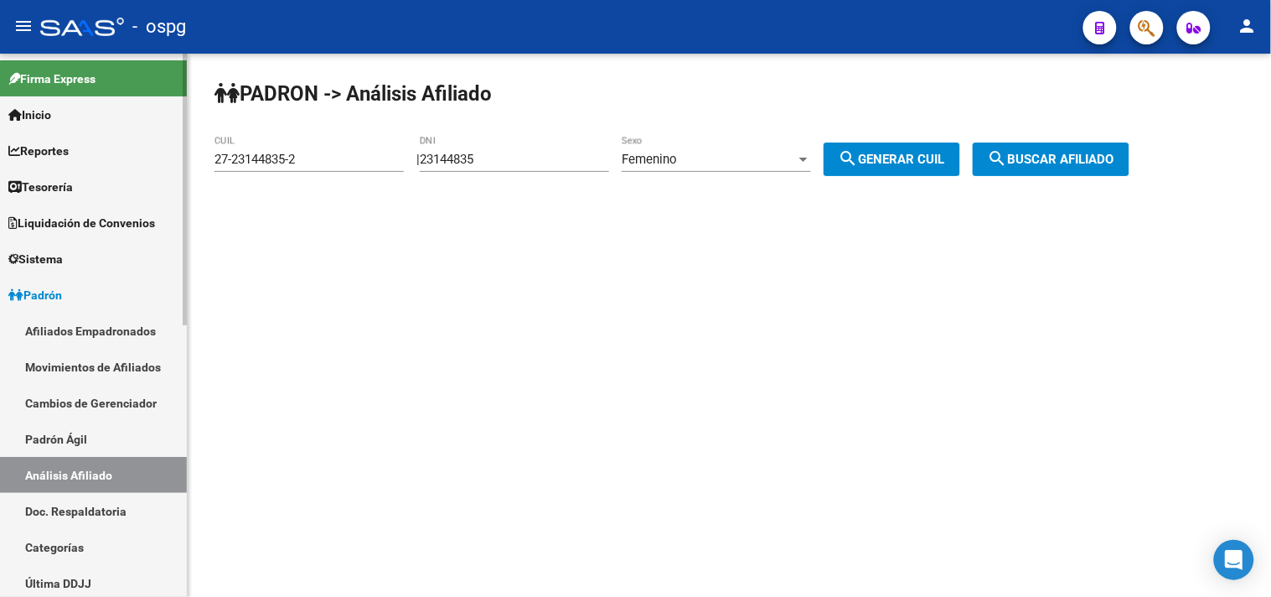
drag, startPoint x: 131, startPoint y: 162, endPoint x: 161, endPoint y: 159, distance: 30.3
click at [136, 162] on mat-sidenav-container "Firma Express Inicio Calendario SSS Instructivos Contacto OS Reportes Tablero d…" at bounding box center [635, 325] width 1271 height 543
paste input "0-25316863-4"
type input "20-25316863-4"
click at [1062, 154] on span "search Buscar afiliado" at bounding box center [1051, 159] width 127 height 15
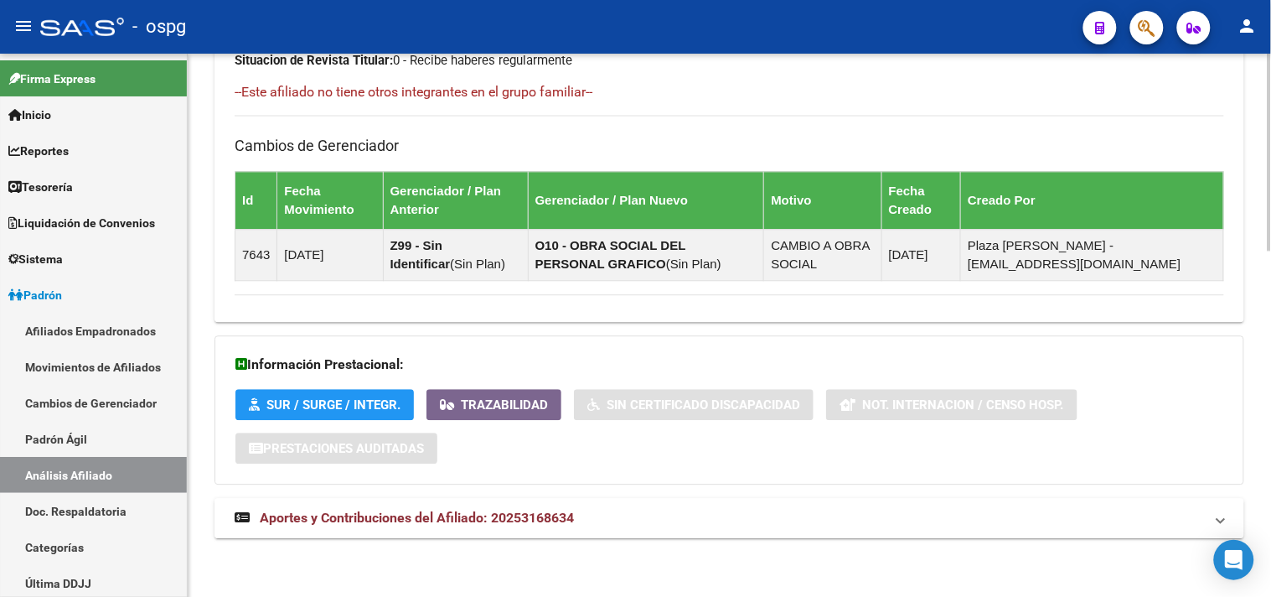
click at [872, 532] on mat-expansion-panel-header "Aportes y Contribuciones del Afiliado: 20253168634" at bounding box center [729, 518] width 1030 height 40
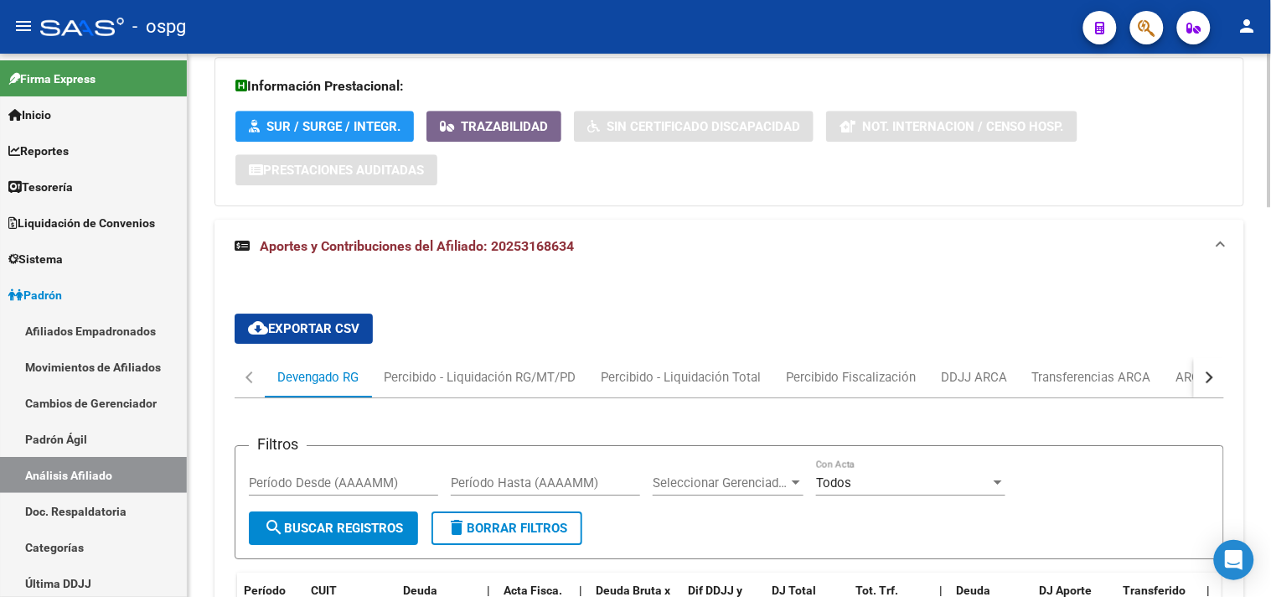
scroll to position [1383, 0]
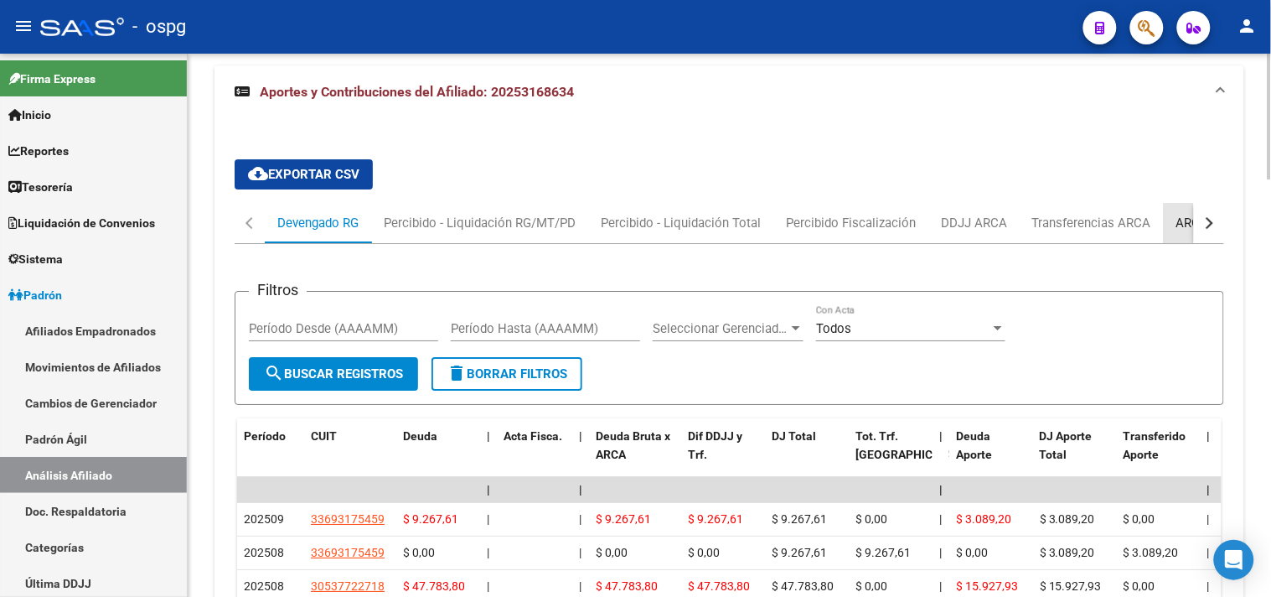
click at [1184, 226] on div "ARCA Relaciones Laborales" at bounding box center [1254, 223] width 157 height 18
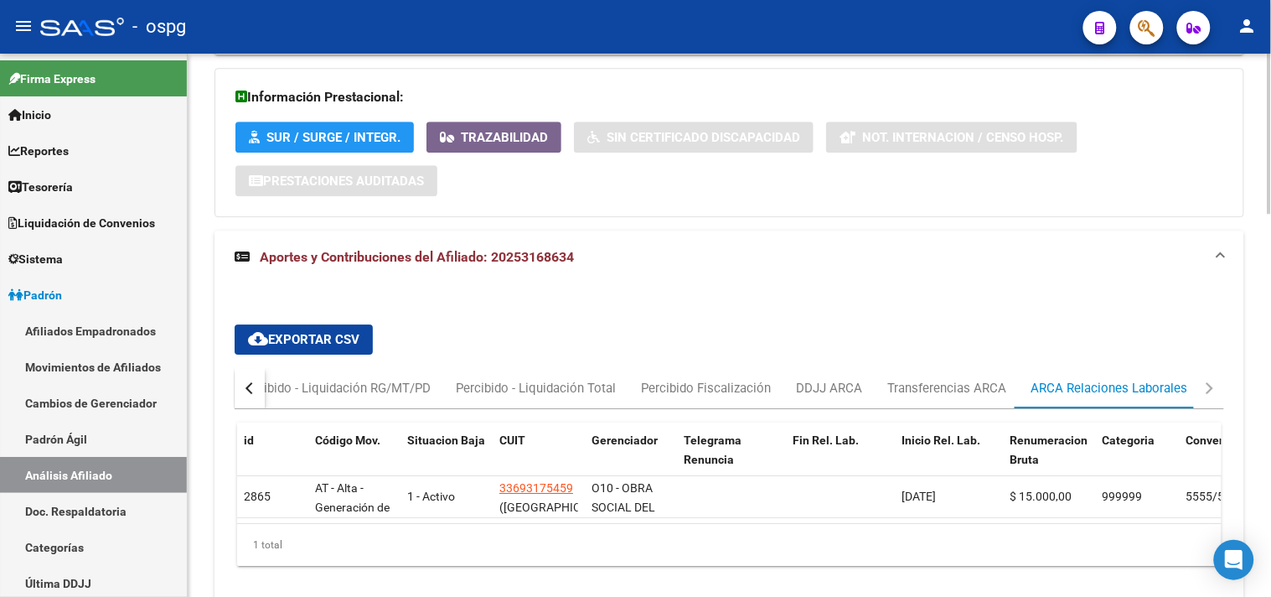
scroll to position [1302, 0]
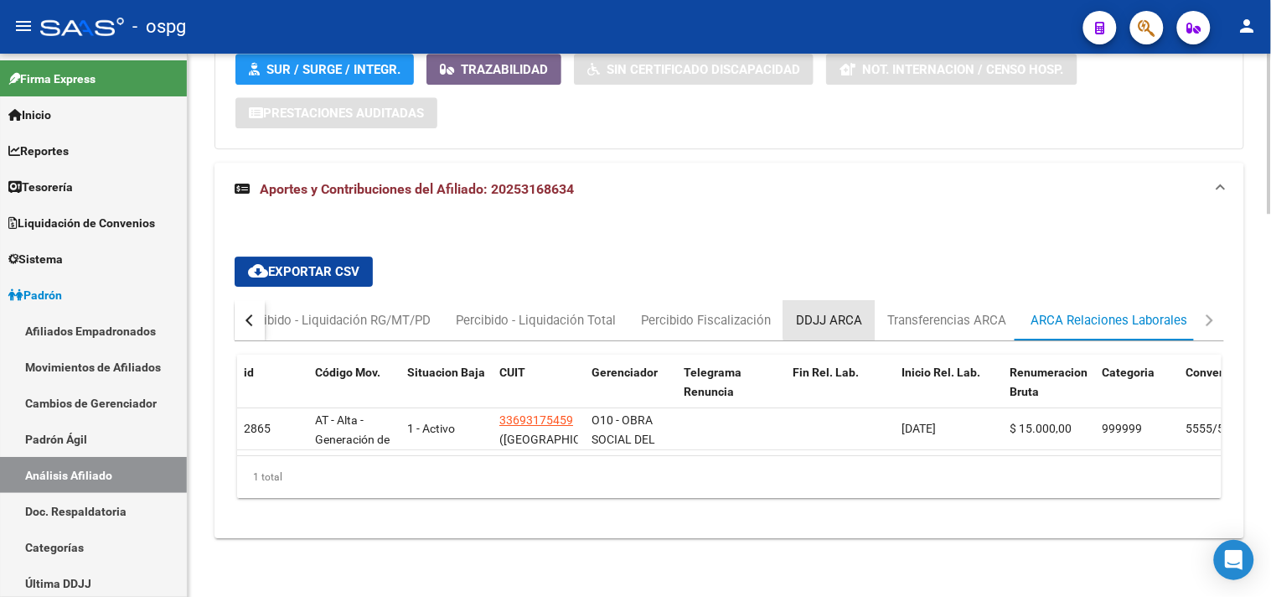
click at [835, 311] on div "DDJJ ARCA" at bounding box center [829, 320] width 66 height 18
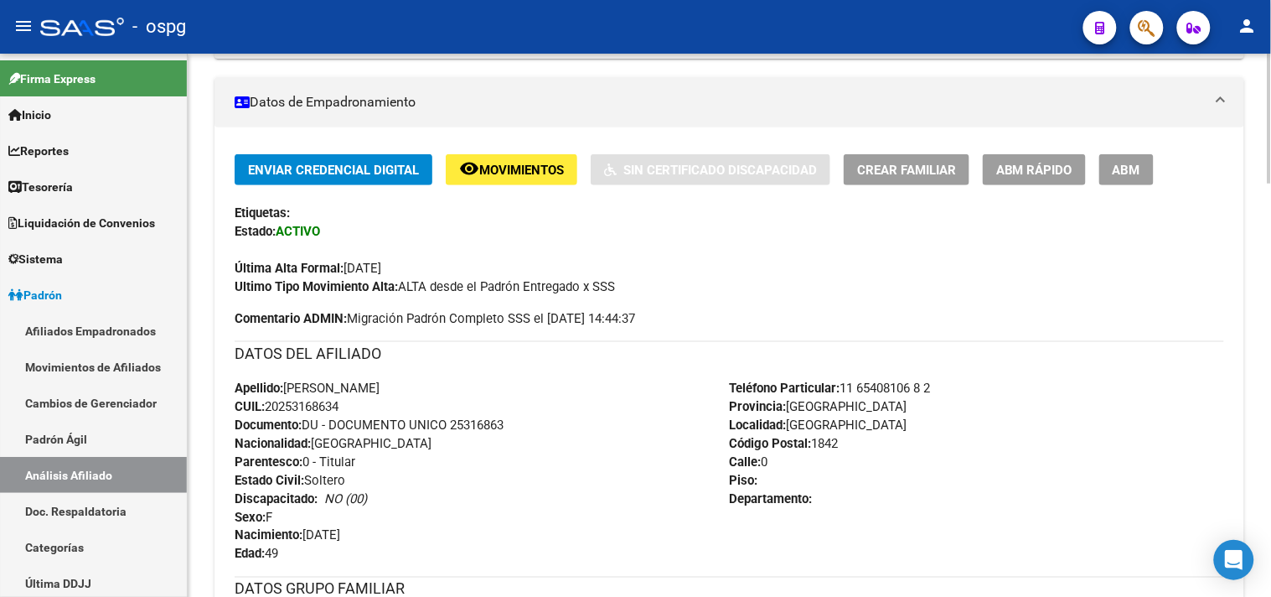
scroll to position [0, 0]
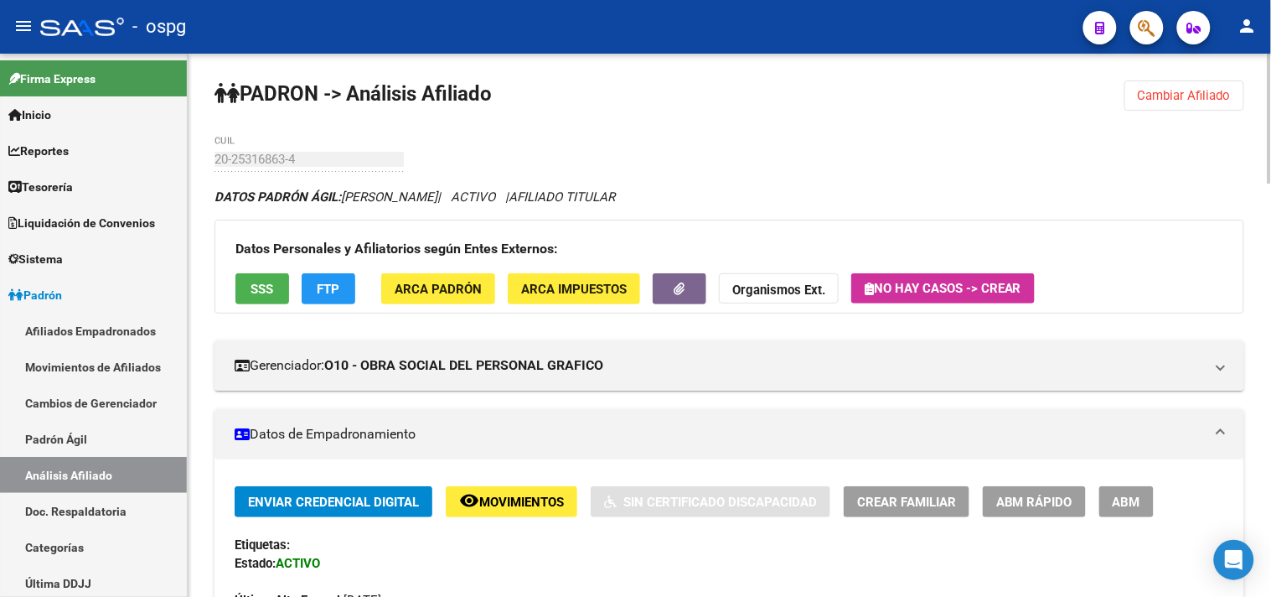
click at [1217, 90] on span "Cambiar Afiliado" at bounding box center [1184, 95] width 93 height 15
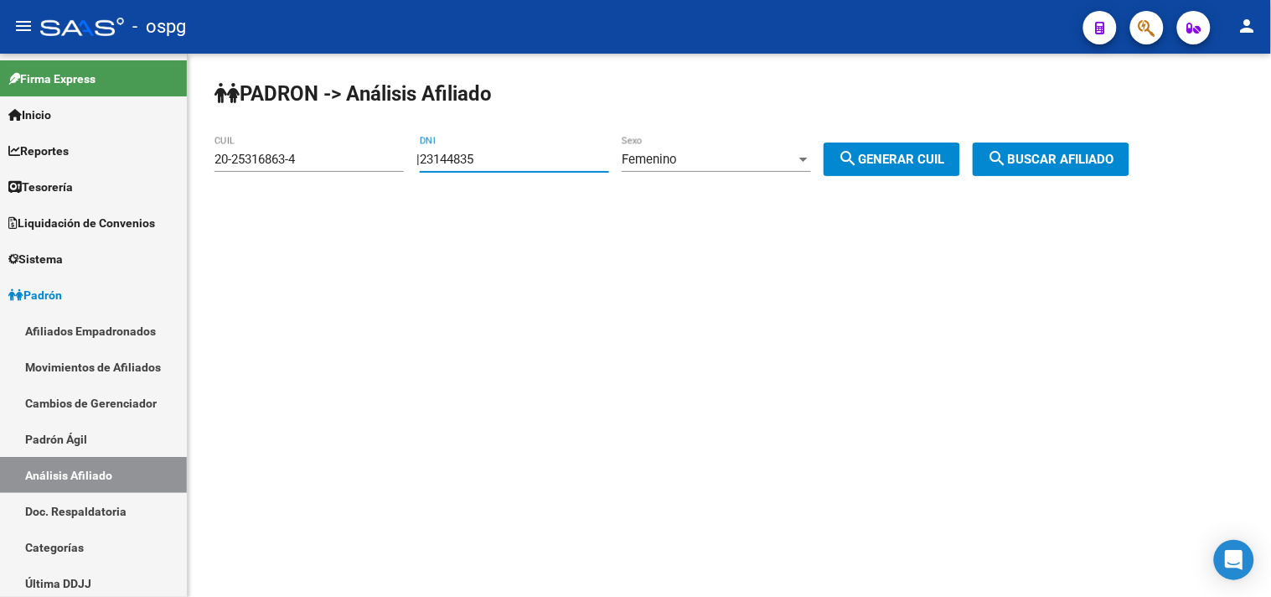
drag, startPoint x: 579, startPoint y: 159, endPoint x: 360, endPoint y: 161, distance: 218.7
click at [363, 156] on app-analisis-afiliado "PADRON -> Análisis Afiliado 20-25316863-4 CUIL | 23144835 DNI Femenino Sexo sea…" at bounding box center [678, 159] width 928 height 15
type input "35479844"
click at [877, 154] on span "search Generar CUIL" at bounding box center [892, 159] width 106 height 15
type input "27-35479844-7"
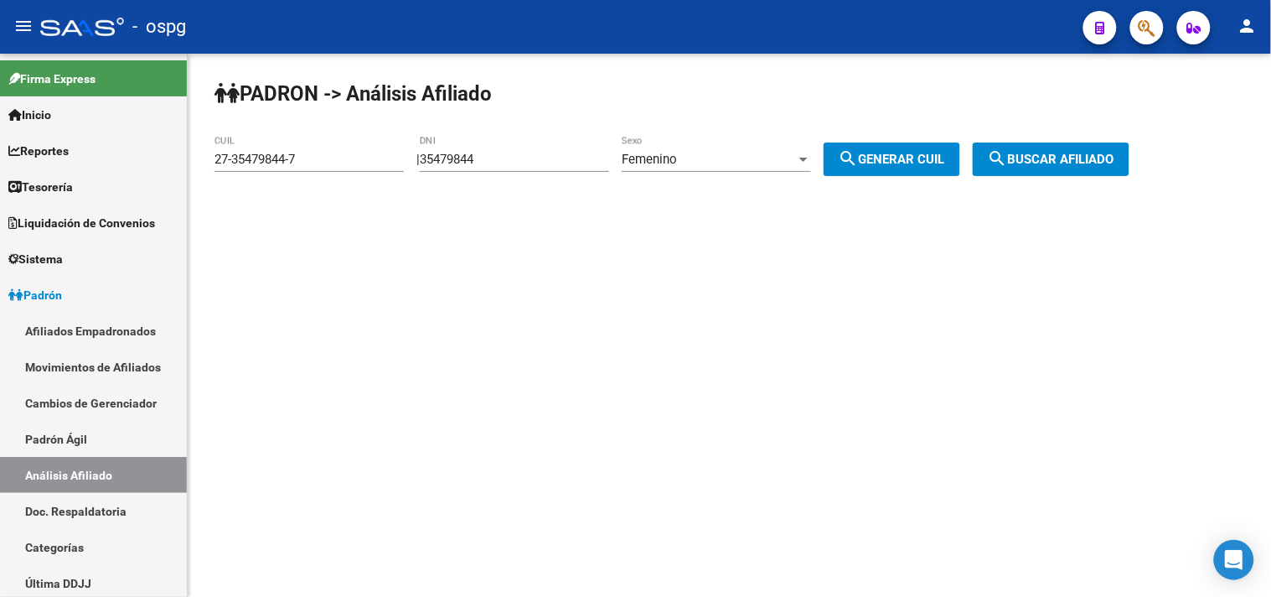
click at [1058, 153] on span "search Buscar afiliado" at bounding box center [1051, 159] width 127 height 15
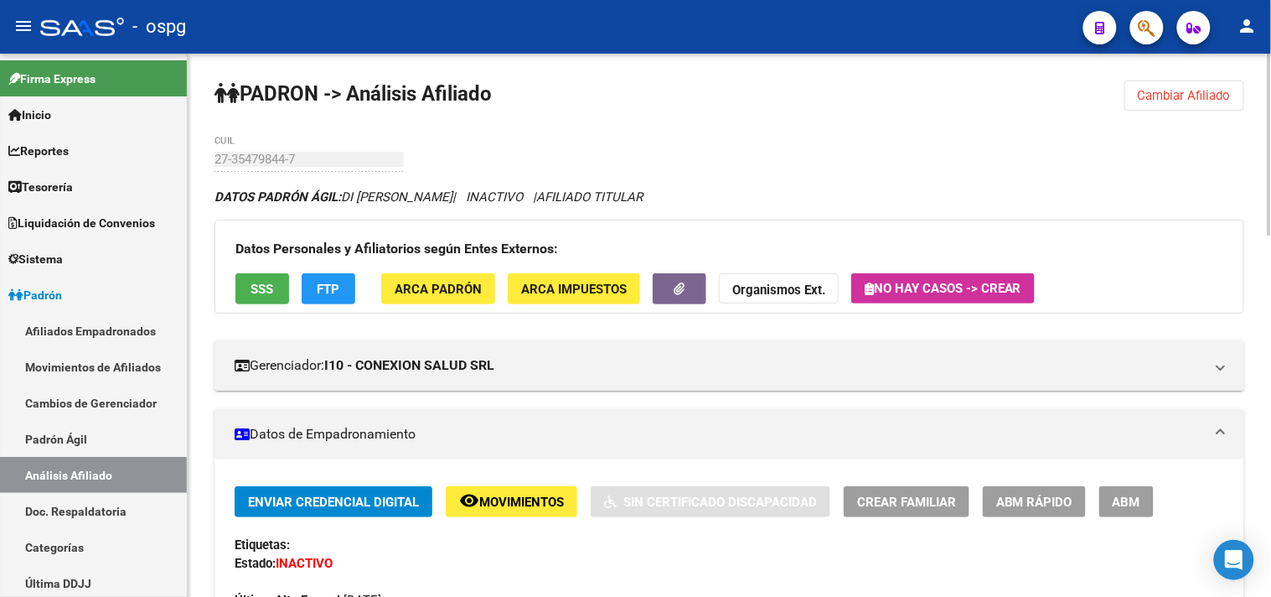
click at [264, 296] on span "SSS" at bounding box center [262, 289] width 23 height 15
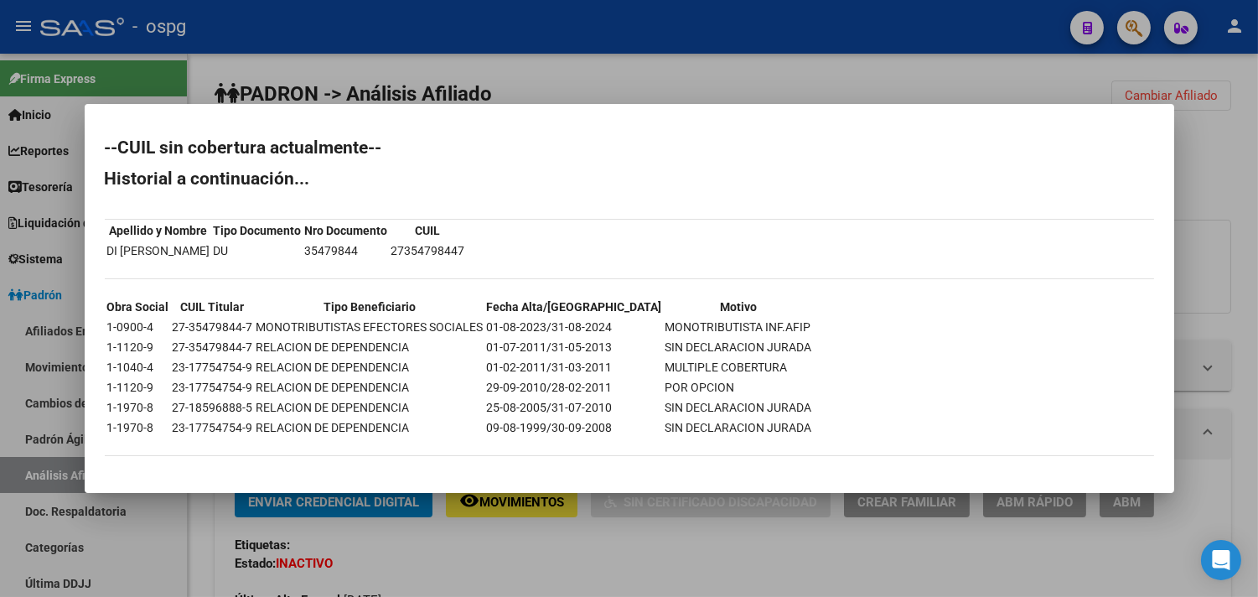
click at [519, 574] on div at bounding box center [629, 298] width 1258 height 597
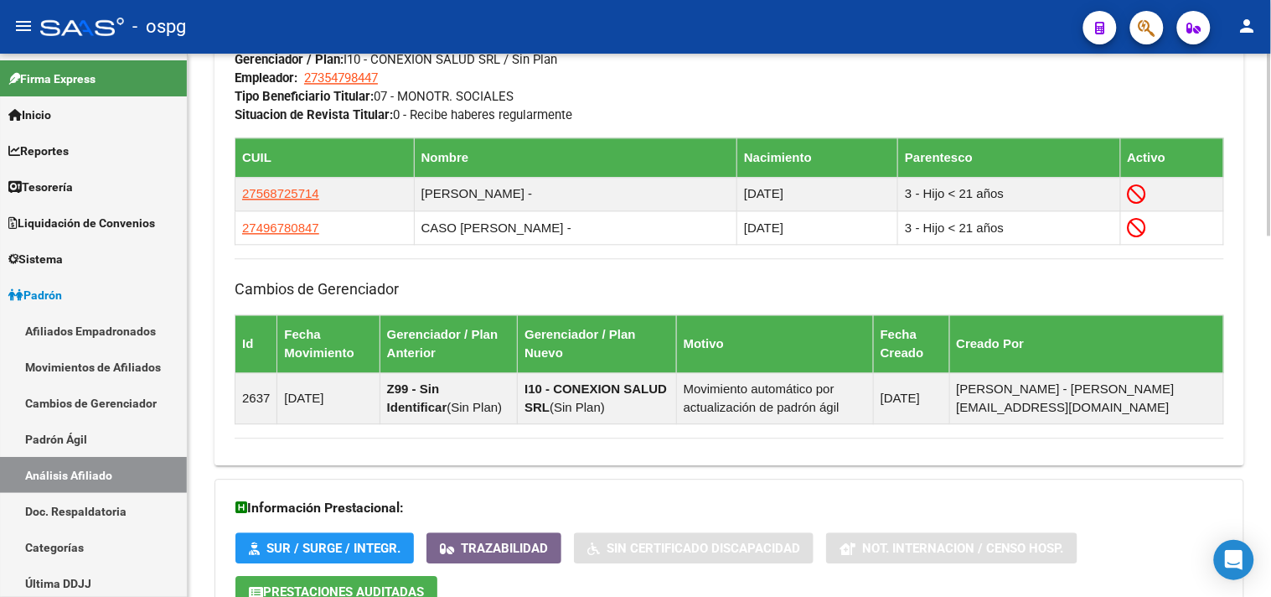
scroll to position [1078, 0]
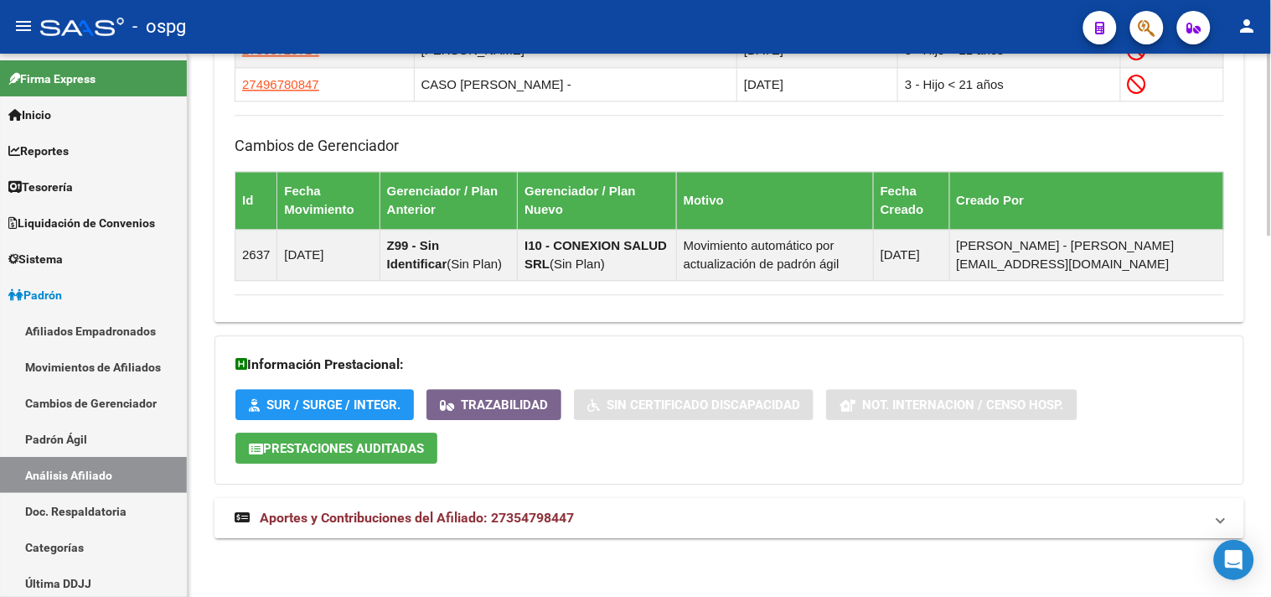
click at [656, 524] on mat-panel-title "Aportes y Contribuciones del Afiliado: 27354798447" at bounding box center [719, 518] width 969 height 18
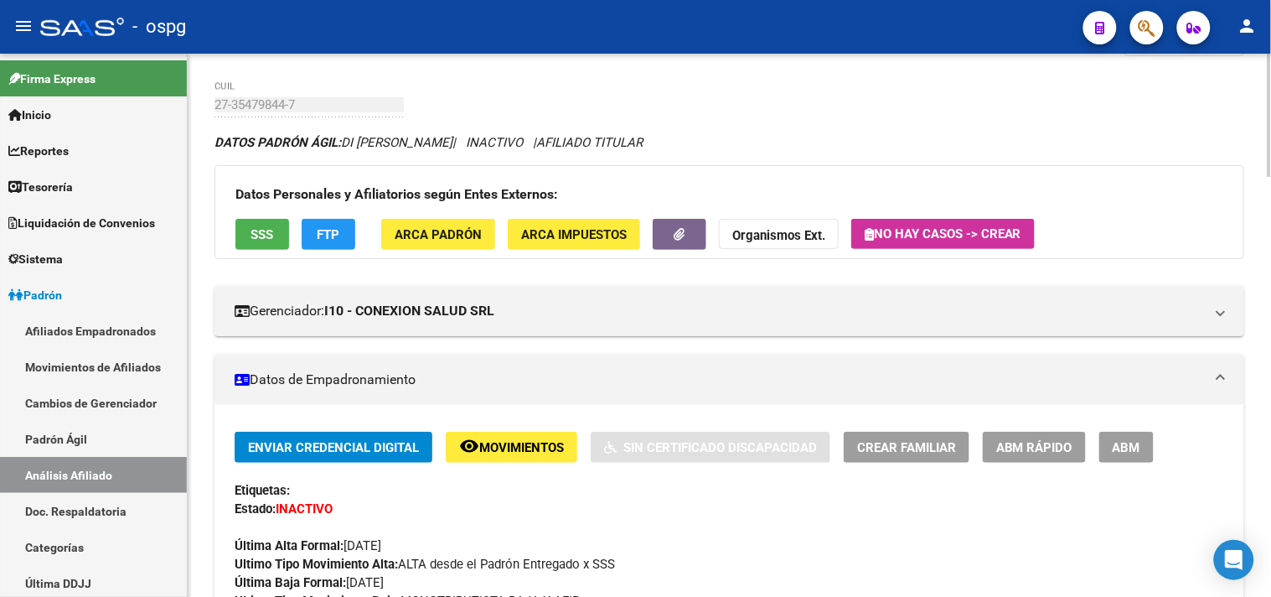
scroll to position [0, 0]
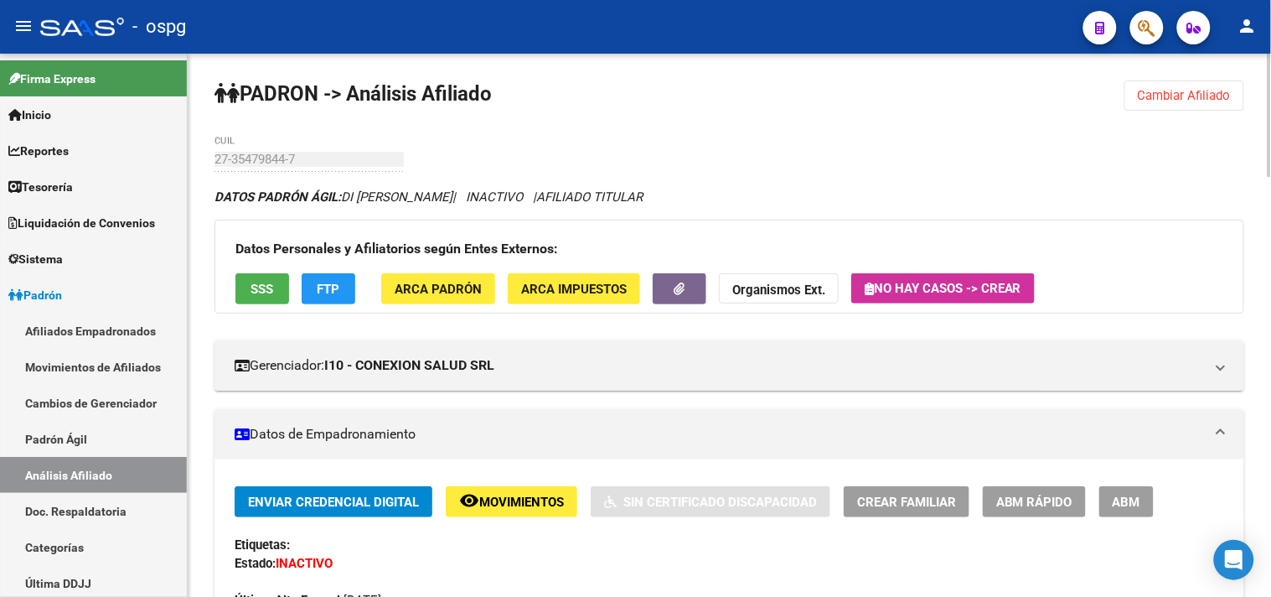
drag, startPoint x: 1145, startPoint y: 95, endPoint x: 1060, endPoint y: 98, distance: 85.5
click at [1145, 94] on span "Cambiar Afiliado" at bounding box center [1184, 95] width 93 height 15
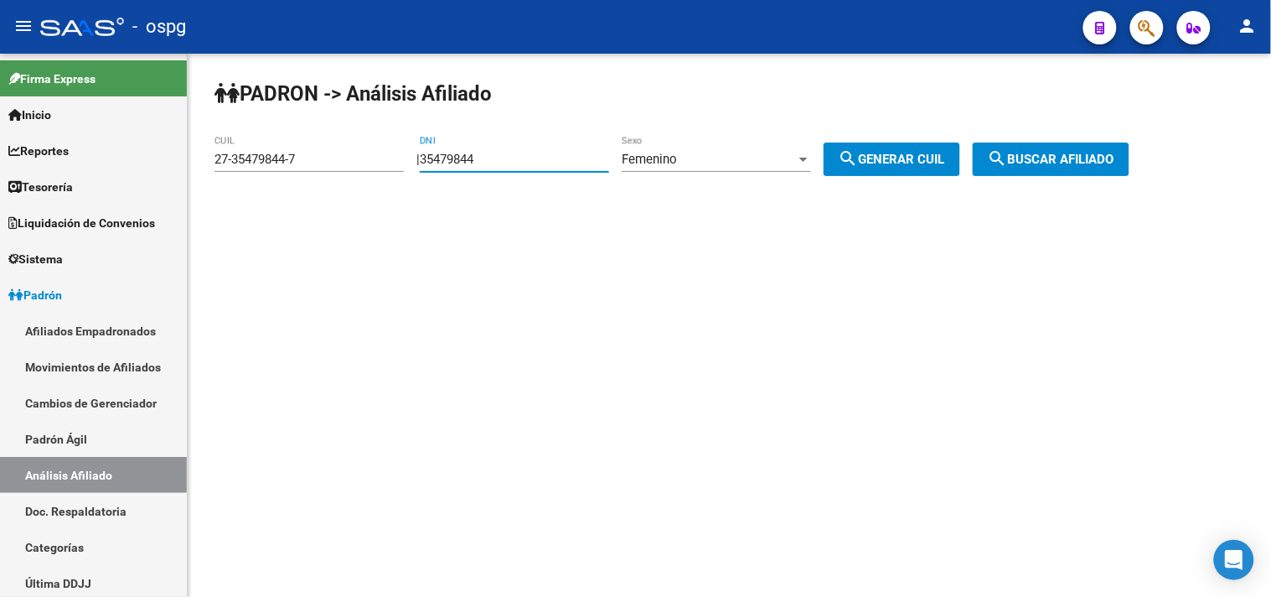
drag, startPoint x: 482, startPoint y: 160, endPoint x: 352, endPoint y: 151, distance: 130.2
click at [366, 155] on app-analisis-afiliado "PADRON -> Análisis Afiliado 27-35479844-7 CUIL | 35479844 DNI Femenino Sexo sea…" at bounding box center [678, 159] width 928 height 15
drag, startPoint x: 523, startPoint y: 145, endPoint x: 450, endPoint y: 160, distance: 74.4
click at [450, 160] on div "35479844 DNI" at bounding box center [514, 154] width 189 height 36
drag, startPoint x: 496, startPoint y: 154, endPoint x: 382, endPoint y: 170, distance: 115.1
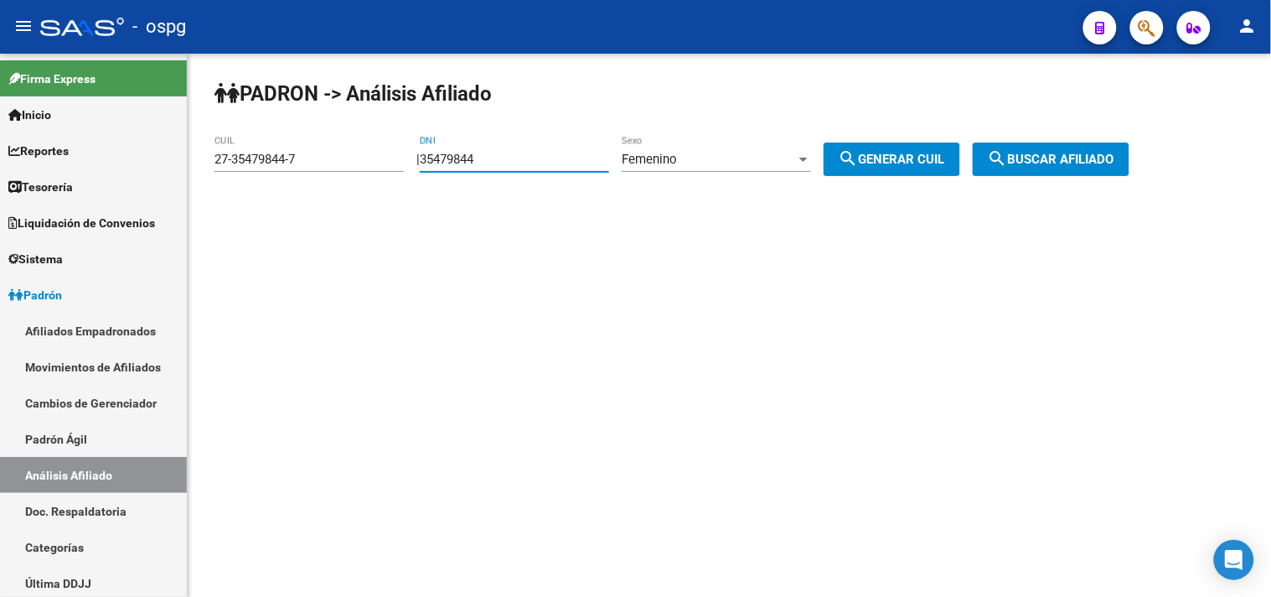
click at [382, 167] on app-analisis-afiliado "PADRON -> Análisis Afiliado 27-35479844-7 CUIL | 35479844 DNI Femenino Sexo sea…" at bounding box center [678, 159] width 928 height 15
type input "37180599"
click at [938, 147] on button "search Generar CUIL" at bounding box center [892, 159] width 137 height 34
type input "27-37180599-6"
click at [1008, 152] on mat-icon "search" at bounding box center [998, 158] width 20 height 20
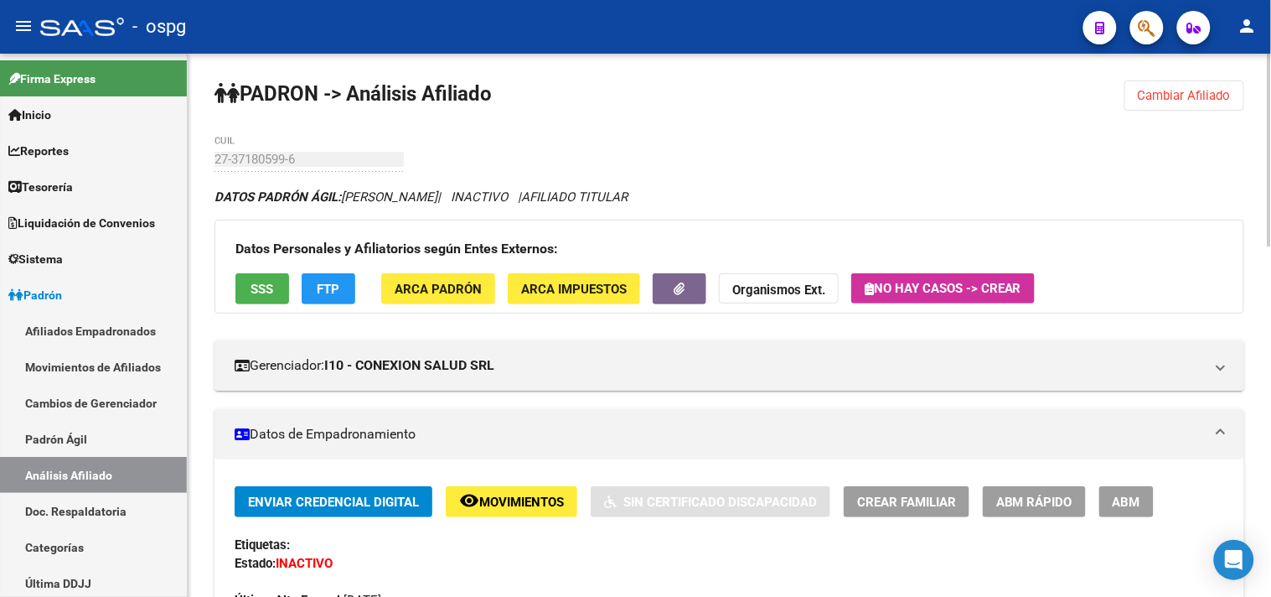
click at [256, 289] on span "SSS" at bounding box center [262, 289] width 23 height 15
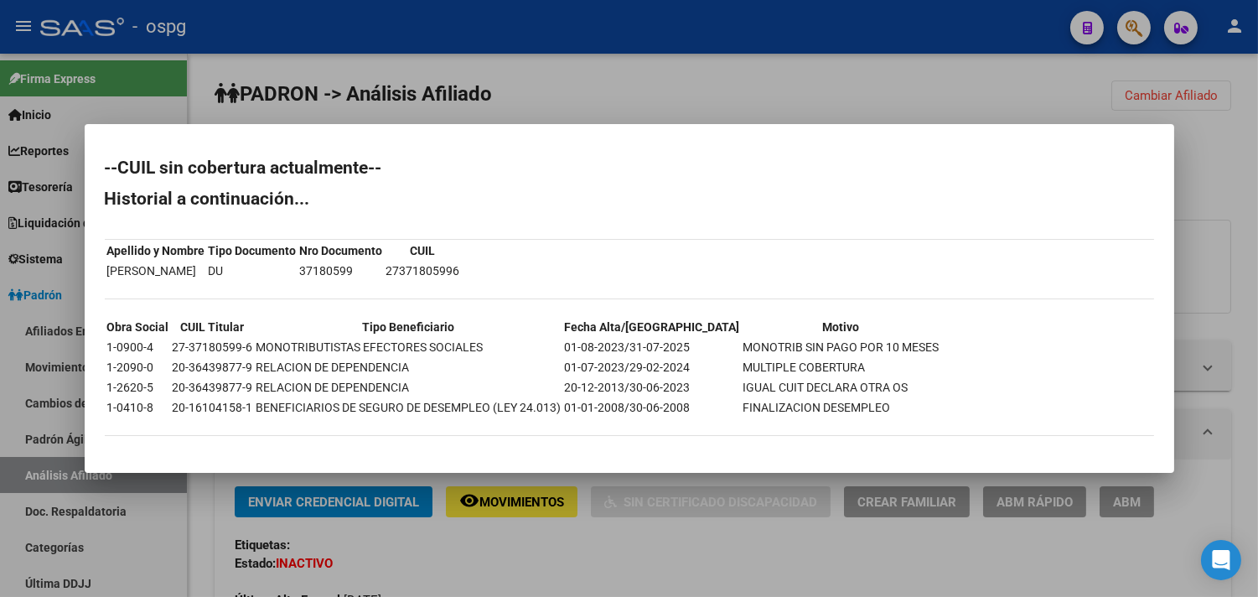
click at [608, 556] on div at bounding box center [629, 298] width 1258 height 597
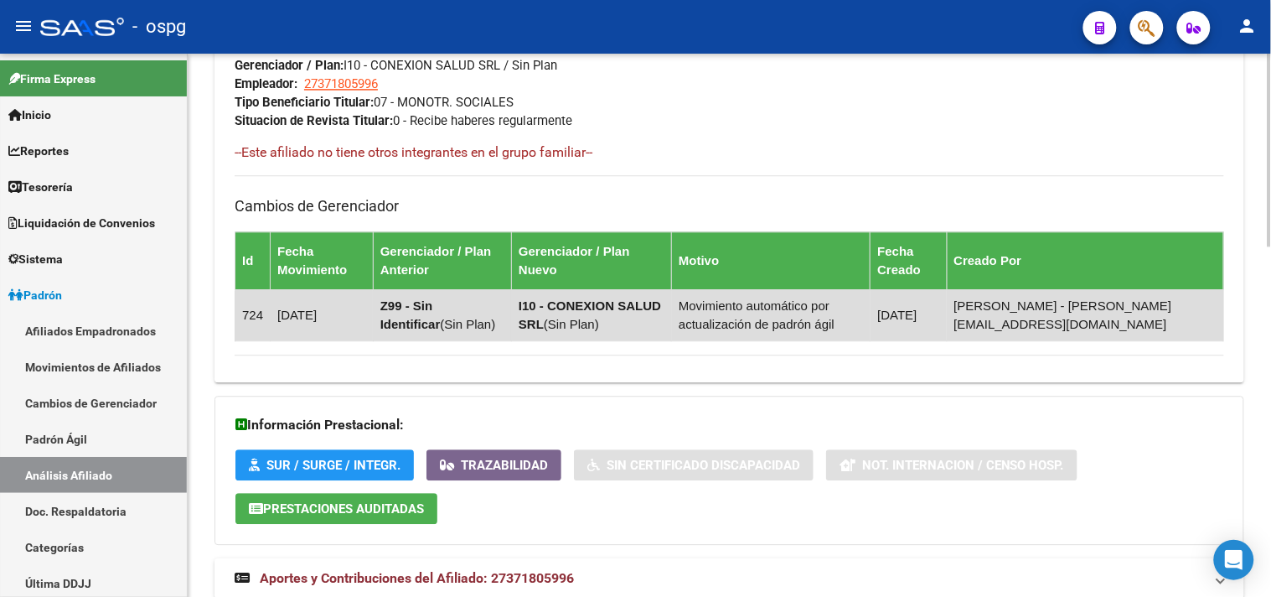
scroll to position [989, 0]
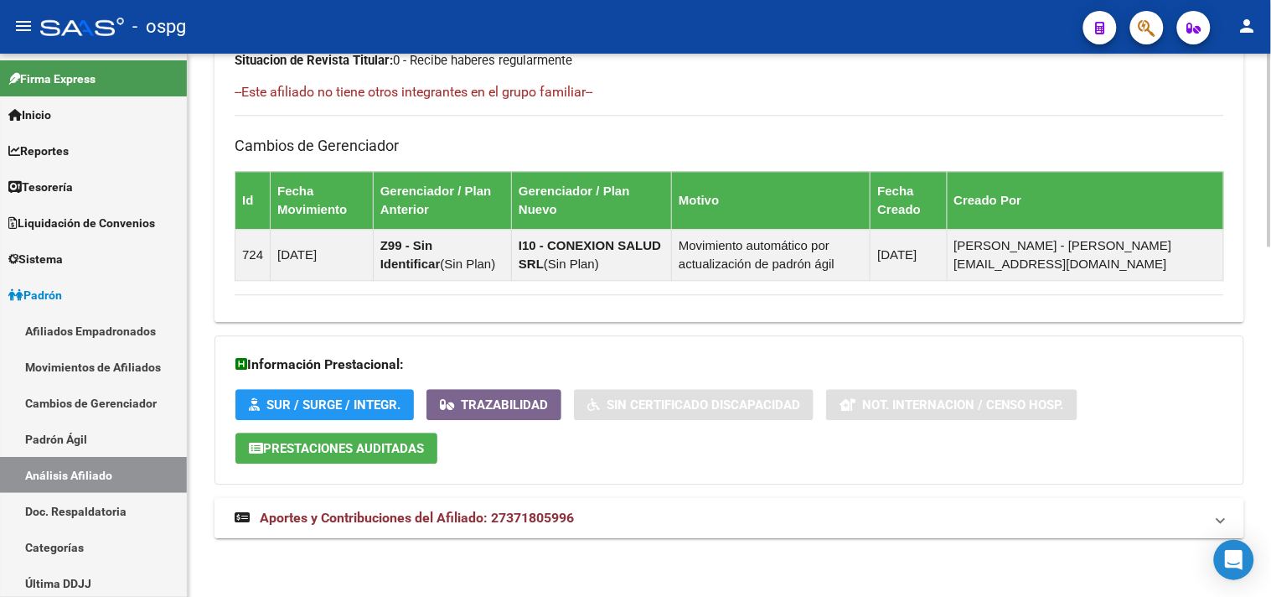
drag, startPoint x: 603, startPoint y: 512, endPoint x: 606, endPoint y: 500, distance: 12.0
click at [606, 507] on mat-expansion-panel-header "Aportes y Contribuciones del Afiliado: 27371805996" at bounding box center [729, 518] width 1030 height 40
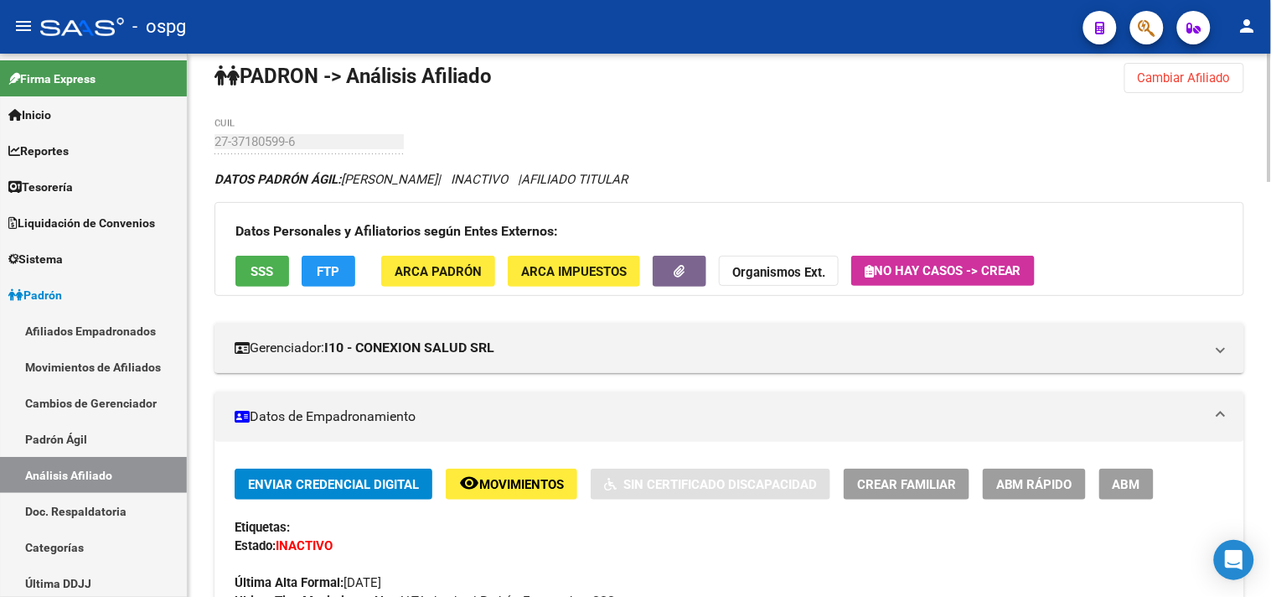
scroll to position [0, 0]
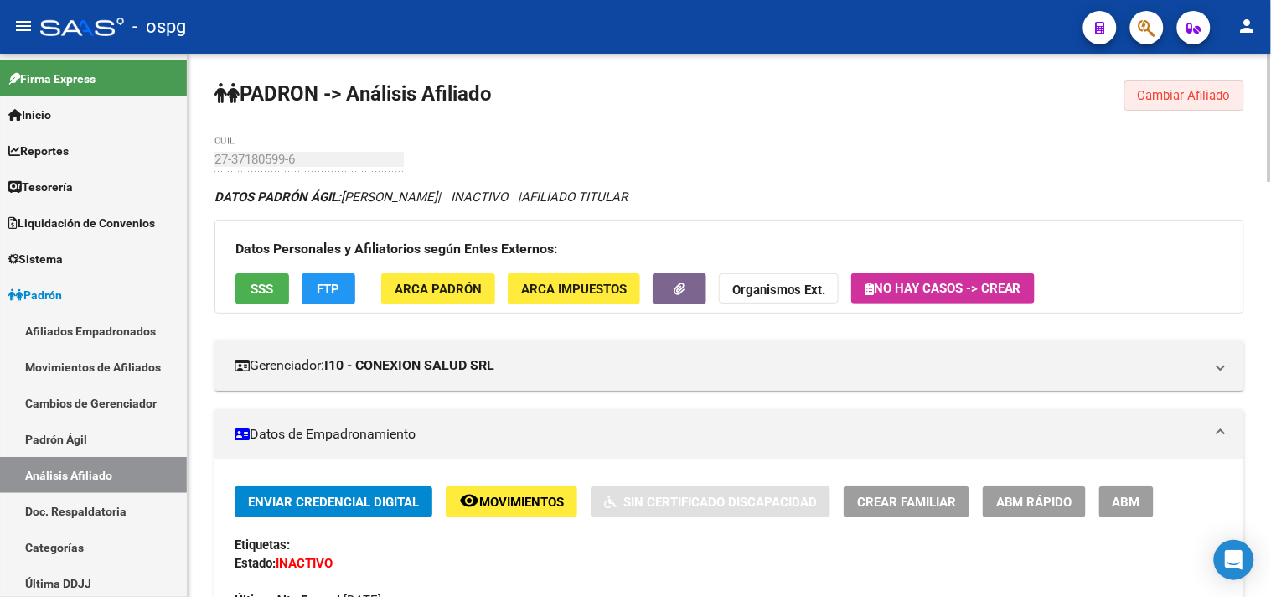
click at [1188, 99] on span "Cambiar Afiliado" at bounding box center [1184, 95] width 93 height 15
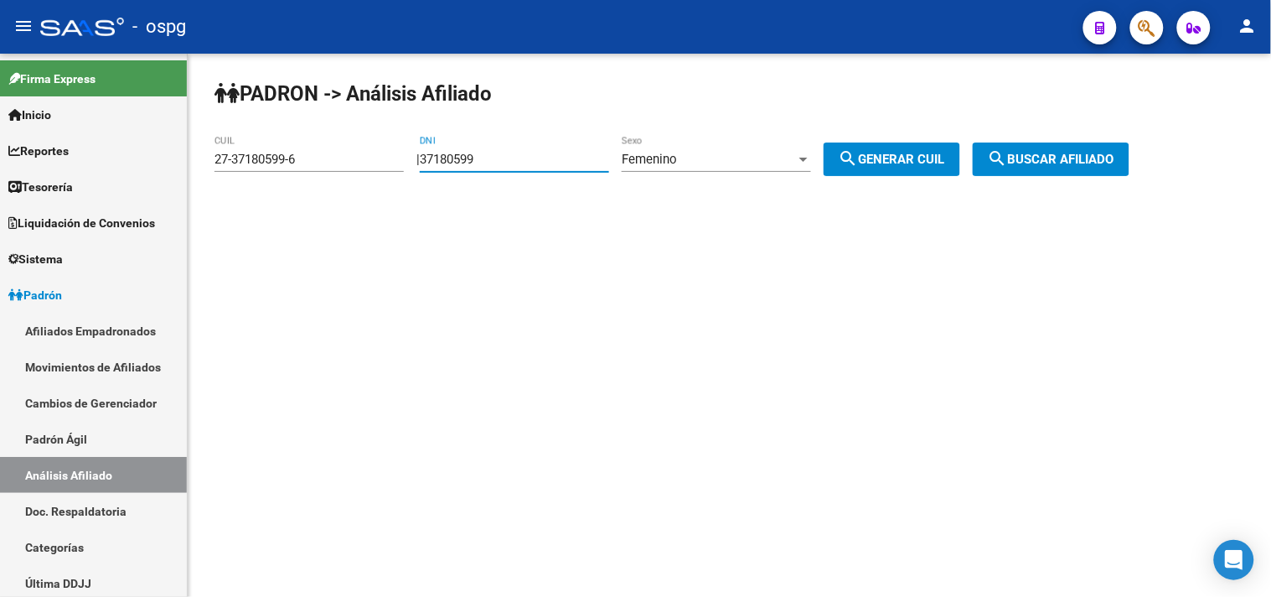
drag, startPoint x: 525, startPoint y: 151, endPoint x: 339, endPoint y: 129, distance: 187.3
click at [339, 130] on div "PADRON -> Análisis Afiliado 27-37180599-6 CUIL | 37180599 DNI Femenino Sexo sea…" at bounding box center [729, 142] width 1083 height 176
type input "28127517"
click at [891, 164] on span "search Generar CUIL" at bounding box center [892, 159] width 106 height 15
type input "27-28127517-3"
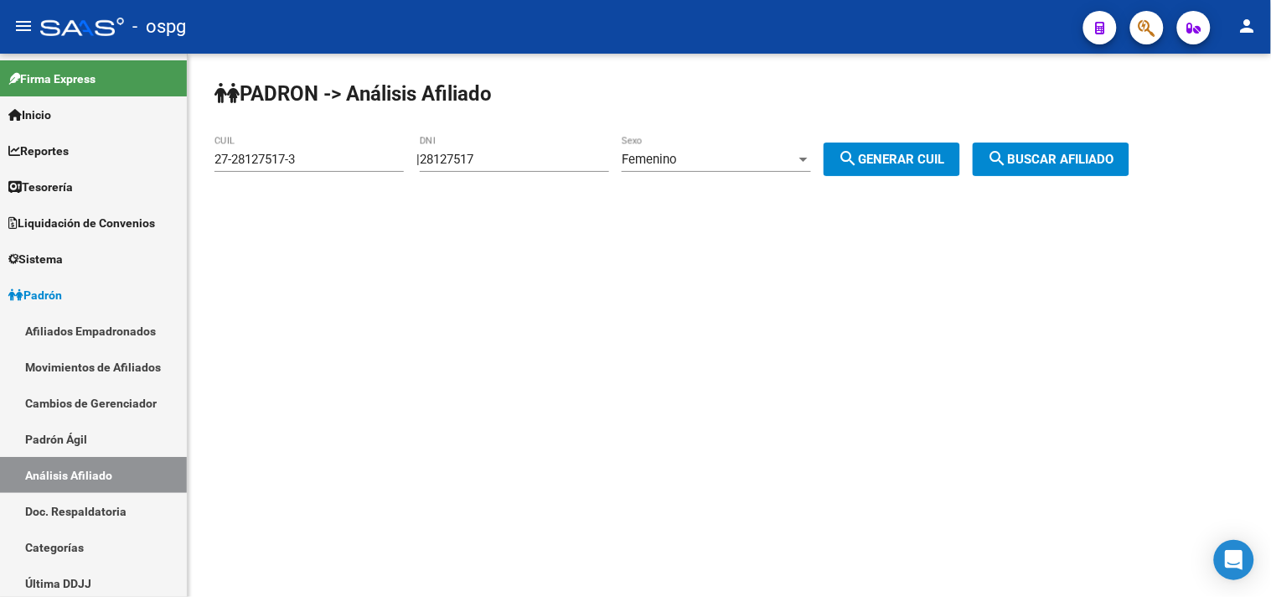
click at [1053, 161] on span "search Buscar afiliado" at bounding box center [1051, 159] width 127 height 15
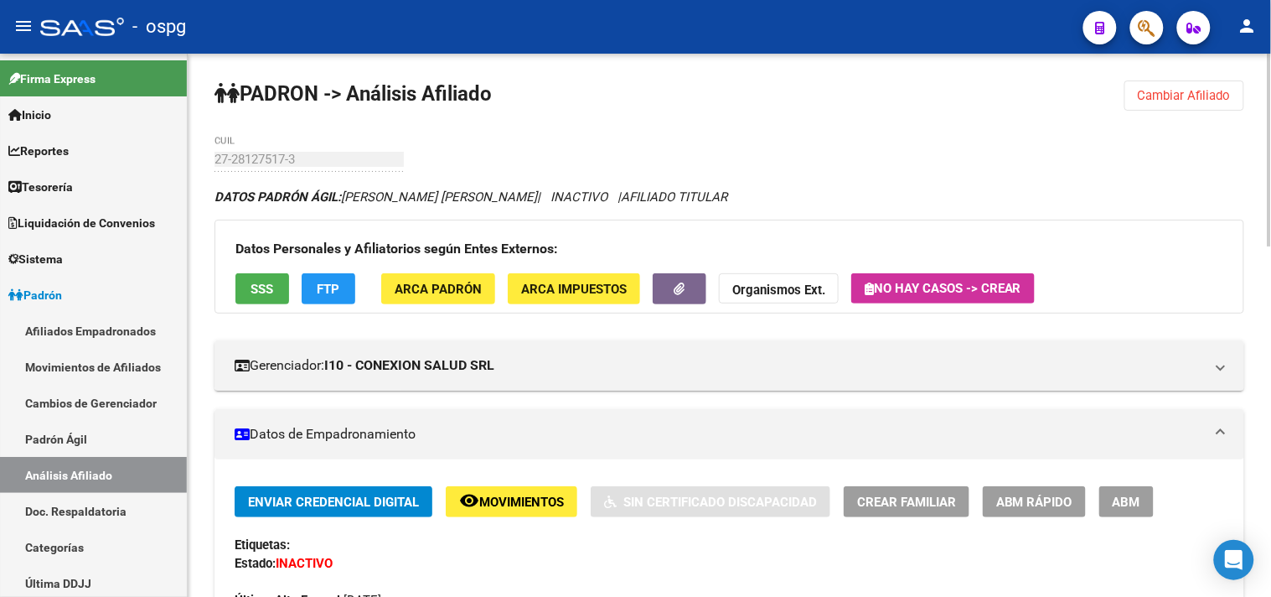
click at [251, 287] on span "SSS" at bounding box center [262, 289] width 23 height 15
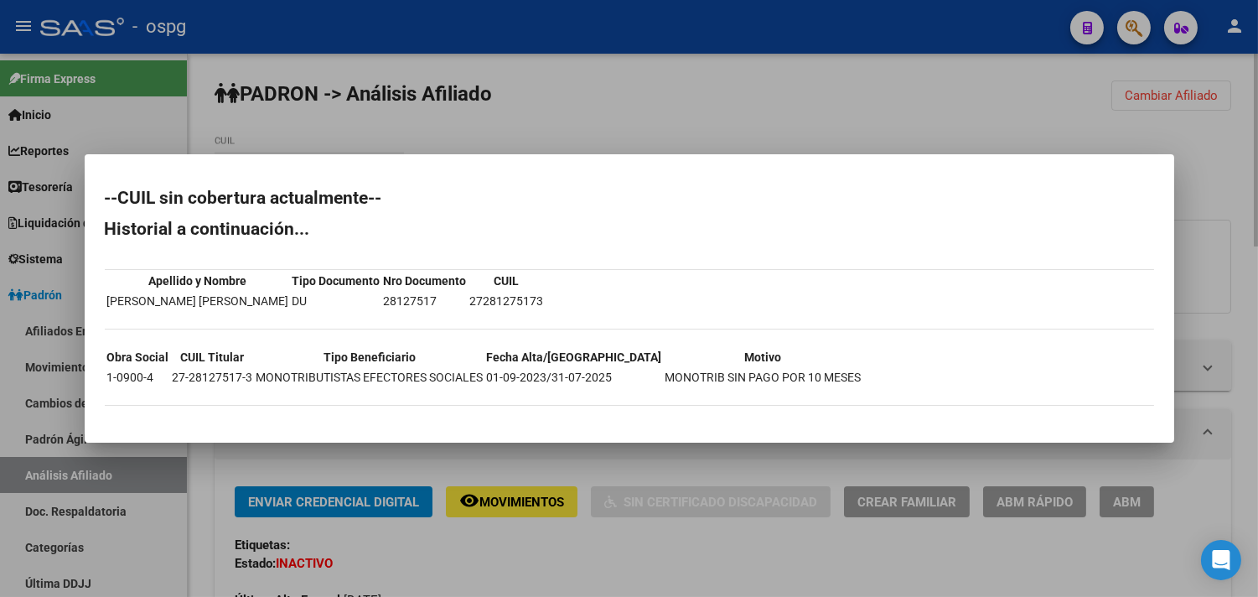
click at [532, 587] on div at bounding box center [629, 298] width 1258 height 597
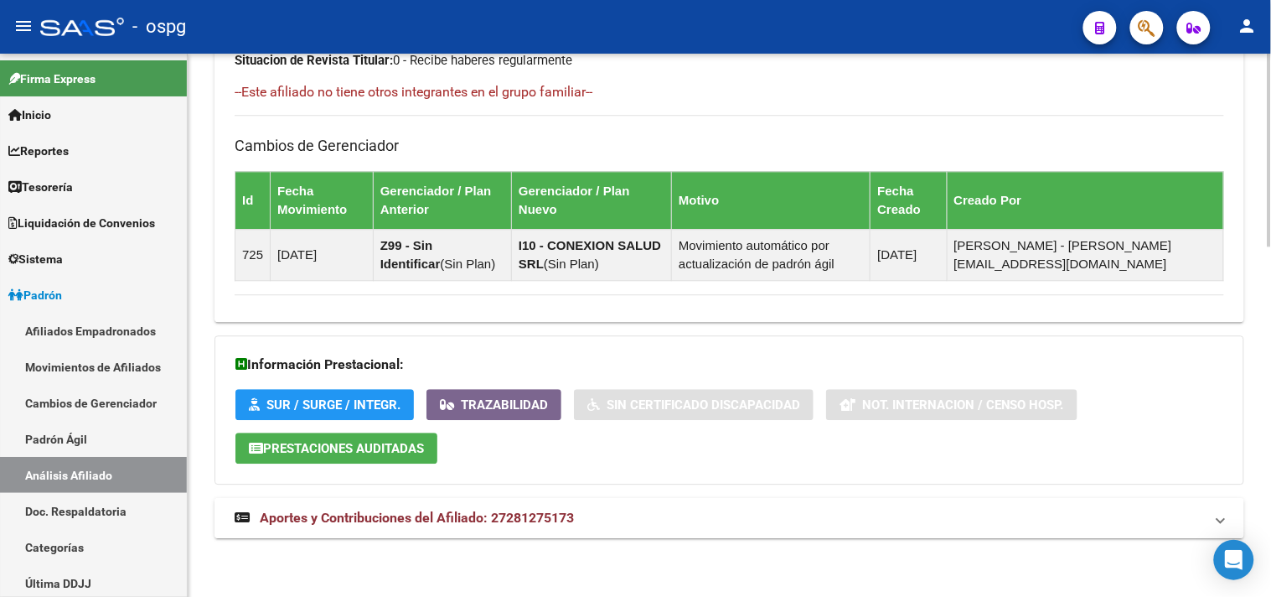
drag, startPoint x: 595, startPoint y: 508, endPoint x: 743, endPoint y: 528, distance: 149.7
click at [597, 508] on mat-expansion-panel-header "Aportes y Contribuciones del Afiliado: 27281275173" at bounding box center [729, 518] width 1030 height 40
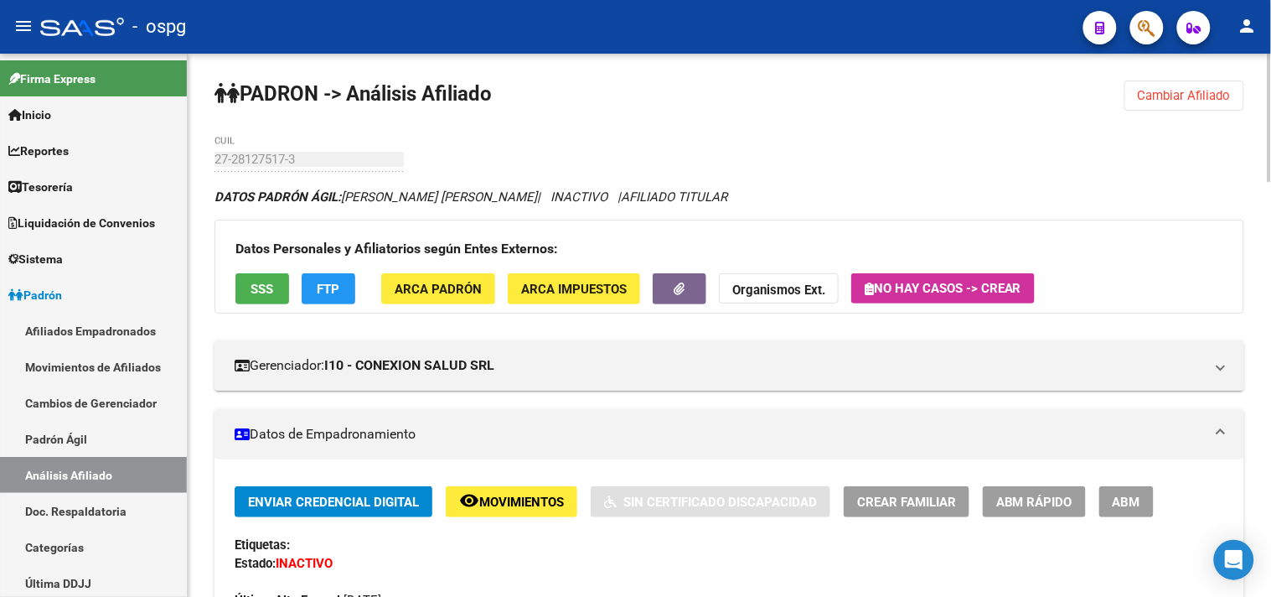
drag, startPoint x: 1224, startPoint y: 90, endPoint x: 974, endPoint y: 121, distance: 251.6
click at [1210, 89] on span "Cambiar Afiliado" at bounding box center [1184, 95] width 93 height 15
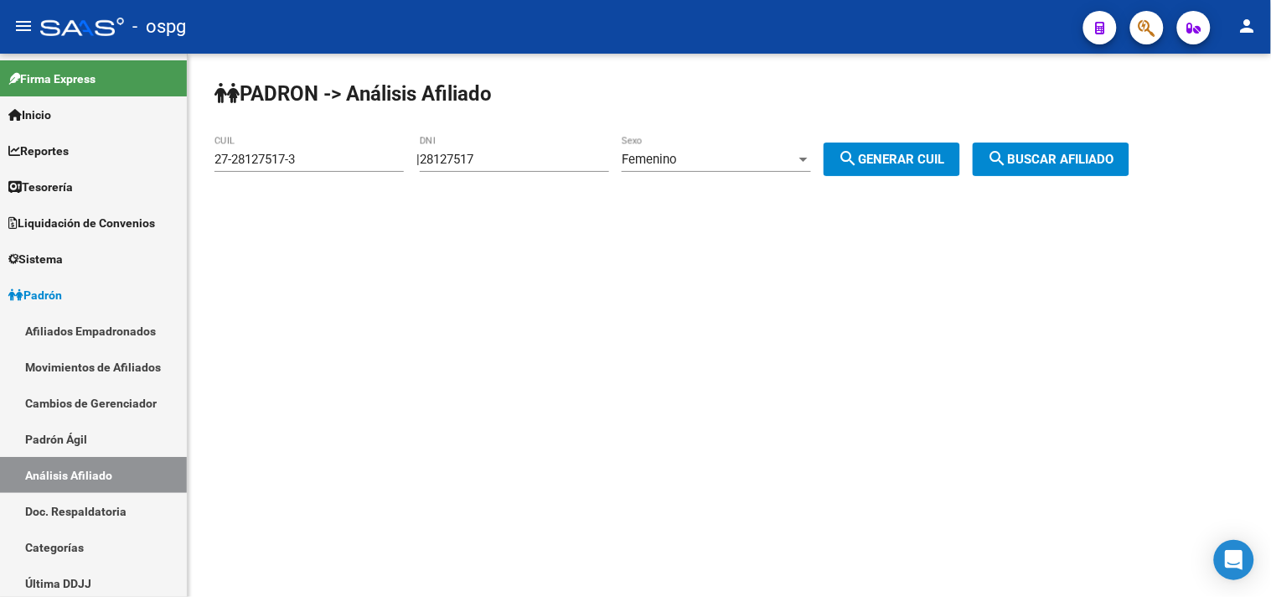
drag, startPoint x: 545, startPoint y: 165, endPoint x: 379, endPoint y: 163, distance: 165.9
click at [381, 164] on app-analisis-afiliado "PADRON -> Análisis Afiliado 27-28127517-3 CUIL | 28127517 DNI Femenino Sexo sea…" at bounding box center [678, 159] width 928 height 15
type input "26551574"
click at [878, 155] on span "search Generar CUIL" at bounding box center [892, 159] width 106 height 15
type input "27-26551574-1"
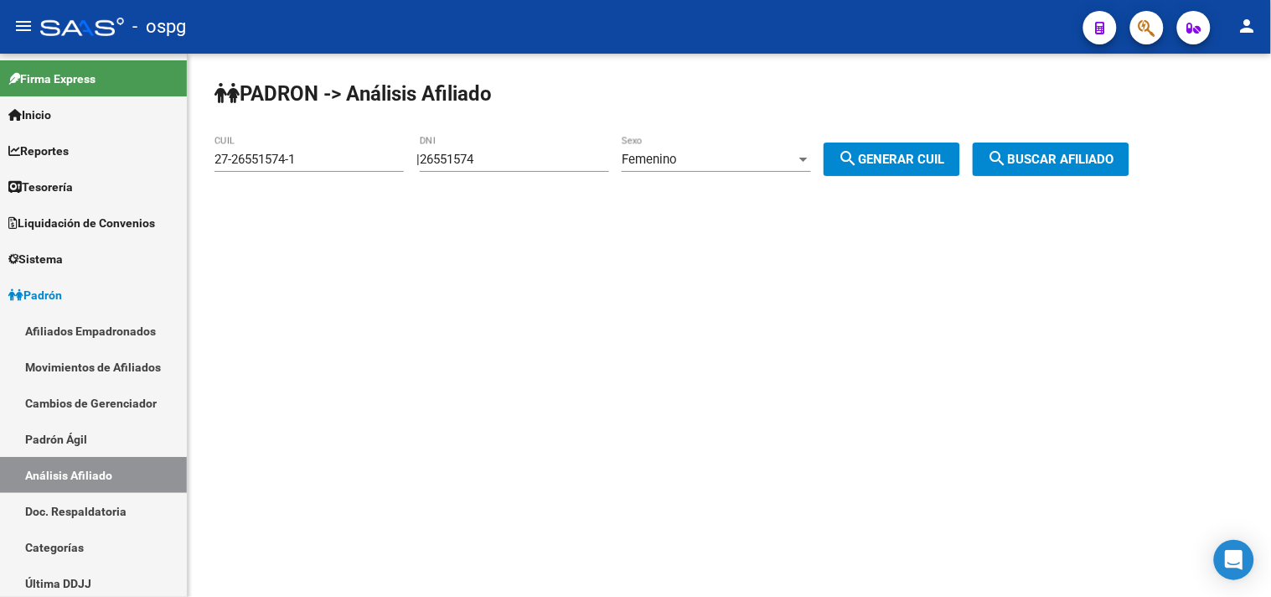
click at [1095, 155] on span "search Buscar afiliado" at bounding box center [1051, 159] width 127 height 15
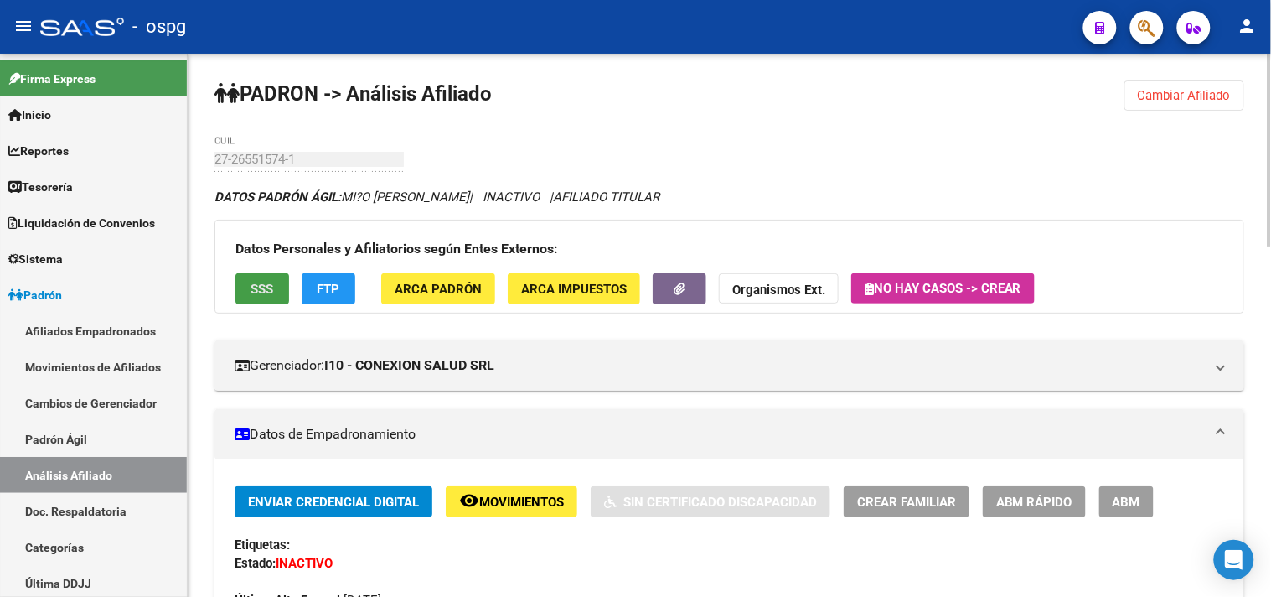
click at [274, 279] on button "SSS" at bounding box center [262, 288] width 54 height 31
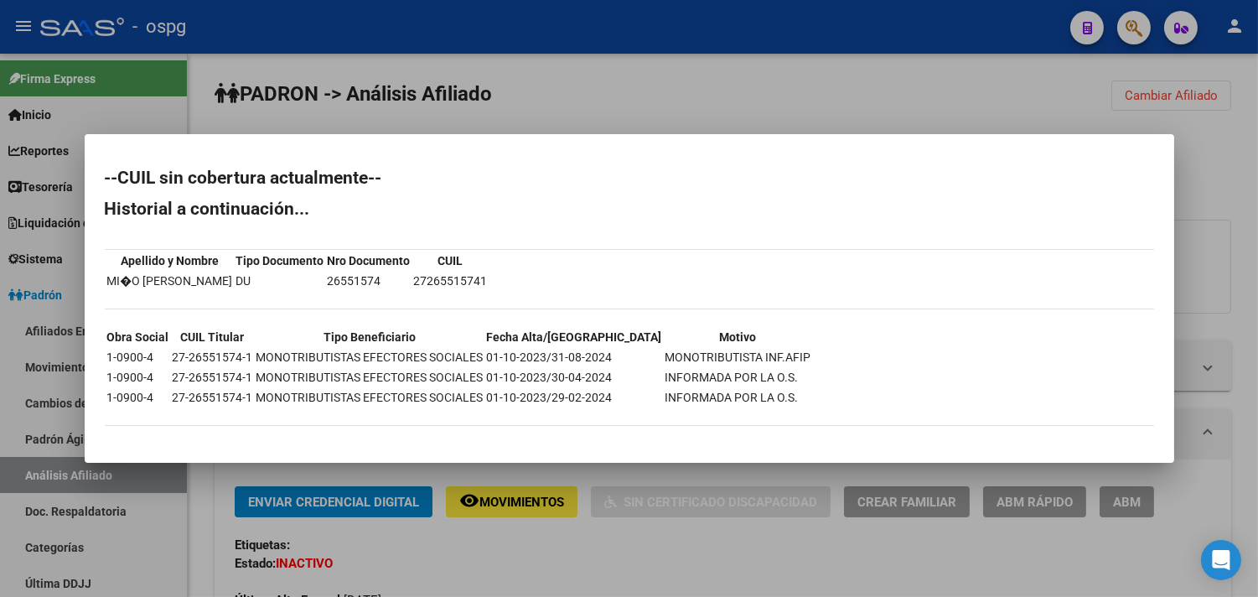
click at [506, 555] on div at bounding box center [629, 298] width 1258 height 597
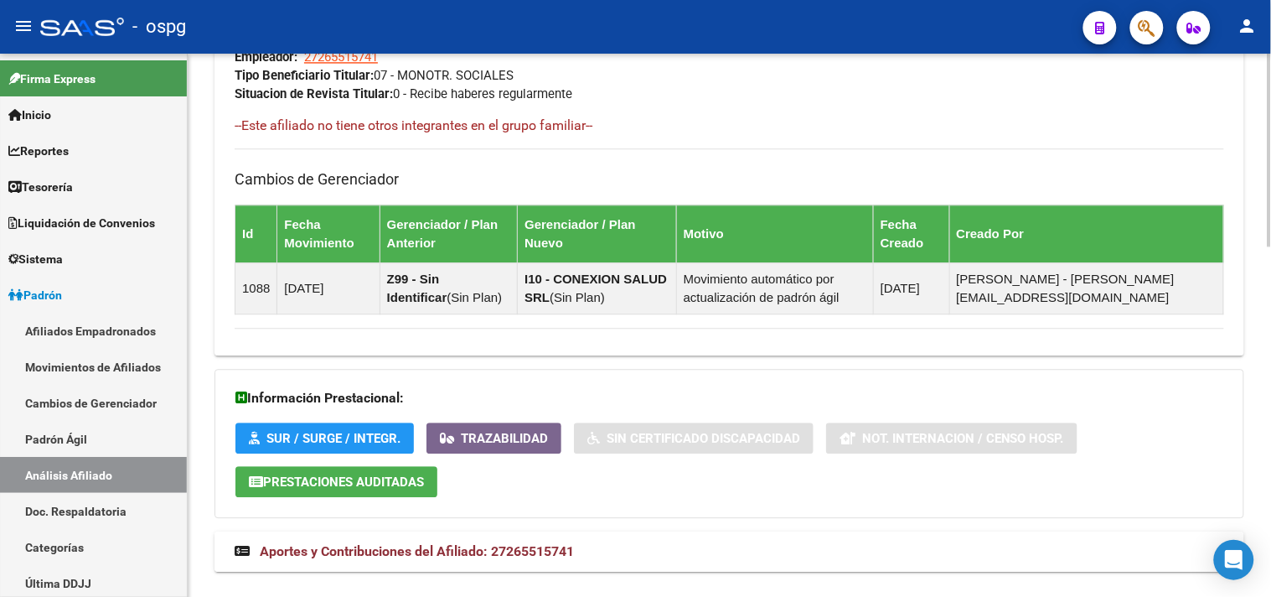
scroll to position [989, 0]
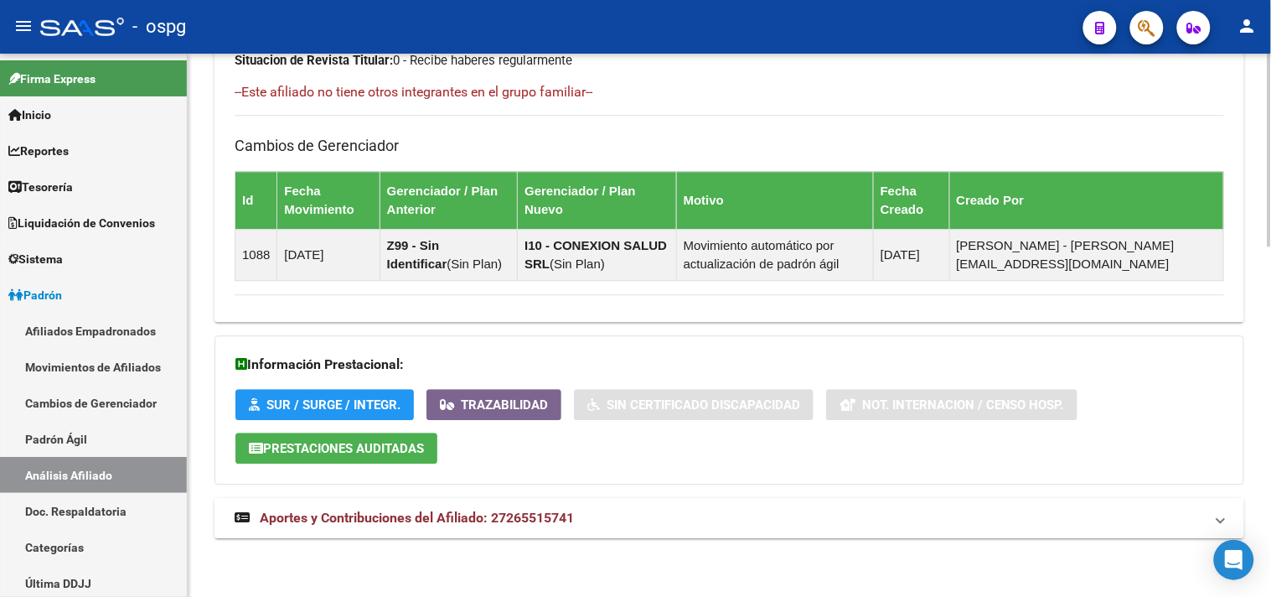
click at [643, 515] on mat-panel-title "Aportes y Contribuciones del Afiliado: 27265515741" at bounding box center [719, 518] width 969 height 18
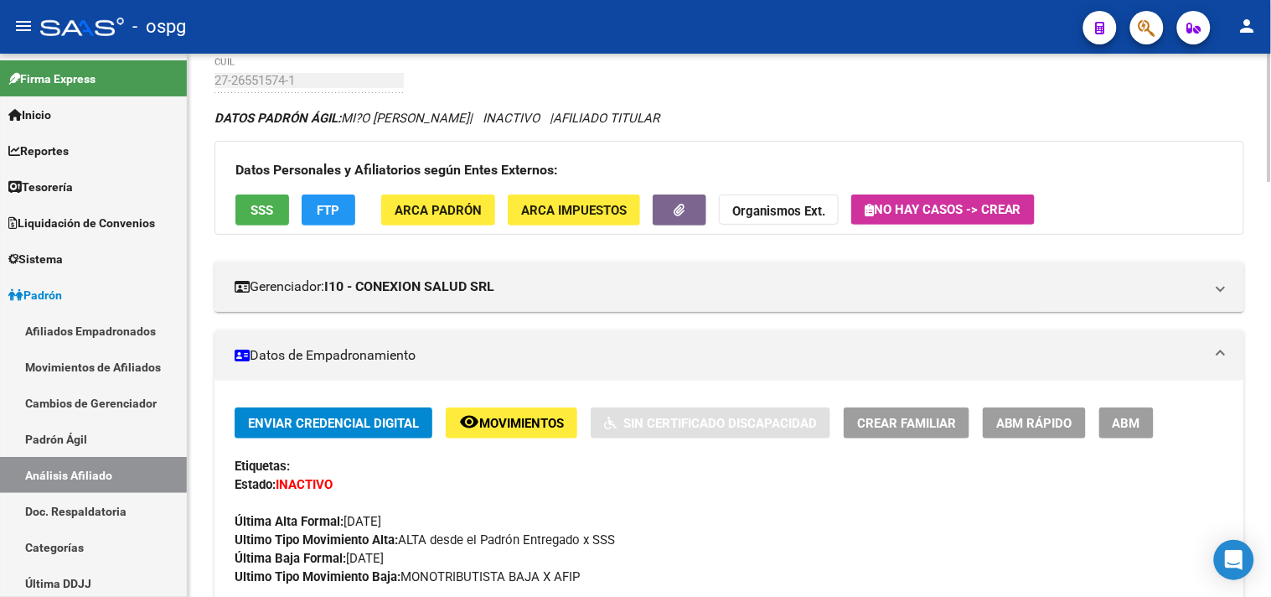
scroll to position [0, 0]
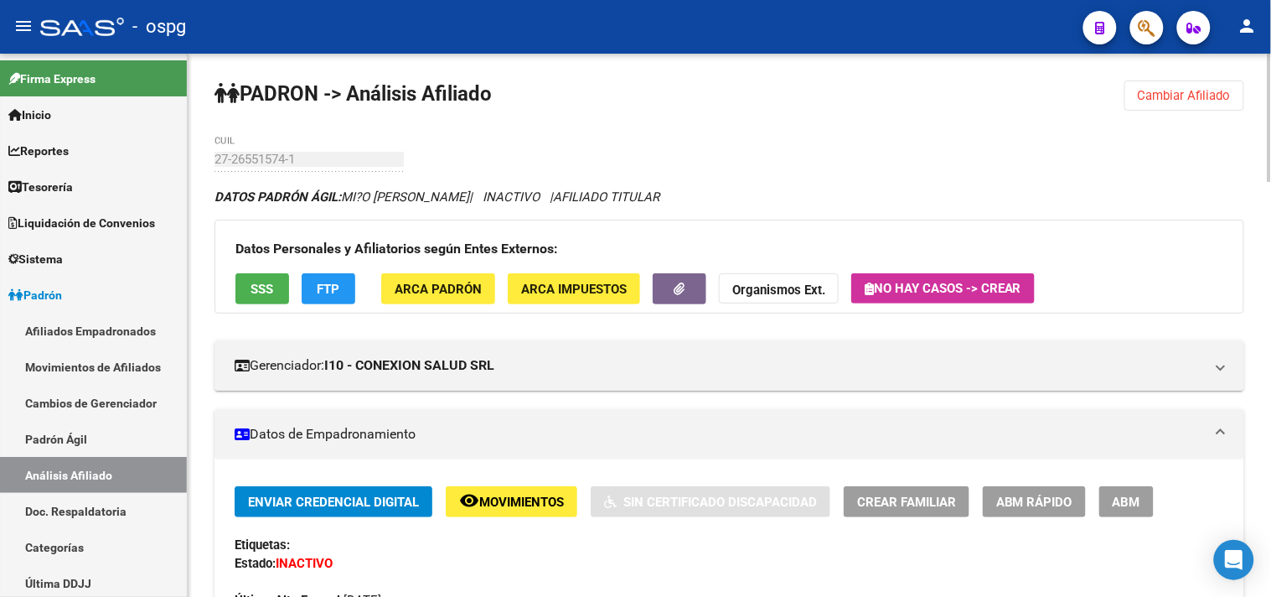
drag, startPoint x: 1175, startPoint y: 96, endPoint x: 831, endPoint y: 129, distance: 345.1
click at [1170, 96] on span "Cambiar Afiliado" at bounding box center [1184, 95] width 93 height 15
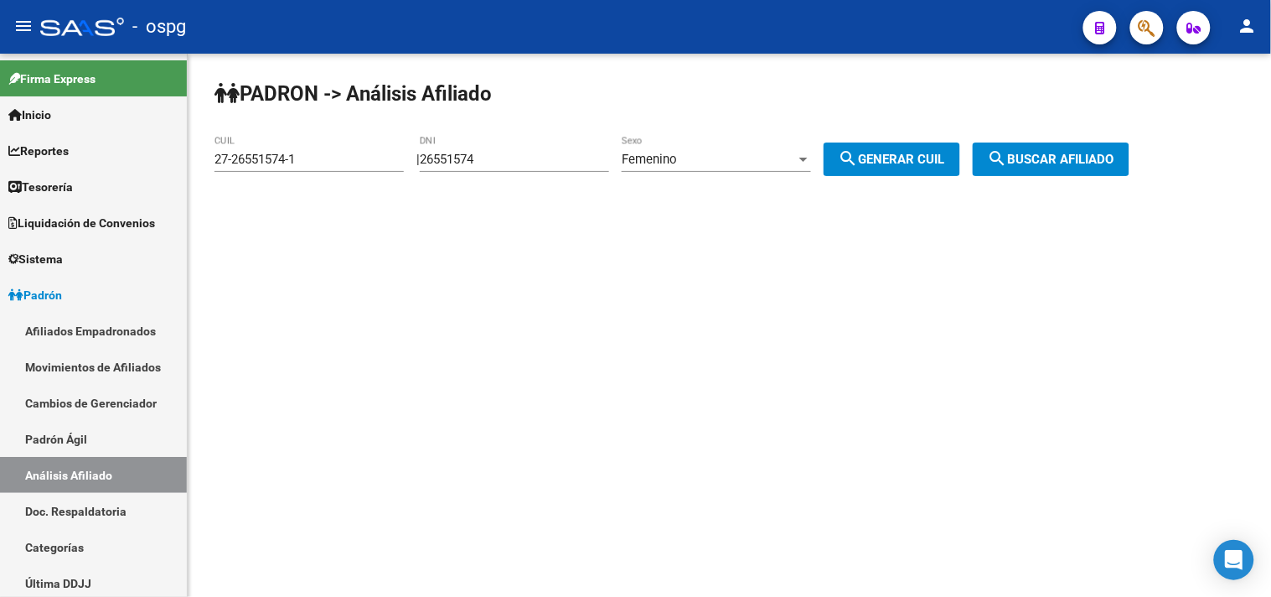
drag, startPoint x: 589, startPoint y: 165, endPoint x: 437, endPoint y: 139, distance: 154.7
click at [437, 139] on div "PADRON -> Análisis Afiliado 27-26551574-1 CUIL | 26551574 DNI Femenino Sexo sea…" at bounding box center [729, 142] width 1083 height 176
type input "23285682"
click at [907, 152] on span "search Generar CUIL" at bounding box center [892, 159] width 106 height 15
type input "27-23285682-9"
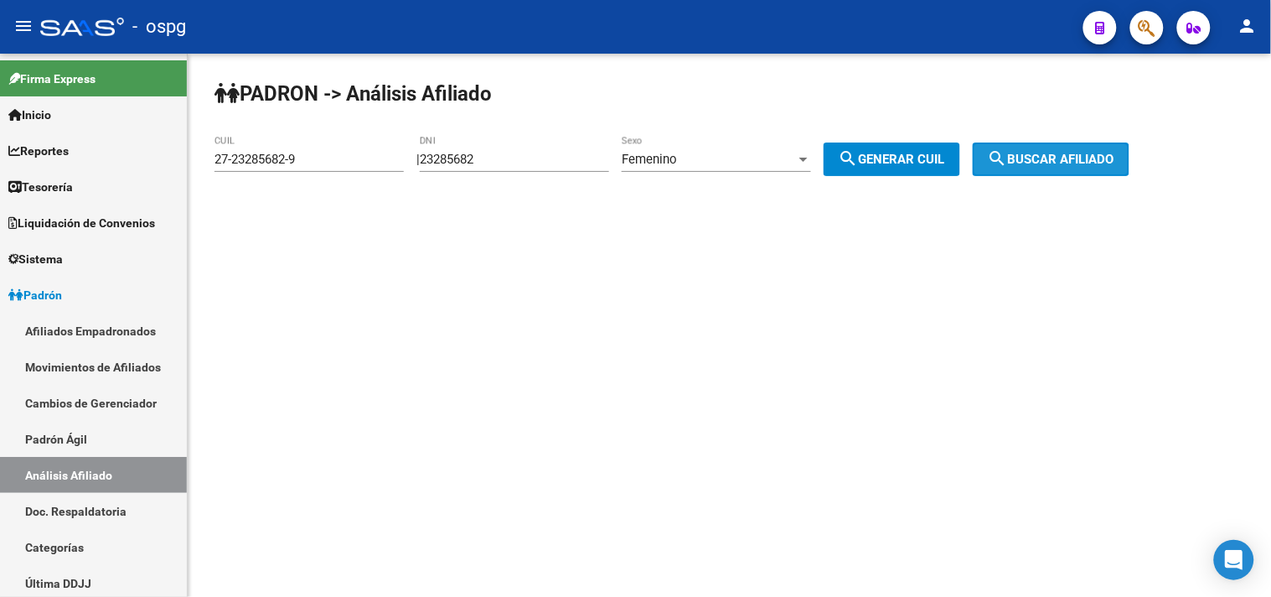
click at [1091, 155] on span "search Buscar afiliado" at bounding box center [1051, 159] width 127 height 15
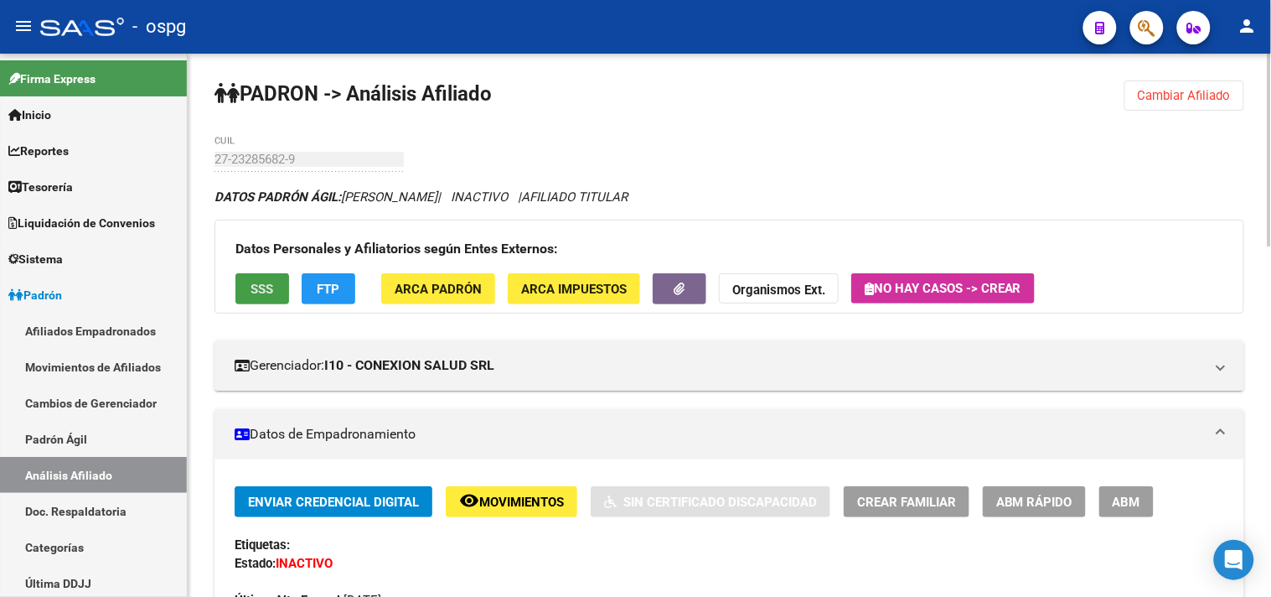
click at [277, 291] on button "SSS" at bounding box center [262, 288] width 54 height 31
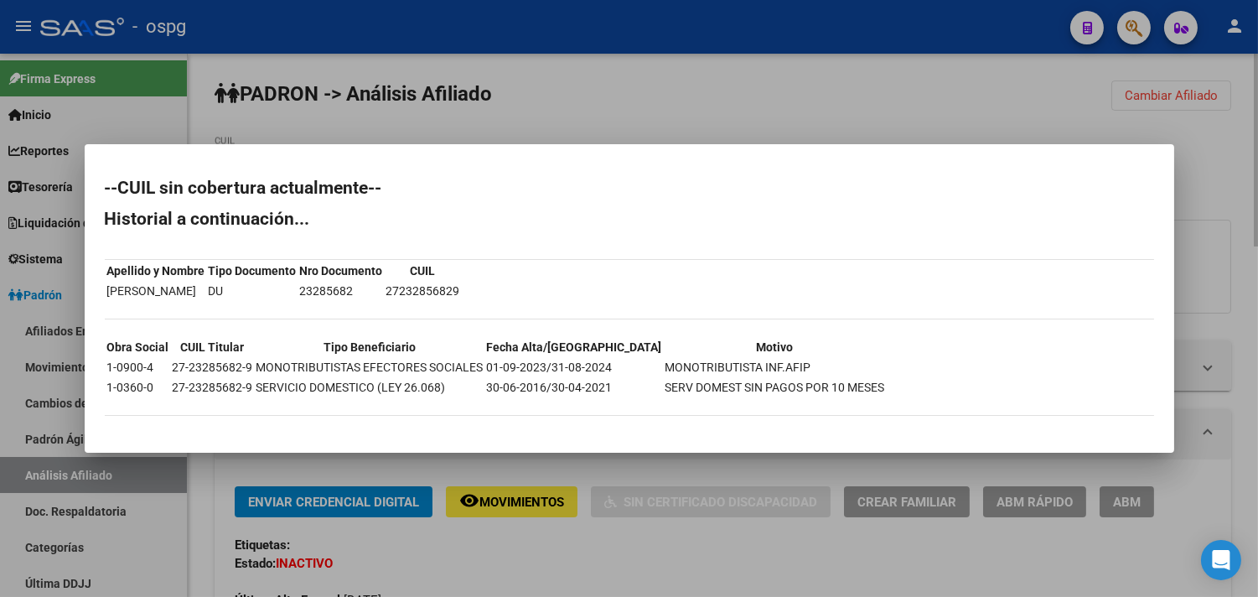
drag, startPoint x: 1233, startPoint y: 75, endPoint x: 1186, endPoint y: 99, distance: 52.5
click at [1225, 80] on div at bounding box center [629, 298] width 1258 height 597
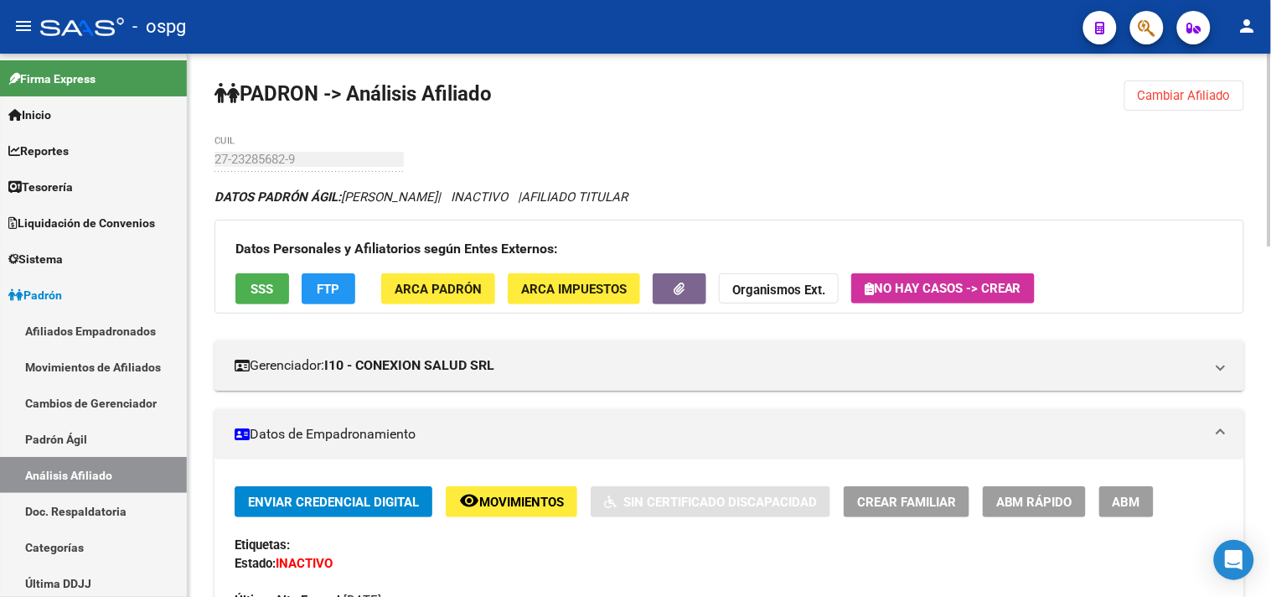
drag, startPoint x: 1186, startPoint y: 99, endPoint x: 1169, endPoint y: 101, distance: 16.8
click at [1185, 101] on span "Cambiar Afiliado" at bounding box center [1184, 95] width 93 height 15
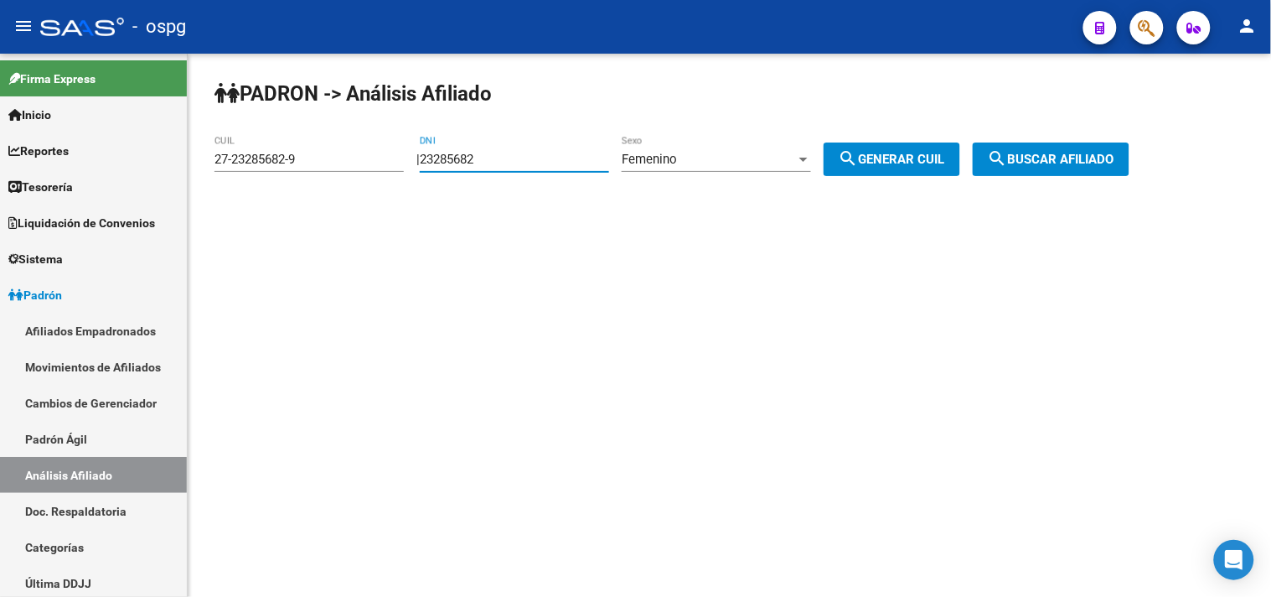
drag, startPoint x: 530, startPoint y: 149, endPoint x: 380, endPoint y: 149, distance: 150.0
click at [392, 152] on app-analisis-afiliado "PADRON -> Análisis Afiliado 27-23285682-9 CUIL | 23285682 DNI Femenino Sexo sea…" at bounding box center [678, 159] width 928 height 15
type input "24711705"
click at [677, 154] on span "Femenino" at bounding box center [649, 159] width 55 height 15
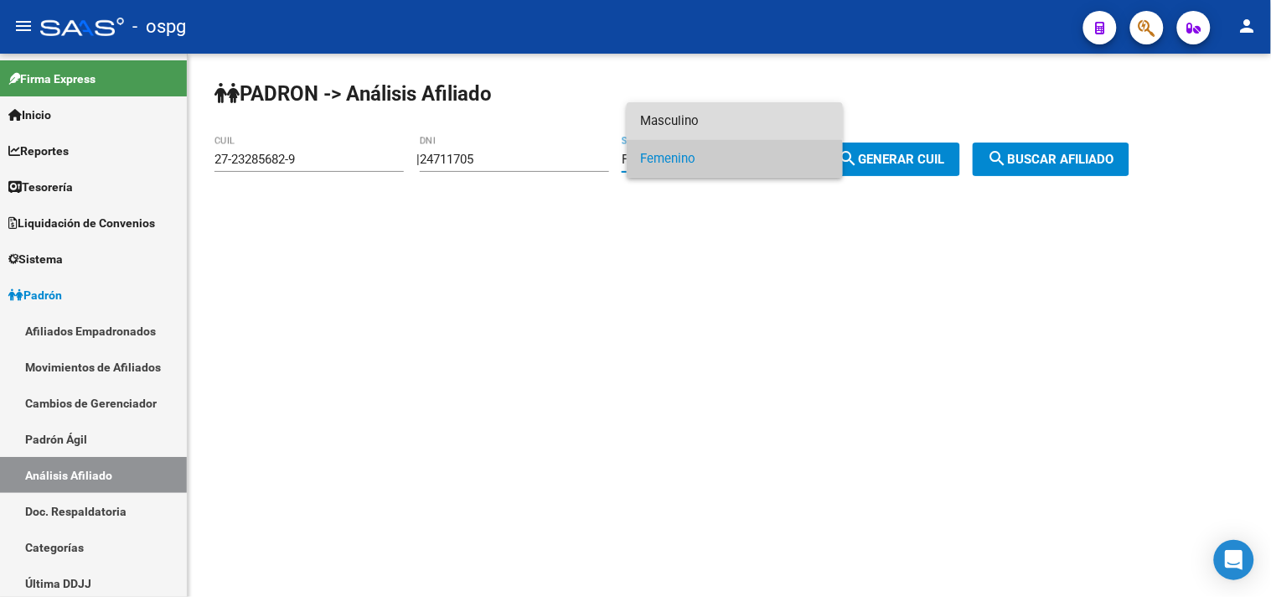
click at [704, 112] on span "Masculino" at bounding box center [734, 121] width 189 height 38
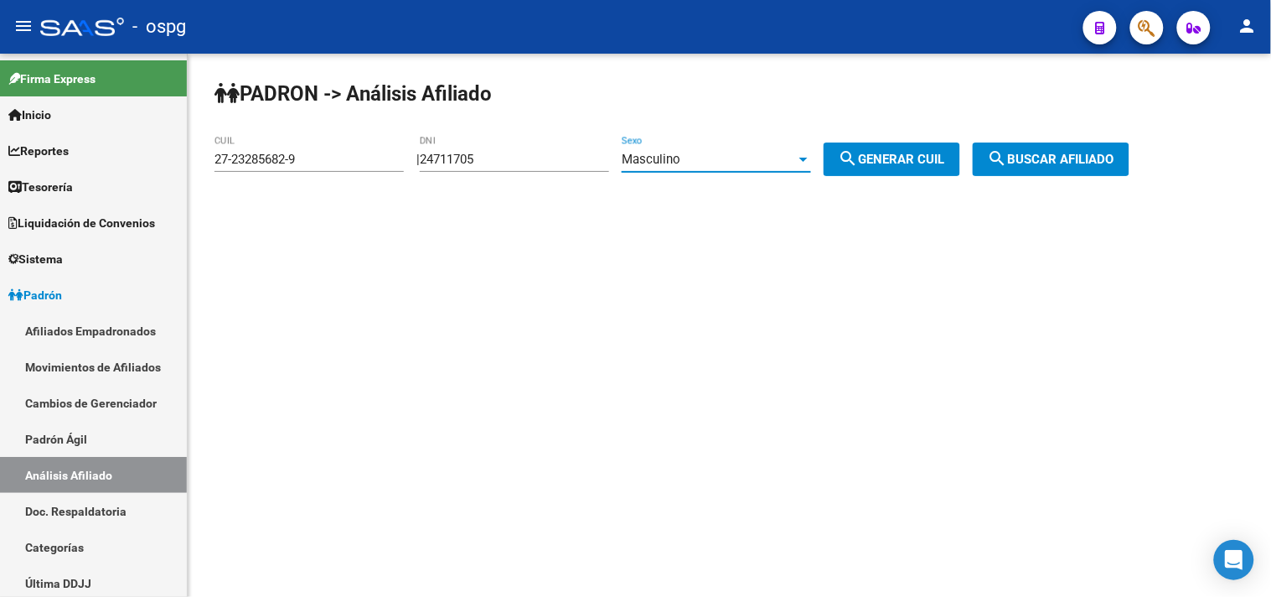
drag, startPoint x: 885, startPoint y: 159, endPoint x: 920, endPoint y: 156, distance: 35.4
click at [902, 159] on span "search Generar CUIL" at bounding box center [892, 159] width 106 height 15
click at [1041, 159] on span "search Buscar afiliado" at bounding box center [1051, 159] width 127 height 15
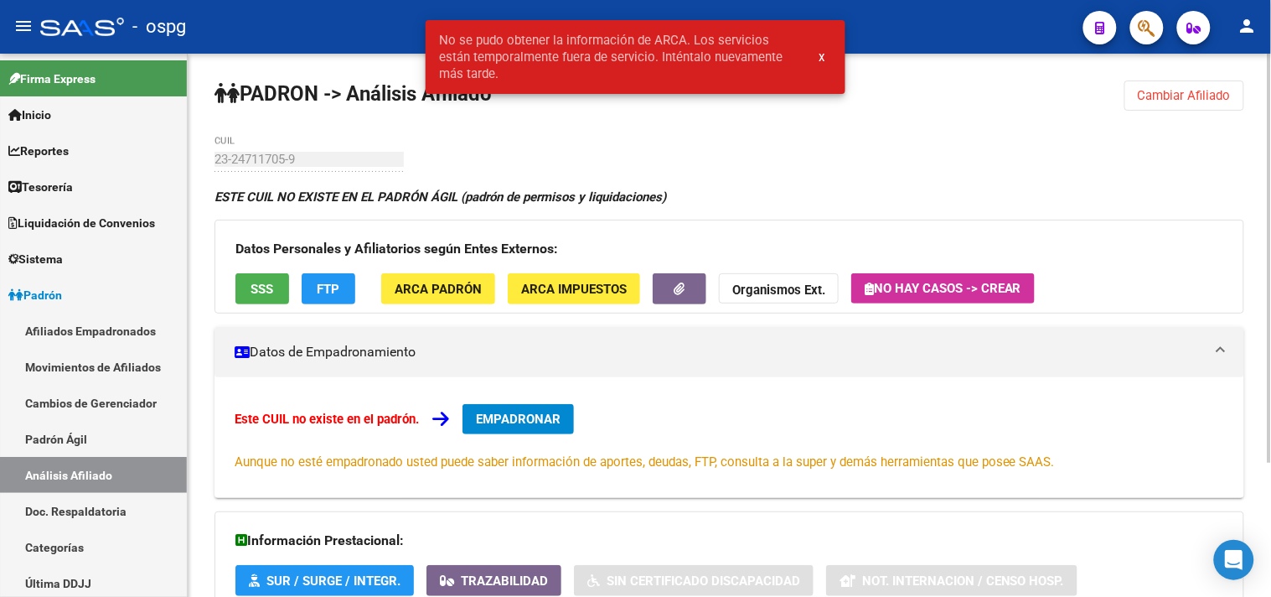
click at [252, 286] on span "SSS" at bounding box center [262, 289] width 23 height 15
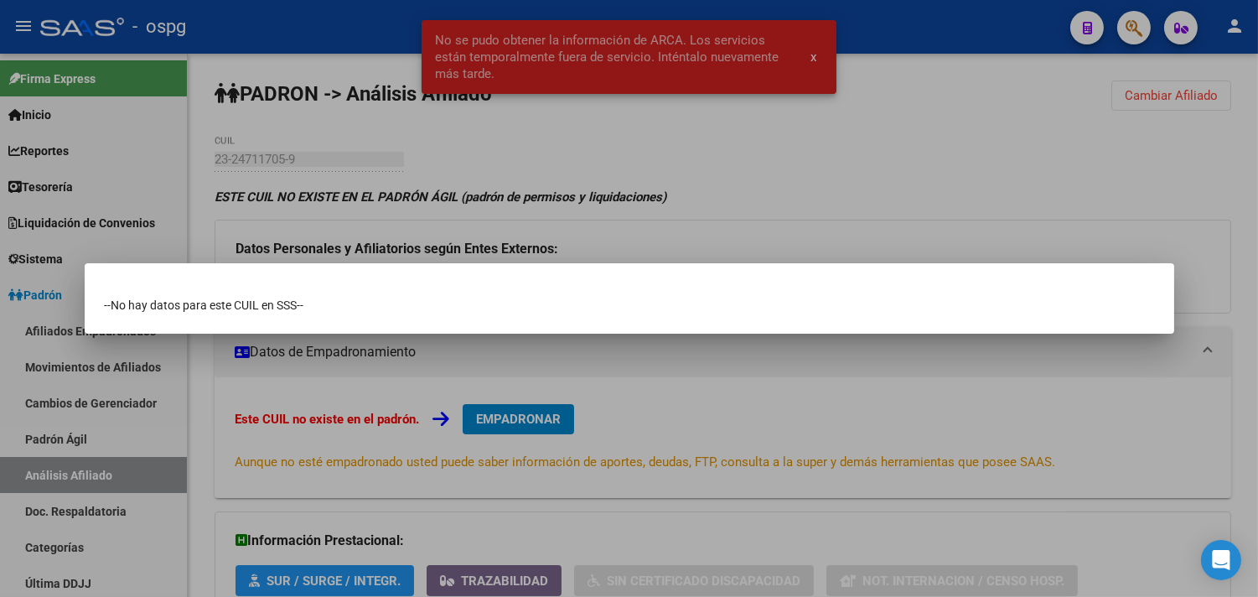
drag, startPoint x: 736, startPoint y: 199, endPoint x: 998, endPoint y: 106, distance: 278.0
click at [737, 198] on div at bounding box center [629, 298] width 1258 height 597
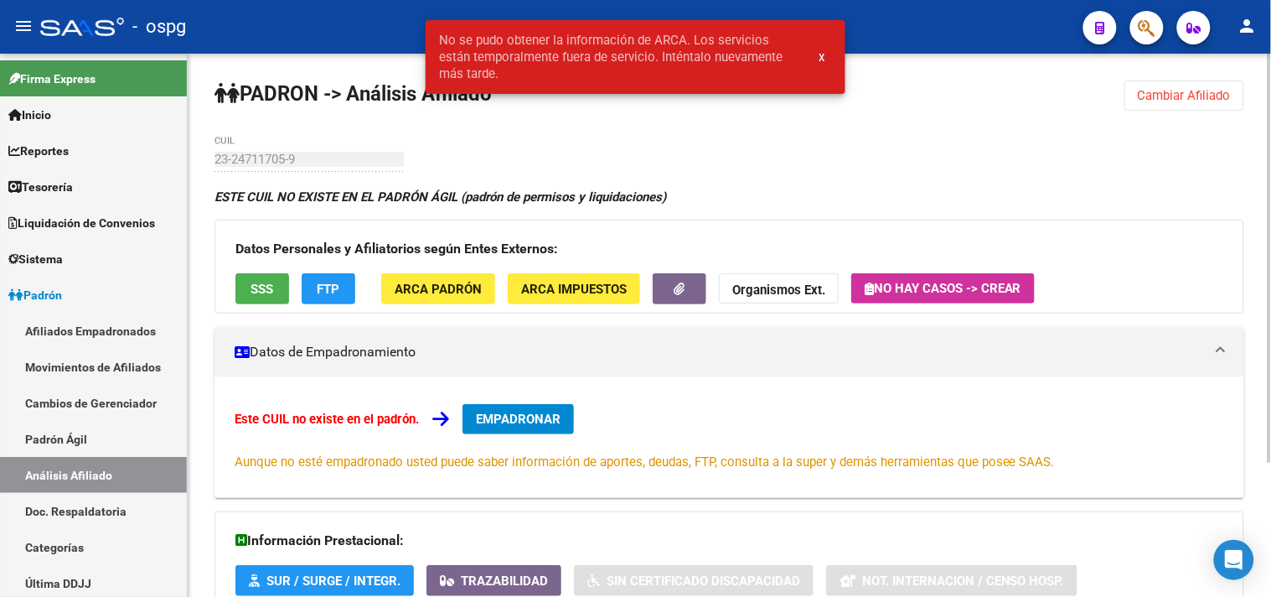
click at [1158, 90] on span "Cambiar Afiliado" at bounding box center [1184, 95] width 93 height 15
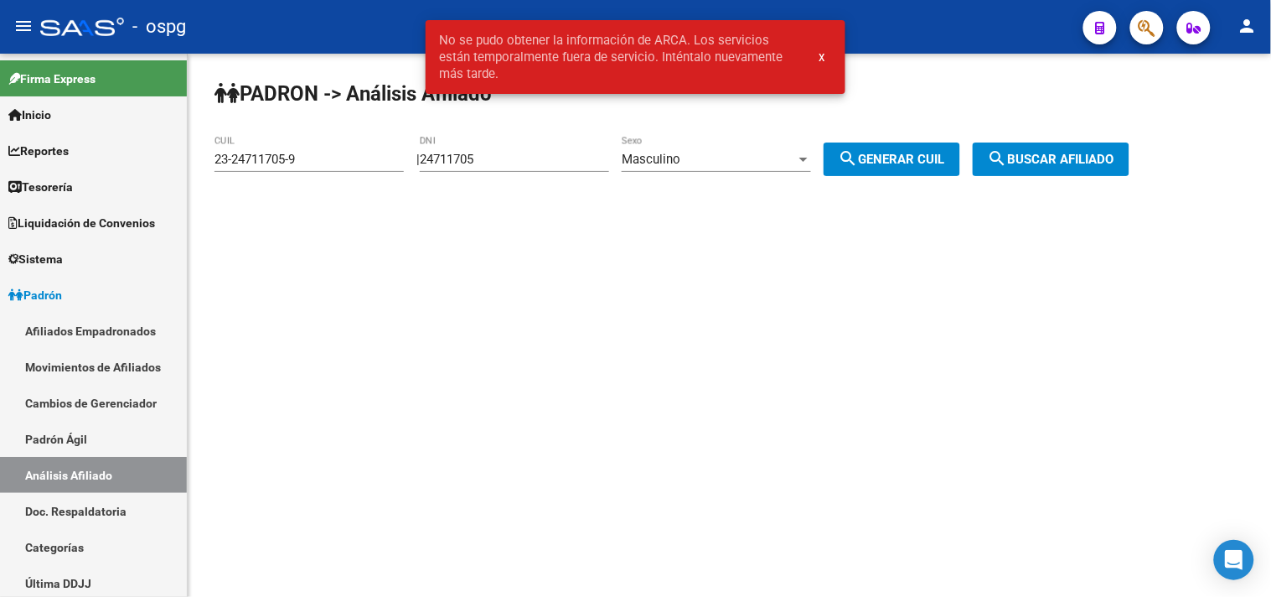
click at [680, 159] on span "Masculino" at bounding box center [651, 159] width 59 height 15
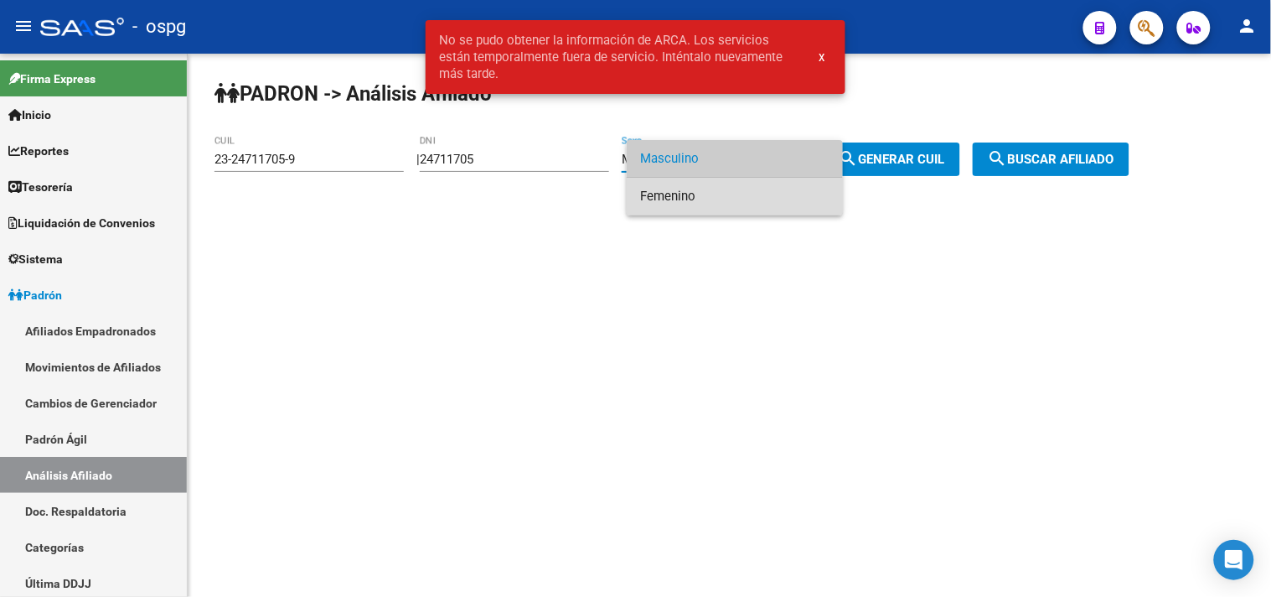
click at [679, 194] on span "Femenino" at bounding box center [734, 197] width 189 height 38
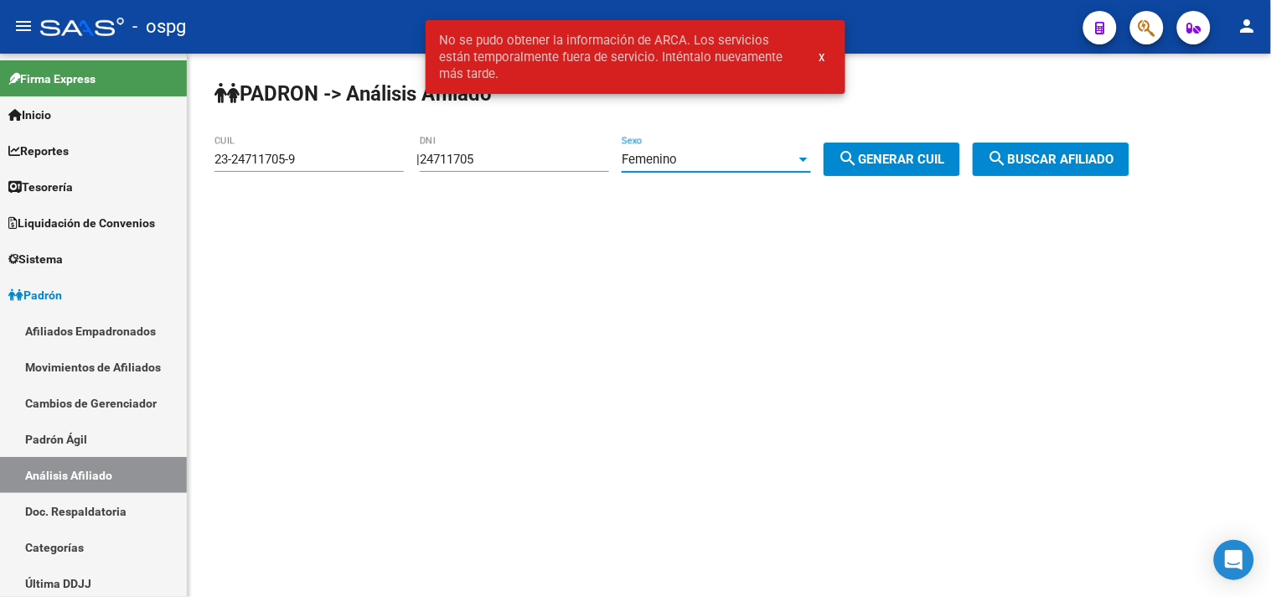
drag, startPoint x: 895, startPoint y: 154, endPoint x: 943, endPoint y: 152, distance: 48.7
click at [903, 154] on span "search Generar CUIL" at bounding box center [892, 159] width 106 height 15
type input "27-24711705-4"
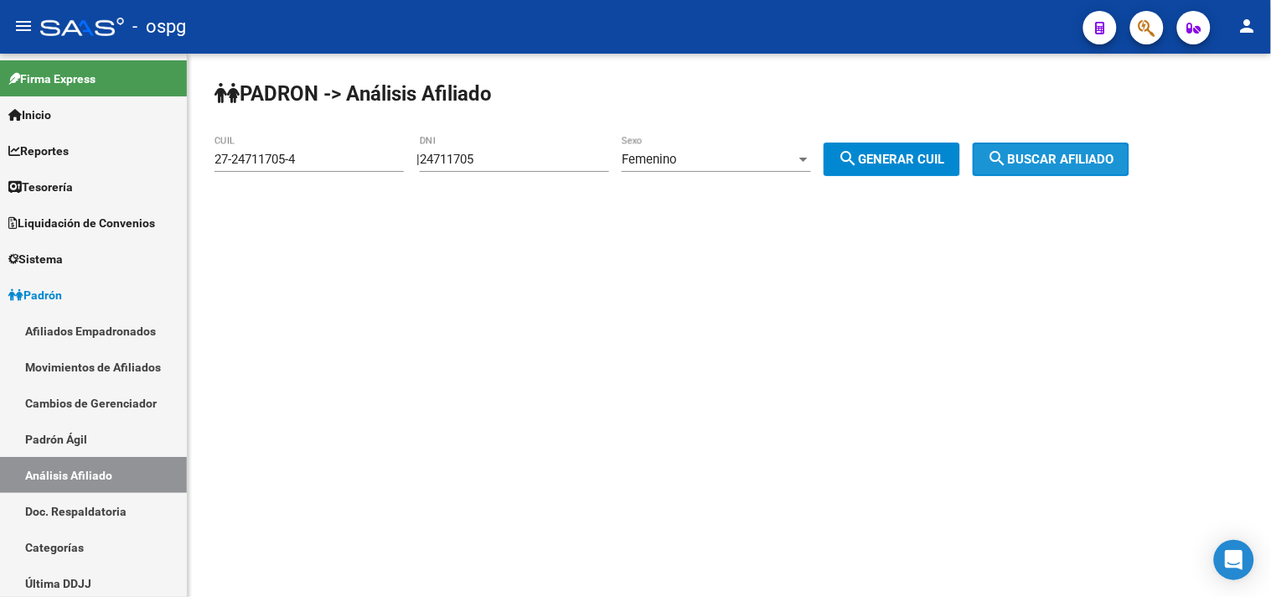
click at [1061, 151] on button "search Buscar afiliado" at bounding box center [1051, 159] width 157 height 34
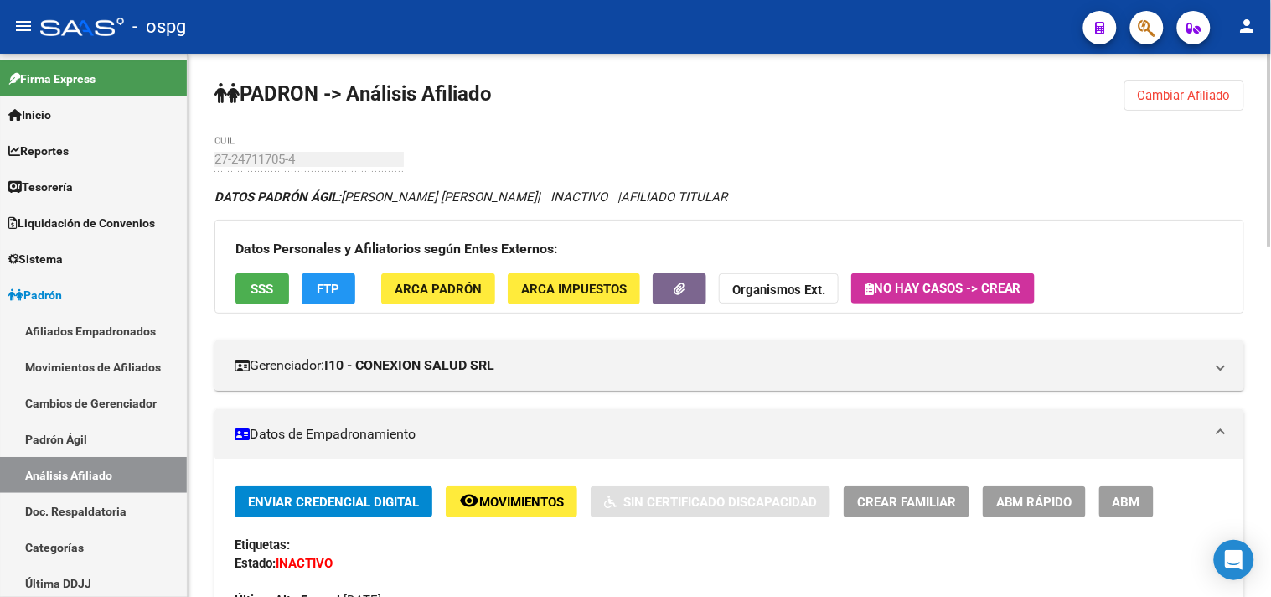
click at [281, 289] on button "SSS" at bounding box center [262, 288] width 54 height 31
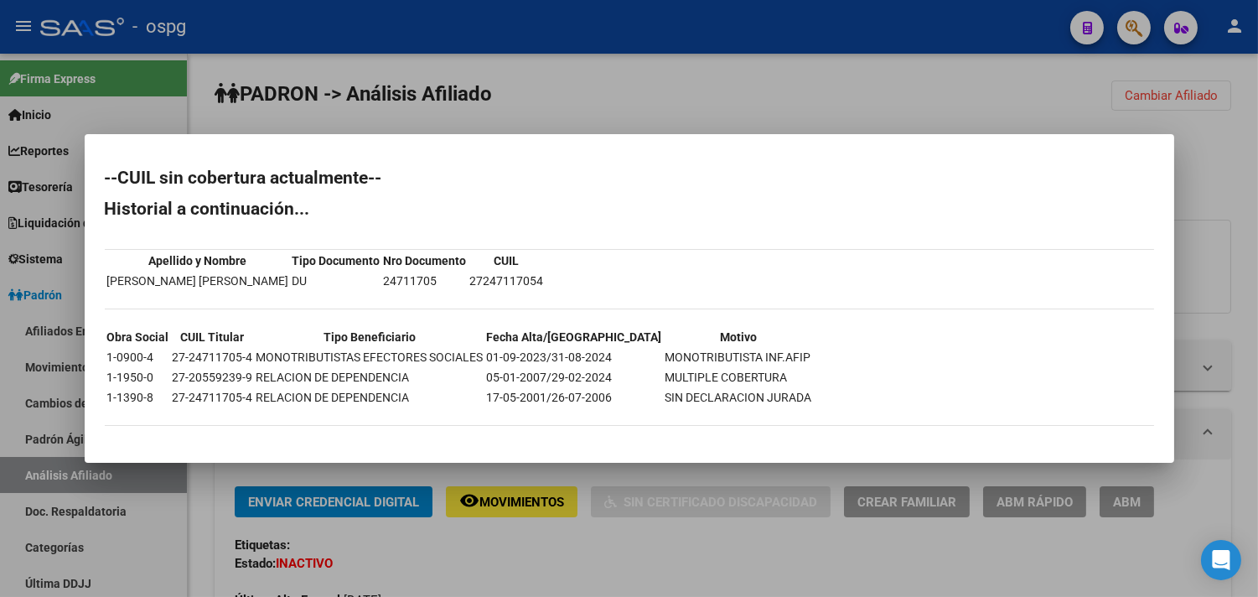
click at [532, 570] on div at bounding box center [629, 298] width 1258 height 597
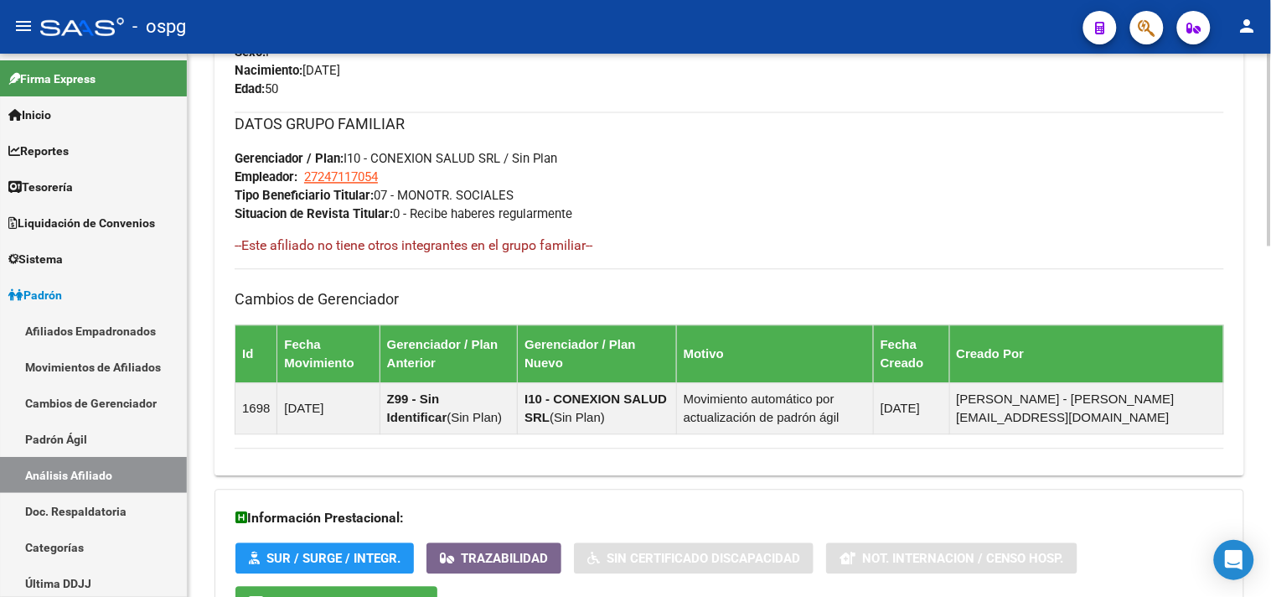
scroll to position [989, 0]
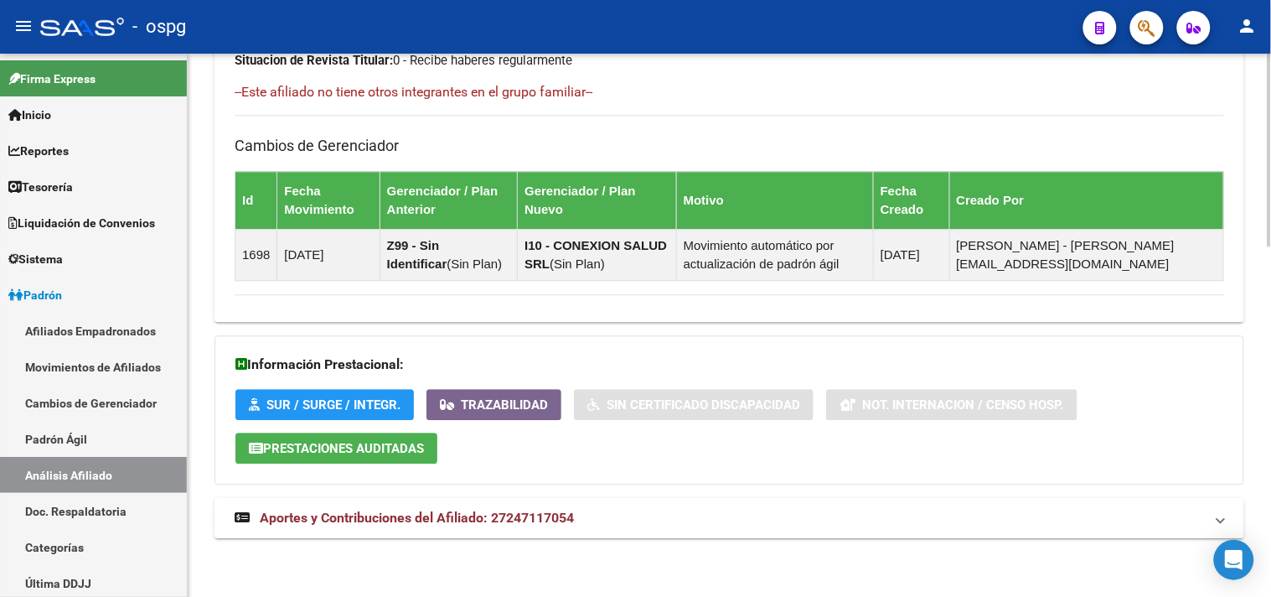
click at [576, 519] on mat-panel-title "Aportes y Contribuciones del Afiliado: 27247117054" at bounding box center [719, 518] width 969 height 18
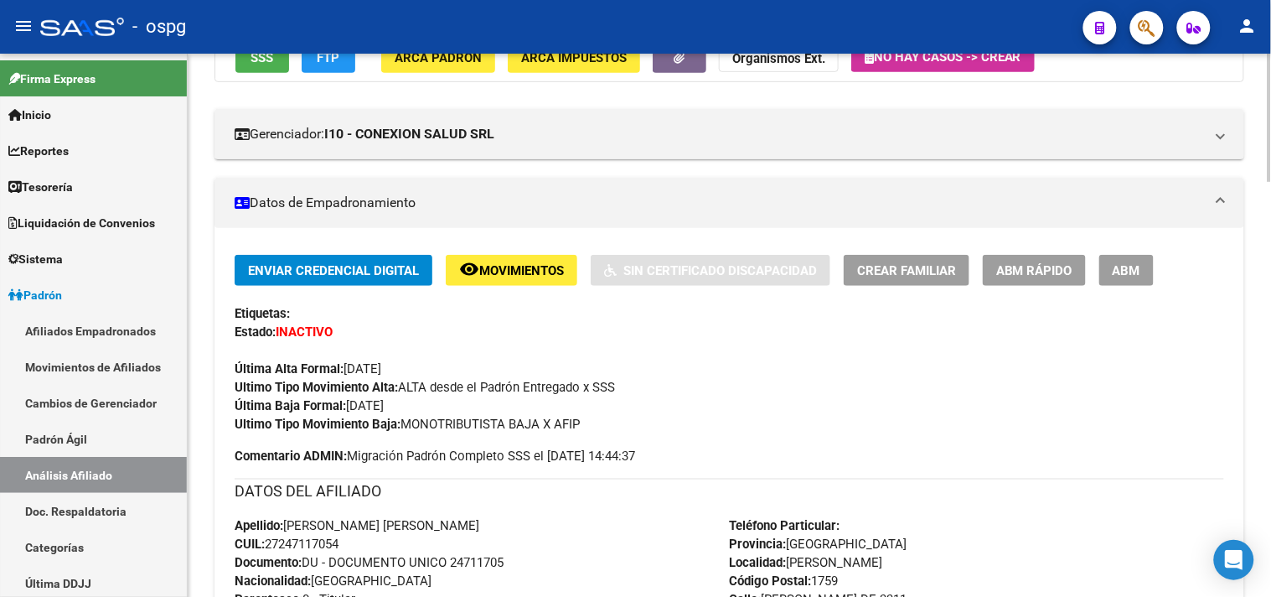
scroll to position [0, 0]
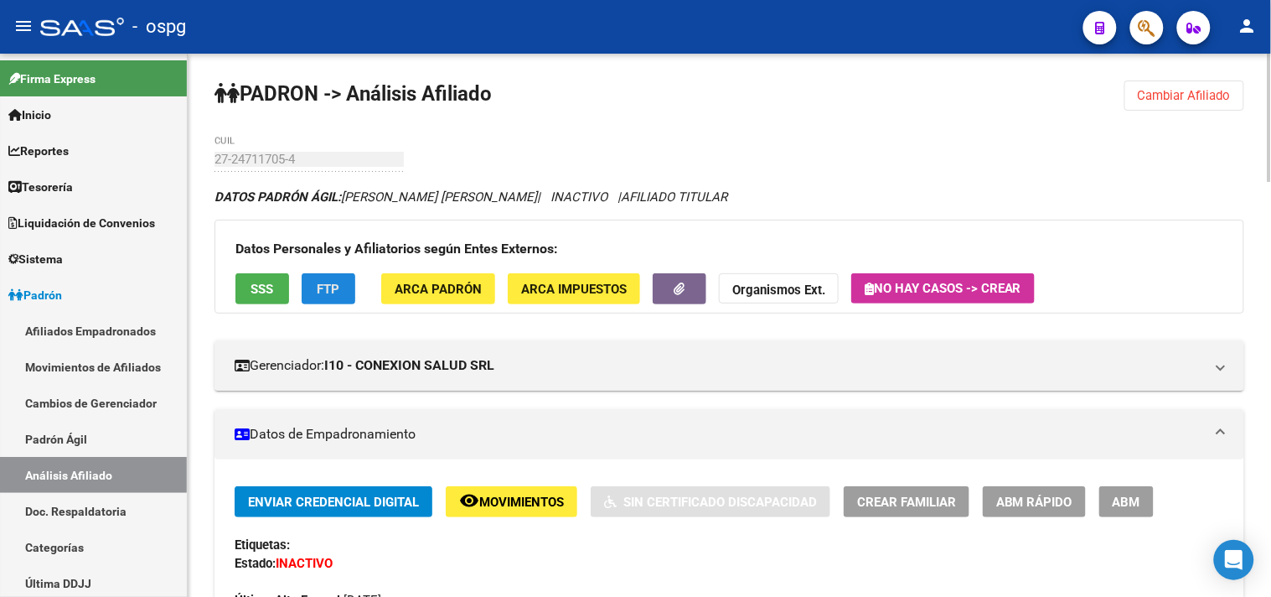
click at [341, 277] on button "FTP" at bounding box center [329, 288] width 54 height 31
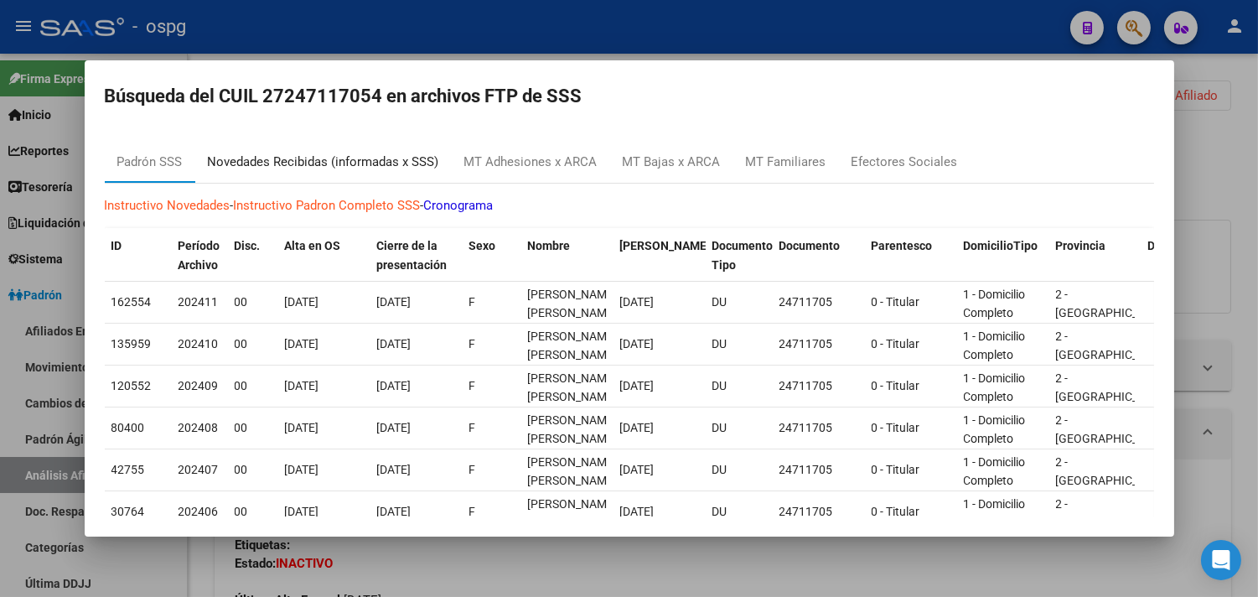
click at [307, 156] on div "Novedades Recibidas (informadas x SSS)" at bounding box center [323, 161] width 231 height 19
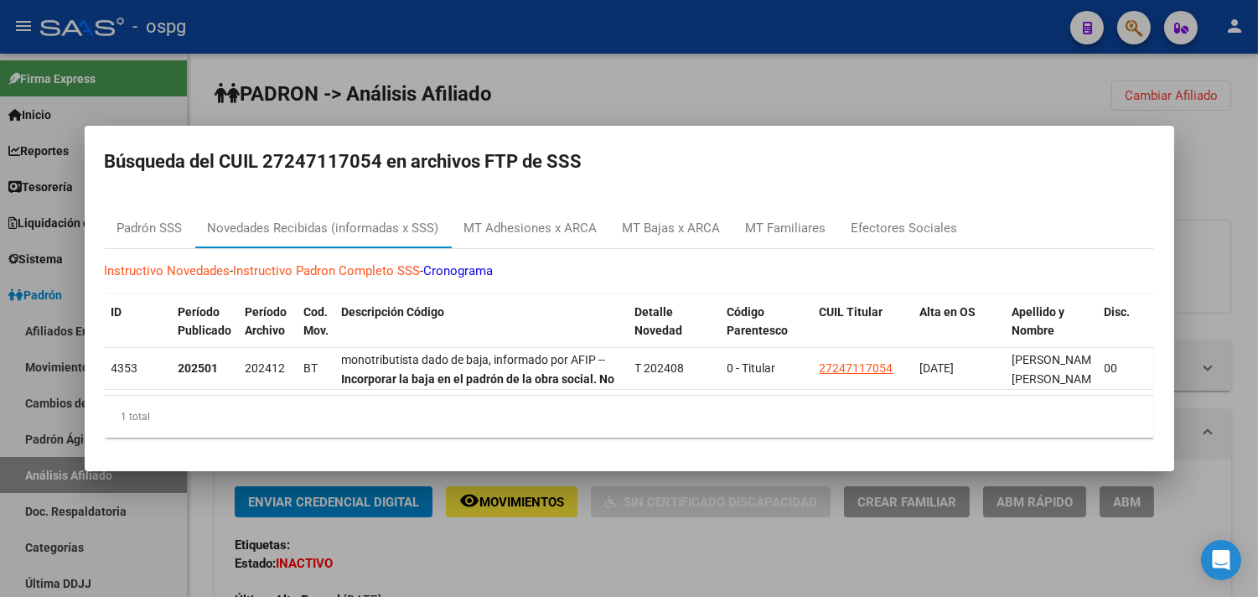
click at [501, 565] on div at bounding box center [629, 298] width 1258 height 597
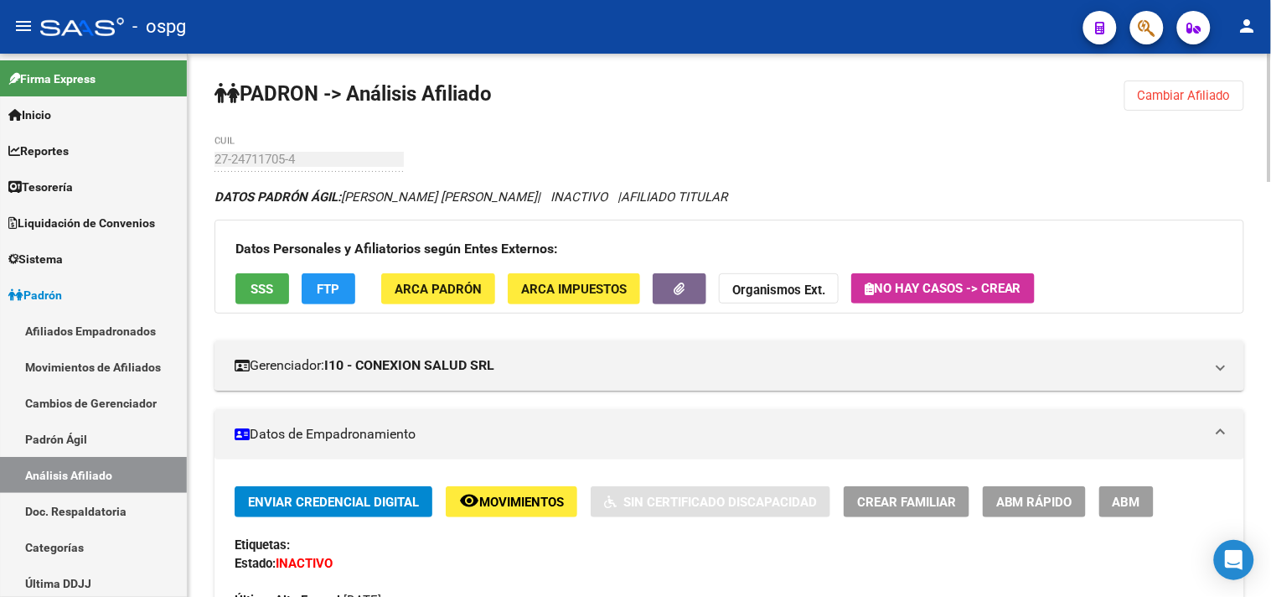
click at [279, 283] on button "SSS" at bounding box center [262, 288] width 54 height 31
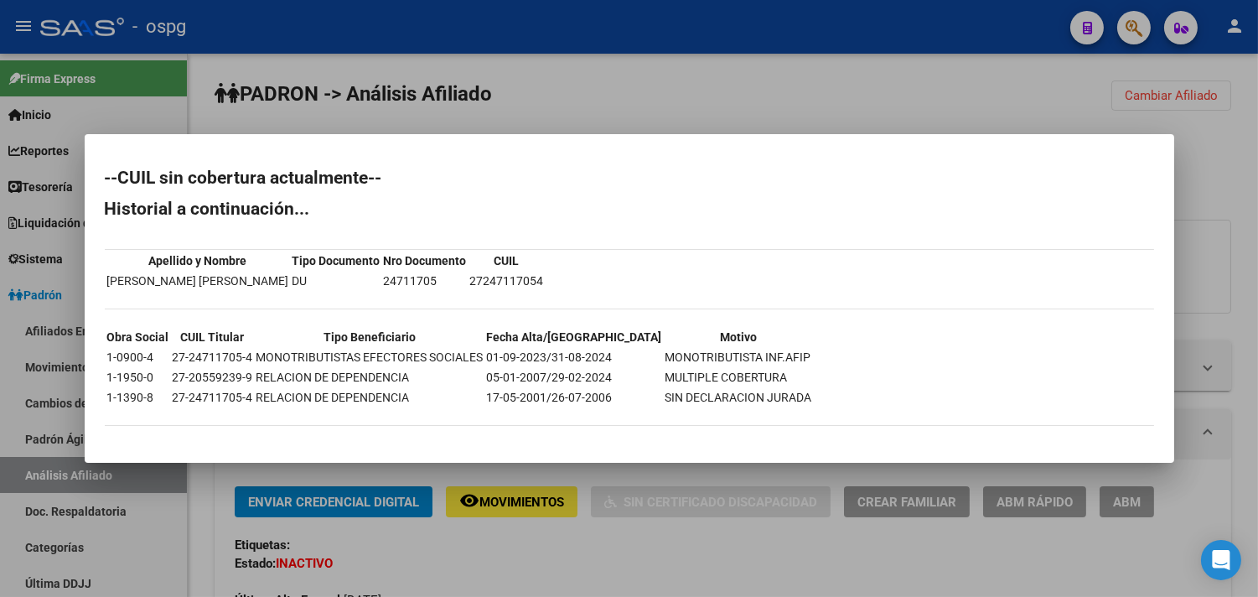
drag, startPoint x: 555, startPoint y: 565, endPoint x: 844, endPoint y: 413, distance: 326.4
click at [556, 565] on div at bounding box center [629, 298] width 1258 height 597
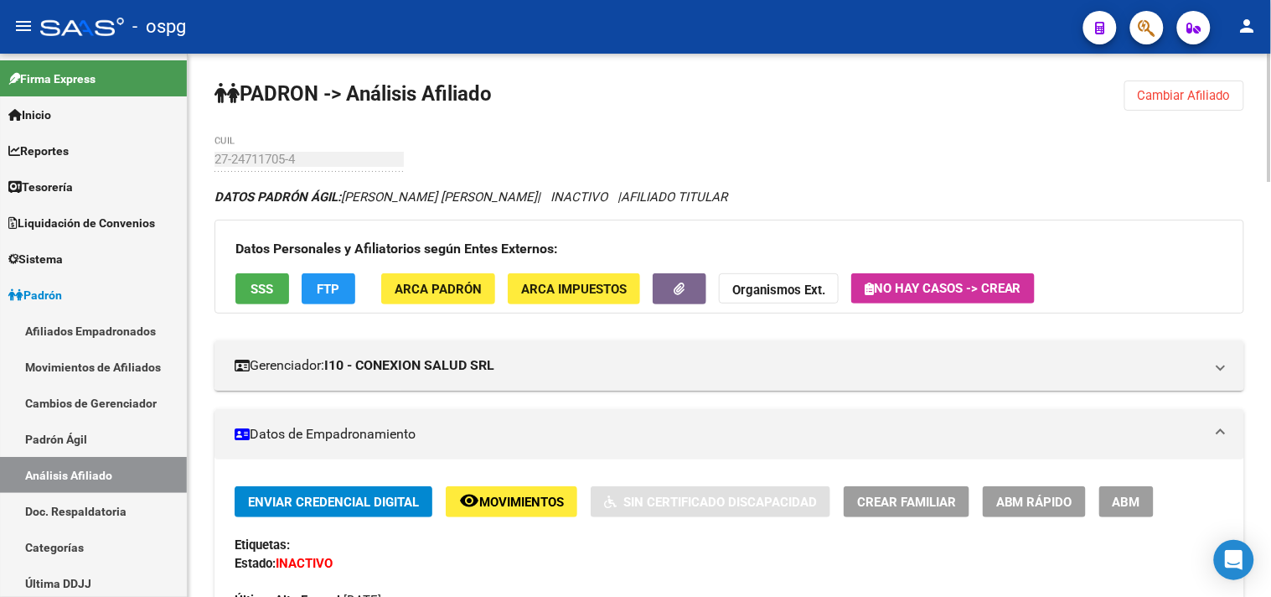
click at [1209, 98] on span "Cambiar Afiliado" at bounding box center [1184, 95] width 93 height 15
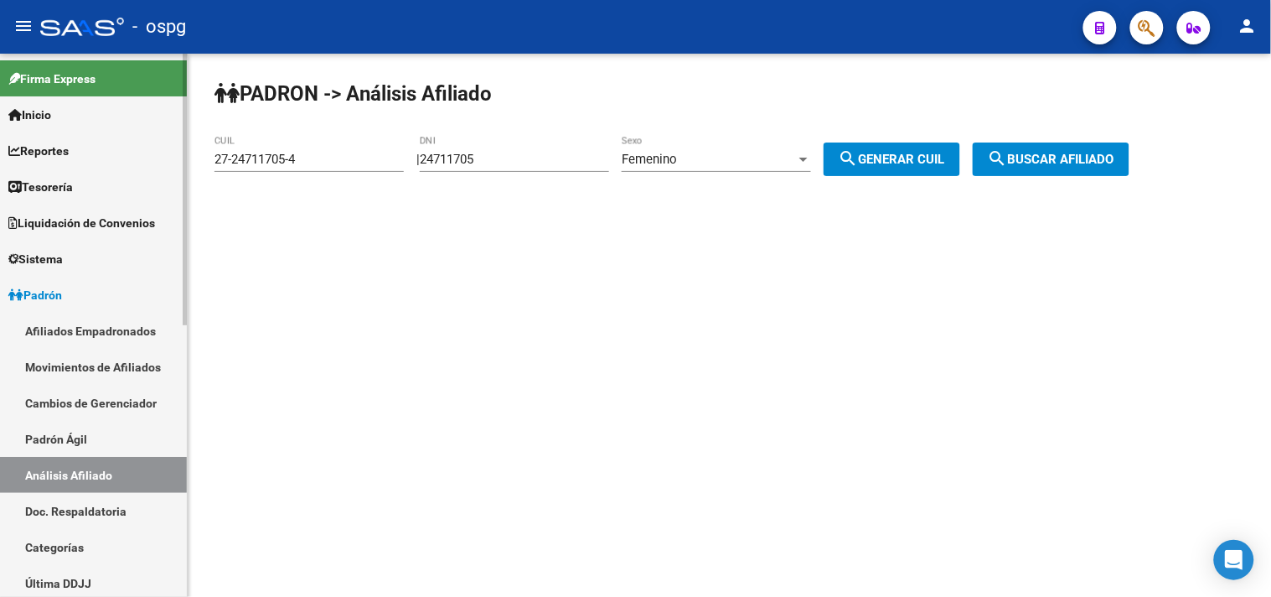
drag, startPoint x: 266, startPoint y: 147, endPoint x: 109, endPoint y: 141, distance: 156.8
click at [113, 142] on mat-sidenav-container "Firma Express Inicio Calendario SSS Instructivos Contacto OS Reportes Tablero d…" at bounding box center [635, 325] width 1271 height 543
drag, startPoint x: 590, startPoint y: 176, endPoint x: 575, endPoint y: 173, distance: 15.3
click at [585, 176] on div "24711705 DNI" at bounding box center [514, 162] width 189 height 52
drag, startPoint x: 575, startPoint y: 173, endPoint x: 490, endPoint y: 152, distance: 87.2
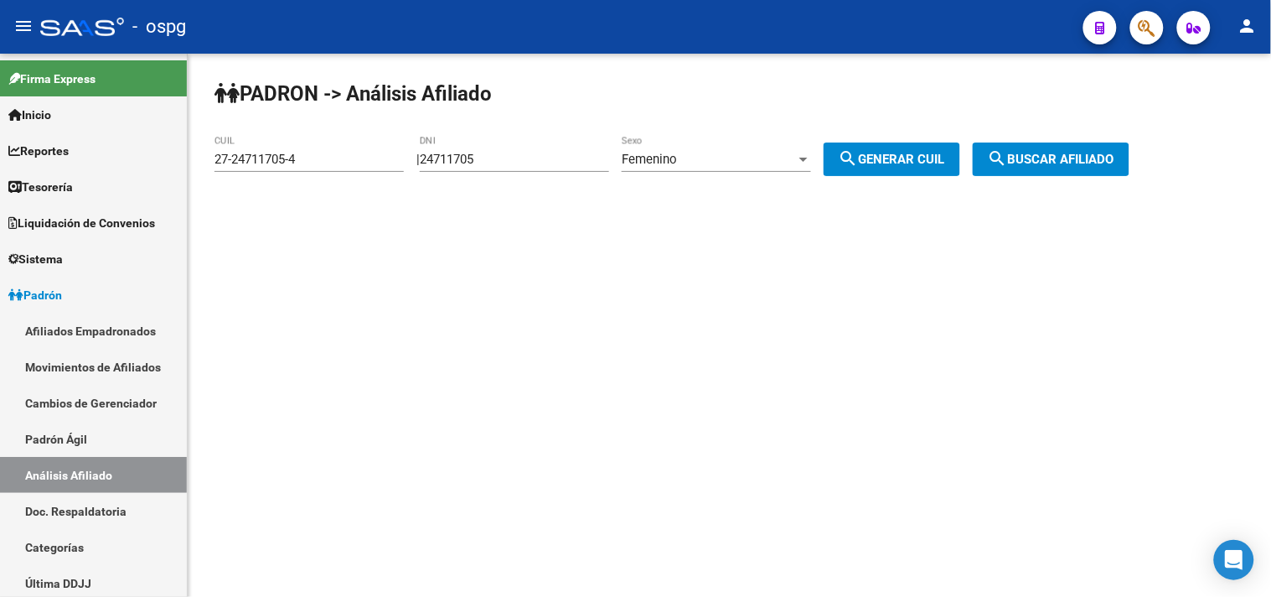
click at [483, 152] on div "24711705 DNI" at bounding box center [514, 162] width 189 height 52
drag, startPoint x: 529, startPoint y: 153, endPoint x: 433, endPoint y: 163, distance: 96.0
click at [433, 163] on div "| 24711705 DNI Femenino Sexo search Generar CUIL" at bounding box center [694, 159] width 556 height 15
type input "28098128"
click at [927, 163] on span "search Generar CUIL" at bounding box center [892, 159] width 106 height 15
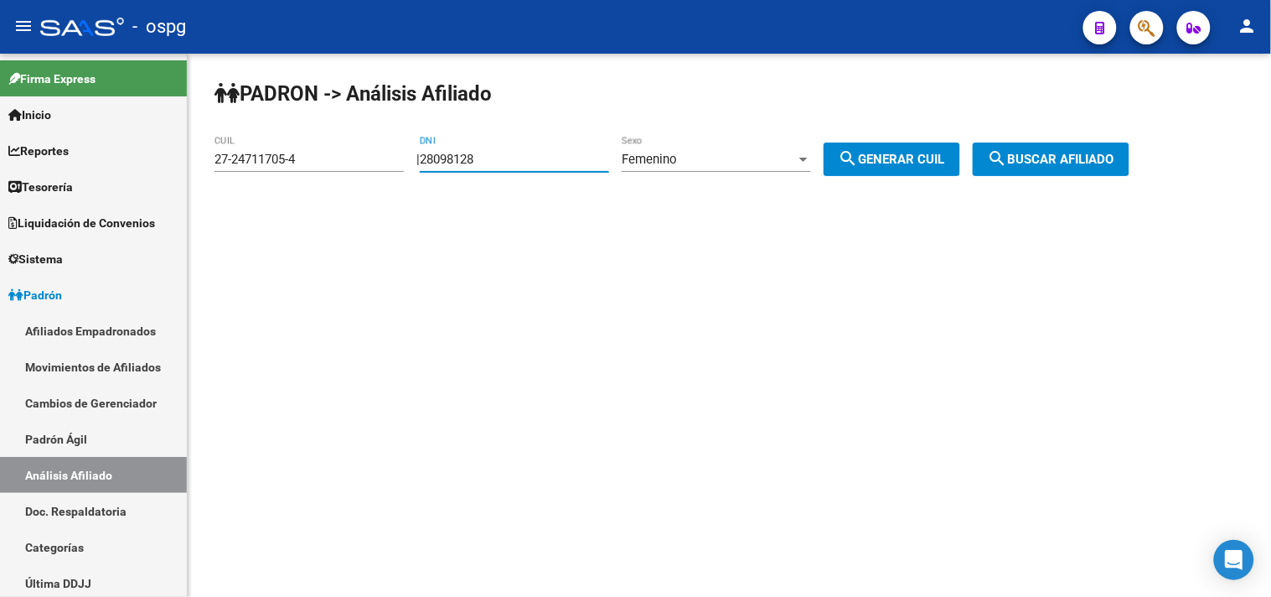
type input "27-28098128-7"
click at [1035, 157] on span "search Buscar afiliado" at bounding box center [1051, 159] width 127 height 15
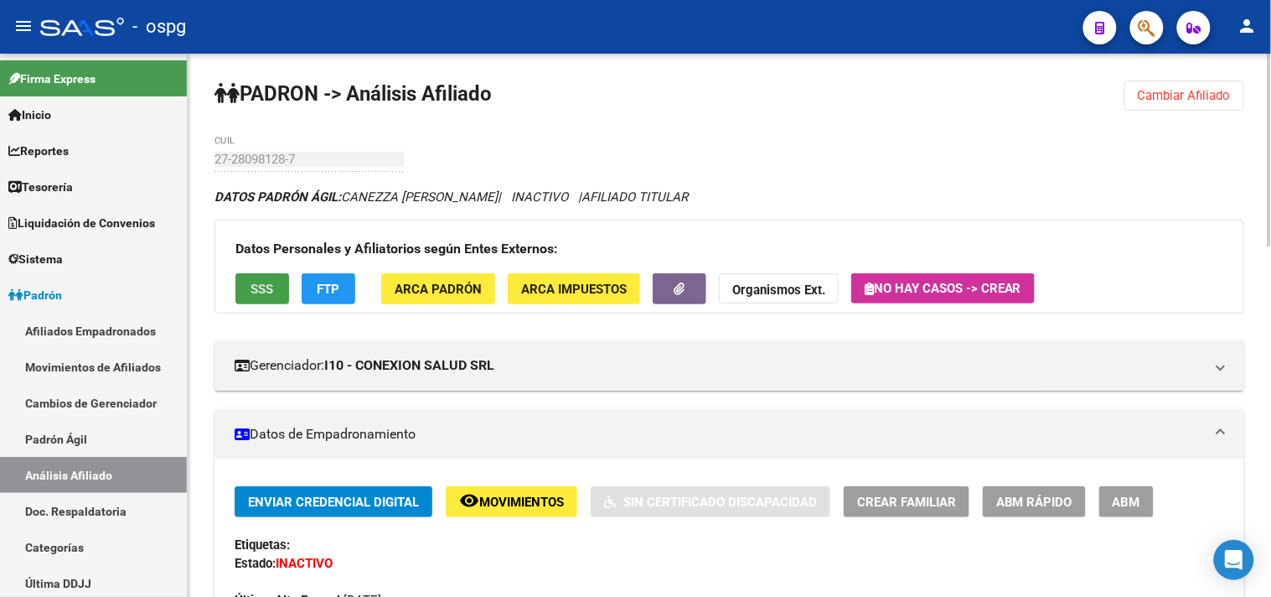
click at [253, 288] on span "SSS" at bounding box center [262, 289] width 23 height 15
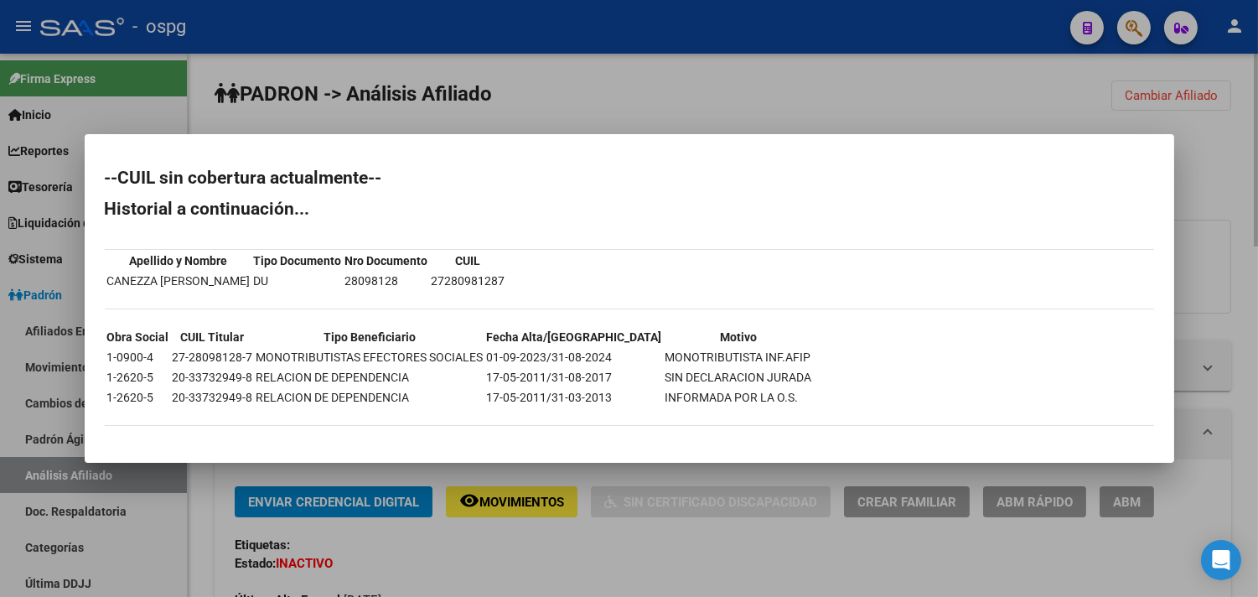
drag, startPoint x: 992, startPoint y: 88, endPoint x: 1170, endPoint y: 89, distance: 177.6
click at [1039, 96] on div at bounding box center [629, 298] width 1258 height 597
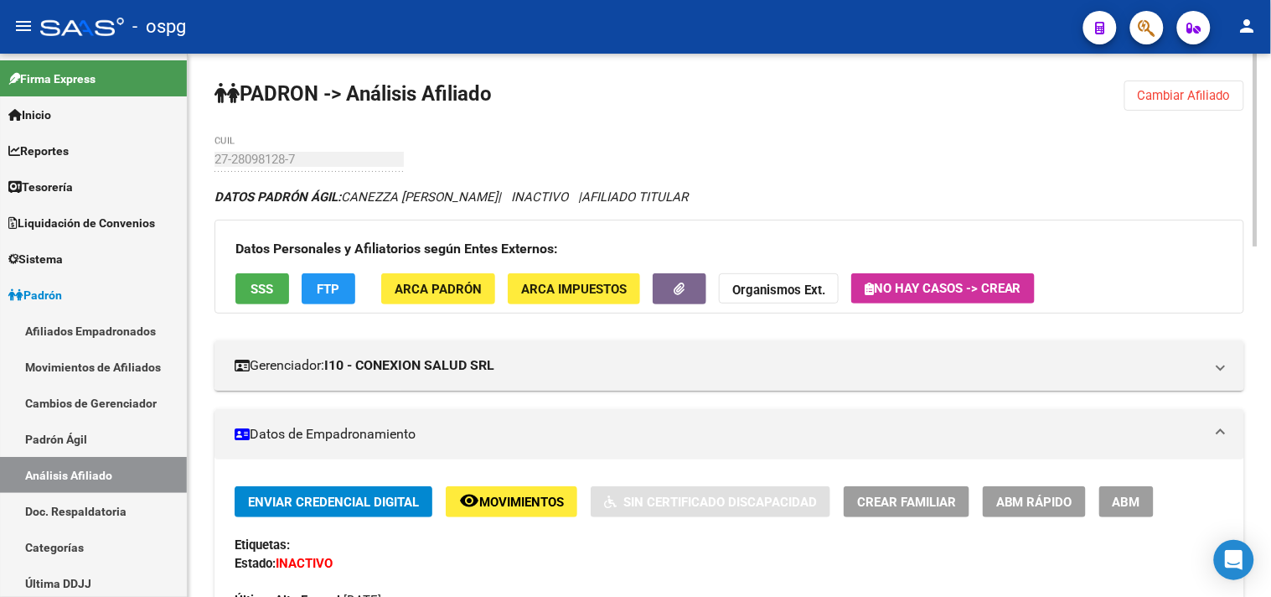
drag, startPoint x: 1165, startPoint y: 93, endPoint x: 1098, endPoint y: 93, distance: 67.0
click at [1150, 93] on span "Cambiar Afiliado" at bounding box center [1184, 95] width 93 height 15
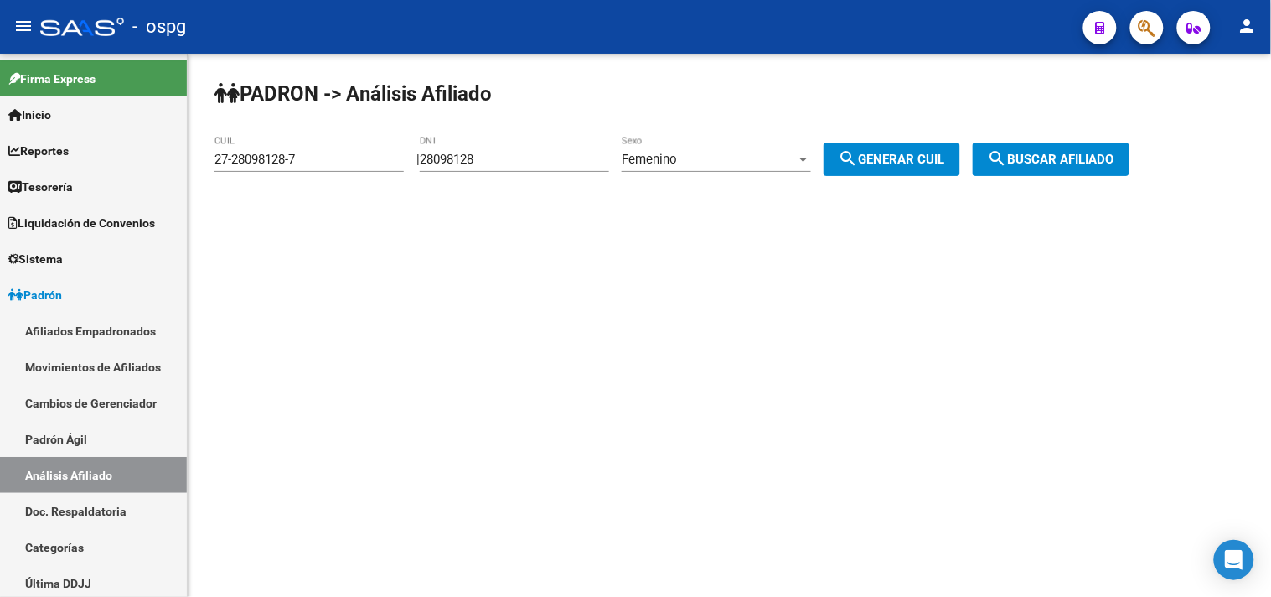
drag, startPoint x: 493, startPoint y: 153, endPoint x: 350, endPoint y: 143, distance: 142.8
click at [360, 152] on app-analisis-afiliado "PADRON -> Análisis Afiliado 27-28098128-7 CUIL | 28098128 DNI Femenino Sexo sea…" at bounding box center [678, 159] width 928 height 15
type input "35918575"
click at [922, 166] on span "search Generar CUIL" at bounding box center [892, 159] width 106 height 15
type input "27-35918575-3"
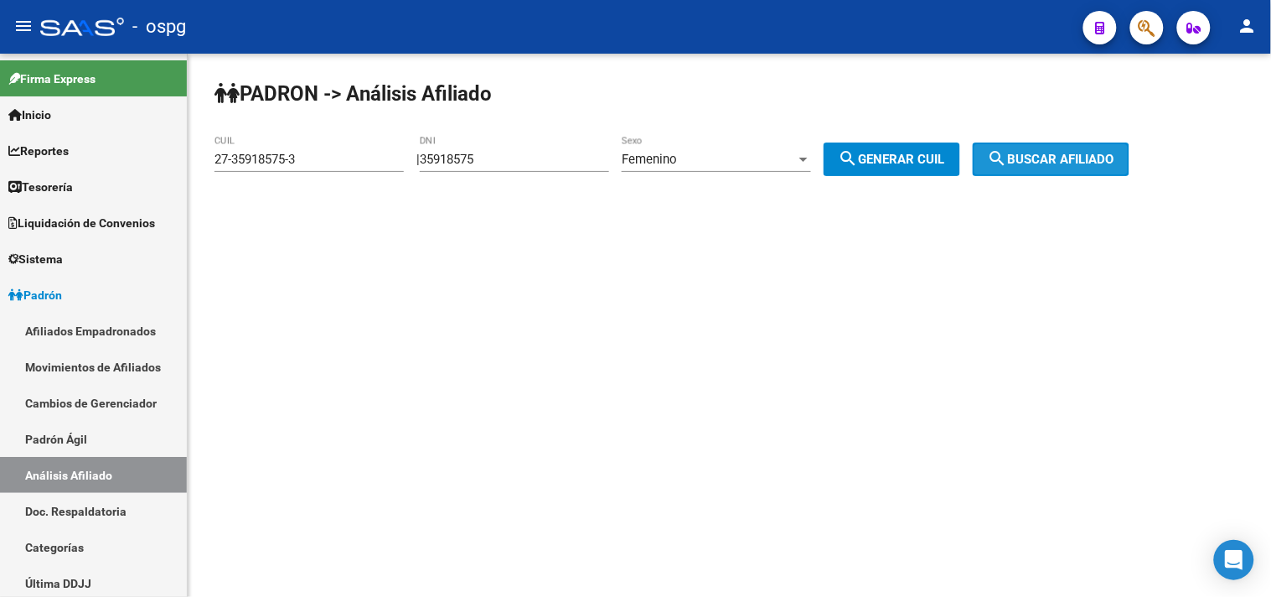
click at [1101, 158] on span "search Buscar afiliado" at bounding box center [1051, 159] width 127 height 15
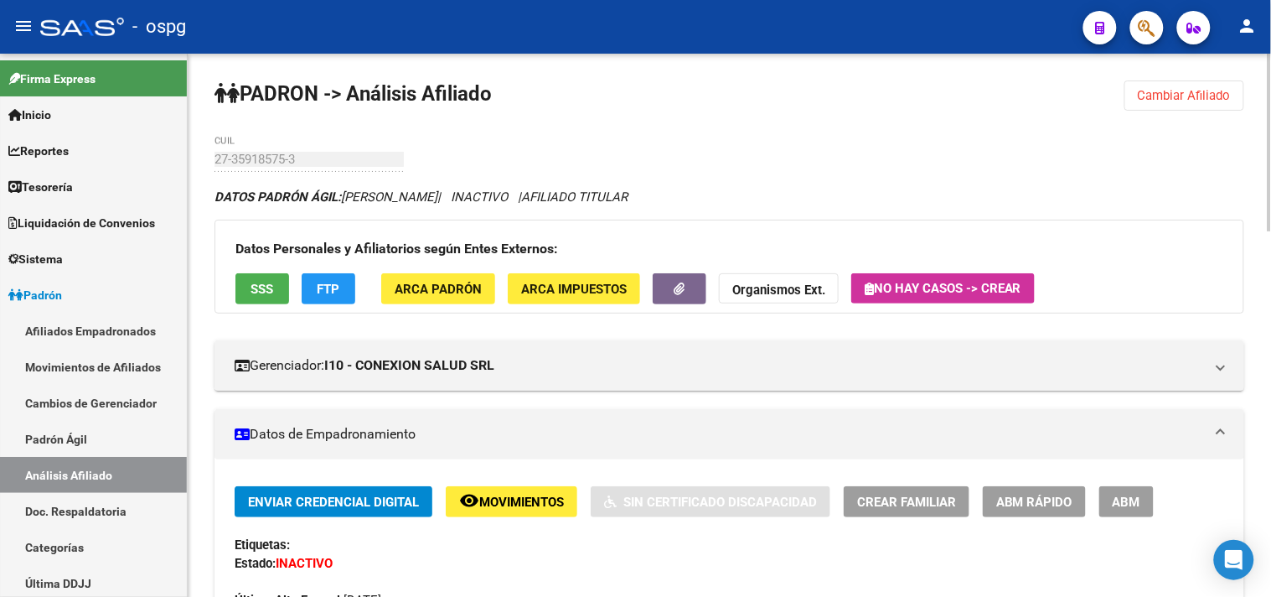
click at [323, 290] on span "FTP" at bounding box center [329, 289] width 23 height 15
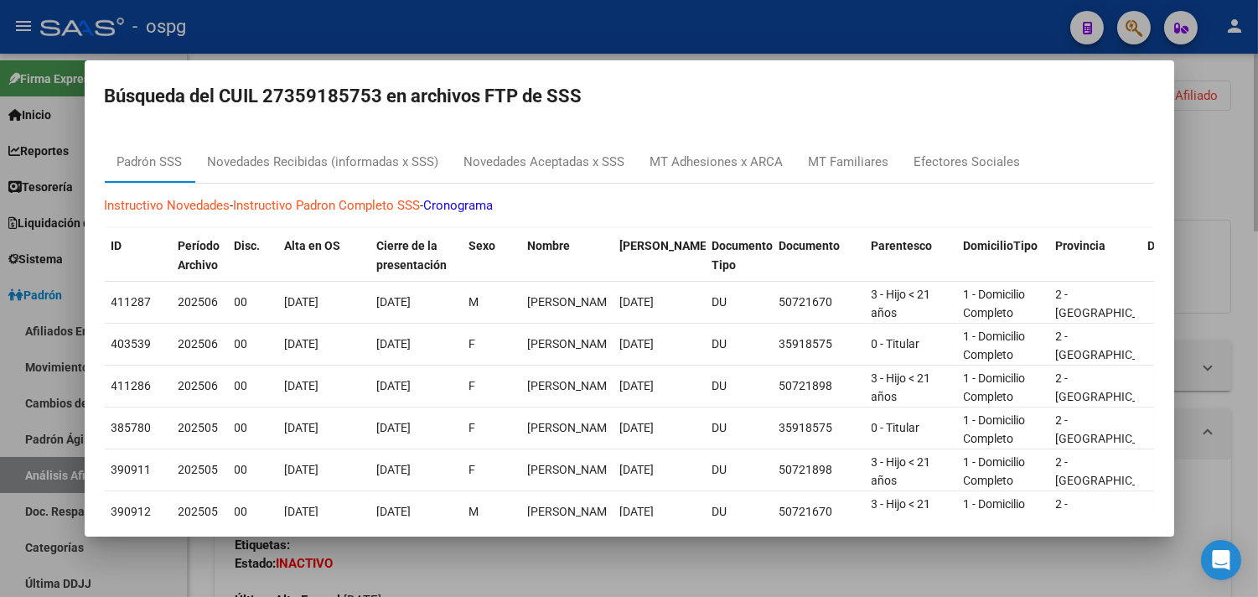
click at [571, 566] on div at bounding box center [629, 298] width 1258 height 597
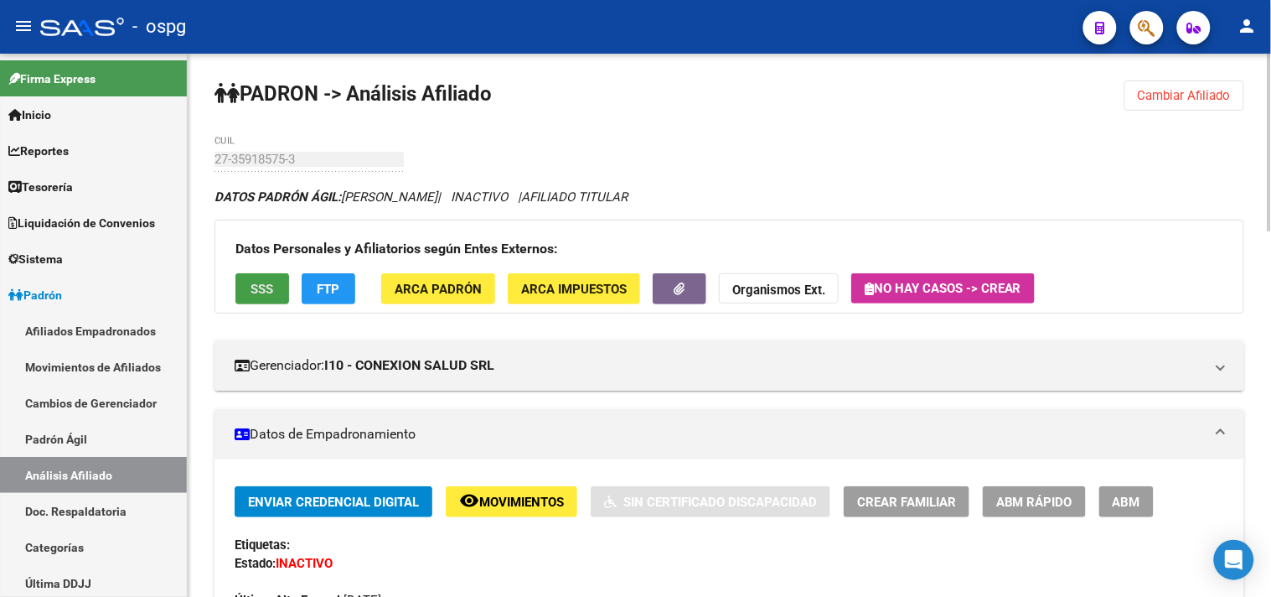
click at [251, 295] on span "SSS" at bounding box center [262, 289] width 23 height 15
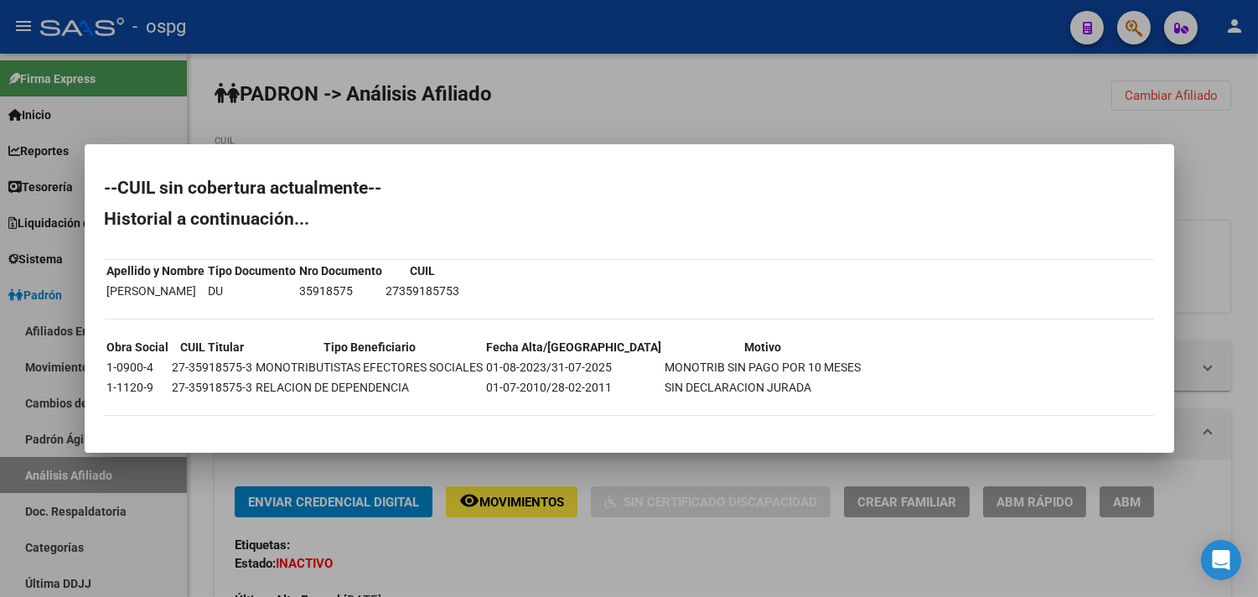
click at [584, 545] on div at bounding box center [629, 298] width 1258 height 597
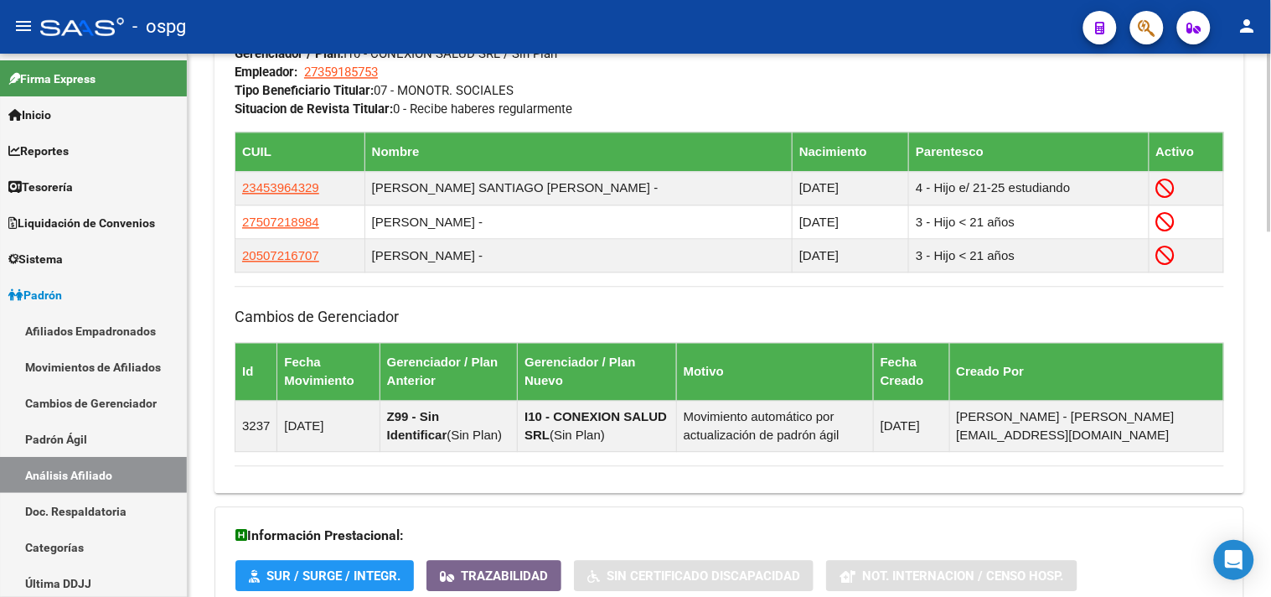
scroll to position [1113, 0]
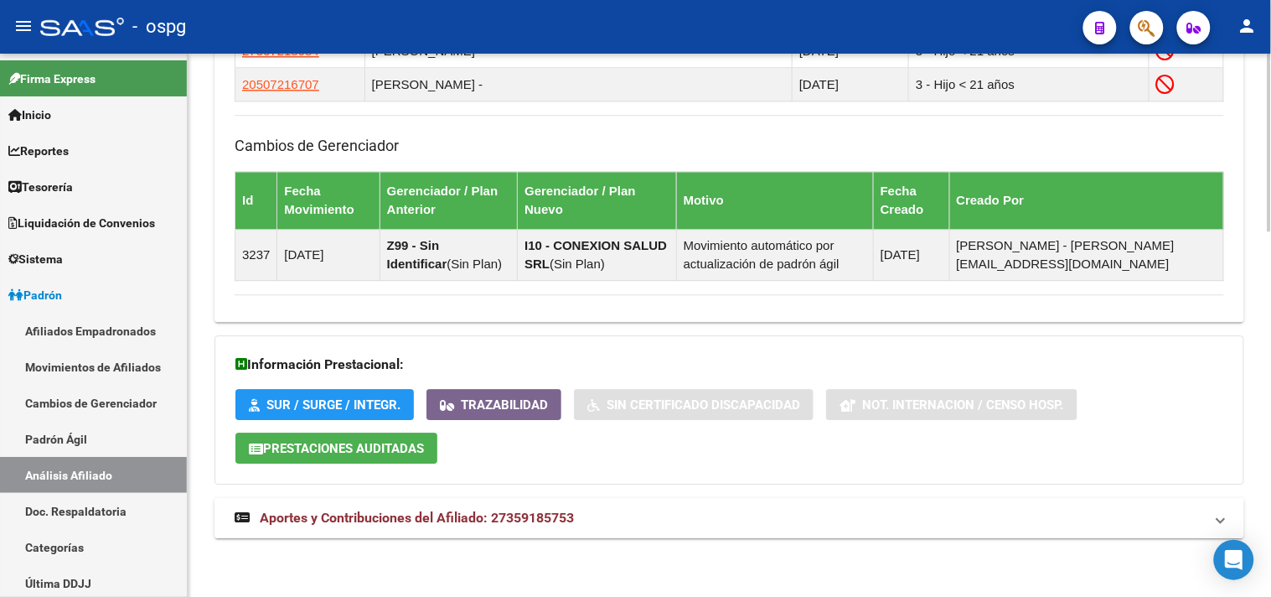
click at [578, 512] on mat-panel-title "Aportes y Contribuciones del Afiliado: 27359185753" at bounding box center [719, 518] width 969 height 18
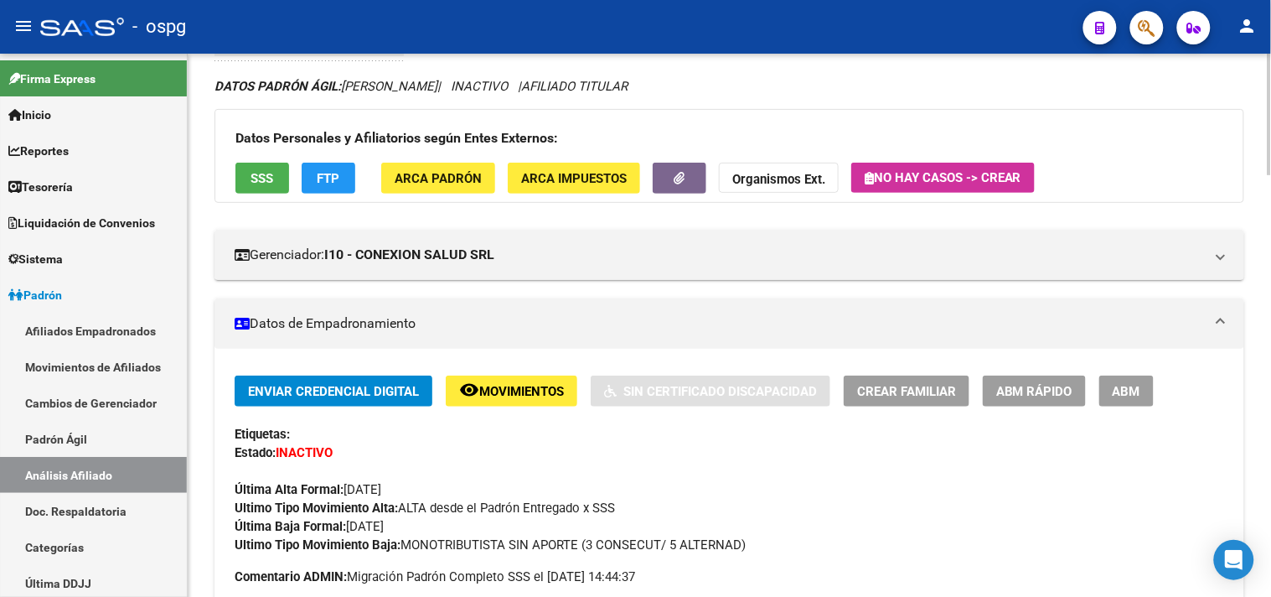
scroll to position [0, 0]
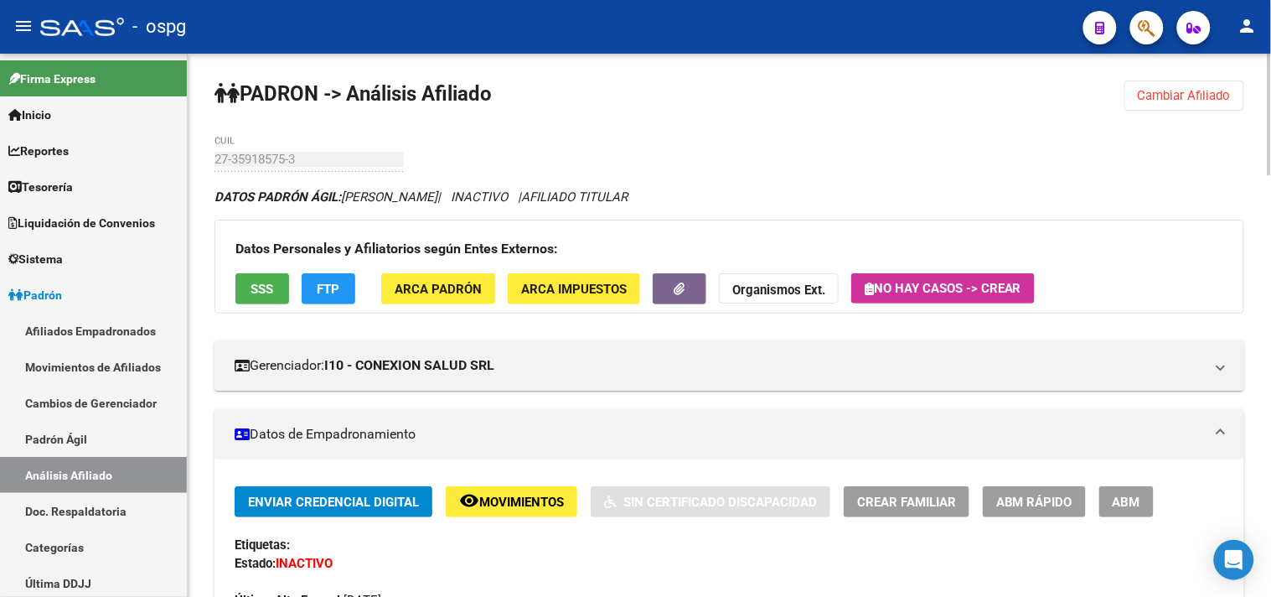
drag, startPoint x: 1210, startPoint y: 90, endPoint x: 1012, endPoint y: 103, distance: 198.2
click at [1193, 82] on button "Cambiar Afiliado" at bounding box center [1184, 95] width 120 height 30
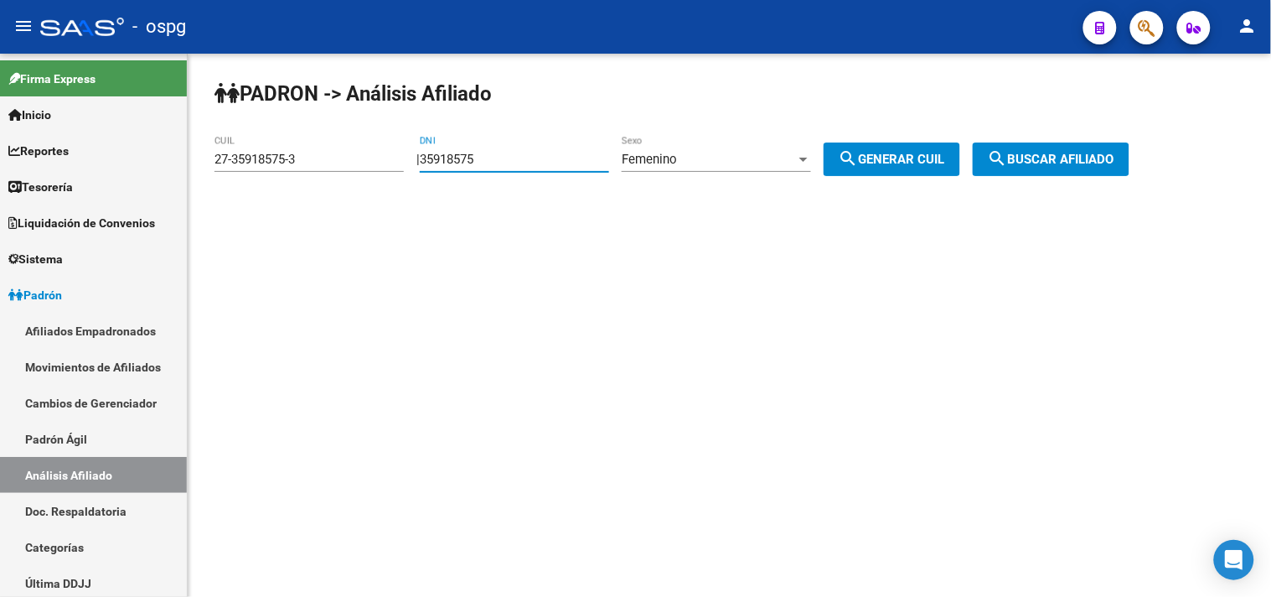
drag, startPoint x: 559, startPoint y: 163, endPoint x: 381, endPoint y: 157, distance: 177.7
click at [381, 157] on app-analisis-afiliado "PADRON -> Análisis Afiliado 27-35918575-3 CUIL | 35918575 DNI Femenino Sexo sea…" at bounding box center [678, 159] width 928 height 15
type input "50721670"
click at [658, 158] on span "Femenino" at bounding box center [649, 159] width 55 height 15
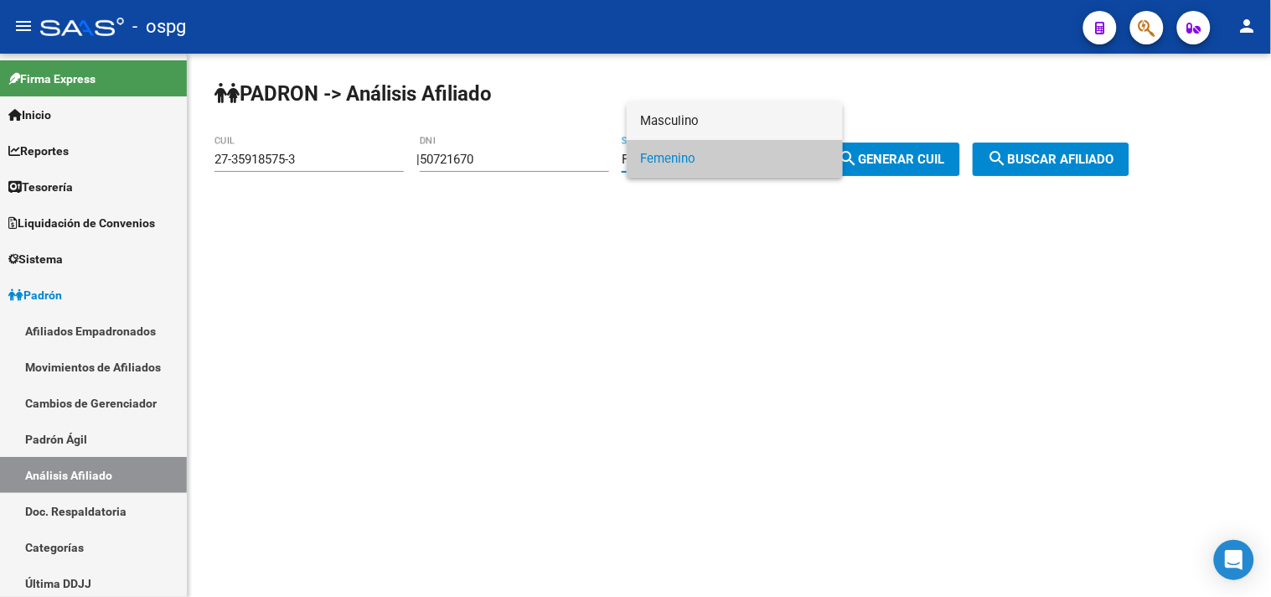
click at [667, 111] on span "Masculino" at bounding box center [734, 121] width 189 height 38
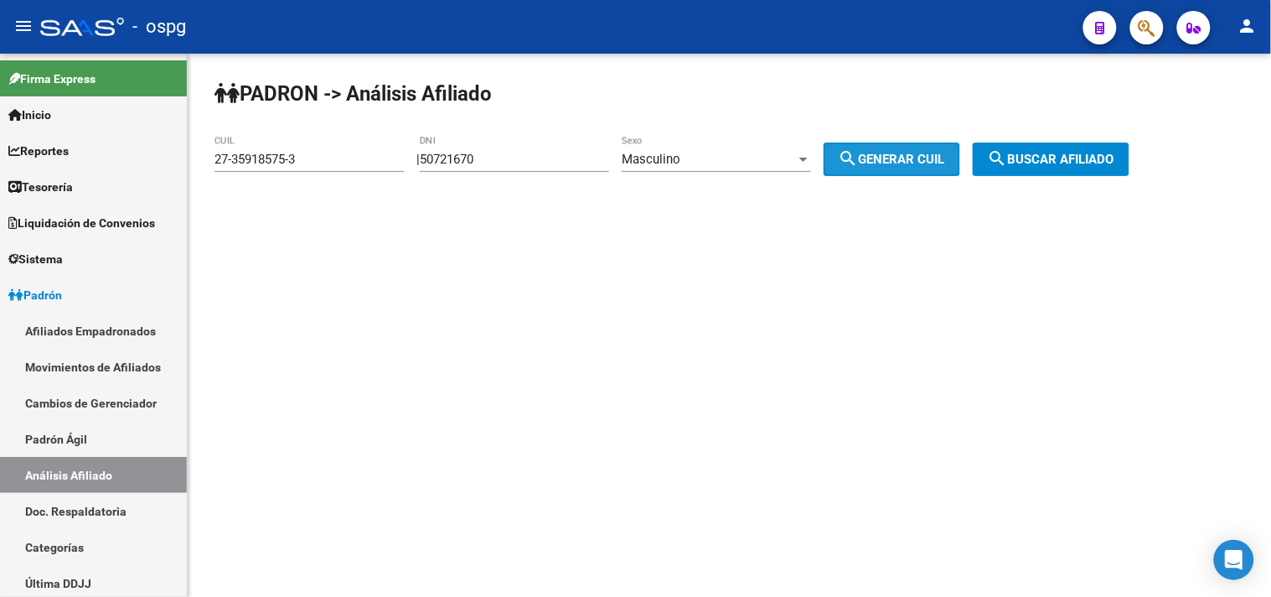
click at [859, 159] on mat-icon "search" at bounding box center [849, 158] width 20 height 20
type input "20-50721670-7"
drag, startPoint x: 1099, startPoint y: 157, endPoint x: 1044, endPoint y: 156, distance: 55.3
click at [1098, 157] on span "search Buscar afiliado" at bounding box center [1051, 159] width 127 height 15
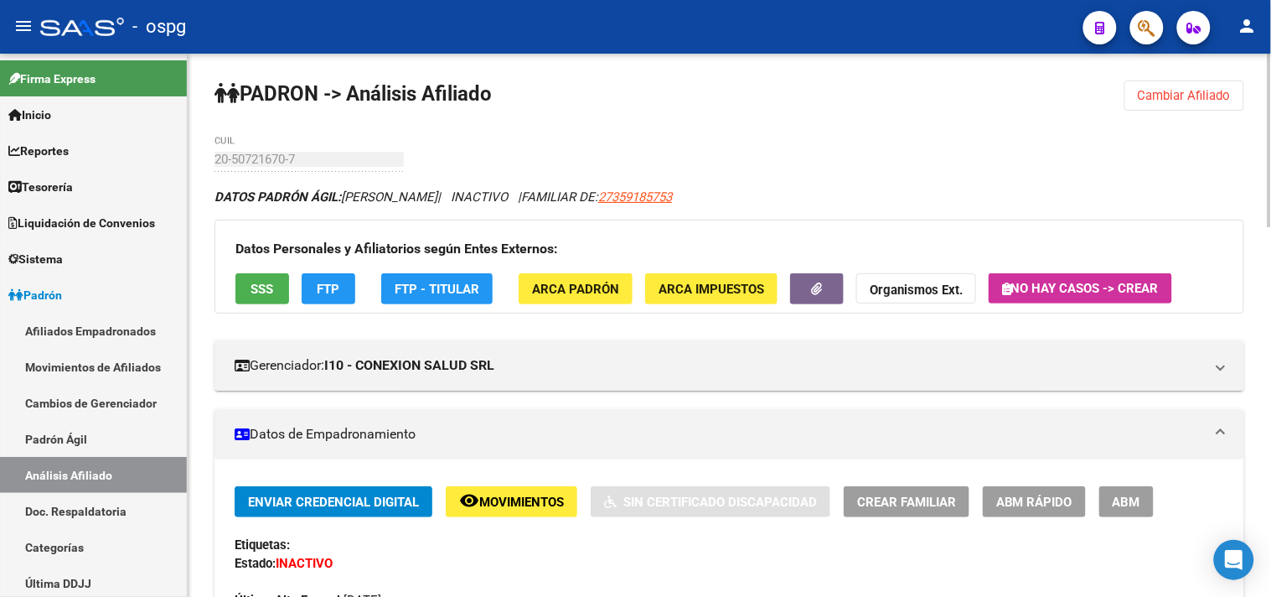
click at [262, 290] on span "SSS" at bounding box center [262, 289] width 23 height 15
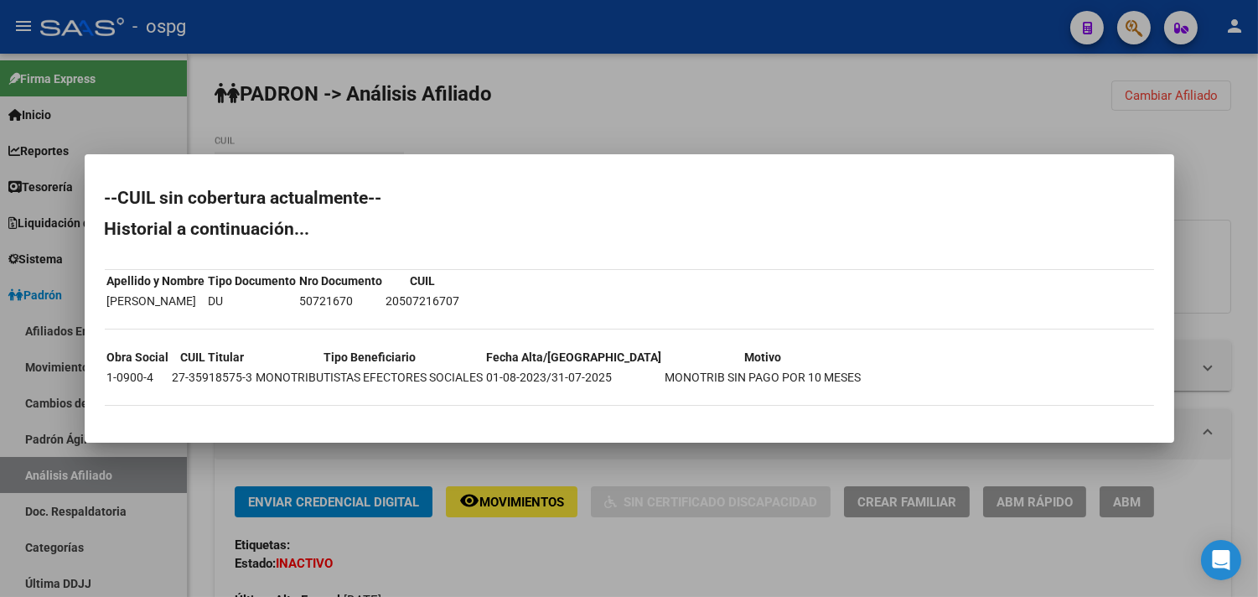
click at [592, 562] on div at bounding box center [629, 298] width 1258 height 597
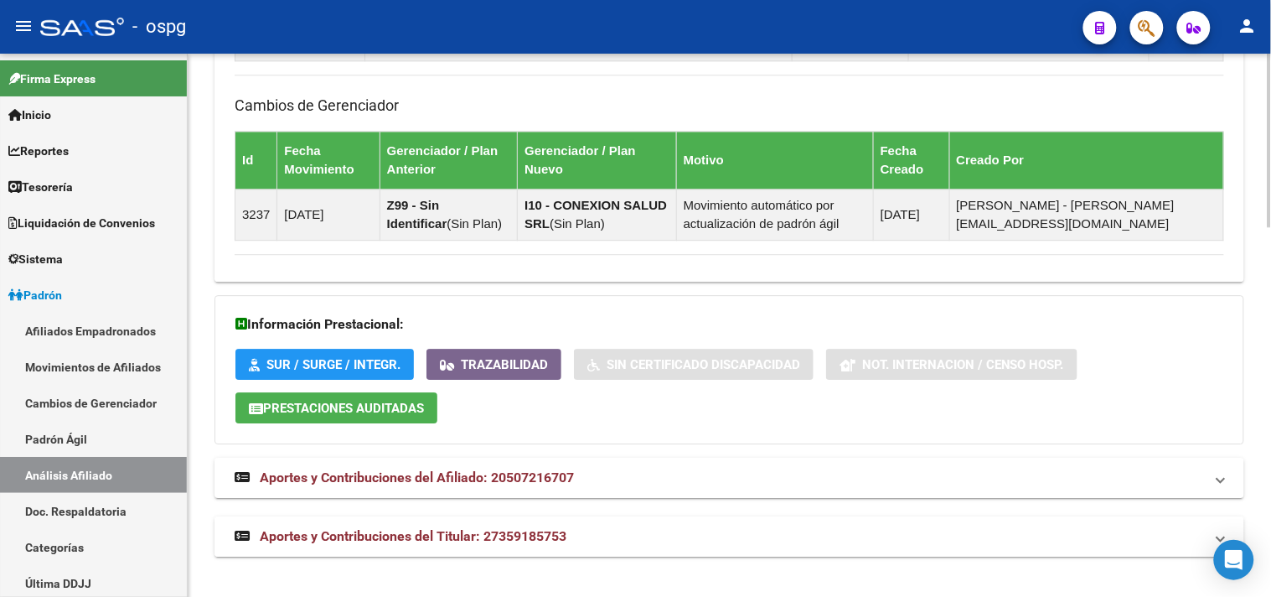
click at [602, 533] on mat-panel-title "Aportes y Contribuciones del Titular: 27359185753" at bounding box center [719, 536] width 969 height 18
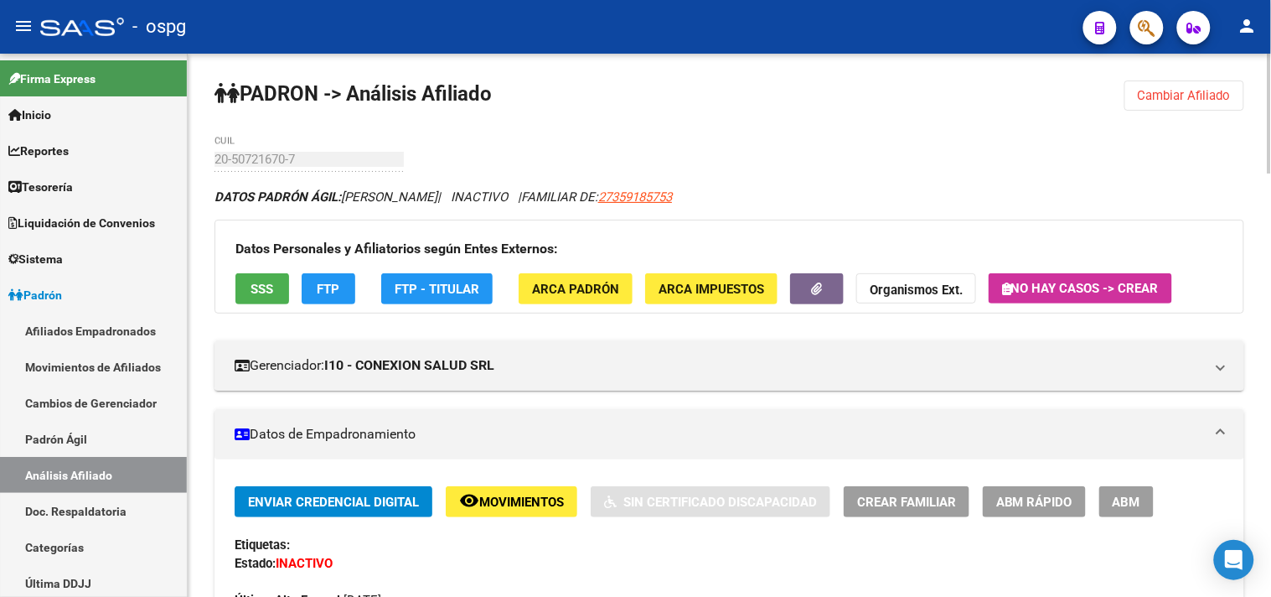
drag, startPoint x: 1219, startPoint y: 92, endPoint x: 1109, endPoint y: 80, distance: 110.4
click at [1205, 88] on span "Cambiar Afiliado" at bounding box center [1184, 95] width 93 height 15
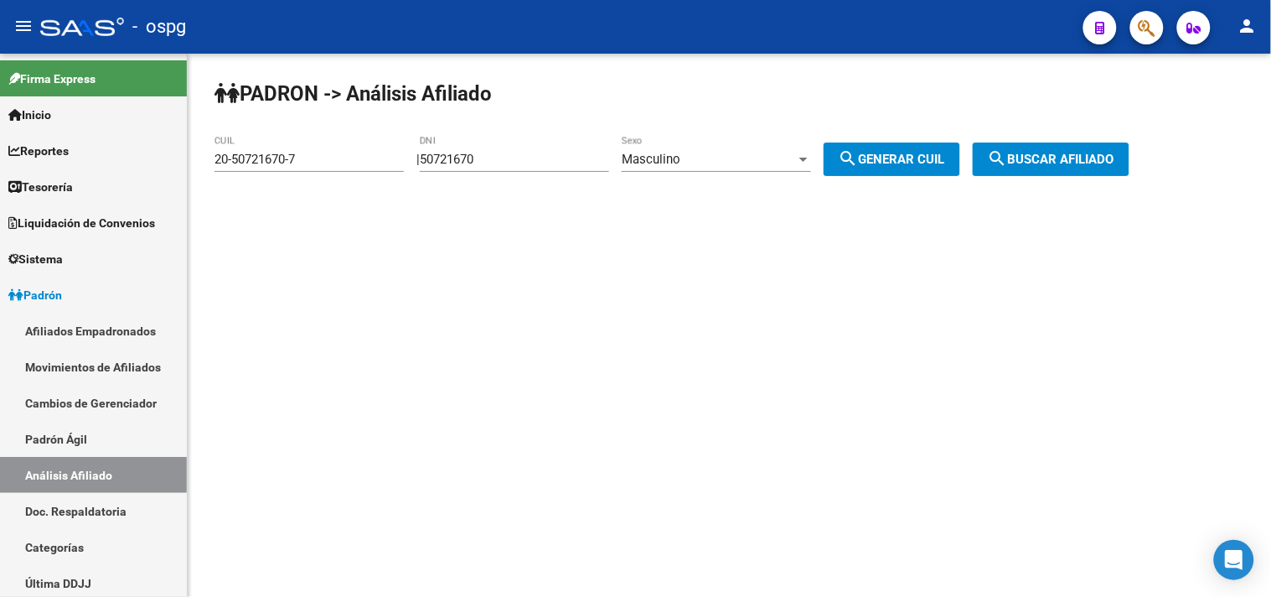
drag, startPoint x: 488, startPoint y: 155, endPoint x: 421, endPoint y: 151, distance: 66.3
click at [423, 151] on div "PADRON -> Análisis Afiliado 20-50721670-7 CUIL | 50721670 DNI Masculino Sexo se…" at bounding box center [729, 142] width 1083 height 176
type input "22260369"
click at [687, 148] on div "Masculino Sexo" at bounding box center [716, 154] width 189 height 36
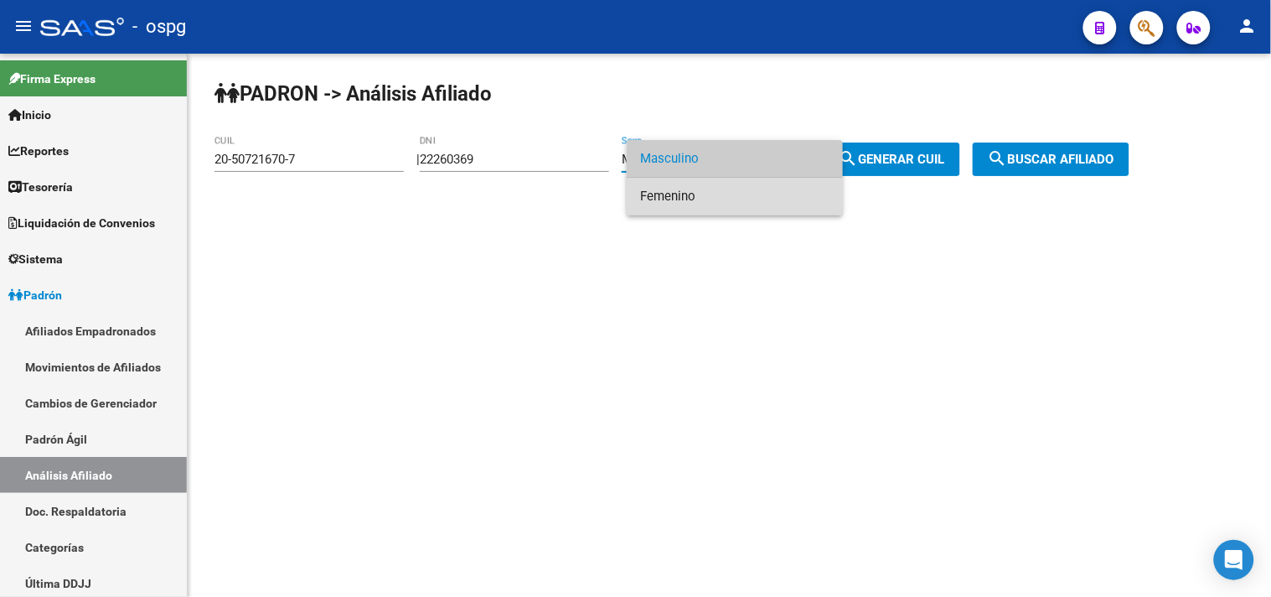
click at [677, 194] on span "Femenino" at bounding box center [734, 197] width 189 height 38
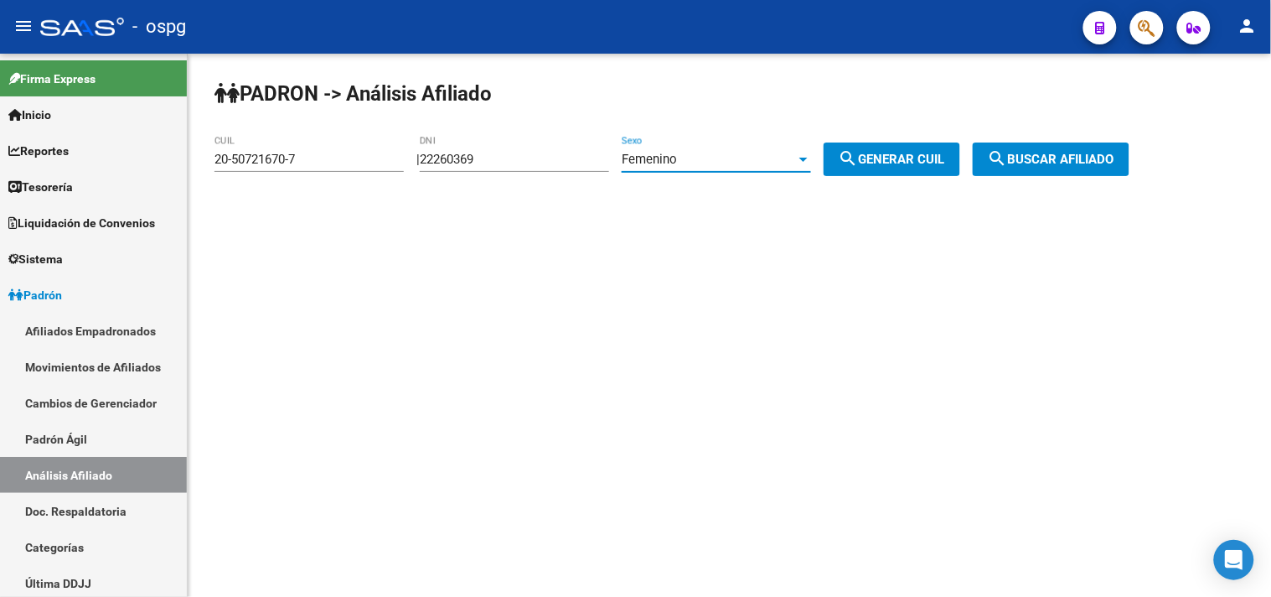
click at [859, 168] on mat-icon "search" at bounding box center [849, 158] width 20 height 20
type input "27-22260369-8"
drag, startPoint x: 920, startPoint y: 152, endPoint x: 983, endPoint y: 147, distance: 63.0
click at [925, 152] on span "search Generar CUIL" at bounding box center [892, 159] width 106 height 15
click at [1051, 154] on span "search Buscar afiliado" at bounding box center [1051, 159] width 127 height 15
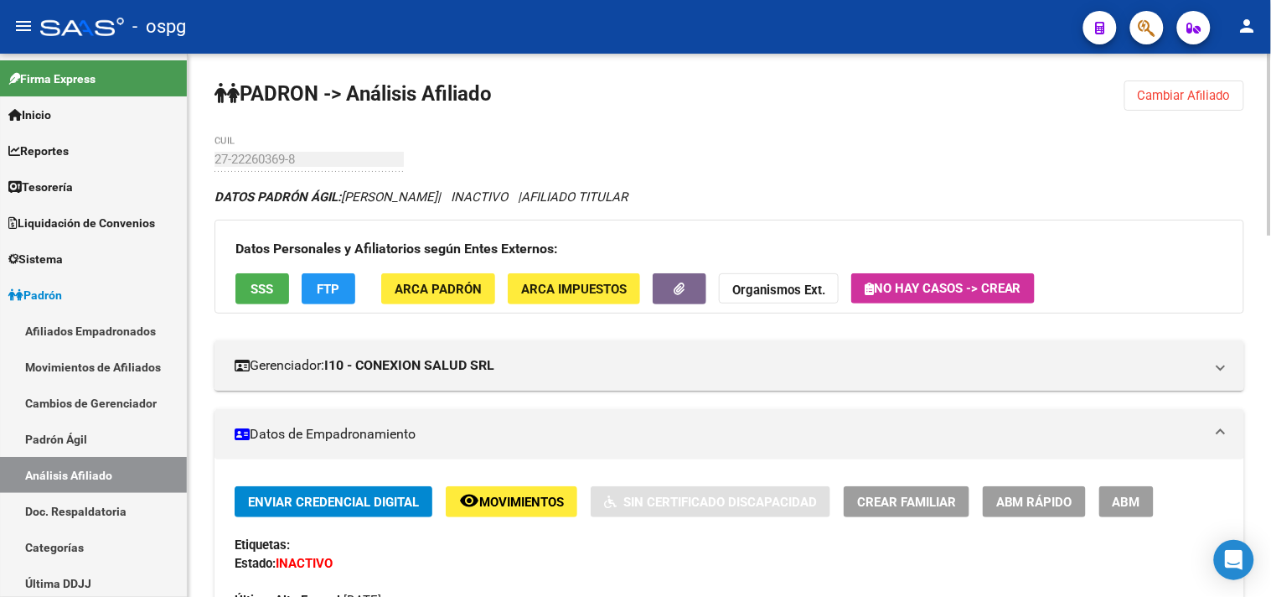
click at [327, 287] on span "FTP" at bounding box center [329, 289] width 23 height 15
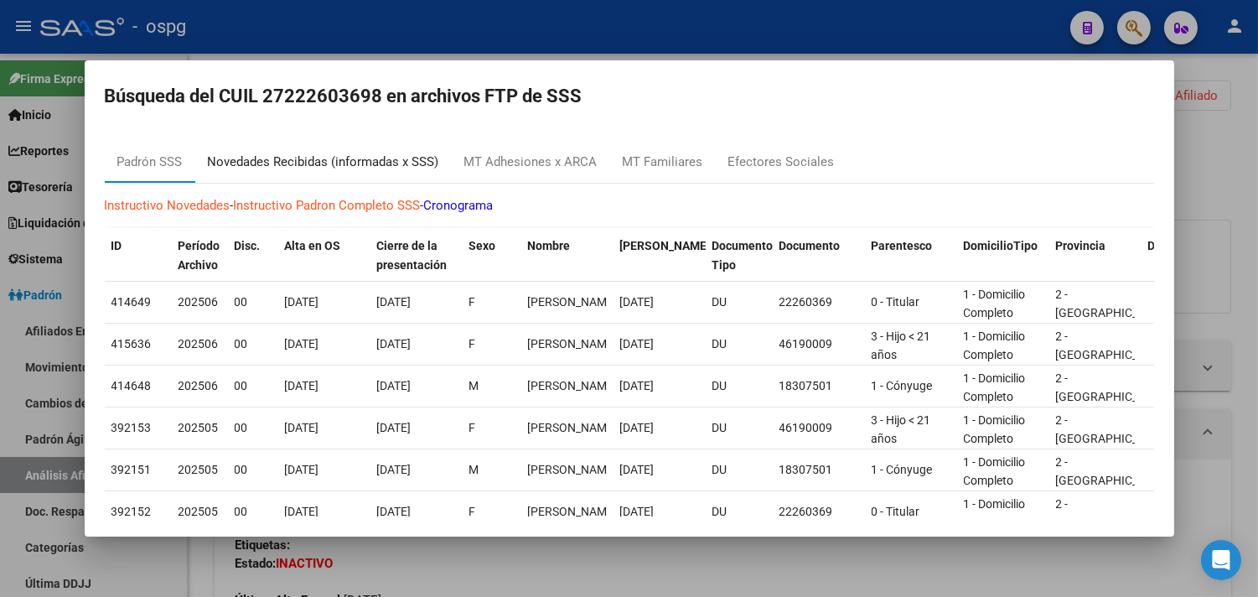
click at [335, 157] on div "Novedades Recibidas (informadas x SSS)" at bounding box center [323, 161] width 231 height 19
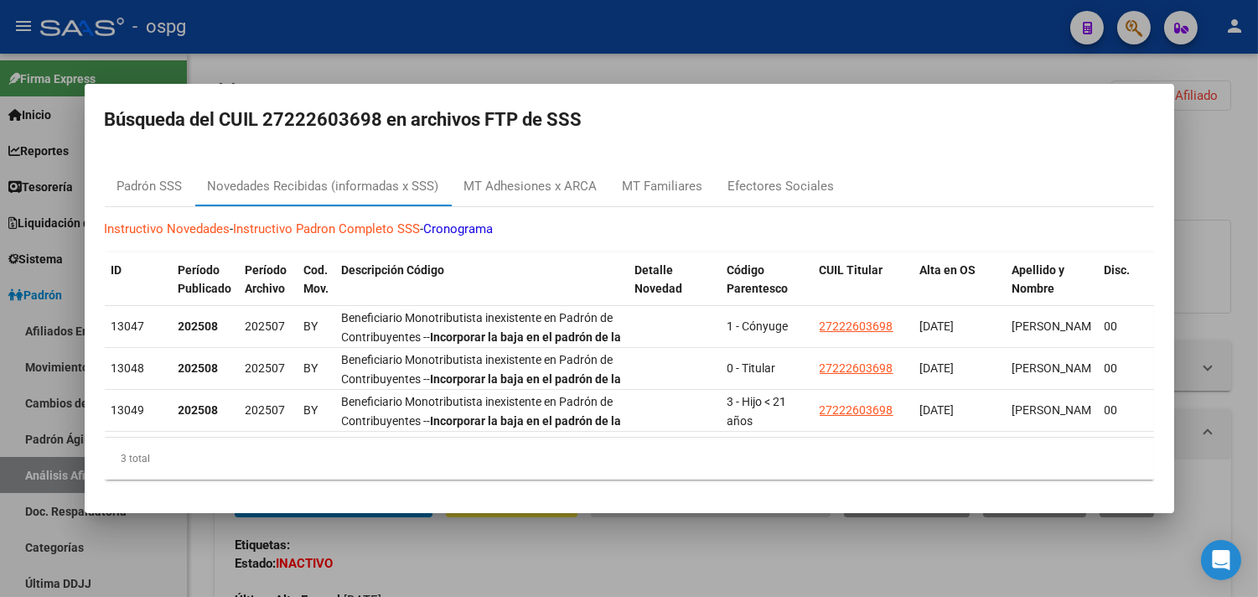
click at [528, 574] on div at bounding box center [629, 298] width 1258 height 597
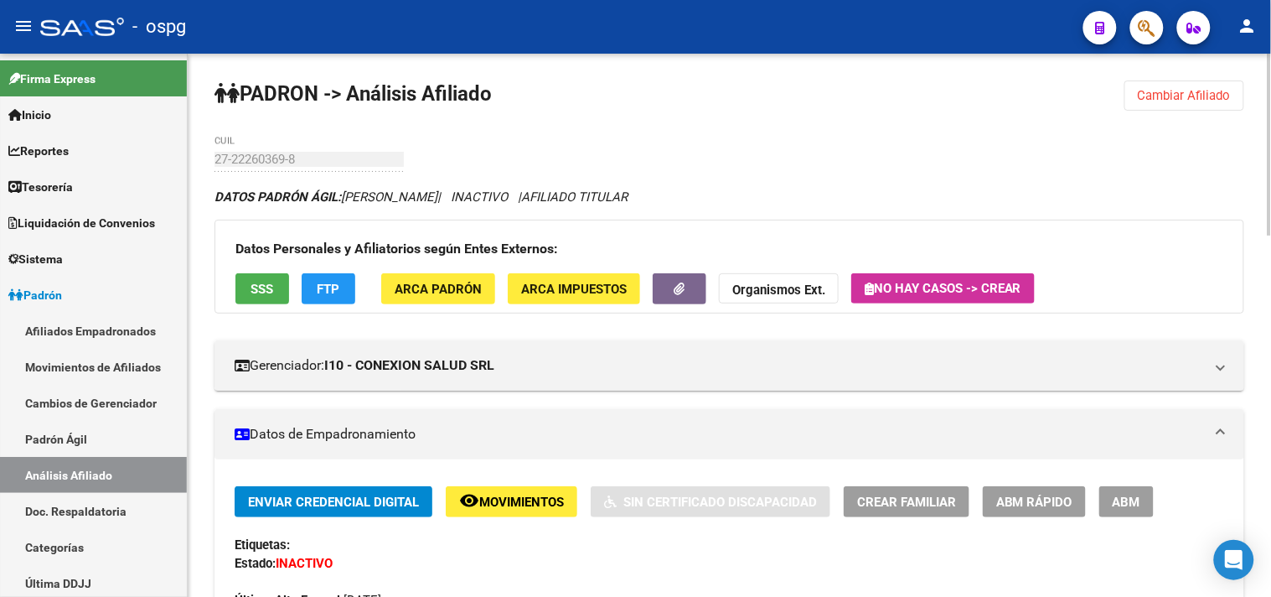
click at [256, 281] on span "SSS" at bounding box center [262, 288] width 23 height 15
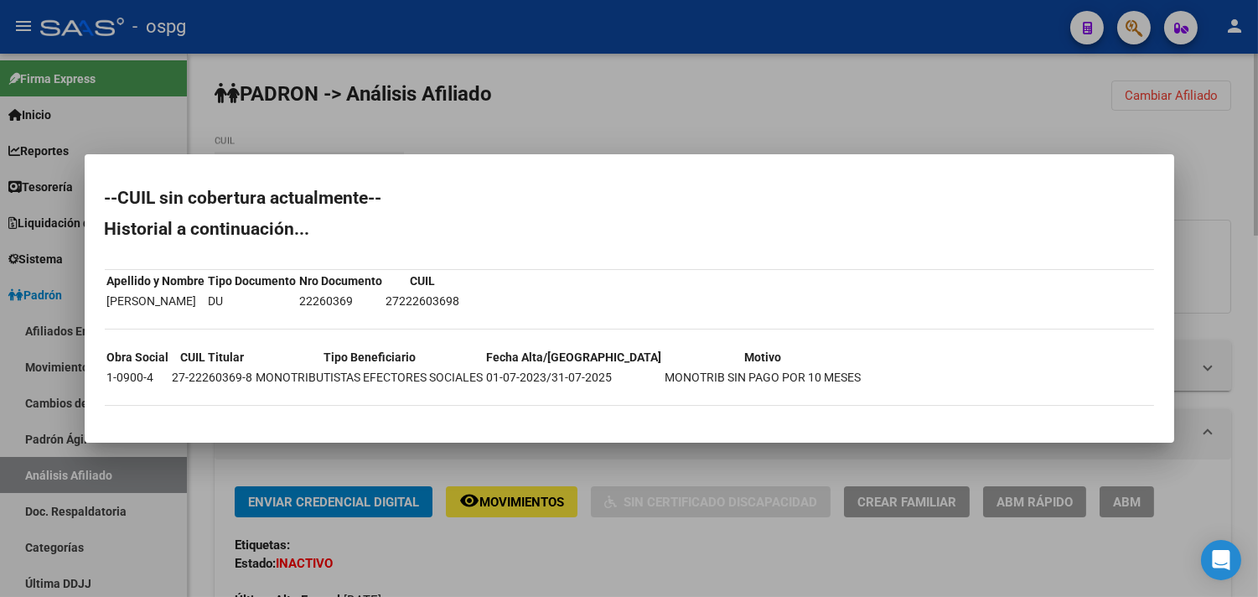
click at [649, 545] on div at bounding box center [629, 298] width 1258 height 597
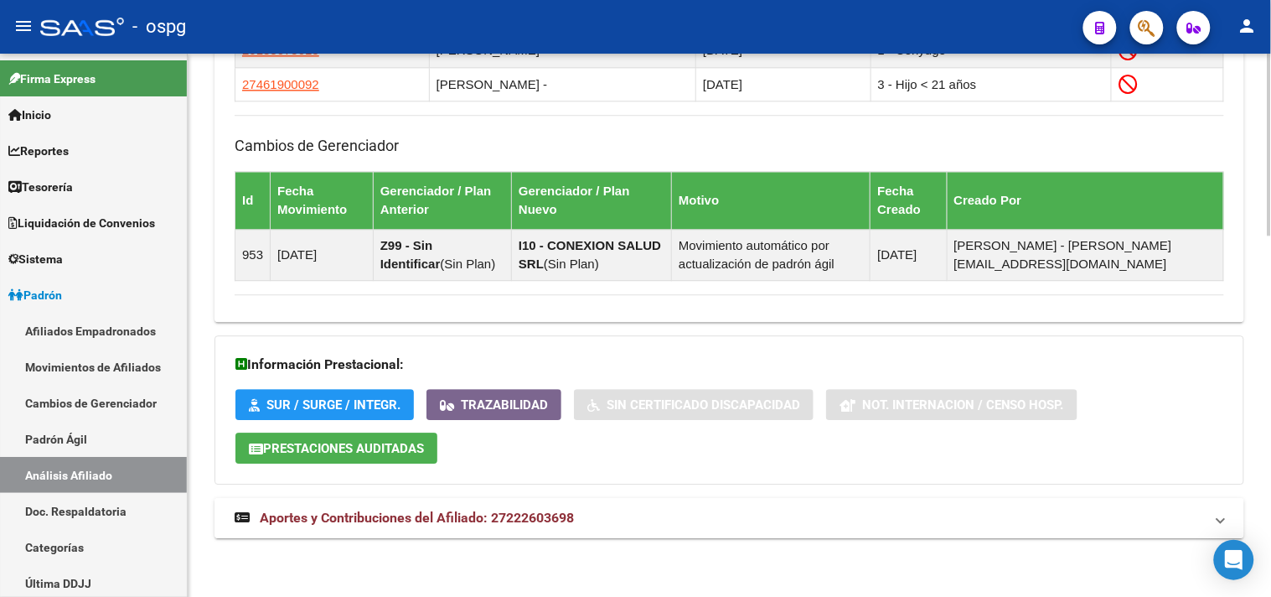
drag, startPoint x: 638, startPoint y: 522, endPoint x: 656, endPoint y: 522, distance: 18.4
click at [640, 522] on mat-panel-title "Aportes y Contribuciones del Afiliado: 27222603698" at bounding box center [719, 518] width 969 height 18
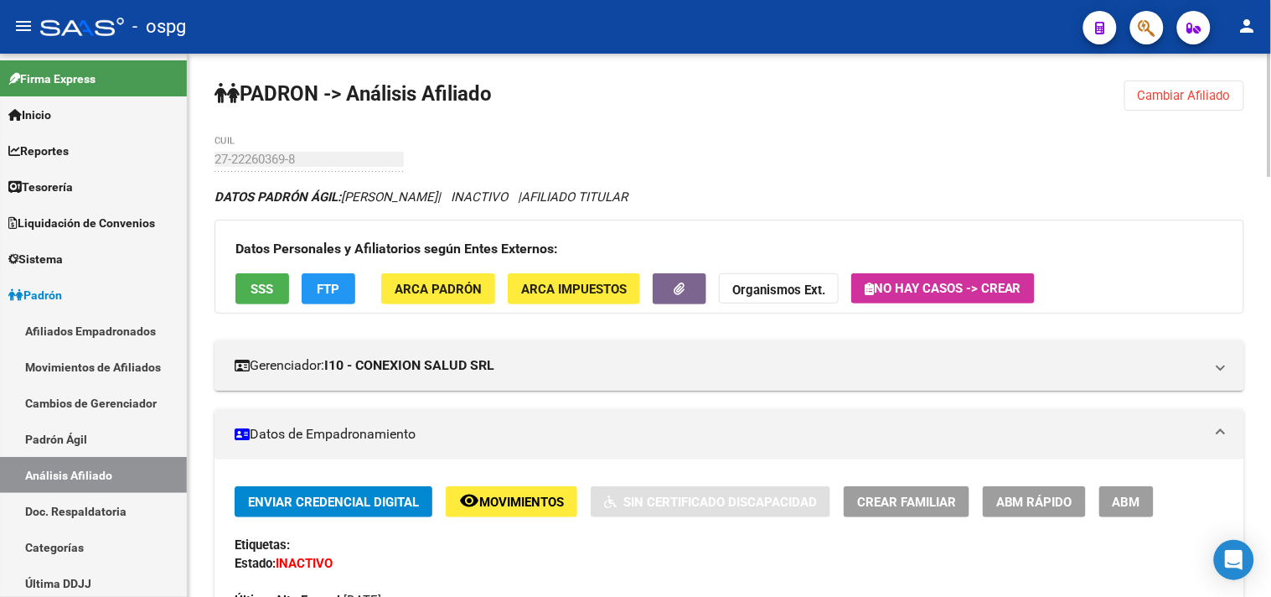
drag, startPoint x: 1228, startPoint y: 94, endPoint x: 1023, endPoint y: 115, distance: 206.3
click at [1226, 94] on button "Cambiar Afiliado" at bounding box center [1184, 95] width 120 height 30
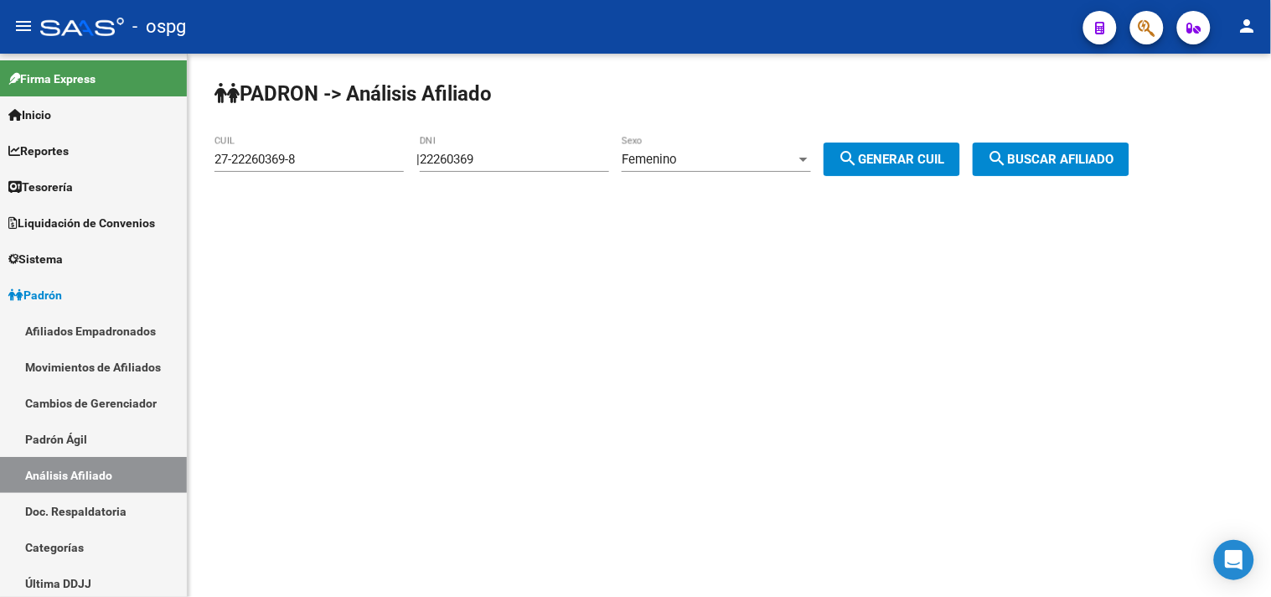
drag, startPoint x: 472, startPoint y: 151, endPoint x: 436, endPoint y: 171, distance: 41.3
click at [369, 152] on app-analisis-afiliado "PADRON -> Análisis Afiliado 27-22260369-8 CUIL | 22260369 DNI Femenino Sexo sea…" at bounding box center [678, 159] width 928 height 15
drag, startPoint x: 518, startPoint y: 173, endPoint x: 516, endPoint y: 161, distance: 12.7
click at [516, 168] on div "22260369 DNI" at bounding box center [514, 162] width 189 height 52
drag, startPoint x: 516, startPoint y: 161, endPoint x: 395, endPoint y: 132, distance: 124.0
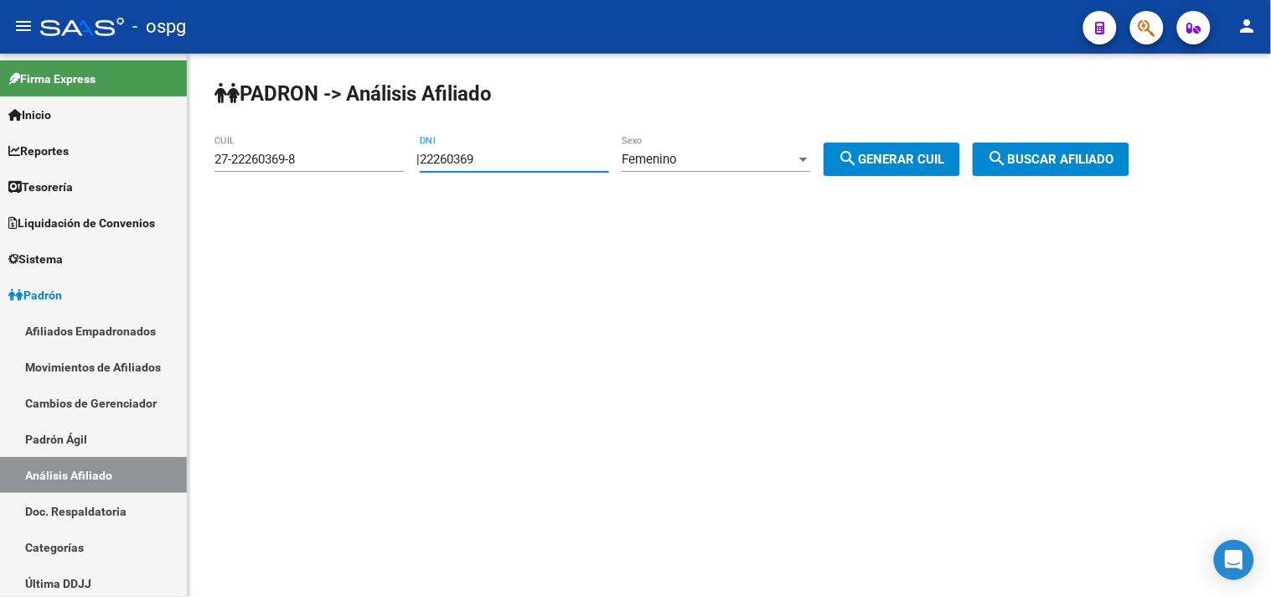
click at [358, 152] on app-analisis-afiliado "PADRON -> Análisis Afiliado 27-22260369-8 CUIL | 22260369 DNI Femenino Sexo sea…" at bounding box center [678, 159] width 928 height 15
type input "33084240"
drag, startPoint x: 882, startPoint y: 158, endPoint x: 1182, endPoint y: 181, distance: 300.9
click at [885, 159] on span "search Generar CUIL" at bounding box center [892, 159] width 106 height 15
type input "27-33084240-2"
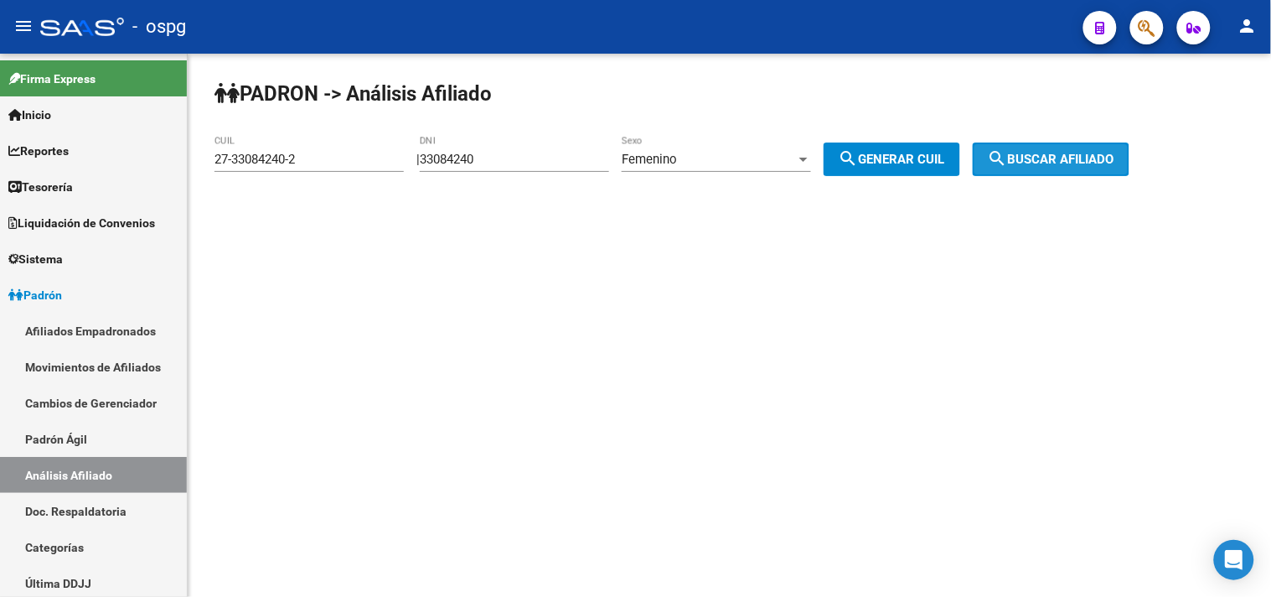
drag, startPoint x: 1108, startPoint y: 168, endPoint x: 1111, endPoint y: 158, distance: 10.6
click at [1111, 160] on button "search Buscar afiliado" at bounding box center [1051, 159] width 157 height 34
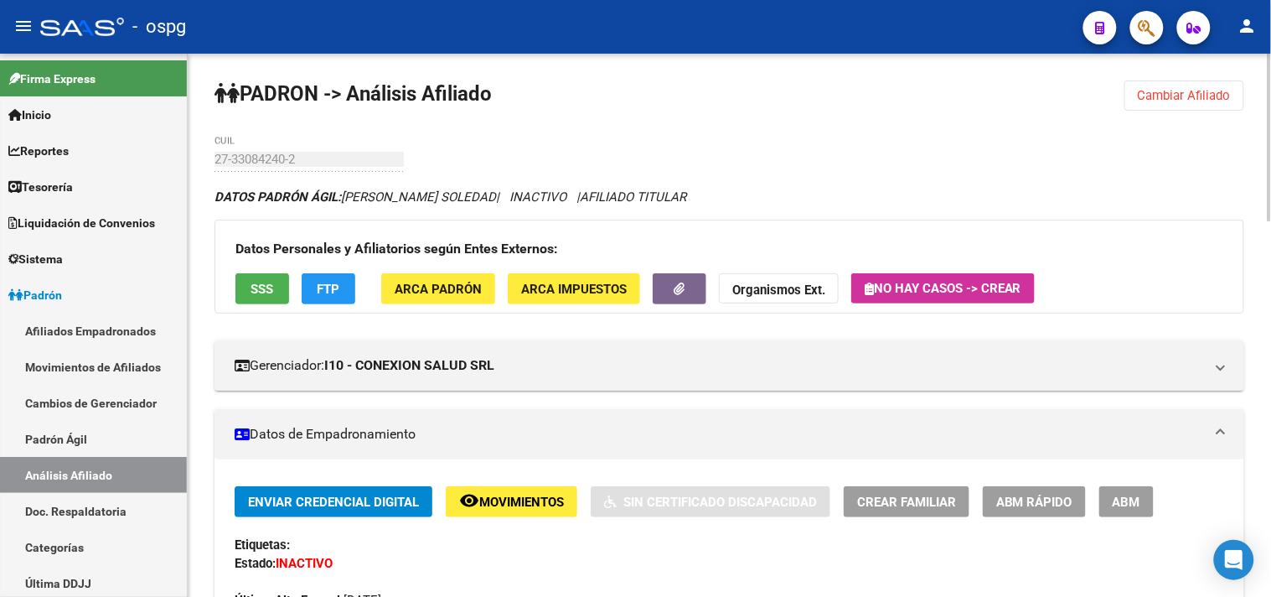
click at [328, 278] on button "FTP" at bounding box center [329, 288] width 54 height 31
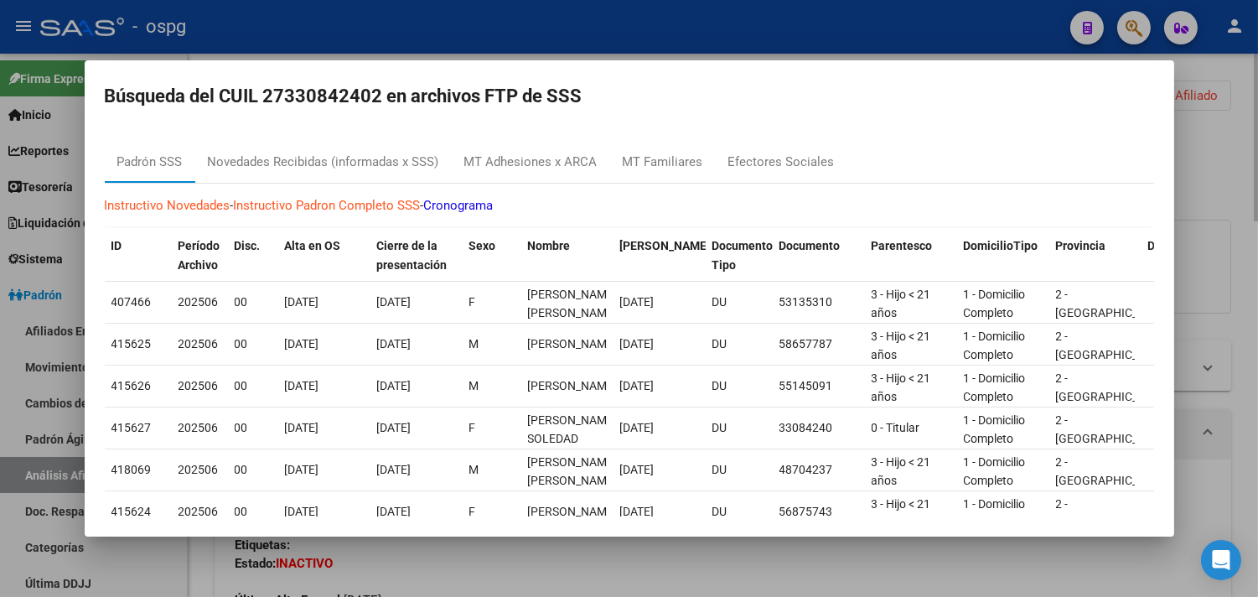
drag, startPoint x: 556, startPoint y: 557, endPoint x: 342, endPoint y: 370, distance: 285.0
click at [545, 557] on div at bounding box center [629, 298] width 1258 height 597
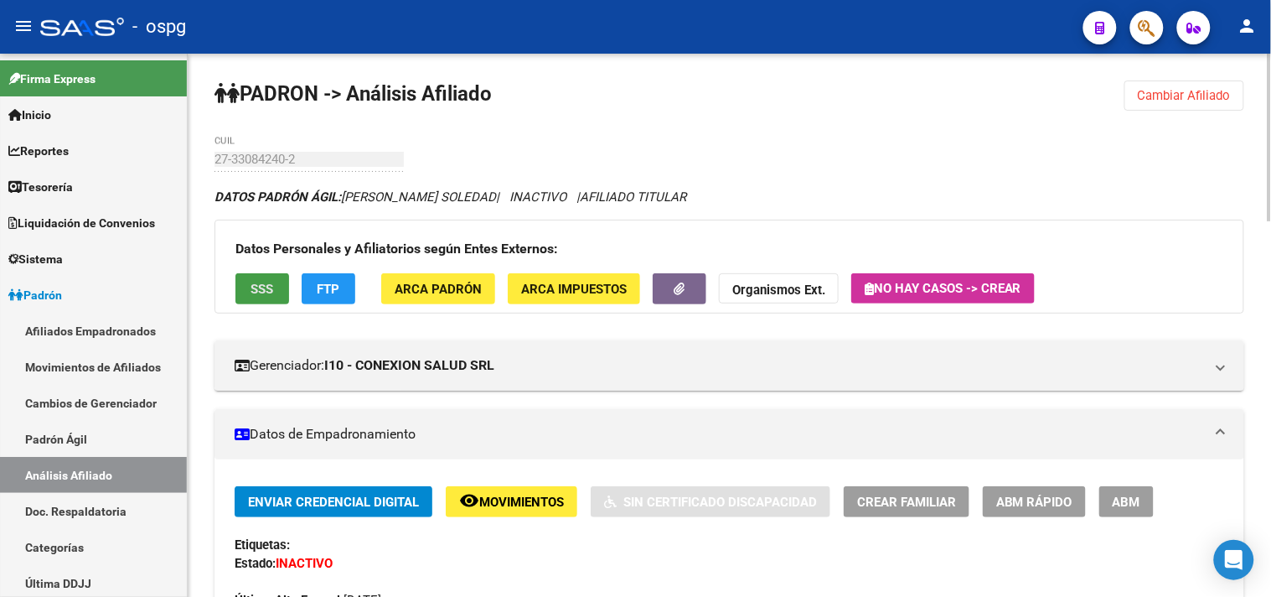
click at [264, 288] on span "SSS" at bounding box center [262, 289] width 23 height 15
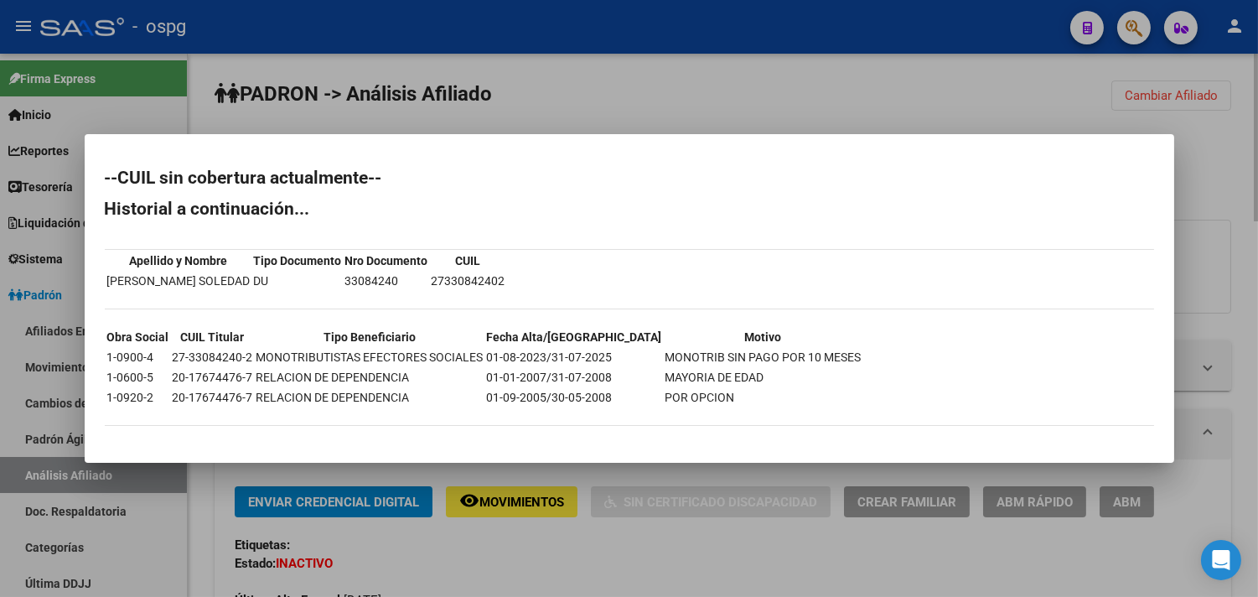
click at [579, 559] on div at bounding box center [629, 298] width 1258 height 597
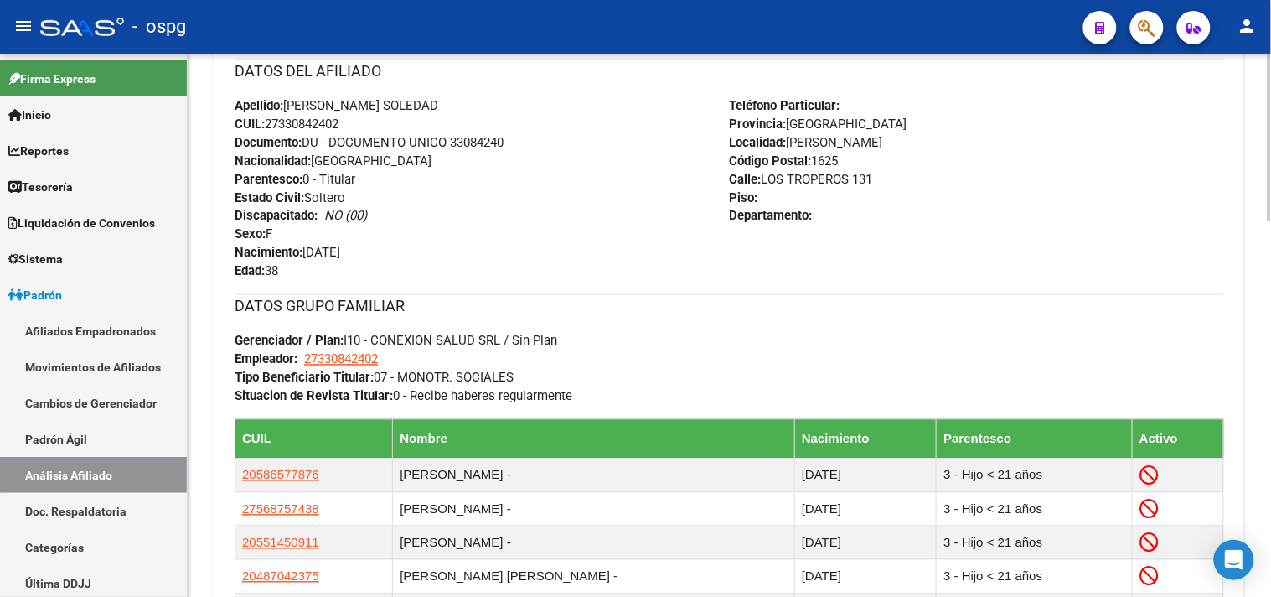
scroll to position [1216, 0]
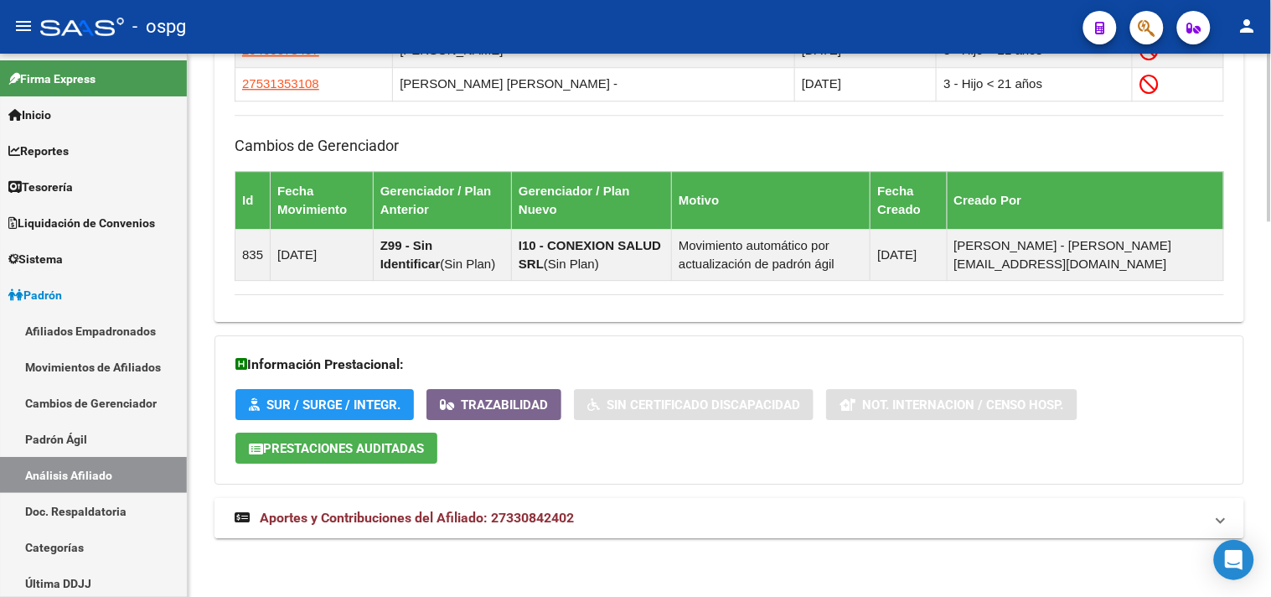
click at [574, 514] on span "Aportes y Contribuciones del Afiliado: 27330842402" at bounding box center [417, 517] width 314 height 16
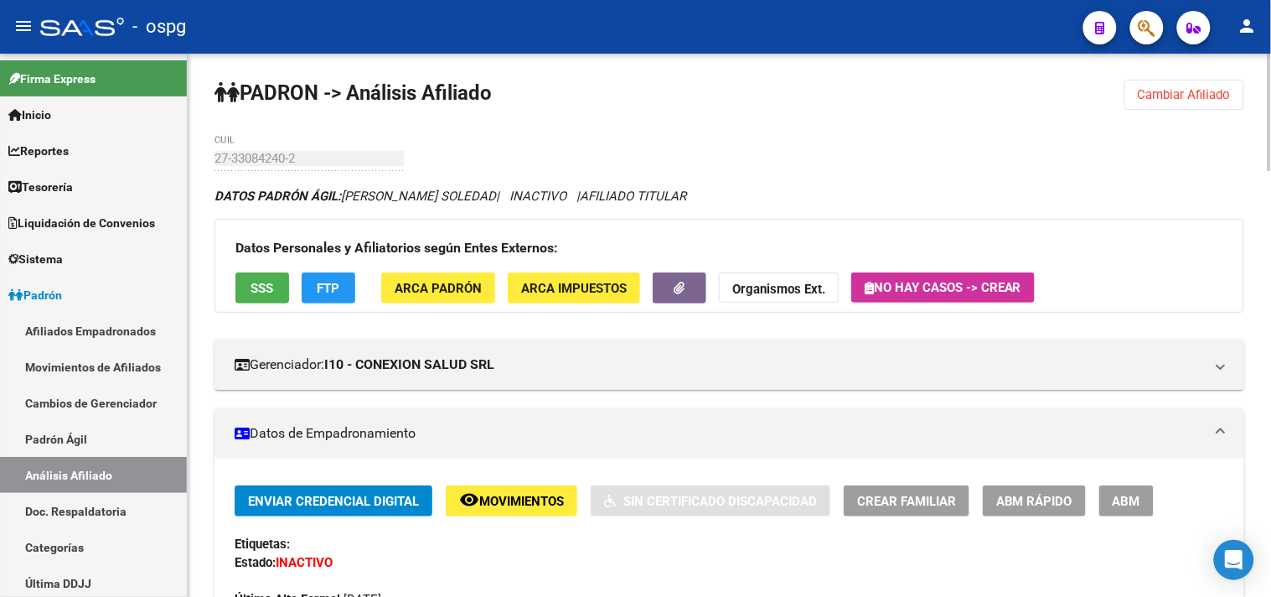
scroll to position [0, 0]
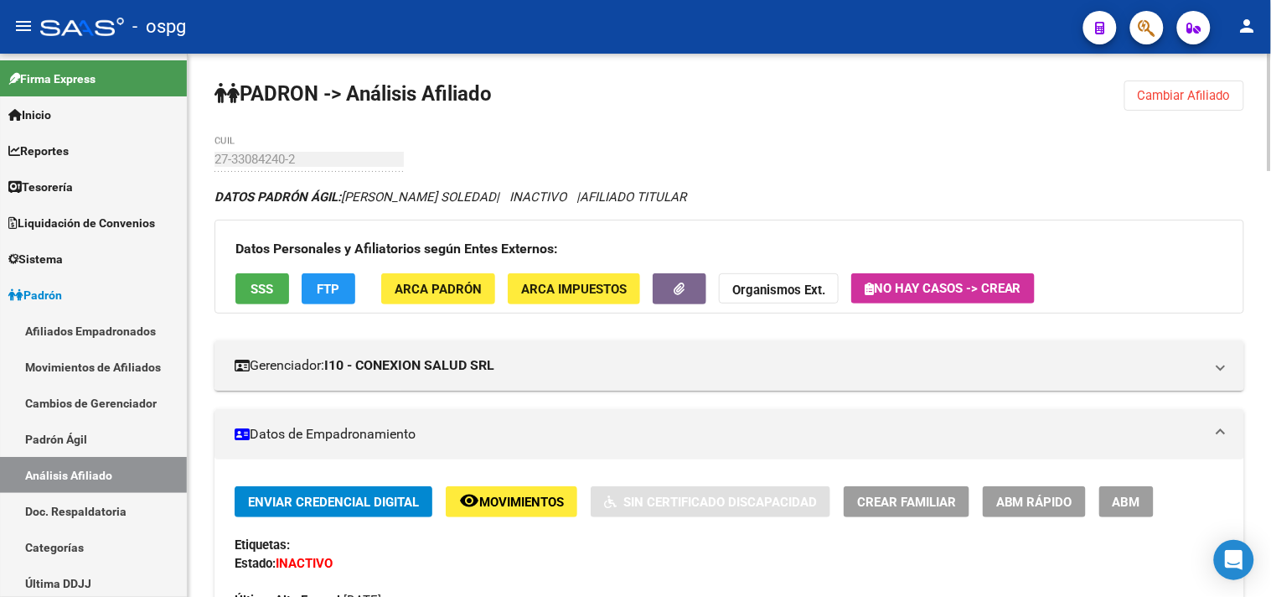
click at [1207, 92] on span "Cambiar Afiliado" at bounding box center [1184, 95] width 93 height 15
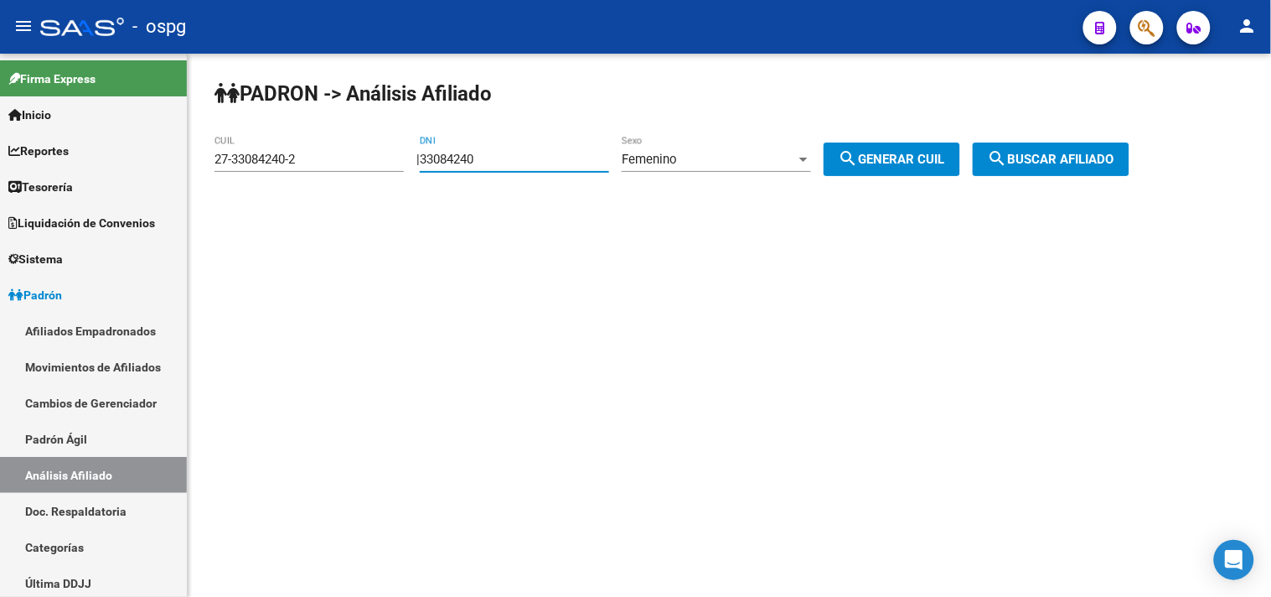
drag, startPoint x: 517, startPoint y: 162, endPoint x: 445, endPoint y: 152, distance: 72.6
click at [447, 157] on input "33084240" at bounding box center [514, 159] width 189 height 15
type input "3"
type input "32613749"
drag, startPoint x: 923, startPoint y: 164, endPoint x: 937, endPoint y: 161, distance: 14.6
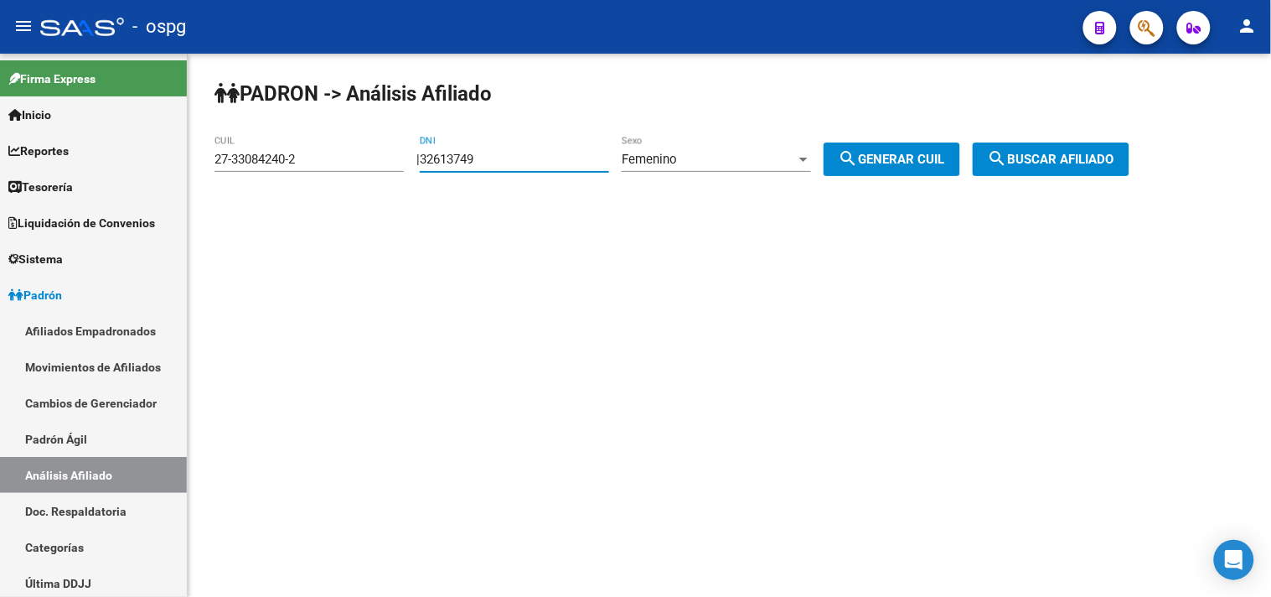
click at [922, 164] on span "search Generar CUIL" at bounding box center [892, 159] width 106 height 15
type input "27-32613749-4"
click at [1046, 163] on span "search Buscar afiliado" at bounding box center [1051, 159] width 127 height 15
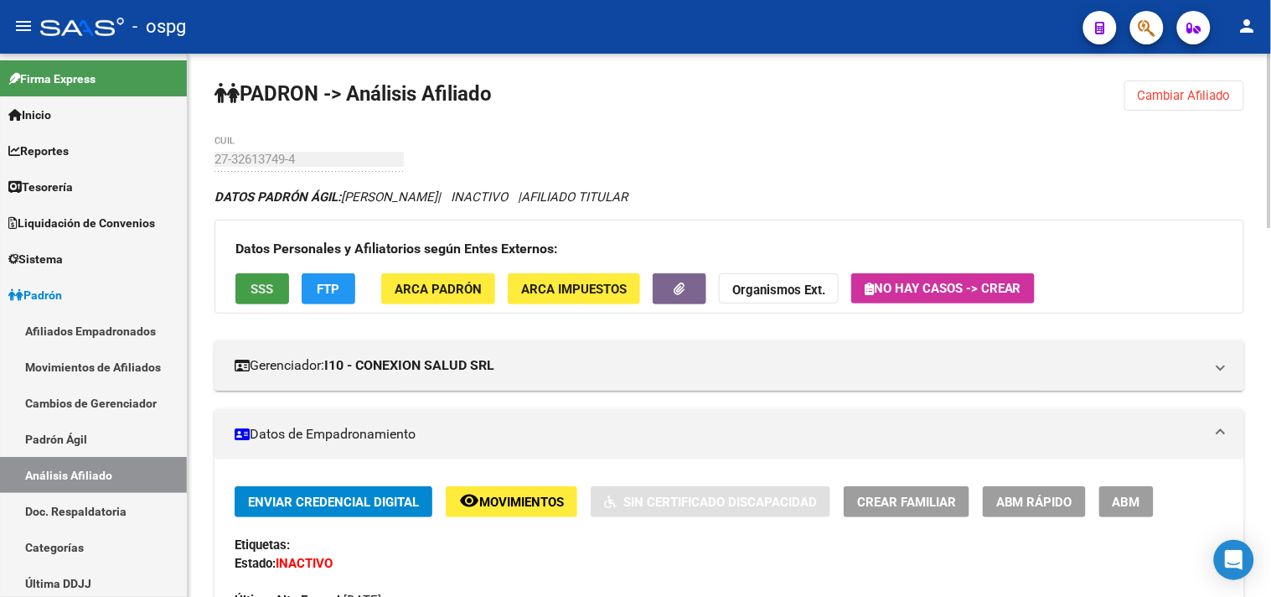
click at [253, 277] on button "SSS" at bounding box center [262, 288] width 54 height 31
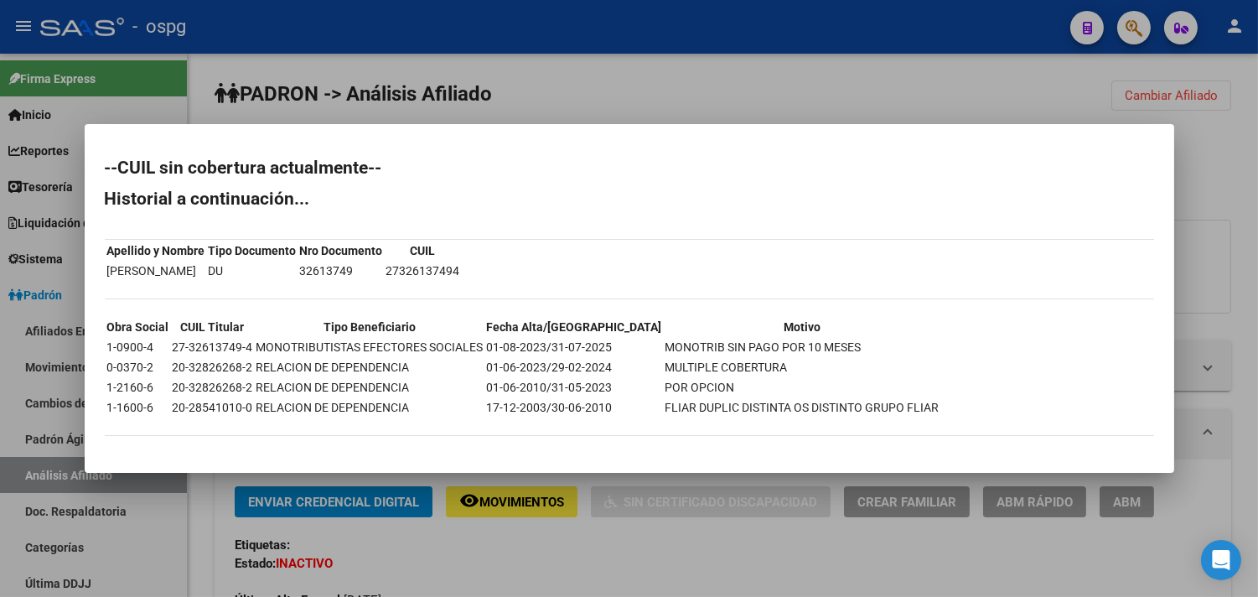
click at [565, 545] on div at bounding box center [629, 298] width 1258 height 597
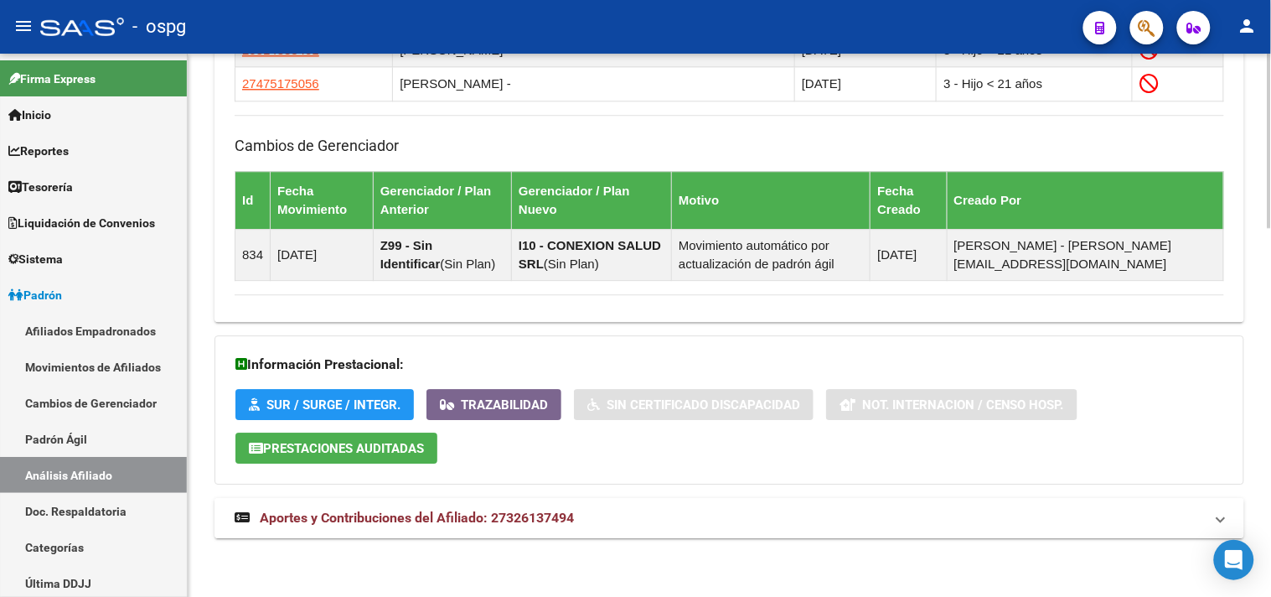
drag, startPoint x: 607, startPoint y: 523, endPoint x: 748, endPoint y: 517, distance: 140.9
click at [615, 522] on mat-panel-title "Aportes y Contribuciones del Afiliado: 27326137494" at bounding box center [719, 518] width 969 height 18
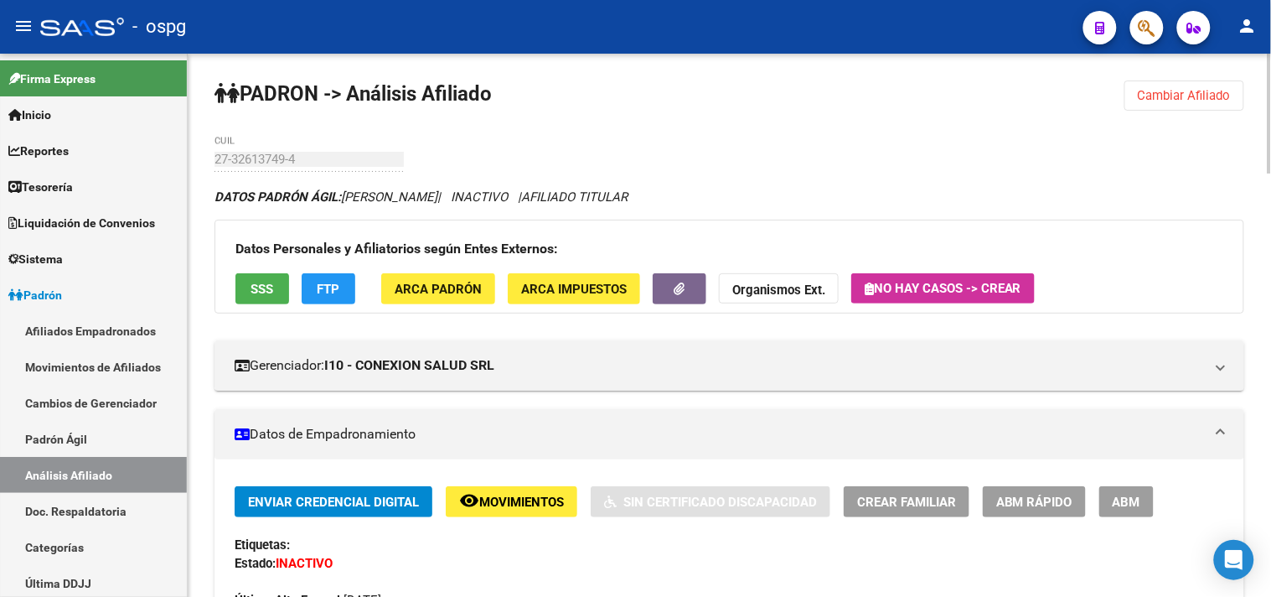
drag, startPoint x: 1175, startPoint y: 101, endPoint x: 1165, endPoint y: 101, distance: 9.2
click at [1174, 101] on span "Cambiar Afiliado" at bounding box center [1184, 95] width 93 height 15
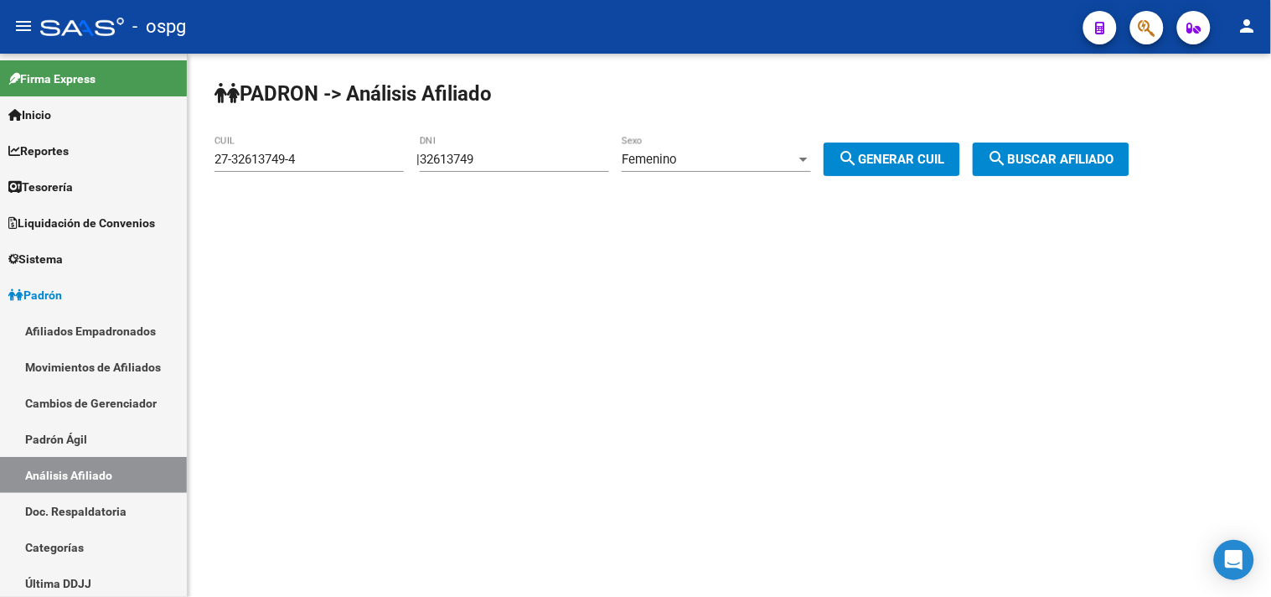
drag, startPoint x: 514, startPoint y: 162, endPoint x: 302, endPoint y: 161, distance: 212.0
click at [313, 162] on app-analisis-afiliado "PADRON -> Análisis Afiliado 27-32613749-4 CUIL | 32613749 DNI Femenino Sexo sea…" at bounding box center [678, 159] width 928 height 15
type input "33084240"
drag, startPoint x: 915, startPoint y: 160, endPoint x: 1026, endPoint y: 151, distance: 111.0
click at [915, 158] on span "search Generar CUIL" at bounding box center [892, 159] width 106 height 15
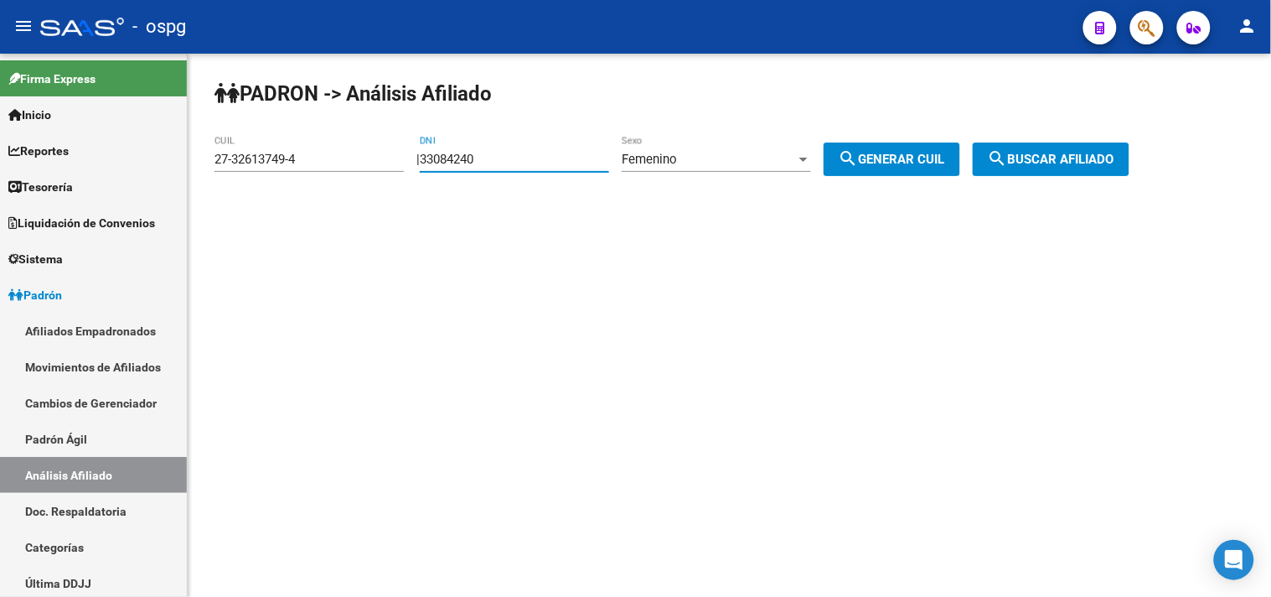
type input "27-33084240-2"
click at [1052, 152] on span "search Buscar afiliado" at bounding box center [1051, 159] width 127 height 15
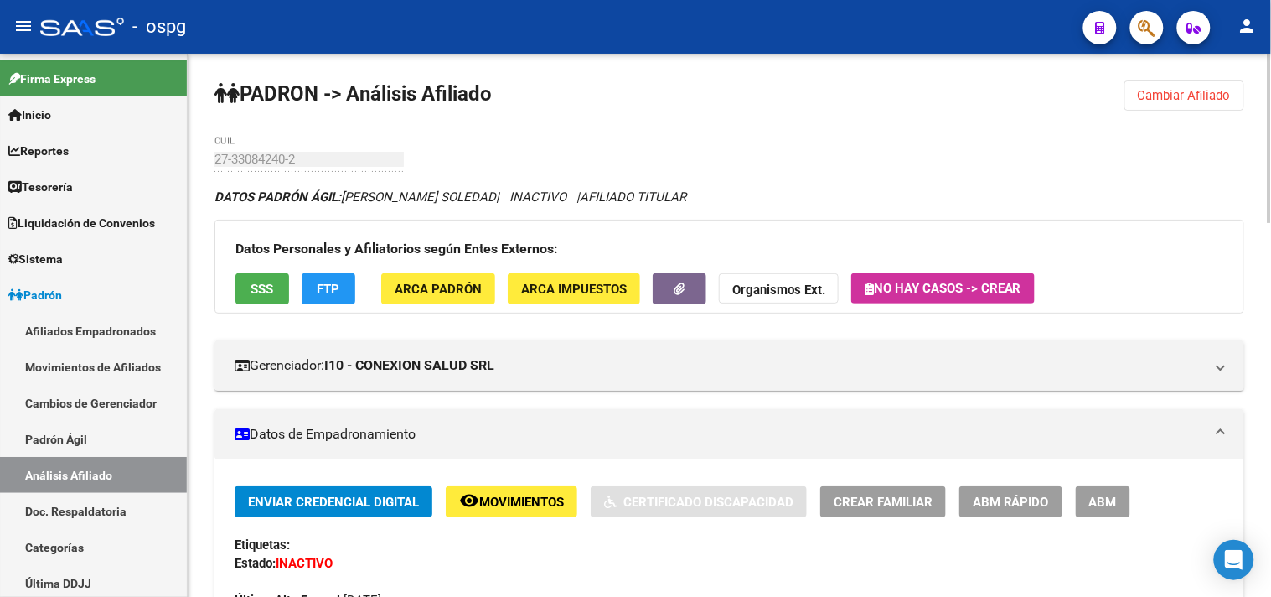
click at [321, 293] on span "FTP" at bounding box center [329, 289] width 23 height 15
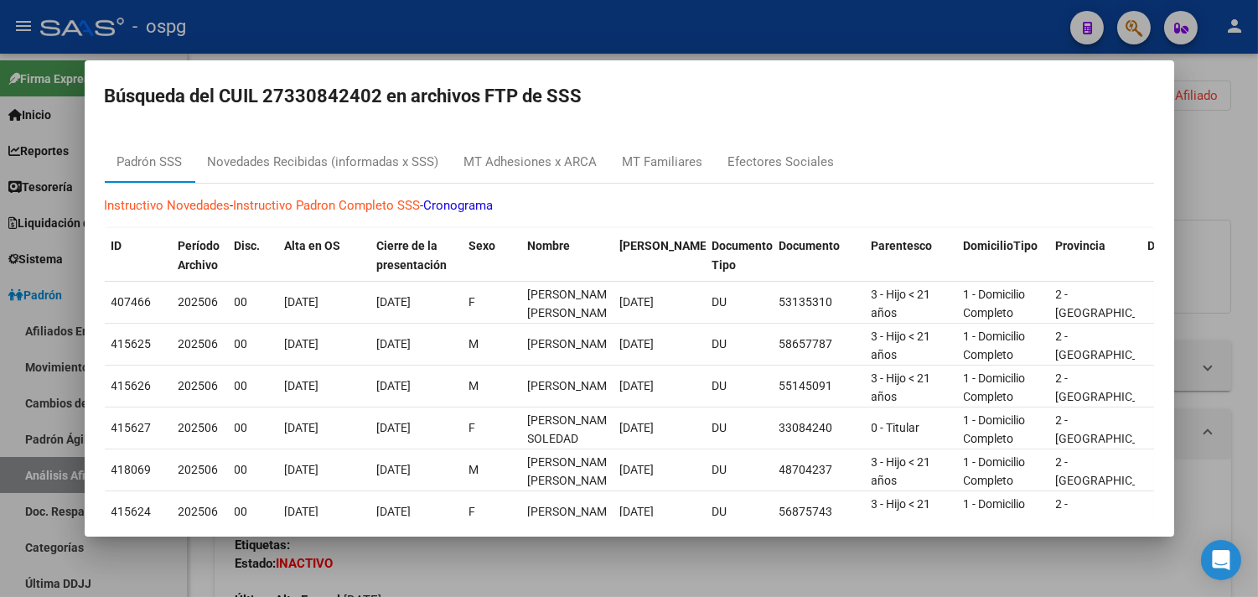
click at [395, 574] on div at bounding box center [629, 298] width 1258 height 597
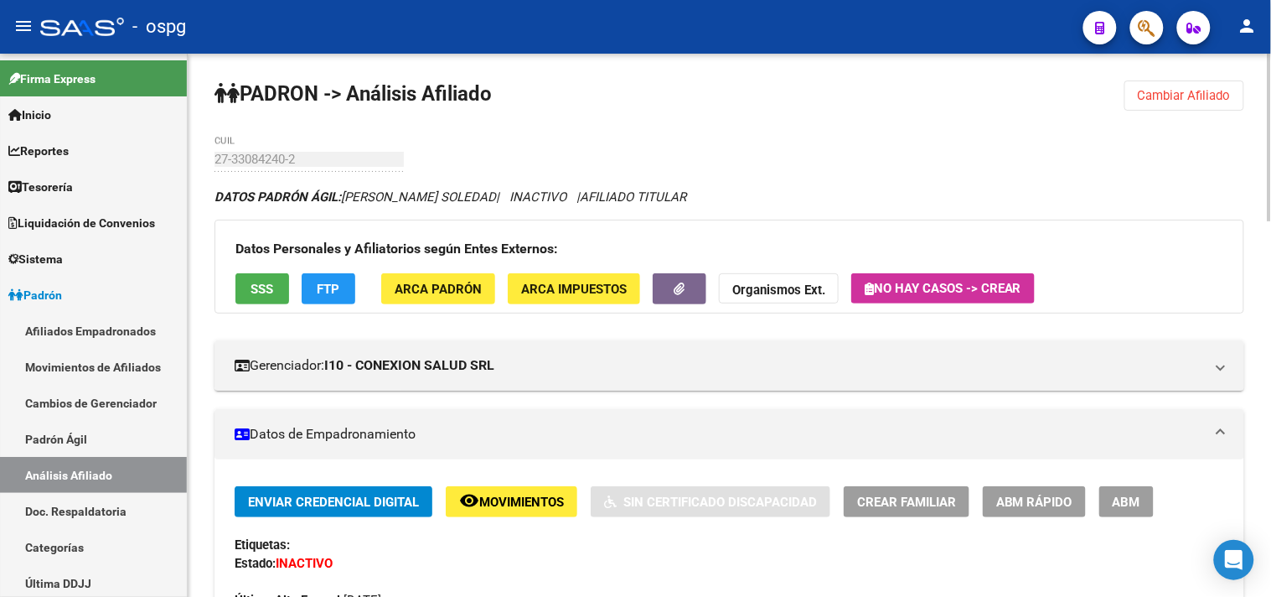
click at [266, 290] on span "SSS" at bounding box center [262, 289] width 23 height 15
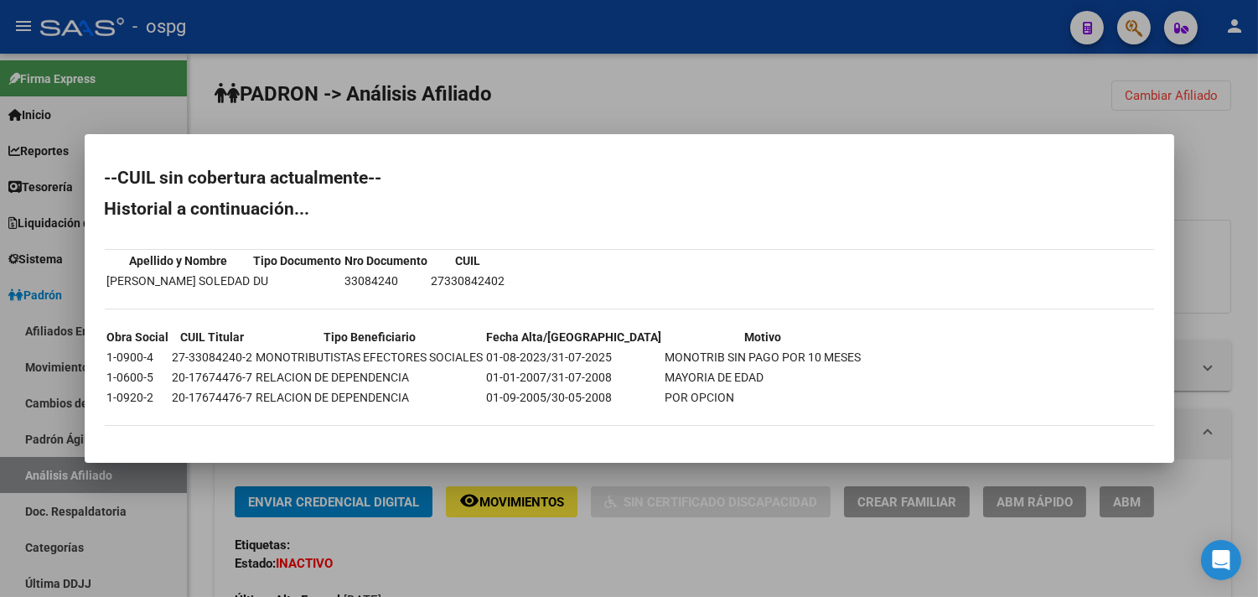
click at [584, 555] on div at bounding box center [629, 298] width 1258 height 597
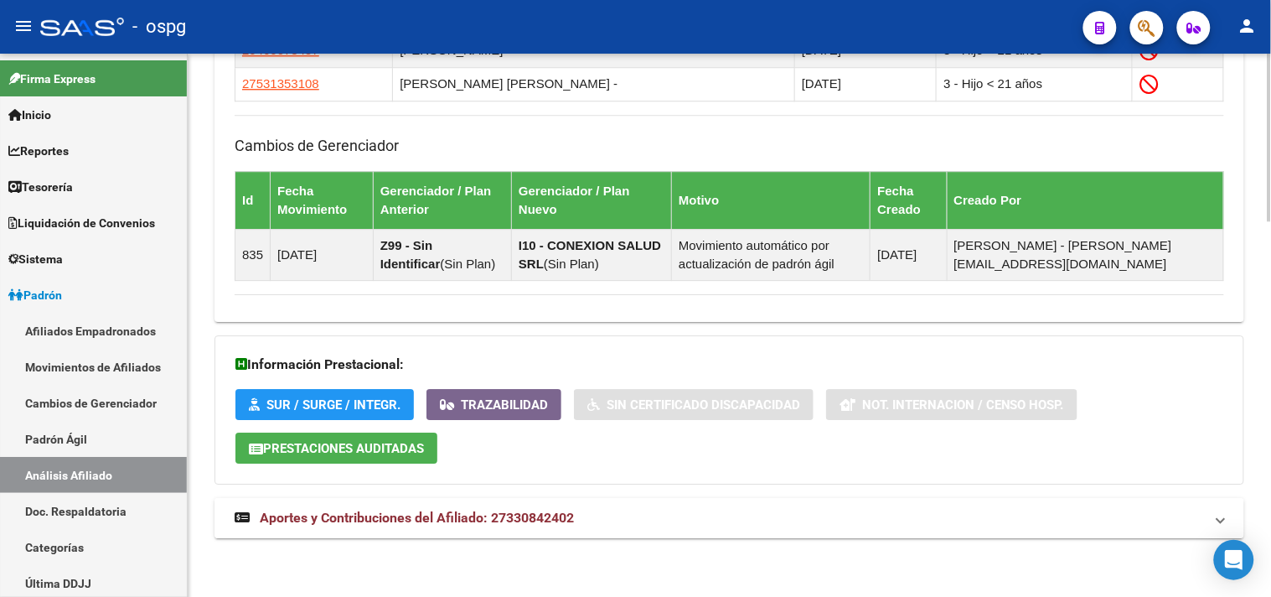
click at [555, 530] on mat-expansion-panel-header "Aportes y Contribuciones del Afiliado: 27330842402" at bounding box center [729, 518] width 1030 height 40
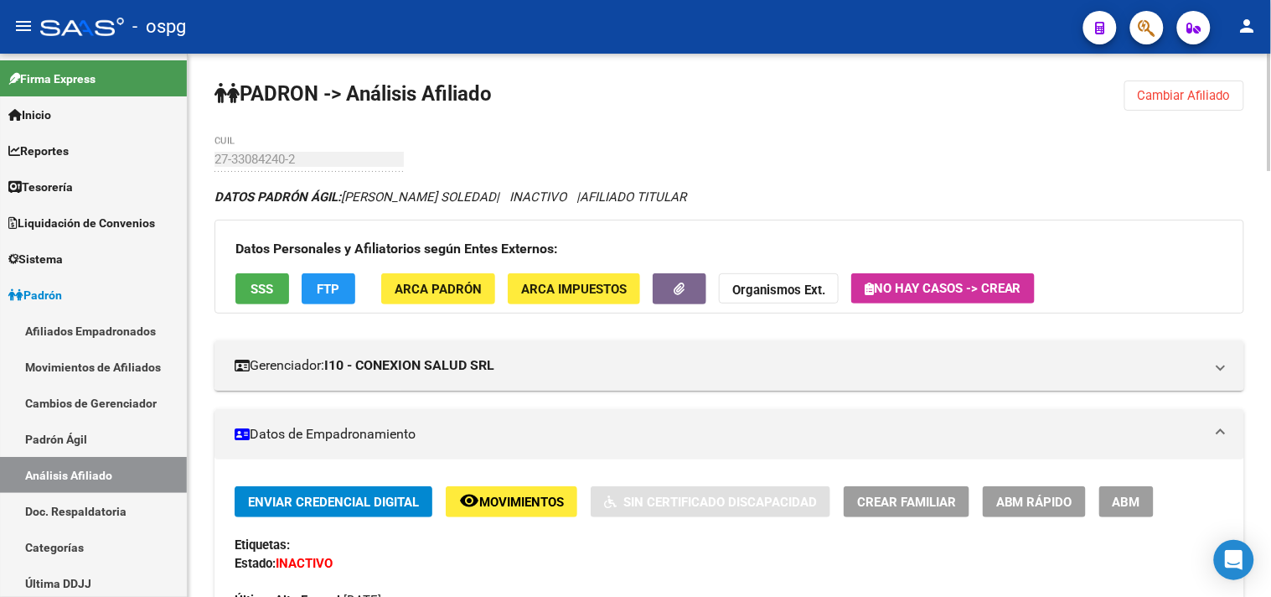
drag, startPoint x: 1238, startPoint y: 92, endPoint x: 940, endPoint y: 92, distance: 298.3
click at [1238, 92] on button "Cambiar Afiliado" at bounding box center [1184, 95] width 120 height 30
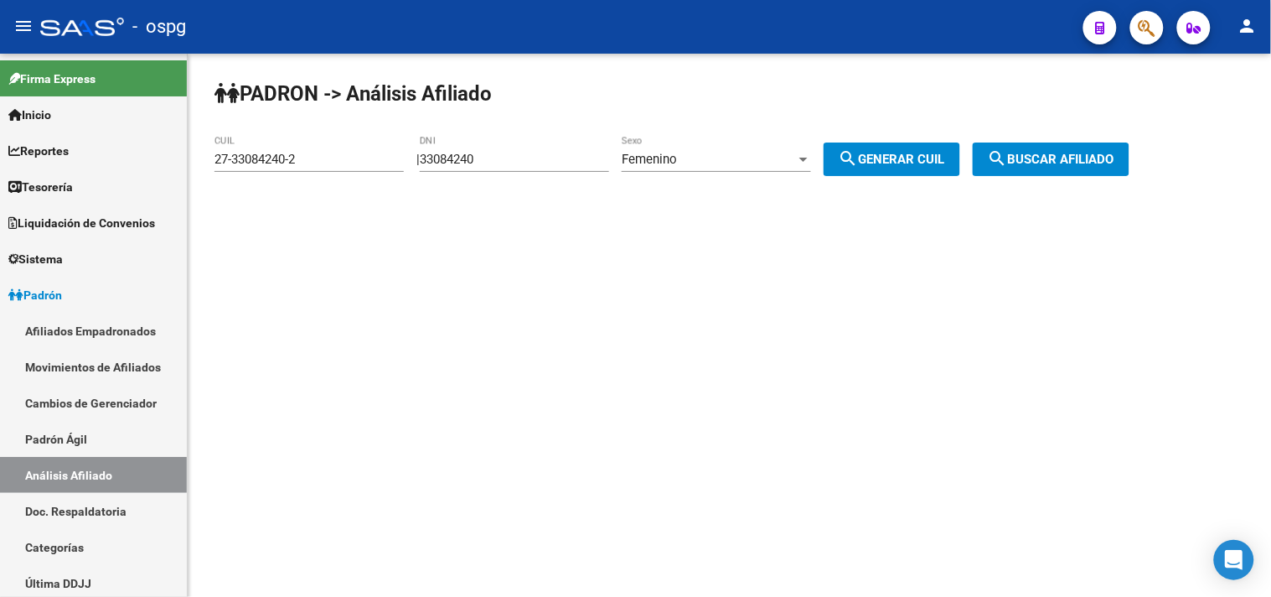
drag, startPoint x: 522, startPoint y: 166, endPoint x: 379, endPoint y: 146, distance: 144.7
click at [406, 149] on div "PADRON -> Análisis Afiliado 27-33084240-2 CUIL | 33084240 DNI Femenino Sexo sea…" at bounding box center [729, 142] width 1083 height 176
click at [514, 170] on div "33084240 DNI" at bounding box center [514, 154] width 189 height 36
drag, startPoint x: 513, startPoint y: 164, endPoint x: 430, endPoint y: 155, distance: 83.5
click at [430, 155] on div "| 33084240 DNI Femenino Sexo search Generar CUIL" at bounding box center [694, 159] width 556 height 15
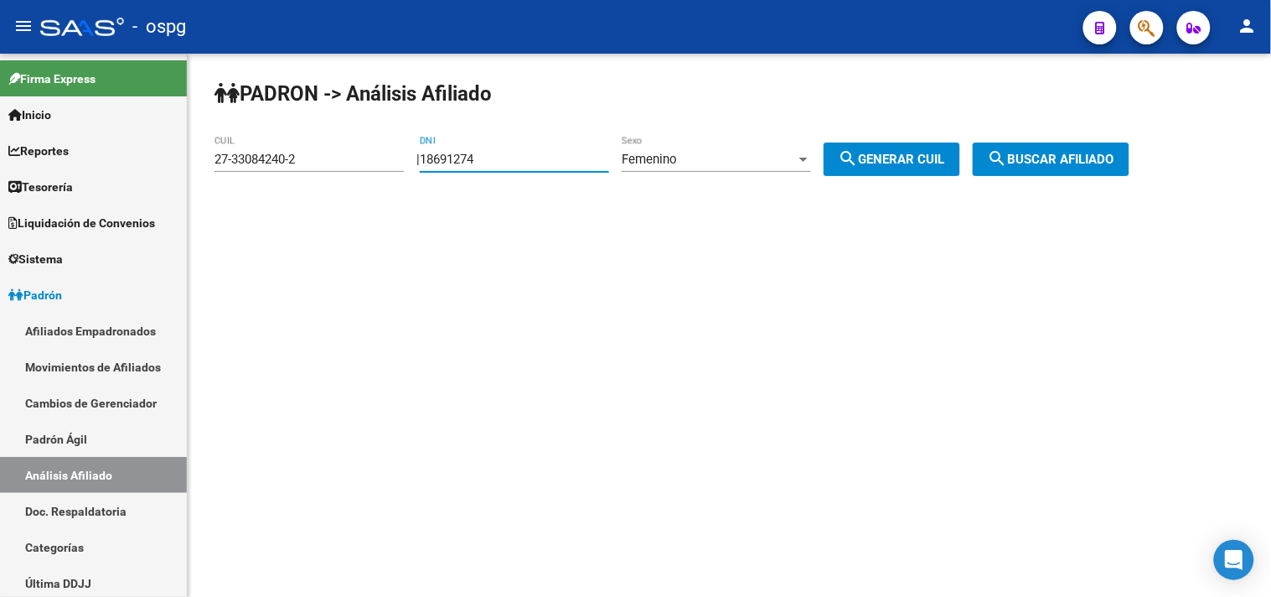
type input "18691274"
drag, startPoint x: 881, startPoint y: 161, endPoint x: 1107, endPoint y: 158, distance: 225.4
click at [884, 161] on span "search Generar CUIL" at bounding box center [892, 159] width 106 height 15
type input "27-18691274-3"
click at [1109, 156] on span "search Buscar afiliado" at bounding box center [1051, 159] width 127 height 15
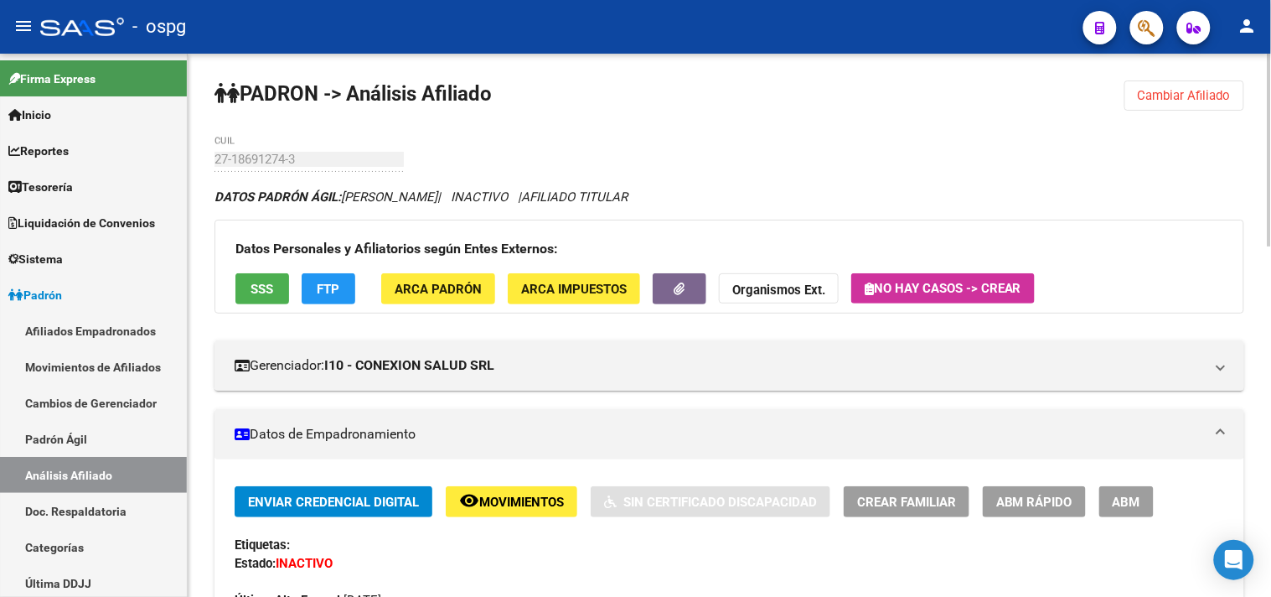
click at [247, 292] on button "SSS" at bounding box center [262, 288] width 54 height 31
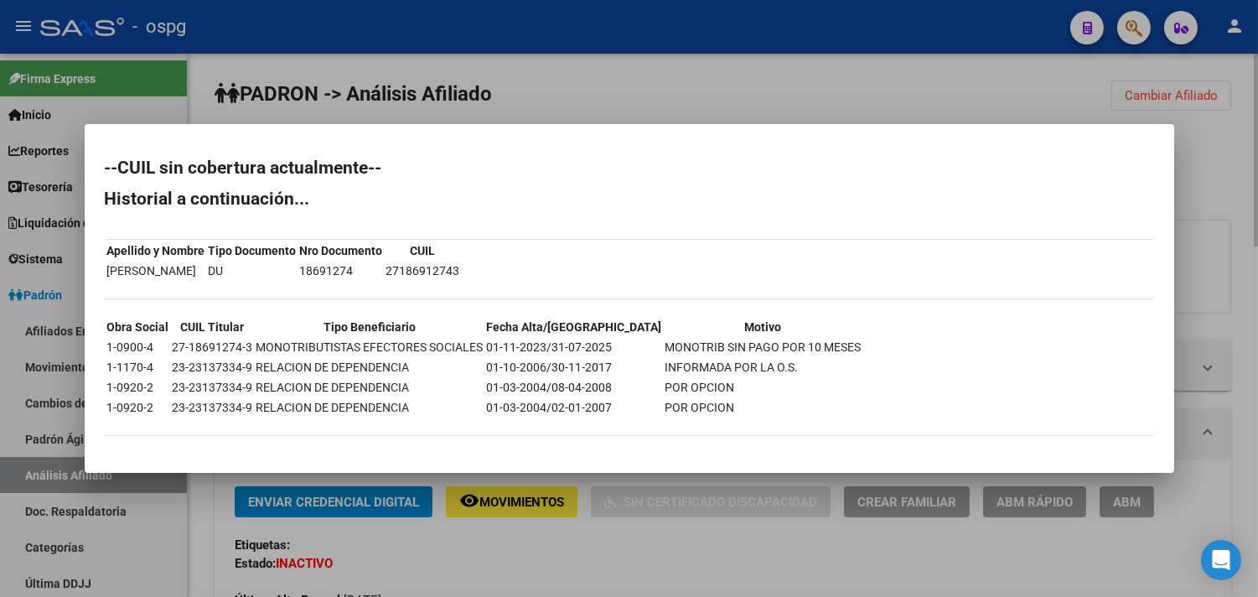
drag, startPoint x: 638, startPoint y: 559, endPoint x: 630, endPoint y: 554, distance: 9.8
click at [638, 557] on div at bounding box center [629, 298] width 1258 height 597
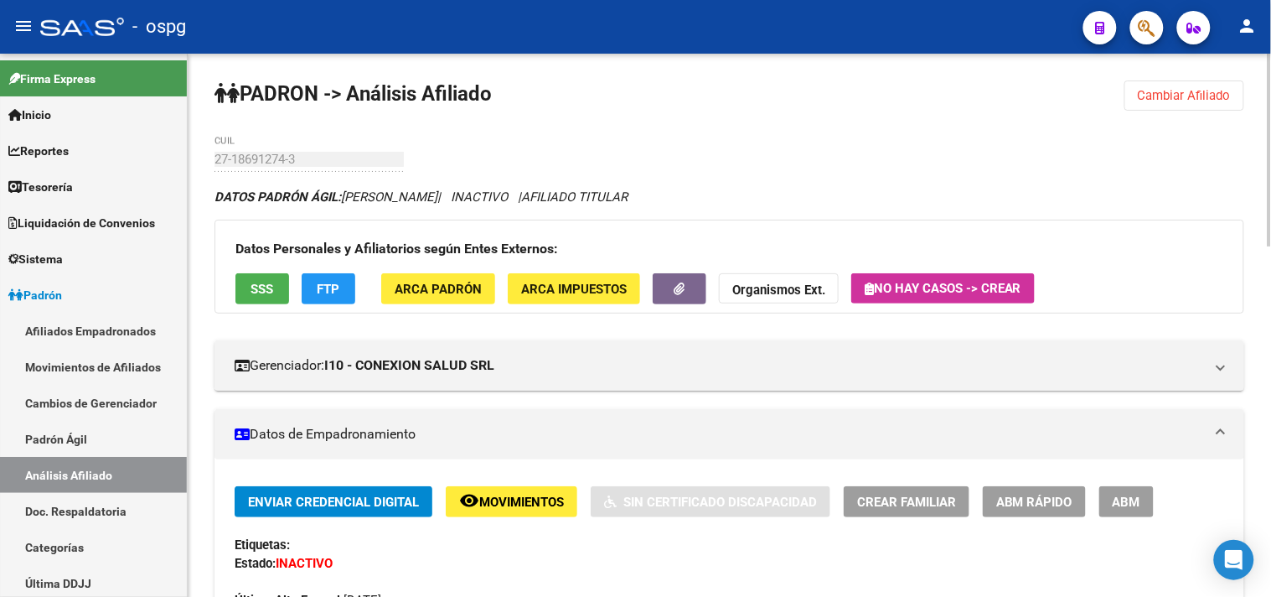
drag, startPoint x: 1210, startPoint y: 86, endPoint x: 1143, endPoint y: 118, distance: 74.2
click at [1208, 86] on button "Cambiar Afiliado" at bounding box center [1184, 95] width 120 height 30
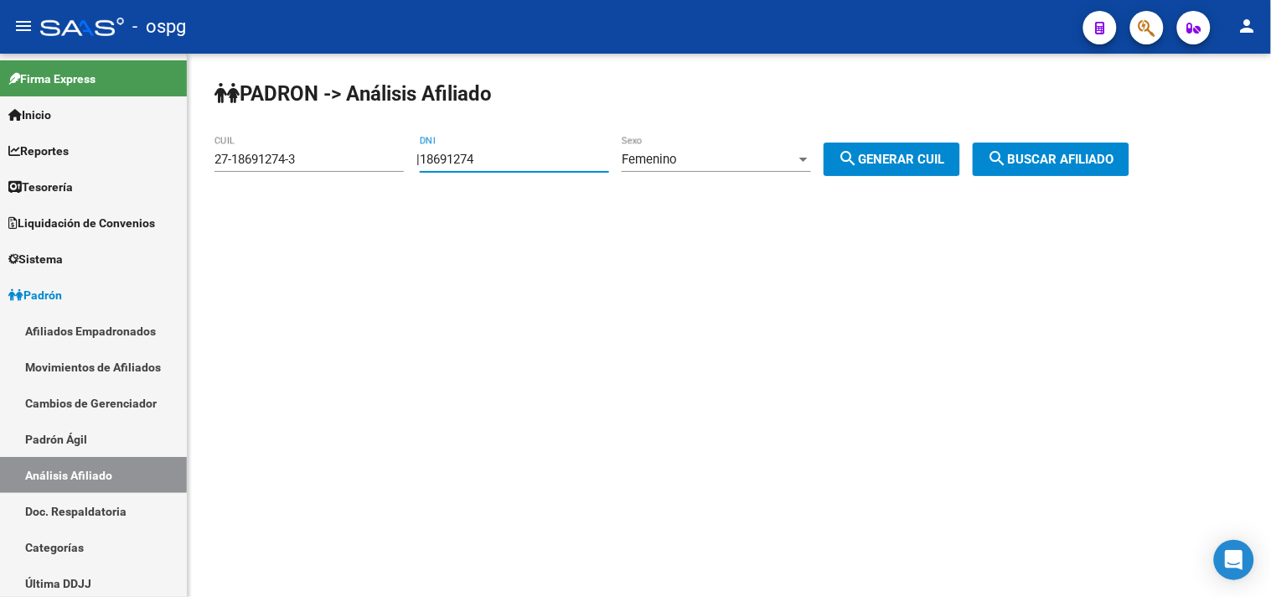
drag, startPoint x: 531, startPoint y: 164, endPoint x: 349, endPoint y: 159, distance: 181.9
click at [363, 163] on app-analisis-afiliado "PADRON -> Análisis Afiliado 27-18691274-3 CUIL | 18691274 DNI Femenino Sexo sea…" at bounding box center [678, 159] width 928 height 15
type input "59781830"
click at [859, 163] on button "search Generar CUIL" at bounding box center [892, 159] width 137 height 34
click at [1047, 170] on button "search Buscar afiliado" at bounding box center [1051, 159] width 157 height 34
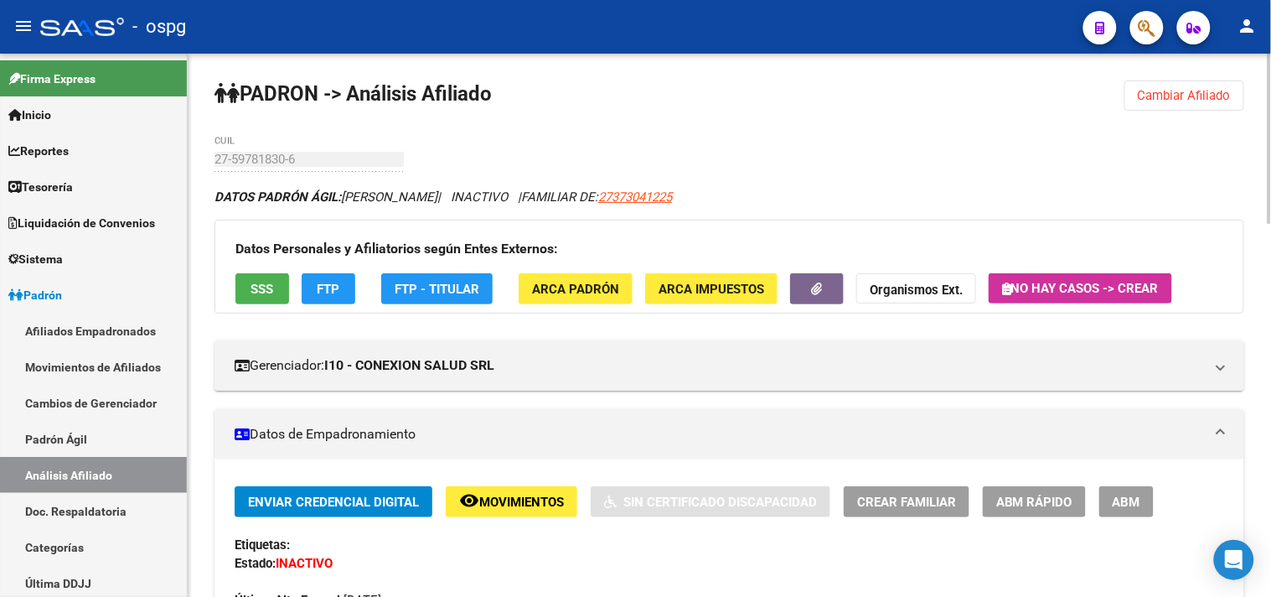
click at [251, 289] on span "SSS" at bounding box center [262, 289] width 23 height 15
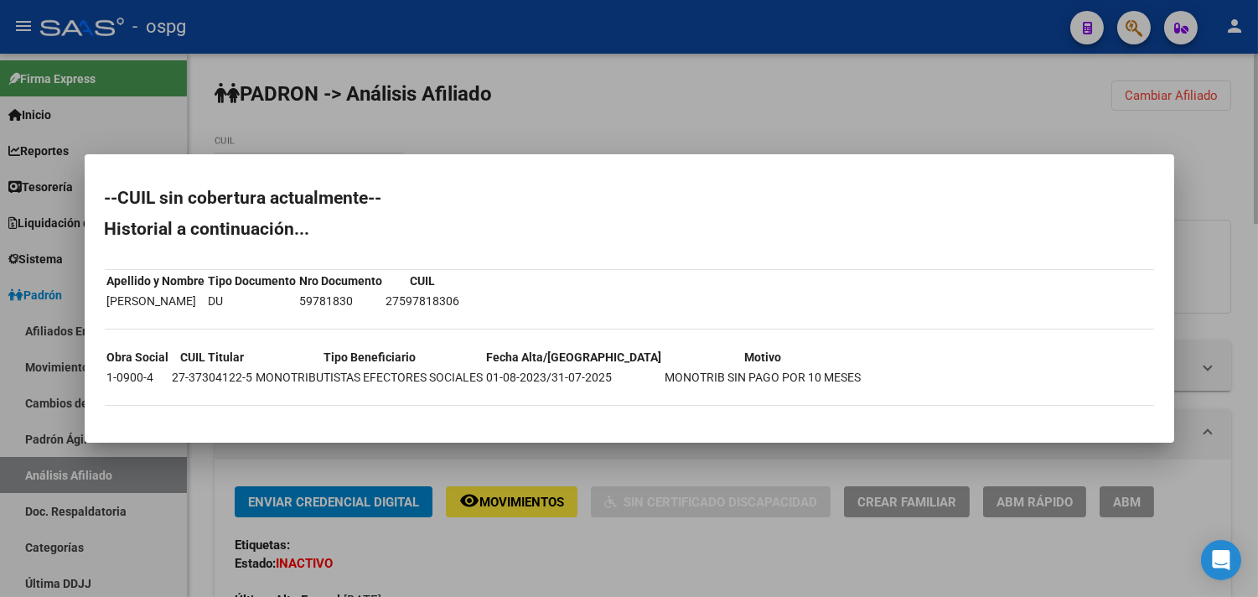
click at [626, 549] on div at bounding box center [629, 298] width 1258 height 597
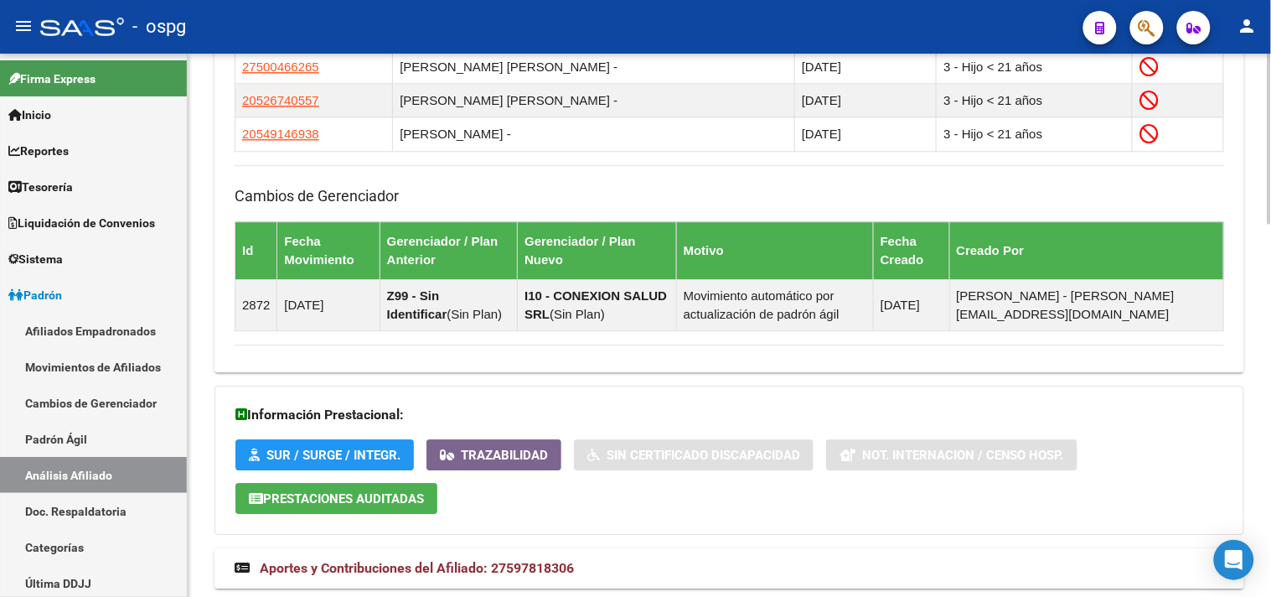
scroll to position [1187, 0]
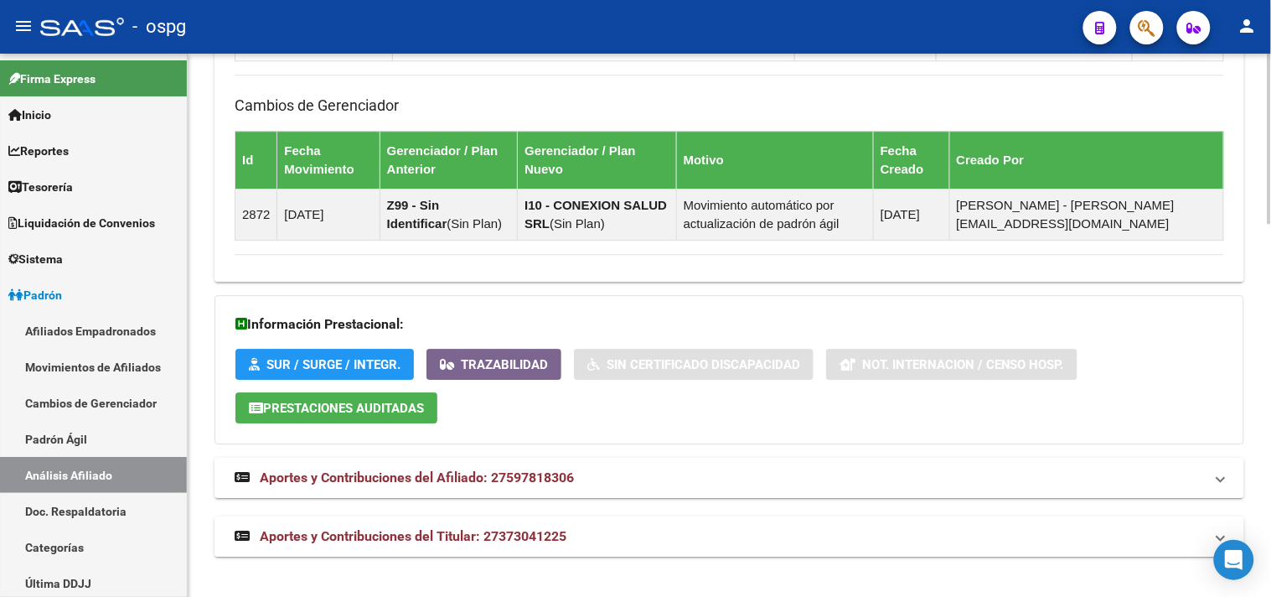
click at [642, 546] on mat-expansion-panel-header "Aportes y Contribuciones del Titular: 27373041225" at bounding box center [729, 536] width 1030 height 40
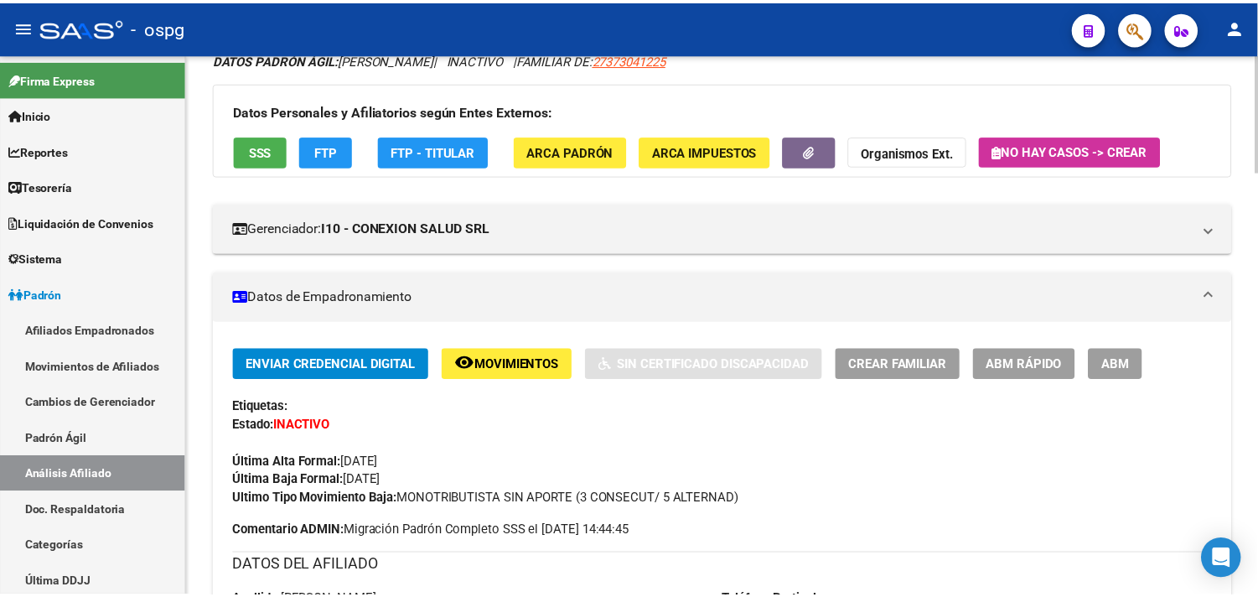
scroll to position [0, 0]
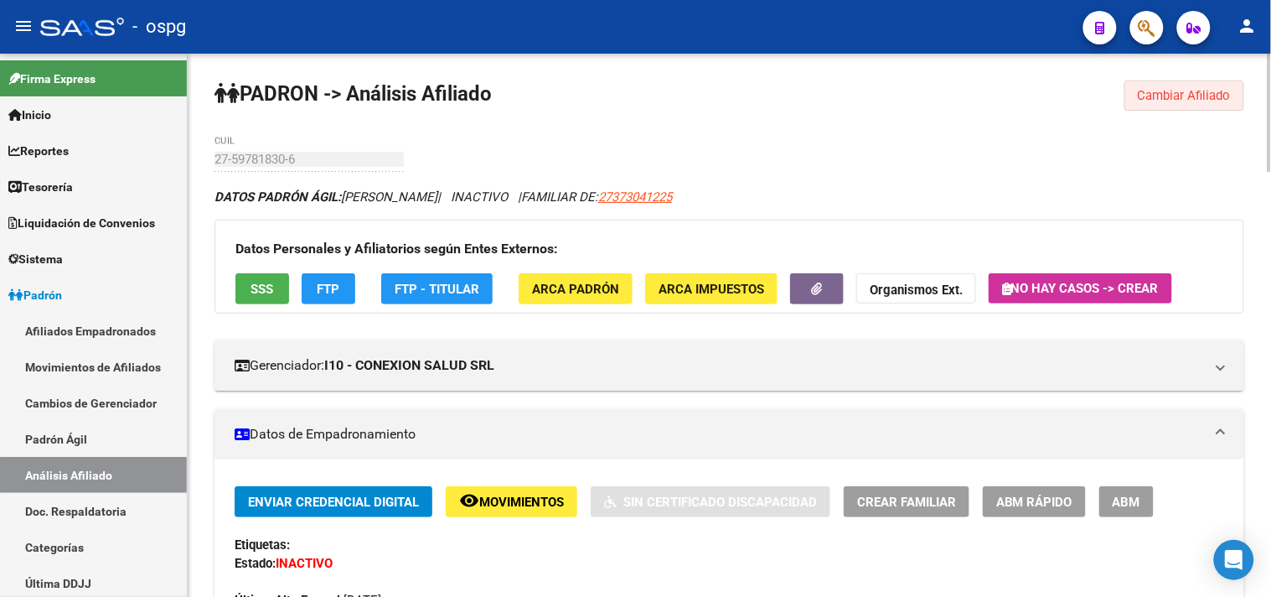
drag, startPoint x: 1190, startPoint y: 106, endPoint x: 461, endPoint y: 126, distance: 729.2
click at [1190, 104] on button "Cambiar Afiliado" at bounding box center [1184, 95] width 120 height 30
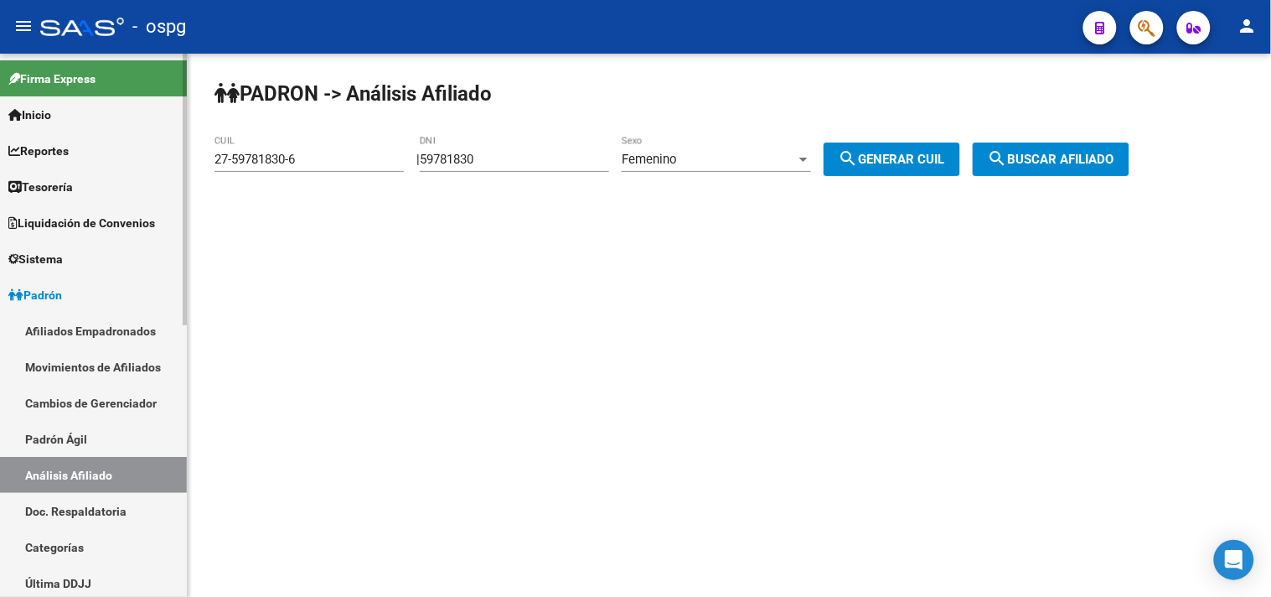
drag, startPoint x: 302, startPoint y: 157, endPoint x: 54, endPoint y: 123, distance: 250.3
click at [43, 127] on mat-sidenav-container "Firma Express Inicio Calendario SSS Instructivos Contacto OS Reportes Tablero d…" at bounding box center [635, 325] width 1271 height 543
paste input "34798766-8"
type input "27-34798766-8"
click at [1114, 163] on span "search Buscar afiliado" at bounding box center [1051, 159] width 127 height 15
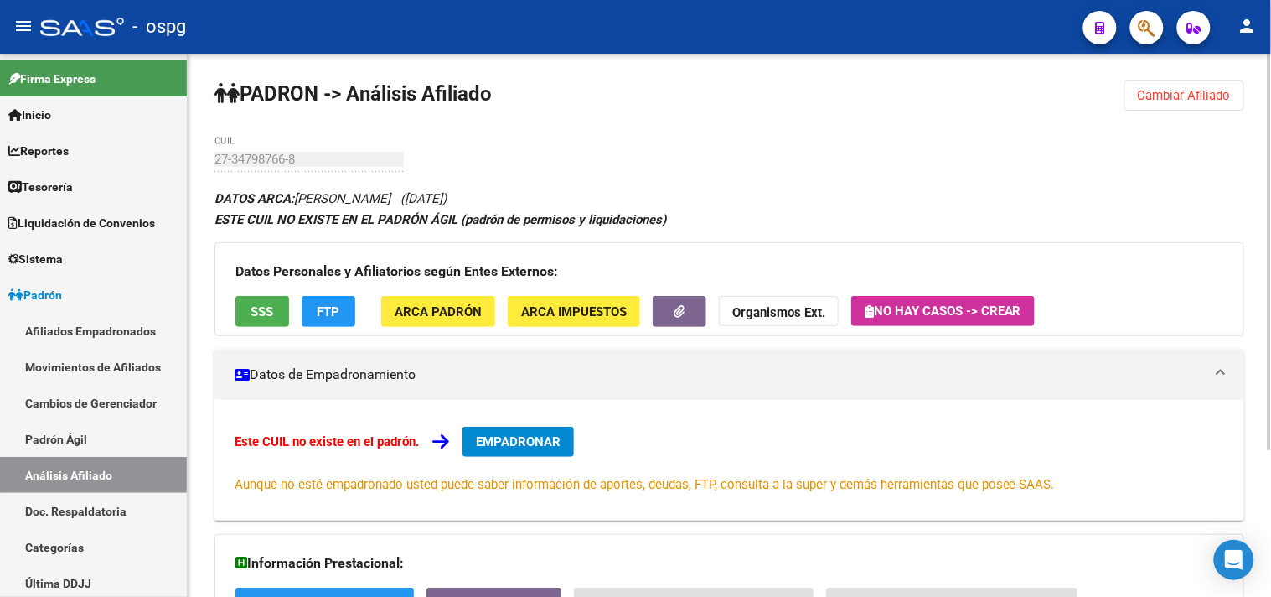
click at [255, 286] on div "Datos Personales y Afiliatorios según Entes Externos: SSS FTP ARCA Padrón ARCA …" at bounding box center [729, 289] width 1030 height 94
click at [261, 308] on span "SSS" at bounding box center [262, 311] width 23 height 15
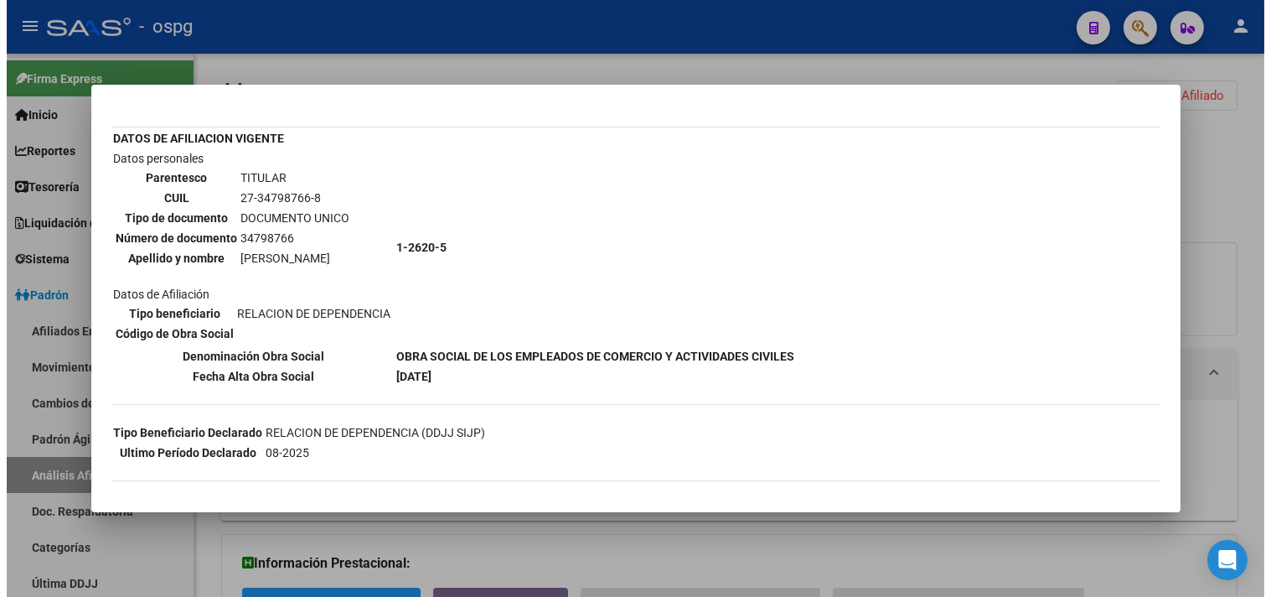
scroll to position [158, 0]
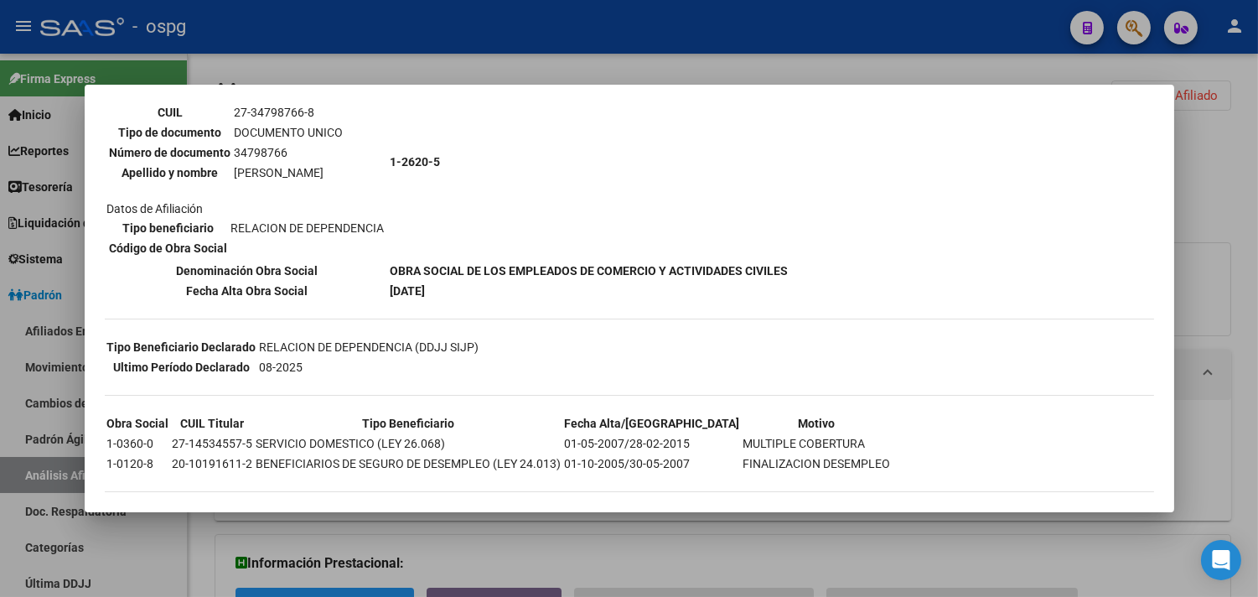
click at [637, 564] on div at bounding box center [629, 298] width 1258 height 597
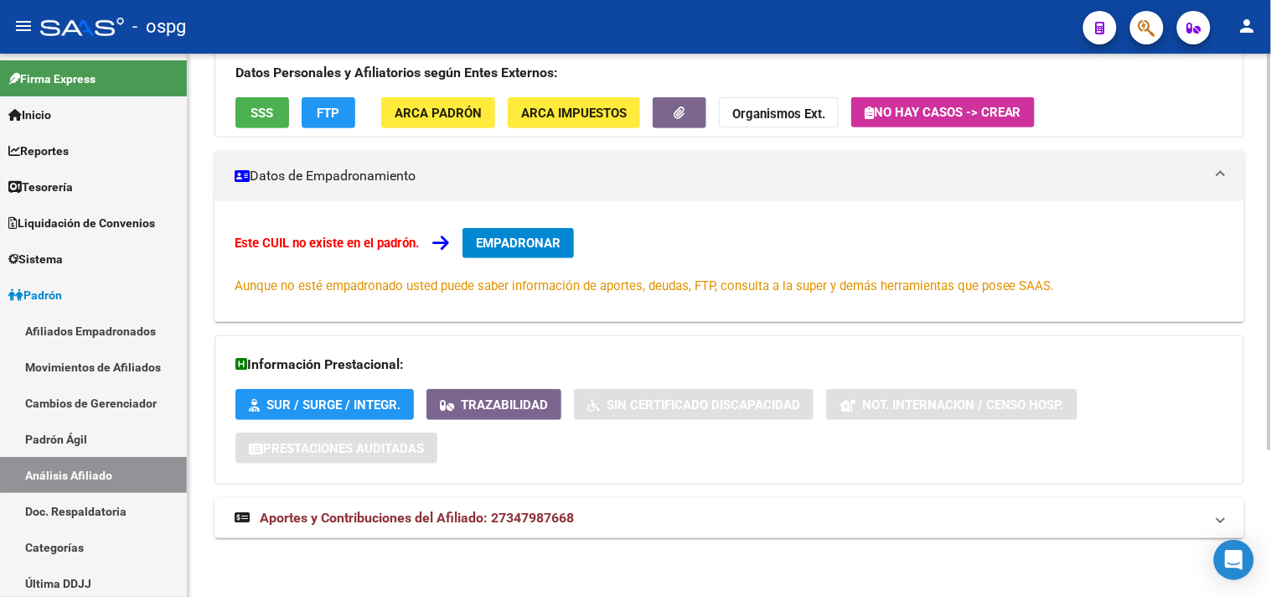
click at [656, 532] on mat-expansion-panel-header "Aportes y Contribuciones del Afiliado: 27347987668" at bounding box center [729, 518] width 1030 height 40
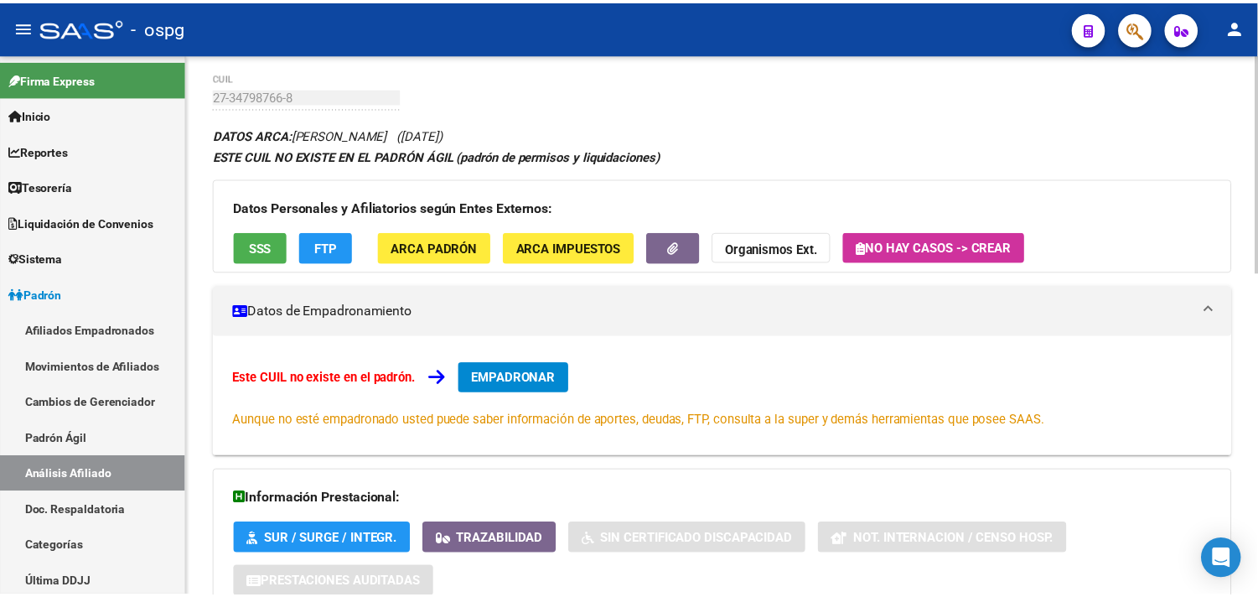
scroll to position [0, 0]
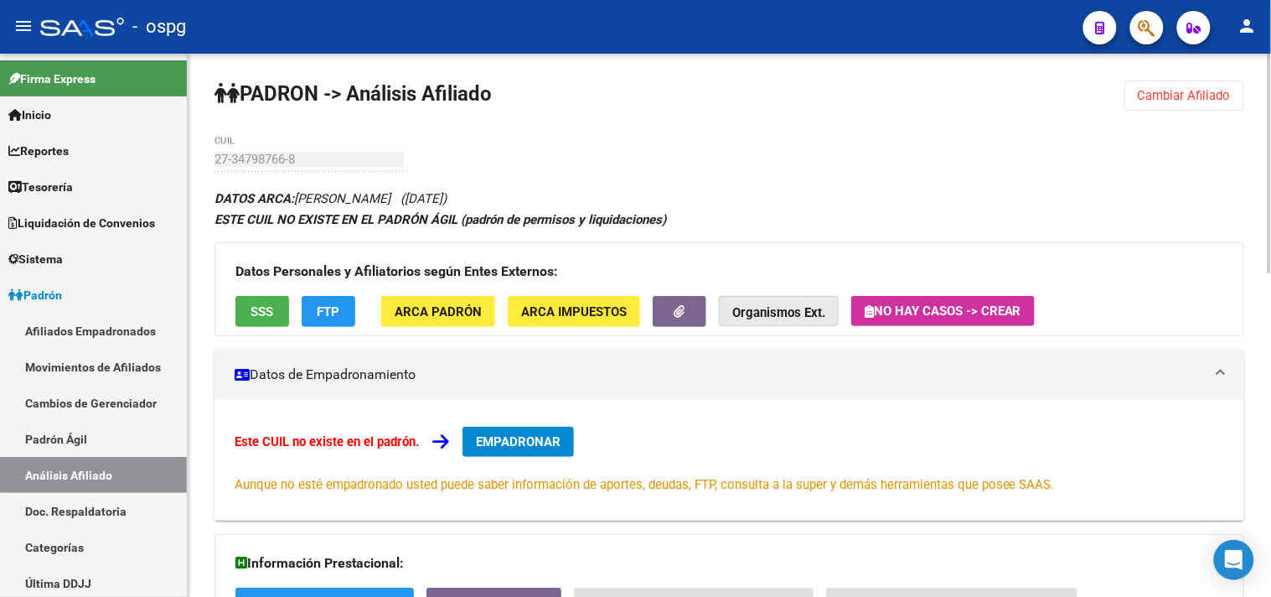
click at [780, 313] on strong "Organismos Ext." at bounding box center [778, 312] width 93 height 15
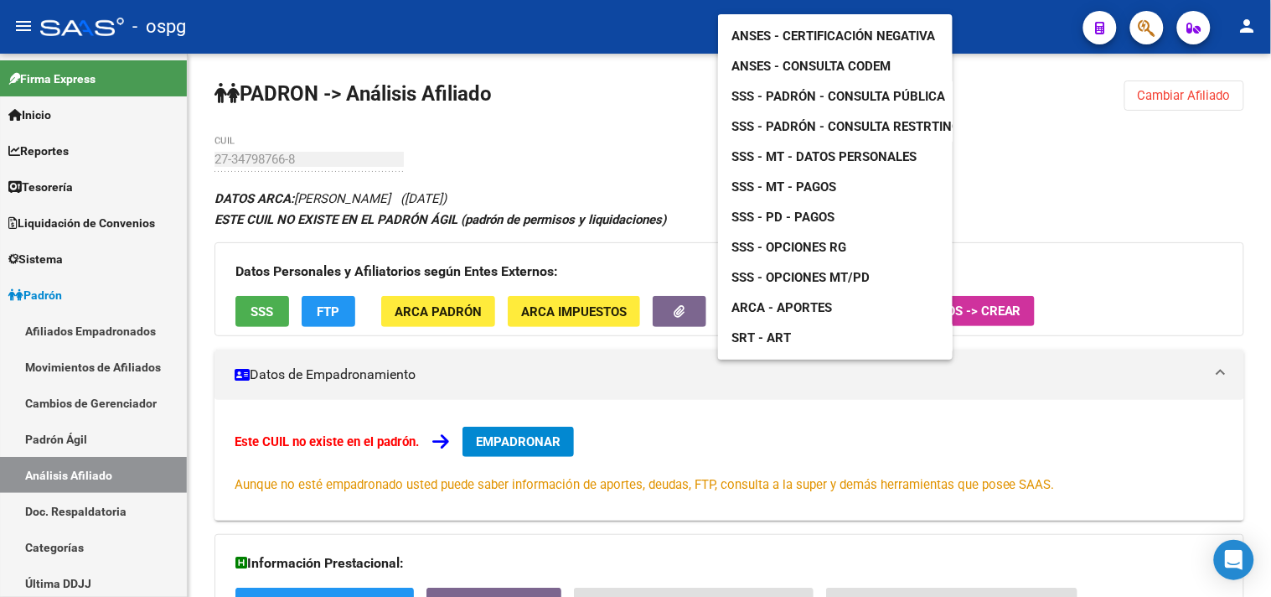
click at [796, 240] on span "SSS - Opciones RG" at bounding box center [788, 247] width 115 height 15
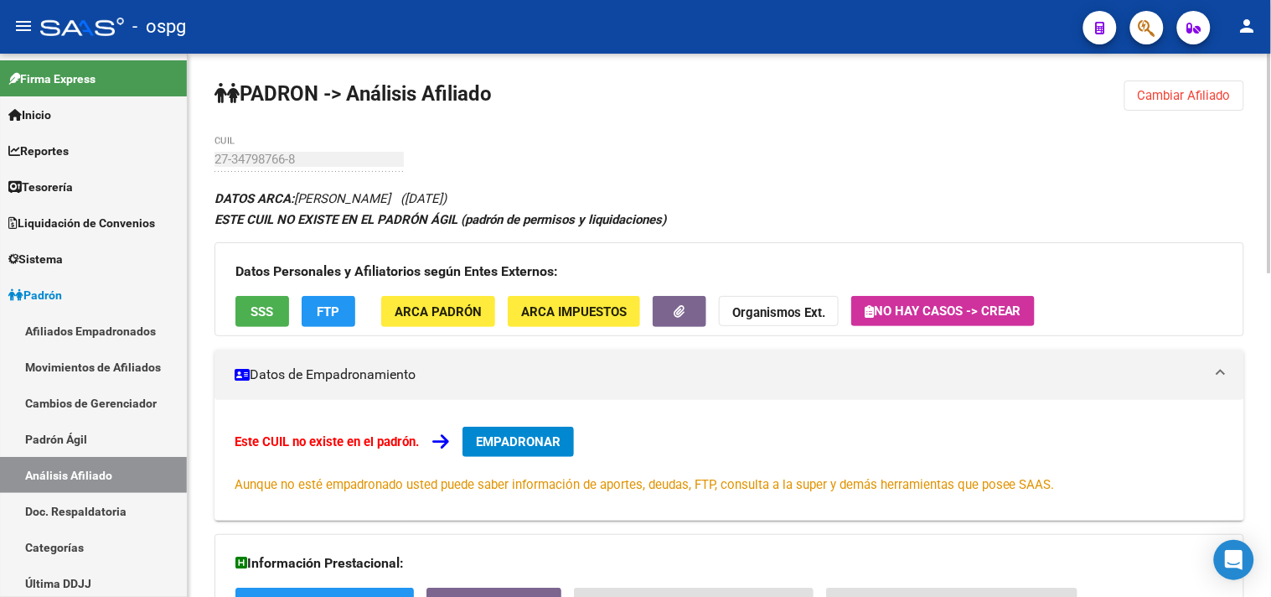
click at [1208, 95] on span "Cambiar Afiliado" at bounding box center [1184, 95] width 93 height 15
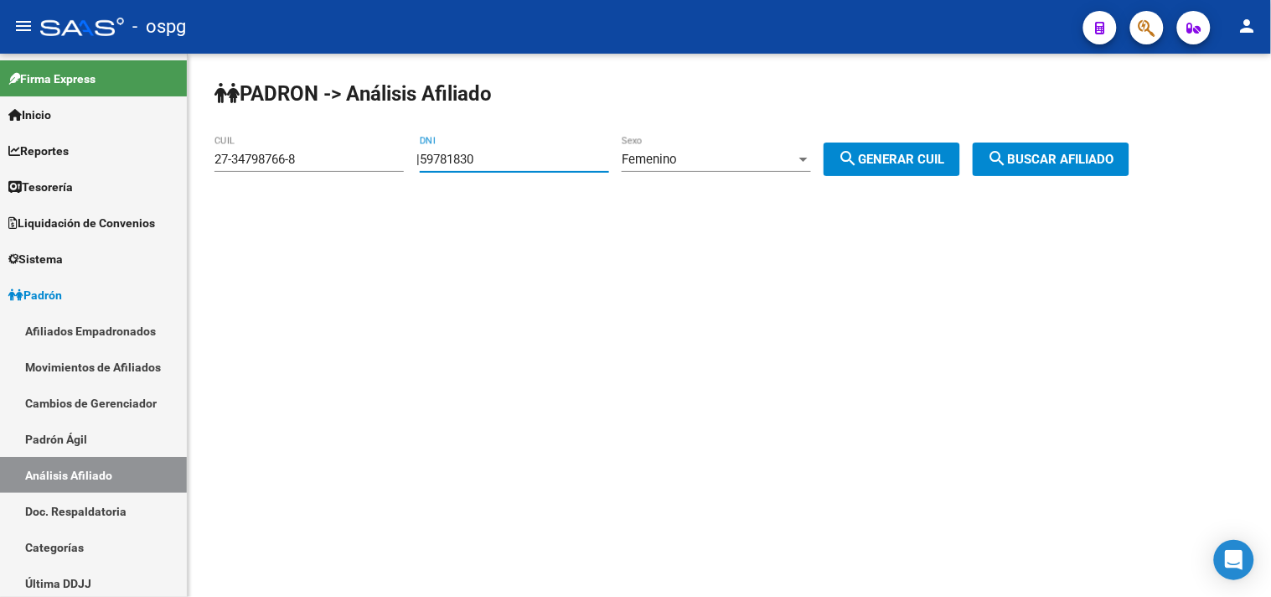
drag, startPoint x: 509, startPoint y: 160, endPoint x: 382, endPoint y: 160, distance: 127.4
click at [383, 160] on app-analisis-afiliado "PADRON -> Análisis Afiliado 27-34798766-8 CUIL | 59781830 DNI Femenino Sexo sea…" at bounding box center [678, 159] width 928 height 15
drag, startPoint x: 534, startPoint y: 147, endPoint x: 504, endPoint y: 141, distance: 30.7
click at [504, 139] on div "59781830 DNI" at bounding box center [514, 154] width 189 height 36
paste input "33660317"
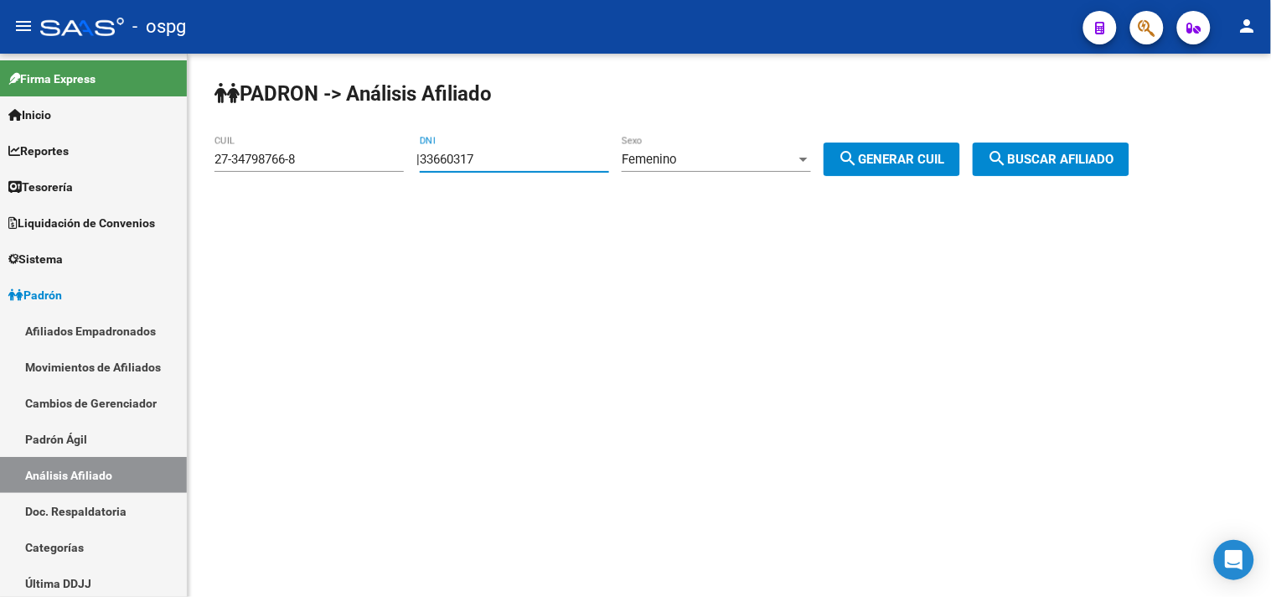
type input "33660317"
click at [707, 162] on div "Femenino" at bounding box center [709, 159] width 174 height 15
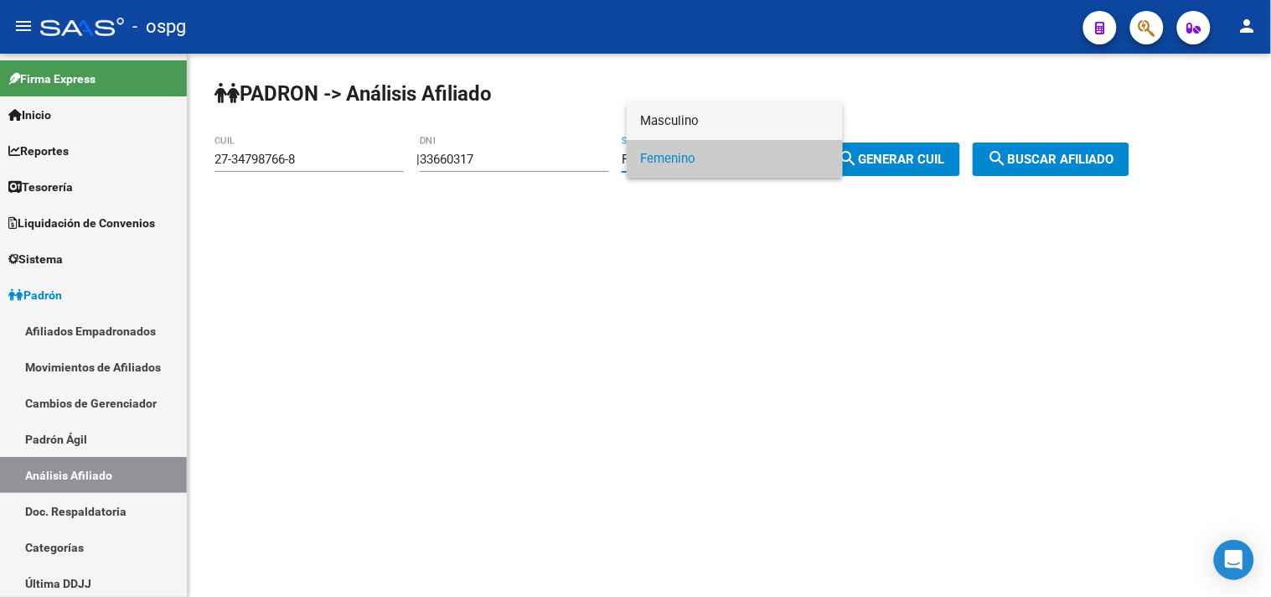
click at [731, 121] on span "Masculino" at bounding box center [734, 121] width 189 height 38
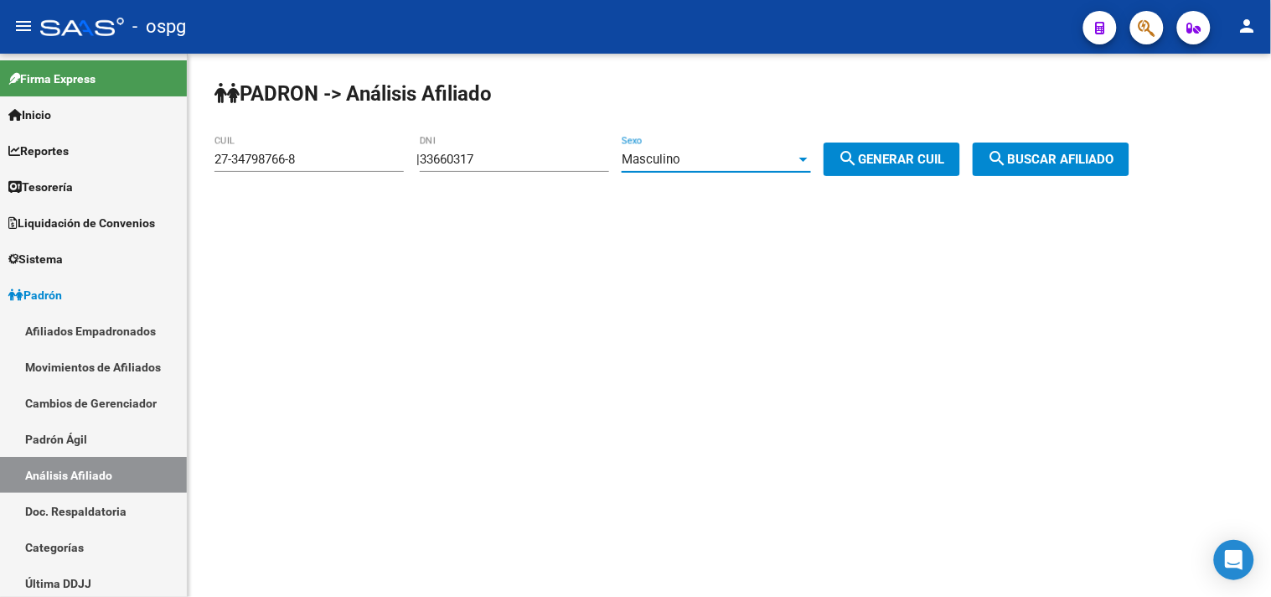
click at [927, 163] on span "search Generar CUIL" at bounding box center [892, 159] width 106 height 15
click at [1059, 151] on button "search Buscar afiliado" at bounding box center [1051, 159] width 157 height 34
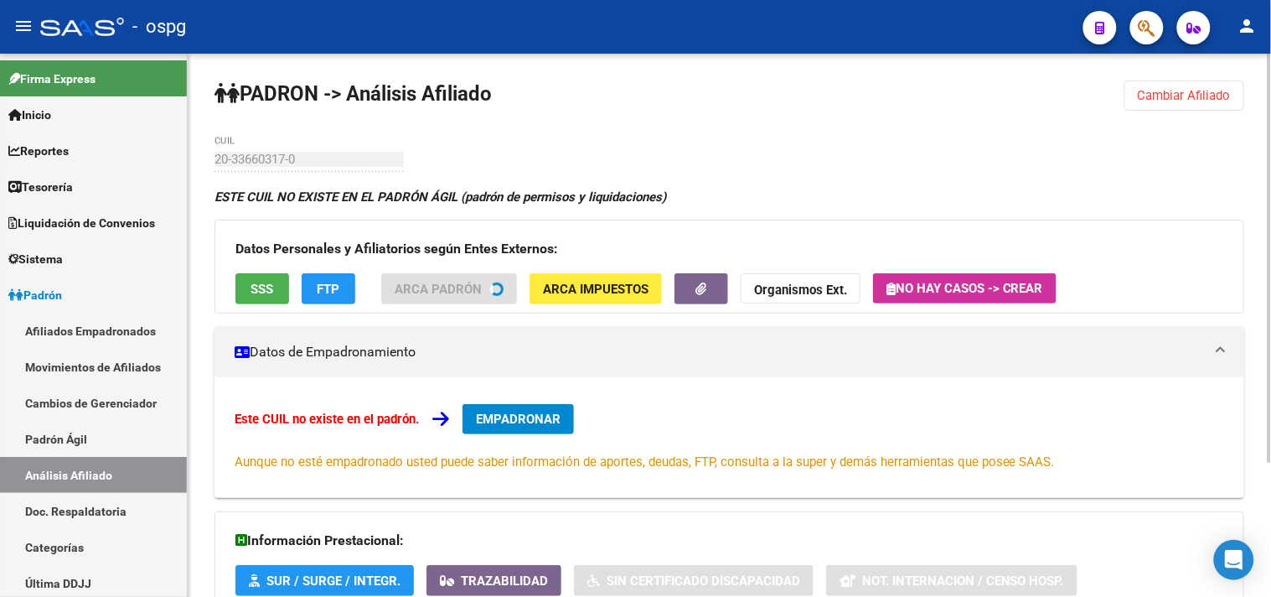
click at [1134, 93] on button "Cambiar Afiliado" at bounding box center [1184, 95] width 120 height 30
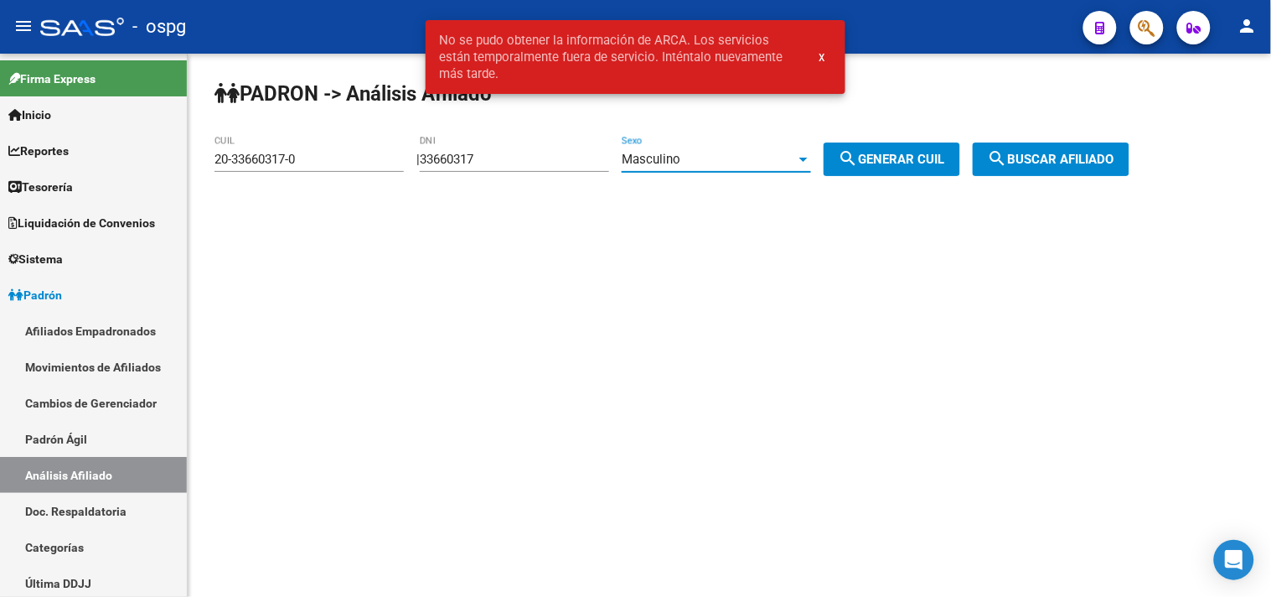
click at [786, 161] on div "Masculino" at bounding box center [709, 159] width 174 height 15
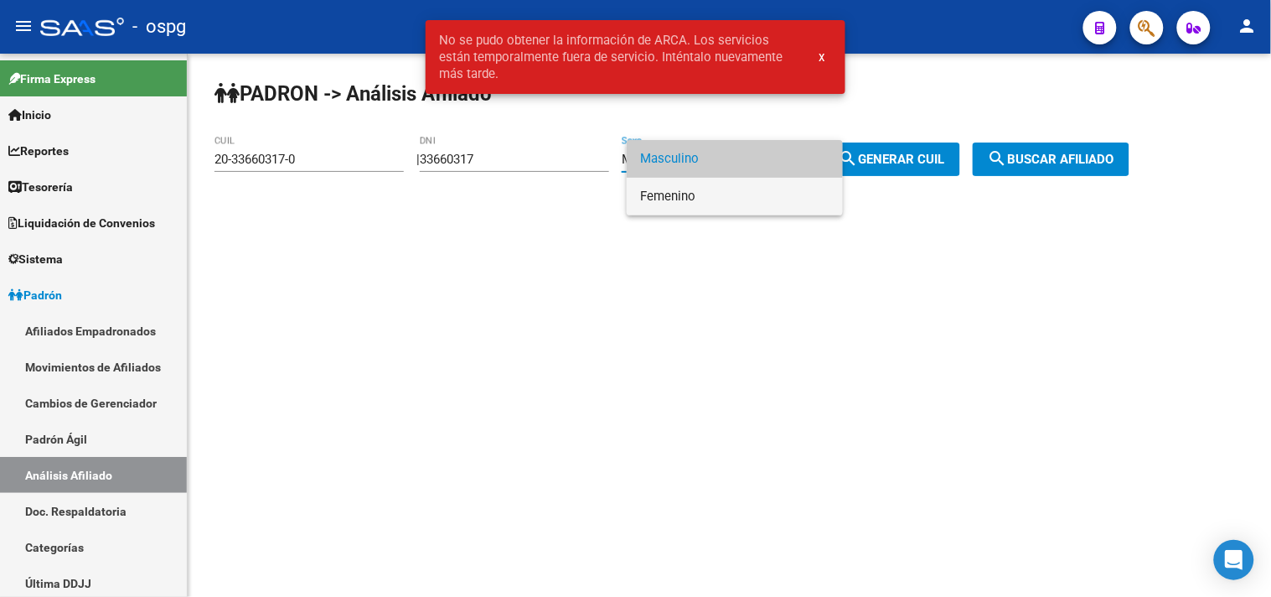
drag, startPoint x: 716, startPoint y: 203, endPoint x: 813, endPoint y: 174, distance: 101.3
click at [719, 203] on span "Femenino" at bounding box center [734, 197] width 189 height 38
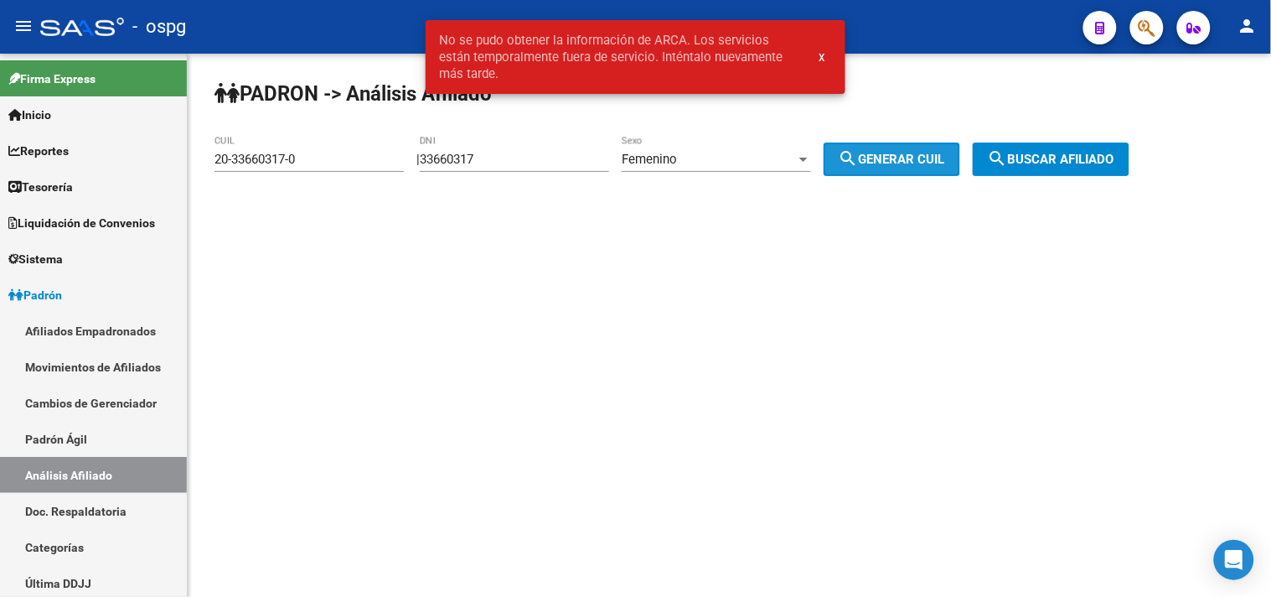
drag, startPoint x: 899, startPoint y: 158, endPoint x: 1068, endPoint y: 151, distance: 169.4
click at [902, 158] on span "search Generar CUIL" at bounding box center [892, 159] width 106 height 15
type input "27-33660317-5"
drag, startPoint x: 1068, startPoint y: 151, endPoint x: 287, endPoint y: 151, distance: 781.7
click at [1067, 151] on button "search Buscar afiliado" at bounding box center [1051, 159] width 157 height 34
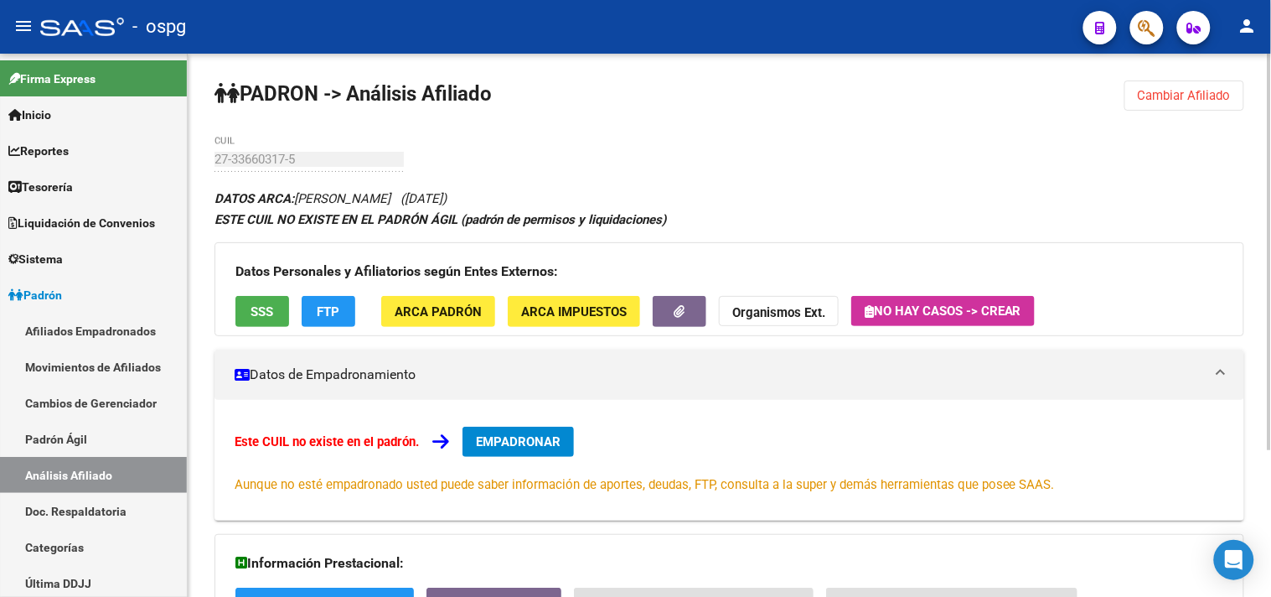
click at [262, 308] on span "SSS" at bounding box center [262, 311] width 23 height 15
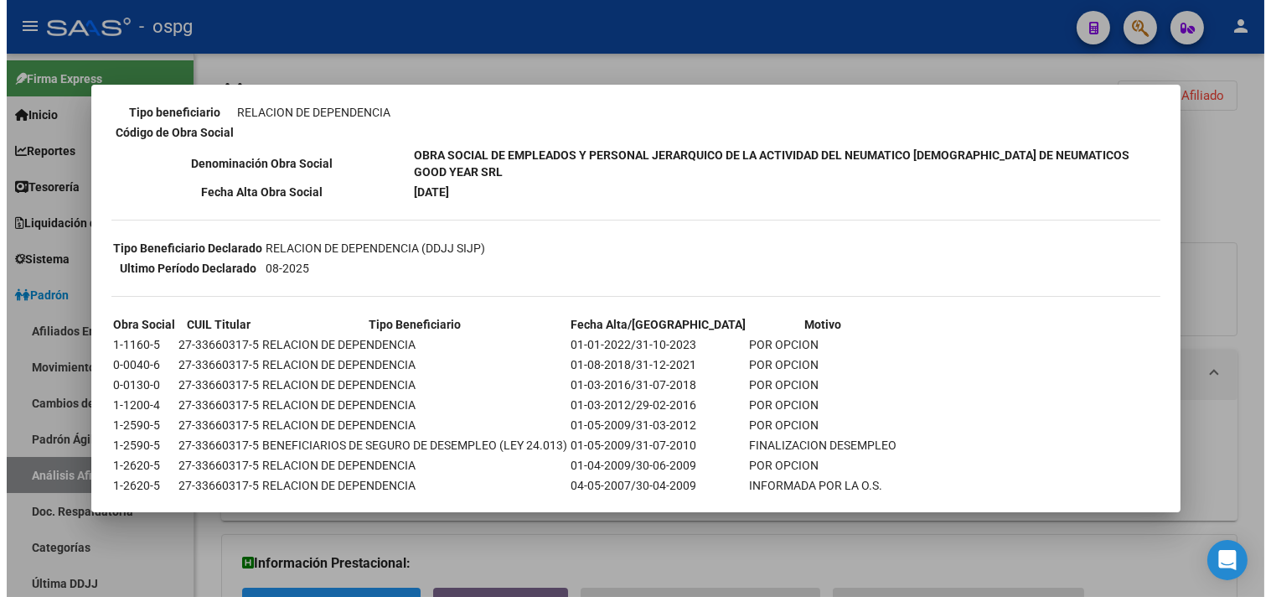
scroll to position [344, 0]
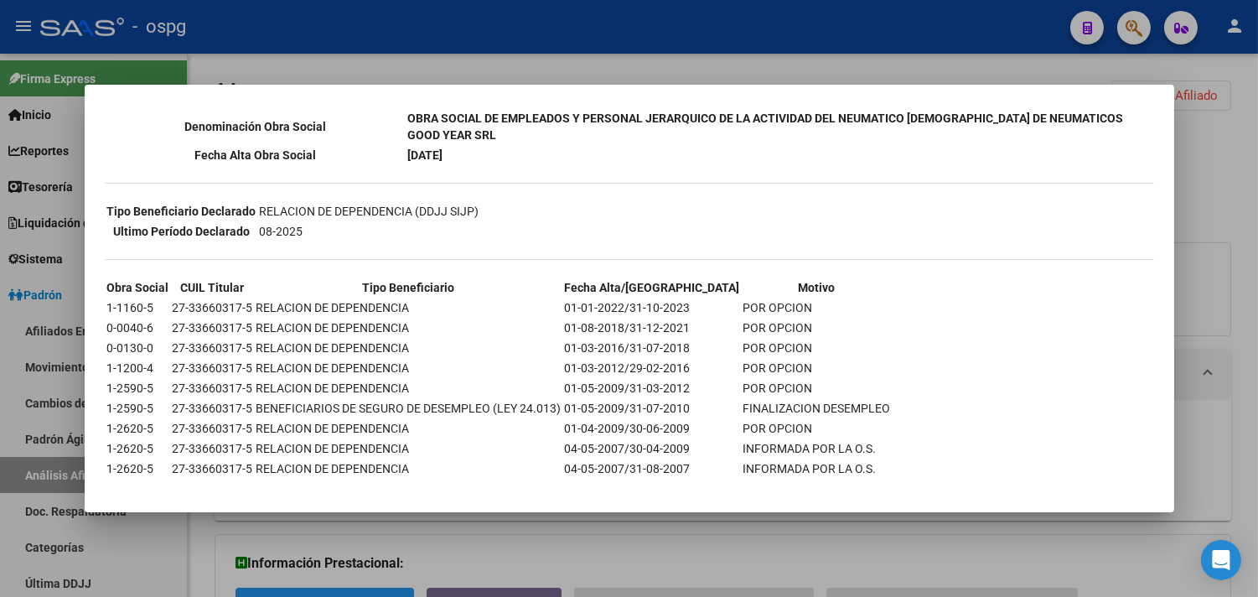
click at [828, 551] on div at bounding box center [629, 298] width 1258 height 597
